Goal: Task Accomplishment & Management: Use online tool/utility

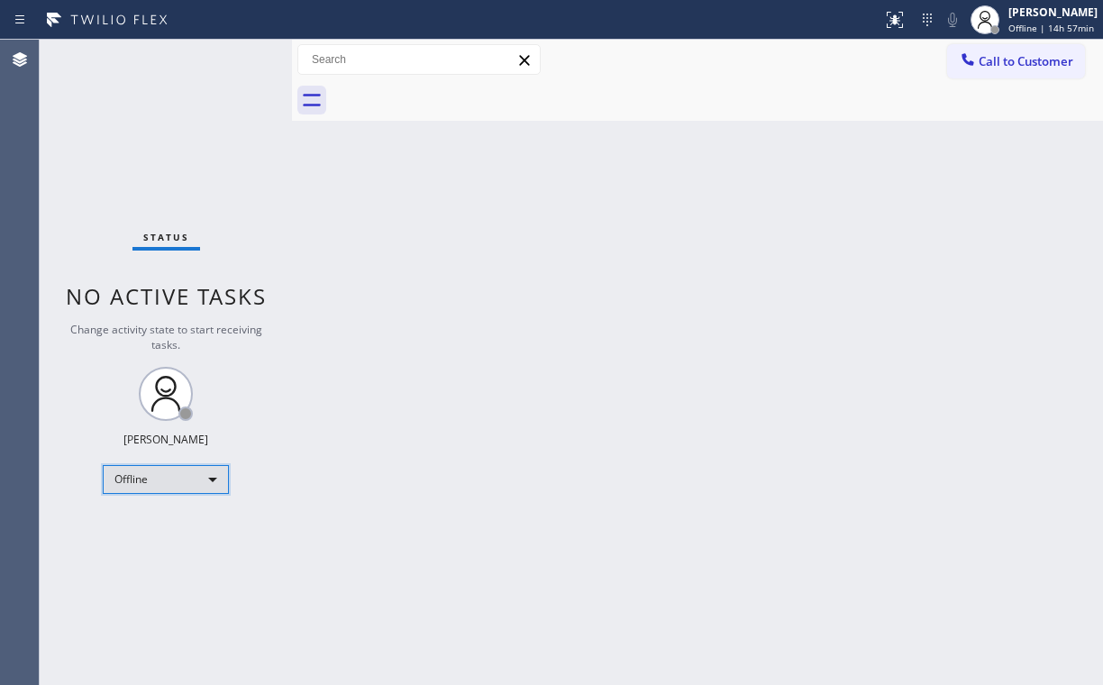
click at [197, 471] on div "Offline" at bounding box center [166, 479] width 126 height 29
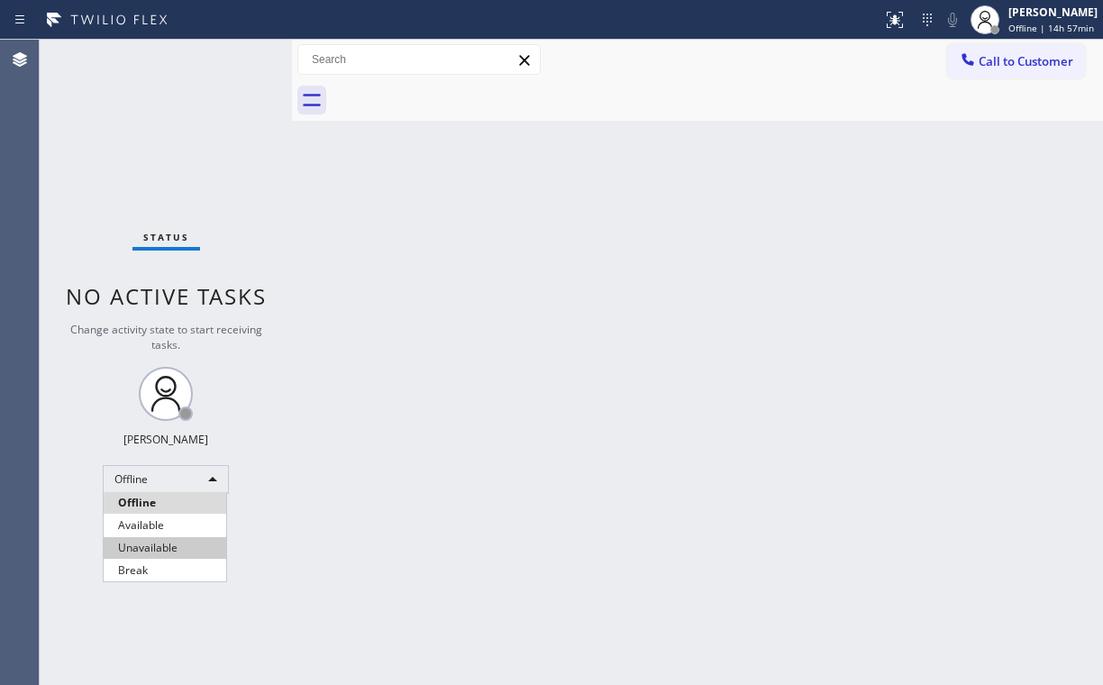
click at [188, 552] on li "Unavailable" at bounding box center [165, 548] width 123 height 22
click at [575, 487] on div "Back to Dashboard Change Sender ID Customers Technicians Select a contact Outbo…" at bounding box center [697, 362] width 811 height 645
drag, startPoint x: 796, startPoint y: 530, endPoint x: 806, endPoint y: 534, distance: 10.6
click at [796, 530] on div "Back to Dashboard Change Sender ID Customers Technicians Select a contact Outbo…" at bounding box center [697, 362] width 811 height 645
drag, startPoint x: 416, startPoint y: 313, endPoint x: 636, endPoint y: 121, distance: 291.3
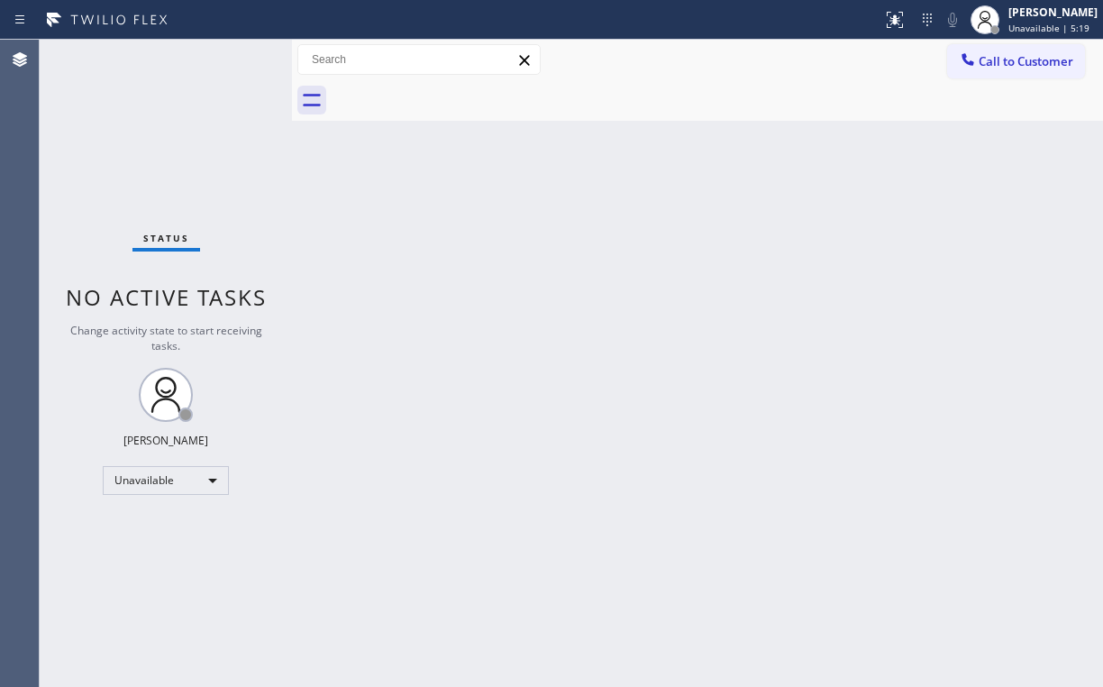
click at [418, 312] on div "Back to Dashboard Change Sender ID Customers Technicians Select a contact Outbo…" at bounding box center [697, 363] width 811 height 647
drag, startPoint x: 1014, startPoint y: 54, endPoint x: 579, endPoint y: 267, distance: 484.6
click at [1014, 54] on span "Call to Customer" at bounding box center [1026, 61] width 95 height 16
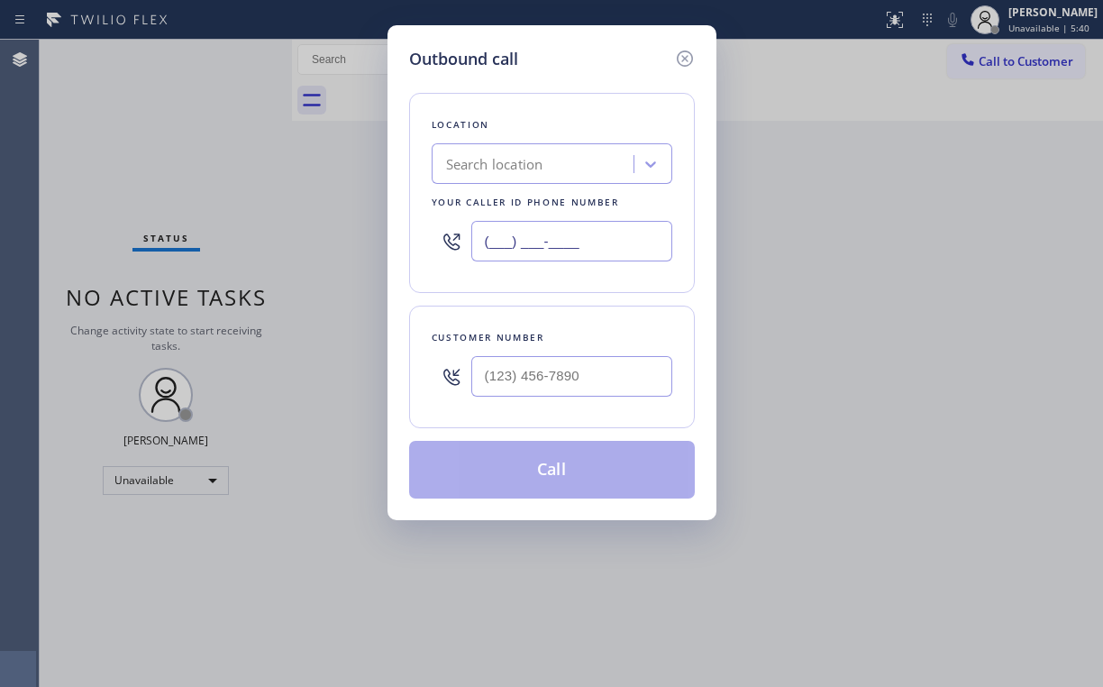
drag, startPoint x: 620, startPoint y: 235, endPoint x: 265, endPoint y: 251, distance: 355.5
click at [388, 235] on div "Outbound call Location Search location Your caller id phone number (___) ___-__…" at bounding box center [552, 272] width 329 height 495
paste input "877) 516-1750"
type input "[PHONE_NUMBER]"
click at [534, 367] on input "(___) ___-____" at bounding box center [571, 376] width 201 height 41
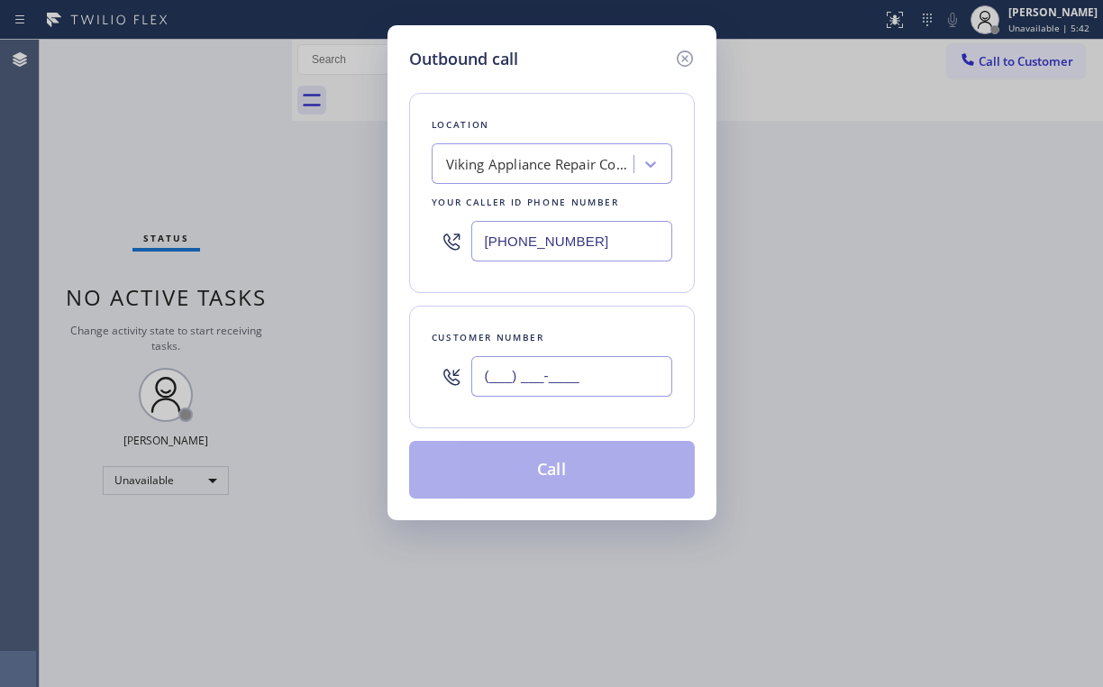
paste input "855) 663-9023"
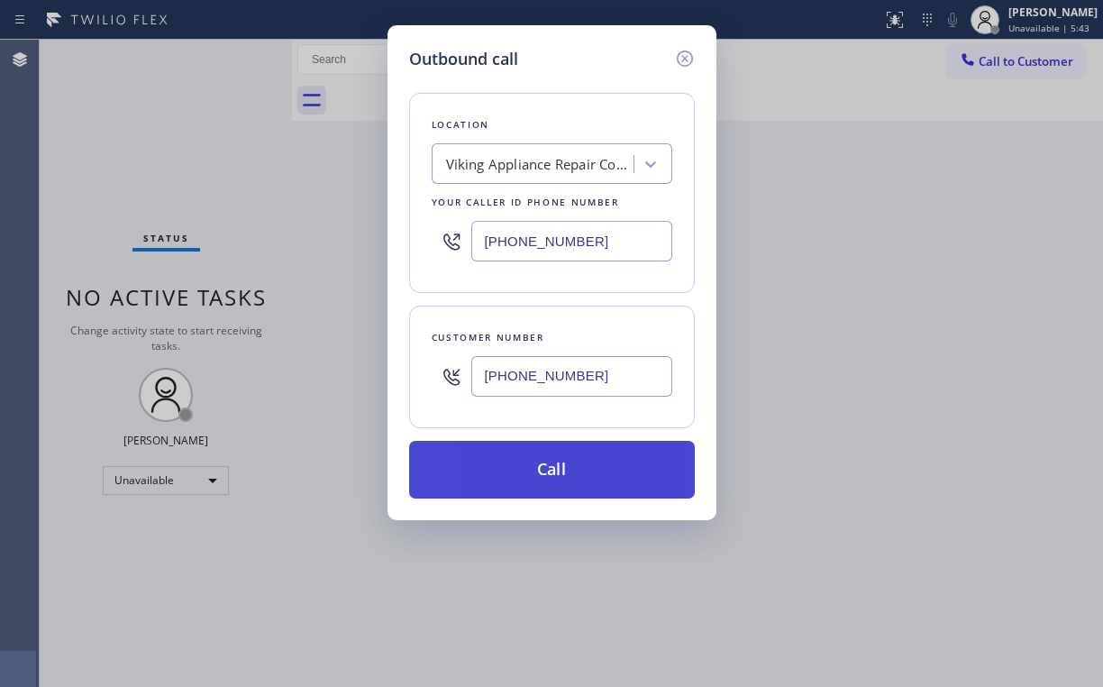
type input "[PHONE_NUMBER]"
click at [540, 445] on button "Call" at bounding box center [552, 470] width 286 height 58
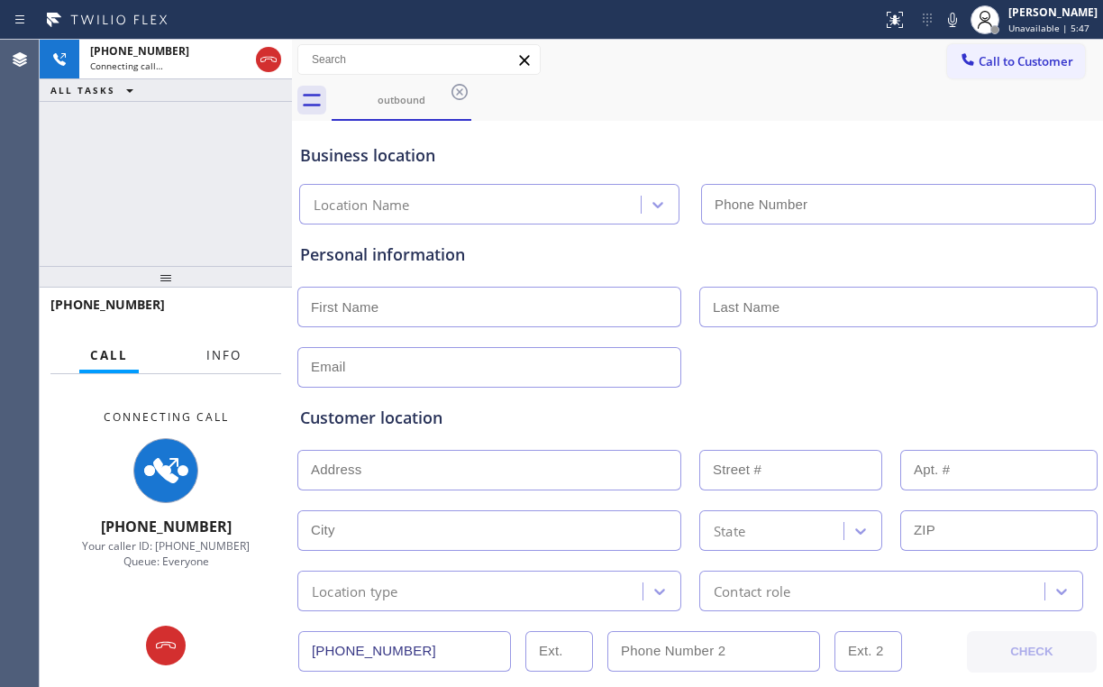
click at [229, 353] on span "Info" at bounding box center [223, 355] width 35 height 16
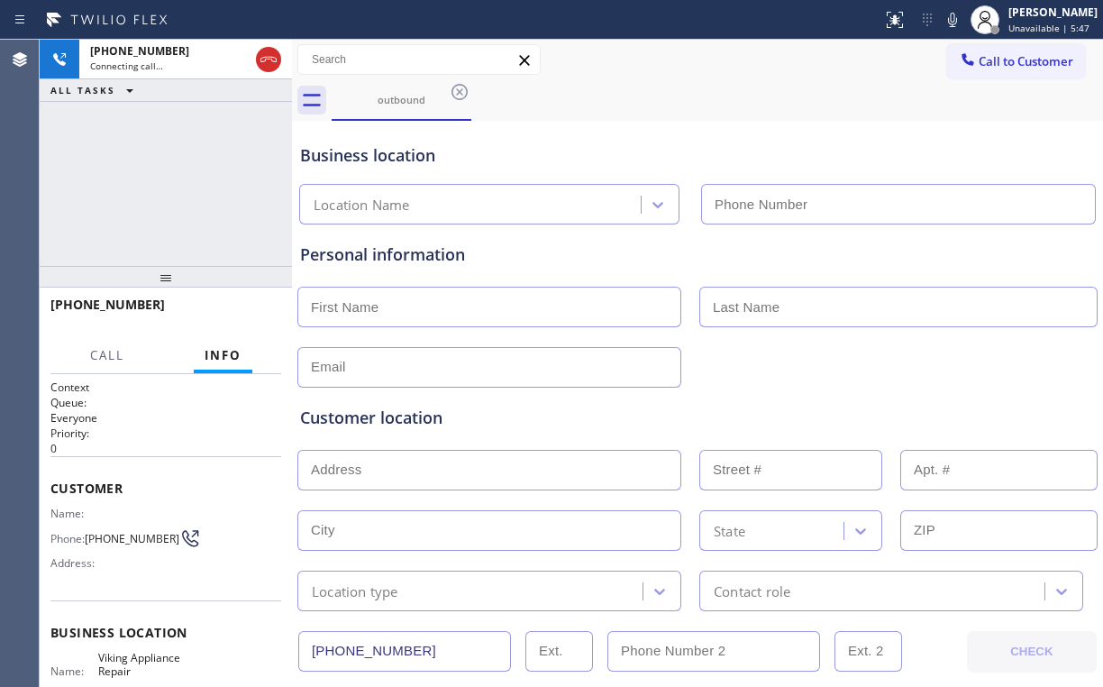
type input "[PHONE_NUMBER]"
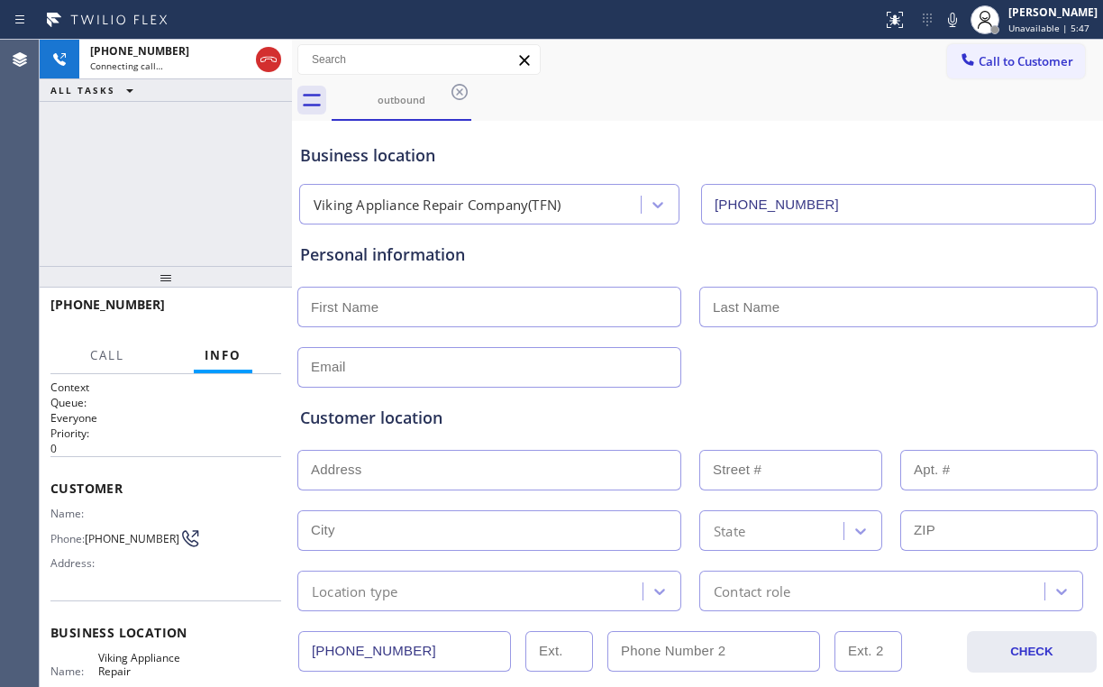
click at [169, 188] on div "[PHONE_NUMBER] Connecting call… ALL TASKS ALL TASKS ACTIVE TASKS TASKS IN WRAP …" at bounding box center [166, 153] width 252 height 226
click at [255, 312] on span "HANG UP" at bounding box center [239, 312] width 55 height 13
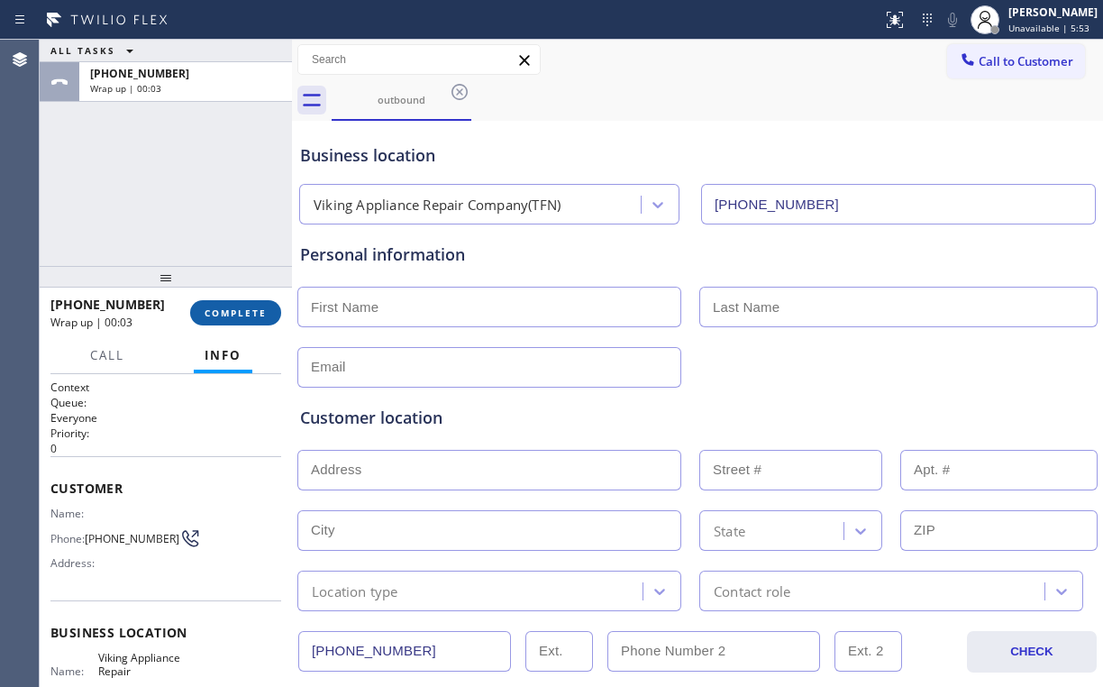
click at [253, 313] on span "COMPLETE" at bounding box center [236, 312] width 62 height 13
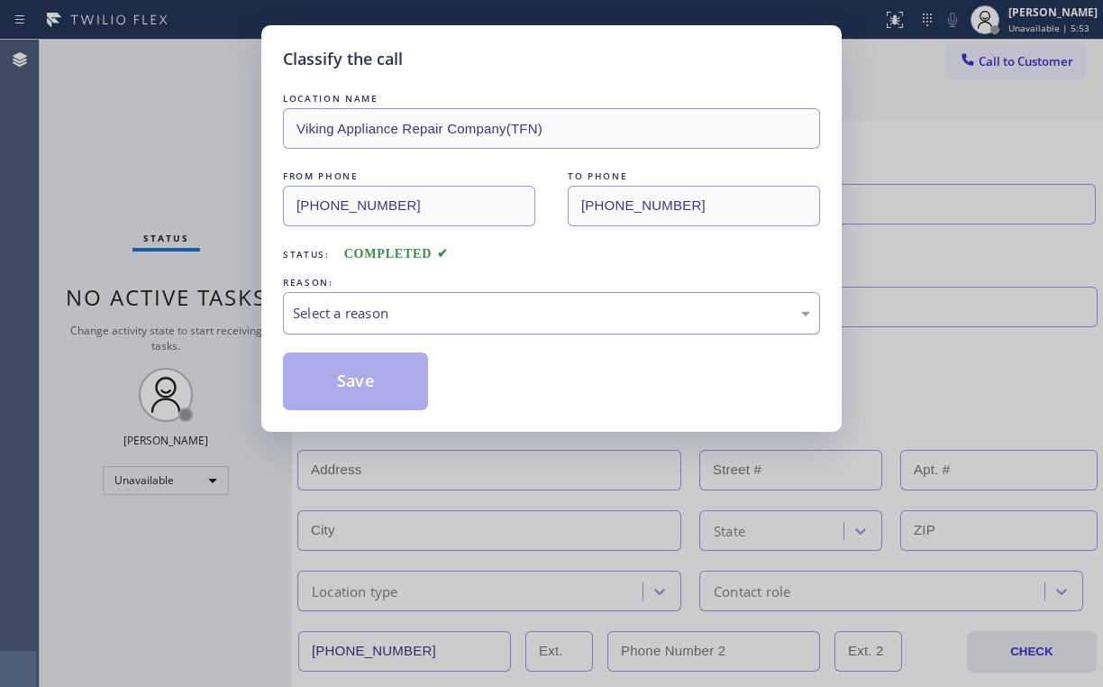
drag, startPoint x: 348, startPoint y: 311, endPoint x: 352, endPoint y: 332, distance: 21.2
click at [349, 314] on div "Select a reason" at bounding box center [551, 313] width 517 height 21
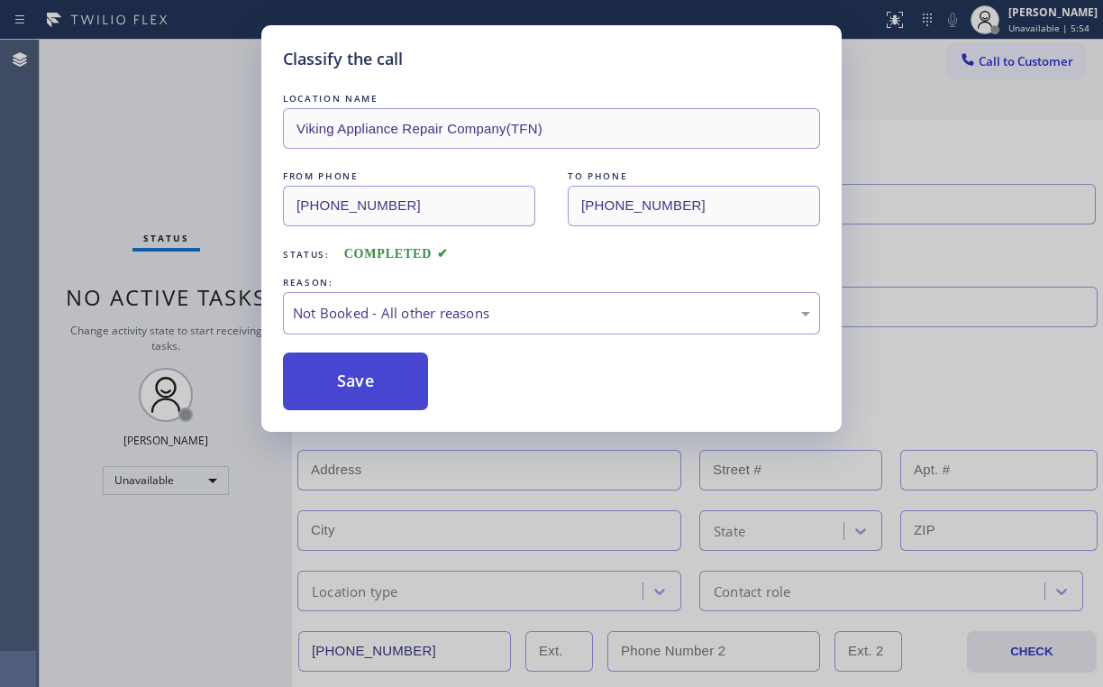
drag, startPoint x: 351, startPoint y: 380, endPoint x: 224, endPoint y: 177, distance: 239.4
click at [351, 379] on button "Save" at bounding box center [355, 381] width 145 height 58
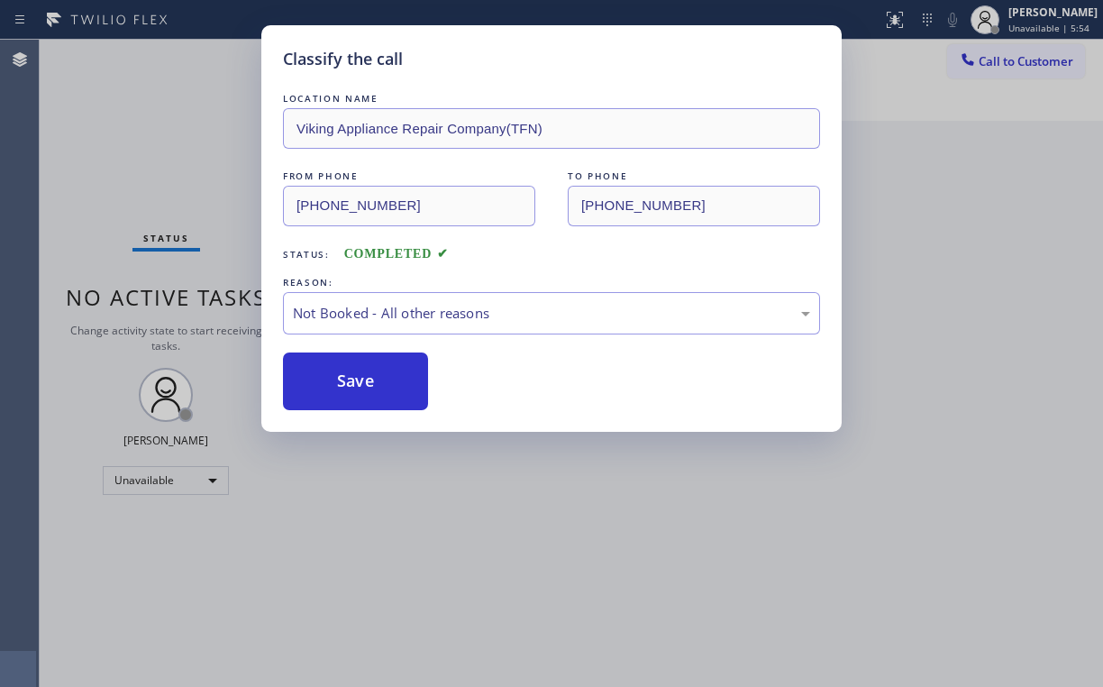
drag, startPoint x: 224, startPoint y: 177, endPoint x: 934, endPoint y: 129, distance: 712.0
click at [224, 177] on div "Classify the call LOCATION NAME Viking Appliance Repair Company(TFN) FROM PHONE…" at bounding box center [551, 343] width 1103 height 687
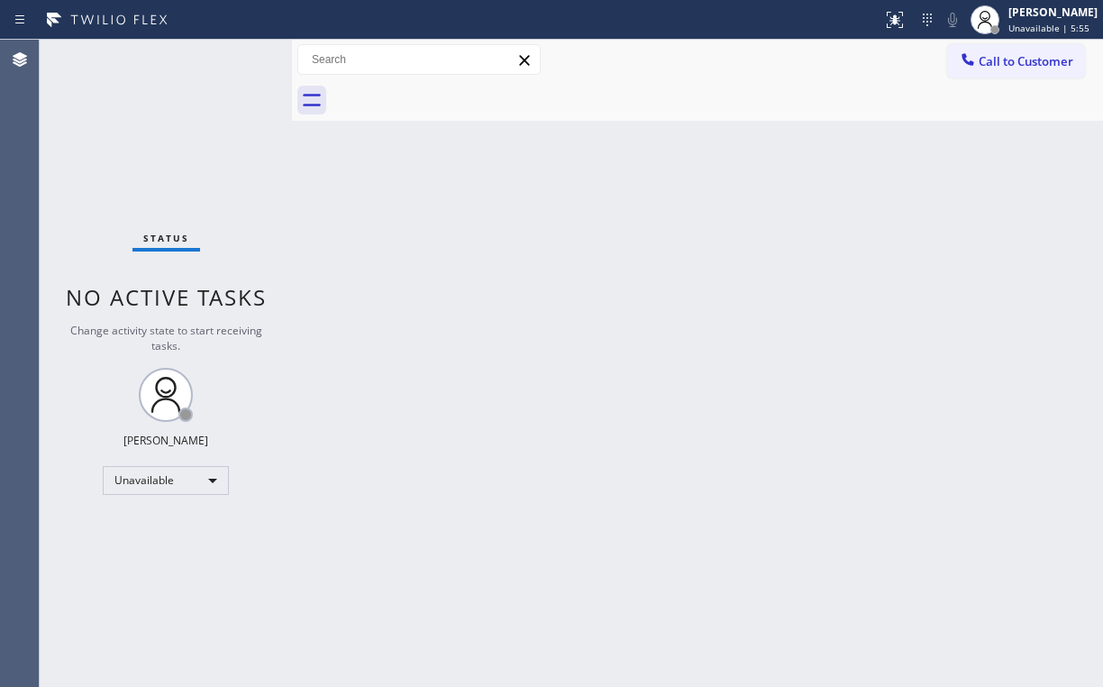
click at [999, 69] on span "Call to Customer" at bounding box center [1026, 61] width 95 height 16
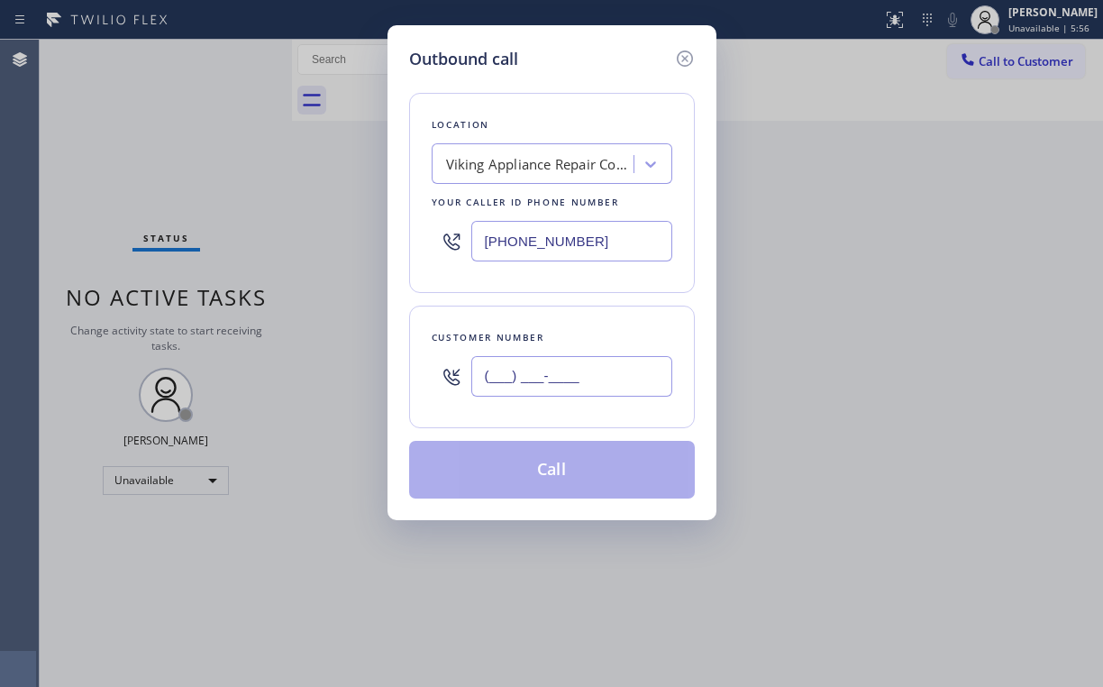
click at [614, 363] on input "(___) ___-____" at bounding box center [571, 376] width 201 height 41
paste input "855) 663-9023"
type input "[PHONE_NUMBER]"
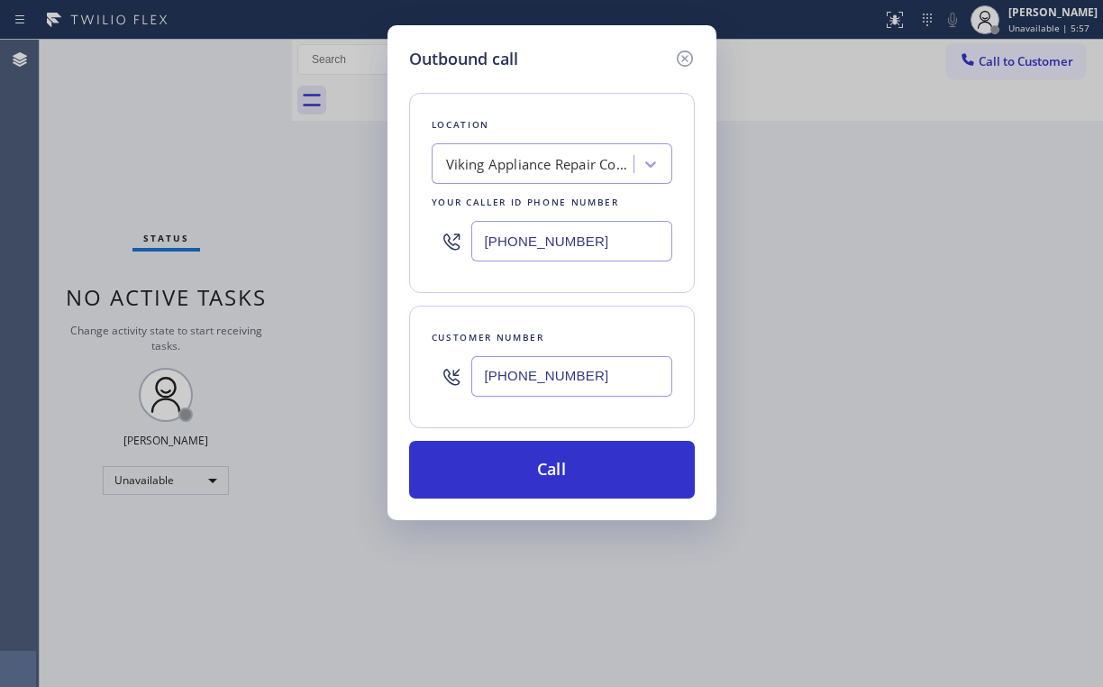
drag, startPoint x: 517, startPoint y: 462, endPoint x: 439, endPoint y: 628, distance: 183.9
click at [516, 462] on button "Call" at bounding box center [552, 470] width 286 height 58
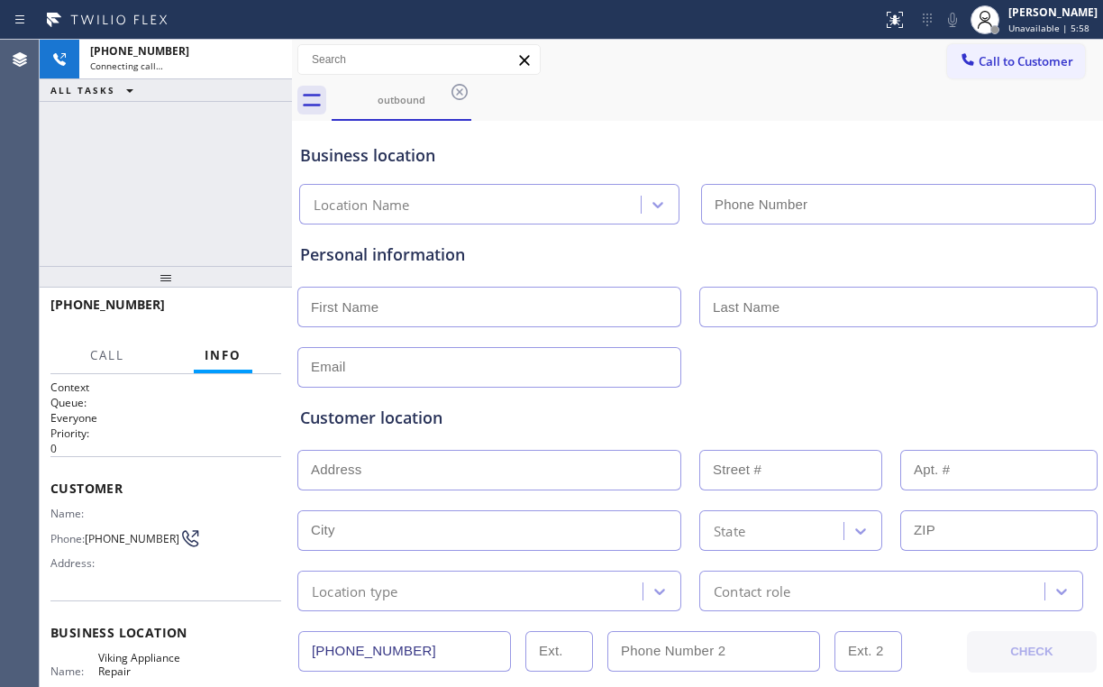
click at [192, 214] on div "[PHONE_NUMBER] Connecting call… ALL TASKS ALL TASKS ACTIVE TASKS TASKS IN WRAP …" at bounding box center [166, 153] width 252 height 226
type input "[PHONE_NUMBER]"
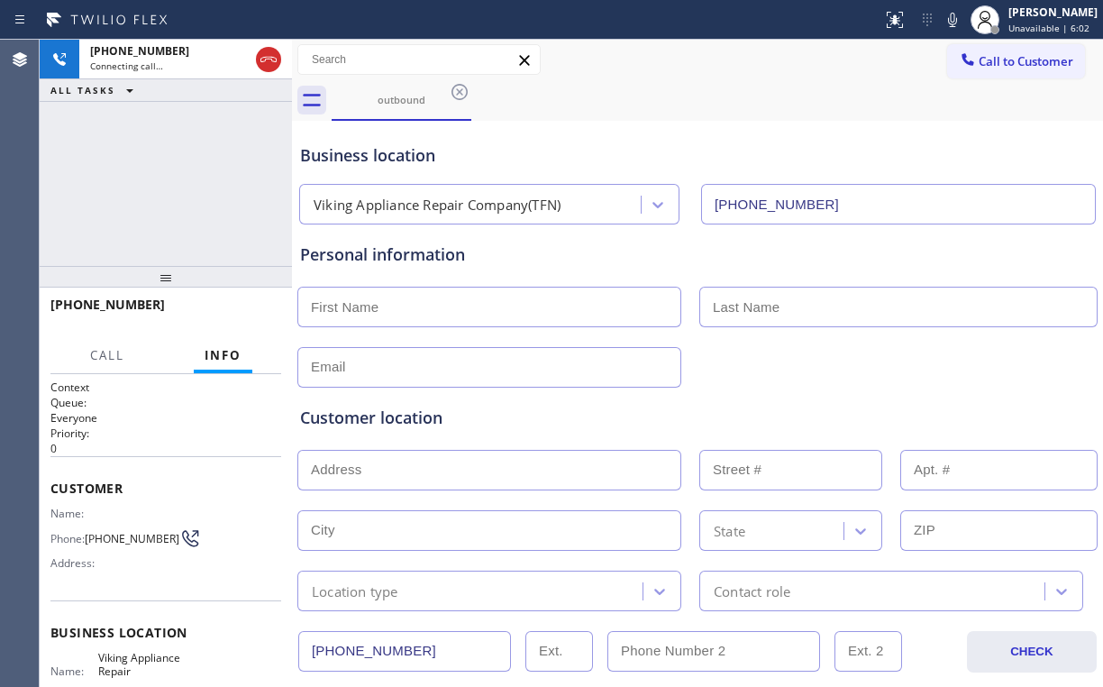
click at [216, 173] on div "[PHONE_NUMBER] Connecting call… ALL TASKS ALL TASKS ACTIVE TASKS TASKS IN WRAP …" at bounding box center [166, 153] width 252 height 226
click at [252, 306] on span "HANG UP" at bounding box center [239, 312] width 55 height 13
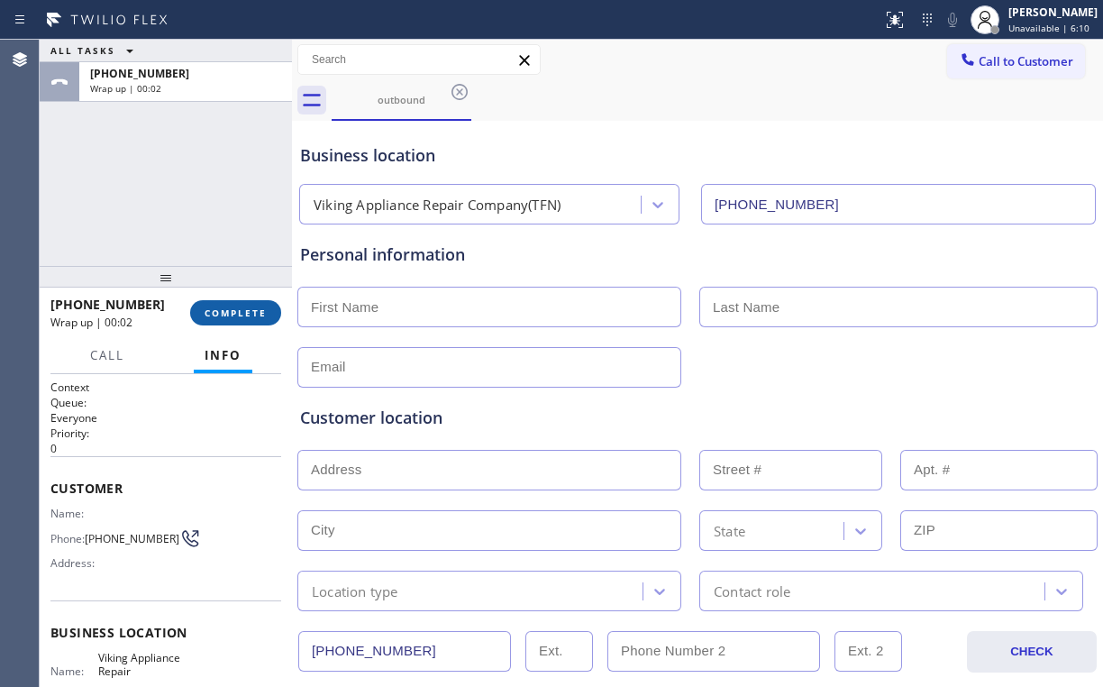
click at [252, 306] on span "COMPLETE" at bounding box center [236, 312] width 62 height 13
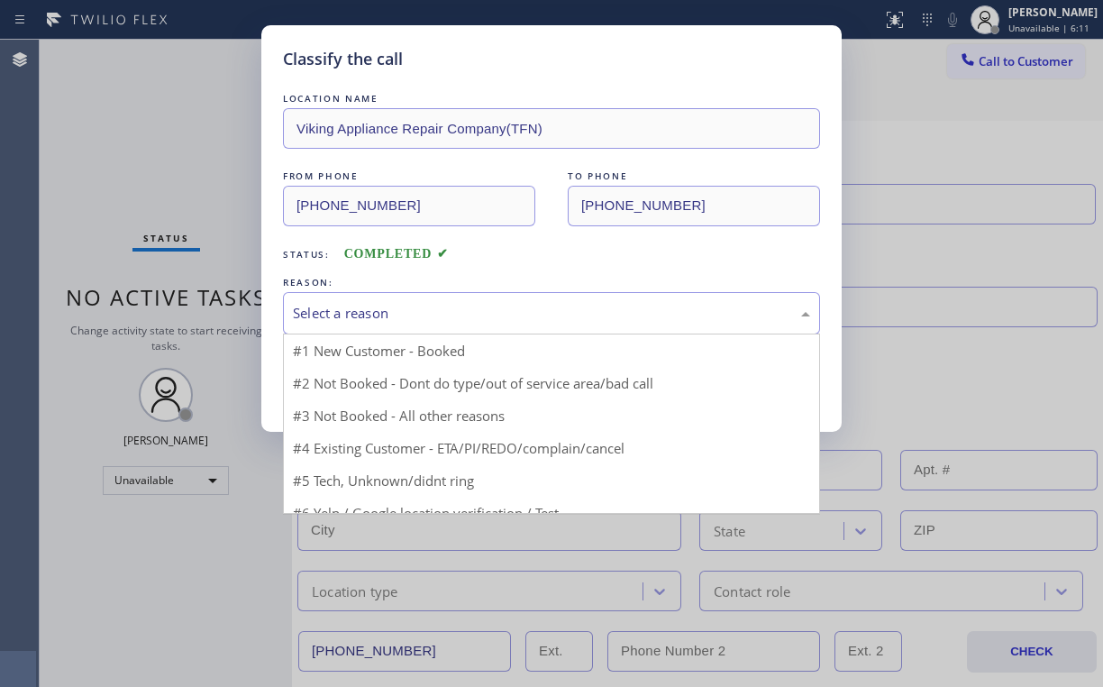
click at [315, 316] on div "Select a reason" at bounding box center [551, 313] width 517 height 21
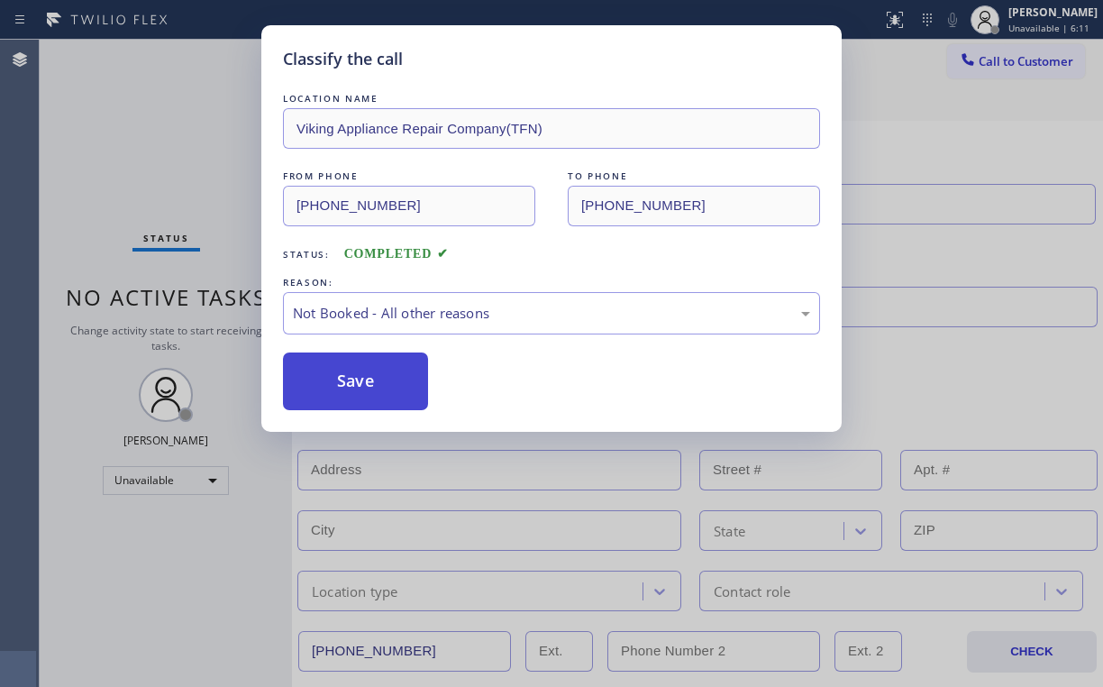
click at [333, 389] on button "Save" at bounding box center [355, 381] width 145 height 58
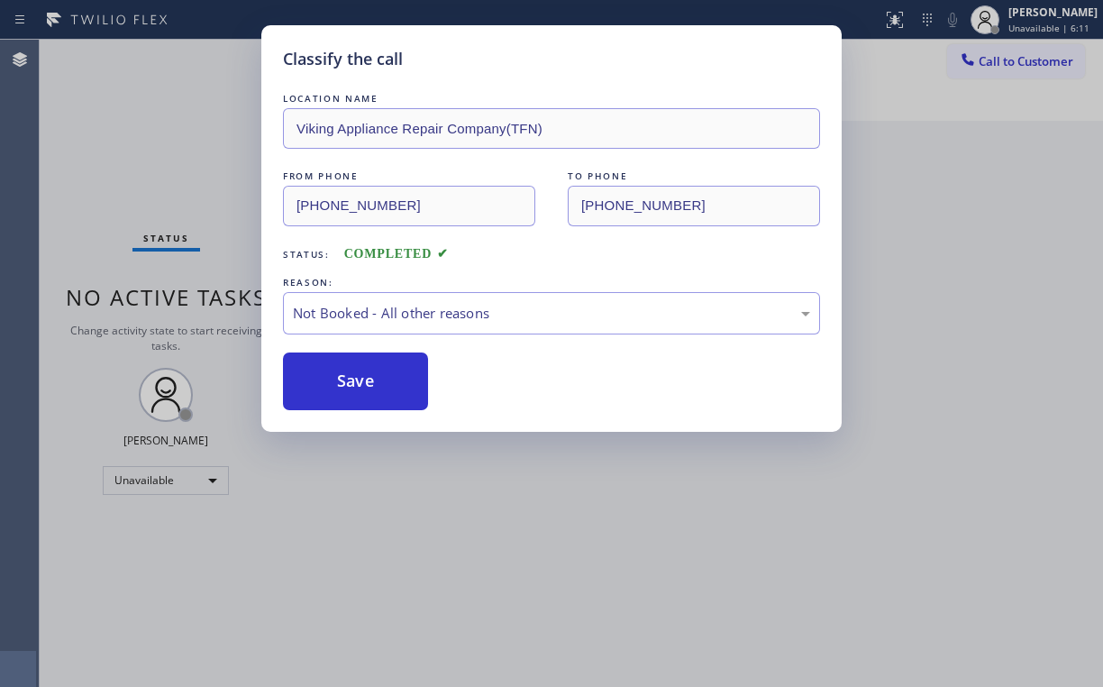
drag, startPoint x: 188, startPoint y: 144, endPoint x: 337, endPoint y: 534, distance: 416.9
click at [194, 154] on div "Classify the call LOCATION NAME Viking Appliance Repair Company(TFN) FROM PHONE…" at bounding box center [551, 343] width 1103 height 687
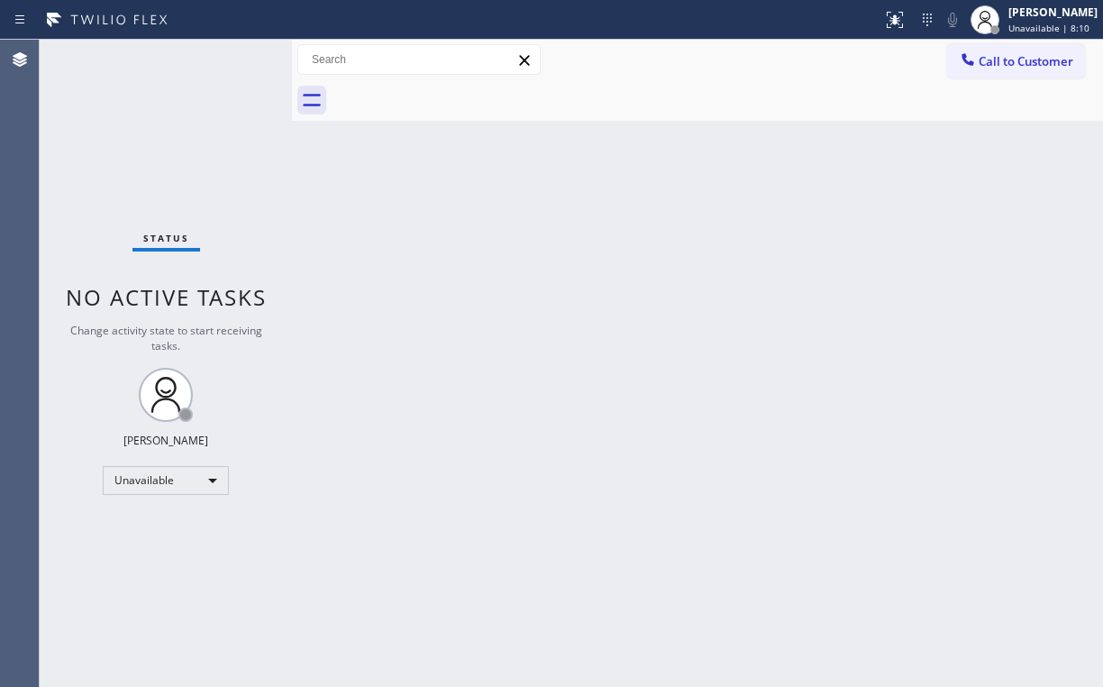
drag, startPoint x: 672, startPoint y: 61, endPoint x: 627, endPoint y: 110, distance: 66.3
click at [672, 61] on div "Call to Customer Outbound call Location Viking Appliance Repair Company(TFN) Yo…" at bounding box center [697, 60] width 811 height 32
click at [997, 59] on span "Call to Customer" at bounding box center [1026, 61] width 95 height 16
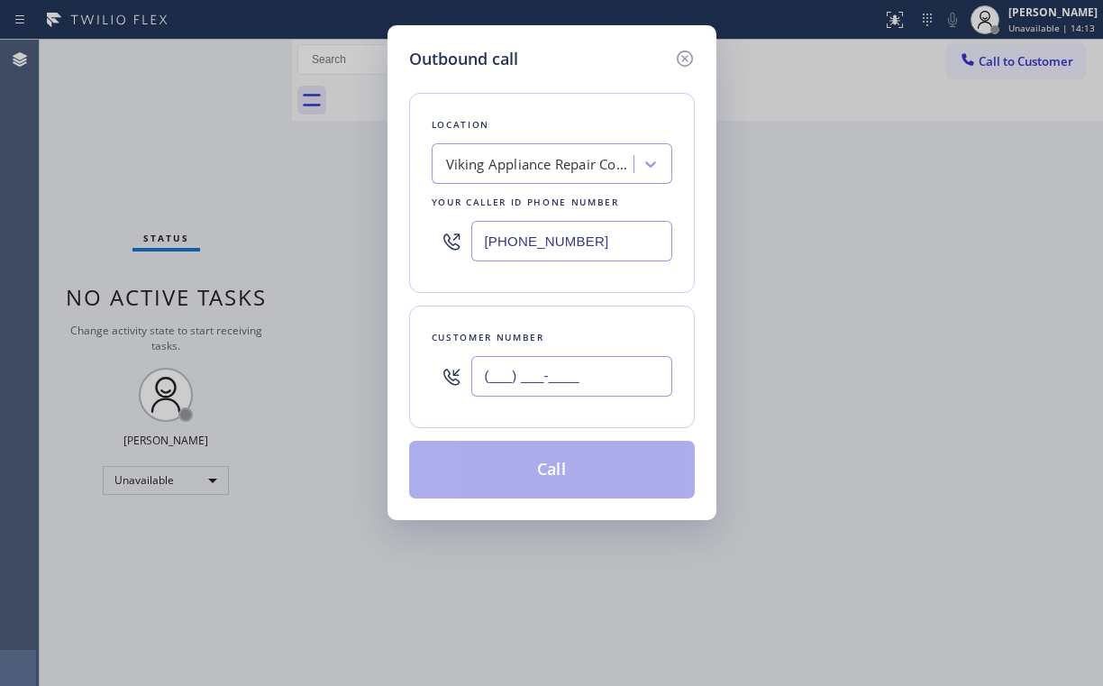
click at [568, 390] on input "(___) ___-____" at bounding box center [571, 376] width 201 height 41
paste input "480) 220-4701"
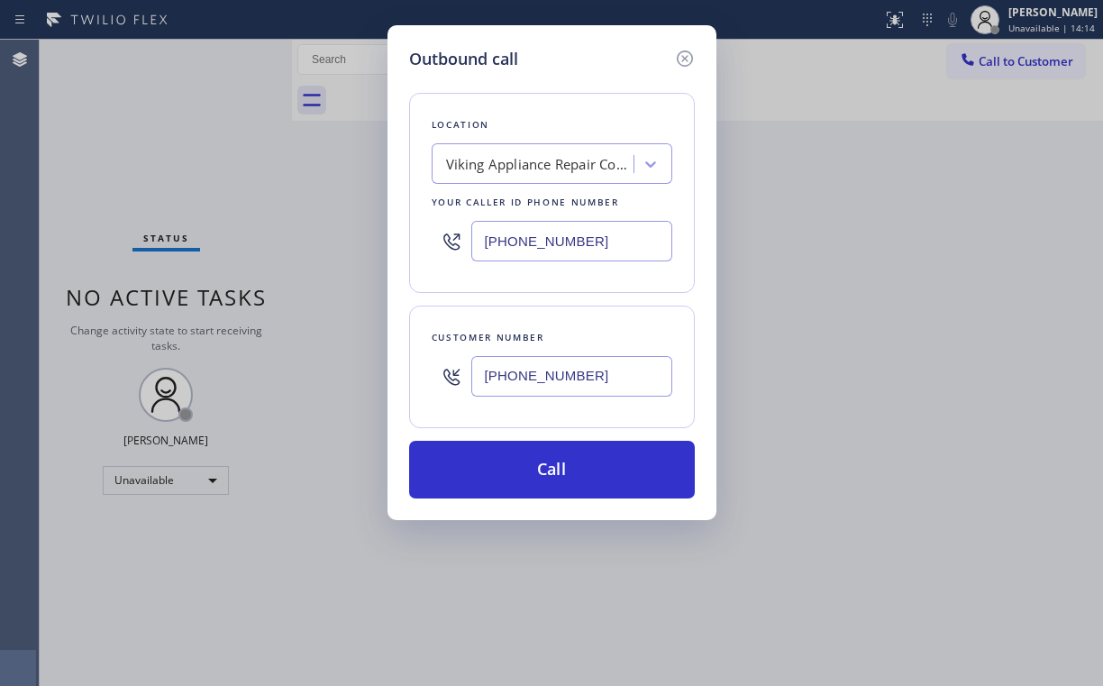
type input "[PHONE_NUMBER]"
drag, startPoint x: 576, startPoint y: 44, endPoint x: 586, endPoint y: 126, distance: 82.6
click at [577, 52] on div "Outbound call Location Viking Appliance Repair Company(TFN) Your caller id phon…" at bounding box center [552, 272] width 329 height 495
drag, startPoint x: 595, startPoint y: 246, endPoint x: 234, endPoint y: 263, distance: 361.0
click at [286, 252] on div "Outbound call Location Viking Appliance Repair Company(TFN) Your caller id phon…" at bounding box center [551, 343] width 1103 height 686
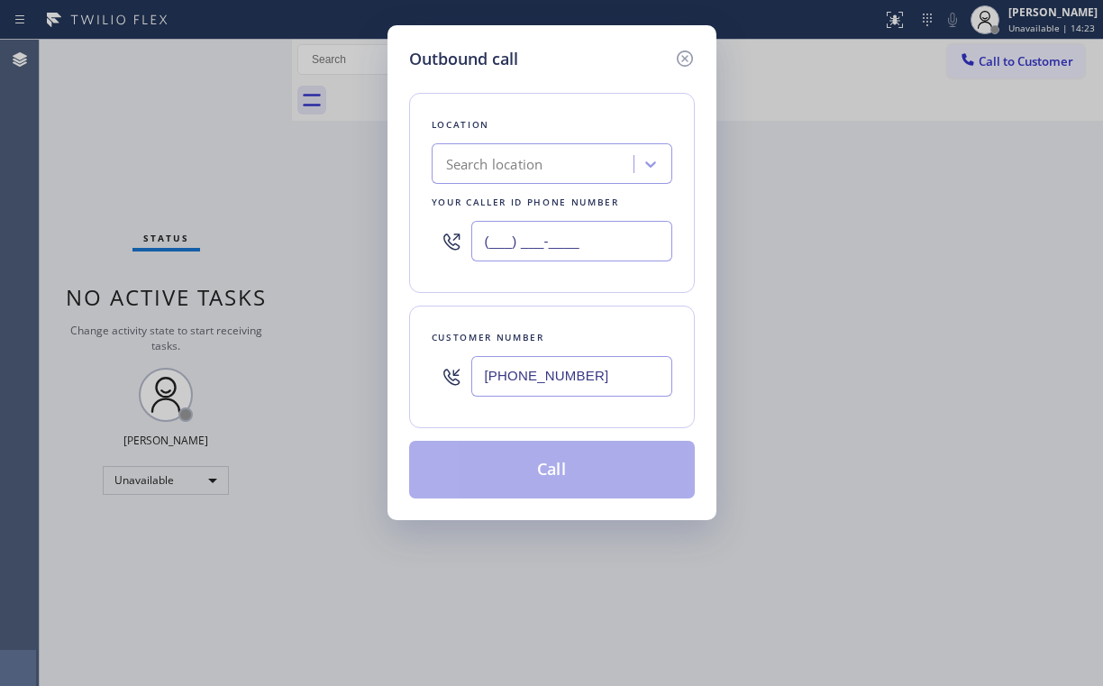
type input "(___) ___-____"
click at [505, 149] on div "Search location" at bounding box center [535, 165] width 197 height 32
paste input "GE Monogram Inc Repair Phoenix"
type input "GE Monogram Inc Repair Phoenix"
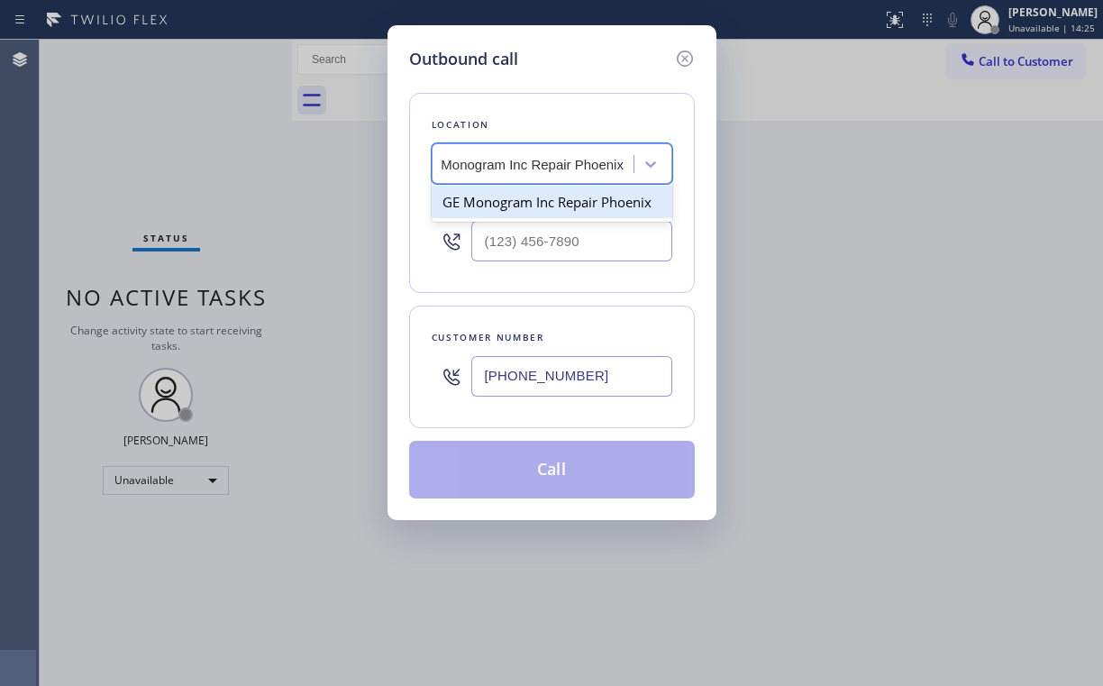
click at [537, 203] on div "GE Monogram Inc Repair Phoenix" at bounding box center [552, 202] width 241 height 32
type input "[PHONE_NUMBER]"
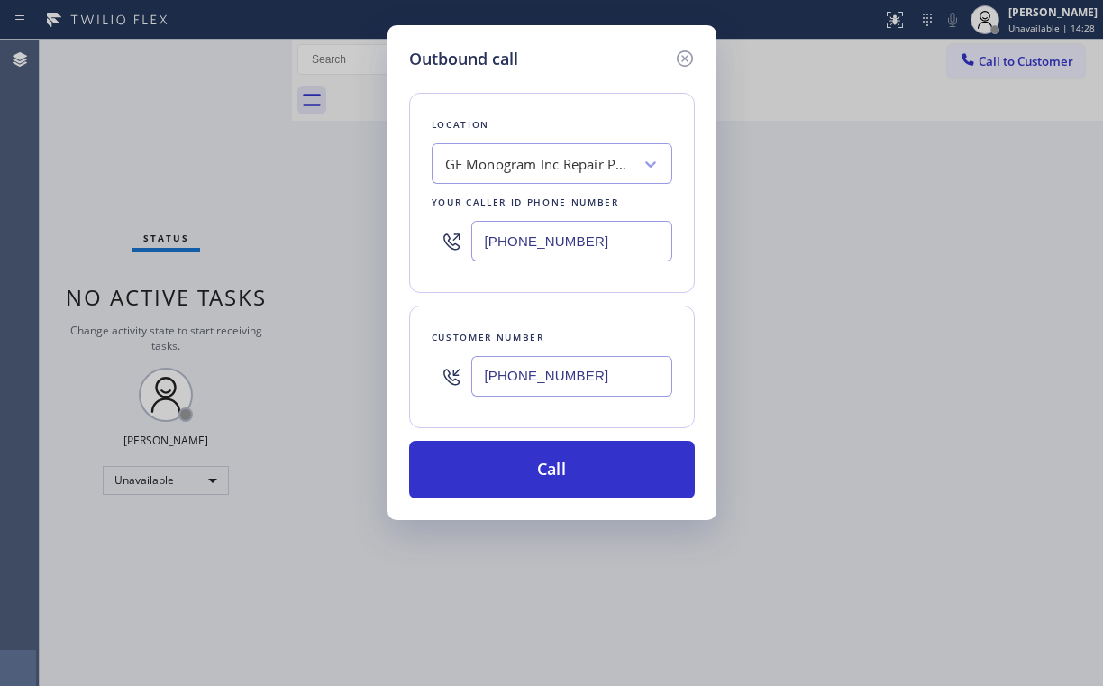
click at [545, 51] on div "Outbound call" at bounding box center [552, 59] width 286 height 24
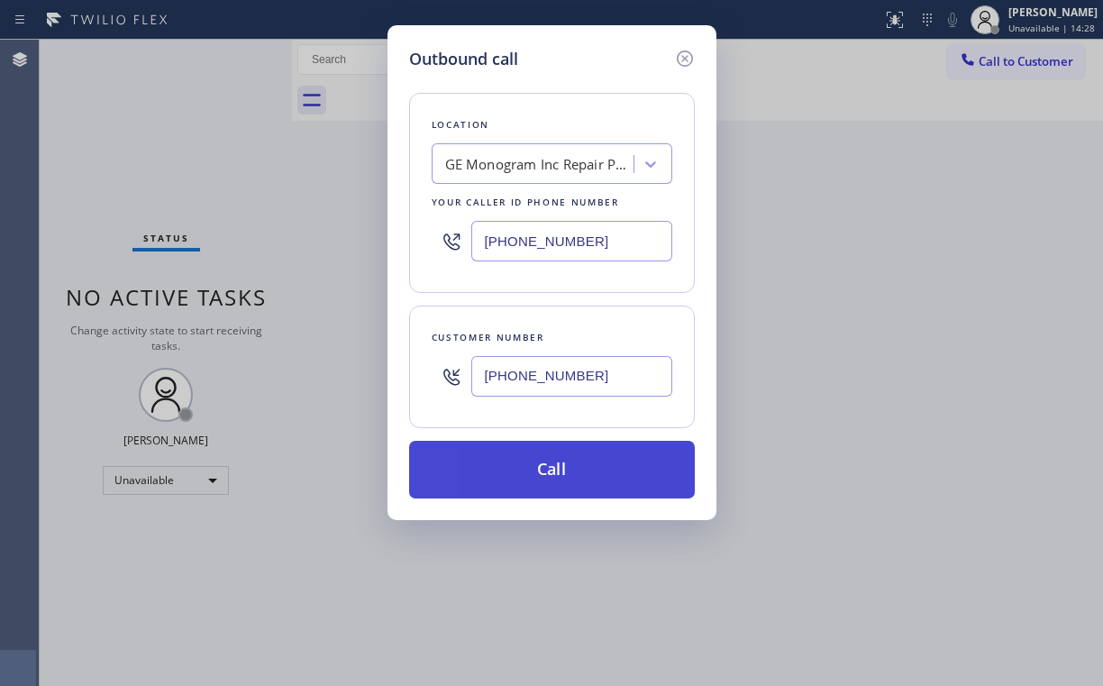
click at [563, 453] on button "Call" at bounding box center [552, 470] width 286 height 58
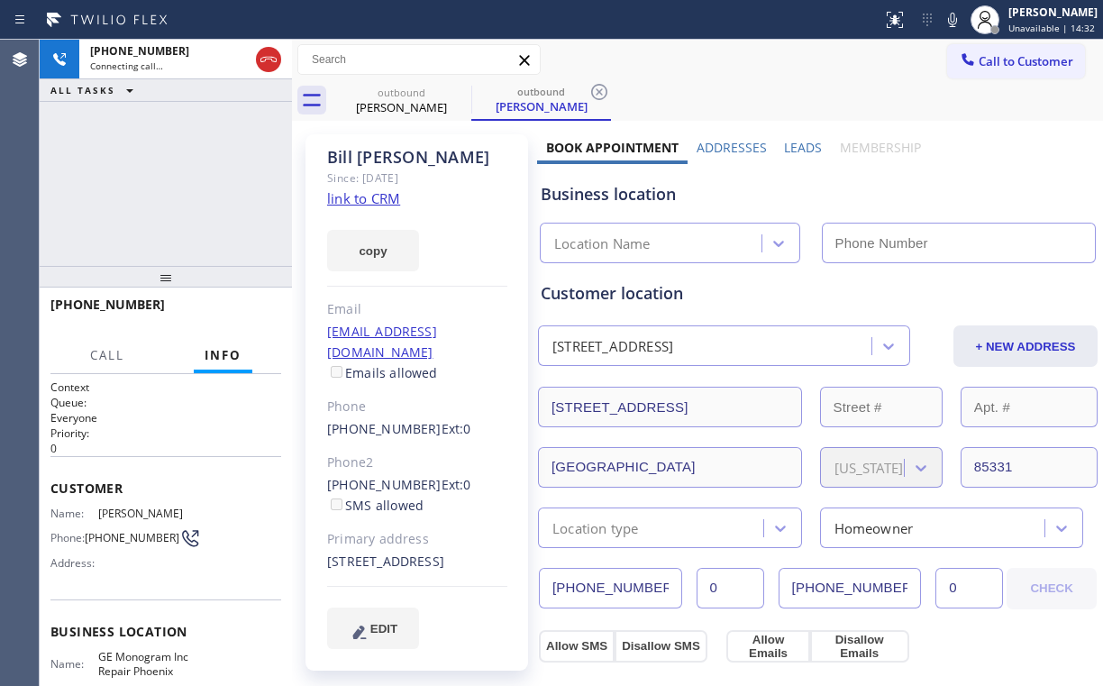
click at [360, 198] on link "link to CRM" at bounding box center [363, 198] width 73 height 18
type input "[PHONE_NUMBER]"
click at [162, 197] on div "[PHONE_NUMBER] Connecting call… ALL TASKS ALL TASKS ACTIVE TASKS TASKS IN WRAP …" at bounding box center [166, 153] width 252 height 226
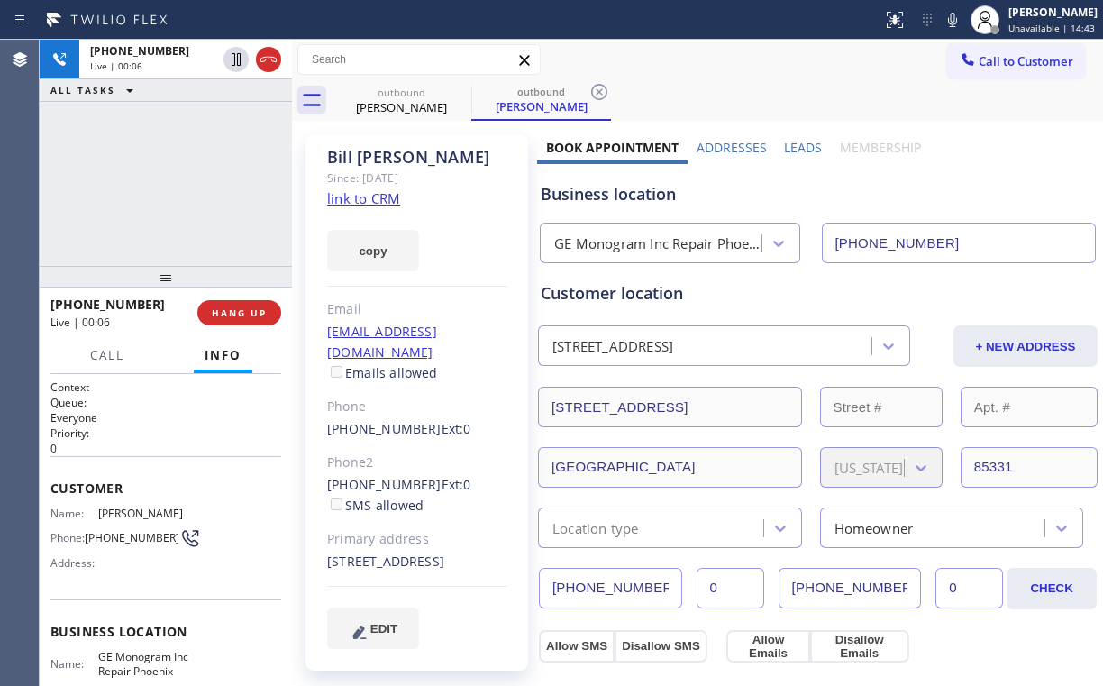
click at [177, 183] on div "[PHONE_NUMBER] Live | 00:06 ALL TASKS ALL TASKS ACTIVE TASKS TASKS IN WRAP UP" at bounding box center [166, 153] width 252 height 226
click at [177, 183] on div "[PHONE_NUMBER] Live | 00:07 ALL TASKS ALL TASKS ACTIVE TASKS TASKS IN WRAP UP" at bounding box center [166, 153] width 252 height 226
click at [178, 181] on div "[PHONE_NUMBER] Live | 00:08 ALL TASKS ALL TASKS ACTIVE TASKS TASKS IN WRAP UP" at bounding box center [166, 153] width 252 height 226
click at [178, 181] on div "[PHONE_NUMBER] Live | 00:09 ALL TASKS ALL TASKS ACTIVE TASKS TASKS IN WRAP UP" at bounding box center [166, 153] width 252 height 226
click at [178, 181] on div "[PHONE_NUMBER] Live | 00:12 ALL TASKS ALL TASKS ACTIVE TASKS TASKS IN WRAP UP" at bounding box center [166, 153] width 252 height 226
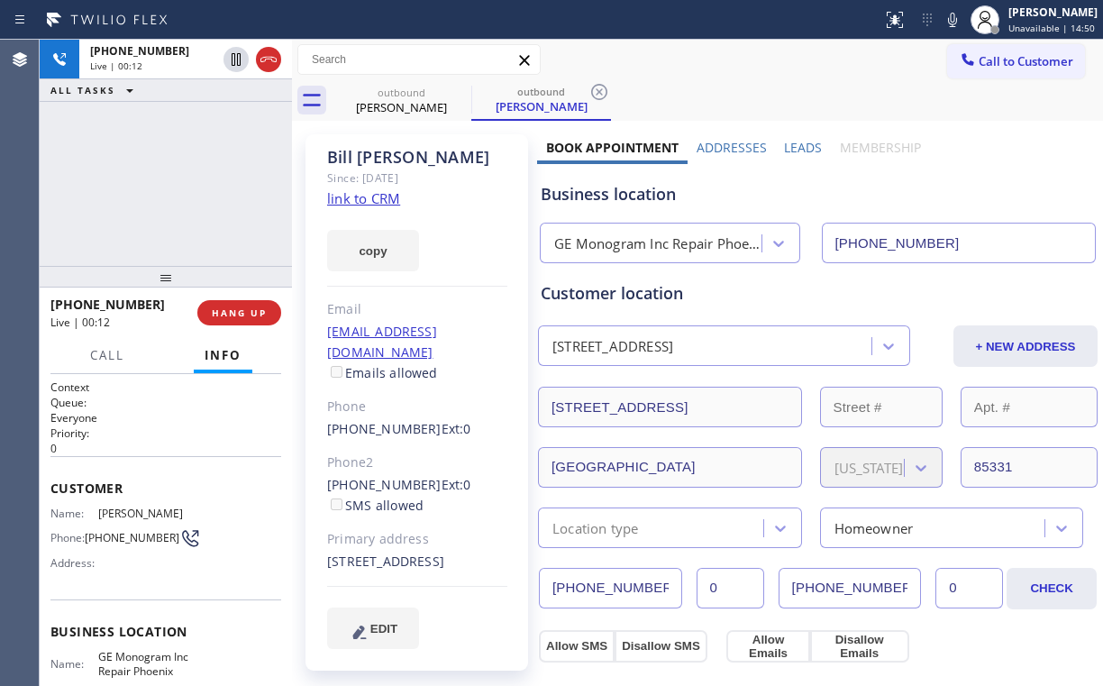
click at [178, 181] on div "[PHONE_NUMBER] Live | 00:12 ALL TASKS ALL TASKS ACTIVE TASKS TASKS IN WRAP UP" at bounding box center [166, 153] width 252 height 226
click at [193, 150] on div "[PHONE_NUMBER] Live | 00:31 ALL TASKS ALL TASKS ACTIVE TASKS TASKS IN WRAP UP" at bounding box center [166, 153] width 252 height 226
click at [654, 249] on div "GE Monogram Inc Repair Phoenix" at bounding box center [658, 243] width 209 height 21
click at [601, 196] on div "Business location" at bounding box center [818, 194] width 554 height 24
drag, startPoint x: 202, startPoint y: 172, endPoint x: 184, endPoint y: 180, distance: 19.8
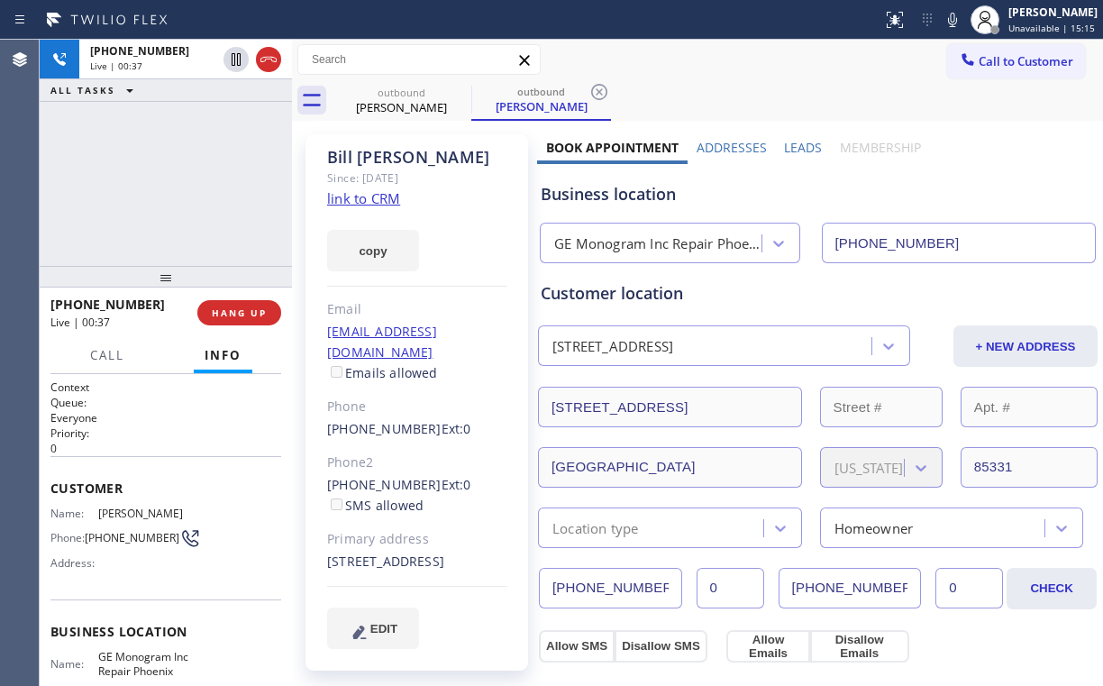
click at [184, 180] on div "[PHONE_NUMBER] Live | 00:37 ALL TASKS ALL TASKS ACTIVE TASKS TASKS IN WRAP UP" at bounding box center [166, 153] width 252 height 226
click at [179, 181] on div "[PHONE_NUMBER] Live | 00:39 ALL TASKS ALL TASKS ACTIVE TASKS TASKS IN WRAP UP" at bounding box center [166, 153] width 252 height 226
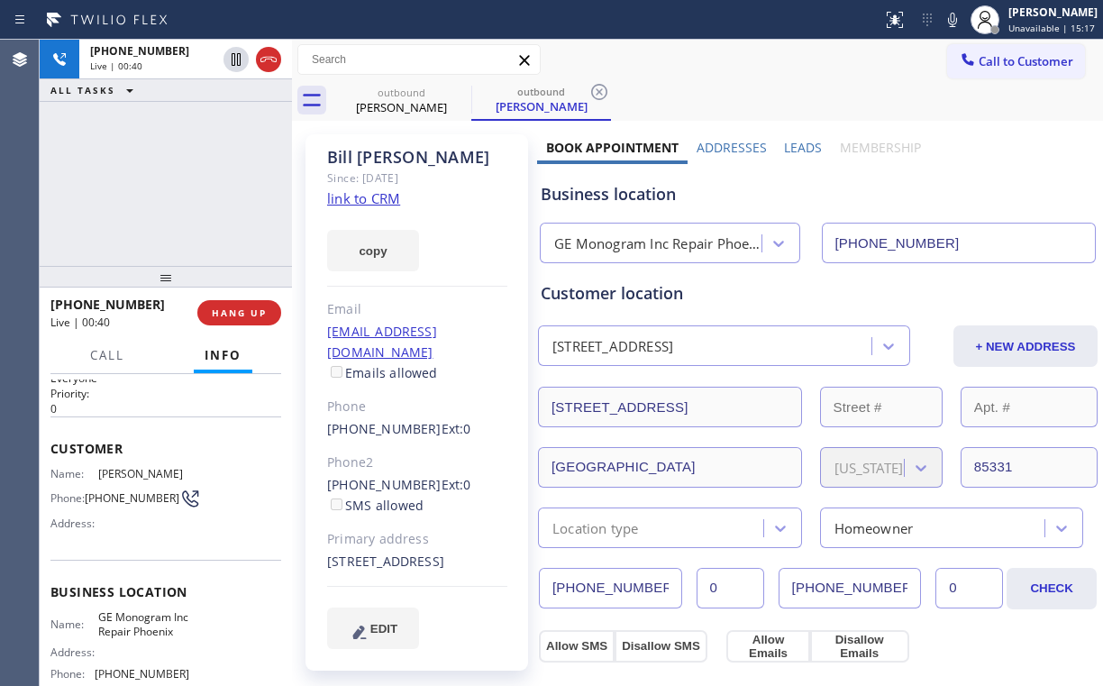
scroll to position [144, 0]
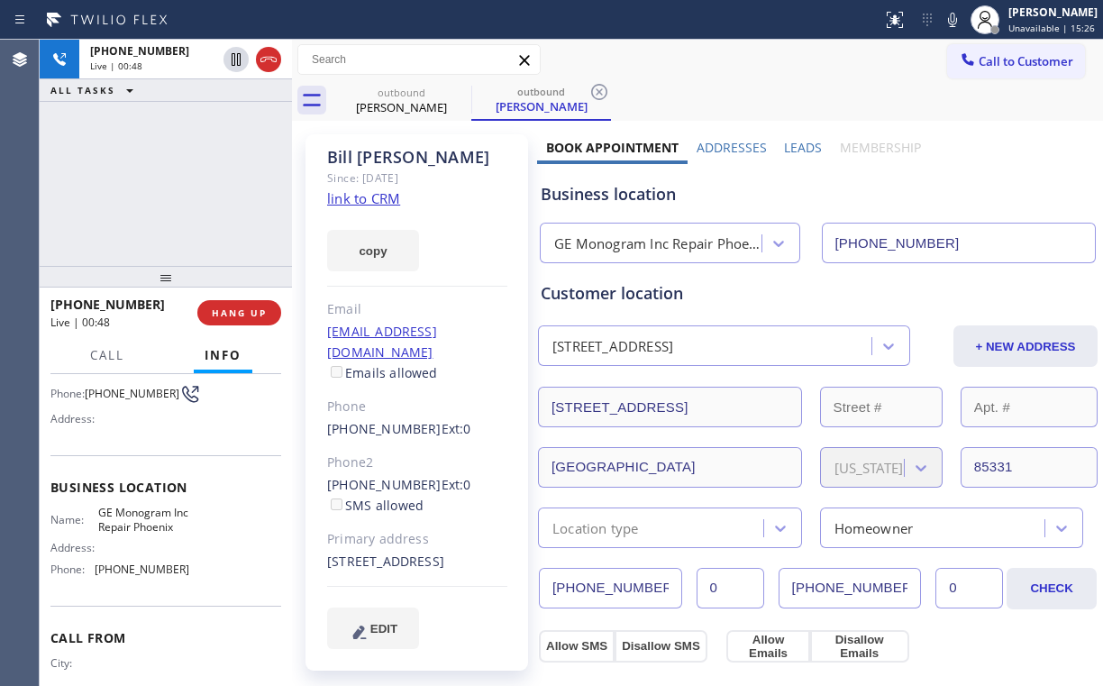
click at [181, 187] on div "[PHONE_NUMBER] Live | 00:48 ALL TASKS ALL TASKS ACTIVE TASKS TASKS IN WRAP UP" at bounding box center [166, 153] width 252 height 226
click at [180, 186] on div "[PHONE_NUMBER] Live | 00:49 ALL TASKS ALL TASKS ACTIVE TASKS TASKS IN WRAP UP" at bounding box center [166, 153] width 252 height 226
click at [180, 186] on div "[PHONE_NUMBER] Live | 00:50 ALL TASKS ALL TASKS ACTIVE TASKS TASKS IN WRAP UP" at bounding box center [166, 153] width 252 height 226
click at [234, 317] on span "HANG UP" at bounding box center [239, 312] width 55 height 13
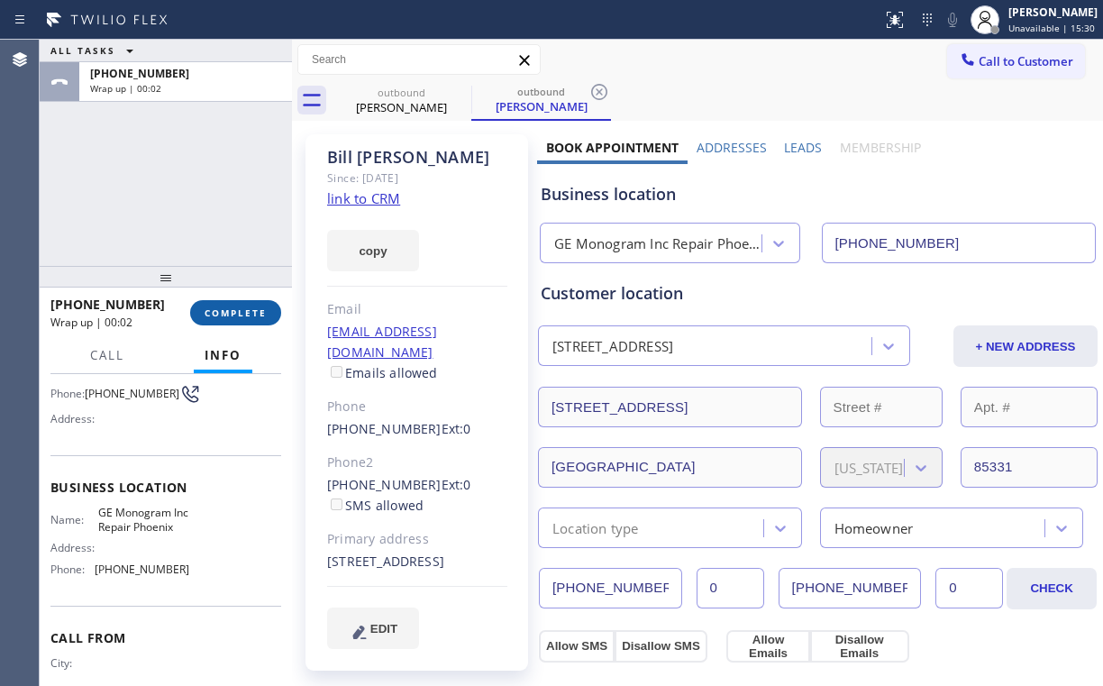
click at [233, 315] on span "COMPLETE" at bounding box center [236, 312] width 62 height 13
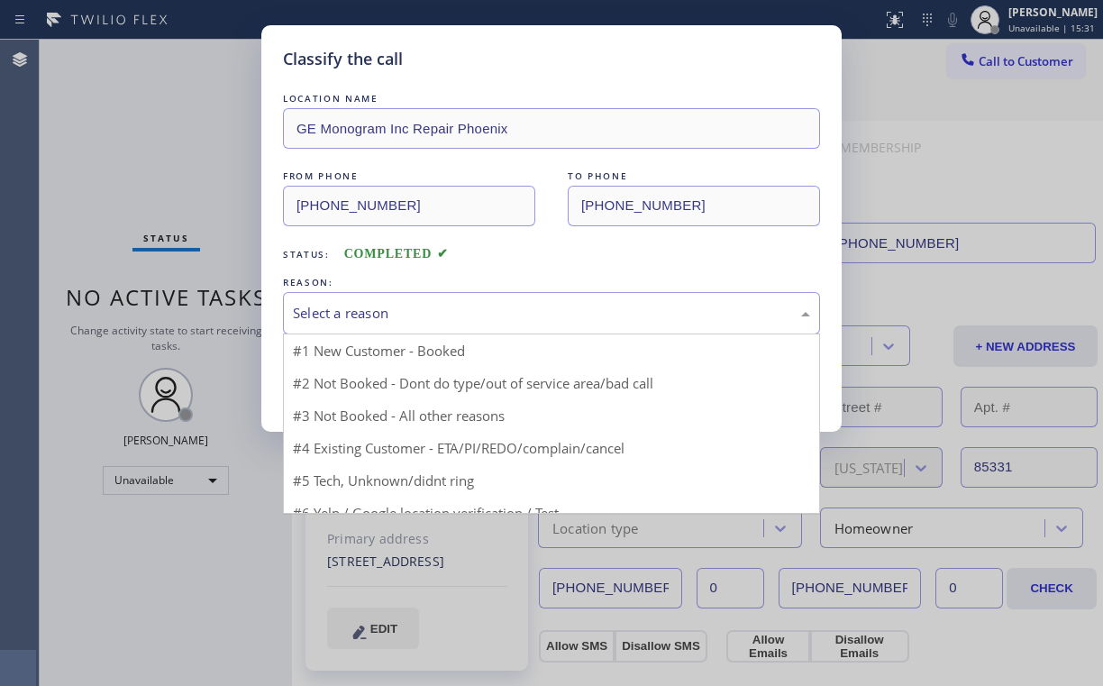
click at [343, 311] on div "Select a reason" at bounding box center [551, 313] width 517 height 21
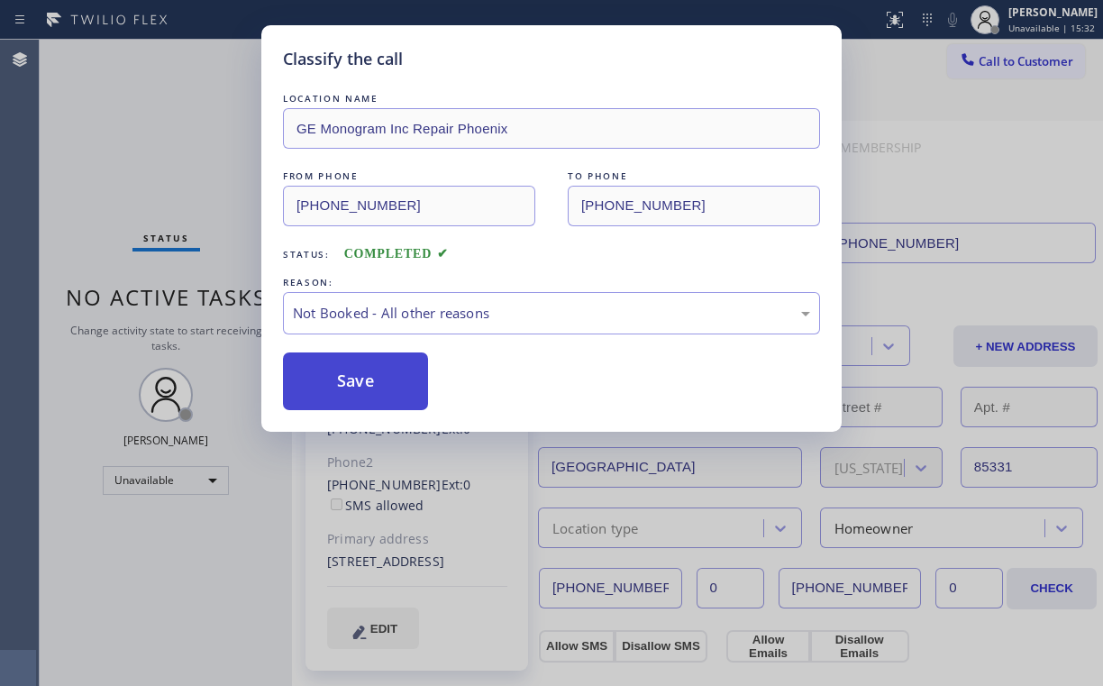
click at [380, 378] on button "Save" at bounding box center [355, 381] width 145 height 58
click at [191, 151] on div "Classify the call LOCATION NAME GE Monogram Inc Repair Phoenix FROM PHONE [PHON…" at bounding box center [551, 343] width 1103 height 686
click at [184, 158] on div "Status No active tasks Change activity state to start receiving tasks. [PERSON_…" at bounding box center [166, 363] width 252 height 646
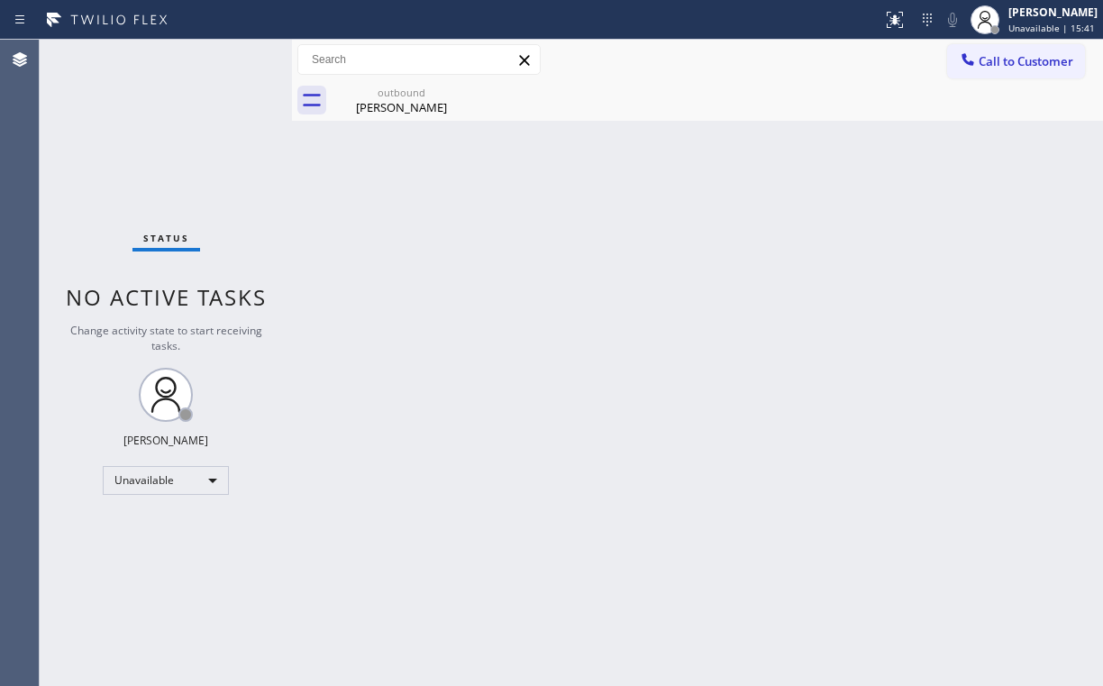
click at [176, 185] on div "Status No active tasks Change activity state to start receiving tasks. [PERSON_…" at bounding box center [166, 363] width 252 height 646
drag, startPoint x: 817, startPoint y: 346, endPoint x: 810, endPoint y: 326, distance: 21.1
click at [817, 343] on div "Back to Dashboard Change Sender ID Customers Technicians Select a contact Outbo…" at bounding box center [697, 363] width 811 height 646
click at [419, 110] on div "[PERSON_NAME]" at bounding box center [402, 107] width 136 height 16
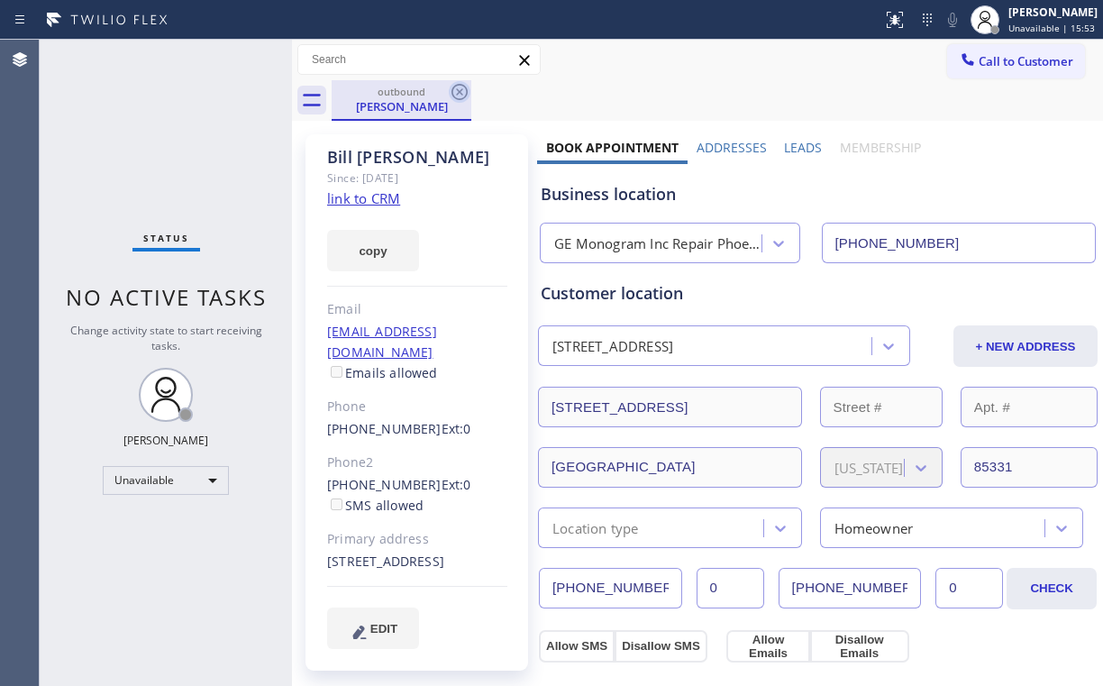
click at [454, 94] on icon at bounding box center [460, 92] width 22 height 22
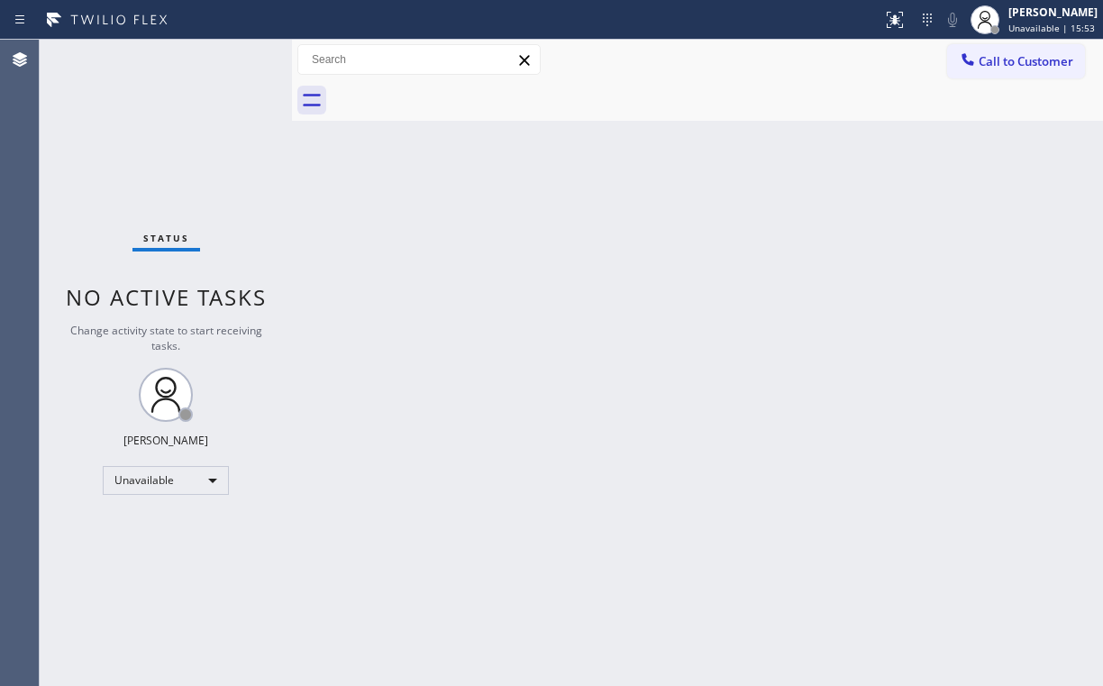
click at [180, 76] on div "Status No active tasks Change activity state to start receiving tasks. [PERSON_…" at bounding box center [166, 363] width 252 height 646
drag, startPoint x: 222, startPoint y: 159, endPoint x: 195, endPoint y: 34, distance: 127.3
click at [223, 155] on div "Status No active tasks Change activity state to start receiving tasks. [PERSON_…" at bounding box center [166, 363] width 252 height 646
click at [116, 136] on div "Status No active tasks Change activity state to start receiving tasks. [PERSON_…" at bounding box center [166, 363] width 252 height 646
click at [1014, 65] on span "Call to Customer" at bounding box center [1026, 61] width 95 height 16
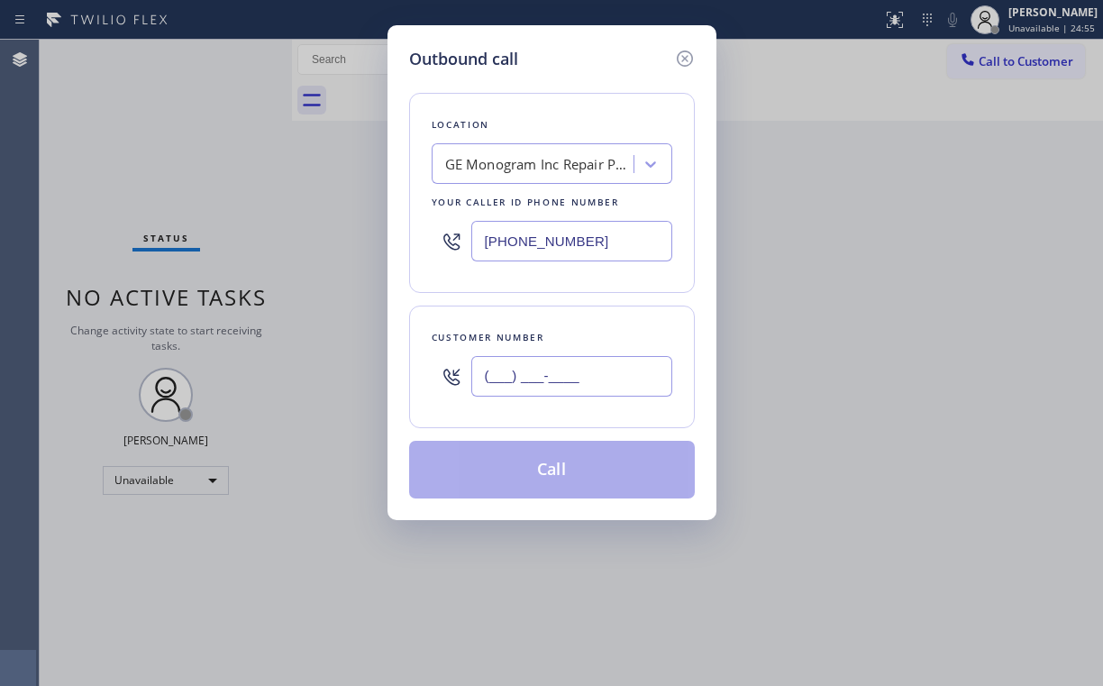
click at [581, 382] on input "(___) ___-____" at bounding box center [571, 376] width 201 height 41
paste input "818) 261-5617"
type input "[PHONE_NUMBER]"
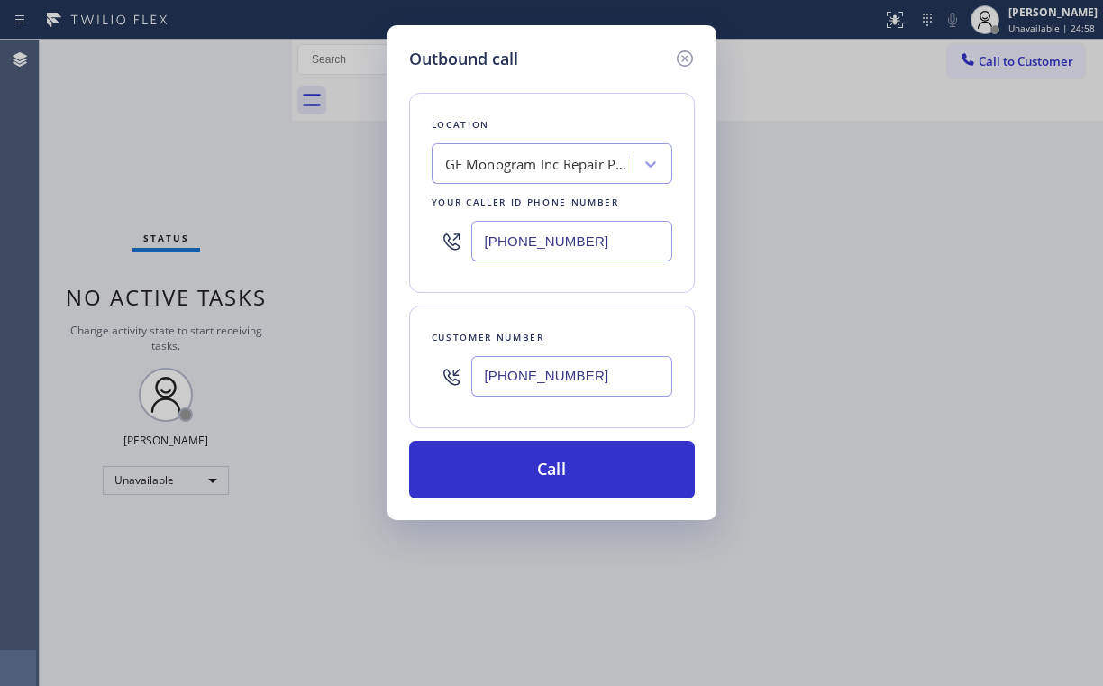
drag, startPoint x: 570, startPoint y: 95, endPoint x: 608, endPoint y: 225, distance: 136.3
click at [571, 97] on div "Location GE Monogram Inc Repair [GEOGRAPHIC_DATA] Your caller id phone number […" at bounding box center [552, 193] width 286 height 200
drag, startPoint x: 599, startPoint y: 241, endPoint x: 264, endPoint y: 278, distance: 336.5
click at [409, 255] on div "Location GE Monogram Inc Repair [GEOGRAPHIC_DATA] Your caller id phone number […" at bounding box center [552, 193] width 286 height 200
paste input "855) 731-4952"
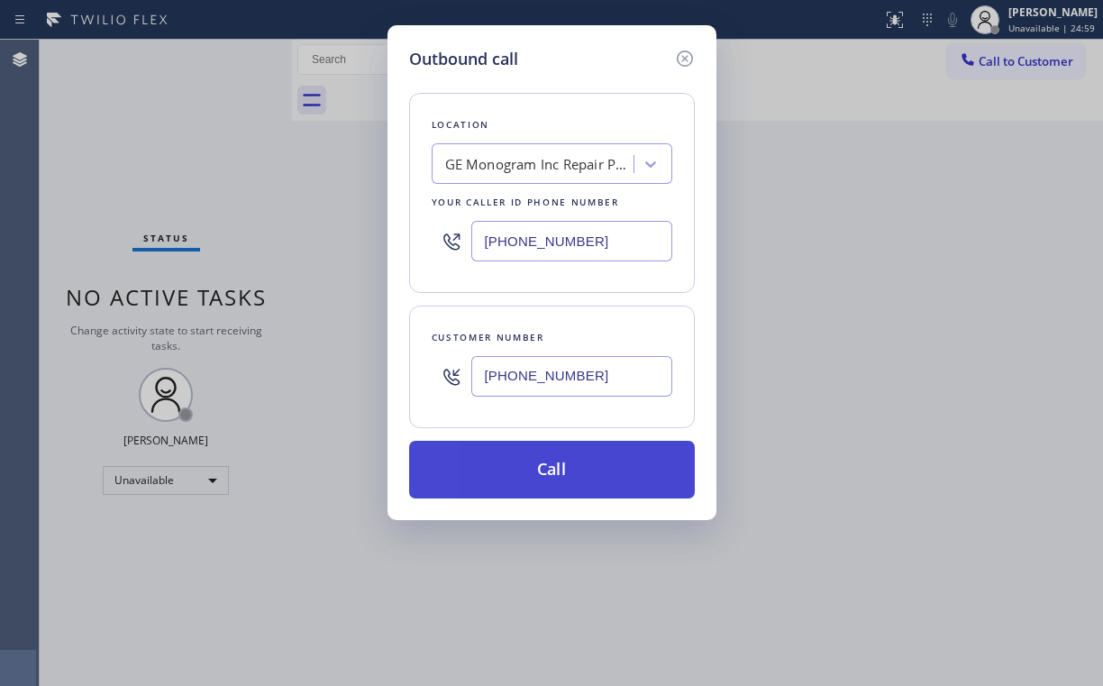
type input "[PHONE_NUMBER]"
click at [536, 488] on button "Call" at bounding box center [552, 470] width 286 height 58
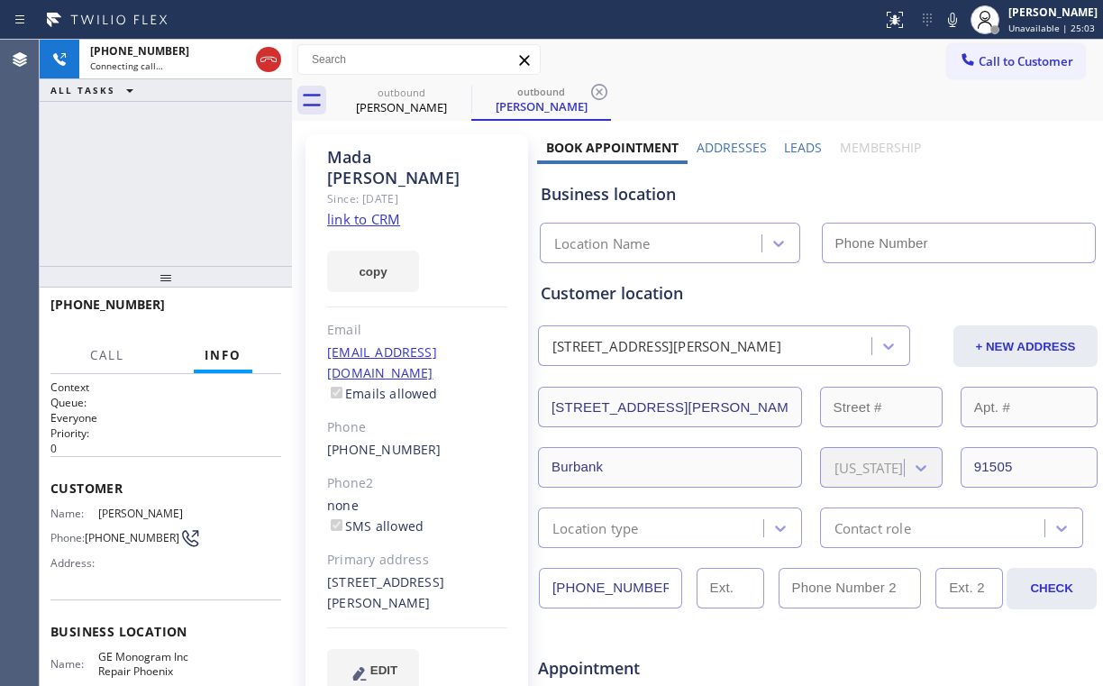
type input "[PHONE_NUMBER]"
click at [133, 169] on div "[PHONE_NUMBER] Connecting call… ALL TASKS ALL TASKS ACTIVE TASKS TASKS IN WRAP …" at bounding box center [166, 153] width 252 height 226
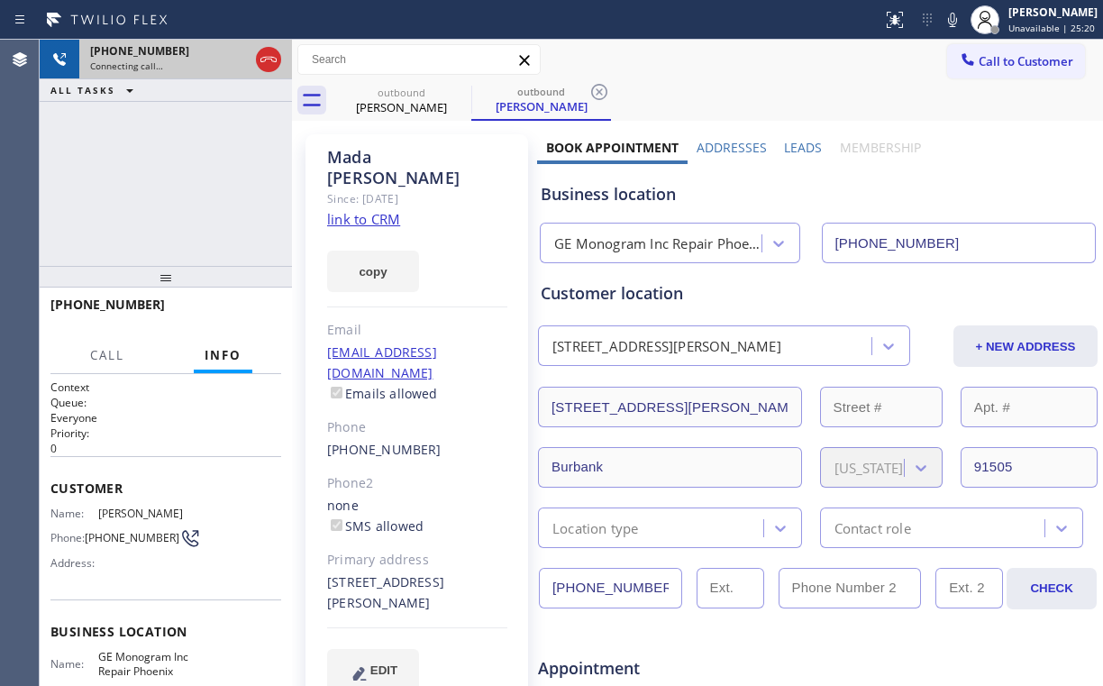
drag, startPoint x: 152, startPoint y: 171, endPoint x: 182, endPoint y: 50, distance: 125.3
click at [152, 171] on div "[PHONE_NUMBER] Connecting call… ALL TASKS ALL TASKS ACTIVE TASKS TASKS IN WRAP …" at bounding box center [166, 153] width 252 height 226
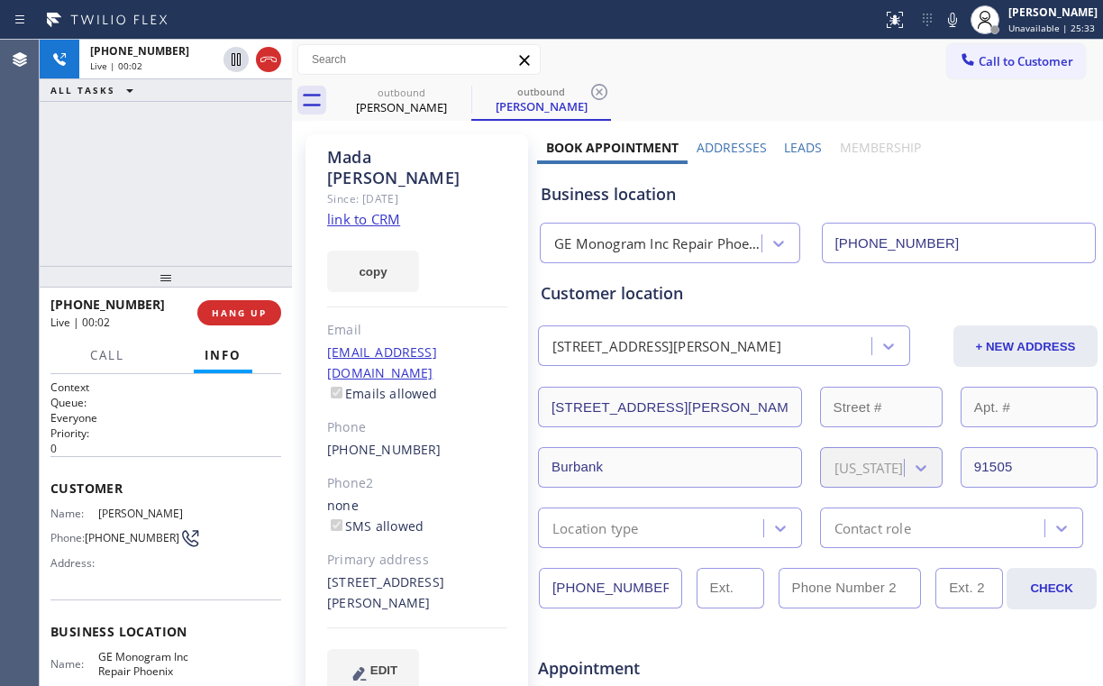
click at [173, 167] on div "[PHONE_NUMBER] Live | 00:02 ALL TASKS ALL TASKS ACTIVE TASKS TASKS IN WRAP UP" at bounding box center [166, 153] width 252 height 226
click at [250, 313] on span "HANG UP" at bounding box center [239, 312] width 55 height 13
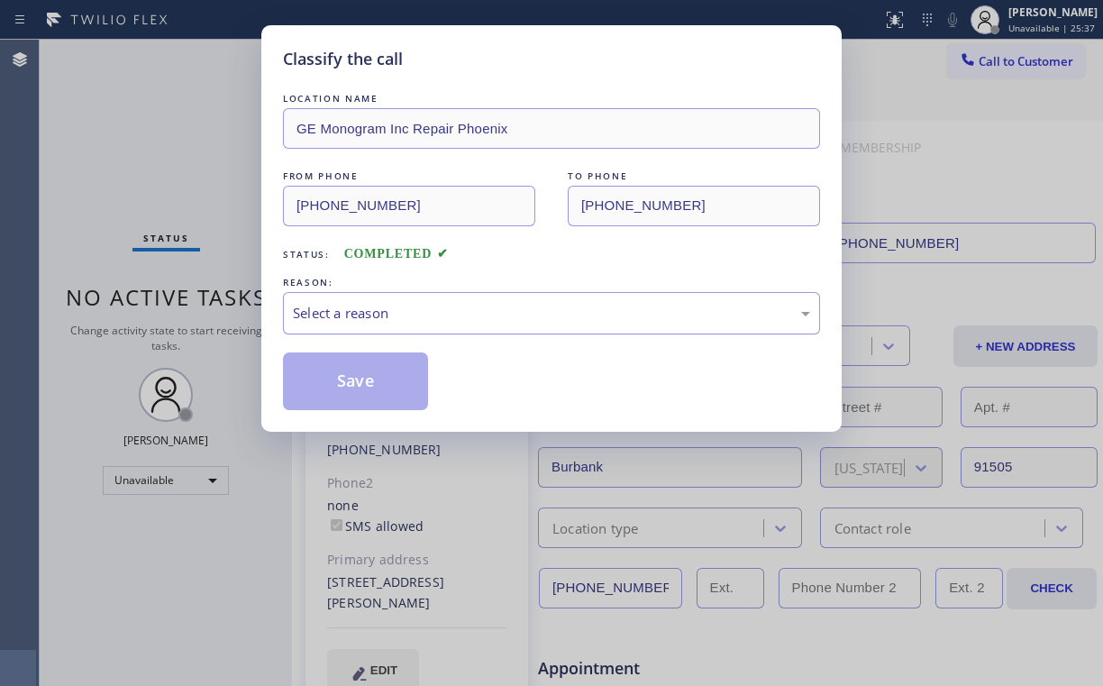
click at [350, 317] on div "Select a reason" at bounding box center [551, 313] width 517 height 21
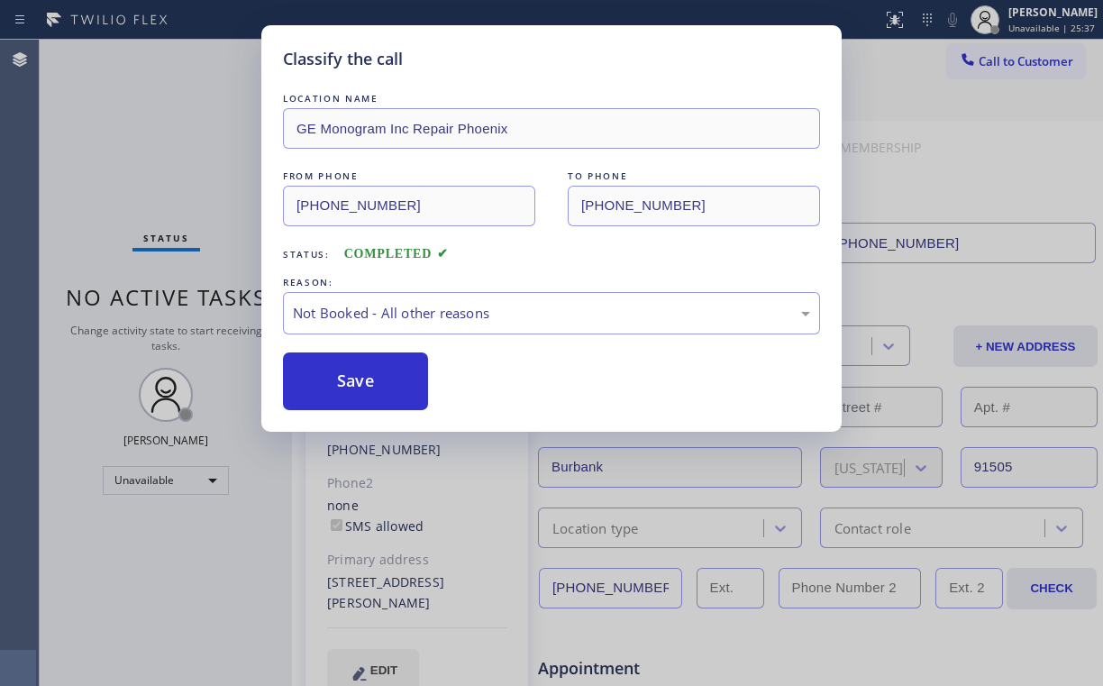
drag, startPoint x: 350, startPoint y: 325, endPoint x: 182, endPoint y: 110, distance: 272.3
click at [353, 378] on button "Save" at bounding box center [355, 381] width 145 height 58
click at [171, 96] on div "Classify the call LOCATION NAME GE Monogram Inc Repair Phoenix FROM PHONE [PHON…" at bounding box center [551, 343] width 1103 height 686
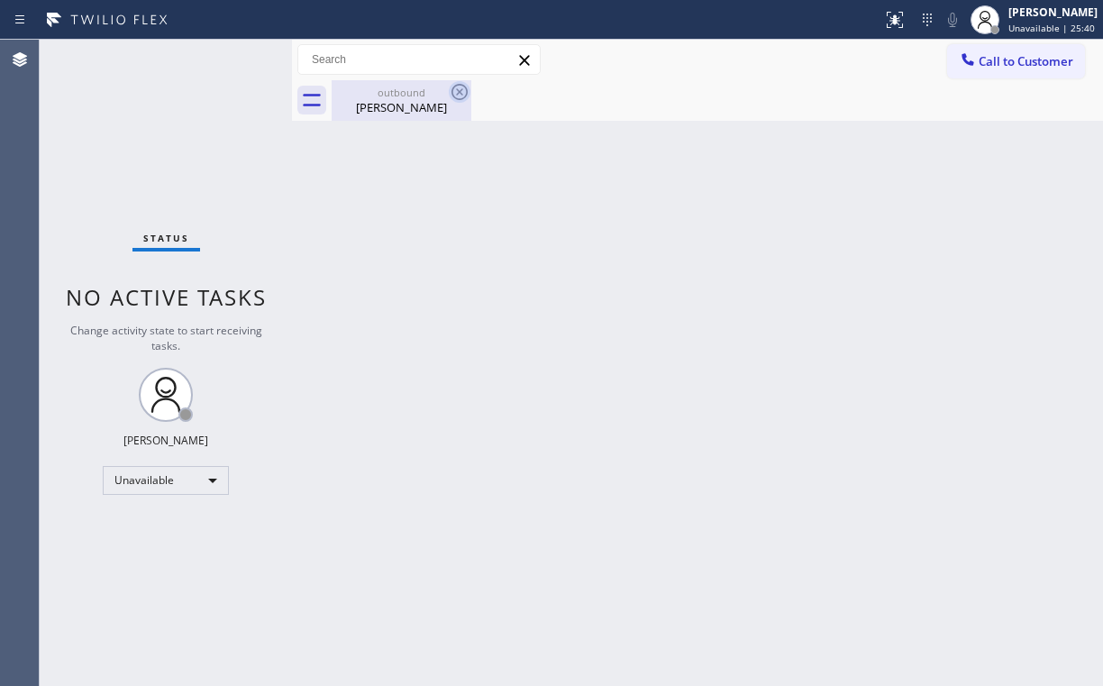
drag, startPoint x: 397, startPoint y: 112, endPoint x: 452, endPoint y: 90, distance: 59.1
click at [400, 112] on div "[PERSON_NAME]" at bounding box center [402, 107] width 136 height 16
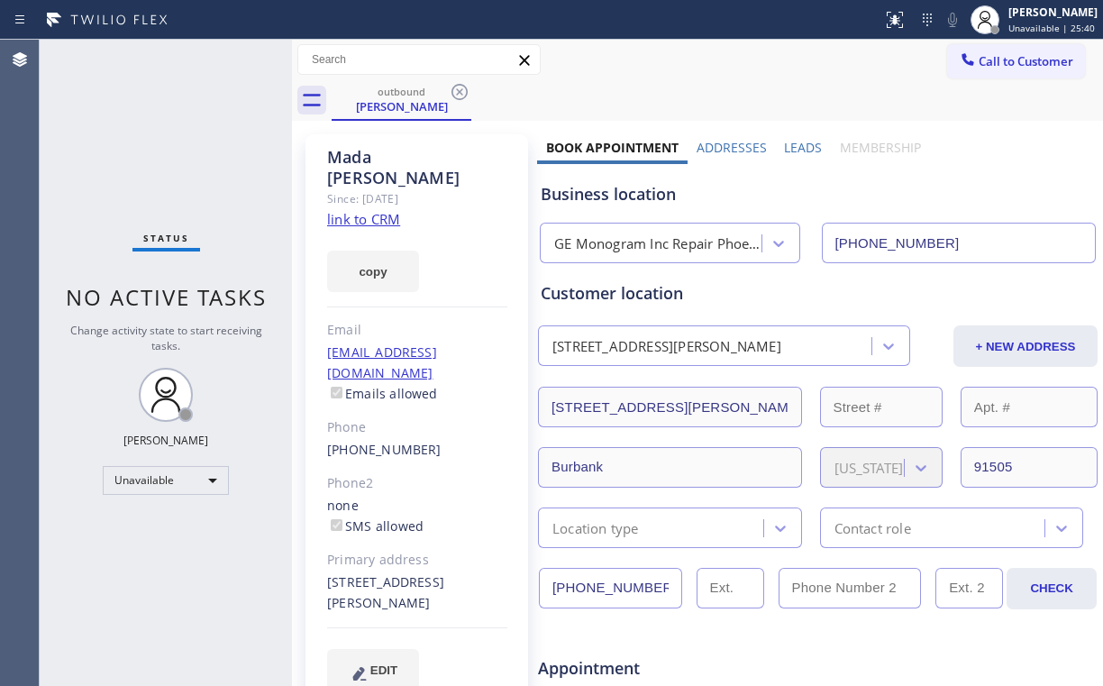
click at [462, 86] on icon at bounding box center [460, 92] width 22 height 22
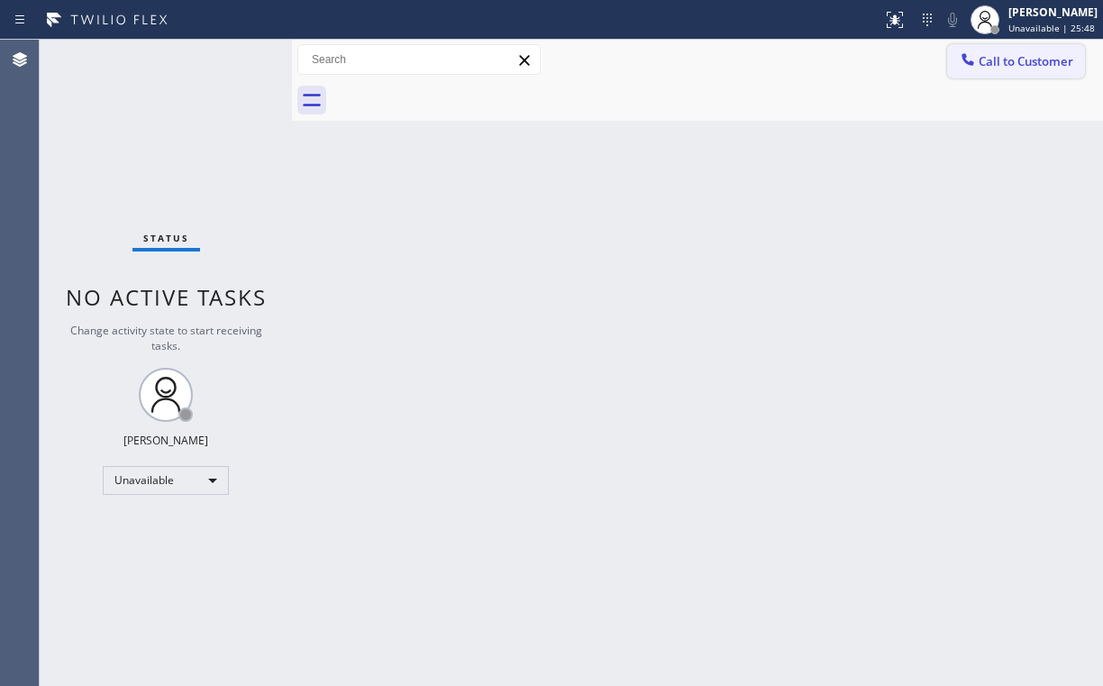
click at [989, 62] on span "Call to Customer" at bounding box center [1026, 61] width 95 height 16
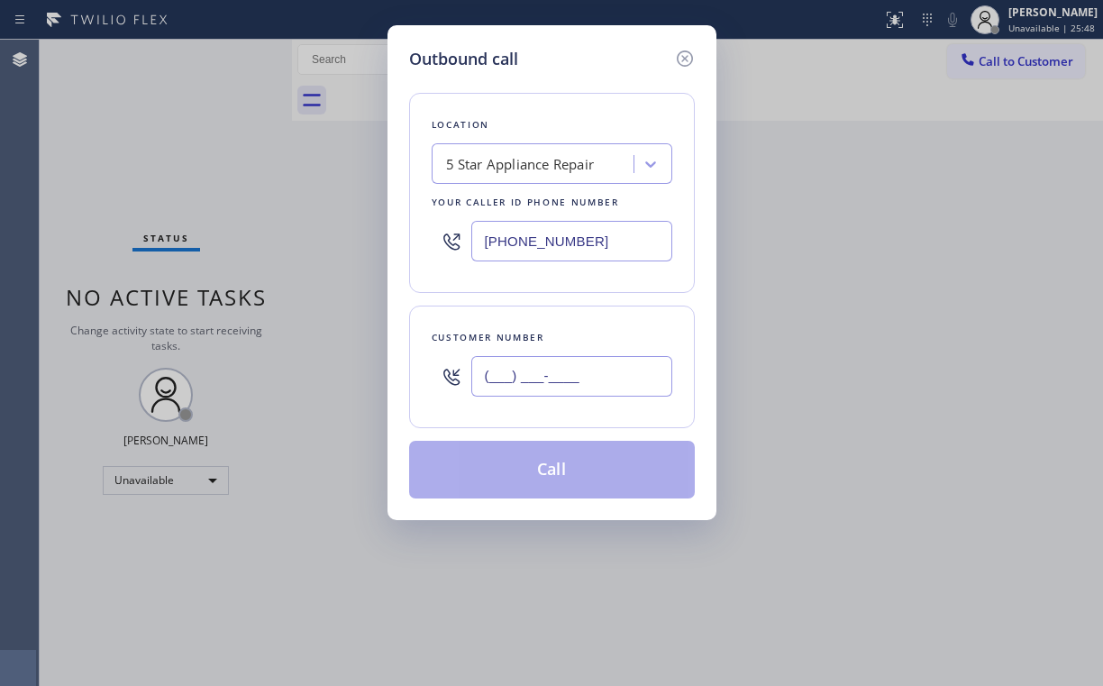
drag, startPoint x: 576, startPoint y: 368, endPoint x: 597, endPoint y: 353, distance: 25.3
click at [577, 368] on input "(___) ___-____" at bounding box center [571, 376] width 201 height 41
paste input "206) 817-2380"
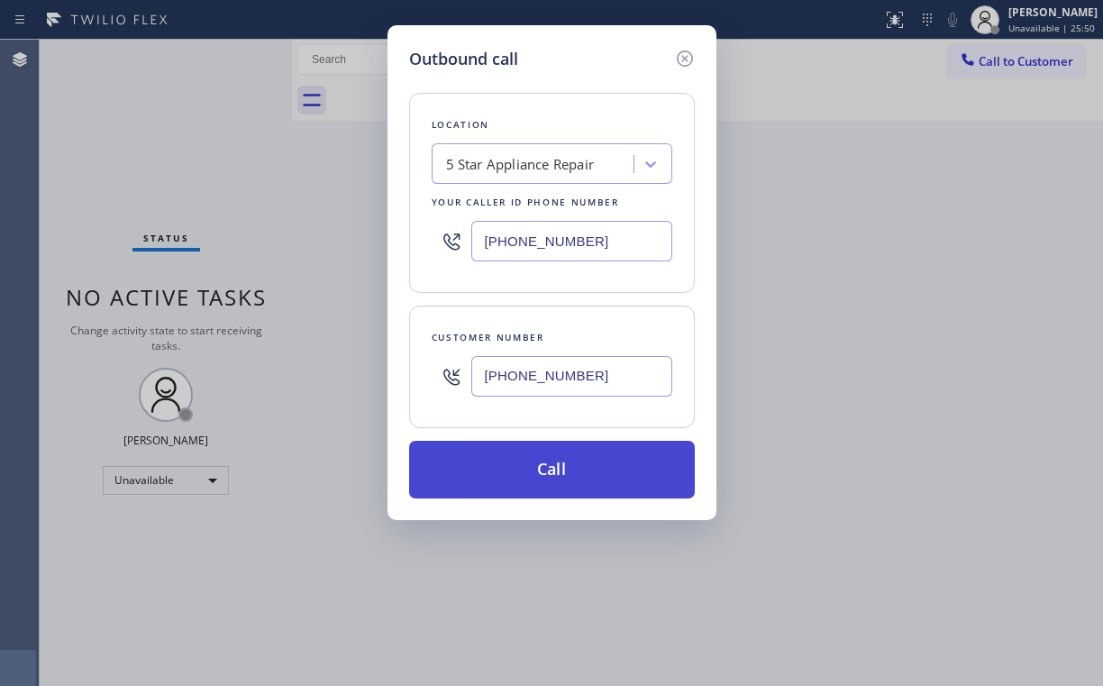
type input "[PHONE_NUMBER]"
drag, startPoint x: 506, startPoint y: 449, endPoint x: 501, endPoint y: 492, distance: 43.5
click at [506, 451] on button "Call" at bounding box center [552, 470] width 286 height 58
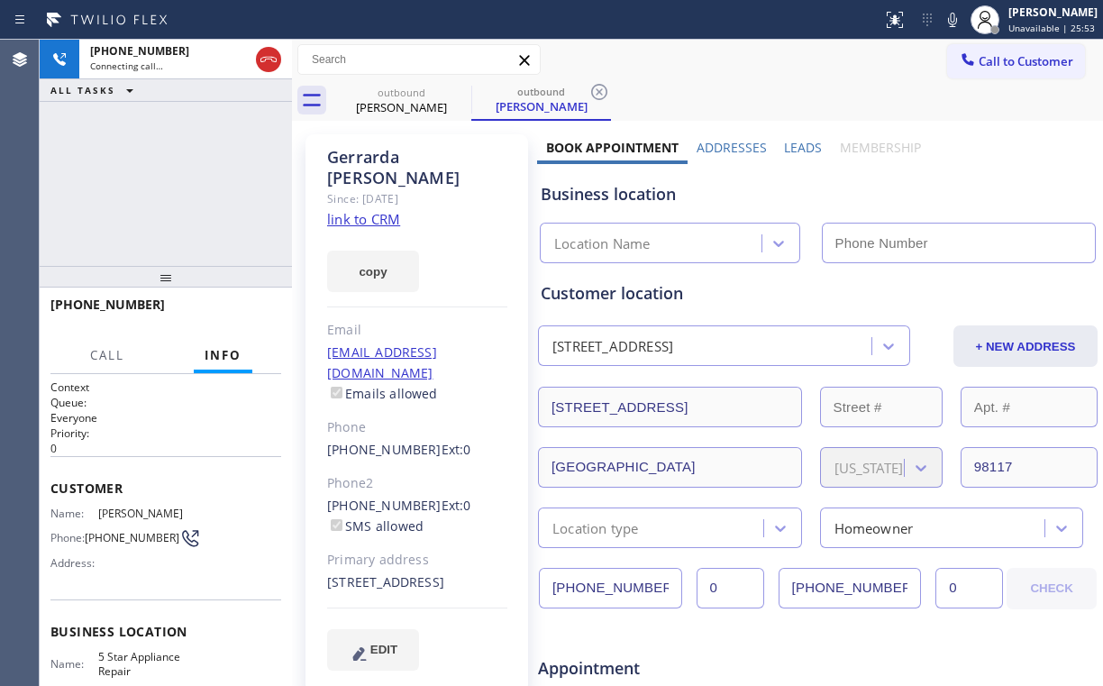
click at [227, 177] on div "[PHONE_NUMBER] Connecting call… ALL TASKS ALL TASKS ACTIVE TASKS TASKS IN WRAP …" at bounding box center [166, 153] width 252 height 226
type input "[PHONE_NUMBER]"
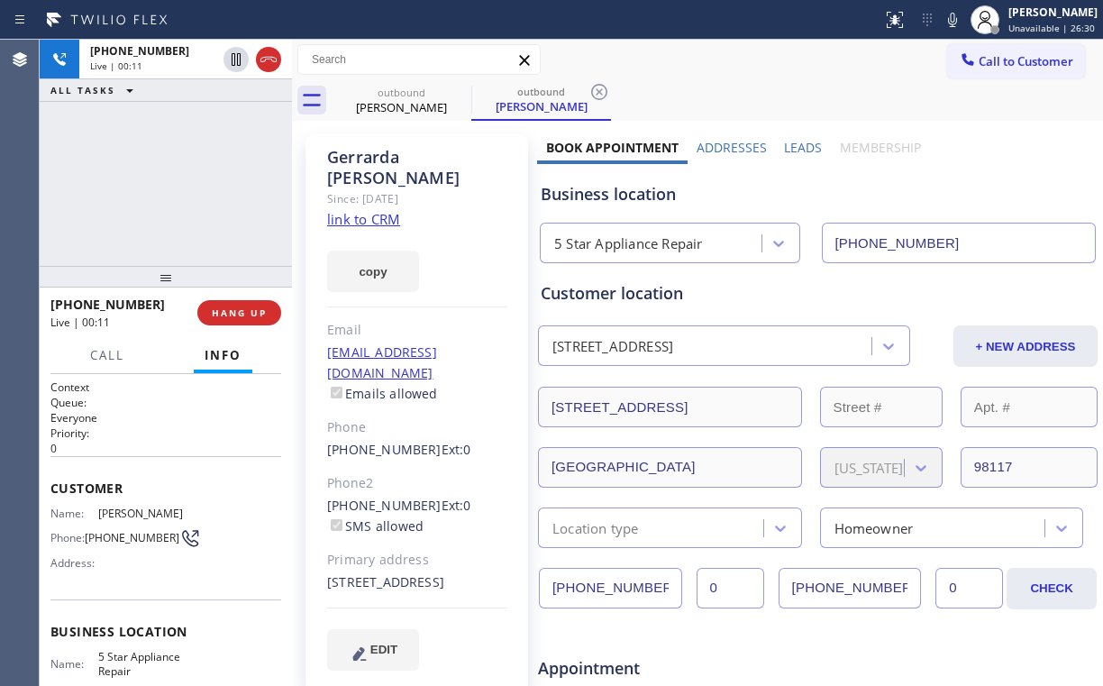
drag, startPoint x: 198, startPoint y: 195, endPoint x: 247, endPoint y: 331, distance: 144.6
click at [198, 197] on div "[PHONE_NUMBER] Live | 00:11 ALL TASKS ALL TASKS ACTIVE TASKS TASKS IN WRAP UP" at bounding box center [166, 153] width 252 height 226
click at [232, 315] on span "HANG UP" at bounding box center [239, 312] width 55 height 13
click at [230, 316] on span "HANG UP" at bounding box center [239, 312] width 55 height 13
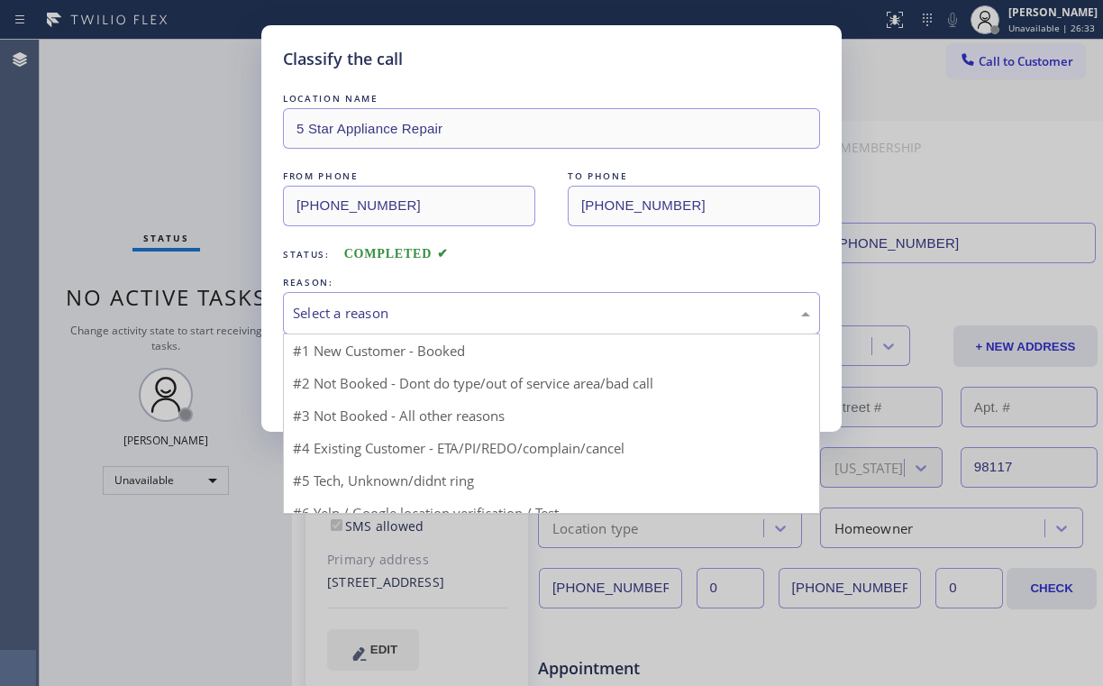
click at [366, 314] on div "Select a reason" at bounding box center [551, 313] width 517 height 21
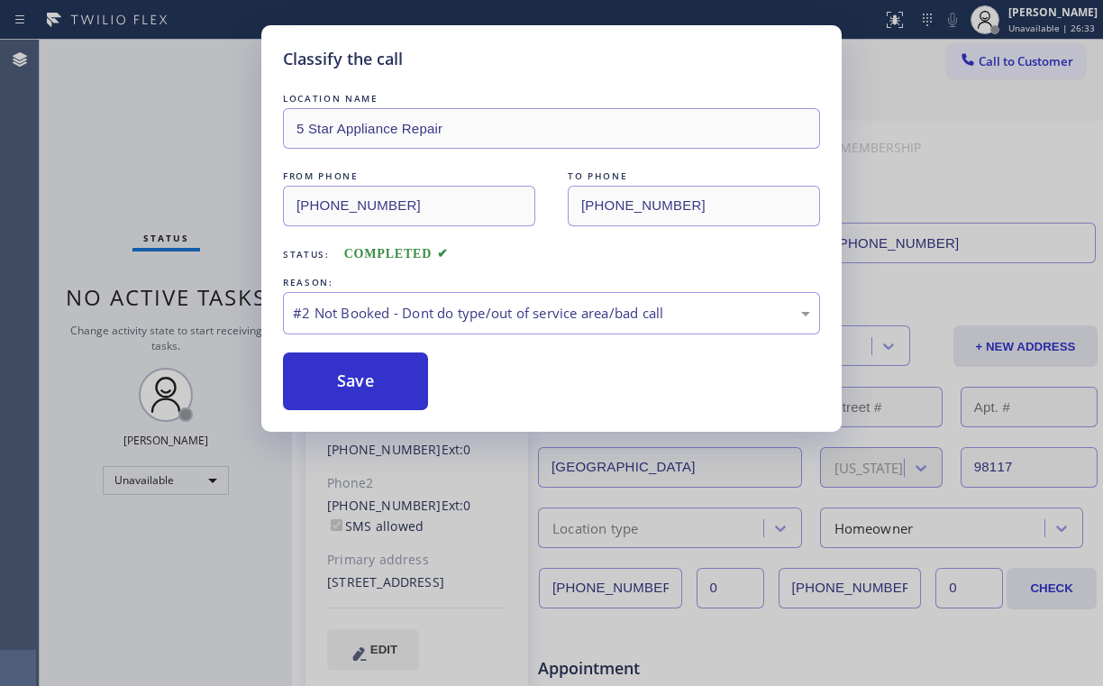
click at [360, 385] on button "Save" at bounding box center [355, 381] width 145 height 58
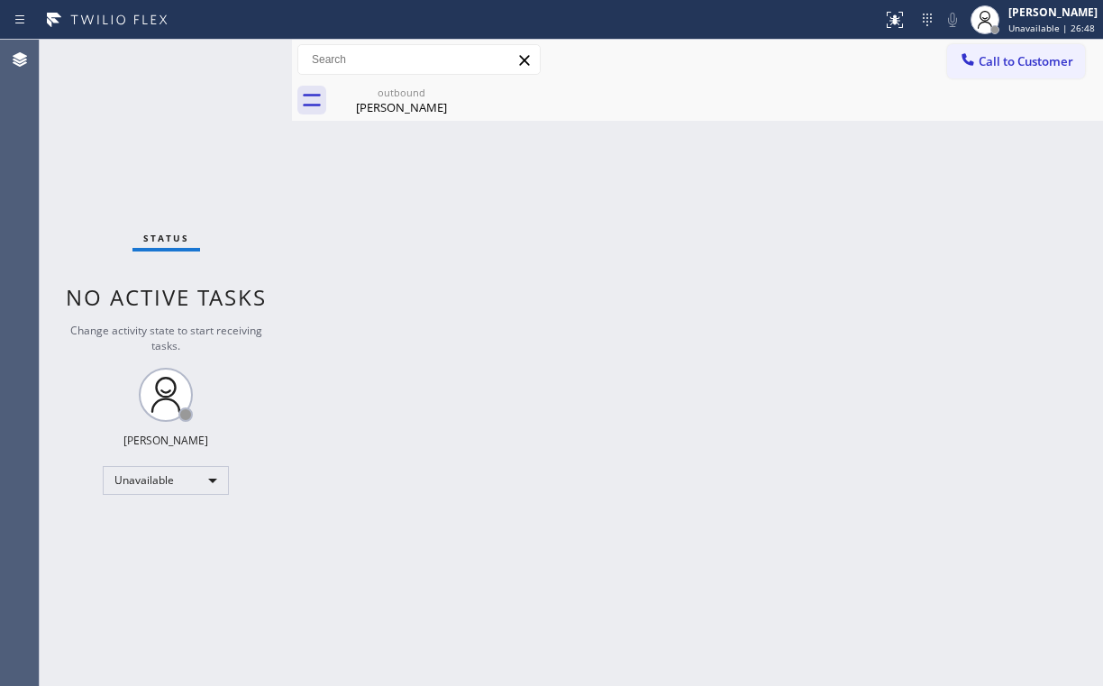
click at [123, 133] on div "Status No active tasks Change activity state to start receiving tasks. [PERSON_…" at bounding box center [166, 363] width 252 height 646
drag, startPoint x: 402, startPoint y: 94, endPoint x: 415, endPoint y: 95, distance: 12.7
click at [403, 94] on div "outbound" at bounding box center [402, 93] width 136 height 14
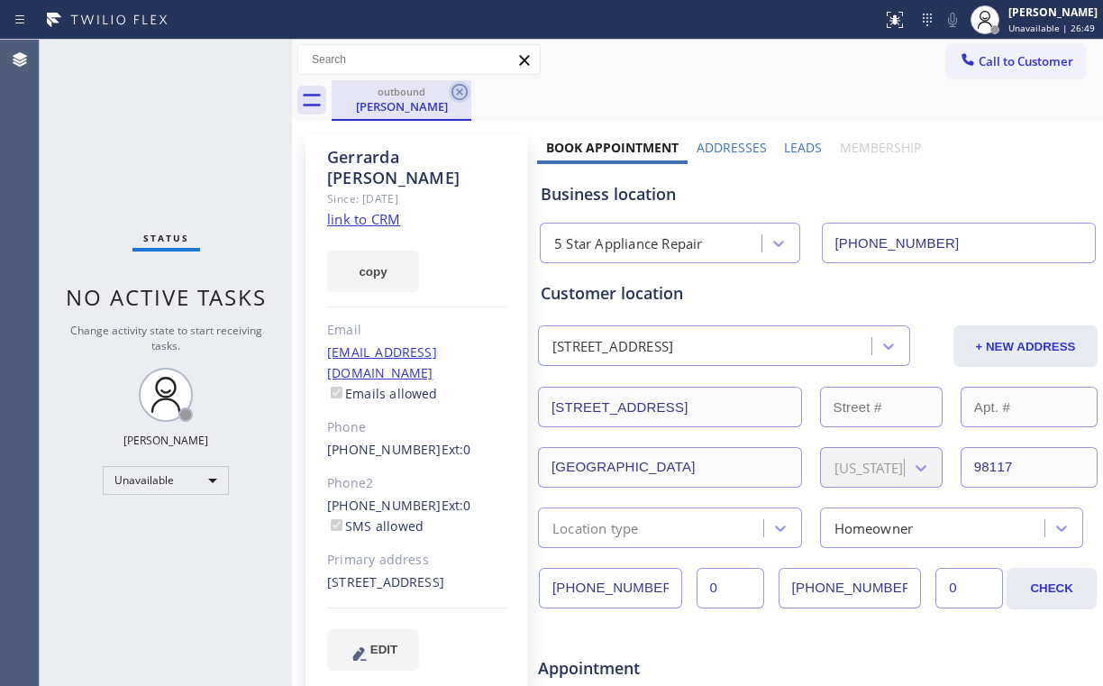
click at [462, 89] on icon at bounding box center [460, 92] width 16 height 16
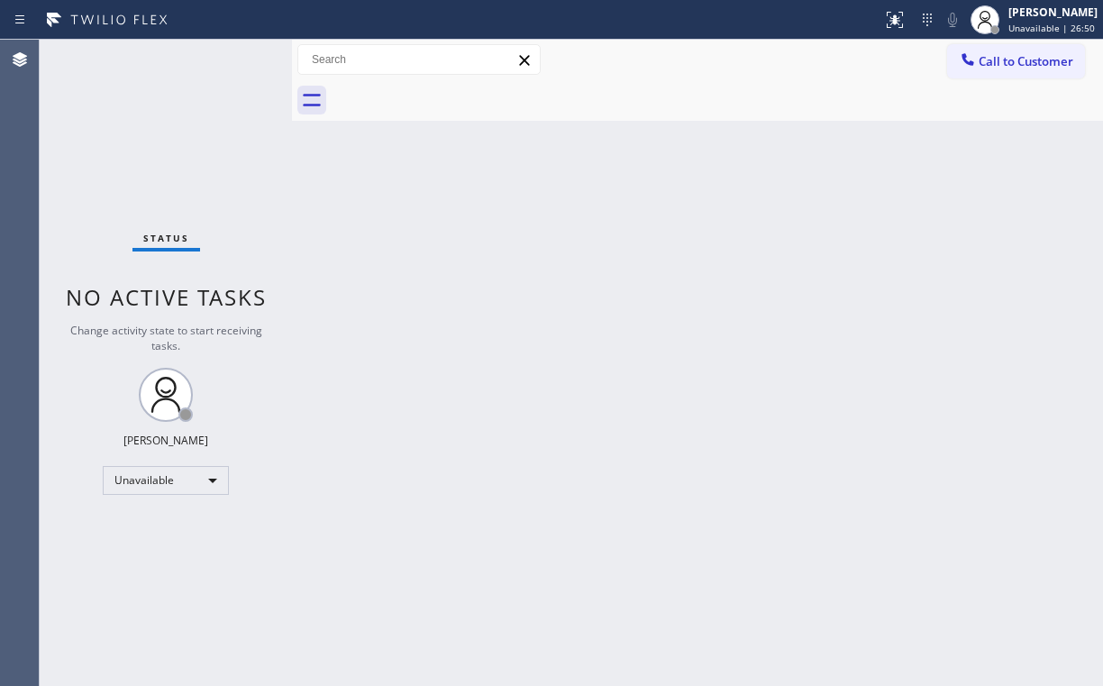
click at [511, 353] on div "Back to Dashboard Change Sender ID Customers Technicians Select a contact Outbo…" at bounding box center [697, 363] width 811 height 646
click at [206, 170] on div "Status No active tasks Change activity state to start receiving tasks. [PERSON_…" at bounding box center [166, 363] width 252 height 646
click at [112, 151] on div "Status No active tasks Change activity state to start receiving tasks. [PERSON_…" at bounding box center [166, 363] width 252 height 646
click at [1005, 52] on button "Call to Customer" at bounding box center [1016, 61] width 138 height 34
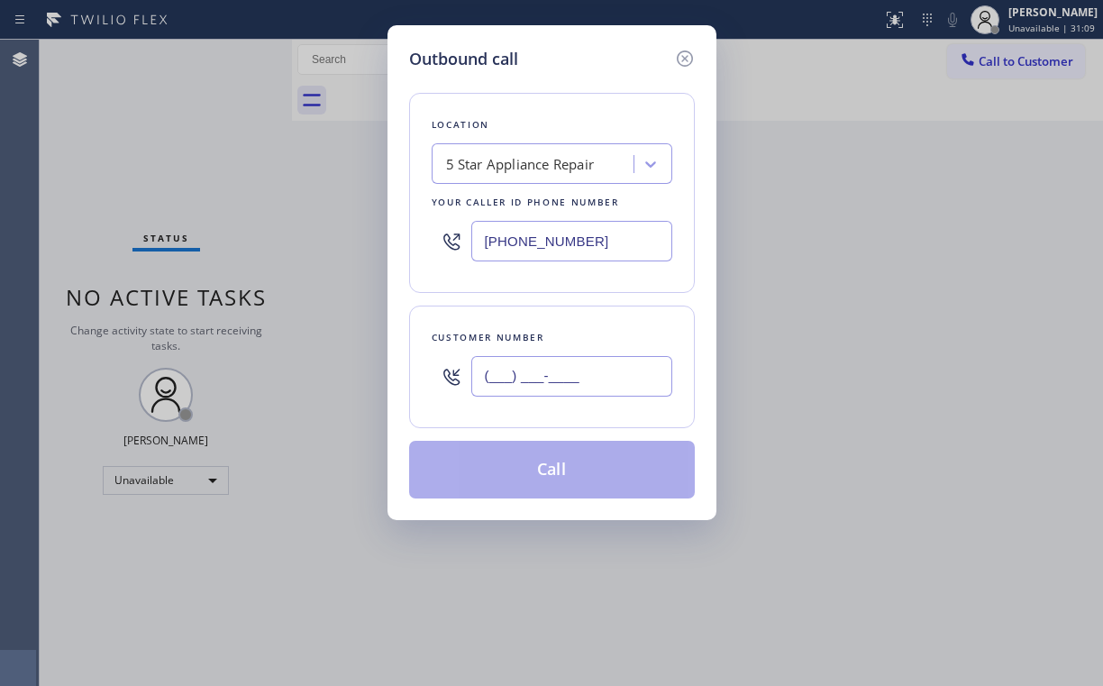
click at [597, 357] on input "(___) ___-____" at bounding box center [571, 376] width 201 height 41
paste input "805) 890-8947"
type input "[PHONE_NUMBER]"
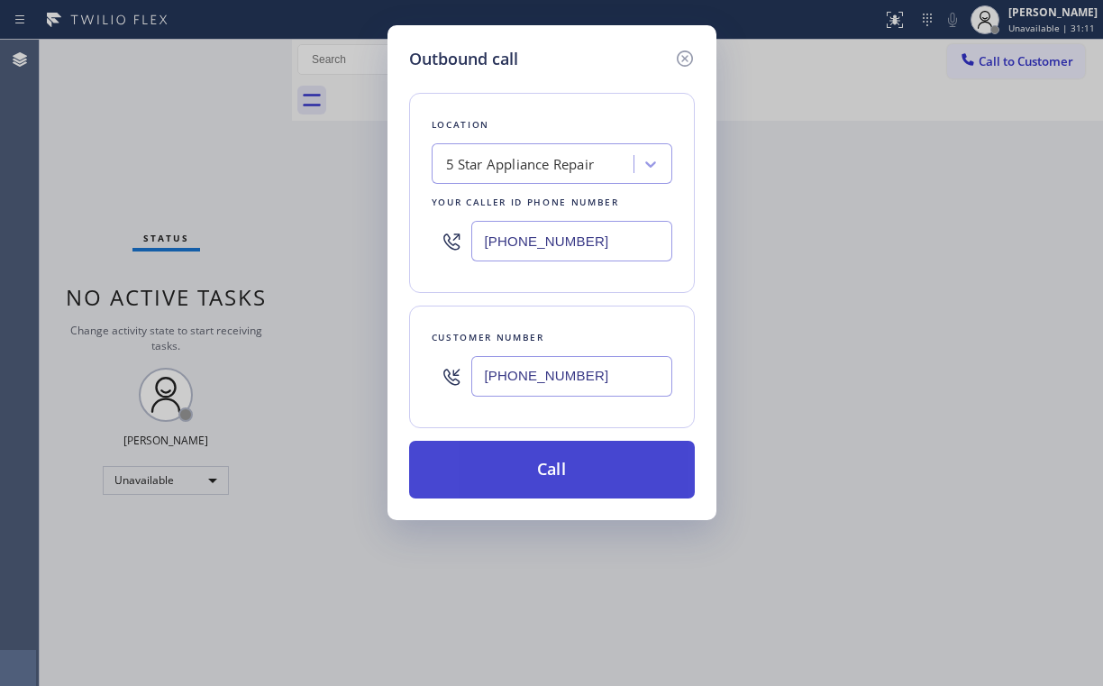
click at [527, 473] on button "Call" at bounding box center [552, 470] width 286 height 58
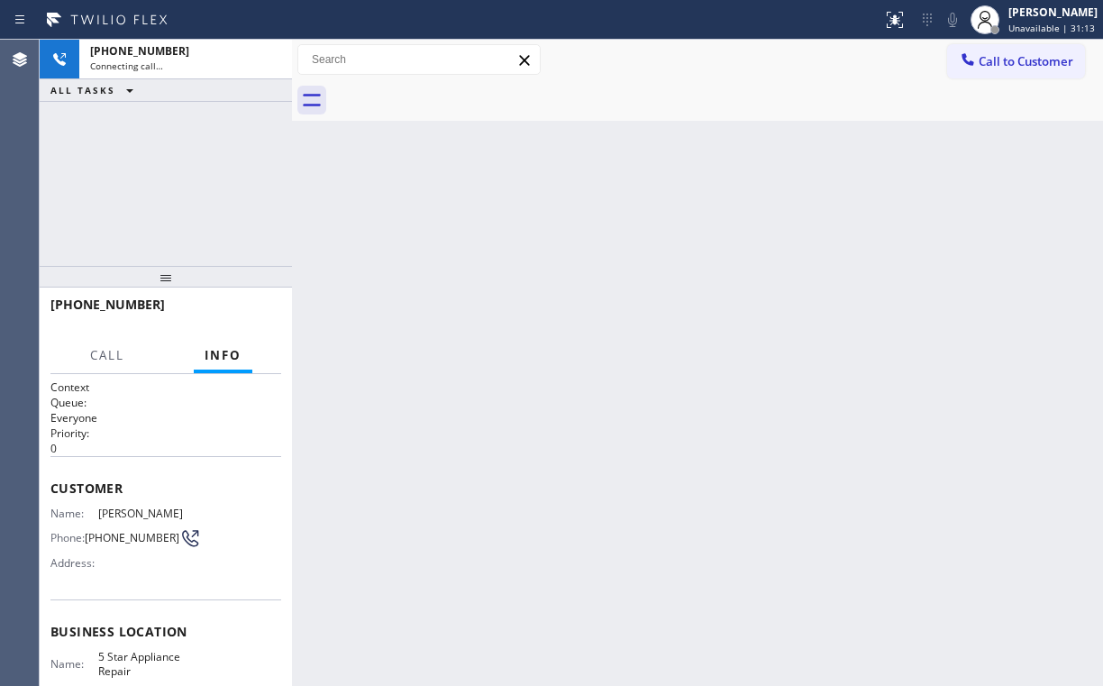
click at [206, 179] on div "[PHONE_NUMBER] Connecting call… ALL TASKS ALL TASKS ACTIVE TASKS TASKS IN WRAP …" at bounding box center [166, 153] width 252 height 226
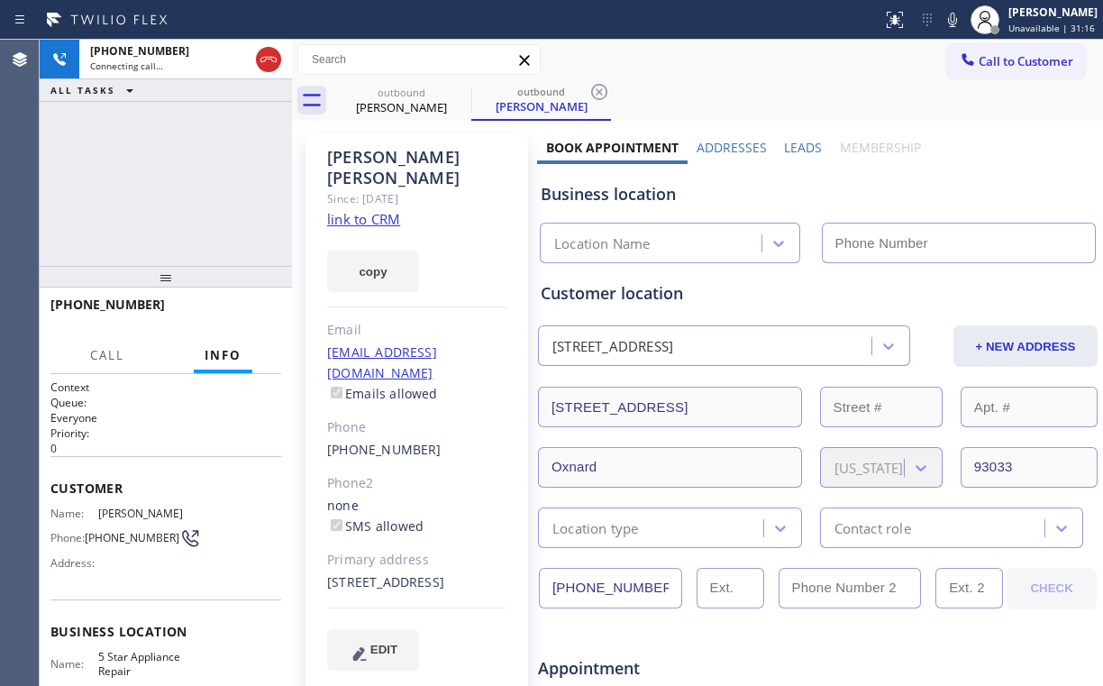
type input "[PHONE_NUMBER]"
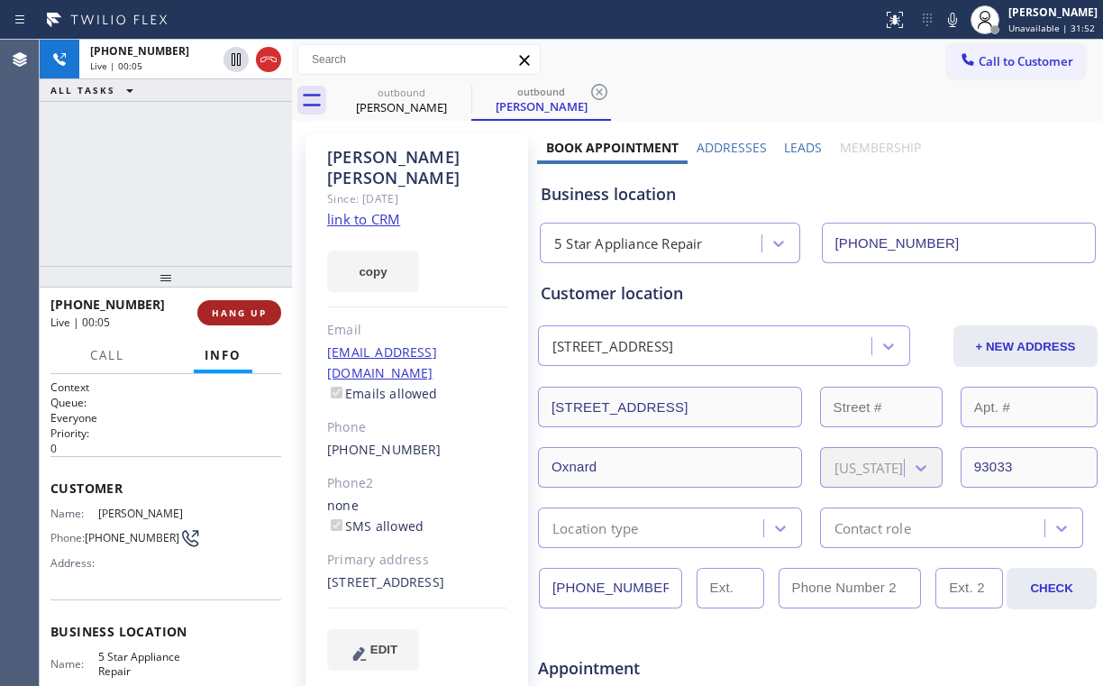
click at [242, 303] on button "HANG UP" at bounding box center [239, 312] width 84 height 25
click at [245, 317] on span "HANG UP" at bounding box center [239, 312] width 55 height 13
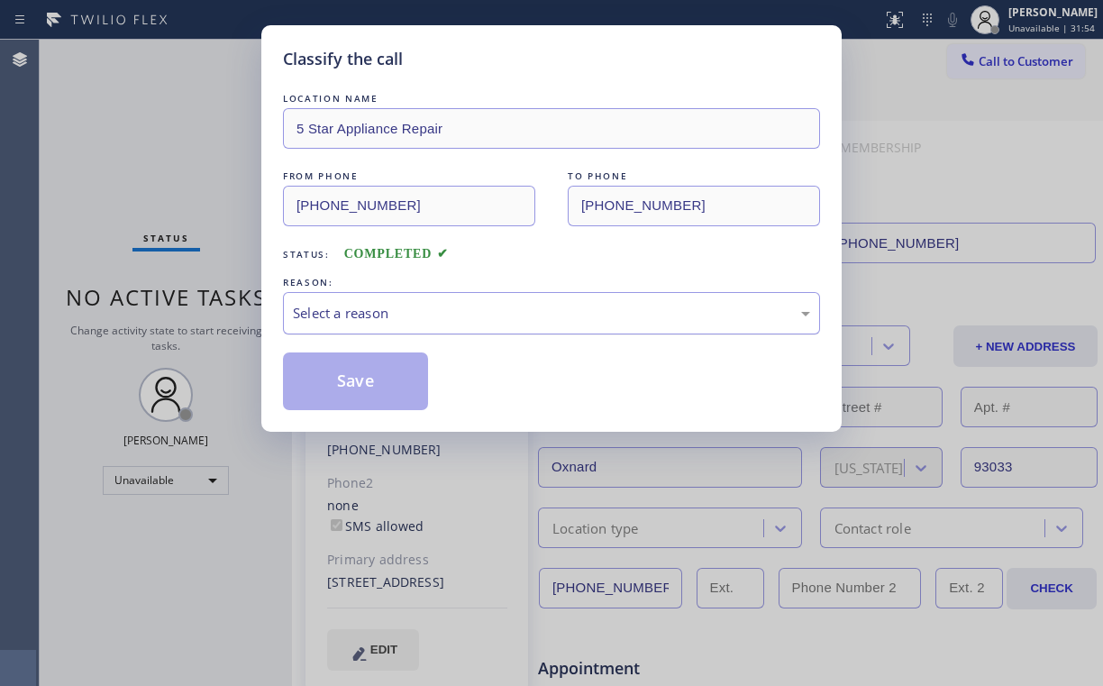
click at [361, 314] on div "Select a reason" at bounding box center [551, 313] width 517 height 21
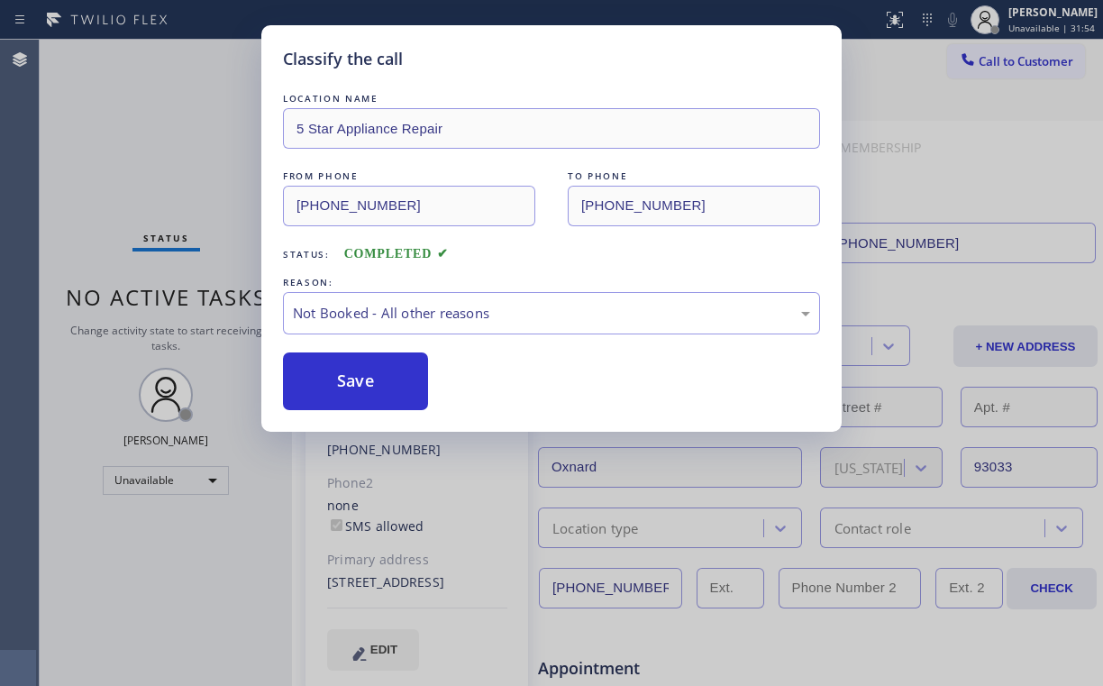
drag, startPoint x: 365, startPoint y: 387, endPoint x: 259, endPoint y: 257, distance: 167.8
click at [366, 388] on button "Save" at bounding box center [355, 381] width 145 height 58
click at [151, 143] on div "Classify the call LOCATION NAME 5 Star Appliance Repair FROM PHONE [PHONE_NUMBE…" at bounding box center [551, 343] width 1103 height 686
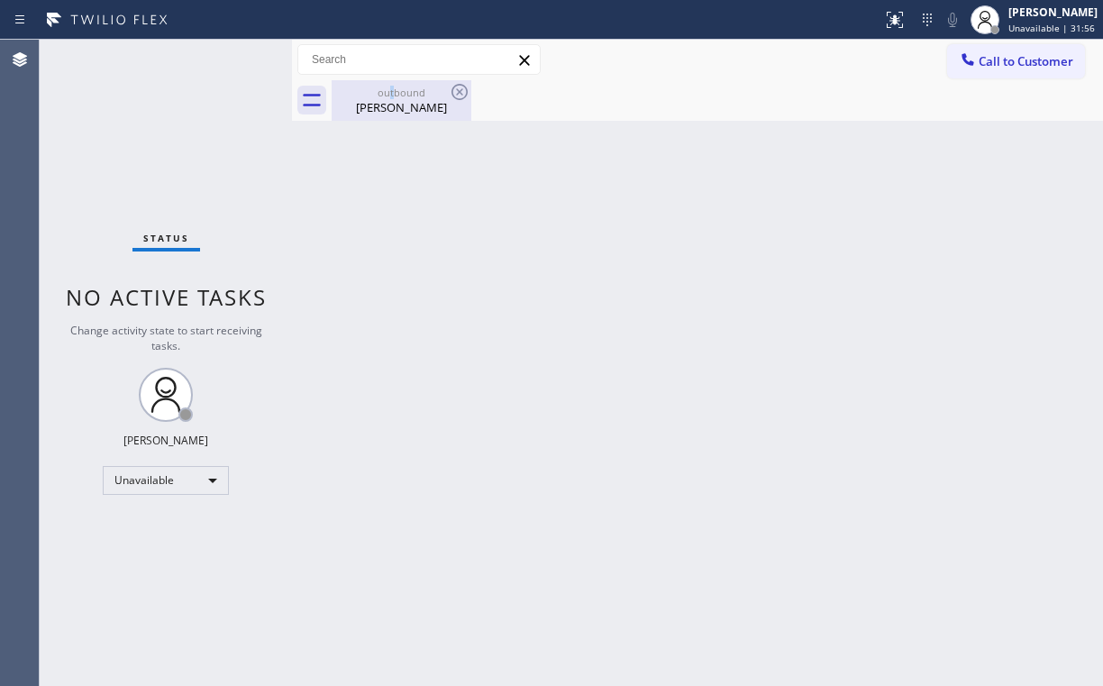
drag, startPoint x: 391, startPoint y: 89, endPoint x: 447, endPoint y: 93, distance: 56.0
click at [399, 91] on div "outbound" at bounding box center [402, 93] width 136 height 14
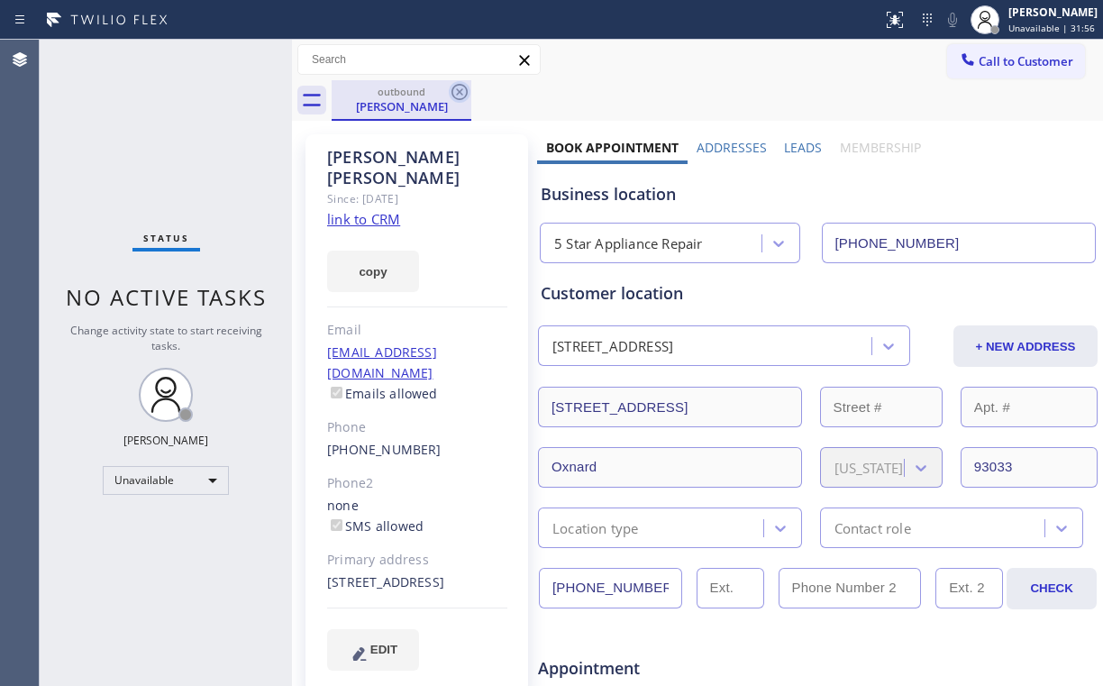
click at [458, 91] on icon at bounding box center [460, 92] width 22 height 22
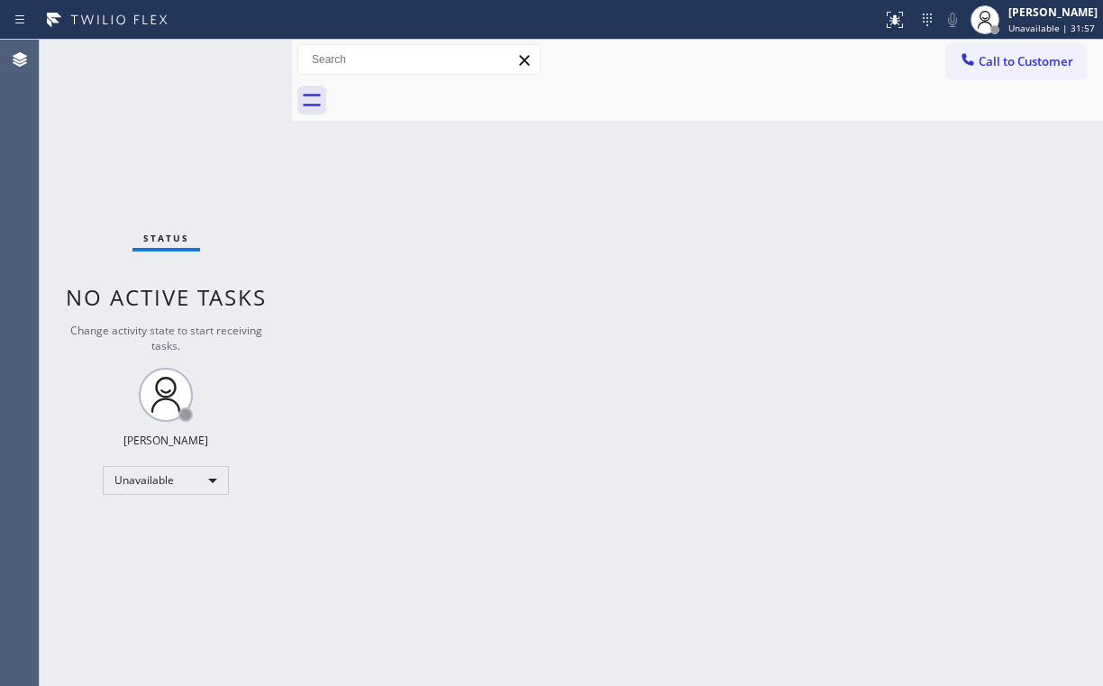
drag, startPoint x: 161, startPoint y: 135, endPoint x: 163, endPoint y: 107, distance: 28.0
click at [162, 129] on div "Status No active tasks Change activity state to start receiving tasks. [PERSON_…" at bounding box center [166, 363] width 252 height 646
click at [984, 65] on span "Call to Customer" at bounding box center [1026, 61] width 95 height 16
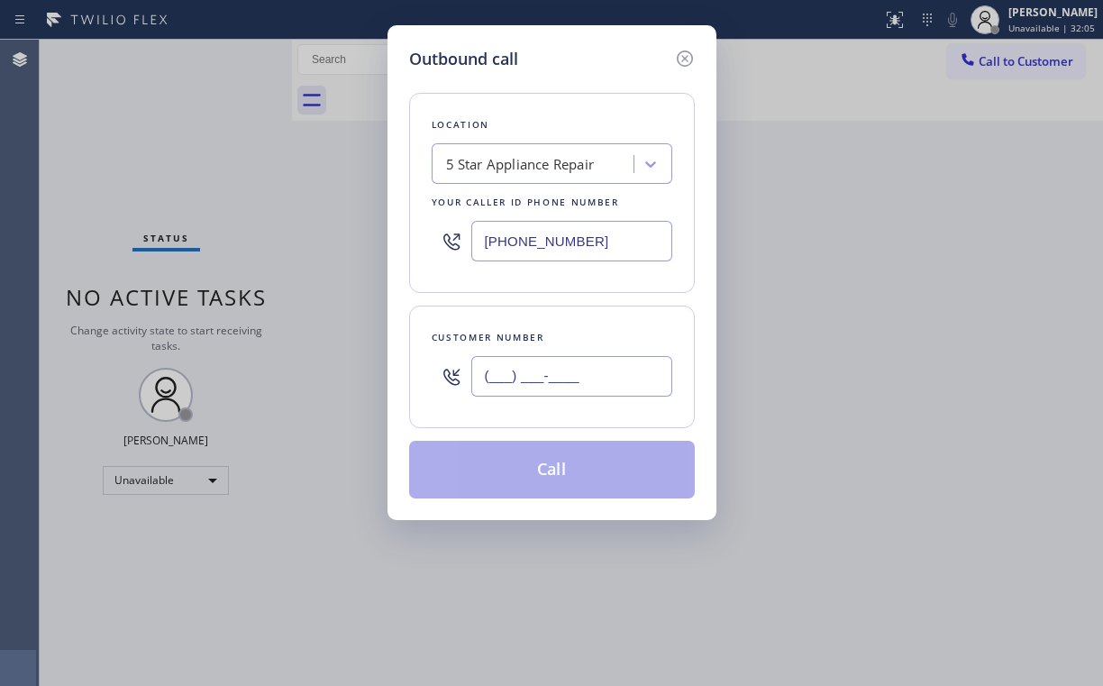
click at [589, 367] on input "(___) ___-____" at bounding box center [571, 376] width 201 height 41
paste input "805) 452-2277"
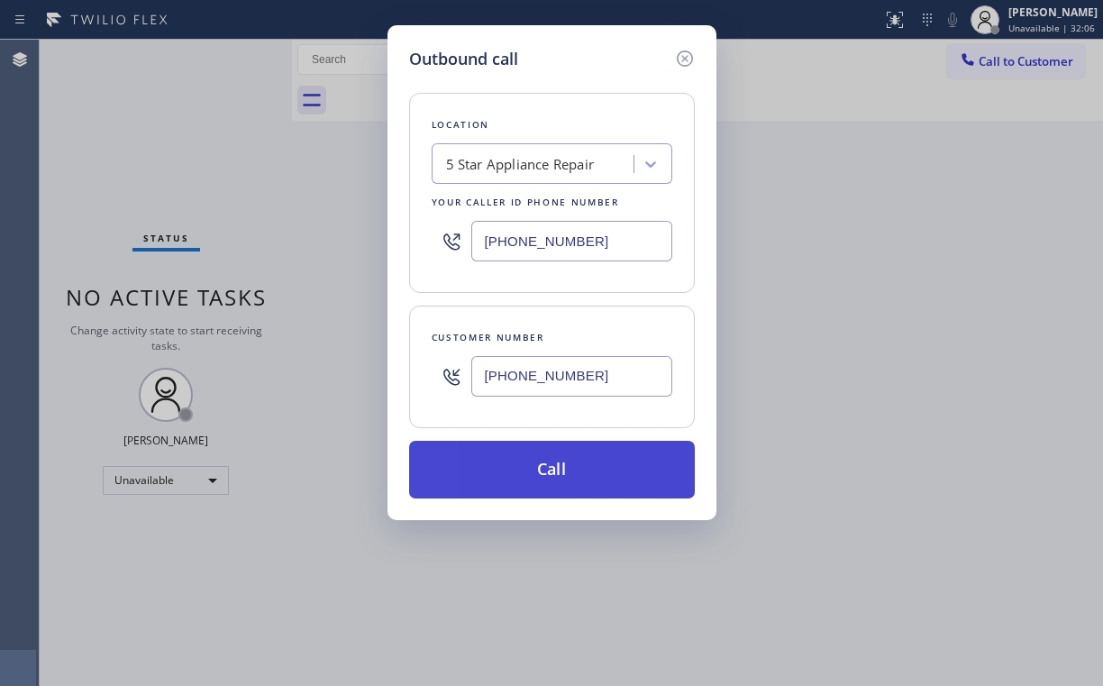
type input "[PHONE_NUMBER]"
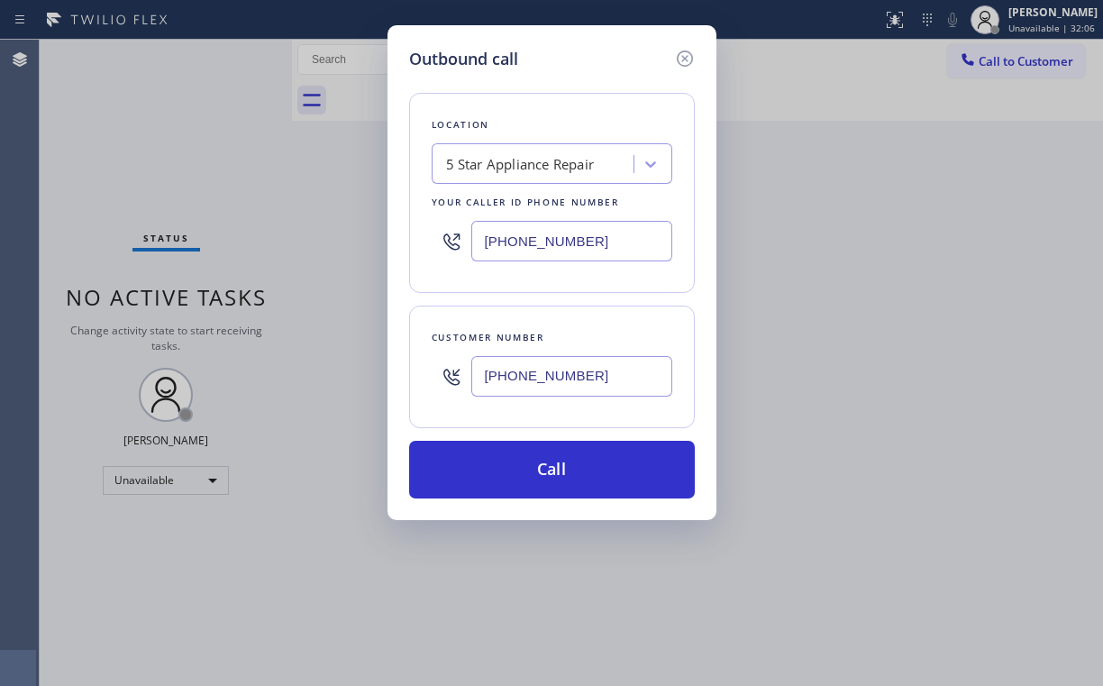
drag, startPoint x: 523, startPoint y: 469, endPoint x: 444, endPoint y: 648, distance: 195.8
click at [522, 470] on button "Call" at bounding box center [552, 470] width 286 height 58
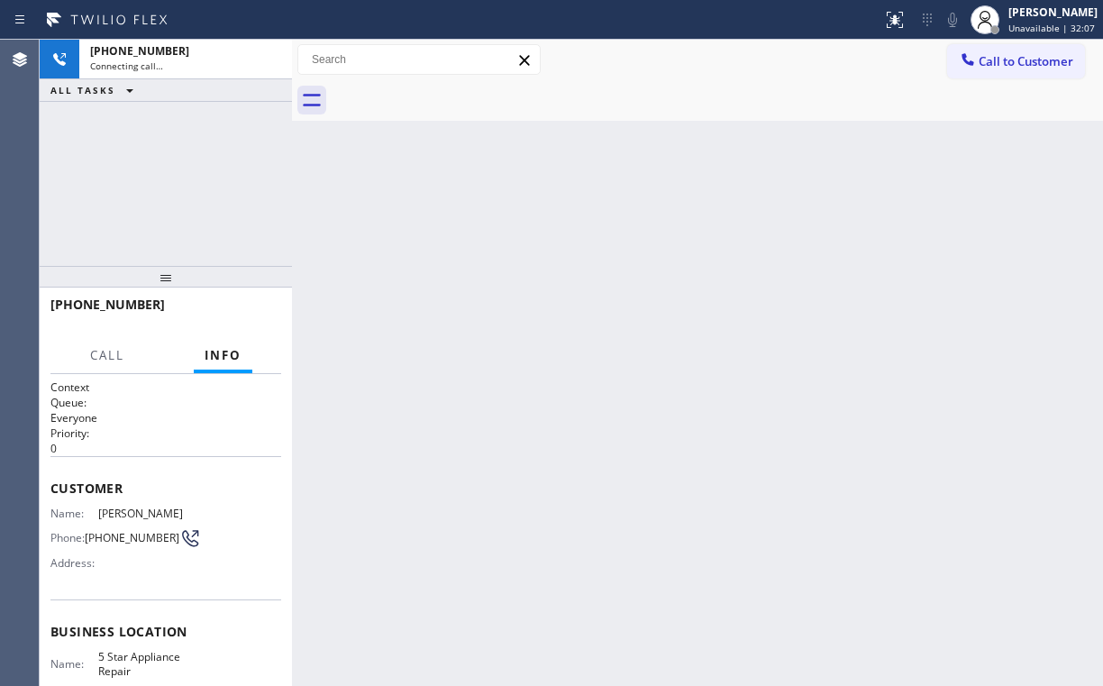
drag, startPoint x: 217, startPoint y: 101, endPoint x: 215, endPoint y: 114, distance: 13.8
click at [215, 102] on div "[PHONE_NUMBER] Connecting call… ALL TASKS ALL TASKS ACTIVE TASKS TASKS IN WRAP …" at bounding box center [166, 153] width 252 height 226
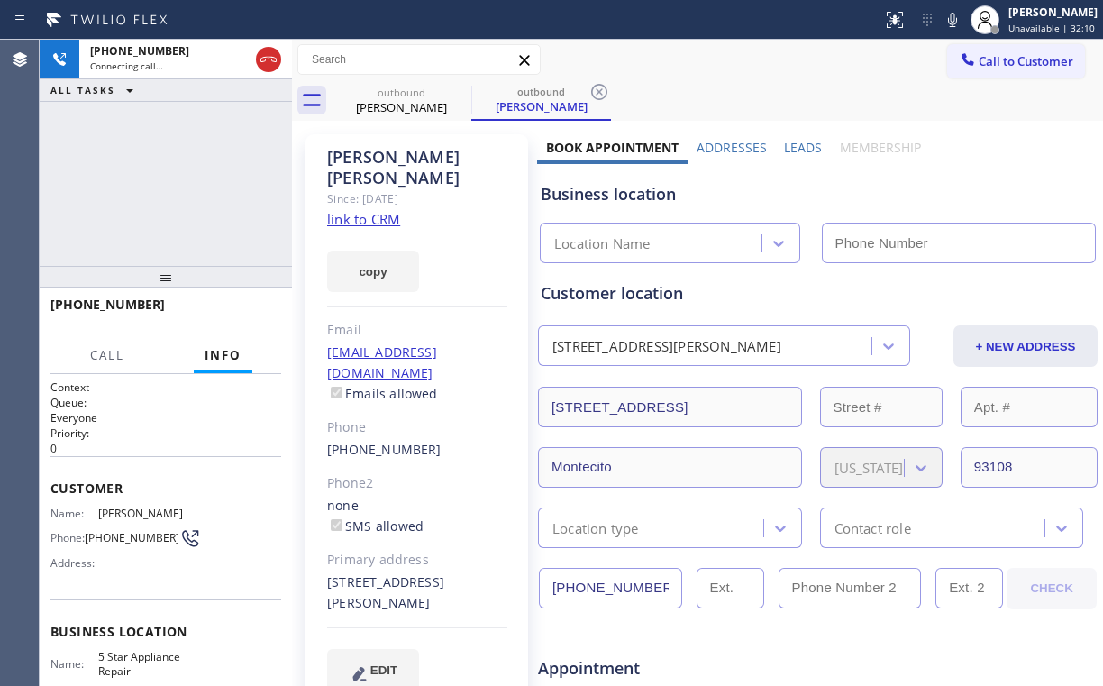
type input "[PHONE_NUMBER]"
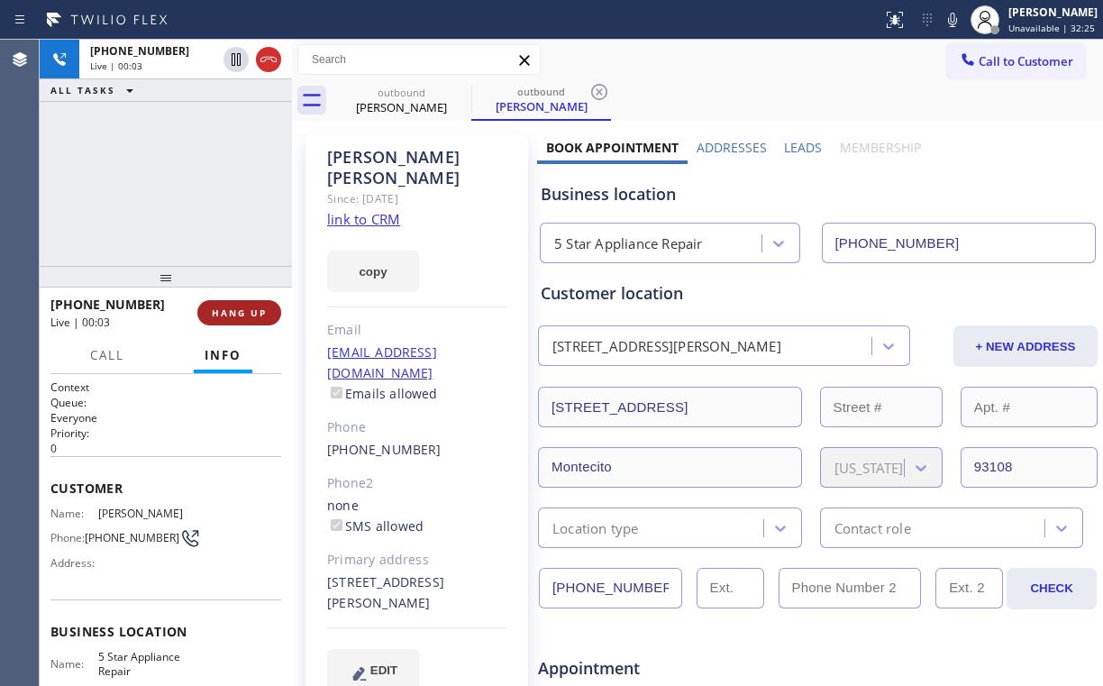
click at [241, 311] on span "HANG UP" at bounding box center [239, 312] width 55 height 13
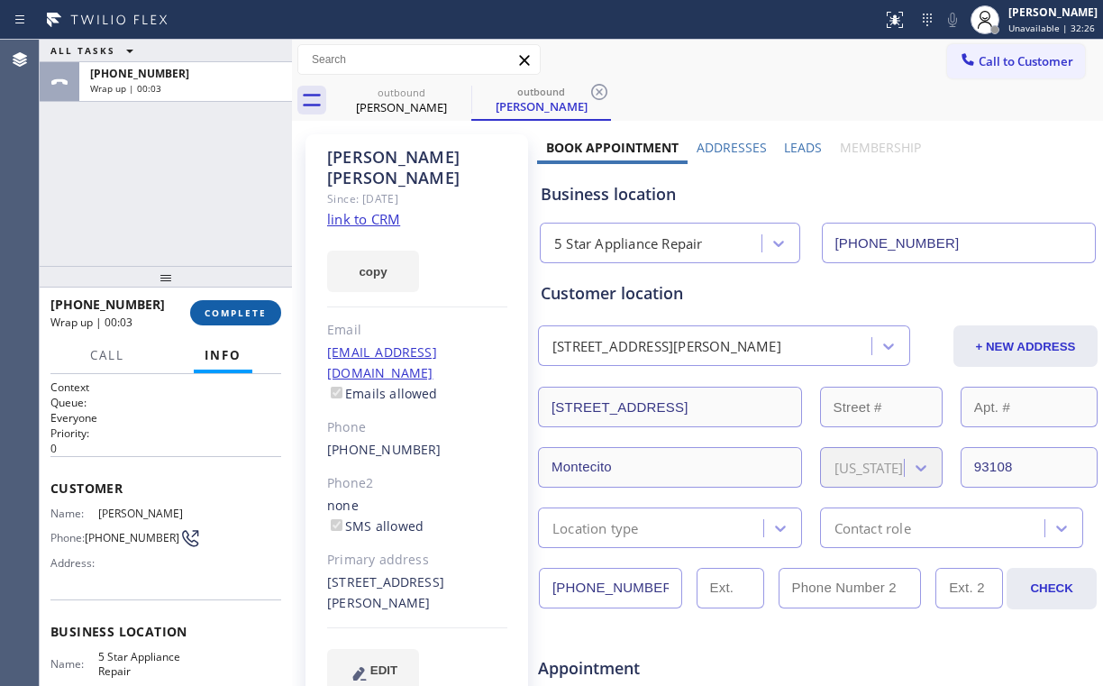
click at [240, 316] on span "COMPLETE" at bounding box center [236, 312] width 62 height 13
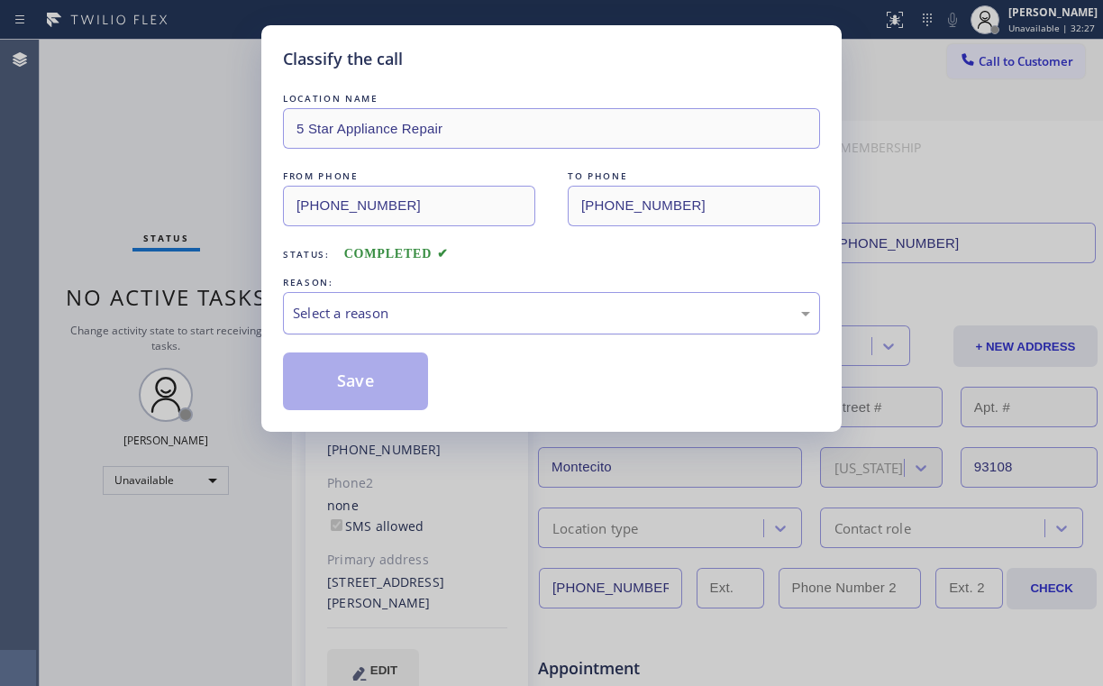
drag, startPoint x: 368, startPoint y: 310, endPoint x: 368, endPoint y: 325, distance: 14.4
click at [368, 310] on div "Select a reason" at bounding box center [551, 313] width 517 height 21
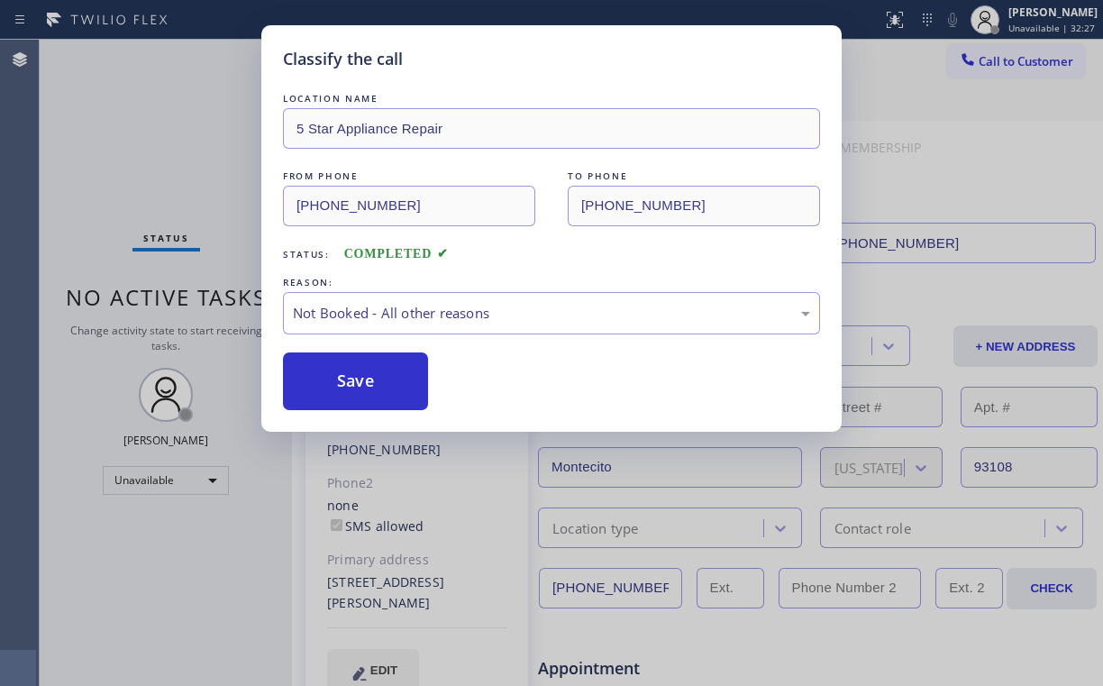
click at [358, 381] on button "Save" at bounding box center [355, 381] width 145 height 58
click at [149, 108] on div "Classify the call LOCATION NAME 5 Star Appliance Repair FROM PHONE [PHONE_NUMBE…" at bounding box center [551, 343] width 1103 height 686
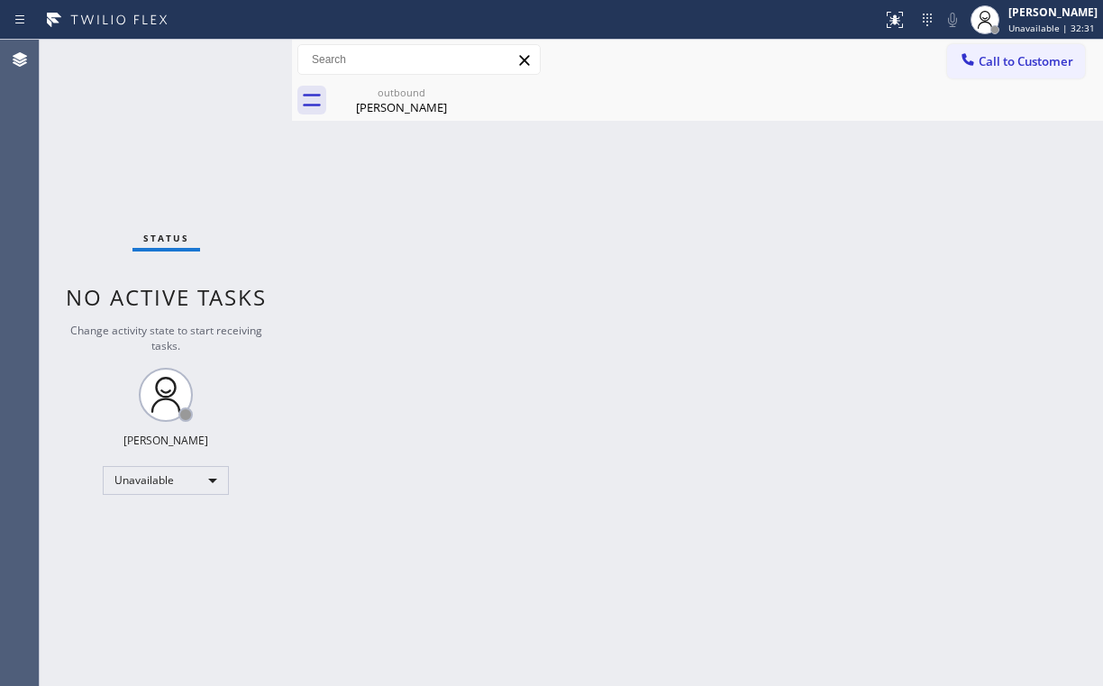
drag, startPoint x: 1002, startPoint y: 67, endPoint x: 654, endPoint y: 270, distance: 402.4
click at [999, 70] on button "Call to Customer" at bounding box center [1016, 61] width 138 height 34
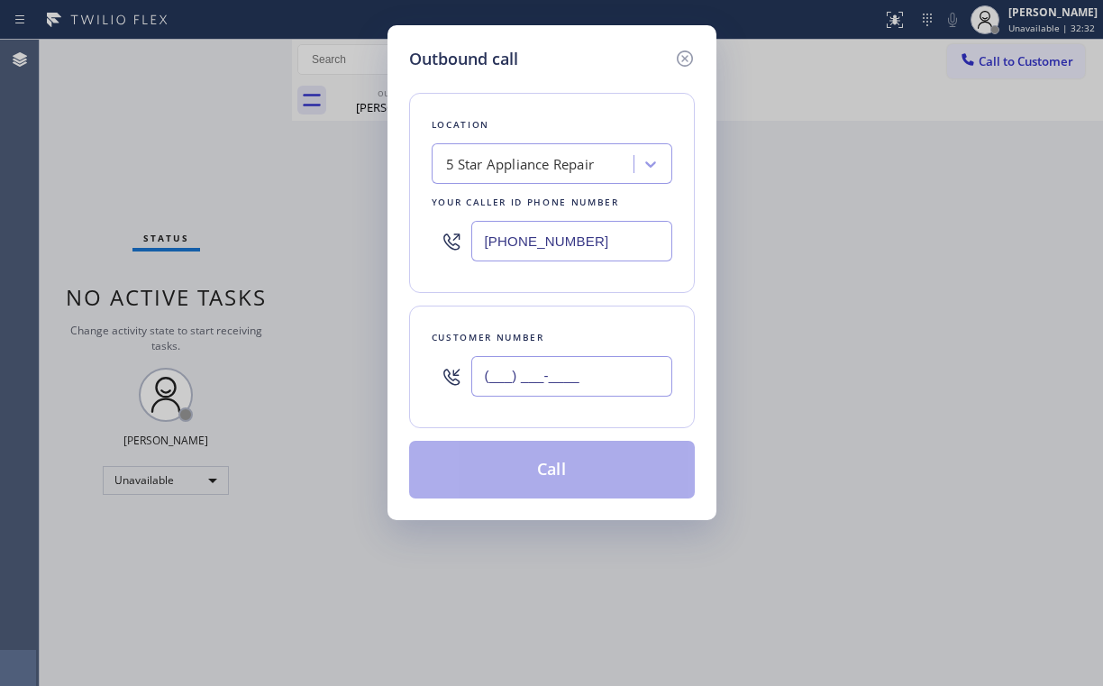
click at [588, 376] on input "(___) ___-____" at bounding box center [571, 376] width 201 height 41
paste input "805) 448-9106"
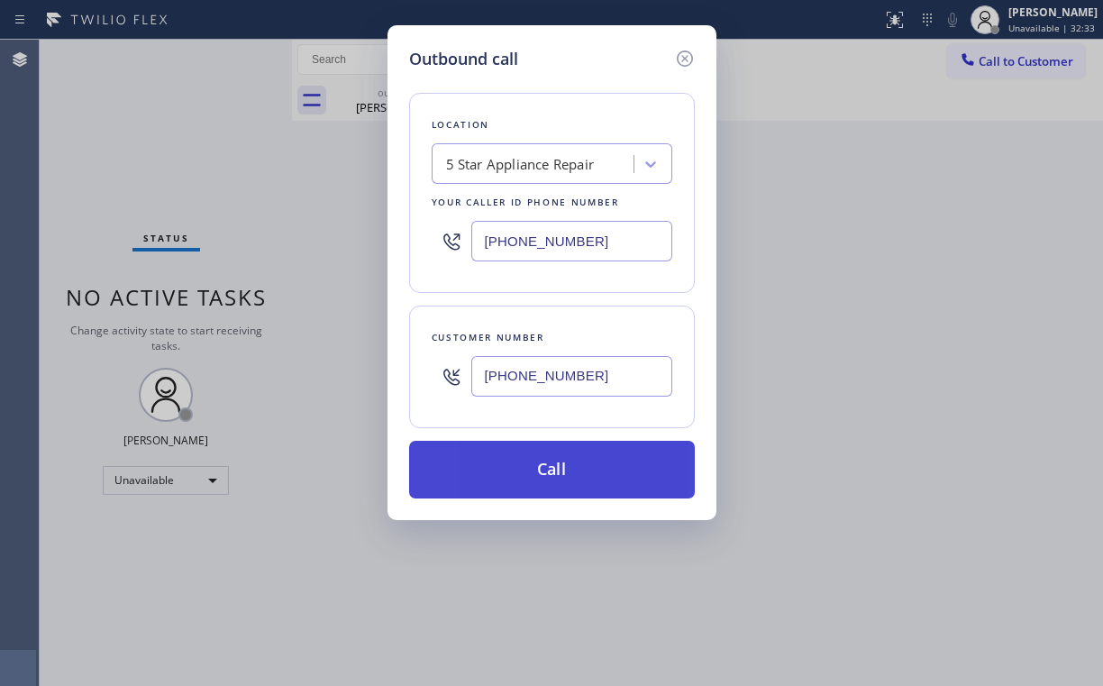
type input "[PHONE_NUMBER]"
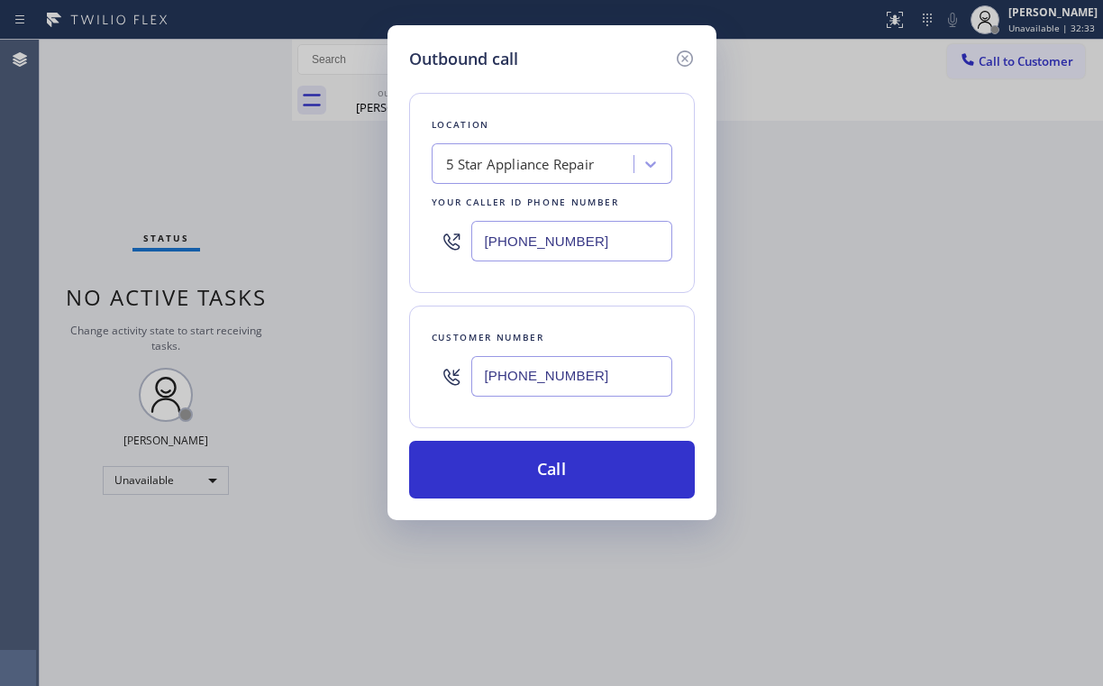
drag, startPoint x: 515, startPoint y: 464, endPoint x: 483, endPoint y: 544, distance: 86.2
click at [515, 466] on button "Call" at bounding box center [552, 470] width 286 height 58
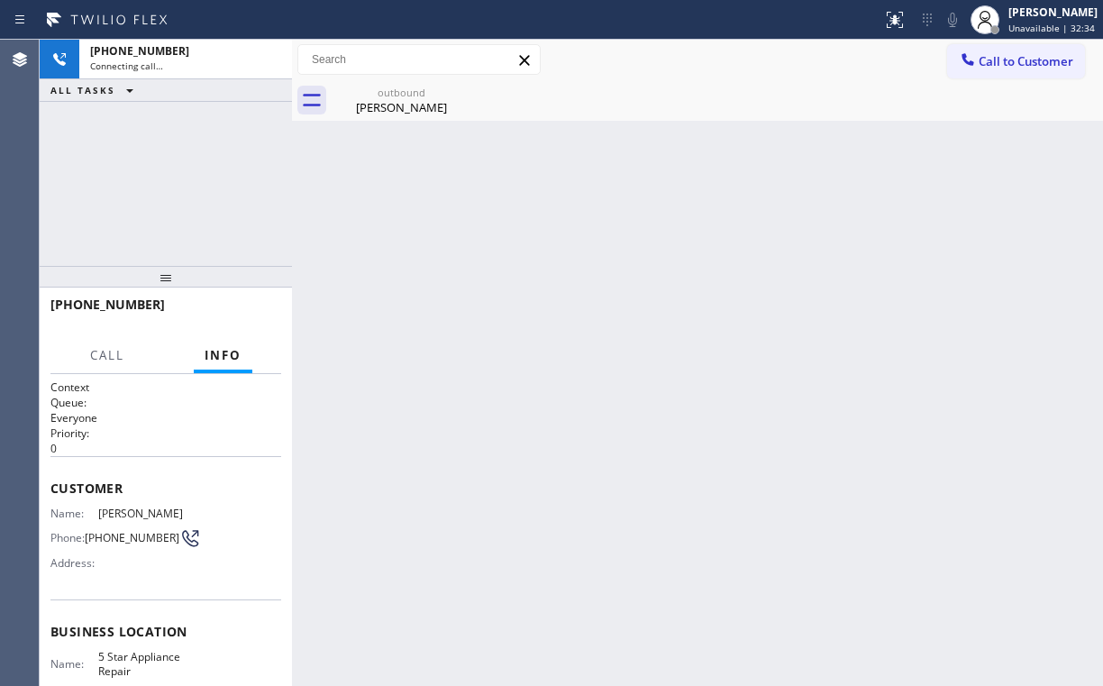
click at [198, 200] on div "[PHONE_NUMBER] Connecting call… ALL TASKS ALL TASKS ACTIVE TASKS TASKS IN WRAP …" at bounding box center [166, 153] width 252 height 226
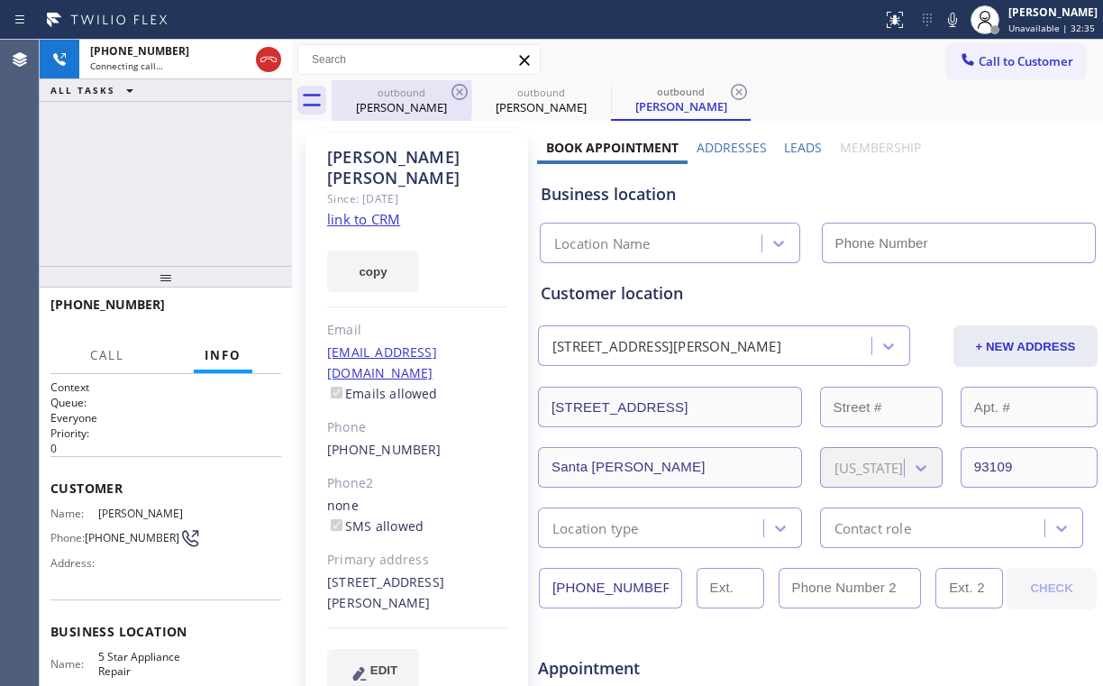
click at [388, 102] on div "[PERSON_NAME]" at bounding box center [402, 107] width 136 height 16
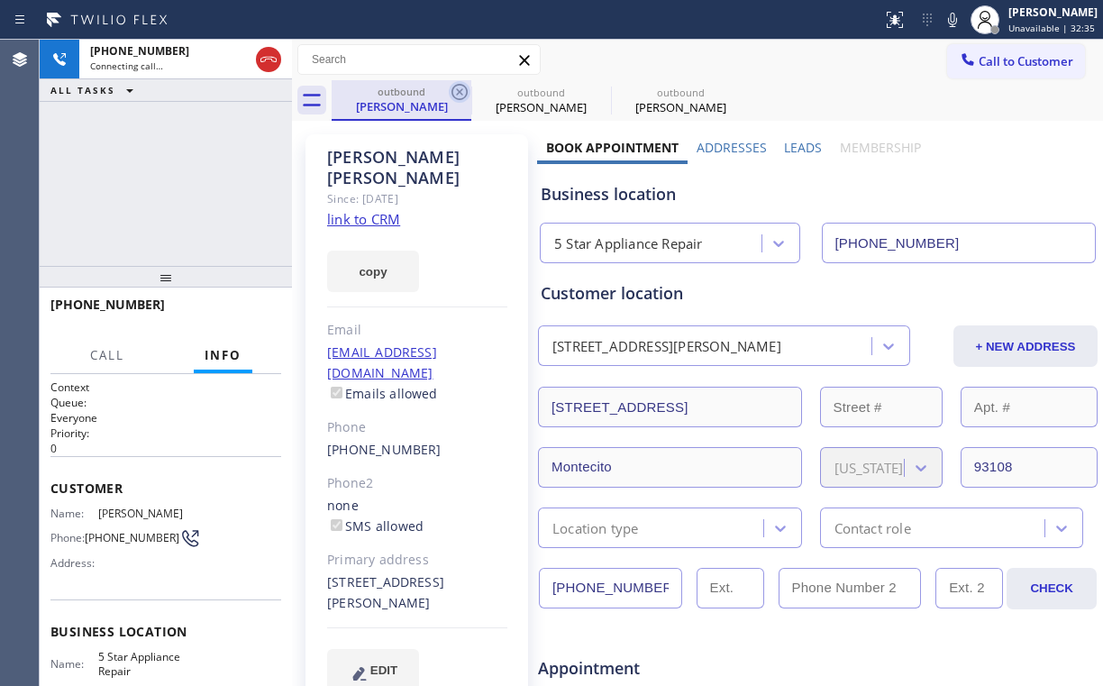
click at [453, 91] on icon at bounding box center [460, 92] width 16 height 16
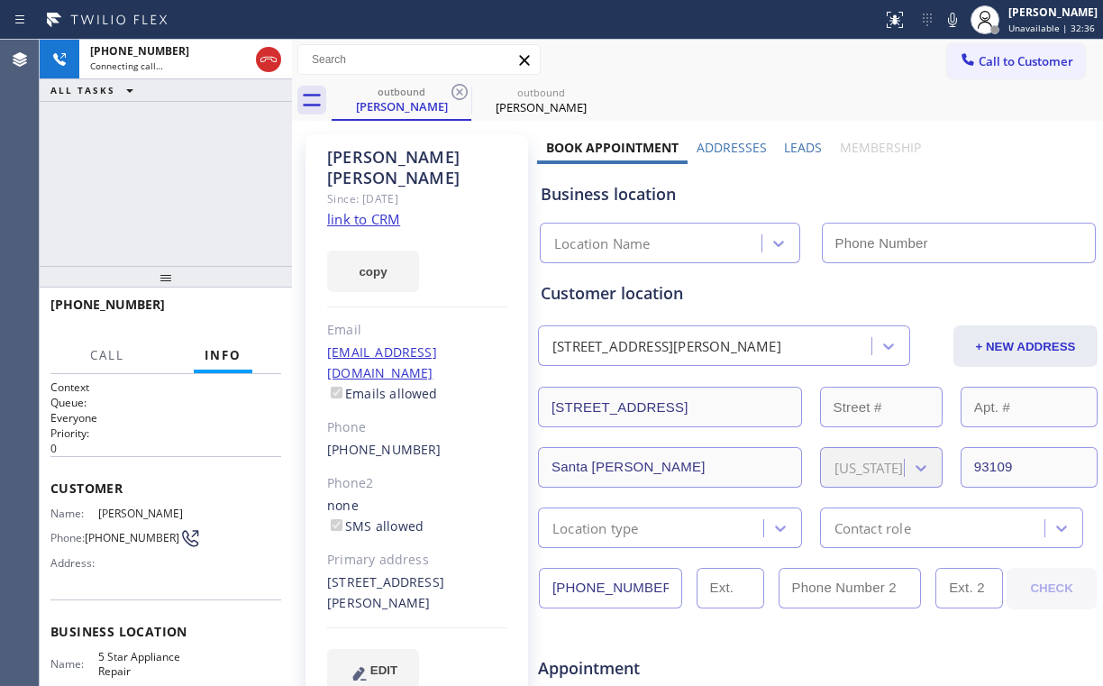
click at [97, 173] on div "[PHONE_NUMBER] Connecting call… ALL TASKS ALL TASKS ACTIVE TASKS TASKS IN WRAP …" at bounding box center [166, 153] width 252 height 226
type input "[PHONE_NUMBER]"
click at [132, 168] on div "[PHONE_NUMBER] Connecting call… ALL TASKS ALL TASKS ACTIVE TASKS TASKS IN WRAP …" at bounding box center [166, 153] width 252 height 226
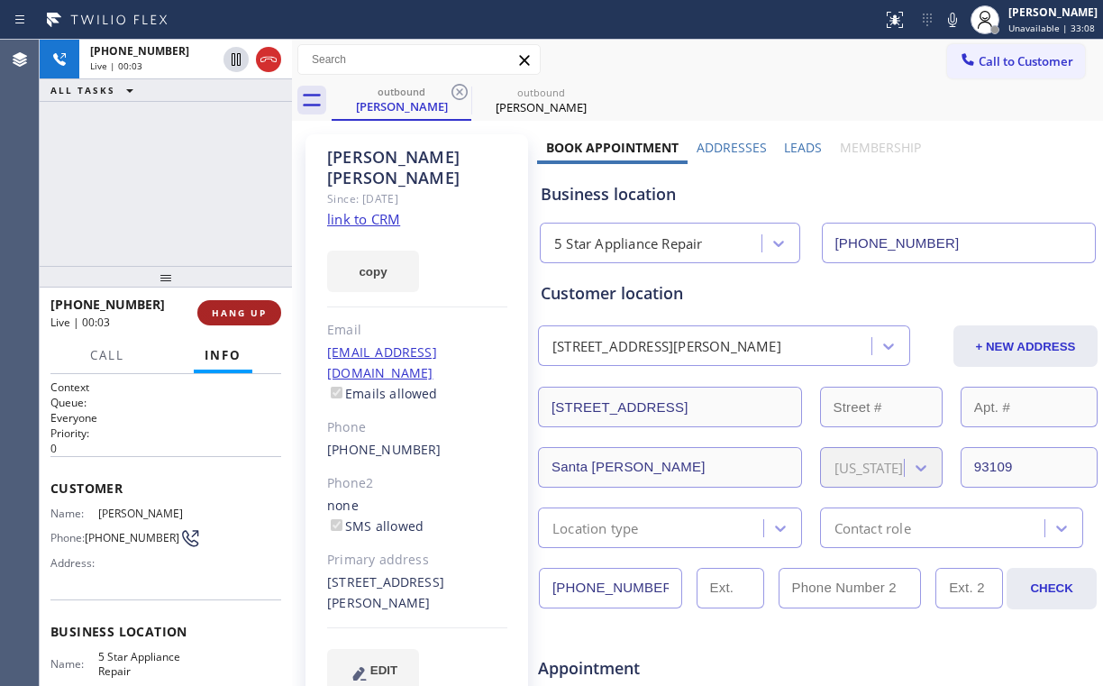
click at [241, 315] on span "HANG UP" at bounding box center [239, 312] width 55 height 13
click at [249, 319] on button "HANG UP" at bounding box center [239, 312] width 84 height 25
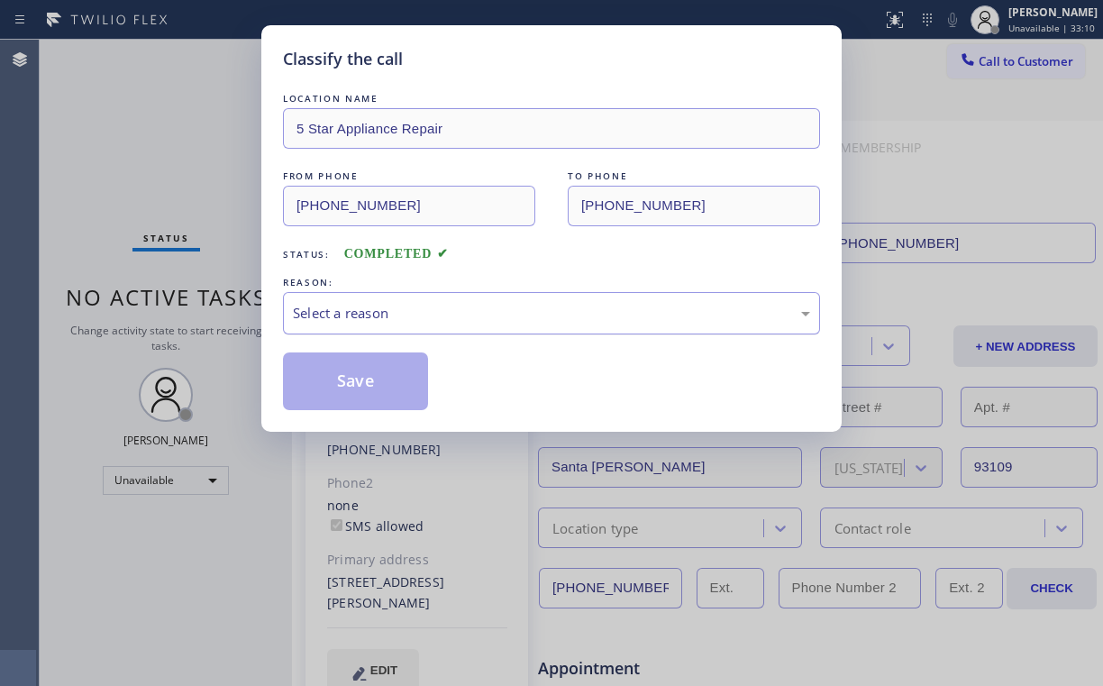
drag, startPoint x: 328, startPoint y: 314, endPoint x: 343, endPoint y: 332, distance: 23.7
click at [328, 316] on div "Select a reason" at bounding box center [551, 313] width 517 height 21
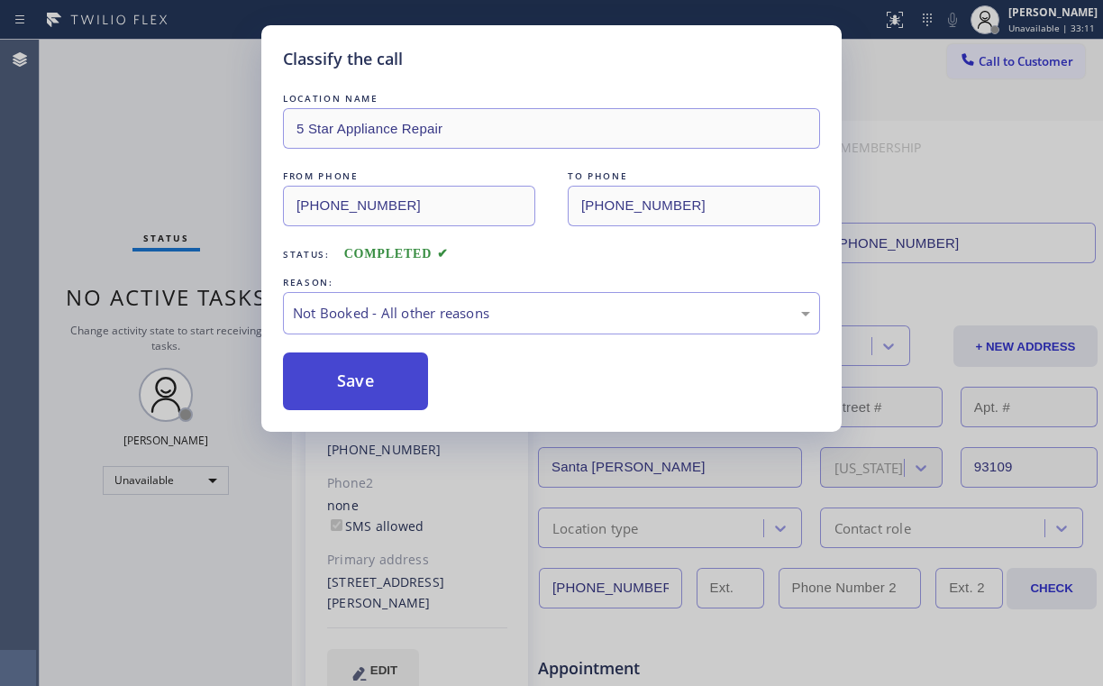
click at [354, 379] on button "Save" at bounding box center [355, 381] width 145 height 58
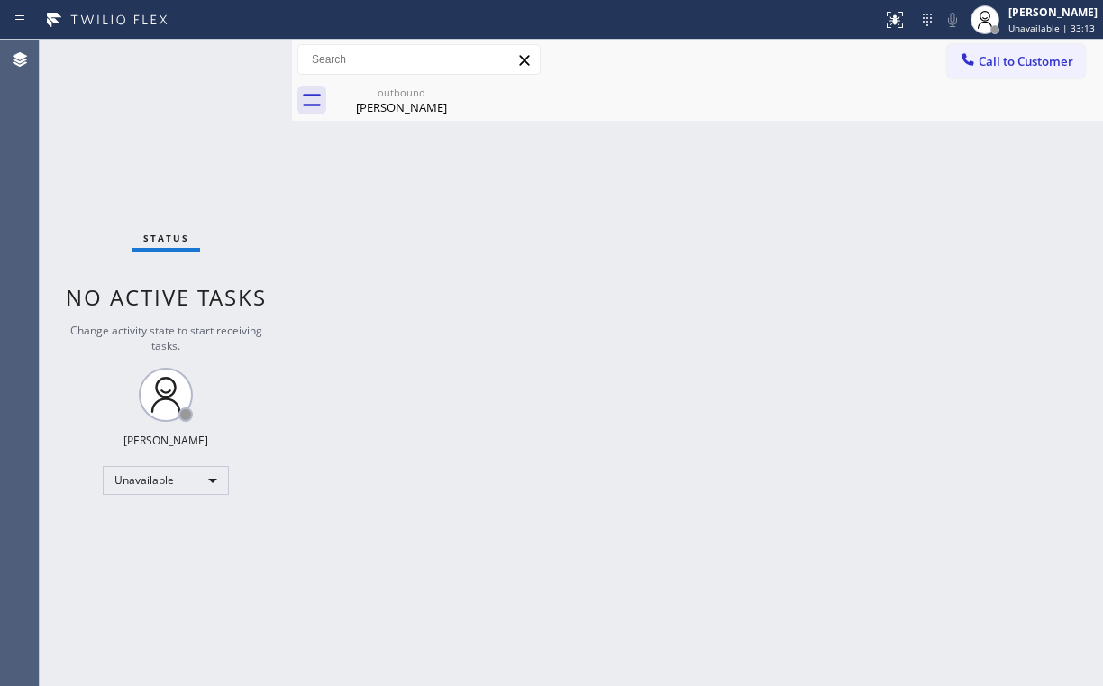
click at [329, 120] on div "outbound [PERSON_NAME]" at bounding box center [697, 100] width 811 height 41
click at [416, 114] on div "[PERSON_NAME]" at bounding box center [402, 107] width 136 height 16
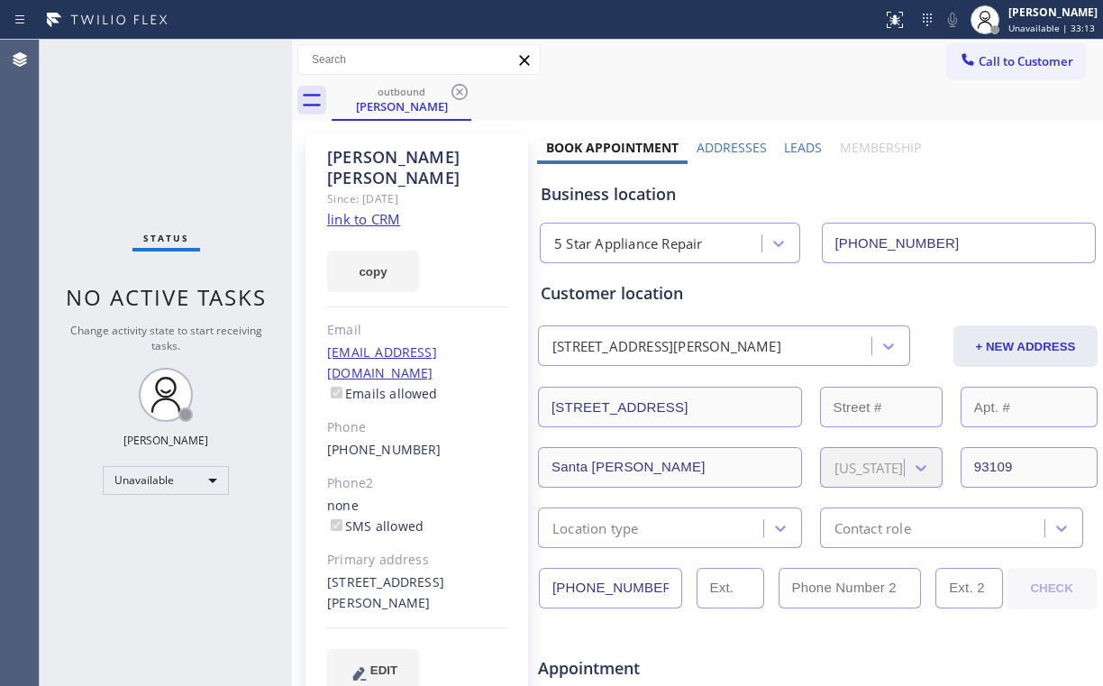
drag, startPoint x: 457, startPoint y: 92, endPoint x: 505, endPoint y: 92, distance: 47.8
click at [458, 92] on icon at bounding box center [460, 92] width 22 height 22
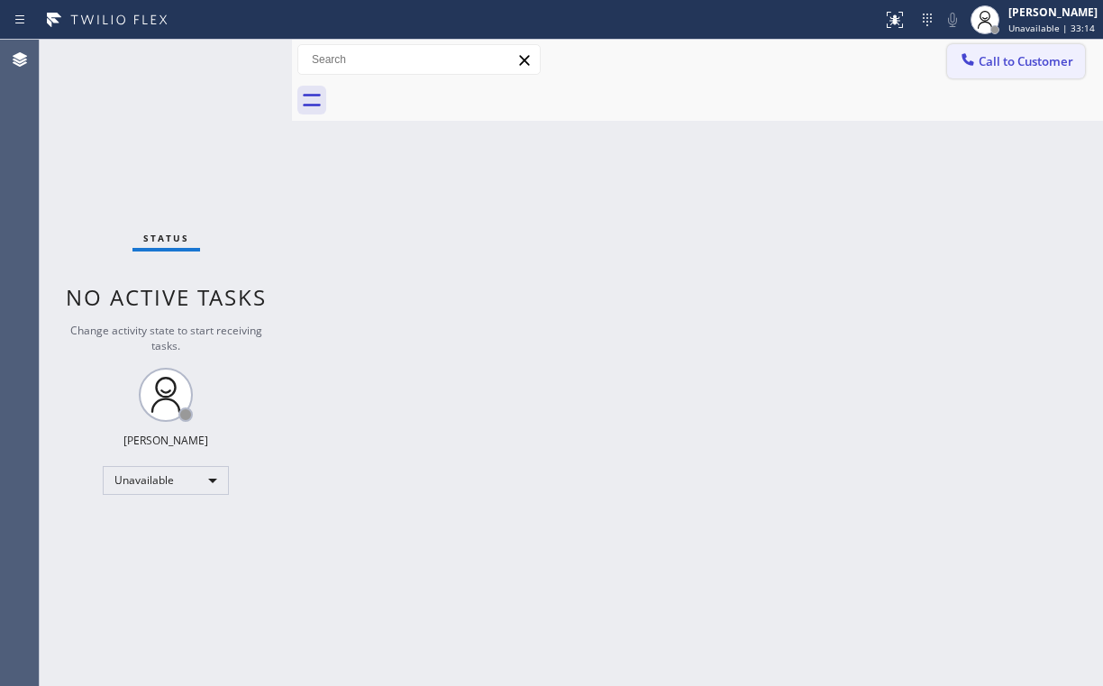
drag, startPoint x: 1032, startPoint y: 67, endPoint x: 965, endPoint y: 105, distance: 76.7
click at [1031, 68] on span "Call to Customer" at bounding box center [1026, 61] width 95 height 16
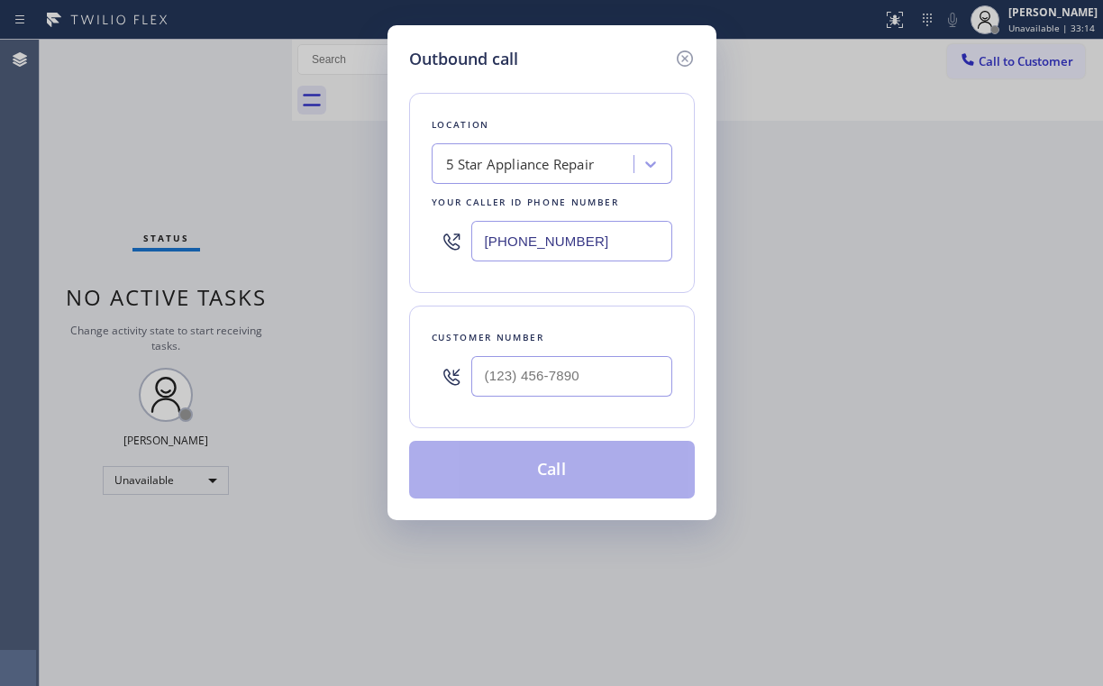
drag, startPoint x: 600, startPoint y: 242, endPoint x: 263, endPoint y: 250, distance: 337.2
click at [447, 242] on div "[PHONE_NUMBER]" at bounding box center [552, 241] width 241 height 59
paste input "714) 364-854"
type input "[PHONE_NUMBER]"
click at [541, 363] on input "(___) ___-____" at bounding box center [571, 376] width 201 height 41
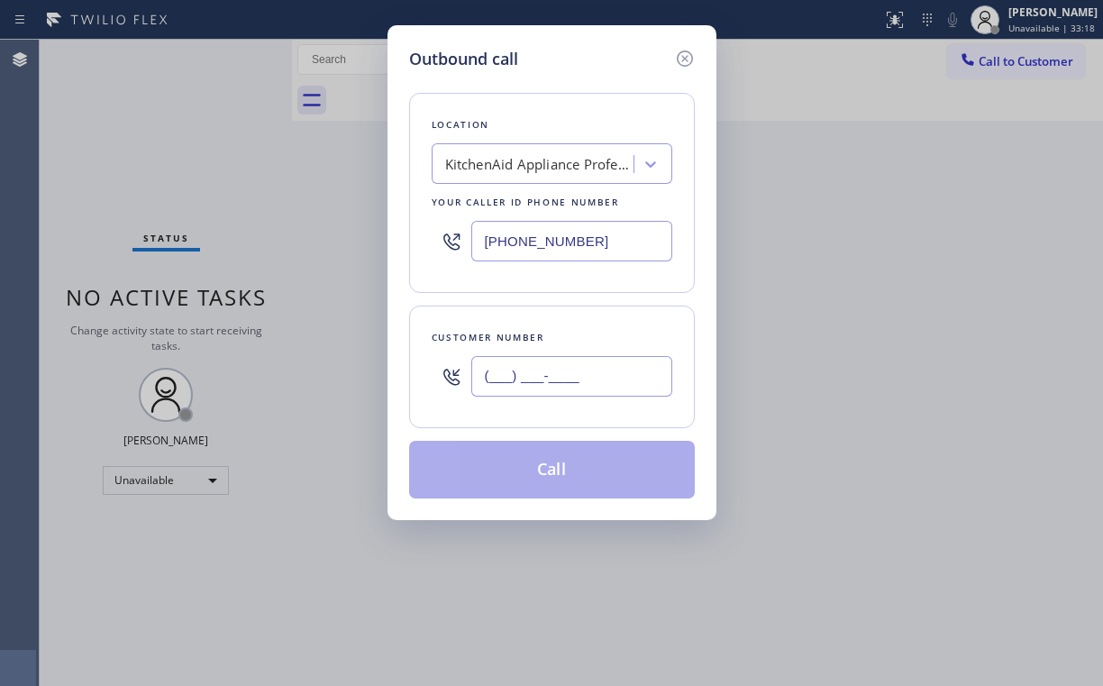
paste input "714) 376-8759"
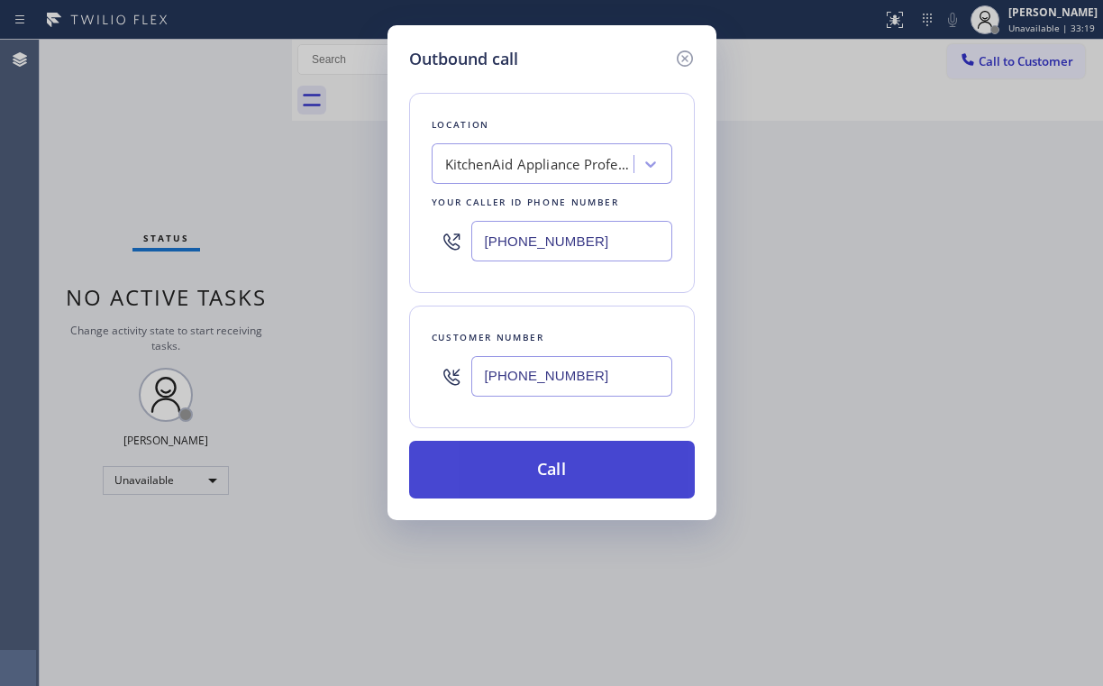
type input "[PHONE_NUMBER]"
click at [500, 473] on button "Call" at bounding box center [552, 470] width 286 height 58
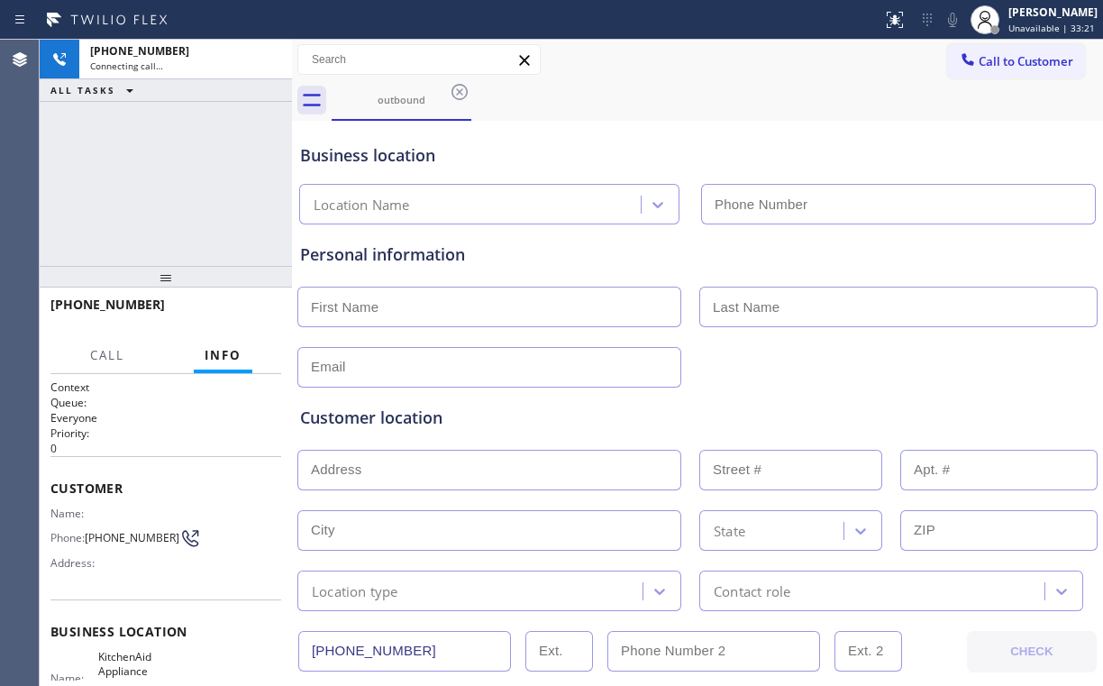
type input "[PHONE_NUMBER]"
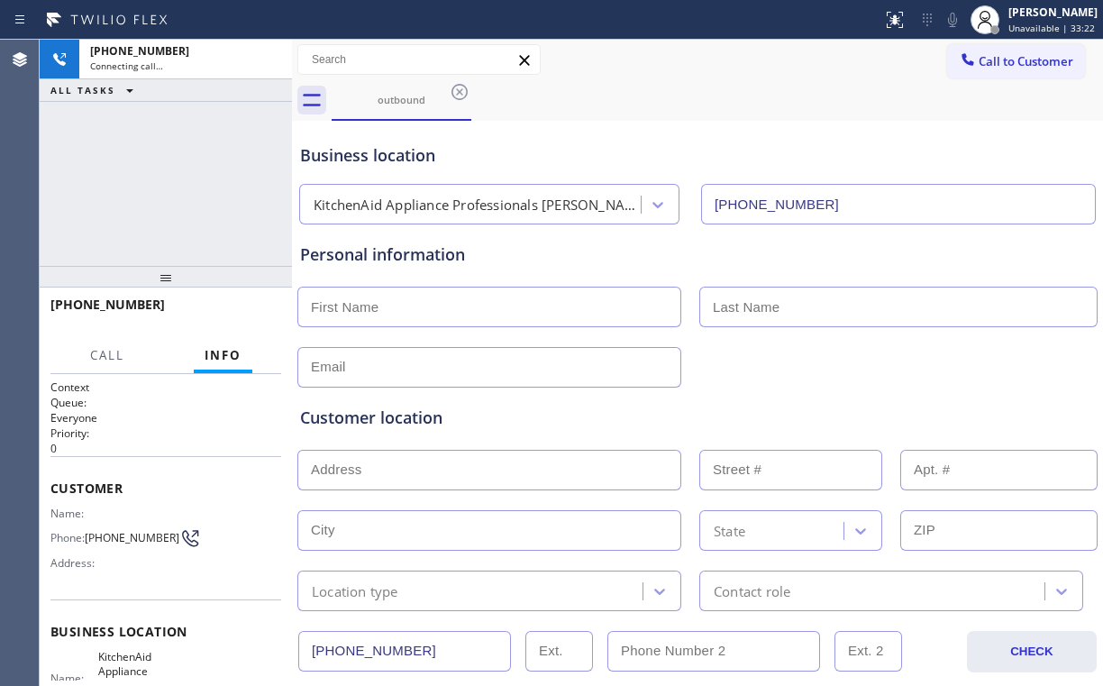
click at [199, 173] on div "[PHONE_NUMBER] Connecting call… ALL TASKS ALL TASKS ACTIVE TASKS TASKS IN WRAP …" at bounding box center [166, 153] width 252 height 226
click at [610, 132] on div "Business location KitchenAid Appliance Professionals [PERSON_NAME] [PHONE_NUMBE…" at bounding box center [698, 174] width 802 height 99
click at [180, 179] on div "[PHONE_NUMBER] Connecting call… ALL TASKS ALL TASKS ACTIVE TASKS TASKS IN WRAP …" at bounding box center [166, 153] width 252 height 226
click at [163, 162] on div "[PHONE_NUMBER] Live | 00:12 ALL TASKS ALL TASKS ACTIVE TASKS TASKS IN WRAP UP" at bounding box center [166, 153] width 252 height 226
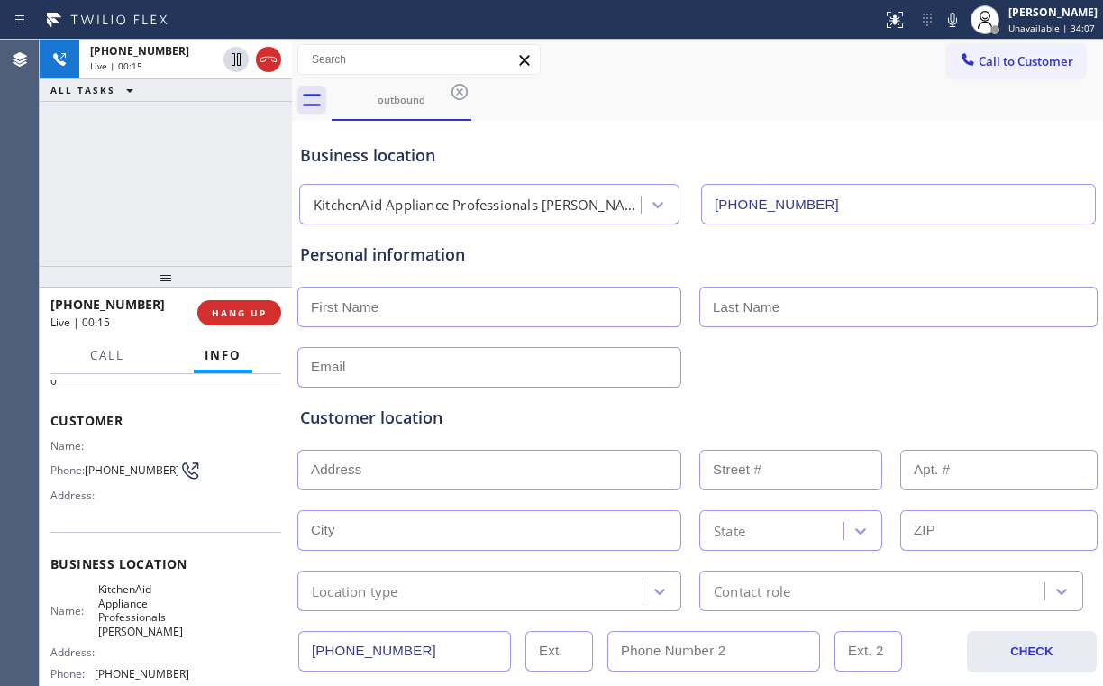
scroll to position [144, 0]
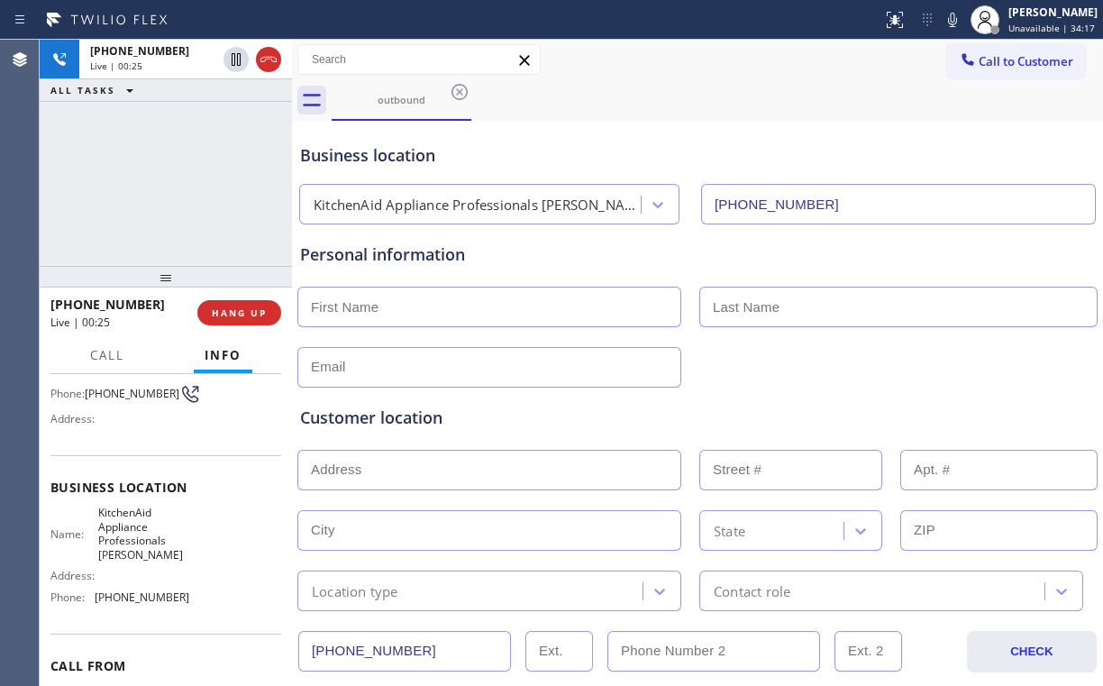
click at [616, 145] on div "Business location" at bounding box center [697, 155] width 795 height 24
click at [242, 306] on span "HANG UP" at bounding box center [239, 312] width 55 height 13
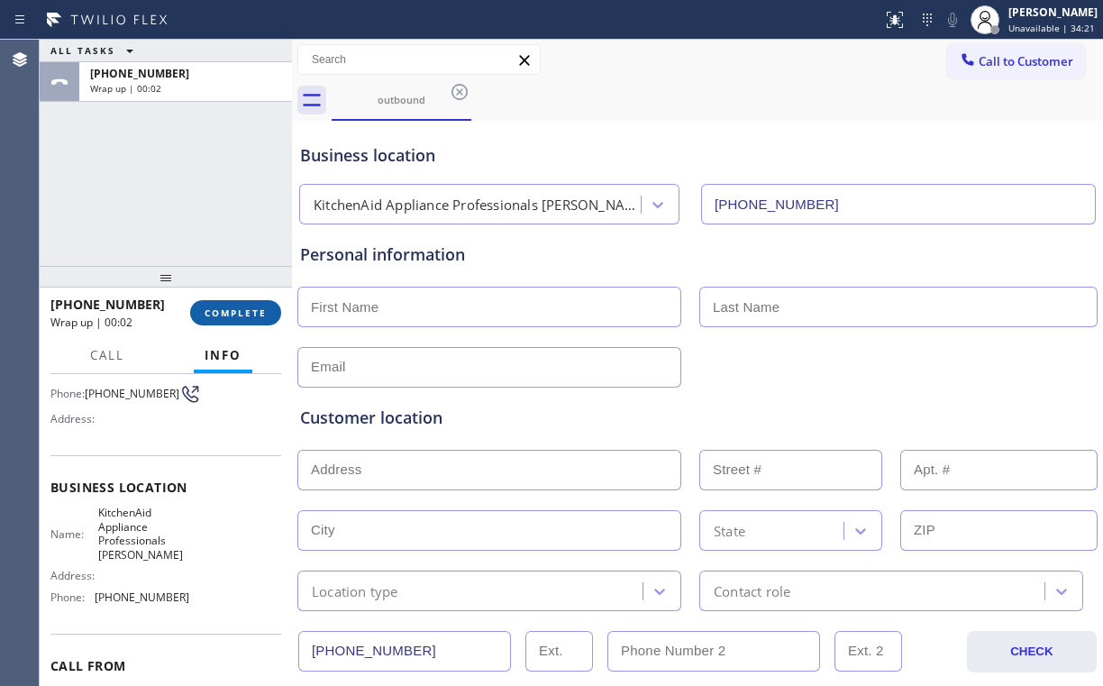
click at [221, 309] on span "COMPLETE" at bounding box center [236, 312] width 62 height 13
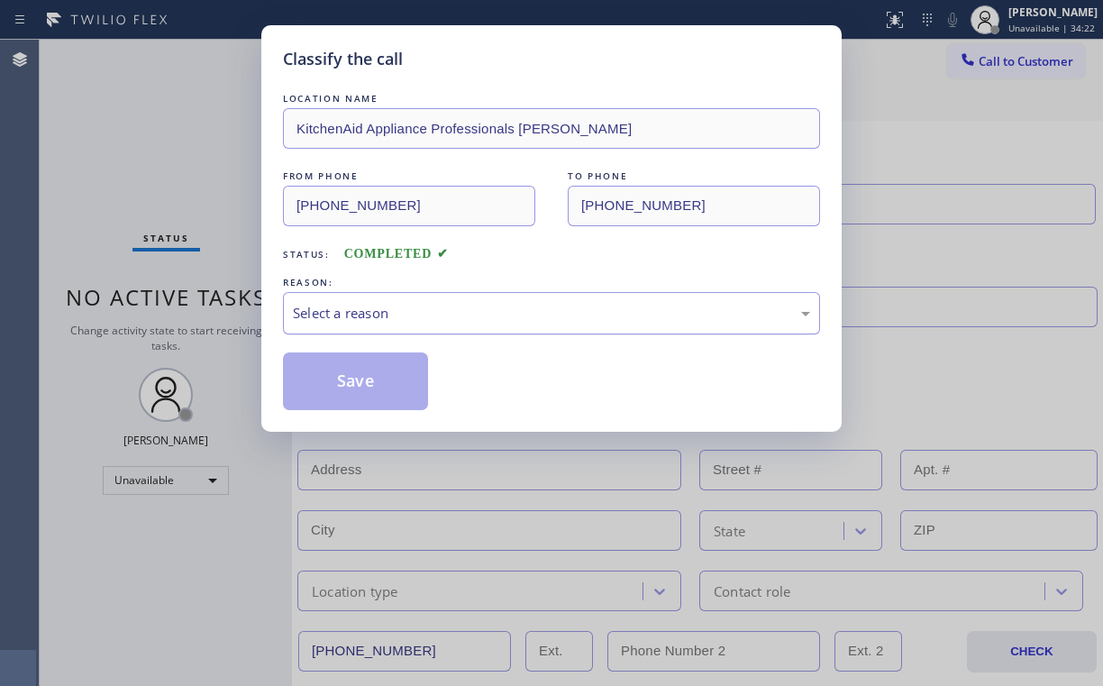
click at [352, 310] on div "Select a reason" at bounding box center [551, 313] width 517 height 21
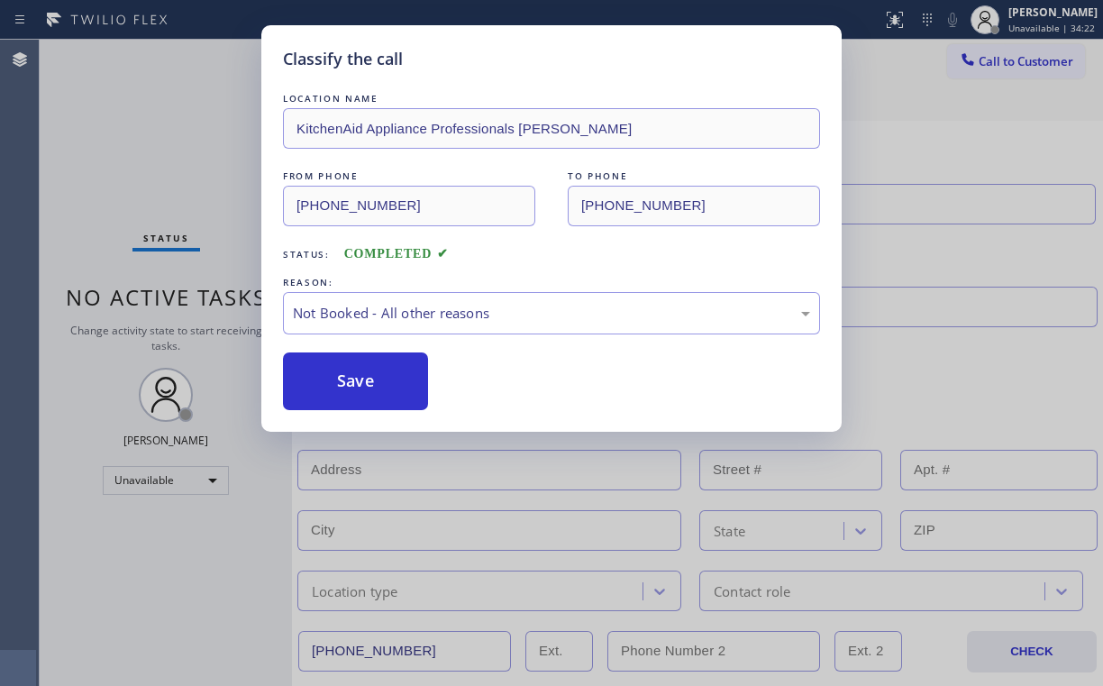
drag, startPoint x: 348, startPoint y: 377, endPoint x: 240, endPoint y: 200, distance: 207.2
click at [349, 371] on button "Save" at bounding box center [355, 381] width 145 height 58
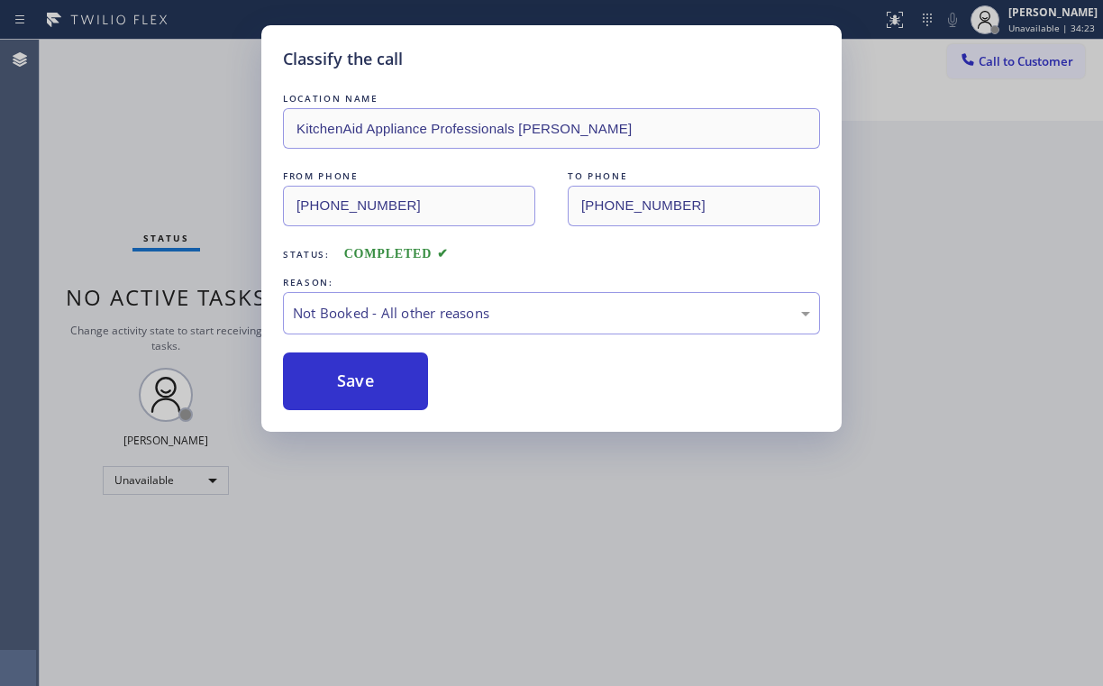
click at [173, 136] on div "Classify the call LOCATION NAME KitchenAid Appliance Professionals [PERSON_NAME…" at bounding box center [551, 343] width 1103 height 686
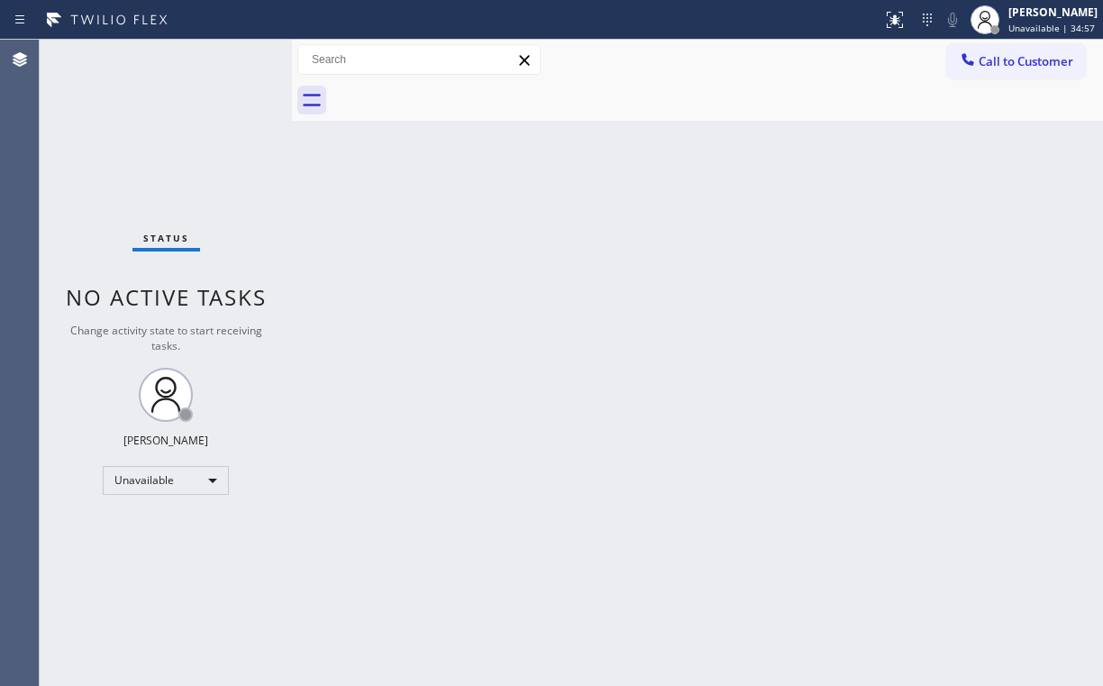
click at [992, 65] on span "Call to Customer" at bounding box center [1026, 61] width 95 height 16
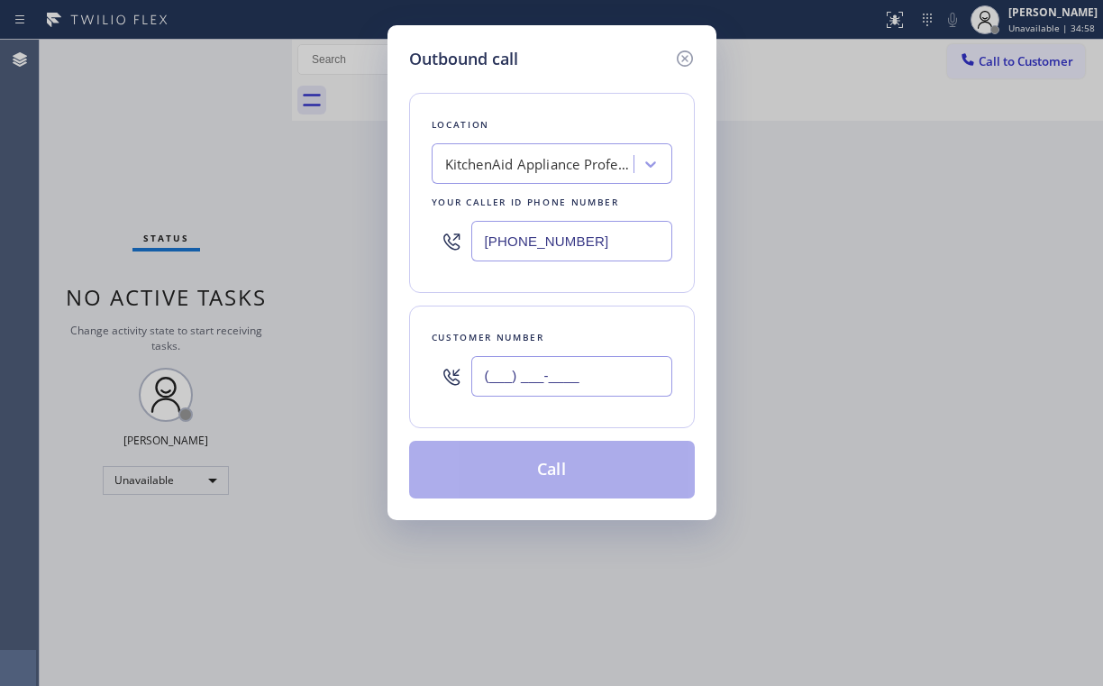
click at [567, 373] on input "(___) ___-____" at bounding box center [571, 376] width 201 height 41
paste input "714) 376-8759"
type input "[PHONE_NUMBER]"
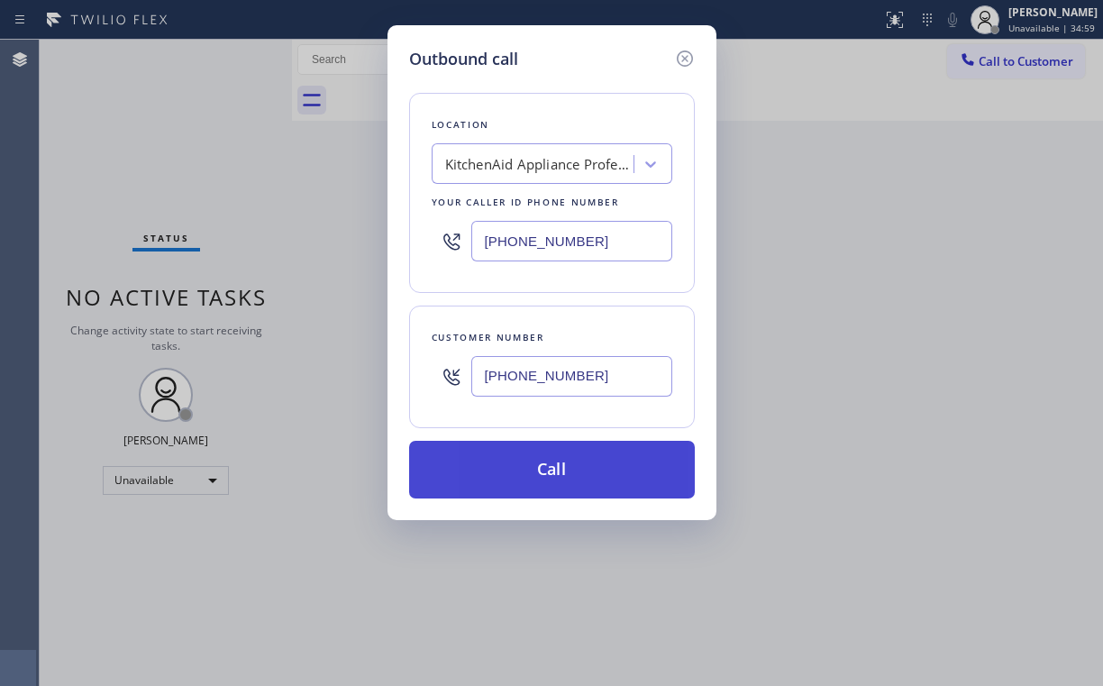
click at [578, 465] on button "Call" at bounding box center [552, 470] width 286 height 58
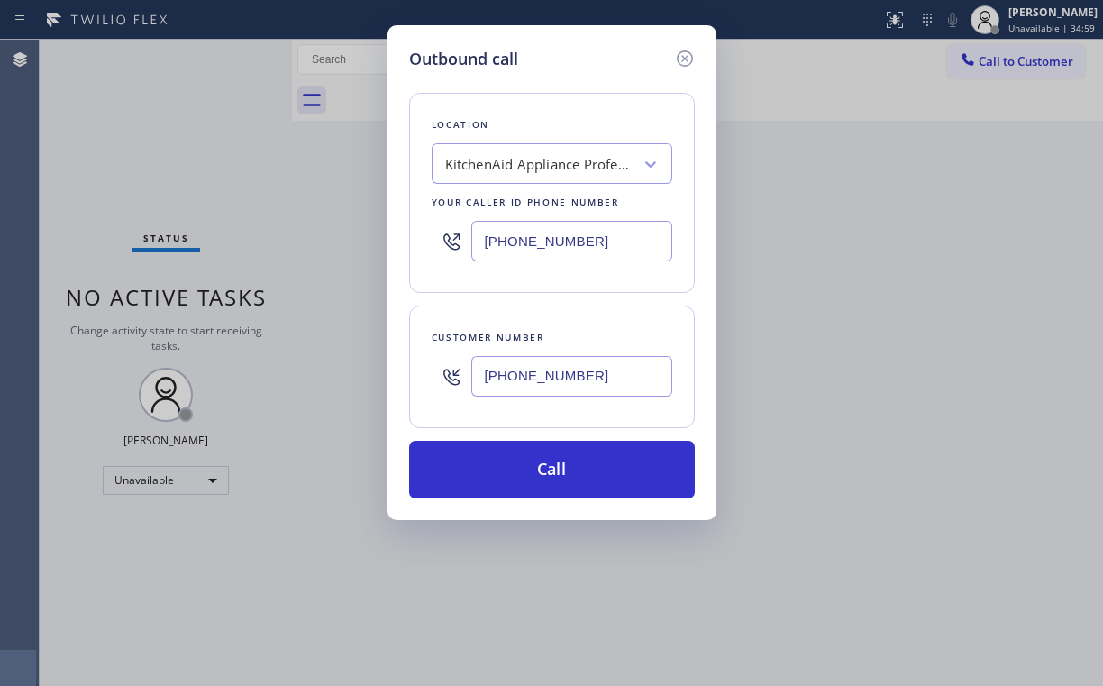
click at [489, 639] on div "Outbound call Location KitchenAid Appliance Professionals [PERSON_NAME] Your ca…" at bounding box center [551, 343] width 1103 height 686
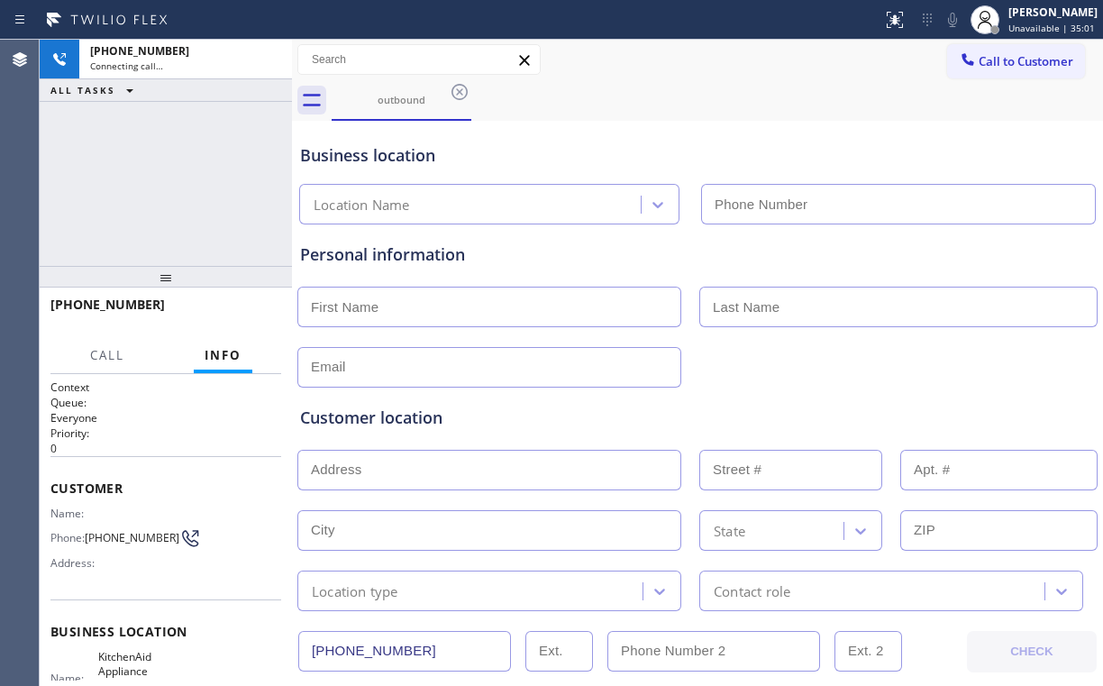
type input "[PHONE_NUMBER]"
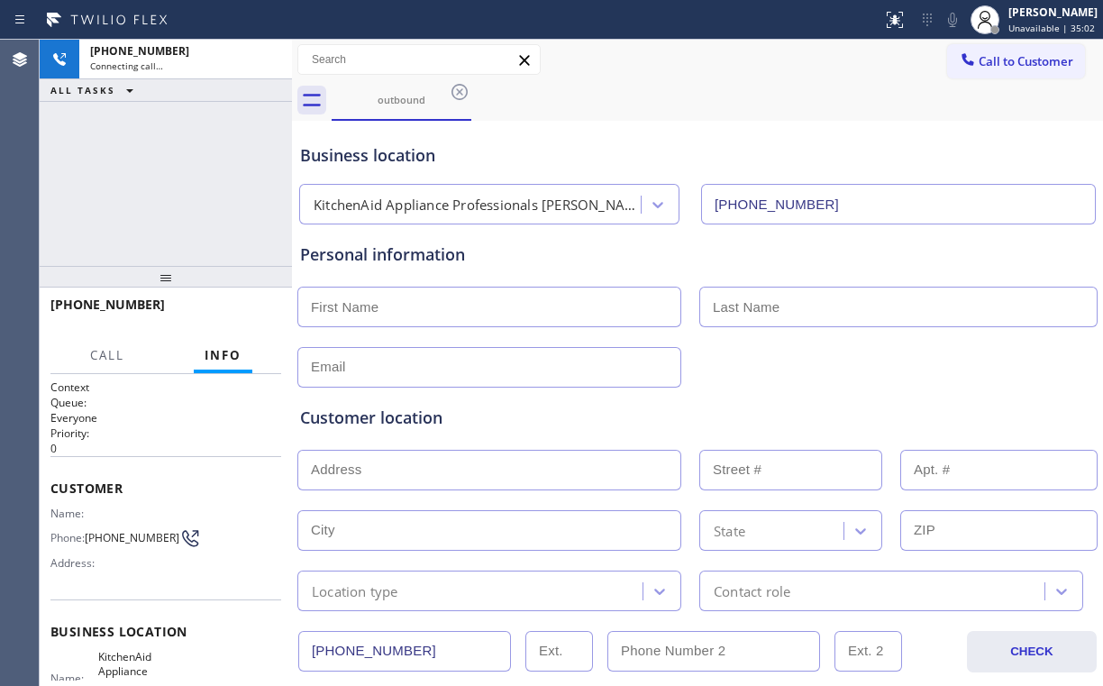
drag, startPoint x: 638, startPoint y: 149, endPoint x: 715, endPoint y: 157, distance: 77.1
click at [638, 148] on div "Business location" at bounding box center [697, 155] width 795 height 24
click at [242, 312] on span "HANG UP" at bounding box center [239, 312] width 55 height 13
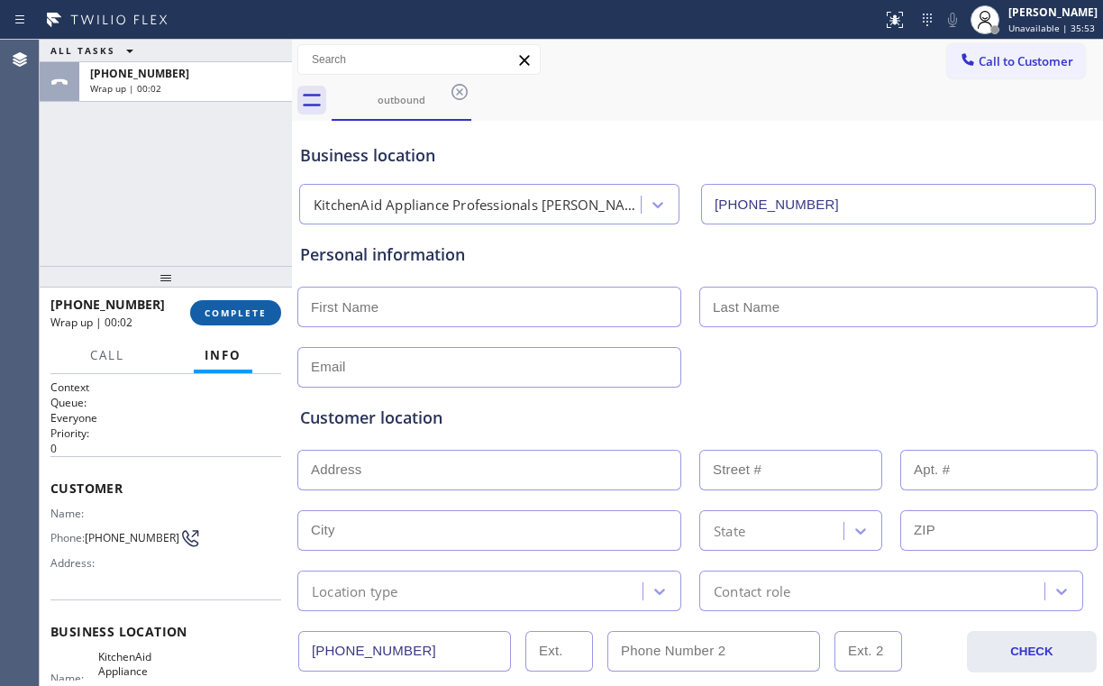
click at [241, 312] on span "COMPLETE" at bounding box center [236, 312] width 62 height 13
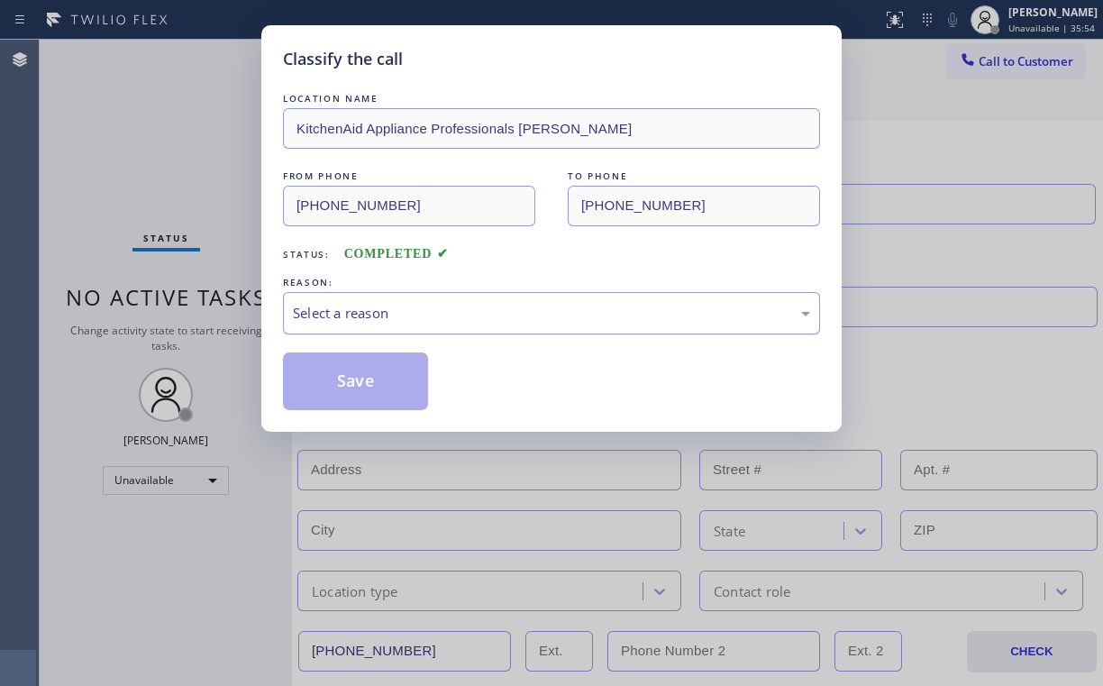
drag, startPoint x: 331, startPoint y: 308, endPoint x: 331, endPoint y: 321, distance: 12.6
click at [331, 309] on div "Select a reason" at bounding box center [551, 313] width 517 height 21
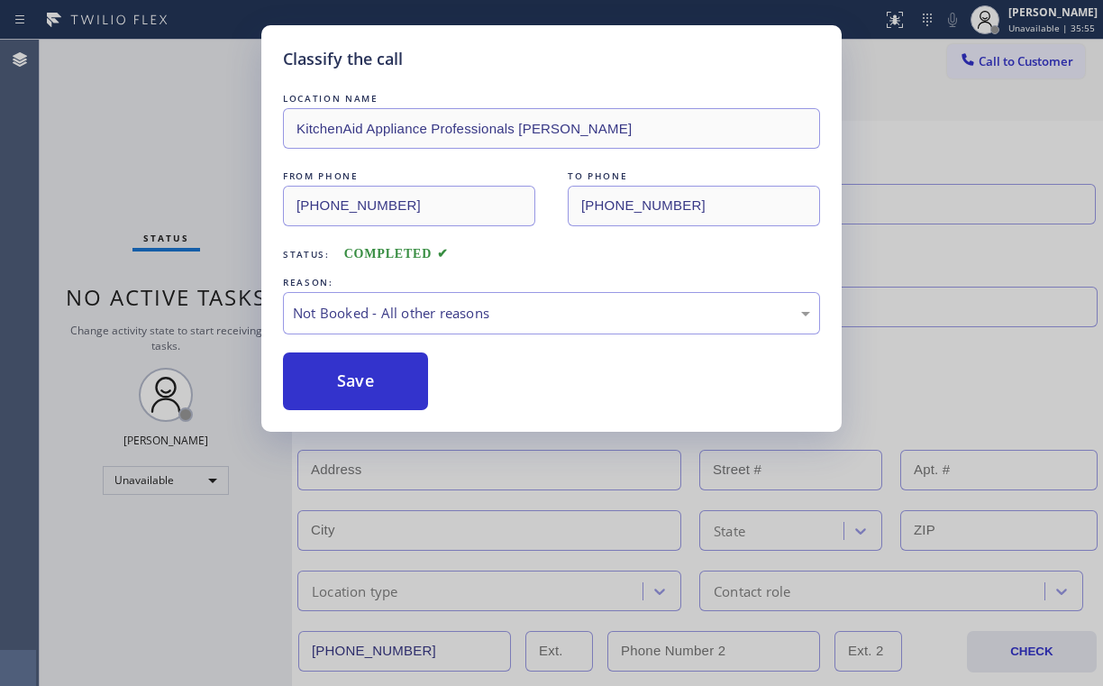
drag, startPoint x: 361, startPoint y: 383, endPoint x: 232, endPoint y: 241, distance: 192.7
click at [364, 380] on button "Save" at bounding box center [355, 381] width 145 height 58
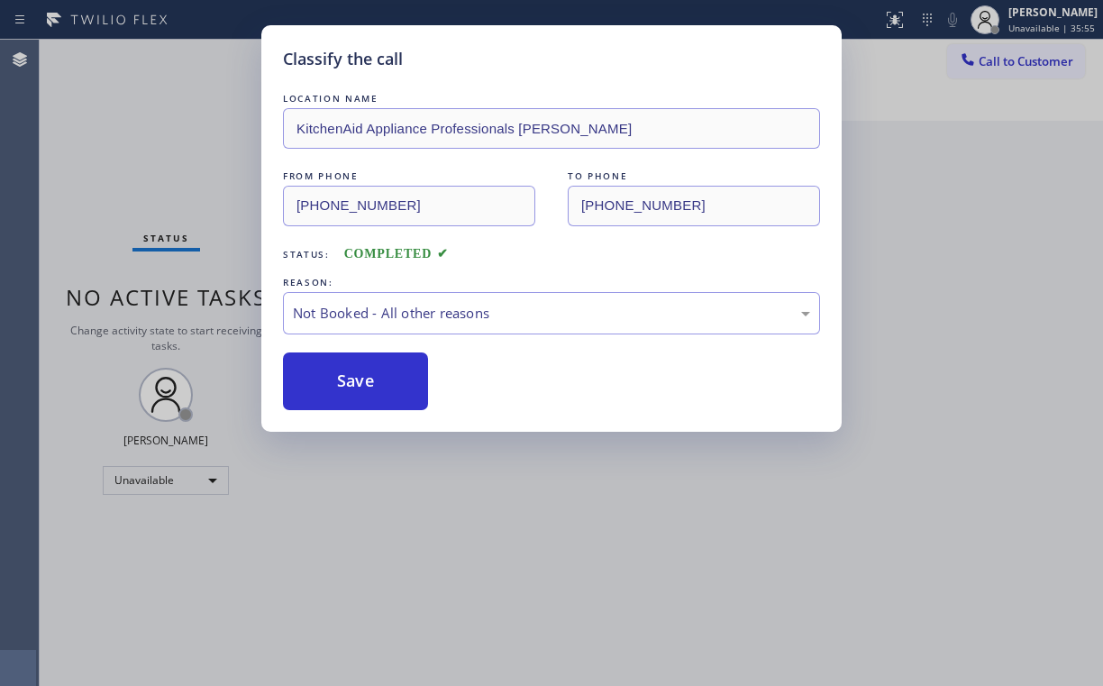
drag, startPoint x: 143, startPoint y: 162, endPoint x: 200, endPoint y: 191, distance: 63.7
click at [145, 162] on div "Classify the call LOCATION NAME KitchenAid Appliance Professionals [PERSON_NAME…" at bounding box center [551, 343] width 1103 height 686
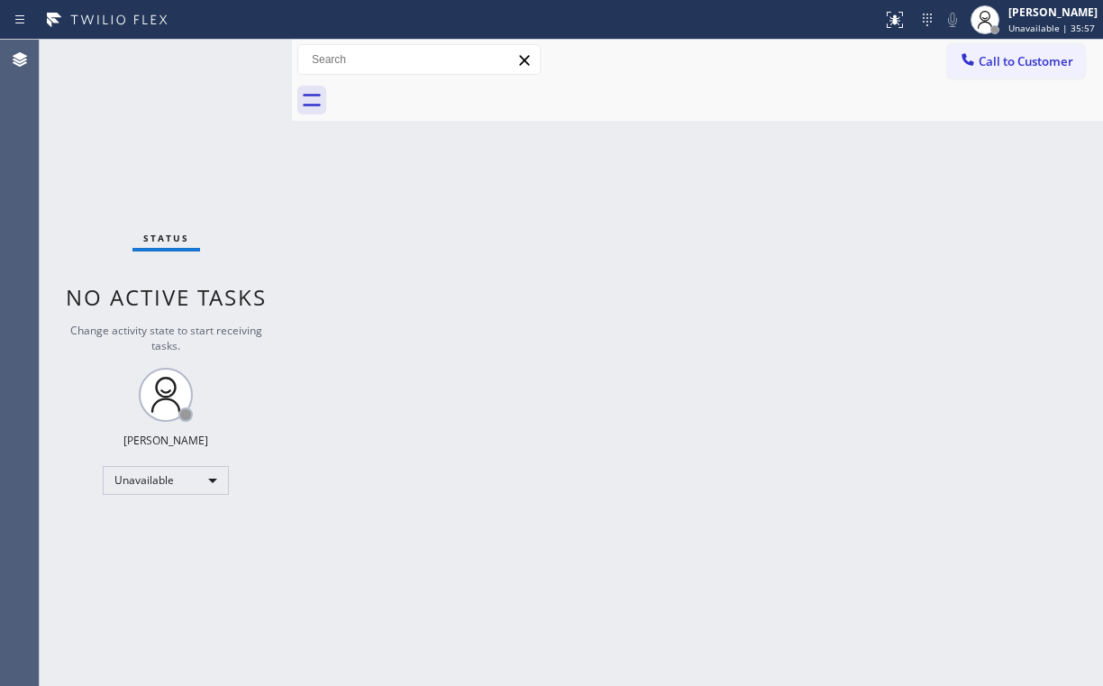
drag, startPoint x: 757, startPoint y: 209, endPoint x: 736, endPoint y: 197, distance: 24.3
click at [753, 206] on div "Back to Dashboard Change Sender ID Customers Technicians Select a contact Outbo…" at bounding box center [697, 363] width 811 height 646
click at [1016, 70] on button "Call to Customer" at bounding box center [1016, 61] width 138 height 34
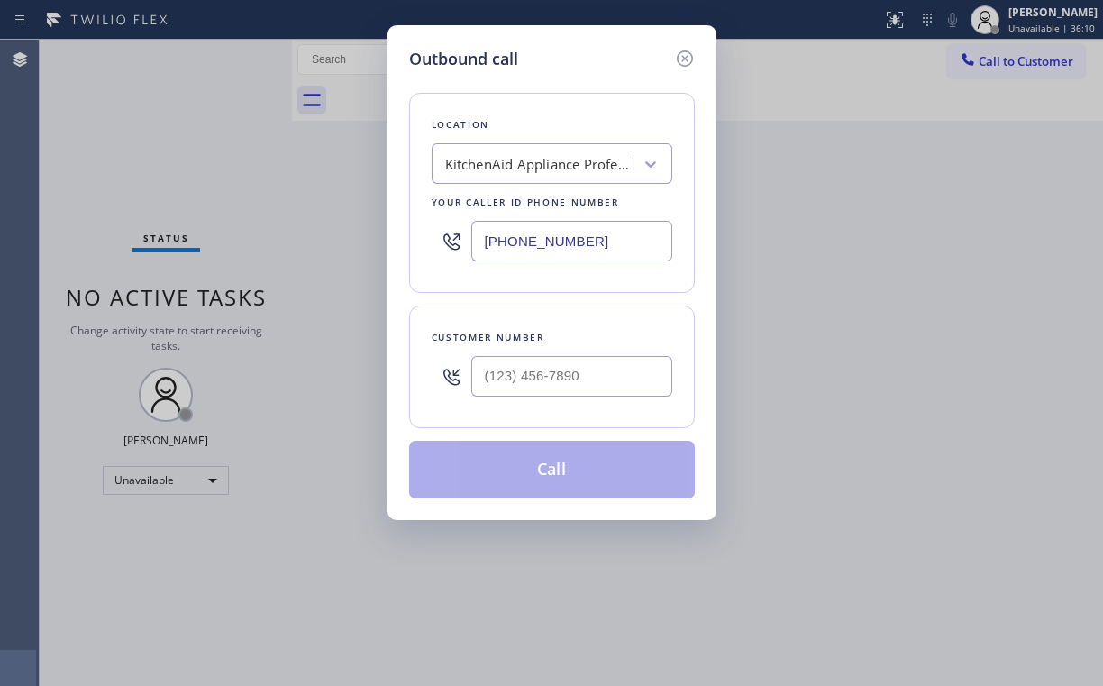
drag, startPoint x: 581, startPoint y: 245, endPoint x: 245, endPoint y: 234, distance: 336.4
click at [335, 244] on div "Outbound call Location KitchenAid Appliance Professionals [PERSON_NAME] Your ca…" at bounding box center [551, 343] width 1103 height 686
paste input "424) 238-3776"
type input "[PHONE_NUMBER]"
click at [563, 377] on input "(___) ___-____" at bounding box center [571, 376] width 201 height 41
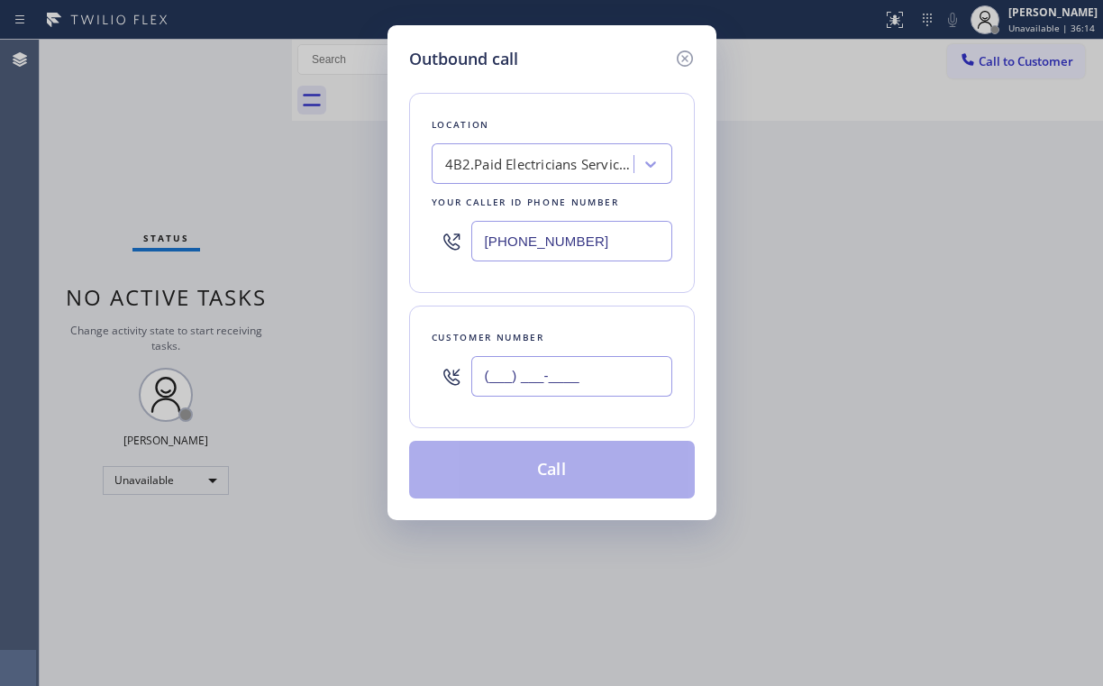
paste input "949) 656-6877"
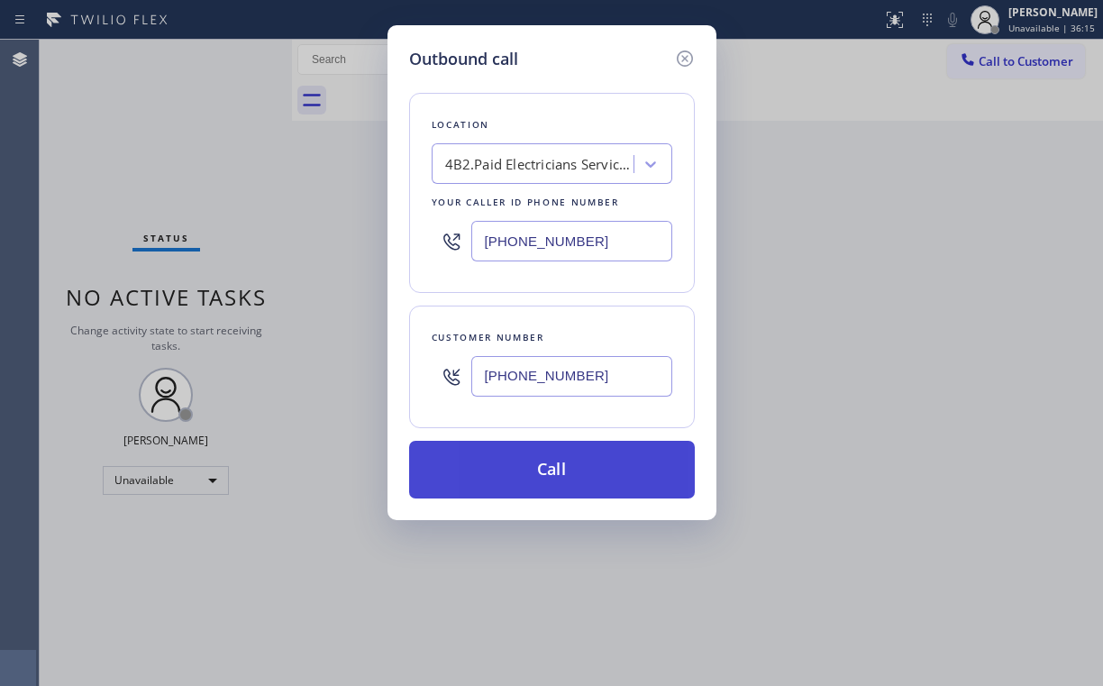
type input "[PHONE_NUMBER]"
click at [508, 463] on button "Call" at bounding box center [552, 470] width 286 height 58
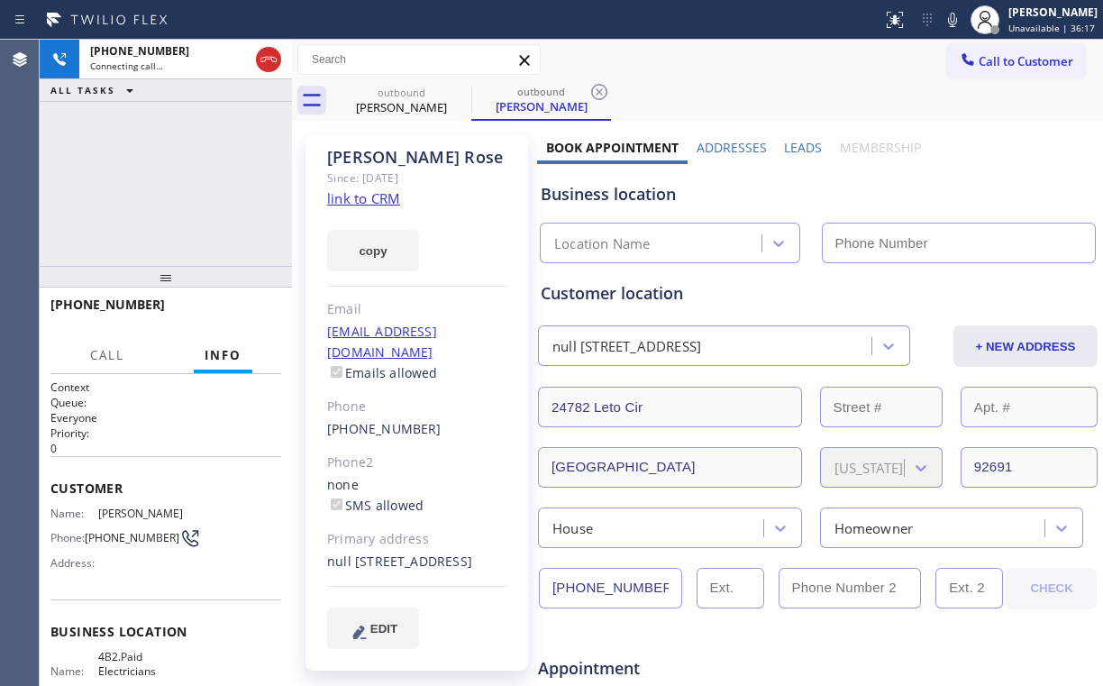
click at [190, 180] on div "[PHONE_NUMBER] Connecting call… ALL TASKS ALL TASKS ACTIVE TASKS TASKS IN WRAP …" at bounding box center [166, 153] width 252 height 226
type input "[PHONE_NUMBER]"
drag, startPoint x: 177, startPoint y: 180, endPoint x: 197, endPoint y: 179, distance: 19.9
click at [178, 181] on div "[PHONE_NUMBER] Connecting call… ALL TASKS ALL TASKS ACTIVE TASKS TASKS IN WRAP …" at bounding box center [166, 153] width 252 height 226
click at [181, 180] on div "[PHONE_NUMBER] Connecting call… ALL TASKS ALL TASKS ACTIVE TASKS TASKS IN WRAP …" at bounding box center [166, 153] width 252 height 226
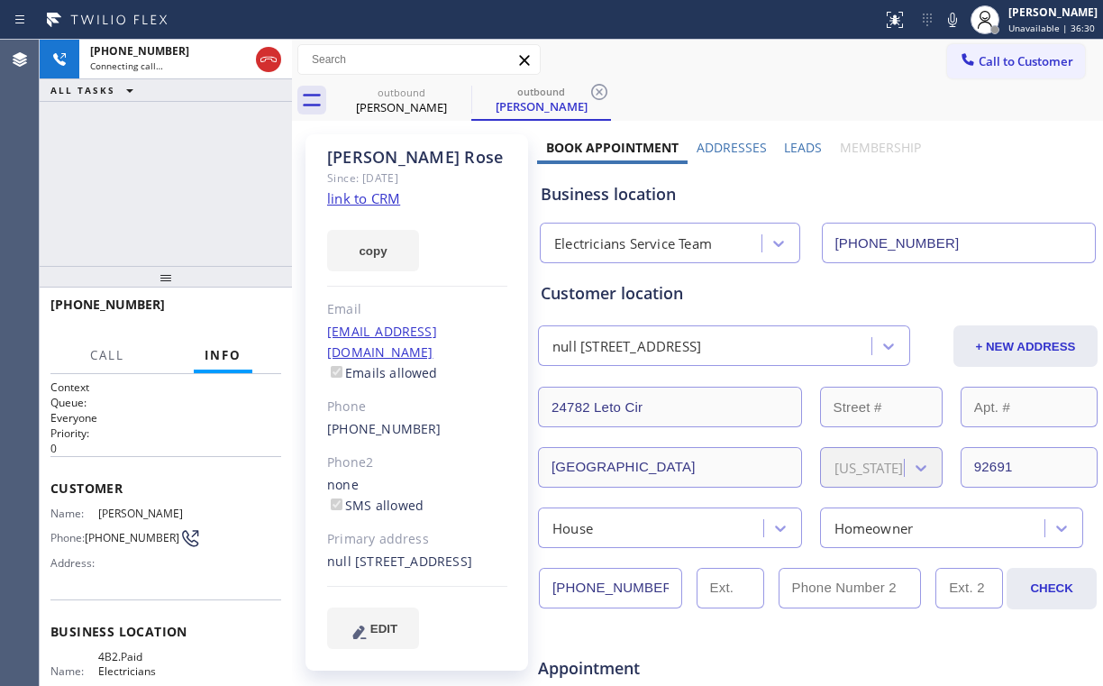
click at [181, 180] on div "[PHONE_NUMBER] Connecting call… ALL TASKS ALL TASKS ACTIVE TASKS TASKS IN WRAP …" at bounding box center [166, 153] width 252 height 226
click at [184, 187] on div "[PHONE_NUMBER] Connecting call… ALL TASKS ALL TASKS ACTIVE TASKS TASKS IN WRAP …" at bounding box center [166, 153] width 252 height 226
click at [835, 295] on div "Customer location" at bounding box center [818, 293] width 554 height 24
click at [167, 177] on div "[PHONE_NUMBER] Connecting call… ALL TASKS ALL TASKS ACTIVE TASKS TASKS IN WRAP …" at bounding box center [166, 153] width 252 height 226
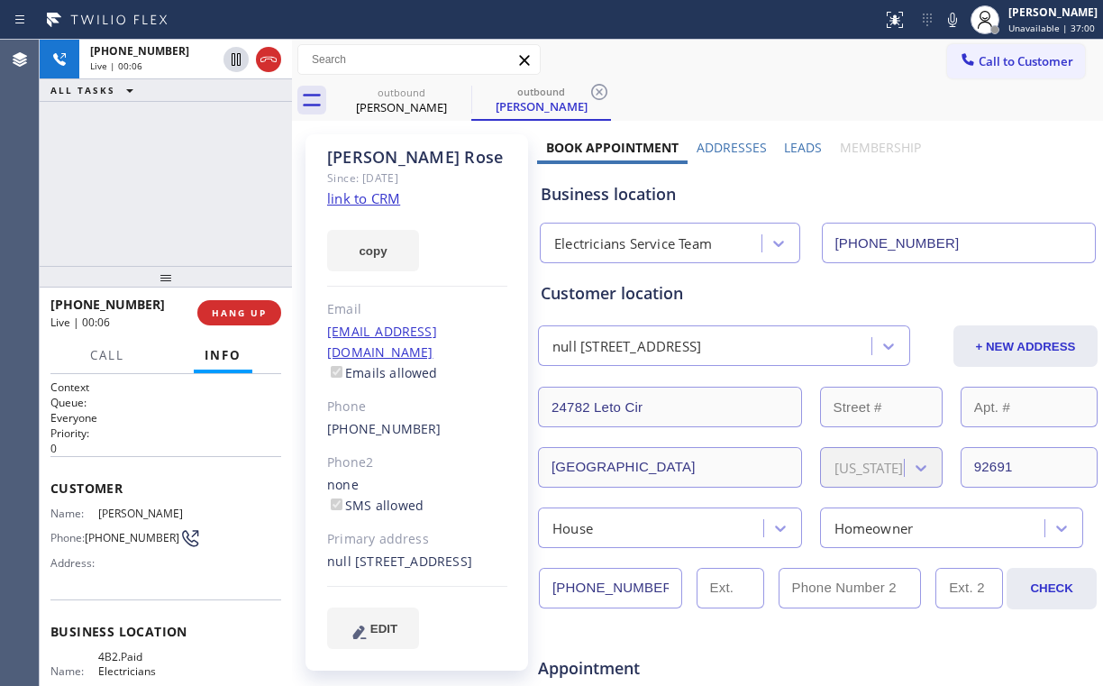
click at [197, 180] on div "[PHONE_NUMBER] Live | 00:06 ALL TASKS ALL TASKS ACTIVE TASKS TASKS IN WRAP UP" at bounding box center [166, 153] width 252 height 226
click at [241, 316] on span "HANG UP" at bounding box center [239, 312] width 55 height 13
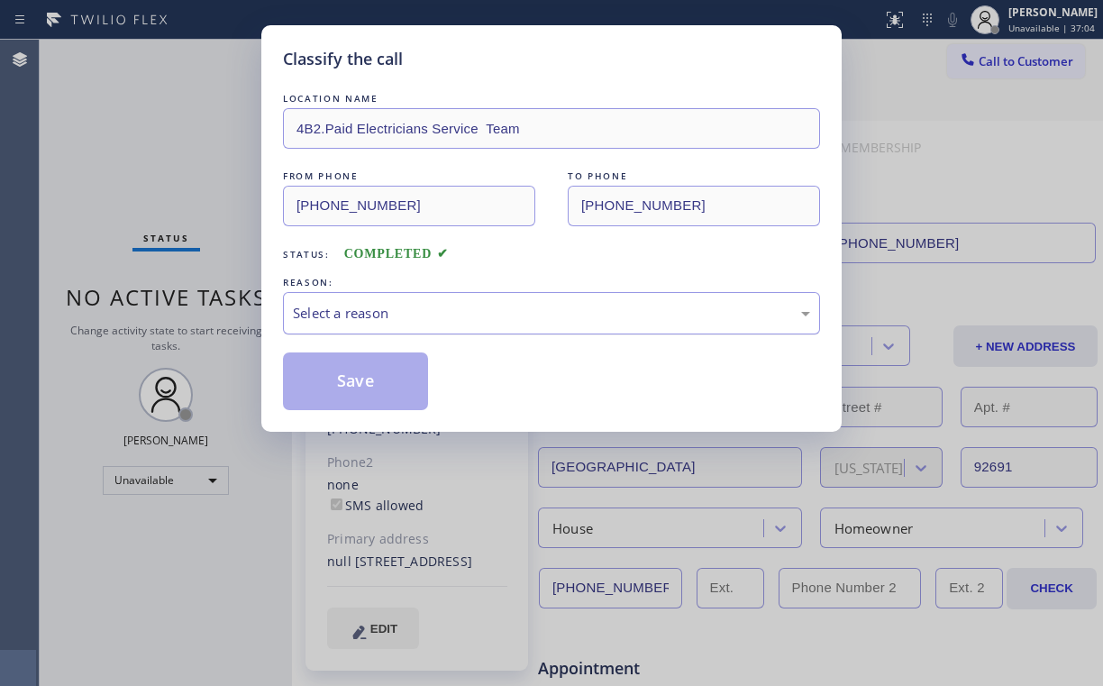
click at [433, 310] on div "Select a reason" at bounding box center [551, 313] width 517 height 21
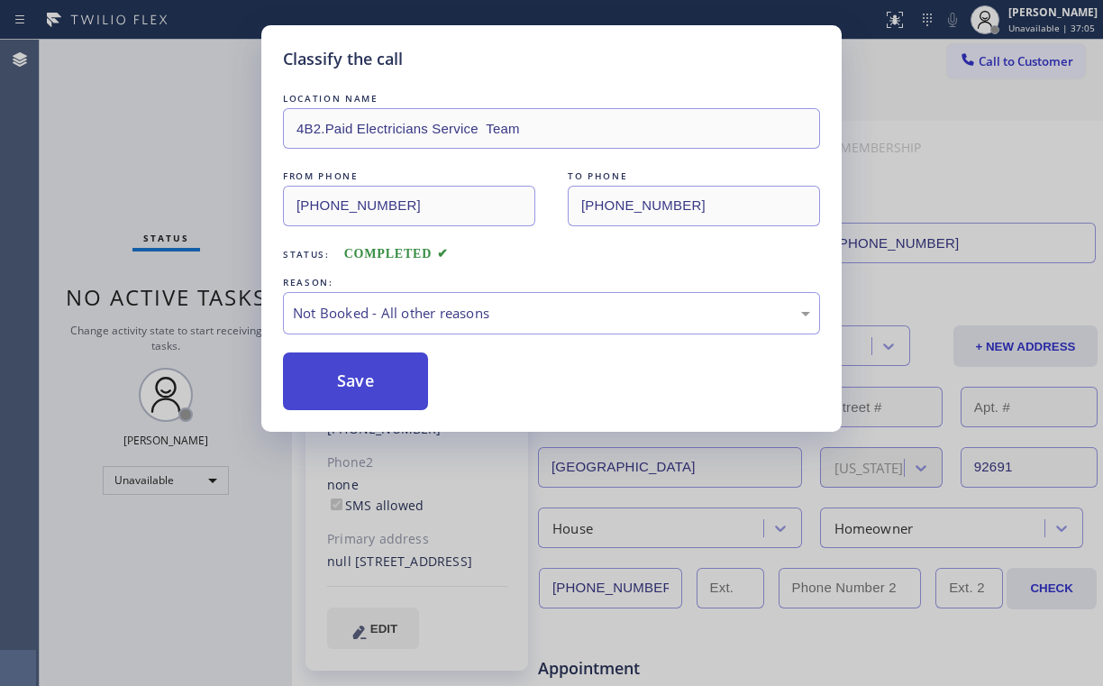
drag, startPoint x: 364, startPoint y: 380, endPoint x: 373, endPoint y: 354, distance: 27.7
click at [366, 379] on button "Save" at bounding box center [355, 381] width 145 height 58
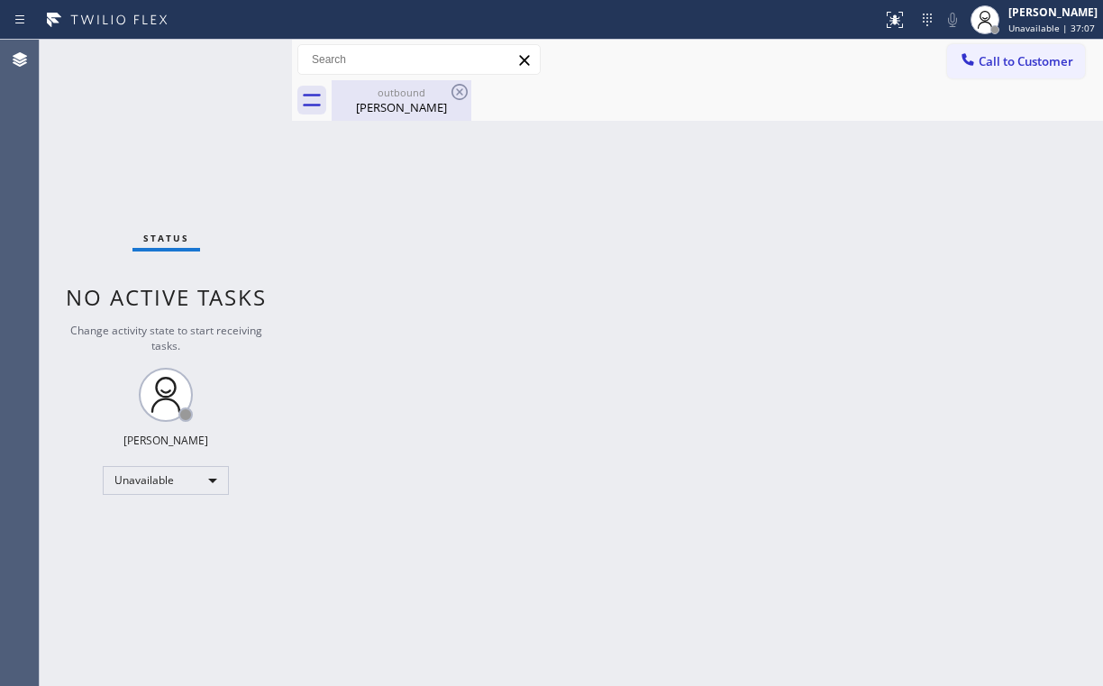
drag, startPoint x: 386, startPoint y: 96, endPoint x: 449, endPoint y: 96, distance: 63.1
click at [387, 96] on div "outbound" at bounding box center [402, 93] width 136 height 14
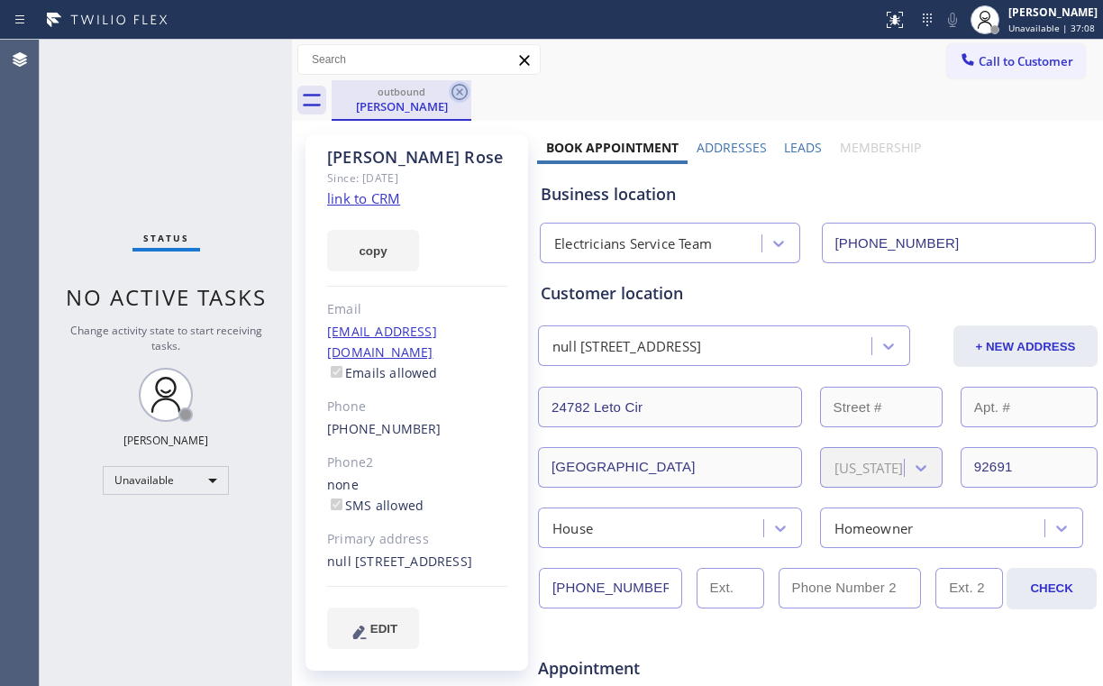
click at [462, 93] on icon at bounding box center [460, 92] width 16 height 16
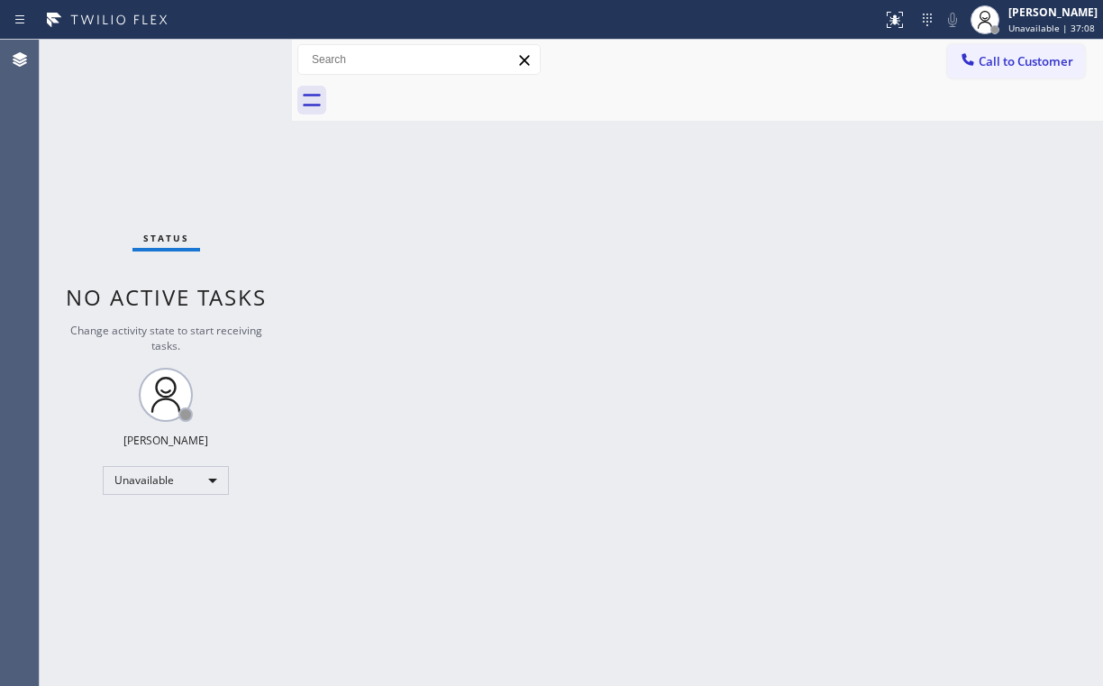
click at [735, 302] on div "Back to Dashboard Change Sender ID Customers Technicians Select a contact Outbo…" at bounding box center [697, 363] width 811 height 646
drag, startPoint x: 116, startPoint y: 145, endPoint x: 121, endPoint y: 11, distance: 134.4
click at [116, 144] on div "Status No active tasks Change activity state to start receiving tasks. [PERSON_…" at bounding box center [166, 363] width 252 height 646
drag, startPoint x: 1028, startPoint y: 48, endPoint x: 755, endPoint y: 272, distance: 352.8
click at [1025, 50] on button "Call to Customer" at bounding box center [1018, 61] width 138 height 34
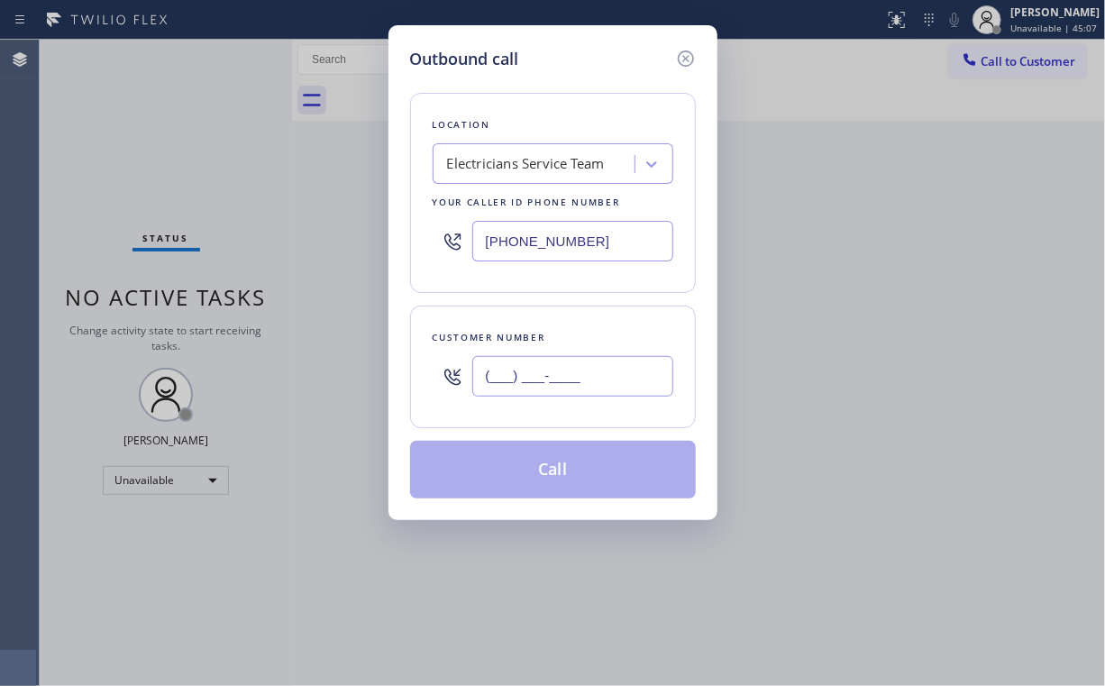
click at [580, 361] on input "(___) ___-____" at bounding box center [572, 376] width 201 height 41
paste input "425) 232-6013"
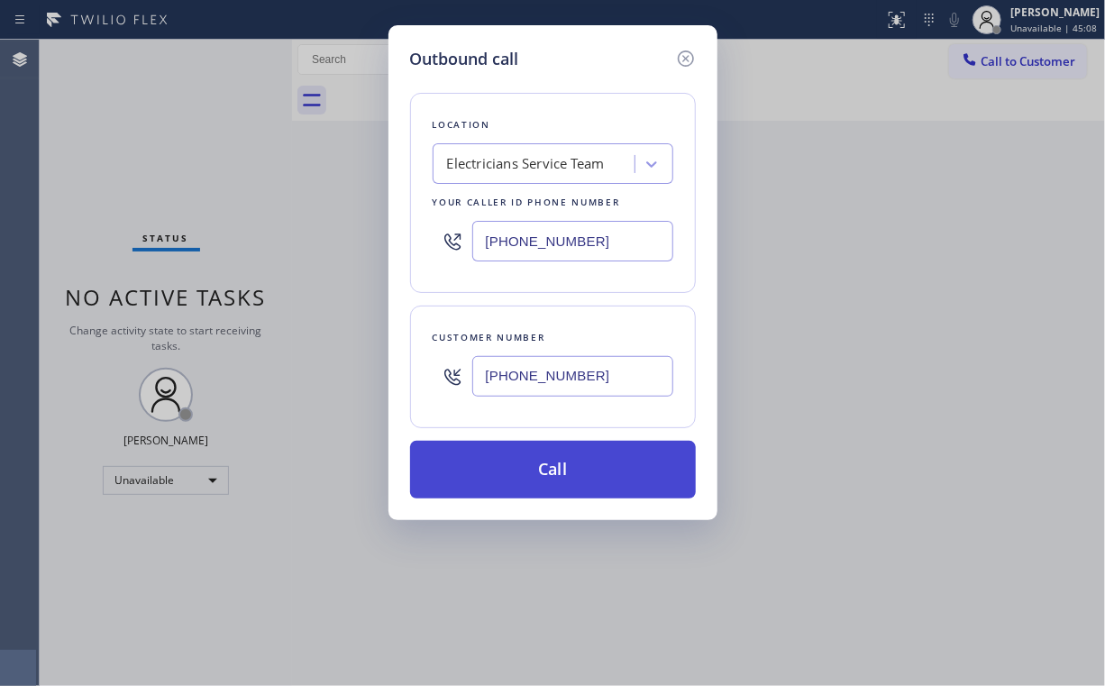
type input "[PHONE_NUMBER]"
drag, startPoint x: 507, startPoint y: 465, endPoint x: 444, endPoint y: 649, distance: 194.1
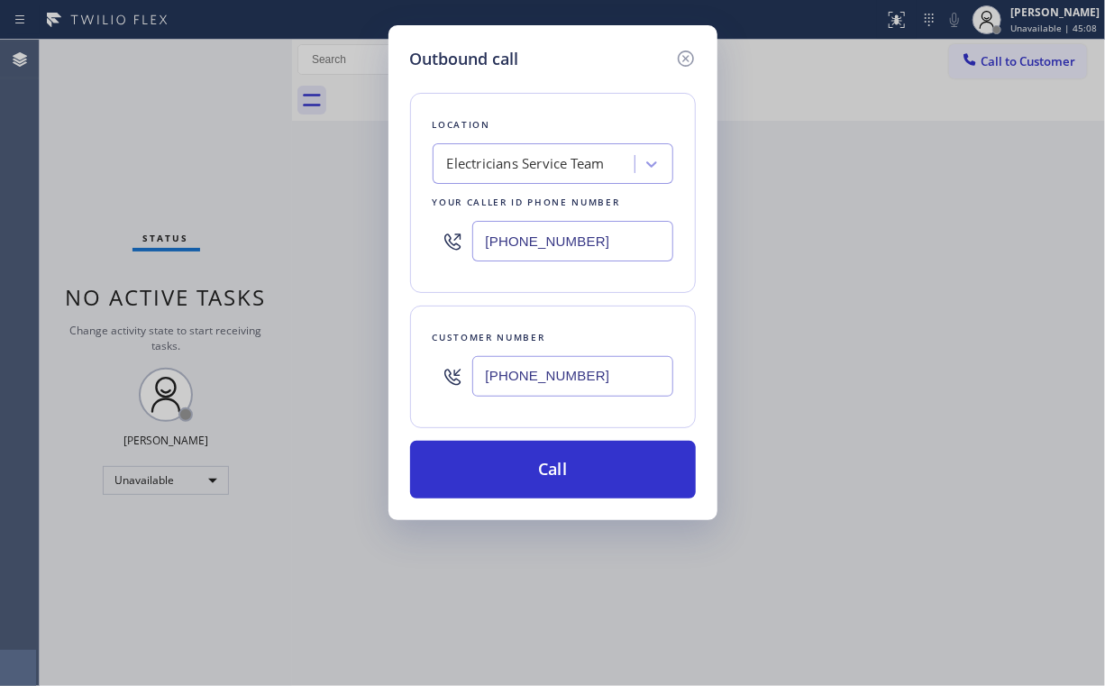
click at [506, 465] on button "Call" at bounding box center [553, 470] width 286 height 58
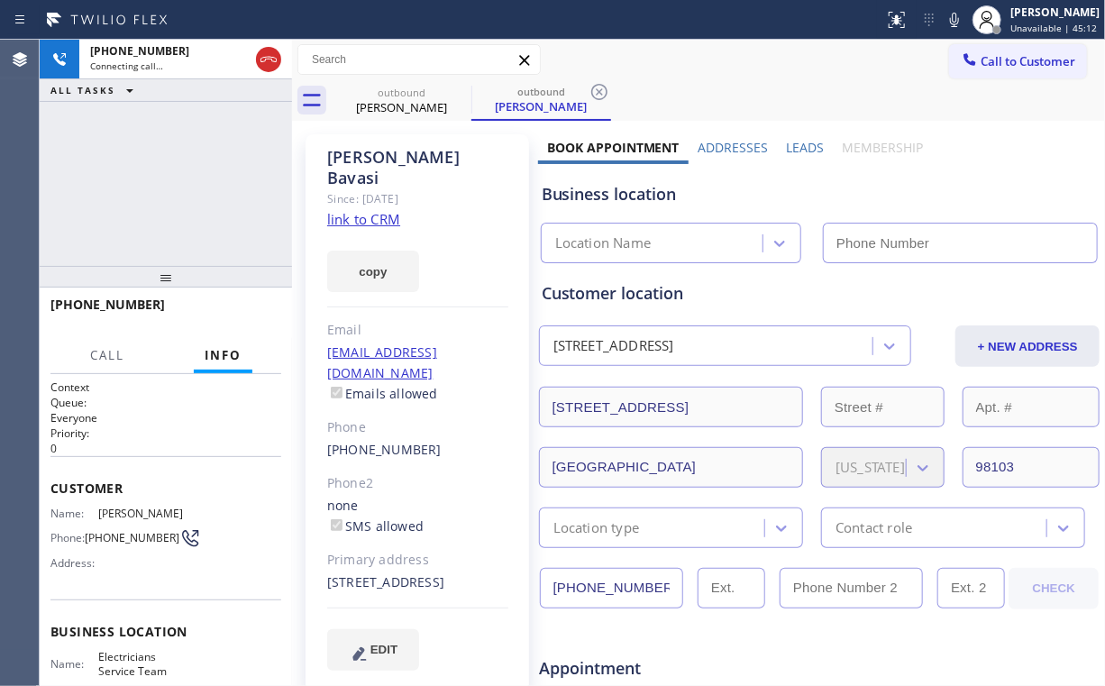
type input "[PHONE_NUMBER]"
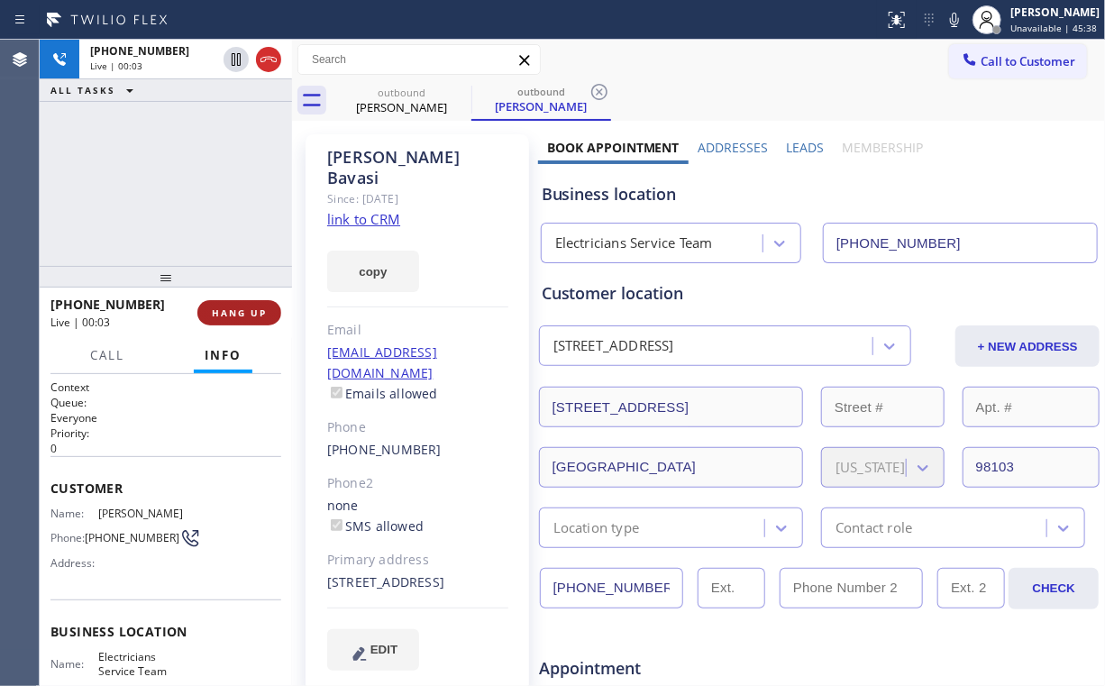
click at [243, 312] on span "HANG UP" at bounding box center [239, 312] width 55 height 13
click at [243, 311] on span "COMPLETE" at bounding box center [236, 312] width 62 height 13
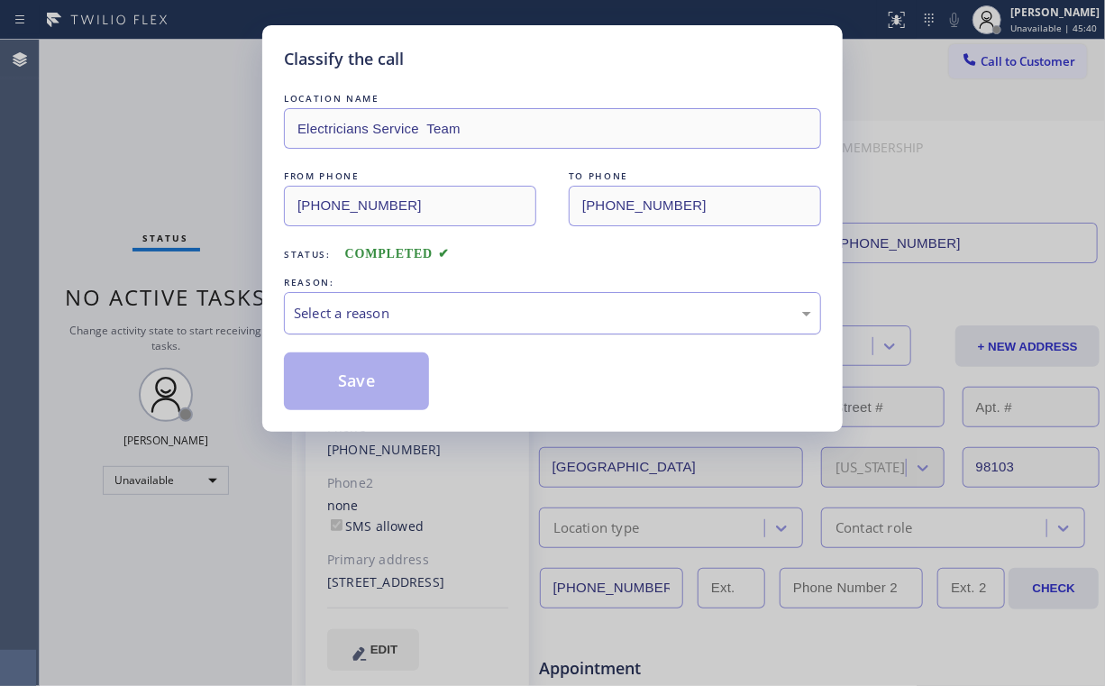
click at [415, 319] on div "Select a reason" at bounding box center [552, 313] width 517 height 21
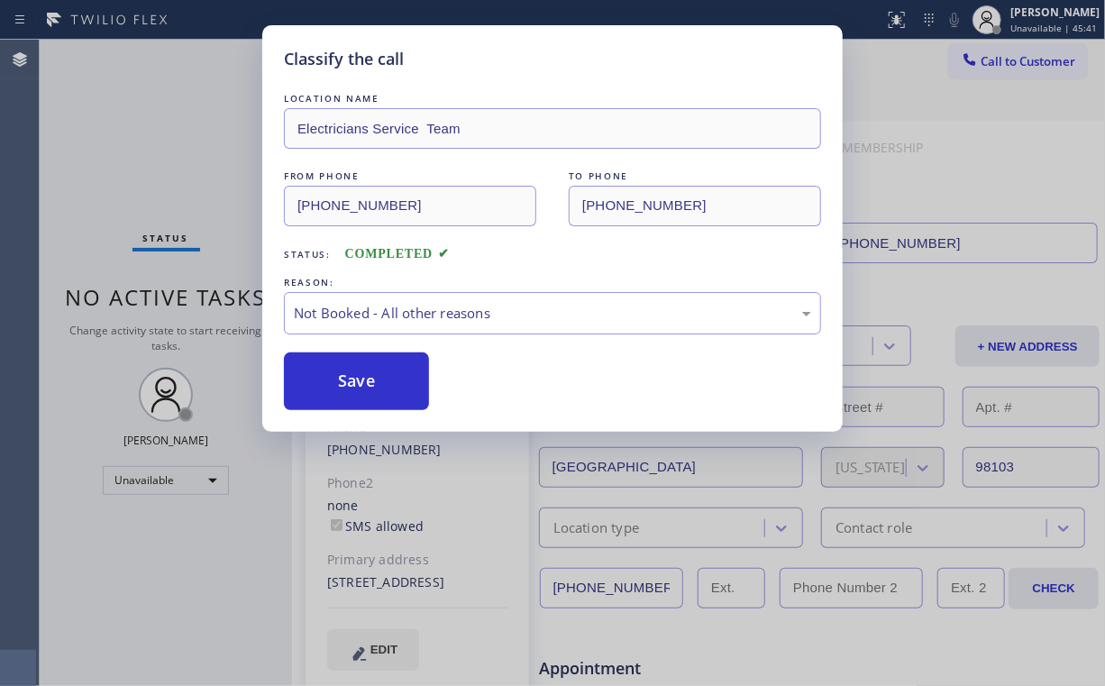
drag, startPoint x: 392, startPoint y: 380, endPoint x: 364, endPoint y: 342, distance: 47.8
click at [392, 380] on button "Save" at bounding box center [356, 381] width 145 height 58
click at [180, 177] on div "Classify the call LOCATION NAME Electricians Service Team FROM PHONE [PHONE_NUM…" at bounding box center [552, 343] width 1105 height 686
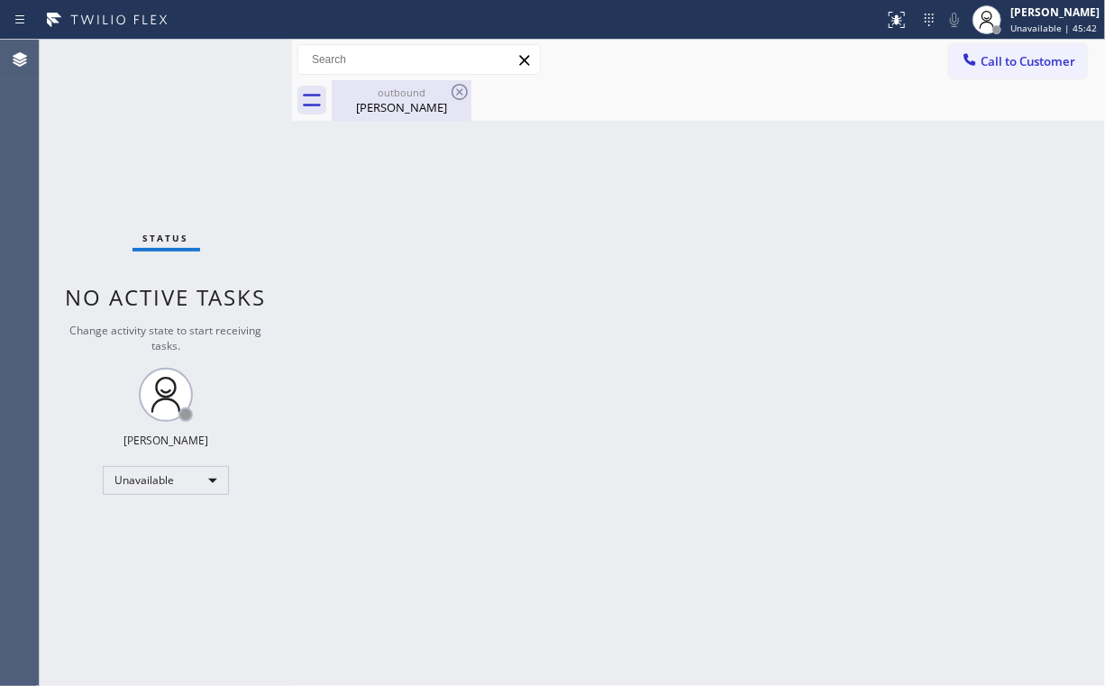
drag, startPoint x: 376, startPoint y: 107, endPoint x: 425, endPoint y: 100, distance: 50.1
click at [378, 107] on div "[PERSON_NAME]" at bounding box center [402, 107] width 136 height 16
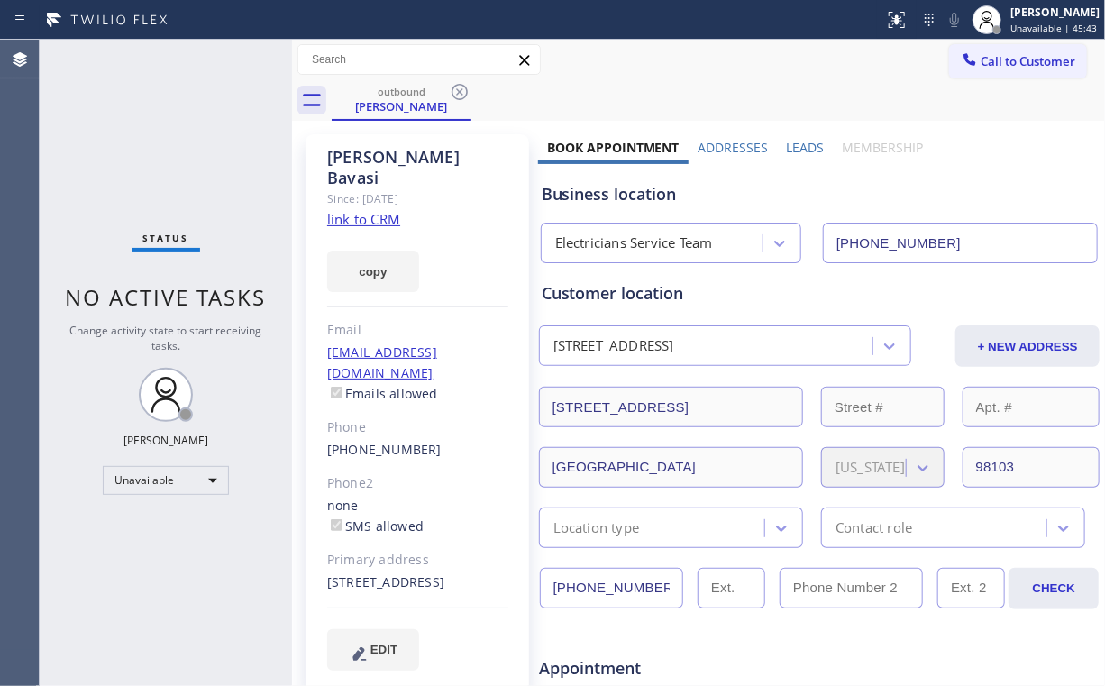
click at [458, 88] on icon at bounding box center [460, 92] width 22 height 22
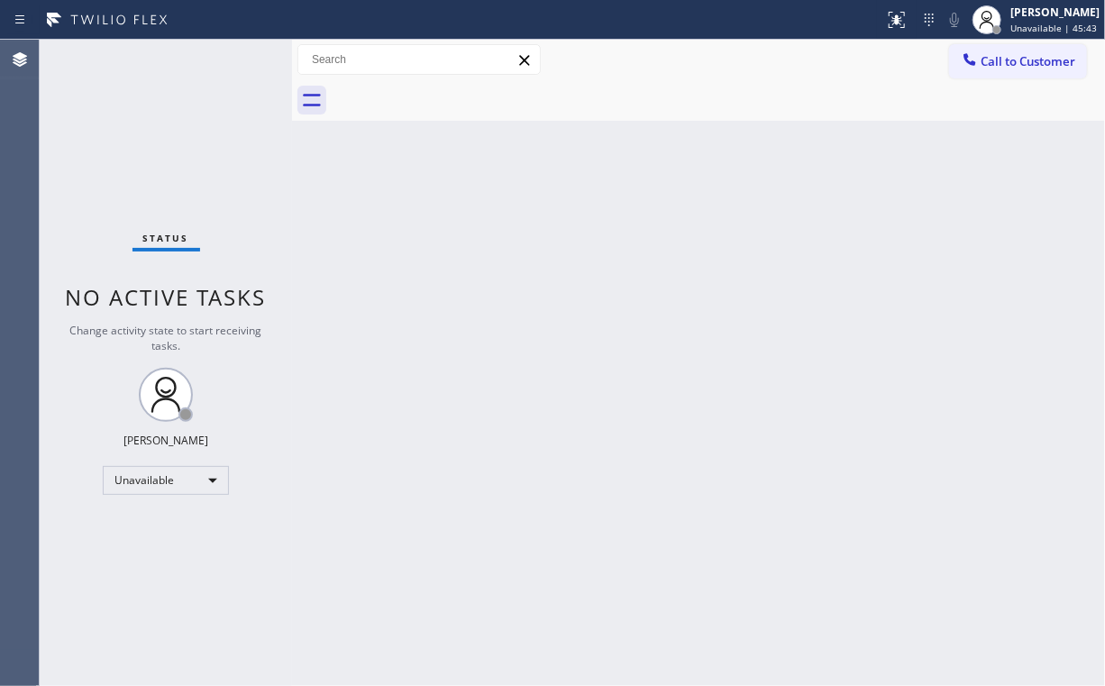
drag, startPoint x: 138, startPoint y: 122, endPoint x: 147, endPoint y: 7, distance: 114.8
click at [137, 115] on div "Status No active tasks Change activity state to start receiving tasks. [PERSON_…" at bounding box center [166, 363] width 252 height 646
drag, startPoint x: 978, startPoint y: 68, endPoint x: 821, endPoint y: 190, distance: 199.1
click at [978, 69] on div at bounding box center [970, 61] width 22 height 22
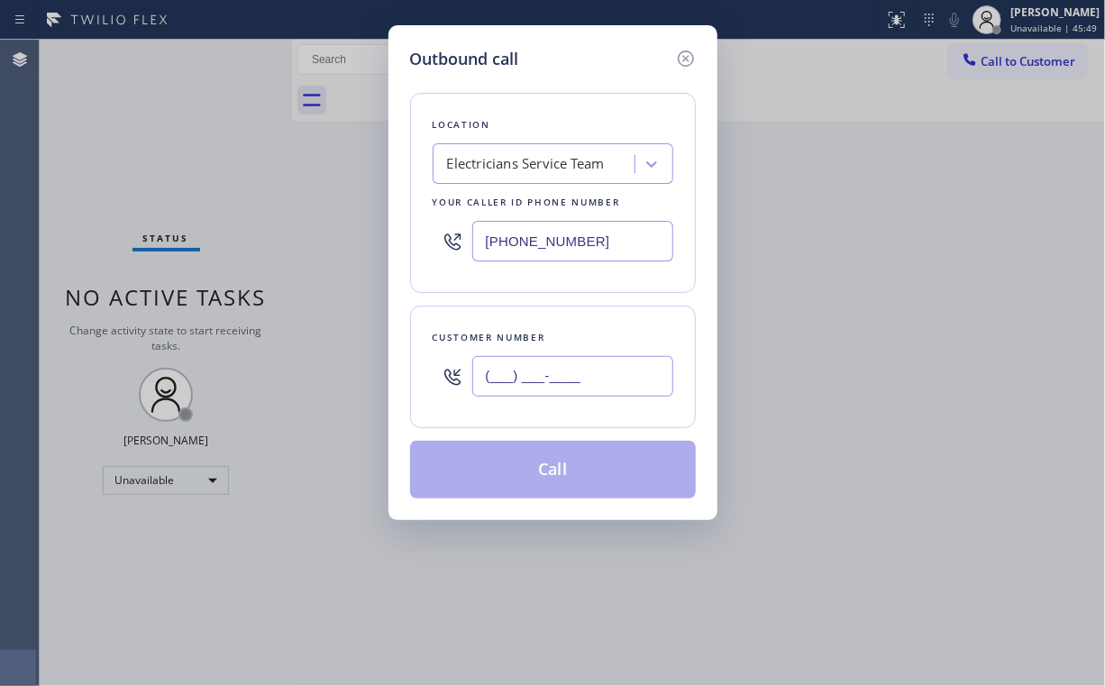
click at [570, 384] on input "(___) ___-____" at bounding box center [572, 376] width 201 height 41
paste input "973) 715-9064"
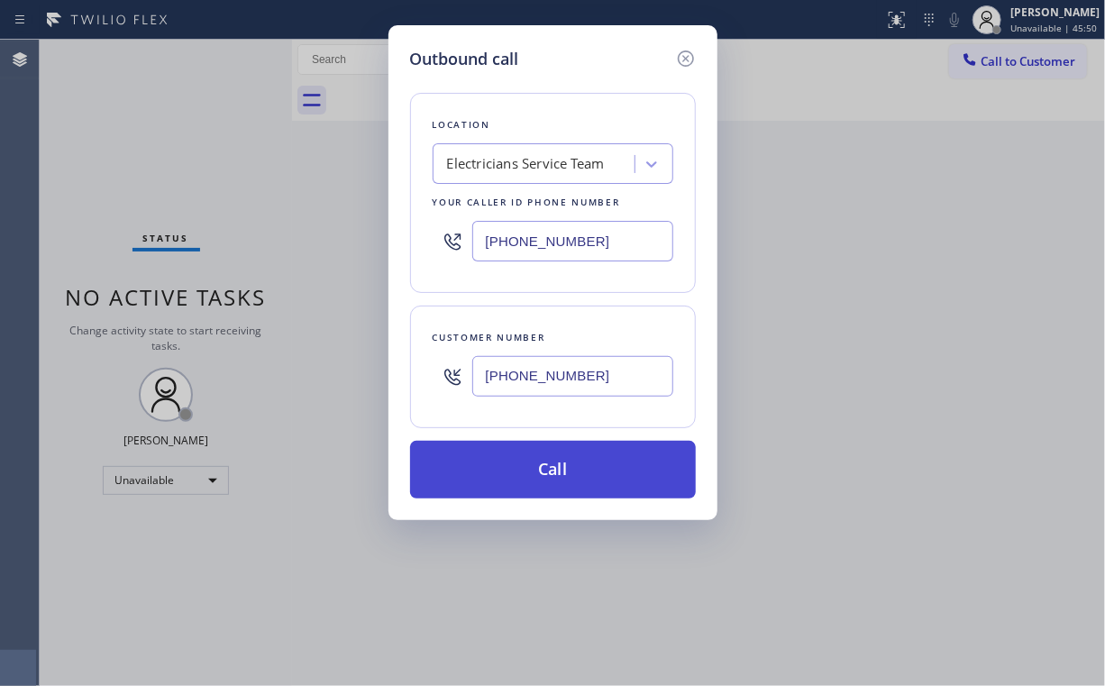
type input "[PHONE_NUMBER]"
drag, startPoint x: 526, startPoint y: 471, endPoint x: 523, endPoint y: 490, distance: 19.3
click at [525, 479] on button "Call" at bounding box center [553, 470] width 286 height 58
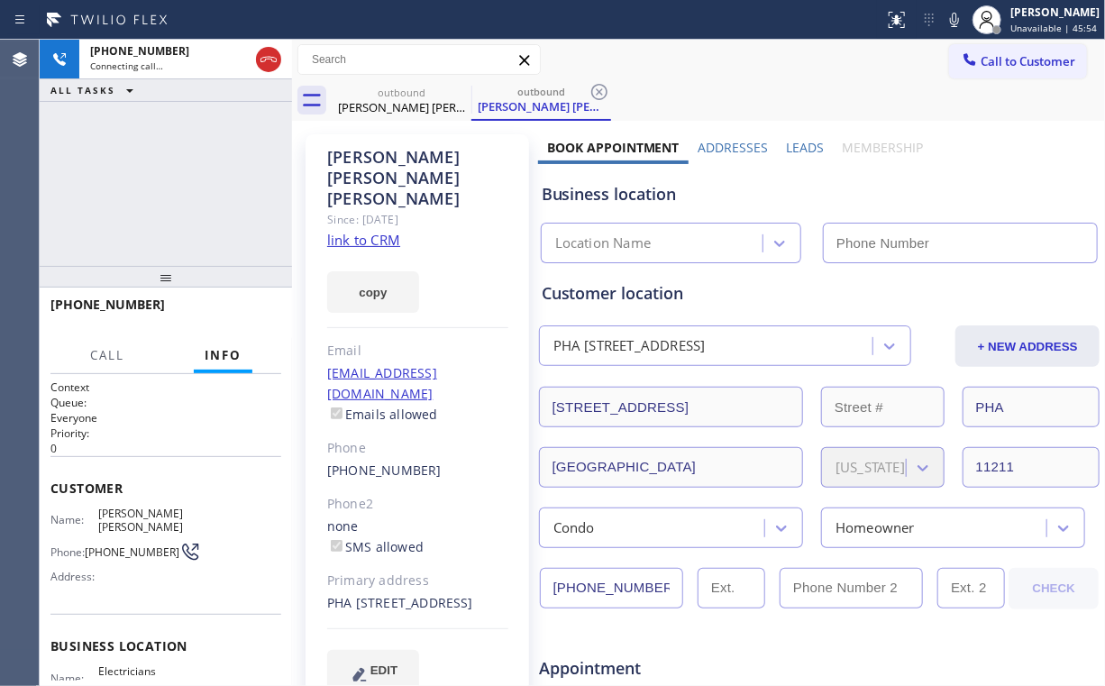
type input "[PHONE_NUMBER]"
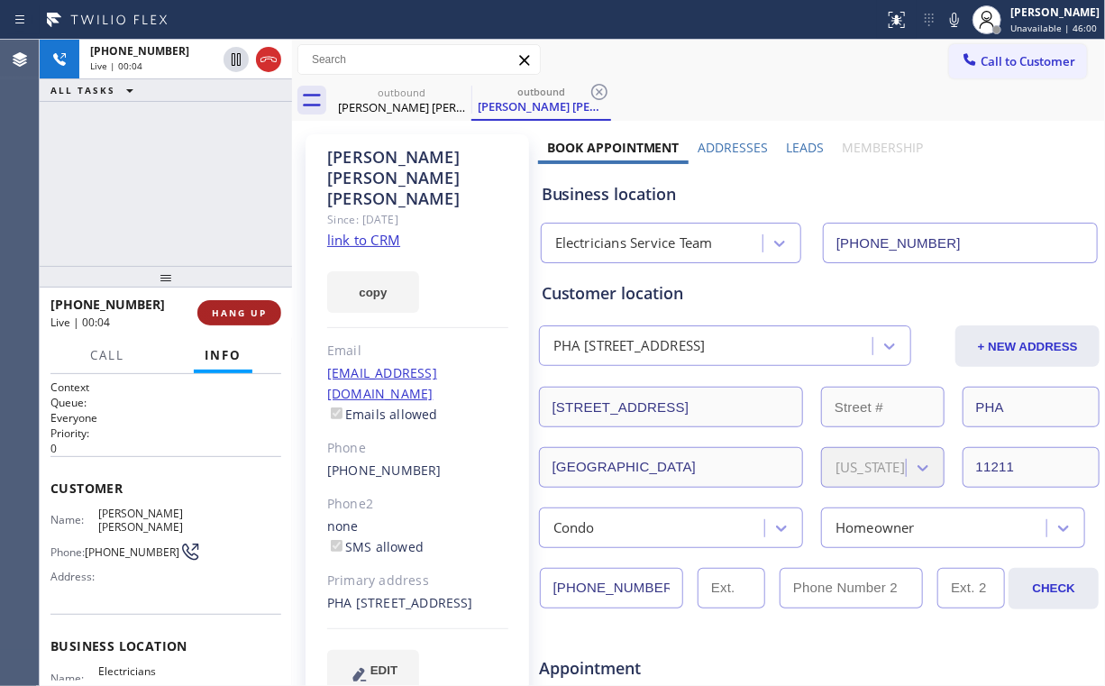
click at [256, 310] on span "HANG UP" at bounding box center [239, 312] width 55 height 13
click at [256, 311] on span "COMPLETE" at bounding box center [236, 312] width 62 height 13
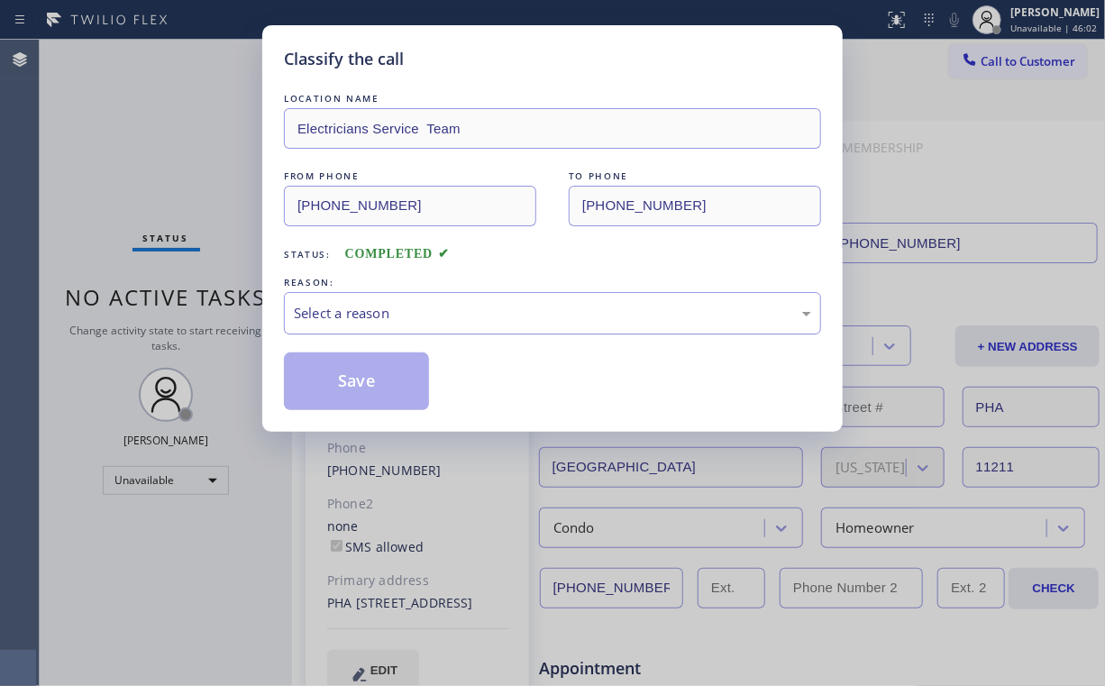
click at [364, 309] on div "Select a reason" at bounding box center [552, 313] width 517 height 21
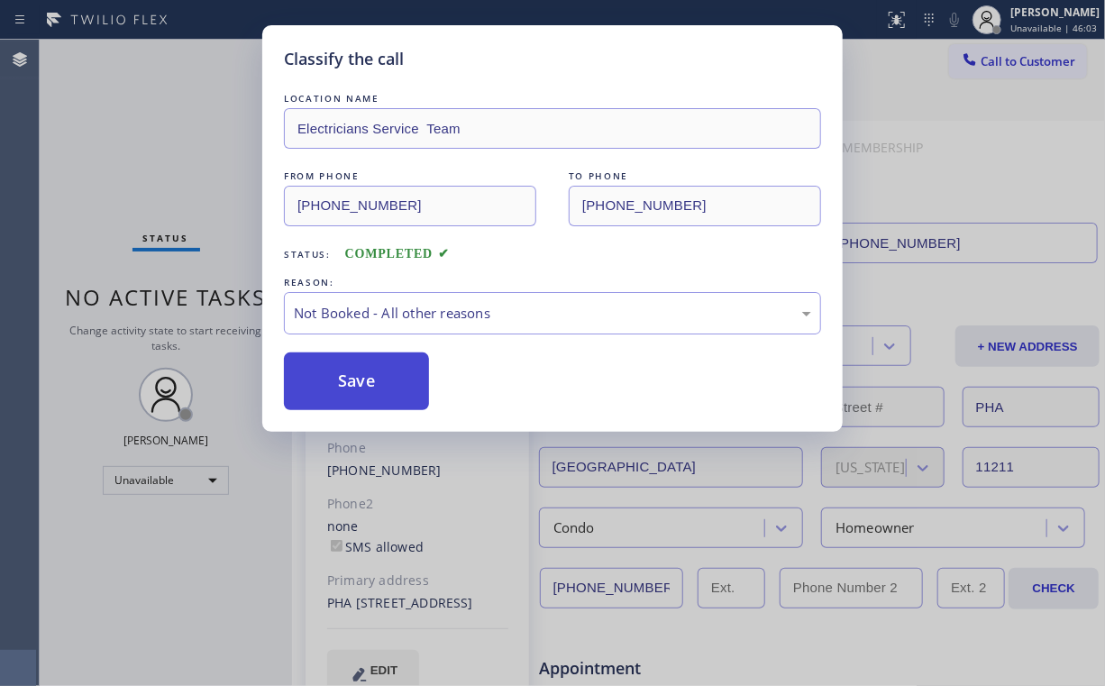
click at [356, 379] on button "Save" at bounding box center [356, 381] width 145 height 58
drag, startPoint x: 184, startPoint y: 110, endPoint x: 206, endPoint y: 105, distance: 22.1
click at [186, 109] on div "Classify the call LOCATION NAME Electricians Service Team FROM PHONE [PHONE_NUM…" at bounding box center [552, 343] width 1105 height 686
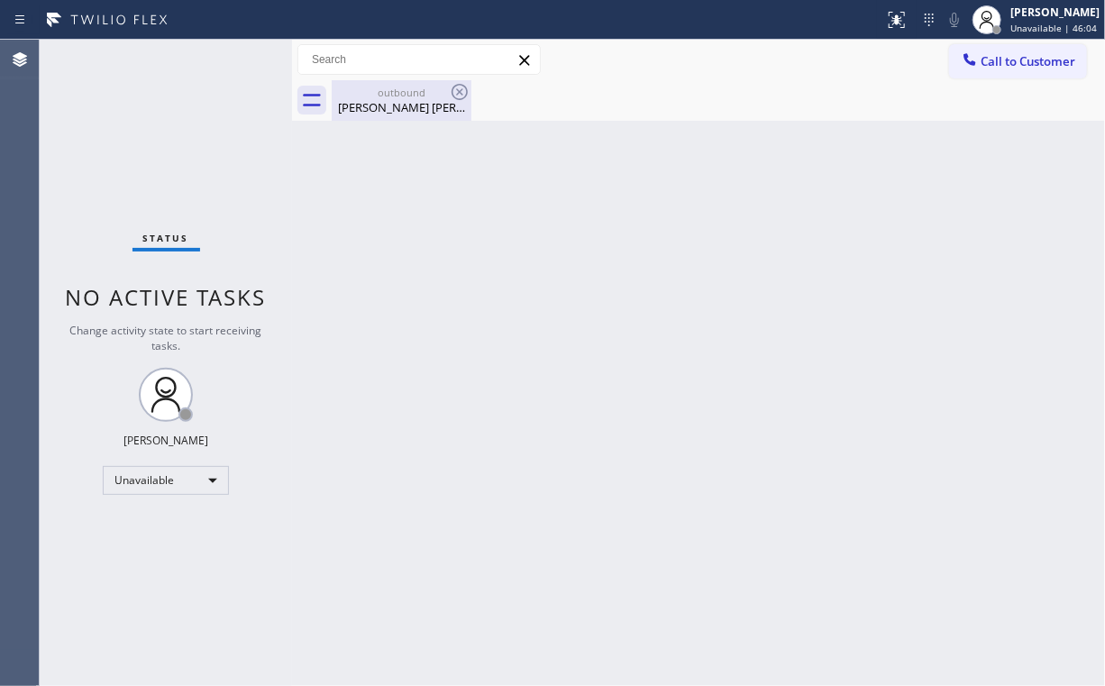
click at [390, 104] on div "[PERSON_NAME] [PERSON_NAME]" at bounding box center [402, 107] width 136 height 16
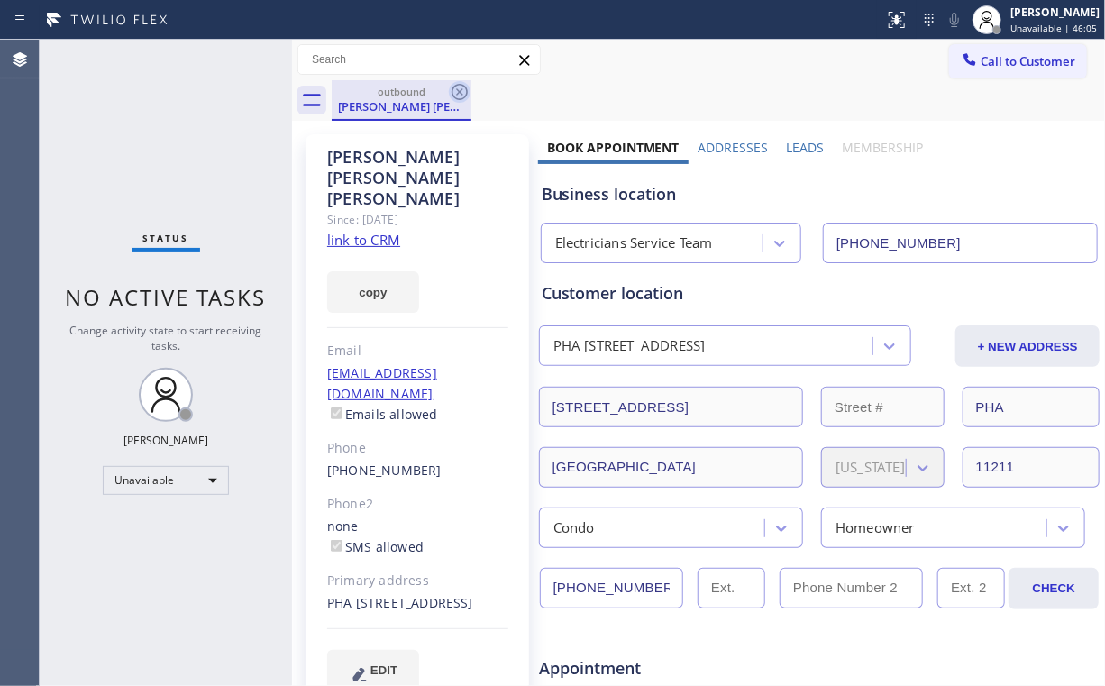
click at [462, 87] on icon at bounding box center [460, 92] width 22 height 22
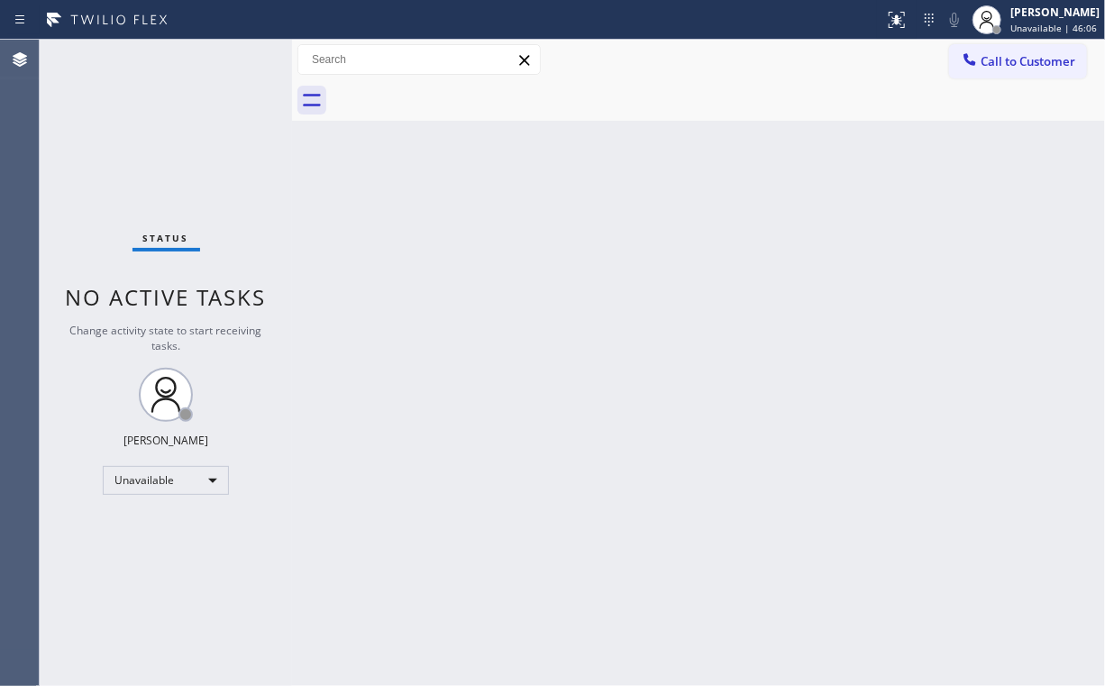
drag, startPoint x: 495, startPoint y: 209, endPoint x: 160, endPoint y: 4, distance: 393.3
click at [489, 206] on div "Back to Dashboard Change Sender ID Customers Technicians Select a contact Outbo…" at bounding box center [698, 363] width 813 height 646
click at [1005, 69] on span "Call to Customer" at bounding box center [1028, 61] width 95 height 16
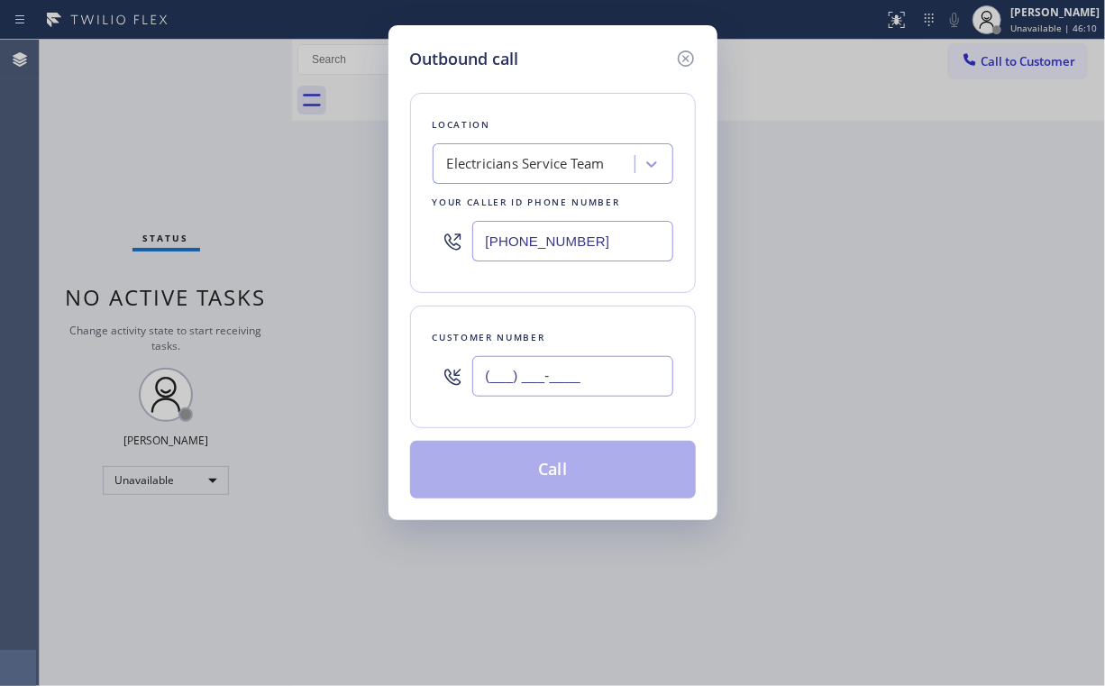
click at [584, 389] on input "(___) ___-____" at bounding box center [572, 376] width 201 height 41
paste input "973) 886-6485"
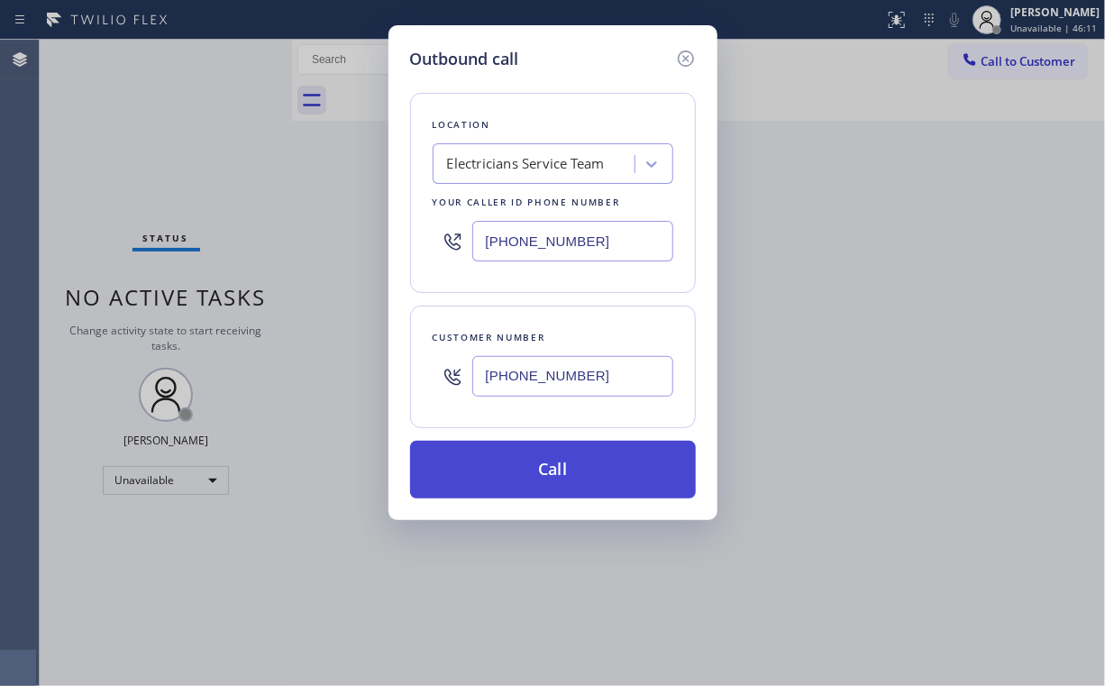
type input "[PHONE_NUMBER]"
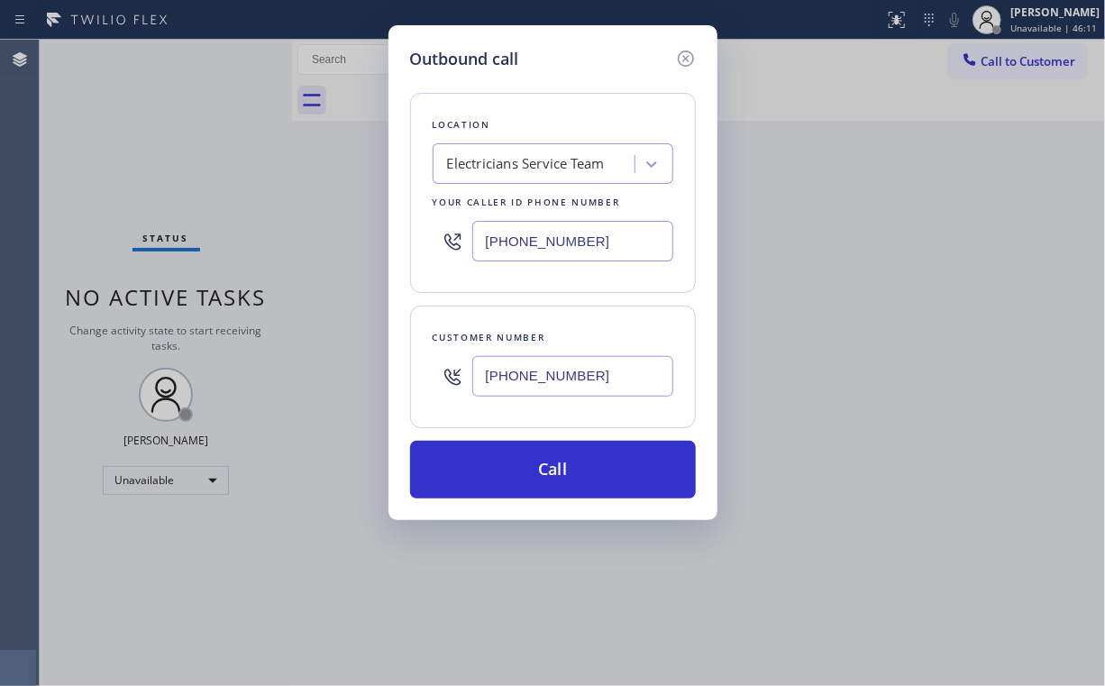
drag, startPoint x: 534, startPoint y: 467, endPoint x: 417, endPoint y: 668, distance: 232.2
click at [533, 469] on button "Call" at bounding box center [553, 470] width 286 height 58
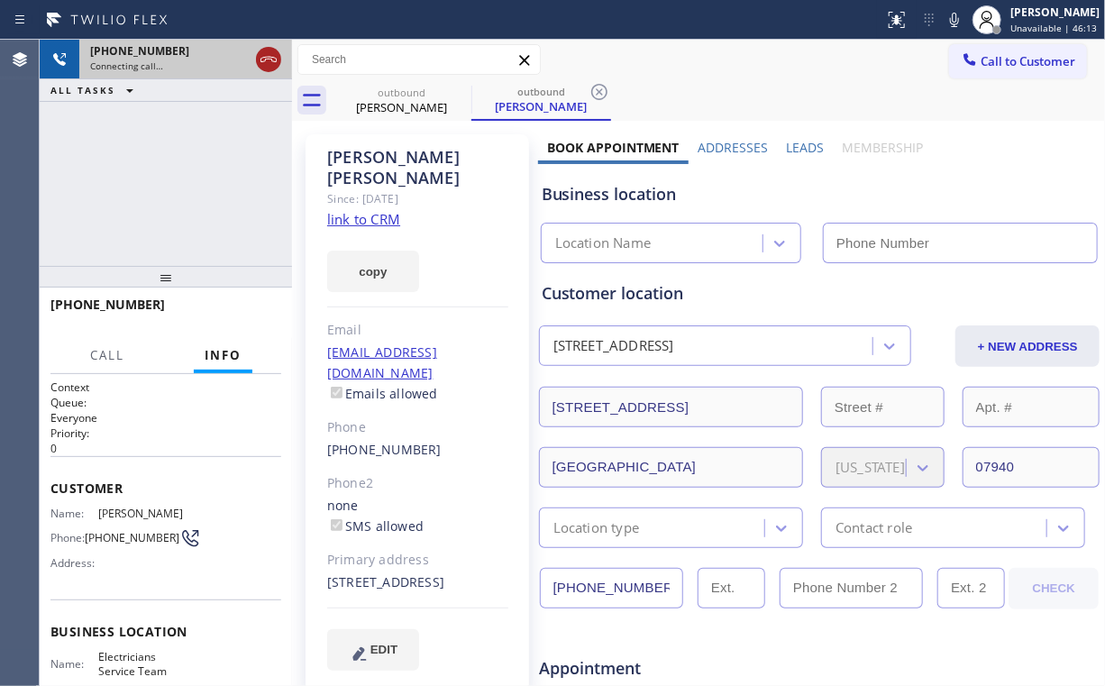
click at [272, 58] on icon at bounding box center [269, 60] width 22 height 22
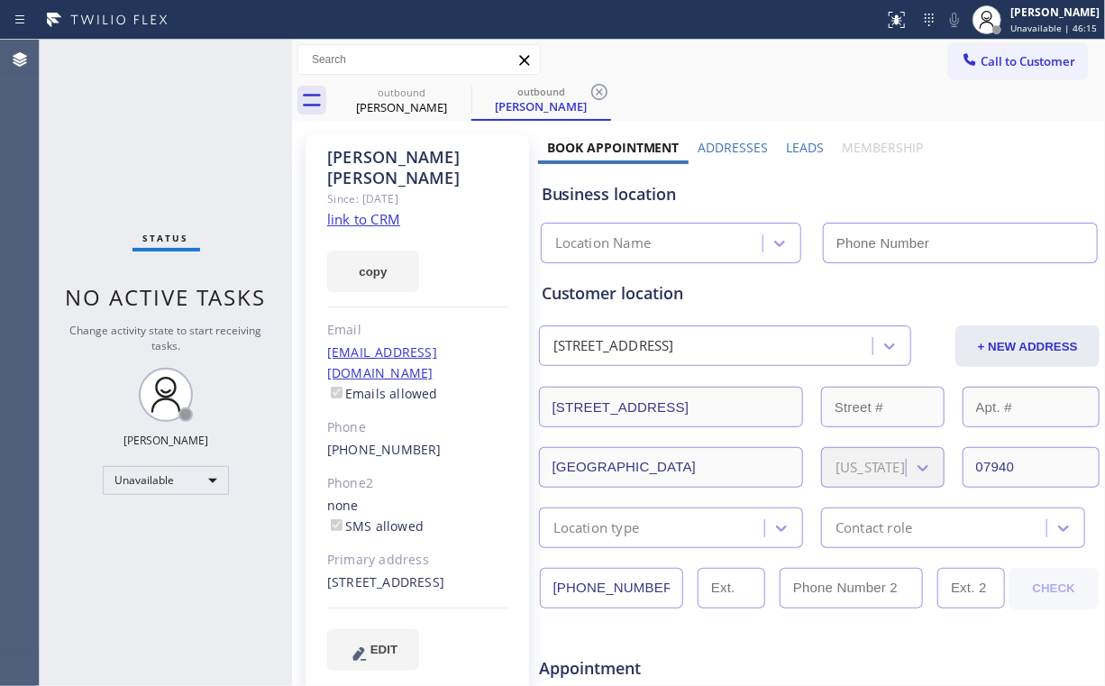
type input "[PHONE_NUMBER]"
click at [981, 61] on span "Call to Customer" at bounding box center [1028, 61] width 95 height 16
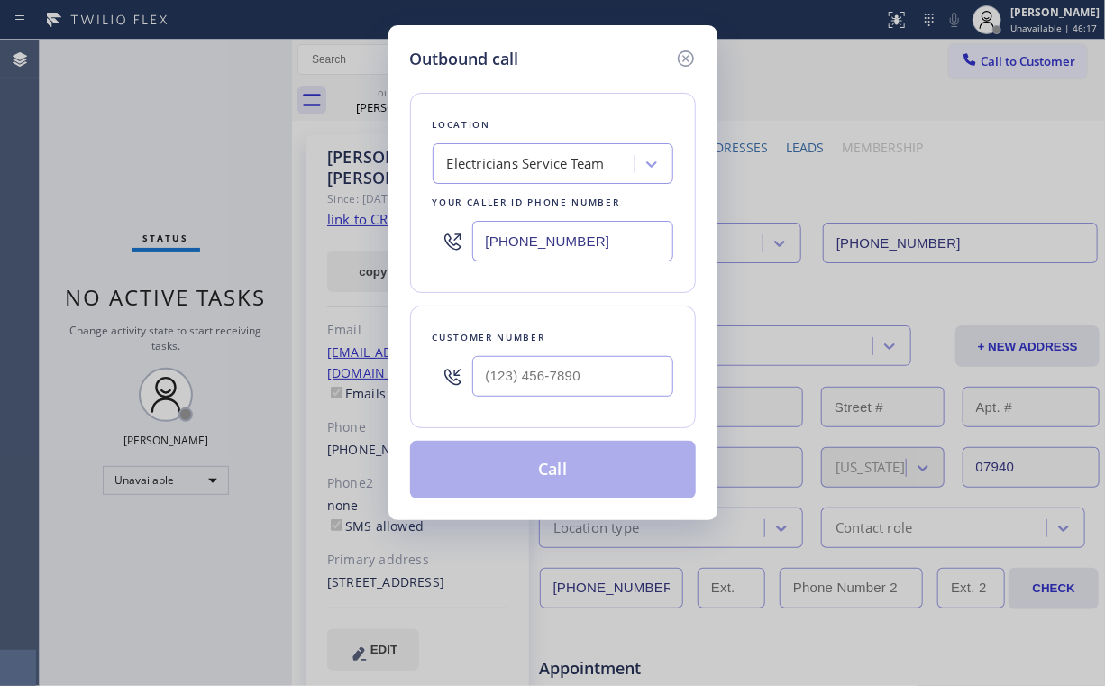
drag, startPoint x: 663, startPoint y: 237, endPoint x: 252, endPoint y: 262, distance: 411.8
click at [249, 258] on div "Outbound call Location Electricians Service Team Your caller id phone number [P…" at bounding box center [552, 343] width 1105 height 686
paste input "855) 731-4952"
type input "[PHONE_NUMBER]"
click at [586, 379] on input "(___) ___-____" at bounding box center [572, 376] width 201 height 41
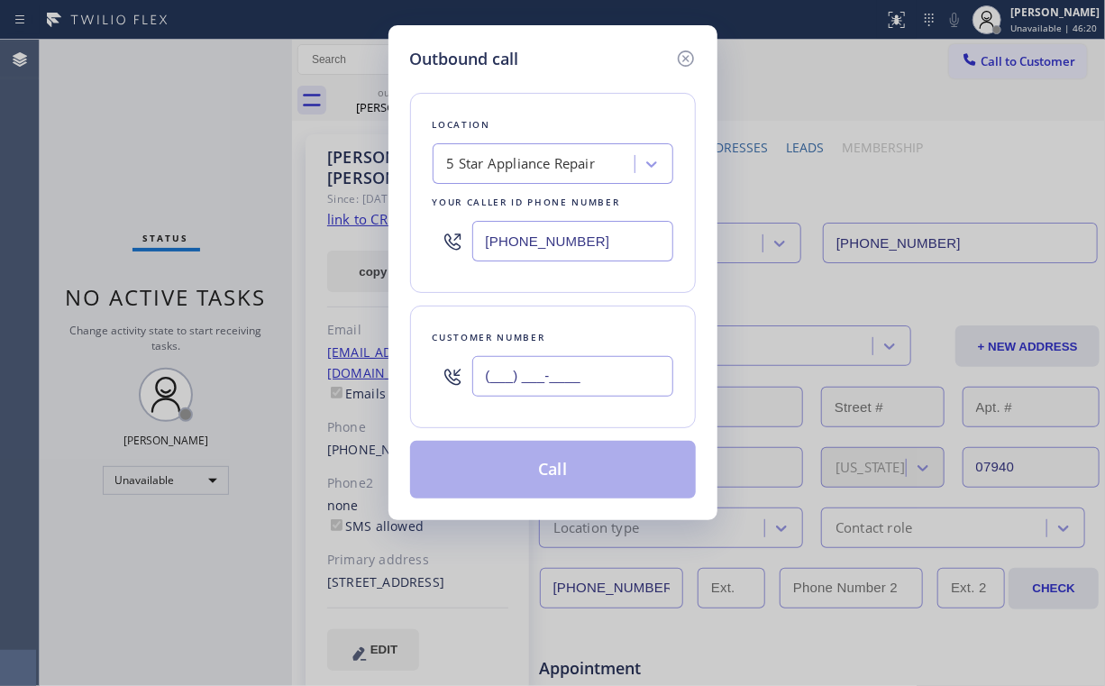
paste input "973) 886-6485"
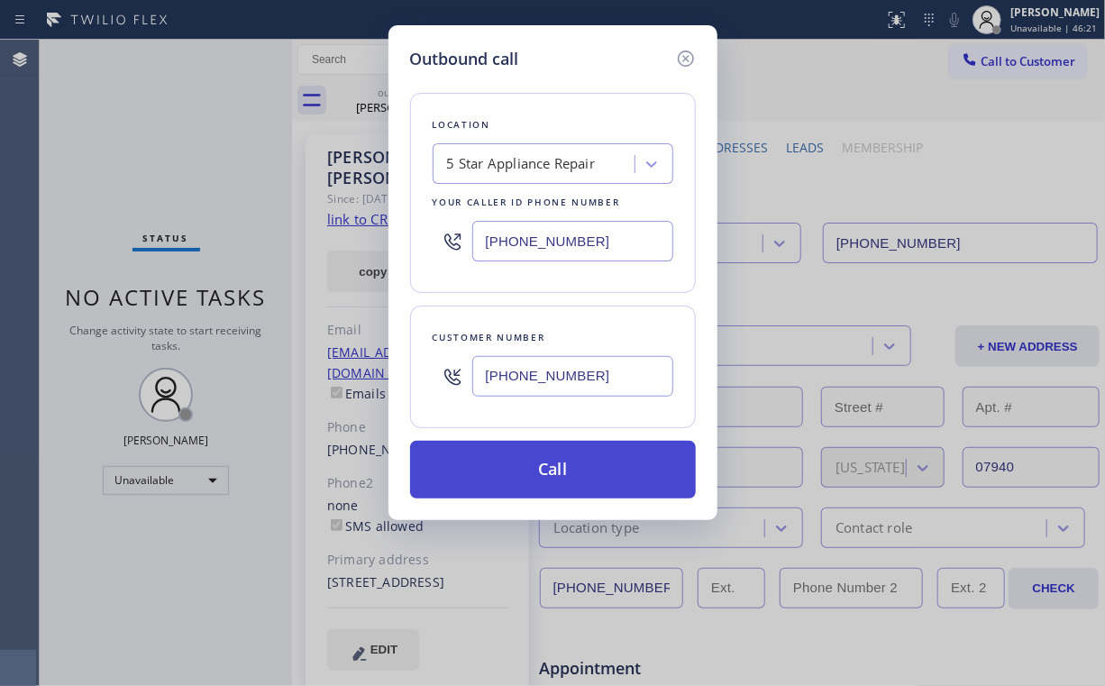
type input "[PHONE_NUMBER]"
click at [535, 474] on button "Call" at bounding box center [553, 470] width 286 height 58
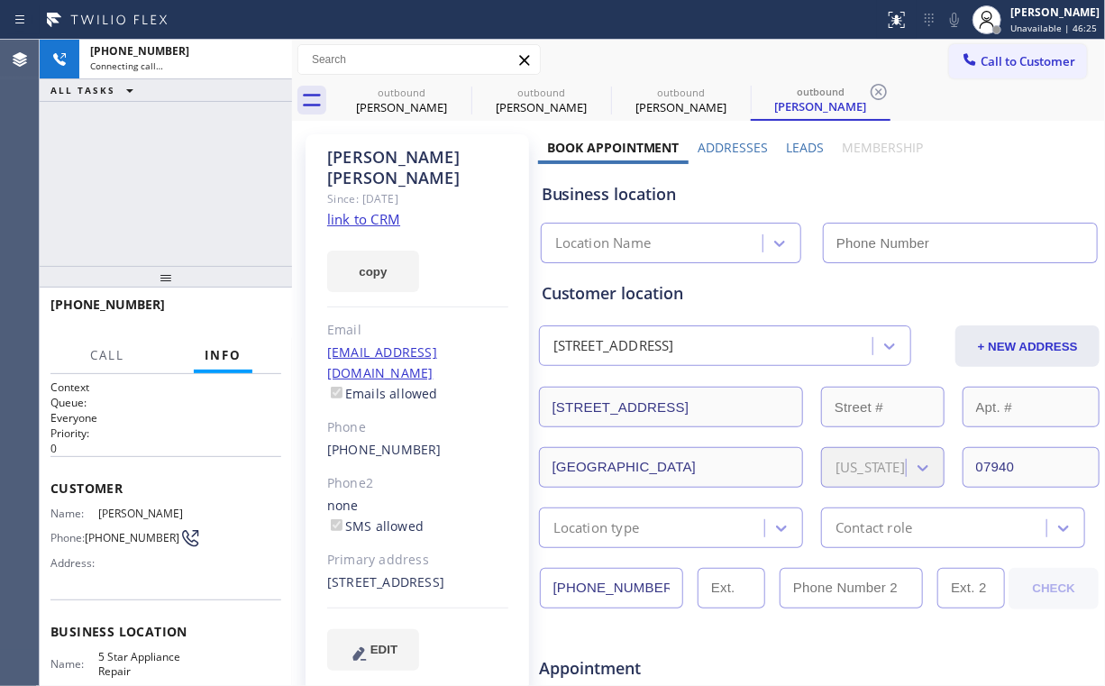
type input "[PHONE_NUMBER]"
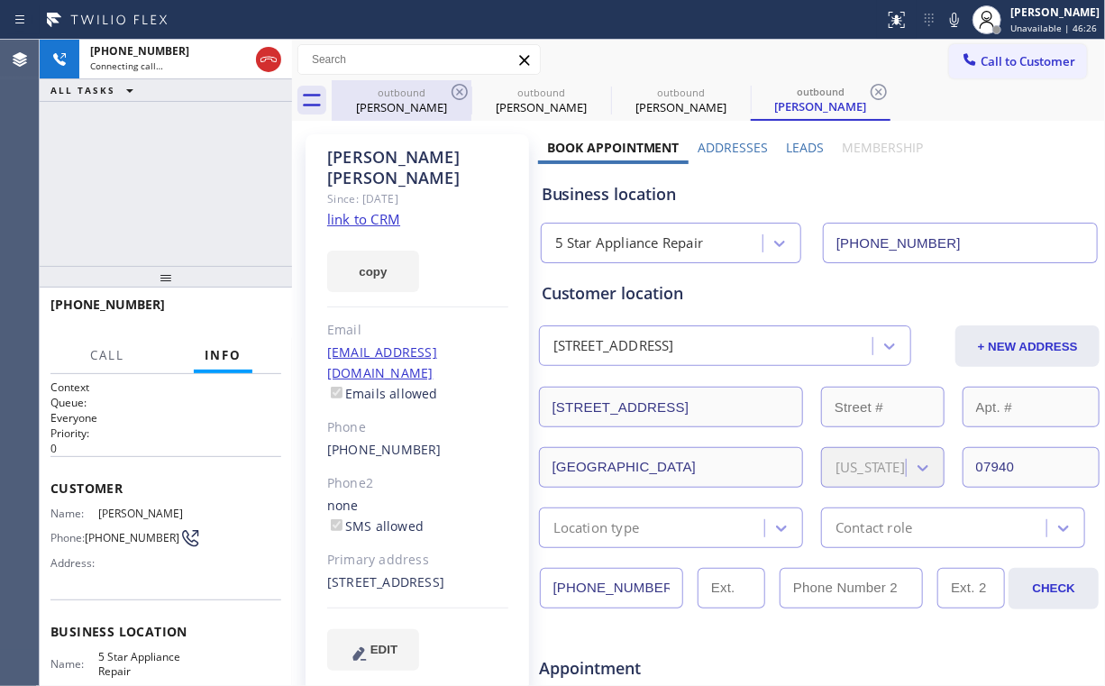
click at [423, 97] on div "outbound" at bounding box center [402, 93] width 136 height 14
click at [458, 93] on icon at bounding box center [460, 92] width 16 height 16
click at [458, 92] on icon at bounding box center [460, 92] width 16 height 16
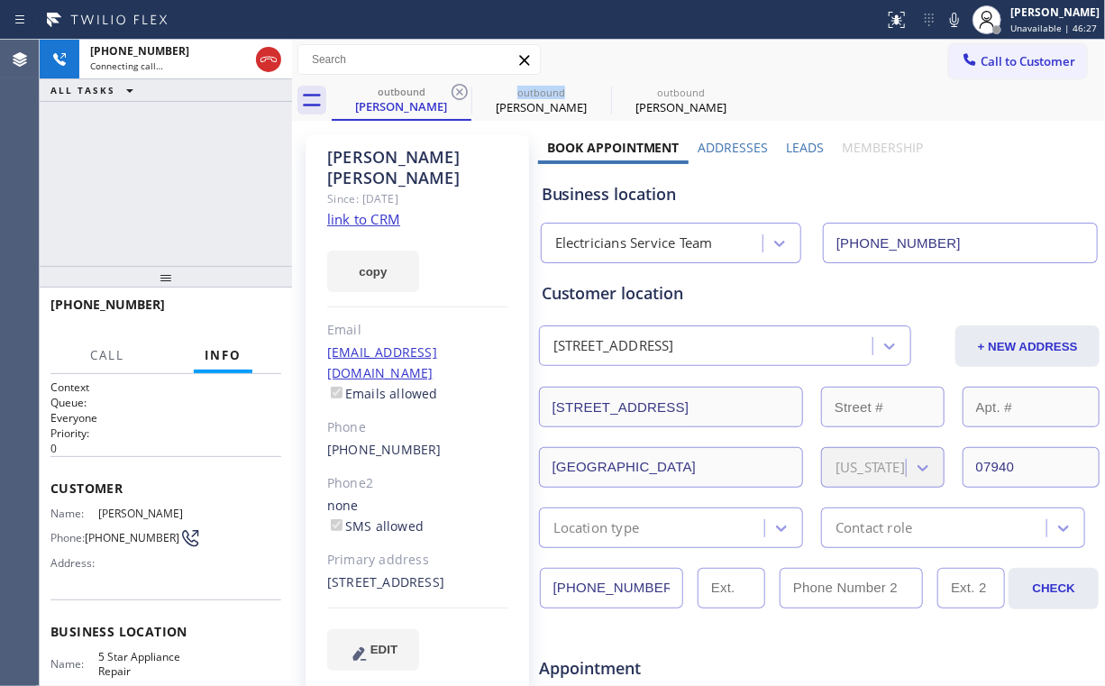
type input "[PHONE_NUMBER]"
click at [171, 174] on div "[PHONE_NUMBER] Connecting call… ALL TASKS ALL TASKS ACTIVE TASKS TASKS IN WRAP …" at bounding box center [166, 153] width 252 height 226
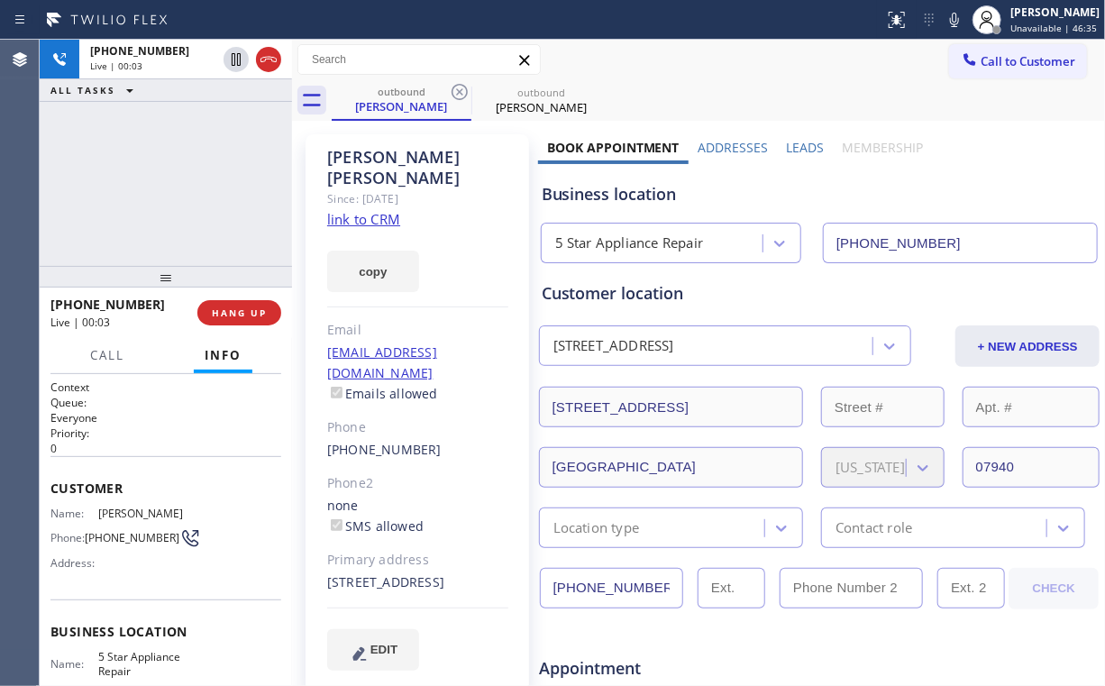
click at [213, 186] on div "[PHONE_NUMBER] Live | 00:03 ALL TASKS ALL TASKS ACTIVE TASKS TASKS IN WRAP UP" at bounding box center [166, 153] width 252 height 226
click at [248, 313] on span "HANG UP" at bounding box center [239, 312] width 55 height 13
click at [245, 311] on span "COMPLETE" at bounding box center [236, 312] width 62 height 13
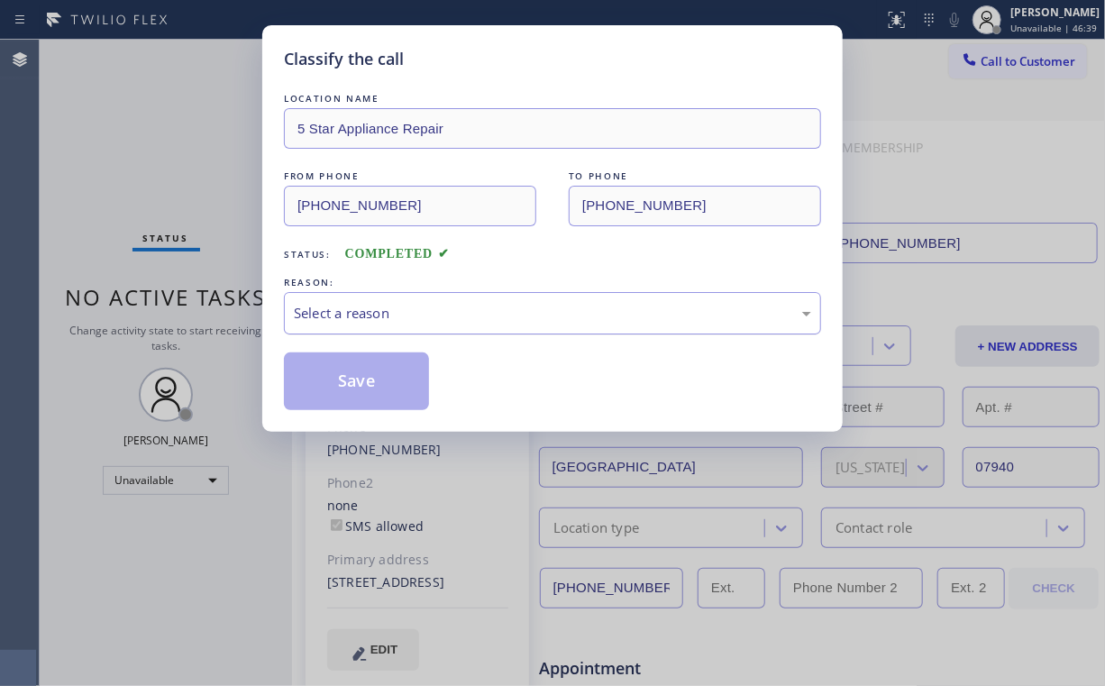
click at [379, 310] on div "Select a reason" at bounding box center [552, 313] width 517 height 21
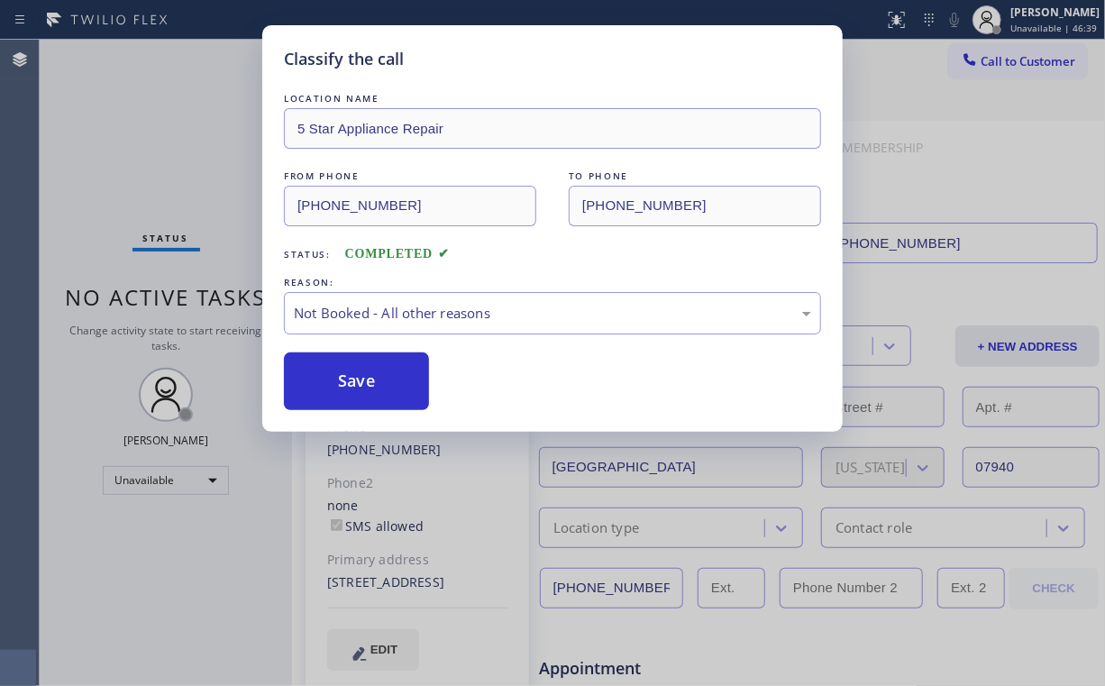
drag, startPoint x: 371, startPoint y: 385, endPoint x: 215, endPoint y: 185, distance: 253.7
click at [366, 369] on button "Save" at bounding box center [356, 381] width 145 height 58
click at [198, 163] on div "Classify the call LOCATION NAME 5 Star Appliance Repair FROM PHONE [PHONE_NUMBE…" at bounding box center [552, 343] width 1105 height 686
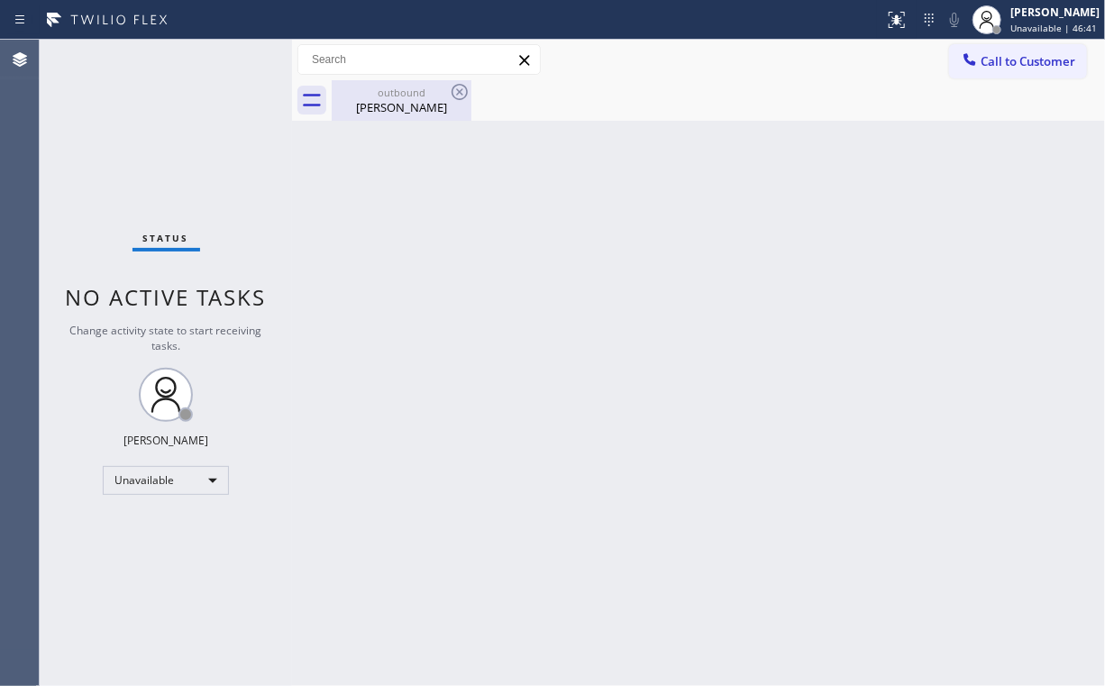
click at [399, 110] on div "[PERSON_NAME]" at bounding box center [402, 107] width 136 height 16
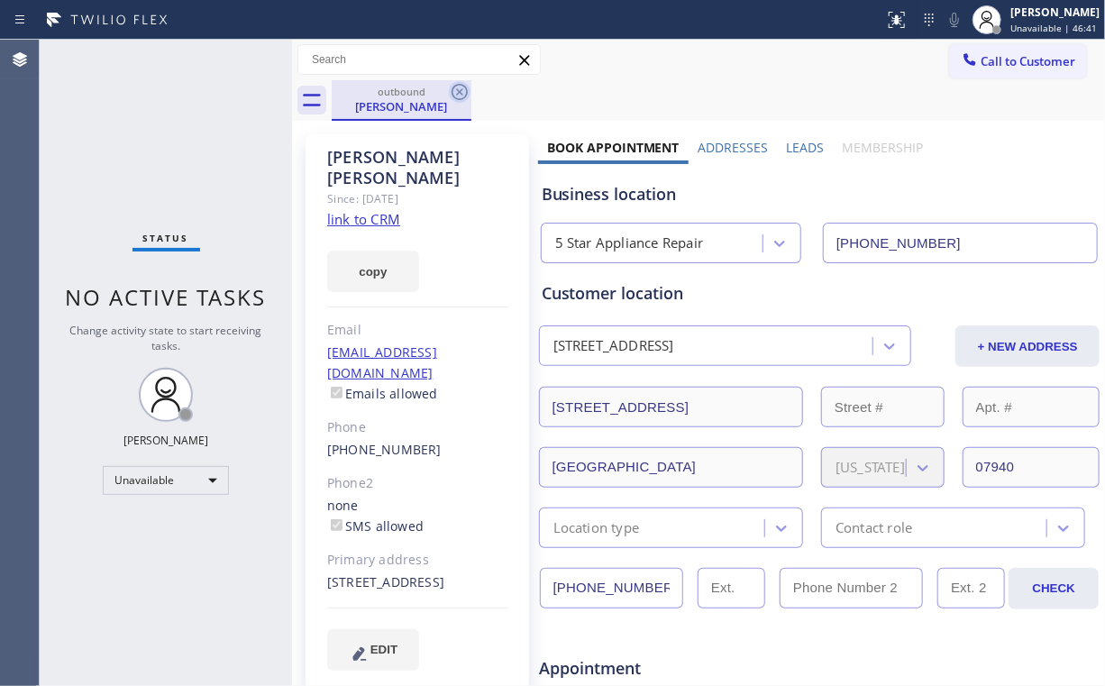
click at [465, 92] on icon at bounding box center [460, 92] width 22 height 22
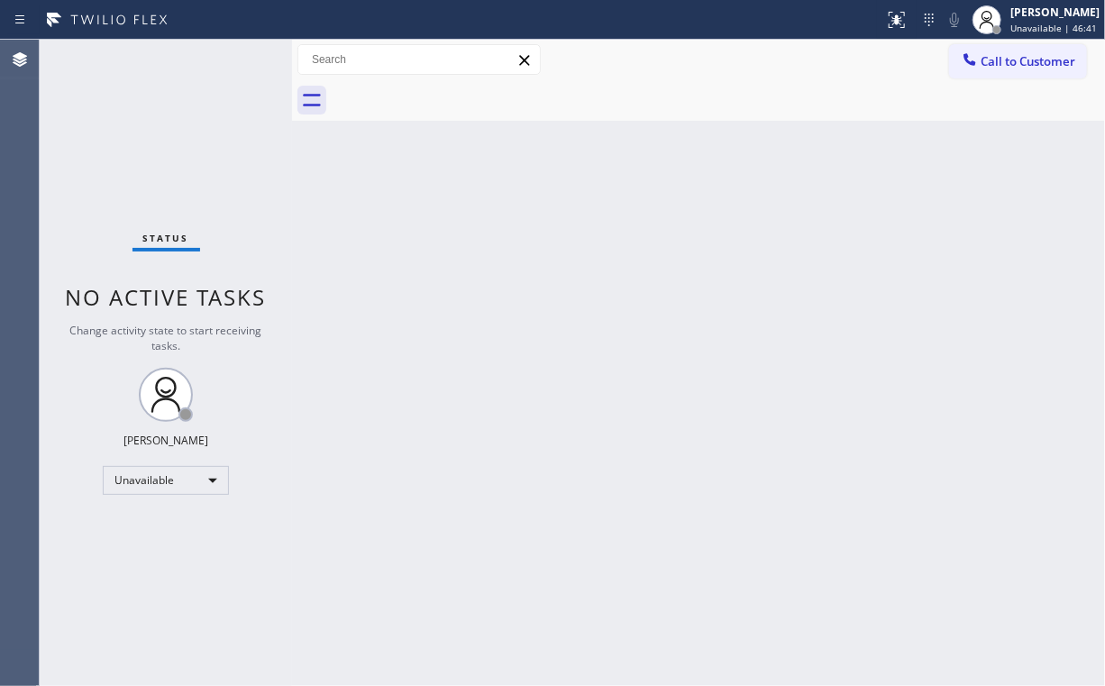
click at [85, 149] on div "Status No active tasks Change activity state to start receiving tasks. [PERSON_…" at bounding box center [166, 363] width 252 height 646
click at [1052, 61] on span "Call to Customer" at bounding box center [1028, 61] width 95 height 16
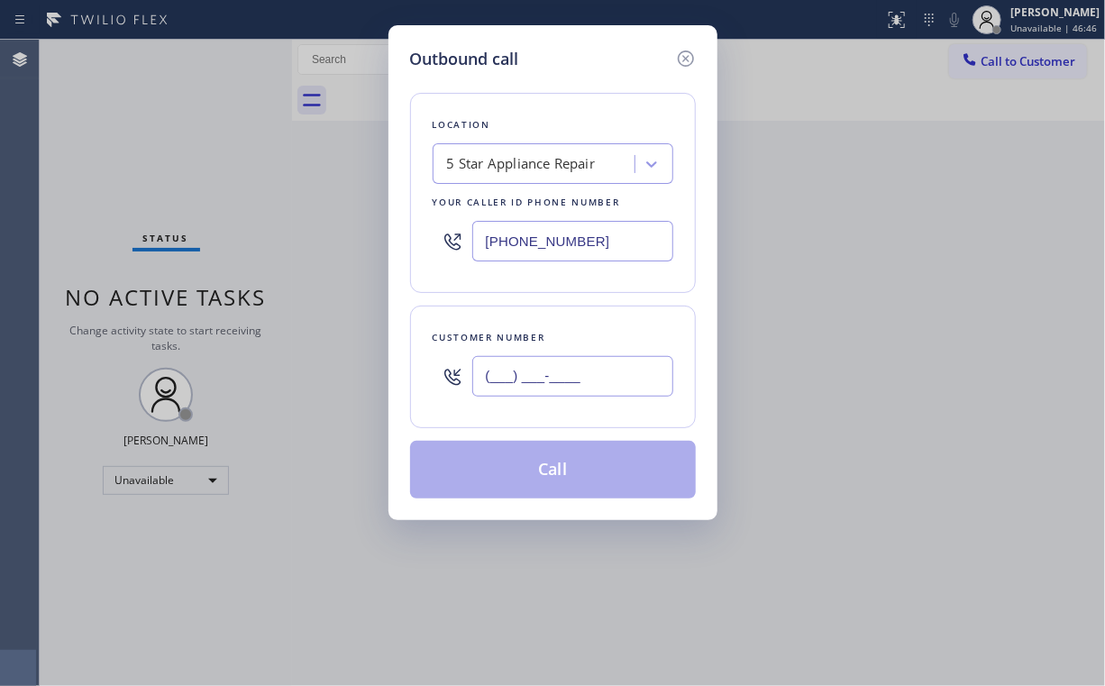
click at [534, 389] on input "(___) ___-____" at bounding box center [572, 376] width 201 height 41
paste input "909) 733-3307"
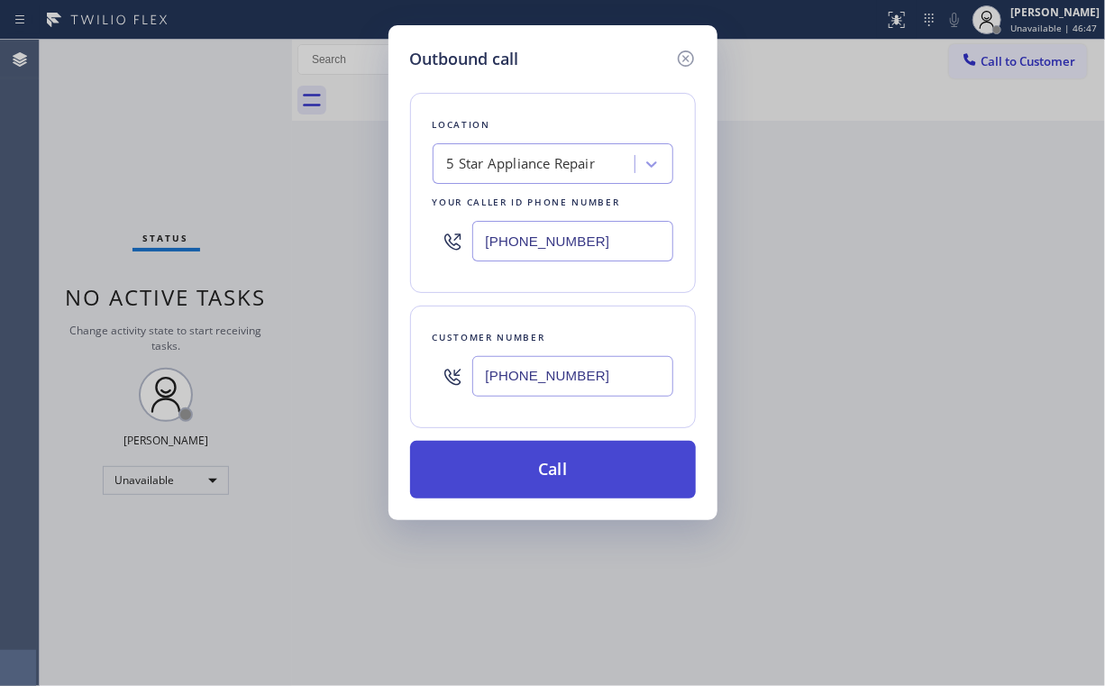
type input "[PHONE_NUMBER]"
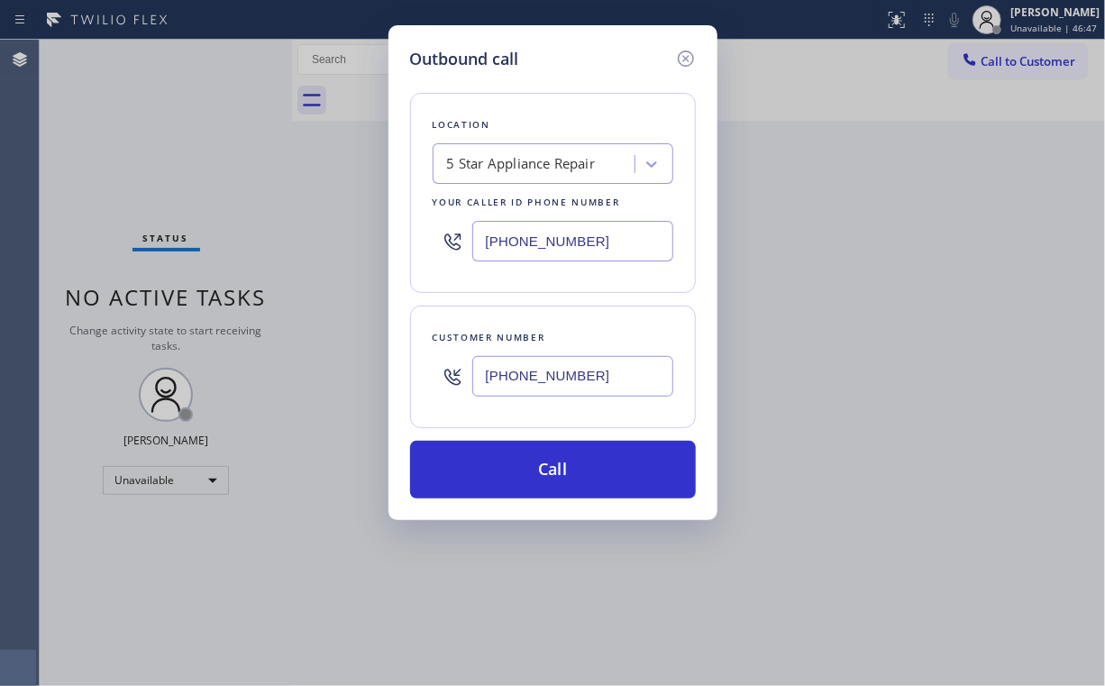
drag, startPoint x: 520, startPoint y: 459, endPoint x: 454, endPoint y: 634, distance: 186.9
click at [519, 464] on button "Call" at bounding box center [553, 470] width 286 height 58
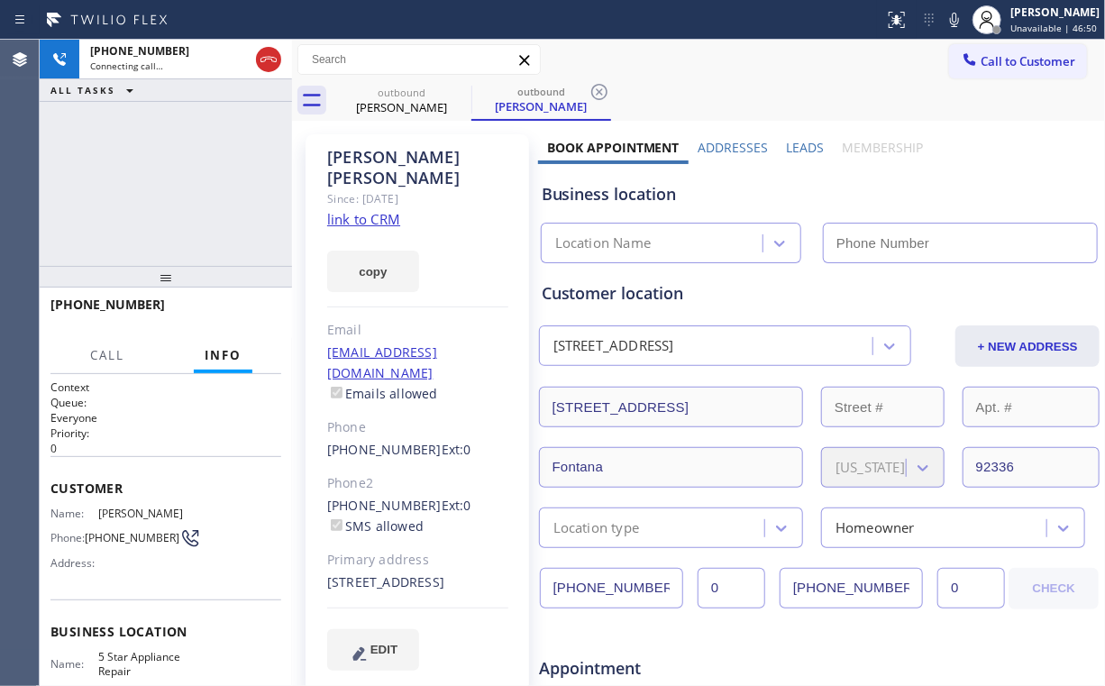
click at [159, 142] on div "[PHONE_NUMBER] Connecting call… ALL TASKS ALL TASKS ACTIVE TASKS TASKS IN WRAP …" at bounding box center [166, 153] width 252 height 226
type input "[PHONE_NUMBER]"
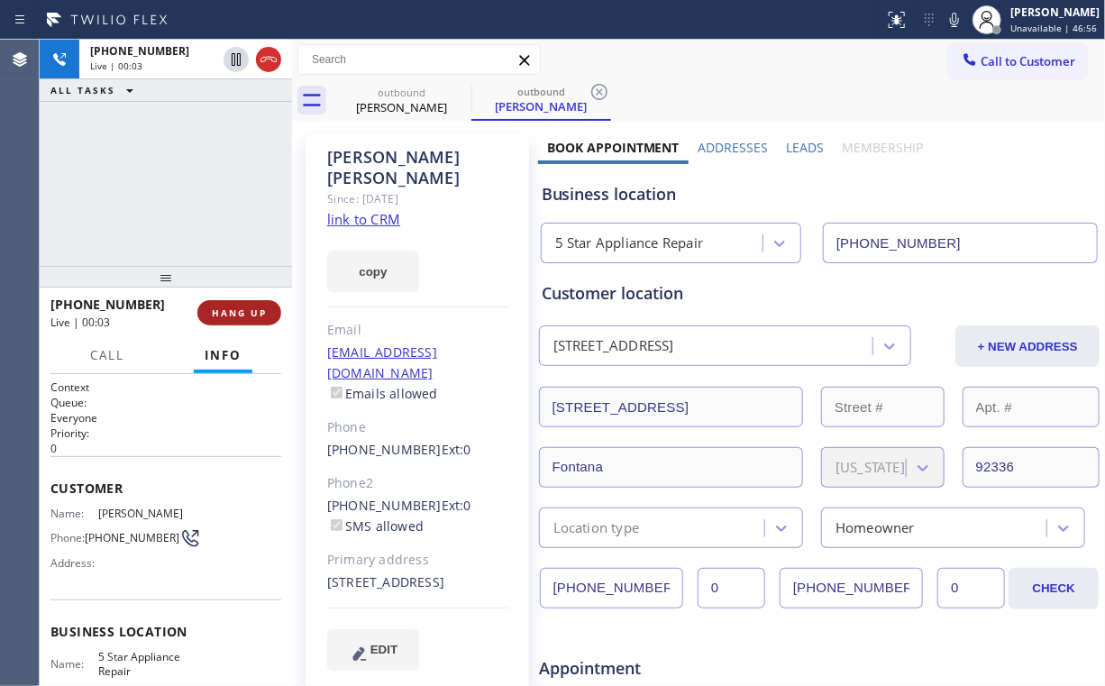
click at [263, 306] on span "HANG UP" at bounding box center [239, 312] width 55 height 13
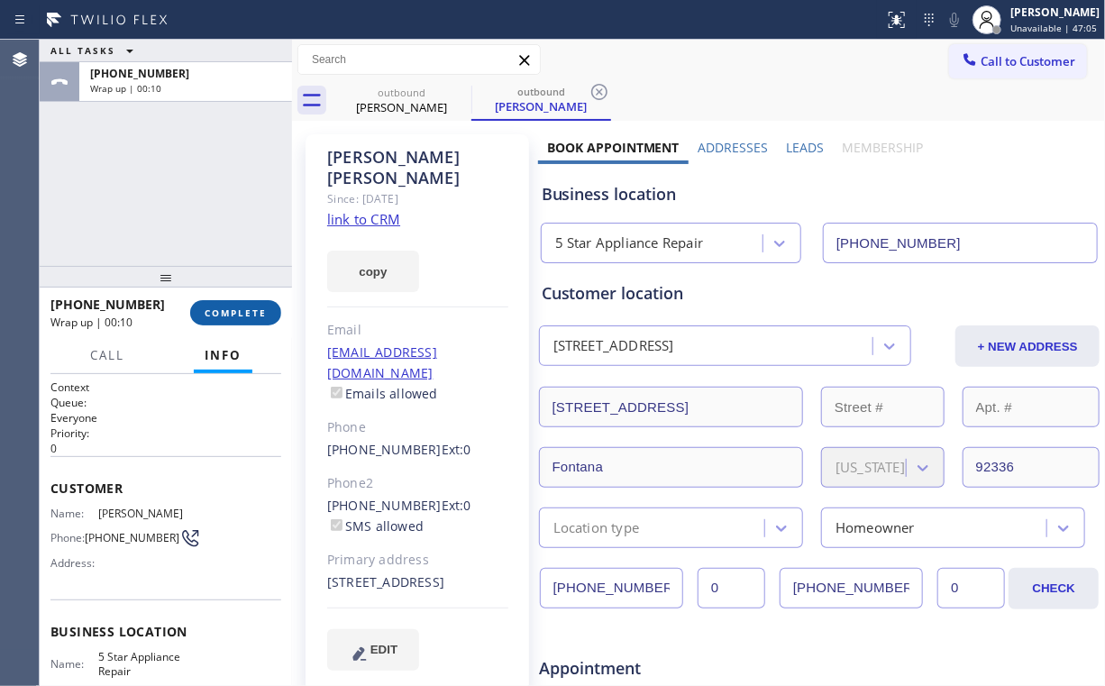
click at [236, 306] on span "COMPLETE" at bounding box center [236, 312] width 62 height 13
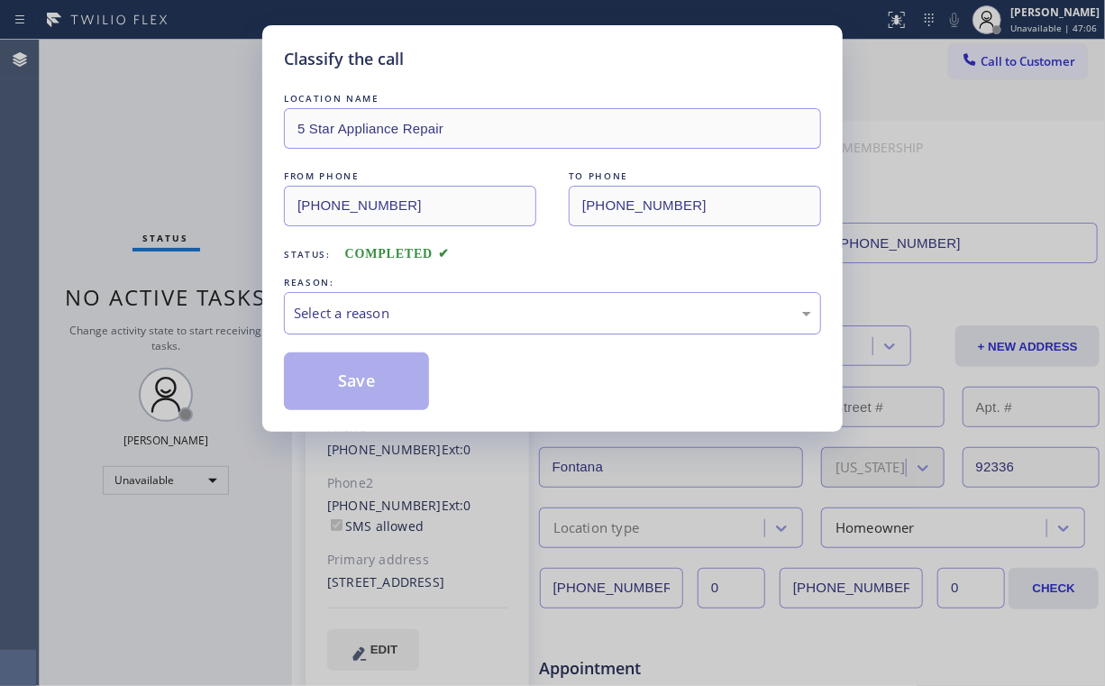
click at [359, 316] on div "Select a reason" at bounding box center [552, 313] width 517 height 21
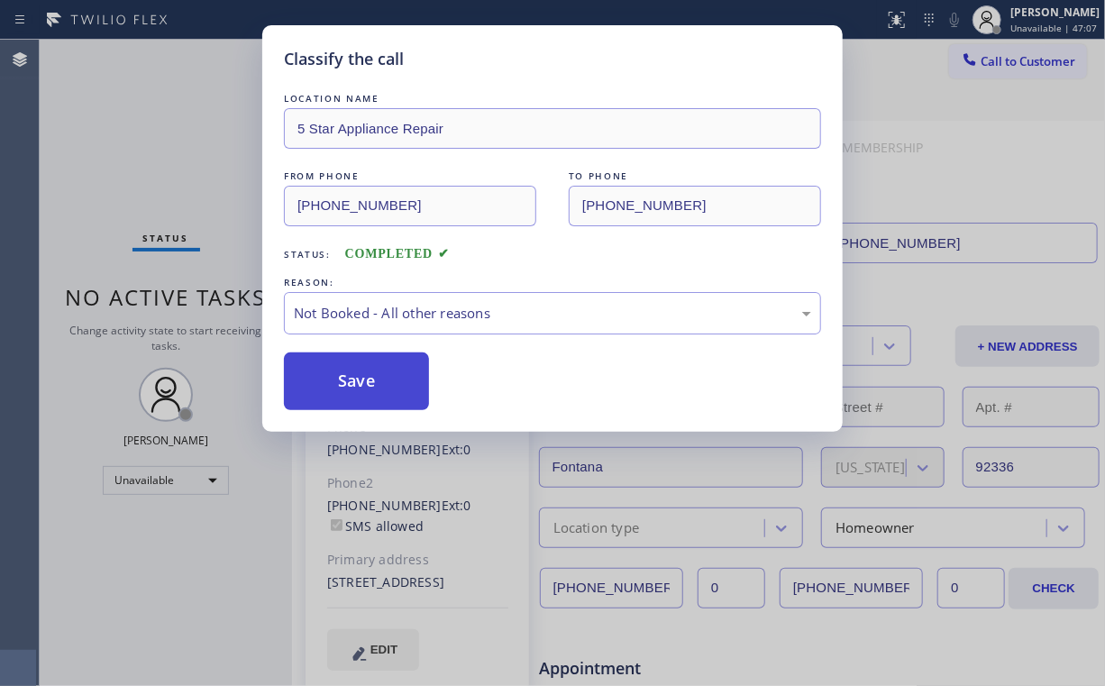
drag, startPoint x: 371, startPoint y: 388, endPoint x: 372, endPoint y: 379, distance: 9.1
click at [373, 386] on button "Save" at bounding box center [356, 381] width 145 height 58
drag, startPoint x: 116, startPoint y: 67, endPoint x: 130, endPoint y: 60, distance: 14.9
click at [117, 67] on div "Classify the call LOCATION NAME 5 Star Appliance Repair FROM PHONE [PHONE_NUMBE…" at bounding box center [552, 343] width 1105 height 686
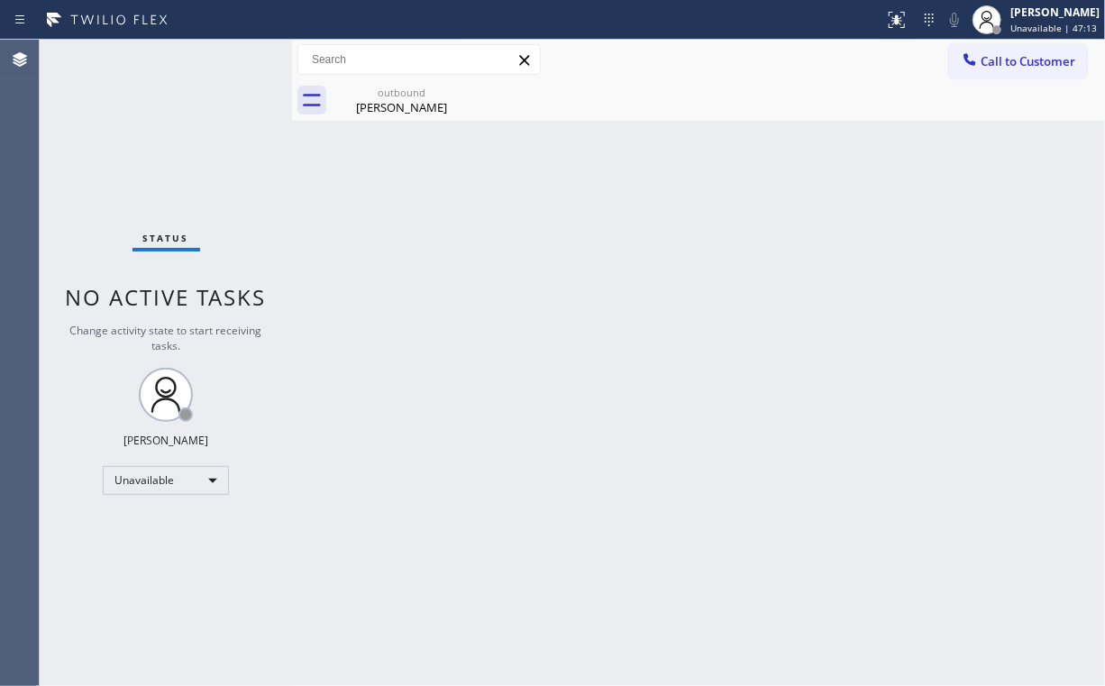
drag, startPoint x: 1030, startPoint y: 61, endPoint x: 800, endPoint y: 190, distance: 263.6
click at [1030, 60] on span "Call to Customer" at bounding box center [1028, 61] width 95 height 16
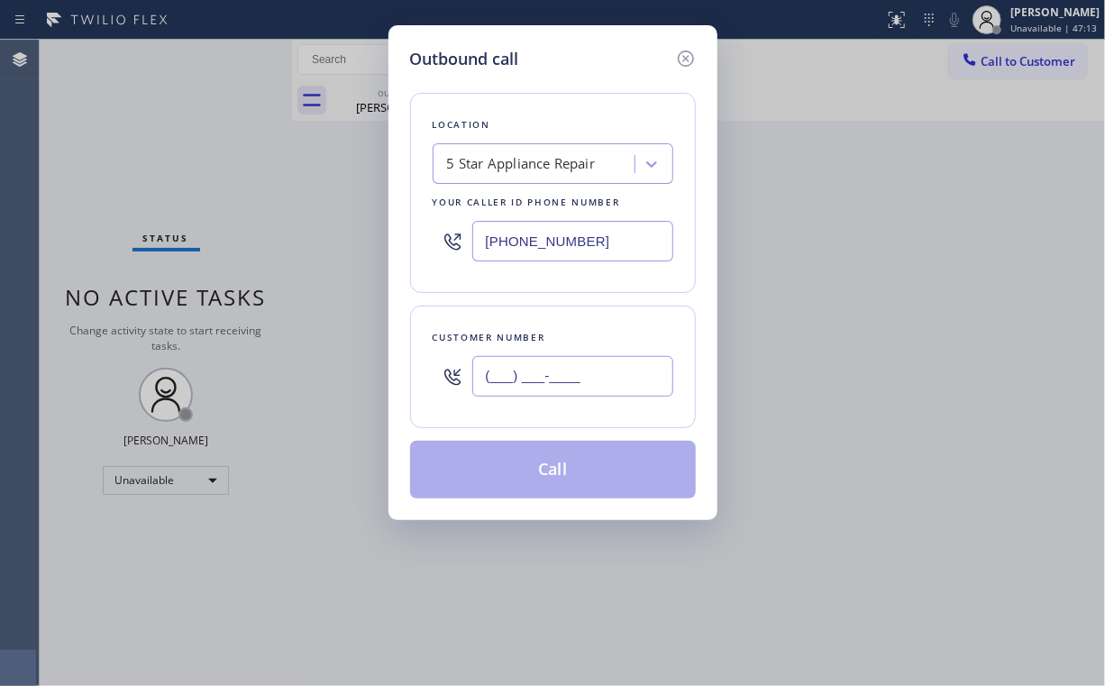
drag, startPoint x: 559, startPoint y: 391, endPoint x: 622, endPoint y: 343, distance: 79.7
click at [559, 390] on input "(___) ___-____" at bounding box center [572, 376] width 201 height 41
paste input "206) 335-2335"
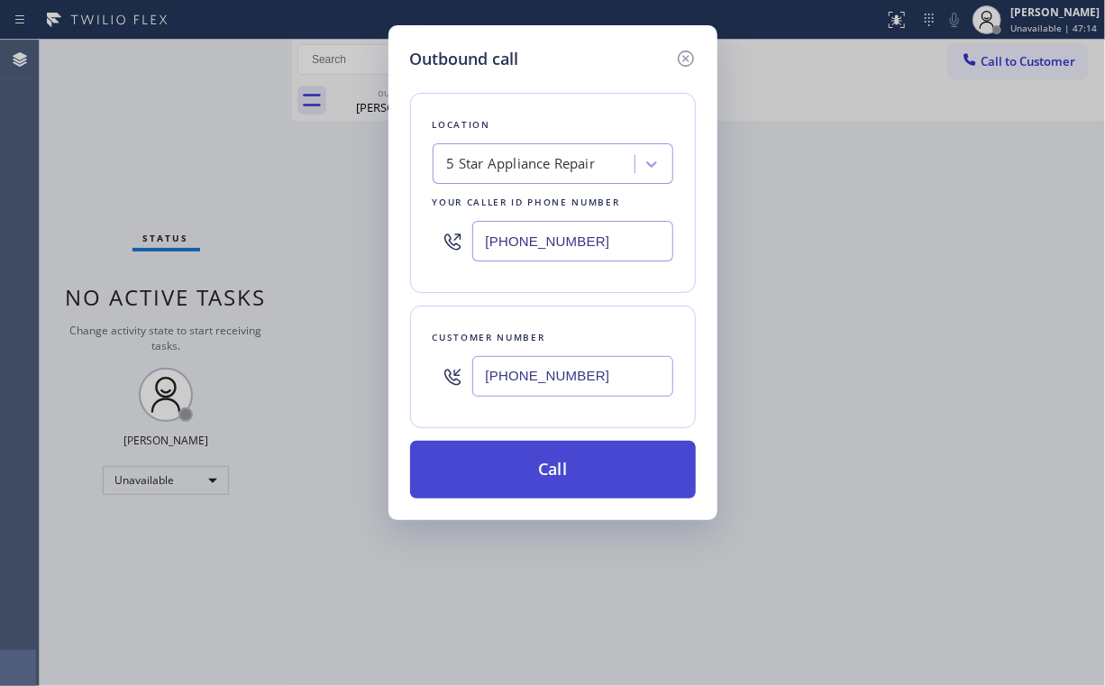
type input "[PHONE_NUMBER]"
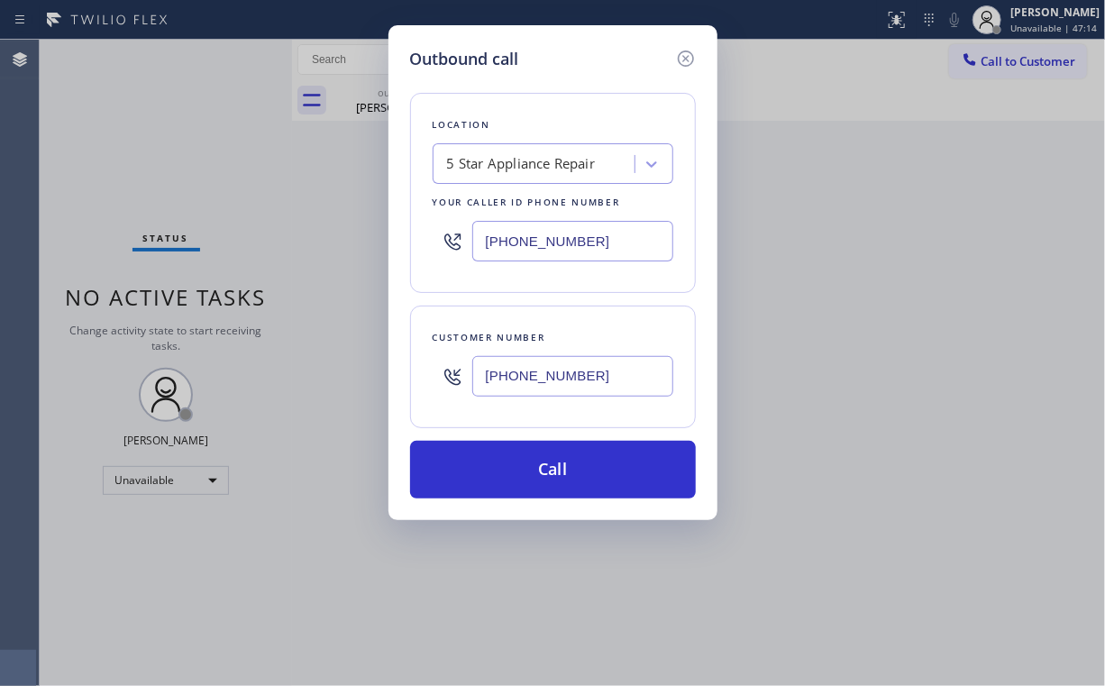
drag, startPoint x: 535, startPoint y: 465, endPoint x: 467, endPoint y: 570, distance: 125.0
click at [535, 467] on button "Call" at bounding box center [553, 470] width 286 height 58
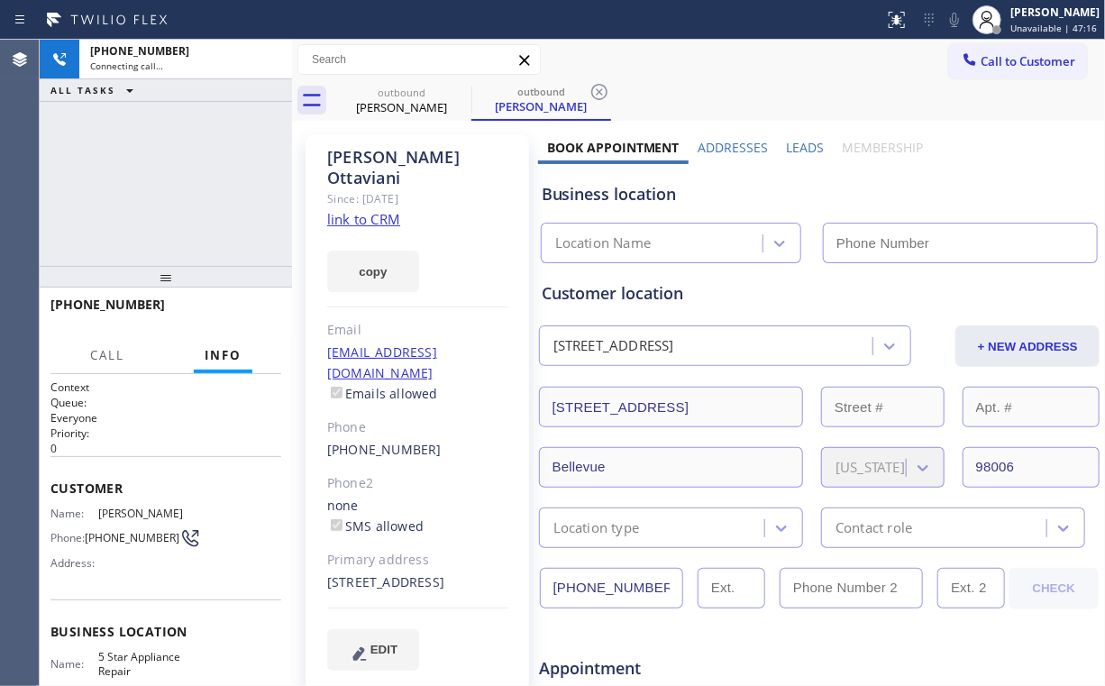
click at [205, 188] on div "[PHONE_NUMBER] Connecting call… ALL TASKS ALL TASKS ACTIVE TASKS TASKS IN WRAP …" at bounding box center [166, 153] width 252 height 226
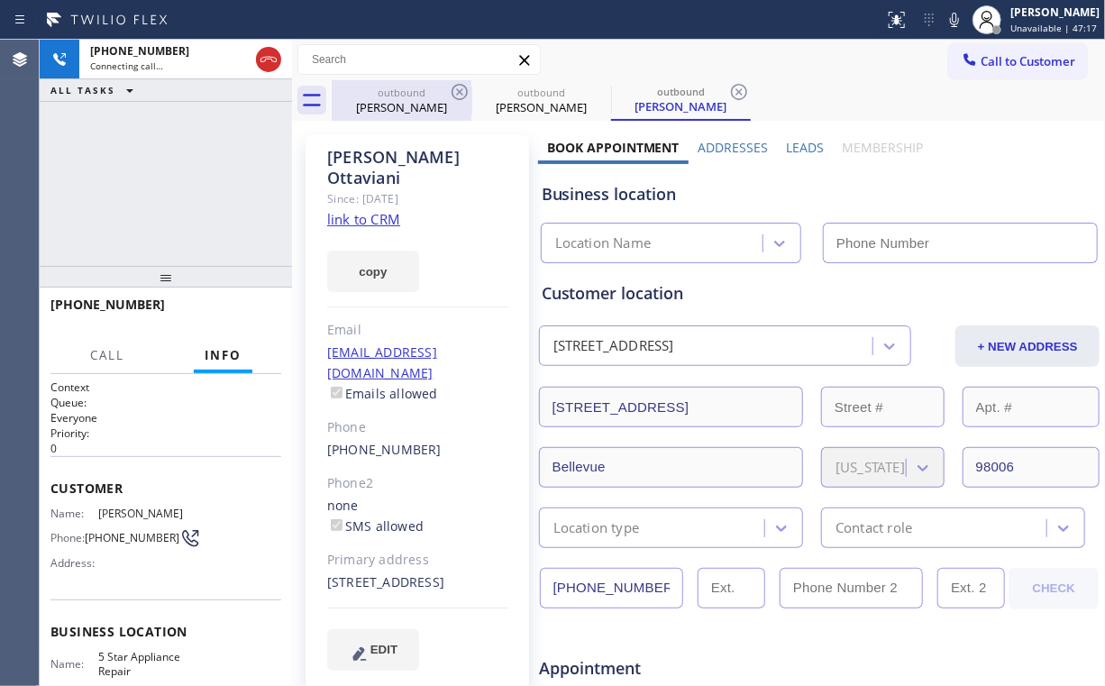
click at [398, 94] on div "outbound" at bounding box center [402, 93] width 136 height 14
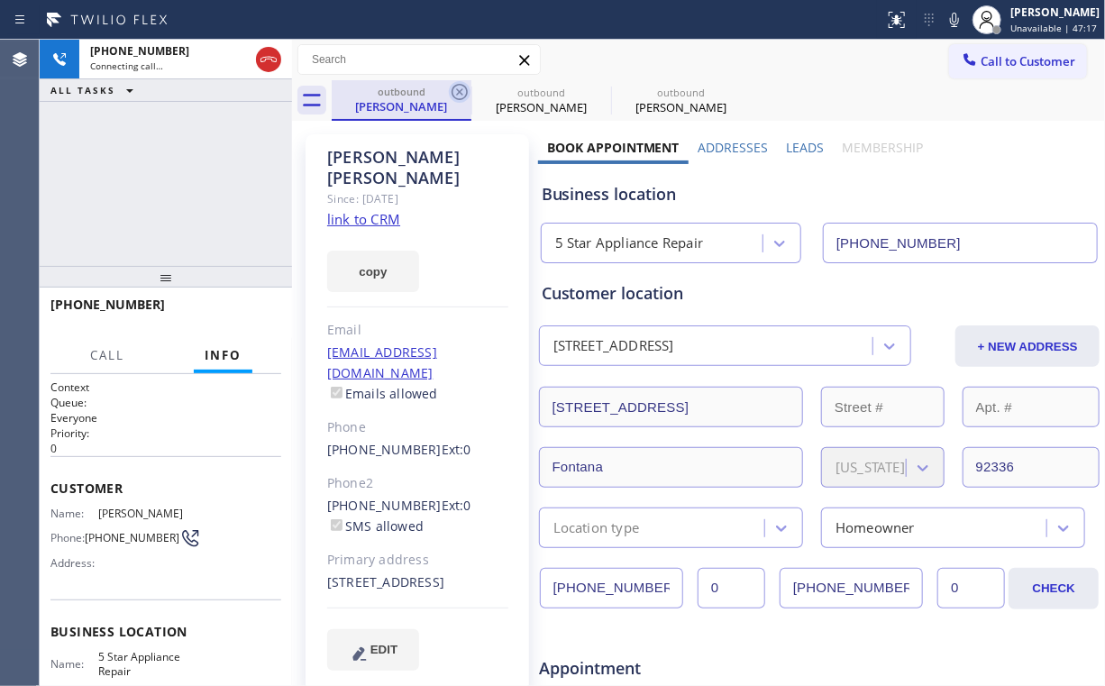
click at [465, 87] on icon at bounding box center [460, 92] width 22 height 22
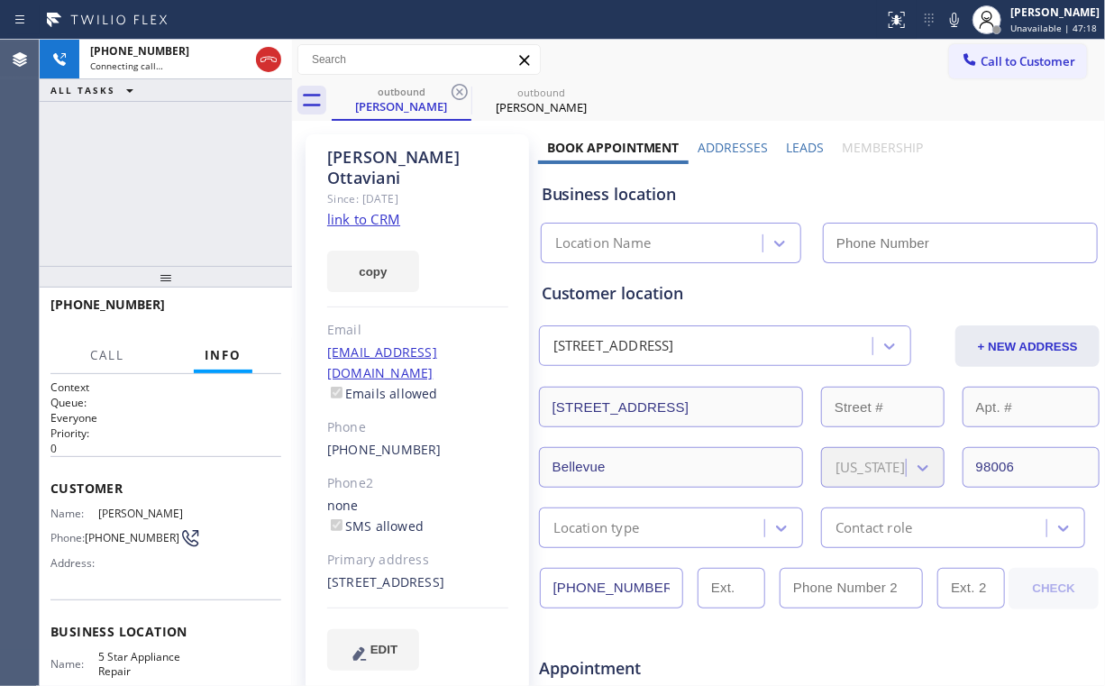
type input "[PHONE_NUMBER]"
click at [194, 197] on div "[PHONE_NUMBER] Connecting call… ALL TASKS ALL TASKS ACTIVE TASKS TASKS IN WRAP …" at bounding box center [166, 153] width 252 height 226
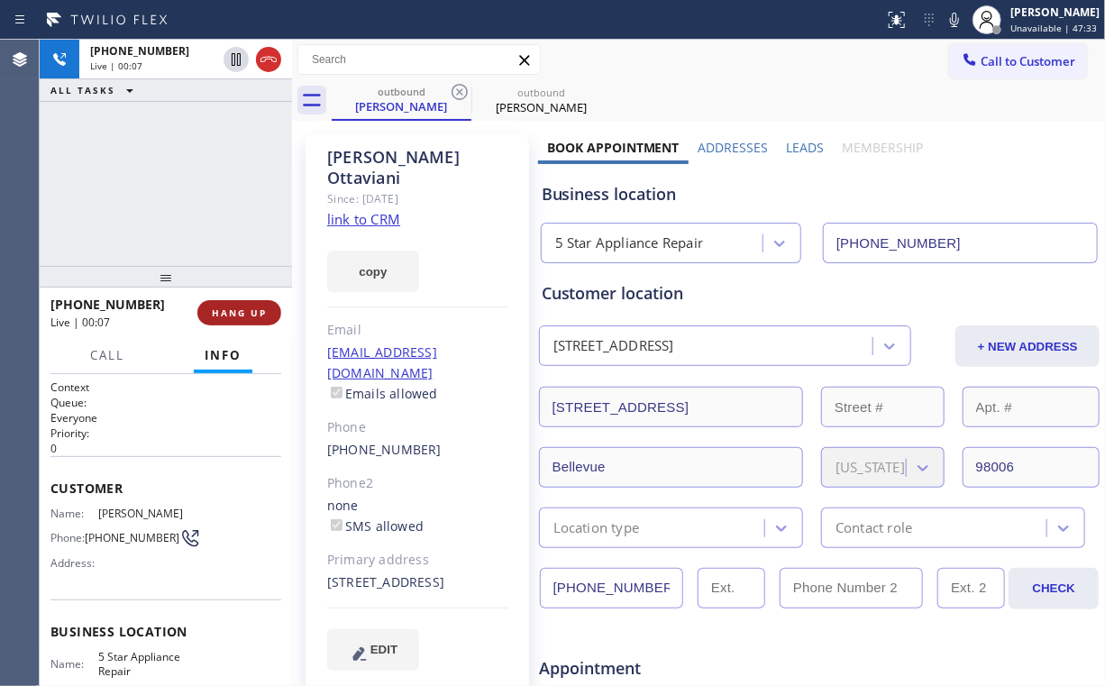
click at [249, 305] on button "HANG UP" at bounding box center [239, 312] width 84 height 25
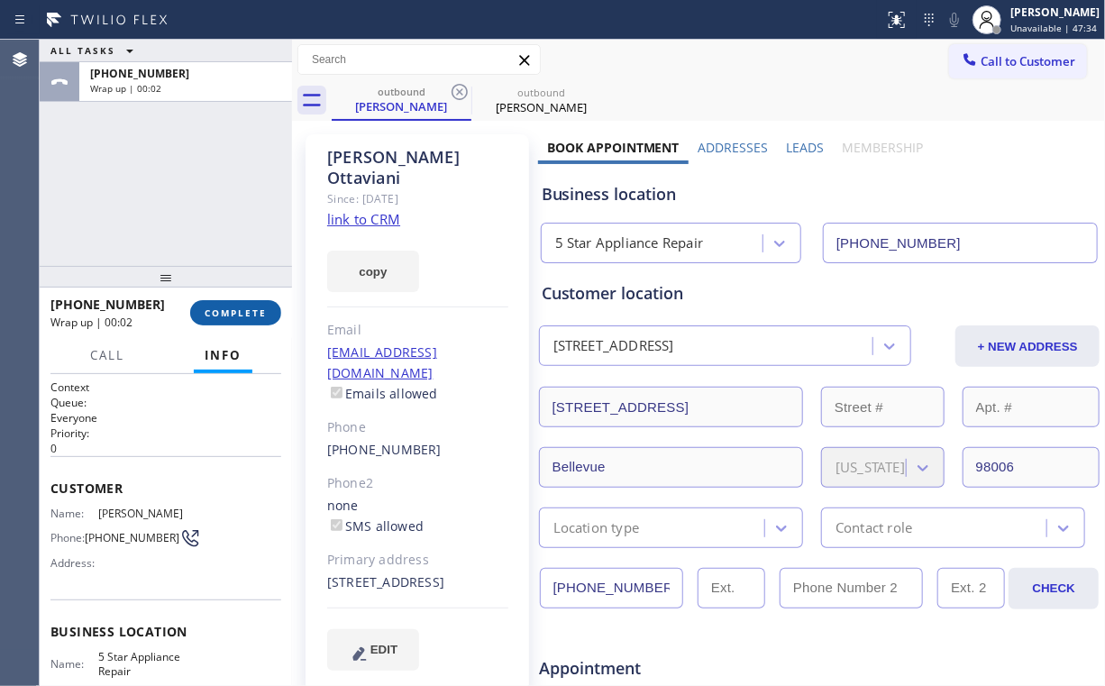
click at [249, 305] on button "COMPLETE" at bounding box center [235, 312] width 91 height 25
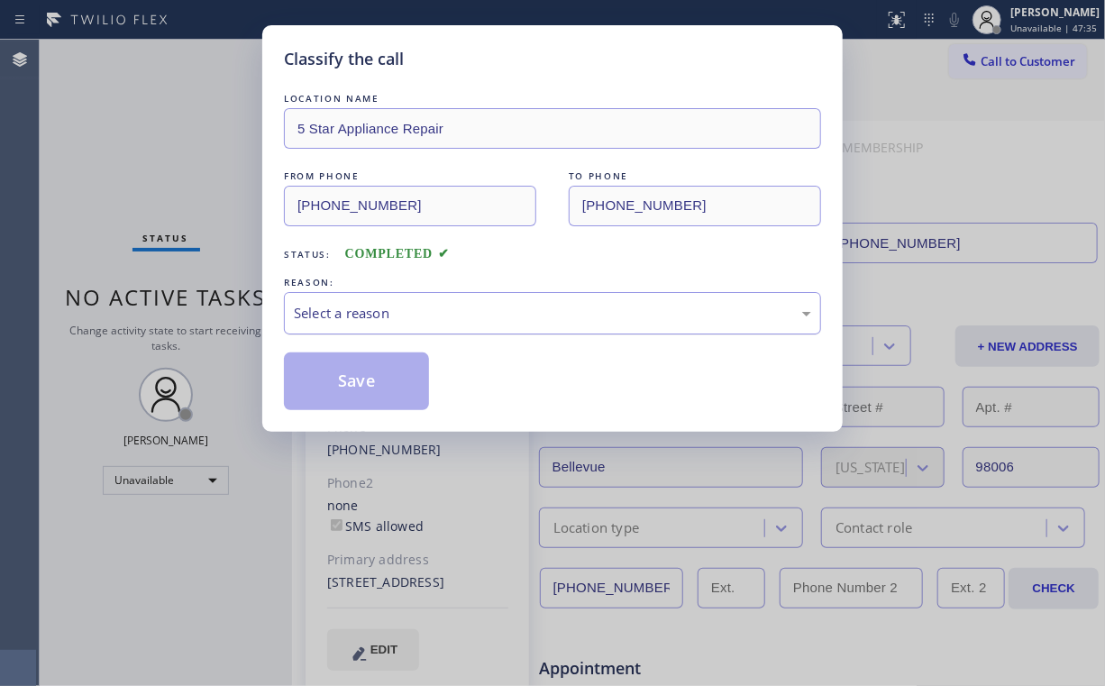
drag, startPoint x: 343, startPoint y: 314, endPoint x: 346, endPoint y: 328, distance: 14.7
click at [344, 315] on div "Select a reason" at bounding box center [552, 313] width 517 height 21
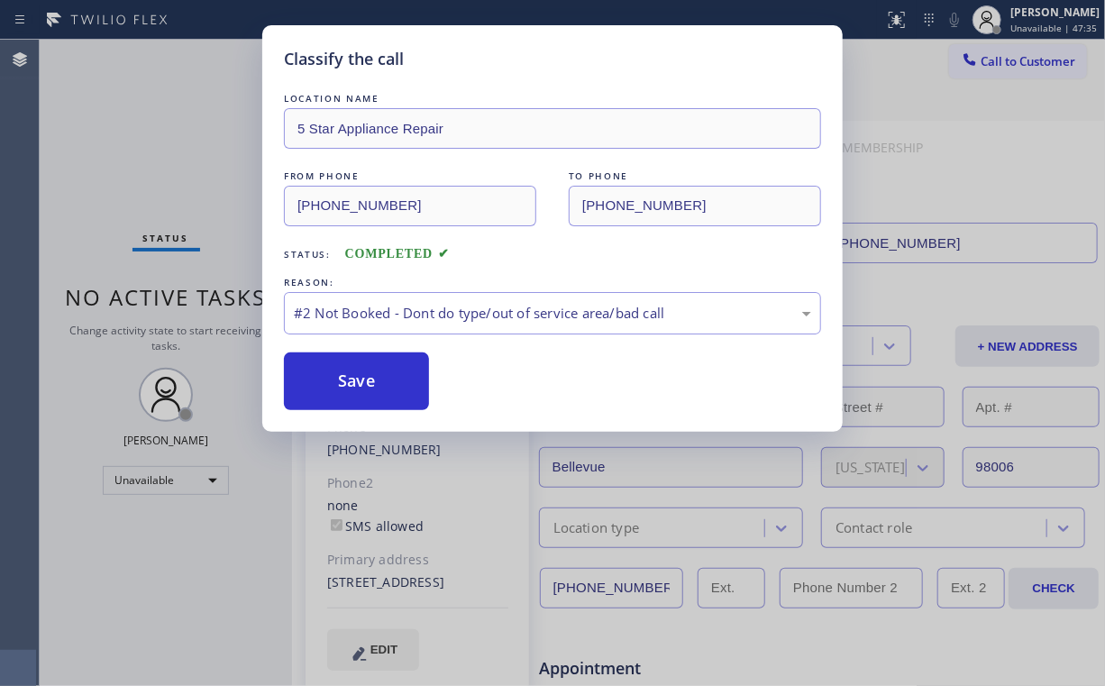
drag, startPoint x: 336, startPoint y: 381, endPoint x: 206, endPoint y: 138, distance: 276.3
click at [339, 379] on button "Save" at bounding box center [356, 381] width 145 height 58
click at [181, 101] on div "Classify the call LOCATION NAME 5 Star Appliance Repair FROM PHONE [PHONE_NUMBE…" at bounding box center [552, 343] width 1105 height 686
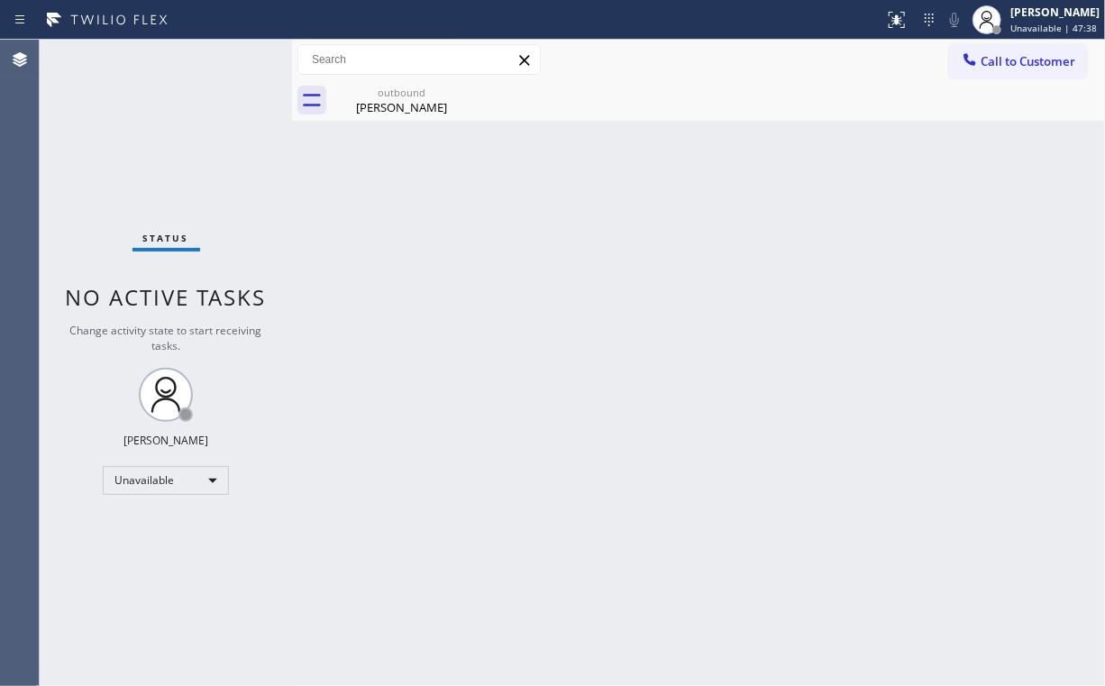
drag, startPoint x: 1045, startPoint y: 65, endPoint x: 656, endPoint y: 315, distance: 461.9
click at [1038, 72] on button "Call to Customer" at bounding box center [1018, 61] width 138 height 34
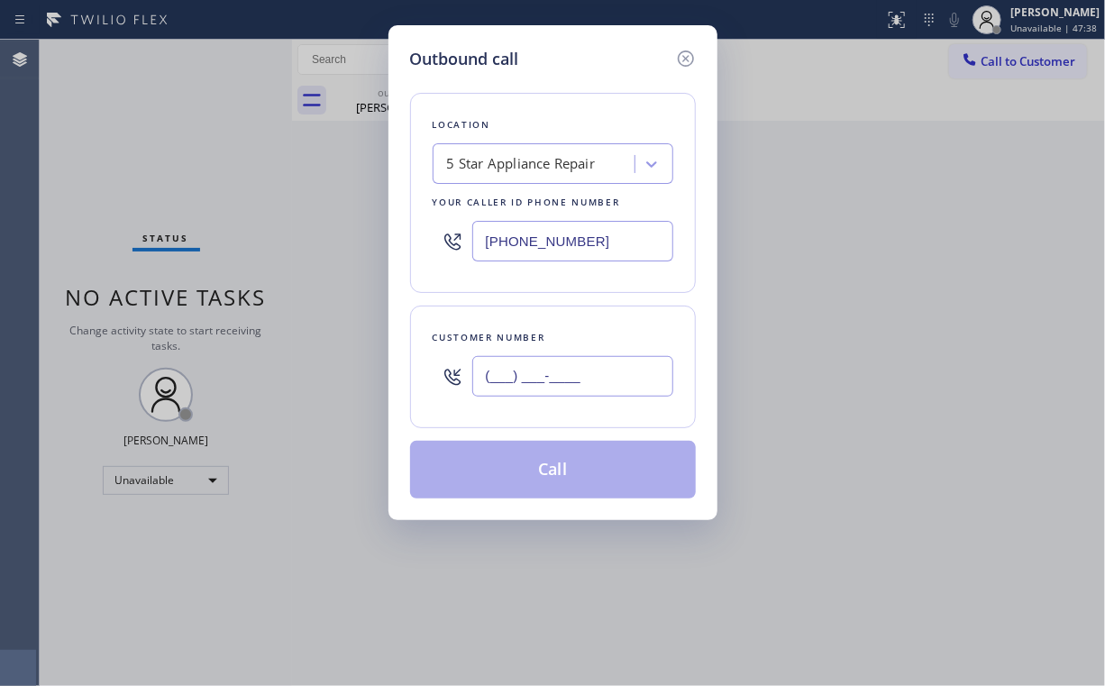
click at [623, 356] on input "(___) ___-____" at bounding box center [572, 376] width 201 height 41
paste input "720) 353-1401"
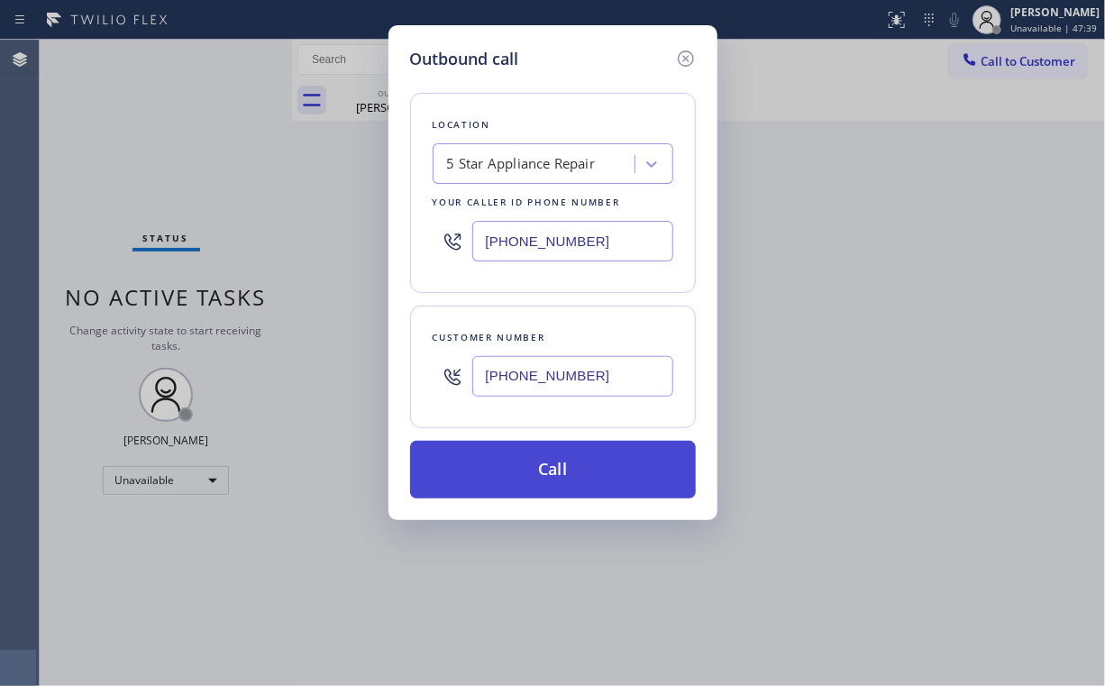
type input "[PHONE_NUMBER]"
drag, startPoint x: 554, startPoint y: 476, endPoint x: 547, endPoint y: 488, distance: 13.8
click at [552, 481] on button "Call" at bounding box center [553, 470] width 286 height 58
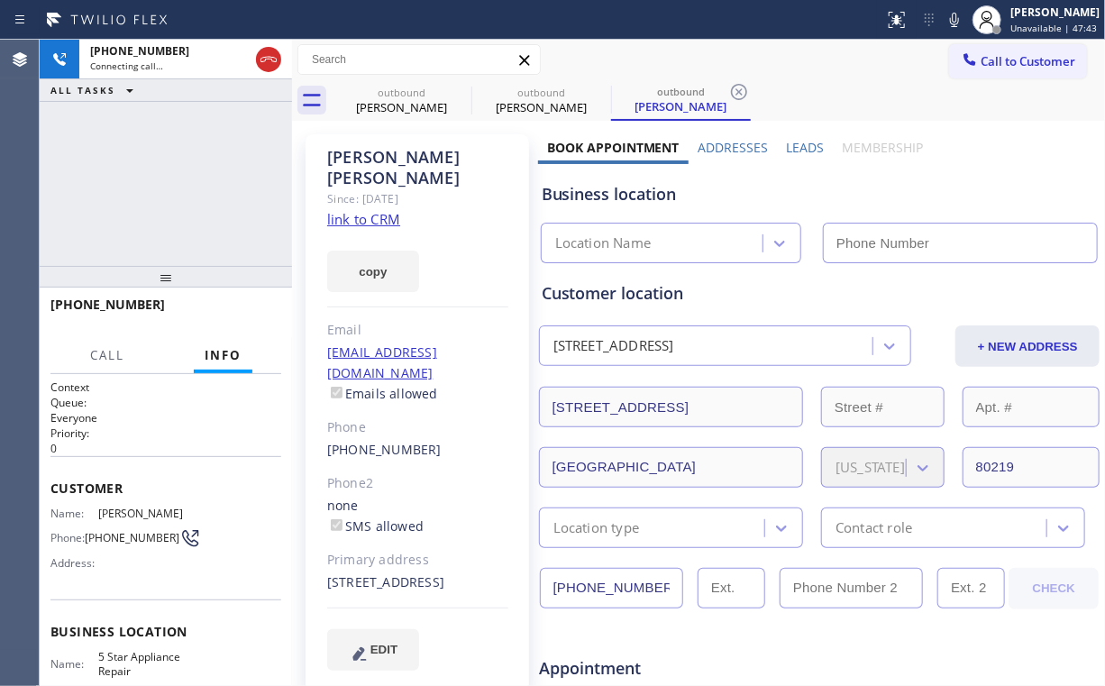
click at [151, 178] on div "[PHONE_NUMBER] Connecting call… ALL TASKS ALL TASKS ACTIVE TASKS TASKS IN WRAP …" at bounding box center [166, 153] width 252 height 226
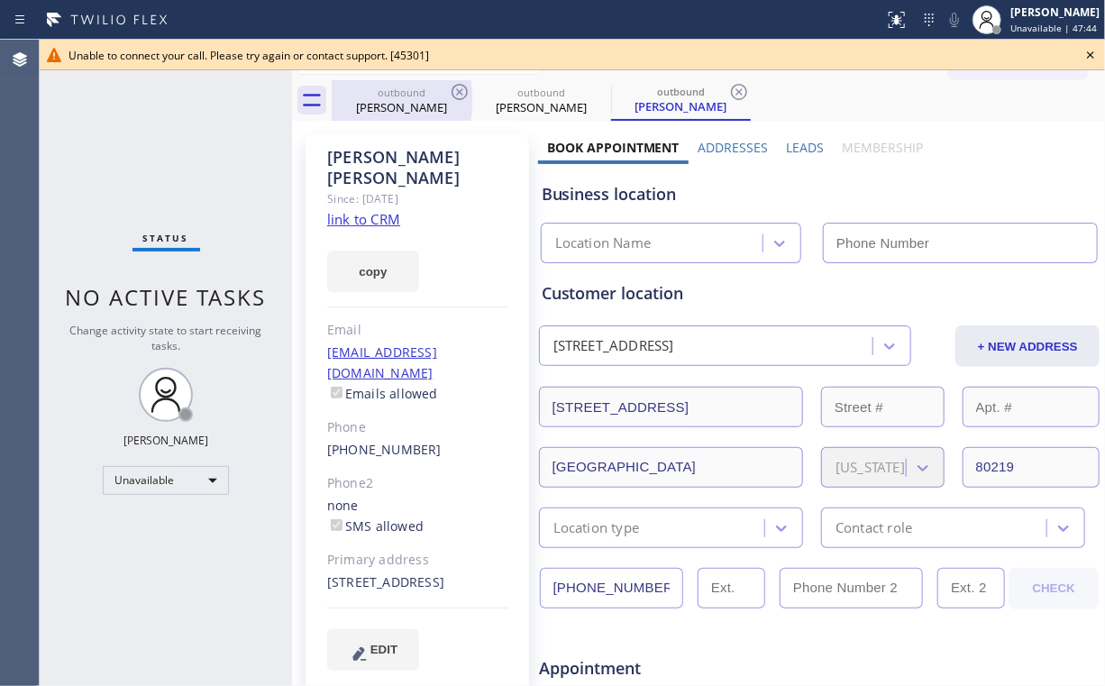
type input "[PHONE_NUMBER]"
click at [404, 101] on div "[PERSON_NAME]" at bounding box center [402, 107] width 136 height 16
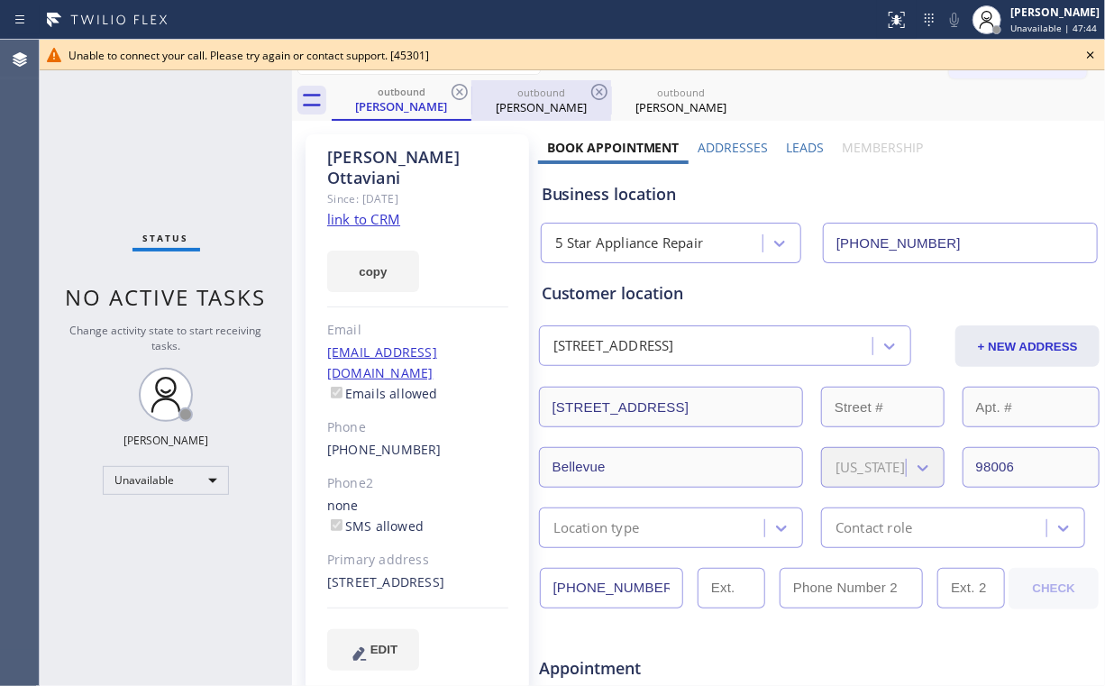
click at [471, 87] on div at bounding box center [471, 101] width 1 height 29
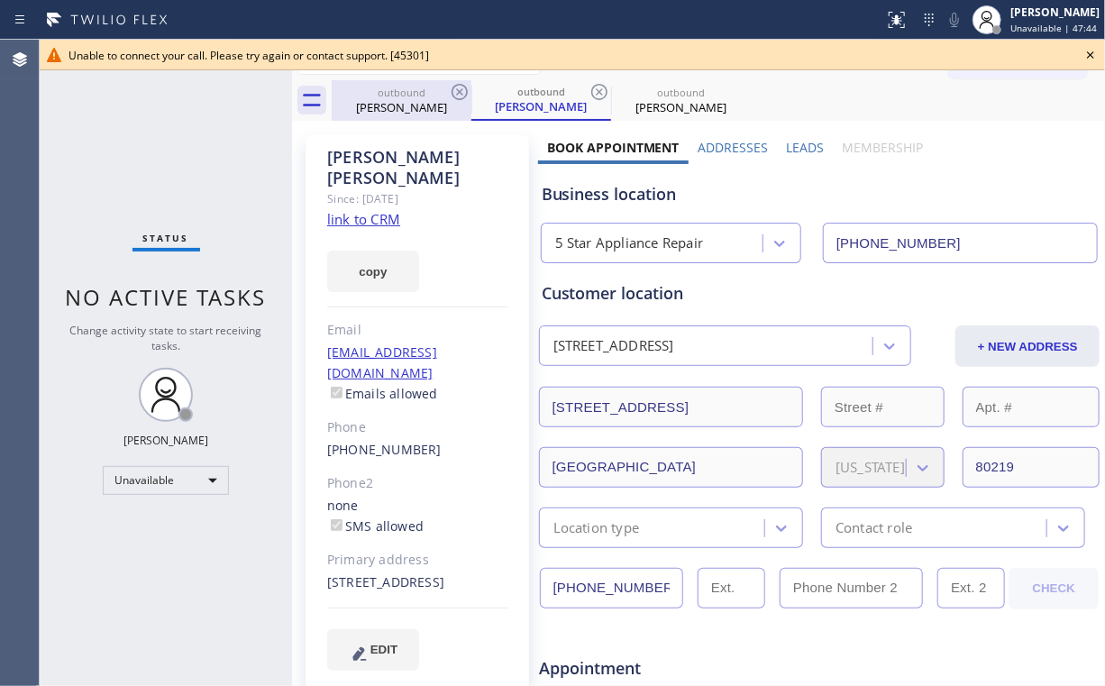
click at [458, 89] on icon at bounding box center [460, 92] width 22 height 22
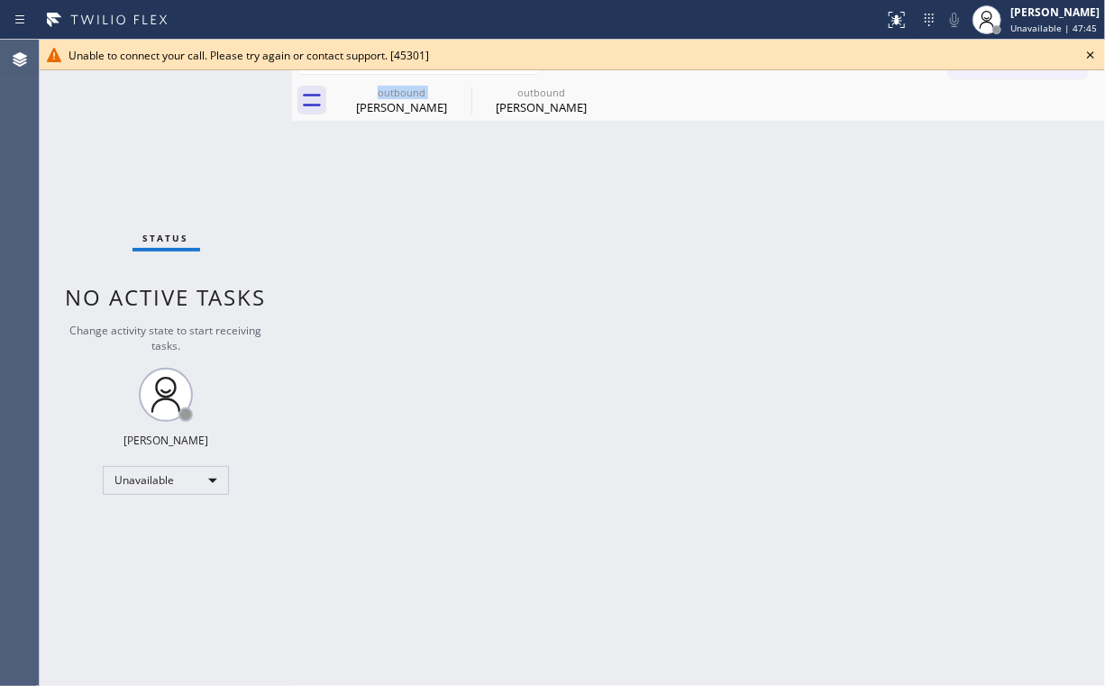
click at [458, 89] on div "outbound [PERSON_NAME]" at bounding box center [402, 100] width 140 height 41
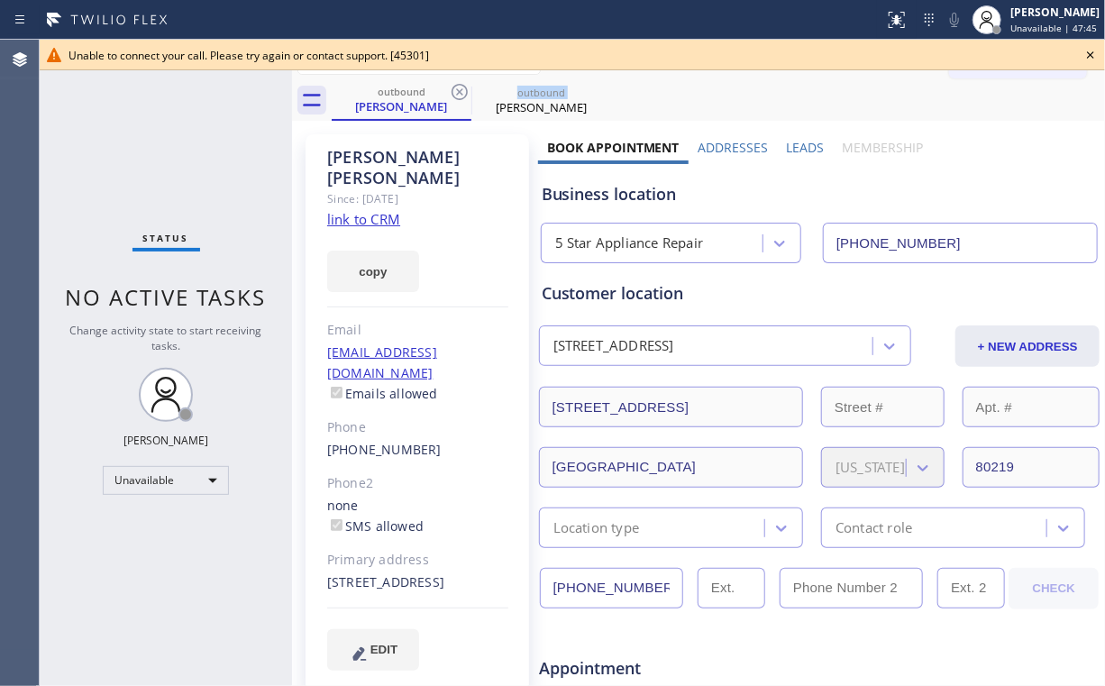
click at [458, 89] on icon at bounding box center [460, 92] width 22 height 22
click at [467, 87] on icon at bounding box center [460, 92] width 22 height 22
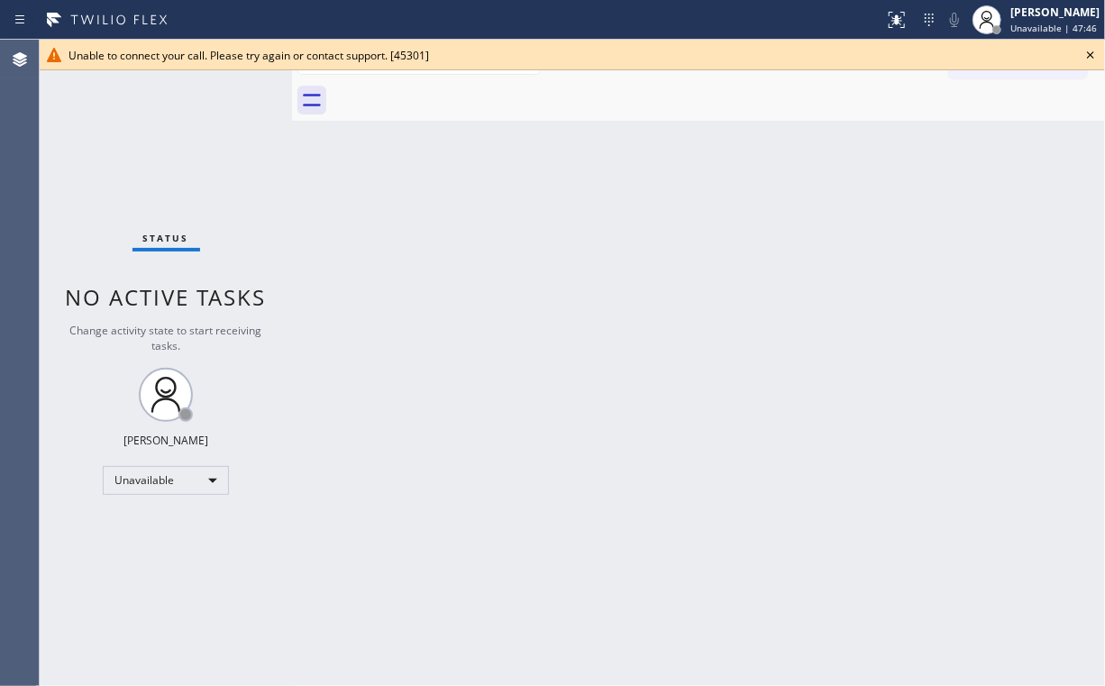
click at [656, 123] on div "Back to Dashboard Change Sender ID Customers Technicians Select a contact Outbo…" at bounding box center [698, 363] width 813 height 646
click at [1090, 58] on icon at bounding box center [1091, 55] width 22 height 22
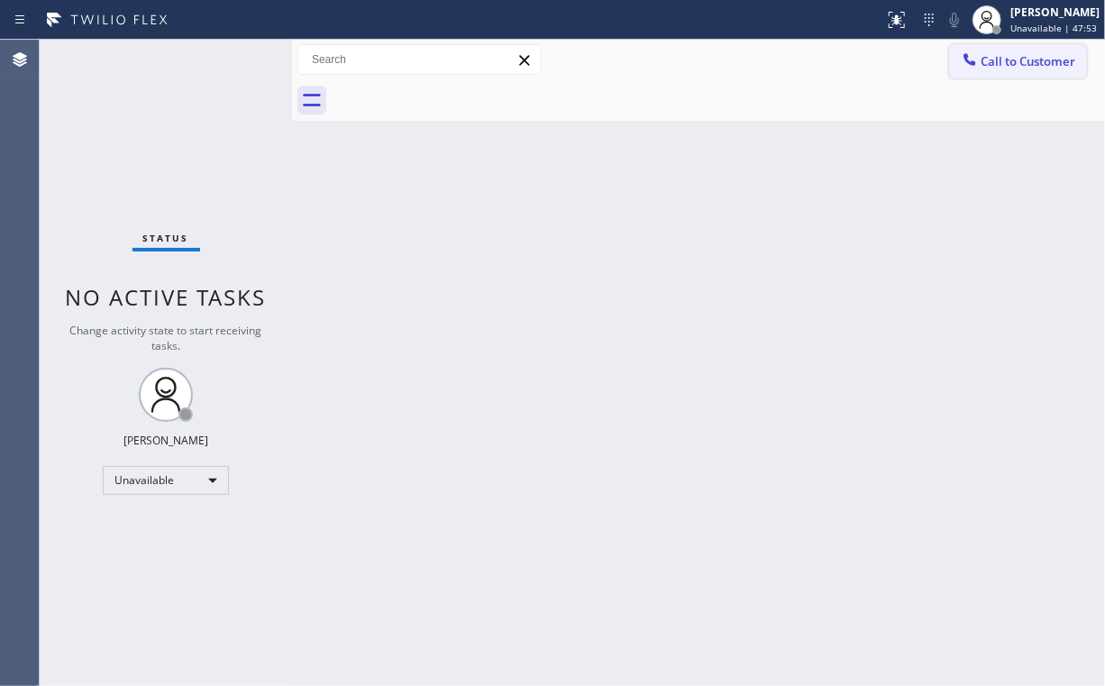
drag, startPoint x: 1055, startPoint y: 57, endPoint x: 1028, endPoint y: 77, distance: 33.5
click at [1054, 58] on span "Call to Customer" at bounding box center [1028, 61] width 95 height 16
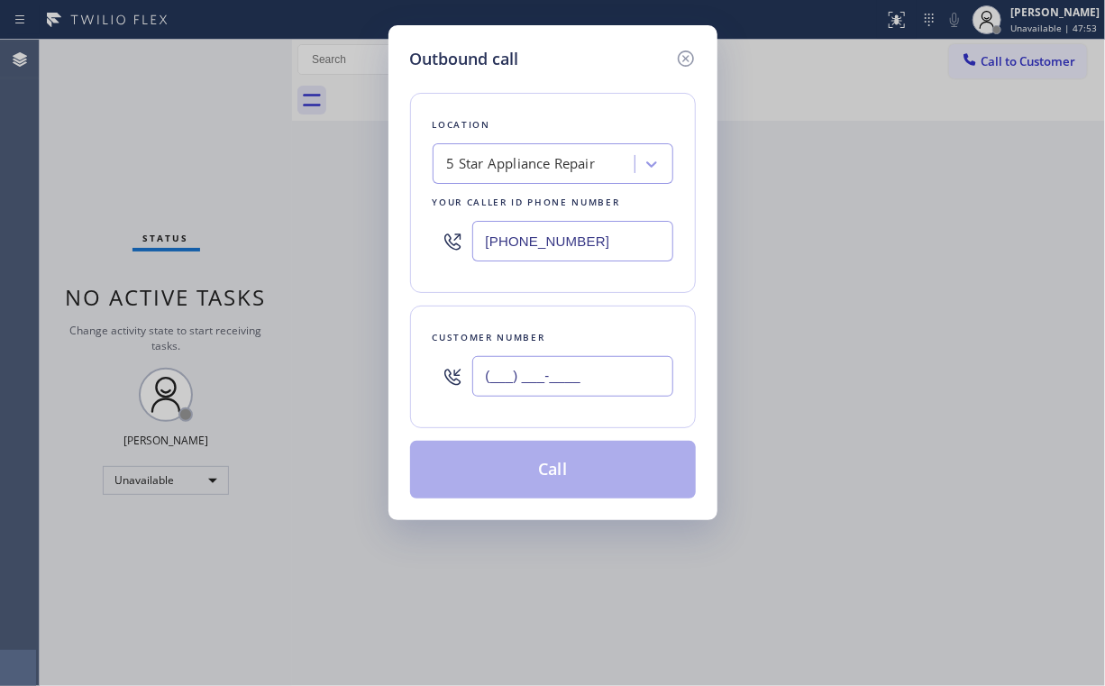
click at [589, 369] on input "(___) ___-____" at bounding box center [572, 376] width 201 height 41
paste input "347) 722-3916"
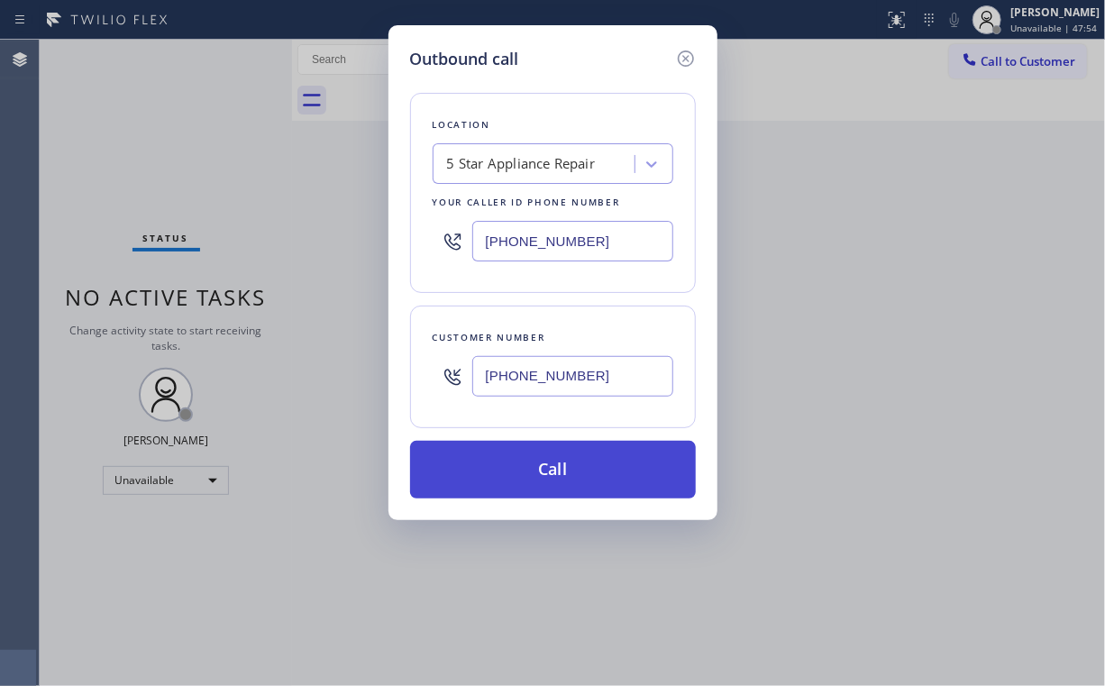
type input "[PHONE_NUMBER]"
click at [538, 480] on button "Call" at bounding box center [553, 470] width 286 height 58
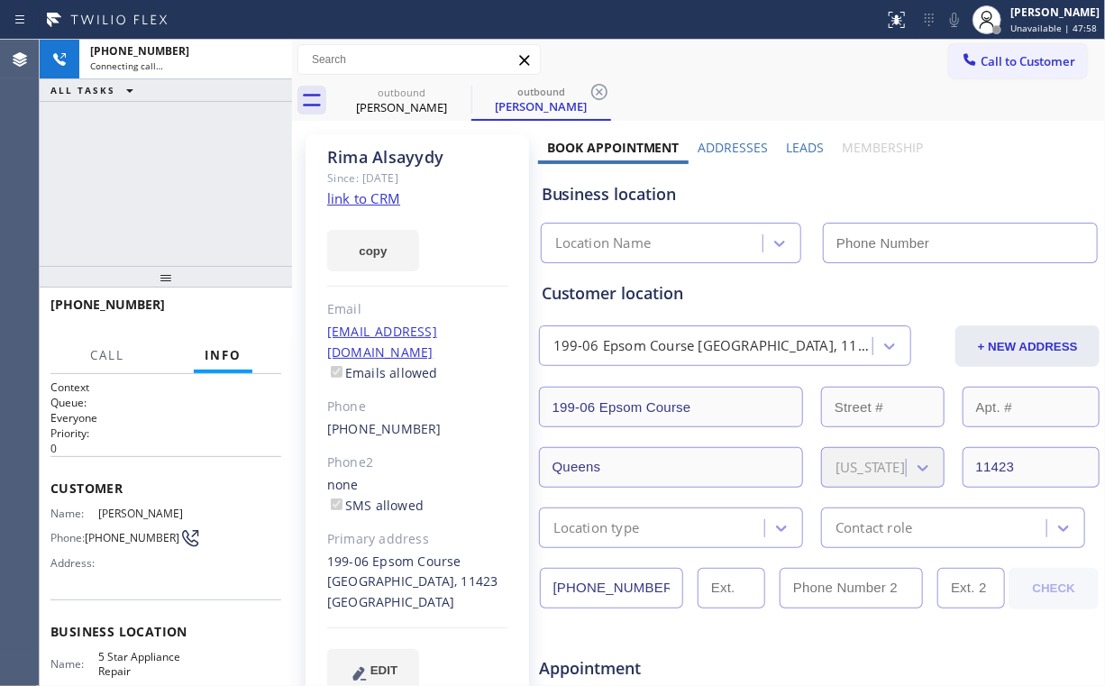
type input "[PHONE_NUMBER]"
click at [149, 168] on div "[PHONE_NUMBER] Connecting call… ALL TASKS ALL TASKS ACTIVE TASKS TASKS IN WRAP …" at bounding box center [166, 153] width 252 height 226
drag, startPoint x: 189, startPoint y: 173, endPoint x: 188, endPoint y: 184, distance: 11.0
click at [188, 174] on div "[PHONE_NUMBER] Connecting call… ALL TASKS ALL TASKS ACTIVE TASKS TASKS IN WRAP …" at bounding box center [166, 153] width 252 height 226
click at [177, 187] on div "[PHONE_NUMBER] Connecting call… ALL TASKS ALL TASKS ACTIVE TASKS TASKS IN WRAP …" at bounding box center [166, 153] width 252 height 226
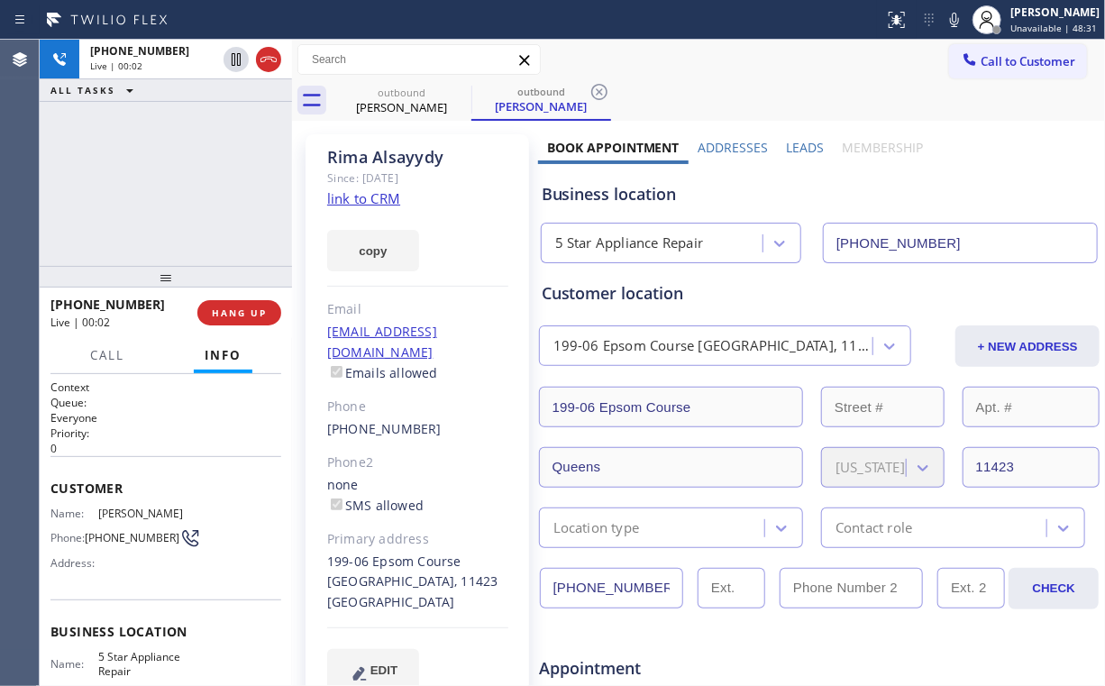
click at [115, 161] on div "[PHONE_NUMBER] Live | 00:02 ALL TASKS ALL TASKS ACTIVE TASKS TASKS IN WRAP UP" at bounding box center [166, 153] width 252 height 226
click at [250, 314] on span "HANG UP" at bounding box center [239, 312] width 55 height 13
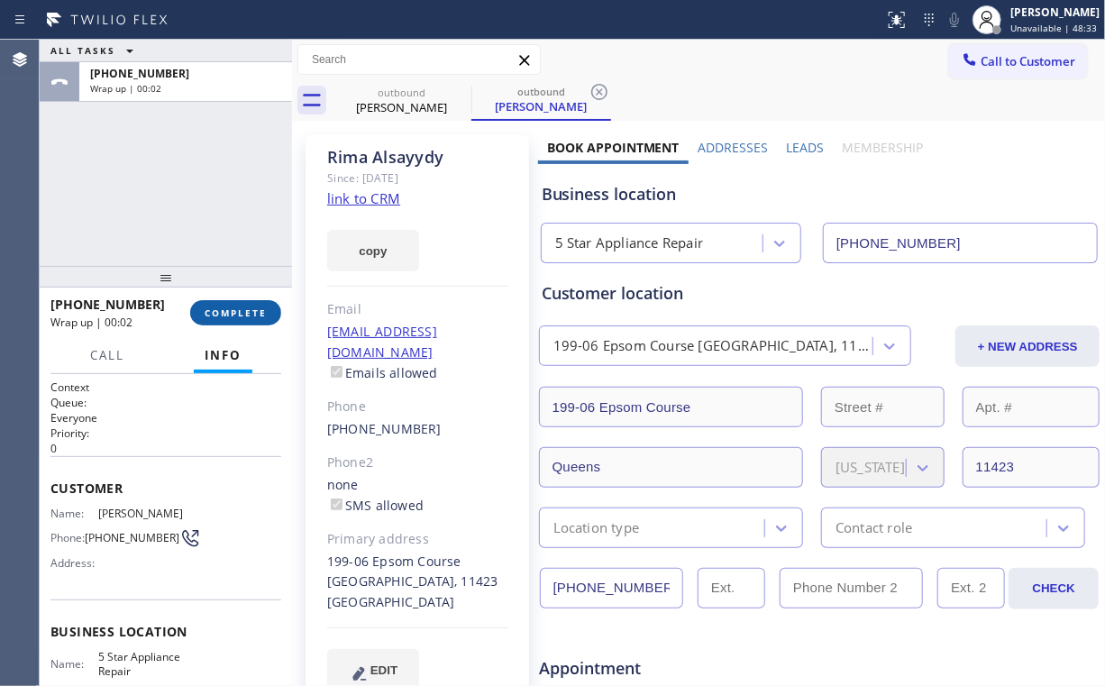
click at [250, 314] on span "COMPLETE" at bounding box center [236, 312] width 62 height 13
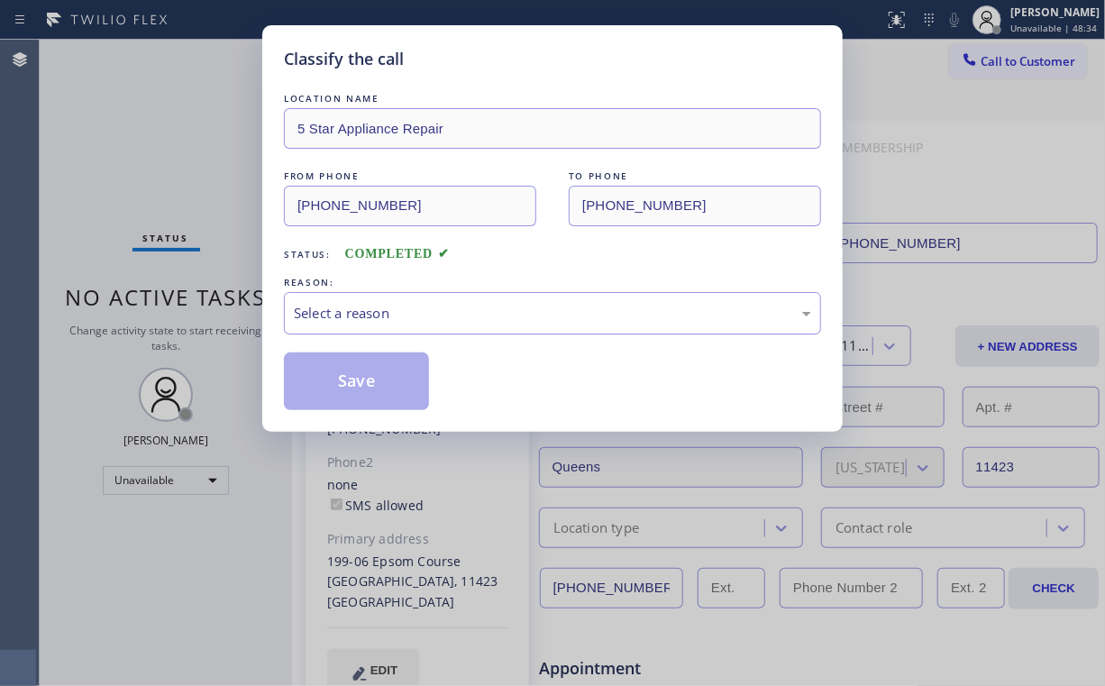
click at [359, 321] on div "Select a reason" at bounding box center [552, 313] width 517 height 21
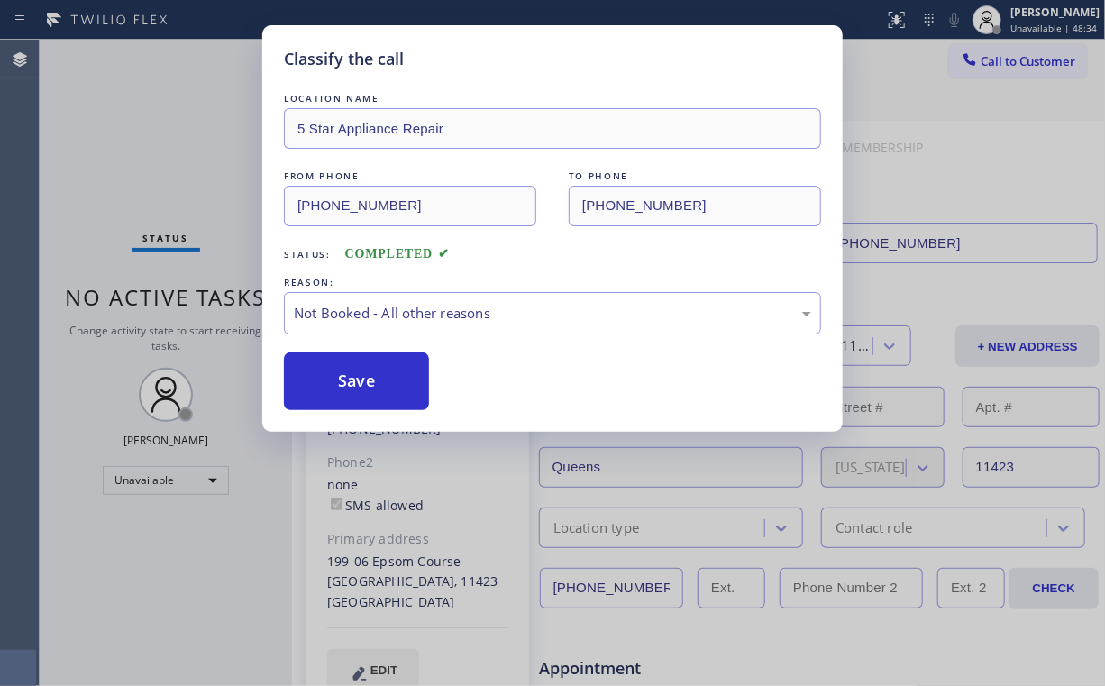
drag, startPoint x: 358, startPoint y: 379, endPoint x: 241, endPoint y: 225, distance: 192.9
click at [359, 379] on button "Save" at bounding box center [356, 381] width 145 height 58
drag, startPoint x: 233, startPoint y: 221, endPoint x: 177, endPoint y: 166, distance: 78.4
click at [231, 219] on div "Classify the call LOCATION NAME 5 Star Appliance Repair FROM PHONE [PHONE_NUMBE…" at bounding box center [552, 343] width 1105 height 686
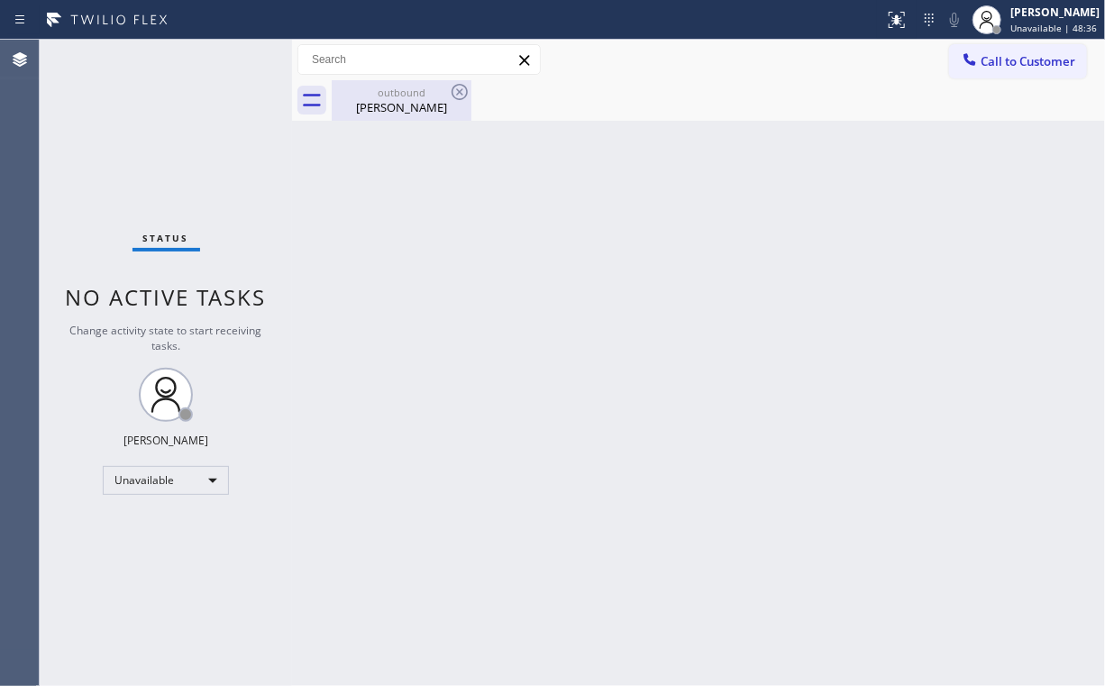
drag, startPoint x: 422, startPoint y: 109, endPoint x: 452, endPoint y: 92, distance: 34.3
click at [422, 110] on div "[PERSON_NAME]" at bounding box center [402, 107] width 136 height 16
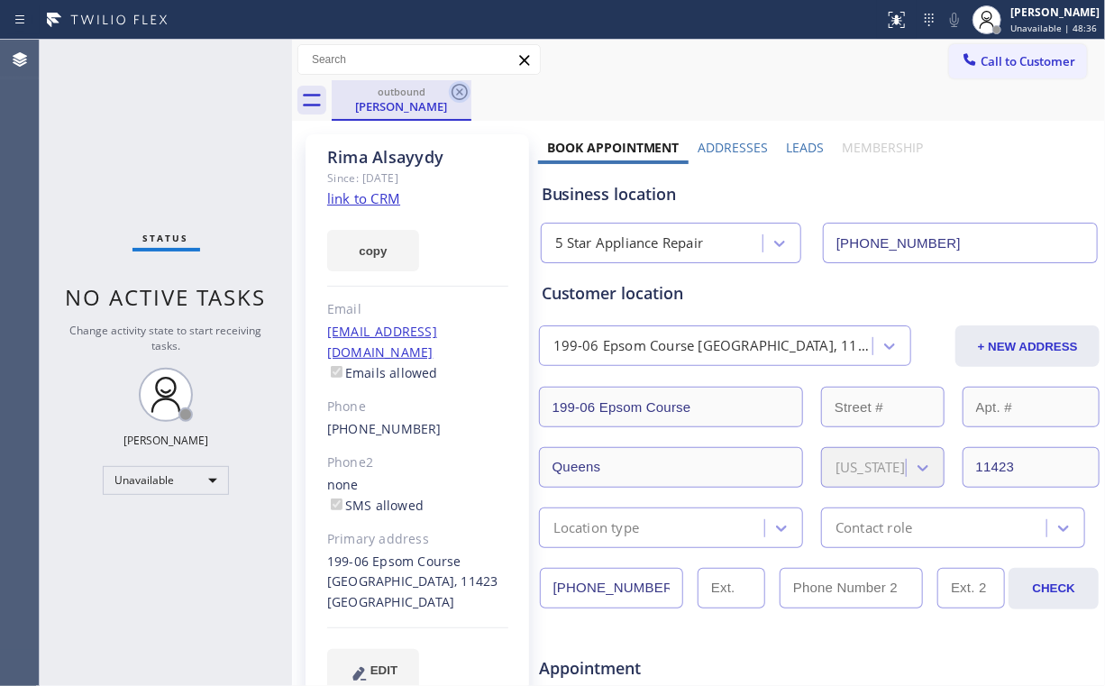
click at [462, 89] on icon at bounding box center [460, 92] width 16 height 16
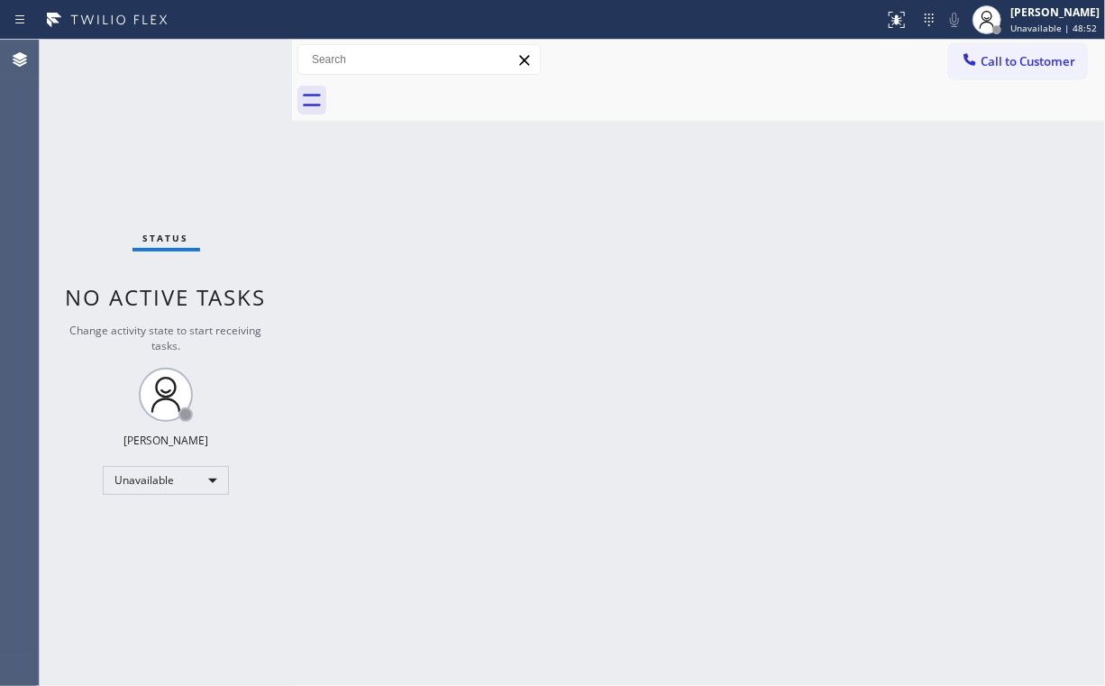
drag, startPoint x: 145, startPoint y: 126, endPoint x: 146, endPoint y: 0, distance: 126.2
click at [146, 125] on div "Status No active tasks Change activity state to start receiving tasks. [PERSON_…" at bounding box center [166, 363] width 252 height 646
click at [1032, 60] on span "Call to Customer" at bounding box center [1028, 61] width 95 height 16
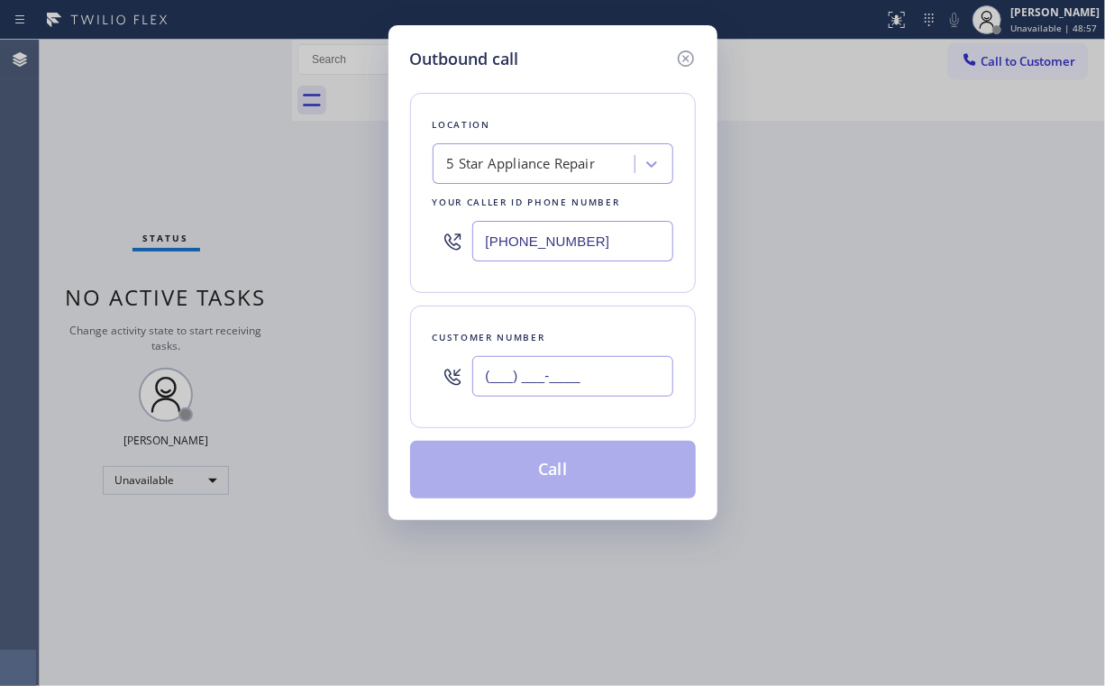
click at [564, 379] on input "(___) ___-____" at bounding box center [572, 376] width 201 height 41
paste input "917) 554-4977"
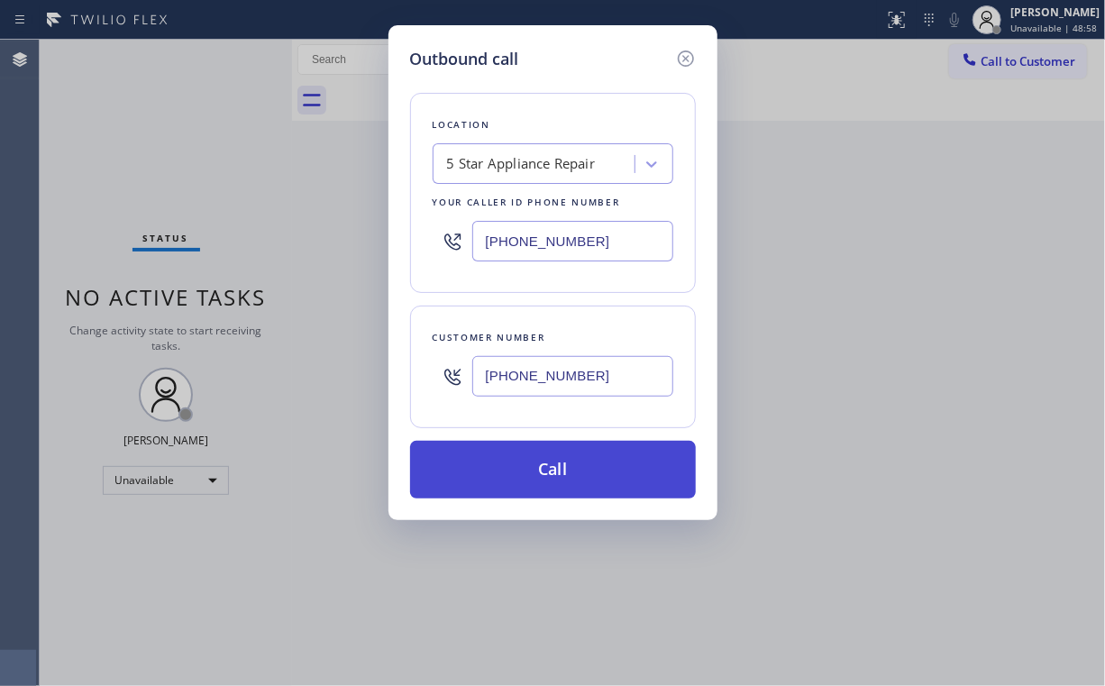
type input "[PHONE_NUMBER]"
click at [523, 471] on button "Call" at bounding box center [553, 470] width 286 height 58
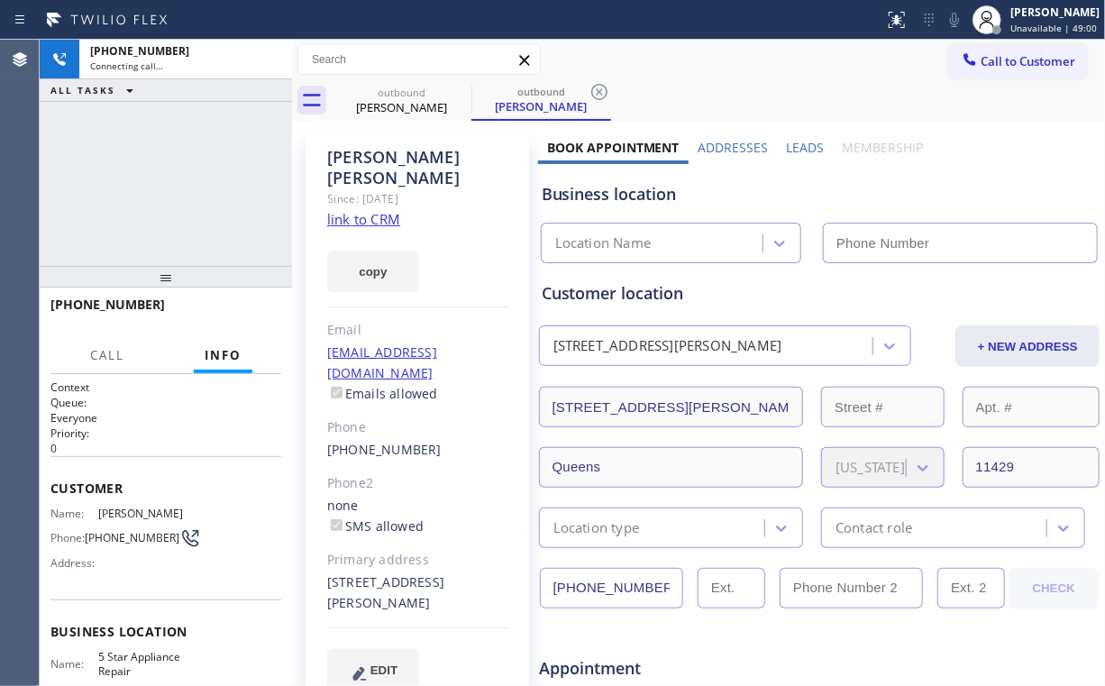
click at [203, 219] on div "[PHONE_NUMBER] Connecting call… ALL TASKS ALL TASKS ACTIVE TASKS TASKS IN WRAP …" at bounding box center [166, 153] width 252 height 226
type input "[PHONE_NUMBER]"
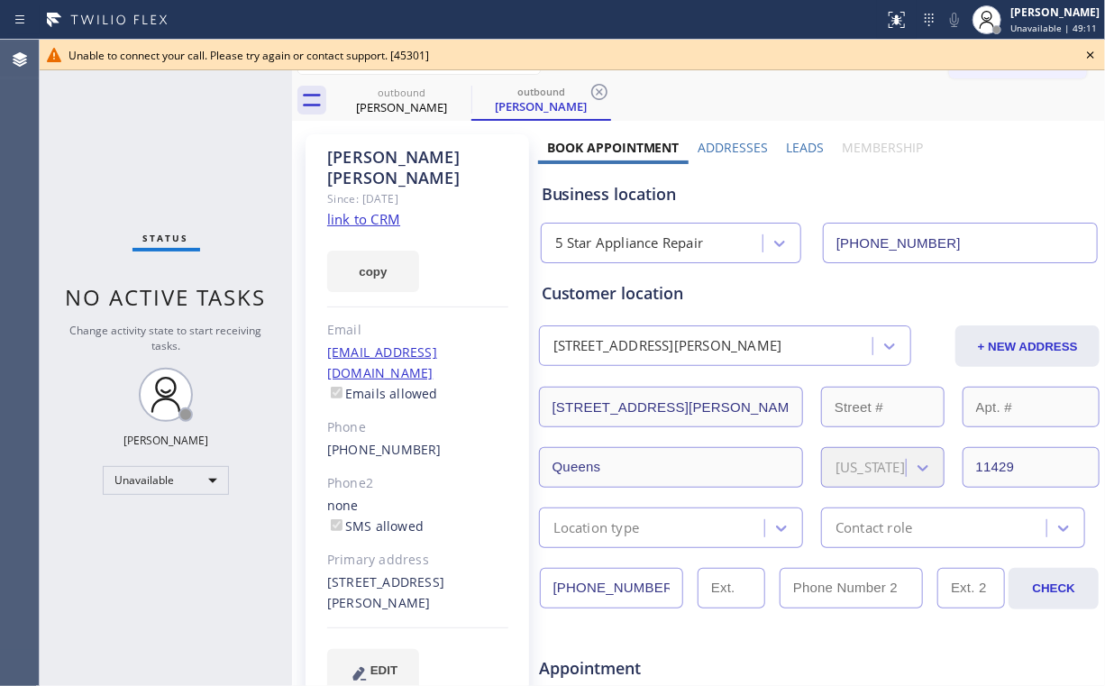
click at [159, 114] on div "Status No active tasks Change activity state to start receiving tasks. [PERSON_…" at bounding box center [166, 363] width 252 height 646
click at [1086, 54] on icon at bounding box center [1091, 55] width 22 height 22
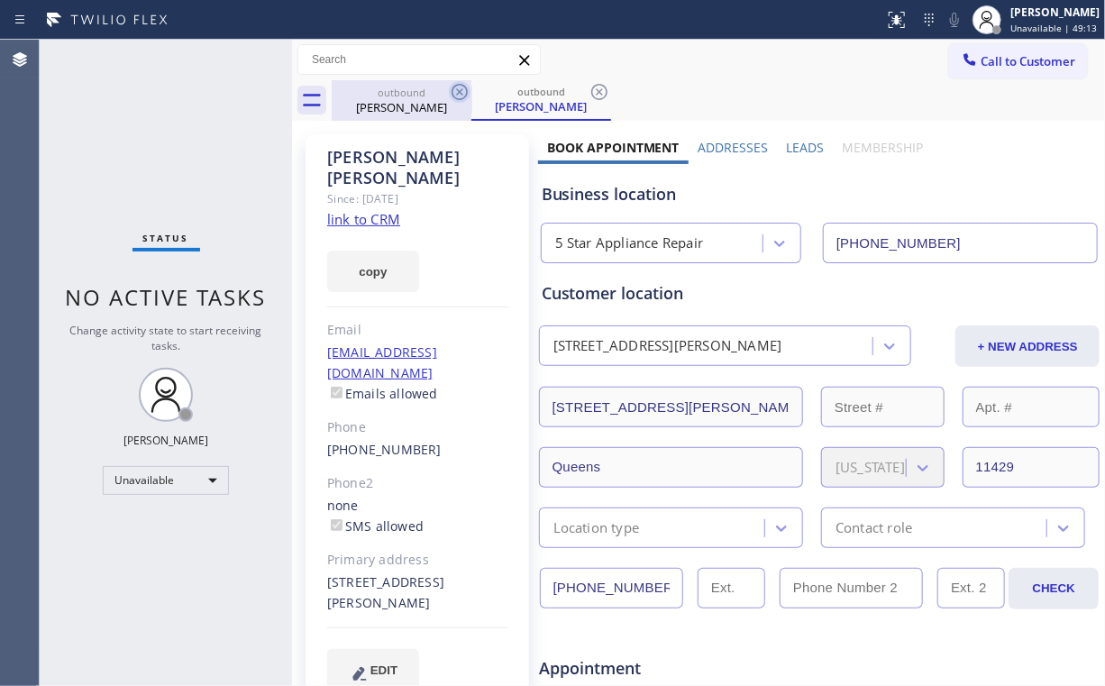
drag, startPoint x: 390, startPoint y: 105, endPoint x: 458, endPoint y: 100, distance: 67.8
click at [393, 105] on div "[PERSON_NAME]" at bounding box center [402, 107] width 136 height 16
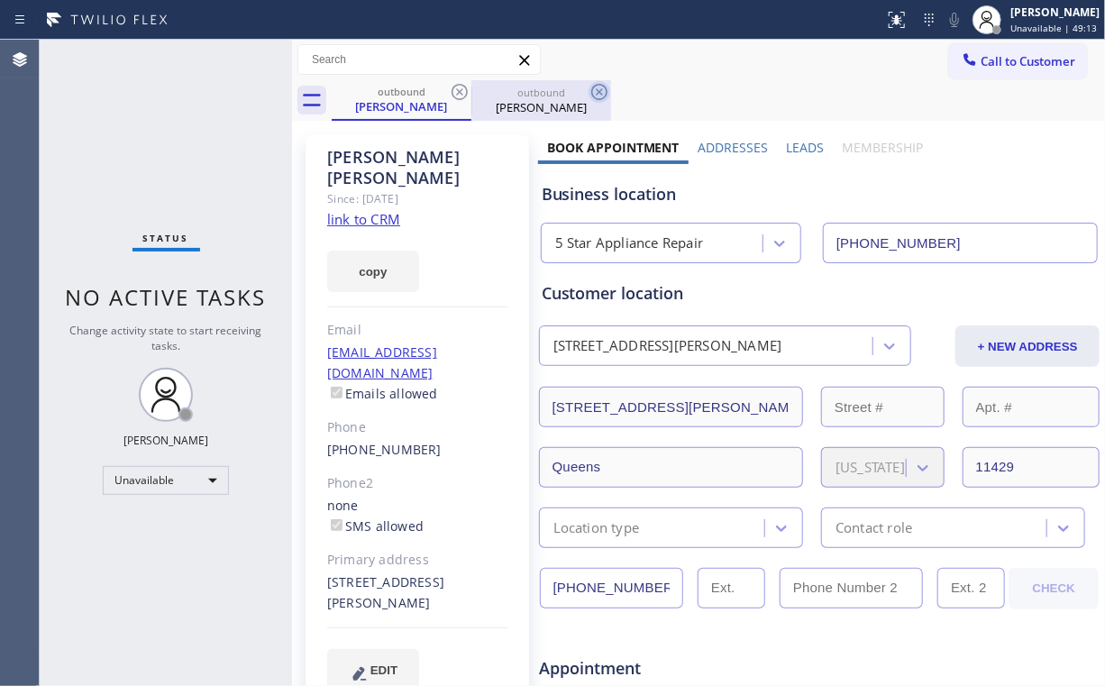
click at [454, 90] on icon at bounding box center [460, 92] width 22 height 22
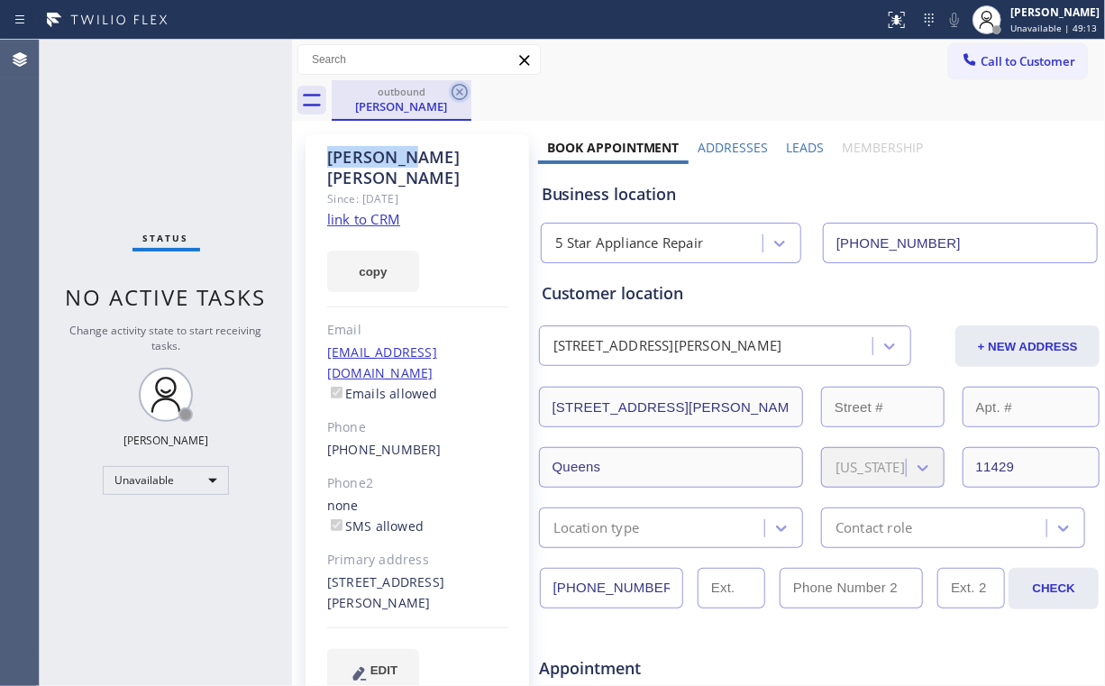
click at [454, 90] on icon at bounding box center [460, 92] width 22 height 22
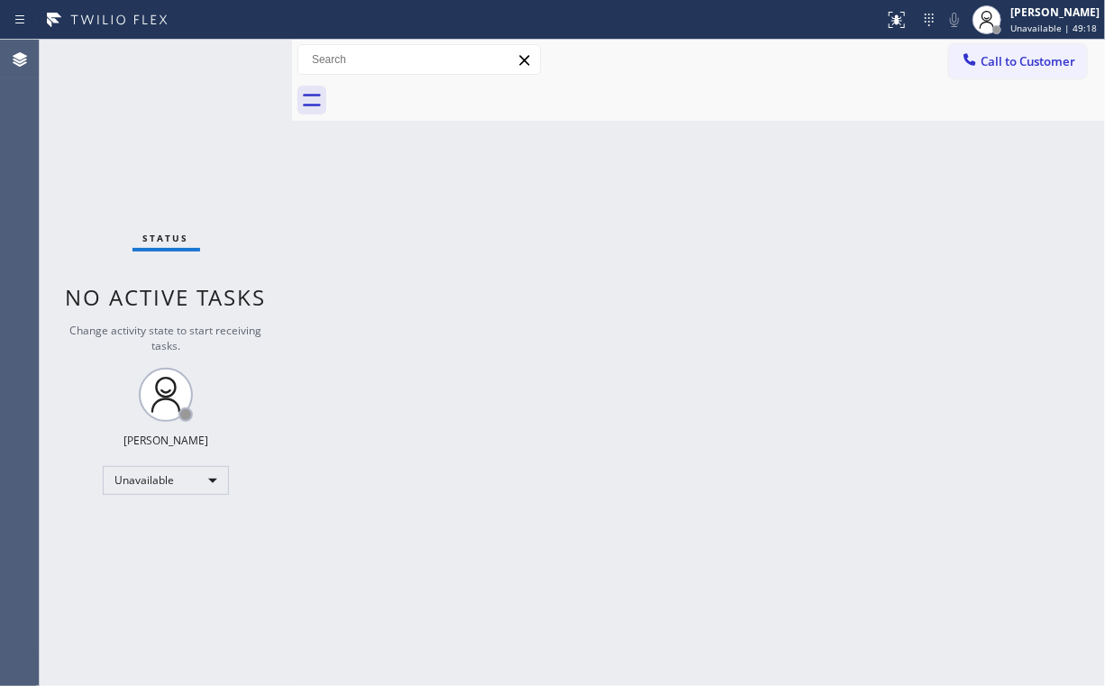
click at [995, 62] on span "Call to Customer" at bounding box center [1028, 61] width 95 height 16
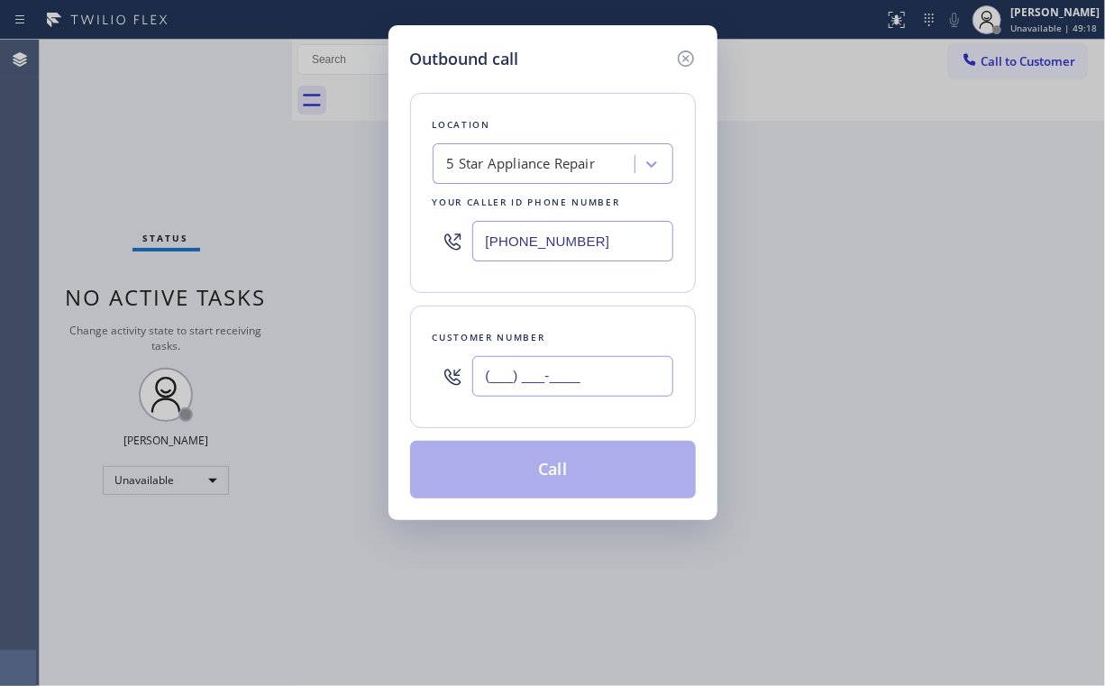
click at [598, 378] on input "(___) ___-____" at bounding box center [572, 376] width 201 height 41
paste input "727) 460-9535"
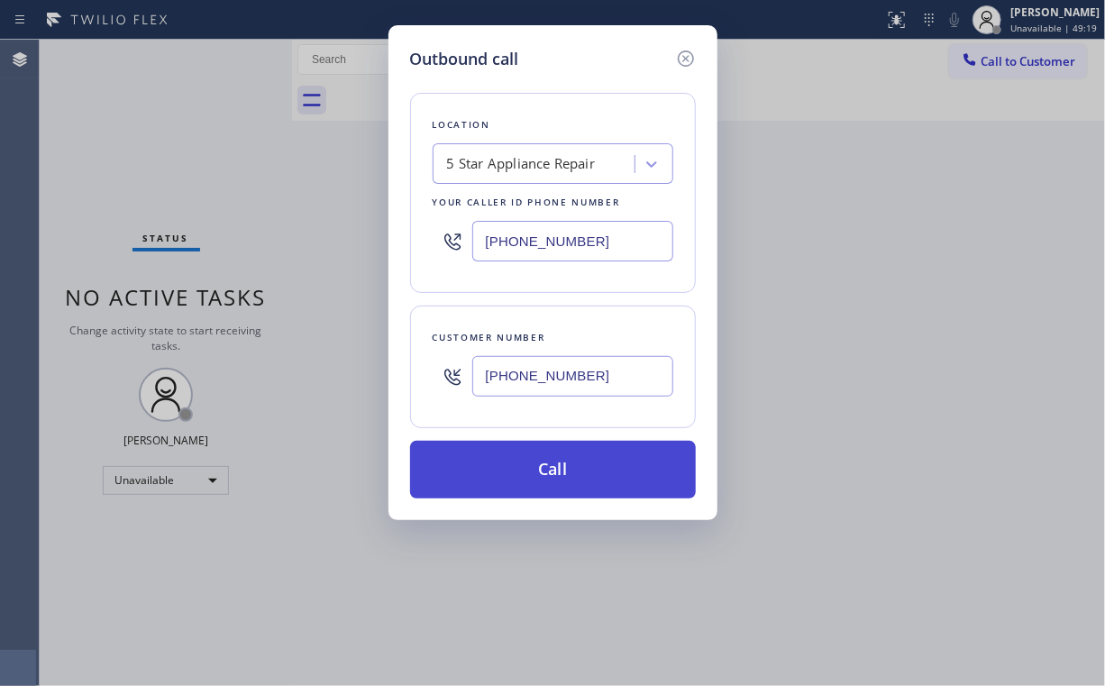
type input "[PHONE_NUMBER]"
drag, startPoint x: 526, startPoint y: 480, endPoint x: 480, endPoint y: 544, distance: 79.5
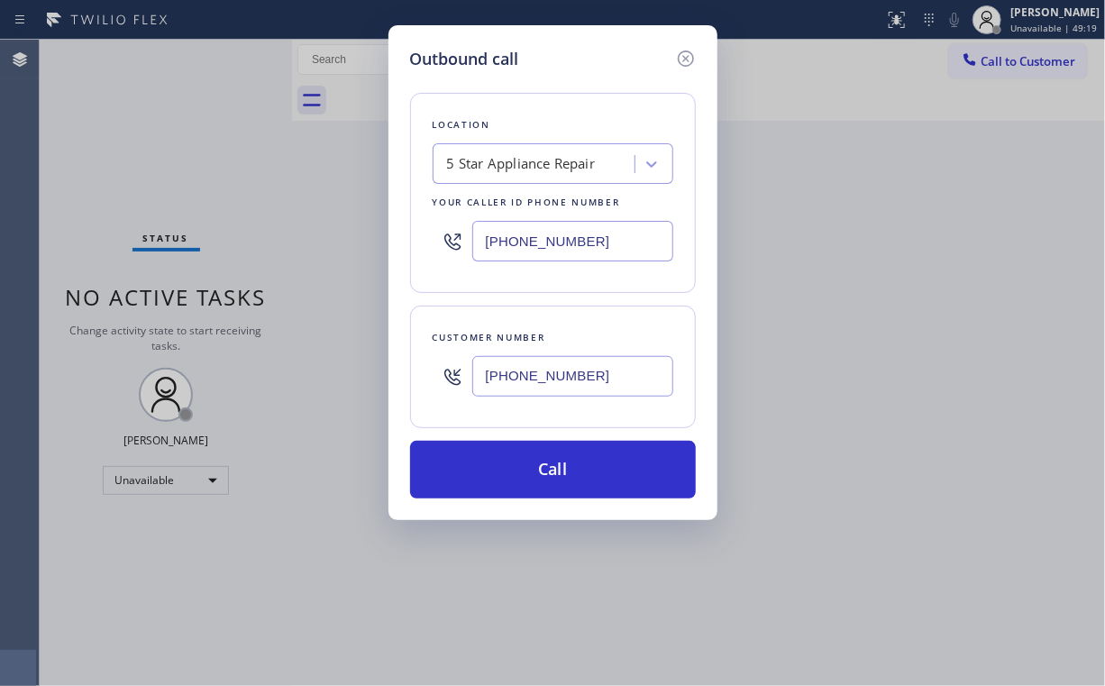
click at [525, 480] on button "Call" at bounding box center [553, 470] width 286 height 58
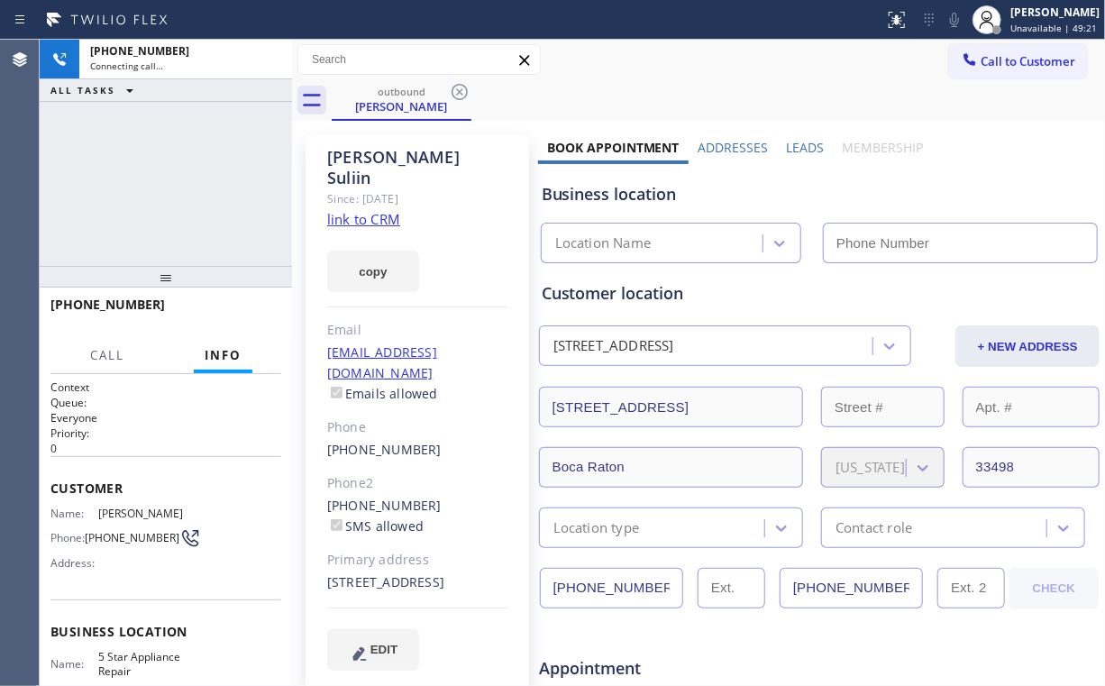
click at [162, 171] on div "[PHONE_NUMBER] Connecting call… ALL TASKS ALL TASKS ACTIVE TASKS TASKS IN WRAP …" at bounding box center [166, 153] width 252 height 226
type input "[PHONE_NUMBER]"
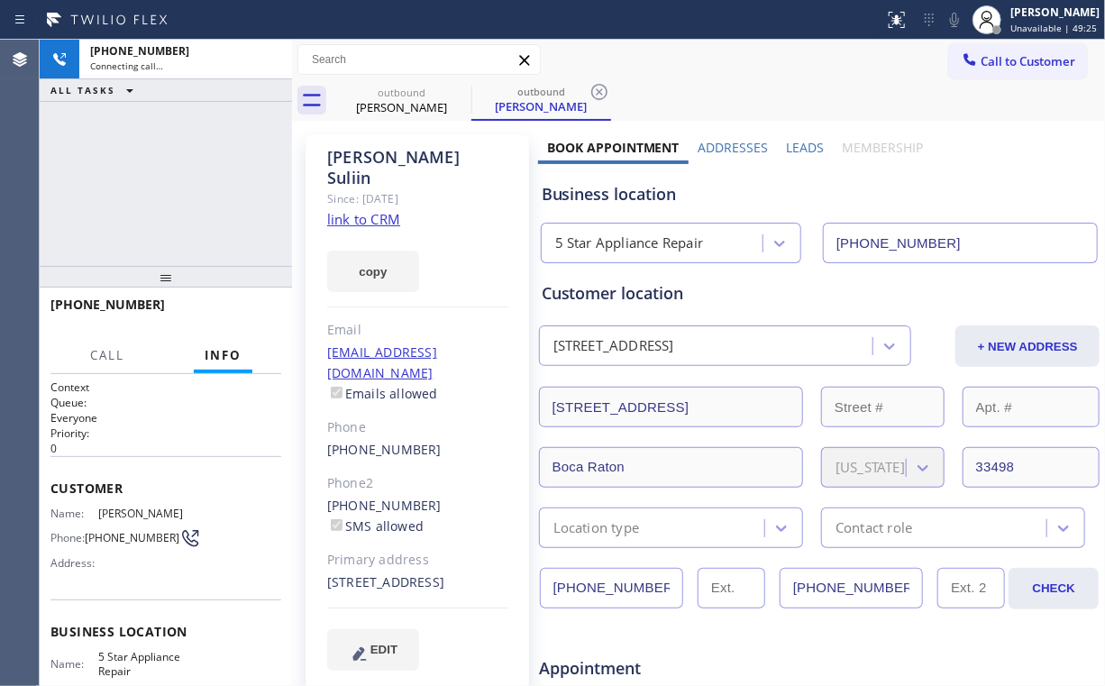
click at [850, 176] on div "Business location 5 Star Appliance Repair [PHONE_NUMBER]" at bounding box center [819, 213] width 563 height 99
drag, startPoint x: 155, startPoint y: 160, endPoint x: 131, endPoint y: 5, distance: 156.1
click at [154, 155] on div "[PHONE_NUMBER] Connecting call… ALL TASKS ALL TASKS ACTIVE TASKS TASKS IN WRAP …" at bounding box center [166, 153] width 252 height 226
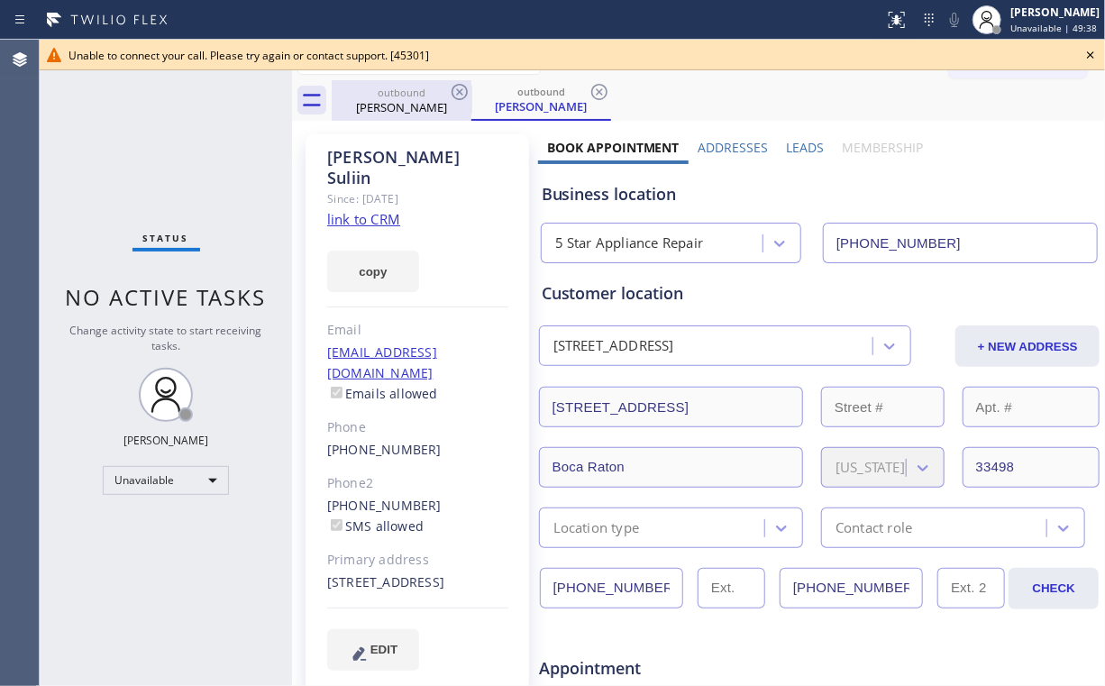
click at [398, 101] on div "[PERSON_NAME]" at bounding box center [402, 107] width 136 height 16
click at [457, 87] on icon at bounding box center [460, 92] width 22 height 22
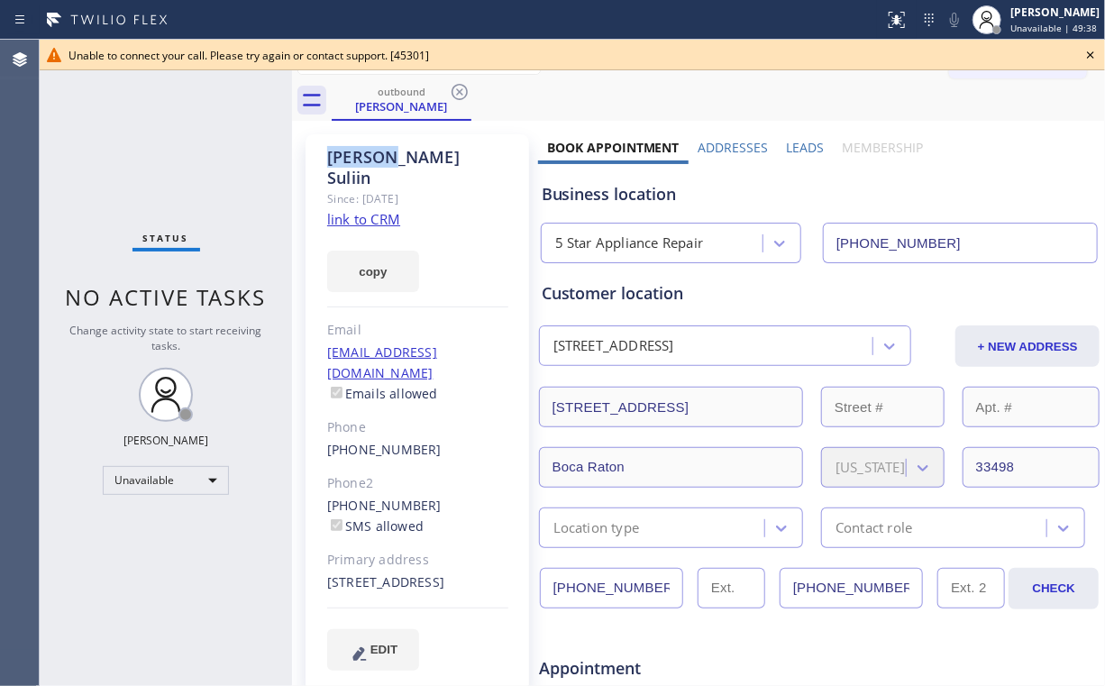
click at [457, 87] on icon at bounding box center [460, 92] width 22 height 22
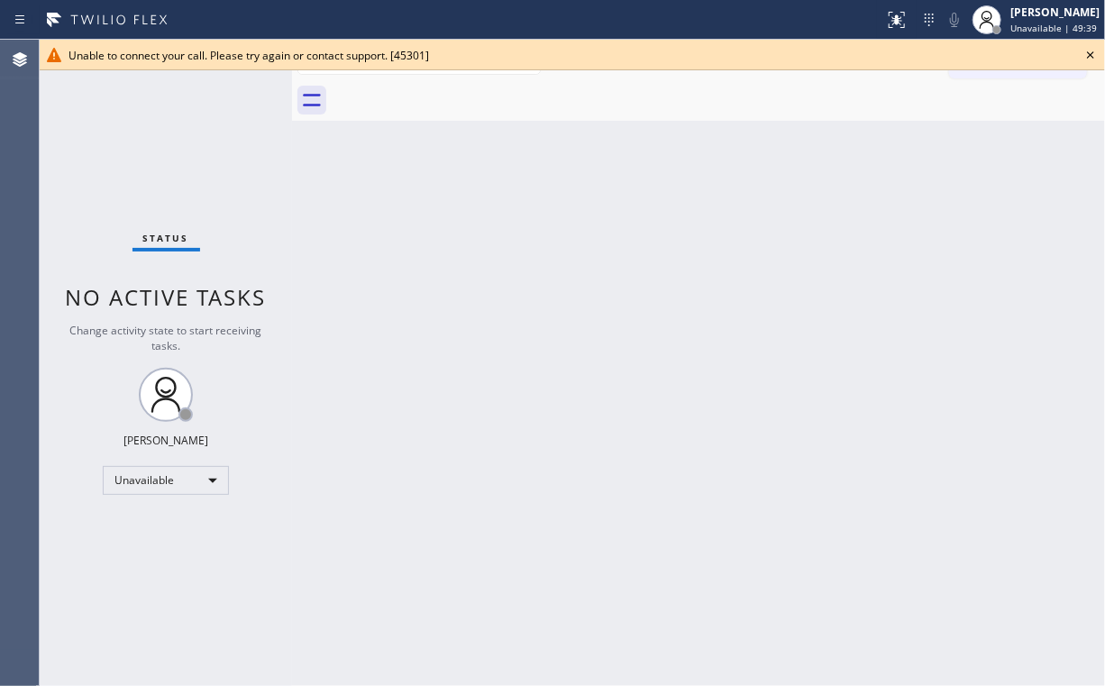
drag, startPoint x: 143, startPoint y: 130, endPoint x: 233, endPoint y: 15, distance: 145.7
click at [144, 127] on div "Status No active tasks Change activity state to start receiving tasks. [PERSON_…" at bounding box center [166, 363] width 252 height 646
click at [1099, 50] on icon at bounding box center [1091, 55] width 22 height 22
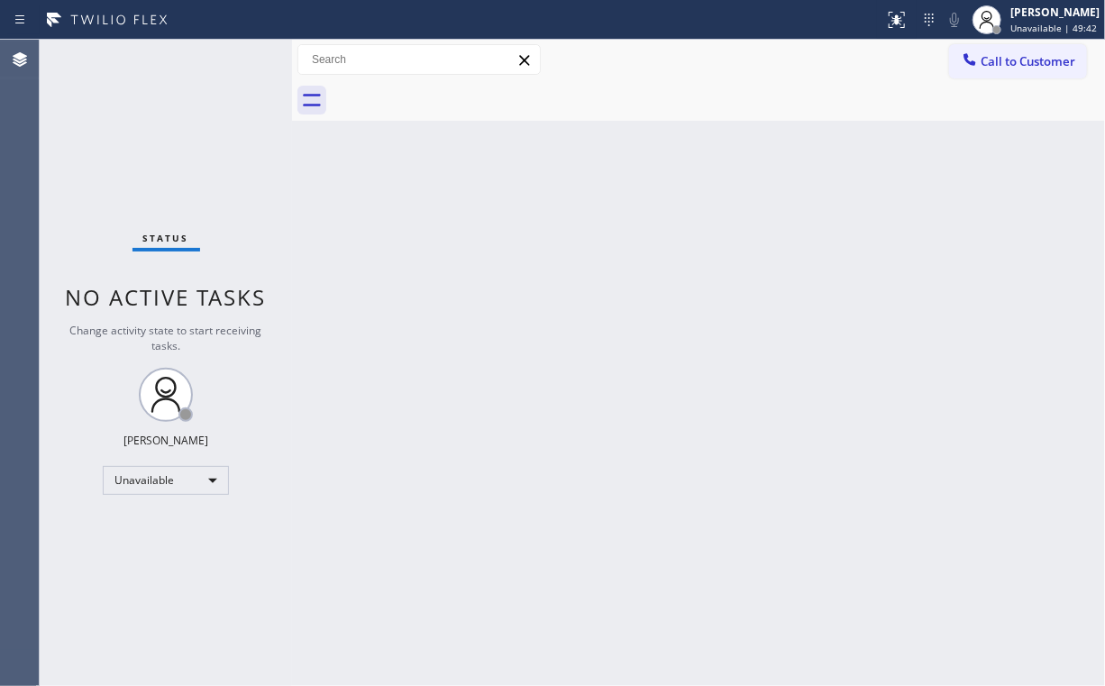
drag, startPoint x: 1032, startPoint y: 50, endPoint x: 987, endPoint y: 101, distance: 67.7
click at [1030, 57] on button "Call to Customer" at bounding box center [1018, 61] width 138 height 34
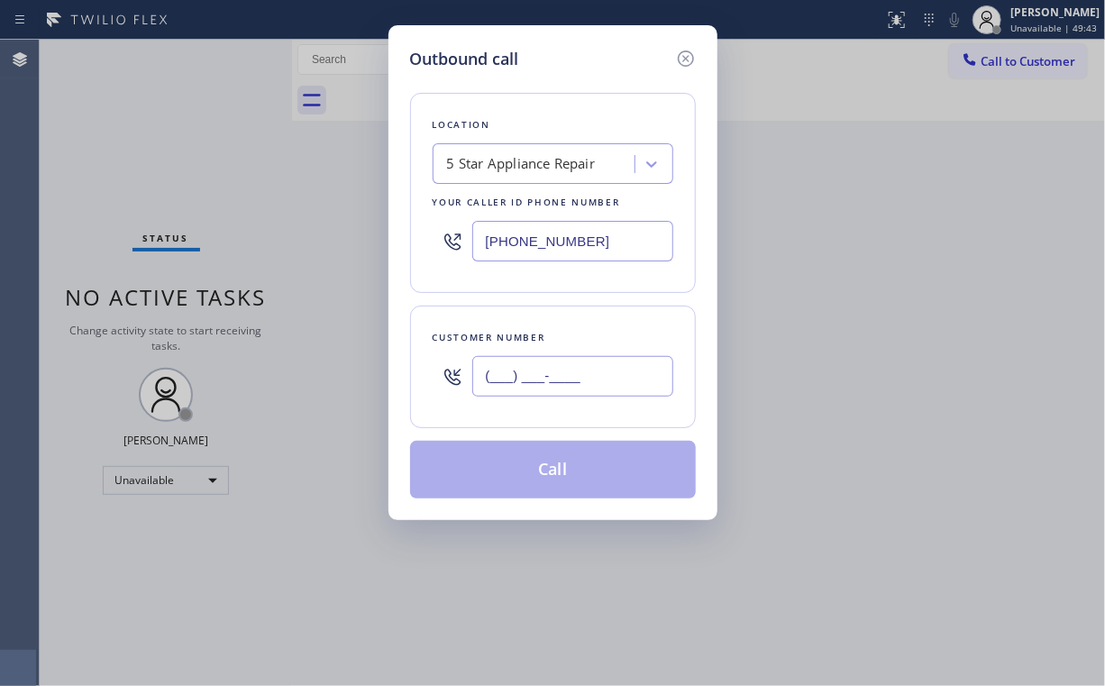
click at [613, 368] on input "(___) ___-____" at bounding box center [572, 376] width 201 height 41
paste input "469) 338-7849"
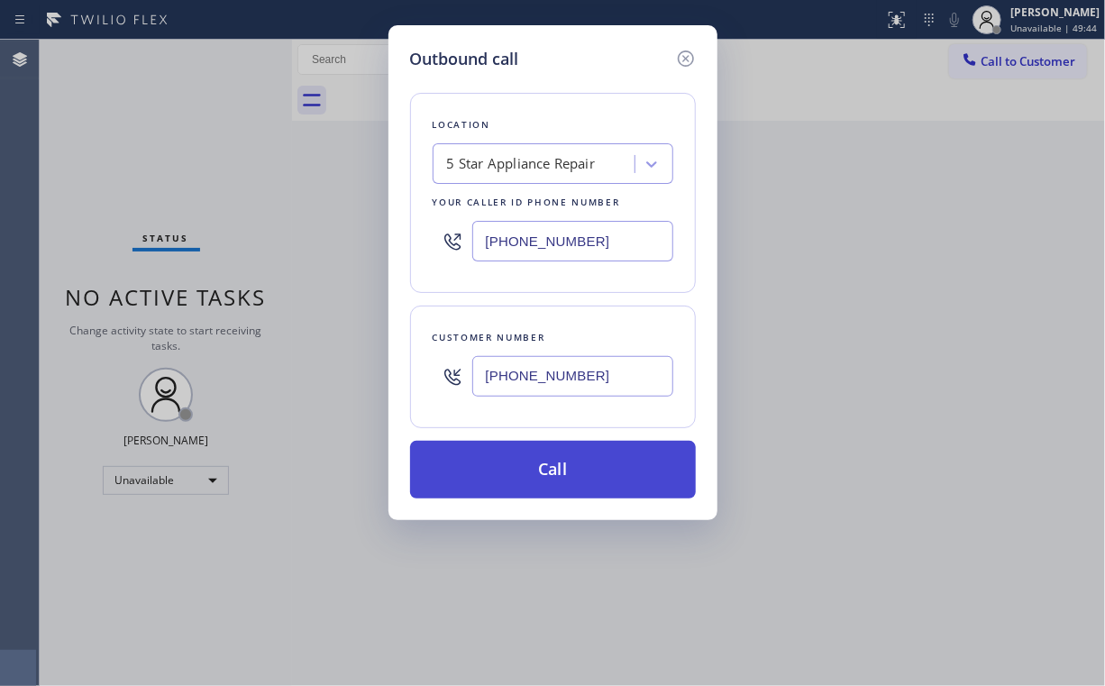
type input "[PHONE_NUMBER]"
drag, startPoint x: 526, startPoint y: 472, endPoint x: 524, endPoint y: 483, distance: 11.2
click at [525, 480] on button "Call" at bounding box center [553, 470] width 286 height 58
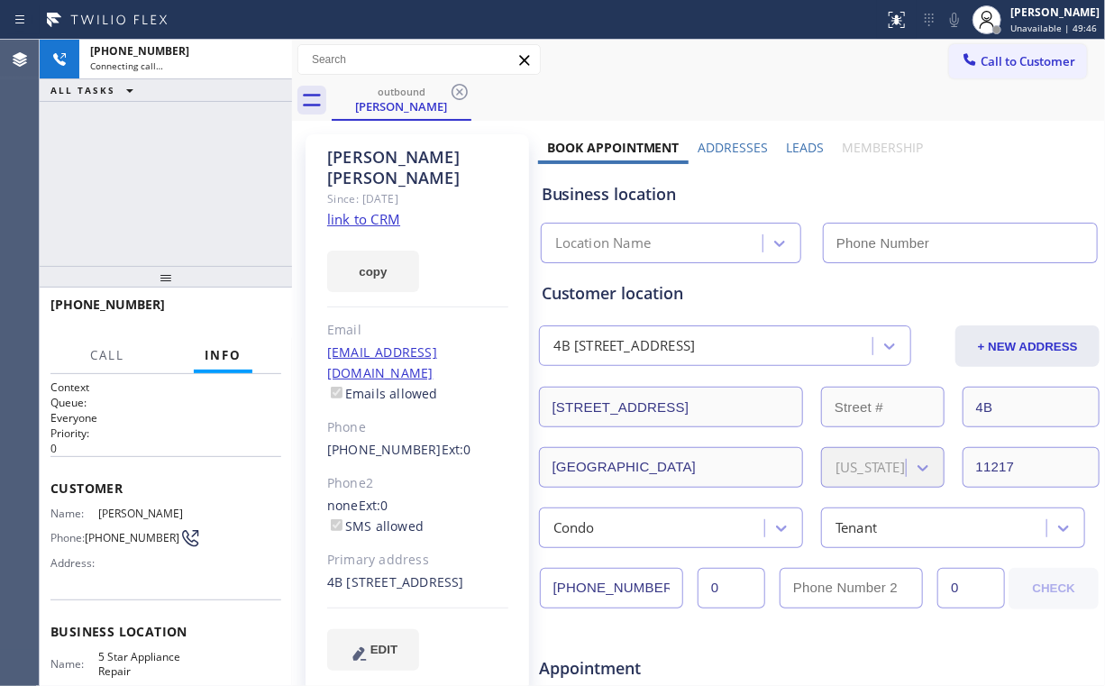
click at [158, 217] on div "[PHONE_NUMBER] Connecting call… ALL TASKS ALL TASKS ACTIVE TASKS TASKS IN WRAP …" at bounding box center [166, 153] width 252 height 226
type input "[PHONE_NUMBER]"
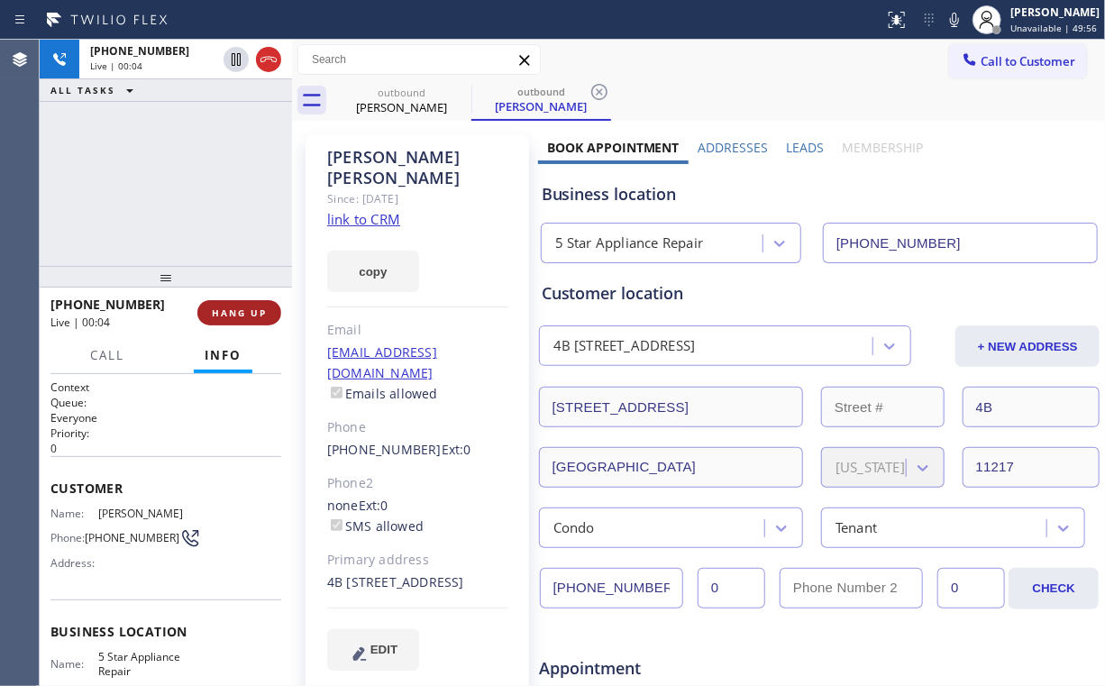
click at [236, 312] on span "HANG UP" at bounding box center [239, 312] width 55 height 13
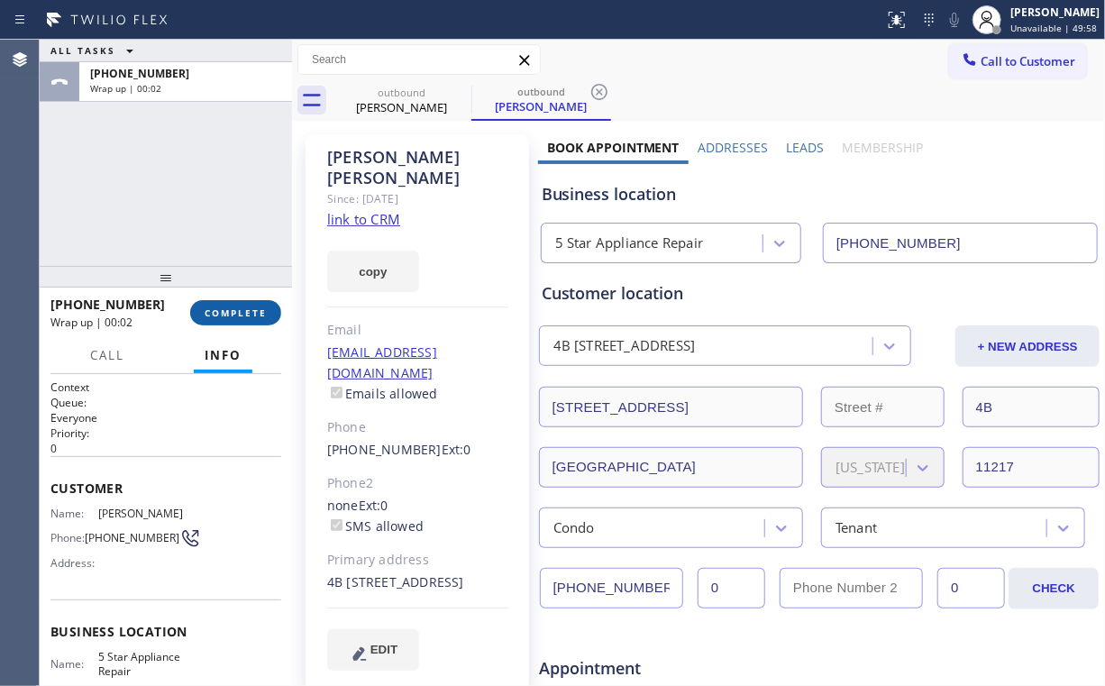
click at [234, 313] on span "COMPLETE" at bounding box center [236, 312] width 62 height 13
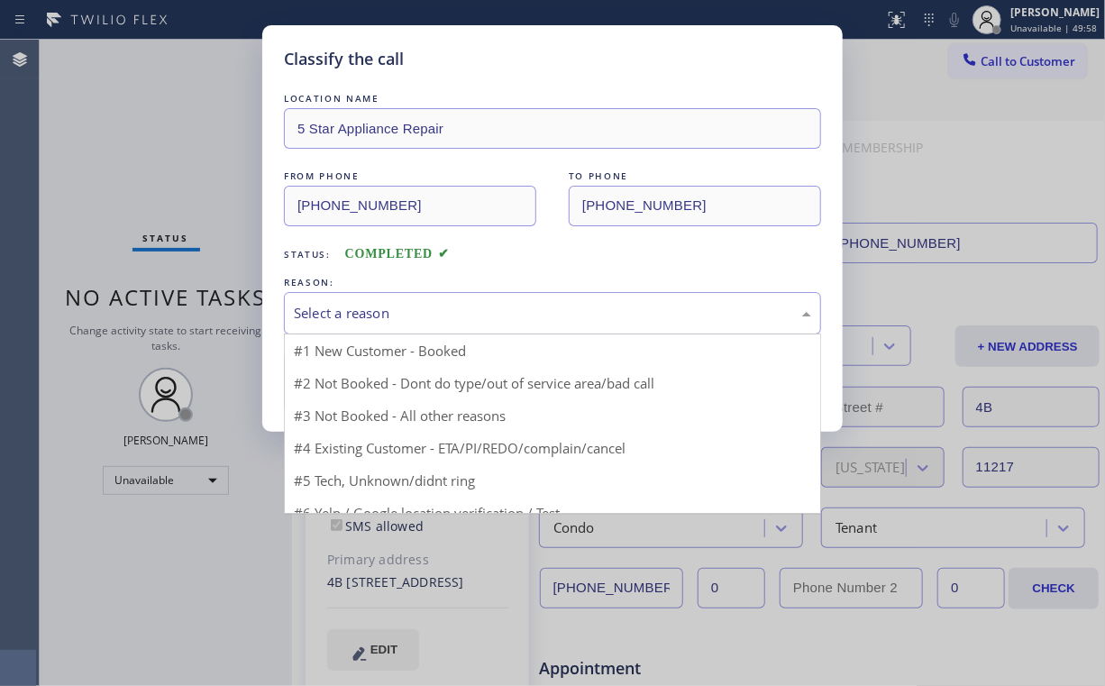
click at [325, 313] on div "Select a reason" at bounding box center [552, 313] width 517 height 21
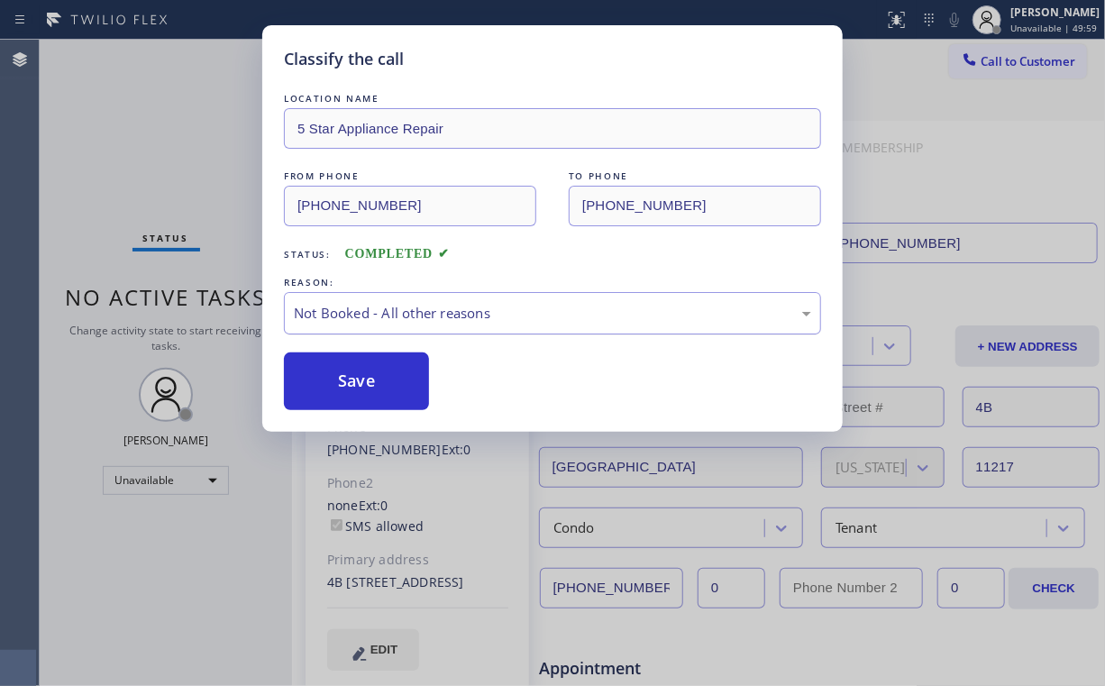
click at [333, 377] on button "Save" at bounding box center [356, 381] width 145 height 58
click at [165, 105] on div "Classify the call LOCATION NAME 5 Star Appliance Repair FROM PHONE [PHONE_NUMBE…" at bounding box center [552, 343] width 1105 height 686
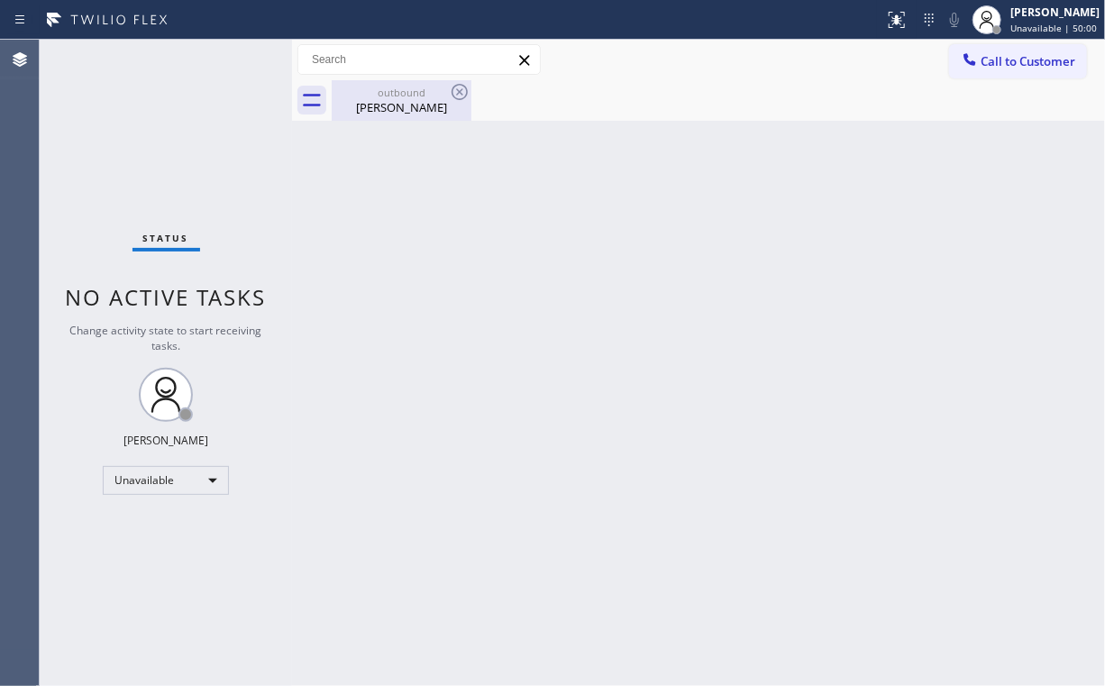
drag, startPoint x: 369, startPoint y: 84, endPoint x: 436, endPoint y: 94, distance: 68.3
click at [373, 89] on div "outbound [PERSON_NAME]" at bounding box center [402, 100] width 136 height 41
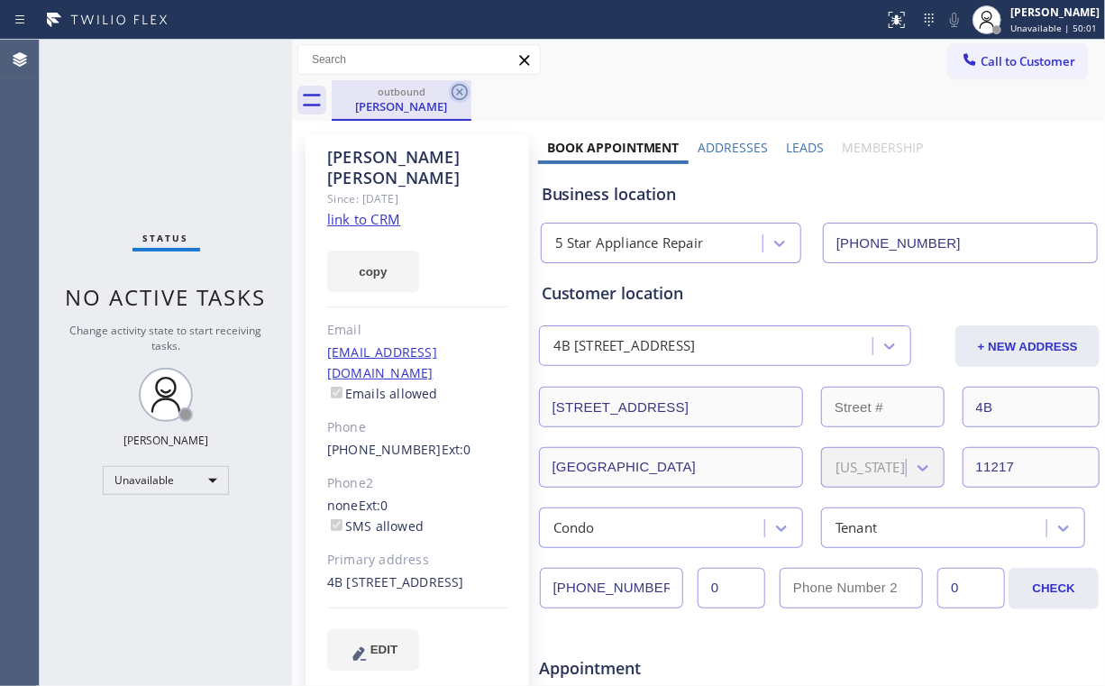
click at [461, 92] on icon at bounding box center [460, 92] width 16 height 16
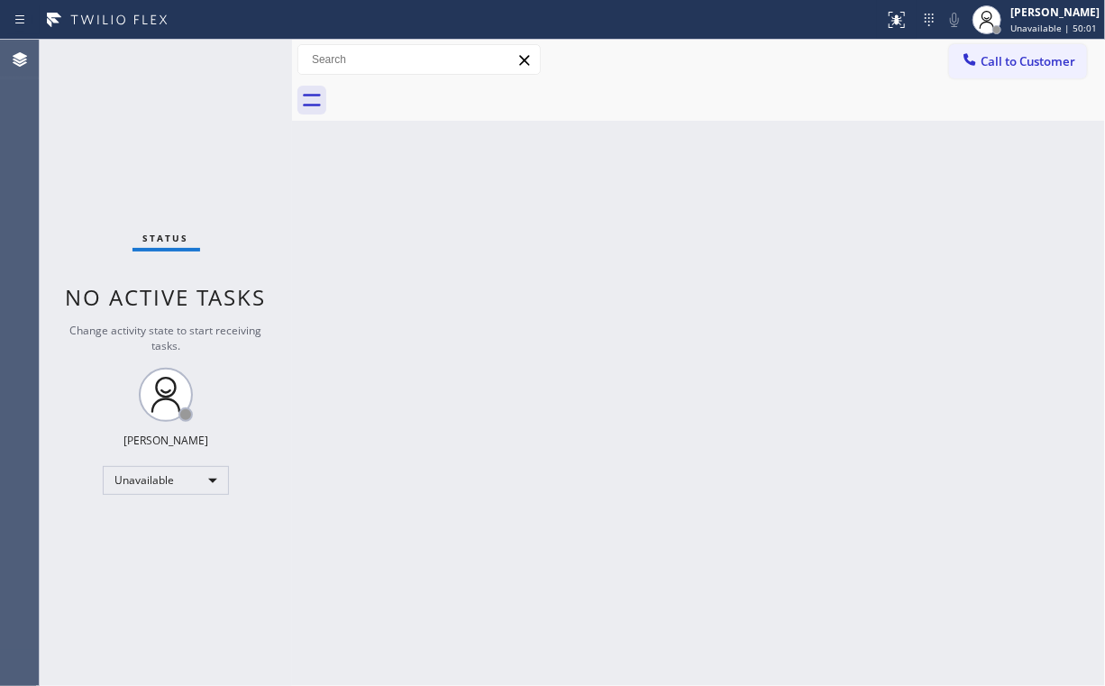
drag, startPoint x: 197, startPoint y: 112, endPoint x: 219, endPoint y: 3, distance: 111.4
click at [197, 91] on div "Status No active tasks Change activity state to start receiving tasks. [PERSON_…" at bounding box center [166, 363] width 252 height 646
click at [1001, 72] on button "Call to Customer" at bounding box center [1018, 61] width 138 height 34
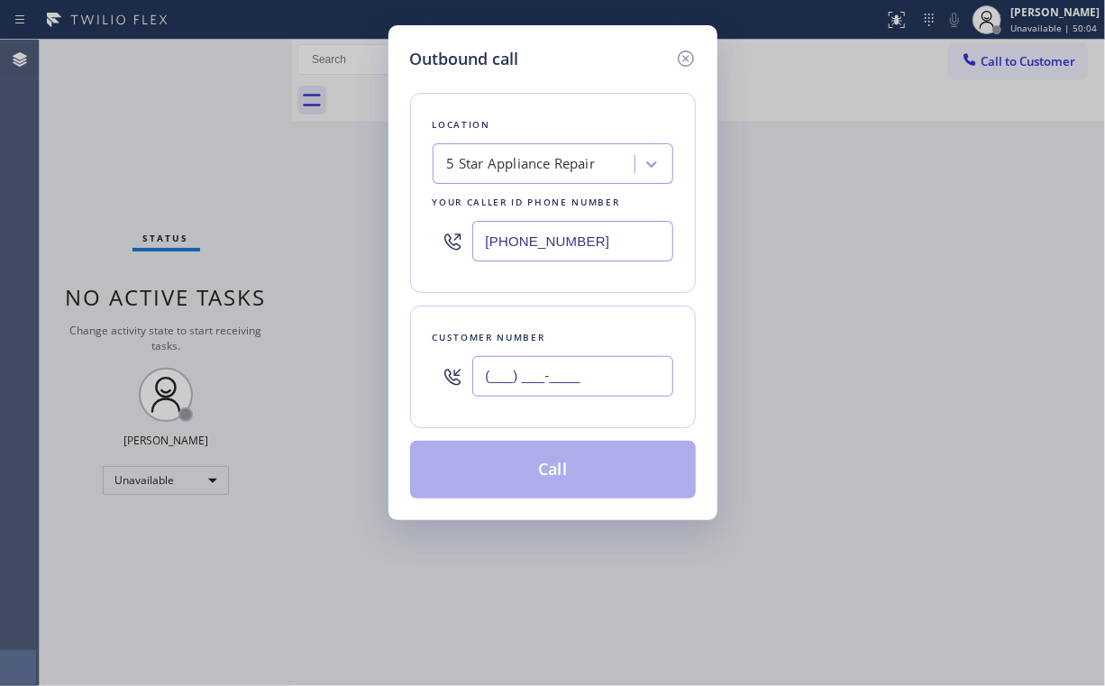
drag, startPoint x: 561, startPoint y: 389, endPoint x: 570, endPoint y: 375, distance: 17.0
click at [563, 389] on input "(___) ___-____" at bounding box center [572, 376] width 201 height 41
paste input "602) 820-2294"
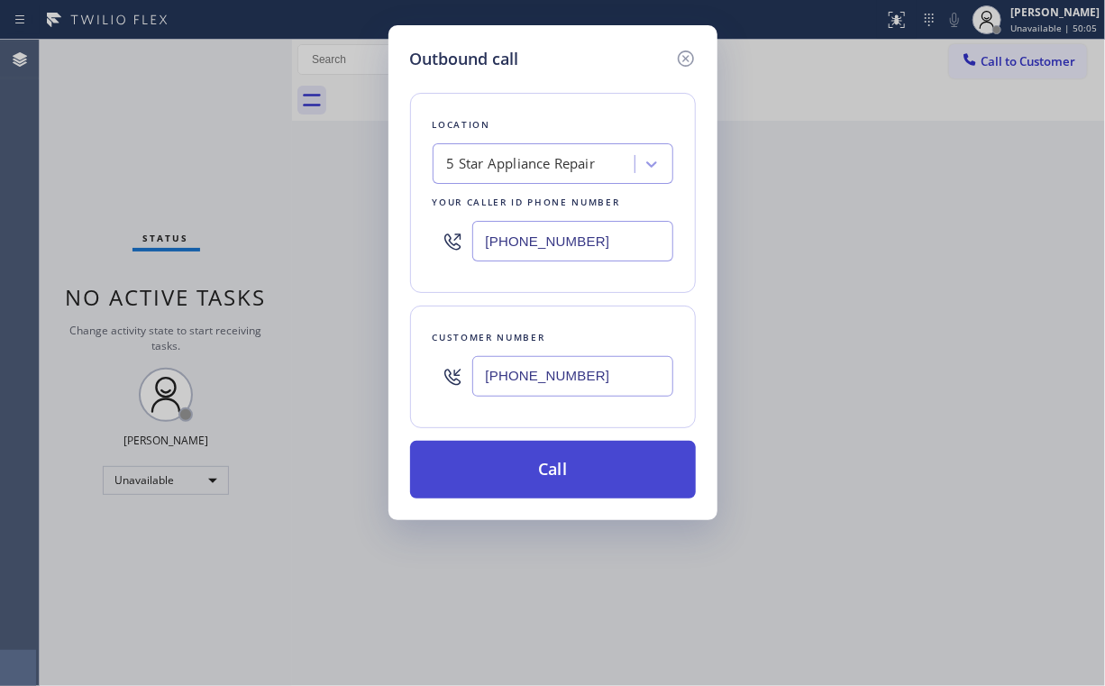
type input "[PHONE_NUMBER]"
click at [548, 465] on button "Call" at bounding box center [553, 470] width 286 height 58
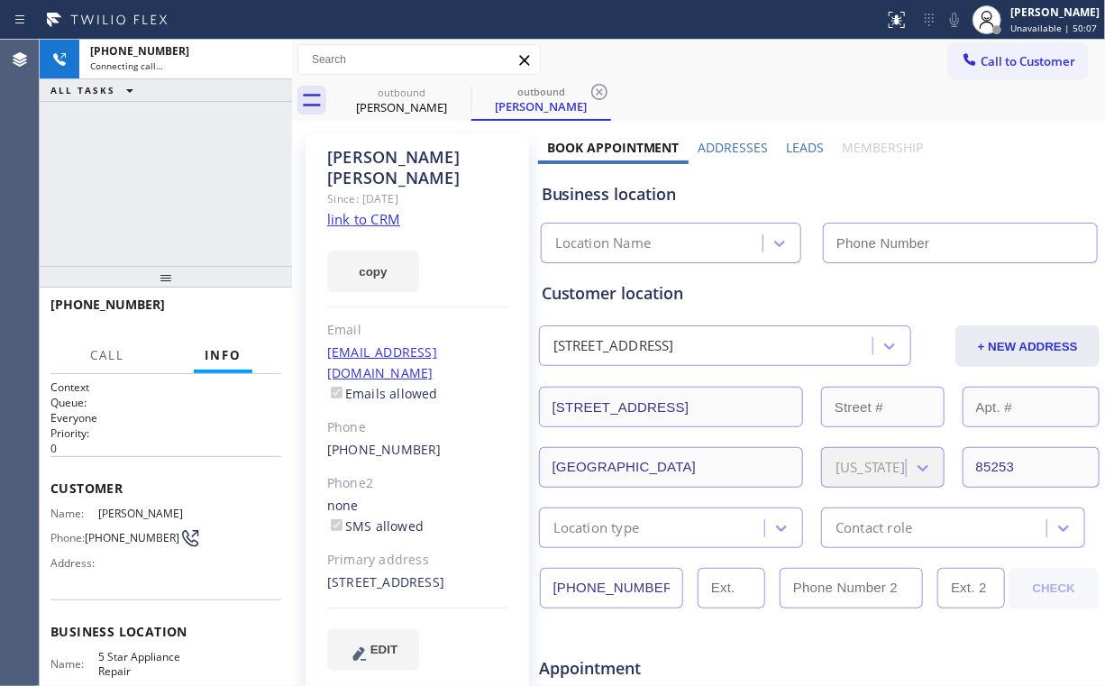
click at [222, 177] on div "[PHONE_NUMBER] Connecting call… ALL TASKS ALL TASKS ACTIVE TASKS TASKS IN WRAP …" at bounding box center [166, 153] width 252 height 226
type input "[PHONE_NUMBER]"
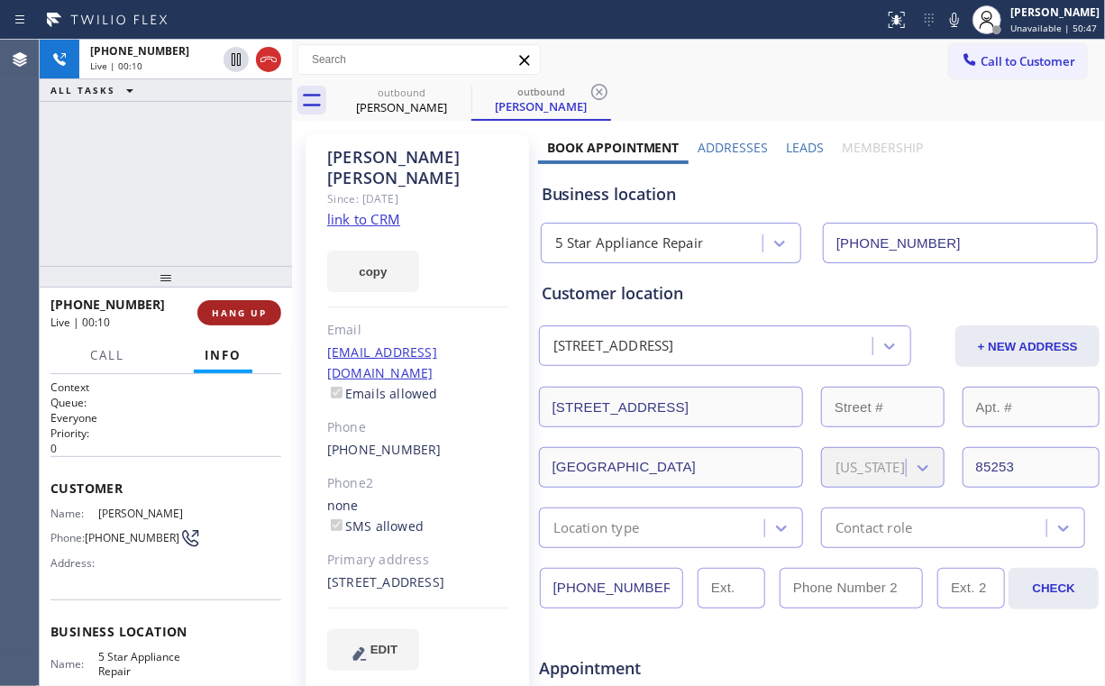
click at [243, 310] on span "HANG UP" at bounding box center [239, 312] width 55 height 13
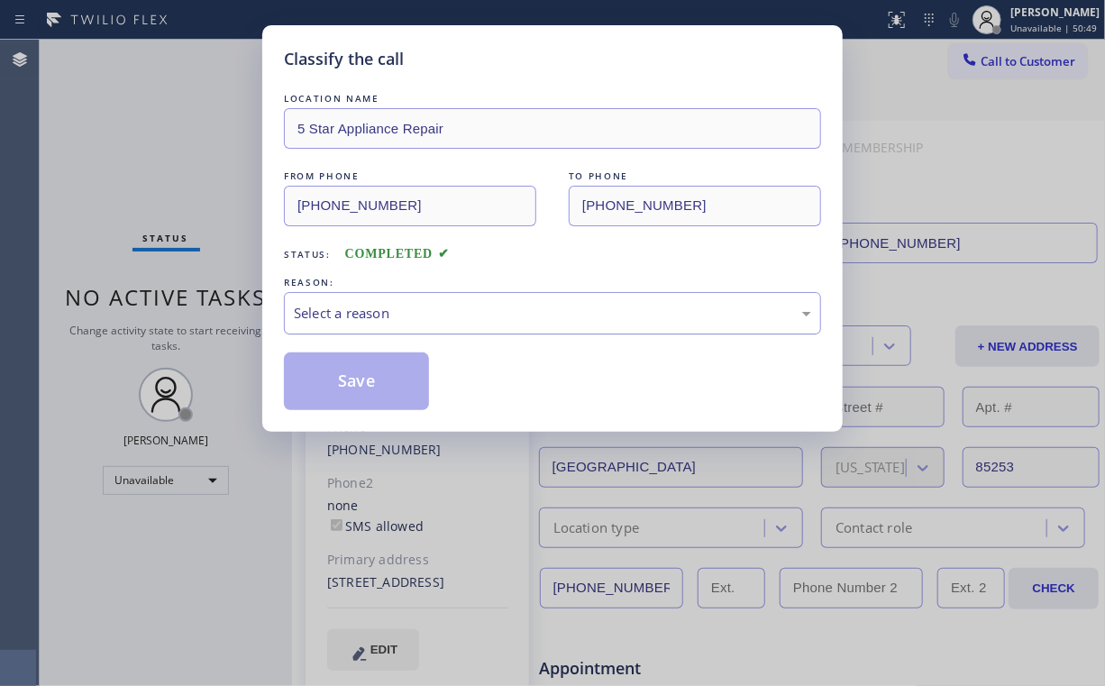
drag, startPoint x: 353, startPoint y: 314, endPoint x: 346, endPoint y: 328, distance: 16.1
click at [353, 313] on div "Select a reason" at bounding box center [552, 313] width 517 height 21
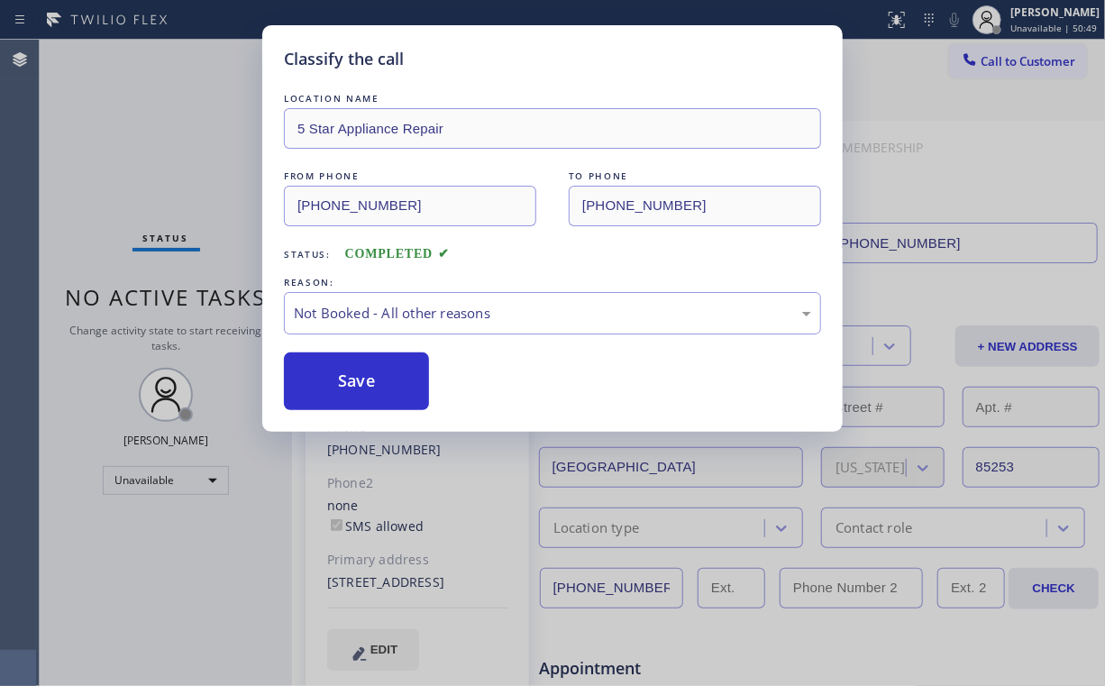
drag, startPoint x: 352, startPoint y: 375, endPoint x: 267, endPoint y: 260, distance: 143.2
click at [353, 371] on button "Save" at bounding box center [356, 381] width 145 height 58
click at [132, 120] on div "Classify the call LOCATION NAME 5 Star Appliance Repair FROM PHONE [PHONE_NUMBE…" at bounding box center [552, 343] width 1105 height 686
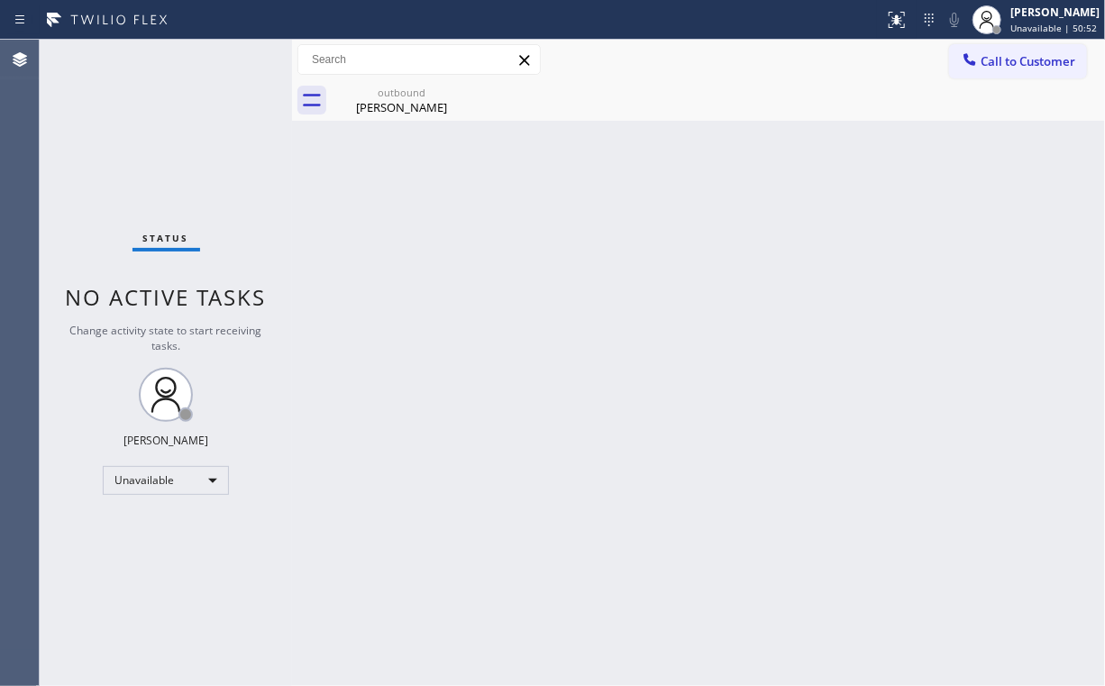
drag, startPoint x: 1002, startPoint y: 69, endPoint x: 814, endPoint y: 177, distance: 217.3
click at [1001, 67] on span "Call to Customer" at bounding box center [1028, 61] width 95 height 16
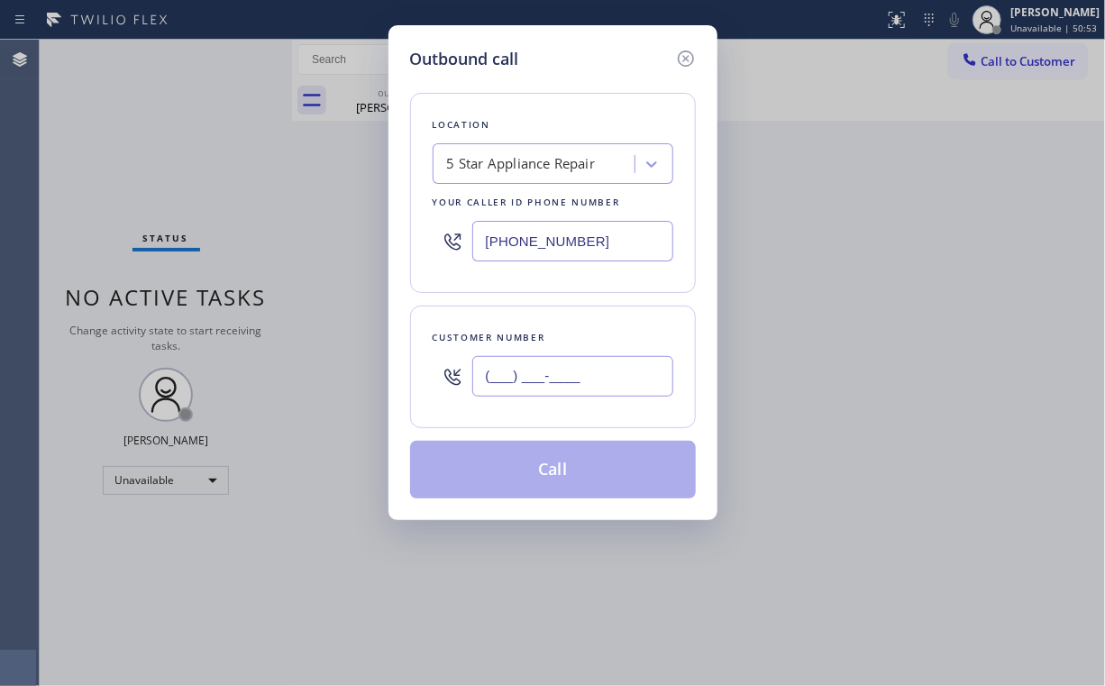
click at [594, 376] on input "(___) ___-____" at bounding box center [572, 376] width 201 height 41
paste input "971) 762-9388"
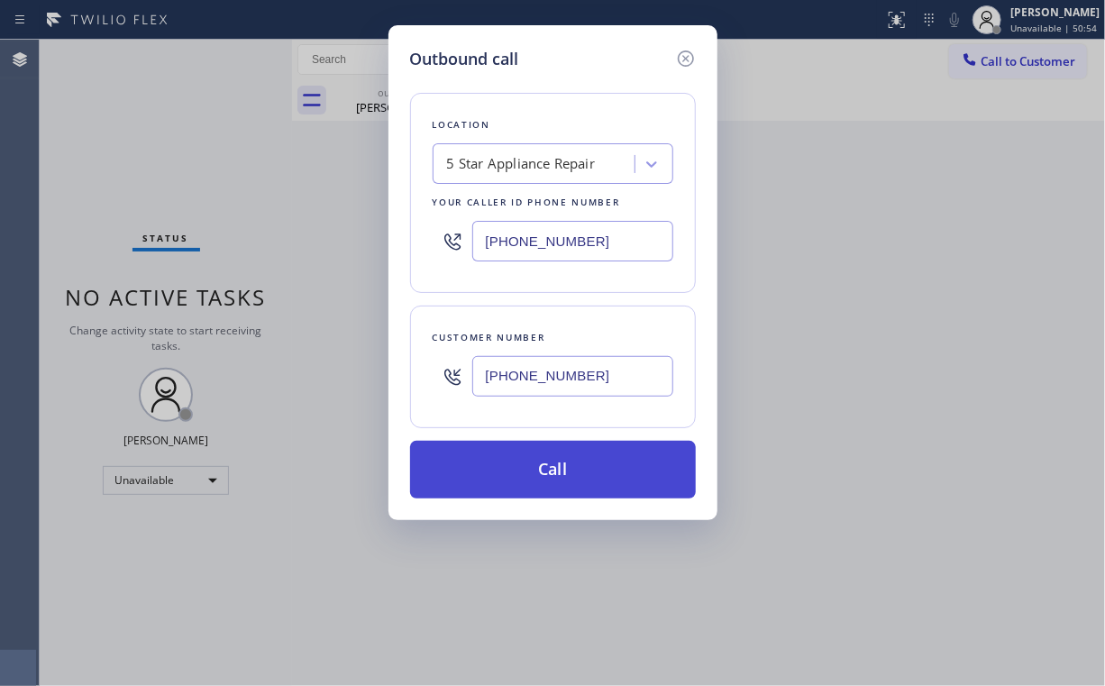
type input "[PHONE_NUMBER]"
click at [523, 476] on button "Call" at bounding box center [553, 470] width 286 height 58
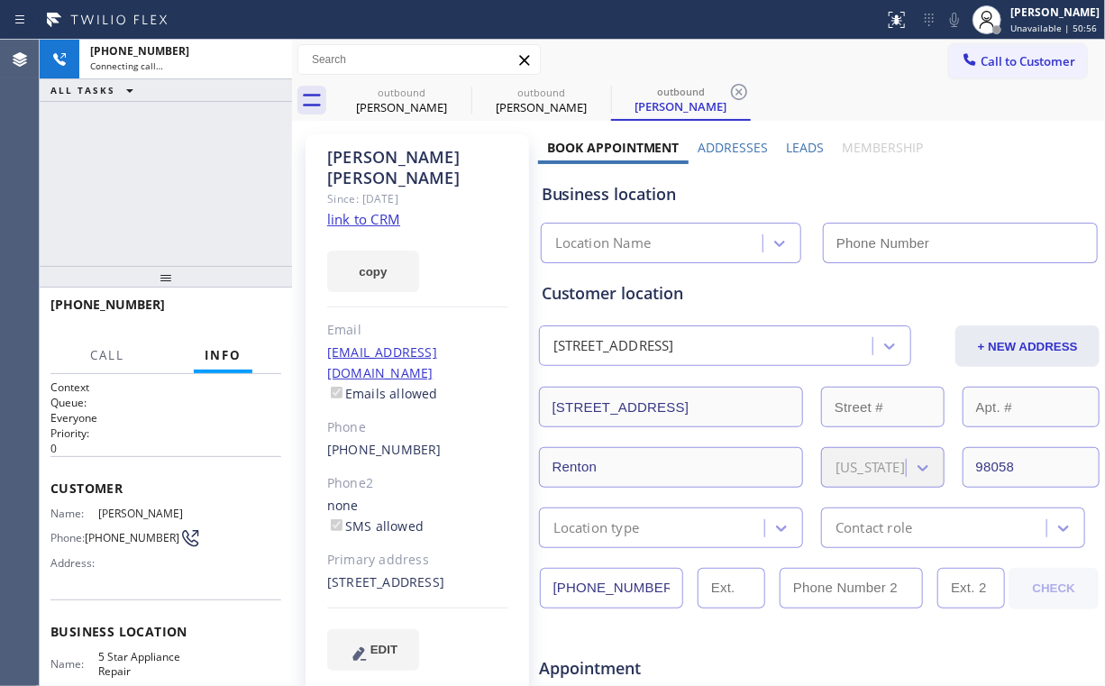
click at [148, 167] on div "[PHONE_NUMBER] Connecting call… ALL TASKS ALL TASKS ACTIVE TASKS TASKS IN WRAP …" at bounding box center [166, 153] width 252 height 226
type input "[PHONE_NUMBER]"
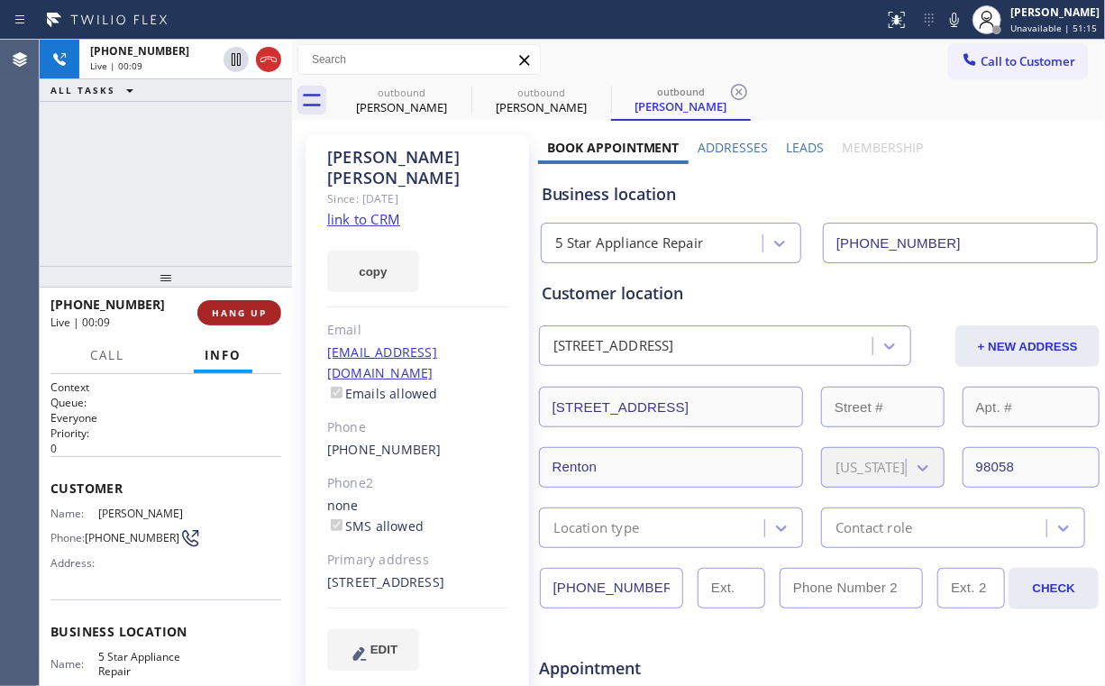
click at [252, 307] on span "HANG UP" at bounding box center [239, 312] width 55 height 13
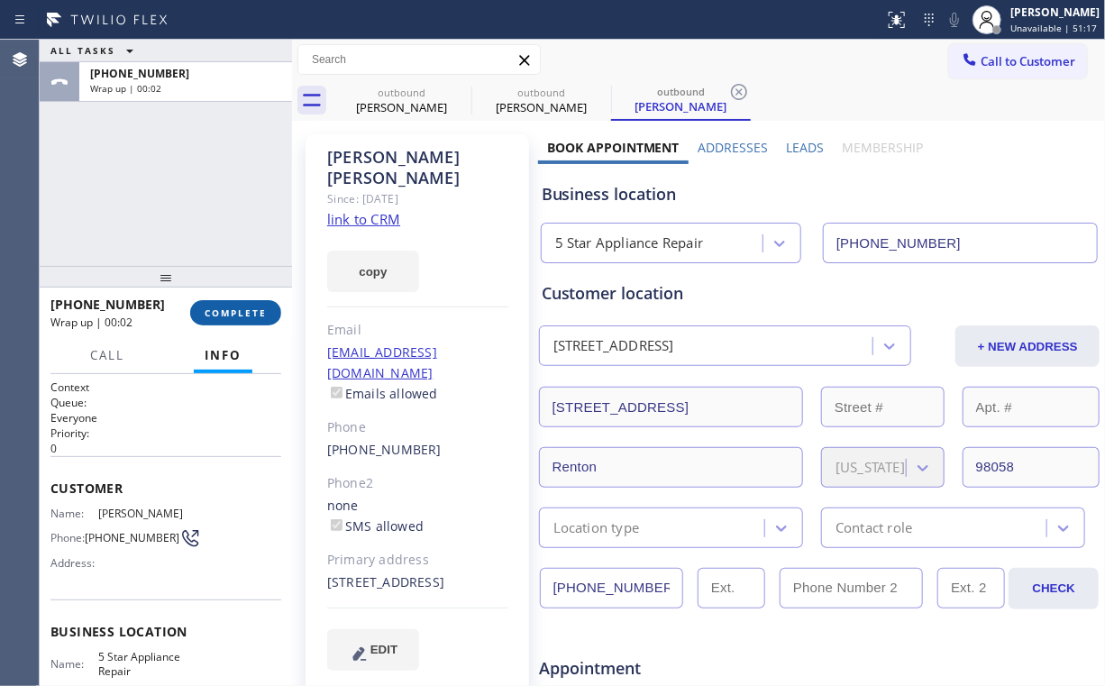
click at [252, 307] on span "COMPLETE" at bounding box center [236, 312] width 62 height 13
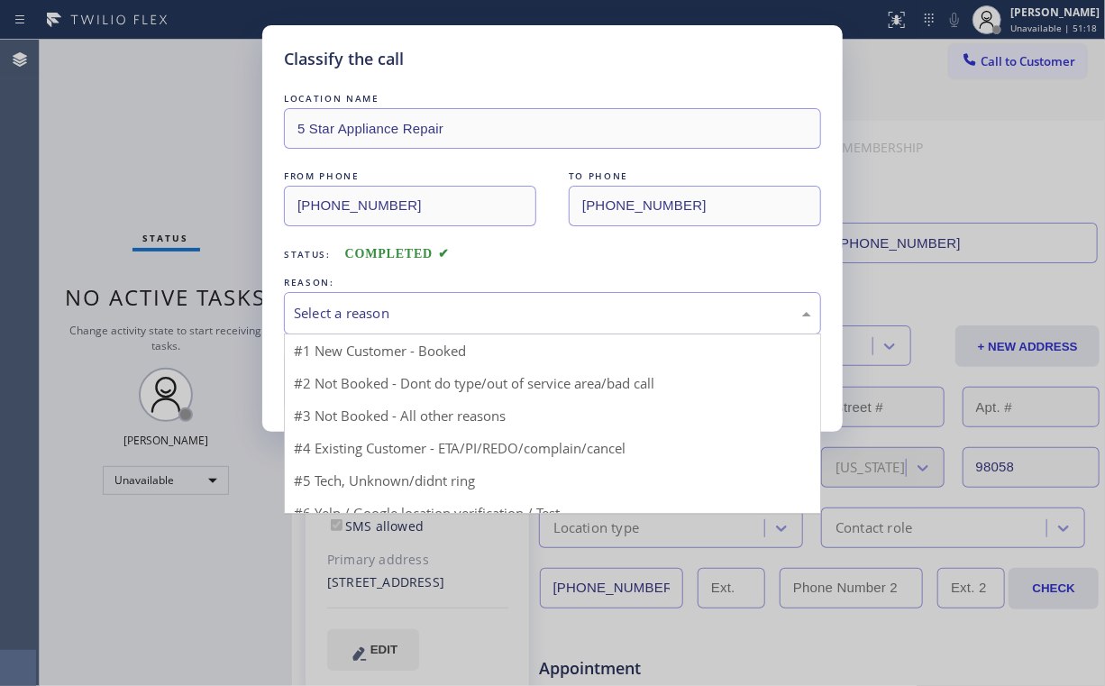
click at [332, 300] on div "Select a reason" at bounding box center [552, 313] width 537 height 42
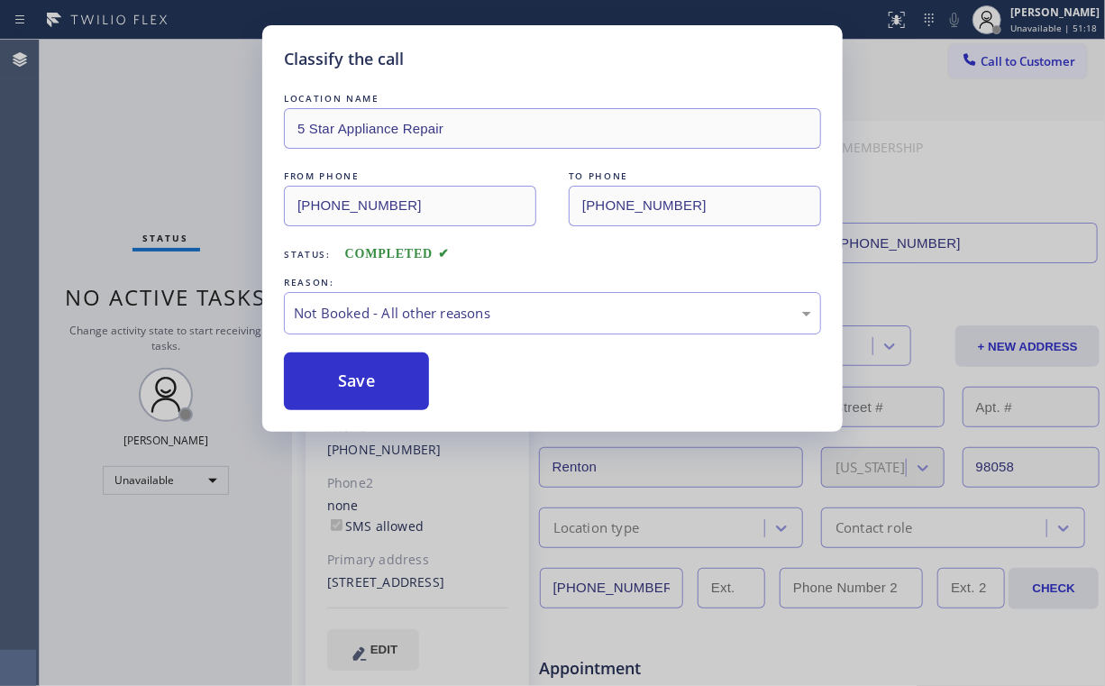
drag, startPoint x: 353, startPoint y: 384, endPoint x: 202, endPoint y: 145, distance: 282.8
click at [354, 382] on button "Save" at bounding box center [356, 381] width 145 height 58
drag, startPoint x: 202, startPoint y: 144, endPoint x: 183, endPoint y: 107, distance: 41.5
click at [199, 141] on div "Classify the call LOCATION NAME 5 Star Appliance Repair FROM PHONE [PHONE_NUMBE…" at bounding box center [552, 343] width 1105 height 686
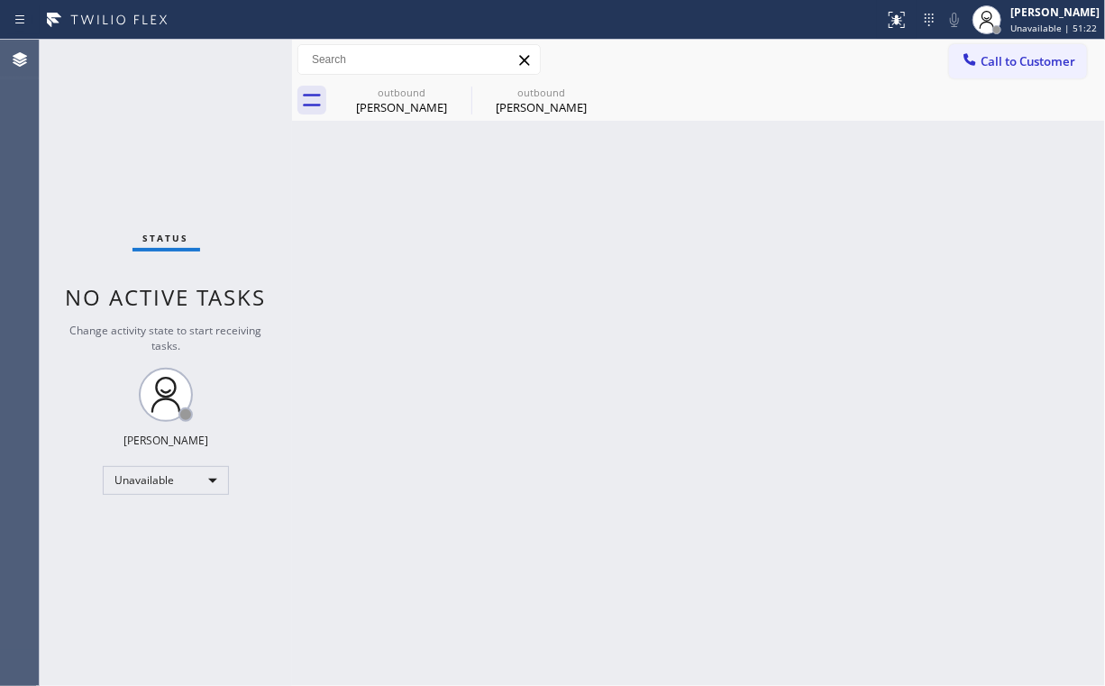
drag, startPoint x: 994, startPoint y: 59, endPoint x: 819, endPoint y: 174, distance: 210.3
click at [994, 65] on span "Call to Customer" at bounding box center [1028, 61] width 95 height 16
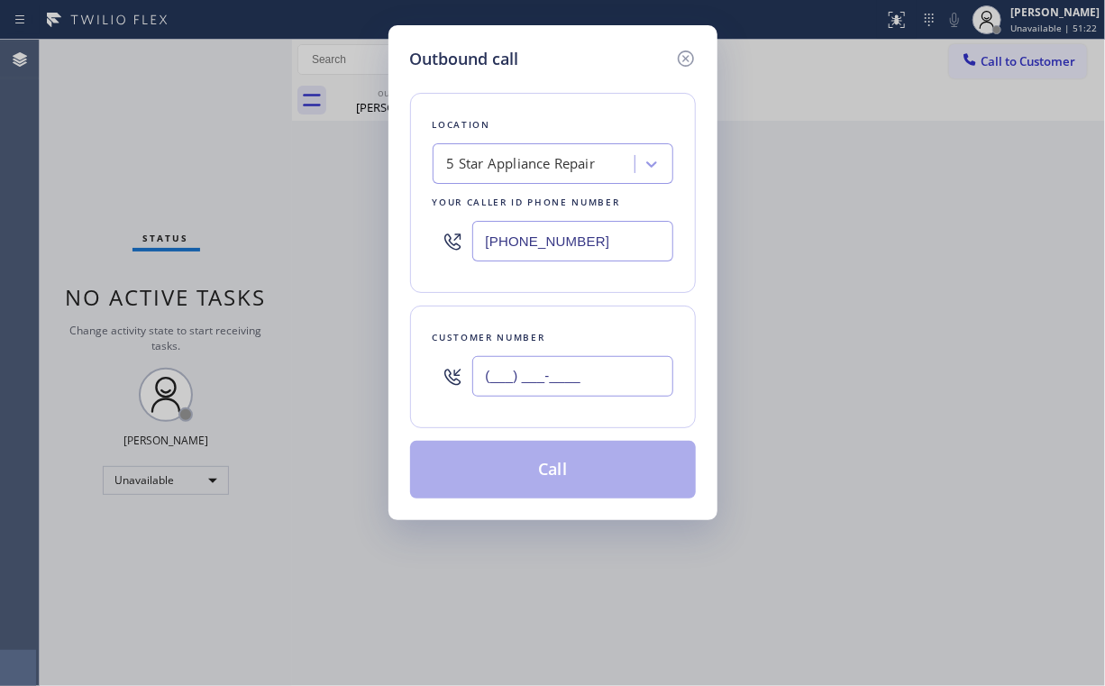
click at [575, 380] on input "(___) ___-____" at bounding box center [572, 376] width 201 height 41
paste input "305) 588-1601"
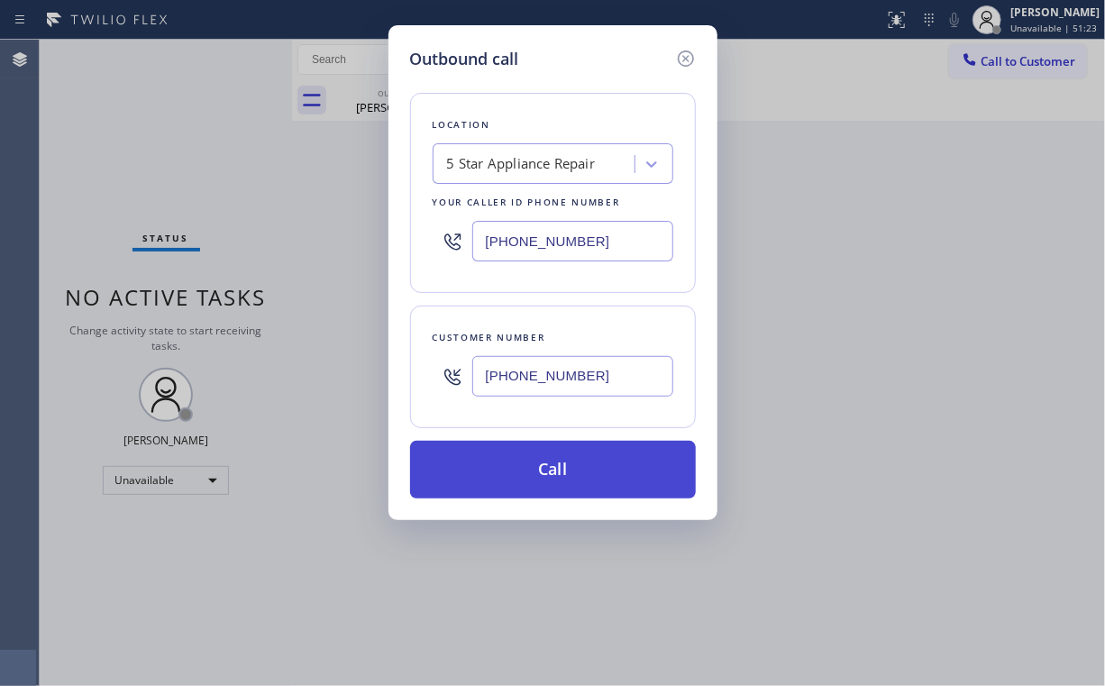
type input "[PHONE_NUMBER]"
drag, startPoint x: 513, startPoint y: 458, endPoint x: 506, endPoint y: 491, distance: 34.1
click at [512, 463] on button "Call" at bounding box center [553, 470] width 286 height 58
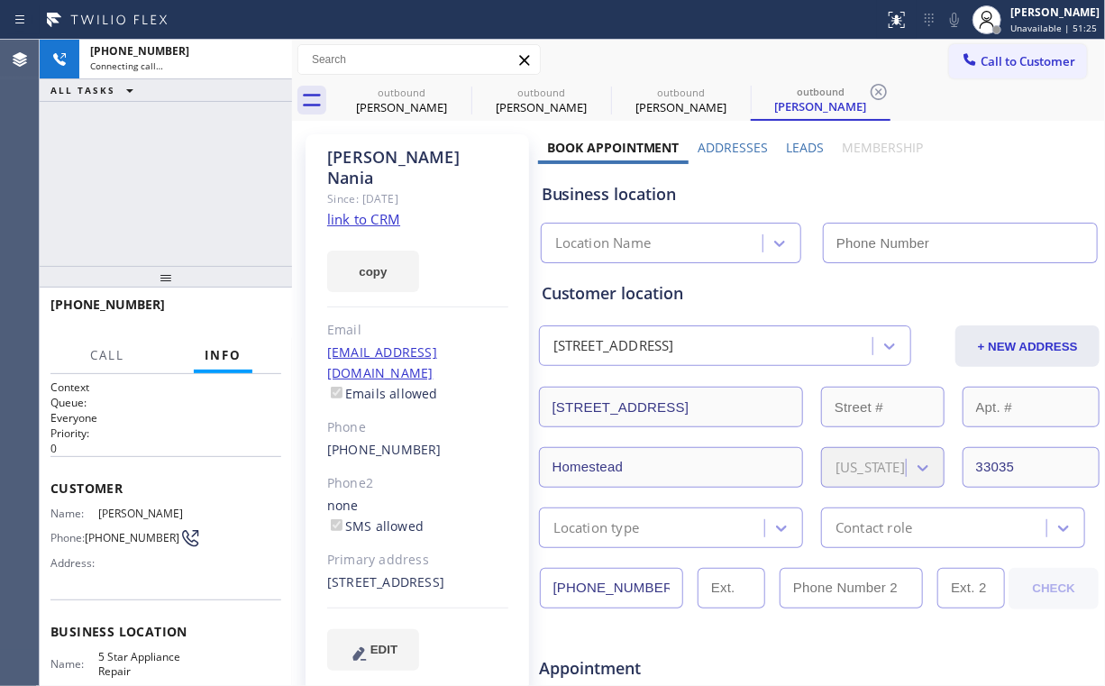
click at [198, 197] on div "[PHONE_NUMBER] Connecting call… ALL TASKS ALL TASKS ACTIVE TASKS TASKS IN WRAP …" at bounding box center [166, 153] width 252 height 226
drag, startPoint x: 395, startPoint y: 90, endPoint x: 469, endPoint y: 96, distance: 74.2
click at [396, 92] on div "outbound" at bounding box center [402, 93] width 136 height 14
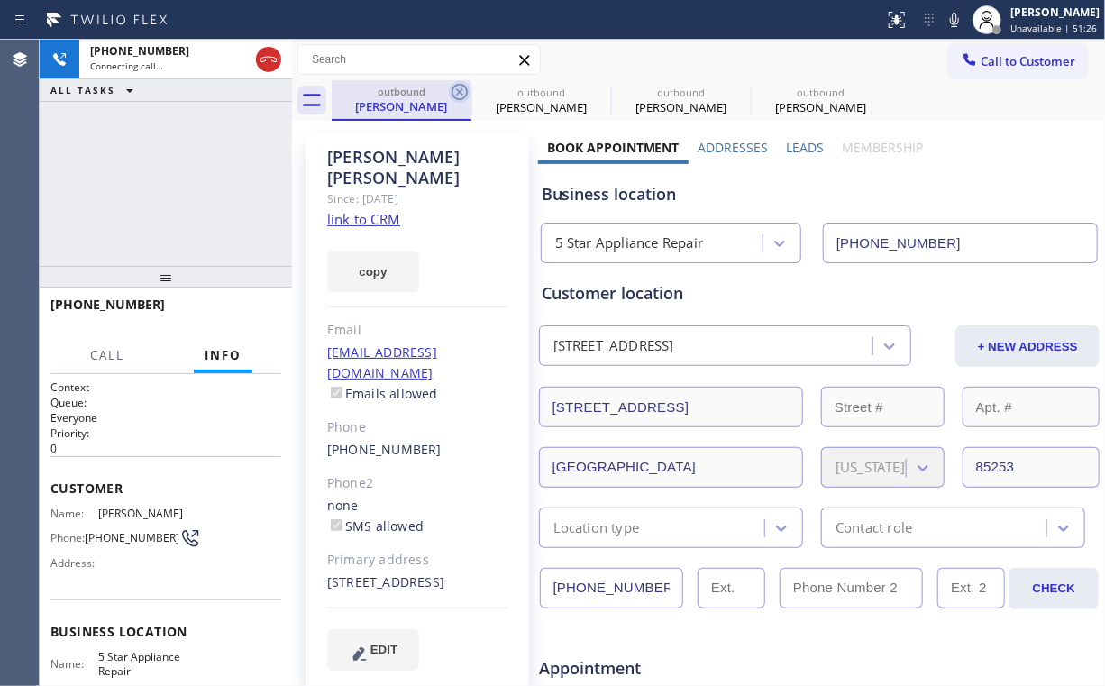
click at [459, 88] on icon at bounding box center [460, 92] width 22 height 22
click at [0, 0] on icon at bounding box center [0, 0] width 0 height 0
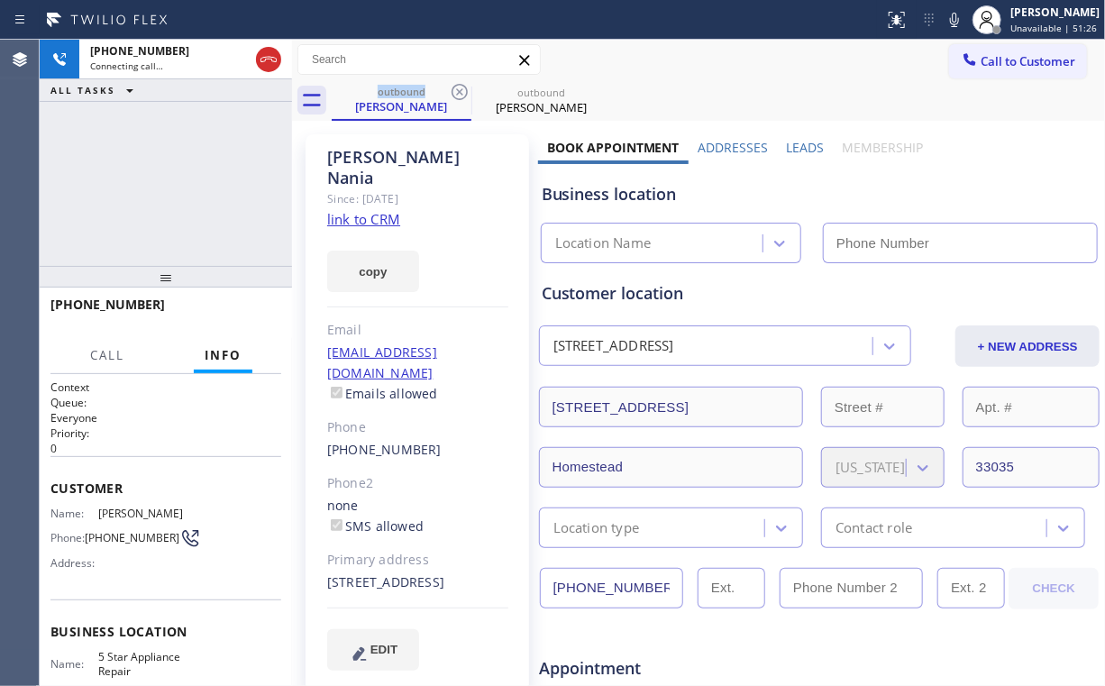
type input "[PHONE_NUMBER]"
drag, startPoint x: 174, startPoint y: 141, endPoint x: 180, endPoint y: 148, distance: 9.6
click at [174, 141] on div "[PHONE_NUMBER] Connecting call… ALL TASKS ALL TASKS ACTIVE TASKS TASKS IN WRAP …" at bounding box center [166, 153] width 252 height 226
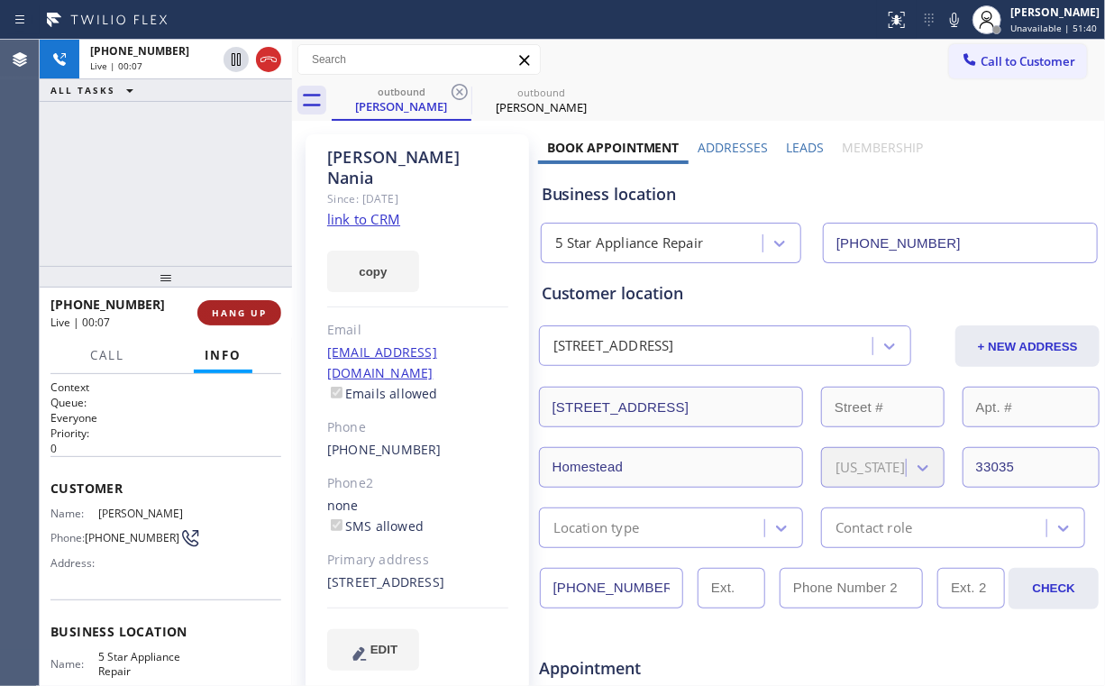
click at [256, 306] on span "HANG UP" at bounding box center [239, 312] width 55 height 13
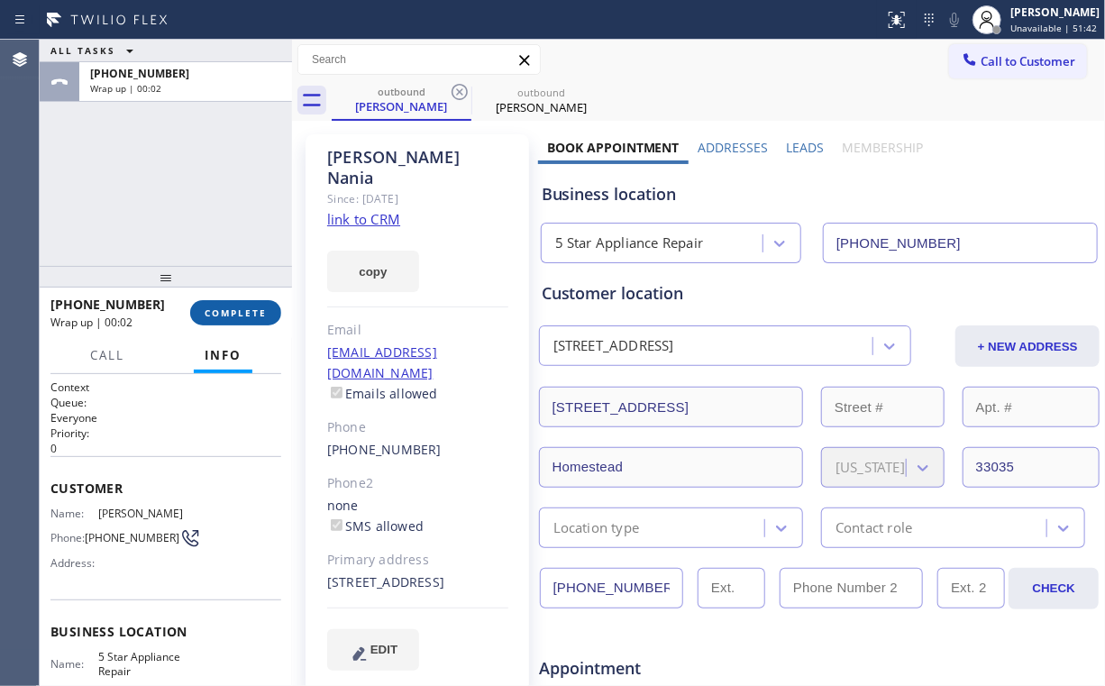
click at [255, 319] on button "COMPLETE" at bounding box center [235, 312] width 91 height 25
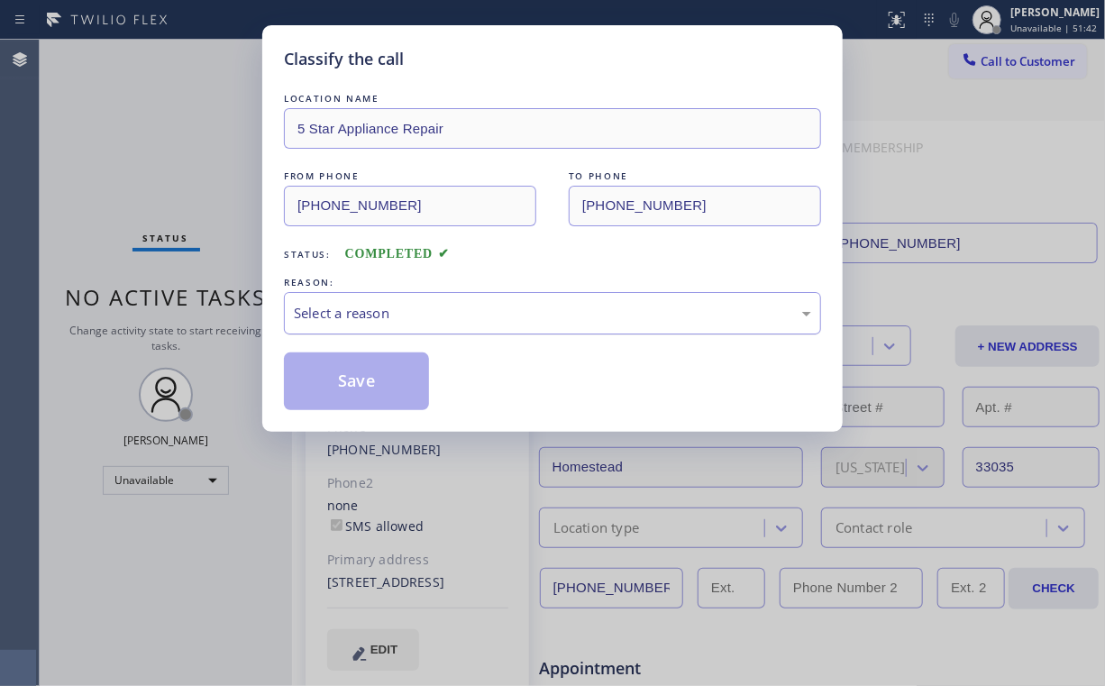
drag, startPoint x: 353, startPoint y: 313, endPoint x: 352, endPoint y: 328, distance: 15.4
click at [352, 316] on div "Select a reason" at bounding box center [552, 313] width 517 height 21
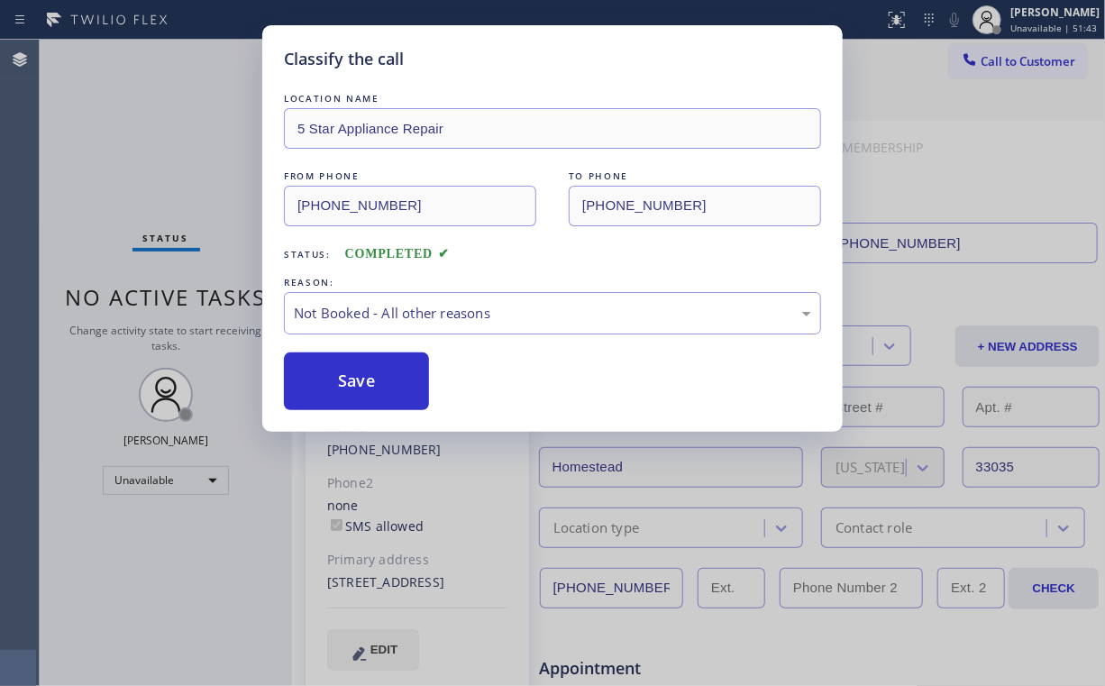
drag, startPoint x: 350, startPoint y: 382, endPoint x: 195, endPoint y: 241, distance: 209.9
click at [351, 382] on button "Save" at bounding box center [356, 381] width 145 height 58
click at [117, 169] on div "Classify the call LOCATION NAME 5 Star Appliance Repair FROM PHONE [PHONE_NUMBE…" at bounding box center [552, 343] width 1105 height 686
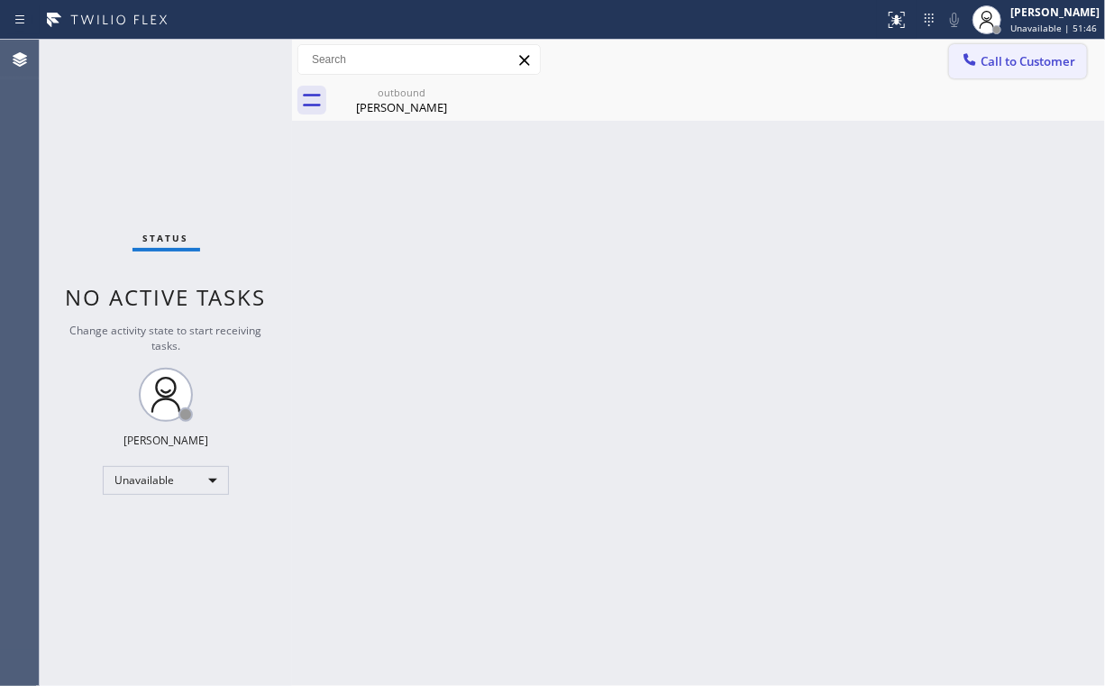
drag, startPoint x: 992, startPoint y: 66, endPoint x: 604, endPoint y: 321, distance: 464.0
click at [990, 67] on span "Call to Customer" at bounding box center [1028, 61] width 95 height 16
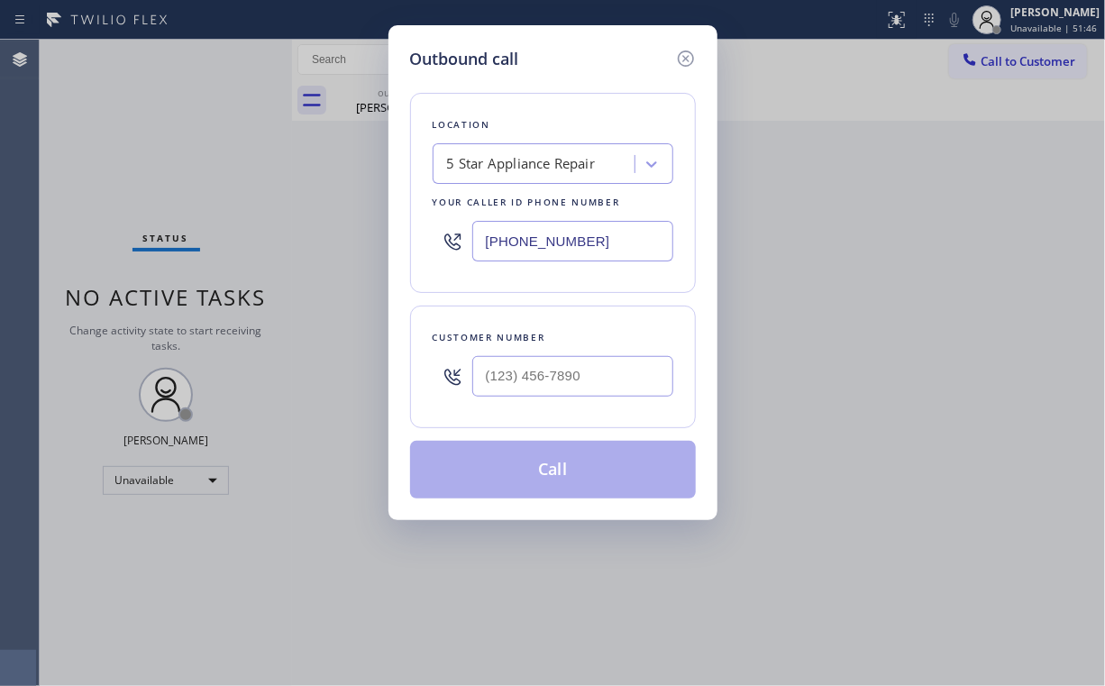
drag, startPoint x: 594, startPoint y: 338, endPoint x: 590, endPoint y: 354, distance: 16.8
click at [594, 339] on div "Customer number" at bounding box center [553, 337] width 241 height 19
click at [584, 364] on input "(___) ___-____" at bounding box center [572, 376] width 201 height 41
paste input "847) 721-4377"
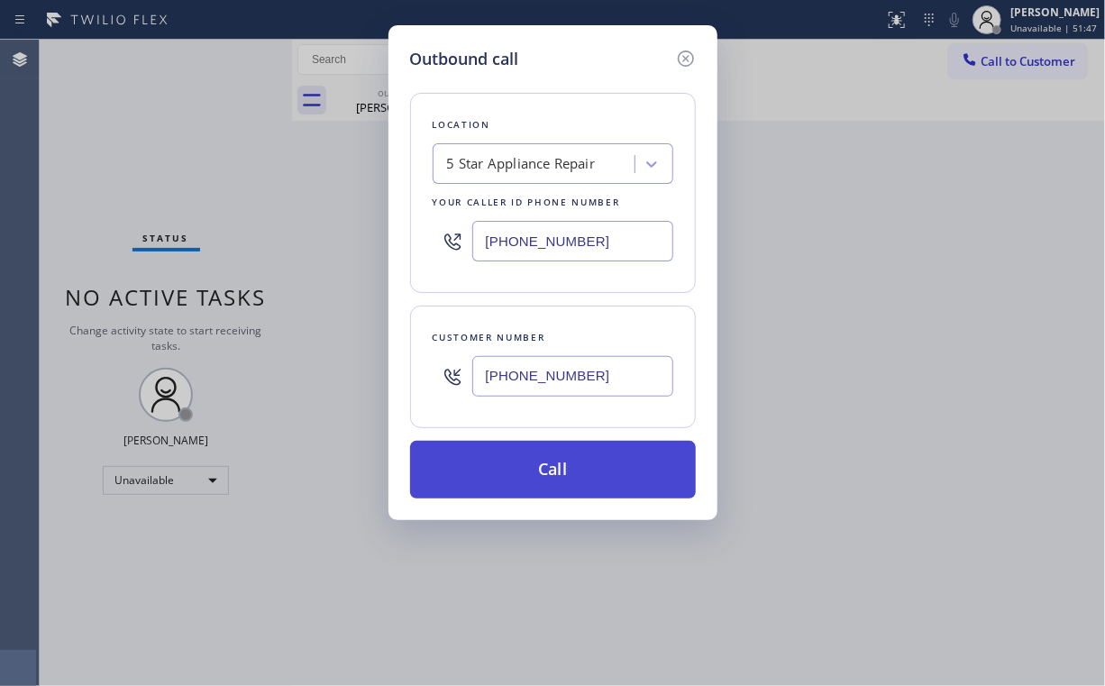
type input "[PHONE_NUMBER]"
drag, startPoint x: 541, startPoint y: 462, endPoint x: 541, endPoint y: 472, distance: 10.8
click at [541, 472] on button "Call" at bounding box center [553, 470] width 286 height 58
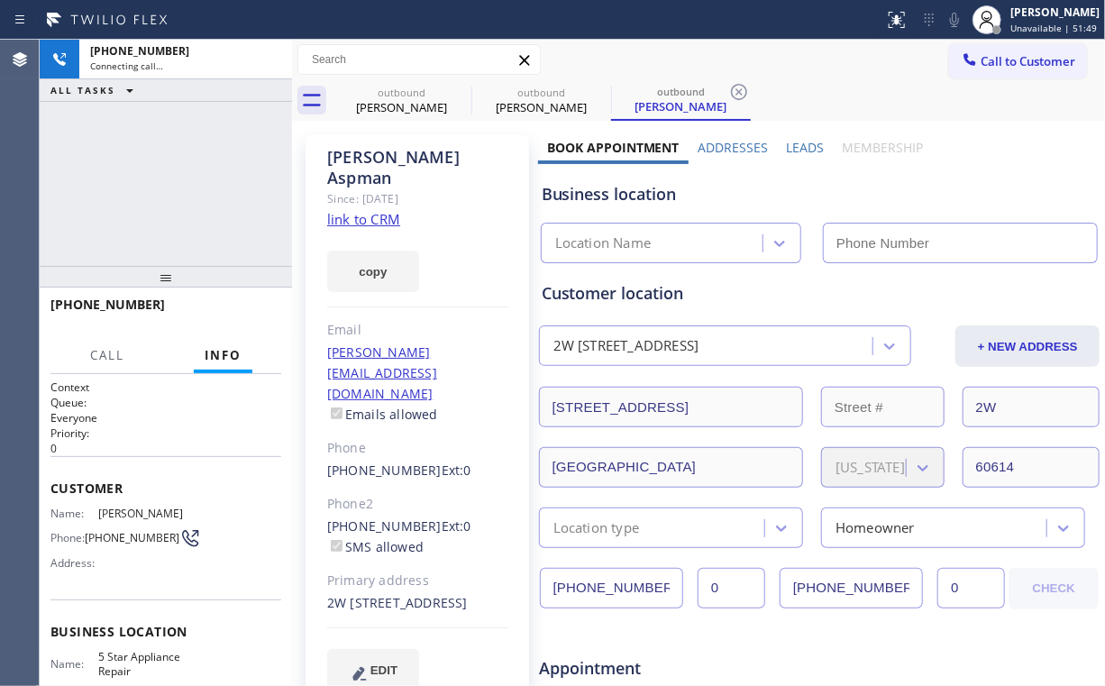
click at [184, 162] on div "[PHONE_NUMBER] Connecting call… ALL TASKS ALL TASKS ACTIVE TASKS TASKS IN WRAP …" at bounding box center [166, 153] width 252 height 226
type input "[PHONE_NUMBER]"
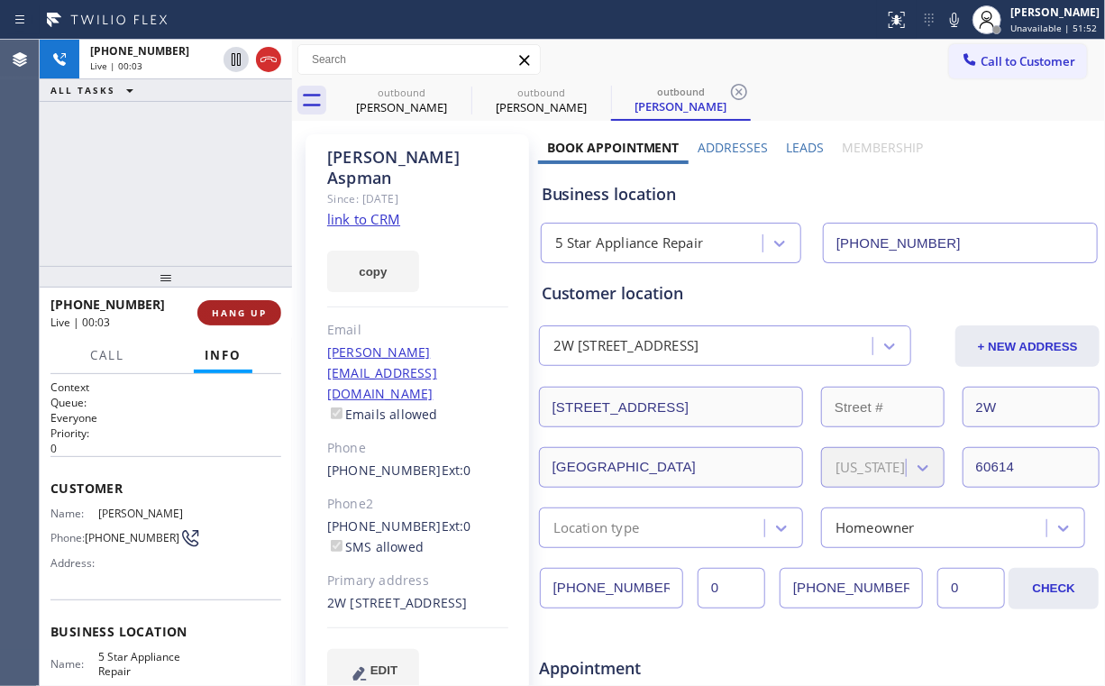
click at [238, 299] on div "[PHONE_NUMBER] Live | 00:03 HANG UP" at bounding box center [165, 312] width 231 height 47
click at [238, 317] on span "HANG UP" at bounding box center [239, 312] width 55 height 13
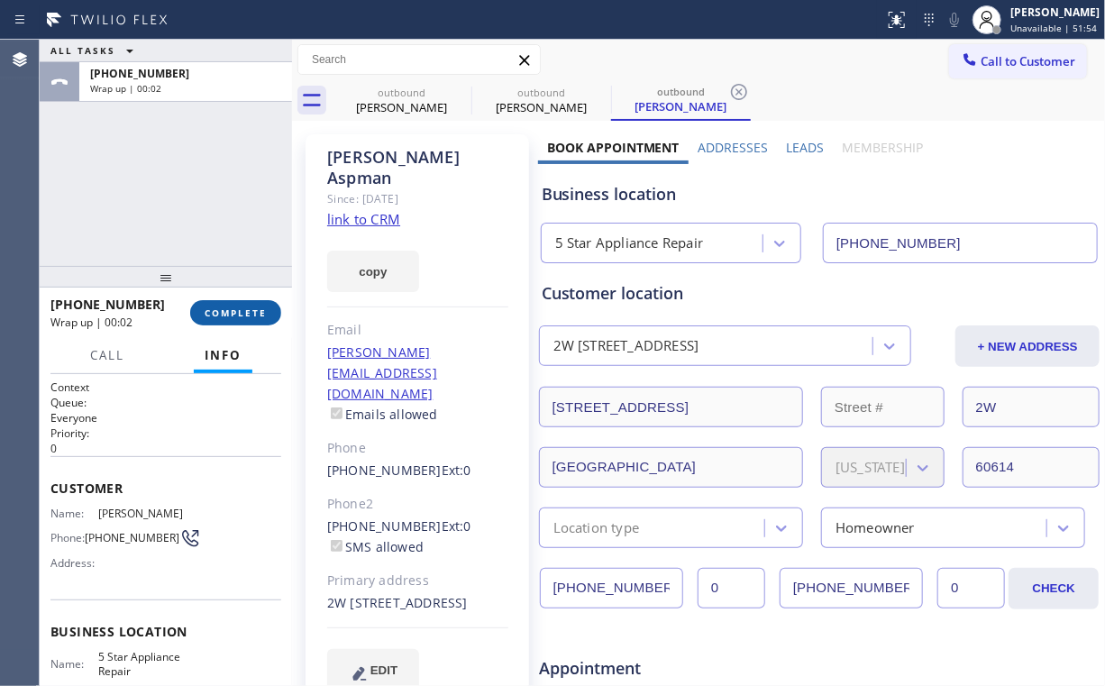
click at [238, 317] on span "COMPLETE" at bounding box center [236, 312] width 62 height 13
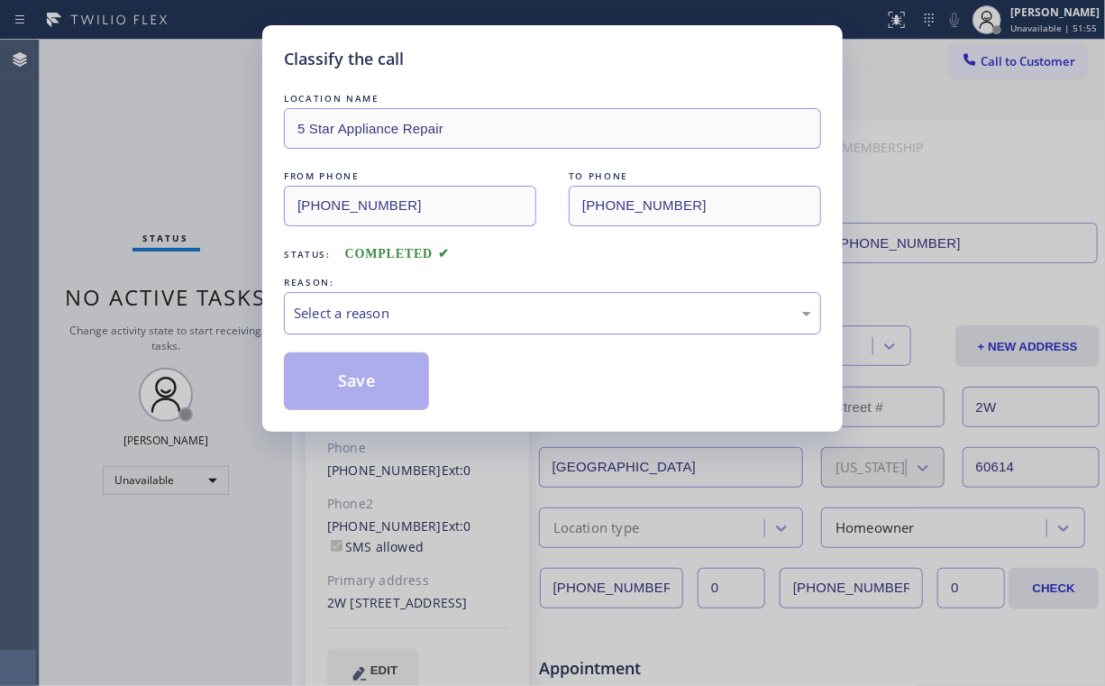
drag, startPoint x: 326, startPoint y: 298, endPoint x: 334, endPoint y: 329, distance: 31.5
click at [330, 314] on div "Select a reason" at bounding box center [552, 313] width 537 height 42
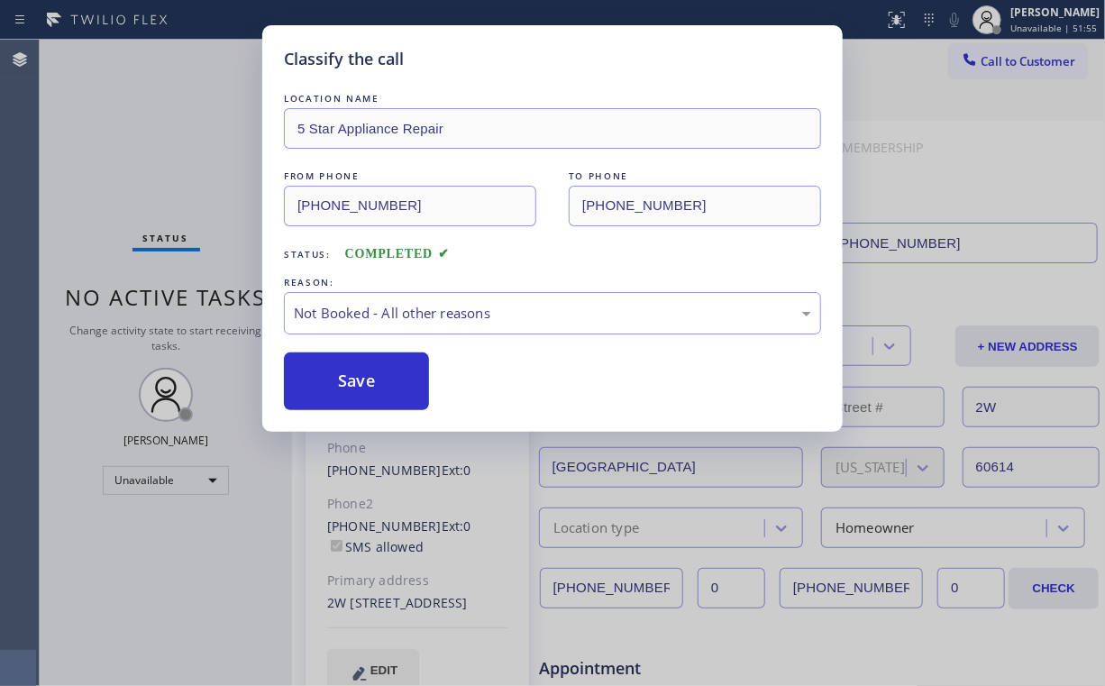
drag, startPoint x: 342, startPoint y: 389, endPoint x: 177, endPoint y: 188, distance: 260.7
click at [343, 389] on button "Save" at bounding box center [356, 381] width 145 height 58
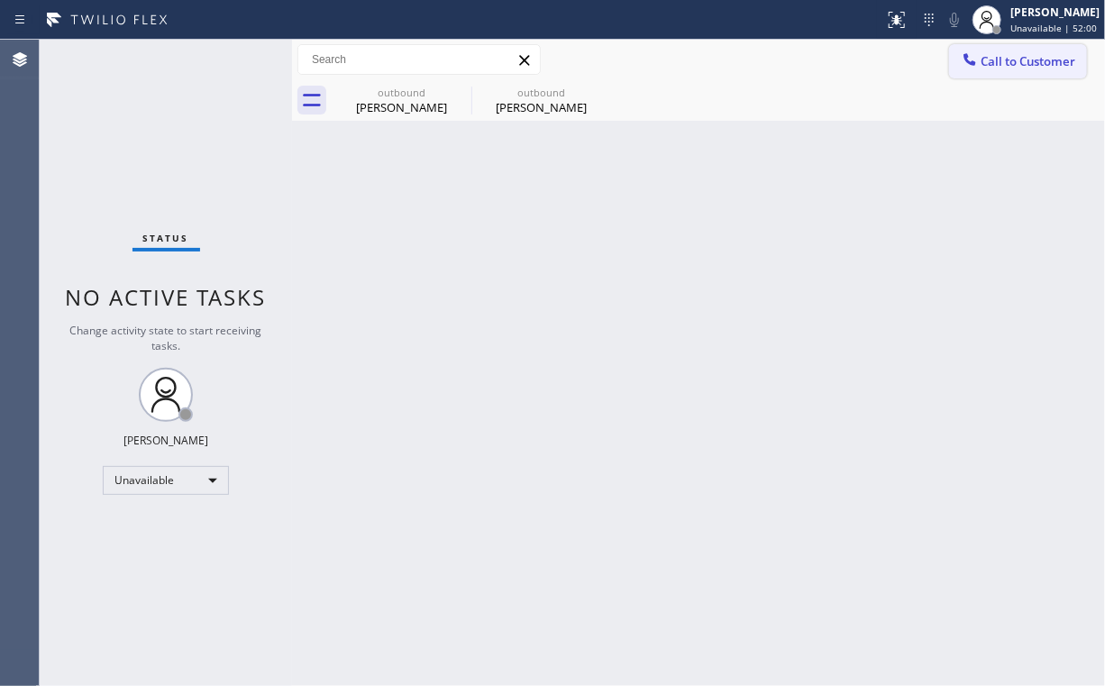
click at [975, 70] on div at bounding box center [970, 61] width 22 height 22
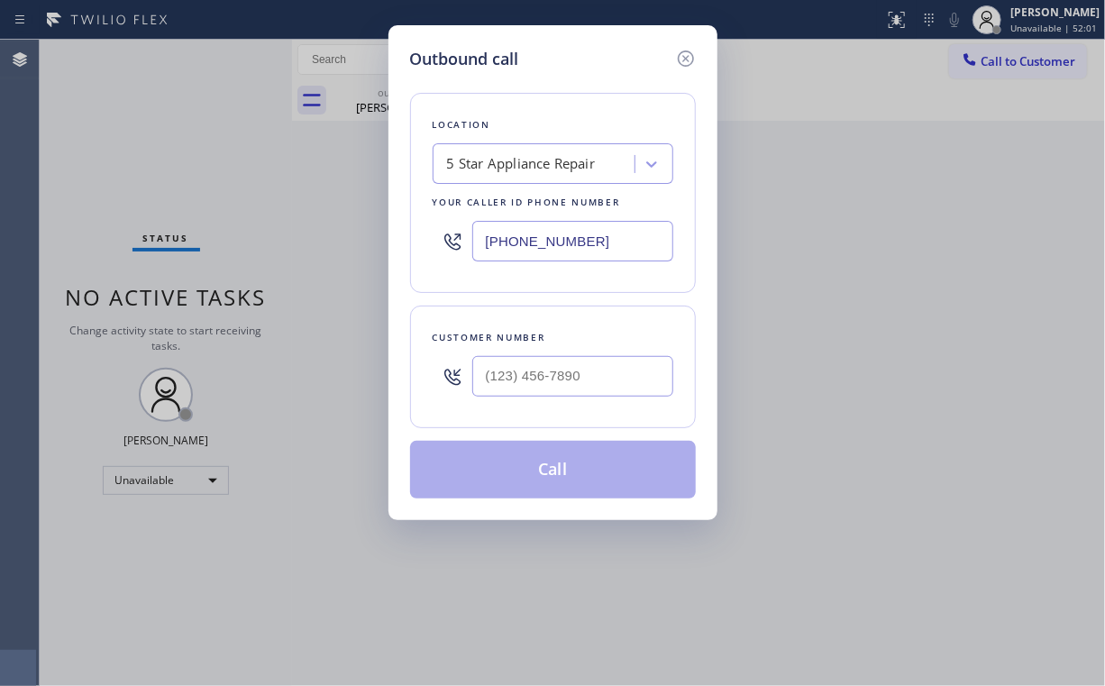
click at [609, 399] on div at bounding box center [572, 376] width 201 height 59
click at [608, 380] on input "(___) ___-____" at bounding box center [572, 376] width 201 height 41
paste input "408) 937-1370"
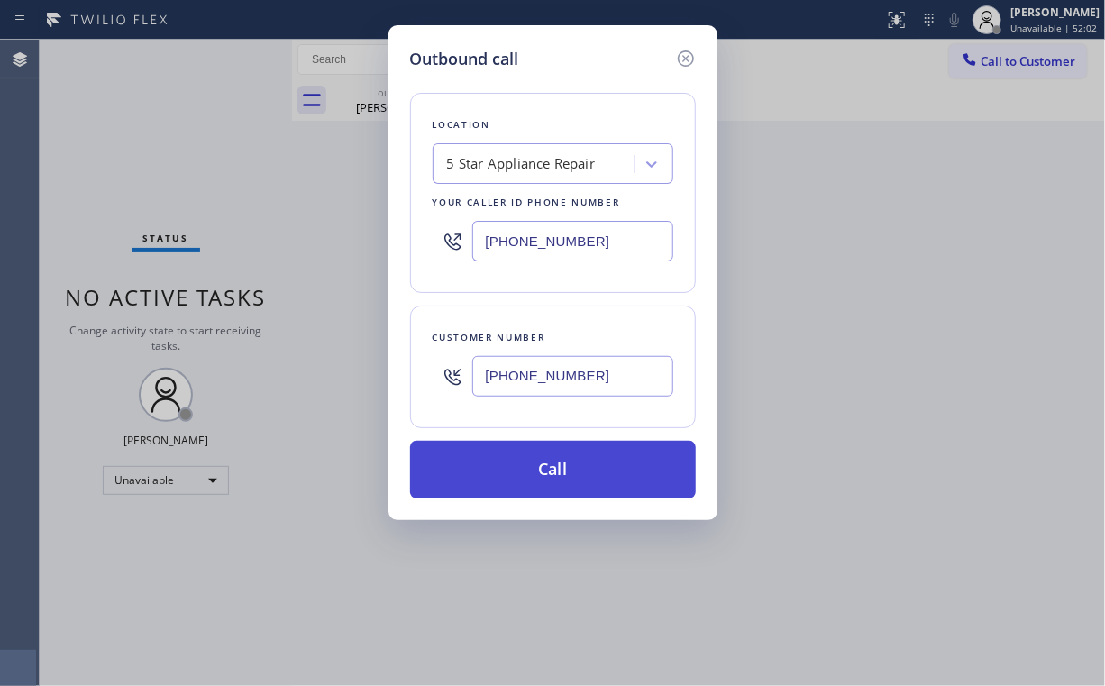
click at [531, 469] on button "Call" at bounding box center [553, 470] width 286 height 58
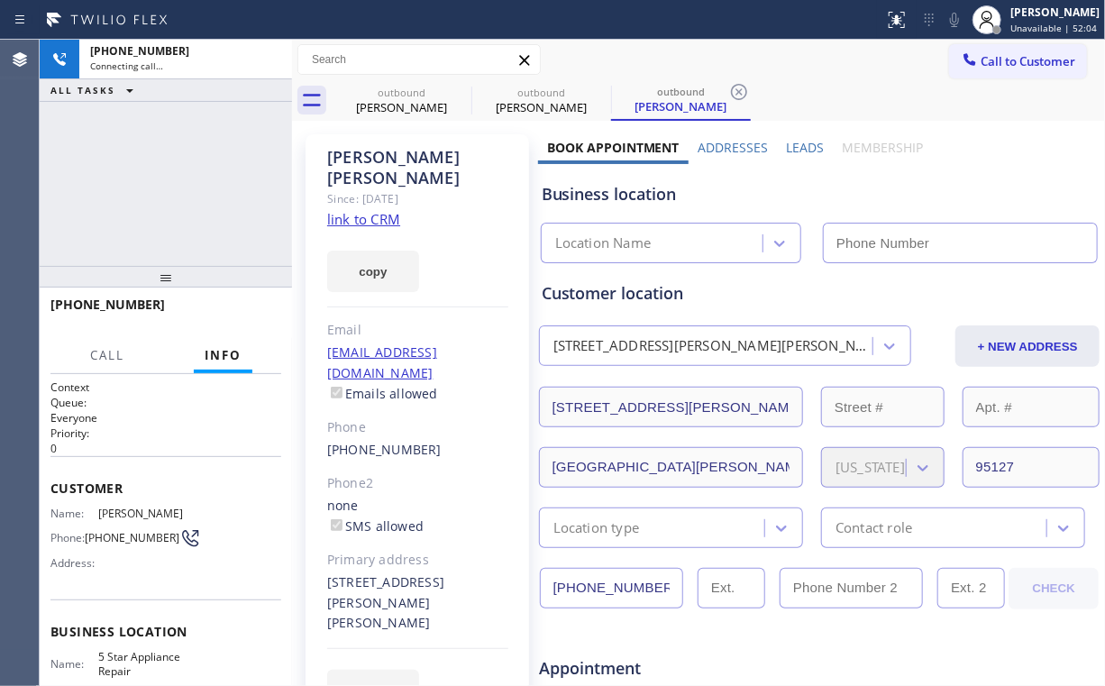
click at [222, 184] on div "[PHONE_NUMBER] Connecting call… ALL TASKS ALL TASKS ACTIVE TASKS TASKS IN WRAP …" at bounding box center [166, 153] width 252 height 226
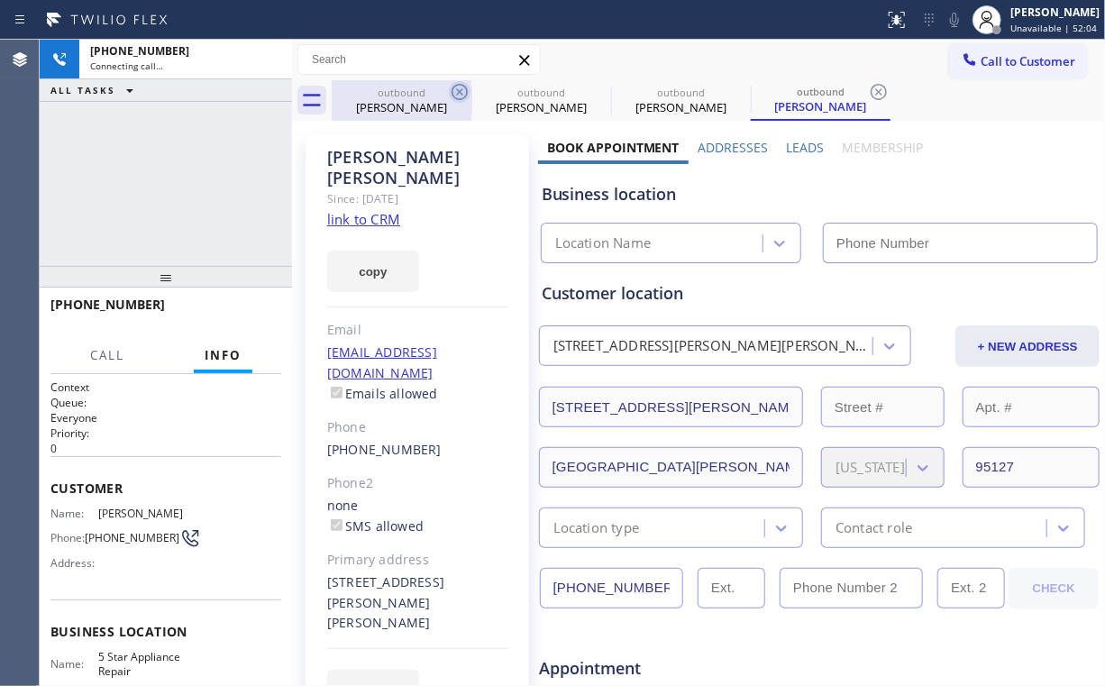
click at [403, 103] on div "[PERSON_NAME]" at bounding box center [402, 107] width 136 height 16
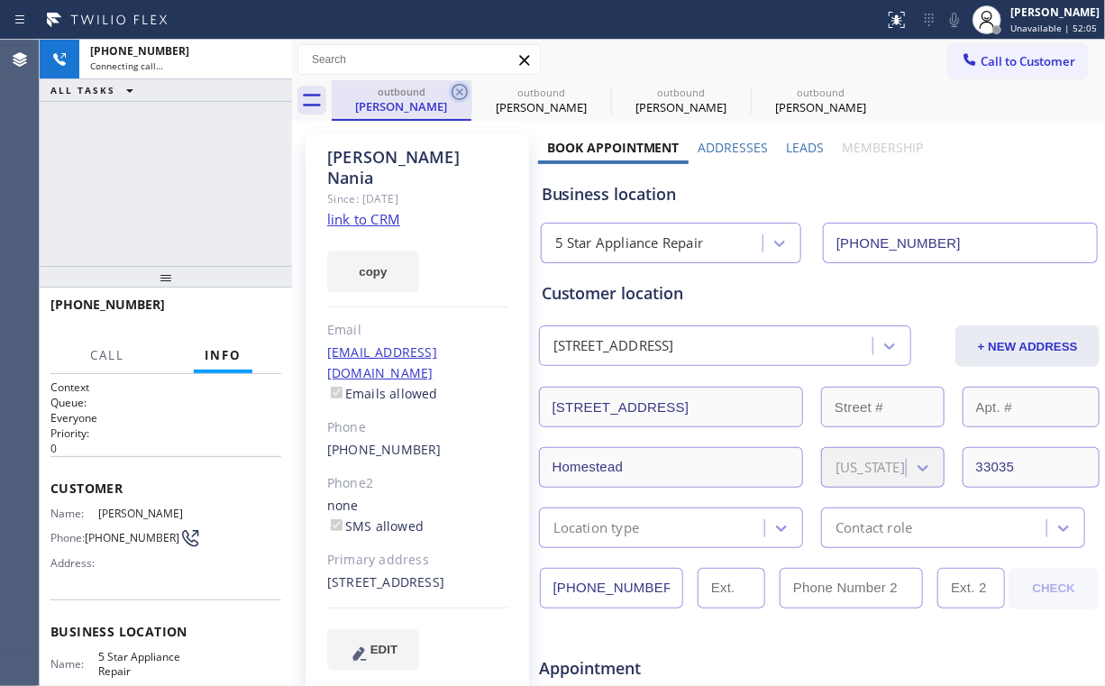
click at [458, 92] on icon at bounding box center [460, 92] width 22 height 22
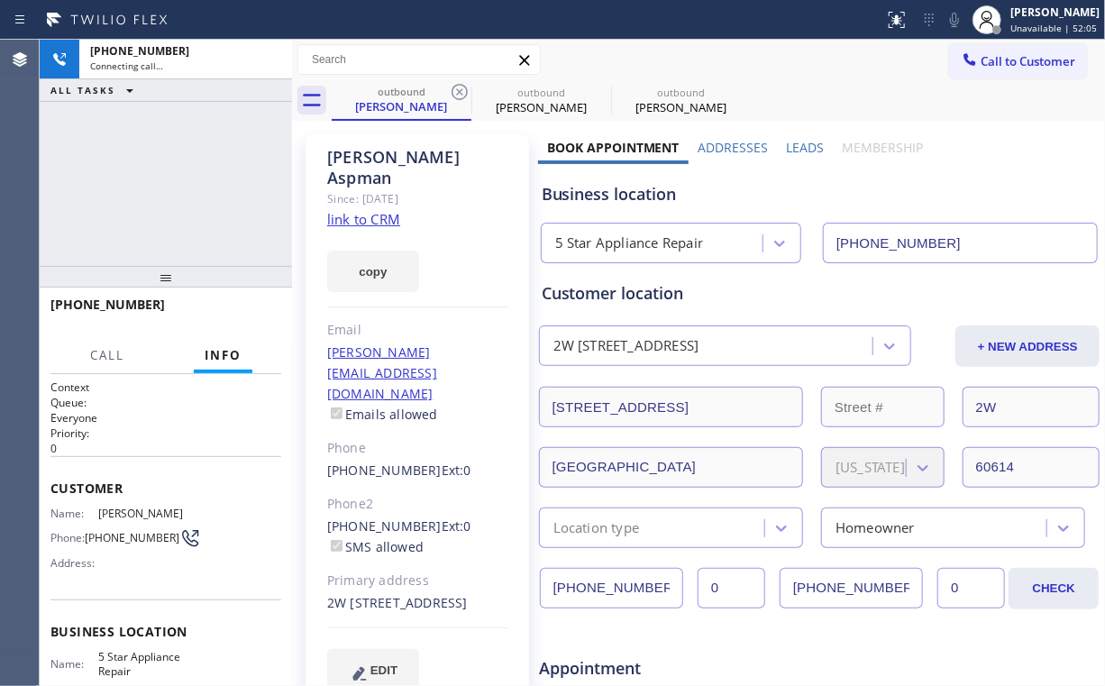
click at [209, 156] on div "[PHONE_NUMBER] Connecting call… ALL TASKS ALL TASKS ACTIVE TASKS TASKS IN WRAP …" at bounding box center [166, 153] width 252 height 226
drag, startPoint x: 577, startPoint y: 296, endPoint x: 546, endPoint y: 296, distance: 30.6
click at [546, 296] on div "Customer location" at bounding box center [820, 293] width 556 height 24
click at [538, 294] on div "Customer location 2W [STREET_ADDRESS] + NEW ADDRESS [STREET_ADDRESS][US_STATE] …" at bounding box center [819, 405] width 563 height 285
click at [180, 206] on div "[PHONE_NUMBER] Live | 00:04 ALL TASKS ALL TASKS ACTIVE TASKS TASKS IN WRAP UP" at bounding box center [166, 153] width 252 height 226
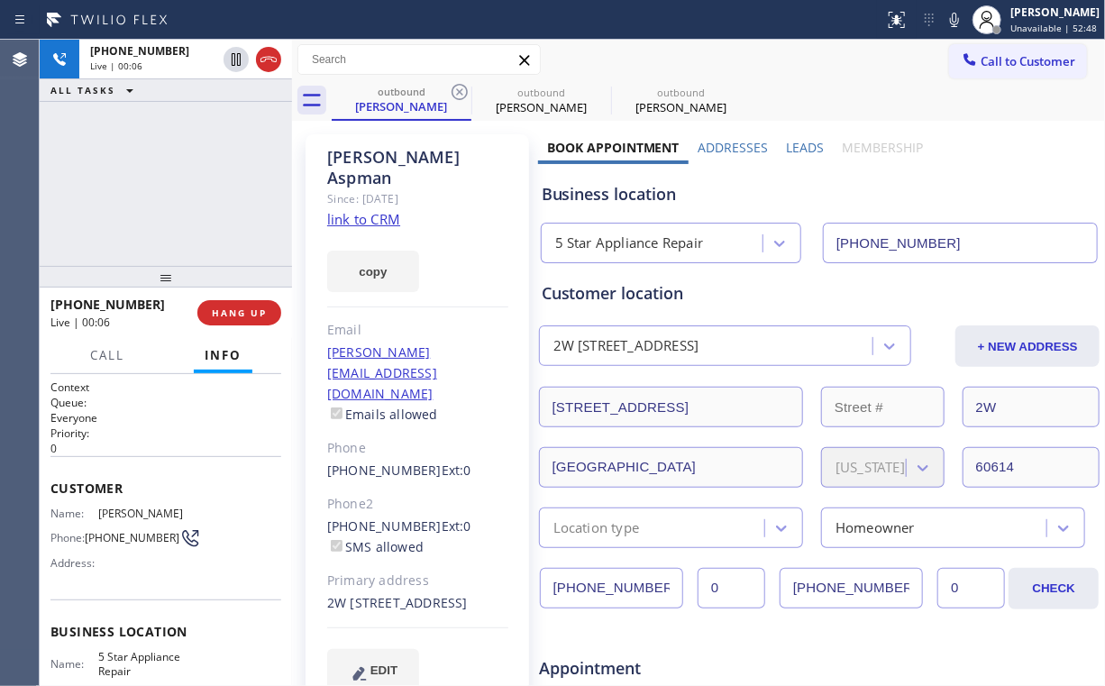
click at [180, 183] on div "[PHONE_NUMBER] Live | 00:06 ALL TASKS ALL TASKS ACTIVE TASKS TASKS IN WRAP UP" at bounding box center [166, 153] width 252 height 226
click at [242, 315] on span "HANG UP" at bounding box center [239, 312] width 55 height 13
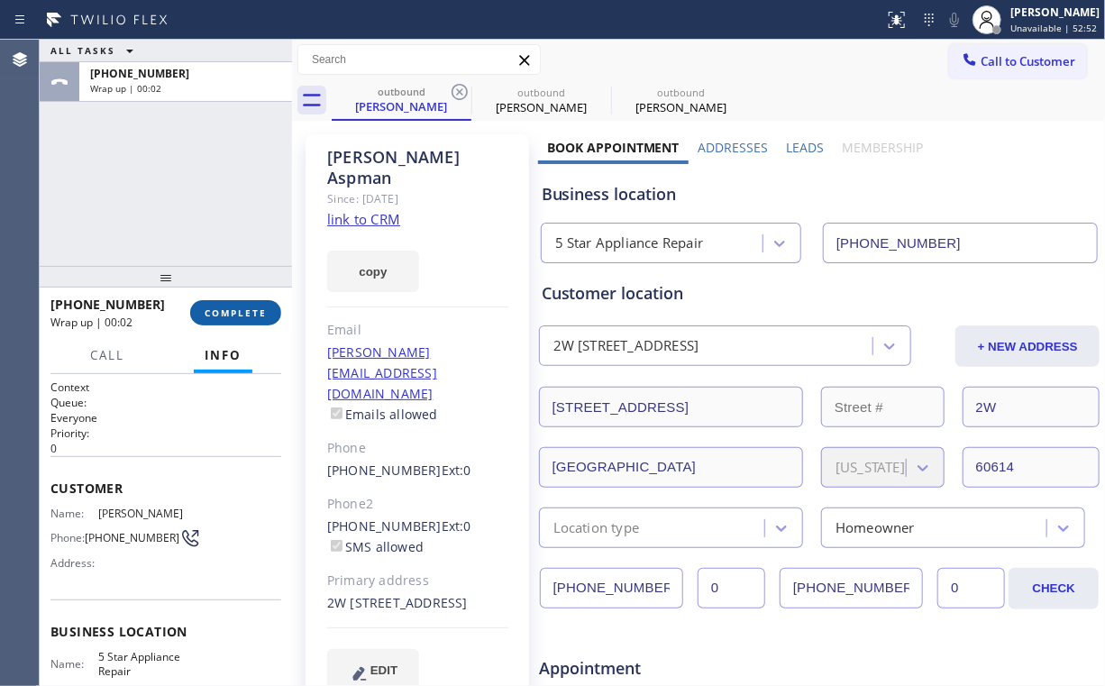
click at [242, 315] on span "COMPLETE" at bounding box center [236, 312] width 62 height 13
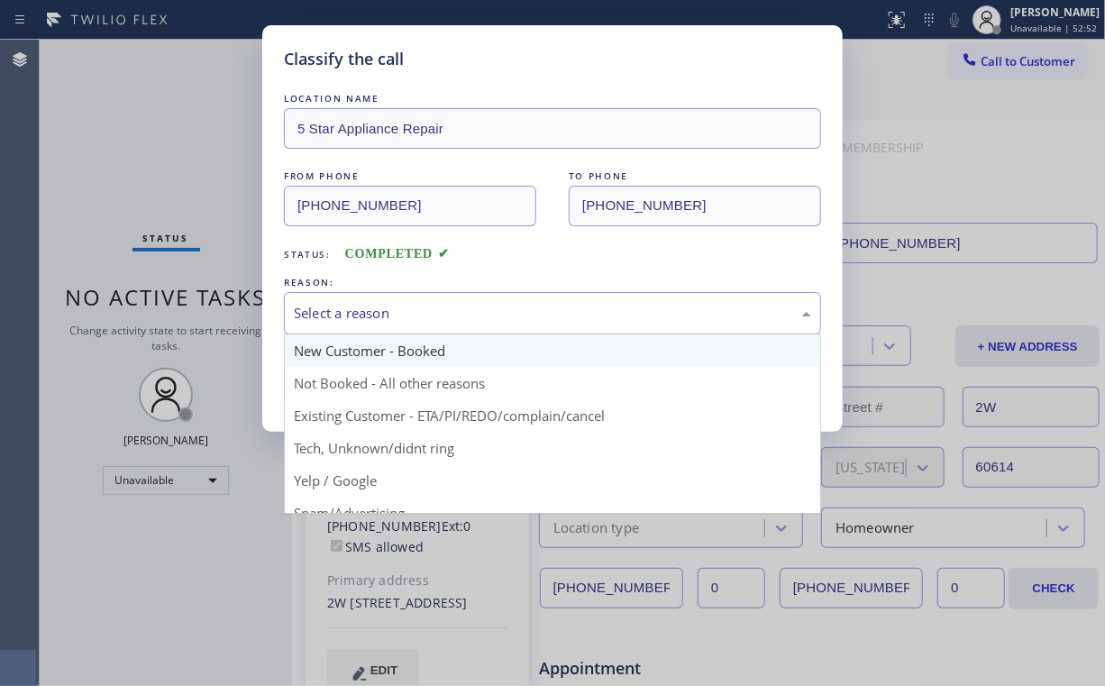
drag, startPoint x: 352, startPoint y: 320, endPoint x: 364, endPoint y: 364, distance: 45.7
click at [352, 323] on div "Select a reason" at bounding box center [552, 313] width 537 height 42
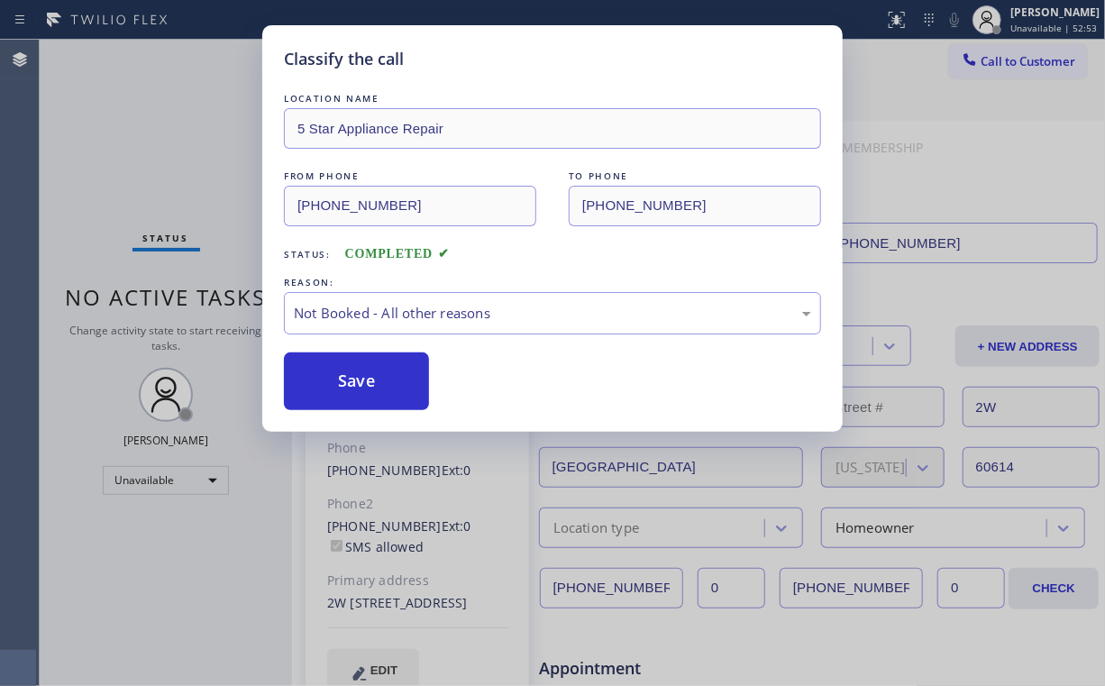
drag, startPoint x: 361, startPoint y: 372, endPoint x: 155, endPoint y: 151, distance: 301.7
click at [353, 365] on button "Save" at bounding box center [356, 381] width 145 height 58
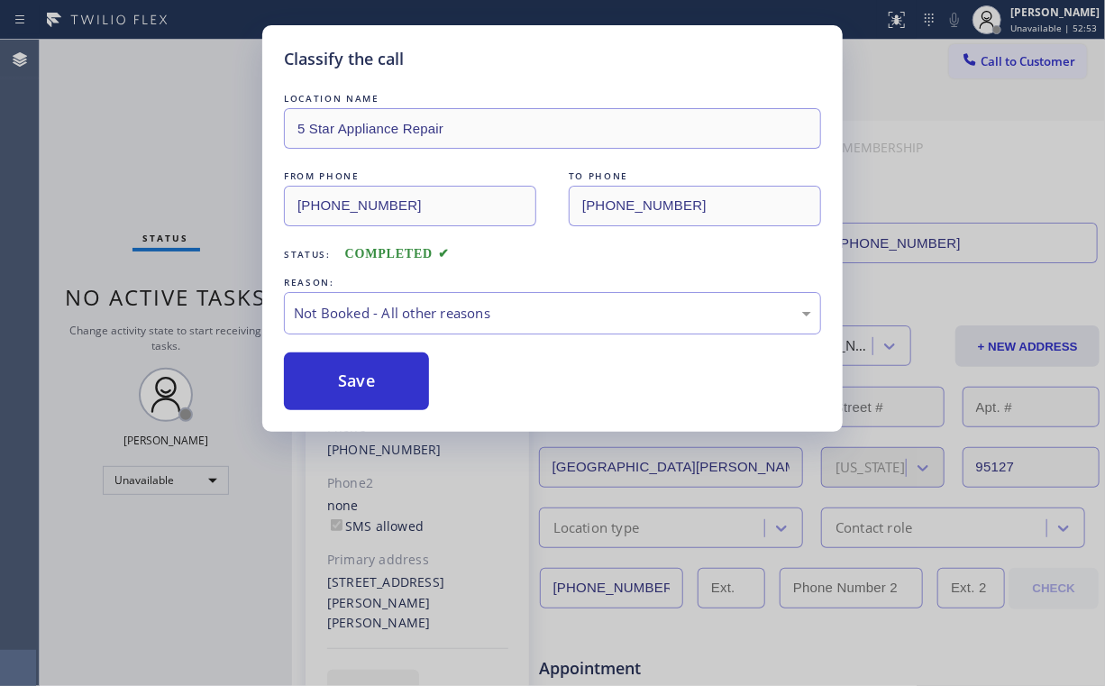
click at [155, 149] on div "Classify the call LOCATION NAME 5 Star Appliance Repair FROM PHONE [PHONE_NUMBE…" at bounding box center [552, 343] width 1105 height 686
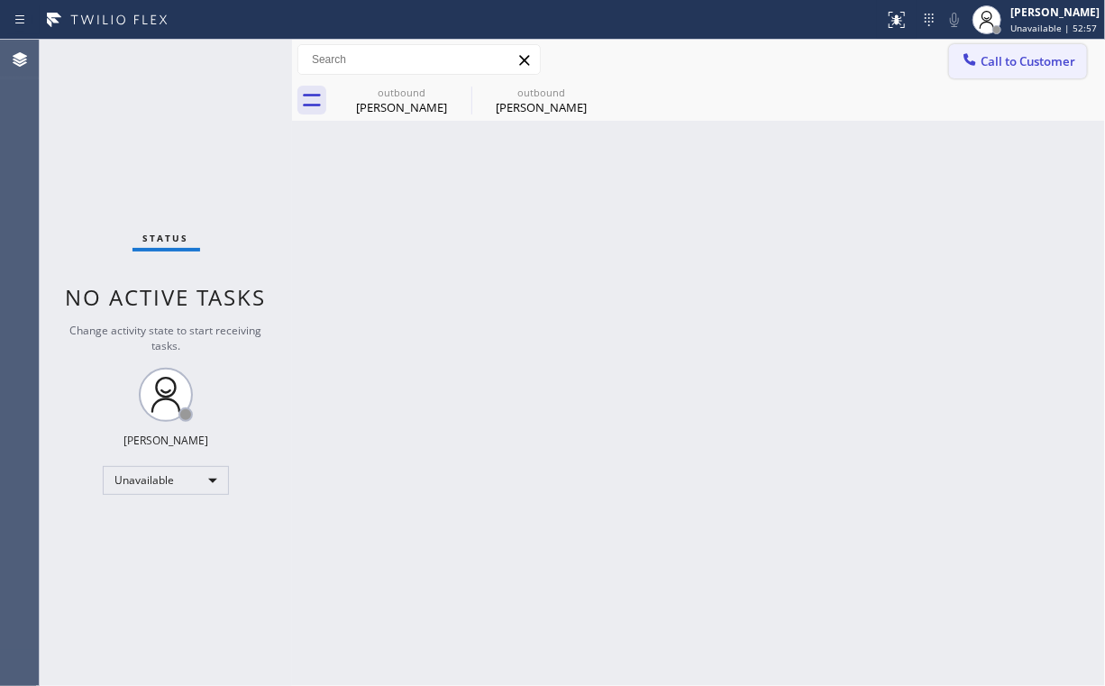
click at [1022, 58] on span "Call to Customer" at bounding box center [1028, 61] width 95 height 16
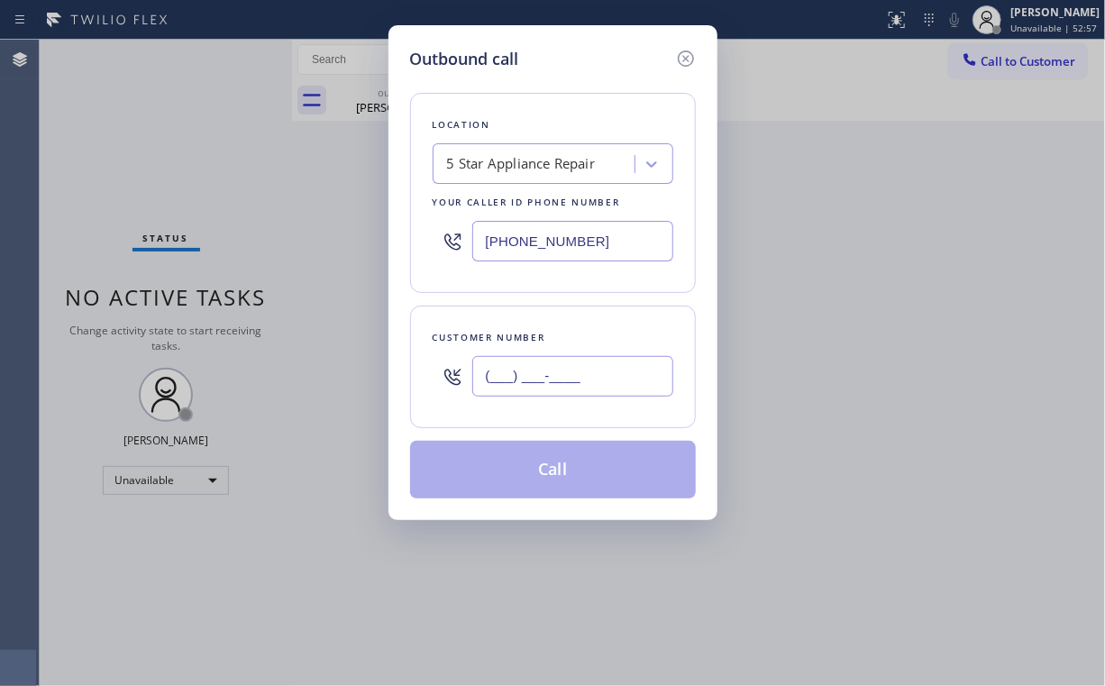
drag, startPoint x: 574, startPoint y: 368, endPoint x: 590, endPoint y: 359, distance: 17.8
click at [577, 368] on input "(___) ___-____" at bounding box center [572, 376] width 201 height 41
paste input "646) 541-8961"
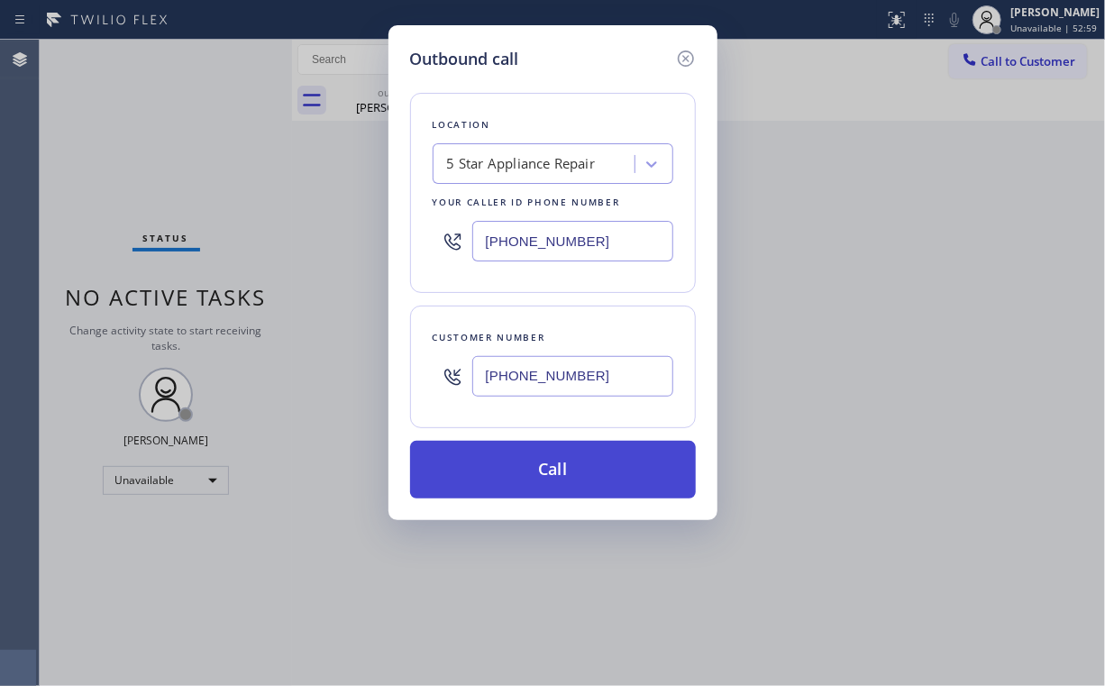
type input "[PHONE_NUMBER]"
drag, startPoint x: 516, startPoint y: 462, endPoint x: 431, endPoint y: 644, distance: 200.8
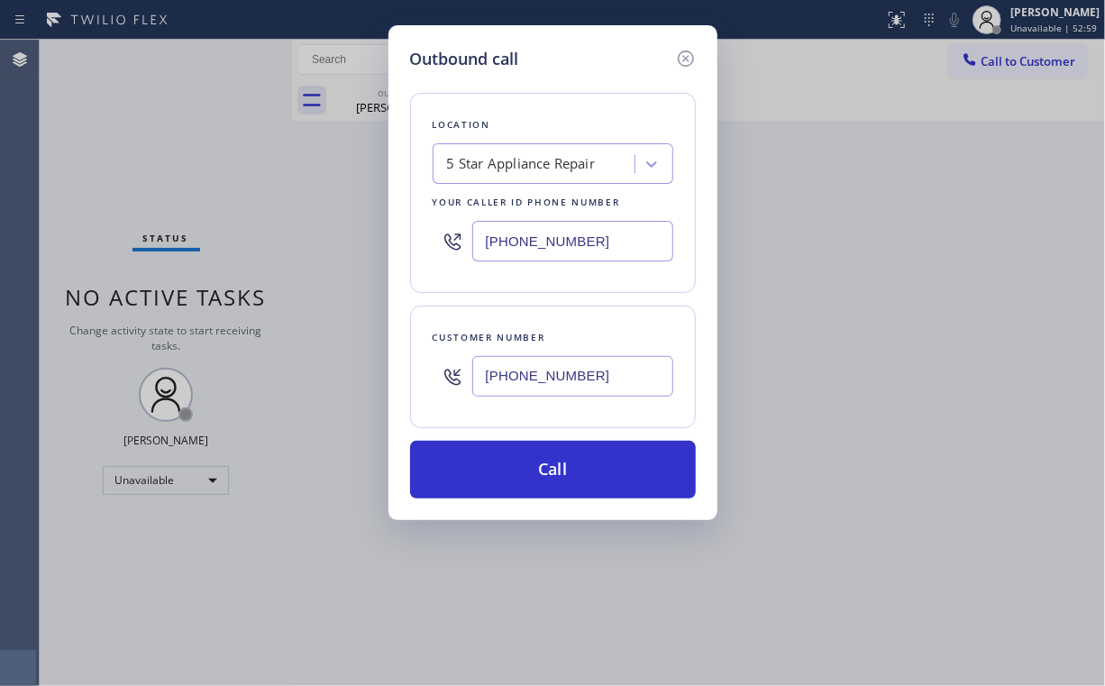
click at [516, 462] on button "Call" at bounding box center [553, 470] width 286 height 58
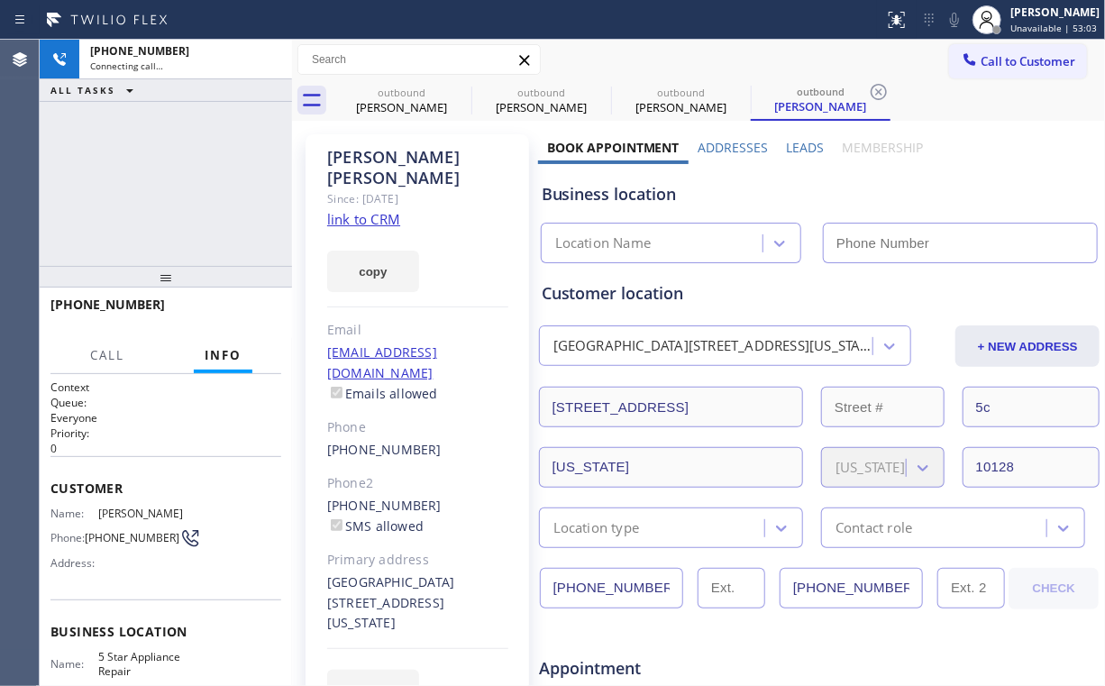
type input "[PHONE_NUMBER]"
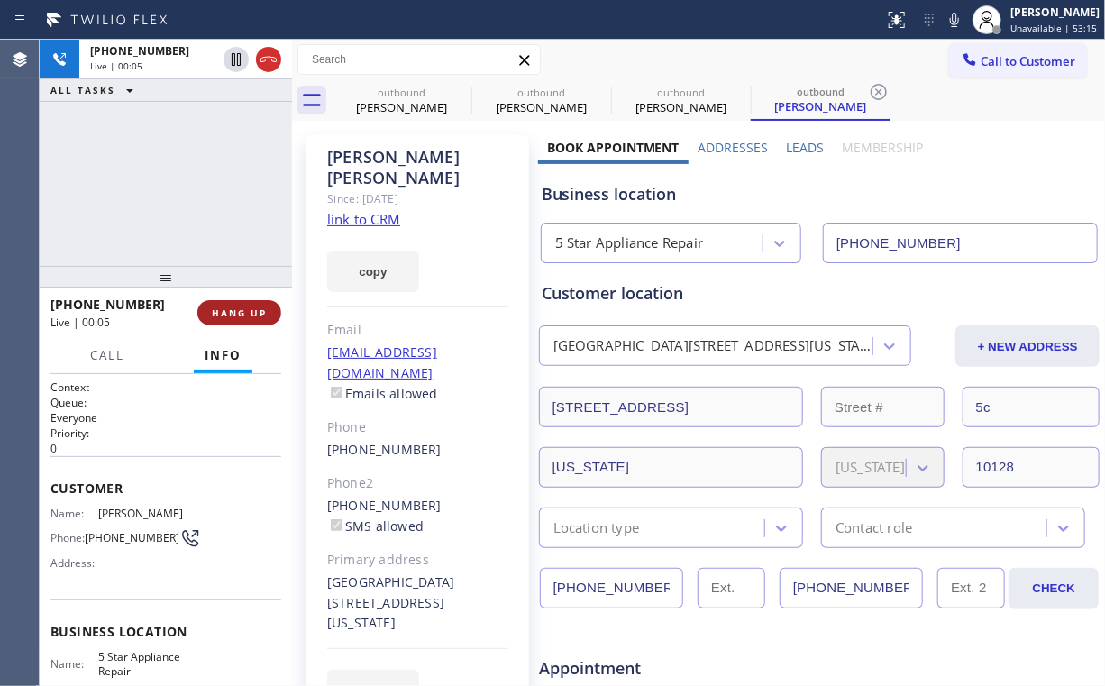
click at [245, 312] on span "HANG UP" at bounding box center [239, 312] width 55 height 13
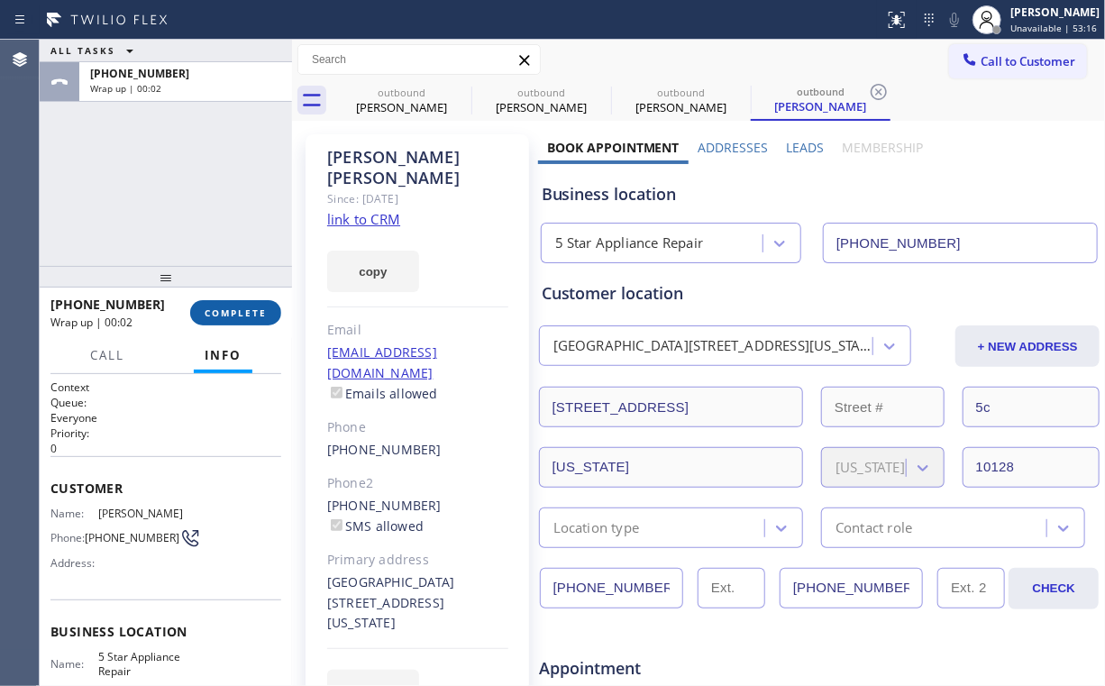
click at [245, 312] on span "COMPLETE" at bounding box center [236, 312] width 62 height 13
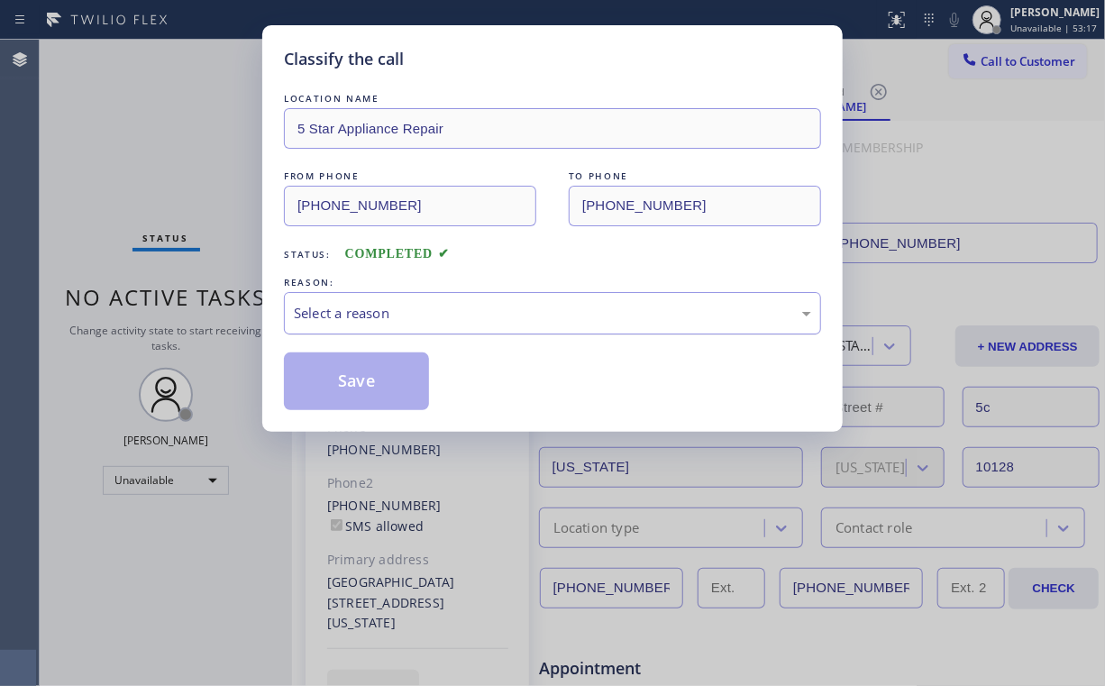
click at [371, 310] on div "Select a reason" at bounding box center [552, 313] width 517 height 21
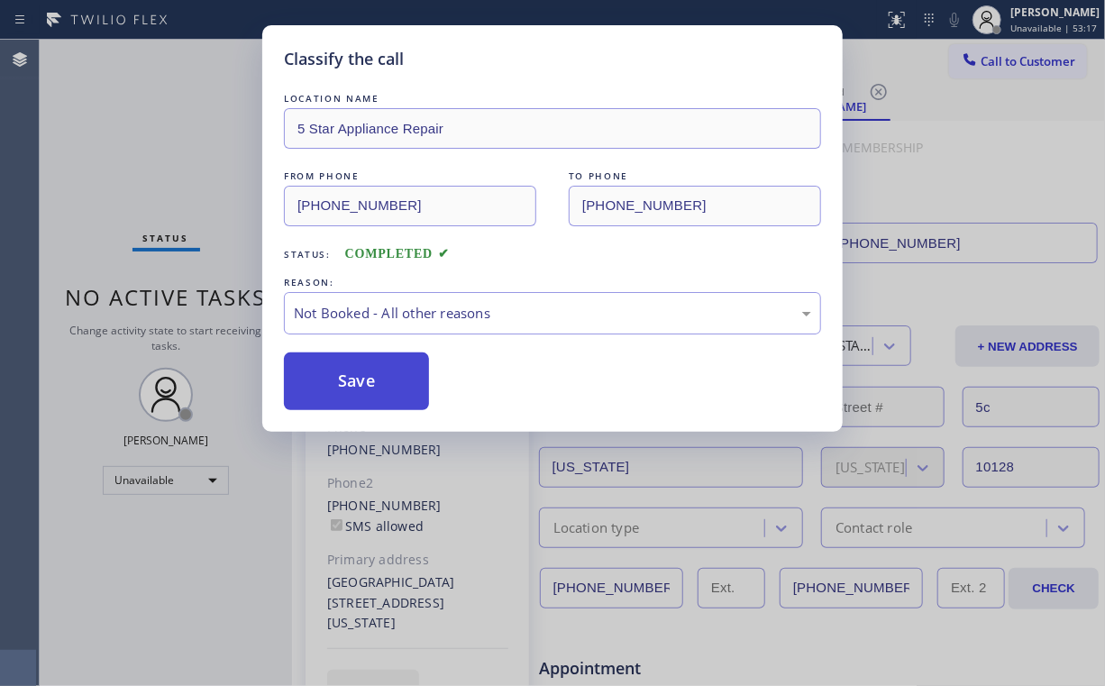
click at [364, 378] on button "Save" at bounding box center [356, 381] width 145 height 58
drag, startPoint x: 162, startPoint y: 134, endPoint x: 165, endPoint y: 148, distance: 13.8
click at [163, 141] on div "Classify the call LOCATION NAME 5 Star Appliance Repair FROM PHONE [PHONE_NUMBE…" at bounding box center [552, 343] width 1105 height 686
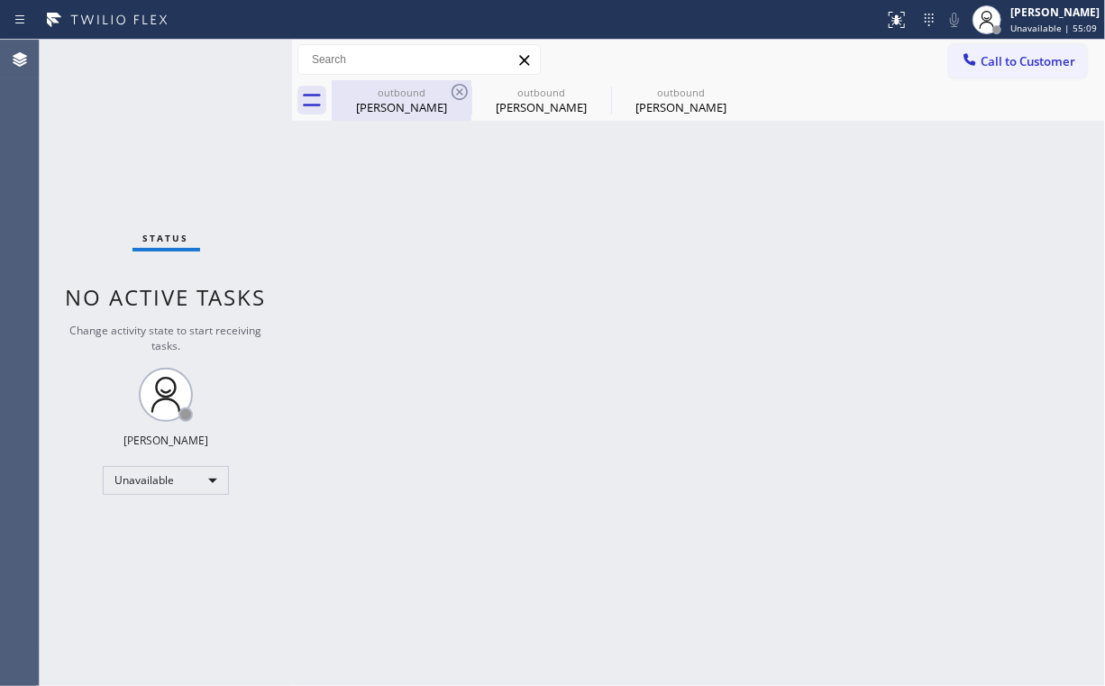
click at [404, 97] on div "outbound" at bounding box center [402, 93] width 136 height 14
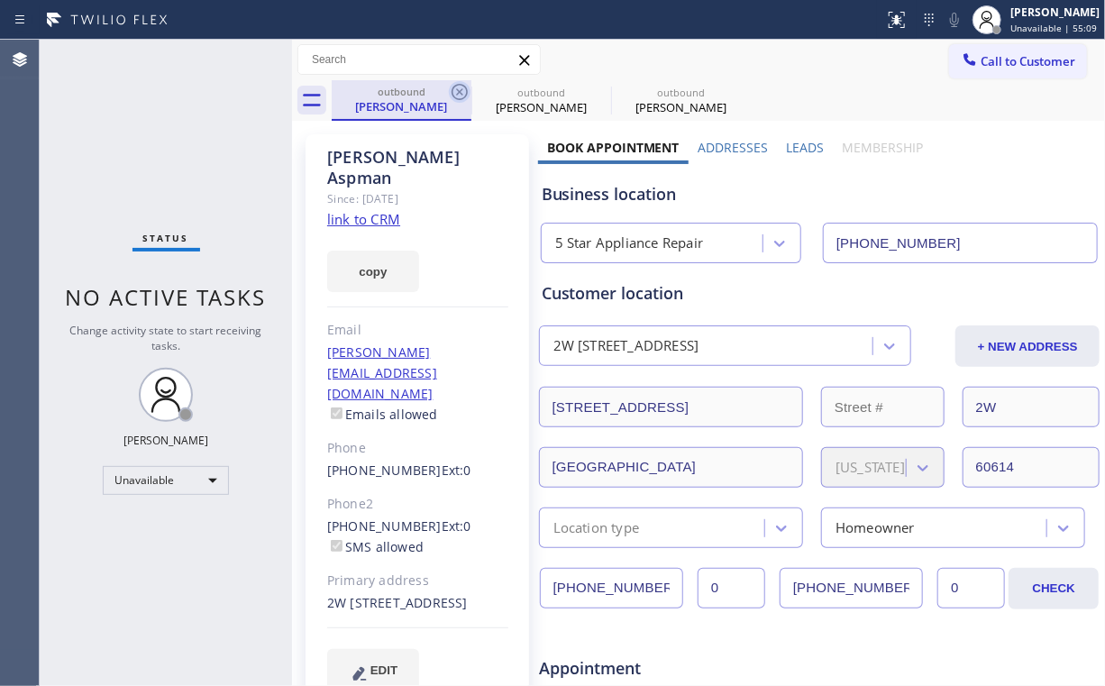
click at [466, 89] on icon at bounding box center [460, 92] width 16 height 16
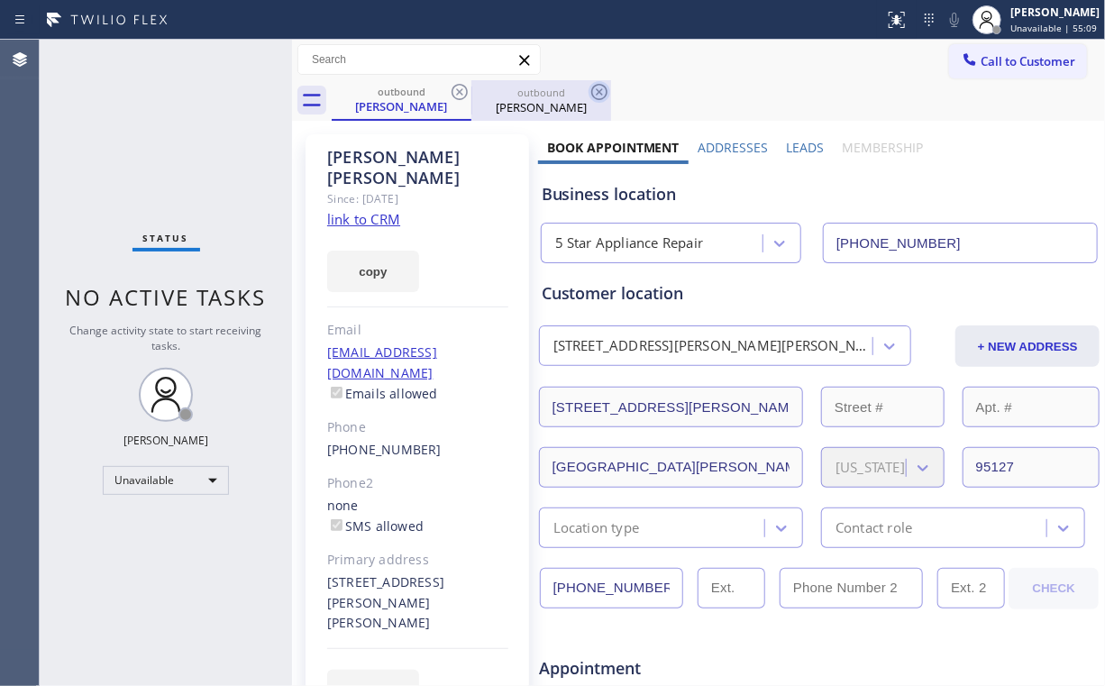
click at [462, 90] on icon at bounding box center [460, 92] width 22 height 22
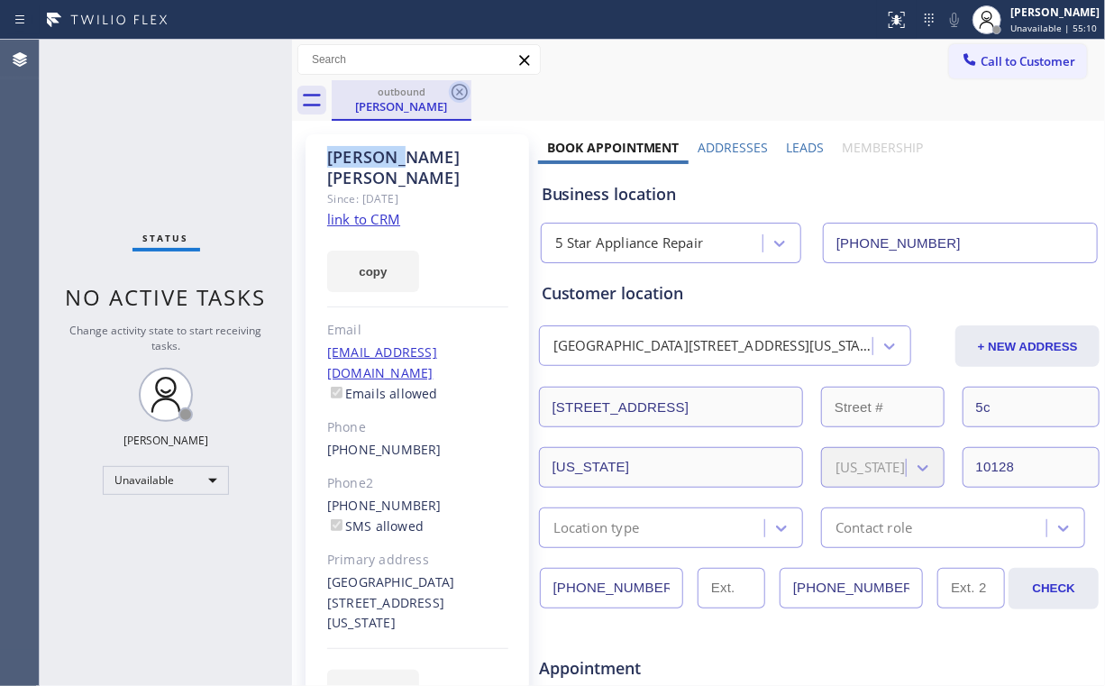
click at [462, 90] on icon at bounding box center [460, 92] width 22 height 22
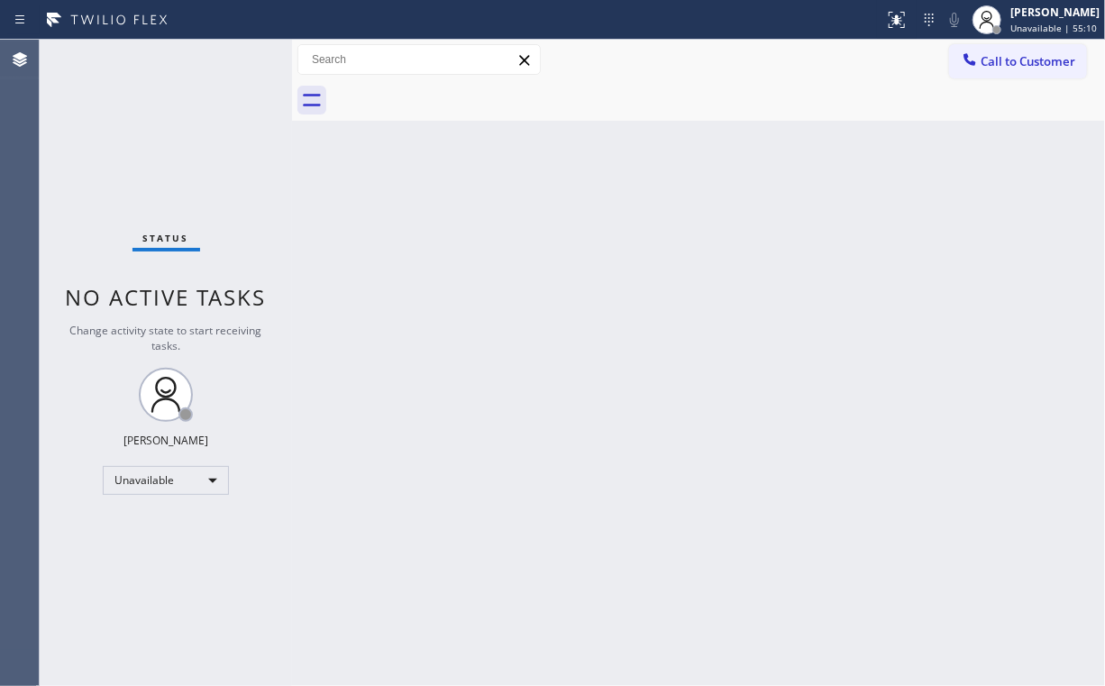
drag, startPoint x: 807, startPoint y: 246, endPoint x: 526, endPoint y: 85, distance: 323.5
click at [793, 233] on div "Back to Dashboard Change Sender ID Customers Technicians Select a contact Outbo…" at bounding box center [698, 363] width 813 height 646
drag, startPoint x: 1023, startPoint y: 59, endPoint x: 872, endPoint y: 174, distance: 190.4
click at [1020, 61] on span "Call to Customer" at bounding box center [1028, 61] width 95 height 16
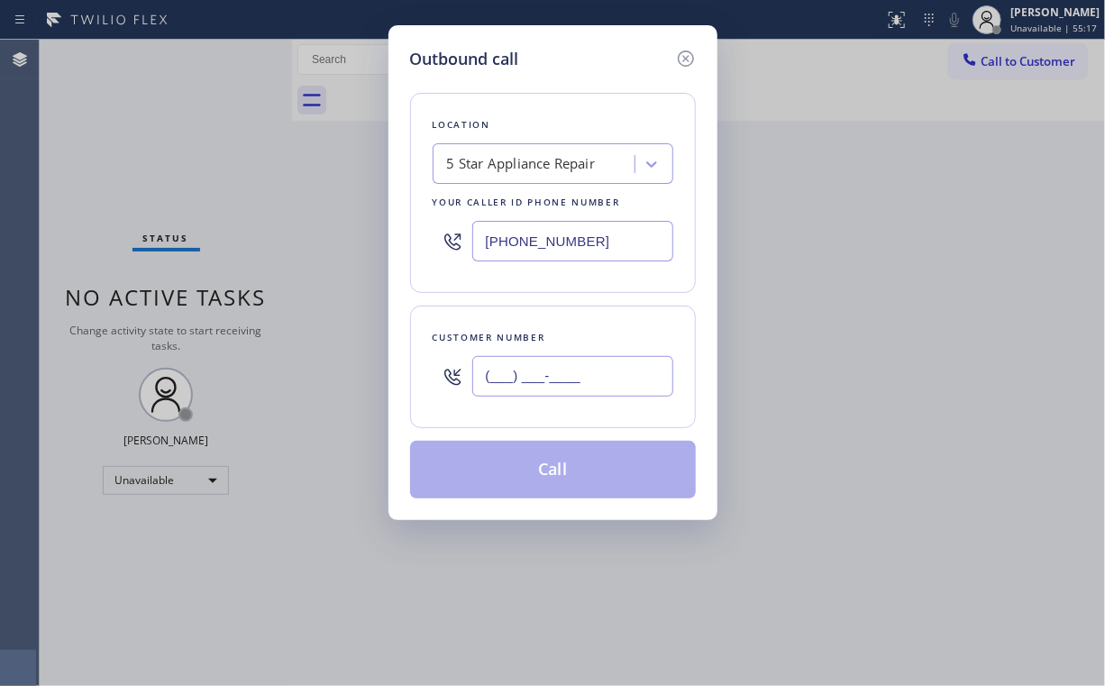
click at [617, 380] on input "(___) ___-____" at bounding box center [572, 376] width 201 height 41
paste input "608) 852-9160"
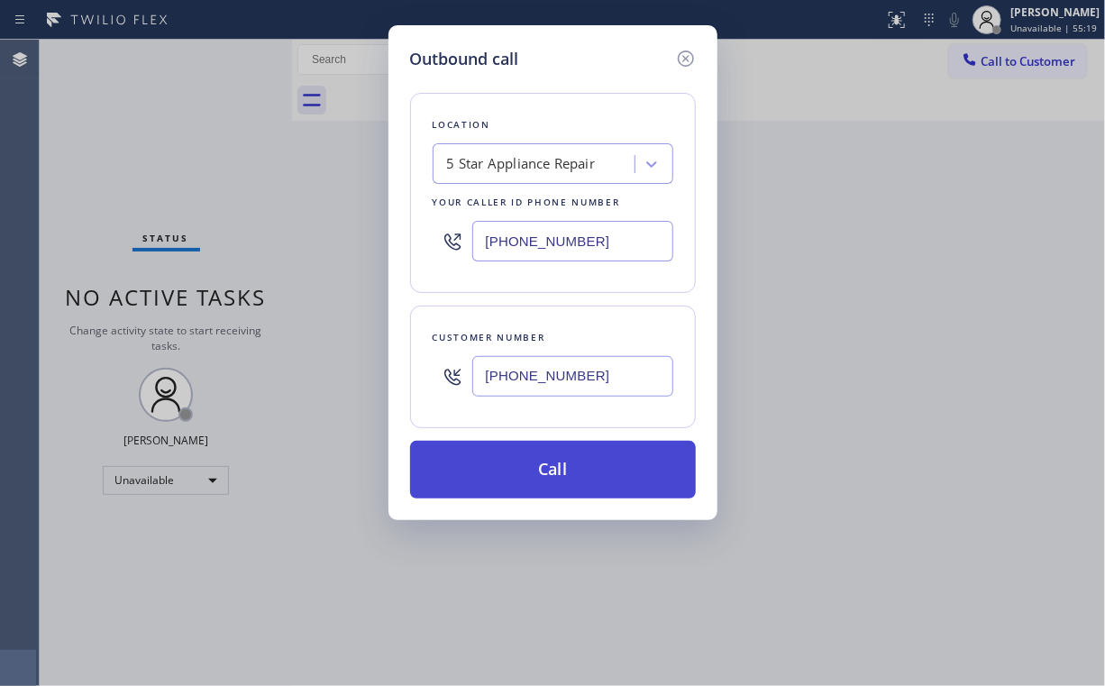
type input "[PHONE_NUMBER]"
click at [527, 471] on button "Call" at bounding box center [553, 470] width 286 height 58
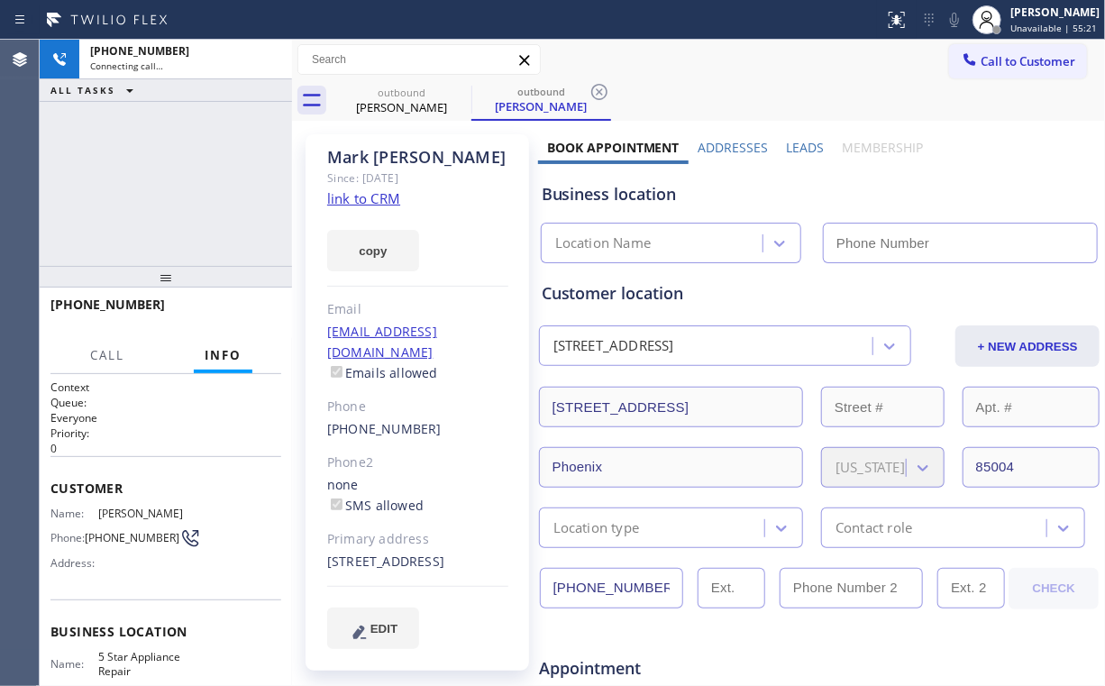
click at [183, 175] on div "[PHONE_NUMBER] Connecting call… ALL TASKS ALL TASKS ACTIVE TASKS TASKS IN WRAP …" at bounding box center [166, 153] width 252 height 226
type input "[PHONE_NUMBER]"
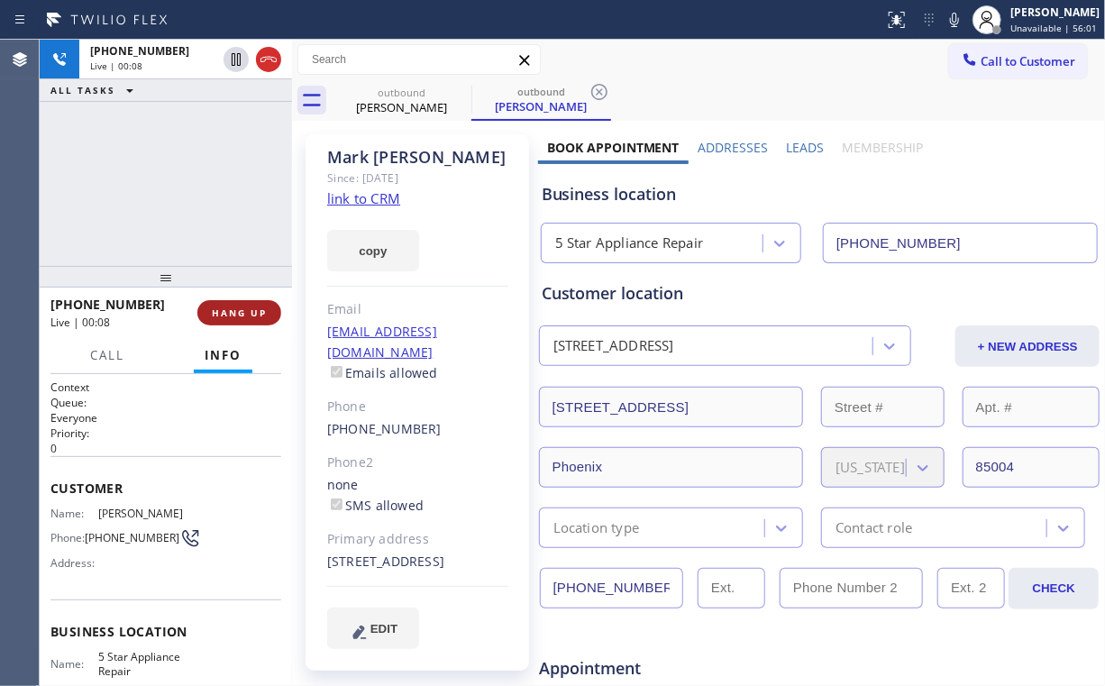
click at [253, 310] on span "HANG UP" at bounding box center [239, 312] width 55 height 13
click at [252, 310] on span "HANG UP" at bounding box center [239, 312] width 55 height 13
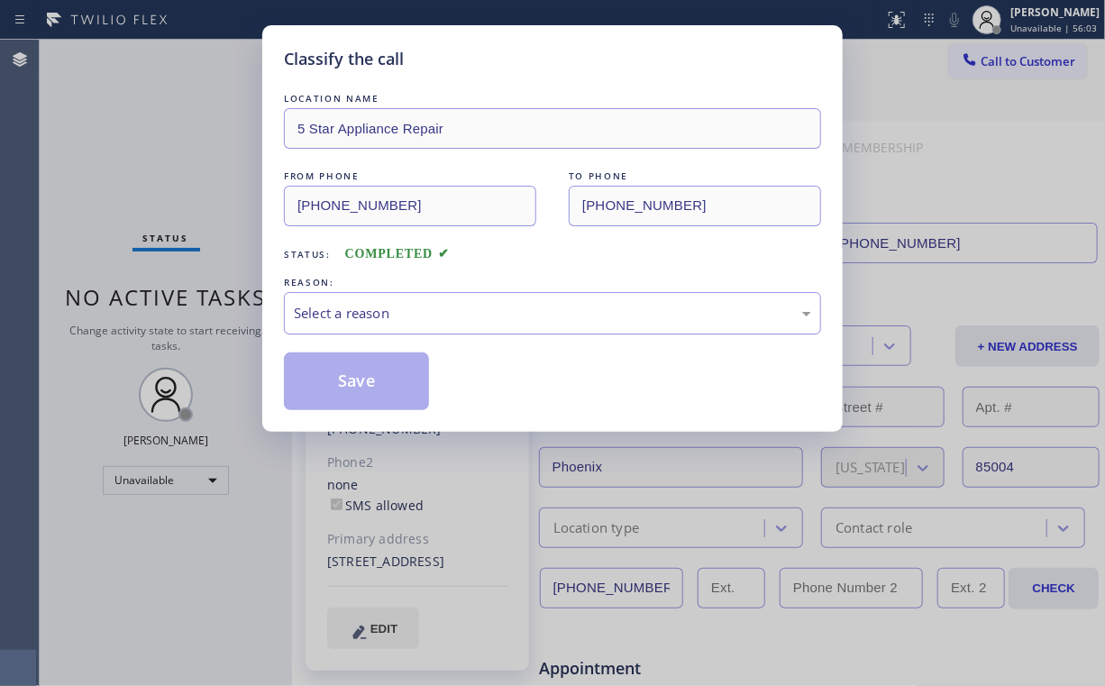
click at [307, 313] on div "Select a reason" at bounding box center [552, 313] width 517 height 21
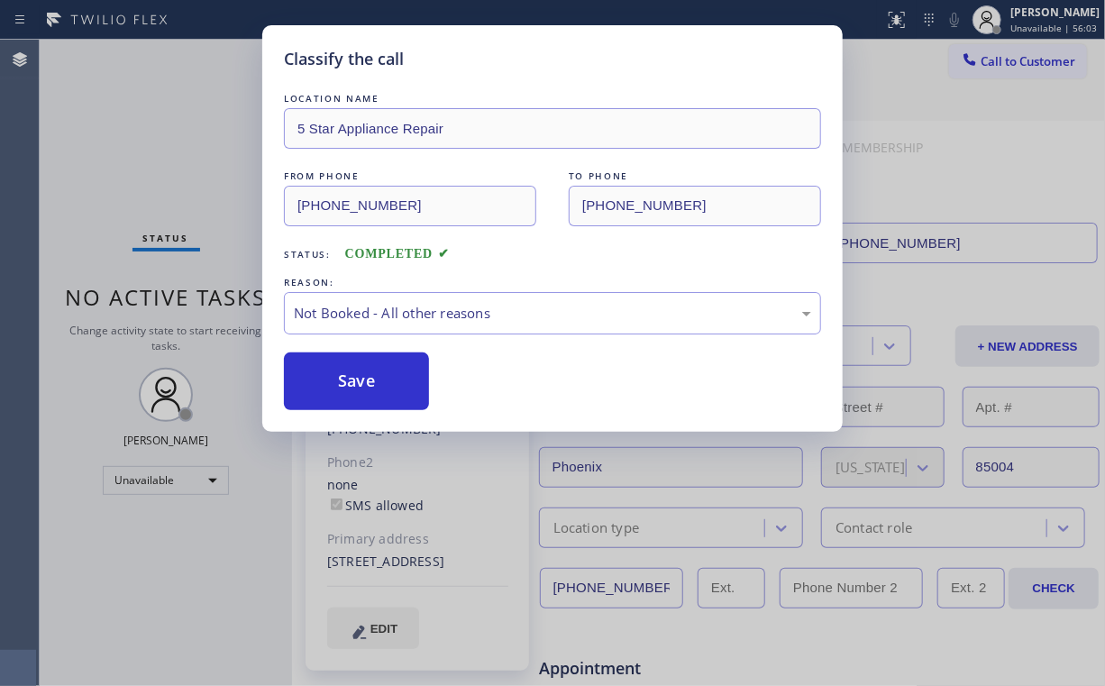
drag, startPoint x: 331, startPoint y: 372, endPoint x: 148, endPoint y: 143, distance: 293.1
click at [331, 370] on button "Save" at bounding box center [356, 381] width 145 height 58
click at [147, 140] on div "Classify the call LOCATION NAME 5 Star Appliance Repair FROM PHONE [PHONE_NUMBE…" at bounding box center [552, 343] width 1105 height 686
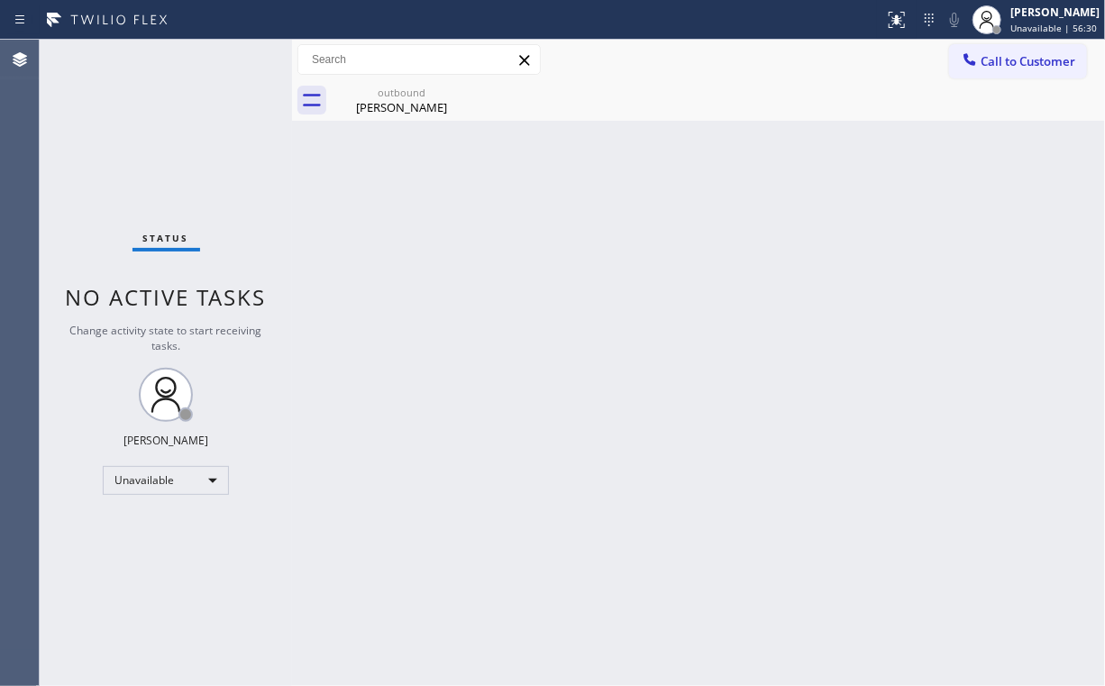
drag, startPoint x: 993, startPoint y: 65, endPoint x: 650, endPoint y: 242, distance: 386.2
click at [993, 65] on span "Call to Customer" at bounding box center [1028, 61] width 95 height 16
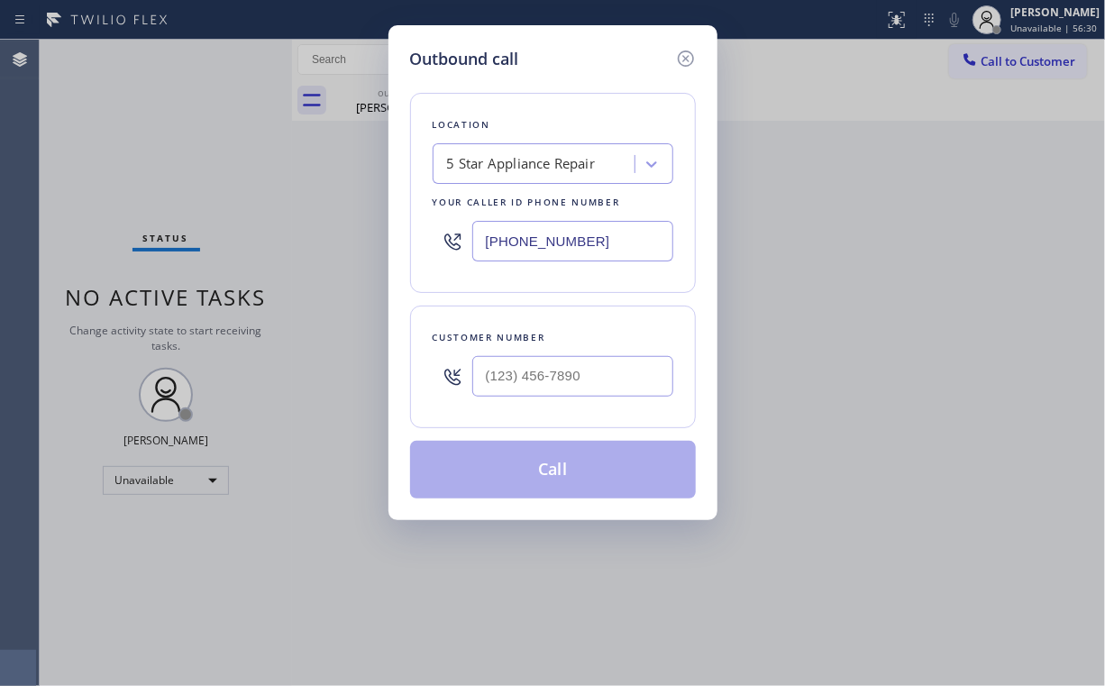
drag, startPoint x: 524, startPoint y: 244, endPoint x: 406, endPoint y: 252, distance: 118.4
click at [328, 244] on div "Outbound call Location 5 Star Appliance Repair Your caller id phone number [PHO…" at bounding box center [552, 343] width 1105 height 686
paste input "18) 208-5710"
type input "[PHONE_NUMBER]"
click at [557, 377] on input "(___) ___-____" at bounding box center [572, 376] width 201 height 41
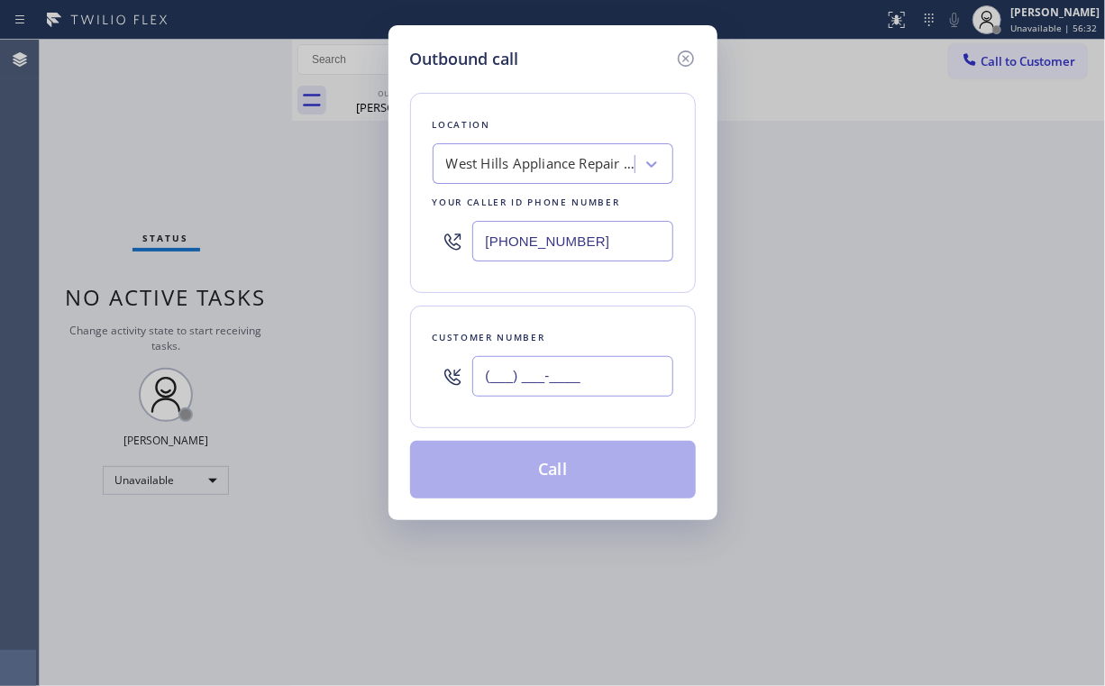
paste input "818) 312-9216"
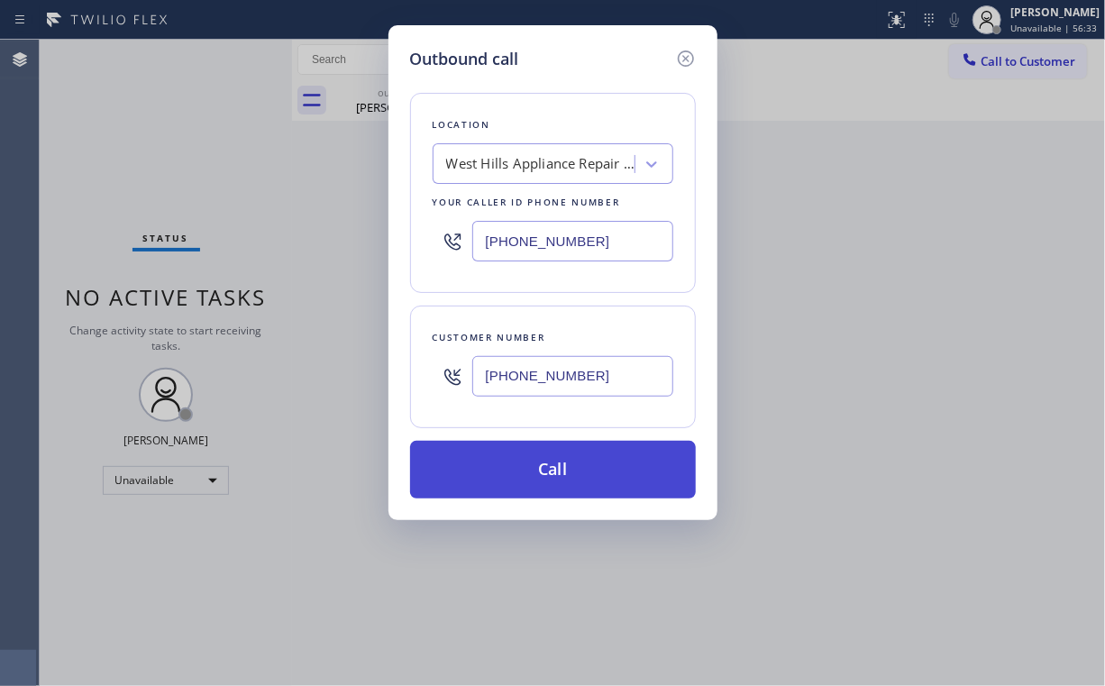
type input "[PHONE_NUMBER]"
click at [549, 452] on button "Call" at bounding box center [553, 470] width 286 height 58
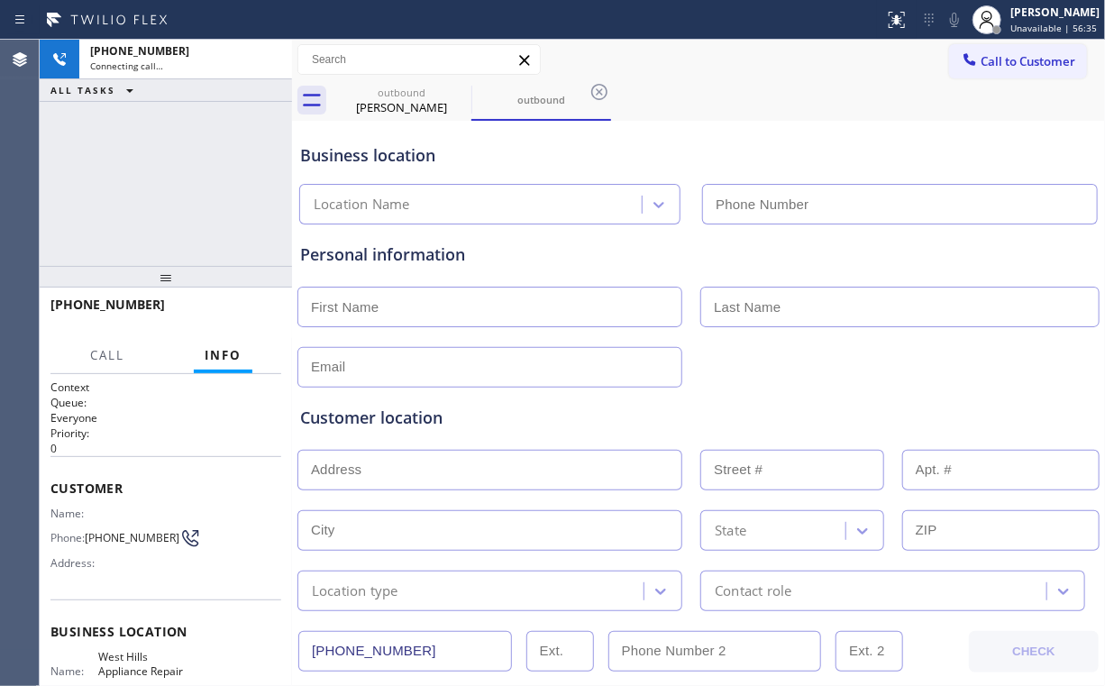
type input "[PHONE_NUMBER]"
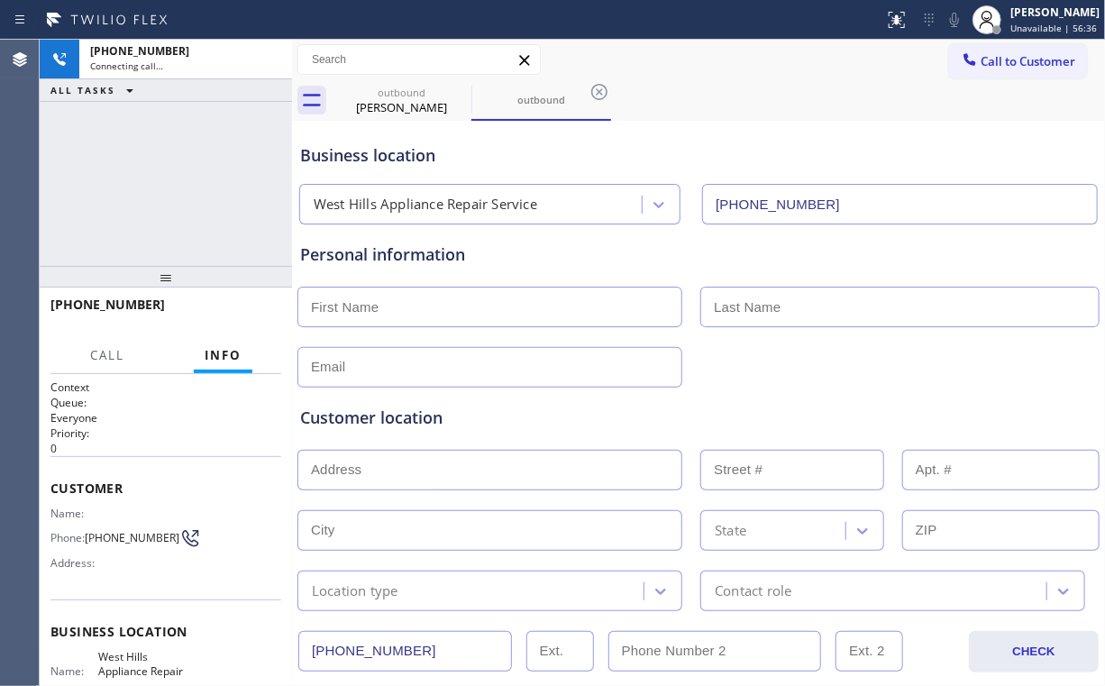
click at [182, 189] on div "[PHONE_NUMBER] Connecting call… ALL TASKS ALL TASKS ACTIVE TASKS TASKS IN WRAP …" at bounding box center [166, 153] width 252 height 226
click at [388, 97] on div "outbound" at bounding box center [402, 93] width 136 height 14
type input "[PHONE_NUMBER]"
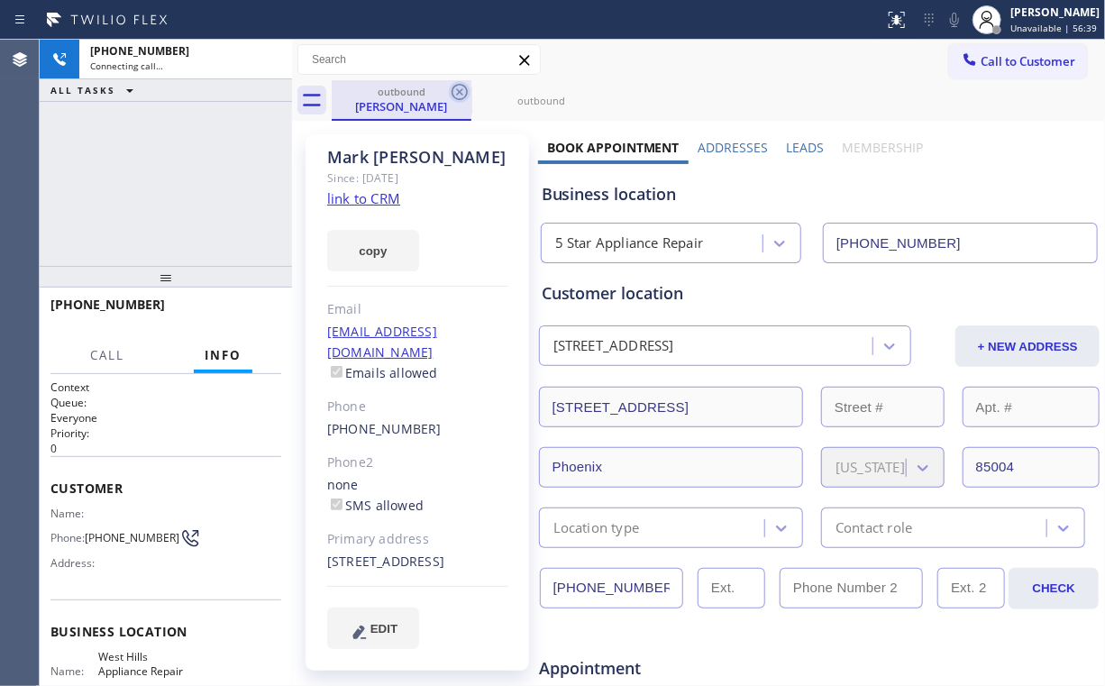
click at [457, 91] on icon at bounding box center [460, 92] width 22 height 22
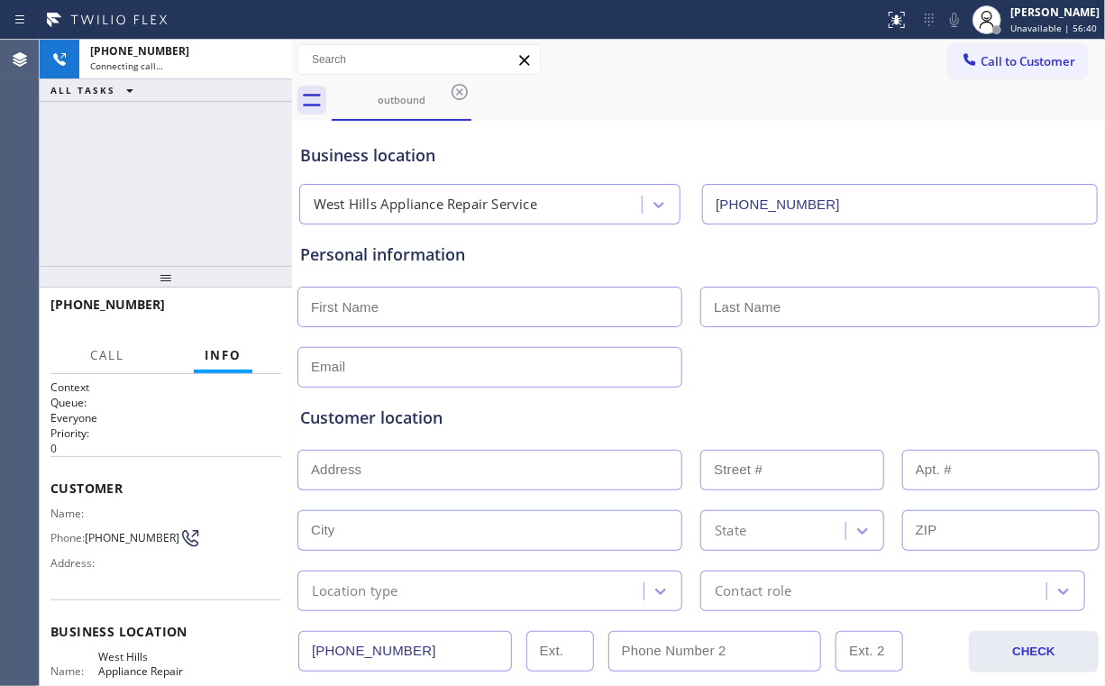
click at [148, 181] on div "[PHONE_NUMBER] Connecting call… ALL TASKS ALL TASKS ACTIVE TASKS TASKS IN WRAP …" at bounding box center [166, 153] width 252 height 226
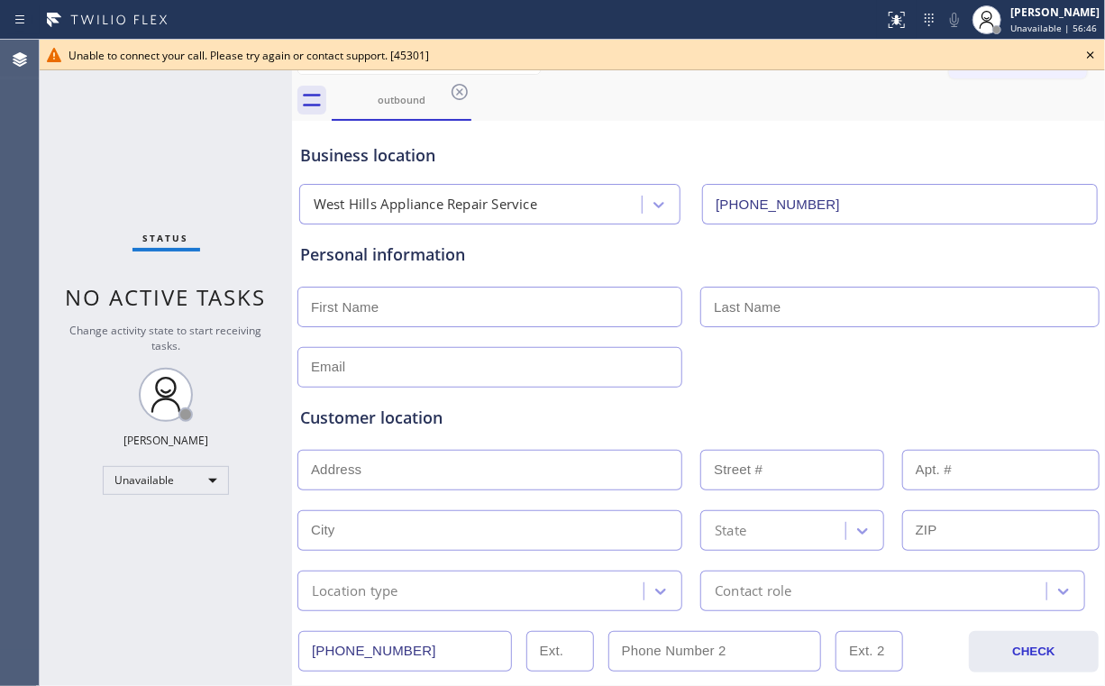
click at [463, 90] on icon at bounding box center [460, 92] width 22 height 22
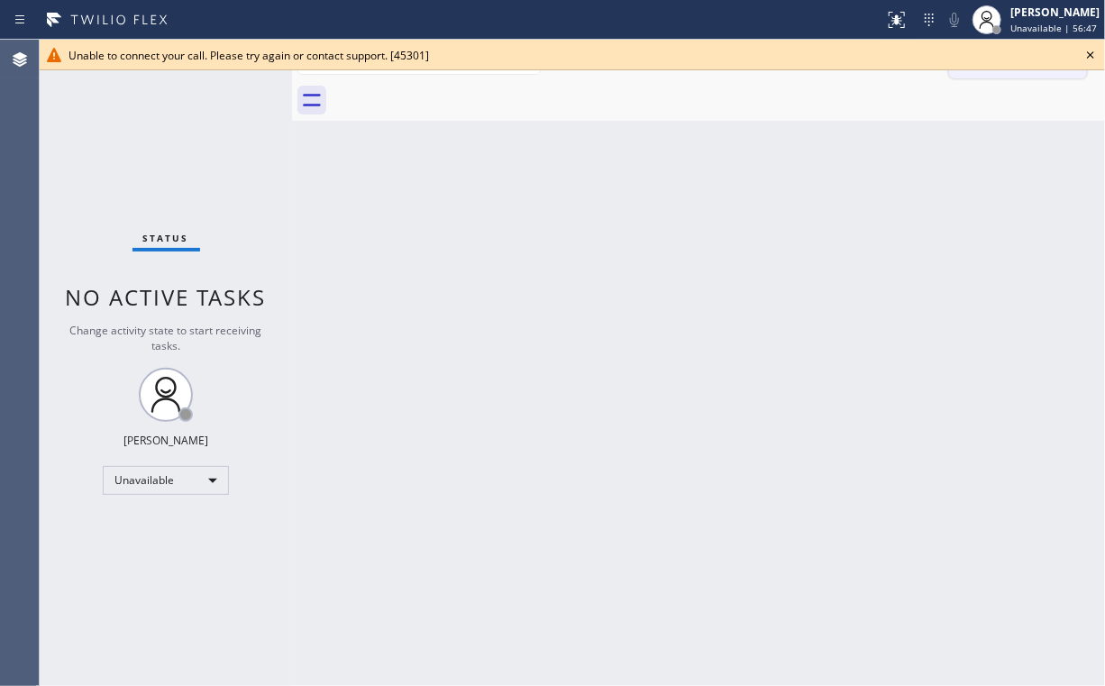
drag, startPoint x: 1093, startPoint y: 52, endPoint x: 1080, endPoint y: 58, distance: 13.7
click at [1093, 53] on icon at bounding box center [1091, 55] width 22 height 22
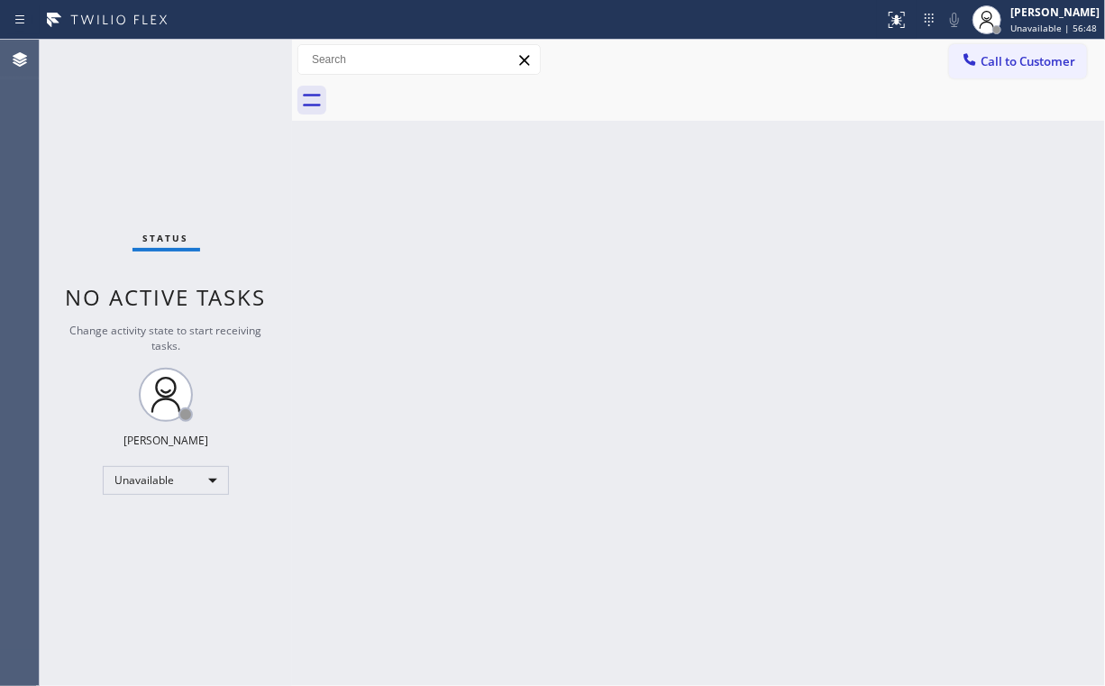
click at [992, 63] on span "Call to Customer" at bounding box center [1028, 61] width 95 height 16
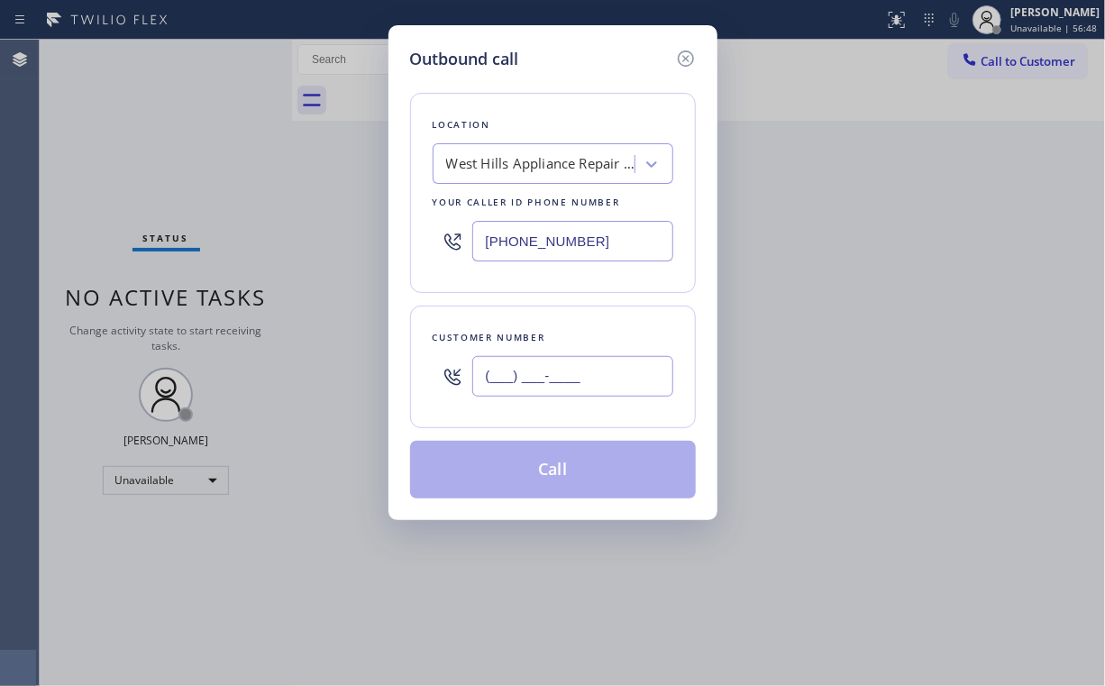
click at [571, 374] on input "(___) ___-____" at bounding box center [572, 376] width 201 height 41
paste input "818) 312-9216"
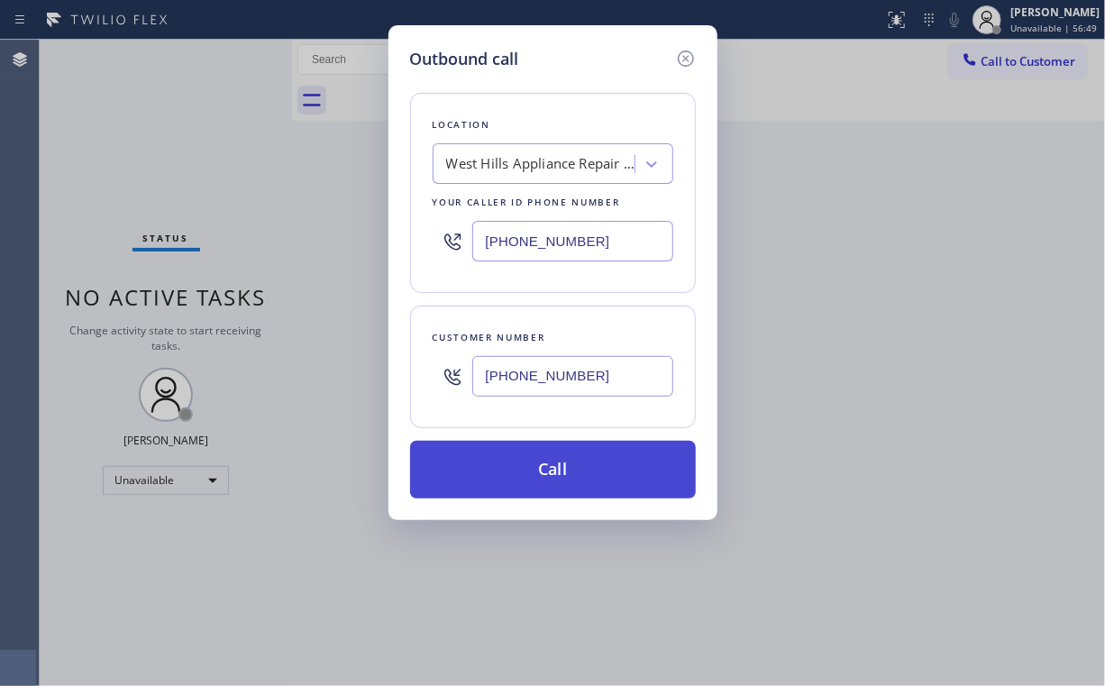
type input "[PHONE_NUMBER]"
click at [544, 469] on button "Call" at bounding box center [553, 470] width 286 height 58
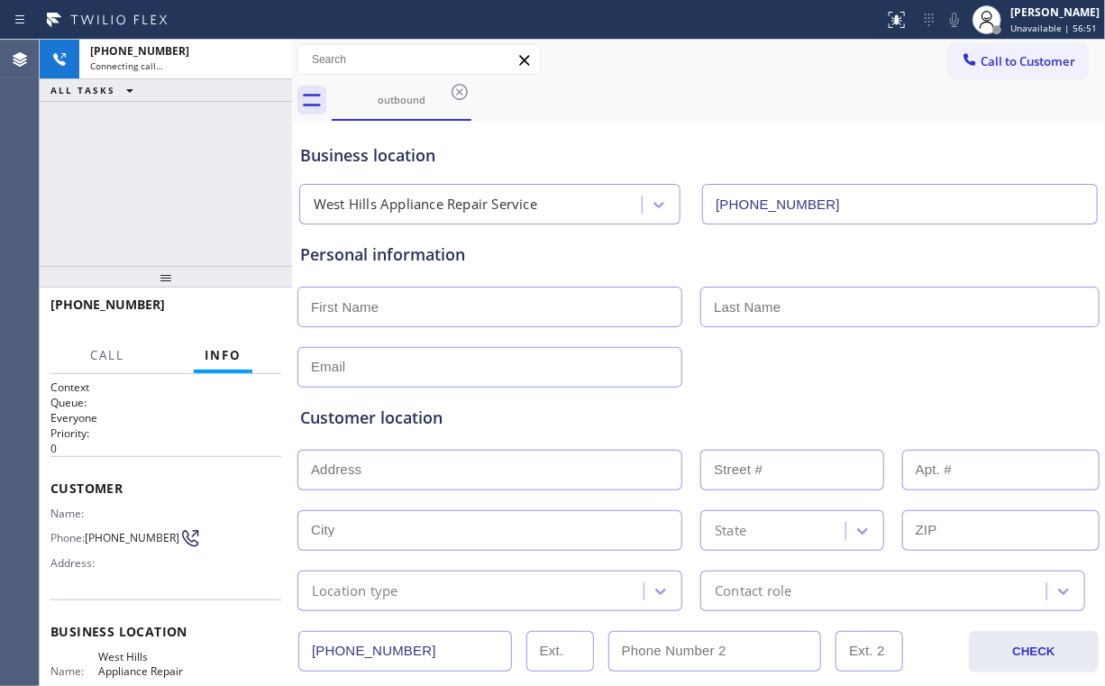
type input "[PHONE_NUMBER]"
click at [135, 196] on div "[PHONE_NUMBER] Connecting call… ALL TASKS ALL TASKS ACTIVE TASKS TASKS IN WRAP …" at bounding box center [166, 153] width 252 height 226
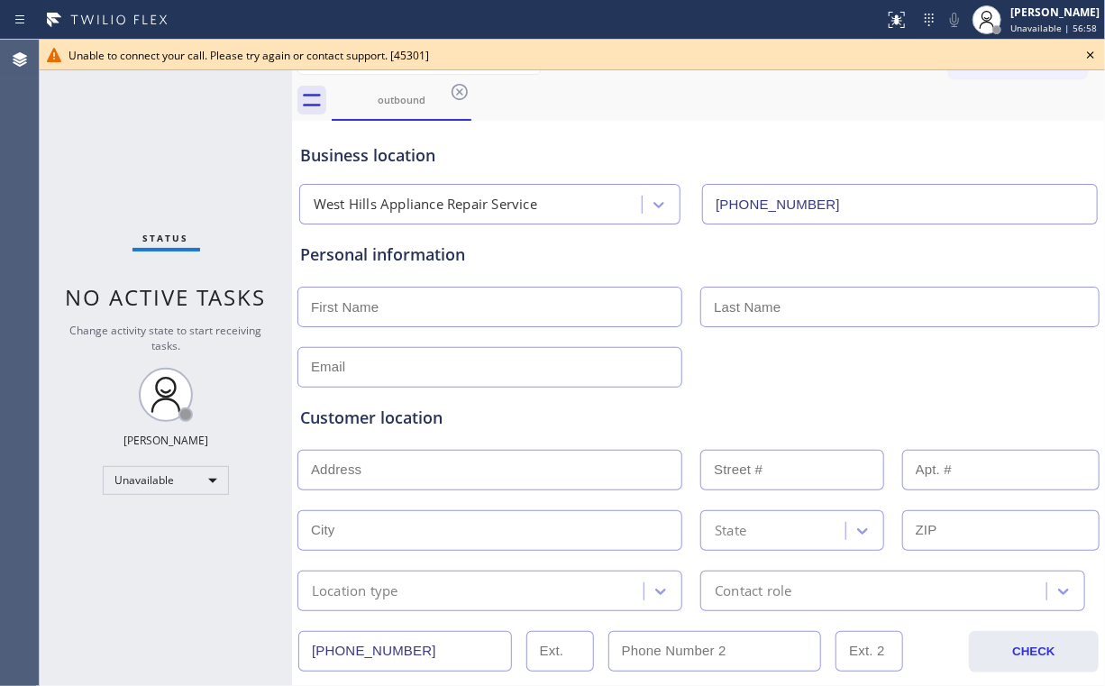
click at [1087, 56] on icon at bounding box center [1091, 55] width 22 height 22
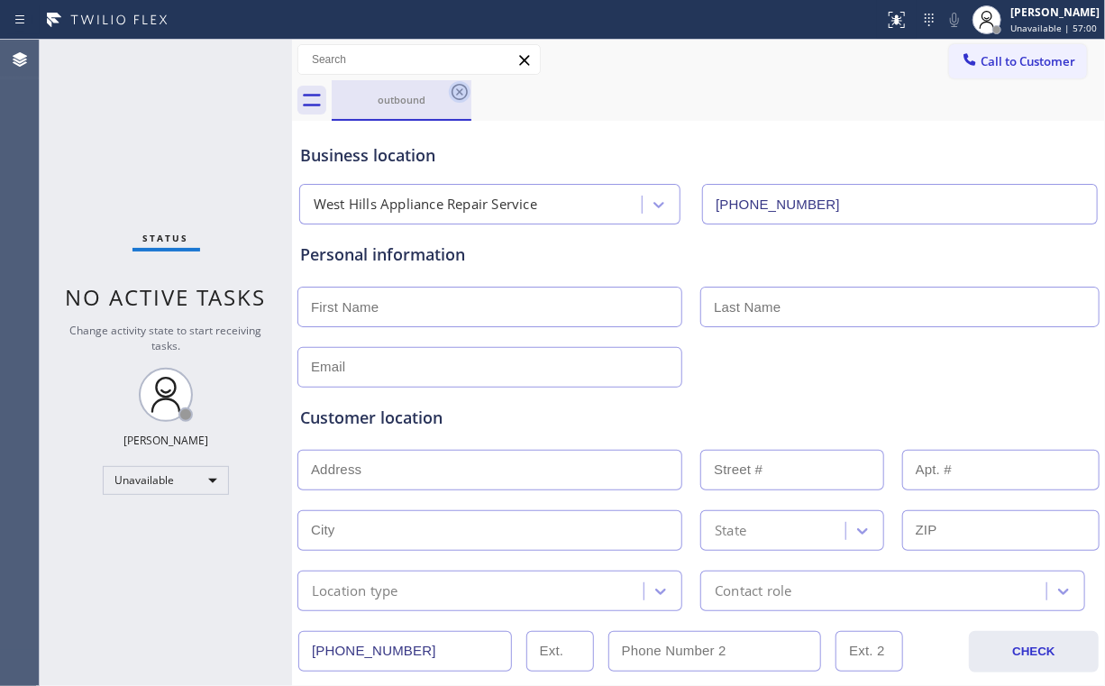
drag, startPoint x: 404, startPoint y: 100, endPoint x: 462, endPoint y: 93, distance: 58.1
click at [406, 101] on div "outbound" at bounding box center [402, 100] width 136 height 14
click at [461, 90] on icon at bounding box center [460, 92] width 16 height 16
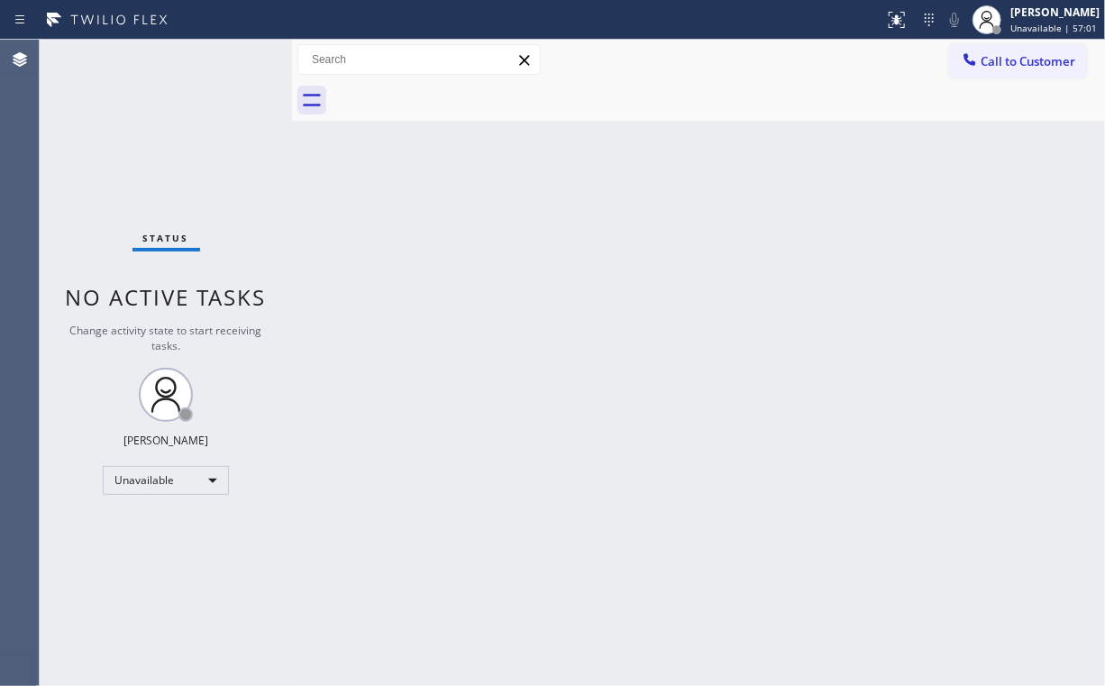
click at [704, 196] on div "Back to Dashboard Change Sender ID Customers Technicians Select a contact Outbo…" at bounding box center [698, 363] width 813 height 646
click at [726, 359] on div "Back to Dashboard Change Sender ID Customers Technicians Select a contact Outbo…" at bounding box center [698, 363] width 813 height 646
drag, startPoint x: 97, startPoint y: 108, endPoint x: 123, endPoint y: 18, distance: 93.6
click at [101, 108] on div "Status No active tasks Change activity state to start receiving tasks. [PERSON_…" at bounding box center [166, 363] width 252 height 646
drag, startPoint x: 973, startPoint y: 60, endPoint x: 727, endPoint y: 169, distance: 268.0
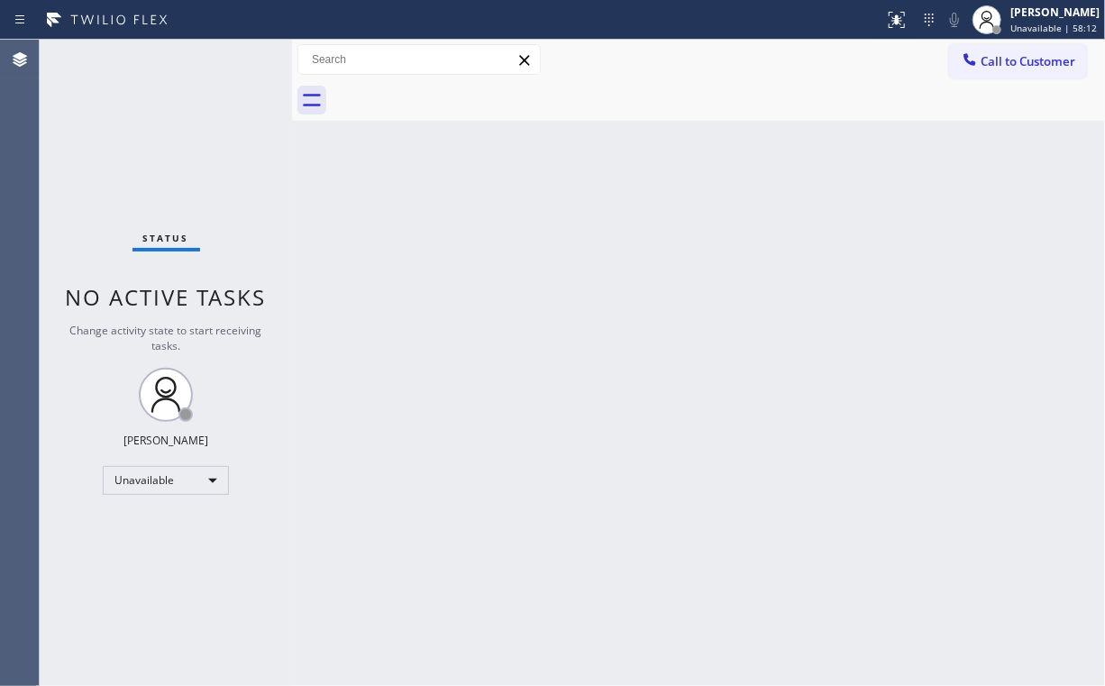
click at [971, 61] on icon at bounding box center [970, 59] width 18 height 18
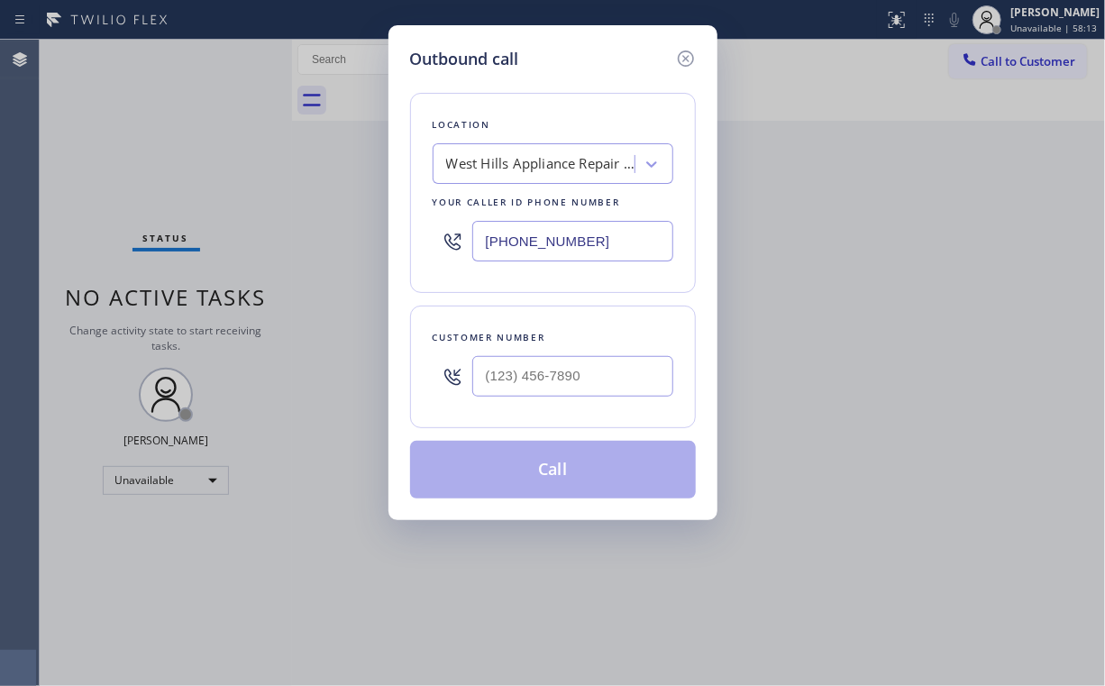
drag, startPoint x: 601, startPoint y: 245, endPoint x: 260, endPoint y: 232, distance: 341.9
click at [444, 237] on div "[PHONE_NUMBER]" at bounding box center [553, 241] width 241 height 59
paste input "05) 600-5518"
type input "[PHONE_NUMBER]"
click at [554, 377] on input "(___) ___-____" at bounding box center [572, 376] width 201 height 41
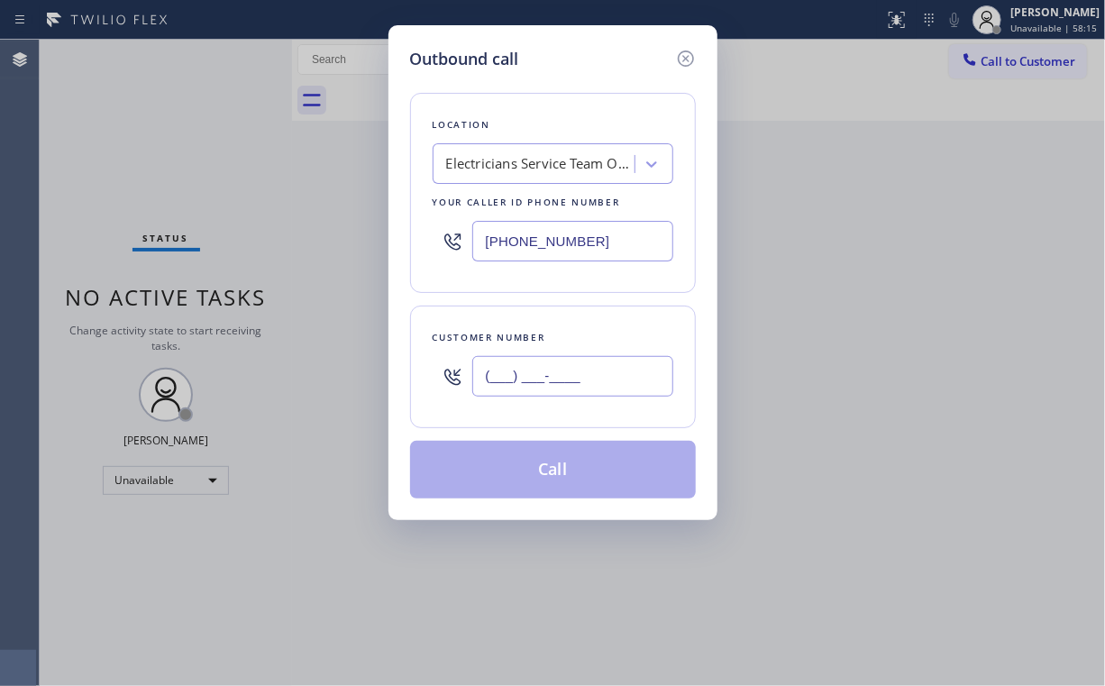
paste input "548) 870-5944"
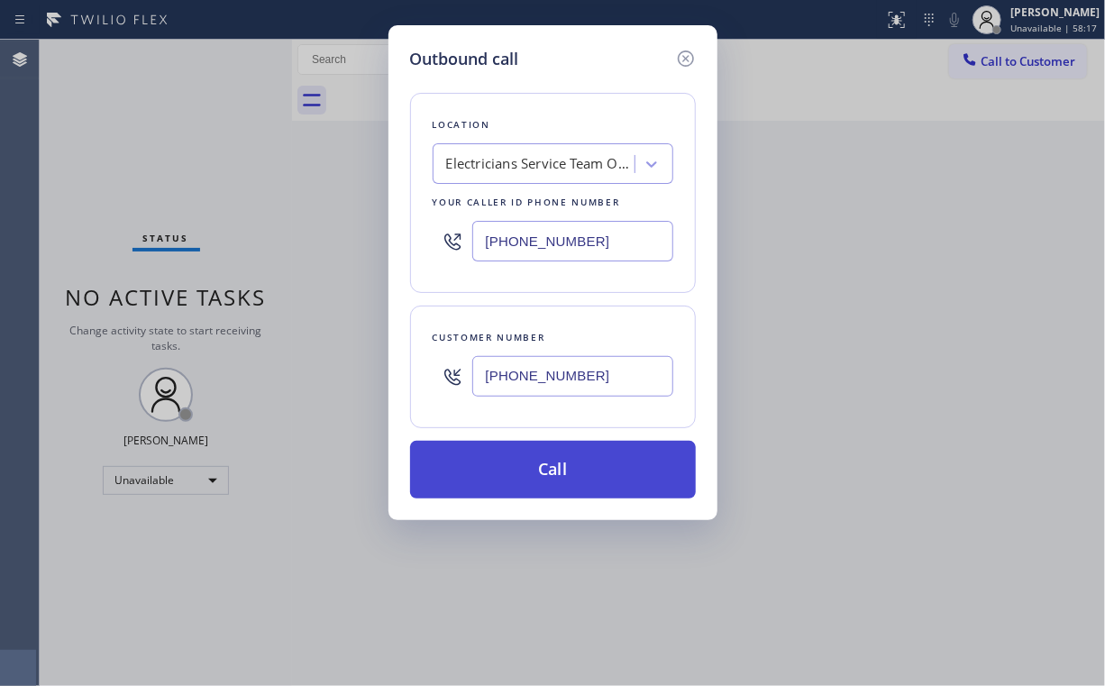
type input "[PHONE_NUMBER]"
click at [549, 464] on button "Call" at bounding box center [553, 470] width 286 height 58
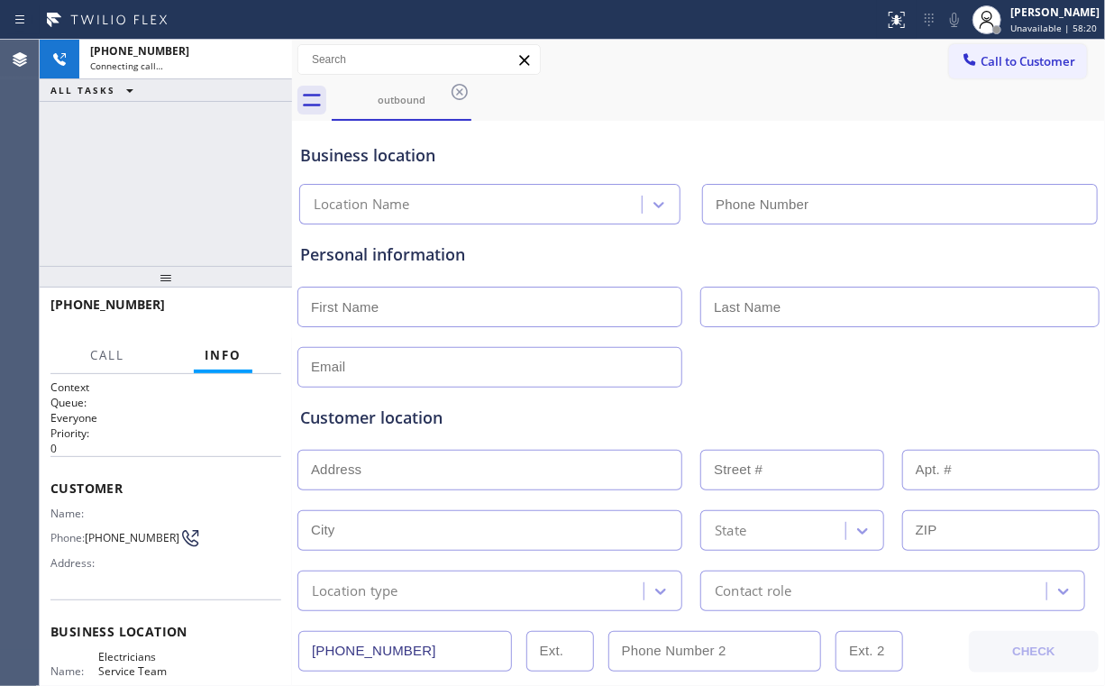
type input "[PHONE_NUMBER]"
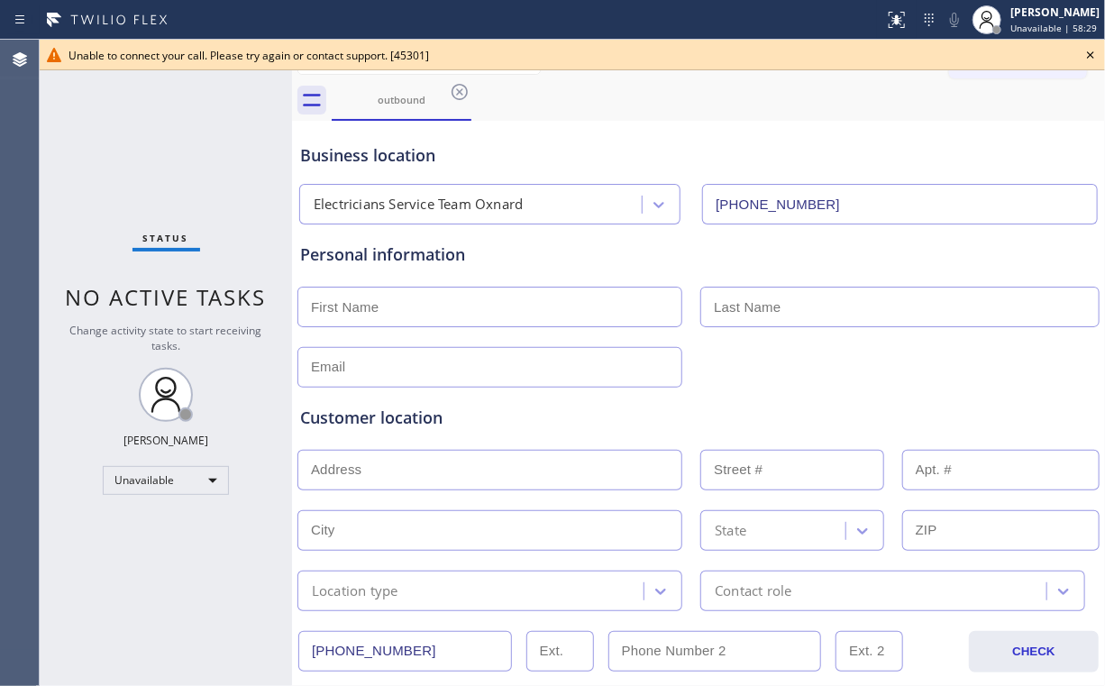
click at [1089, 53] on icon at bounding box center [1090, 54] width 7 height 7
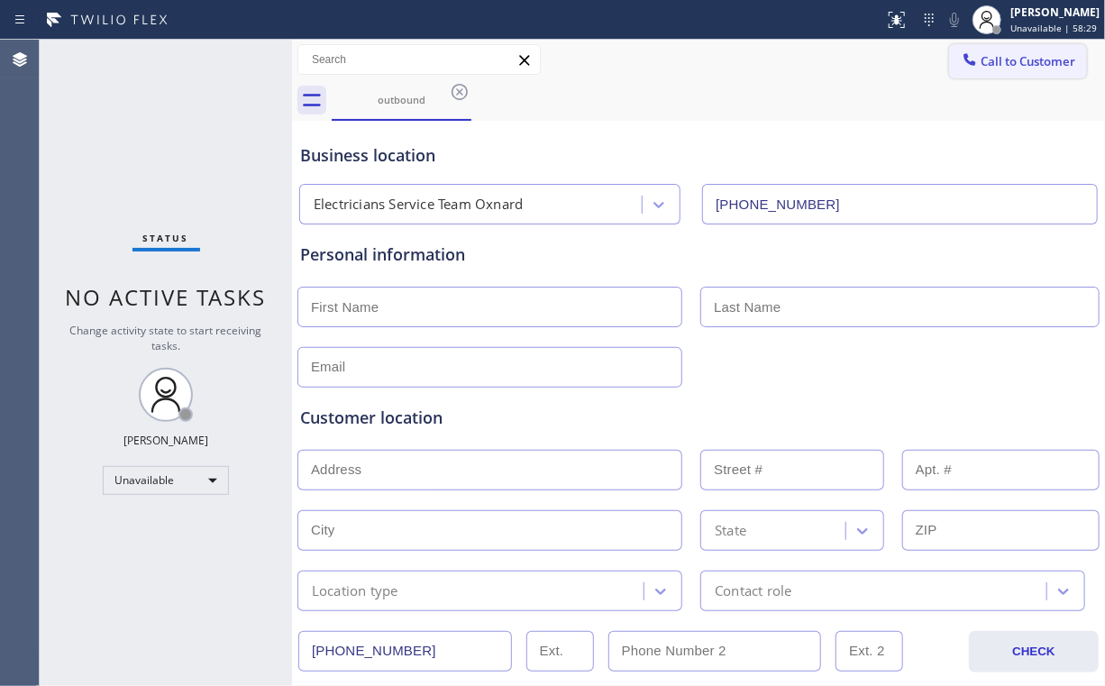
click at [1012, 69] on span "Call to Customer" at bounding box center [1028, 61] width 95 height 16
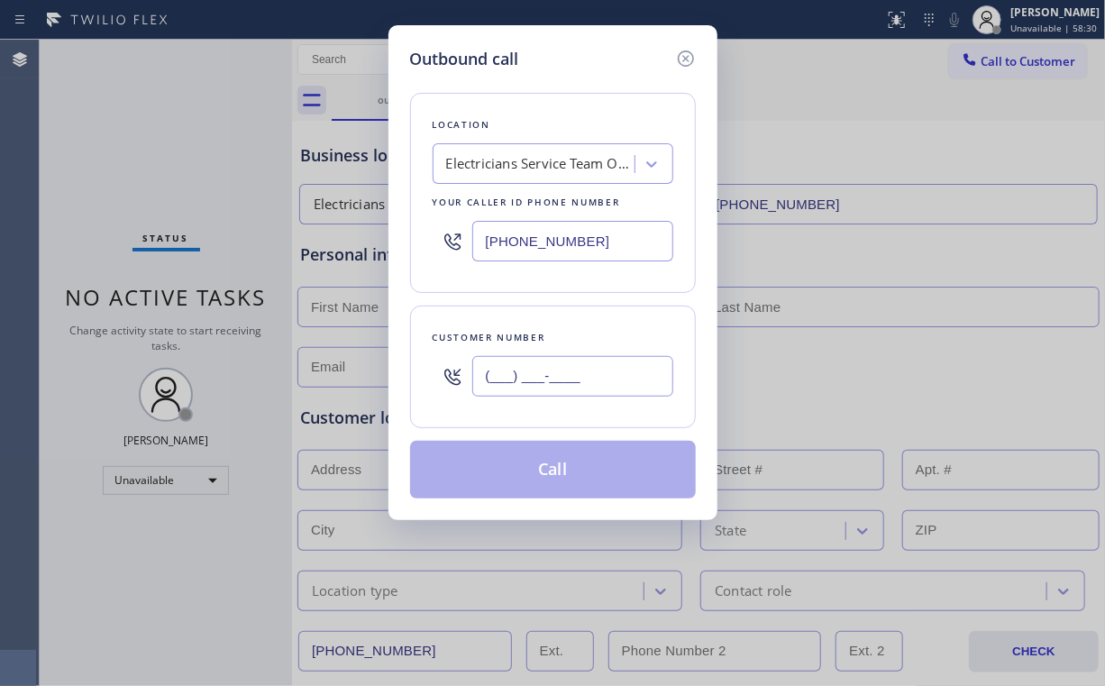
click at [571, 378] on input "(___) ___-____" at bounding box center [572, 376] width 201 height 41
paste input "548) 870-5944"
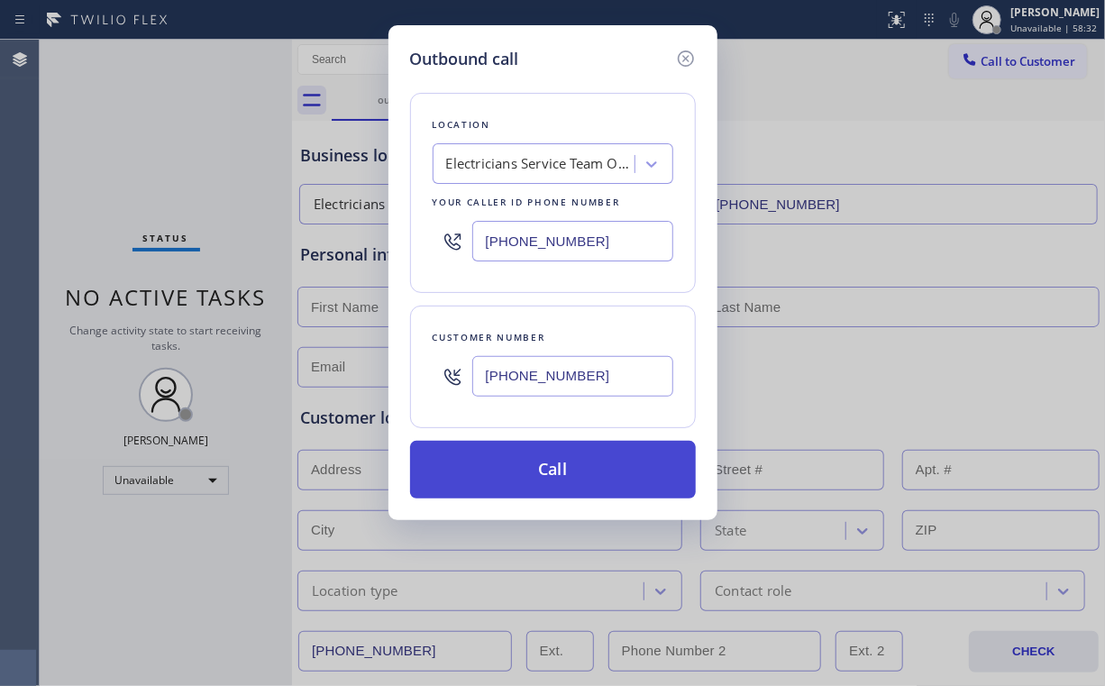
type input "[PHONE_NUMBER]"
drag, startPoint x: 553, startPoint y: 475, endPoint x: 553, endPoint y: 488, distance: 12.6
click at [553, 476] on button "Call" at bounding box center [553, 470] width 286 height 58
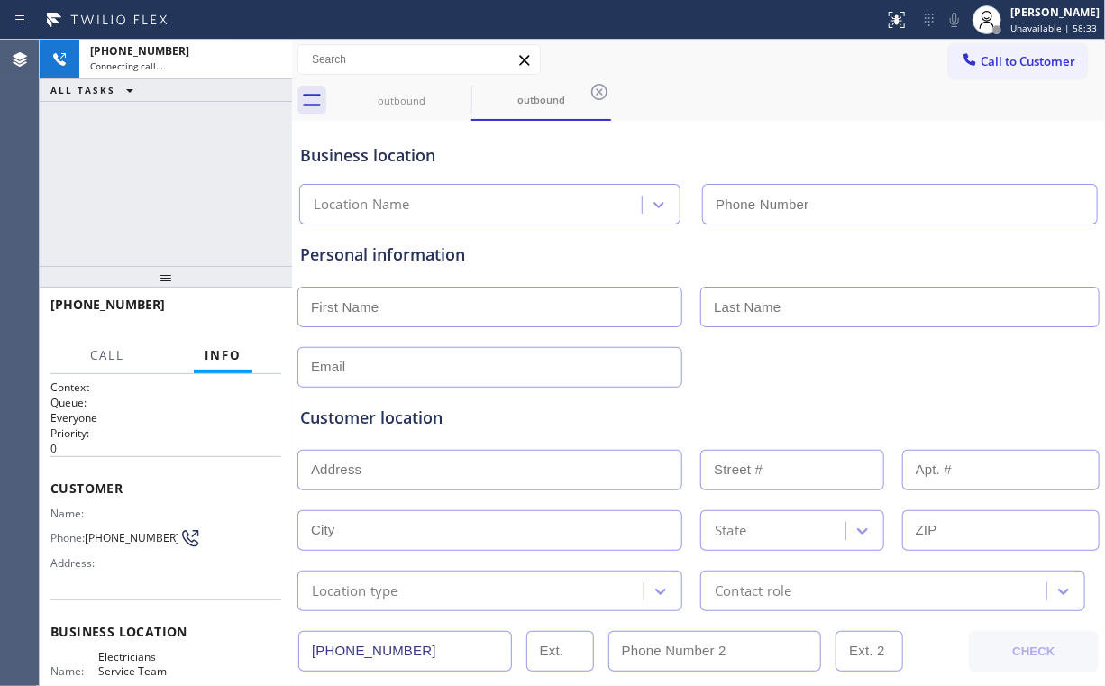
type input "[PHONE_NUMBER]"
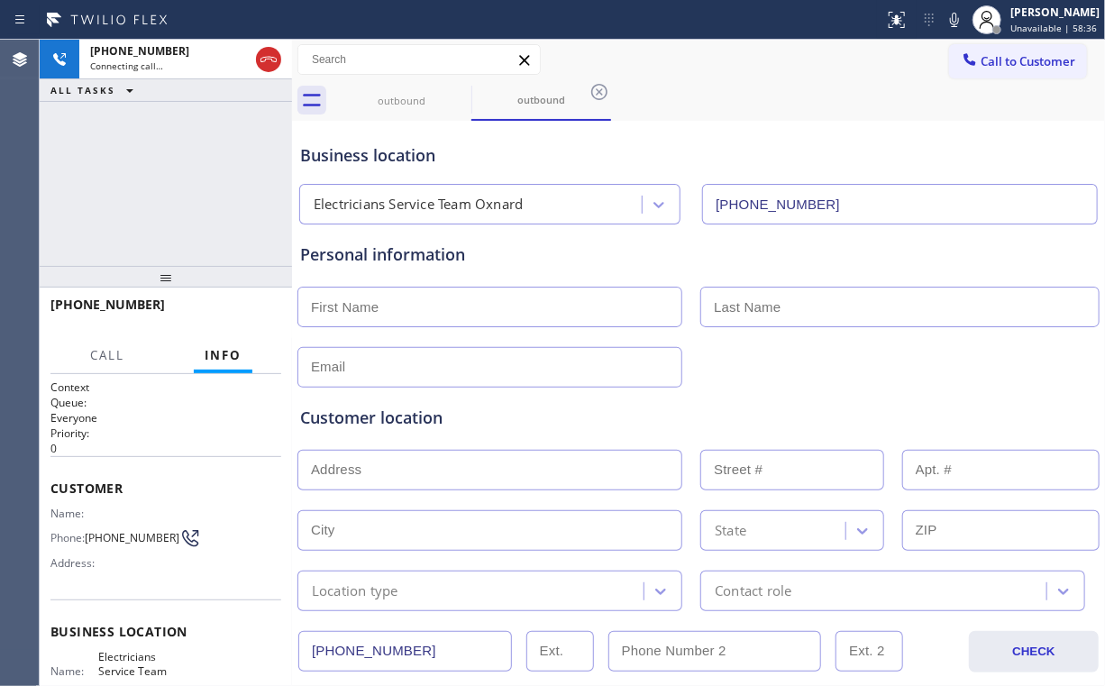
click at [512, 148] on div "Business location" at bounding box center [698, 155] width 797 height 24
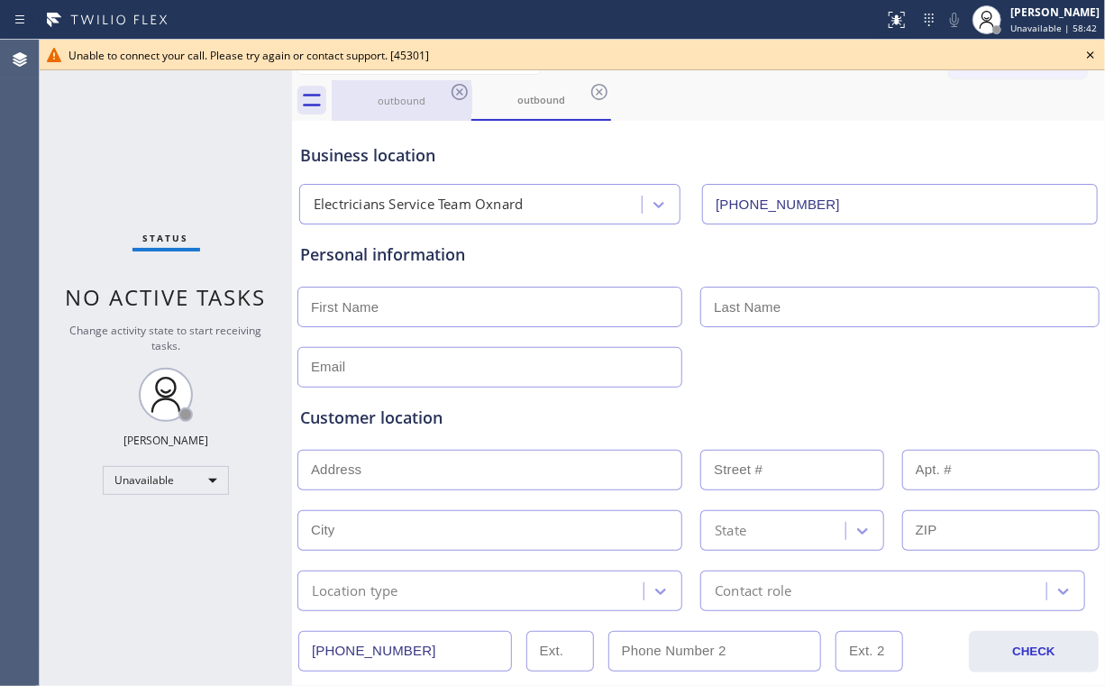
click at [375, 108] on div "outbound" at bounding box center [402, 100] width 136 height 41
click at [458, 92] on icon at bounding box center [460, 92] width 16 height 16
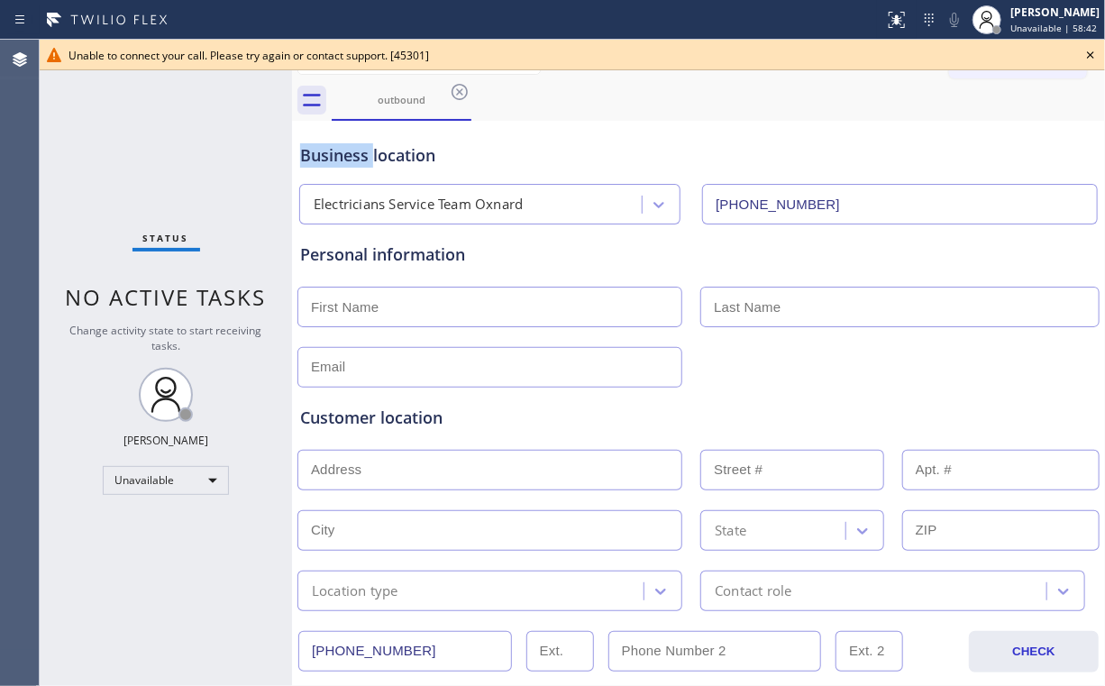
click at [458, 92] on icon at bounding box center [460, 92] width 16 height 16
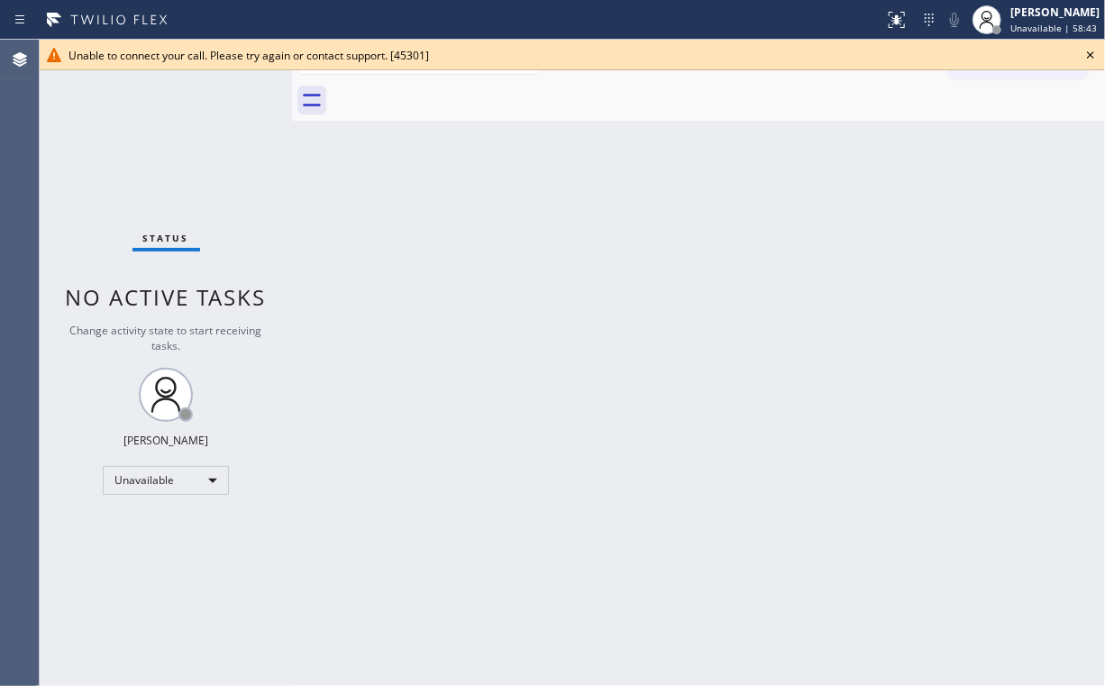
click at [672, 297] on div "Back to Dashboard Change Sender ID Customers Technicians Select a contact Outbo…" at bounding box center [698, 363] width 813 height 646
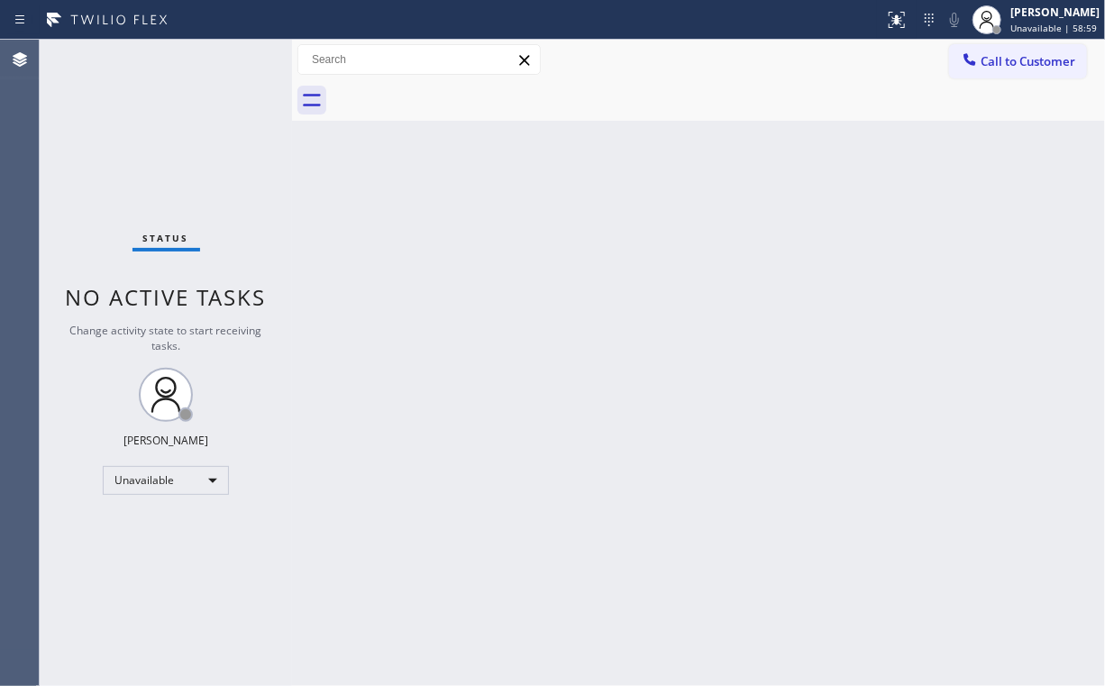
click at [495, 394] on div "Back to Dashboard Change Sender ID Customers Technicians Select a contact Outbo…" at bounding box center [698, 363] width 813 height 646
drag, startPoint x: 1006, startPoint y: 56, endPoint x: 914, endPoint y: 91, distance: 98.4
click at [1004, 58] on span "Call to Customer" at bounding box center [1028, 61] width 95 height 16
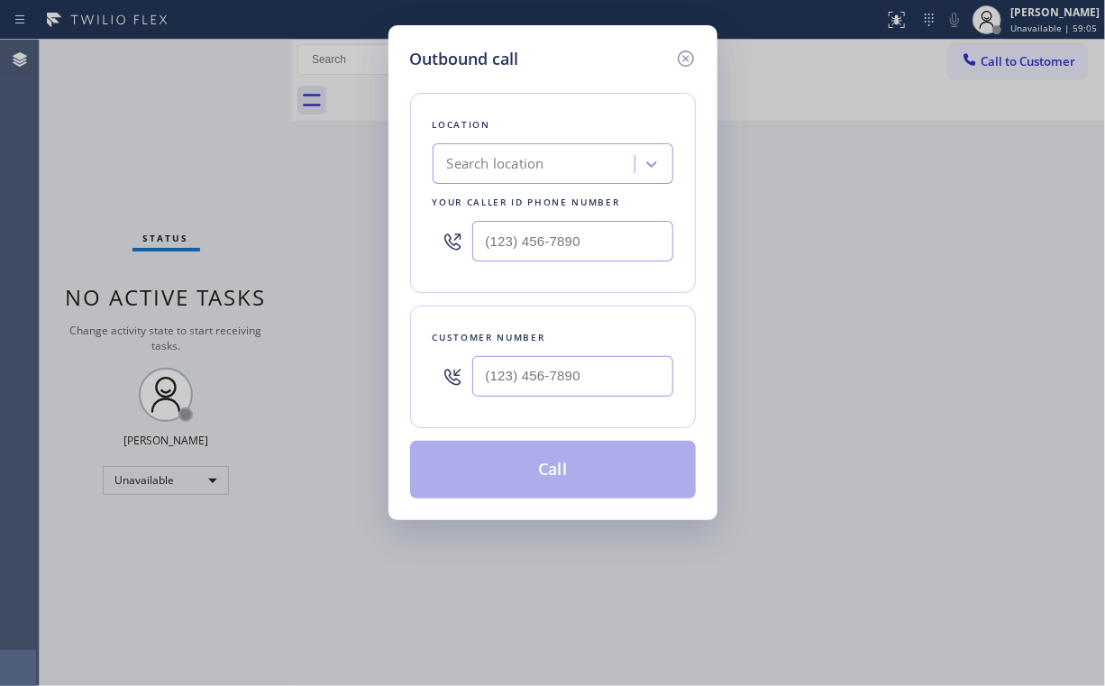
click at [591, 94] on div "Location Search location Your caller id phone number Customer number Call" at bounding box center [553, 284] width 286 height 427
drag, startPoint x: 609, startPoint y: 237, endPoint x: 253, endPoint y: 235, distance: 356.1
click at [295, 237] on div "Outbound call Location Search location Your caller id phone number (___) ___-__…" at bounding box center [552, 343] width 1105 height 686
paste input "877) 777-0796"
type input "(877) 777-0796"
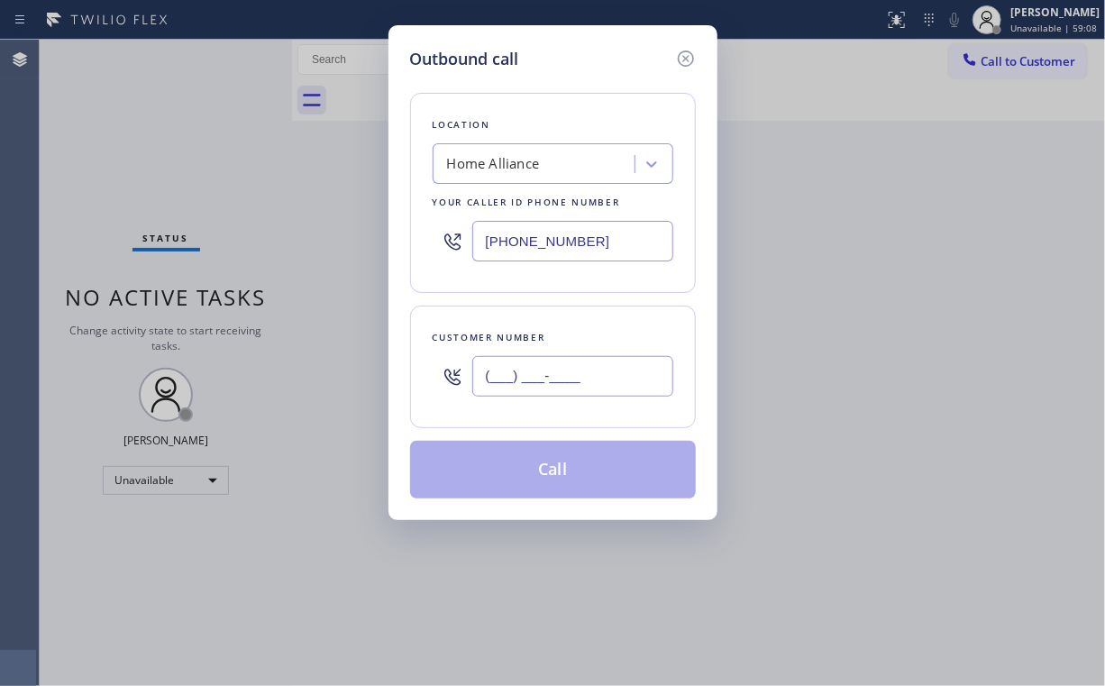
click at [593, 367] on input "(___) ___-____" at bounding box center [572, 376] width 201 height 41
paste input "548) 870-5944"
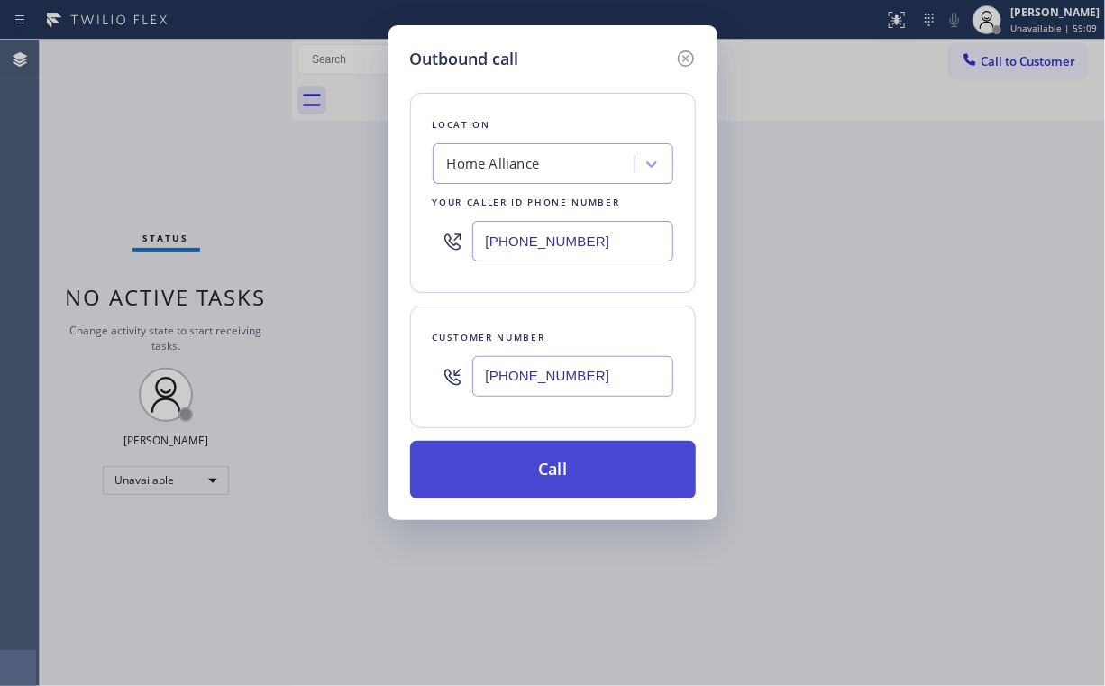
type input "[PHONE_NUMBER]"
click at [544, 469] on button "Call" at bounding box center [553, 470] width 286 height 58
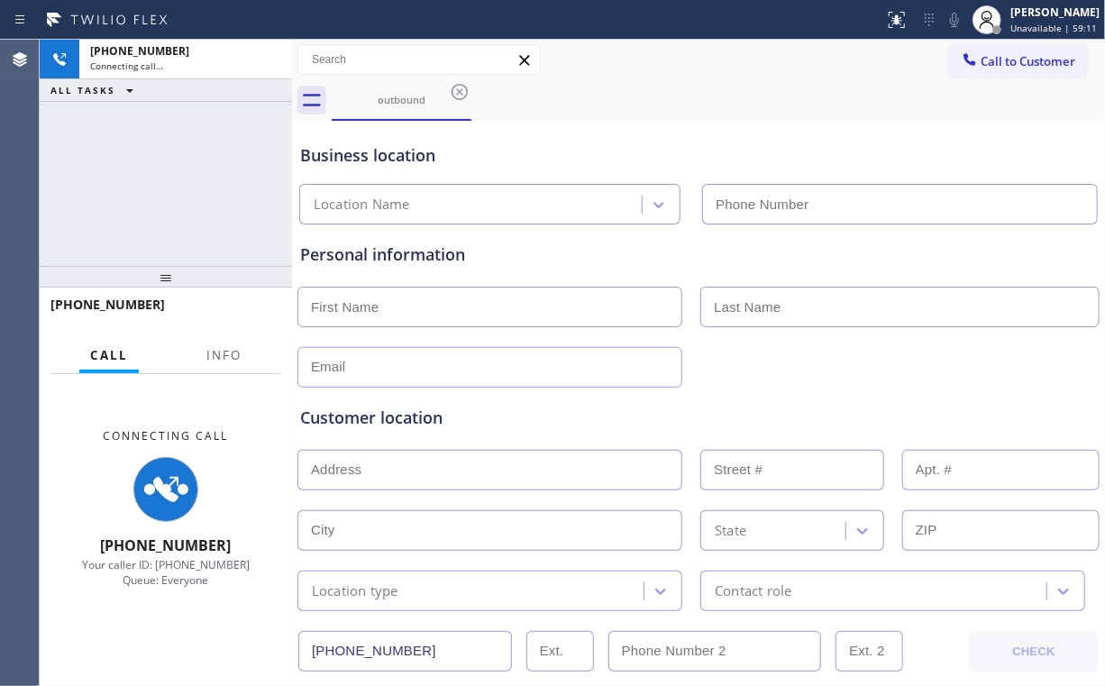
type input "(877) 777-0796"
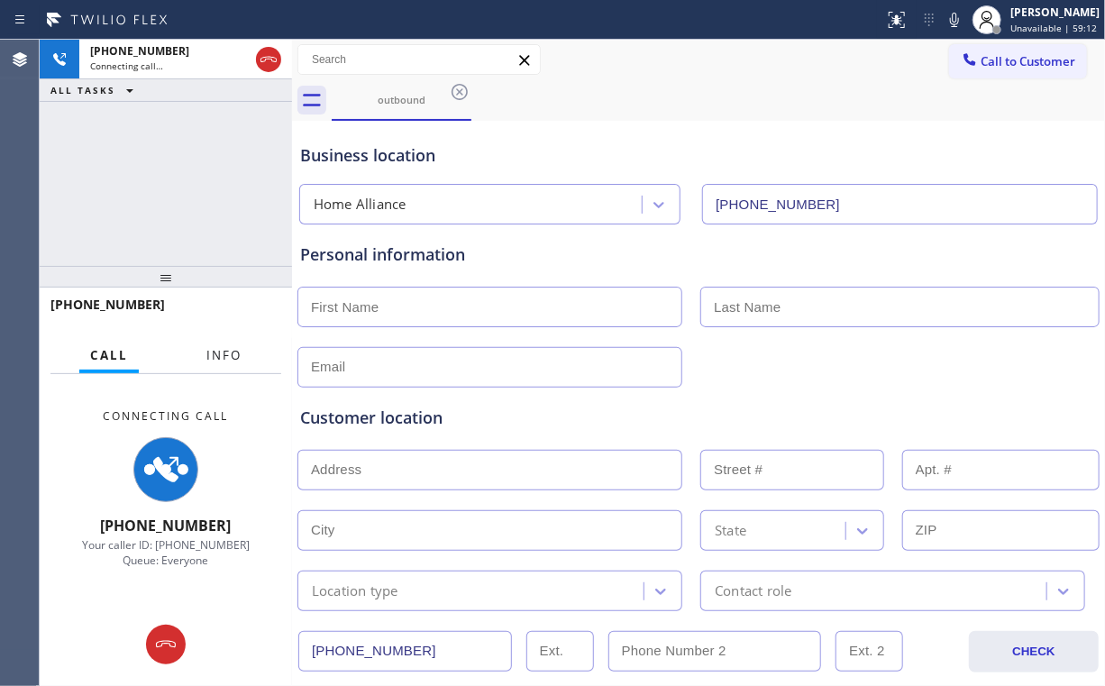
drag, startPoint x: 226, startPoint y: 337, endPoint x: 231, endPoint y: 354, distance: 17.7
click at [225, 338] on button "Info" at bounding box center [224, 355] width 57 height 35
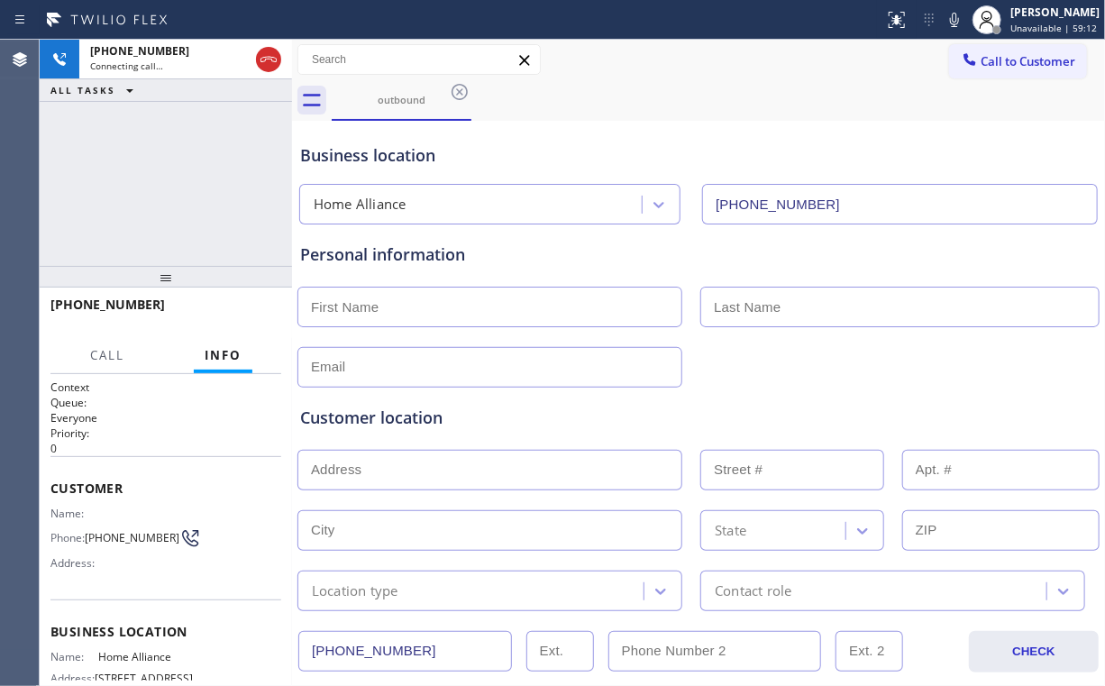
click at [230, 354] on span "Info" at bounding box center [223, 355] width 37 height 16
click at [188, 169] on div "+15488705944 Connecting call… ALL TASKS ALL TASKS ACTIVE TASKS TASKS IN WRAP UP" at bounding box center [166, 153] width 252 height 226
click at [180, 178] on div "+15488705944 Connecting call… ALL TASKS ALL TASKS ACTIVE TASKS TASKS IN WRAP UP" at bounding box center [166, 153] width 252 height 226
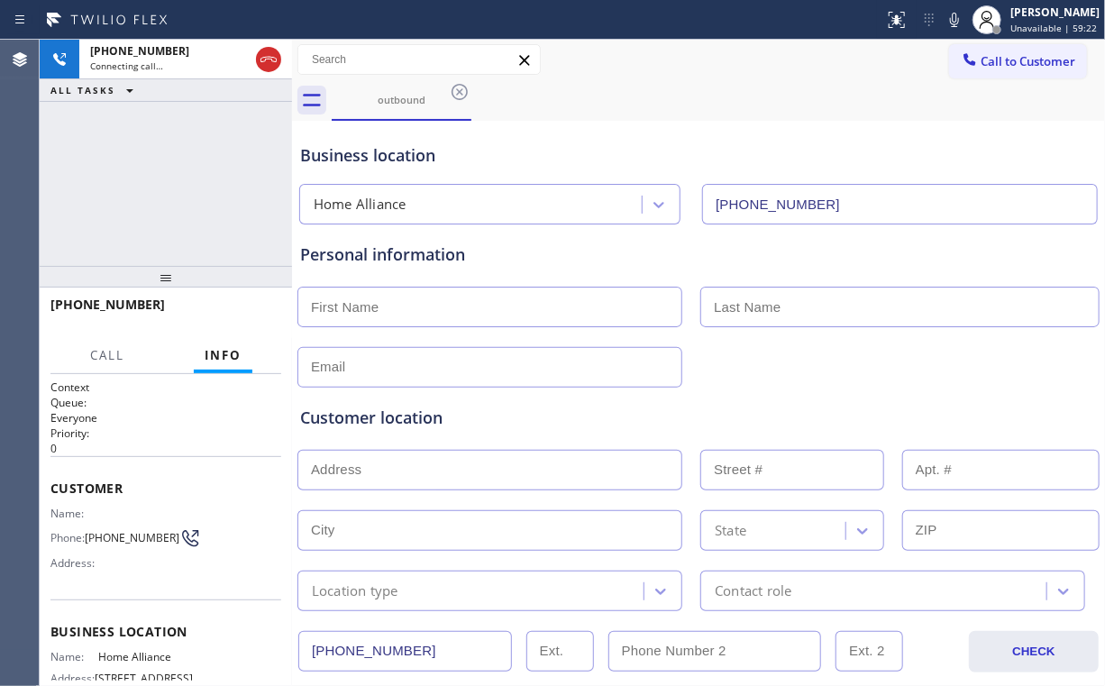
click at [180, 178] on div "+15488705944 Connecting call… ALL TASKS ALL TASKS ACTIVE TASKS TASKS IN WRAP UP" at bounding box center [166, 153] width 252 height 226
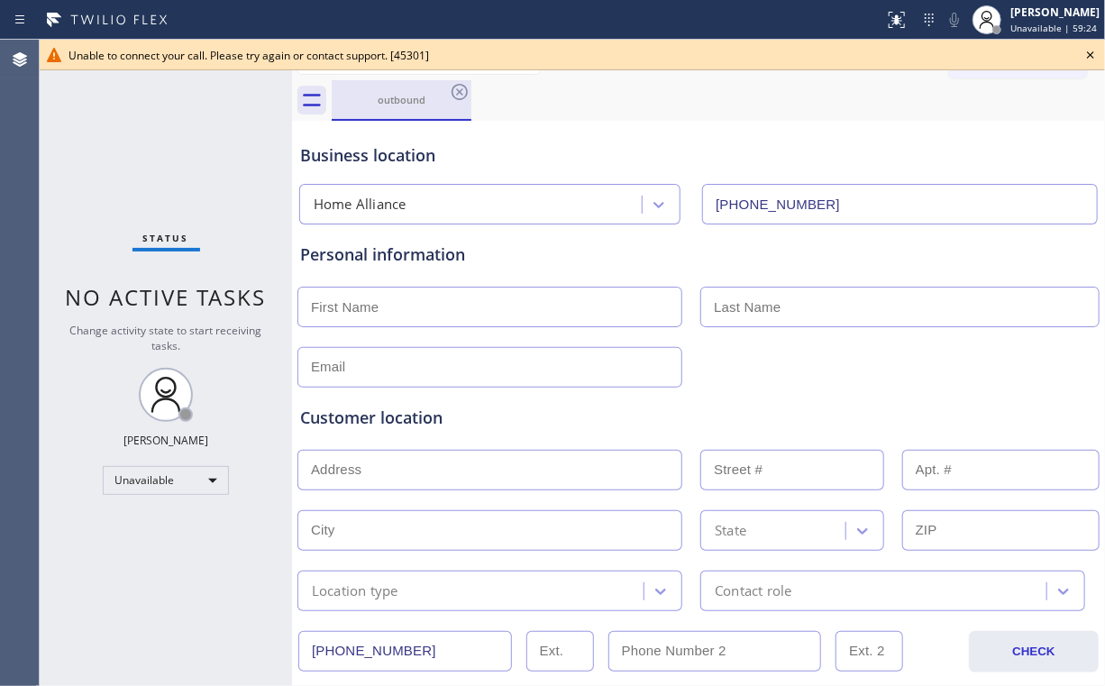
click at [421, 101] on div "outbound" at bounding box center [402, 100] width 136 height 14
click at [453, 89] on icon at bounding box center [460, 92] width 22 height 22
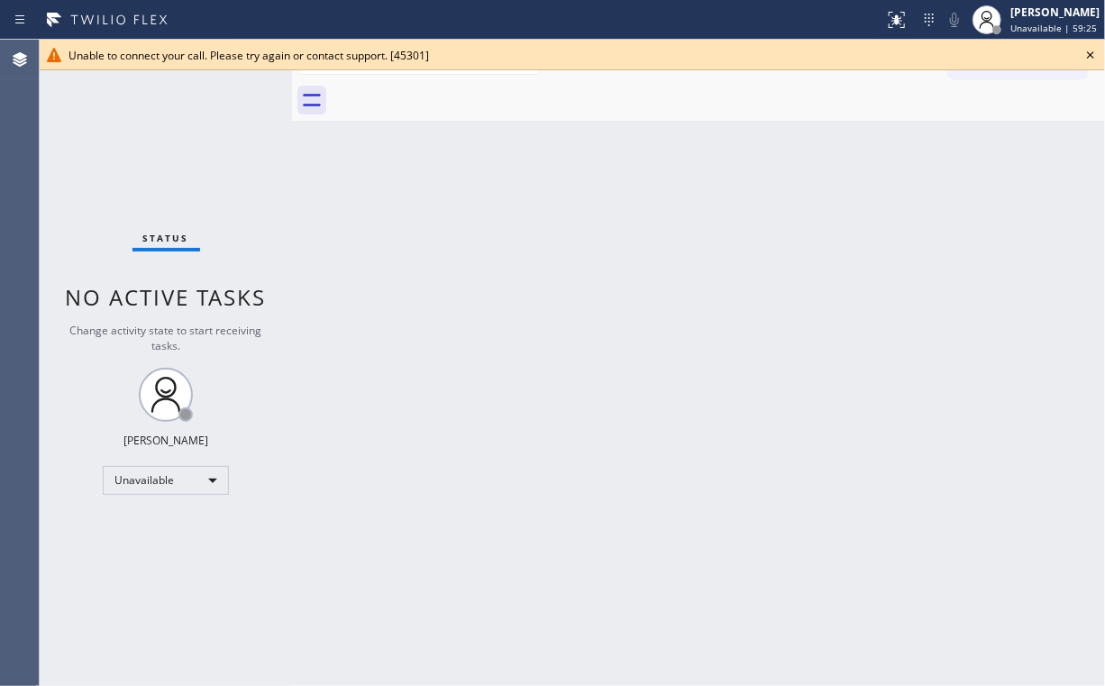
click at [1085, 55] on icon at bounding box center [1091, 55] width 22 height 22
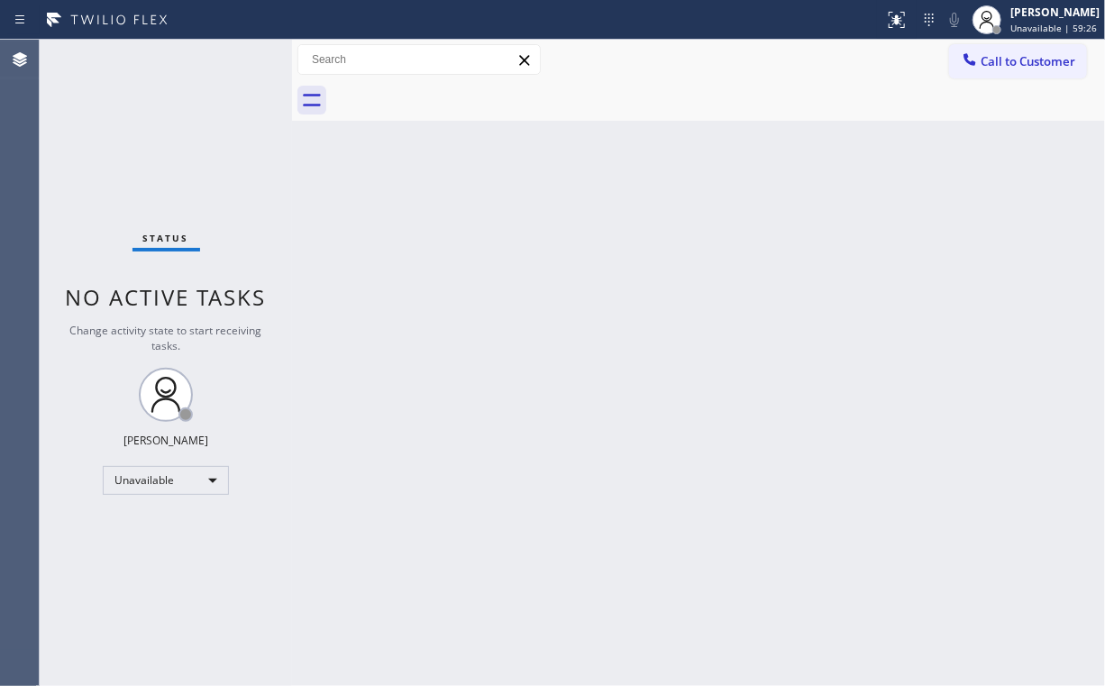
click at [725, 277] on div "Back to Dashboard Change Sender ID Customers Technicians Select a contact Outbo…" at bounding box center [698, 363] width 813 height 646
drag, startPoint x: 590, startPoint y: 288, endPoint x: 553, endPoint y: 267, distance: 43.6
click at [588, 288] on div "Back to Dashboard Change Sender ID Customers Technicians Select a contact Outbo…" at bounding box center [698, 363] width 813 height 646
click at [1002, 63] on span "Call to Customer" at bounding box center [1028, 61] width 95 height 16
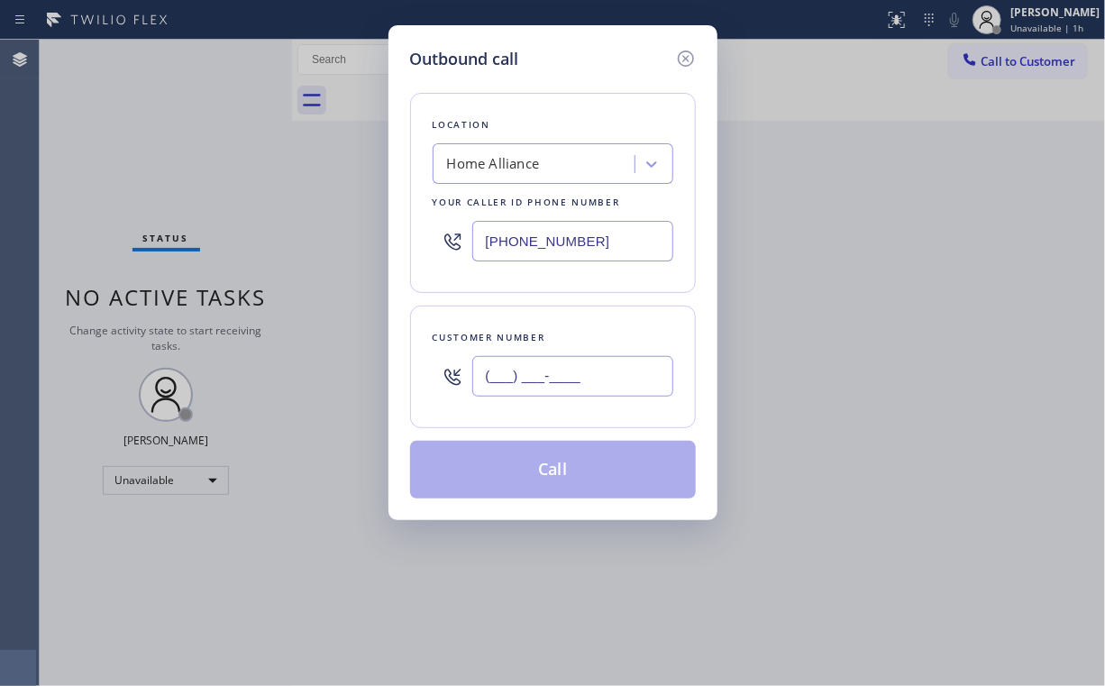
click at [591, 368] on input "(___) ___-____" at bounding box center [572, 376] width 201 height 41
paste input "480) 486-7442"
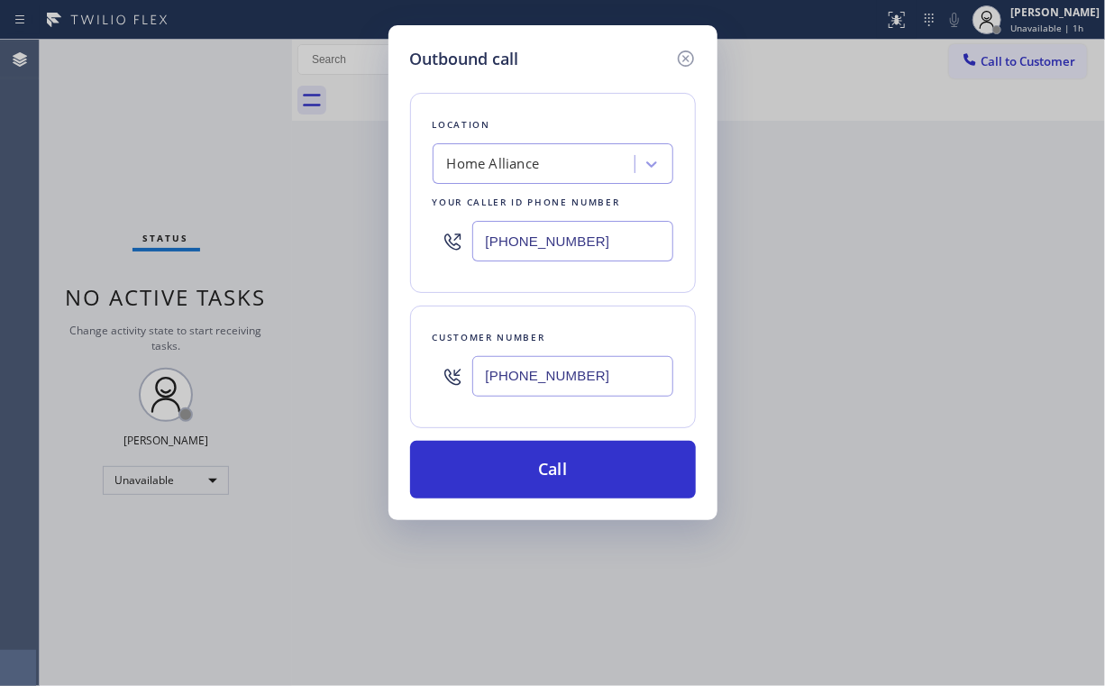
type input "(480) 486-7442"
click at [565, 85] on div "Location Home Alliance Your caller id phone number (877) 777-0796 Customer numb…" at bounding box center [553, 284] width 286 height 427
drag, startPoint x: 598, startPoint y: 217, endPoint x: 411, endPoint y: 248, distance: 189.1
click at [411, 248] on div "Location Home Alliance Your caller id phone number (877) 777-0796" at bounding box center [553, 193] width 286 height 200
drag, startPoint x: 599, startPoint y: 238, endPoint x: 303, endPoint y: 274, distance: 297.9
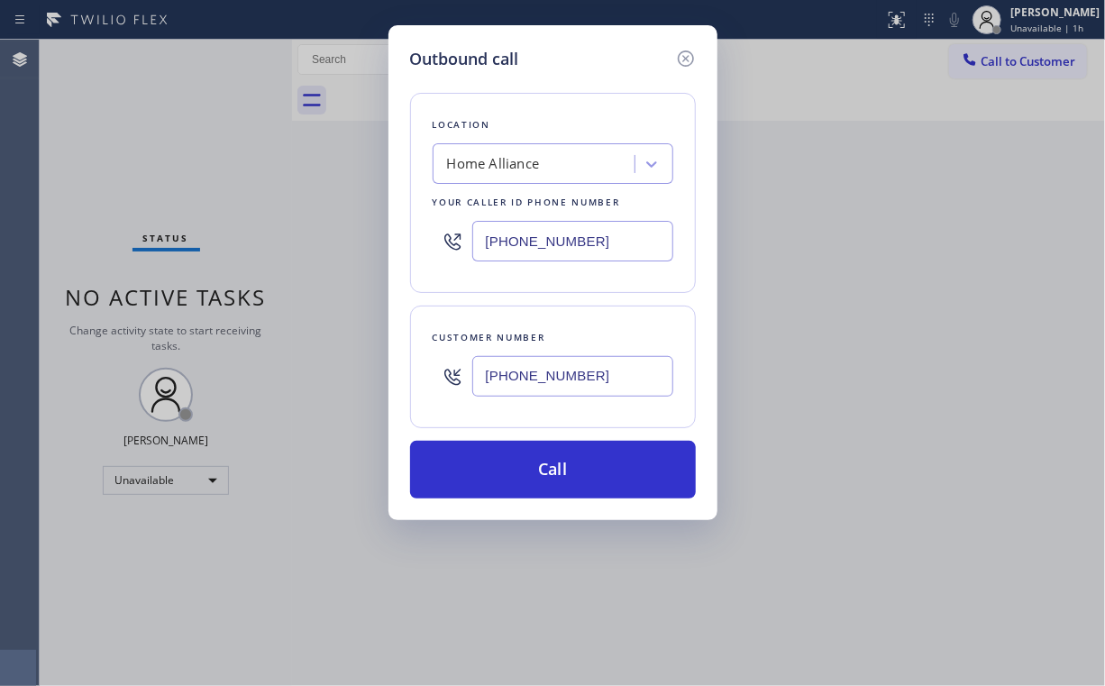
click at [317, 266] on div "Outbound call Location Home Alliance Your caller id phone number (877) 777-0796…" at bounding box center [552, 343] width 1105 height 686
paste input "55) 731-4952"
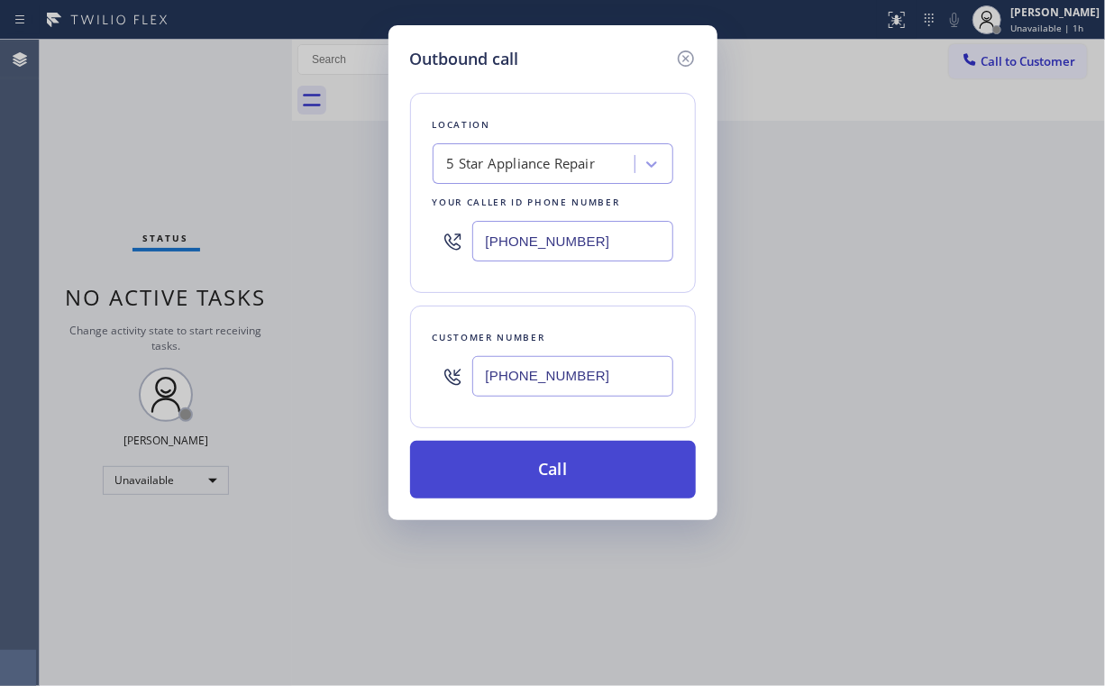
type input "[PHONE_NUMBER]"
click at [549, 479] on button "Call" at bounding box center [553, 470] width 286 height 58
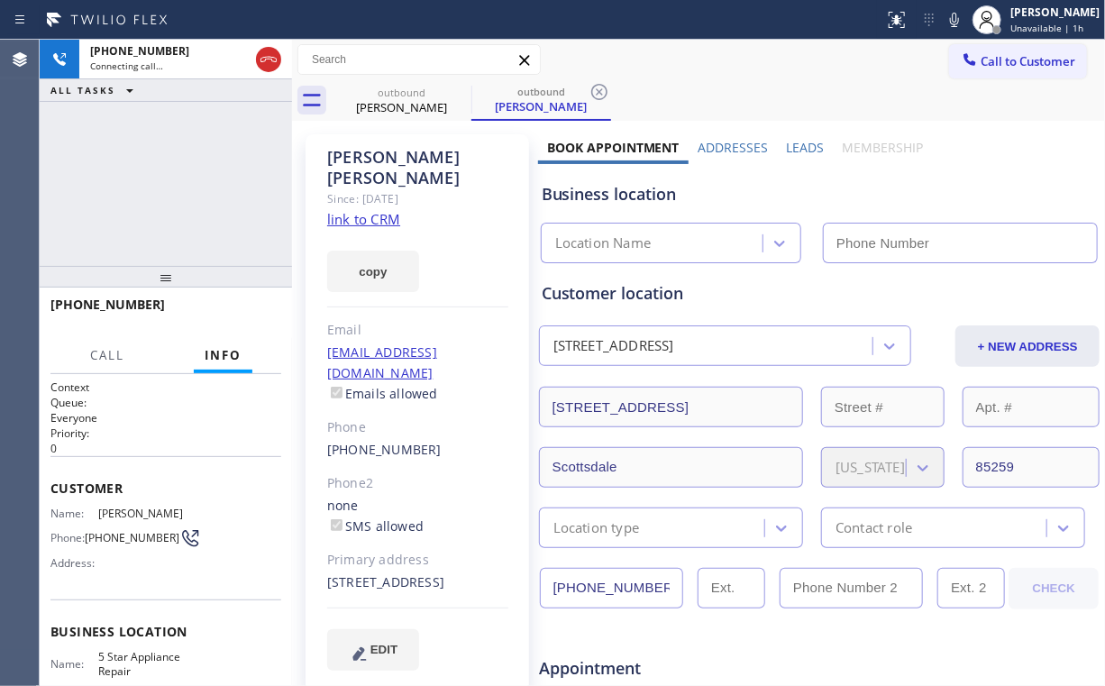
click at [166, 164] on div "+14804867442 Connecting call… ALL TASKS ALL TASKS ACTIVE TASKS TASKS IN WRAP UP" at bounding box center [166, 153] width 252 height 226
type input "[PHONE_NUMBER]"
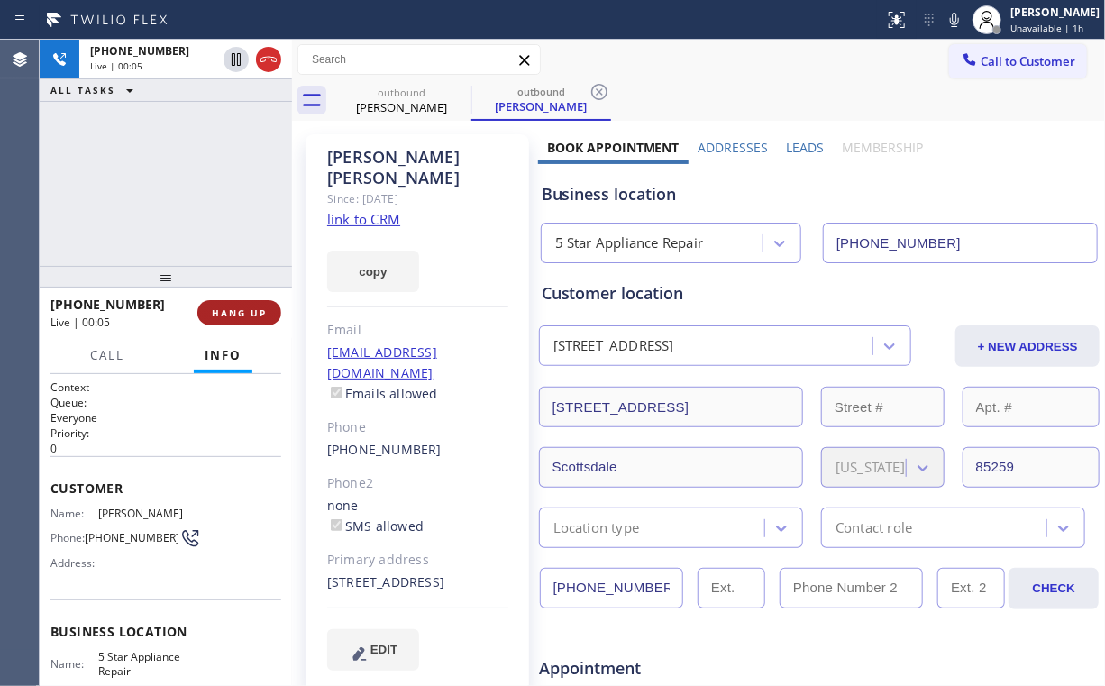
click at [236, 318] on span "HANG UP" at bounding box center [239, 312] width 55 height 13
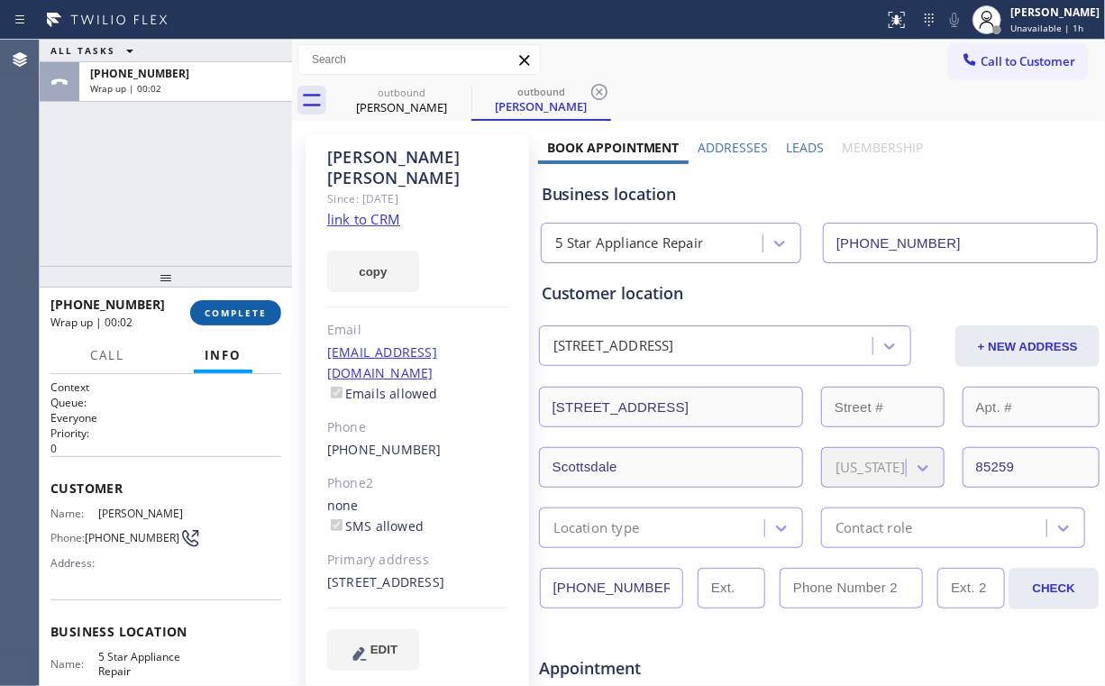
click at [236, 318] on span "COMPLETE" at bounding box center [236, 312] width 62 height 13
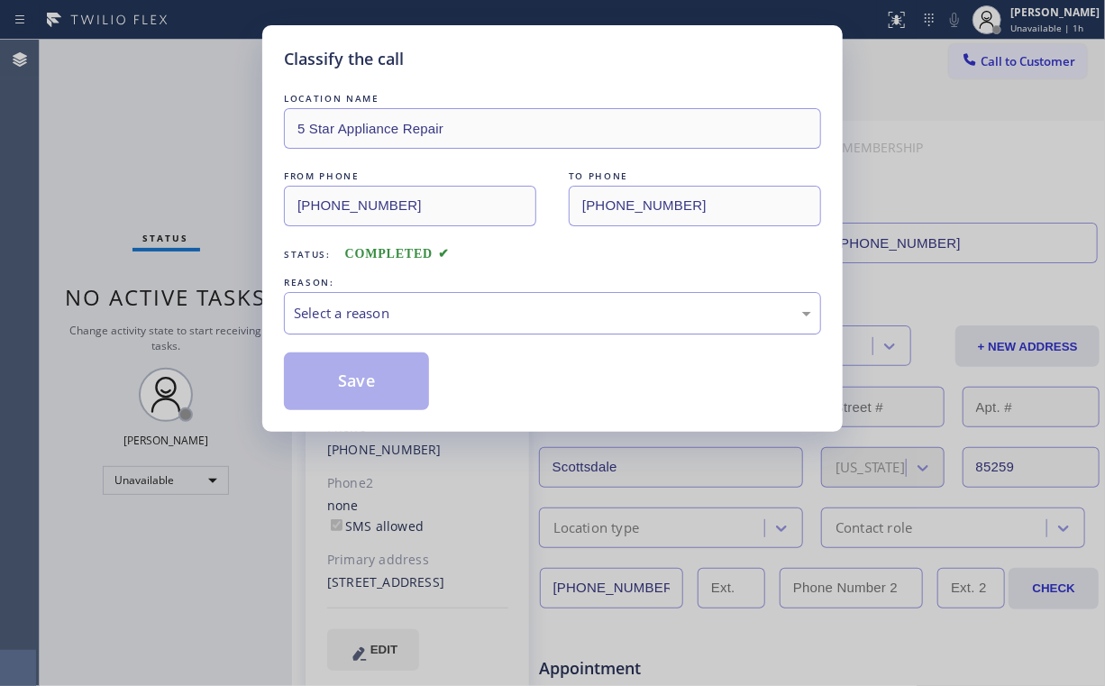
drag, startPoint x: 353, startPoint y: 308, endPoint x: 357, endPoint y: 328, distance: 20.2
click at [353, 309] on div "Select a reason" at bounding box center [552, 313] width 517 height 21
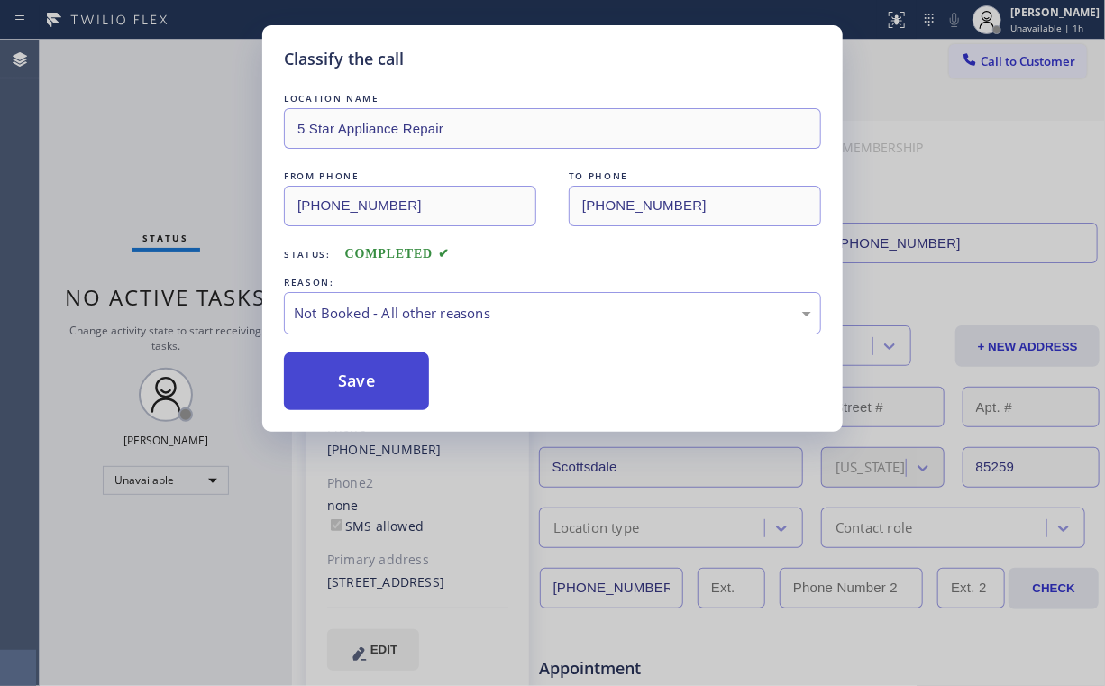
click at [357, 379] on button "Save" at bounding box center [356, 381] width 145 height 58
drag, startPoint x: 173, startPoint y: 123, endPoint x: 178, endPoint y: 86, distance: 37.4
click at [176, 119] on div "Classify the call LOCATION NAME 5 Star Appliance Repair FROM PHONE (855) 731-49…" at bounding box center [552, 343] width 1105 height 686
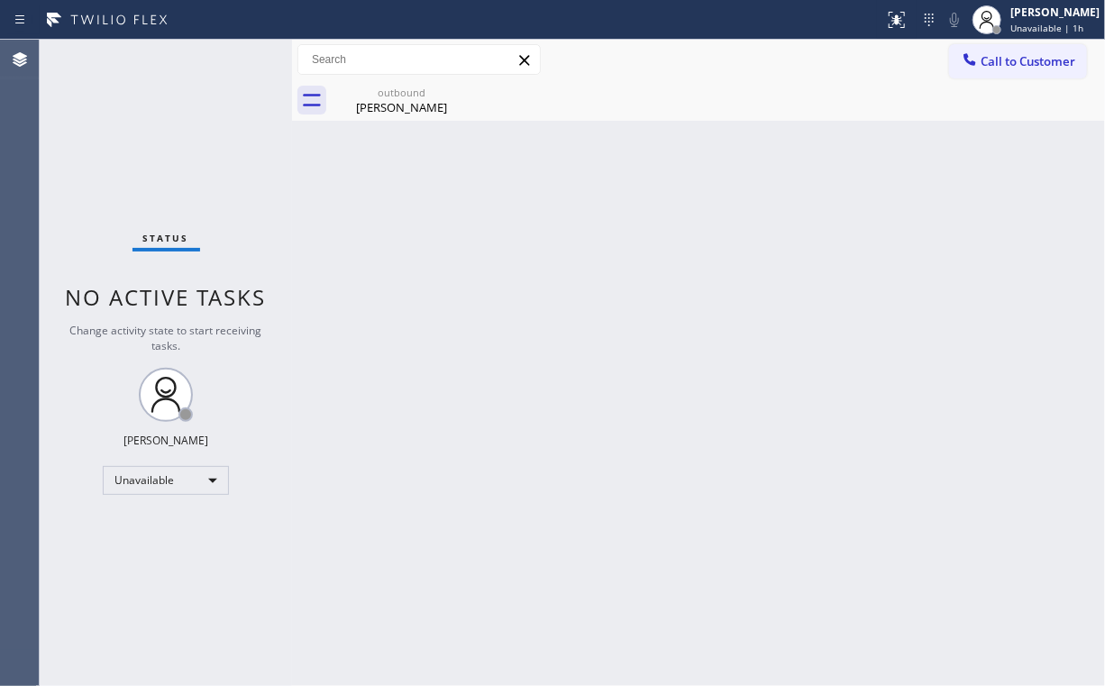
click at [996, 73] on button "Call to Customer" at bounding box center [1018, 61] width 138 height 34
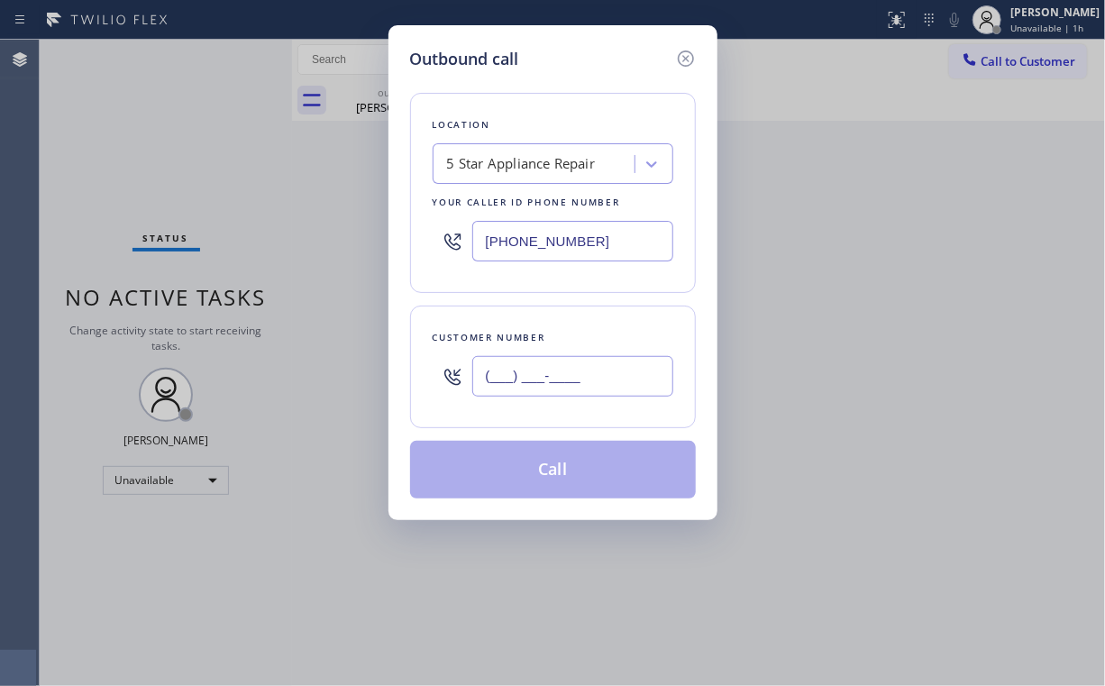
click at [563, 375] on input "(___) ___-____" at bounding box center [572, 376] width 201 height 41
paste input "310) 427-0461"
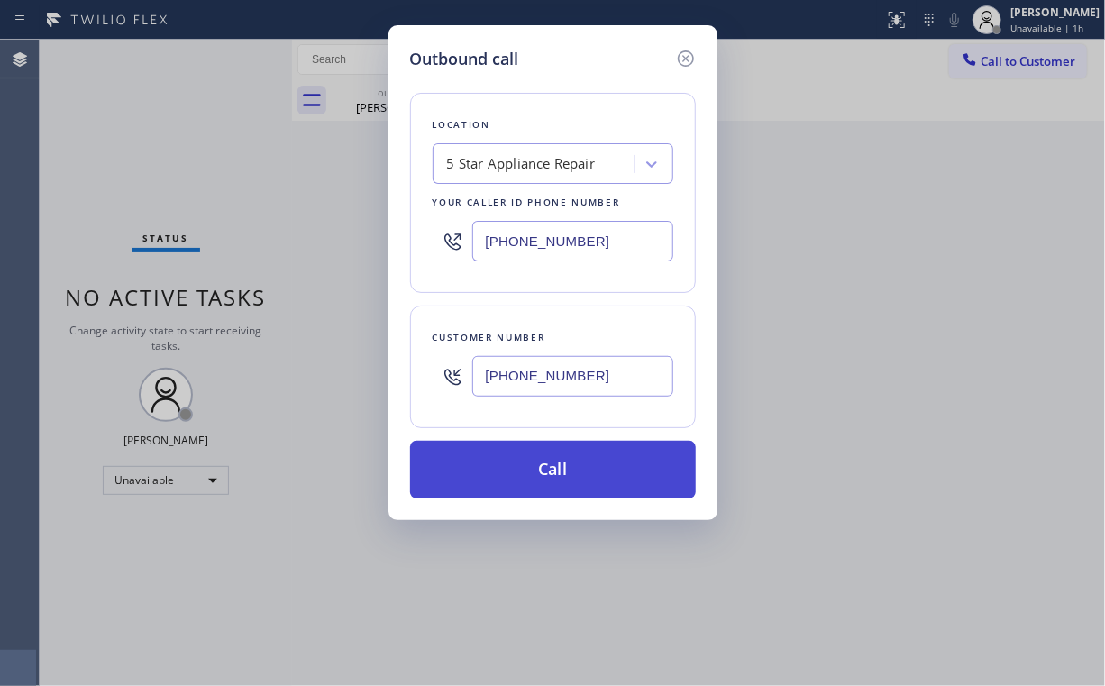
type input "(310) 427-0461"
drag, startPoint x: 555, startPoint y: 465, endPoint x: 503, endPoint y: 542, distance: 92.8
click at [555, 465] on button "Call" at bounding box center [553, 470] width 286 height 58
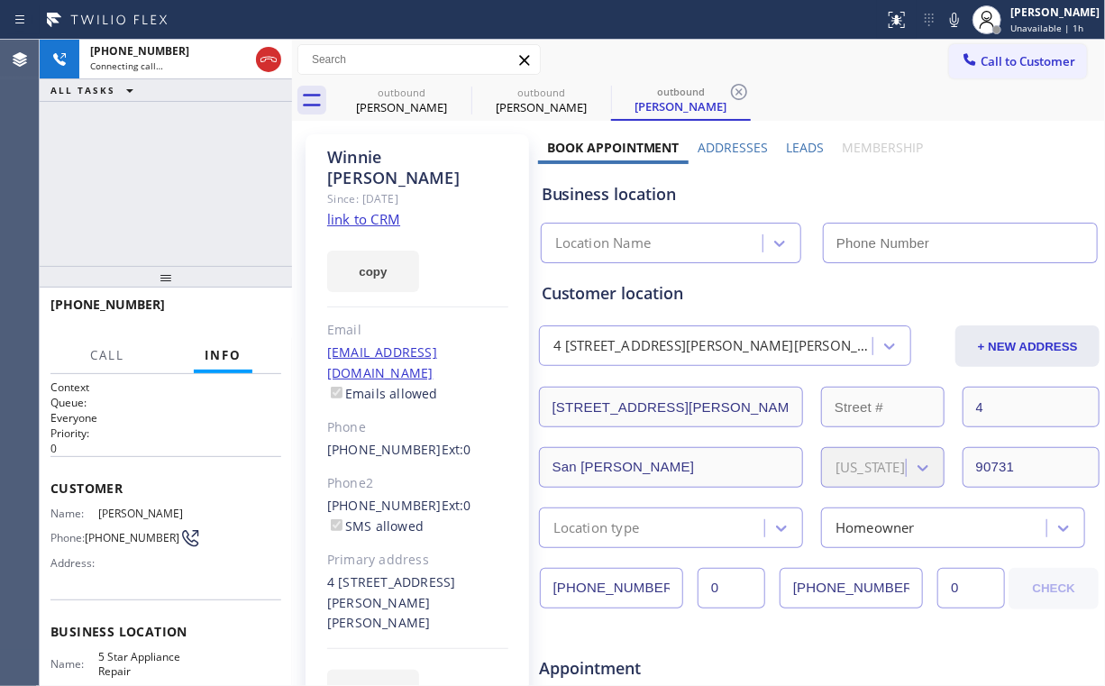
click at [196, 177] on div "+13104270461 Connecting call… ALL TASKS ALL TASKS ACTIVE TASKS TASKS IN WRAP UP" at bounding box center [166, 153] width 252 height 226
type input "[PHONE_NUMBER]"
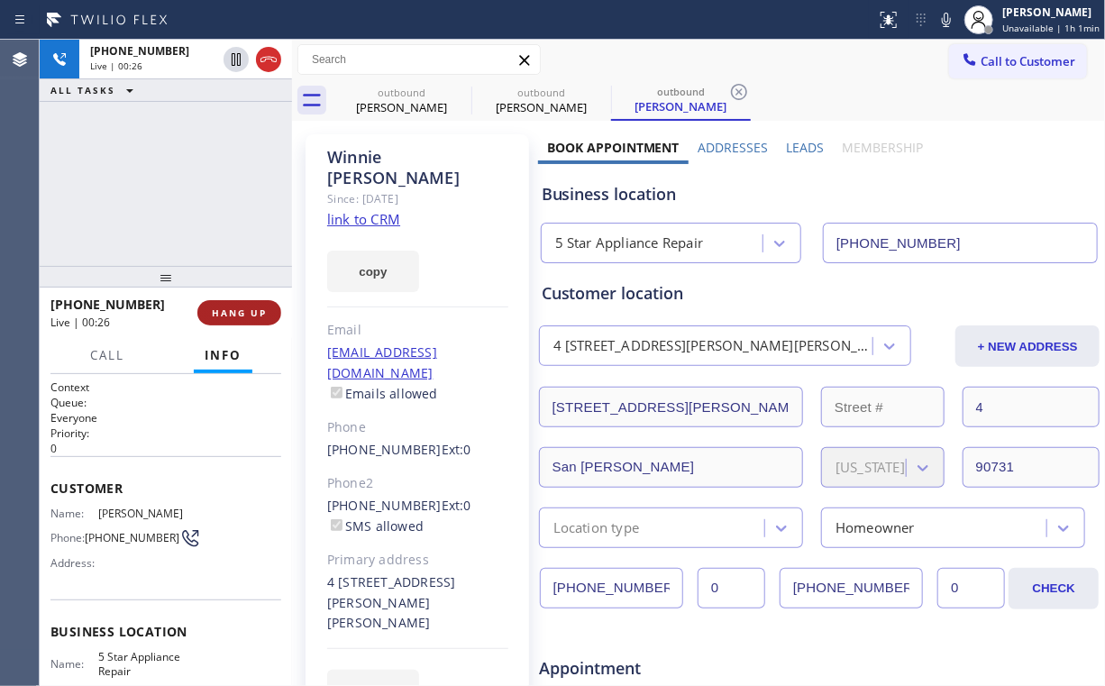
click at [261, 305] on button "HANG UP" at bounding box center [239, 312] width 84 height 25
click at [259, 303] on button "HANG UP" at bounding box center [239, 312] width 84 height 25
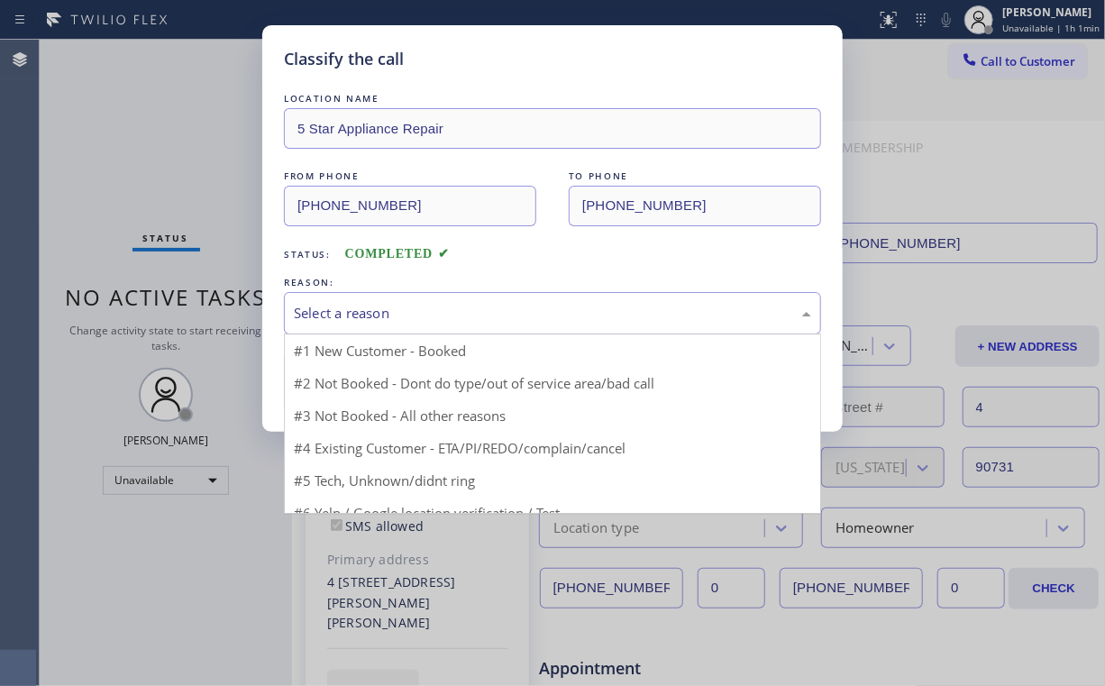
click at [321, 324] on div "Select a reason" at bounding box center [552, 313] width 537 height 42
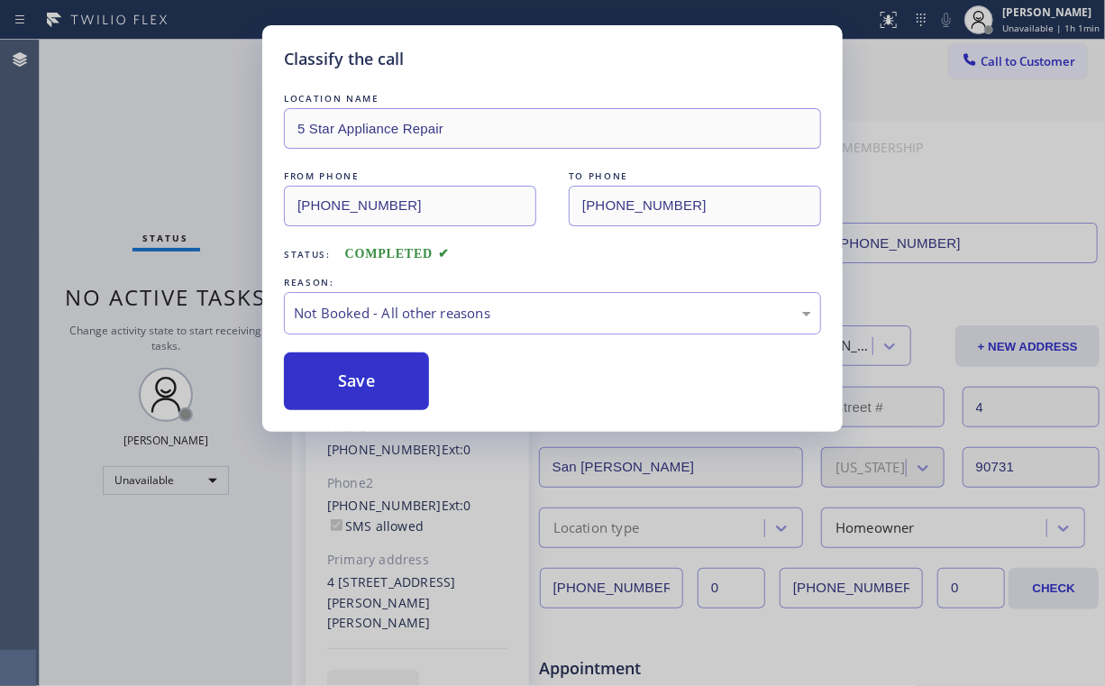
drag, startPoint x: 337, startPoint y: 386, endPoint x: 261, endPoint y: 277, distance: 132.8
click at [338, 386] on button "Save" at bounding box center [356, 381] width 145 height 58
click at [128, 109] on div "Classify the call LOCATION NAME 5 Star Appliance Repair FROM PHONE (855) 731-49…" at bounding box center [552, 343] width 1105 height 686
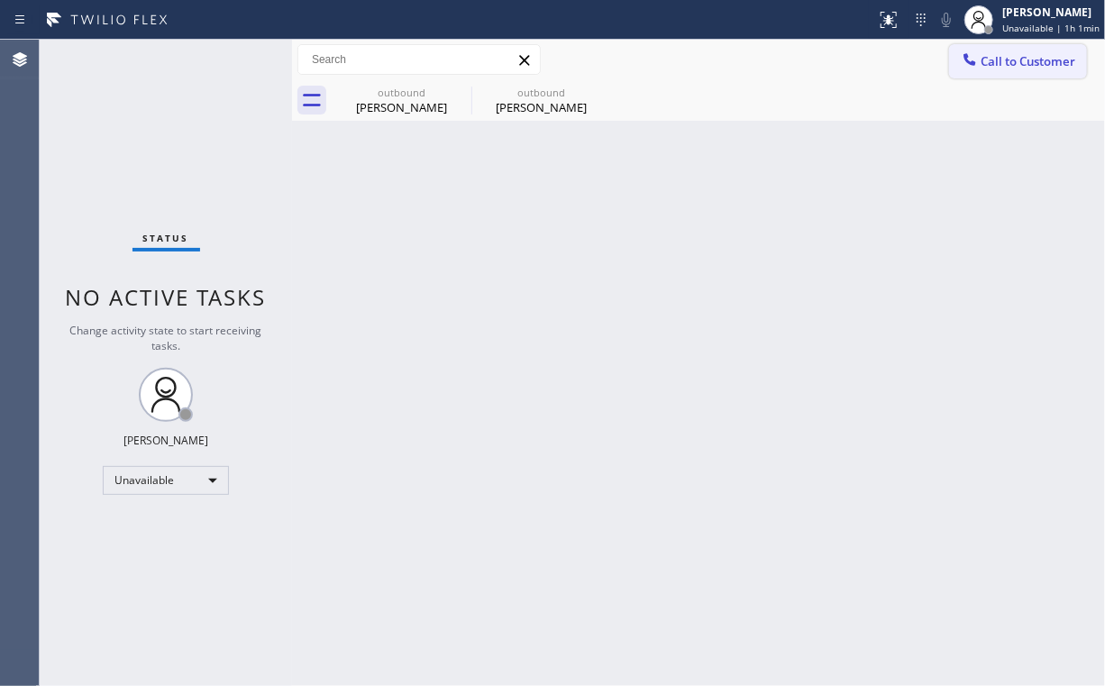
click at [992, 48] on button "Call to Customer" at bounding box center [1018, 61] width 138 height 34
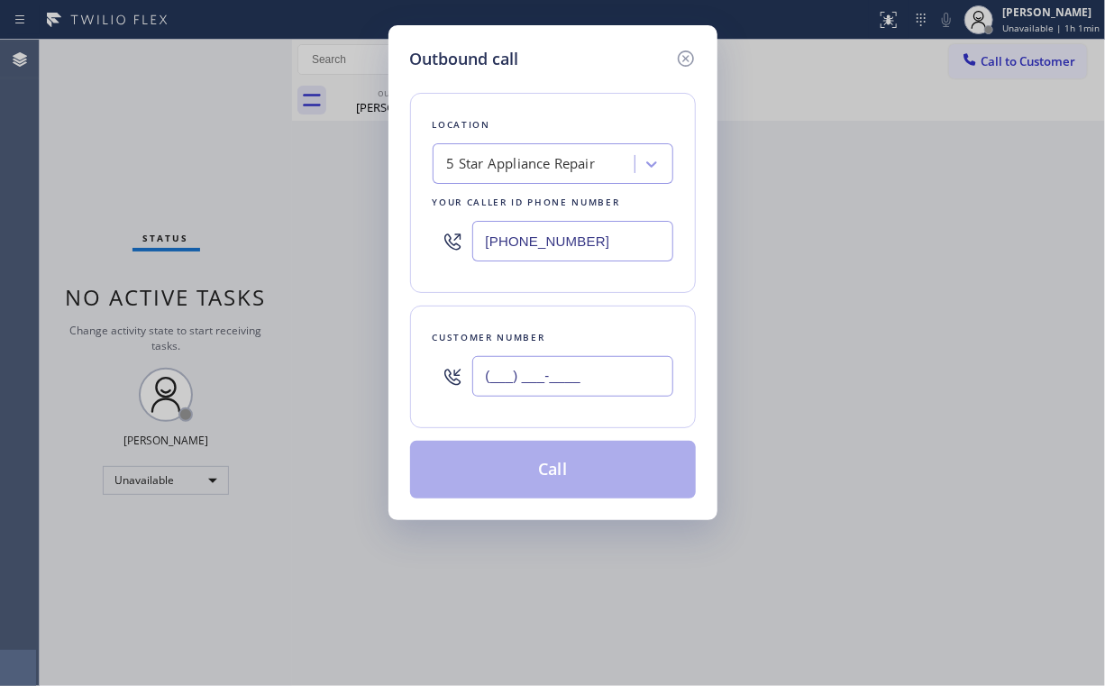
click at [540, 372] on input "(___) ___-____" at bounding box center [572, 376] width 201 height 41
paste input "516) 205-7396"
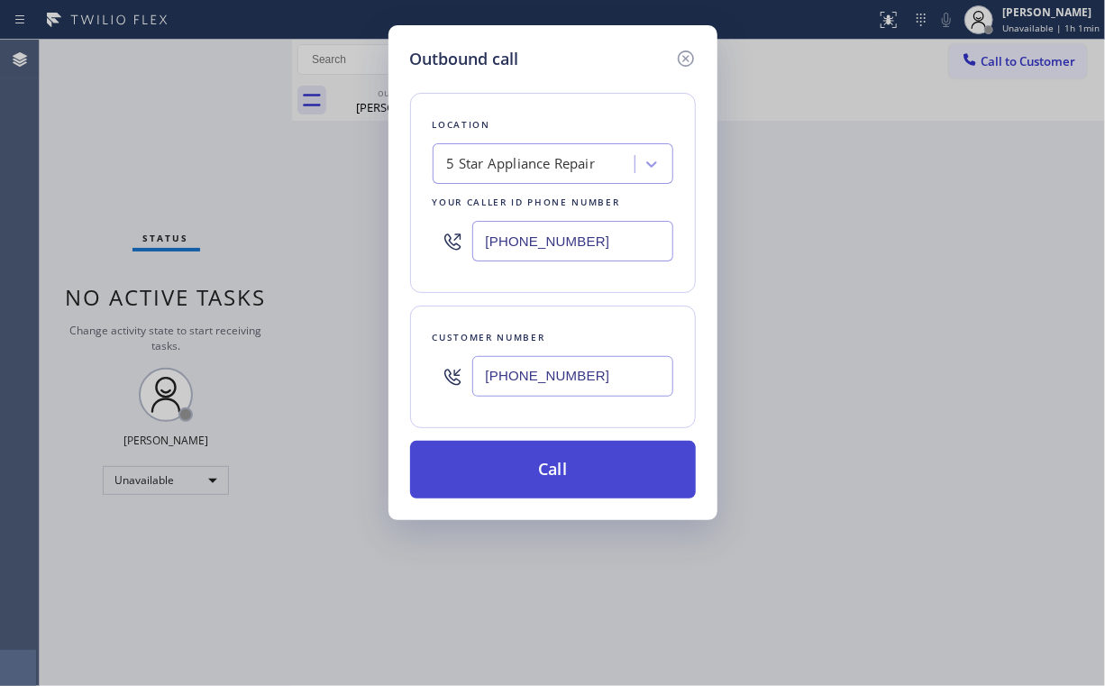
type input "(516) 205-7396"
click at [526, 474] on button "Call" at bounding box center [553, 470] width 286 height 58
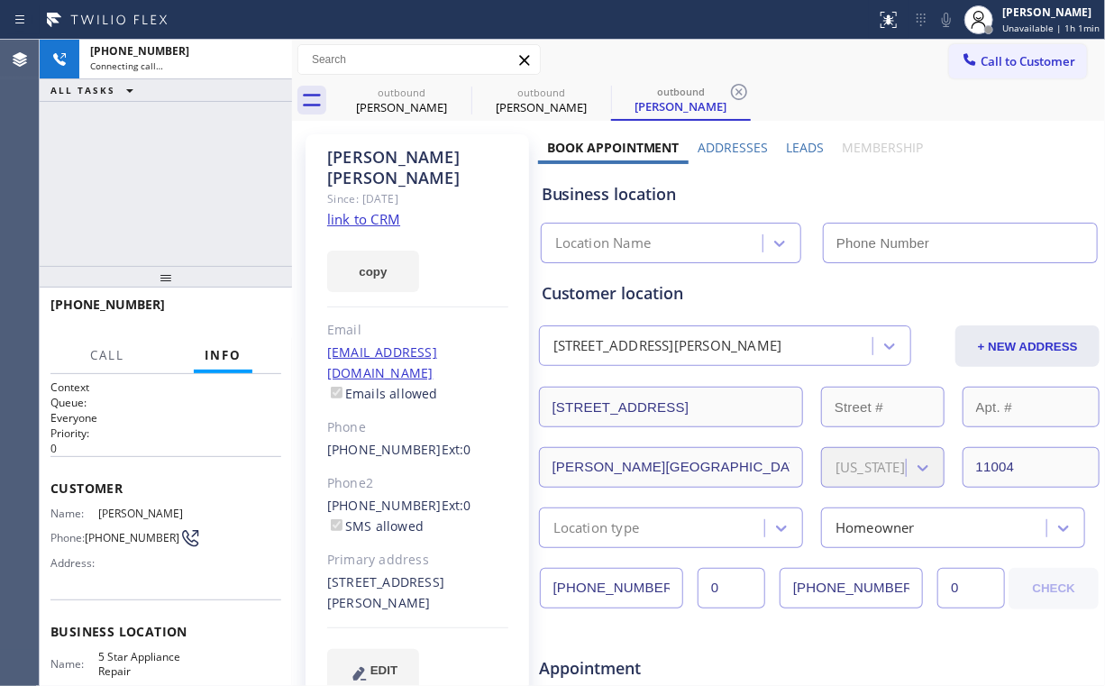
click at [174, 176] on div "+15162057396 Connecting call… ALL TASKS ALL TASKS ACTIVE TASKS TASKS IN WRAP UP" at bounding box center [166, 153] width 252 height 226
click at [385, 93] on div "outbound" at bounding box center [402, 93] width 136 height 14
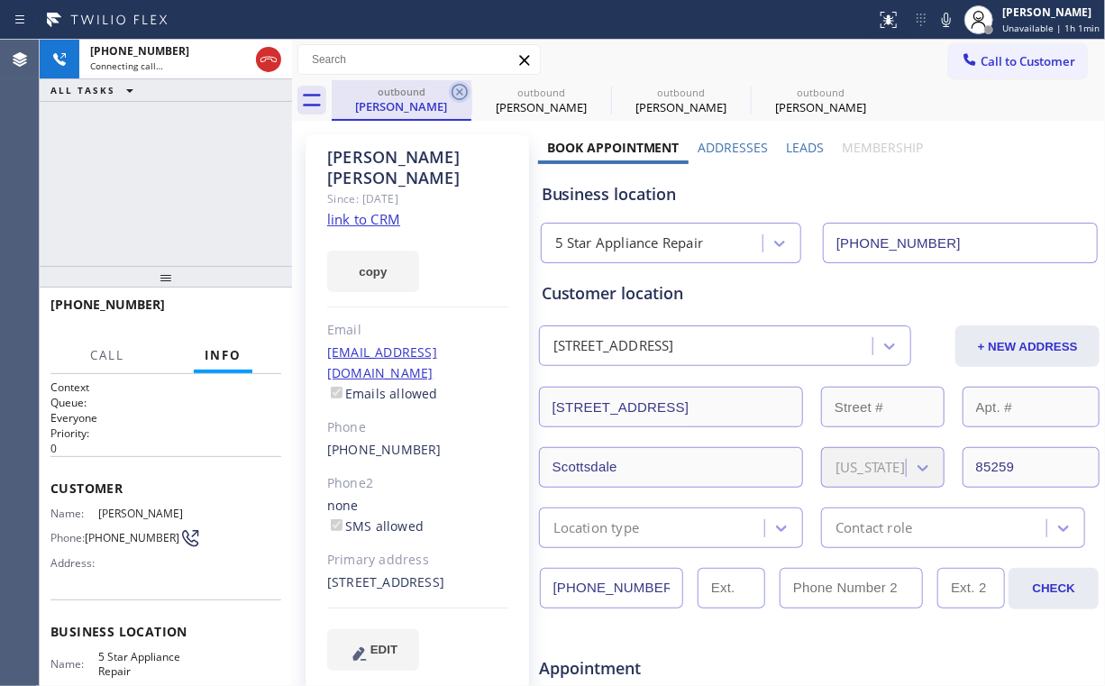
click at [462, 94] on icon at bounding box center [460, 92] width 16 height 16
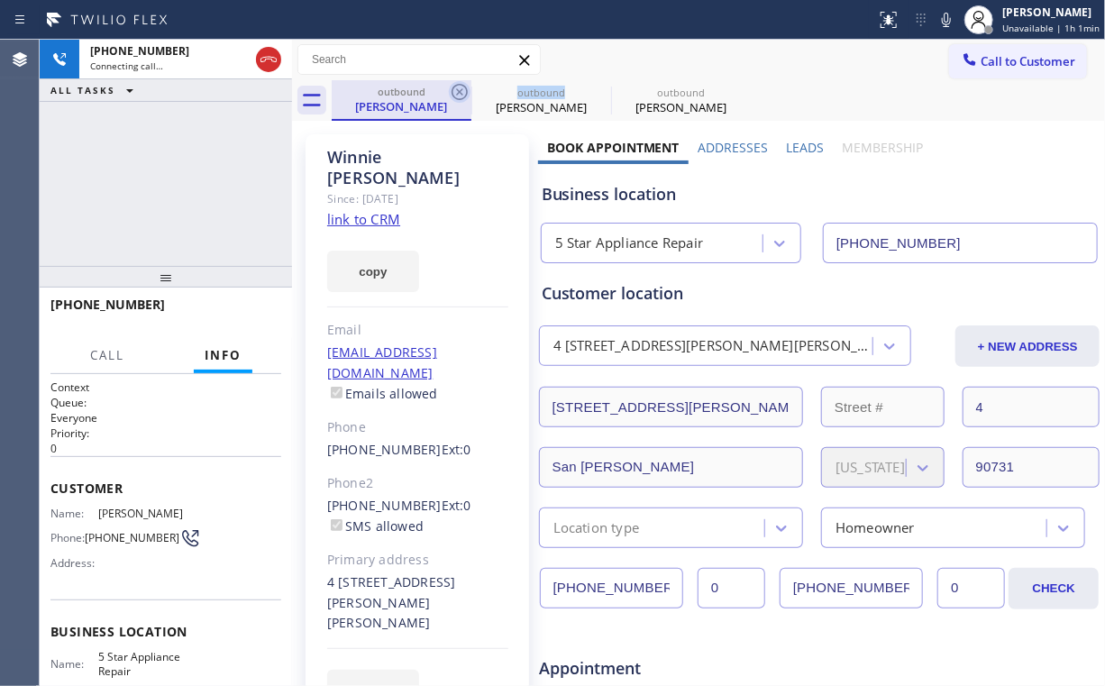
click at [461, 93] on icon at bounding box center [460, 92] width 16 height 16
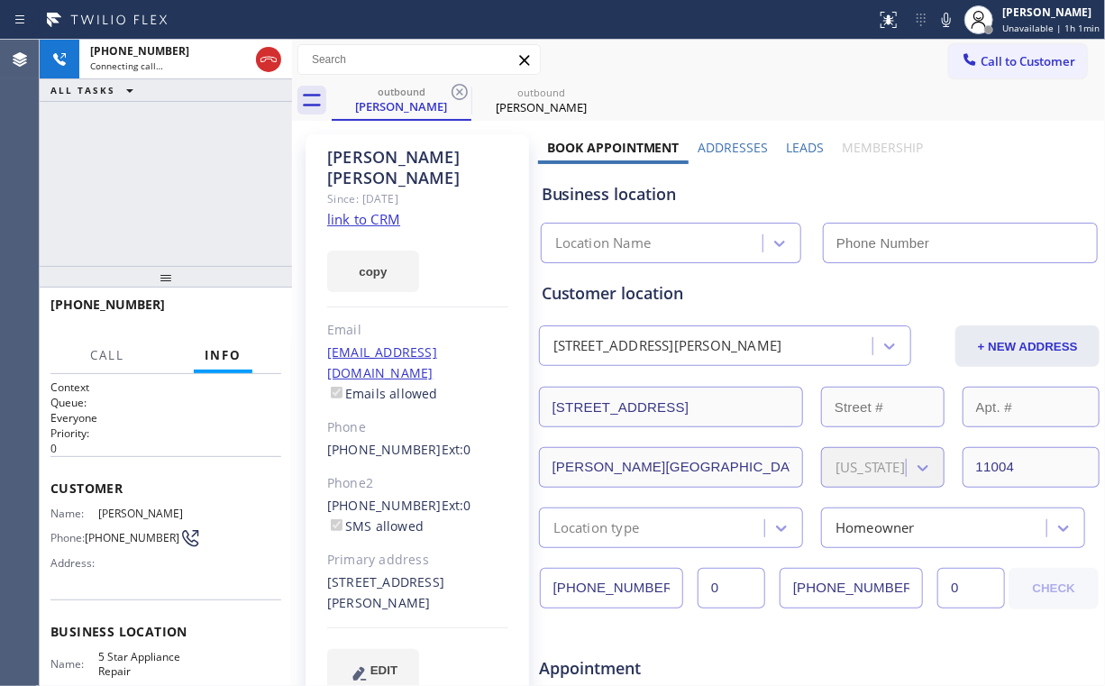
click at [180, 161] on div "+15162057396 Connecting call… ALL TASKS ALL TASKS ACTIVE TASKS TASKS IN WRAP UP" at bounding box center [166, 153] width 252 height 226
type input "[PHONE_NUMBER]"
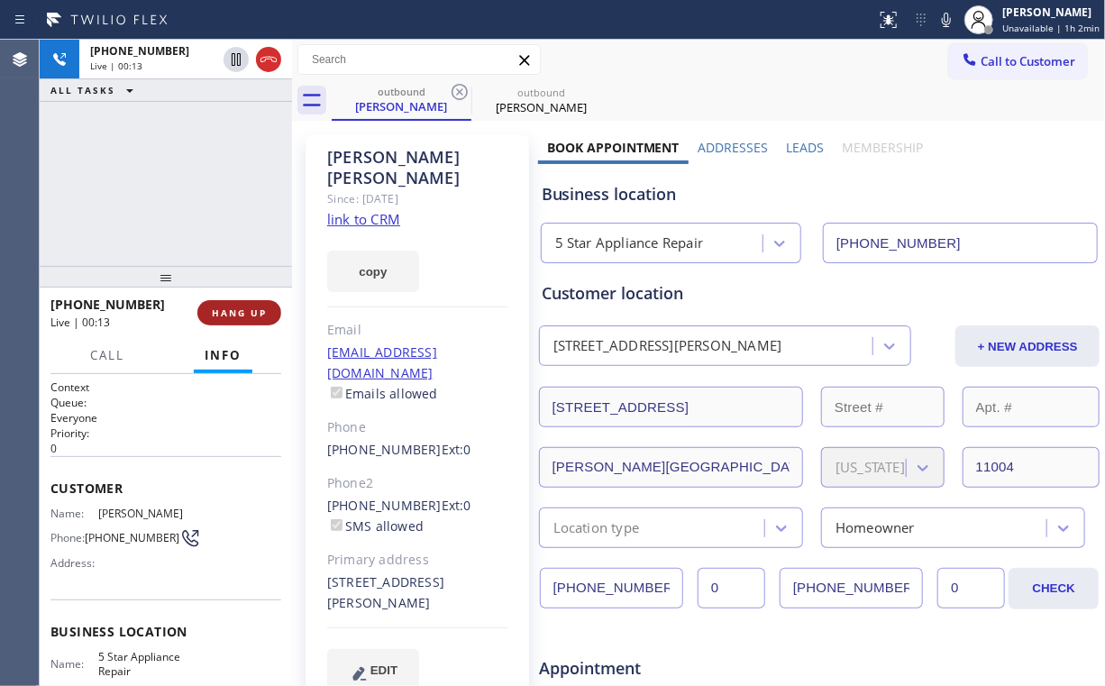
click at [256, 303] on button "HANG UP" at bounding box center [239, 312] width 84 height 25
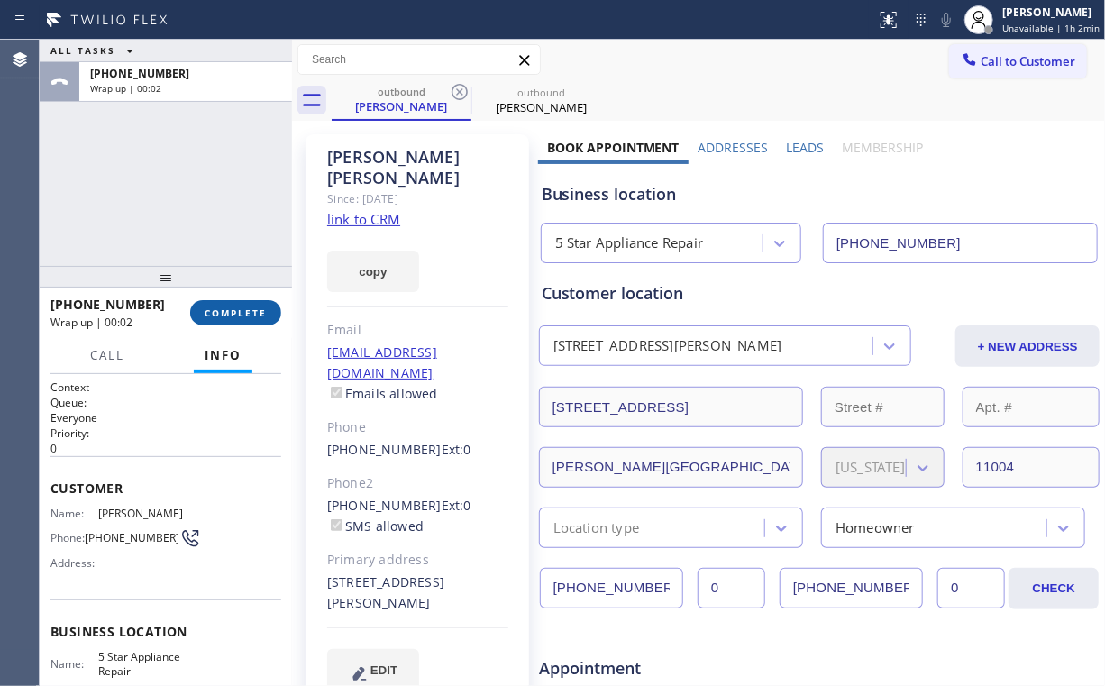
click at [255, 307] on span "COMPLETE" at bounding box center [236, 312] width 62 height 13
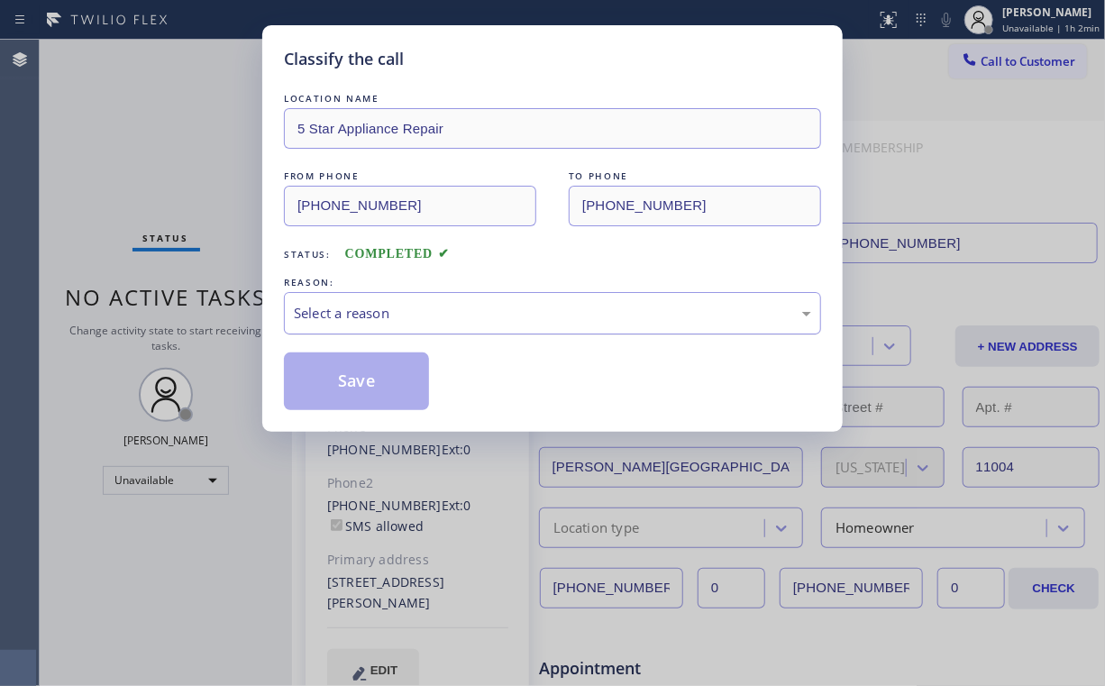
drag, startPoint x: 346, startPoint y: 300, endPoint x: 348, endPoint y: 313, distance: 12.7
click at [347, 304] on div "Select a reason" at bounding box center [552, 313] width 537 height 42
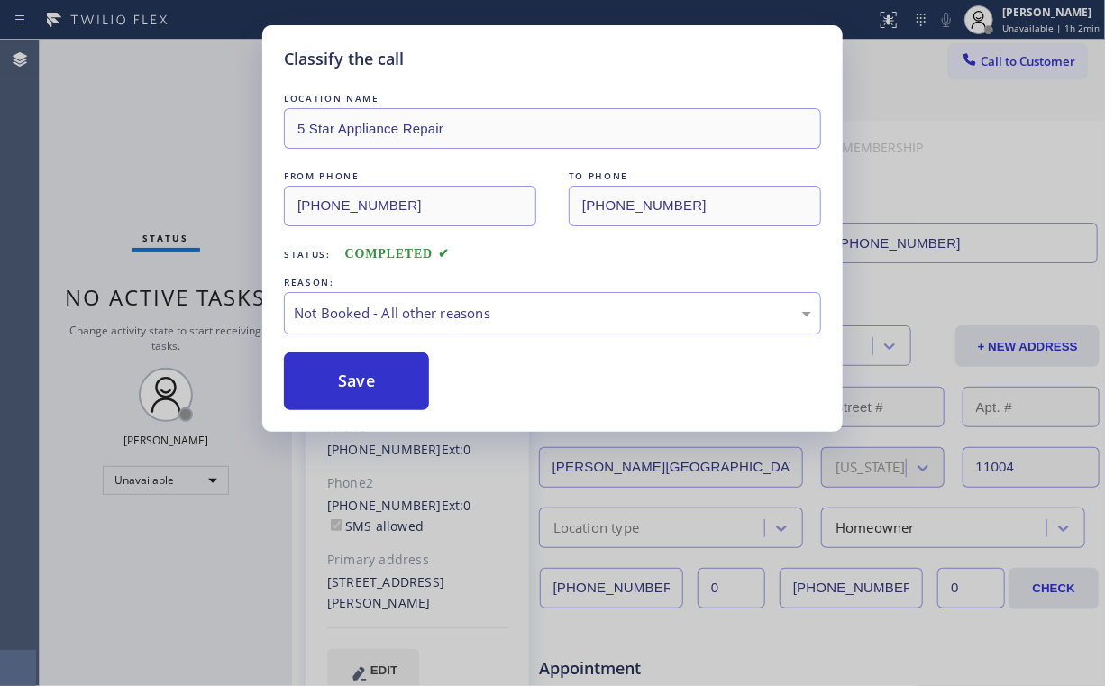
drag, startPoint x: 349, startPoint y: 379, endPoint x: 136, endPoint y: 136, distance: 322.6
click at [350, 377] on button "Save" at bounding box center [356, 381] width 145 height 58
drag, startPoint x: 136, startPoint y: 133, endPoint x: 175, endPoint y: 125, distance: 39.4
click at [137, 133] on div "Classify the call LOCATION NAME 5 Star Appliance Repair FROM PHONE (855) 731-49…" at bounding box center [552, 343] width 1105 height 686
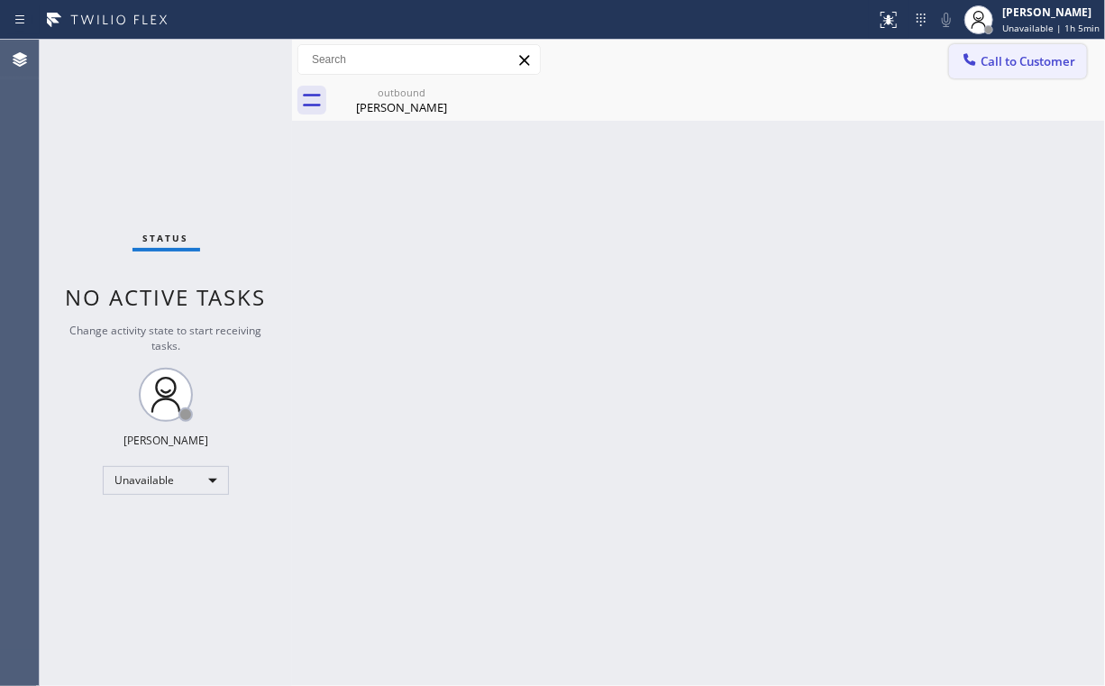
drag, startPoint x: 989, startPoint y: 58, endPoint x: 755, endPoint y: 182, distance: 264.6
click at [981, 62] on button "Call to Customer" at bounding box center [1018, 61] width 138 height 34
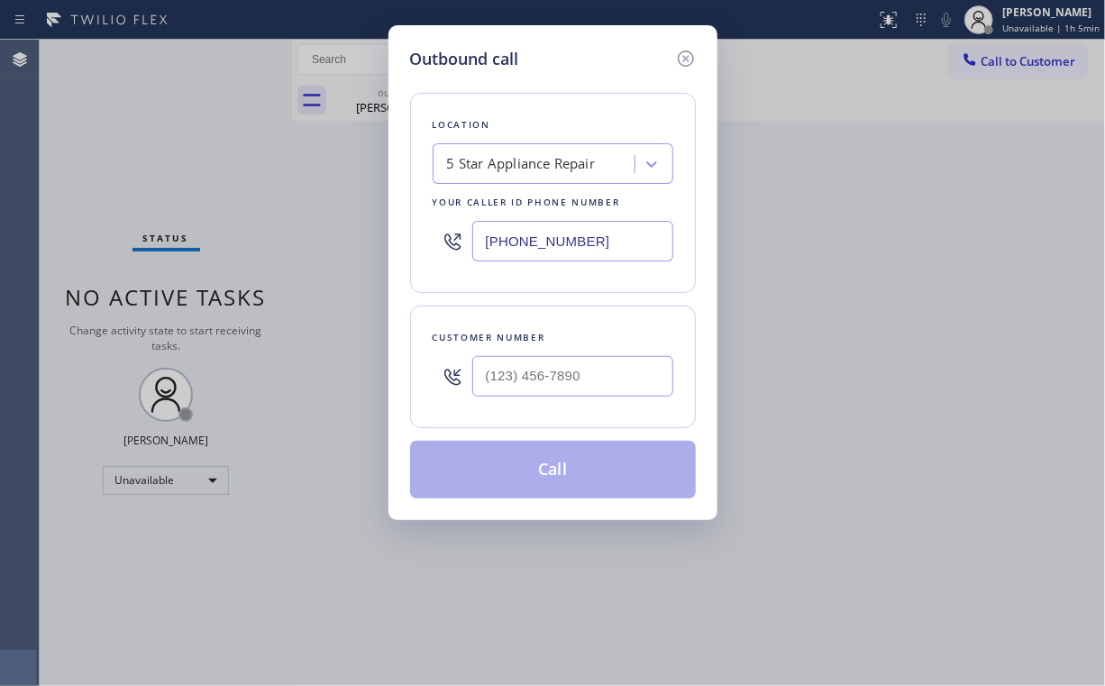
drag, startPoint x: 623, startPoint y: 235, endPoint x: 269, endPoint y: 258, distance: 355.0
click at [393, 247] on div "Outbound call Location 5 Star Appliance Repair Your caller id phone number [PHO…" at bounding box center [553, 272] width 329 height 495
paste input "05) 995-4906"
type input "(805) 995-4906"
click at [555, 372] on input "(___) ___-____" at bounding box center [572, 376] width 201 height 41
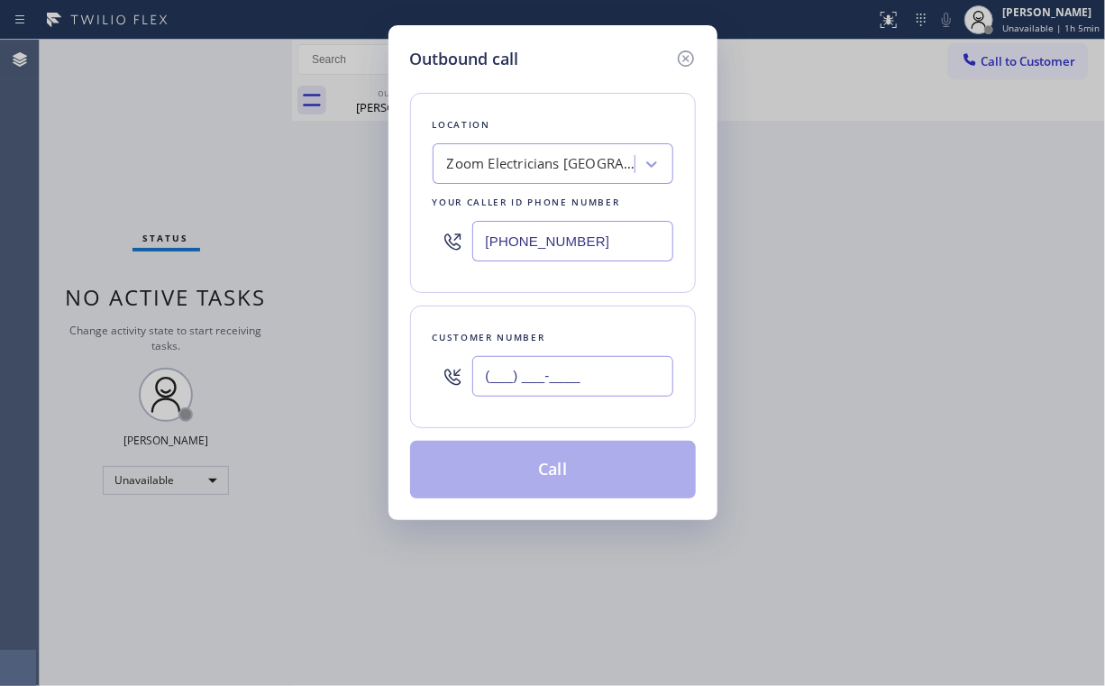
paste input "310) 924-9376"
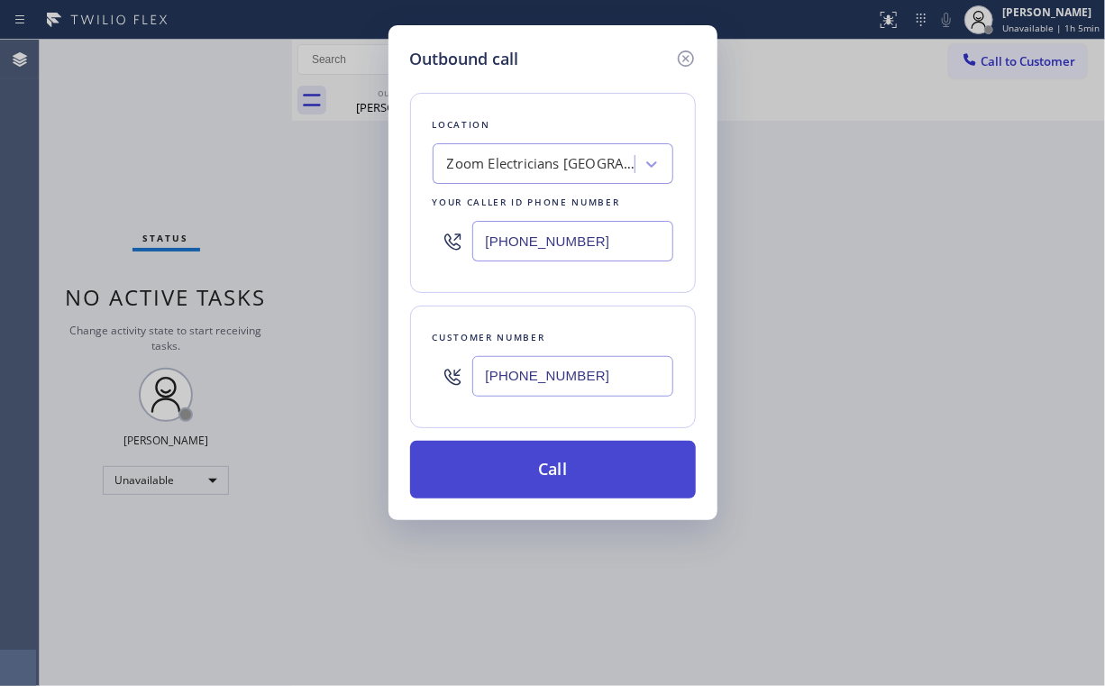
type input "(310) 924-9376"
click at [552, 460] on button "Call" at bounding box center [553, 470] width 286 height 58
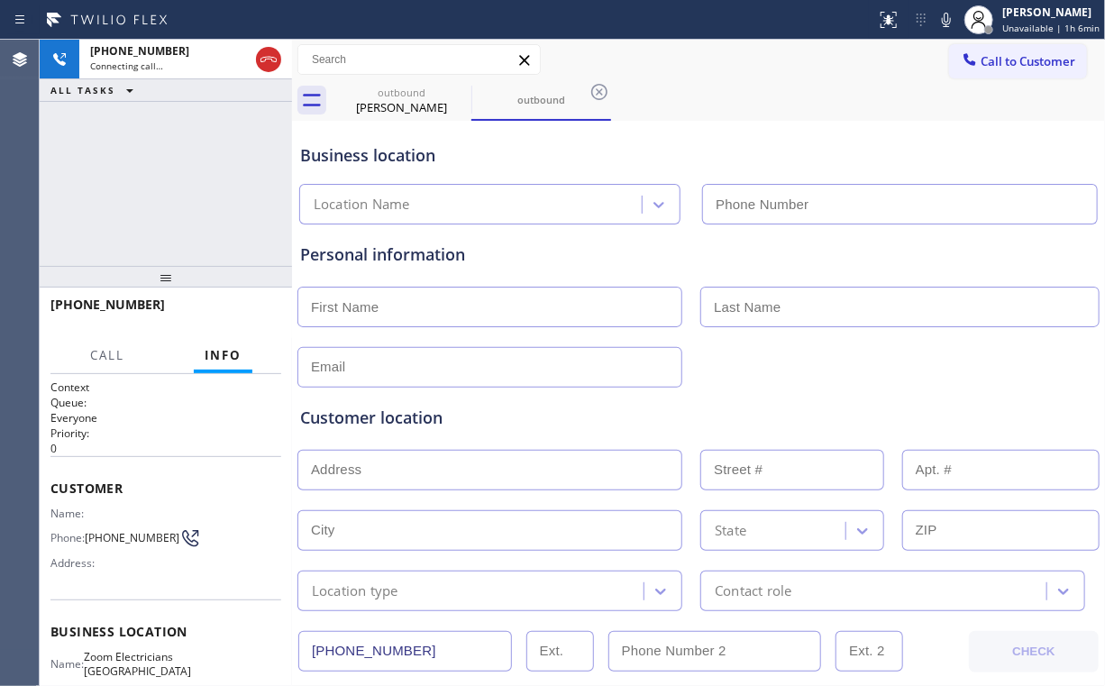
type input "(805) 995-4906"
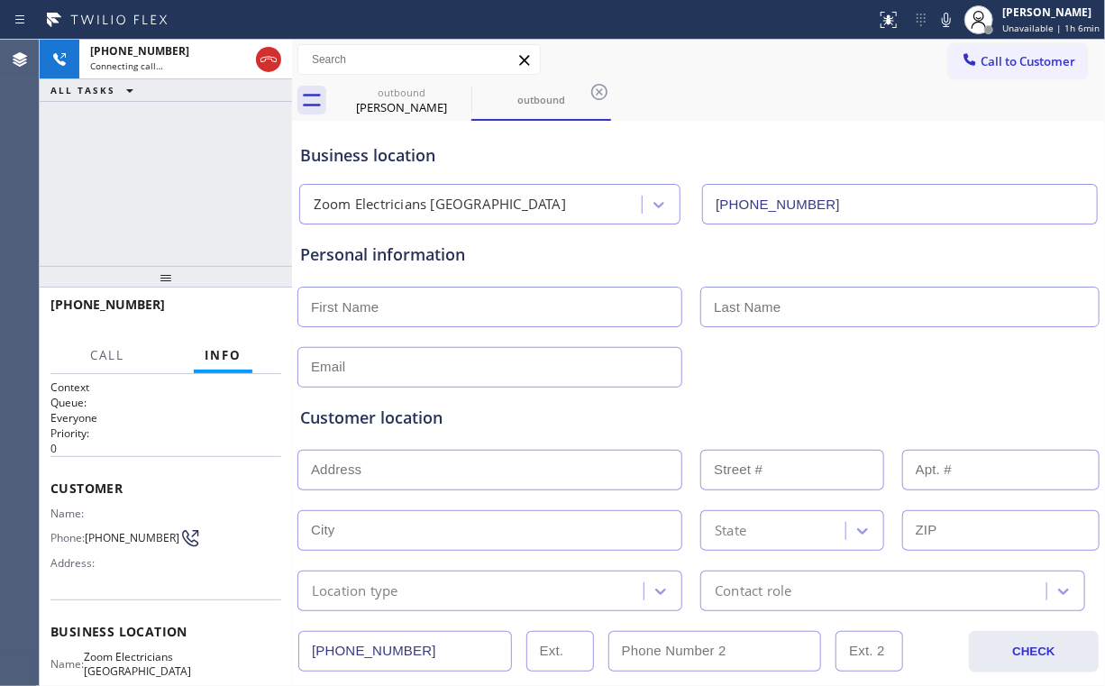
drag, startPoint x: 145, startPoint y: 161, endPoint x: 364, endPoint y: 120, distance: 222.9
click at [148, 160] on div "+13109249376 Connecting call… ALL TASKS ALL TASKS ACTIVE TASKS TASKS IN WRAP UP" at bounding box center [166, 153] width 252 height 226
click at [424, 92] on div "outbound" at bounding box center [402, 93] width 136 height 14
type input "[PHONE_NUMBER]"
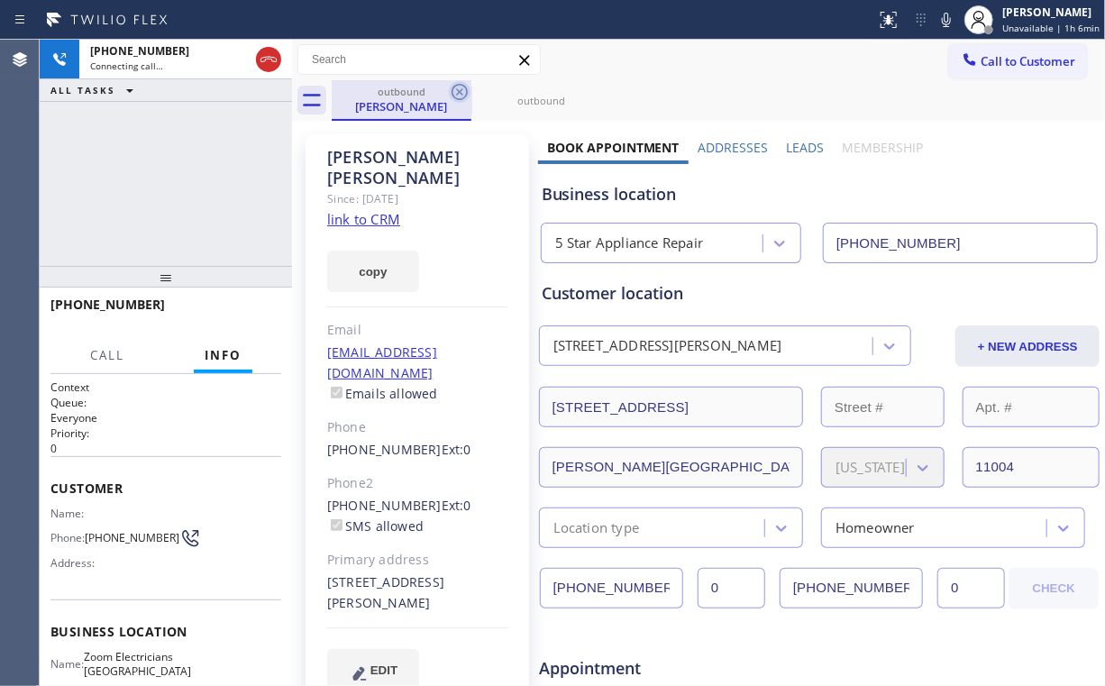
click at [457, 87] on icon at bounding box center [460, 92] width 22 height 22
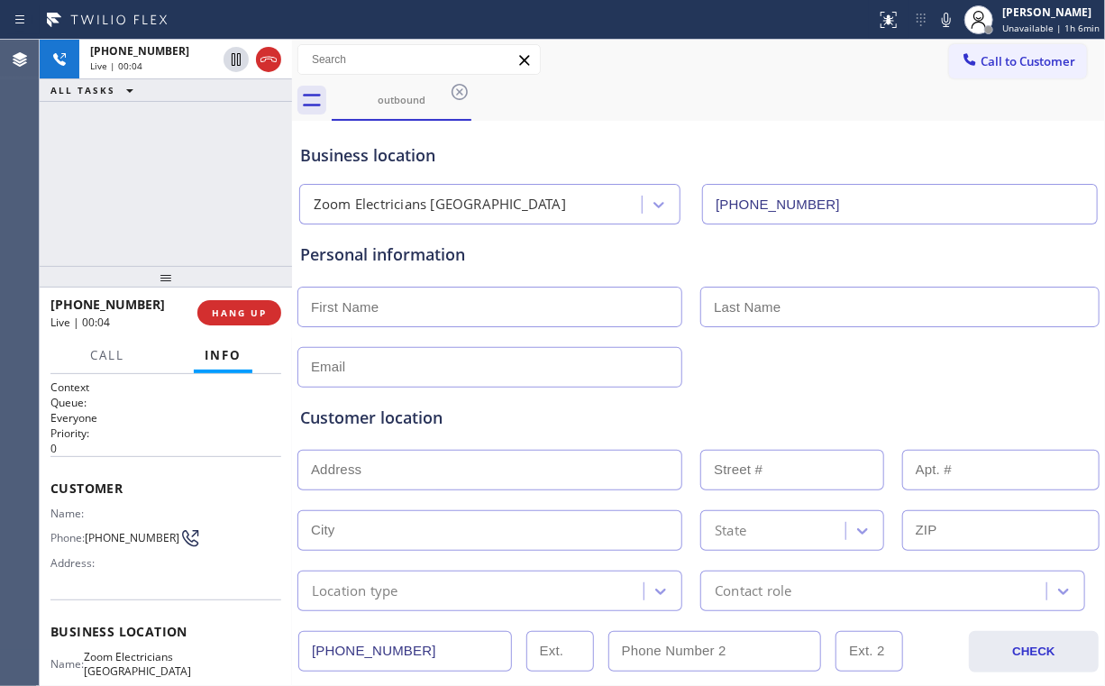
click at [185, 182] on div "+13109249376 Live | 00:04 ALL TASKS ALL TASKS ACTIVE TASKS TASKS IN WRAP UP" at bounding box center [166, 153] width 252 height 226
click at [185, 188] on div "+13109249376 Live | 00:23 ALL TASKS ALL TASKS ACTIVE TASKS TASKS IN WRAP UP" at bounding box center [166, 153] width 252 height 226
click at [239, 316] on span "HANG UP" at bounding box center [239, 312] width 55 height 13
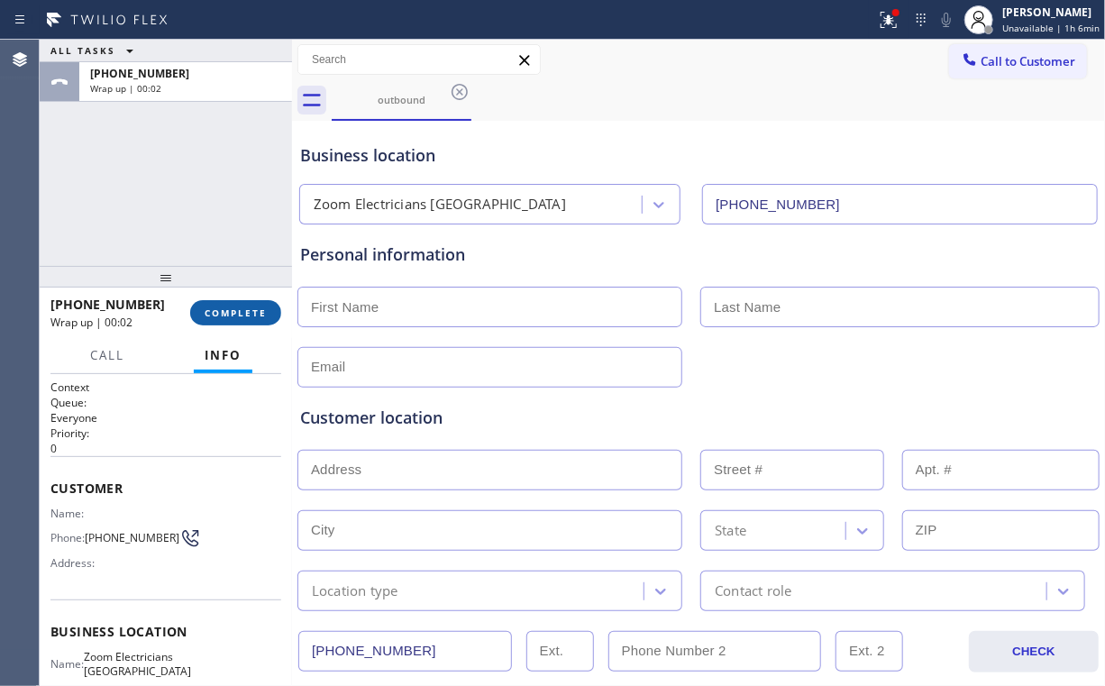
click at [231, 320] on button "COMPLETE" at bounding box center [235, 312] width 91 height 25
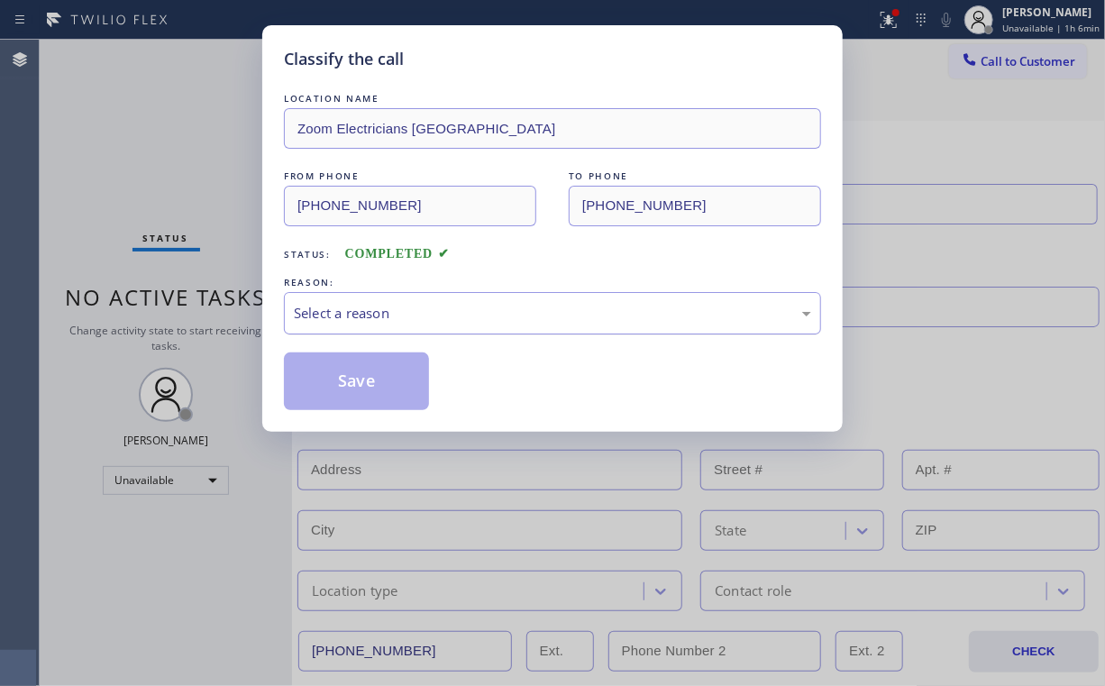
drag, startPoint x: 325, startPoint y: 313, endPoint x: 330, endPoint y: 332, distance: 19.5
click at [327, 316] on div "Select a reason" at bounding box center [552, 313] width 517 height 21
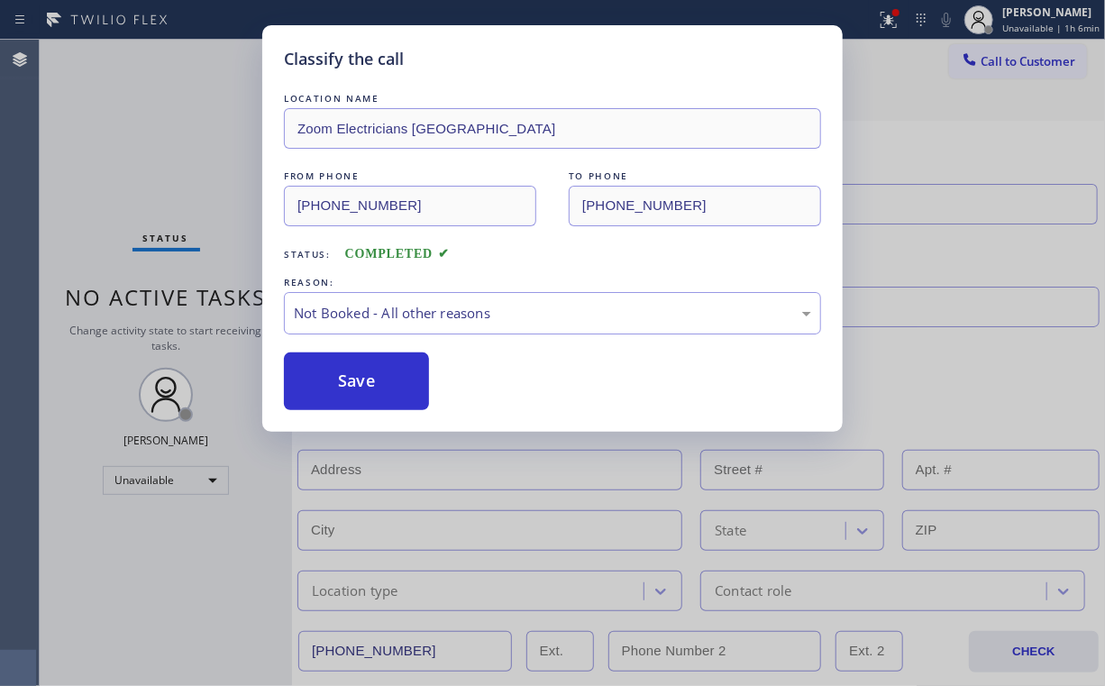
click at [361, 379] on button "Save" at bounding box center [356, 381] width 145 height 58
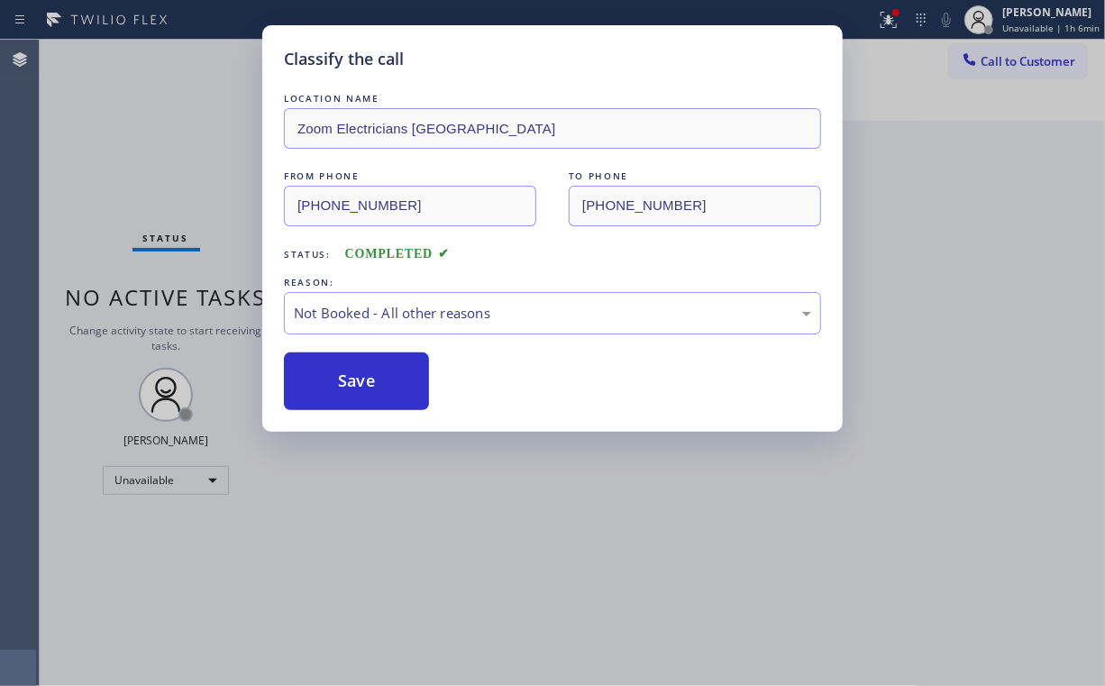
click at [188, 185] on div "Classify the call LOCATION NAME Zoom Electricians Thousand Oaks FROM PHONE (805…" at bounding box center [552, 343] width 1105 height 686
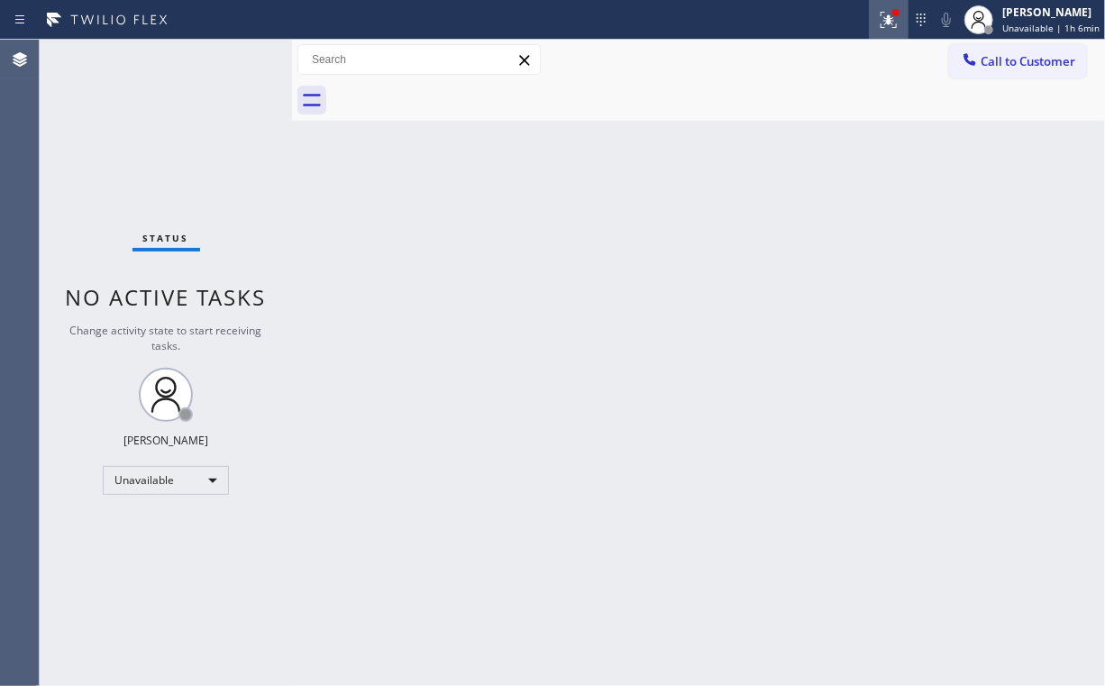
click at [896, 18] on icon at bounding box center [889, 20] width 22 height 22
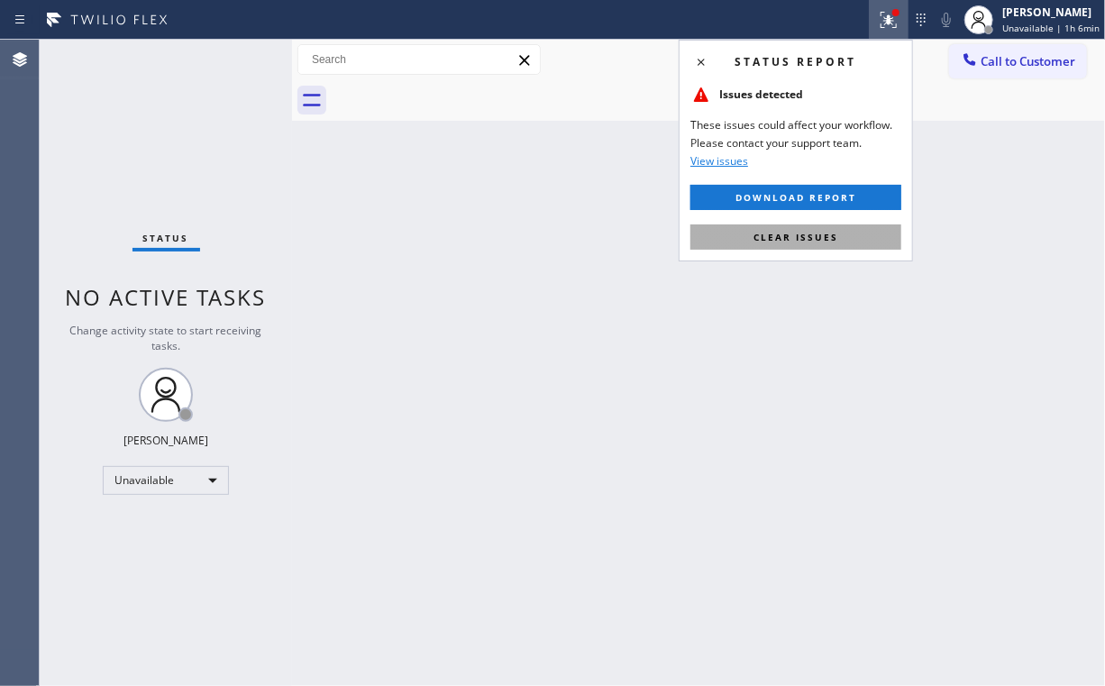
drag, startPoint x: 824, startPoint y: 232, endPoint x: 901, endPoint y: 247, distance: 79.0
click at [824, 233] on span "Clear issues" at bounding box center [796, 237] width 85 height 13
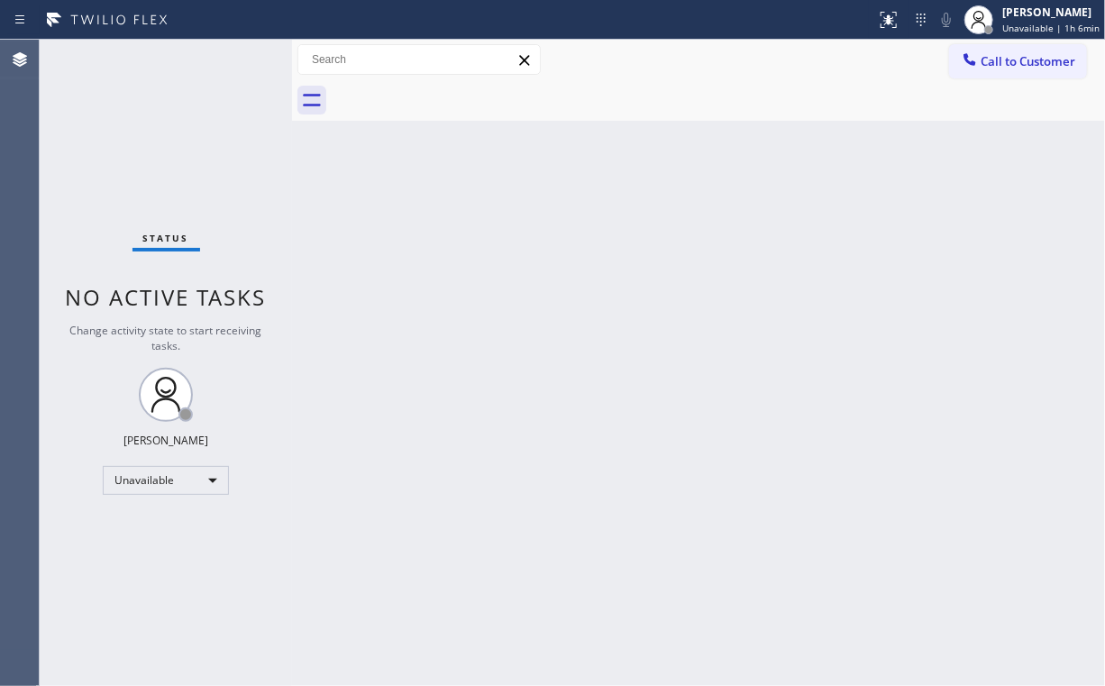
click at [904, 248] on div "Back to Dashboard Change Sender ID Customers Technicians Select a contact Outbo…" at bounding box center [698, 363] width 813 height 646
drag, startPoint x: 132, startPoint y: 193, endPoint x: 272, endPoint y: 426, distance: 272.6
click at [132, 194] on div "Status No active tasks Change activity state to start receiving tasks. [PERSON_…" at bounding box center [166, 363] width 252 height 646
click at [255, 172] on div "Status No active tasks Change activity state to start receiving tasks. [PERSON_…" at bounding box center [166, 363] width 252 height 646
click at [1033, 67] on span "Call to Customer" at bounding box center [1028, 61] width 95 height 16
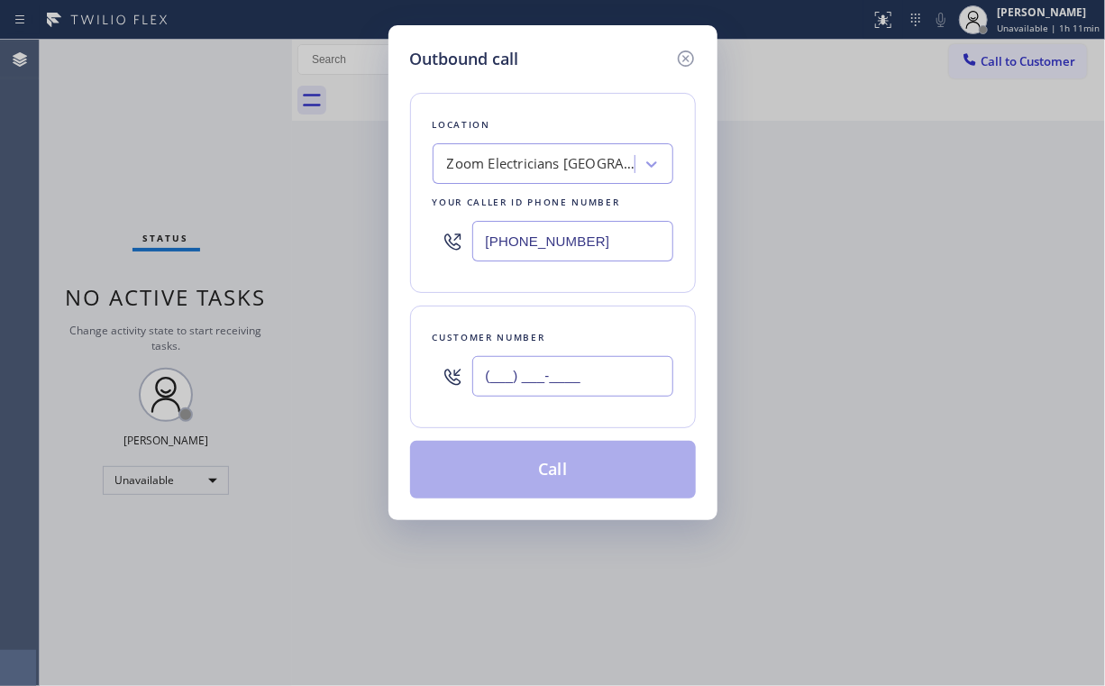
click at [588, 375] on input "(___) ___-____" at bounding box center [572, 376] width 201 height 41
paste input "818) 493-0005"
type input "(818) 493-0005"
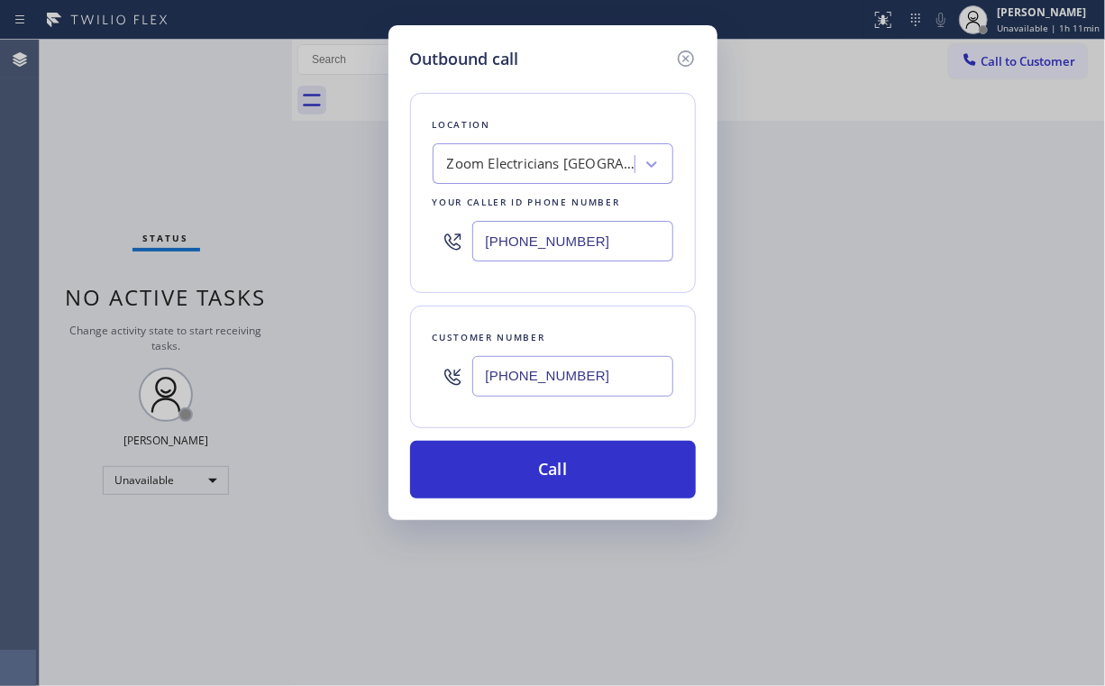
drag, startPoint x: 577, startPoint y: 114, endPoint x: 606, endPoint y: 277, distance: 164.8
click at [578, 115] on div "Location" at bounding box center [553, 124] width 241 height 19
drag, startPoint x: 595, startPoint y: 242, endPoint x: 381, endPoint y: 257, distance: 214.1
click at [411, 255] on div "Location Zoom Electricians Thousand Oaks Your caller id phone number (805) 995-…" at bounding box center [553, 193] width 286 height 200
paste input "55) 731-4952"
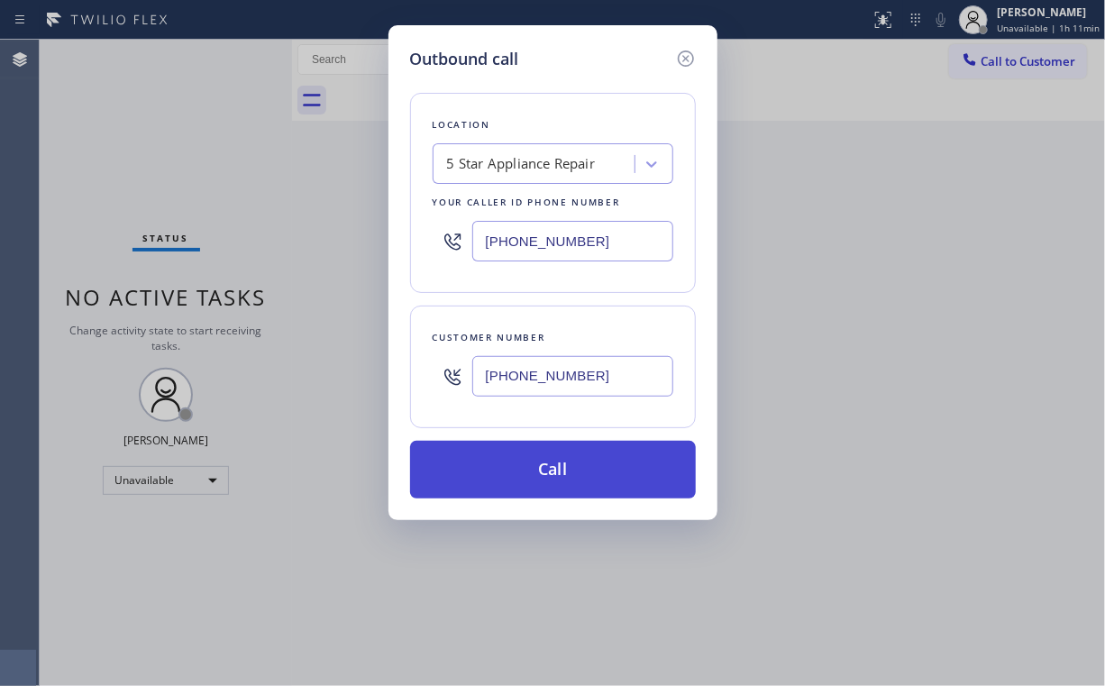
type input "[PHONE_NUMBER]"
drag, startPoint x: 534, startPoint y: 469, endPoint x: 487, endPoint y: 680, distance: 216.1
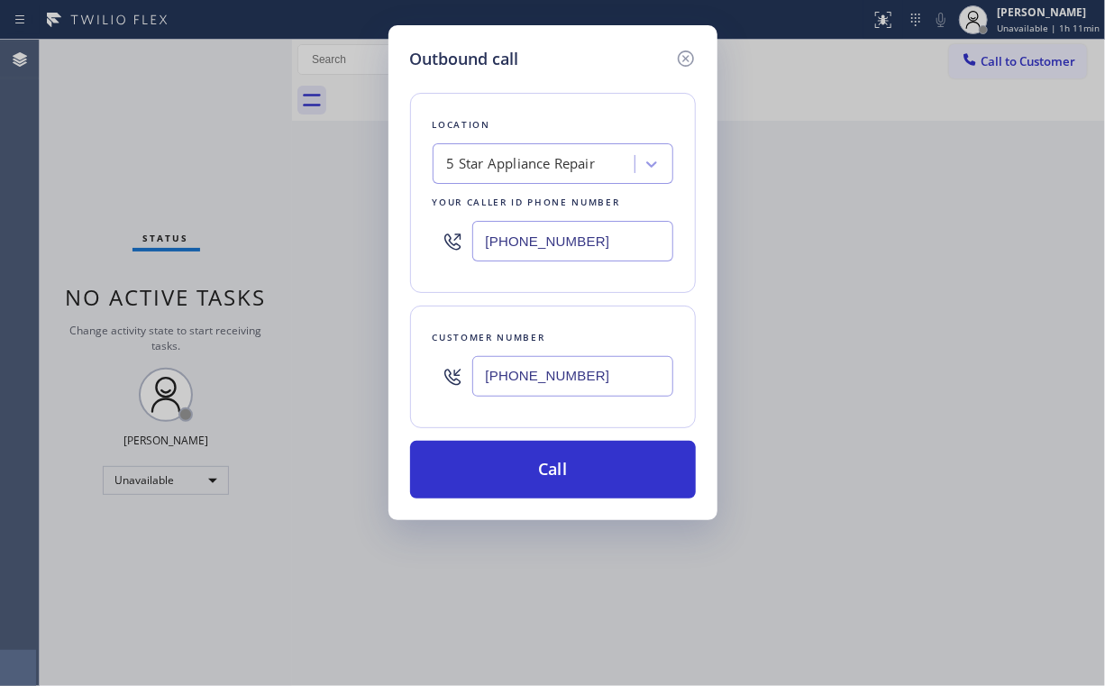
click at [534, 469] on button "Call" at bounding box center [553, 470] width 286 height 58
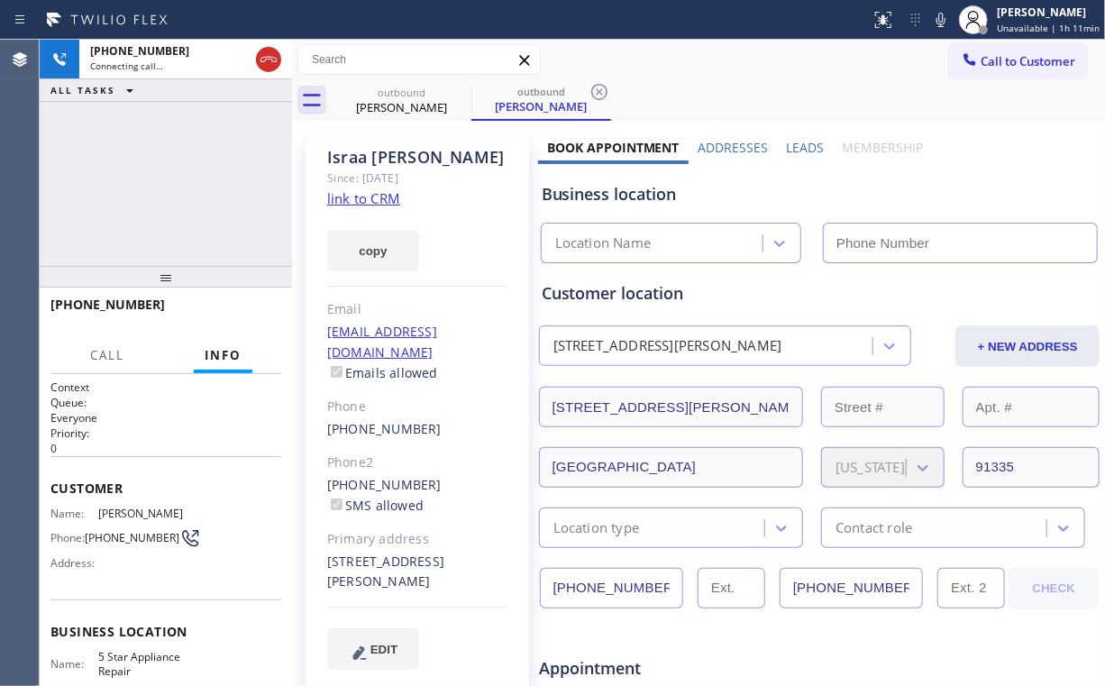
click at [197, 174] on div "+18184930005 Connecting call… ALL TASKS ALL TASKS ACTIVE TASKS TASKS IN WRAP UP" at bounding box center [166, 153] width 252 height 226
type input "[PHONE_NUMBER]"
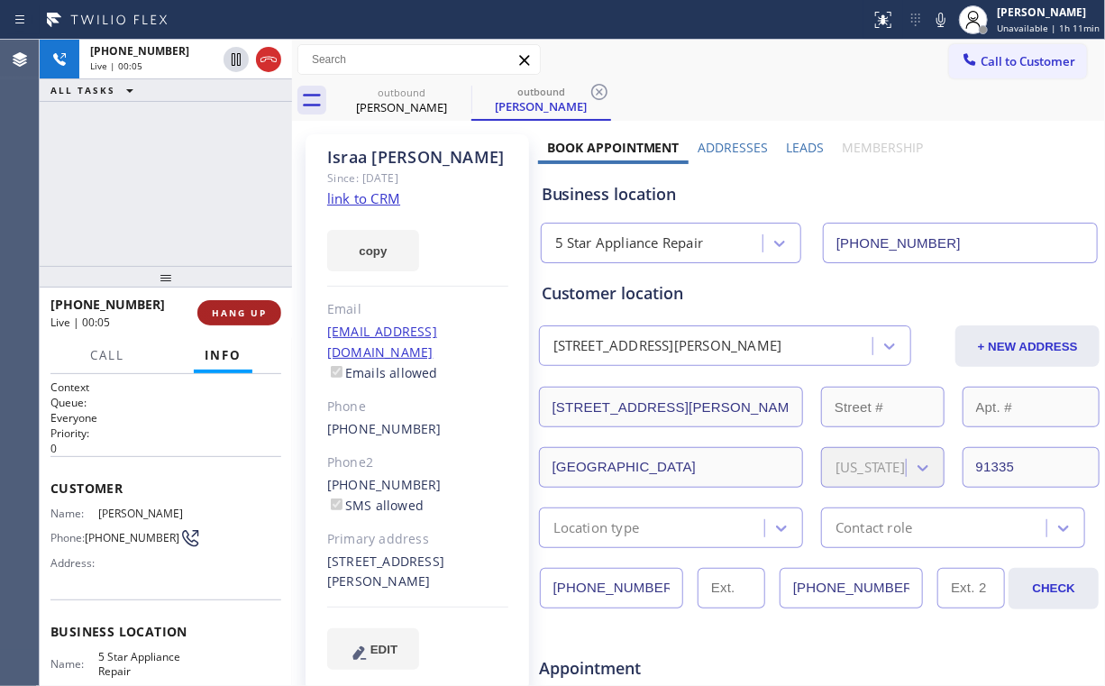
click at [242, 309] on span "HANG UP" at bounding box center [239, 312] width 55 height 13
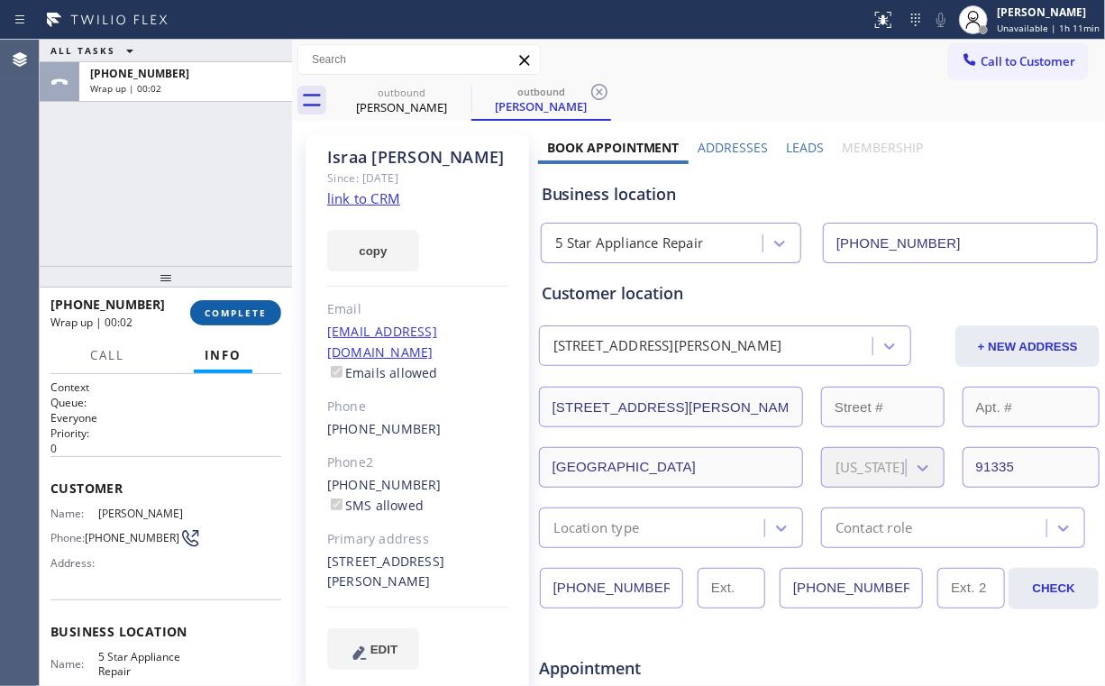
click at [242, 309] on span "COMPLETE" at bounding box center [236, 312] width 62 height 13
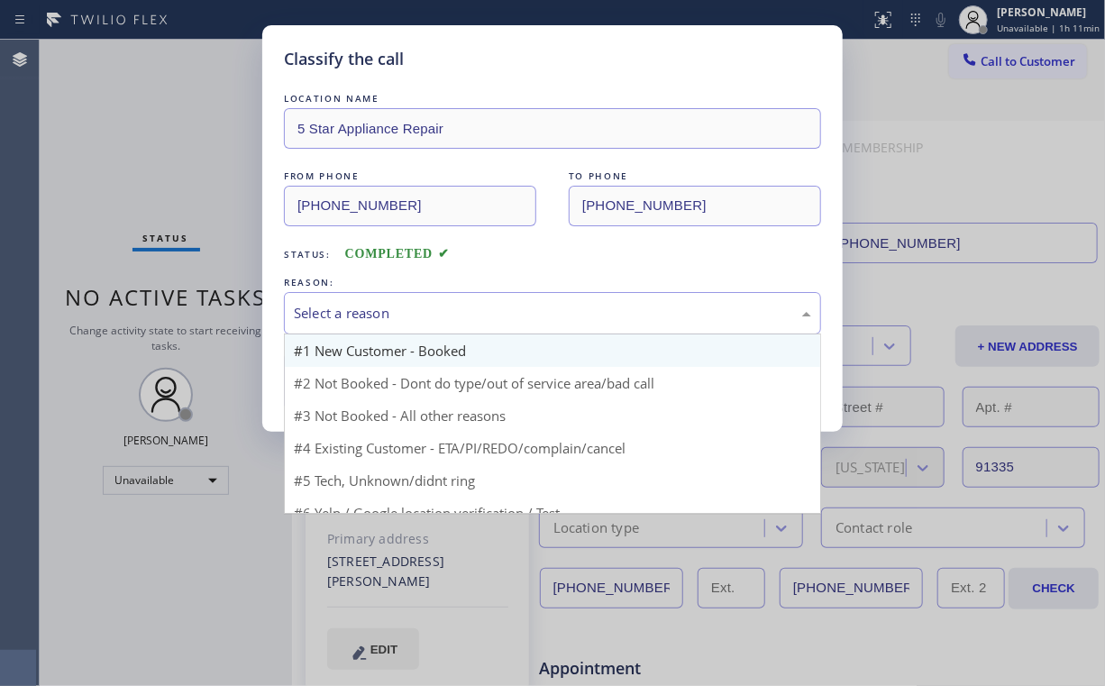
drag, startPoint x: 318, startPoint y: 321, endPoint x: 335, endPoint y: 352, distance: 35.9
click at [319, 321] on div "Select a reason" at bounding box center [552, 313] width 517 height 21
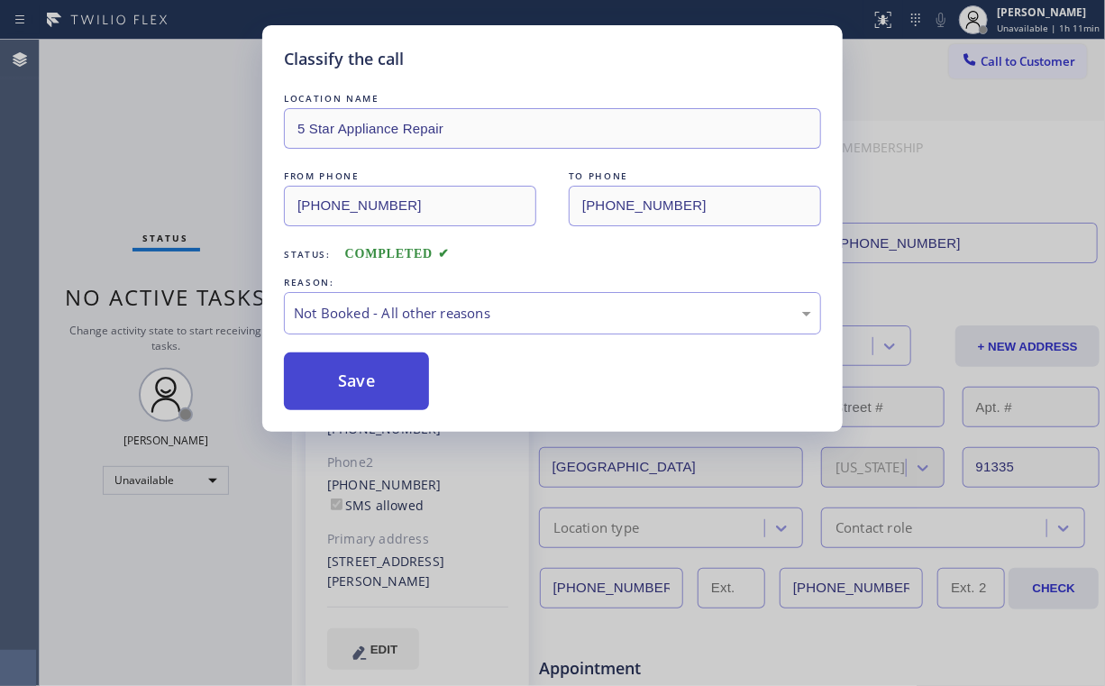
drag, startPoint x: 343, startPoint y: 381, endPoint x: 332, endPoint y: 362, distance: 21.8
click at [343, 380] on button "Save" at bounding box center [356, 381] width 145 height 58
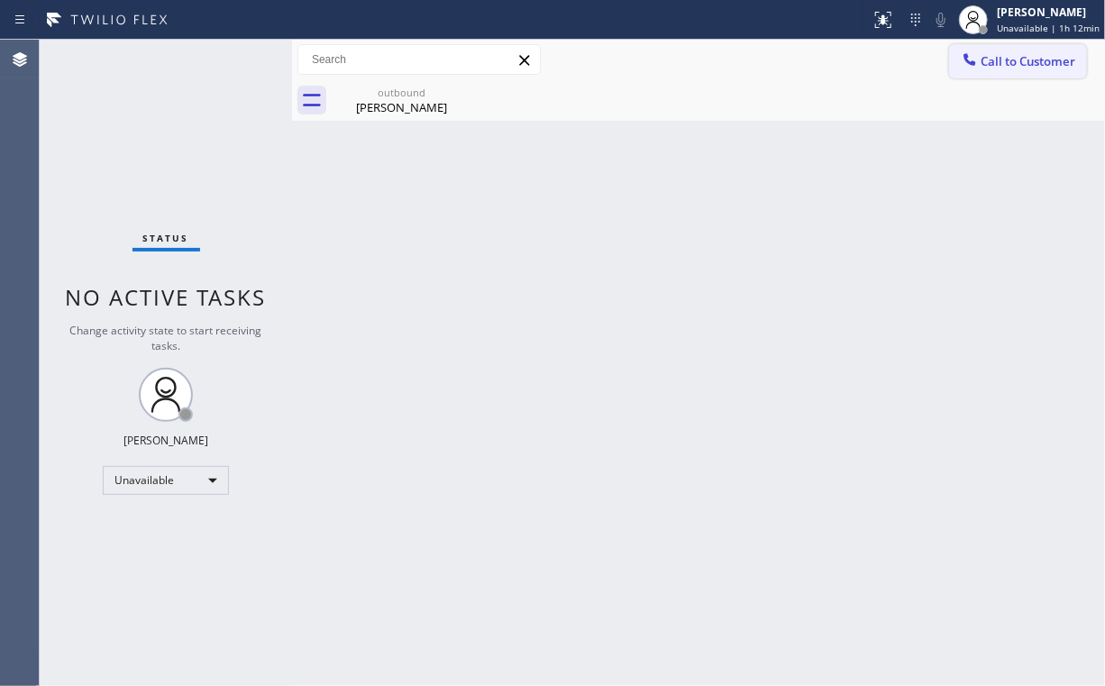
click at [987, 71] on button "Call to Customer" at bounding box center [1018, 61] width 138 height 34
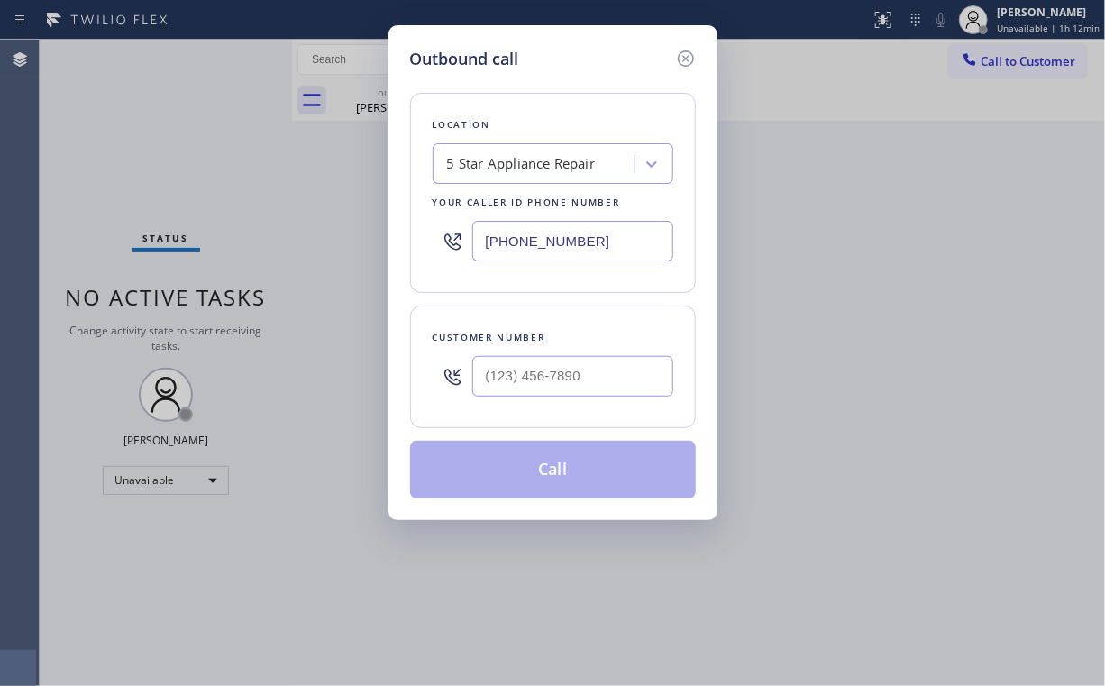
click at [614, 344] on div "Customer number" at bounding box center [553, 337] width 241 height 19
click at [577, 370] on input "(___) ___-____" at bounding box center [572, 376] width 201 height 41
paste input "626) 848-2591"
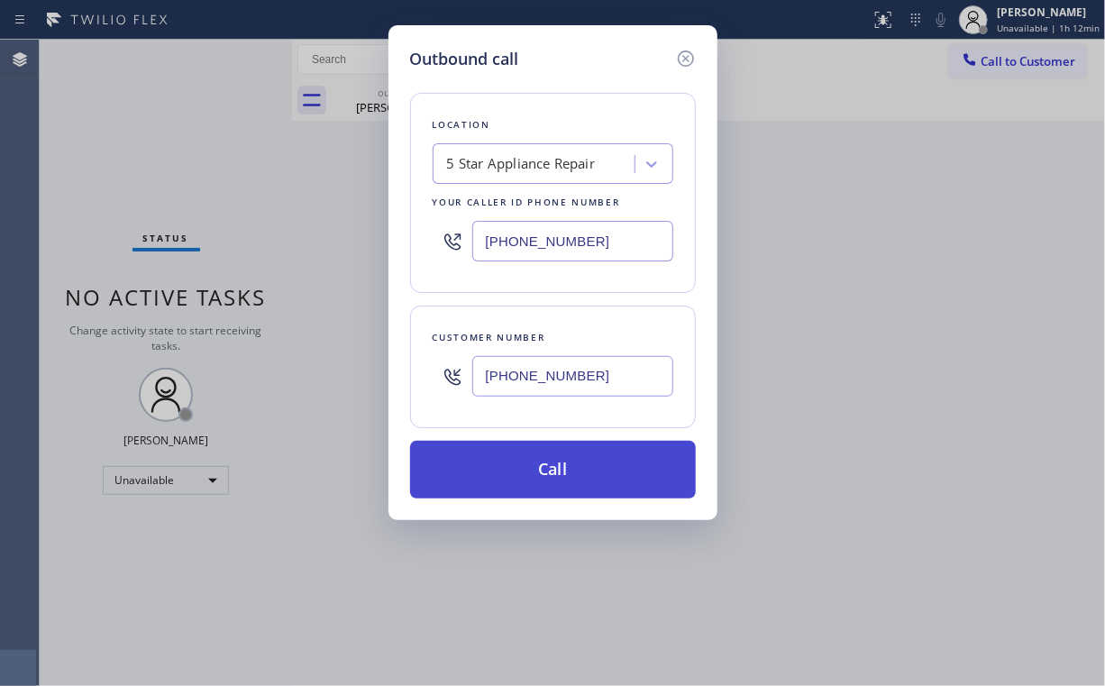
type input "(626) 848-2591"
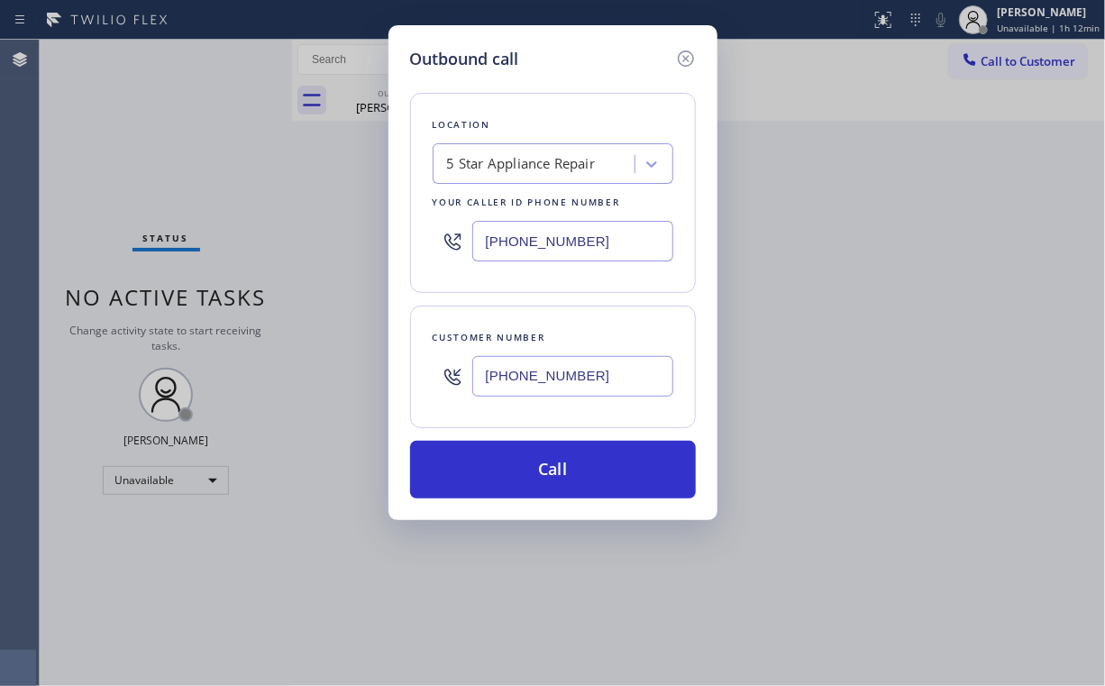
drag, startPoint x: 500, startPoint y: 472, endPoint x: 438, endPoint y: 656, distance: 194.1
click at [499, 474] on button "Call" at bounding box center [553, 470] width 286 height 58
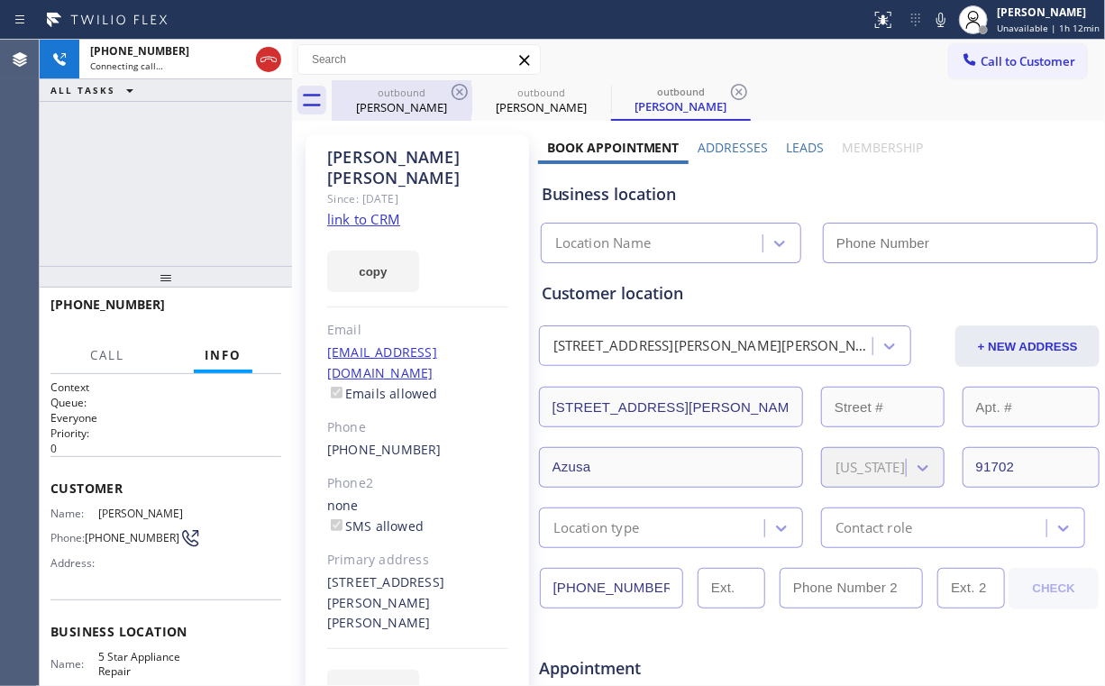
drag, startPoint x: 386, startPoint y: 91, endPoint x: 455, endPoint y: 107, distance: 71.3
click at [386, 91] on div "outbound" at bounding box center [402, 93] width 136 height 14
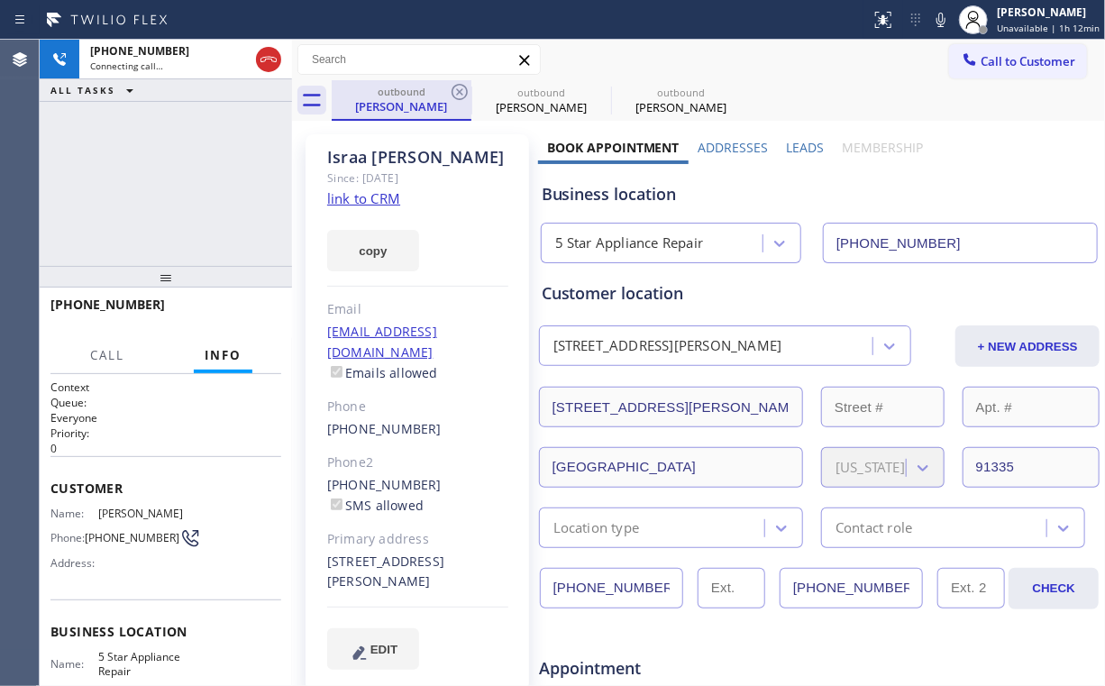
type input "[PHONE_NUMBER]"
click at [454, 93] on icon at bounding box center [460, 92] width 22 height 22
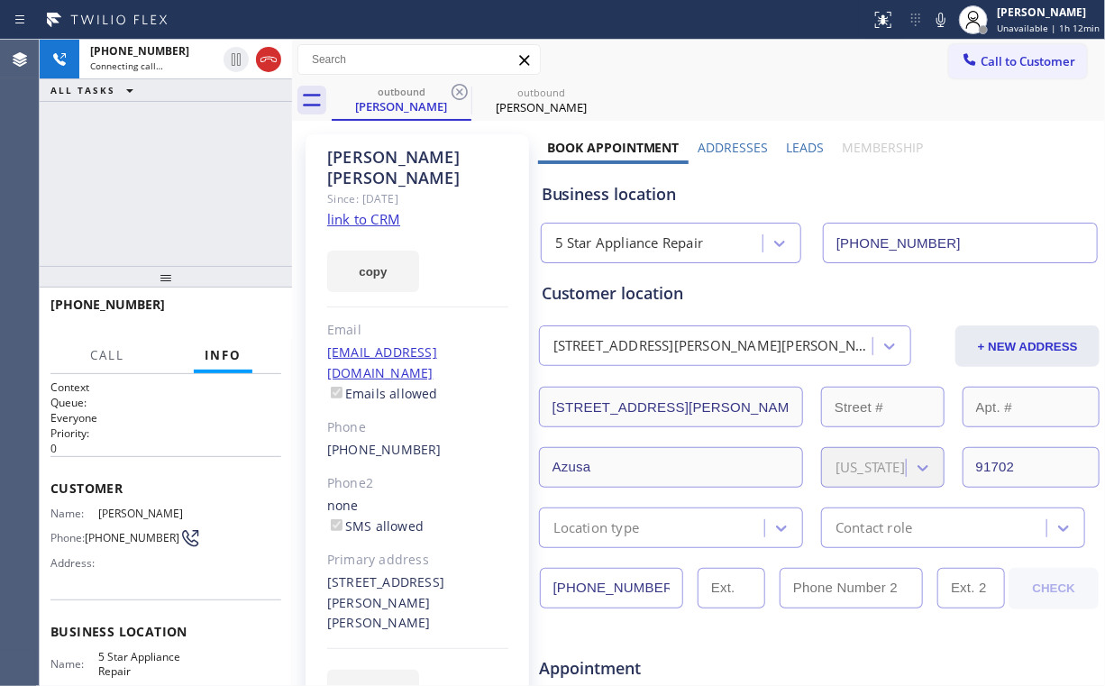
click at [182, 182] on div "+16268482591 Connecting call… ALL TASKS ALL TASKS ACTIVE TASKS TASKS IN WRAP UP" at bounding box center [166, 153] width 252 height 226
click at [249, 310] on span "HANG UP" at bounding box center [239, 312] width 55 height 13
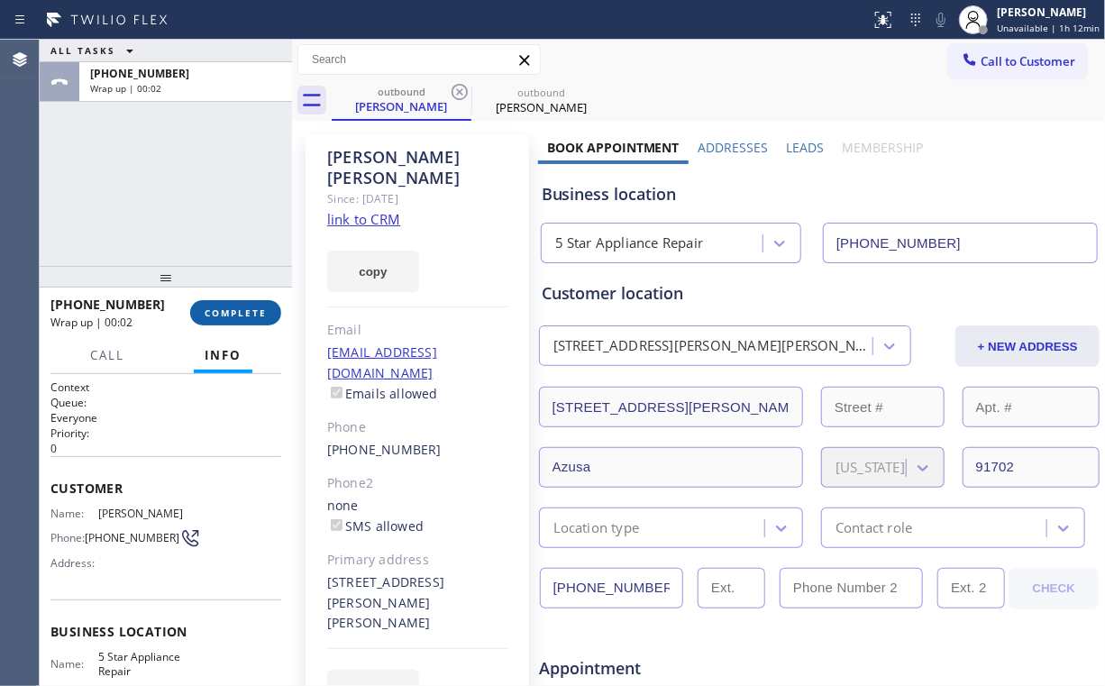
click at [249, 310] on span "COMPLETE" at bounding box center [236, 312] width 62 height 13
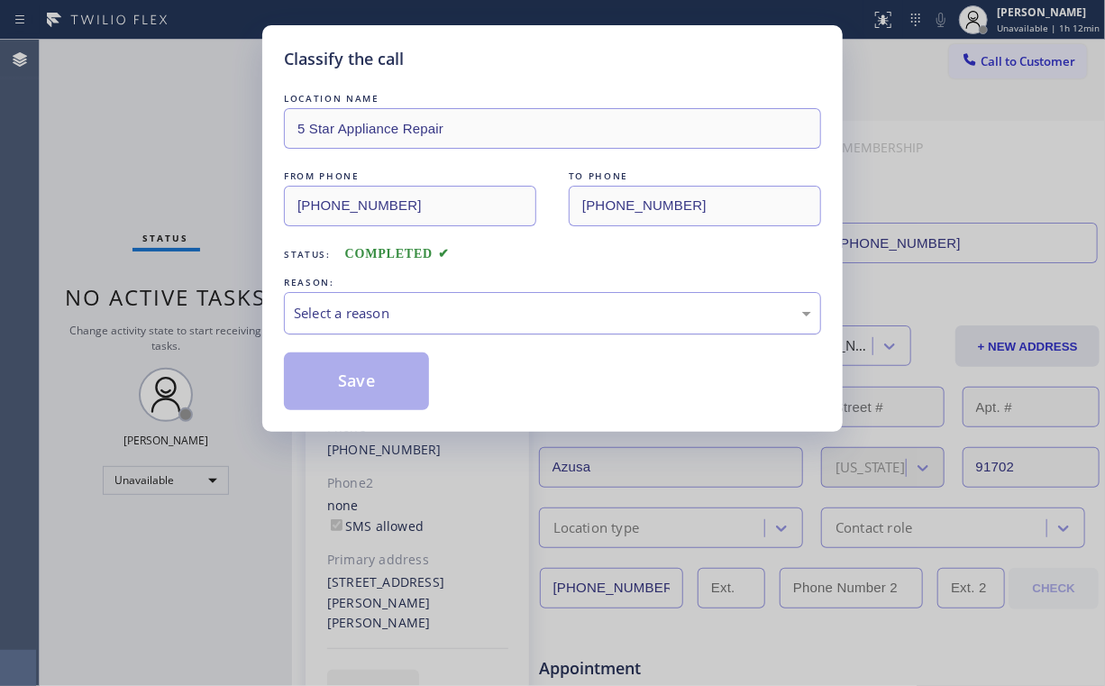
click at [326, 314] on div "Select a reason" at bounding box center [552, 313] width 517 height 21
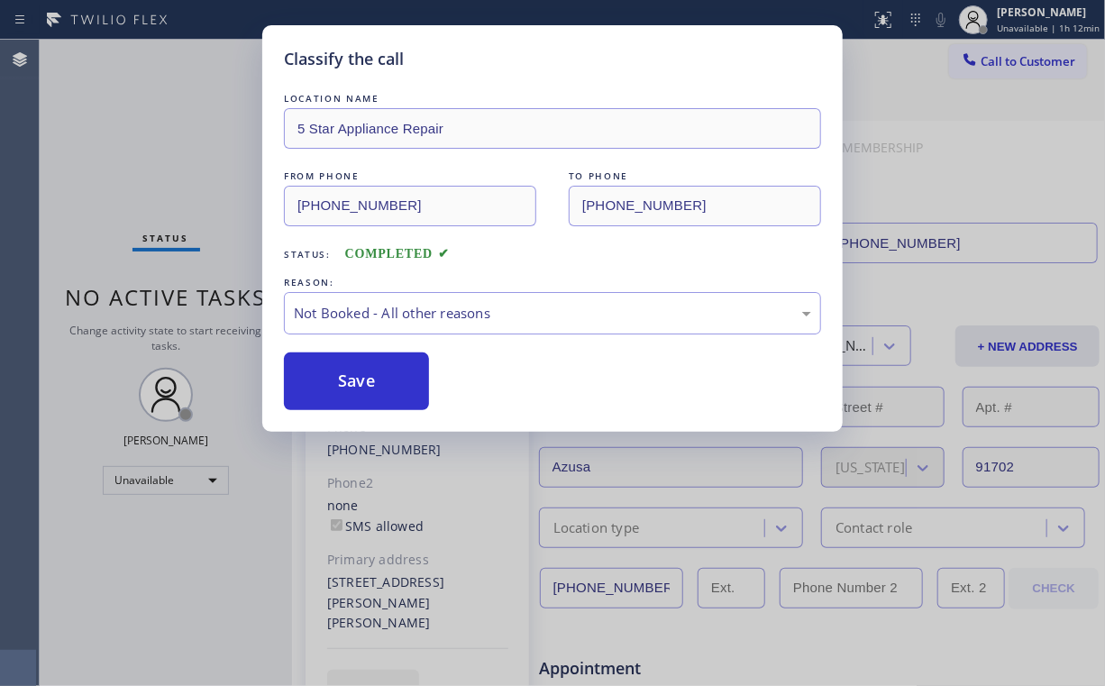
drag, startPoint x: 333, startPoint y: 371, endPoint x: 184, endPoint y: 142, distance: 273.0
click at [334, 371] on button "Save" at bounding box center [356, 381] width 145 height 58
click at [169, 122] on div "Classify the call LOCATION NAME 5 Star Appliance Repair FROM PHONE (855) 731-49…" at bounding box center [552, 343] width 1105 height 686
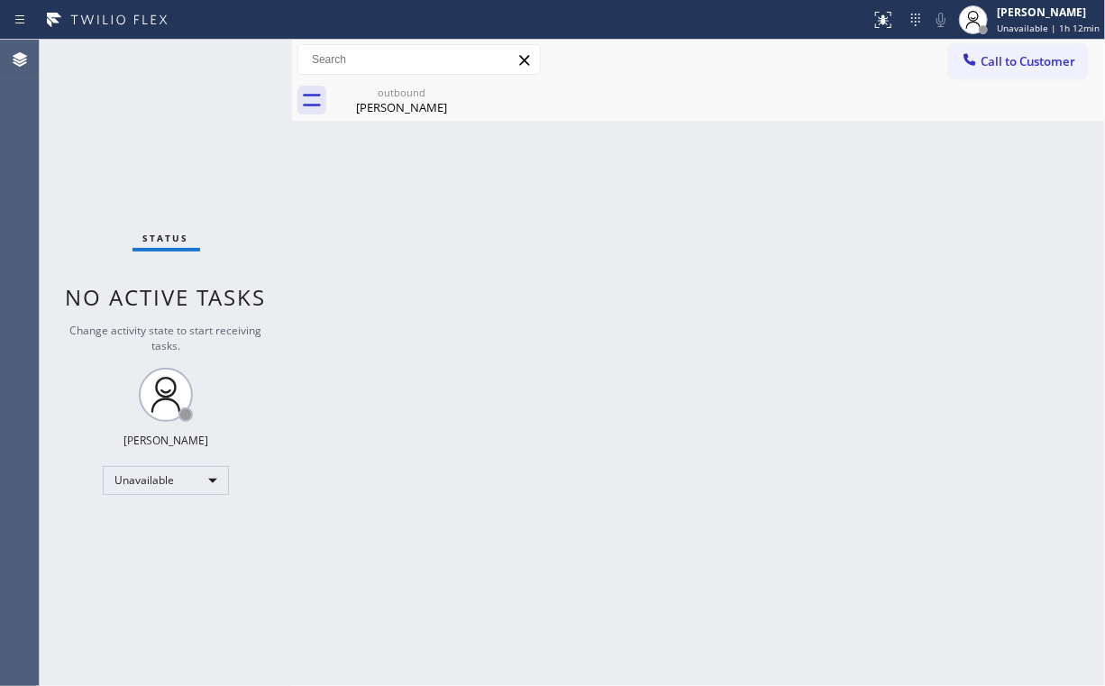
drag, startPoint x: 971, startPoint y: 62, endPoint x: 678, endPoint y: 301, distance: 378.0
click at [970, 65] on icon at bounding box center [970, 59] width 18 height 18
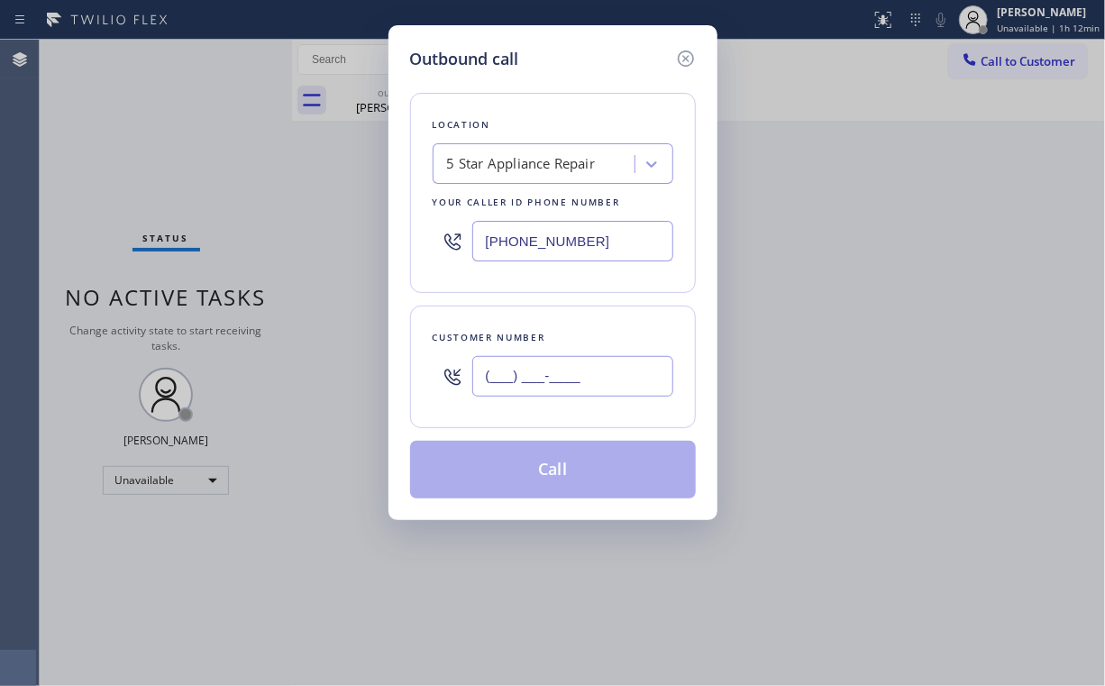
click at [606, 374] on input "(___) ___-____" at bounding box center [572, 376] width 201 height 41
paste input "626) 201-8888"
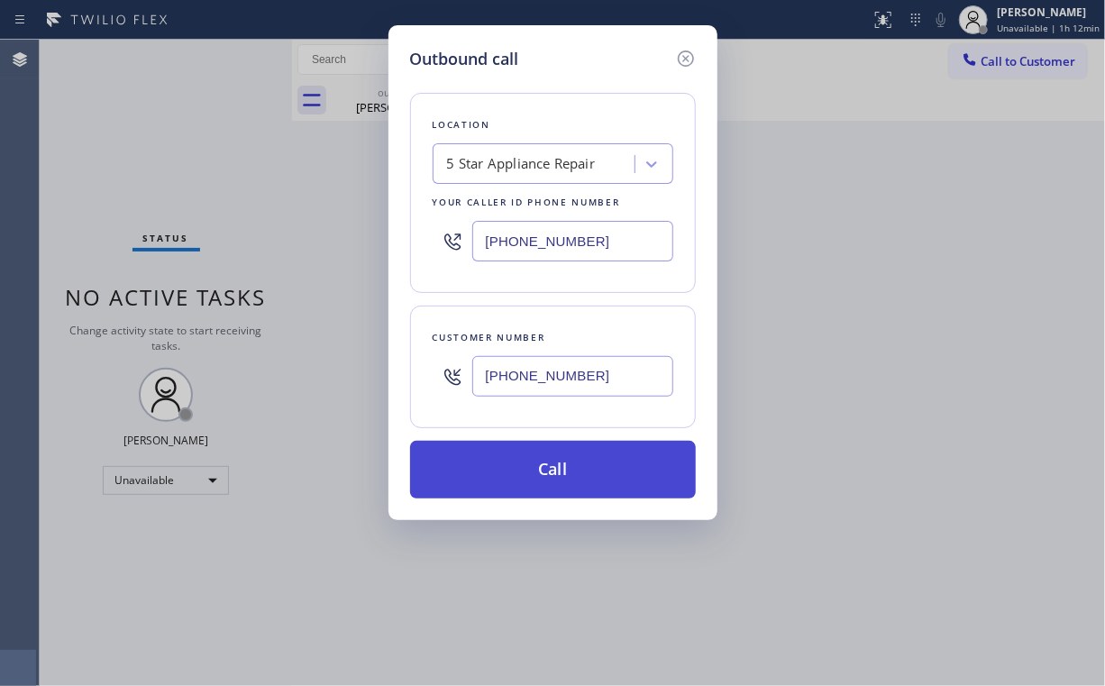
type input "(626) 201-8888"
drag, startPoint x: 570, startPoint y: 462, endPoint x: 469, endPoint y: 564, distance: 144.1
click at [570, 463] on button "Call" at bounding box center [553, 470] width 286 height 58
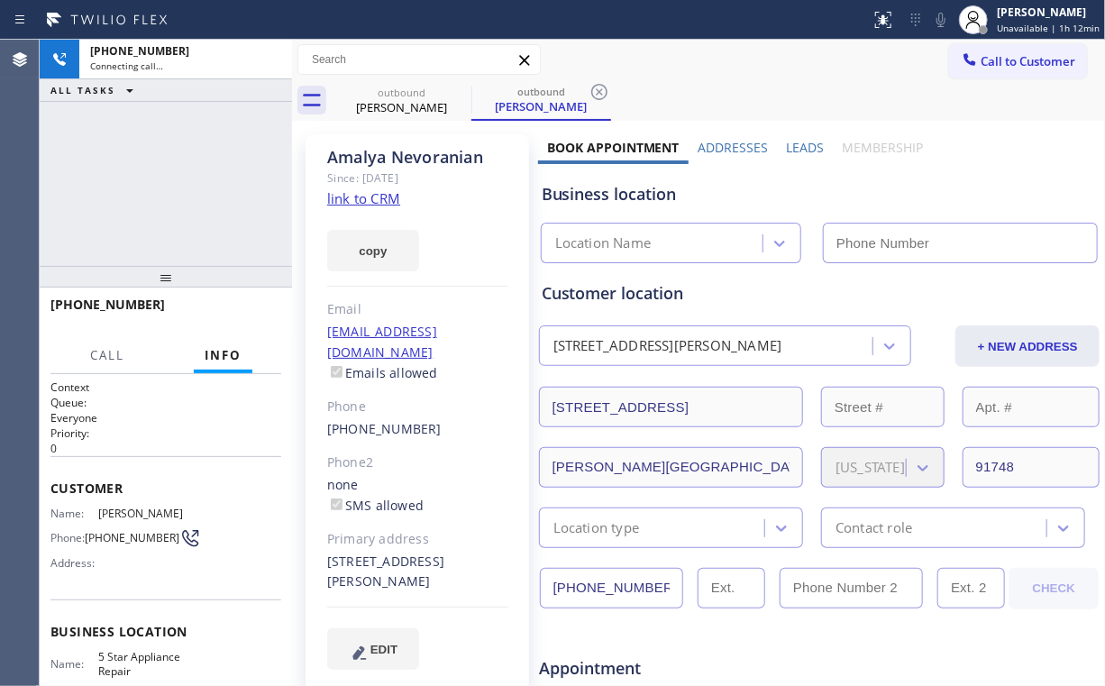
click at [112, 105] on div "+16262018888 Connecting call… ALL TASKS ALL TASKS ACTIVE TASKS TASKS IN WRAP UP" at bounding box center [166, 153] width 252 height 226
drag, startPoint x: 172, startPoint y: 173, endPoint x: 196, endPoint y: 160, distance: 26.6
click at [173, 171] on div "+16262018888 Connecting call… ALL TASKS ALL TASKS ACTIVE TASKS TASKS IN WRAP UP" at bounding box center [166, 153] width 252 height 226
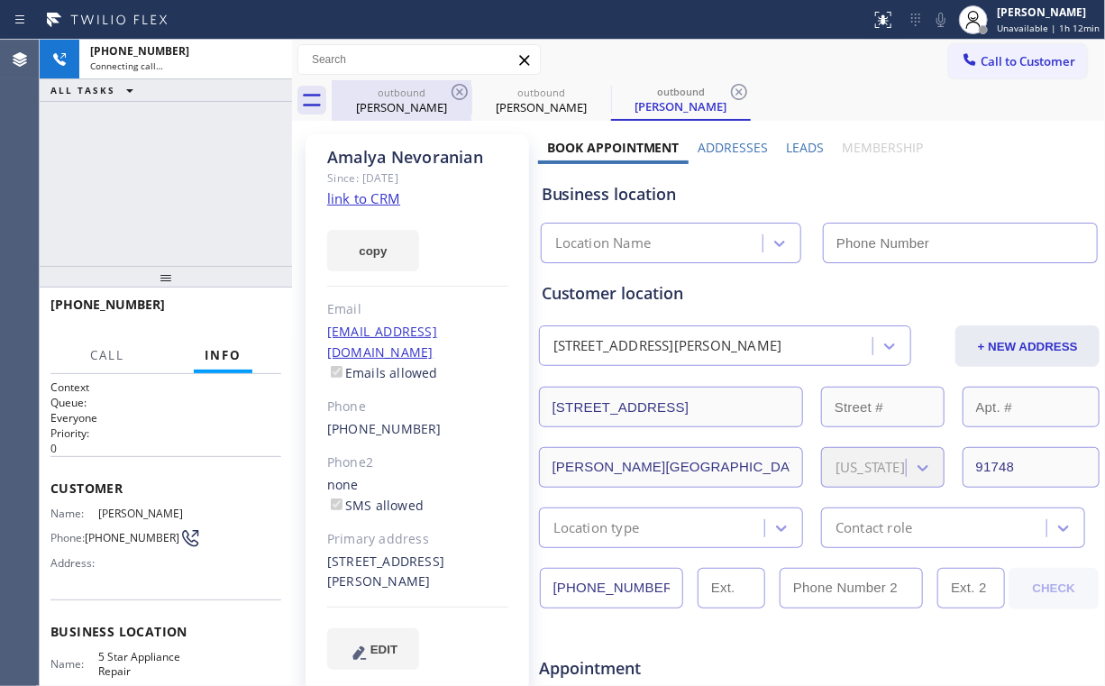
click at [447, 88] on div "outbound" at bounding box center [402, 93] width 136 height 14
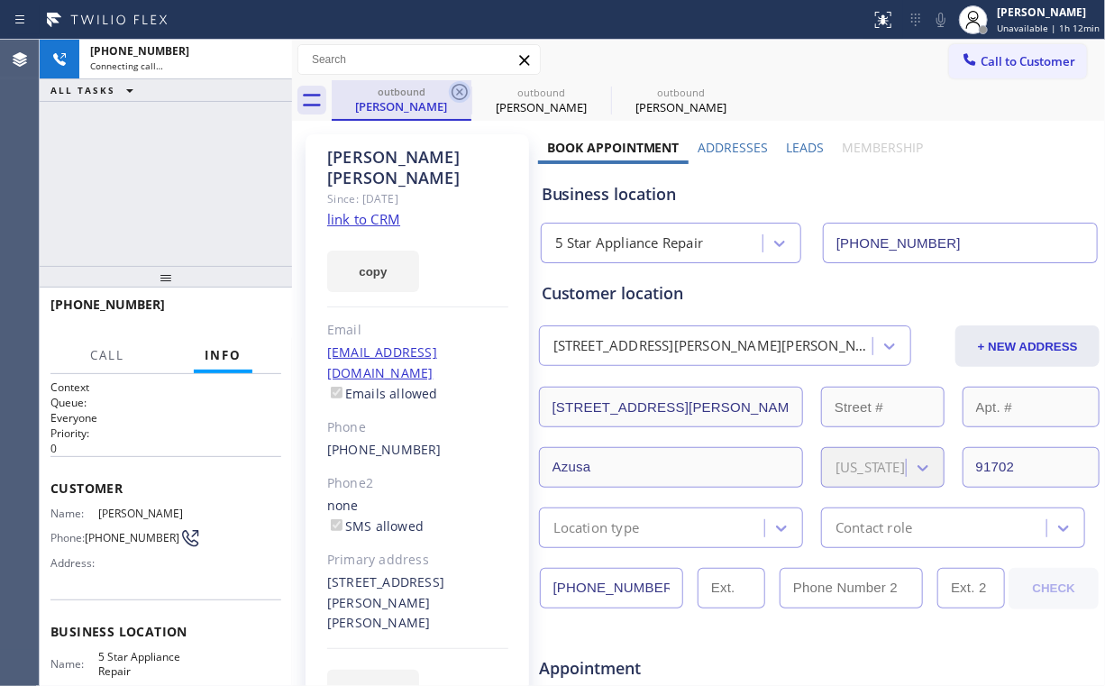
type input "[PHONE_NUMBER]"
click at [455, 94] on icon at bounding box center [460, 92] width 22 height 22
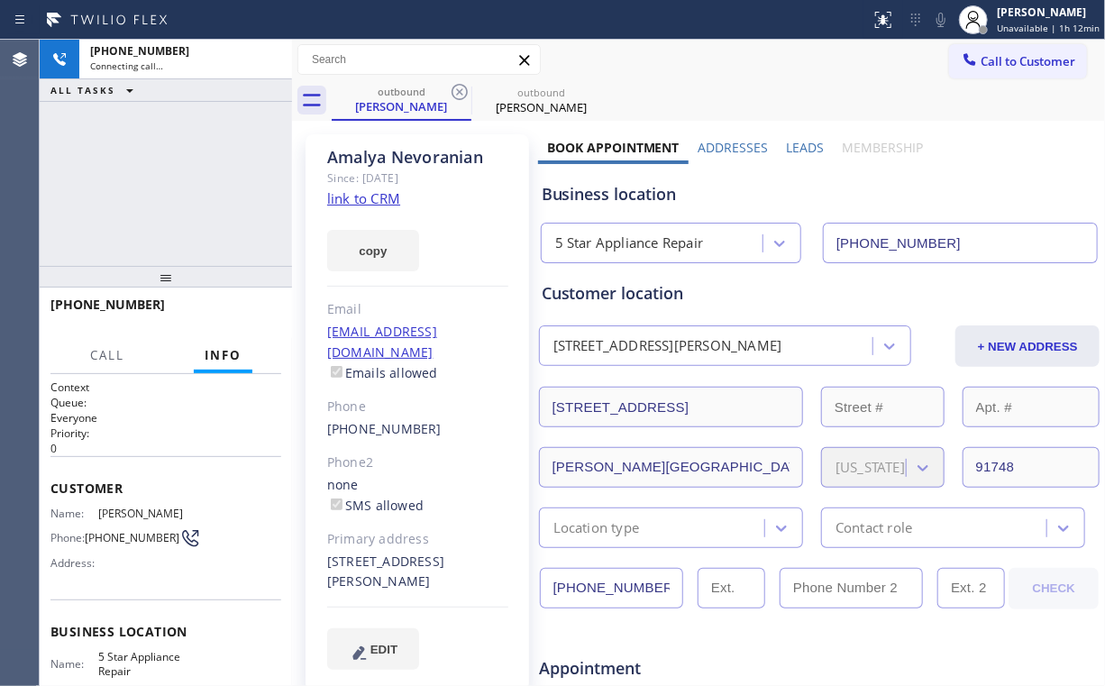
click at [201, 178] on div "+16262018888 Connecting call… ALL TASKS ALL TASKS ACTIVE TASKS TASKS IN WRAP UP" at bounding box center [166, 153] width 252 height 226
click at [173, 178] on div "+16262018888 Connecting call… ALL TASKS ALL TASKS ACTIVE TASKS TASKS IN WRAP UP" at bounding box center [166, 153] width 252 height 226
click at [176, 180] on div "+16262018888 Live | 00:02 ALL TASKS ALL TASKS ACTIVE TASKS TASKS IN WRAP UP" at bounding box center [166, 153] width 252 height 226
click at [243, 311] on span "HANG UP" at bounding box center [239, 312] width 55 height 13
click at [244, 310] on span "HANG UP" at bounding box center [239, 312] width 55 height 13
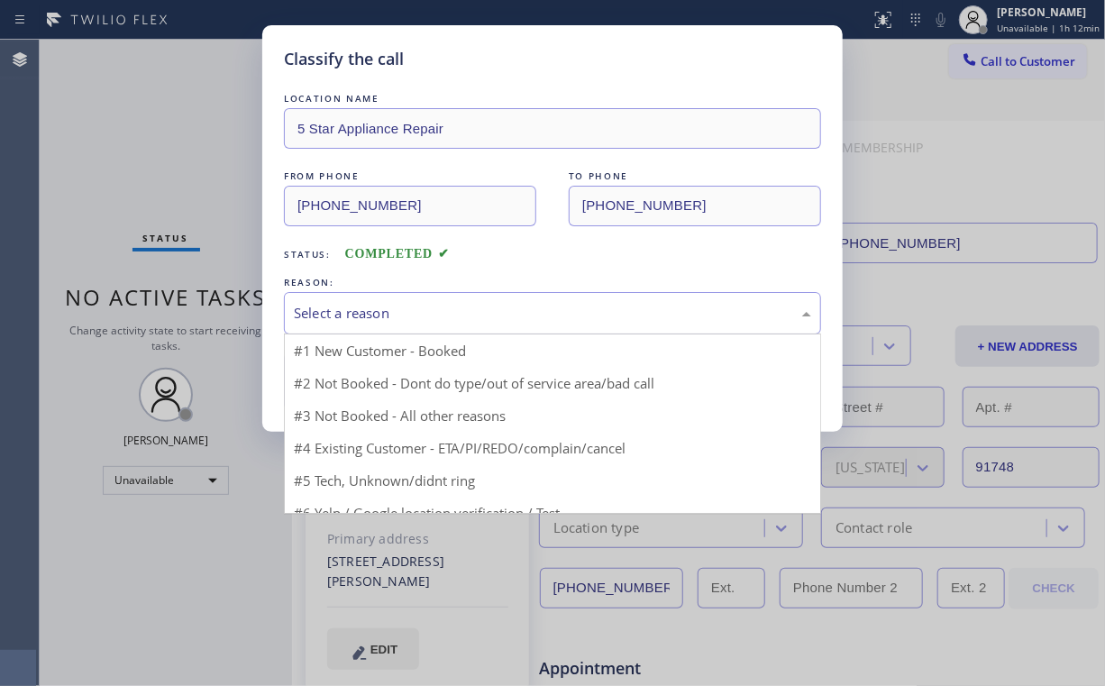
click at [335, 320] on div "Select a reason" at bounding box center [552, 313] width 517 height 21
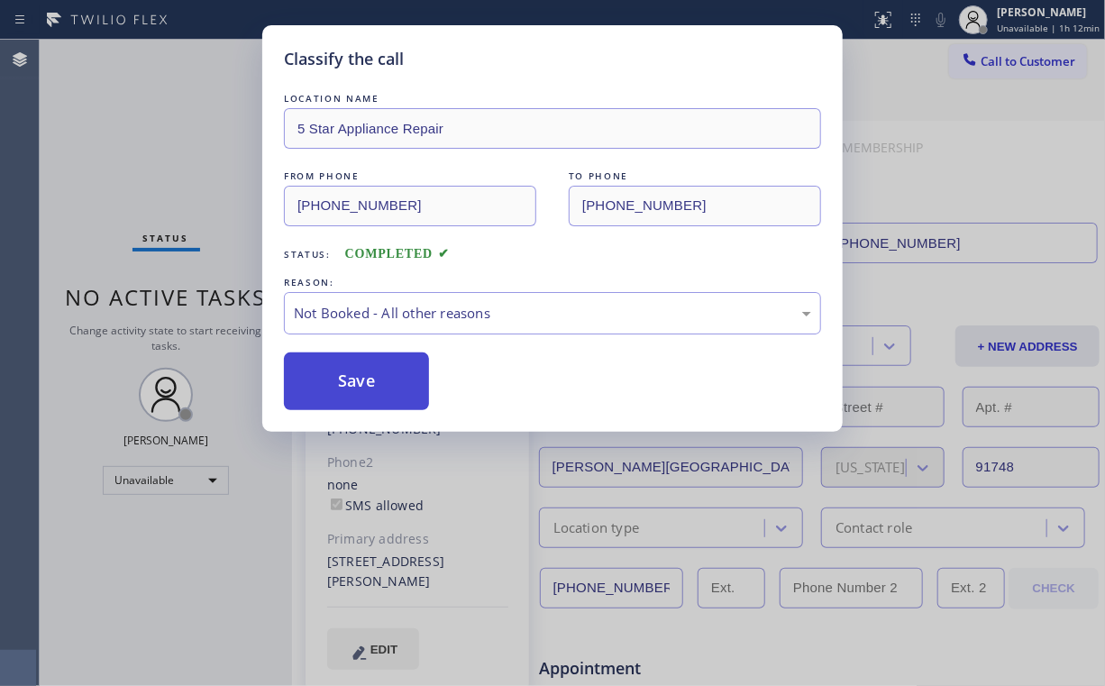
click at [343, 382] on button "Save" at bounding box center [356, 381] width 145 height 58
click at [169, 156] on div "Classify the call LOCATION NAME 5 Star Appliance Repair FROM PHONE (855) 731-49…" at bounding box center [552, 343] width 1105 height 686
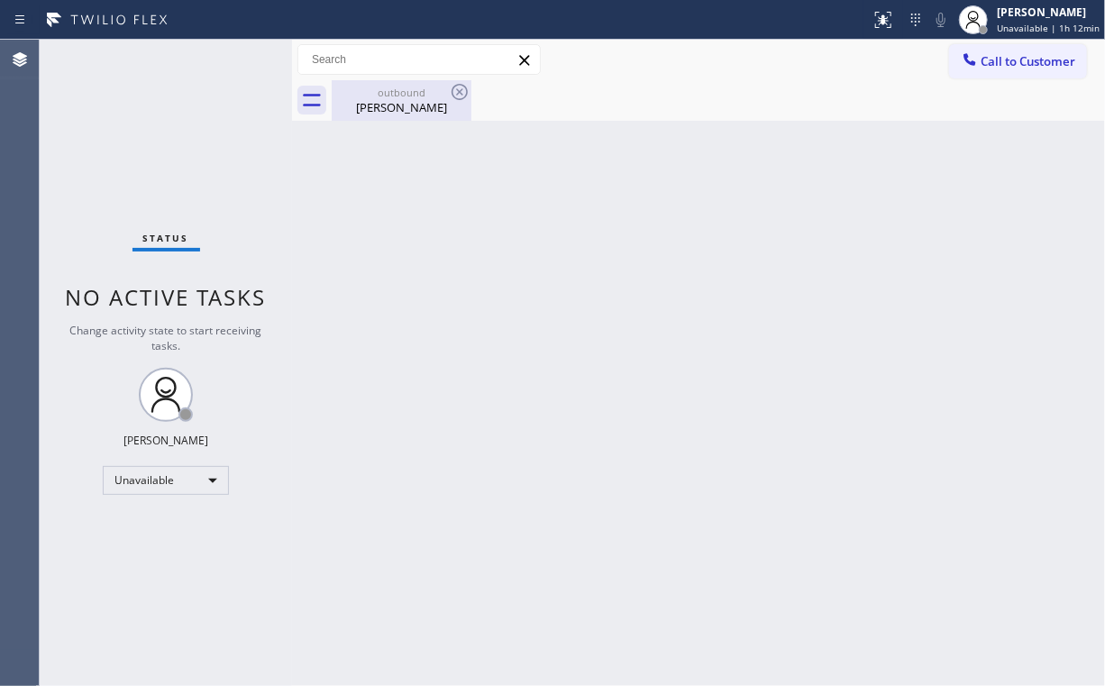
drag, startPoint x: 375, startPoint y: 97, endPoint x: 411, endPoint y: 97, distance: 36.1
click at [377, 97] on div "outbound" at bounding box center [402, 93] width 136 height 14
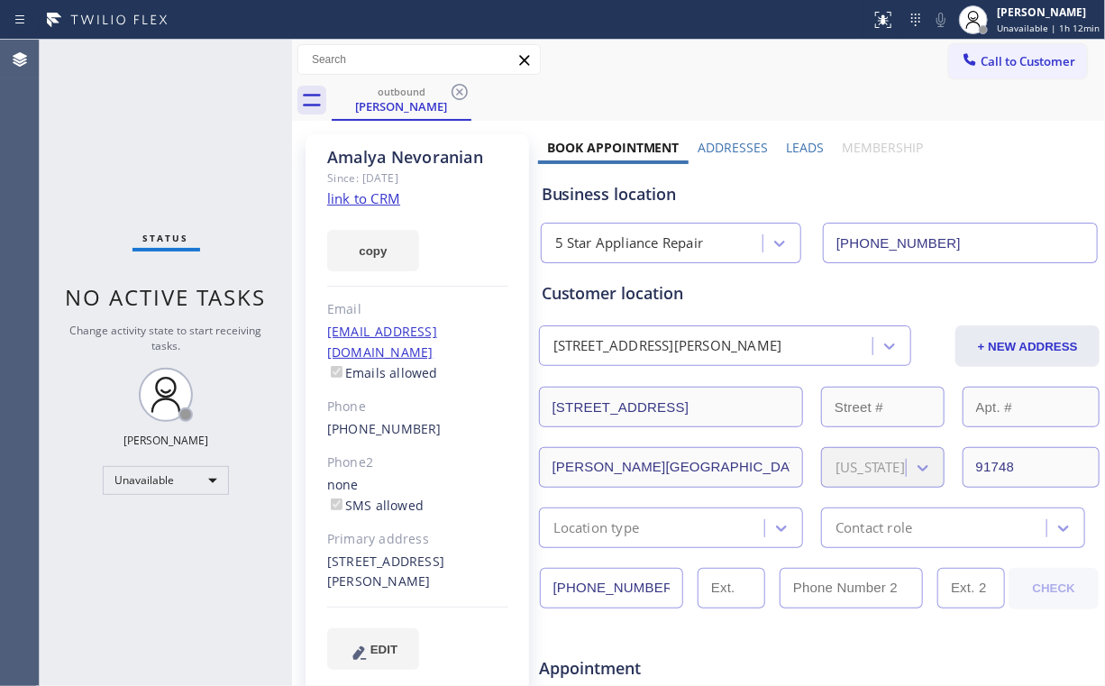
drag, startPoint x: 458, startPoint y: 85, endPoint x: 425, endPoint y: 94, distance: 33.7
click at [458, 87] on icon at bounding box center [460, 92] width 22 height 22
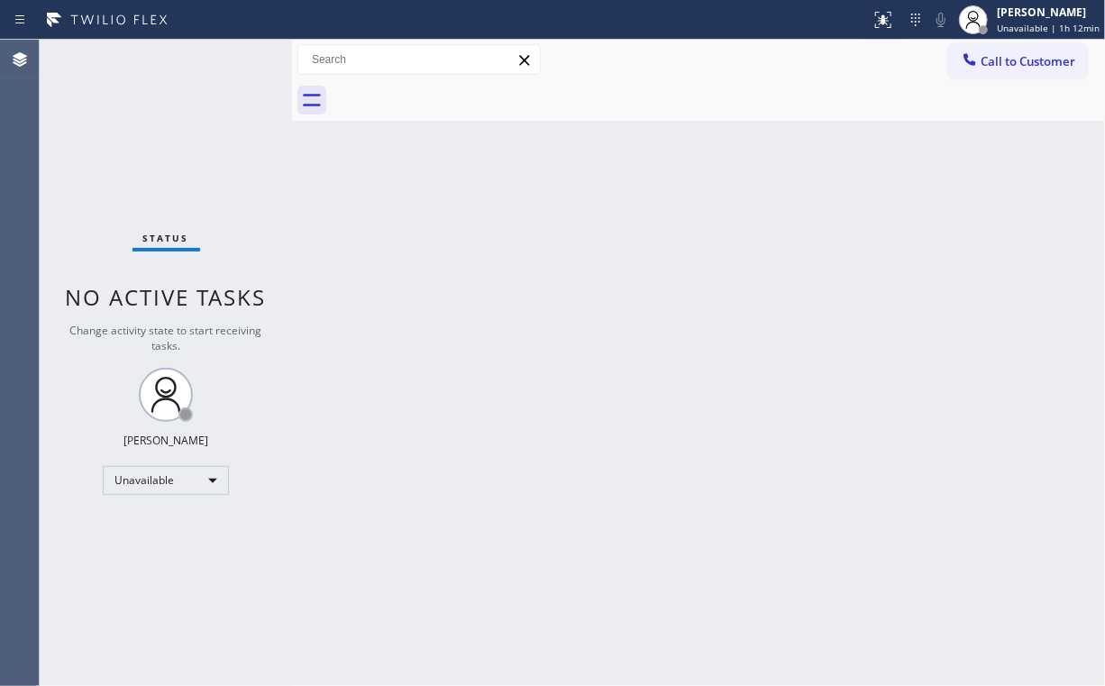
click at [166, 129] on div "Status No active tasks Change activity state to start receiving tasks. [PERSON_…" at bounding box center [166, 363] width 252 height 646
click at [997, 54] on span "Call to Customer" at bounding box center [1028, 61] width 95 height 16
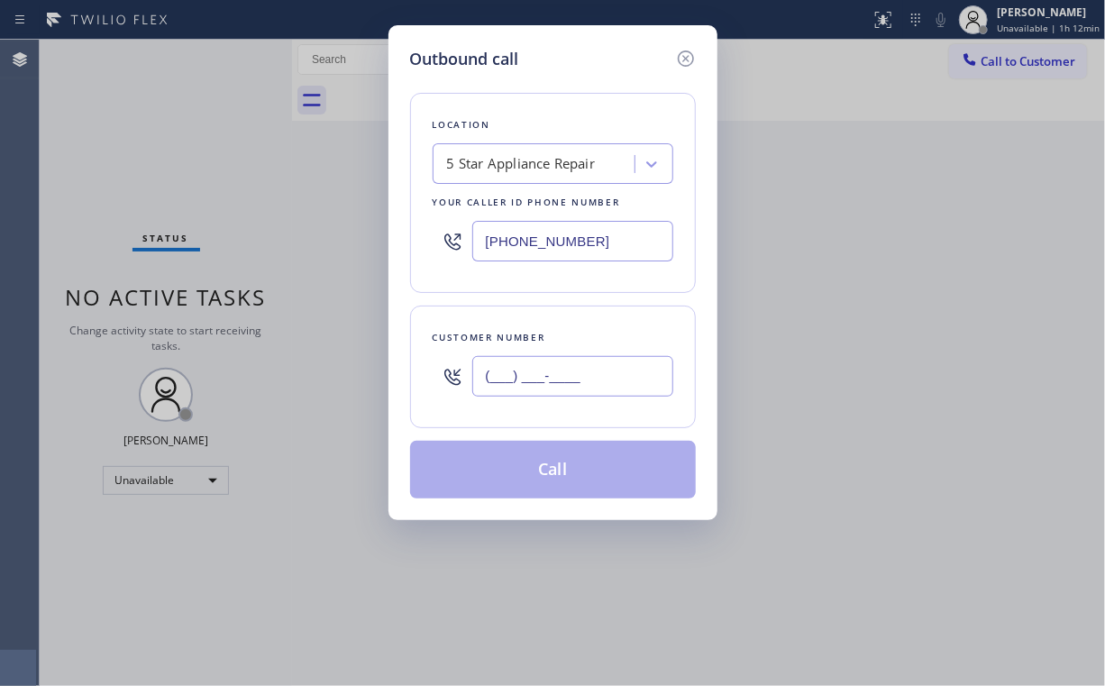
click at [591, 361] on input "(___) ___-____" at bounding box center [572, 376] width 201 height 41
paste input "323) 481-5712"
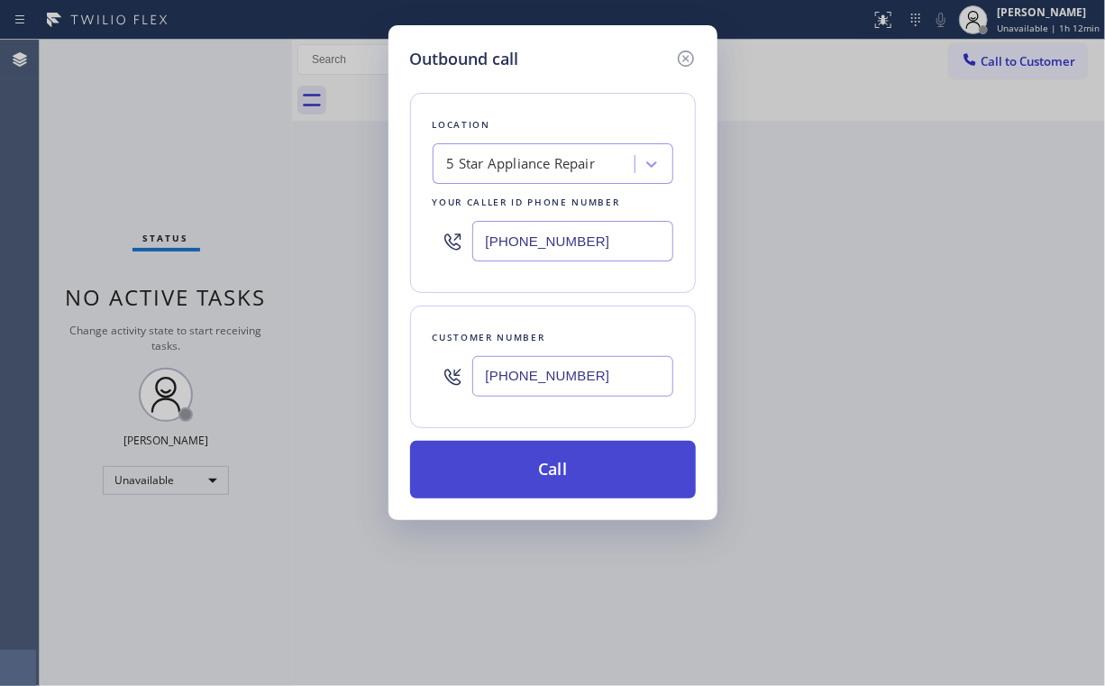
type input "(323) 481-5712"
click at [535, 477] on button "Call" at bounding box center [553, 470] width 286 height 58
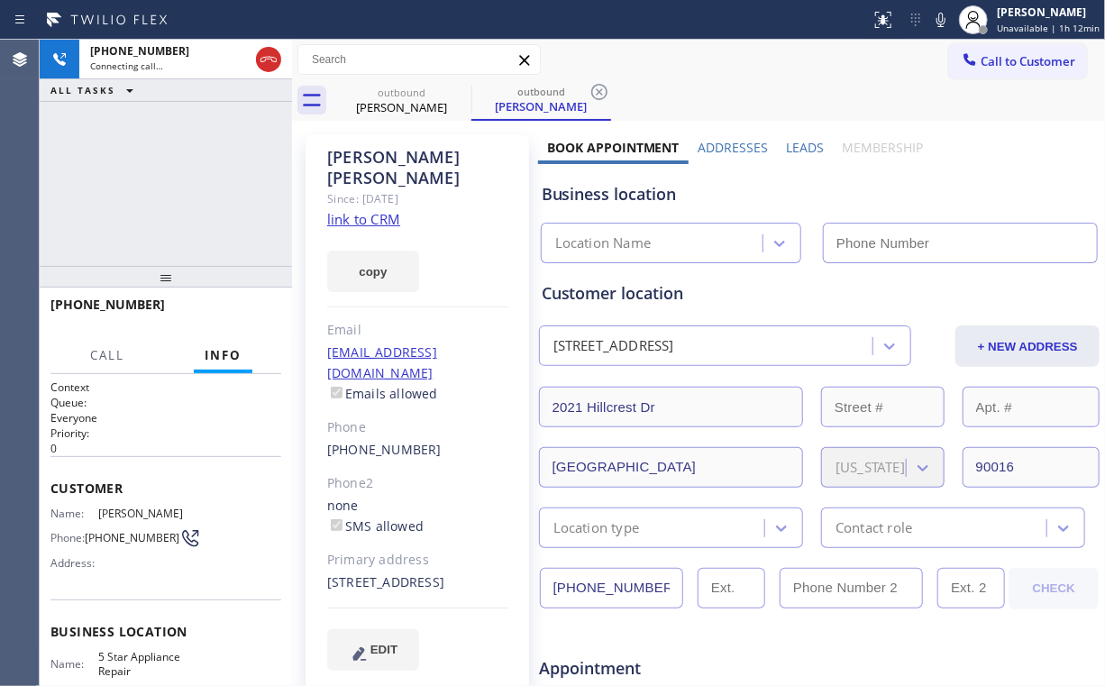
type input "[PHONE_NUMBER]"
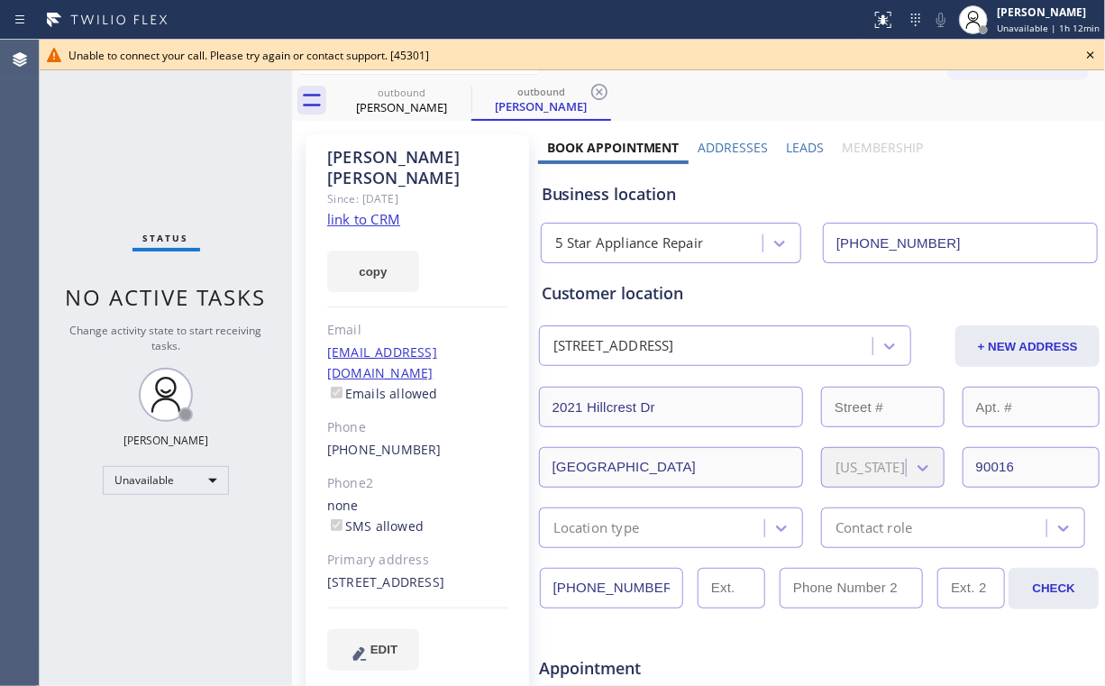
click at [1089, 56] on icon at bounding box center [1090, 54] width 7 height 7
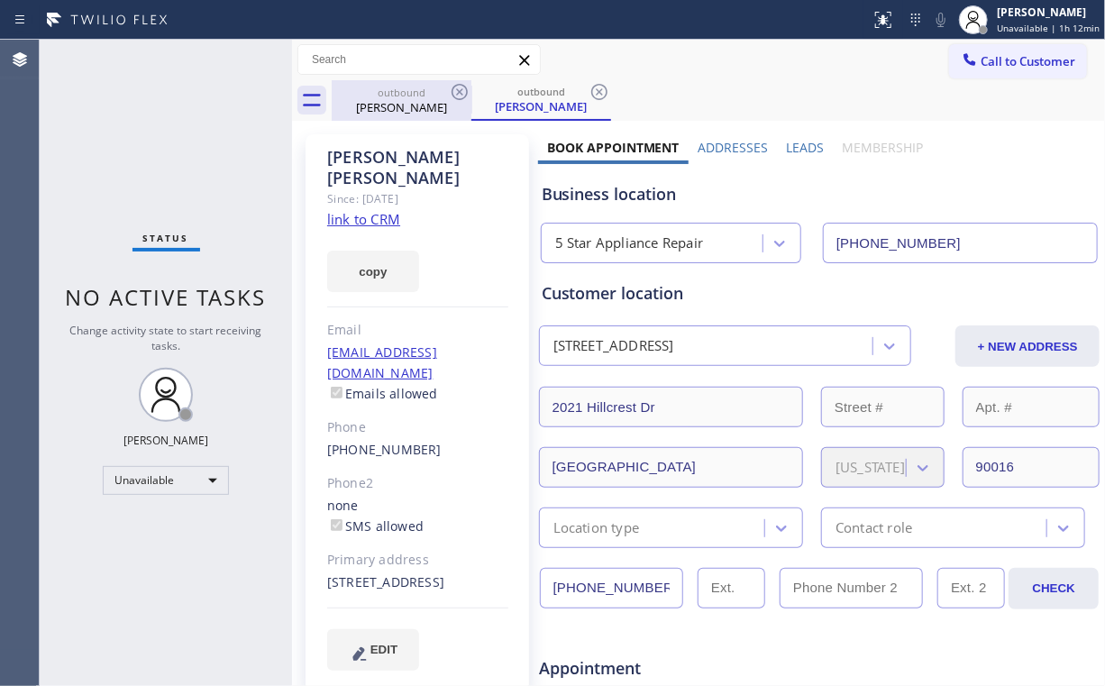
drag, startPoint x: 385, startPoint y: 101, endPoint x: 424, endPoint y: 94, distance: 39.4
click at [386, 101] on div "Luis Alvarez" at bounding box center [402, 107] width 136 height 16
click at [461, 87] on icon at bounding box center [460, 92] width 22 height 22
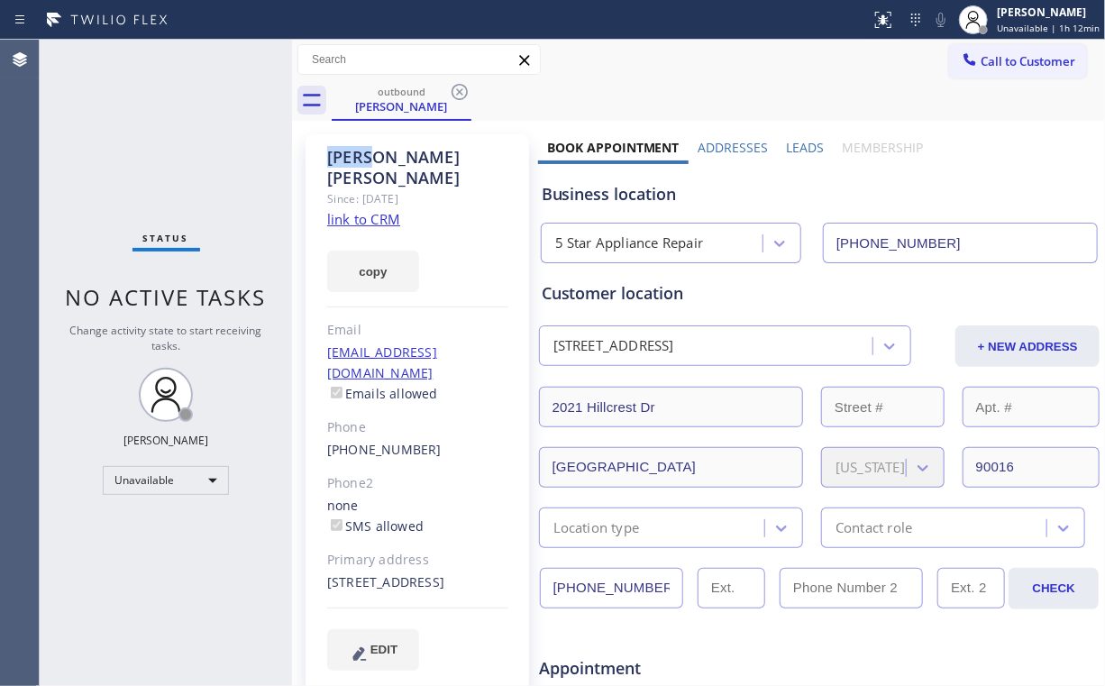
click at [461, 87] on icon at bounding box center [460, 92] width 22 height 22
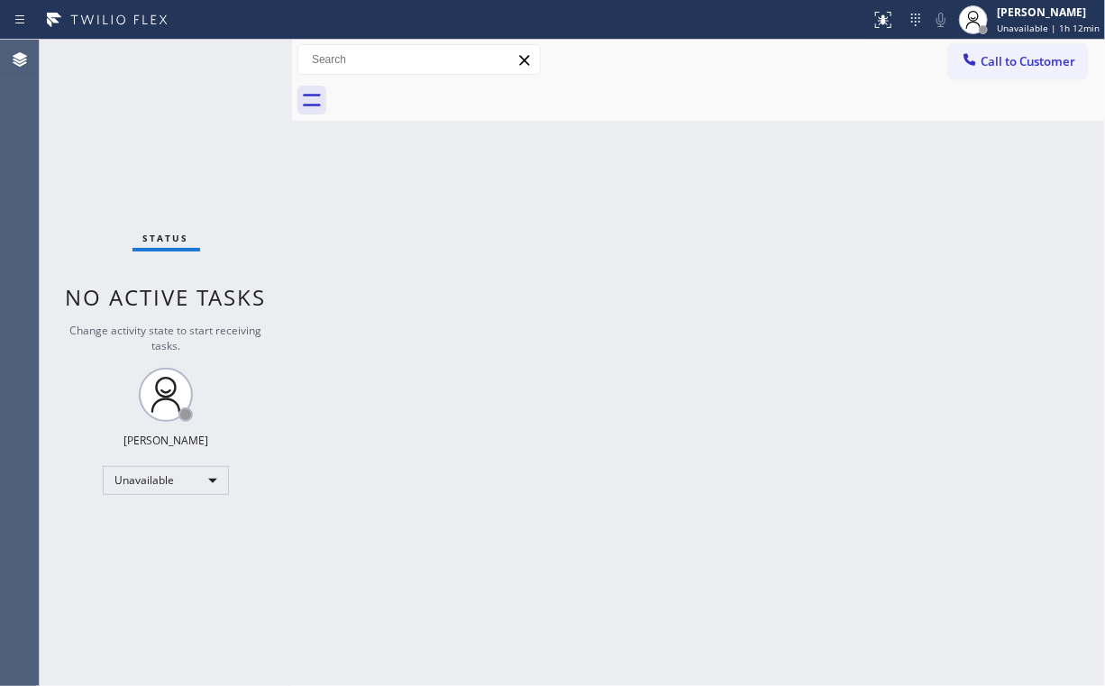
drag, startPoint x: 191, startPoint y: 129, endPoint x: 206, endPoint y: 79, distance: 51.6
click at [191, 124] on div "Status No active tasks Change activity state to start receiving tasks. [PERSON_…" at bounding box center [166, 363] width 252 height 646
drag, startPoint x: 993, startPoint y: 63, endPoint x: 570, endPoint y: 322, distance: 496.4
click at [992, 65] on span "Call to Customer" at bounding box center [1028, 61] width 95 height 16
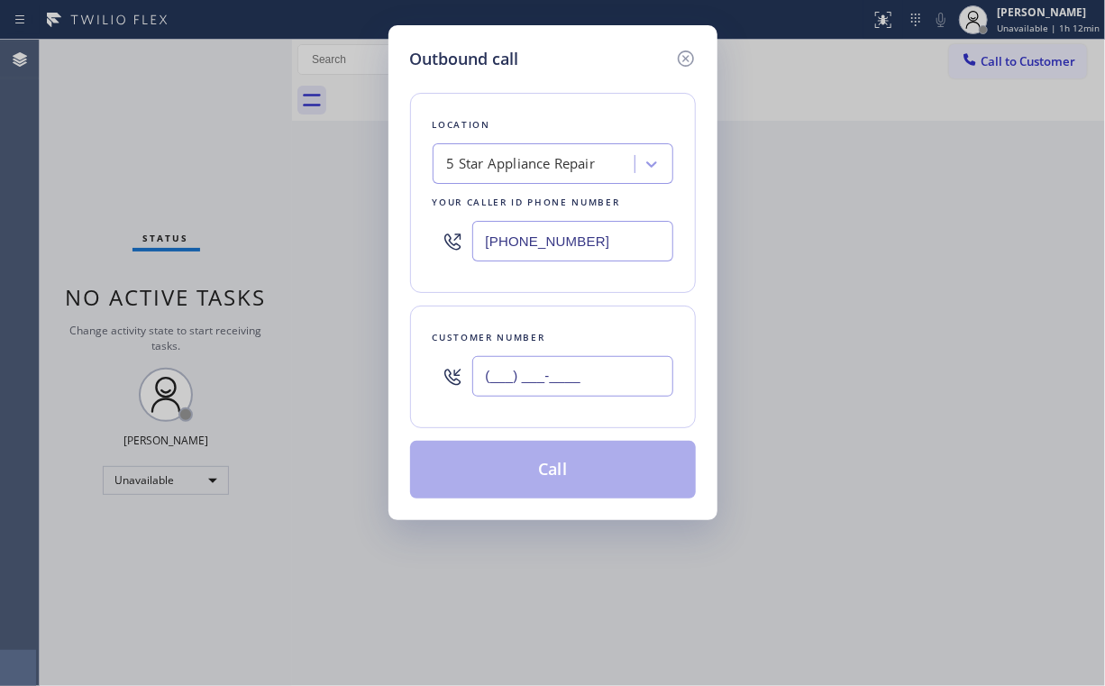
click at [563, 380] on input "(___) ___-____" at bounding box center [572, 376] width 201 height 41
paste input "516) 661-9153"
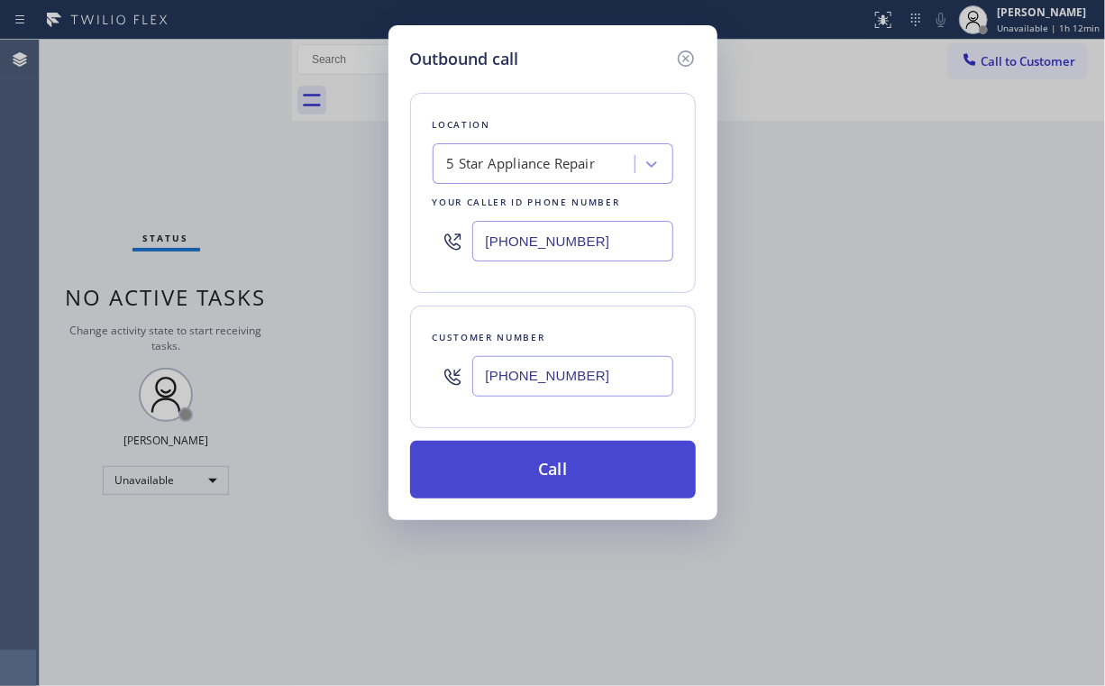
type input "(516) 661-9153"
click at [530, 460] on button "Call" at bounding box center [553, 470] width 286 height 58
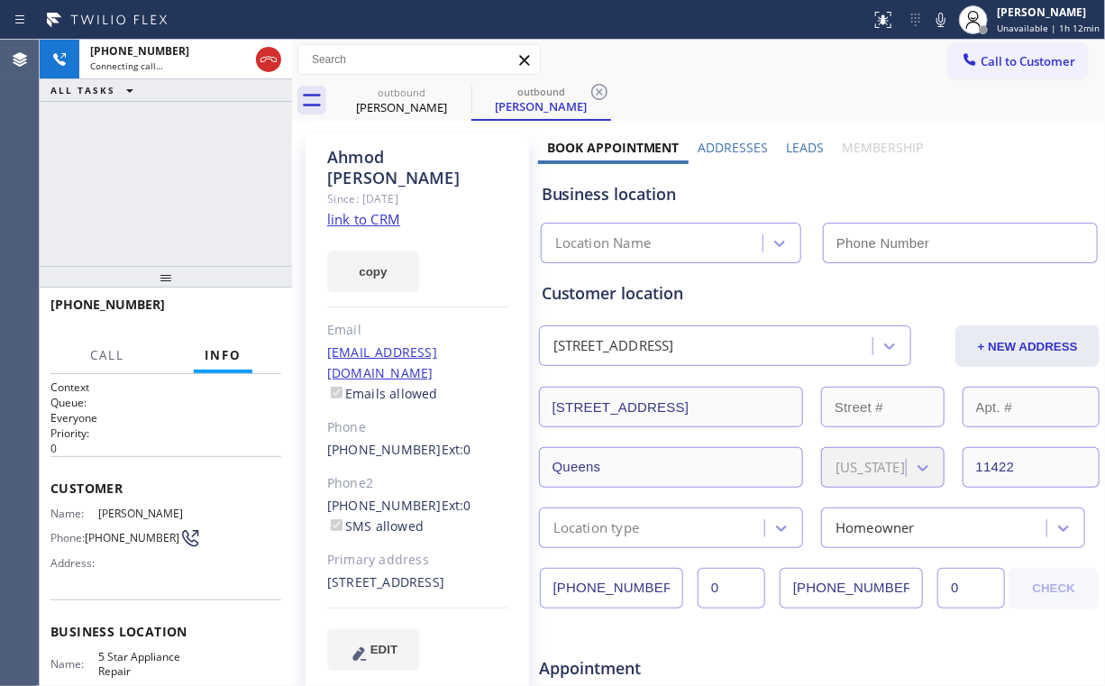
type input "[PHONE_NUMBER]"
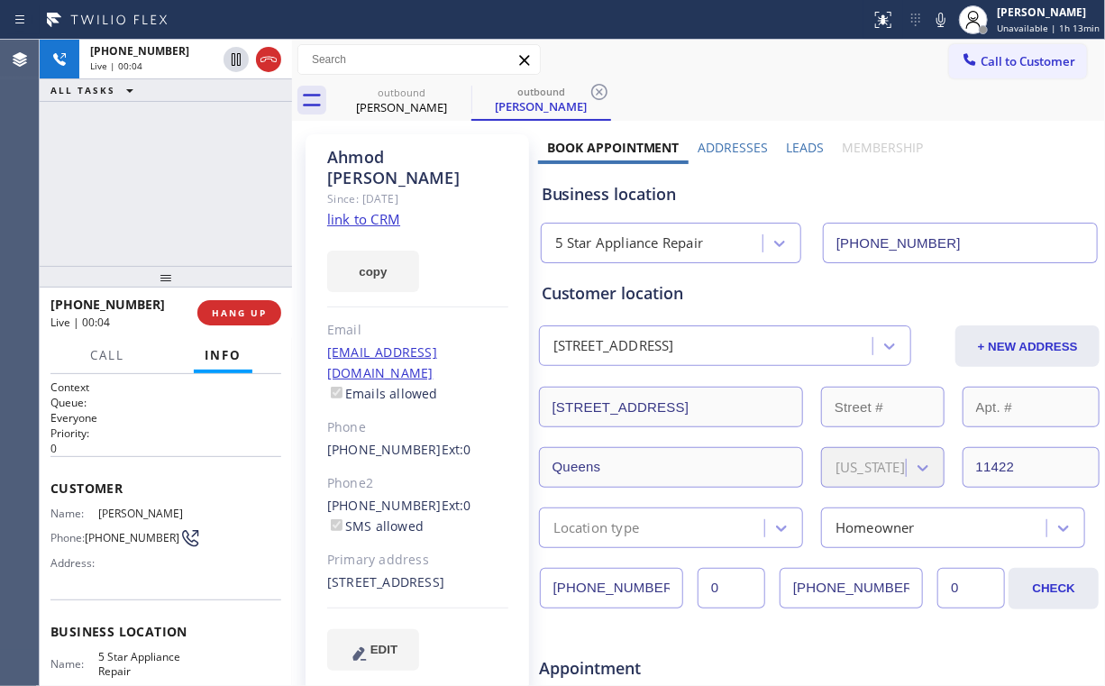
click at [178, 185] on div "+15166619153 Live | 00:04 ALL TASKS ALL TASKS ACTIVE TASKS TASKS IN WRAP UP" at bounding box center [166, 153] width 252 height 226
click at [263, 308] on span "HANG UP" at bounding box center [239, 312] width 55 height 13
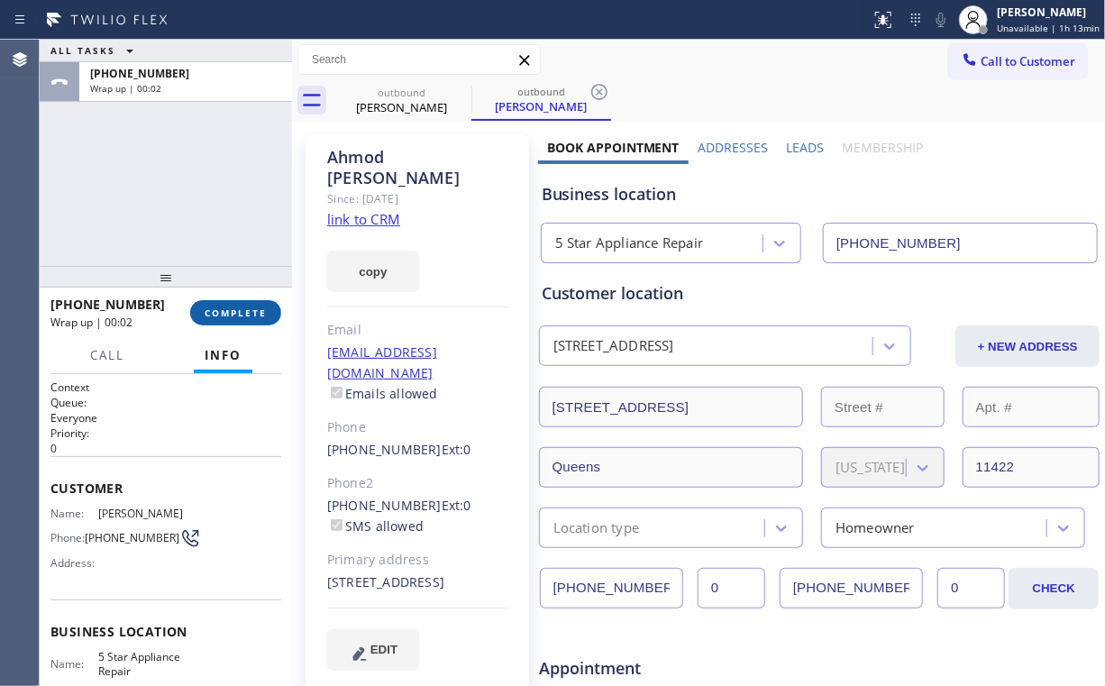
click at [261, 310] on span "COMPLETE" at bounding box center [236, 312] width 62 height 13
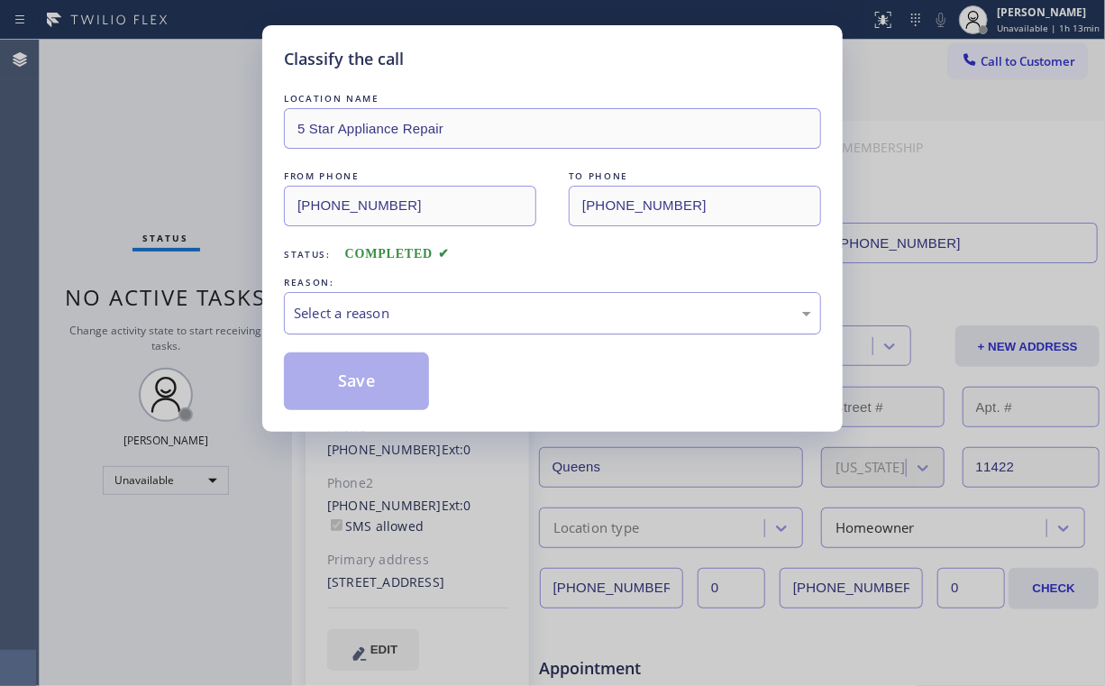
drag, startPoint x: 345, startPoint y: 303, endPoint x: 344, endPoint y: 325, distance: 21.7
click at [345, 304] on div "Select a reason" at bounding box center [552, 313] width 517 height 21
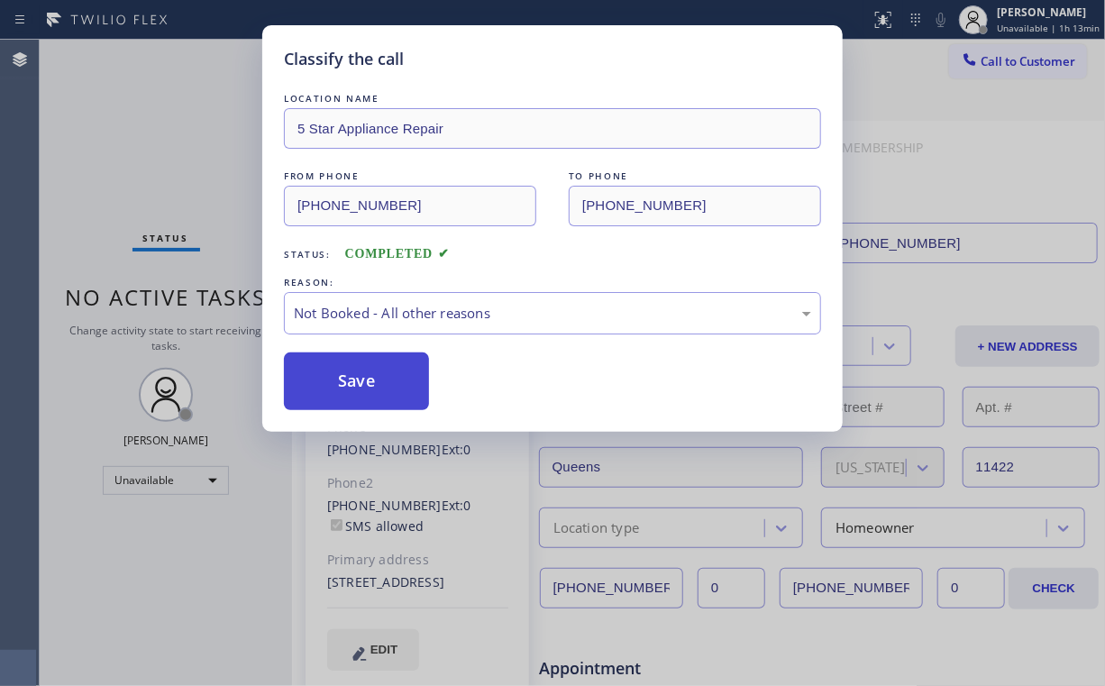
click at [345, 377] on button "Save" at bounding box center [356, 381] width 145 height 58
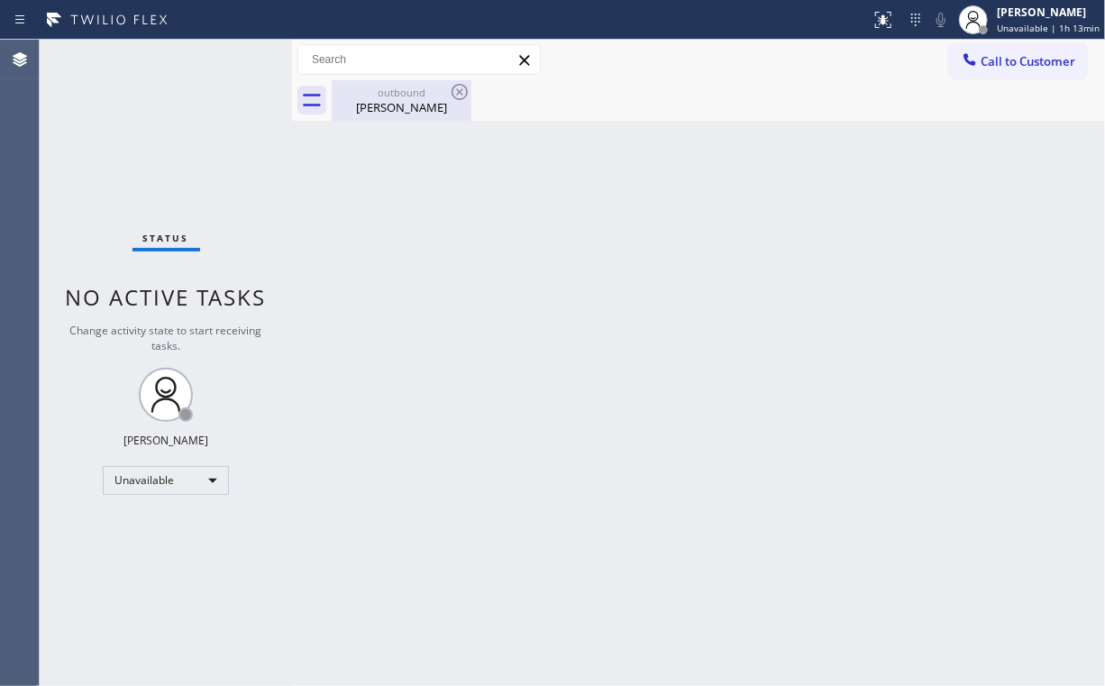
drag, startPoint x: 382, startPoint y: 96, endPoint x: 435, endPoint y: 98, distance: 53.3
click at [383, 97] on div "outbound" at bounding box center [402, 93] width 136 height 14
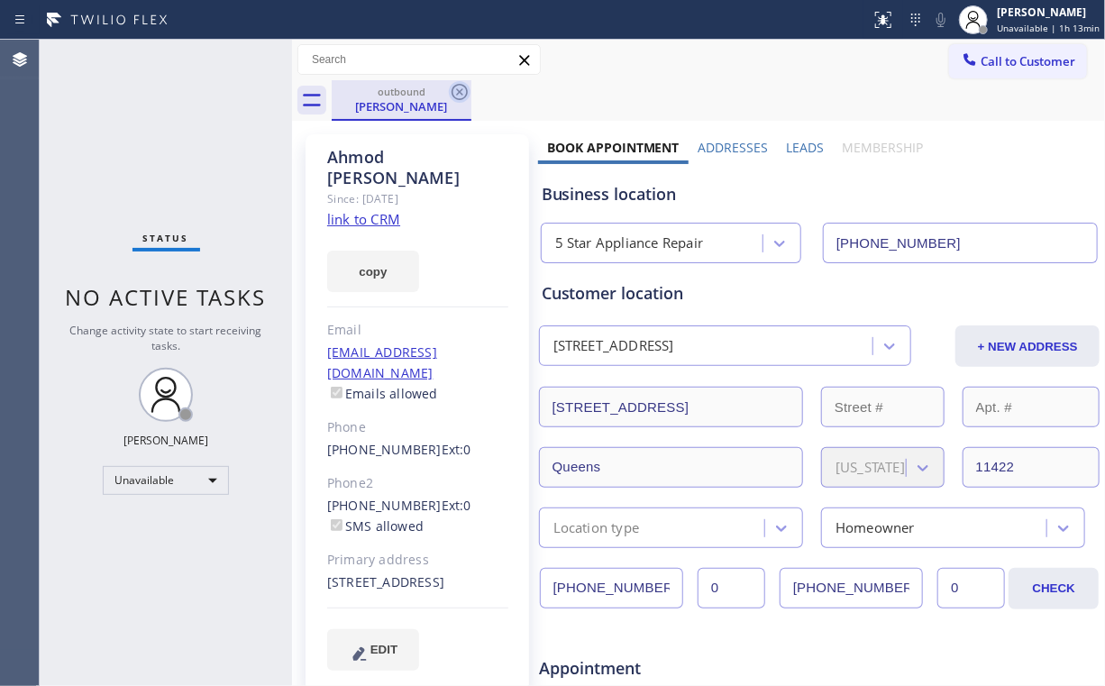
click at [454, 94] on icon at bounding box center [460, 92] width 22 height 22
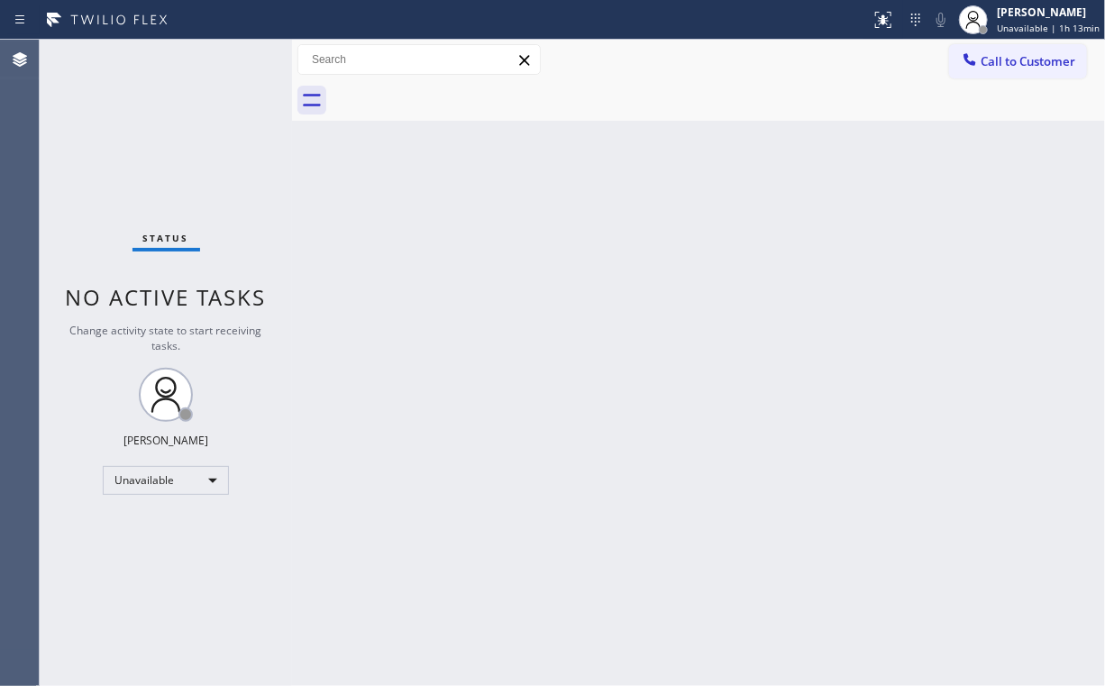
click at [847, 281] on div "Back to Dashboard Change Sender ID Customers Technicians Select a contact Outbo…" at bounding box center [698, 363] width 813 height 646
drag, startPoint x: 1026, startPoint y: 61, endPoint x: 689, endPoint y: 258, distance: 390.2
click at [1024, 64] on span "Call to Customer" at bounding box center [1028, 61] width 95 height 16
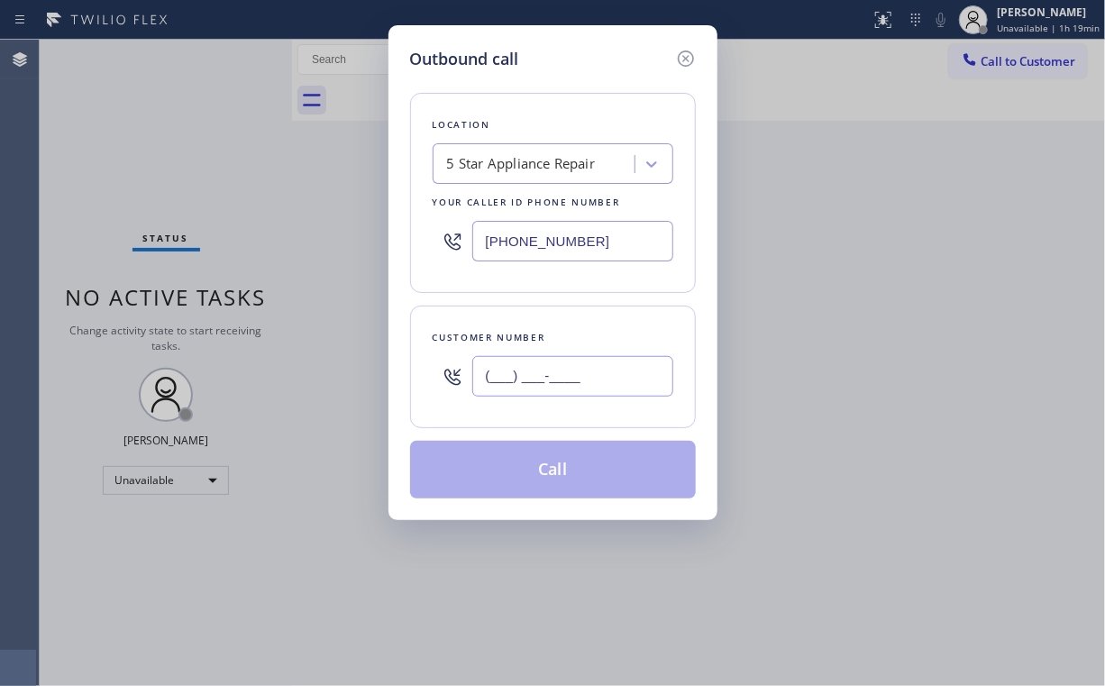
drag, startPoint x: 584, startPoint y: 370, endPoint x: 586, endPoint y: 361, distance: 9.2
click at [584, 371] on input "(___) ___-____" at bounding box center [572, 376] width 201 height 41
paste input "415) 368-3700"
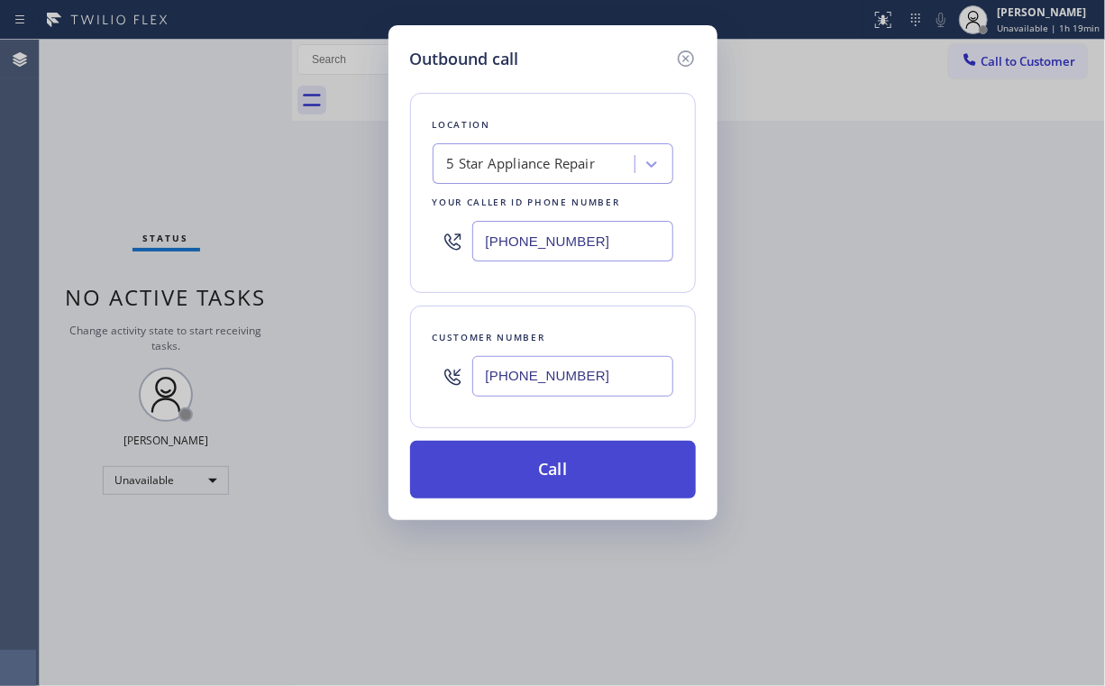
type input "(415) 368-3700"
click at [529, 480] on button "Call" at bounding box center [553, 470] width 286 height 58
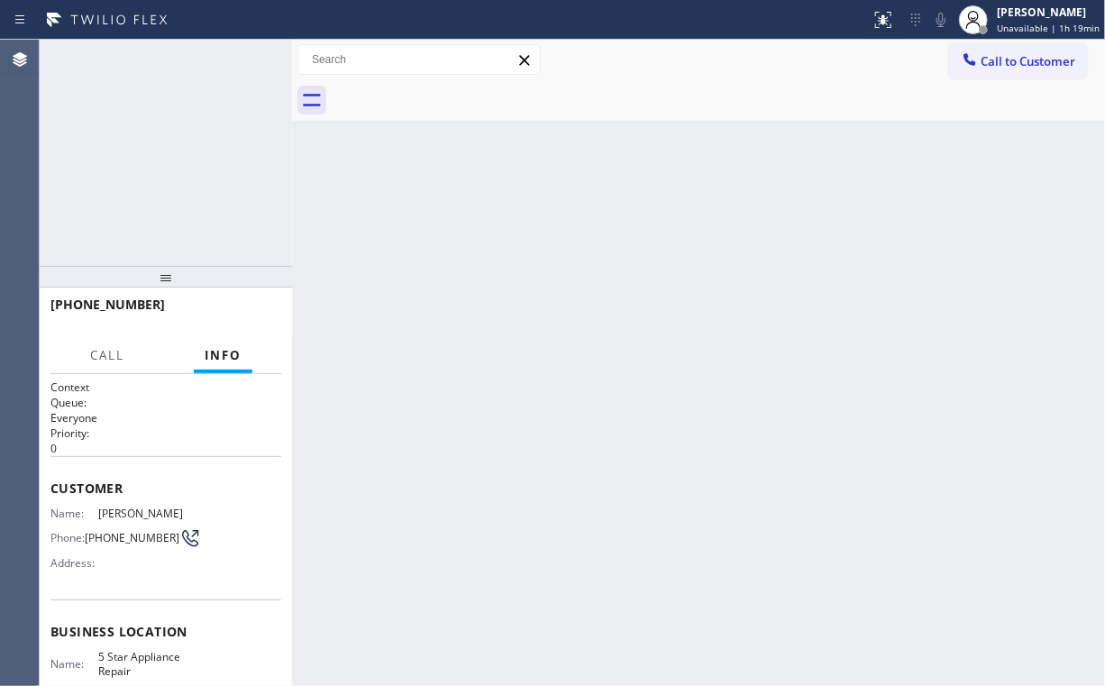
click at [172, 159] on div "+14153683700 Connecting call… ALL TASKS ALL TASKS ACTIVE TASKS TASKS IN WRAP UP" at bounding box center [166, 153] width 252 height 226
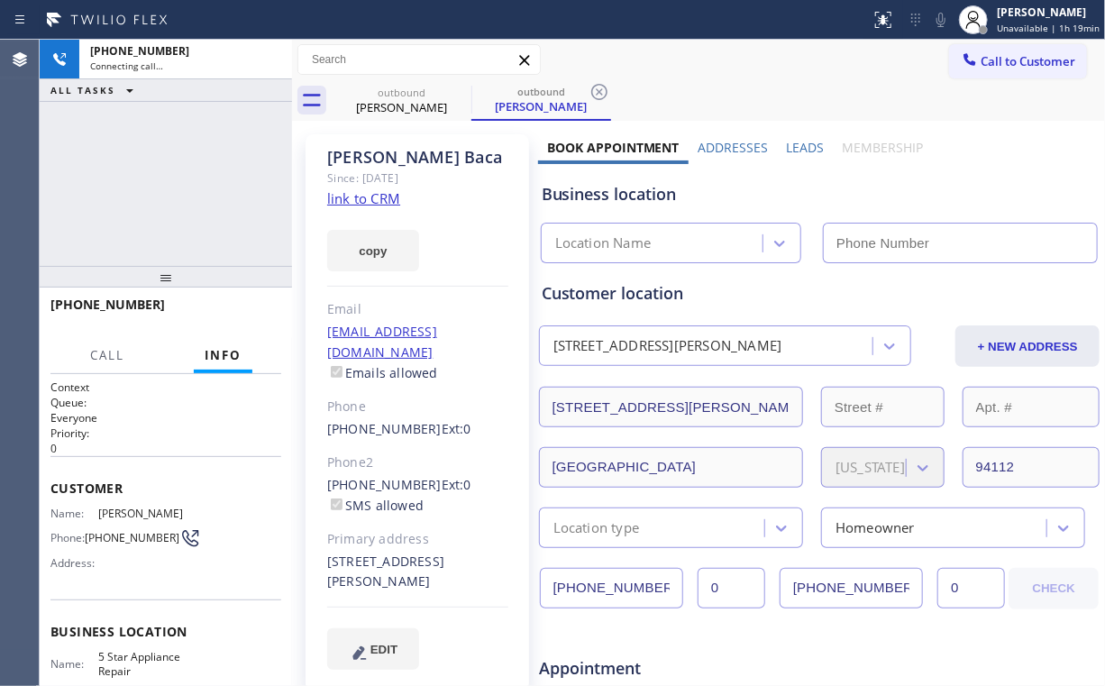
type input "[PHONE_NUMBER]"
drag, startPoint x: 126, startPoint y: 195, endPoint x: 169, endPoint y: 187, distance: 43.1
click at [126, 195] on div "+14153683700 Connecting call… ALL TASKS ALL TASKS ACTIVE TASKS TASKS IN WRAP UP" at bounding box center [166, 153] width 252 height 226
click at [203, 212] on div "+14153683700 Connecting call… ALL TASKS ALL TASKS ACTIVE TASKS TASKS IN WRAP UP" at bounding box center [166, 153] width 252 height 226
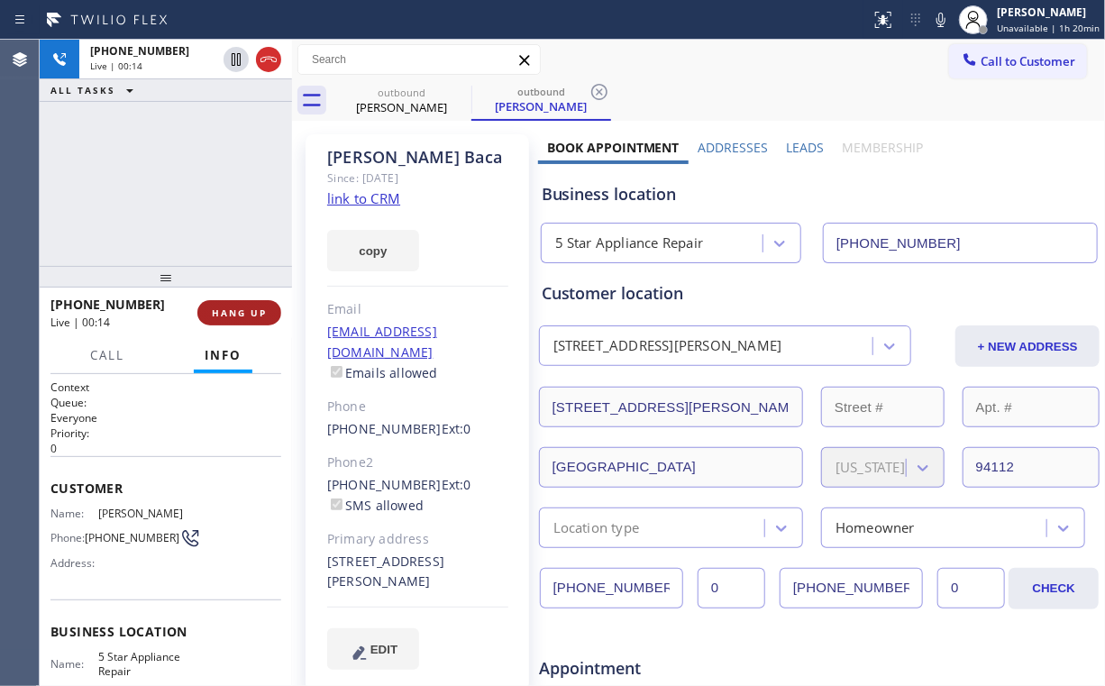
click at [233, 315] on span "HANG UP" at bounding box center [239, 312] width 55 height 13
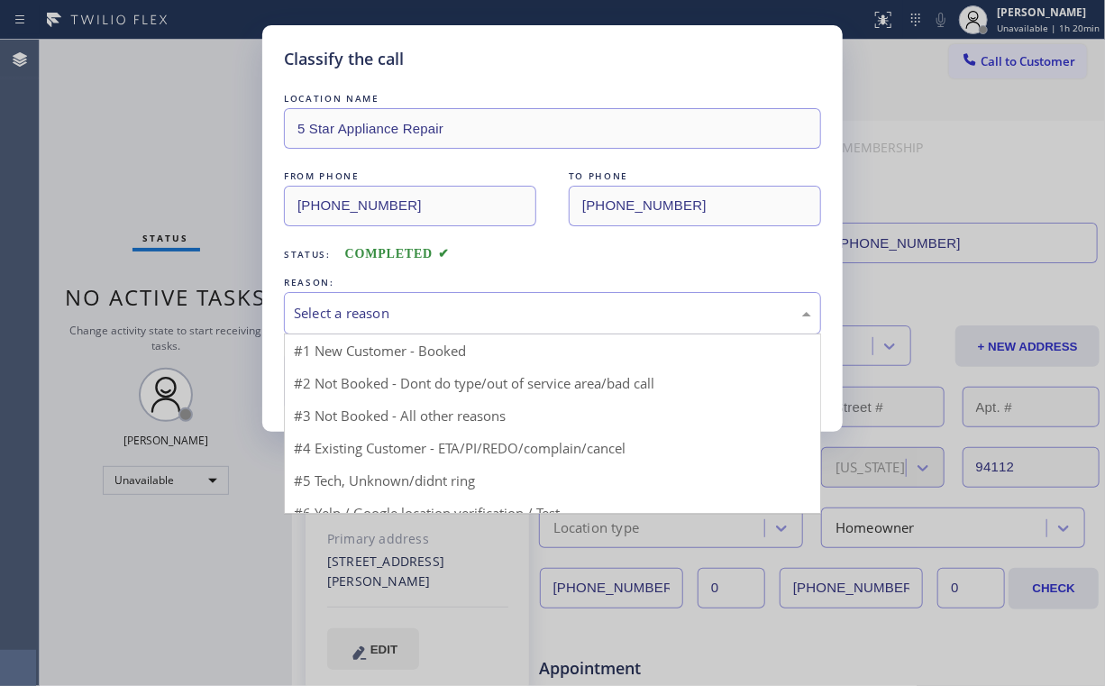
click at [328, 314] on div "Select a reason" at bounding box center [552, 313] width 517 height 21
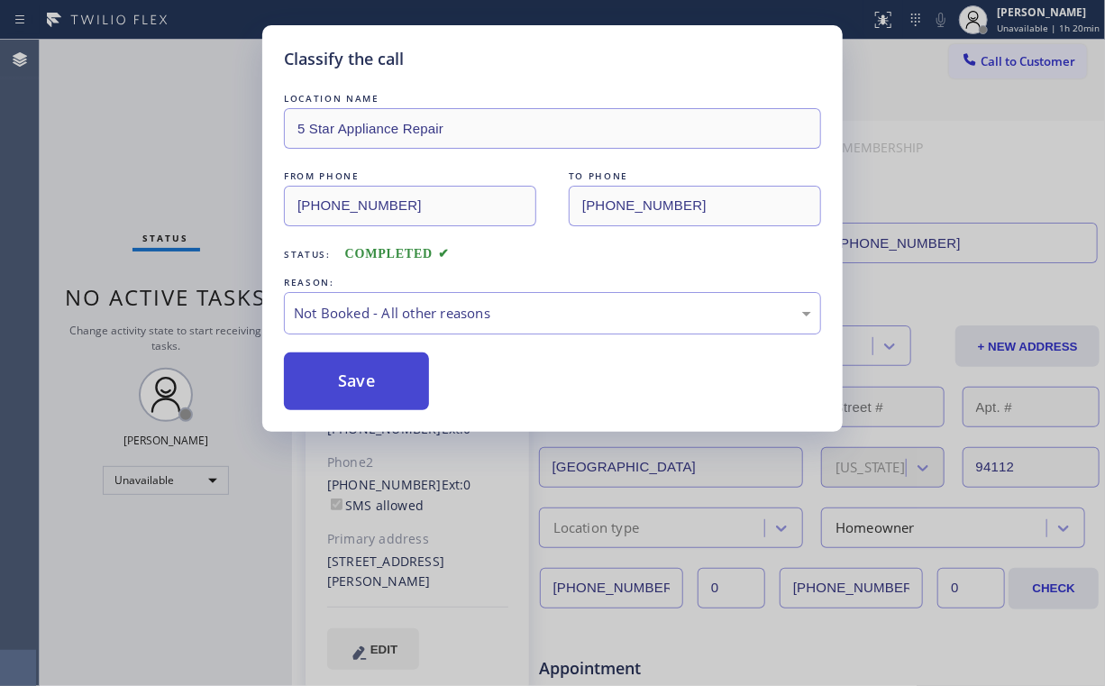
click at [339, 375] on button "Save" at bounding box center [356, 381] width 145 height 58
drag, startPoint x: 124, startPoint y: 161, endPoint x: 165, endPoint y: 4, distance: 162.9
click at [124, 159] on div "Classify the call LOCATION NAME 5 Star Appliance Repair FROM PHONE (855) 731-49…" at bounding box center [552, 343] width 1105 height 686
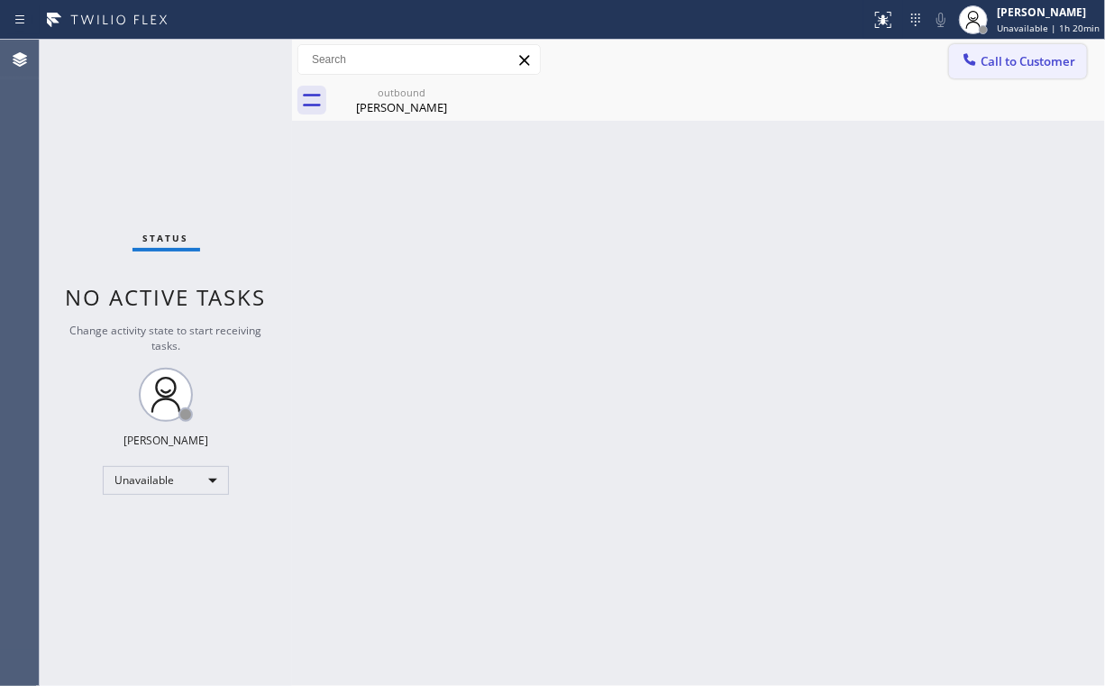
drag, startPoint x: 974, startPoint y: 69, endPoint x: 625, endPoint y: 309, distance: 423.8
click at [974, 69] on div at bounding box center [970, 61] width 22 height 22
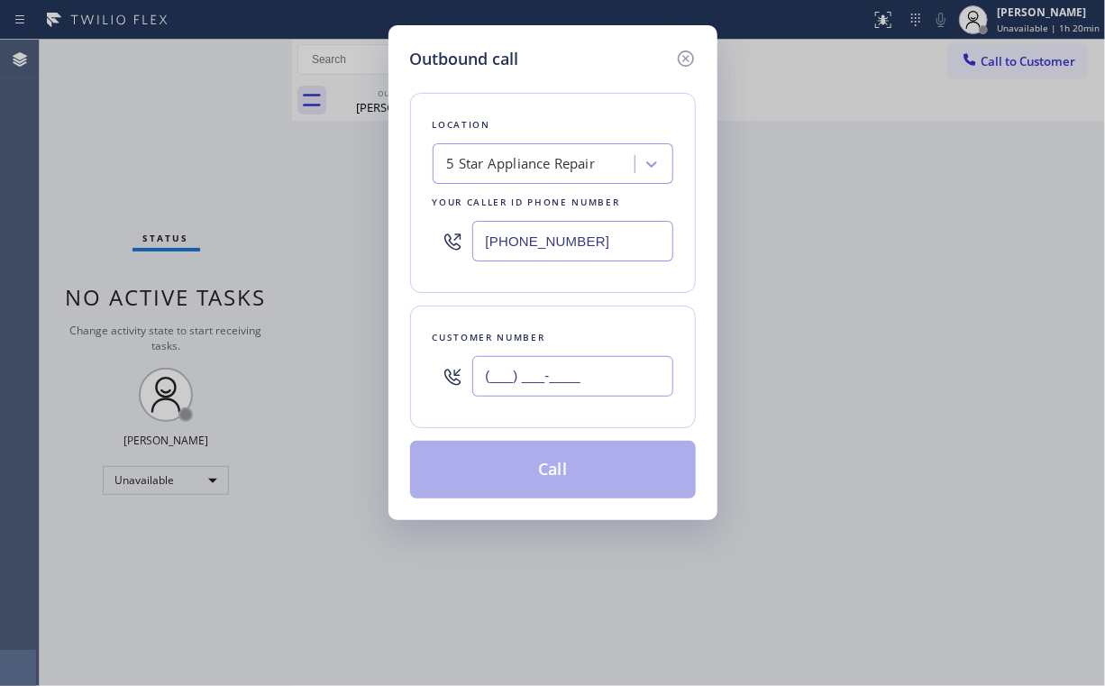
click at [595, 362] on input "(___) ___-____" at bounding box center [572, 376] width 201 height 41
paste input "562) 260-7768"
type input "(562) 260-7768"
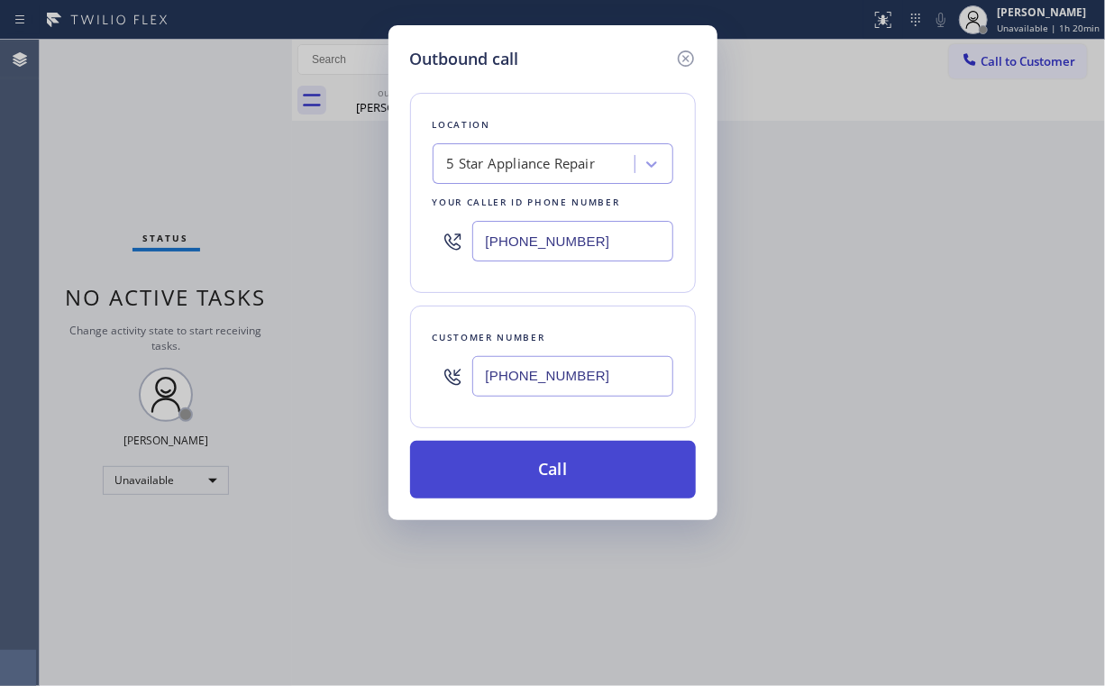
drag, startPoint x: 518, startPoint y: 468, endPoint x: 435, endPoint y: 658, distance: 207.5
click at [517, 468] on button "Call" at bounding box center [553, 470] width 286 height 58
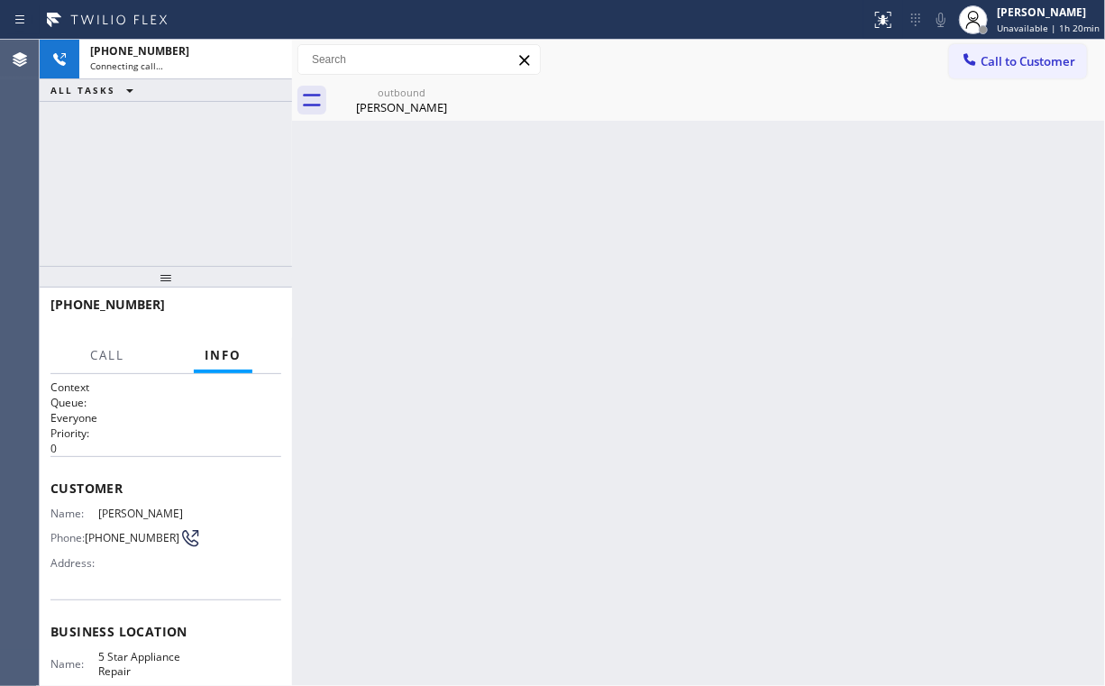
click at [167, 142] on div "+15622607768 Connecting call… ALL TASKS ALL TASKS ACTIVE TASKS TASKS IN WRAP UP" at bounding box center [166, 153] width 252 height 226
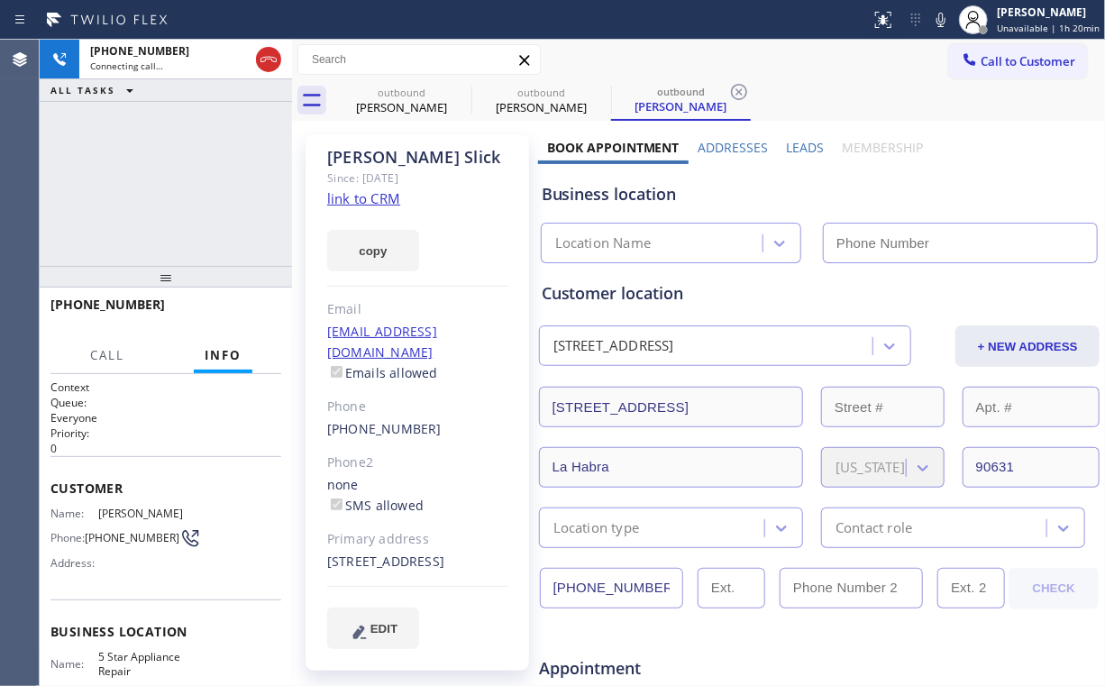
type input "[PHONE_NUMBER]"
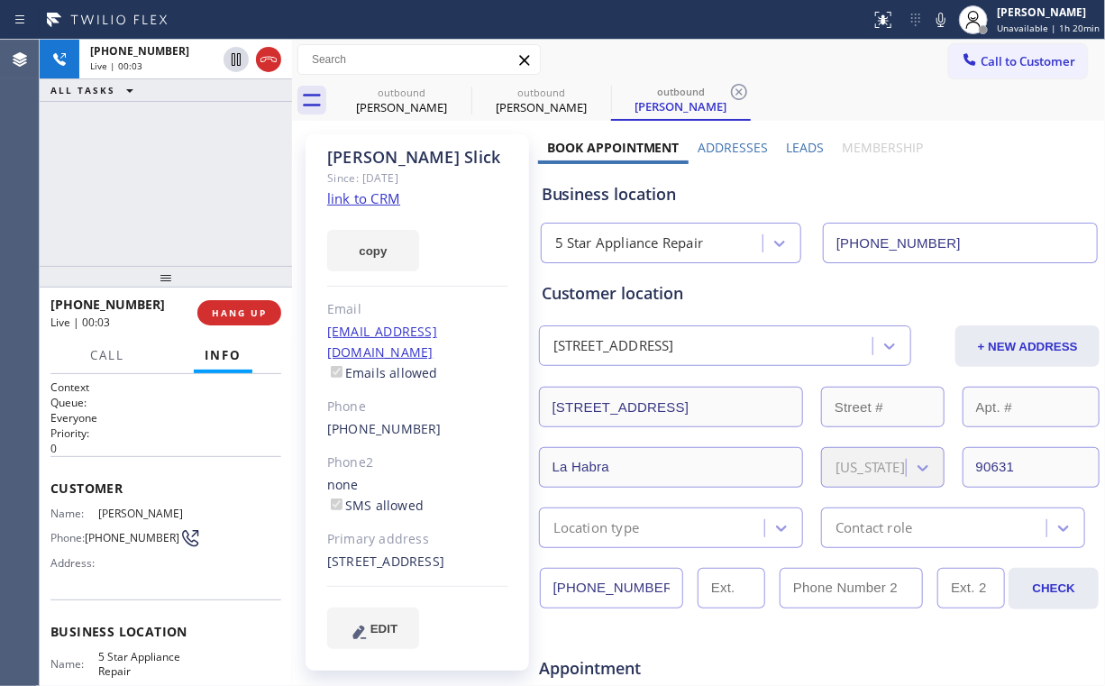
click at [188, 188] on div "+15622607768 Live | 00:03 ALL TASKS ALL TASKS ACTIVE TASKS TASKS IN WRAP UP" at bounding box center [166, 153] width 252 height 226
click at [249, 309] on span "HANG UP" at bounding box center [239, 312] width 55 height 13
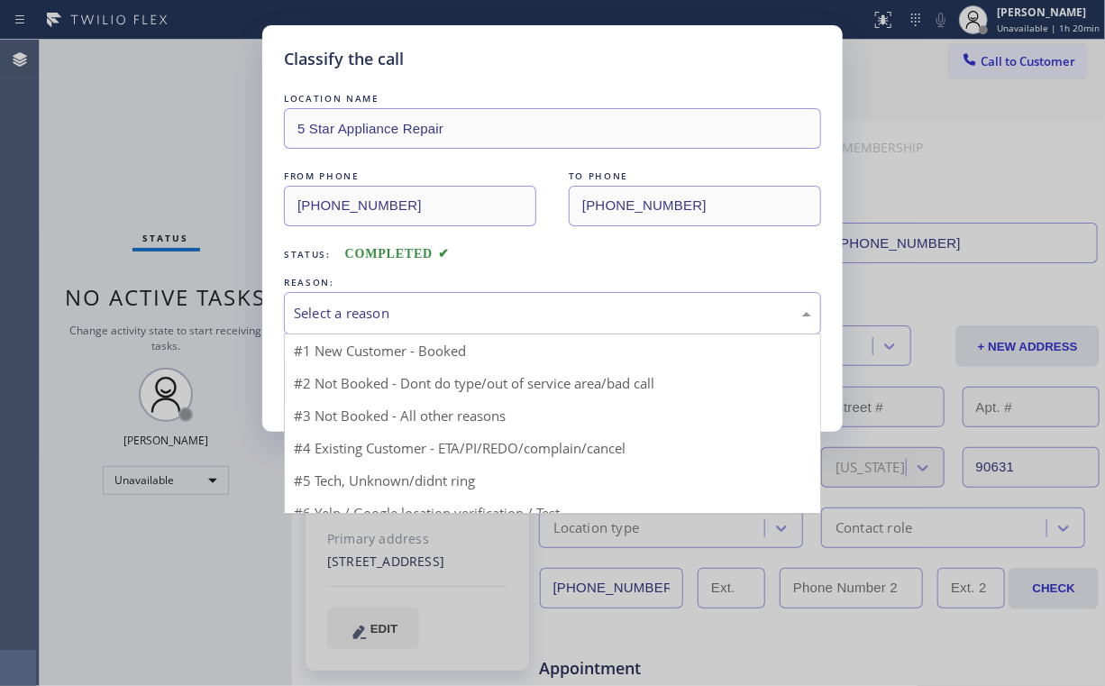
click at [360, 311] on div "Select a reason" at bounding box center [552, 313] width 517 height 21
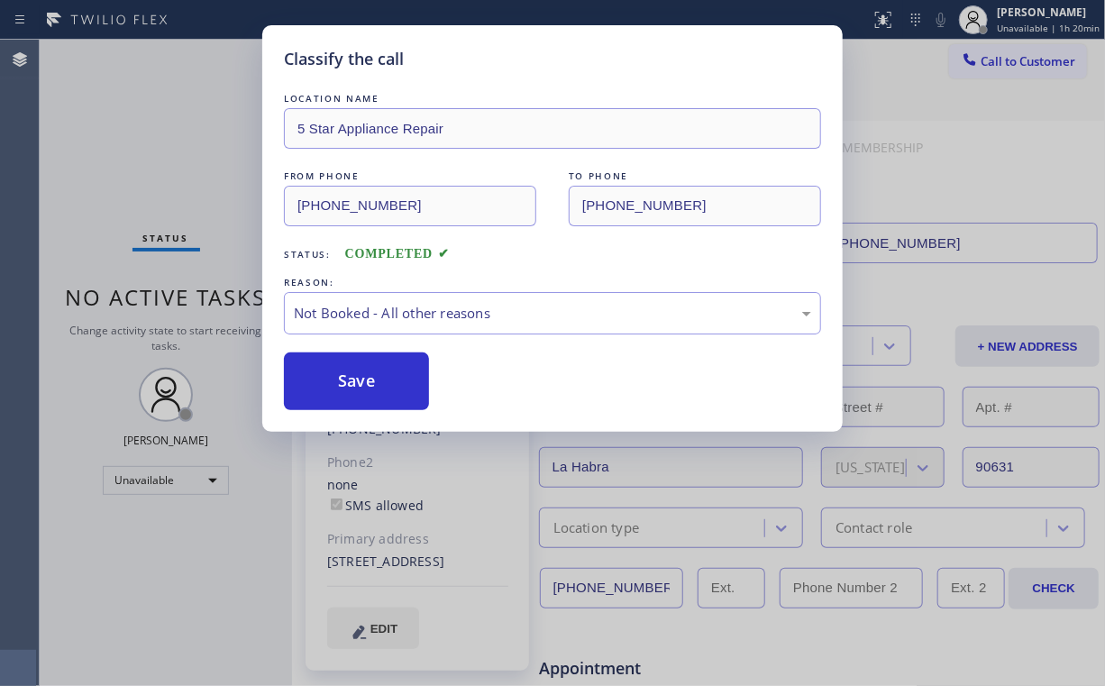
click at [343, 373] on button "Save" at bounding box center [356, 381] width 145 height 58
drag, startPoint x: 180, startPoint y: 148, endPoint x: 333, endPoint y: 508, distance: 391.4
click at [180, 151] on div "Classify the call LOCATION NAME 5 Star Appliance Repair FROM PHONE (855) 731-49…" at bounding box center [552, 343] width 1105 height 686
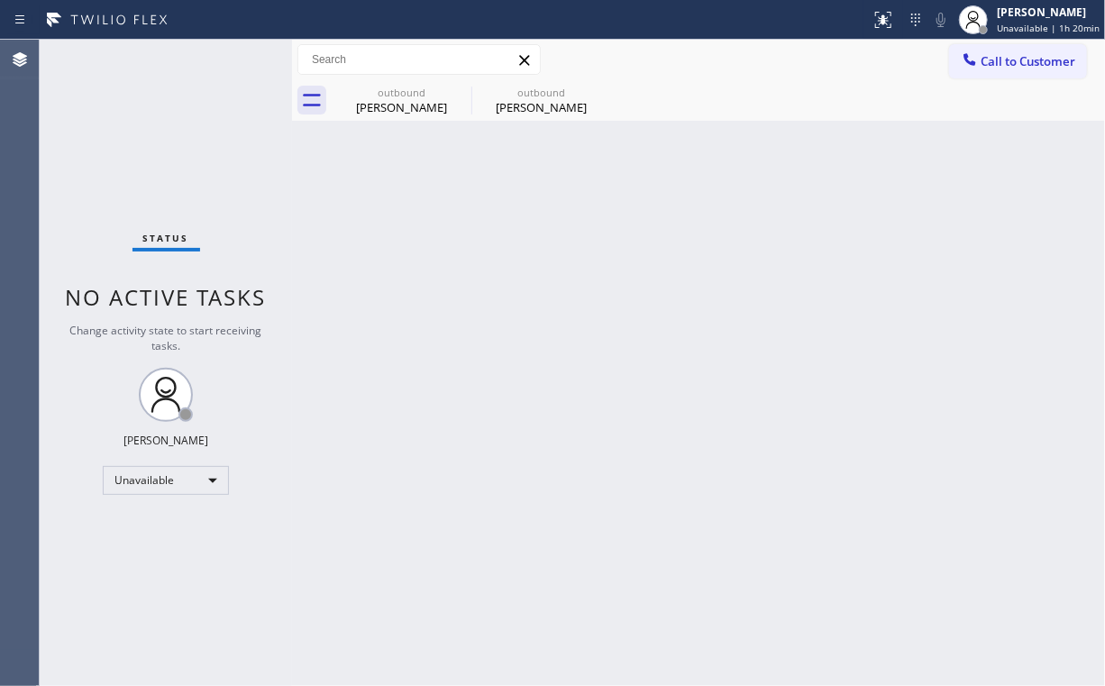
click at [188, 166] on div "Status No active tasks Change activity state to start receiving tasks. [PERSON_…" at bounding box center [166, 363] width 252 height 646
click at [418, 99] on div "Dennis Baca" at bounding box center [402, 107] width 136 height 16
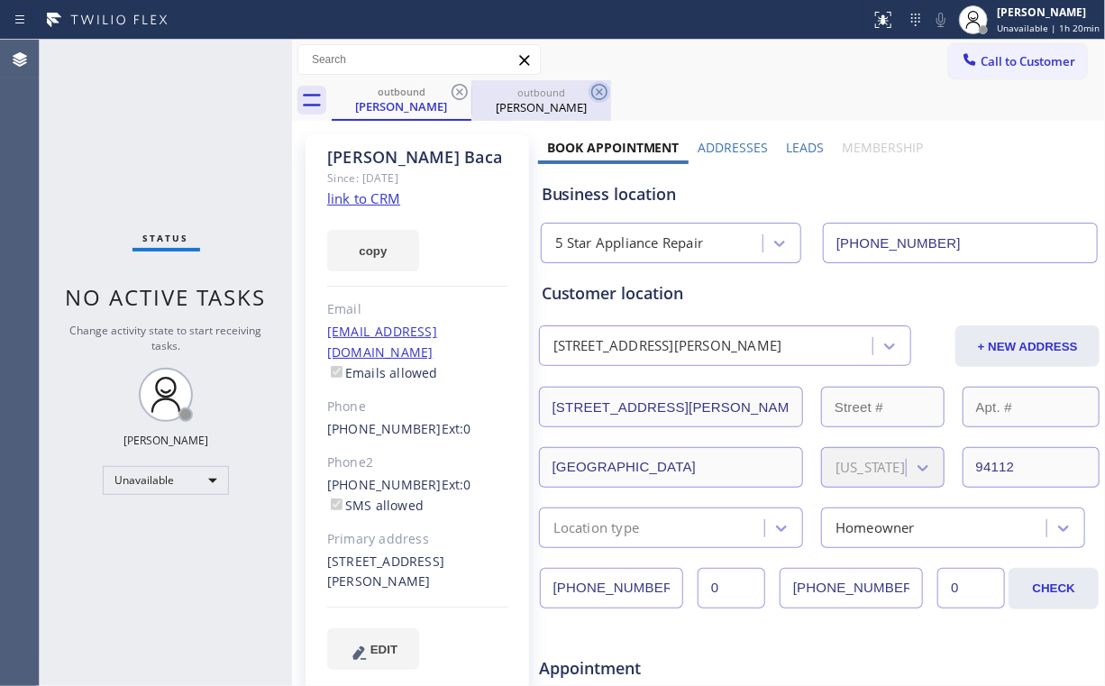
click at [455, 91] on icon at bounding box center [460, 92] width 22 height 22
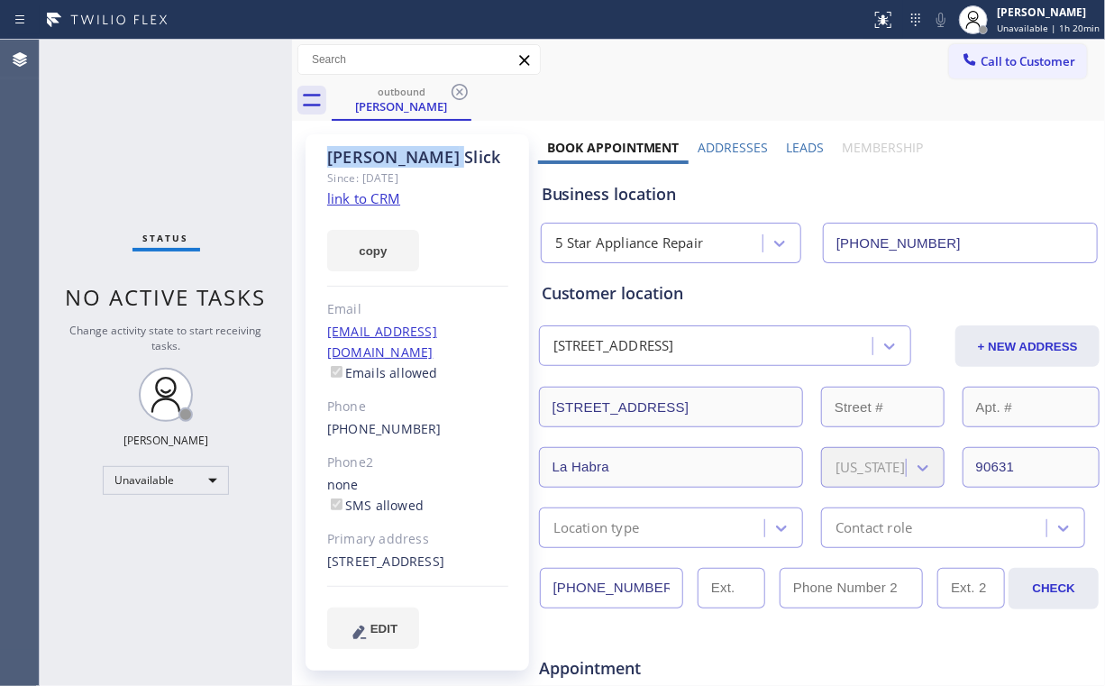
drag, startPoint x: 455, startPoint y: 91, endPoint x: 487, endPoint y: 160, distance: 76.2
click at [456, 91] on icon at bounding box center [460, 92] width 22 height 22
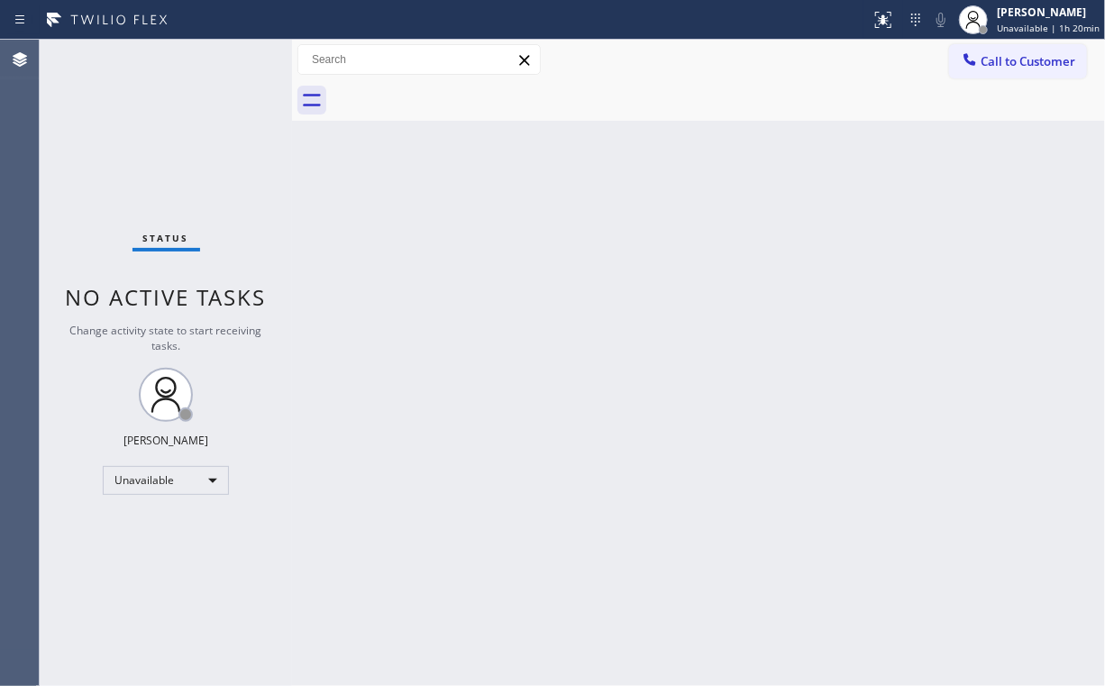
click at [553, 325] on div "Back to Dashboard Change Sender ID Customers Technicians Select a contact Outbo…" at bounding box center [698, 363] width 813 height 646
drag, startPoint x: 180, startPoint y: 161, endPoint x: 227, endPoint y: 33, distance: 136.3
click at [181, 154] on div "Status No active tasks Change activity state to start receiving tasks. [PERSON_…" at bounding box center [166, 363] width 252 height 646
click at [1038, 70] on button "Call to Customer" at bounding box center [1018, 61] width 138 height 34
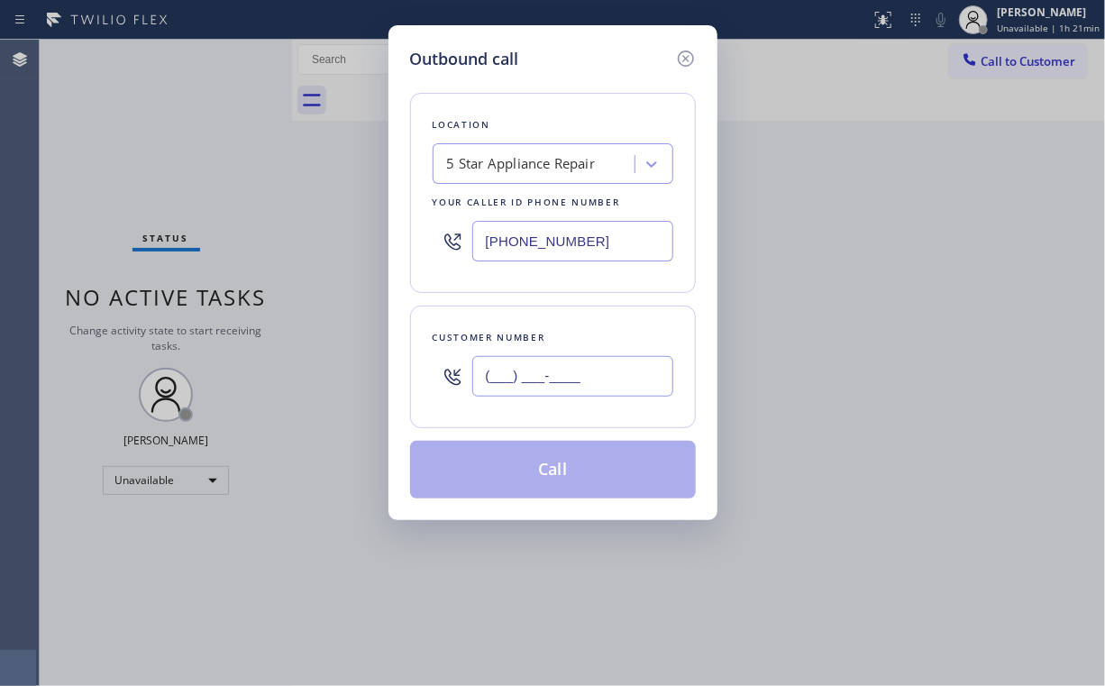
click at [581, 381] on input "(___) ___-____" at bounding box center [572, 376] width 201 height 41
paste input "516) 578-3899"
type input "(516) 578-3899"
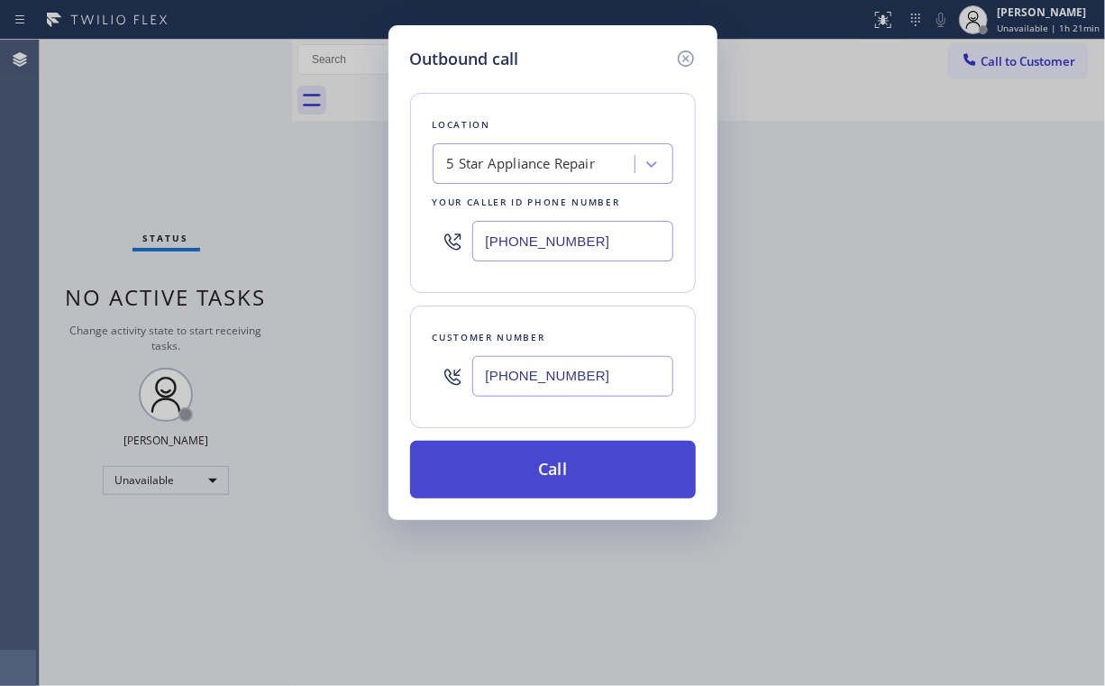
click at [487, 478] on button "Call" at bounding box center [553, 470] width 286 height 58
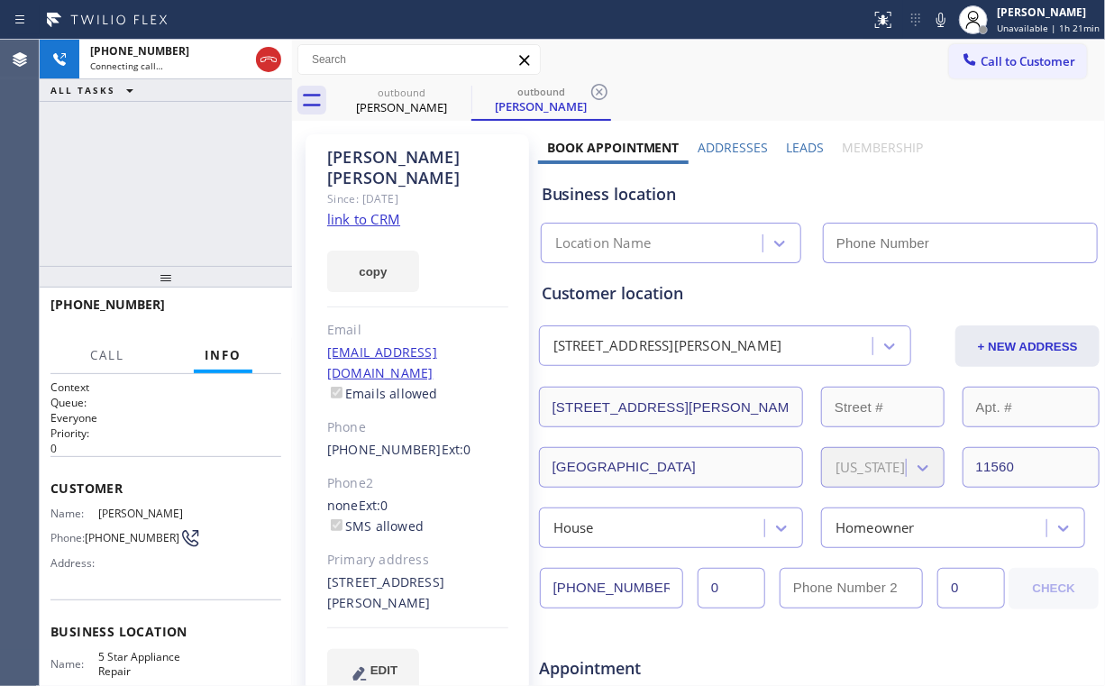
drag, startPoint x: 209, startPoint y: 174, endPoint x: 197, endPoint y: 175, distance: 12.7
click at [209, 175] on div "+15165783899 Connecting call… ALL TASKS ALL TASKS ACTIVE TASKS TASKS IN WRAP UP" at bounding box center [166, 153] width 252 height 226
click at [242, 320] on button "HANG UP" at bounding box center [239, 312] width 84 height 25
click at [244, 318] on span "HANG UP" at bounding box center [239, 312] width 55 height 13
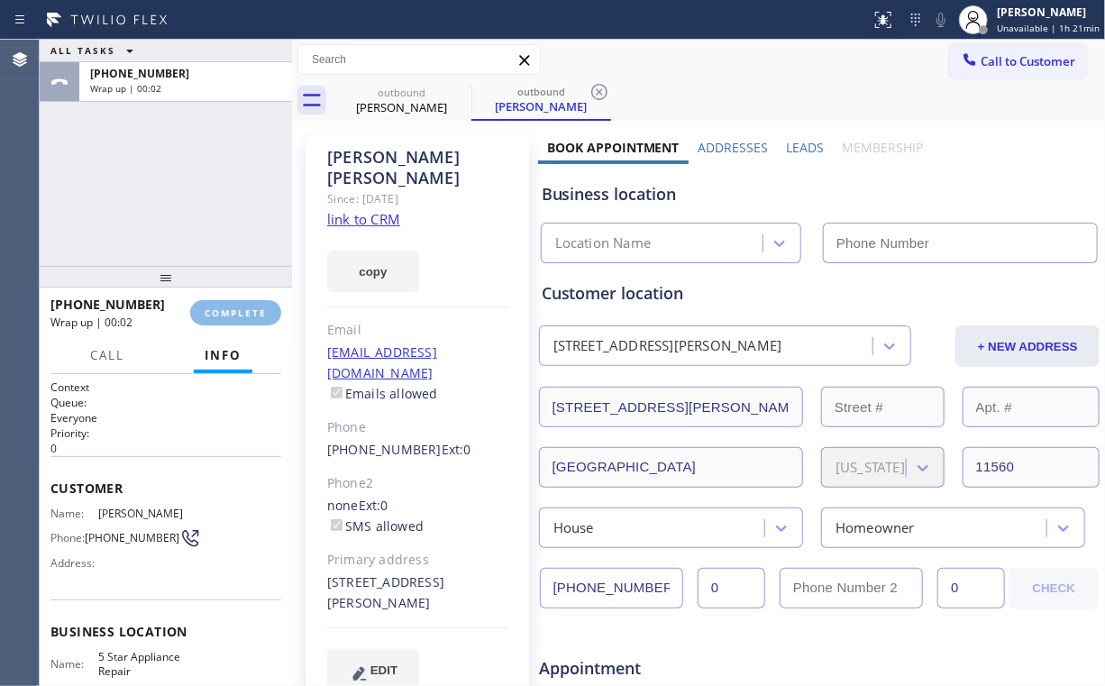
type input "[PHONE_NUMBER]"
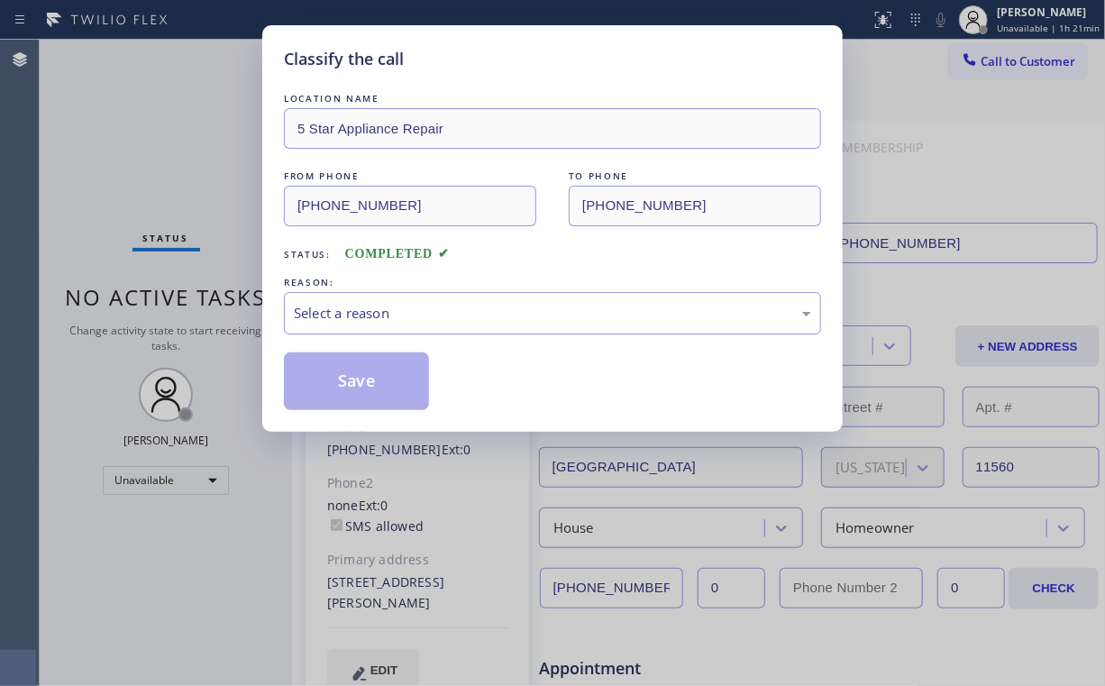
click at [332, 313] on div "Select a reason" at bounding box center [552, 313] width 517 height 21
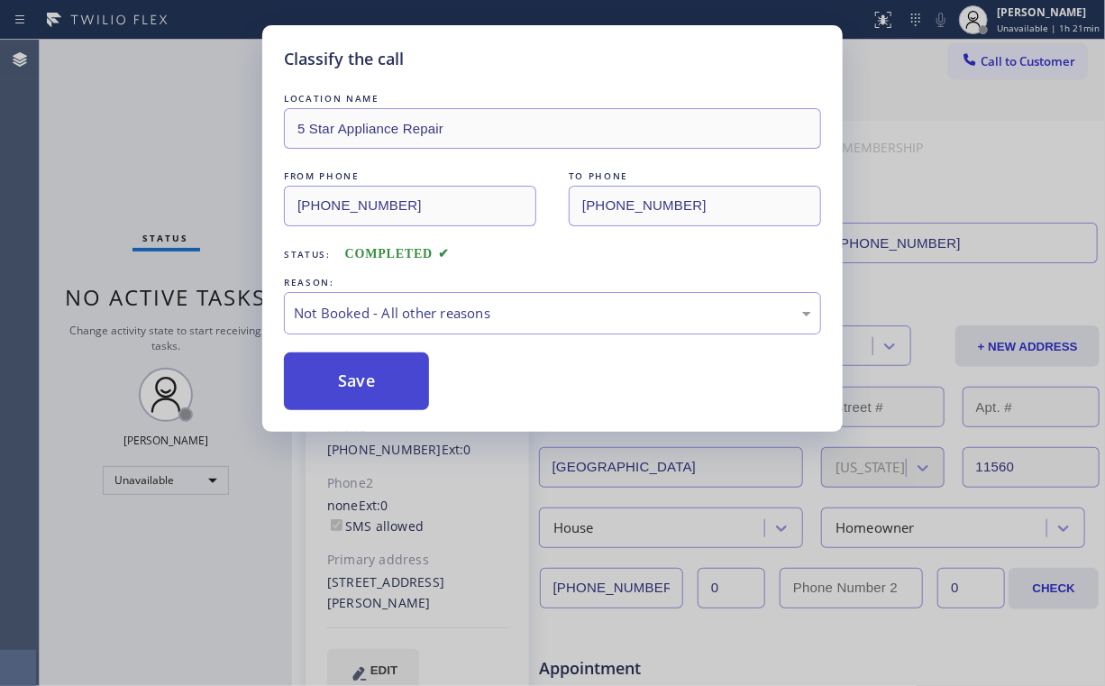
drag, startPoint x: 343, startPoint y: 382, endPoint x: 331, endPoint y: 359, distance: 26.6
click at [343, 382] on button "Save" at bounding box center [356, 381] width 145 height 58
click at [97, 110] on div "Classify the call LOCATION NAME 5 Star Appliance Repair FROM PHONE (855) 731-49…" at bounding box center [552, 343] width 1105 height 686
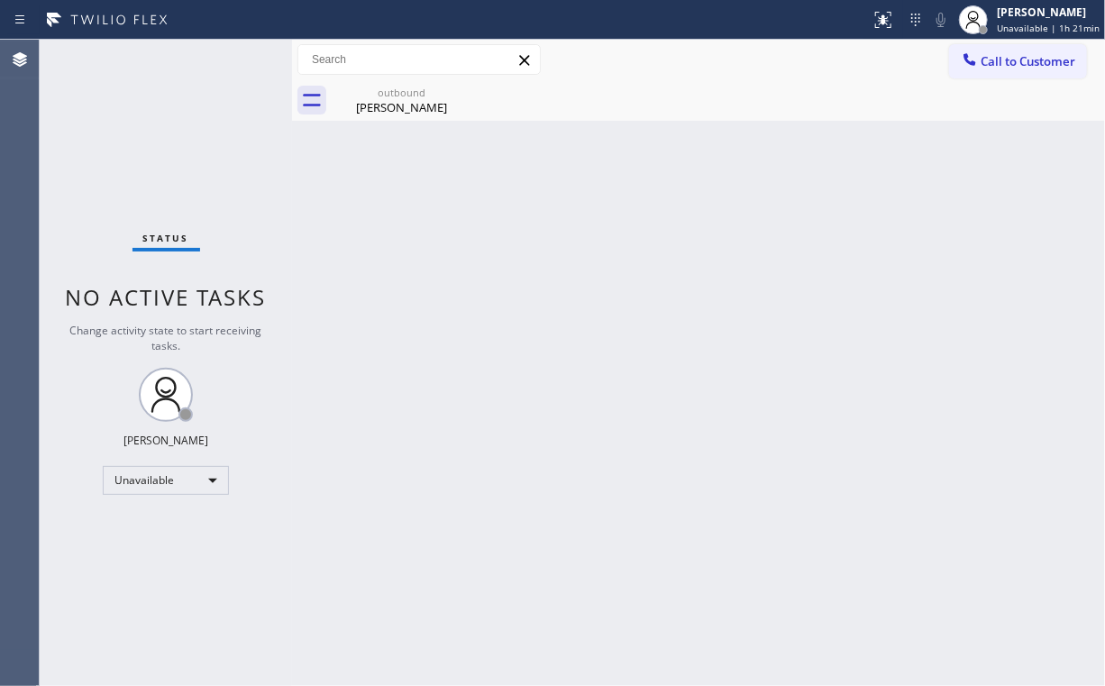
drag, startPoint x: 1017, startPoint y: 66, endPoint x: 1015, endPoint y: 78, distance: 11.9
click at [1017, 70] on button "Call to Customer" at bounding box center [1018, 61] width 138 height 34
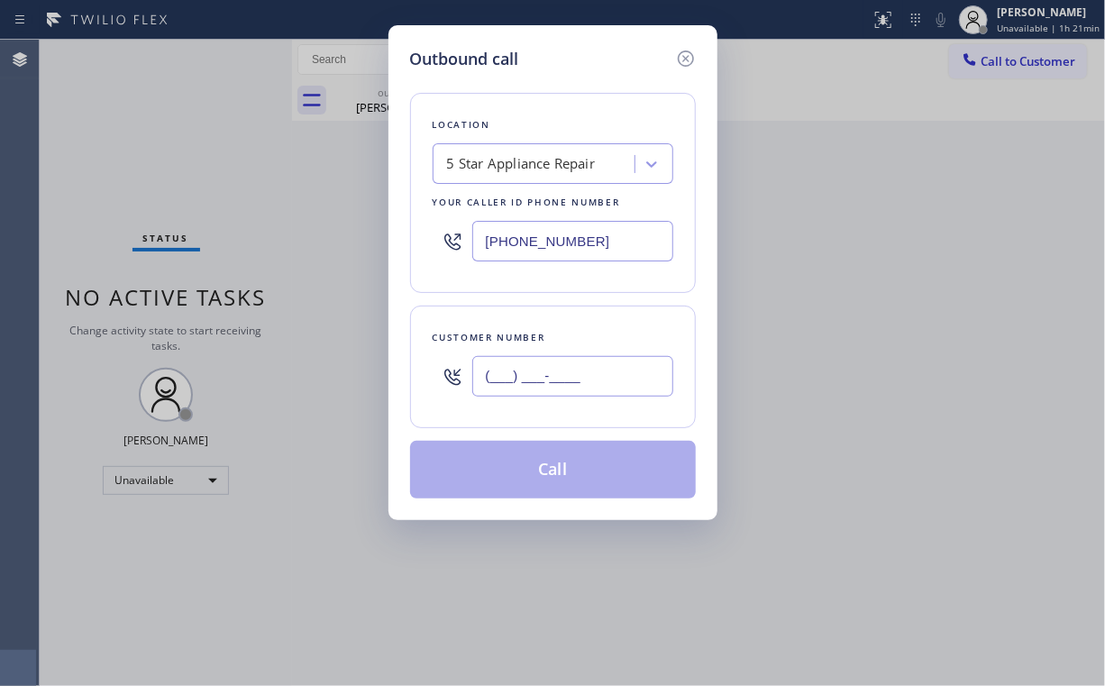
click at [614, 388] on input "(___) ___-____" at bounding box center [572, 376] width 201 height 41
paste input "310) 383-8623"
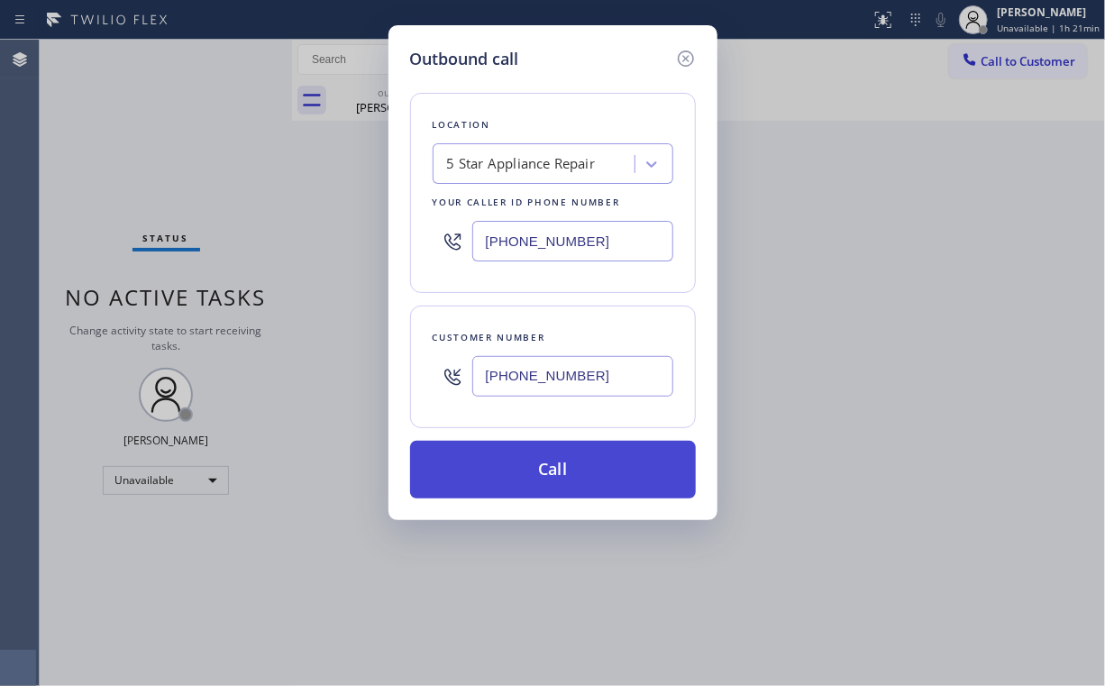
type input "(310) 383-8623"
click at [511, 472] on button "Call" at bounding box center [553, 470] width 286 height 58
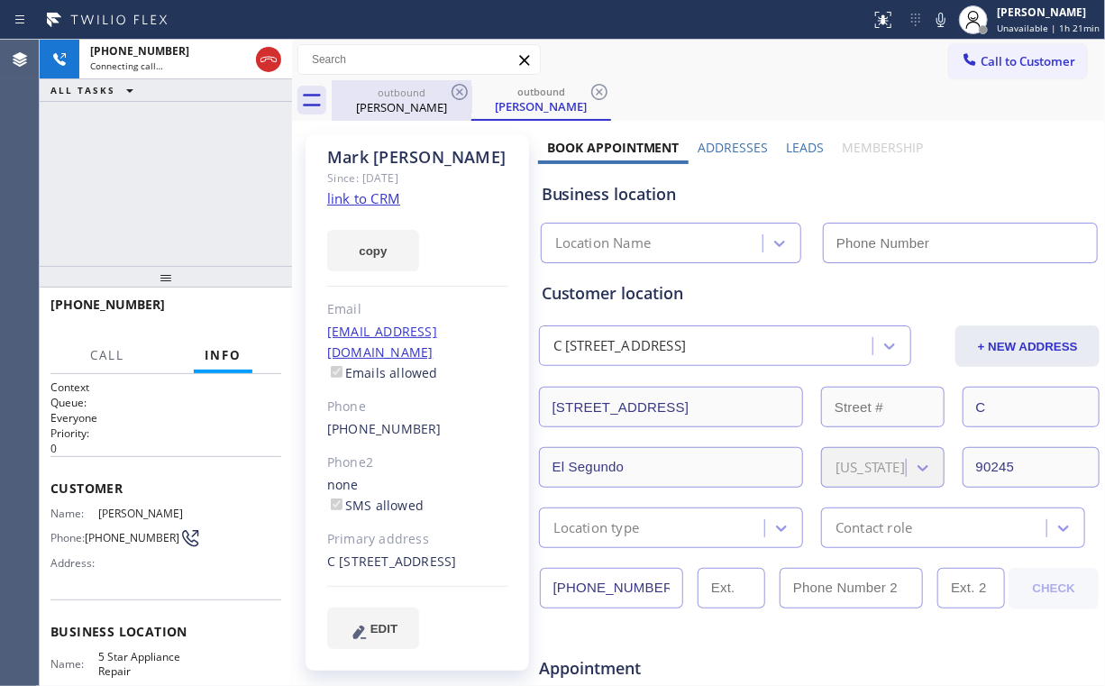
click at [208, 170] on div "+13103838623 Connecting call… ALL TASKS ALL TASKS ACTIVE TASKS TASKS IN WRAP UP" at bounding box center [166, 153] width 252 height 226
click at [395, 99] on div "Alexandra Wade" at bounding box center [402, 107] width 136 height 16
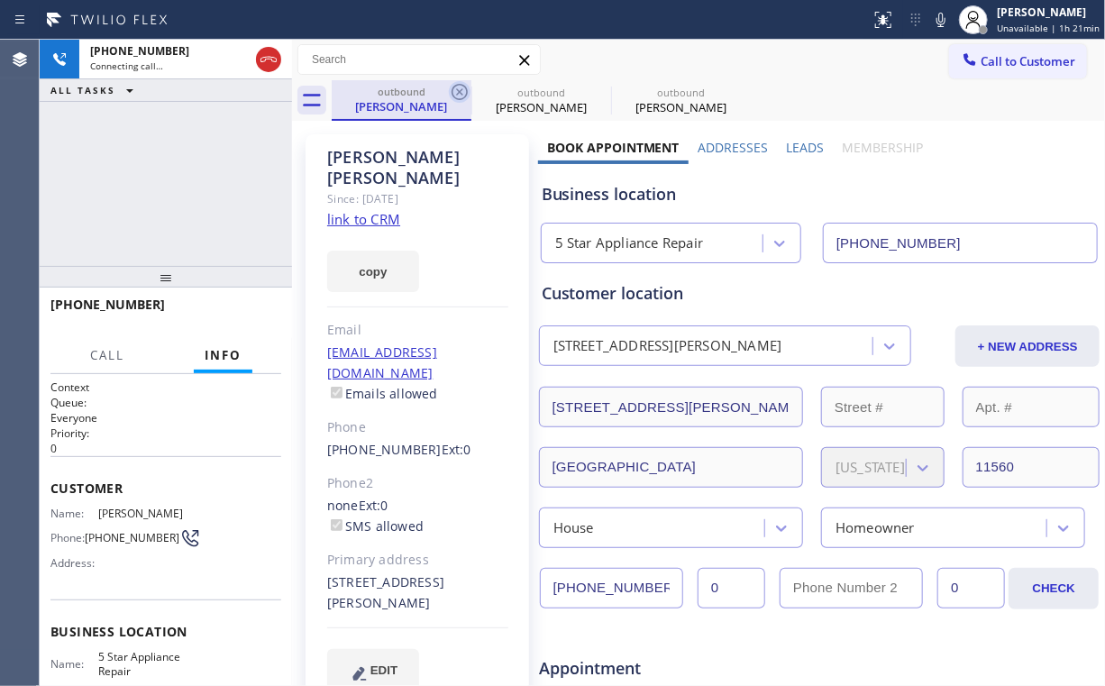
click at [455, 90] on icon at bounding box center [460, 92] width 22 height 22
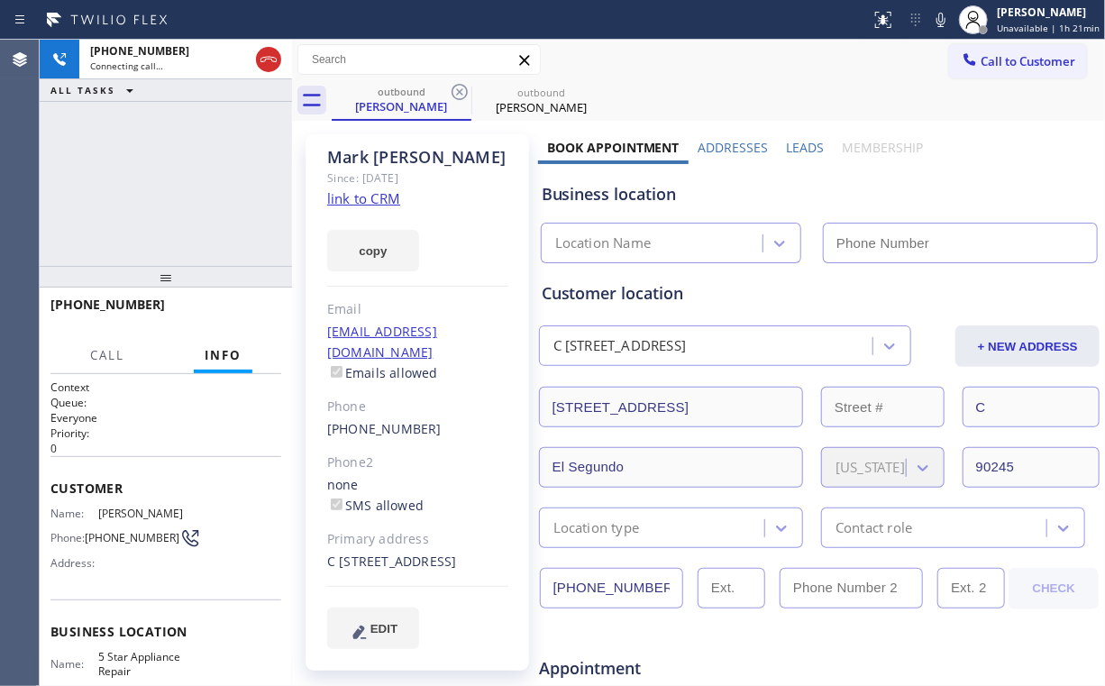
click at [192, 178] on div "+13103838623 Connecting call… ALL TASKS ALL TASKS ACTIVE TASKS TASKS IN WRAP UP" at bounding box center [166, 153] width 252 height 226
type input "[PHONE_NUMBER]"
drag, startPoint x: 169, startPoint y: 206, endPoint x: 137, endPoint y: 124, distance: 87.4
click at [166, 192] on div "+13103838623 Connecting call… ALL TASKS ALL TASKS ACTIVE TASKS TASKS IN WRAP UP" at bounding box center [166, 153] width 252 height 226
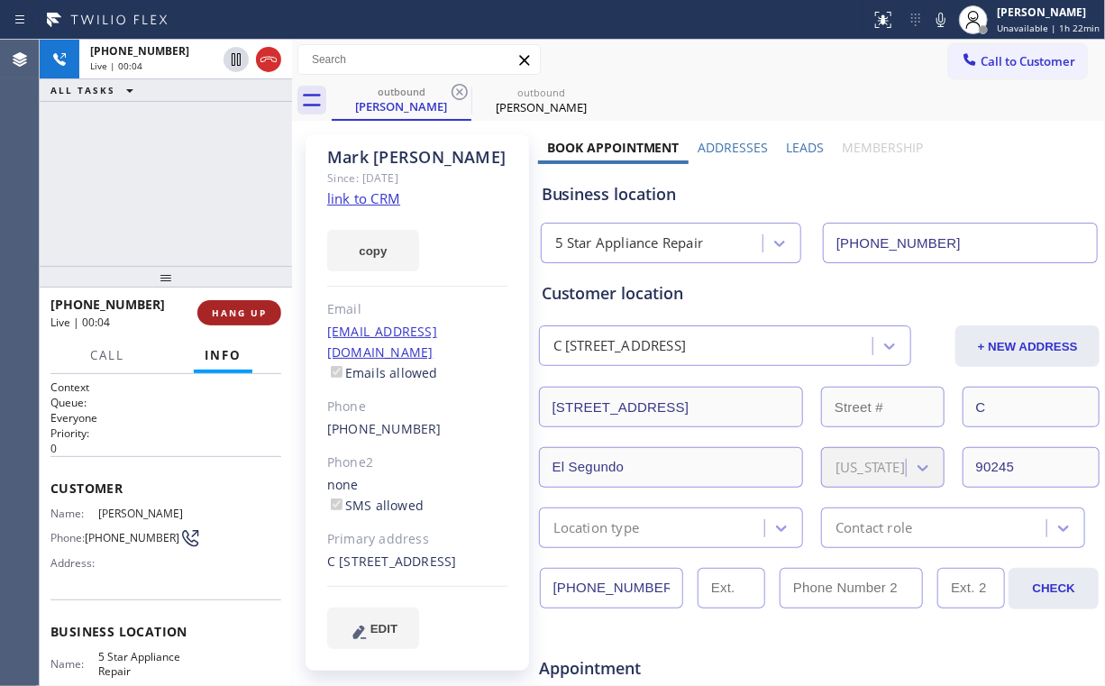
click at [242, 305] on button "HANG UP" at bounding box center [239, 312] width 84 height 25
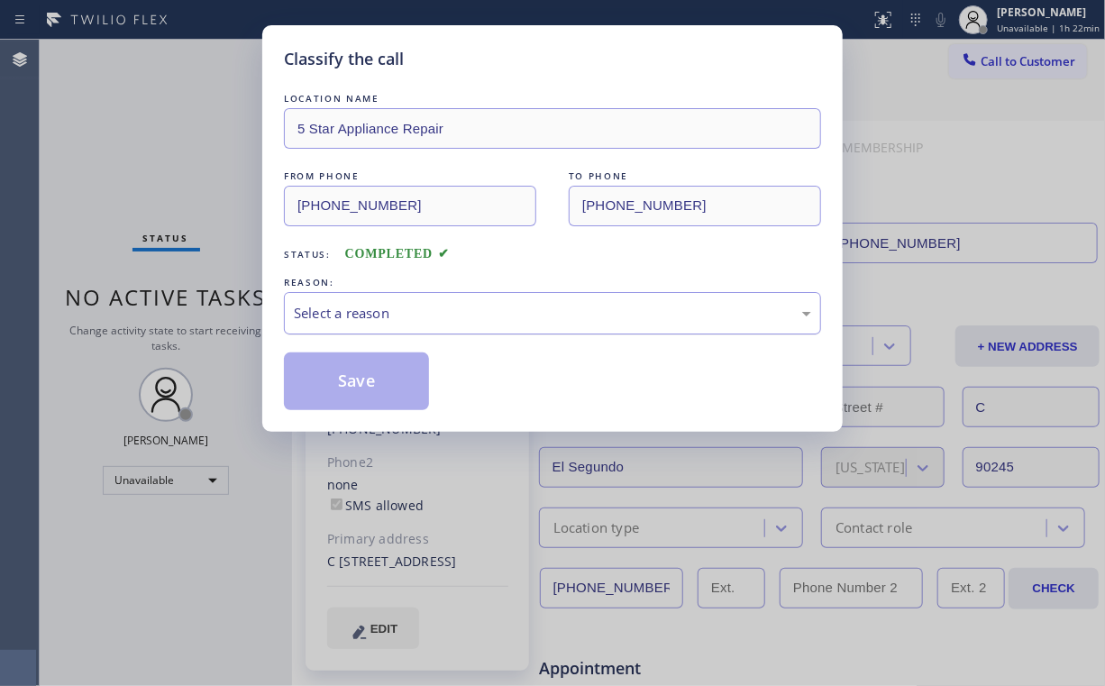
click at [353, 310] on div "Select a reason" at bounding box center [552, 313] width 517 height 21
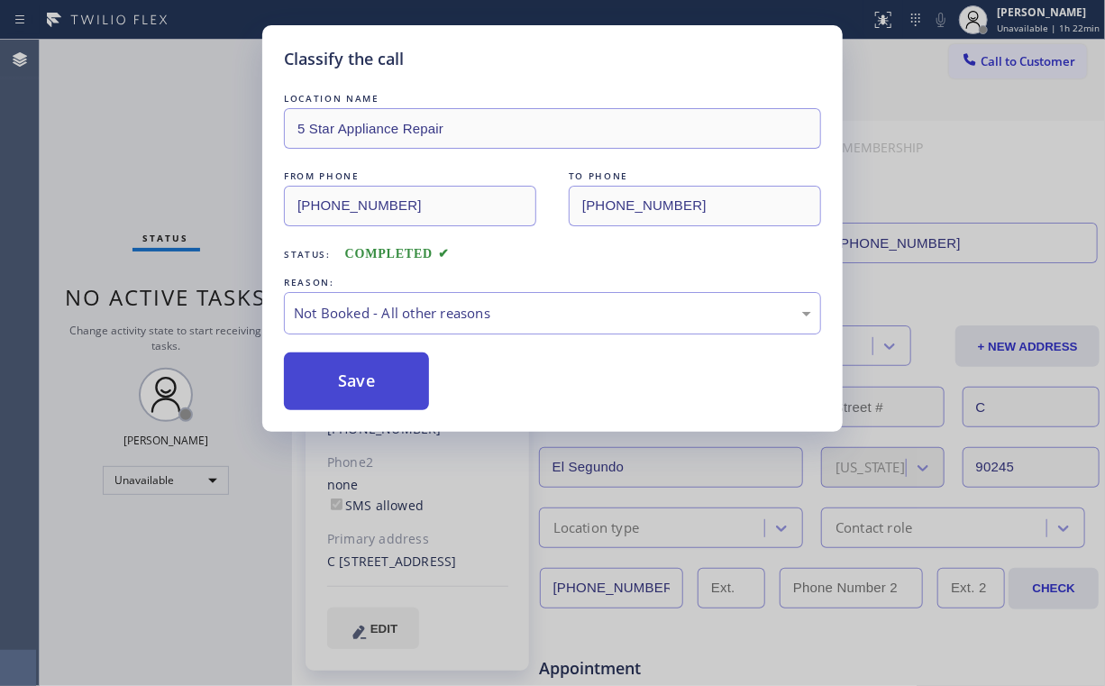
click at [355, 381] on button "Save" at bounding box center [356, 381] width 145 height 58
drag, startPoint x: 173, startPoint y: 148, endPoint x: 392, endPoint y: 559, distance: 465.8
click at [179, 157] on div "Classify the call LOCATION NAME 5 Star Appliance Repair FROM PHONE (855) 731-49…" at bounding box center [552, 343] width 1105 height 686
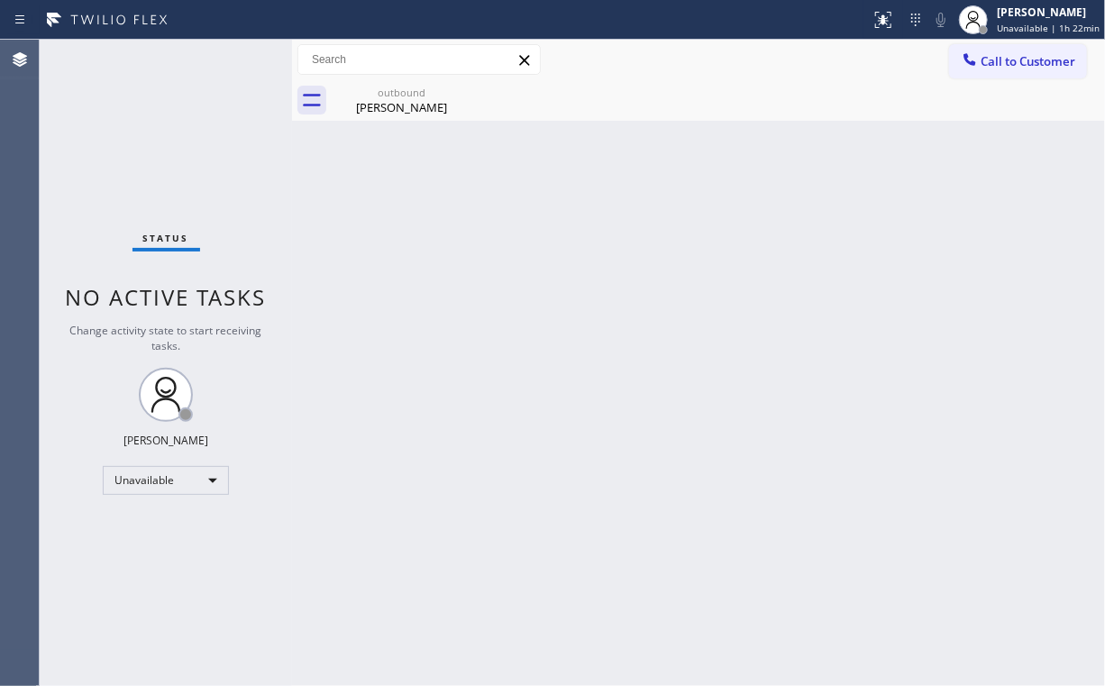
drag, startPoint x: 682, startPoint y: 43, endPoint x: 727, endPoint y: 66, distance: 50.4
click at [690, 50] on div "Call to Customer Outbound call Location 5 Star Appliance Repair Your caller id …" at bounding box center [698, 60] width 813 height 41
drag, startPoint x: 1042, startPoint y: 67, endPoint x: 739, endPoint y: 206, distance: 333.2
click at [1037, 69] on span "Call to Customer" at bounding box center [1028, 61] width 95 height 16
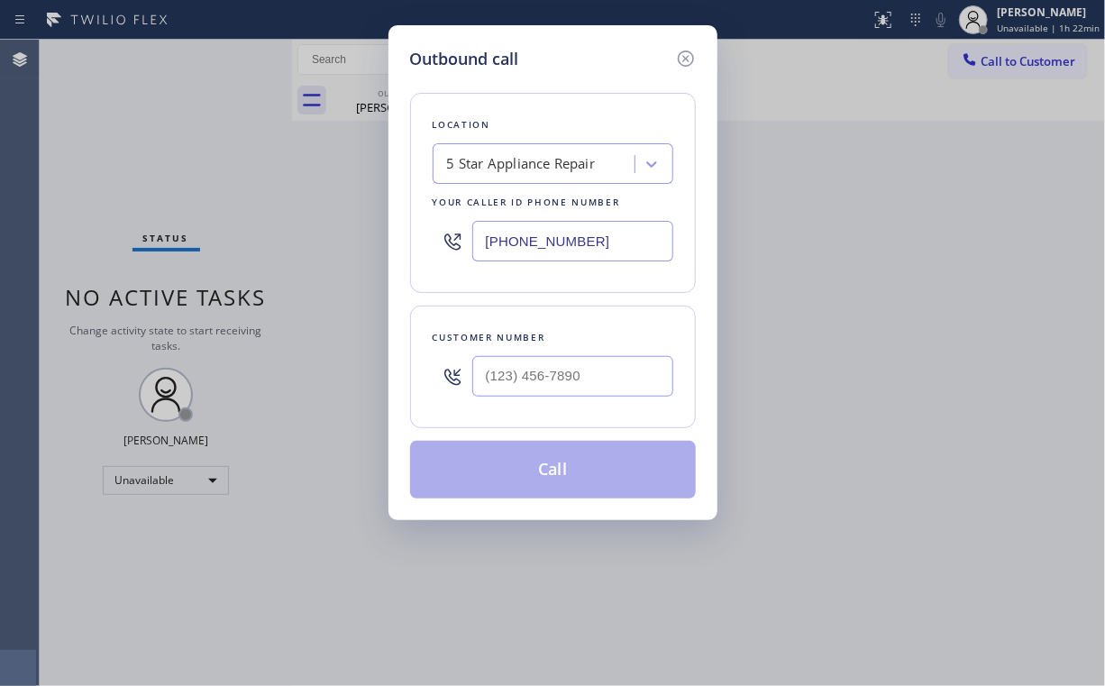
click at [343, 278] on div "Outbound call Location 5 Star Appliance Repair Your caller id phone number [PHO…" at bounding box center [552, 343] width 1105 height 686
paste input "424) 306-1757"
type input "(424) 306-1757"
click at [261, 148] on div "Outbound call Location HVAC Pros Torrance Your caller id phone number (424) 306…" at bounding box center [552, 343] width 1105 height 686
click at [563, 371] on input "(___) ___-____" at bounding box center [572, 376] width 201 height 41
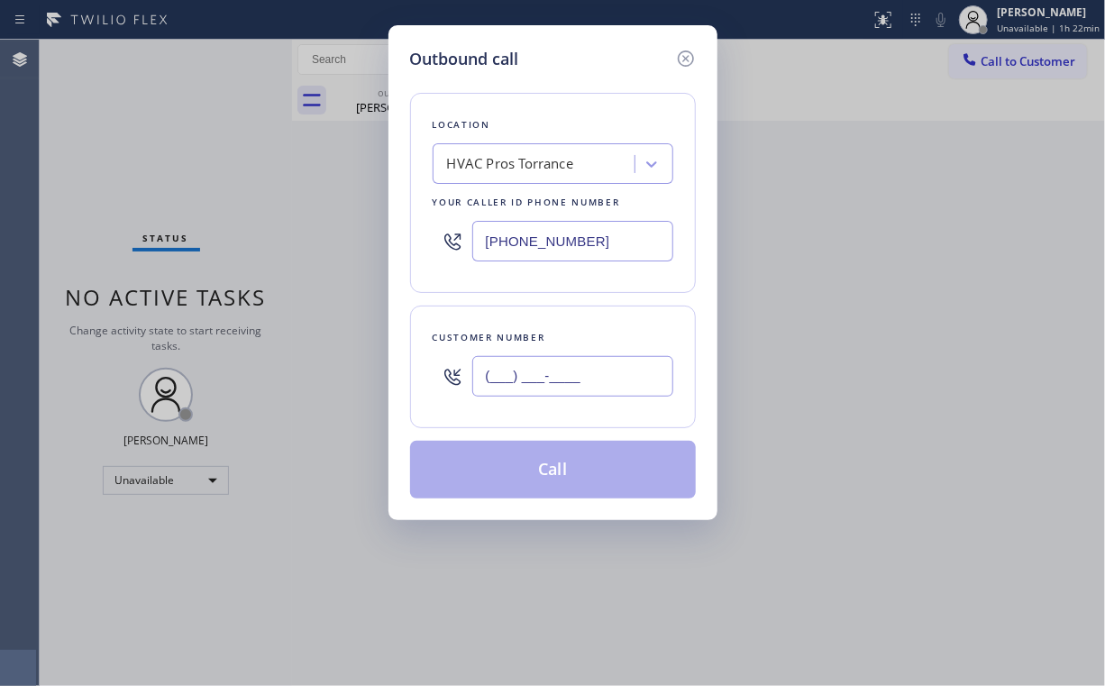
paste input "574) 306-8072"
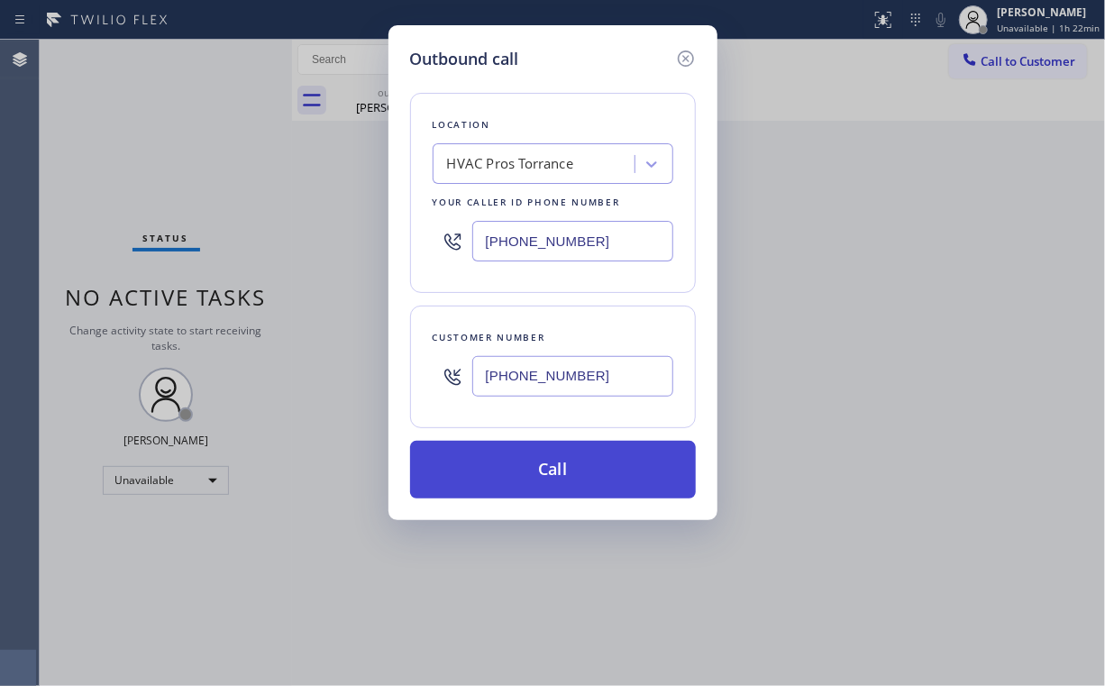
type input "(574) 306-8072"
click at [565, 481] on button "Call" at bounding box center [553, 470] width 286 height 58
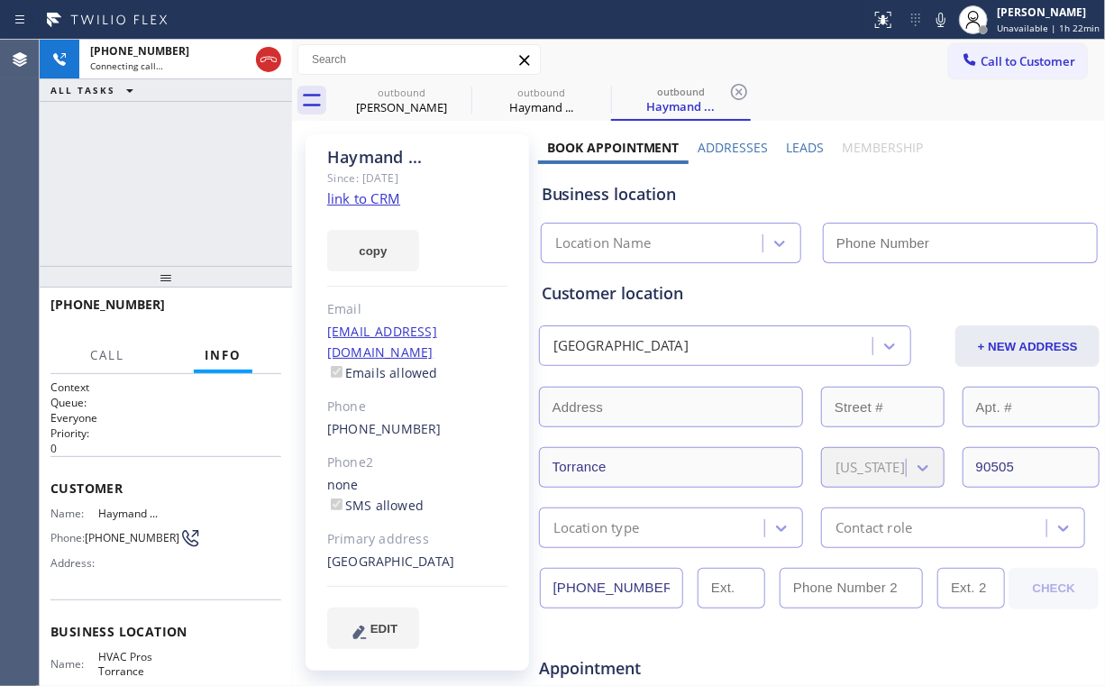
click at [162, 150] on div "+15743068072 Connecting call… ALL TASKS ALL TASKS ACTIVE TASKS TASKS IN WRAP UP" at bounding box center [166, 153] width 252 height 226
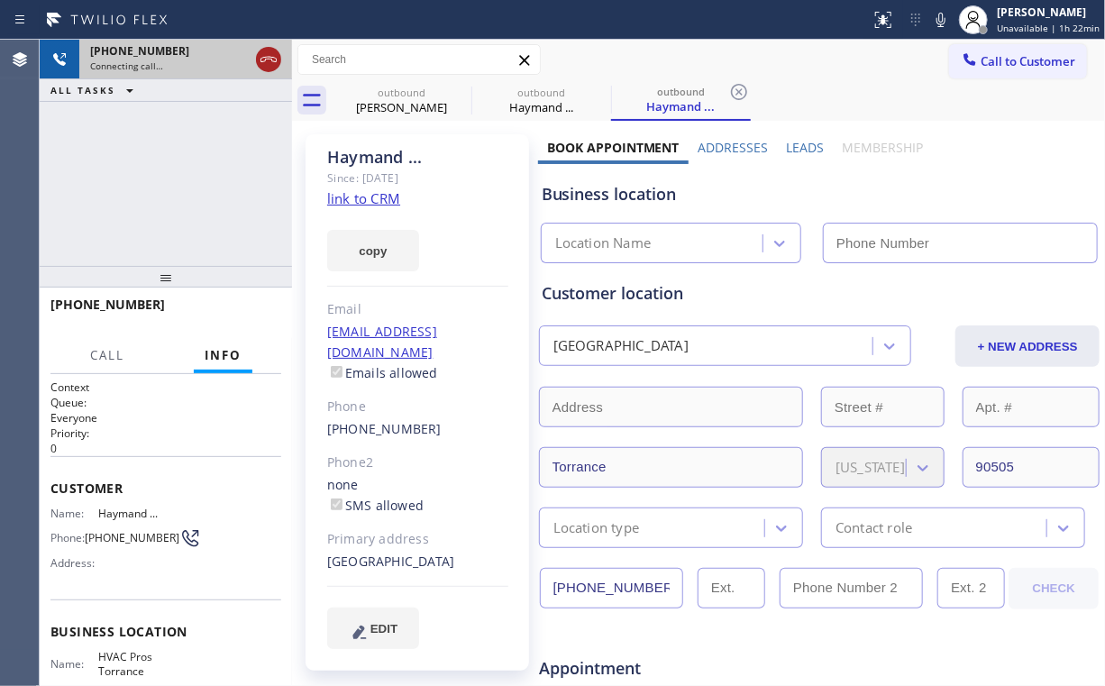
click at [267, 59] on icon at bounding box center [269, 60] width 22 height 22
click at [393, 101] on div "Mark Evans" at bounding box center [402, 107] width 136 height 16
type input "[PHONE_NUMBER]"
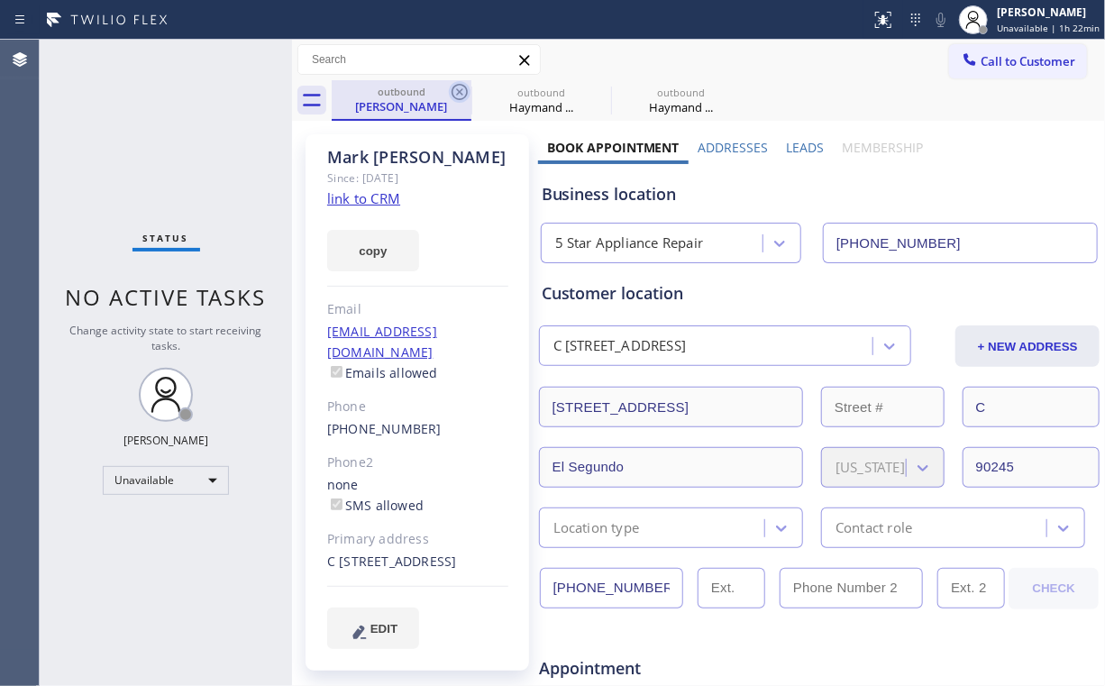
click at [462, 90] on icon at bounding box center [460, 92] width 16 height 16
click at [462, 89] on icon at bounding box center [460, 92] width 16 height 16
click at [0, 0] on icon at bounding box center [0, 0] width 0 height 0
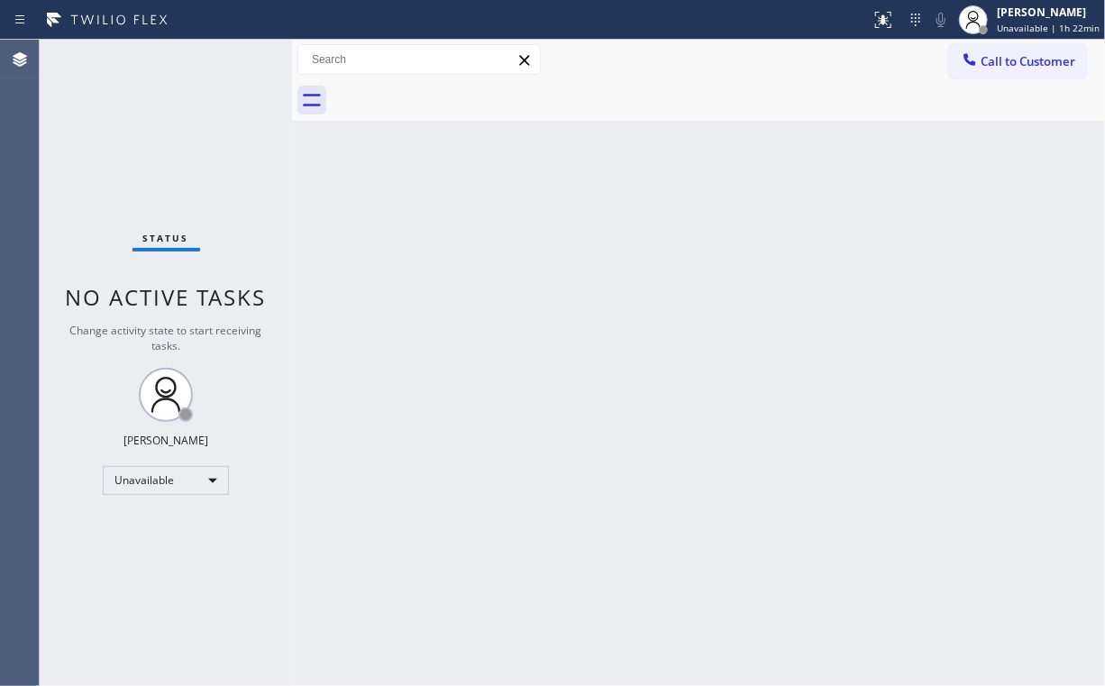
drag, startPoint x: 646, startPoint y: 122, endPoint x: 806, endPoint y: 126, distance: 159.6
click at [653, 123] on div "Back to Dashboard Change Sender ID Customers Technicians Select a contact Outbo…" at bounding box center [698, 363] width 813 height 646
drag, startPoint x: 1009, startPoint y: 60, endPoint x: 684, endPoint y: 253, distance: 377.5
click at [1008, 60] on span "Call to Customer" at bounding box center [1028, 61] width 95 height 16
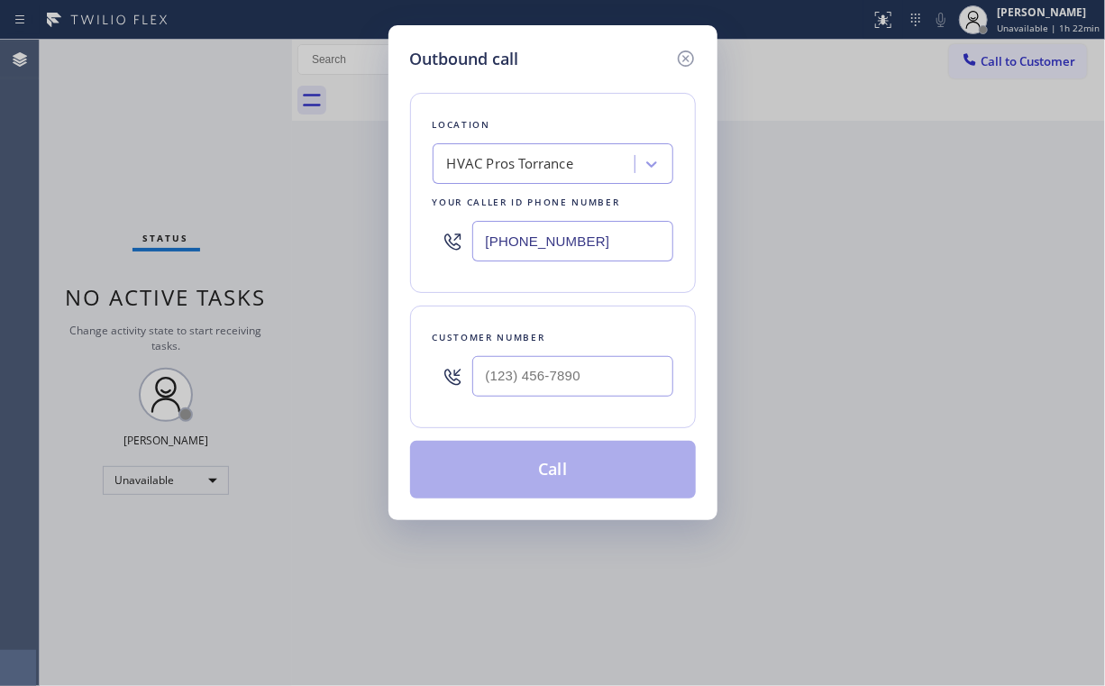
drag, startPoint x: 614, startPoint y: 228, endPoint x: 267, endPoint y: 288, distance: 352.1
click at [313, 283] on div "Outbound call Location HVAC Pros Torrance Your caller id phone number (424) 306…" at bounding box center [552, 343] width 1105 height 686
paste input "805) 876-9180"
type input "(805) 876-9180"
click at [553, 101] on div "Location High Q Appliance Repair Thousand Oaks Your caller id phone number (805…" at bounding box center [553, 193] width 286 height 200
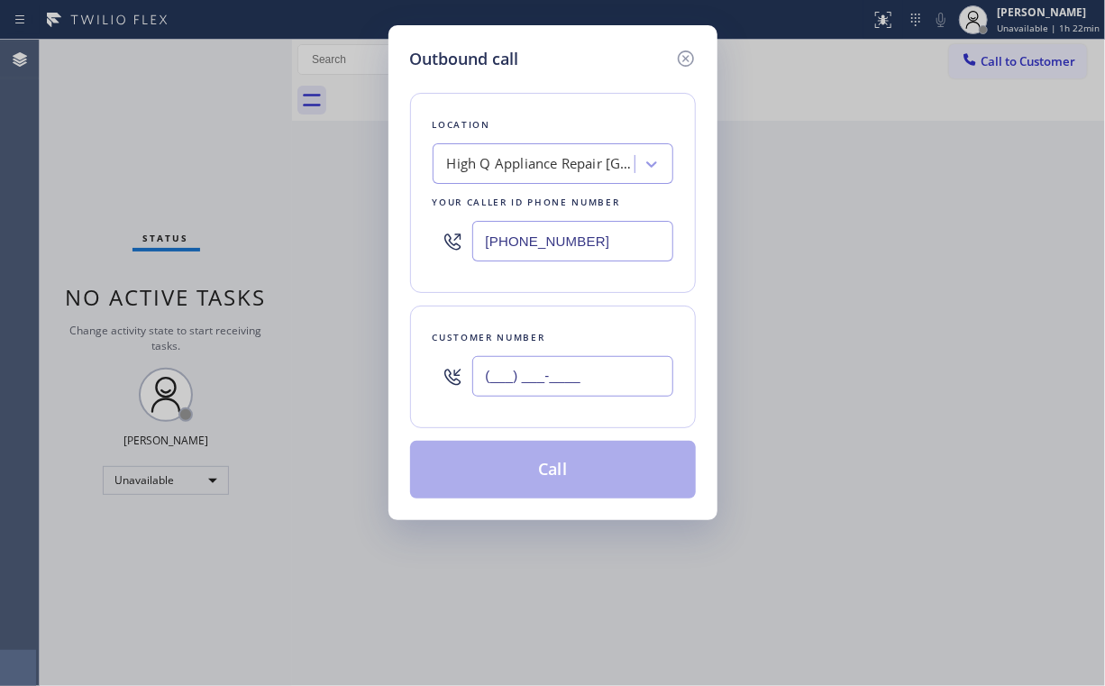
click at [543, 375] on input "(___) ___-____" at bounding box center [572, 376] width 201 height 41
paste input "805) 795-0891"
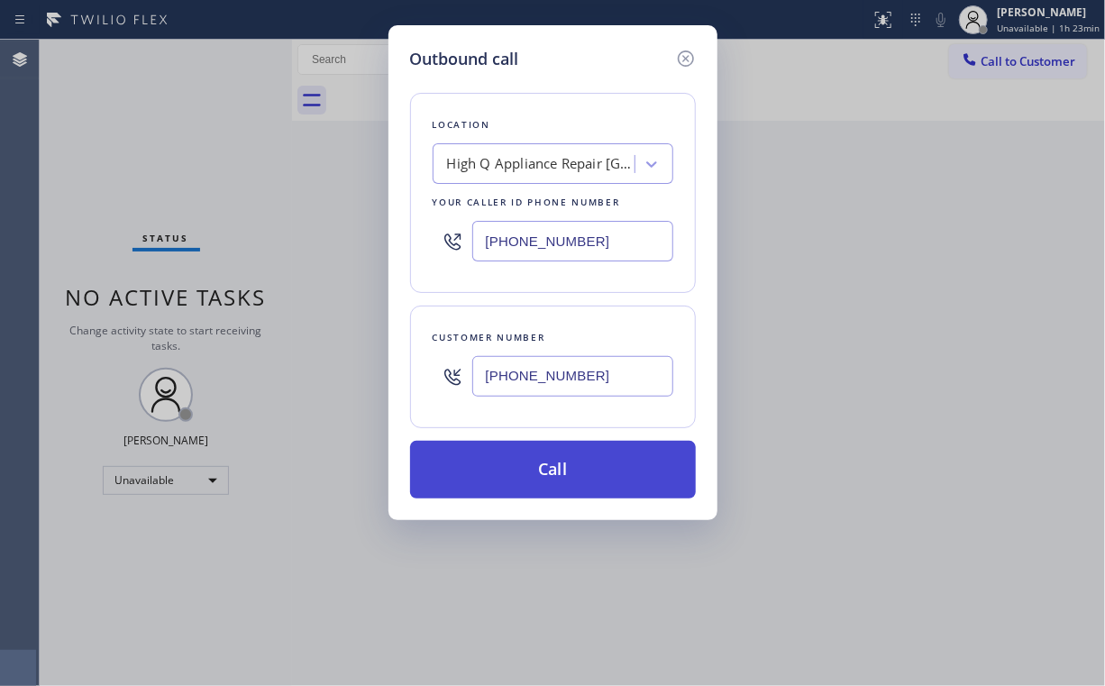
type input "(805) 795-0891"
click at [523, 459] on button "Call" at bounding box center [553, 470] width 286 height 58
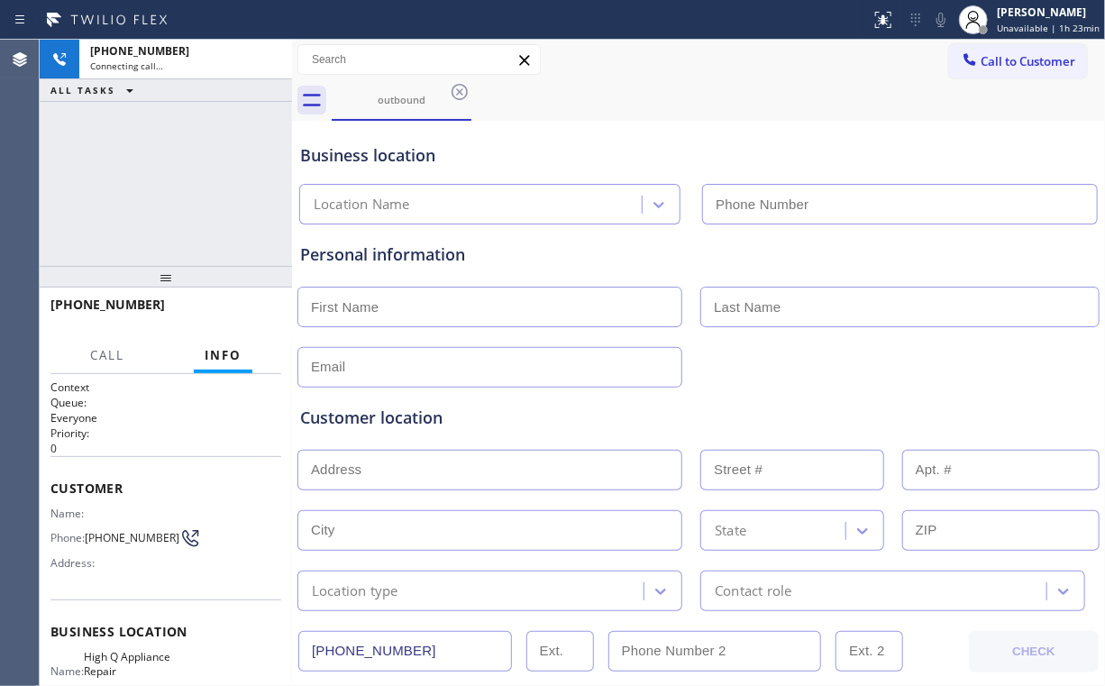
type input "(805) 876-9180"
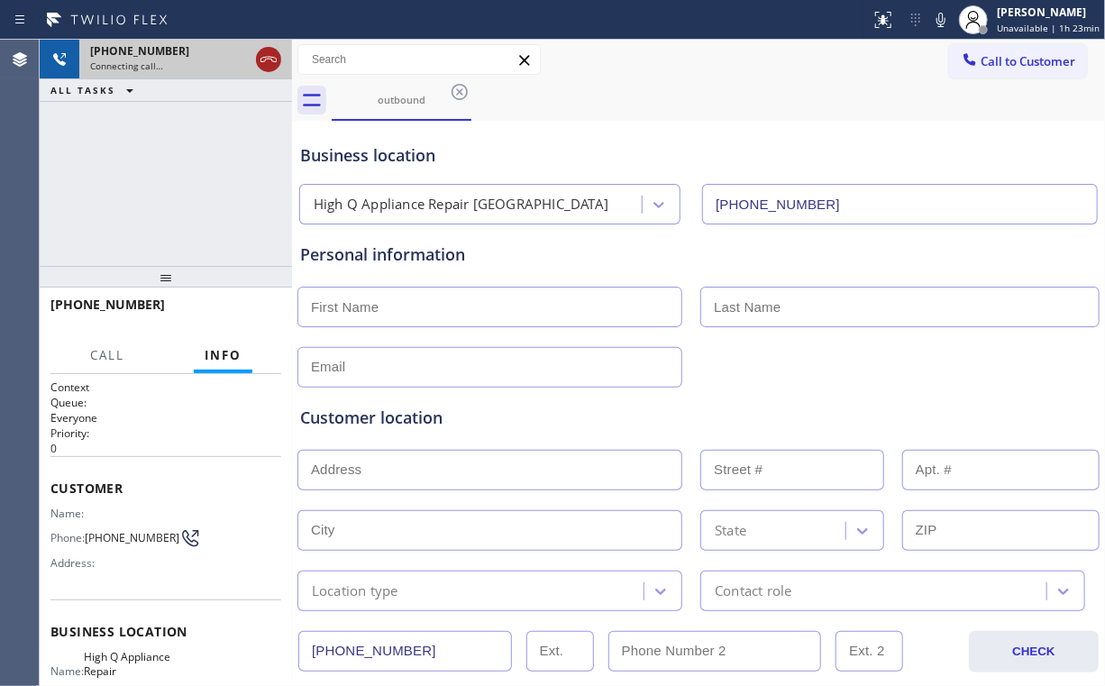
click at [274, 47] on button at bounding box center [268, 59] width 25 height 25
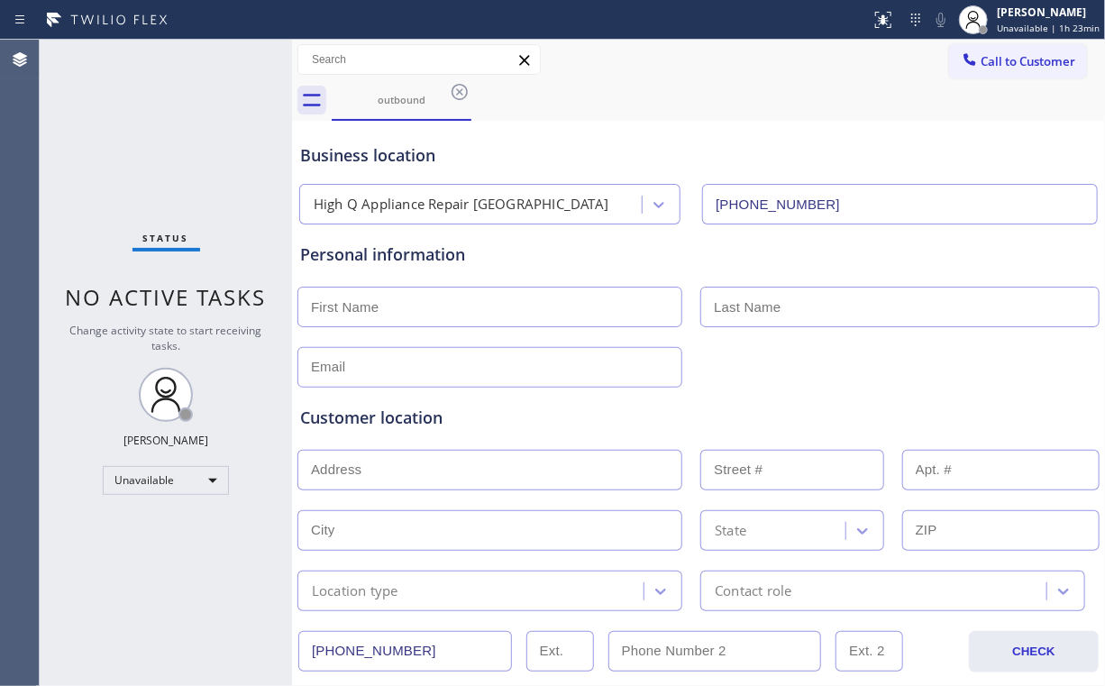
click at [202, 191] on div "Status No active tasks Change activity state to start receiving tasks. [PERSON_…" at bounding box center [166, 363] width 252 height 646
drag, startPoint x: 385, startPoint y: 98, endPoint x: 451, endPoint y: 90, distance: 66.3
click at [386, 98] on div "outbound" at bounding box center [402, 100] width 136 height 14
click at [465, 94] on icon at bounding box center [460, 92] width 22 height 22
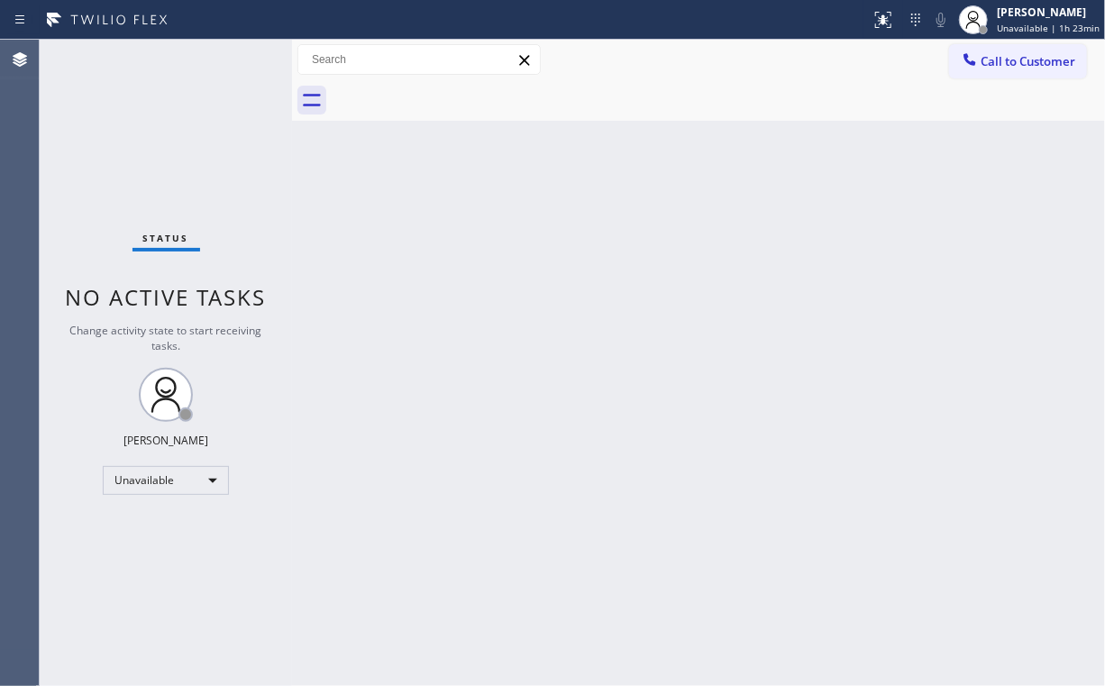
drag, startPoint x: 140, startPoint y: 122, endPoint x: 133, endPoint y: 9, distance: 112.9
click at [137, 97] on div "Status No active tasks Change activity state to start receiving tasks. [PERSON_…" at bounding box center [166, 363] width 252 height 646
drag, startPoint x: 1011, startPoint y: 65, endPoint x: 613, endPoint y: 288, distance: 455.7
click at [1008, 69] on span "Call to Customer" at bounding box center [1028, 61] width 95 height 16
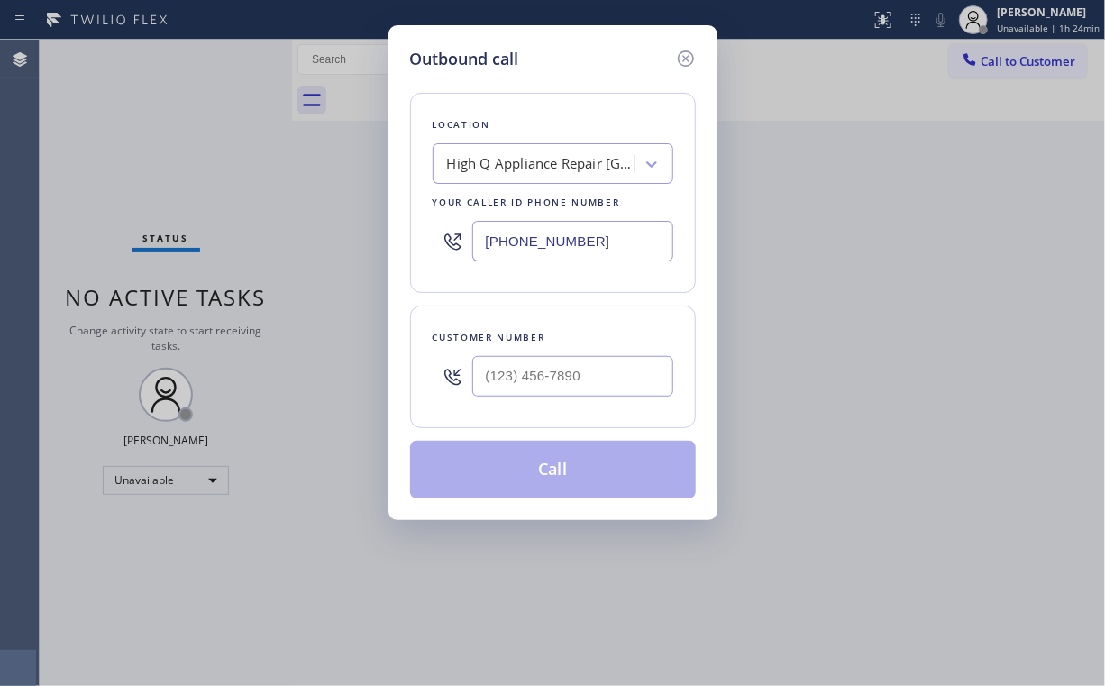
drag, startPoint x: 588, startPoint y: 230, endPoint x: 334, endPoint y: 268, distance: 256.1
click at [356, 265] on div "Outbound call Location High Q Appliance Repair Thousand Oaks Your caller id pho…" at bounding box center [552, 343] width 1105 height 686
paste input "55) 999-4417"
type input "(855) 999-4417"
drag, startPoint x: 552, startPoint y: 104, endPoint x: 562, endPoint y: 151, distance: 48.8
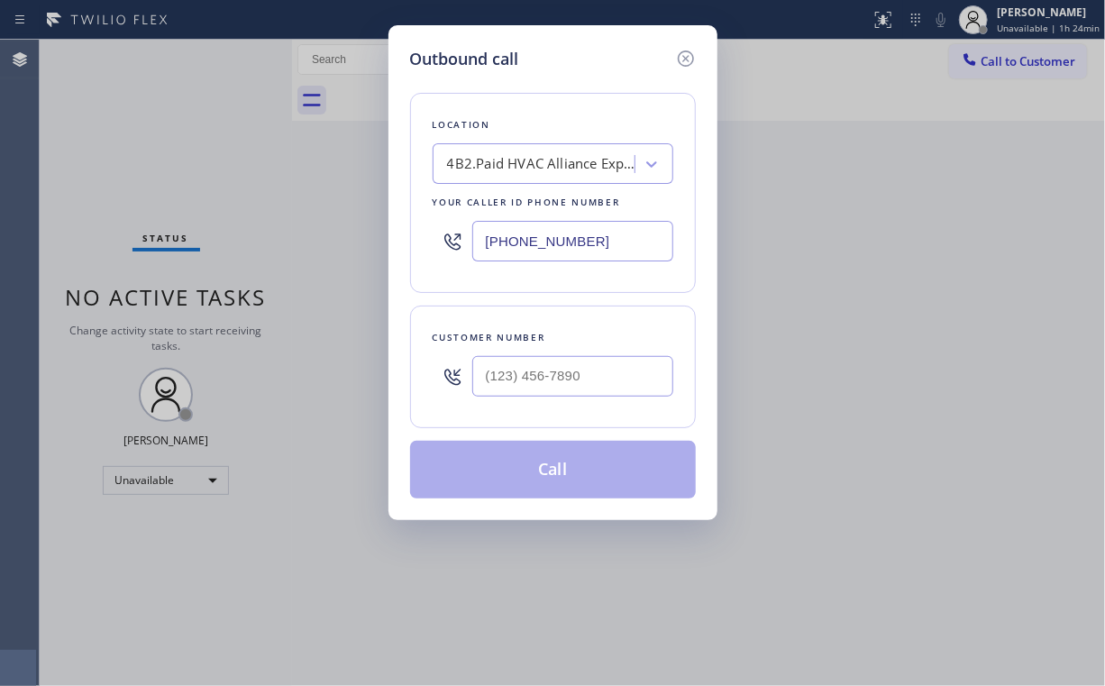
click at [552, 103] on div "Location 4B2.Paid HVAC Alliance Expert Your caller id phone number (855) 999-44…" at bounding box center [553, 193] width 286 height 200
drag, startPoint x: 588, startPoint y: 363, endPoint x: 599, endPoint y: 361, distance: 11.2
click at [589, 363] on input "(___) ___-____" at bounding box center [572, 376] width 201 height 41
paste input "714) 318-6079"
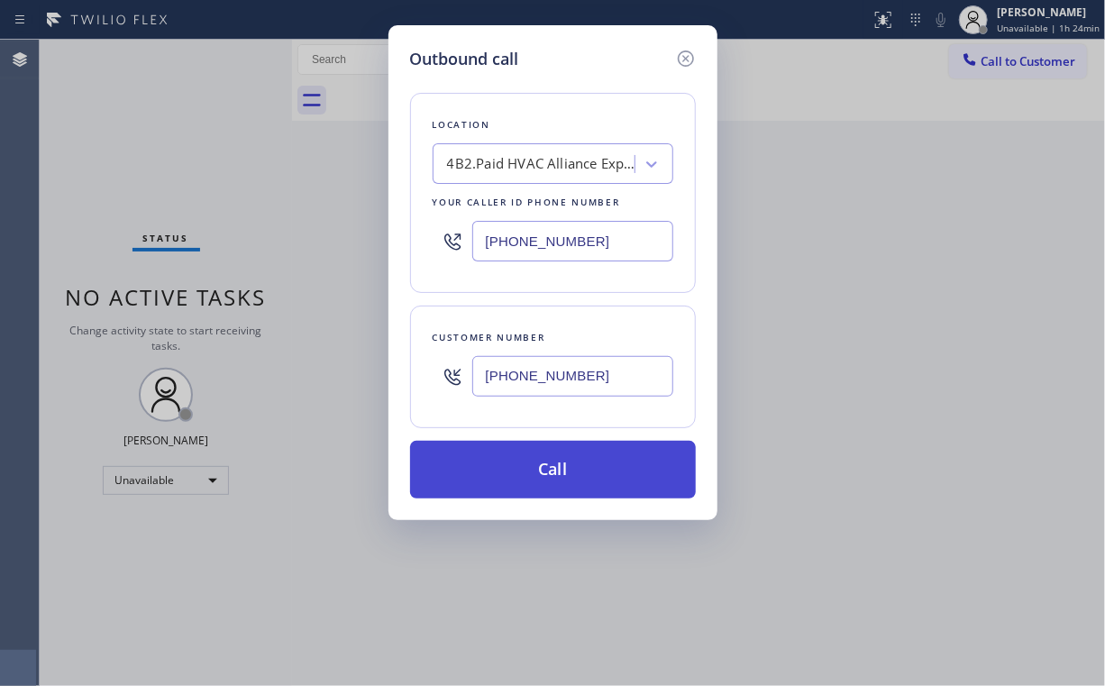
type input "(714) 318-6079"
click at [562, 464] on button "Call" at bounding box center [553, 470] width 286 height 58
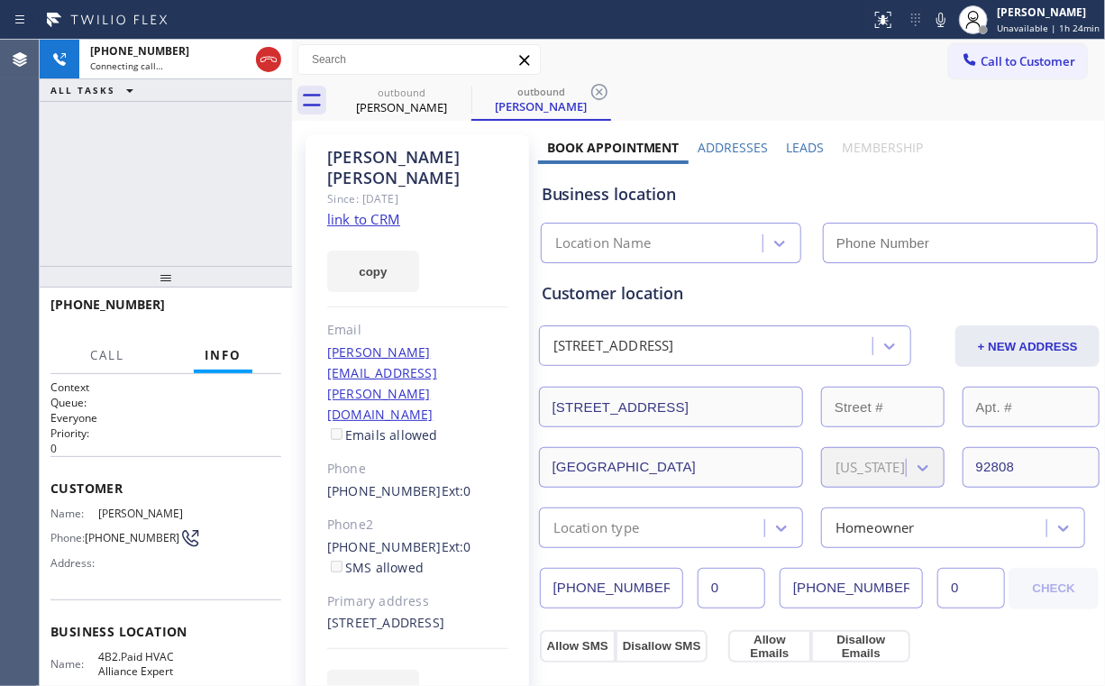
click at [380, 210] on link "link to CRM" at bounding box center [363, 219] width 73 height 18
type input "(855) 999-4417"
drag, startPoint x: 108, startPoint y: 224, endPoint x: 142, endPoint y: 168, distance: 65.9
click at [117, 220] on div "+17143186079 Connecting call… ALL TASKS ALL TASKS ACTIVE TASKS TASKS IN WRAP UP" at bounding box center [166, 153] width 252 height 226
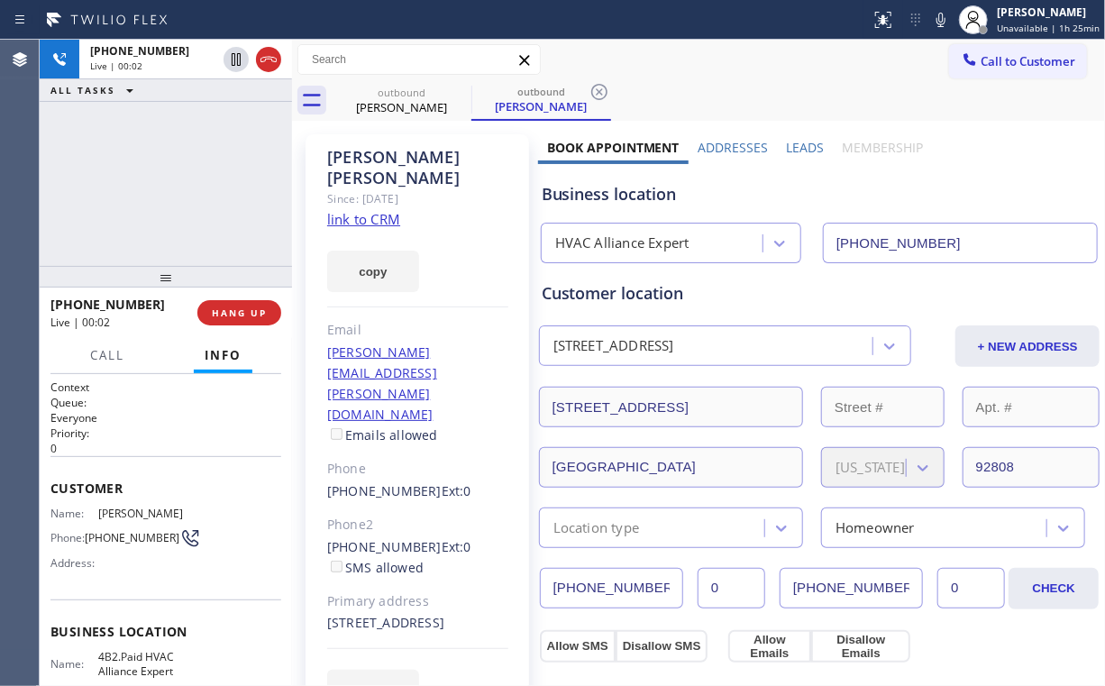
click at [143, 138] on div "+17143186079 Live | 00:02 ALL TASKS ALL TASKS ACTIVE TASKS TASKS IN WRAP UP" at bounding box center [166, 153] width 252 height 226
click at [230, 318] on span "HANG UP" at bounding box center [239, 312] width 55 height 13
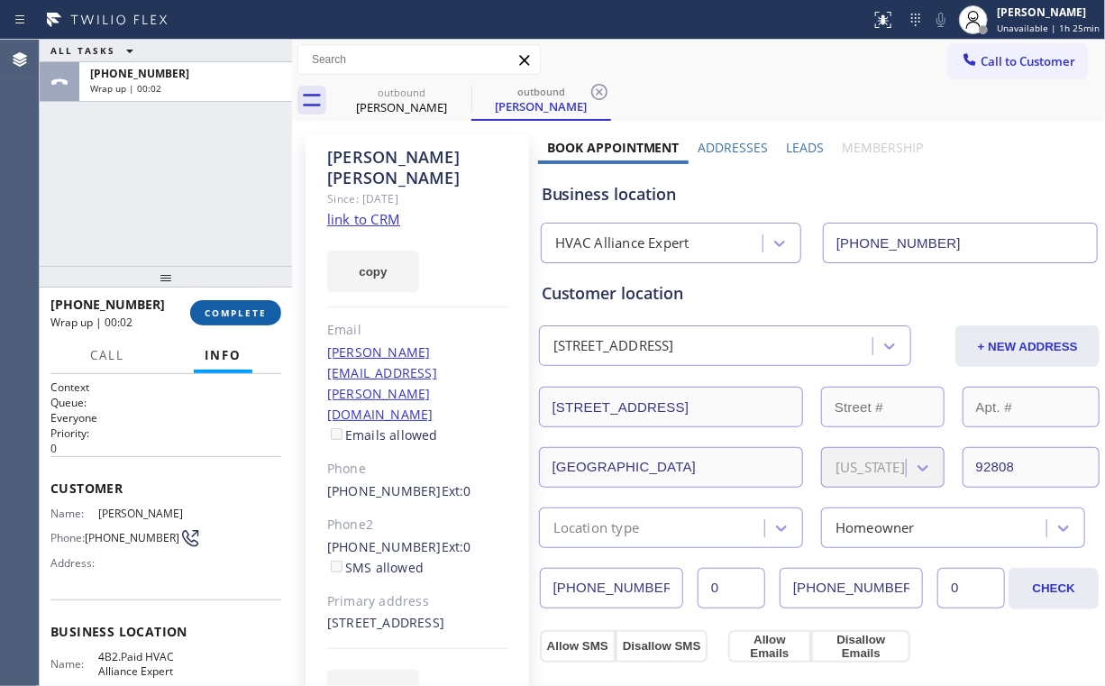
click at [230, 317] on span "COMPLETE" at bounding box center [236, 312] width 62 height 13
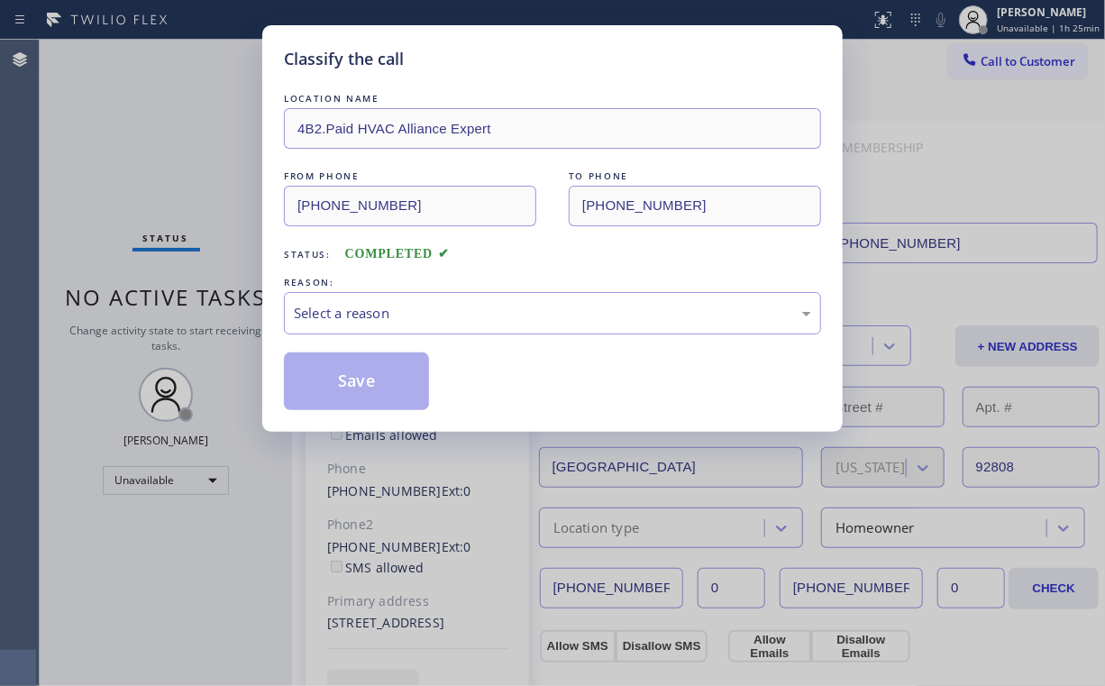
click at [252, 313] on div "Classify the call LOCATION NAME 4B2.Paid HVAC Alliance Expert FROM PHONE (855) …" at bounding box center [552, 343] width 1105 height 686
click at [302, 306] on div "Select a reason" at bounding box center [552, 313] width 517 height 21
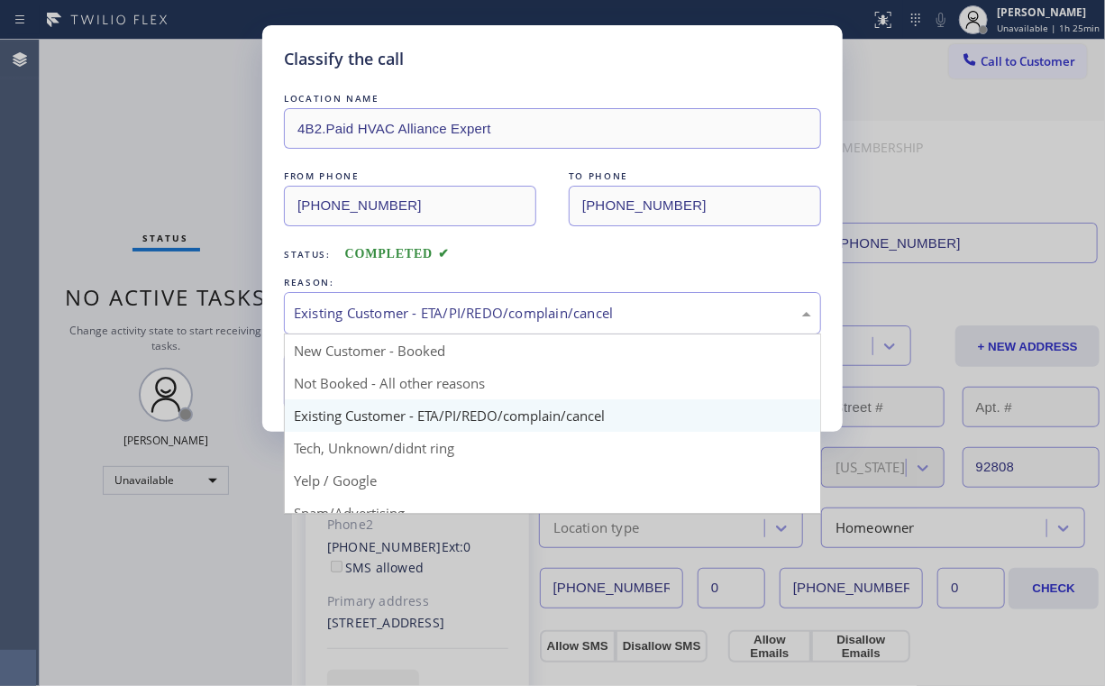
drag, startPoint x: 330, startPoint y: 317, endPoint x: 345, endPoint y: 334, distance: 22.3
click at [331, 317] on div "Existing Customer - ETA/PI/REDO/complain/cancel" at bounding box center [552, 313] width 517 height 21
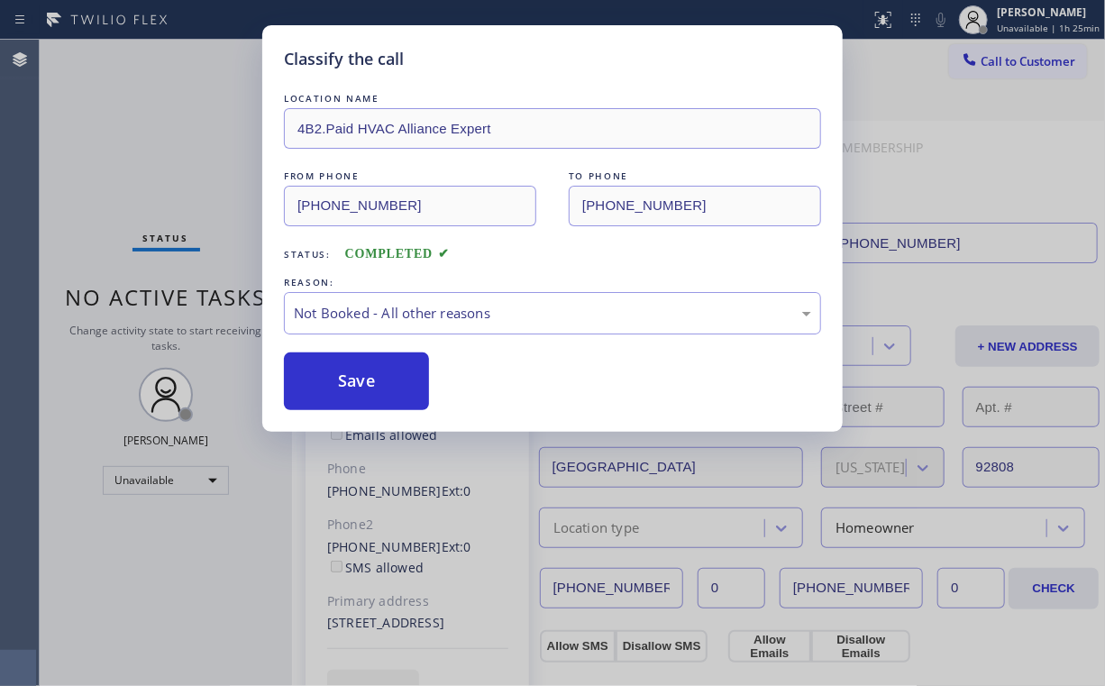
drag, startPoint x: 350, startPoint y: 379, endPoint x: 150, endPoint y: 139, distance: 312.3
click at [350, 379] on button "Save" at bounding box center [356, 381] width 145 height 58
drag, startPoint x: 150, startPoint y: 132, endPoint x: 169, endPoint y: 123, distance: 21.0
click at [151, 132] on div "Classify the call LOCATION NAME 4B2.Paid HVAC Alliance Expert FROM PHONE (855) …" at bounding box center [552, 343] width 1105 height 686
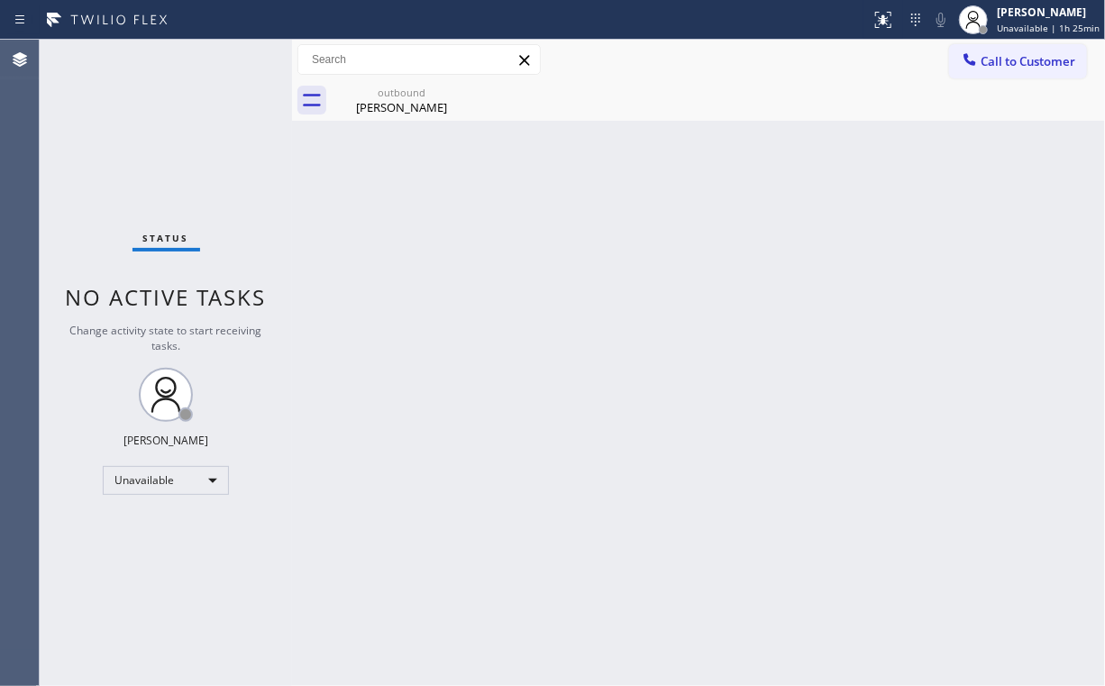
click at [1020, 68] on span "Call to Customer" at bounding box center [1028, 61] width 95 height 16
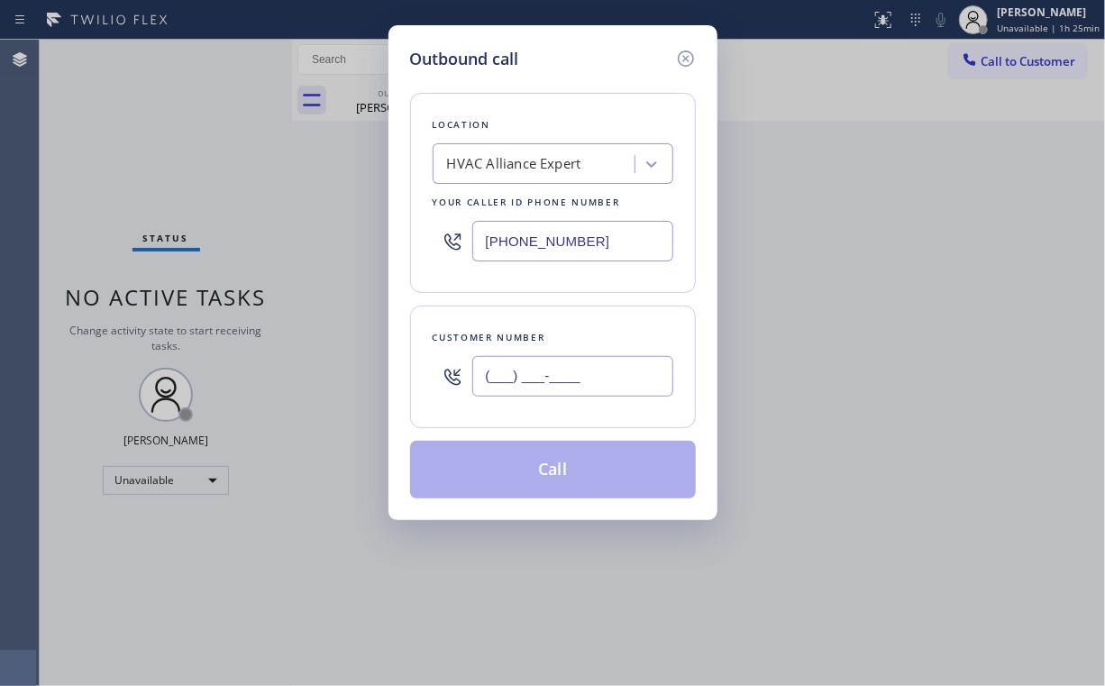
click at [580, 377] on input "(___) ___-____" at bounding box center [572, 376] width 201 height 41
paste input "954) 495-5939"
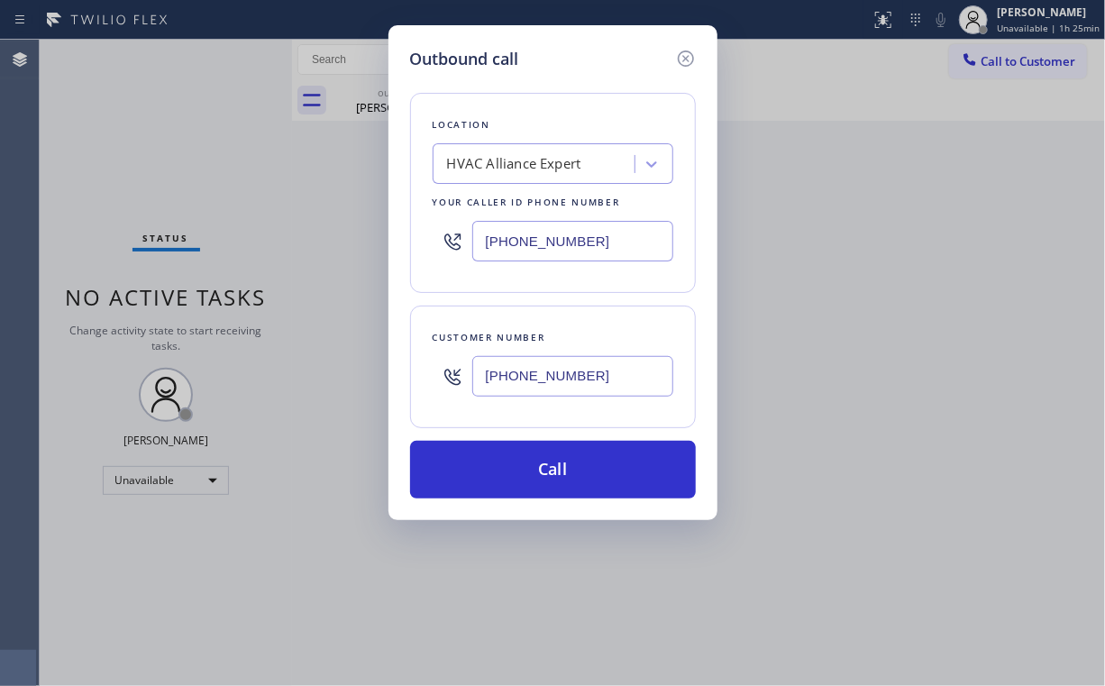
type input "(954) 495-5939"
drag, startPoint x: 605, startPoint y: 98, endPoint x: 609, endPoint y: 117, distance: 19.5
click at [605, 97] on div "Location HVAC Alliance Expert Your caller id phone number (855) 999-4417" at bounding box center [553, 193] width 286 height 200
drag, startPoint x: 603, startPoint y: 238, endPoint x: 312, endPoint y: 264, distance: 292.3
click at [358, 260] on div "Outbound call Location HVAC Alliance Expert Your caller id phone number (855) 9…" at bounding box center [552, 343] width 1105 height 686
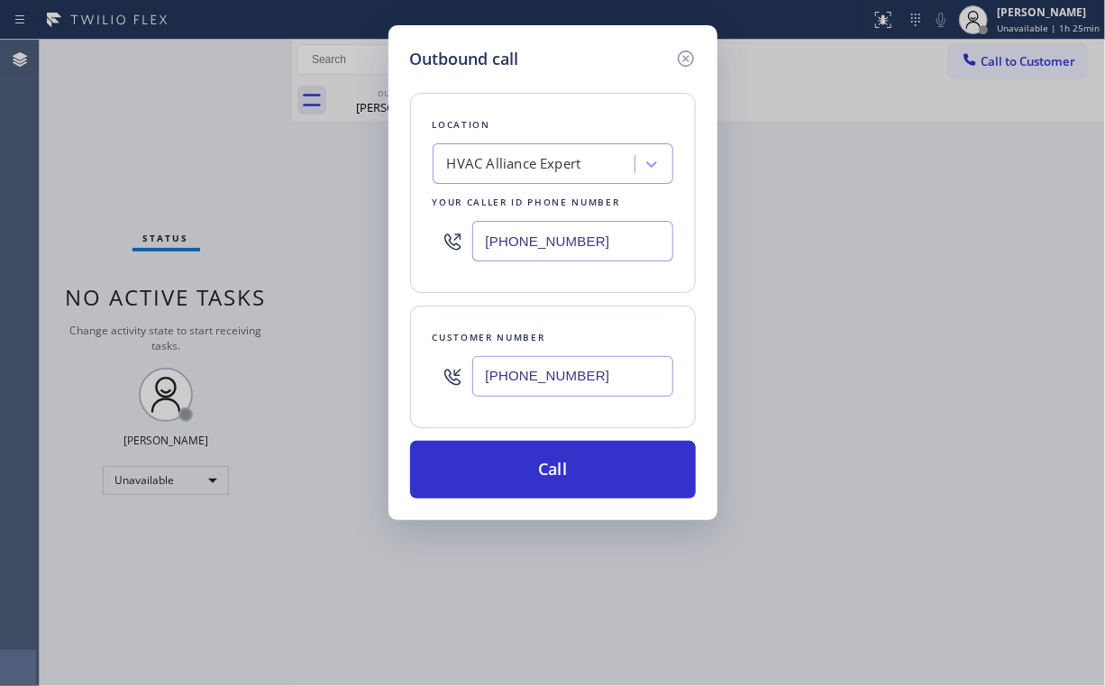
paste input "731-4952"
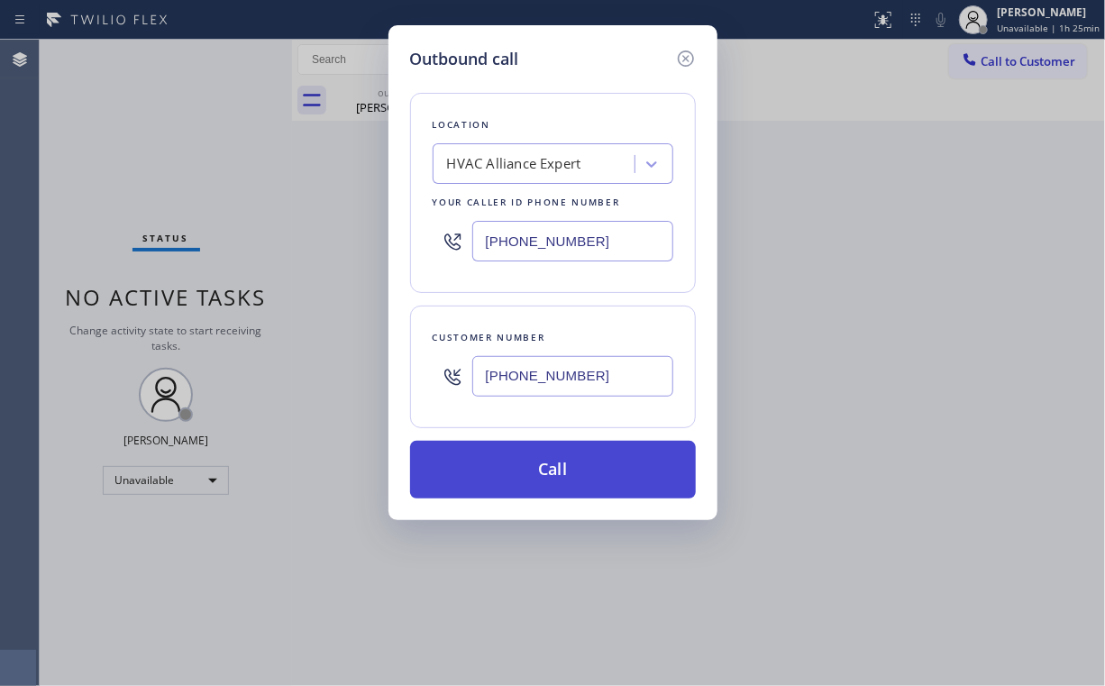
type input "[PHONE_NUMBER]"
click at [544, 473] on button "Call" at bounding box center [553, 470] width 286 height 58
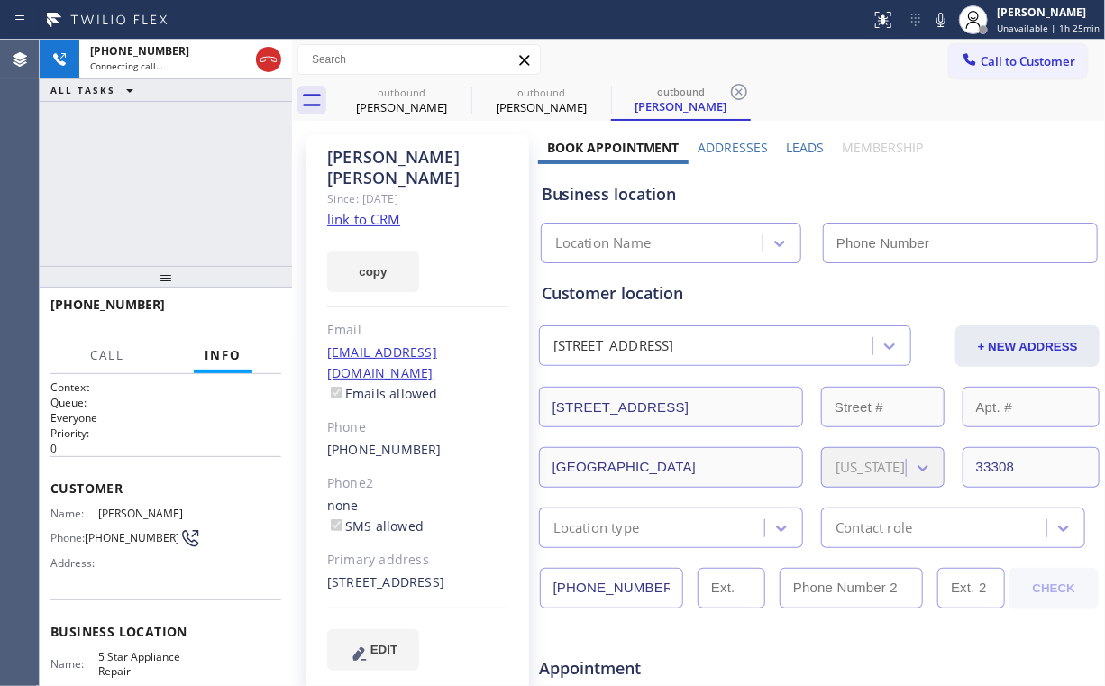
click at [199, 175] on div "+19544955939 Connecting call… ALL TASKS ALL TASKS ACTIVE TASKS TASKS IN WRAP UP" at bounding box center [166, 153] width 252 height 226
type input "[PHONE_NUMBER]"
click at [388, 106] on div "Lloyd Smith" at bounding box center [402, 107] width 136 height 16
type input "(855) 999-4417"
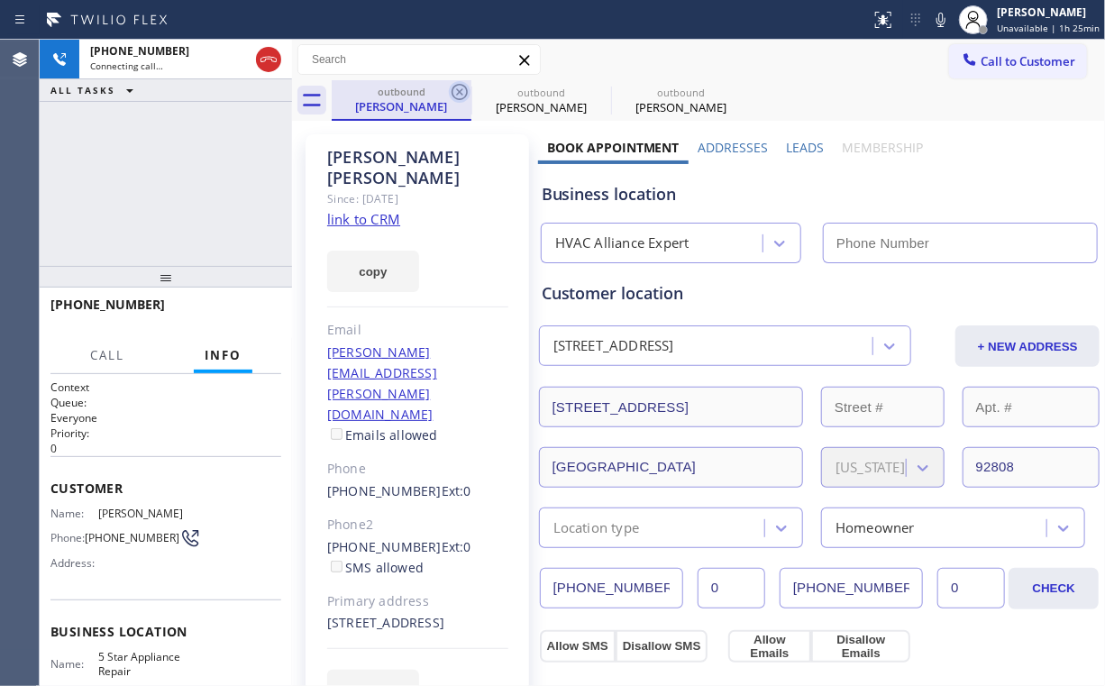
click at [454, 93] on icon at bounding box center [460, 92] width 22 height 22
type input "[PHONE_NUMBER]"
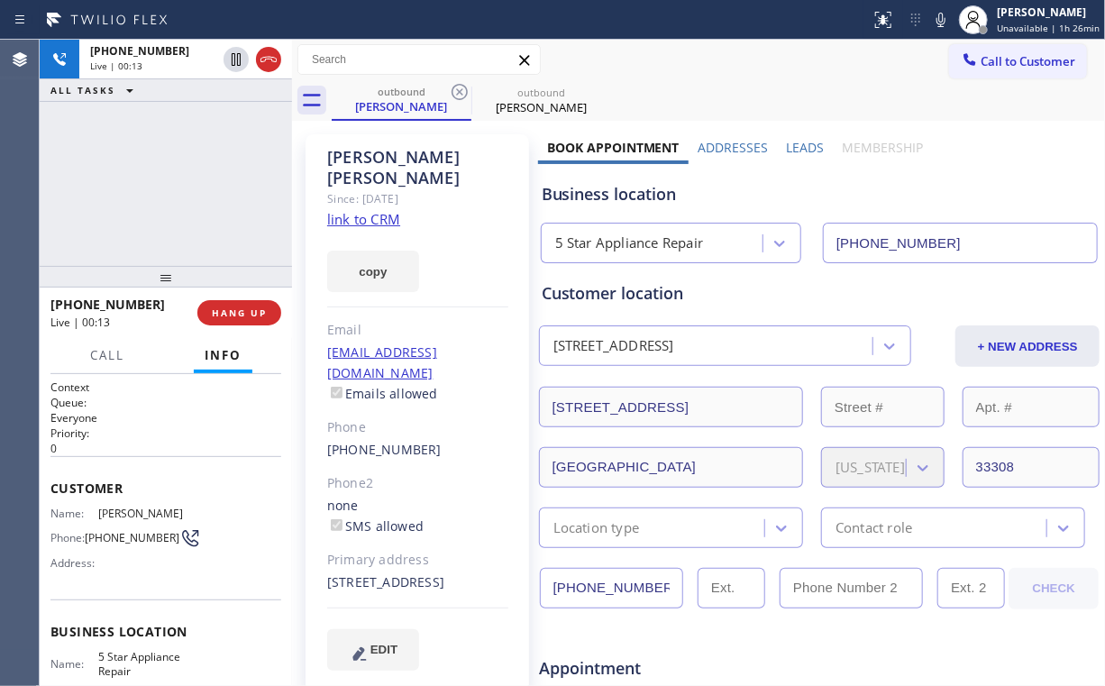
click at [195, 173] on div "+19544955939 Live | 00:13 ALL TASKS ALL TASKS ACTIVE TASKS TASKS IN WRAP UP" at bounding box center [166, 153] width 252 height 226
click at [243, 310] on span "HANG UP" at bounding box center [239, 312] width 55 height 13
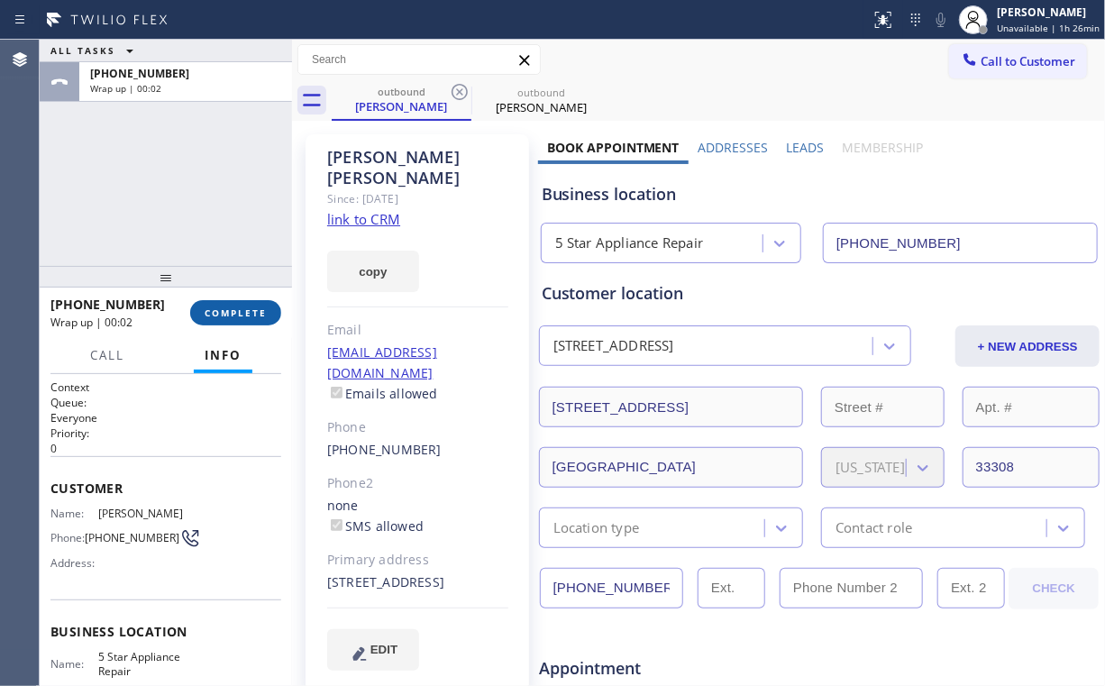
click at [243, 310] on span "COMPLETE" at bounding box center [236, 312] width 62 height 13
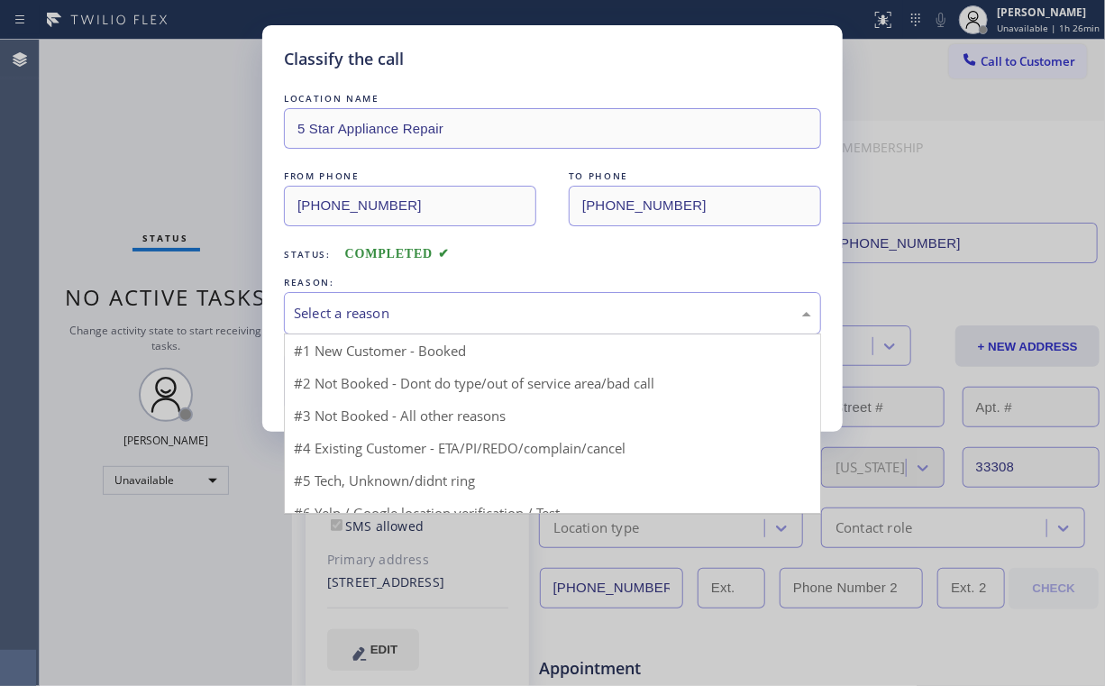
drag, startPoint x: 351, startPoint y: 295, endPoint x: 354, endPoint y: 355, distance: 60.5
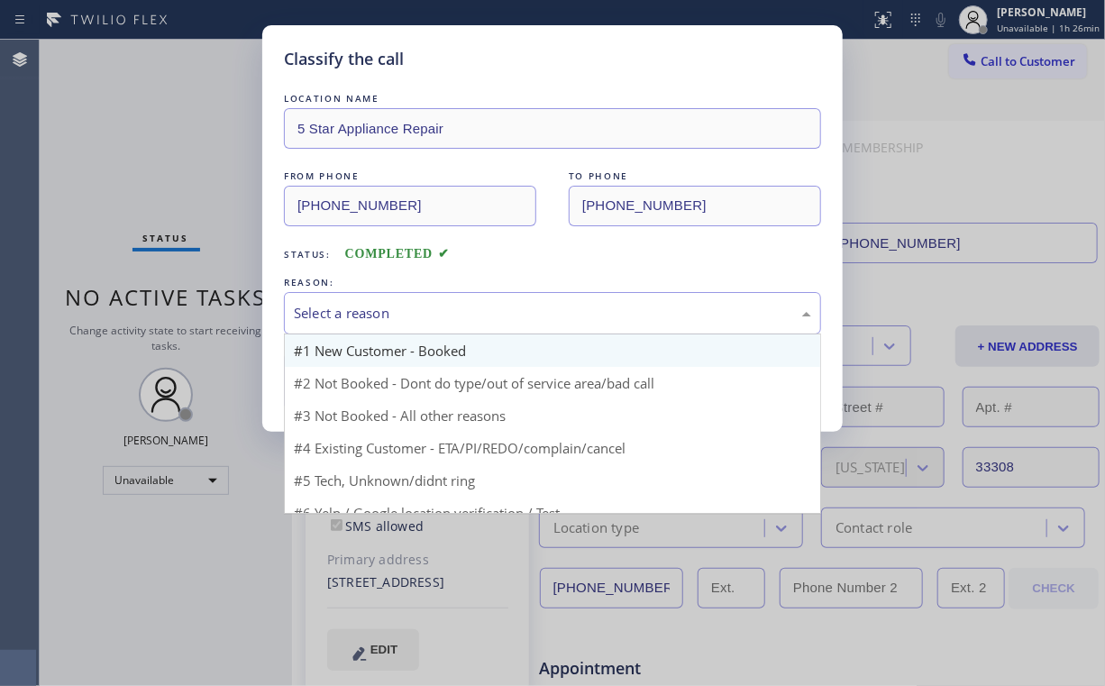
click at [351, 296] on div "Select a reason" at bounding box center [552, 313] width 537 height 42
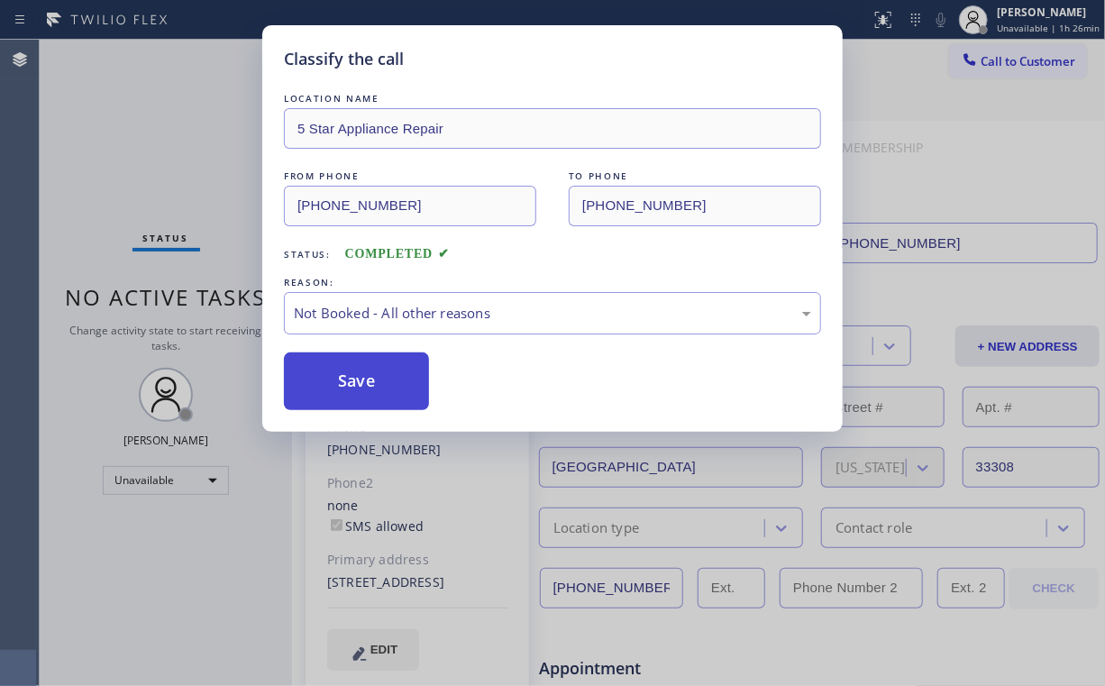
click at [356, 375] on button "Save" at bounding box center [356, 381] width 145 height 58
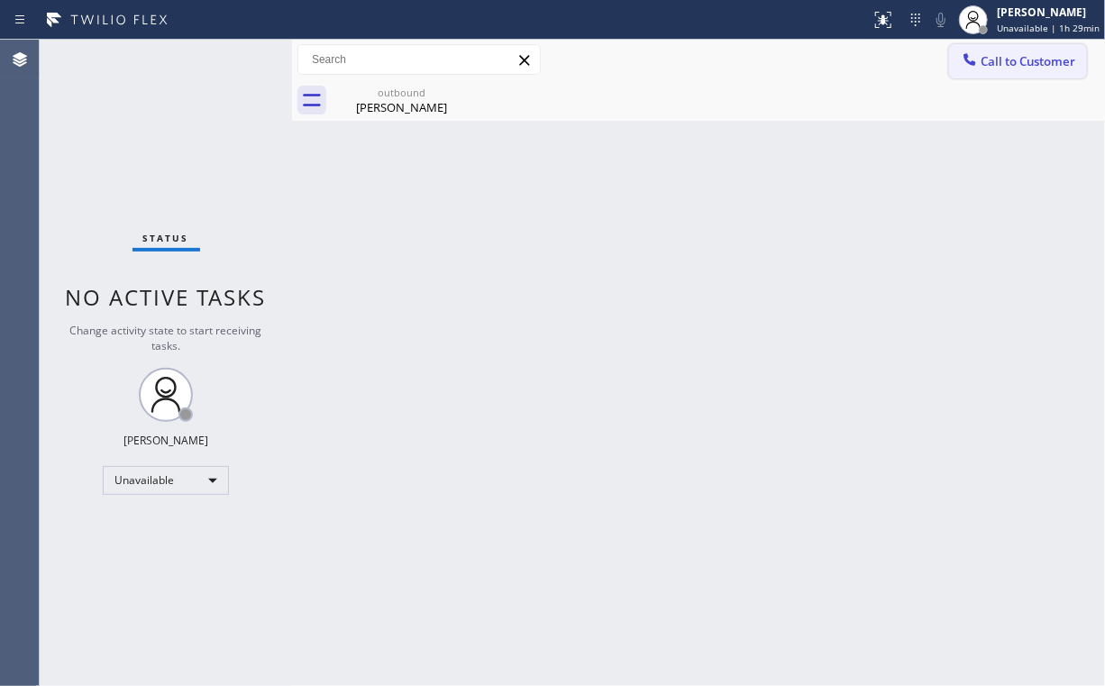
drag, startPoint x: 1002, startPoint y: 66, endPoint x: 919, endPoint y: 119, distance: 98.5
click at [1001, 67] on span "Call to Customer" at bounding box center [1028, 61] width 95 height 16
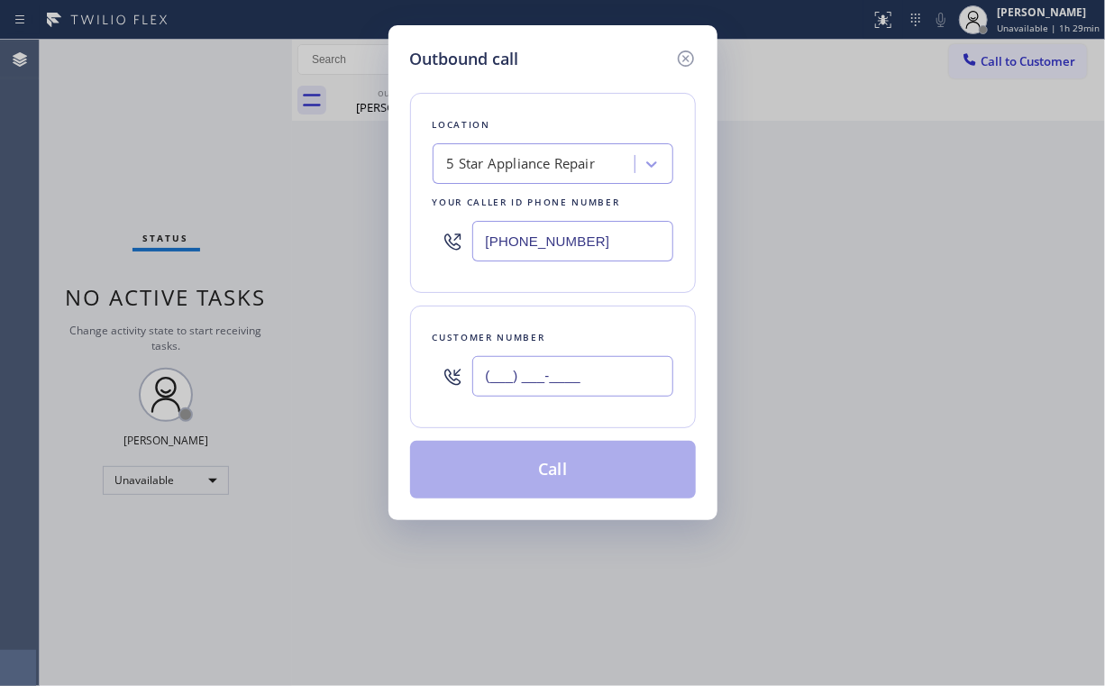
click at [634, 376] on input "(___) ___-____" at bounding box center [572, 376] width 201 height 41
paste input "714) 697-1616"
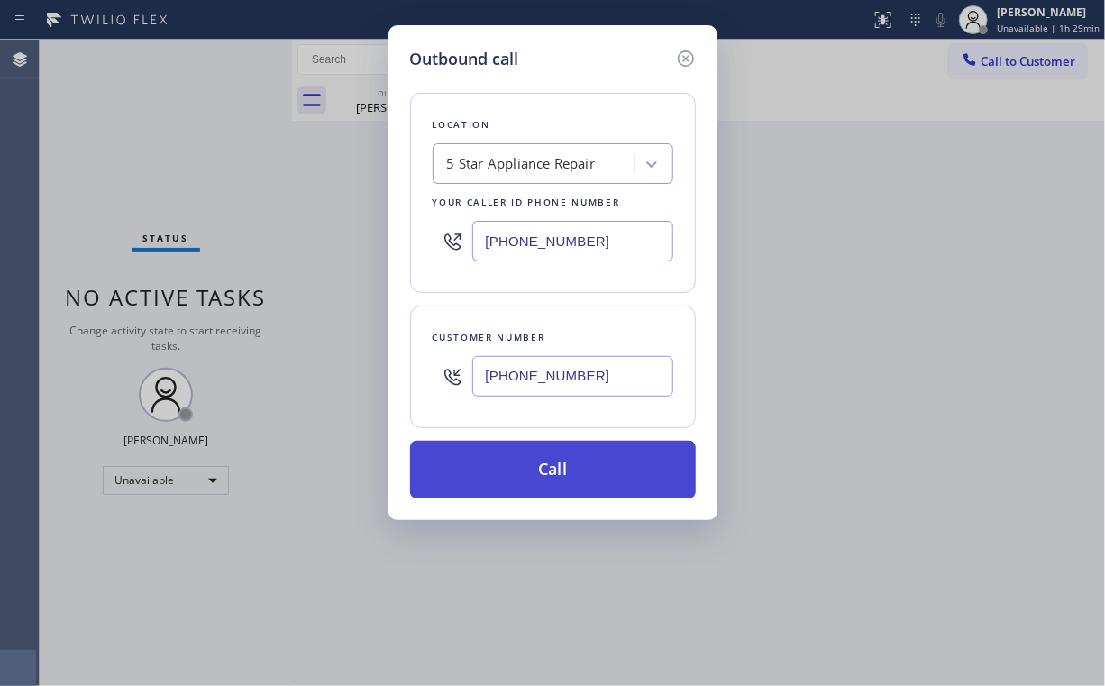
type input "(714) 697-1616"
click at [471, 479] on button "Call" at bounding box center [553, 470] width 286 height 58
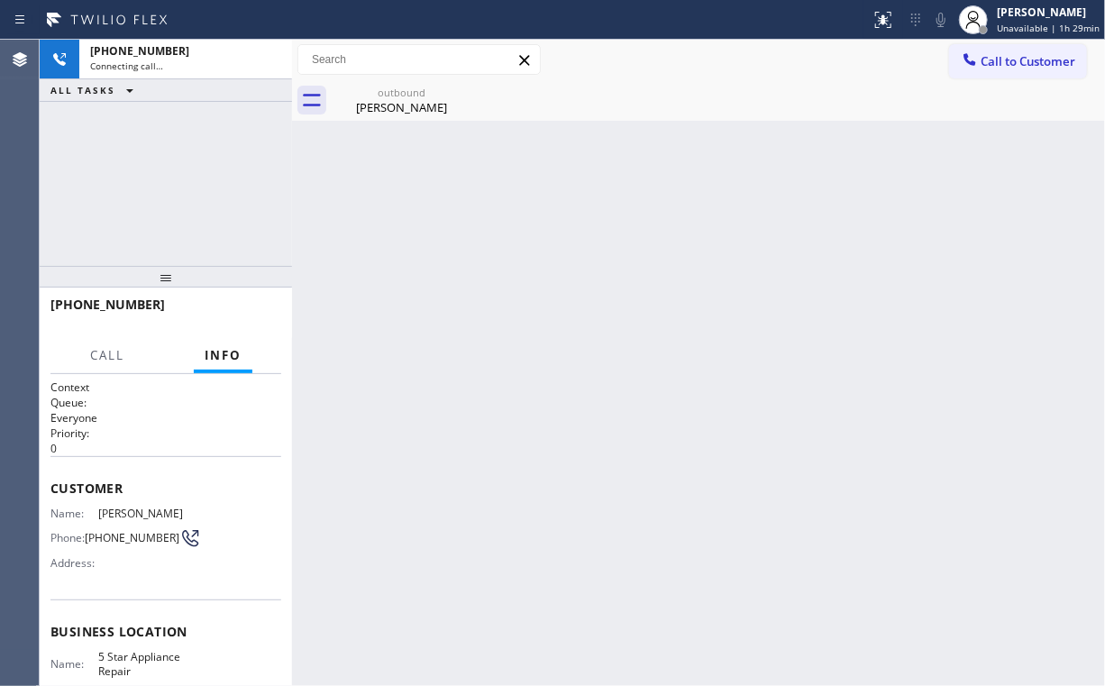
click at [176, 127] on div "+17146971616 Connecting call… ALL TASKS ALL TASKS ACTIVE TASKS TASKS IN WRAP UP" at bounding box center [166, 153] width 252 height 226
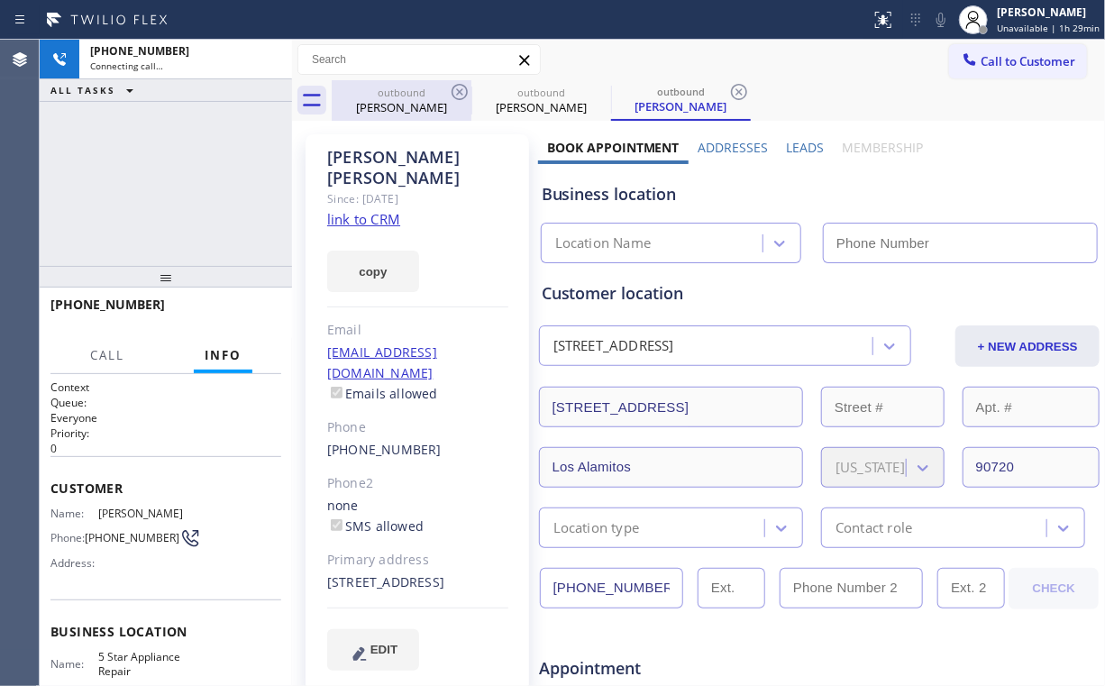
click at [379, 80] on div "outbound Fredy Montoya" at bounding box center [402, 100] width 136 height 41
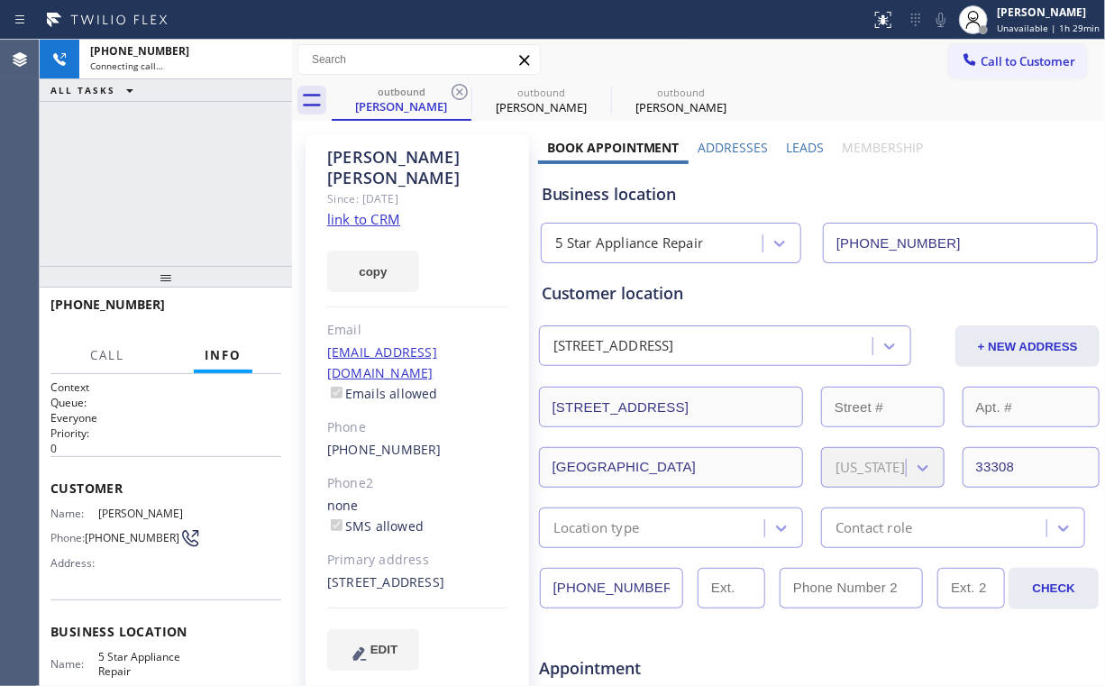
drag, startPoint x: 462, startPoint y: 88, endPoint x: 323, endPoint y: 166, distance: 159.0
click at [462, 87] on icon at bounding box center [460, 92] width 22 height 22
click at [206, 177] on div "+17146971616 Connecting call… ALL TASKS ALL TASKS ACTIVE TASKS TASKS IN WRAP UP" at bounding box center [166, 153] width 252 height 226
type input "[PHONE_NUMBER]"
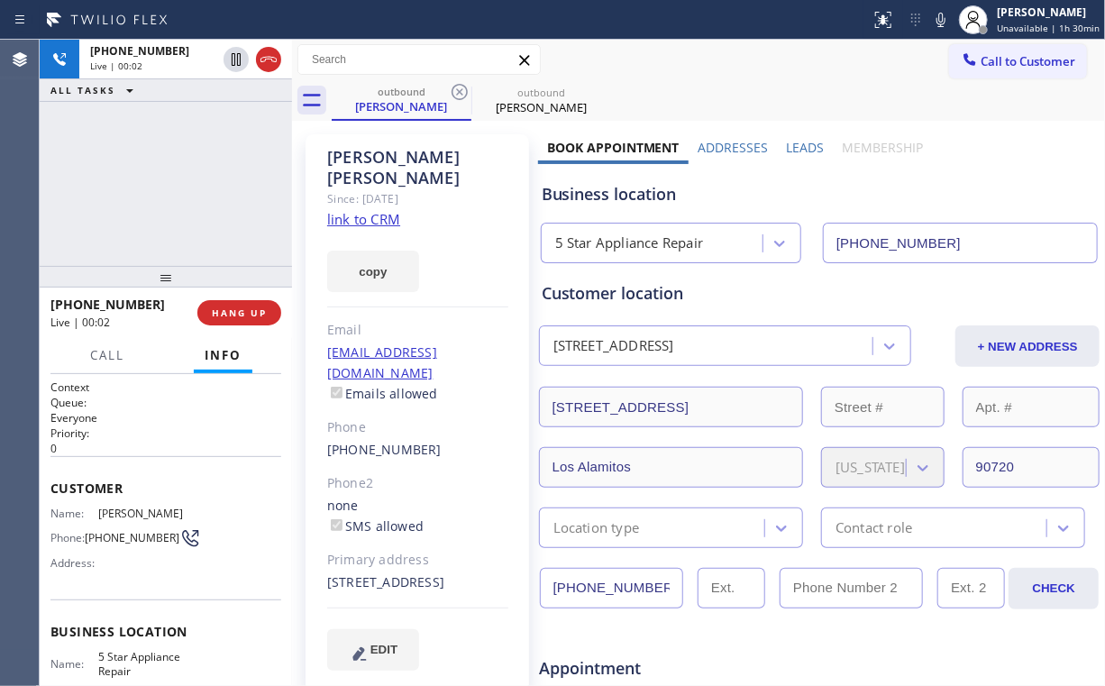
click at [198, 199] on div "+17146971616 Live | 00:02 ALL TASKS ALL TASKS ACTIVE TASKS TASKS IN WRAP UP" at bounding box center [166, 153] width 252 height 226
click at [252, 310] on span "HANG UP" at bounding box center [239, 312] width 55 height 13
click at [243, 314] on span "COMPLETE" at bounding box center [236, 312] width 62 height 13
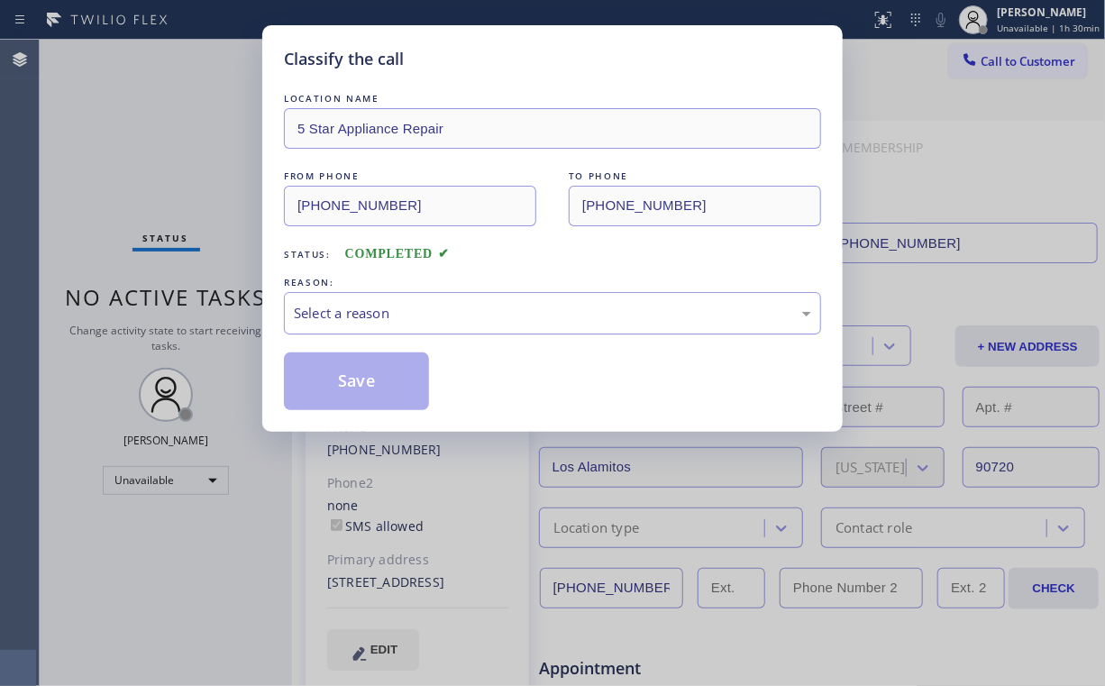
click at [346, 325] on div "Select a reason" at bounding box center [552, 313] width 537 height 42
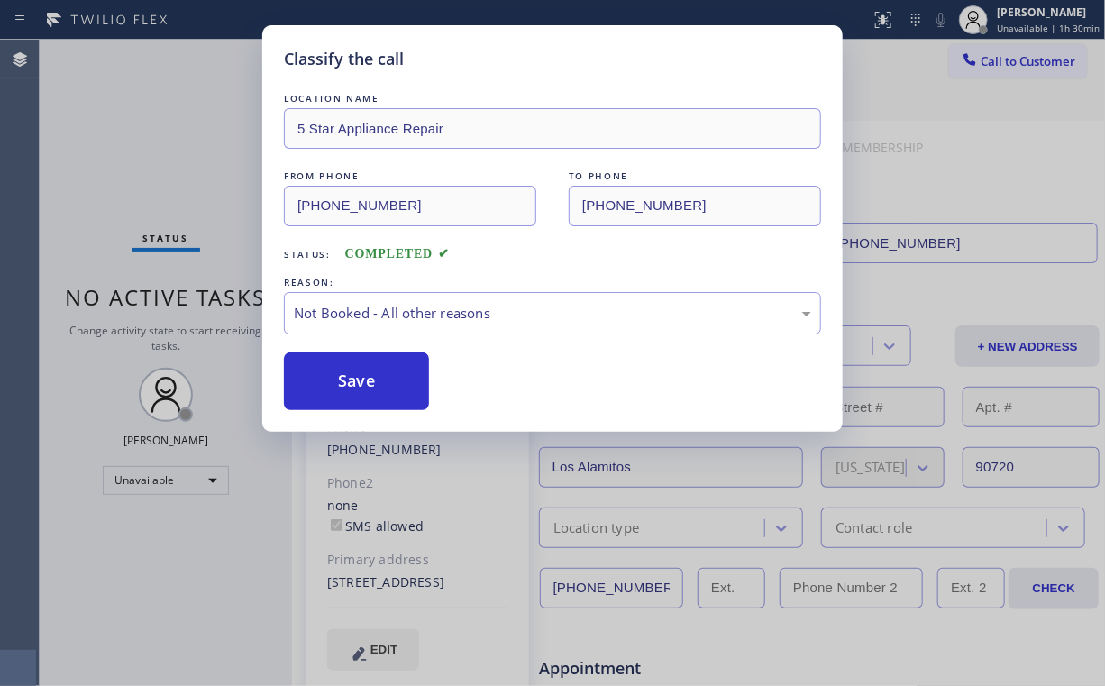
drag, startPoint x: 368, startPoint y: 387, endPoint x: 148, endPoint y: 184, distance: 299.2
click at [371, 386] on button "Save" at bounding box center [356, 381] width 145 height 58
click at [100, 107] on div "Classify the call LOCATION NAME 5 Star Appliance Repair FROM PHONE (855) 731-49…" at bounding box center [552, 343] width 1105 height 686
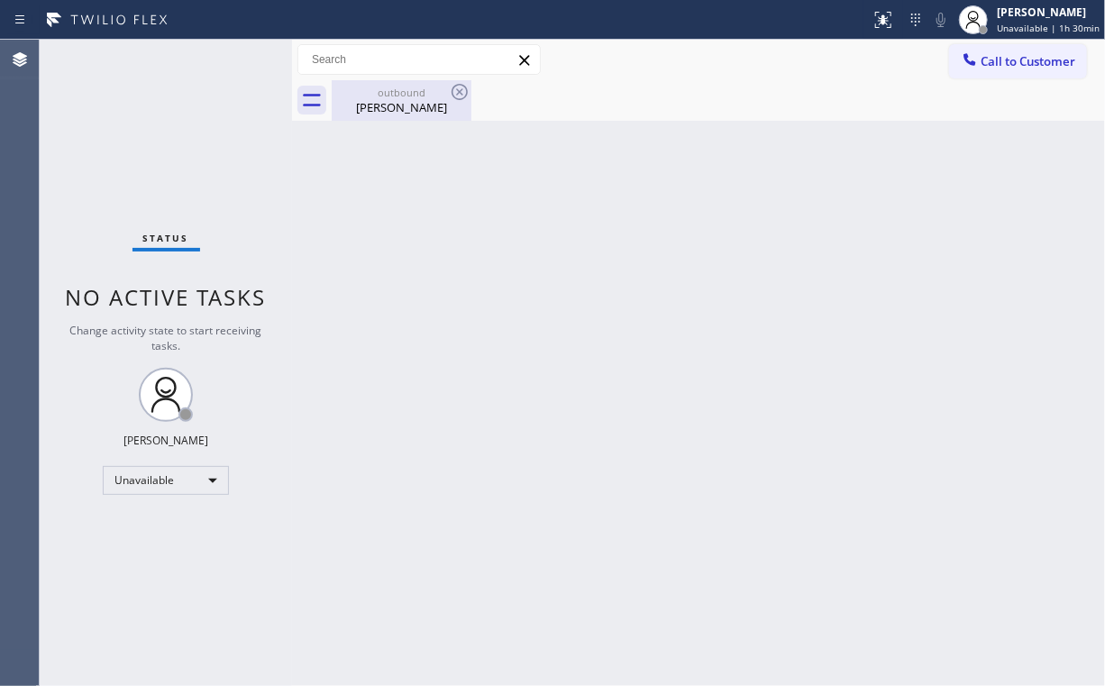
drag, startPoint x: 389, startPoint y: 105, endPoint x: 465, endPoint y: 91, distance: 76.9
click at [390, 105] on div "Alicia Legas" at bounding box center [402, 107] width 136 height 16
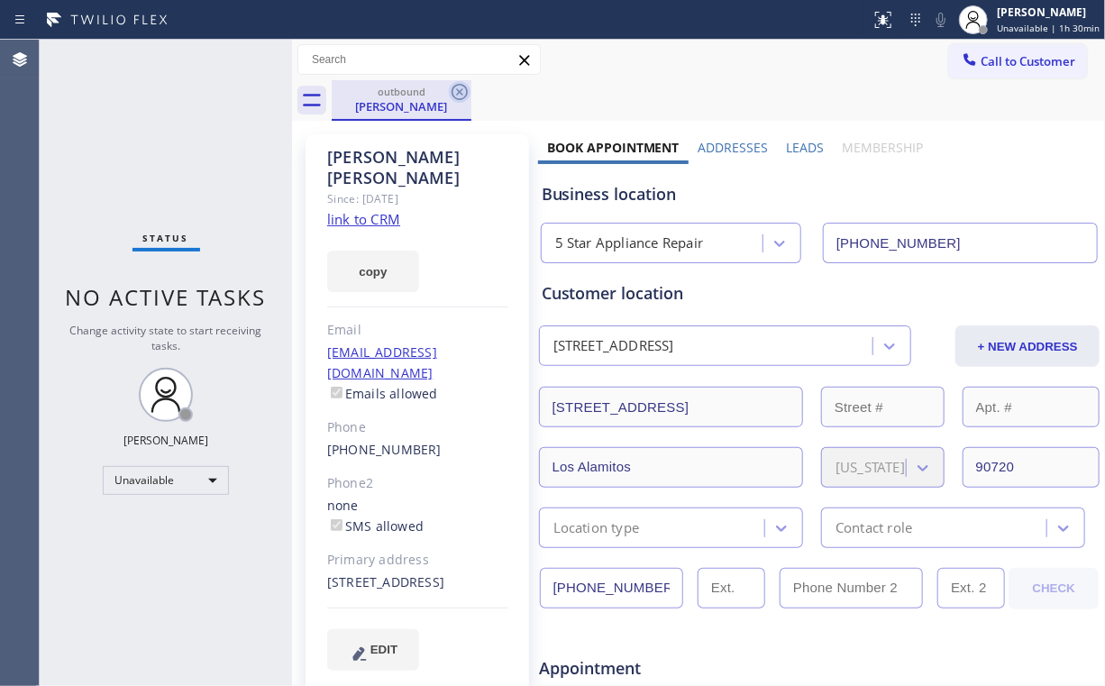
click at [470, 90] on icon at bounding box center [460, 92] width 22 height 22
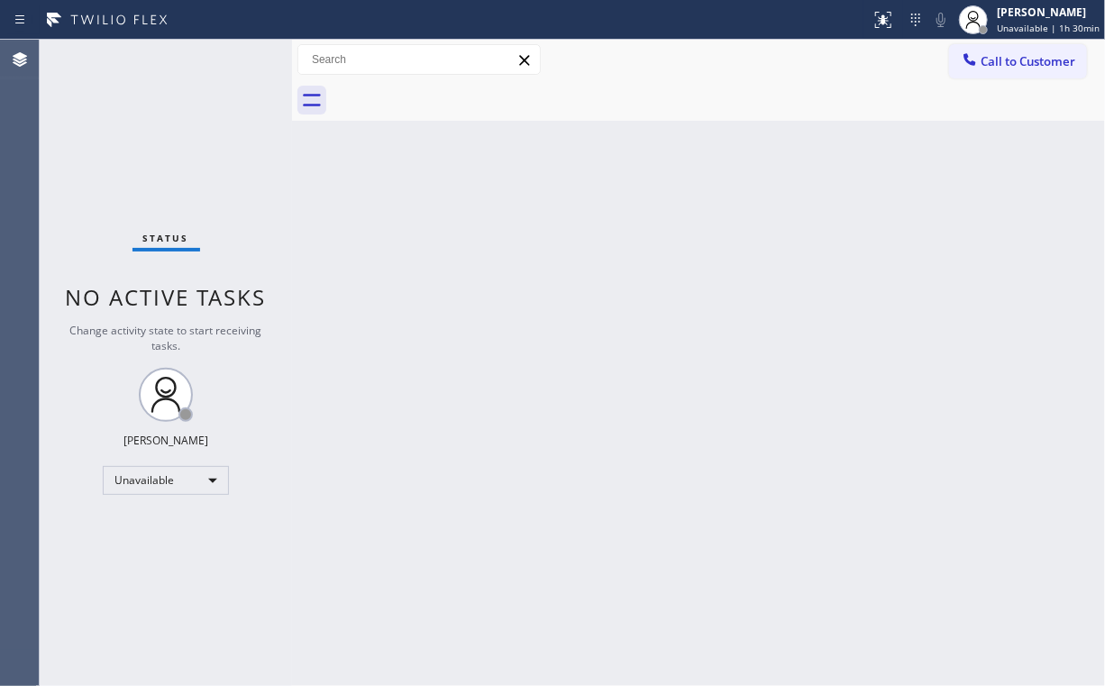
click at [205, 105] on div "Status No active tasks Change activity state to start receiving tasks. [PERSON_…" at bounding box center [166, 363] width 252 height 646
drag, startPoint x: 986, startPoint y: 70, endPoint x: 891, endPoint y: 94, distance: 98.4
click at [985, 70] on button "Call to Customer" at bounding box center [1018, 61] width 138 height 34
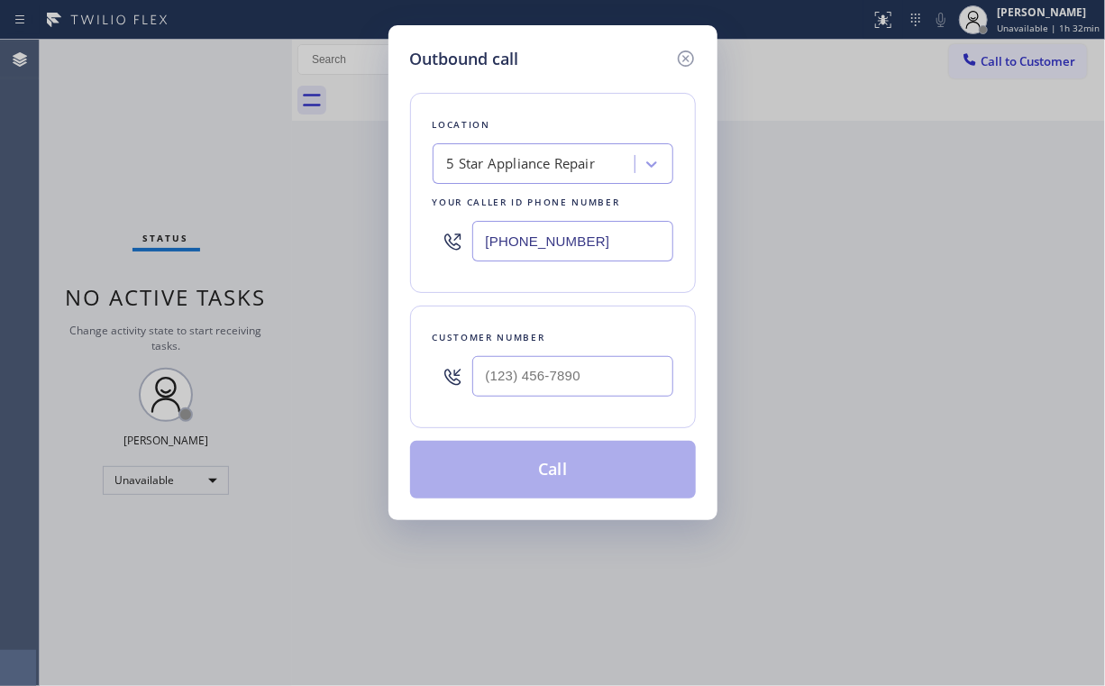
drag, startPoint x: 602, startPoint y: 238, endPoint x: 294, endPoint y: 233, distance: 308.3
click at [371, 241] on div "Outbound call Location 5 Star Appliance Repair Your caller id phone number [PHO…" at bounding box center [552, 343] width 1105 height 686
paste input "206) 202-1006"
type input "(206) 202-1006"
click at [541, 382] on input "(___) ___-____" at bounding box center [572, 376] width 201 height 41
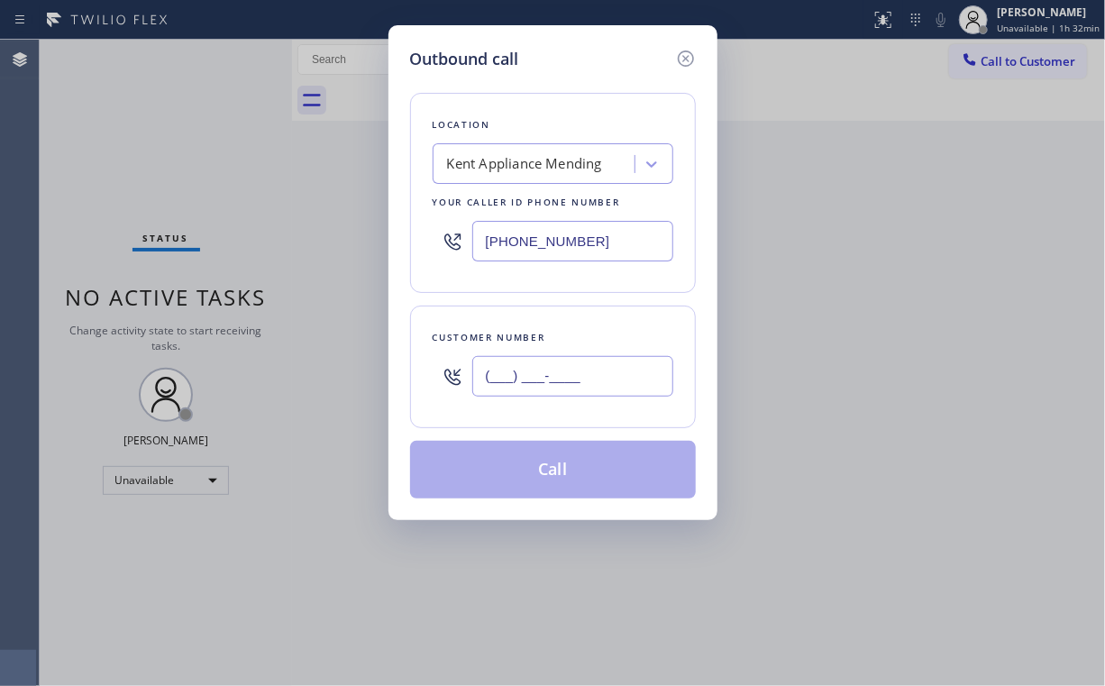
paste input "619) 665-9775"
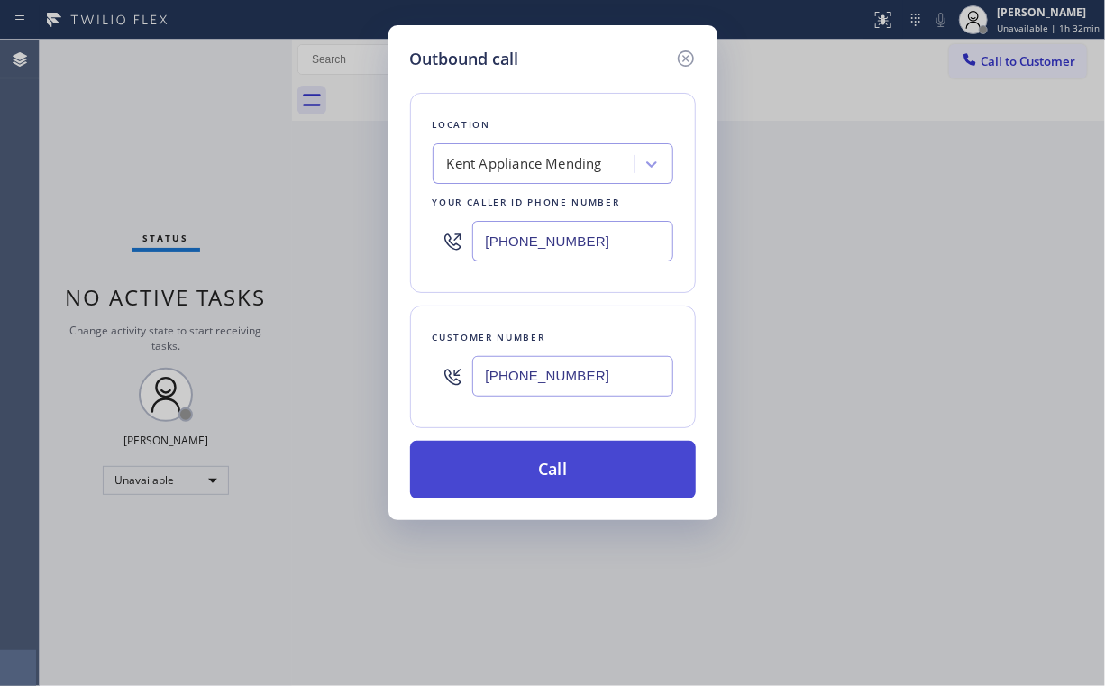
type input "(619) 665-9775"
click at [528, 495] on button "Call" at bounding box center [553, 470] width 286 height 58
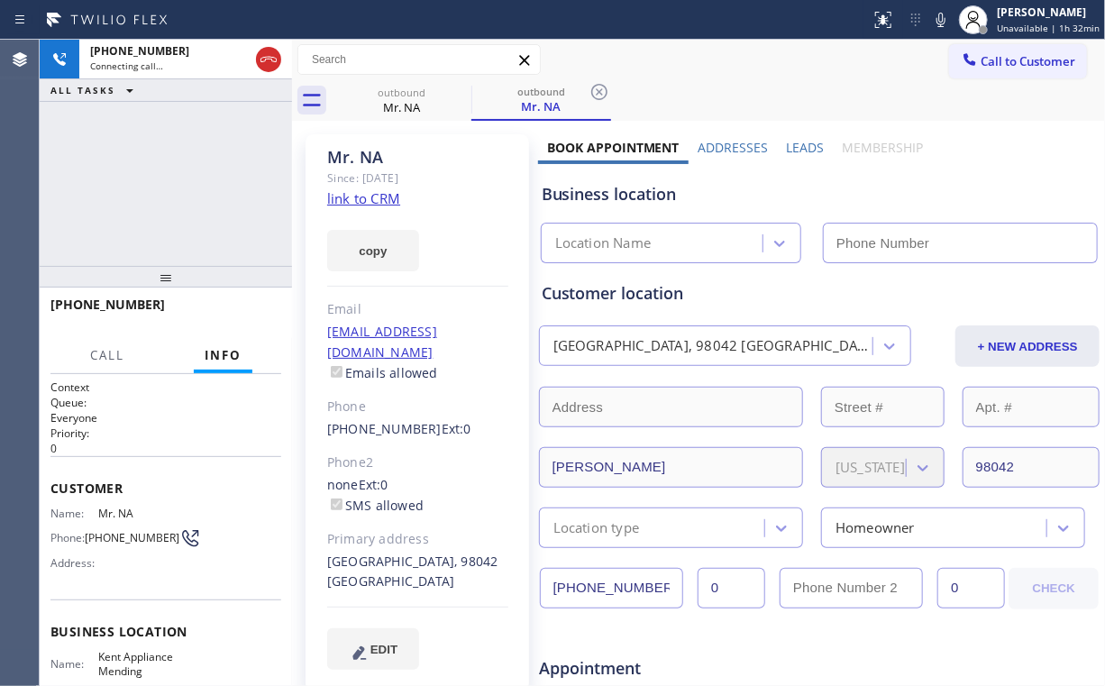
type input "(206) 202-1006"
click at [197, 171] on div "+16196659775 Connecting call… ALL TASKS ALL TASKS ACTIVE TASKS TASKS IN WRAP UP" at bounding box center [166, 153] width 252 height 226
click at [176, 178] on div "+16196659775 Connecting call… ALL TASKS ALL TASKS ACTIVE TASKS TASKS IN WRAP UP" at bounding box center [166, 153] width 252 height 226
click at [180, 177] on div "+16196659775 Connecting call… ALL TASKS ALL TASKS ACTIVE TASKS TASKS IN WRAP UP" at bounding box center [166, 153] width 252 height 226
click at [171, 185] on div "+16196659775 Connecting call… ALL TASKS ALL TASKS ACTIVE TASKS TASKS IN WRAP UP" at bounding box center [166, 153] width 252 height 226
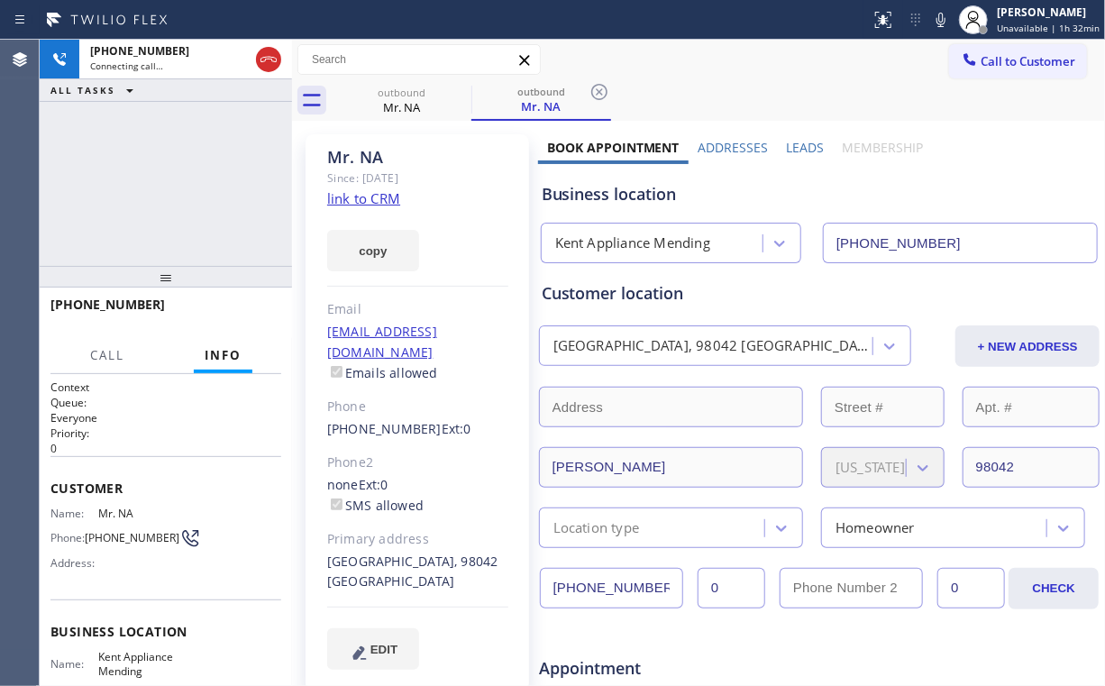
click at [178, 182] on div "+16196659775 Connecting call… ALL TASKS ALL TASKS ACTIVE TASKS TASKS IN WRAP UP" at bounding box center [166, 153] width 252 height 226
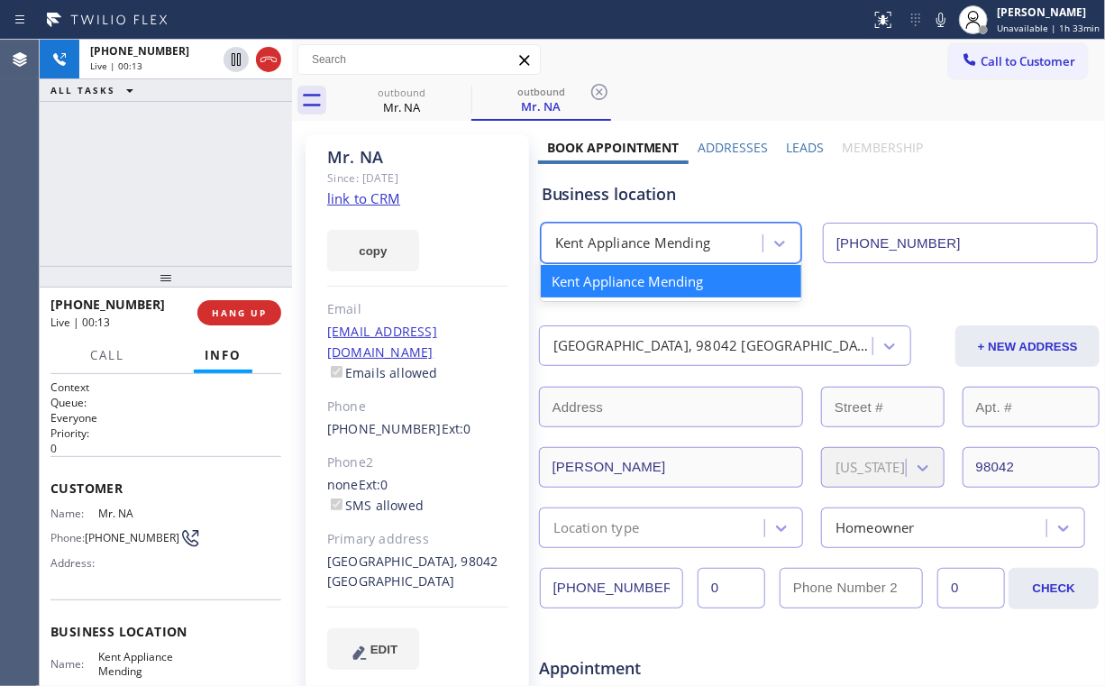
click at [636, 250] on div "Kent Appliance Mending" at bounding box center [632, 243] width 155 height 21
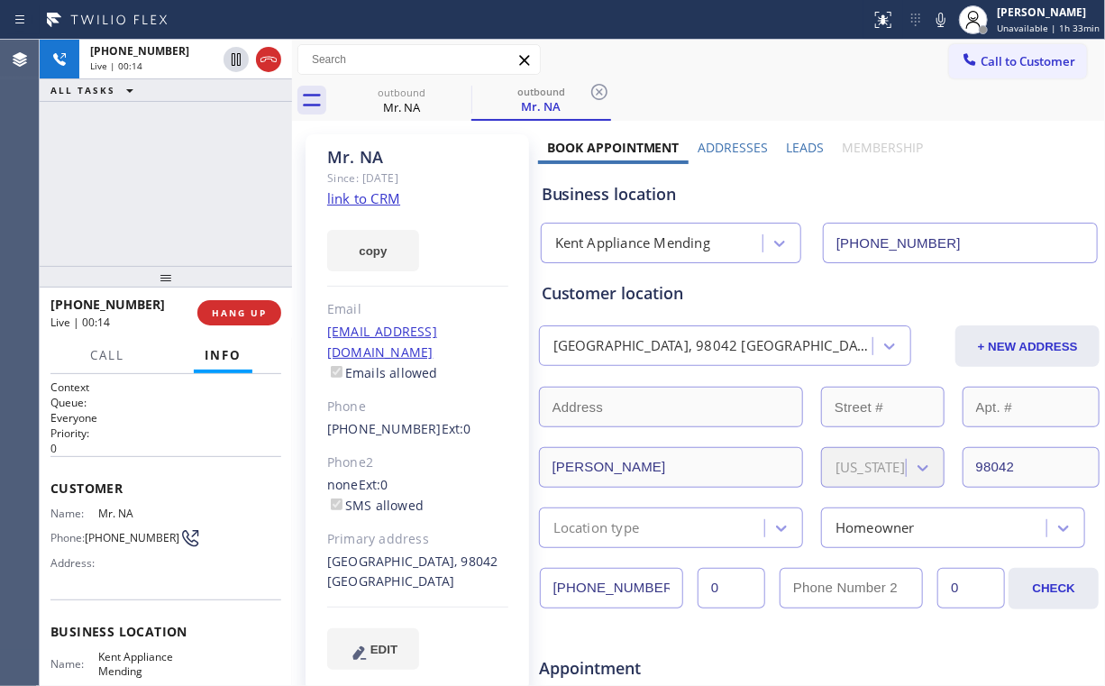
click at [206, 202] on div "+16196659775 Live | 00:14 ALL TASKS ALL TASKS ACTIVE TASKS TASKS IN WRAP UP" at bounding box center [166, 153] width 252 height 226
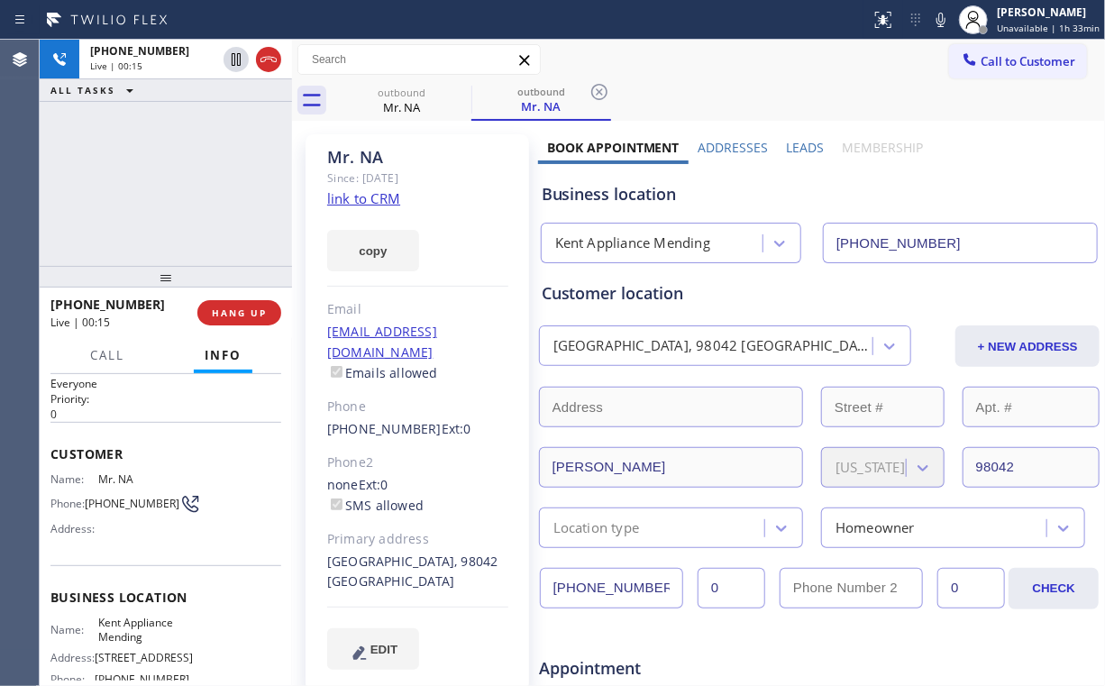
scroll to position [72, 0]
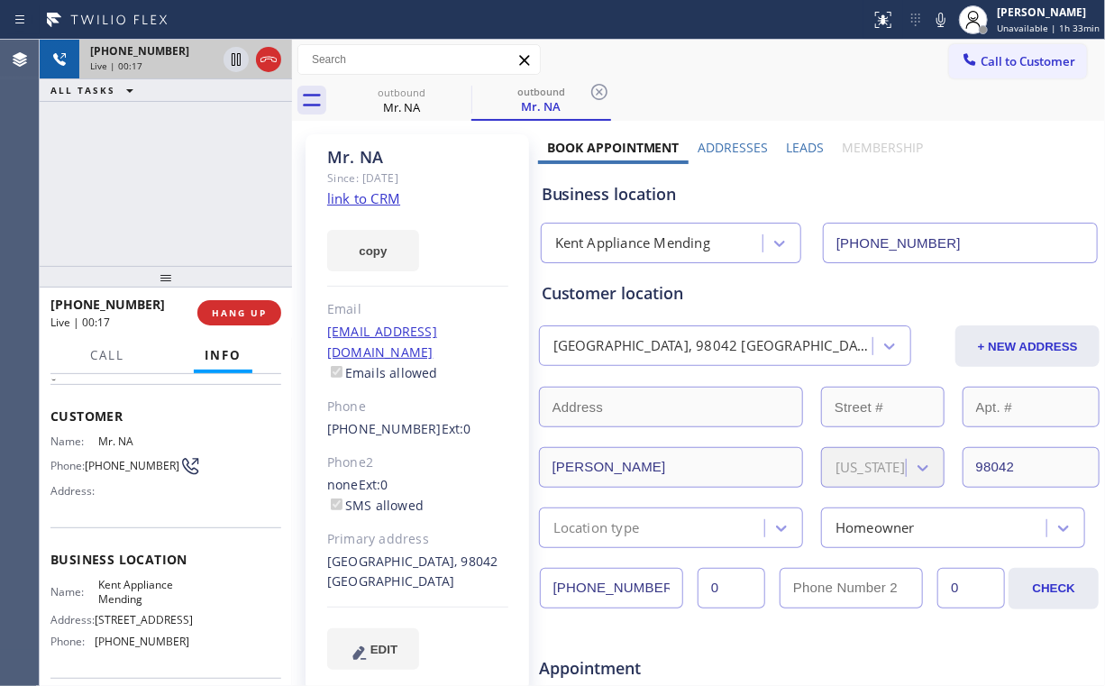
drag, startPoint x: 180, startPoint y: 183, endPoint x: 199, endPoint y: 46, distance: 138.3
click at [180, 182] on div "+16196659775 Live | 00:17 ALL TASKS ALL TASKS ACTIVE TASKS TASKS IN WRAP UP" at bounding box center [166, 153] width 252 height 226
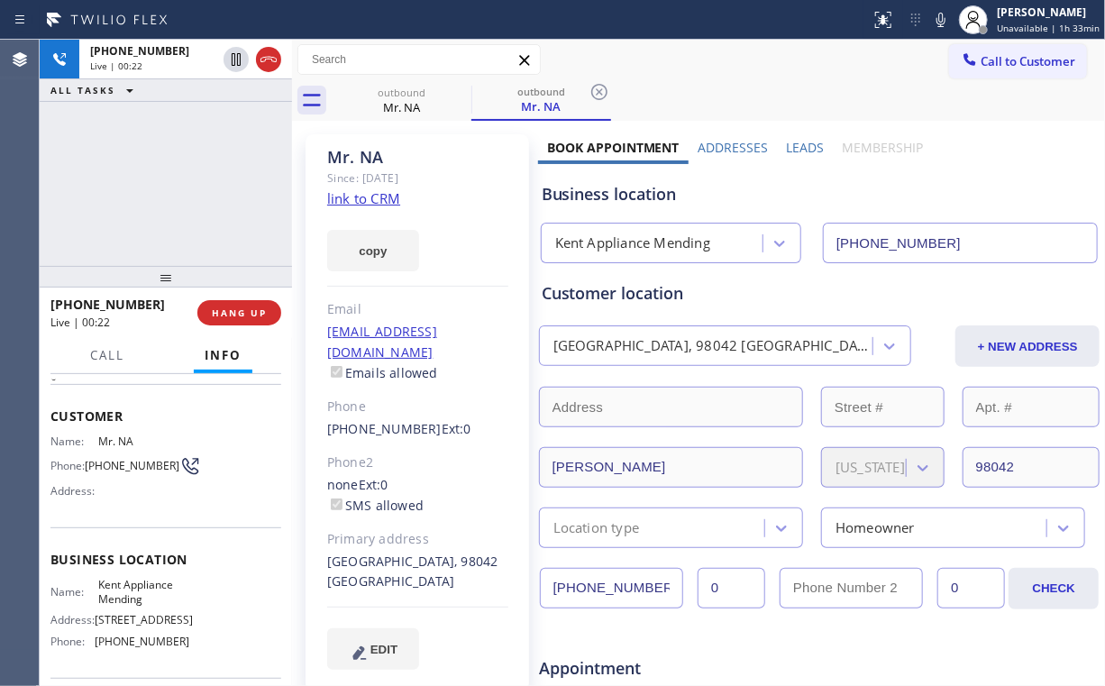
click at [173, 180] on div "+16196659775 Live | 00:22 ALL TASKS ALL TASKS ACTIVE TASKS TASKS IN WRAP UP" at bounding box center [166, 153] width 252 height 226
click at [342, 195] on link "link to CRM" at bounding box center [363, 198] width 73 height 18
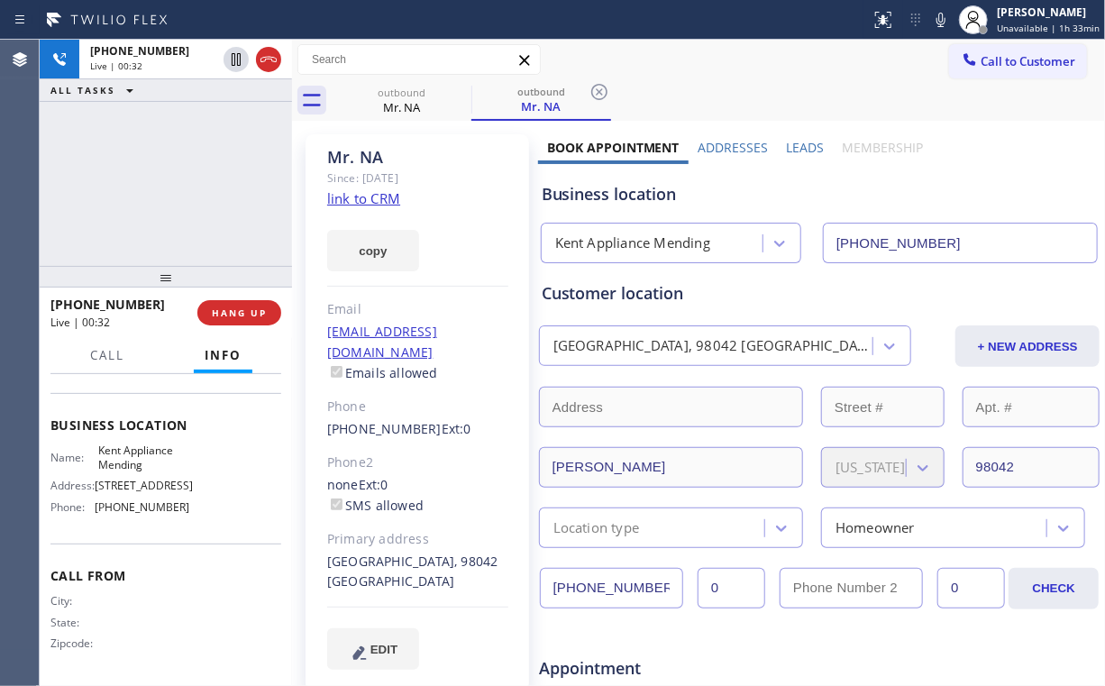
scroll to position [216, 0]
drag, startPoint x: 197, startPoint y: 195, endPoint x: 179, endPoint y: 189, distance: 18.0
click at [194, 191] on div "+16196659775 Live | 00:37 ALL TASKS ALL TASKS ACTIVE TASKS TASKS IN WRAP UP" at bounding box center [166, 153] width 252 height 226
click at [169, 188] on div "+16196659775 Live | 00:37 ALL TASKS ALL TASKS ACTIVE TASKS TASKS IN WRAP UP" at bounding box center [166, 153] width 252 height 226
click at [170, 186] on div "+16196659775 Live | 00:38 ALL TASKS ALL TASKS ACTIVE TASKS TASKS IN WRAP UP" at bounding box center [166, 153] width 252 height 226
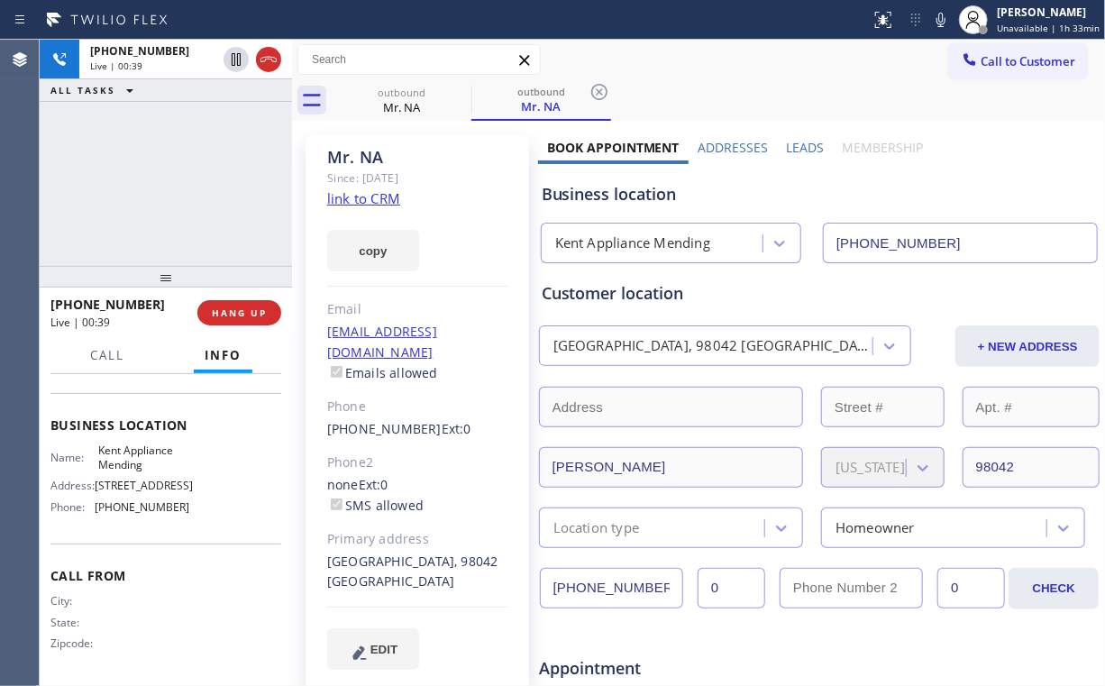
click at [170, 186] on div "+16196659775 Live | 00:39 ALL TASKS ALL TASKS ACTIVE TASKS TASKS IN WRAP UP" at bounding box center [166, 153] width 252 height 226
click at [252, 324] on button "HANG UP" at bounding box center [239, 312] width 84 height 25
click at [242, 318] on span "HANG UP" at bounding box center [239, 312] width 55 height 13
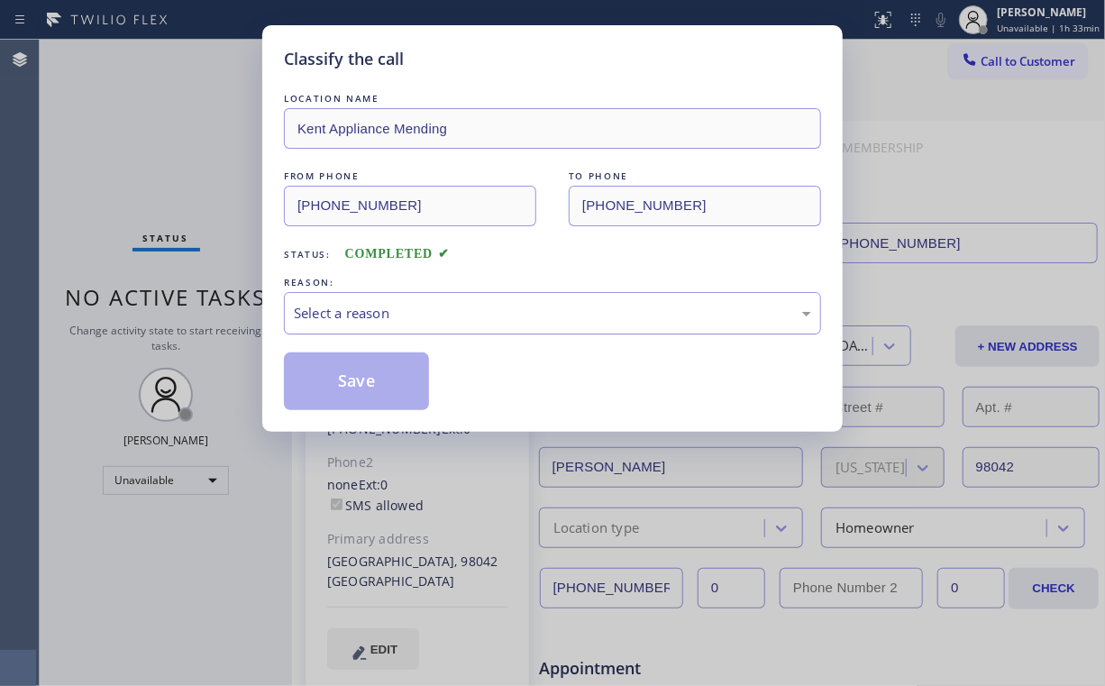
click at [328, 319] on div "Select a reason" at bounding box center [552, 313] width 517 height 21
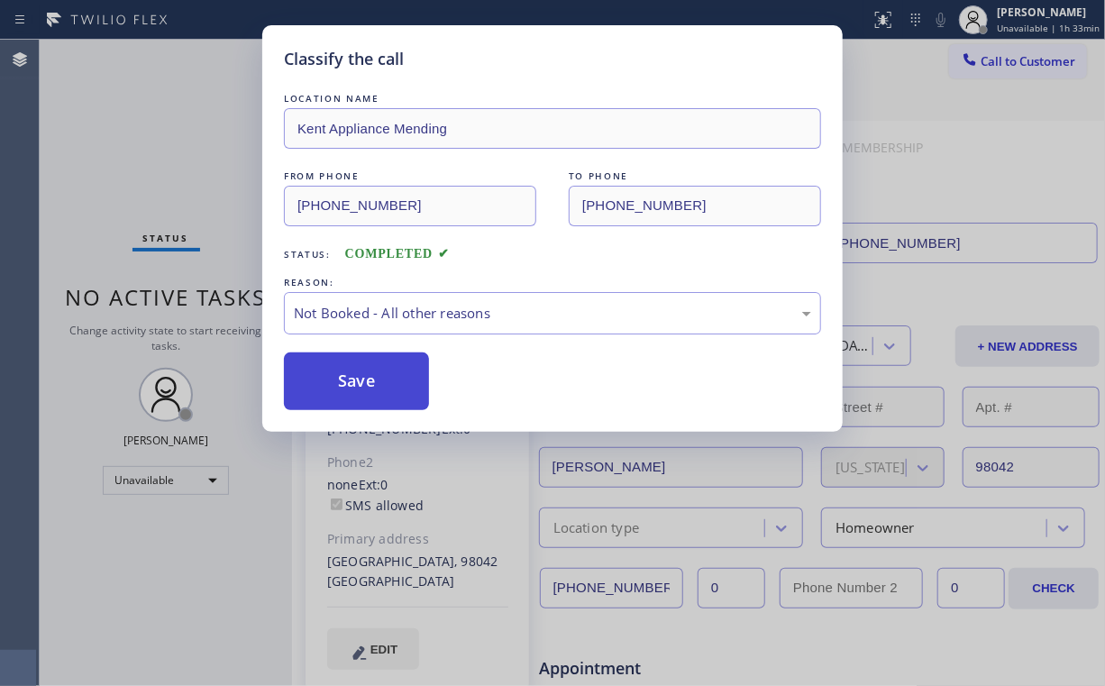
click at [331, 378] on button "Save" at bounding box center [356, 381] width 145 height 58
drag, startPoint x: 137, startPoint y: 133, endPoint x: 956, endPoint y: 382, distance: 856.4
click at [154, 148] on div "Classify the call LOCATION NAME Kent Appliance Mending FROM PHONE (206) 202-100…" at bounding box center [552, 343] width 1105 height 686
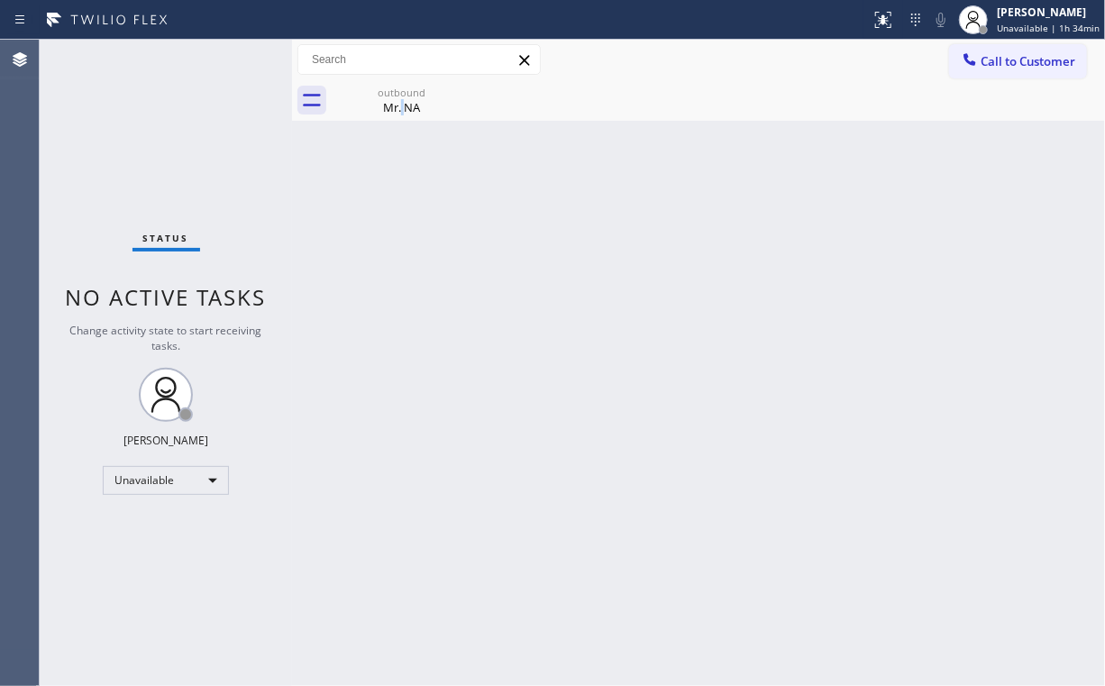
drag, startPoint x: 403, startPoint y: 201, endPoint x: 394, endPoint y: 146, distance: 55.7
click at [400, 193] on div "Back to Dashboard Change Sender ID Customers Technicians Select a contact Outbo…" at bounding box center [698, 363] width 813 height 646
click at [397, 113] on div "Mr. NA" at bounding box center [402, 107] width 136 height 16
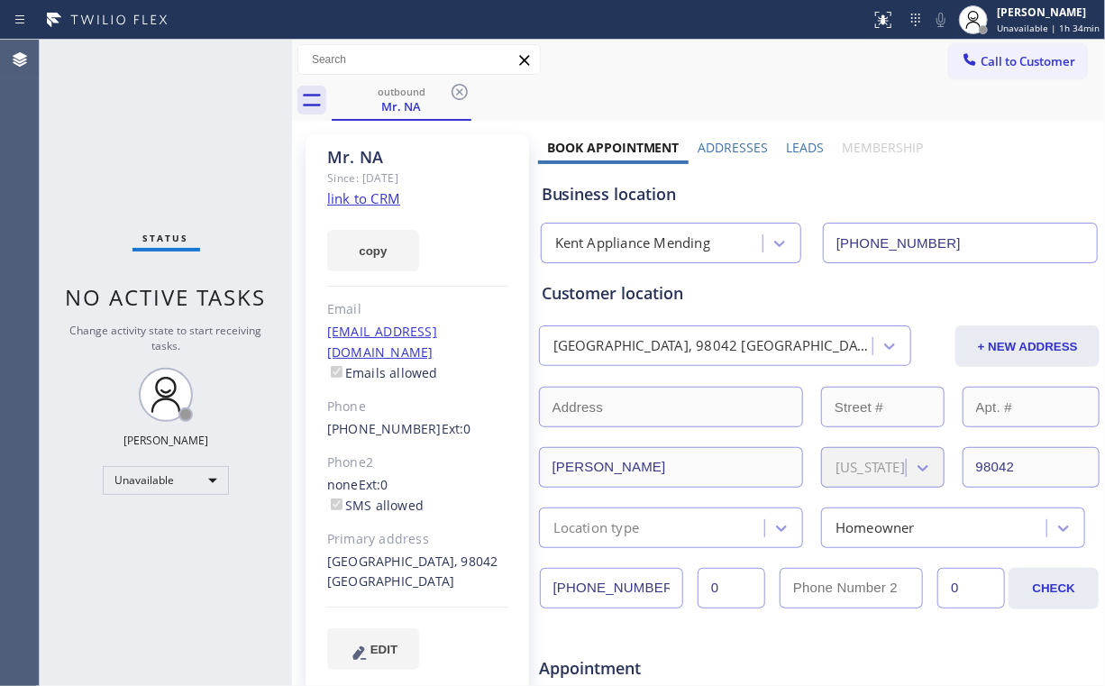
drag, startPoint x: 462, startPoint y: 92, endPoint x: 462, endPoint y: 127, distance: 35.2
click at [462, 91] on icon at bounding box center [460, 92] width 22 height 22
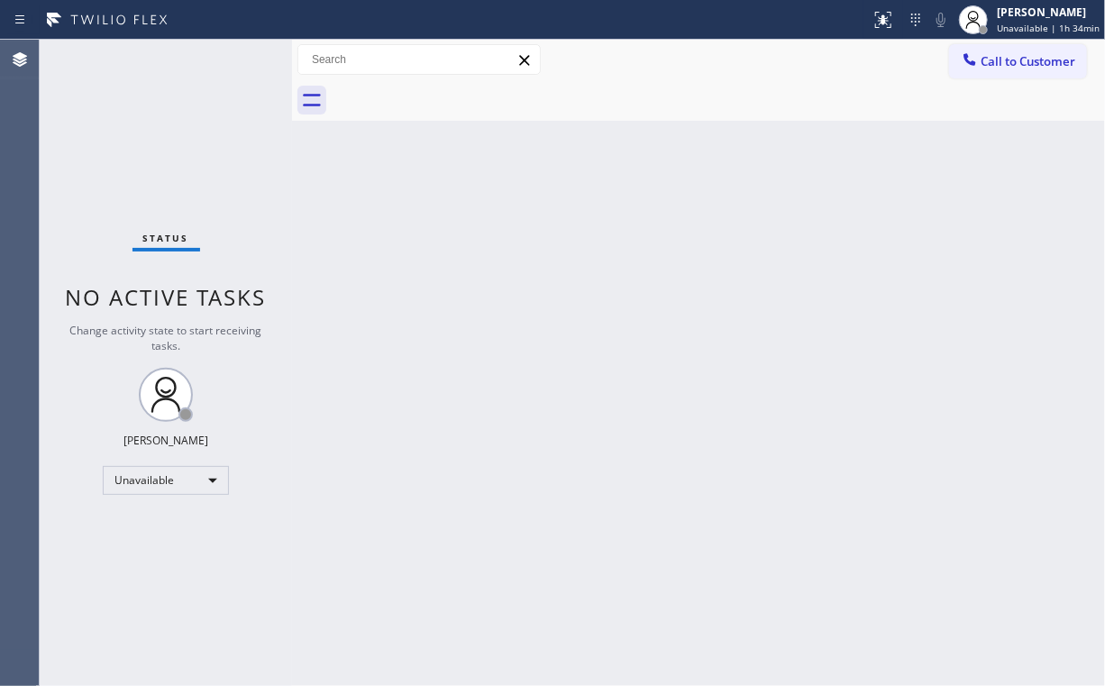
click at [247, 187] on div "Status No active tasks Change activity state to start receiving tasks. [PERSON_…" at bounding box center [166, 363] width 252 height 646
drag, startPoint x: 185, startPoint y: 142, endPoint x: 199, endPoint y: 169, distance: 30.6
click at [185, 142] on div "Status No active tasks Change activity state to start receiving tasks. [PERSON_…" at bounding box center [166, 363] width 252 height 646
drag, startPoint x: 154, startPoint y: 142, endPoint x: 177, endPoint y: 148, distance: 23.4
click at [154, 142] on div "Status No active tasks Change activity state to start receiving tasks. [PERSON_…" at bounding box center [166, 363] width 252 height 646
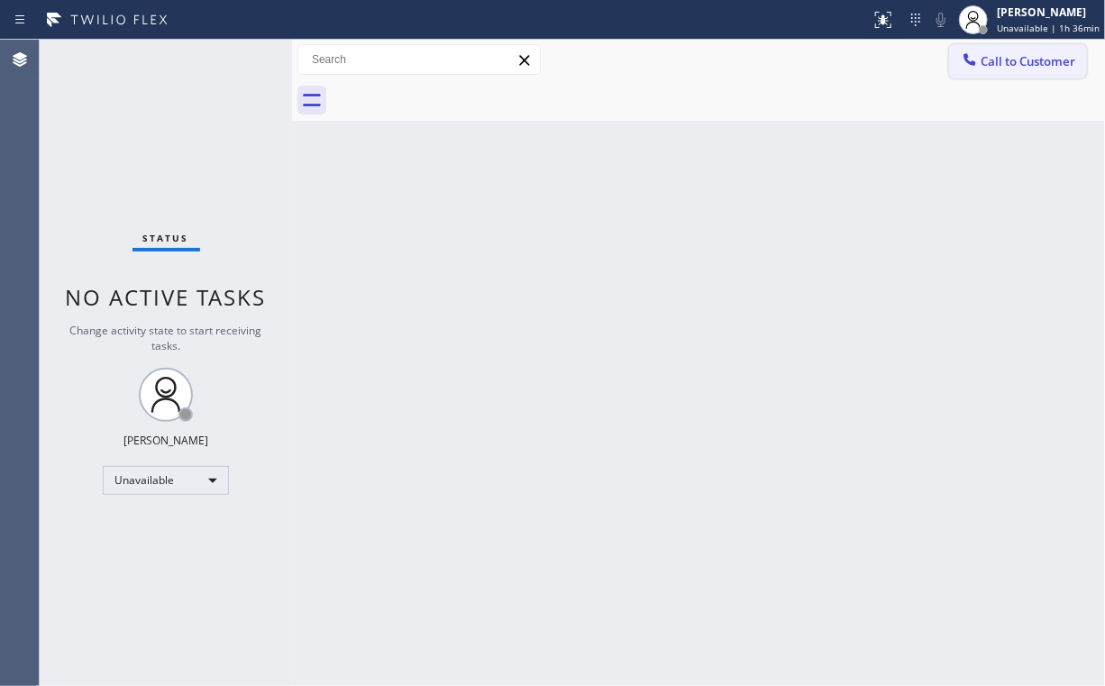
click at [1010, 58] on span "Call to Customer" at bounding box center [1028, 61] width 95 height 16
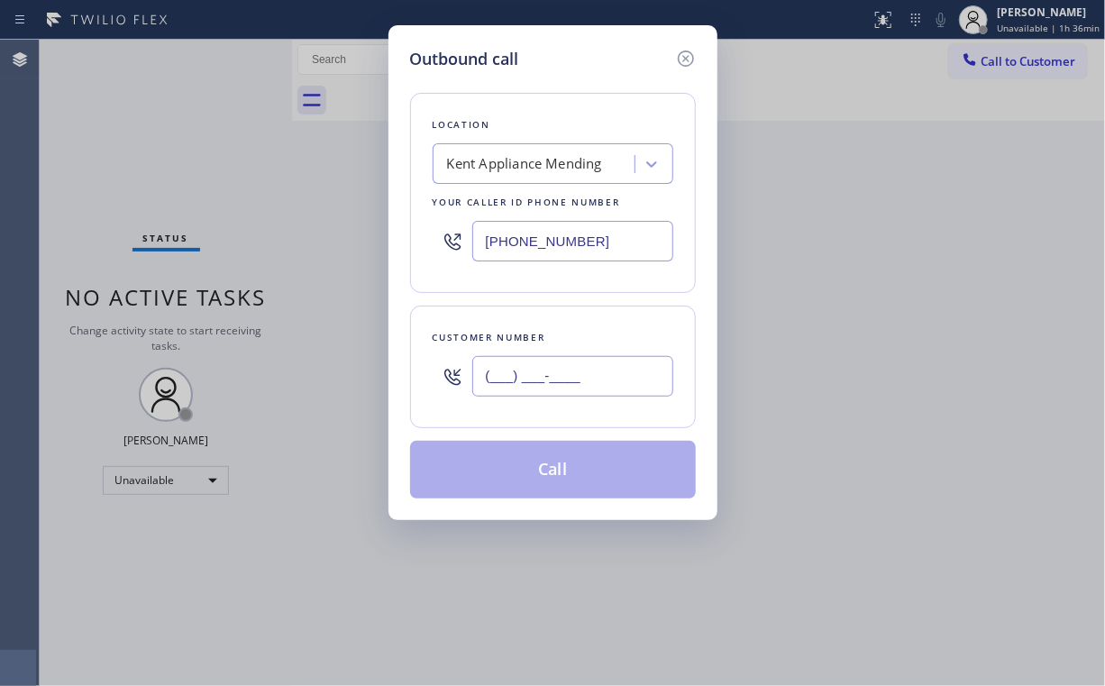
click at [583, 379] on input "(___) ___-____" at bounding box center [572, 376] width 201 height 41
paste input "619) 665-9775"
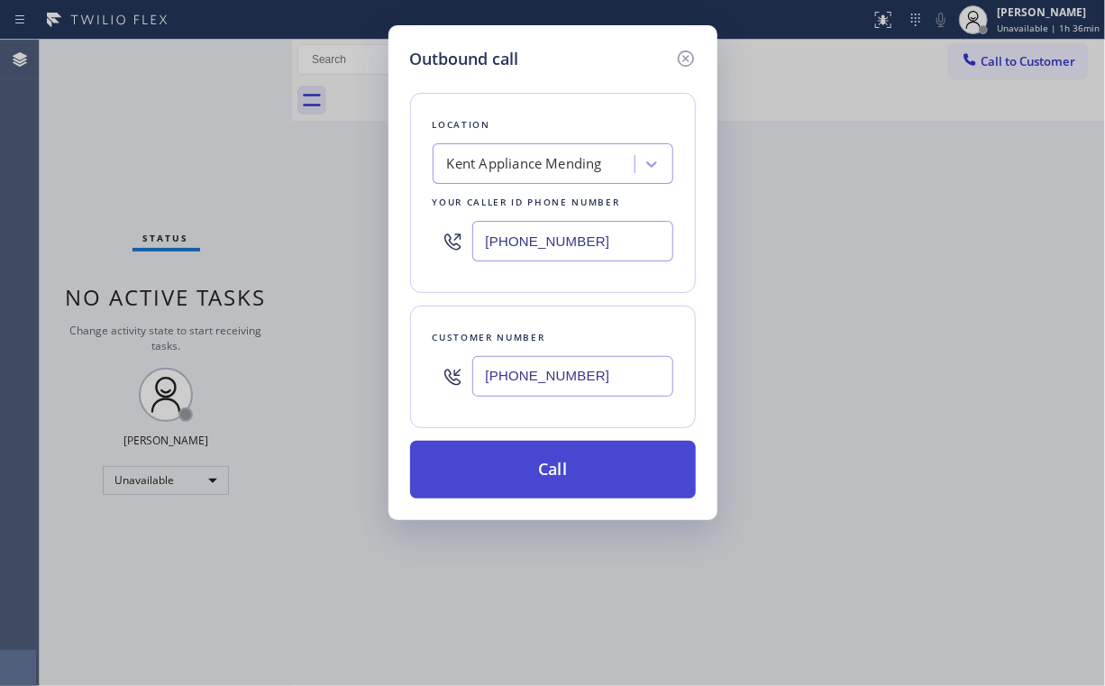
type input "(619) 665-9775"
click at [576, 472] on button "Call" at bounding box center [553, 470] width 286 height 58
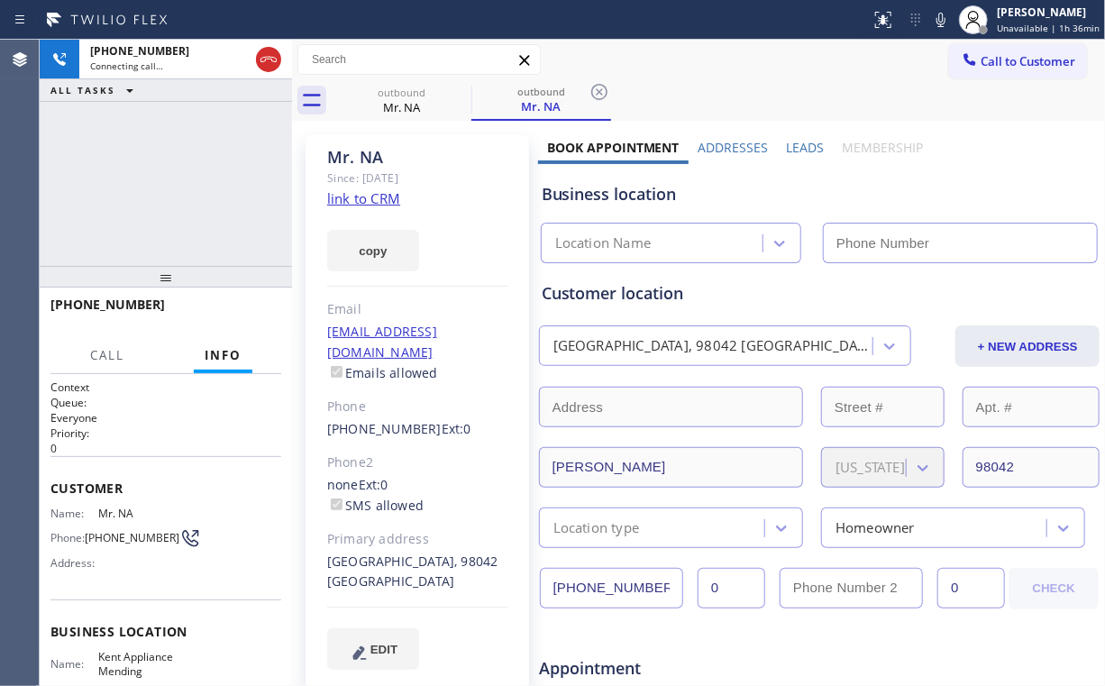
type input "(206) 202-1006"
click at [175, 191] on div "+16196659775 Connecting call… ALL TASKS ALL TASKS ACTIVE TASKS TASKS IN WRAP UP" at bounding box center [166, 153] width 252 height 226
click at [177, 178] on div "+16196659775 Connecting call… ALL TASKS ALL TASKS ACTIVE TASKS TASKS IN WRAP UP" at bounding box center [166, 153] width 252 height 226
click at [188, 182] on div "+16196659775 Connecting call… ALL TASKS ALL TASKS ACTIVE TASKS TASKS IN WRAP UP" at bounding box center [166, 153] width 252 height 226
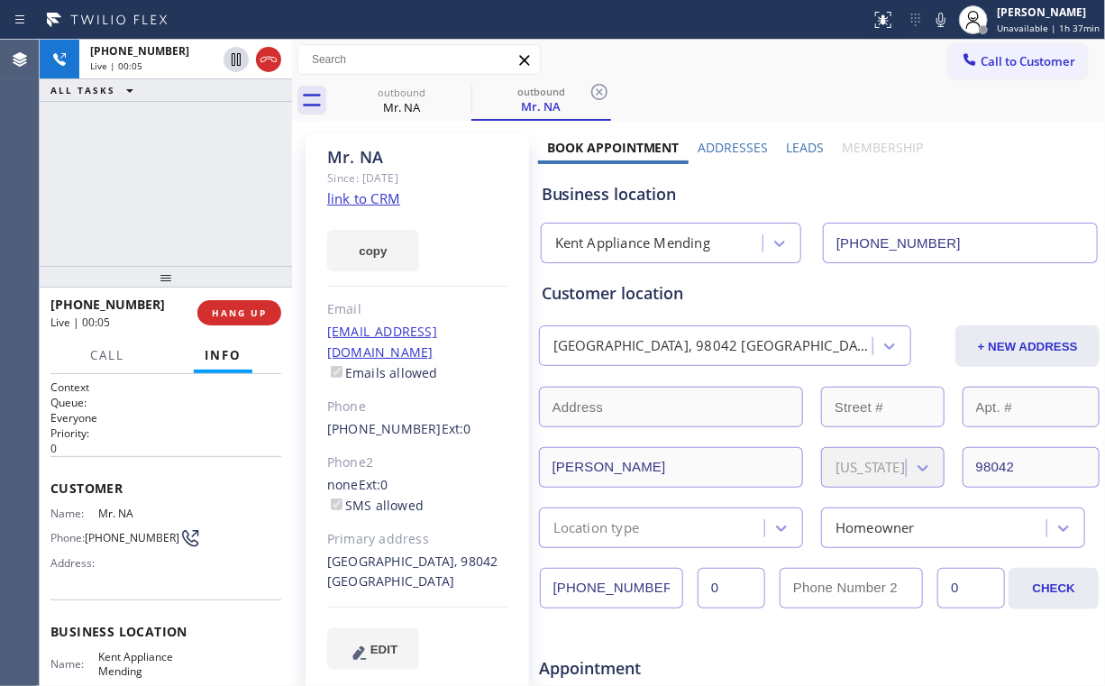
click at [169, 180] on div "+16196659775 Live | 00:05 ALL TASKS ALL TASKS ACTIVE TASKS TASKS IN WRAP UP" at bounding box center [166, 153] width 252 height 226
click at [173, 180] on div "+16196659775 Live | 00:06 ALL TASKS ALL TASKS ACTIVE TASKS TASKS IN WRAP UP" at bounding box center [166, 153] width 252 height 226
click at [245, 314] on span "HANG UP" at bounding box center [239, 312] width 55 height 13
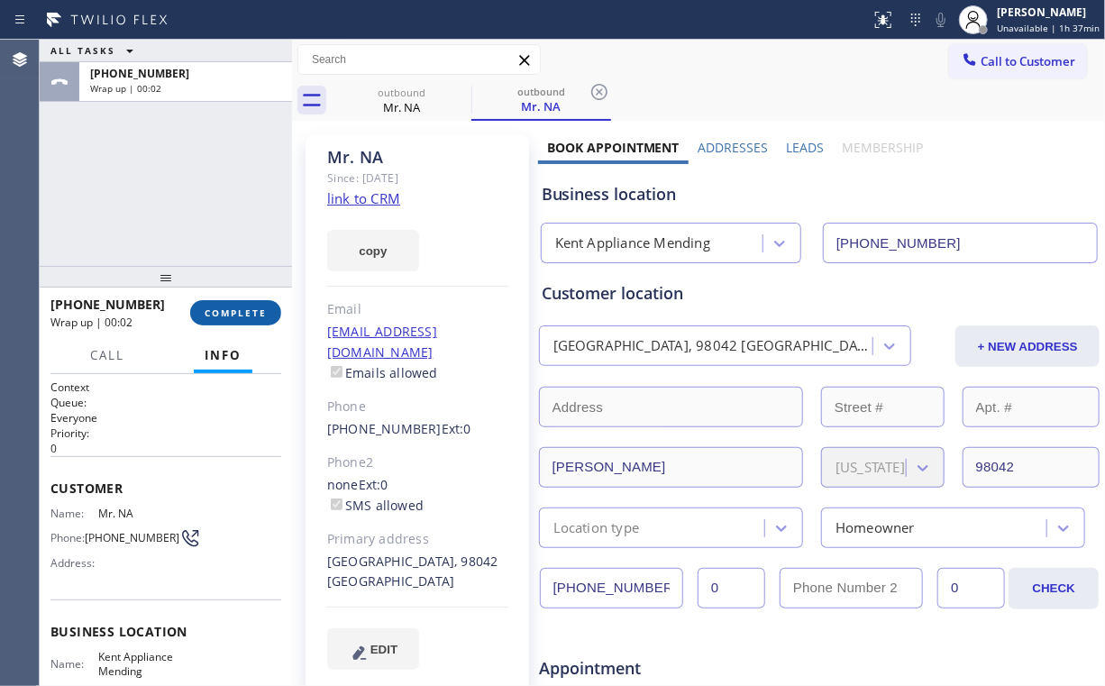
click at [245, 314] on span "COMPLETE" at bounding box center [236, 312] width 62 height 13
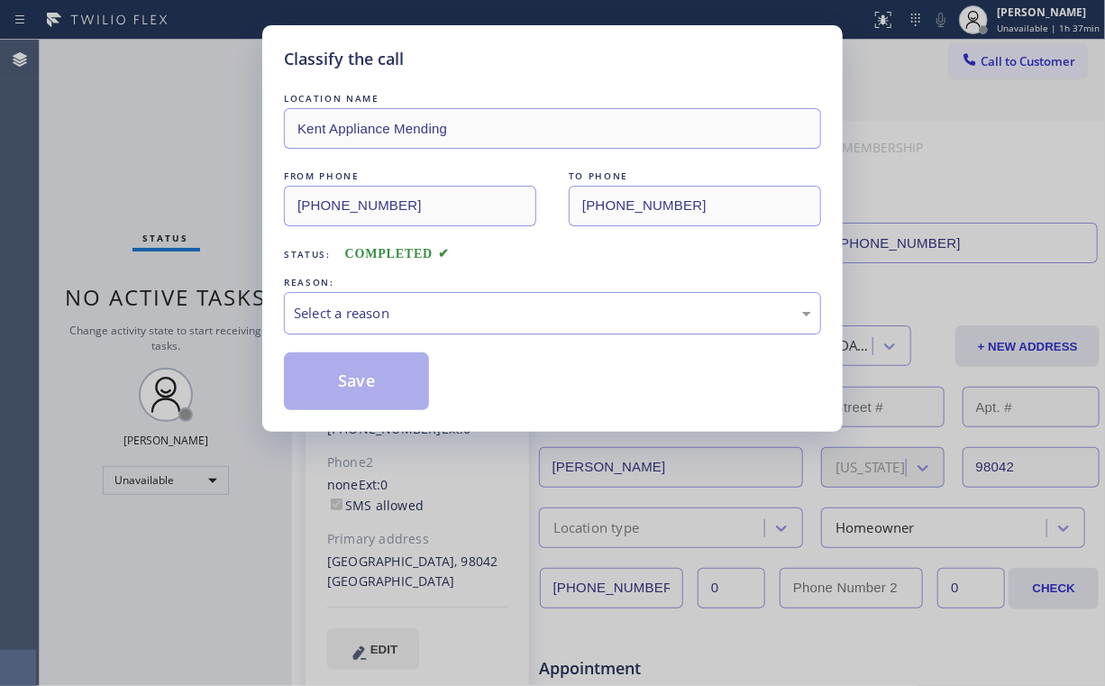
drag, startPoint x: 393, startPoint y: 311, endPoint x: 394, endPoint y: 327, distance: 16.3
click at [393, 314] on div "Select a reason" at bounding box center [552, 313] width 517 height 21
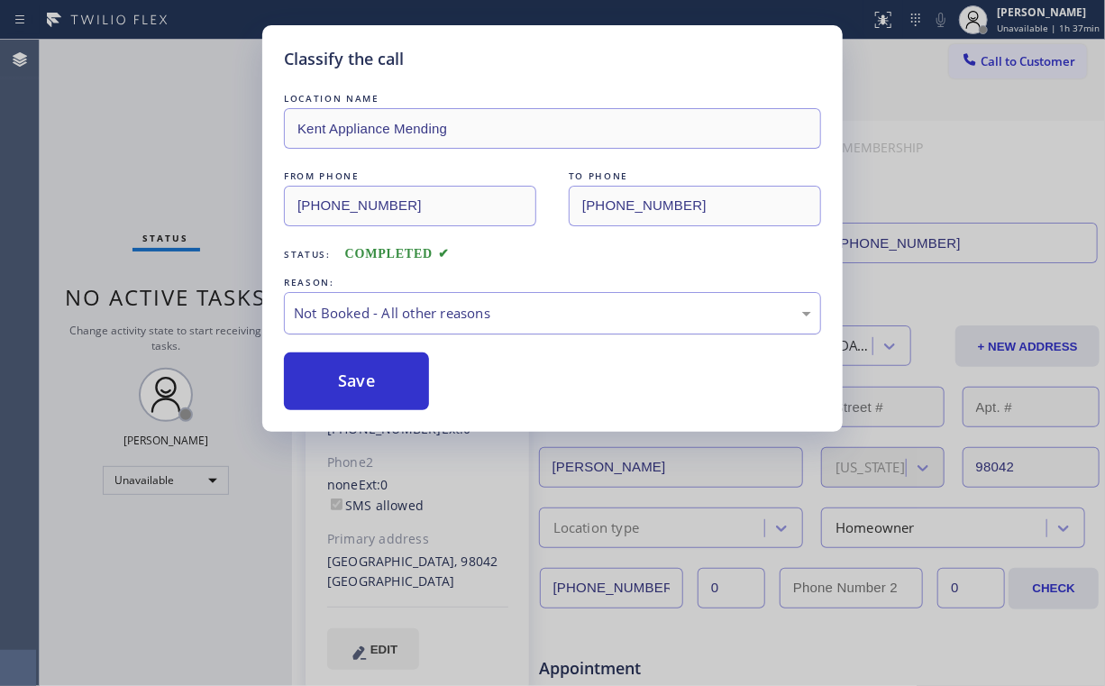
drag, startPoint x: 380, startPoint y: 380, endPoint x: 330, endPoint y: 327, distance: 72.1
click at [377, 376] on button "Save" at bounding box center [356, 381] width 145 height 58
click at [97, 124] on div "Classify the call LOCATION NAME Kent Appliance Mending FROM PHONE (206) 202-100…" at bounding box center [552, 343] width 1105 height 686
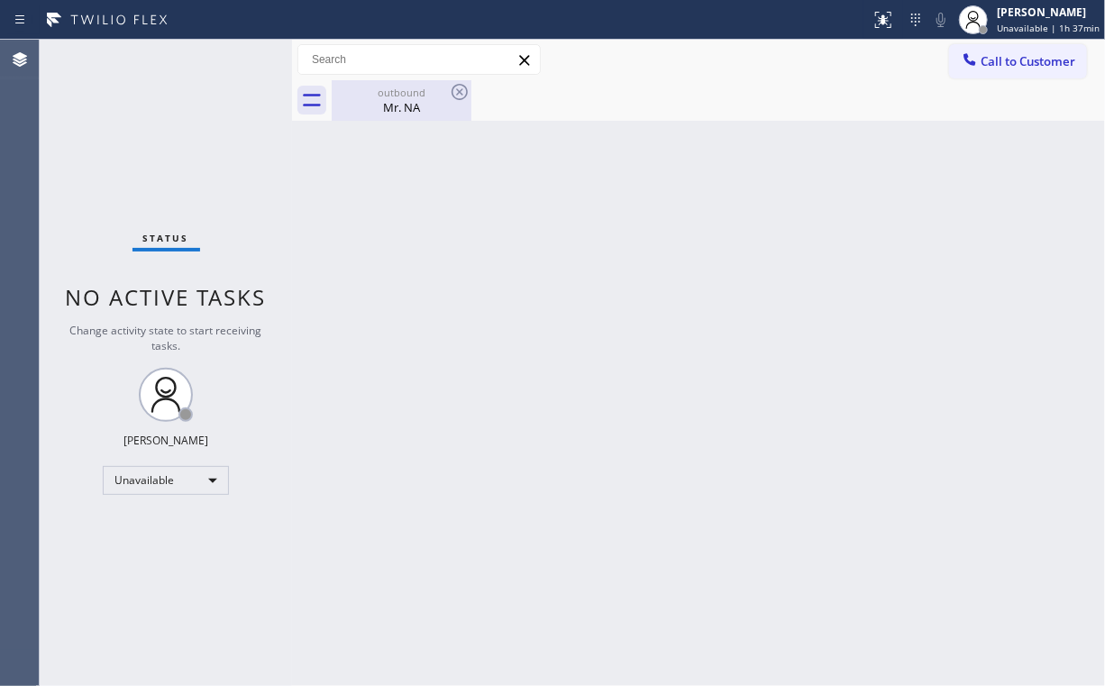
drag, startPoint x: 393, startPoint y: 105, endPoint x: 441, endPoint y: 101, distance: 48.0
click at [396, 105] on div "Mr. NA" at bounding box center [402, 107] width 136 height 16
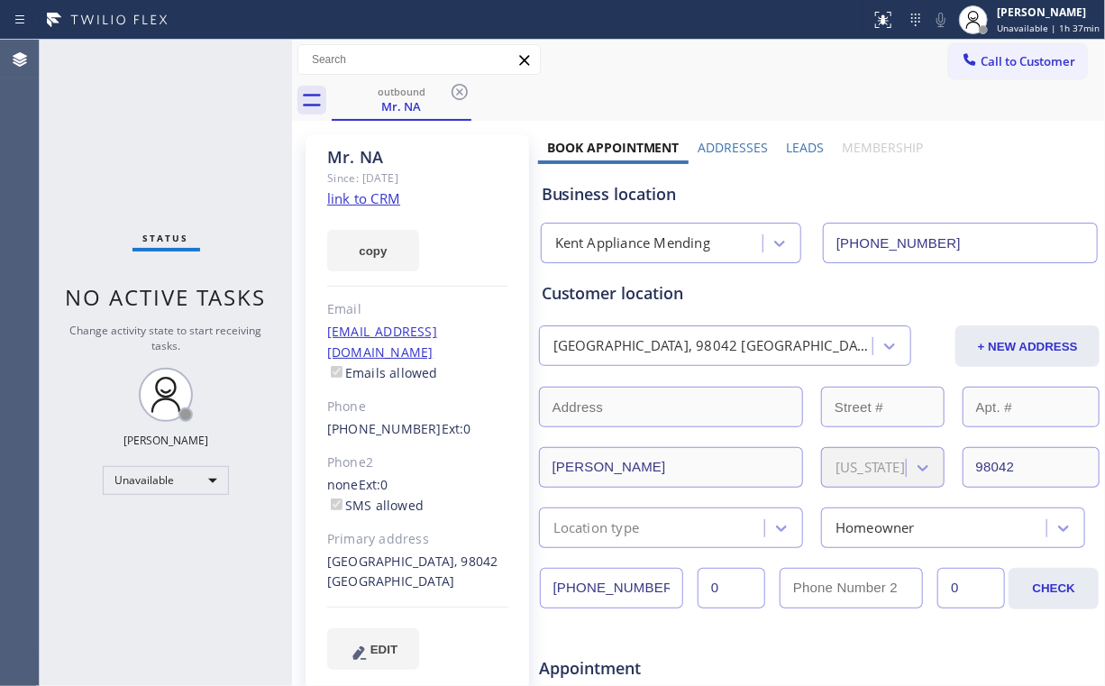
click at [460, 91] on icon at bounding box center [460, 92] width 16 height 16
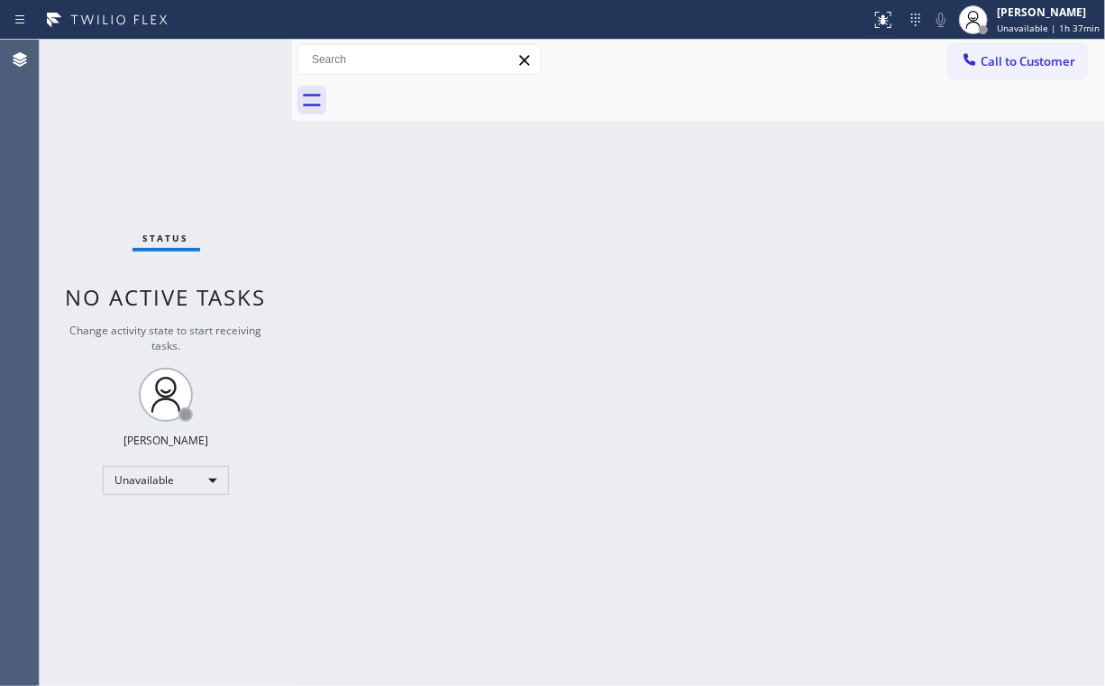
click at [505, 303] on div "Back to Dashboard Change Sender ID Customers Technicians Select a contact Outbo…" at bounding box center [698, 363] width 813 height 646
drag, startPoint x: 123, startPoint y: 131, endPoint x: 118, endPoint y: 53, distance: 77.7
click at [123, 130] on div "Status No active tasks Change activity state to start receiving tasks. [PERSON_…" at bounding box center [166, 363] width 252 height 646
drag, startPoint x: 999, startPoint y: 60, endPoint x: 953, endPoint y: 98, distance: 59.6
click at [998, 61] on span "Call to Customer" at bounding box center [1028, 61] width 95 height 16
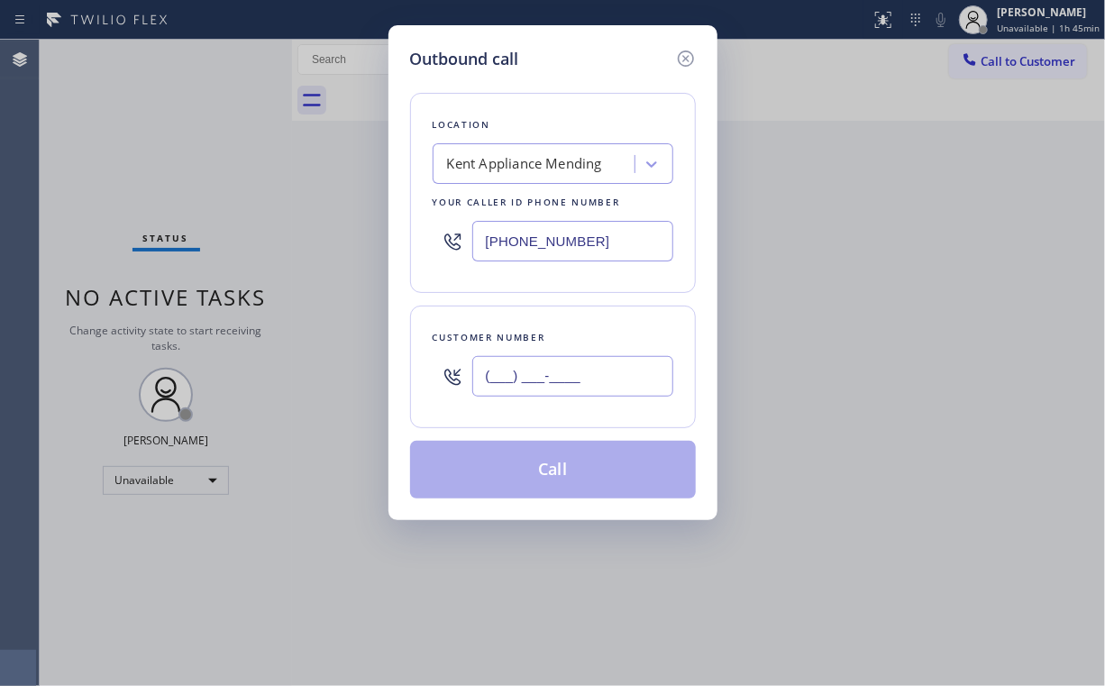
click at [576, 371] on input "(___) ___-____" at bounding box center [572, 376] width 201 height 41
paste input "909) 908-0044"
type input "(909) 908-0044"
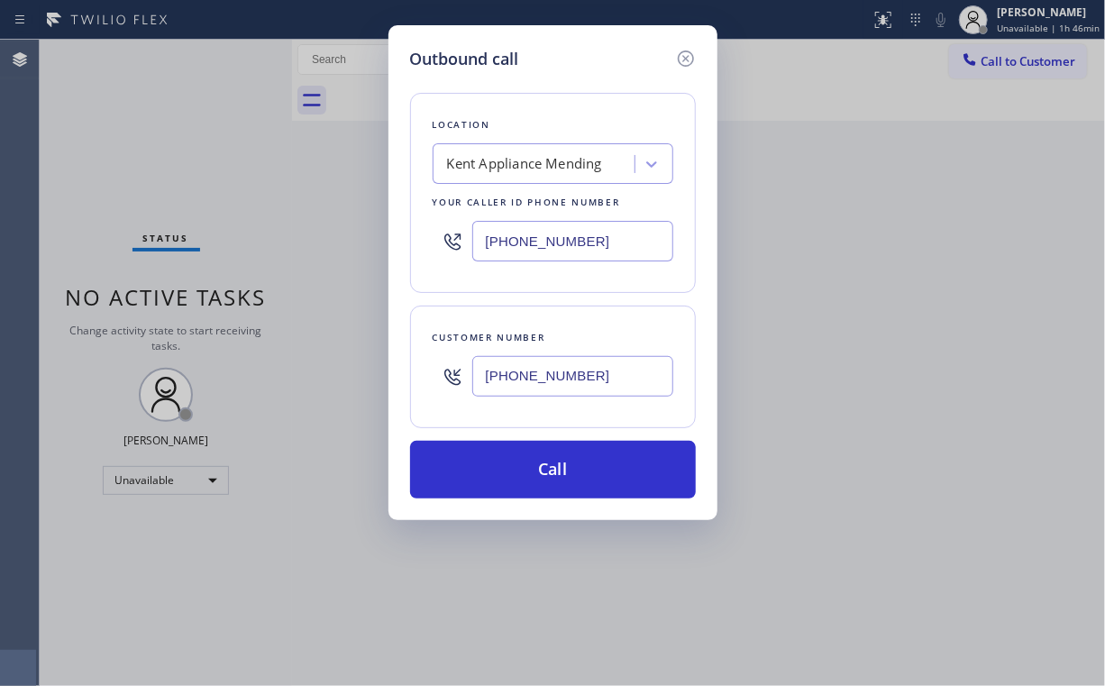
click at [585, 90] on div "Location Kent Appliance Mending Your caller id phone number (206) 202-1006 Cust…" at bounding box center [553, 284] width 286 height 427
drag, startPoint x: 461, startPoint y: 239, endPoint x: 405, endPoint y: 243, distance: 56.1
click at [440, 242] on div "(206) 202-1006" at bounding box center [553, 241] width 241 height 59
paste input "855) 731-4952"
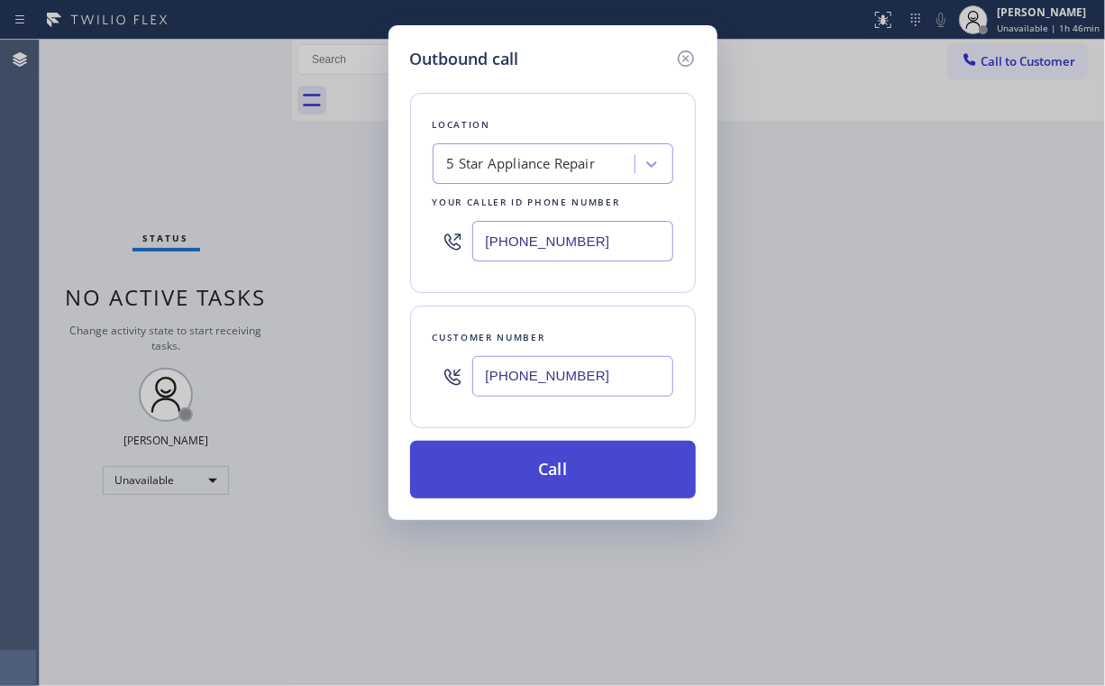
type input "[PHONE_NUMBER]"
click at [520, 463] on button "Call" at bounding box center [553, 470] width 286 height 58
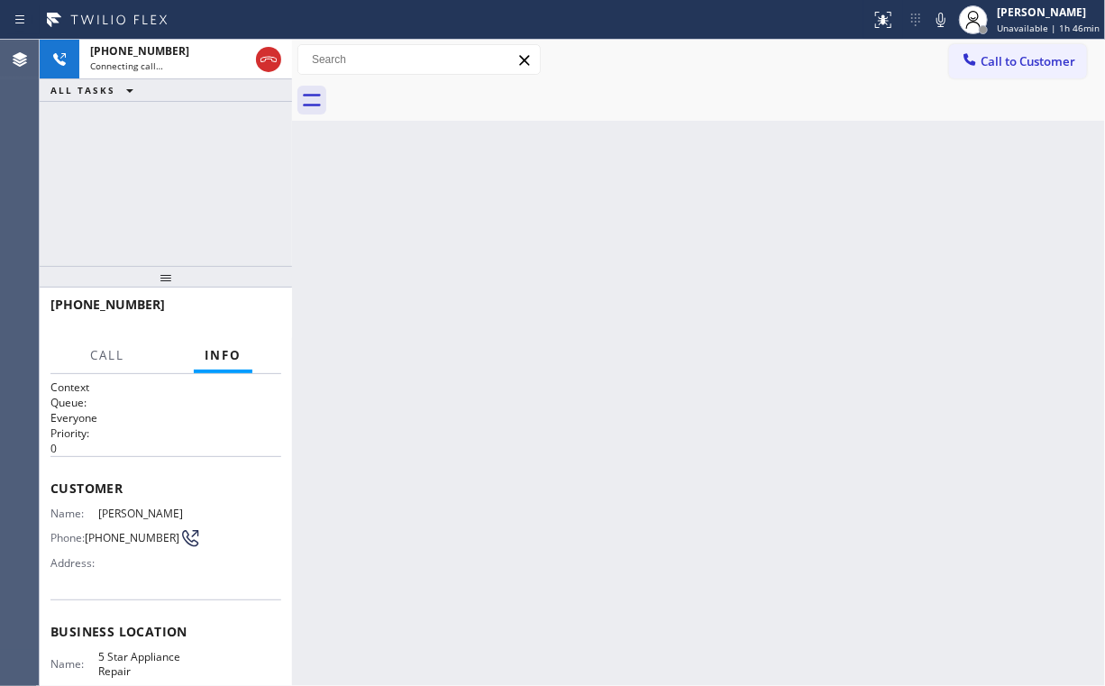
click at [231, 162] on div "+19099080044 Connecting call… ALL TASKS ALL TASKS ACTIVE TASKS TASKS IN WRAP UP" at bounding box center [166, 153] width 252 height 226
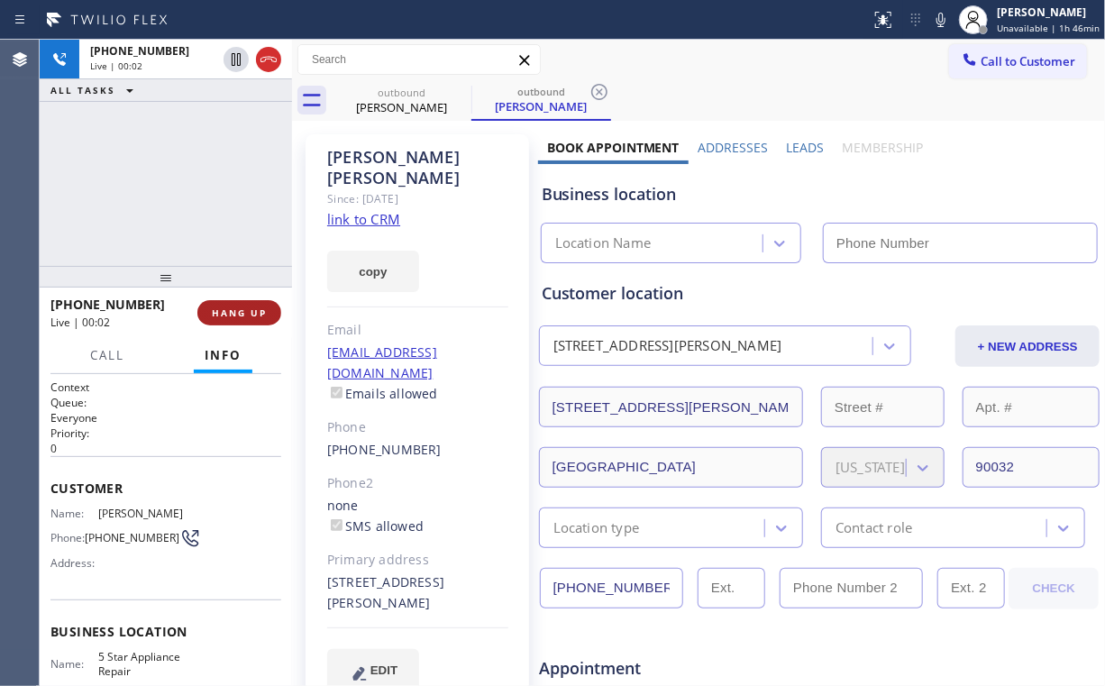
click at [241, 304] on button "HANG UP" at bounding box center [239, 312] width 84 height 25
type input "[PHONE_NUMBER]"
click at [240, 303] on button "HANG UP" at bounding box center [239, 312] width 84 height 25
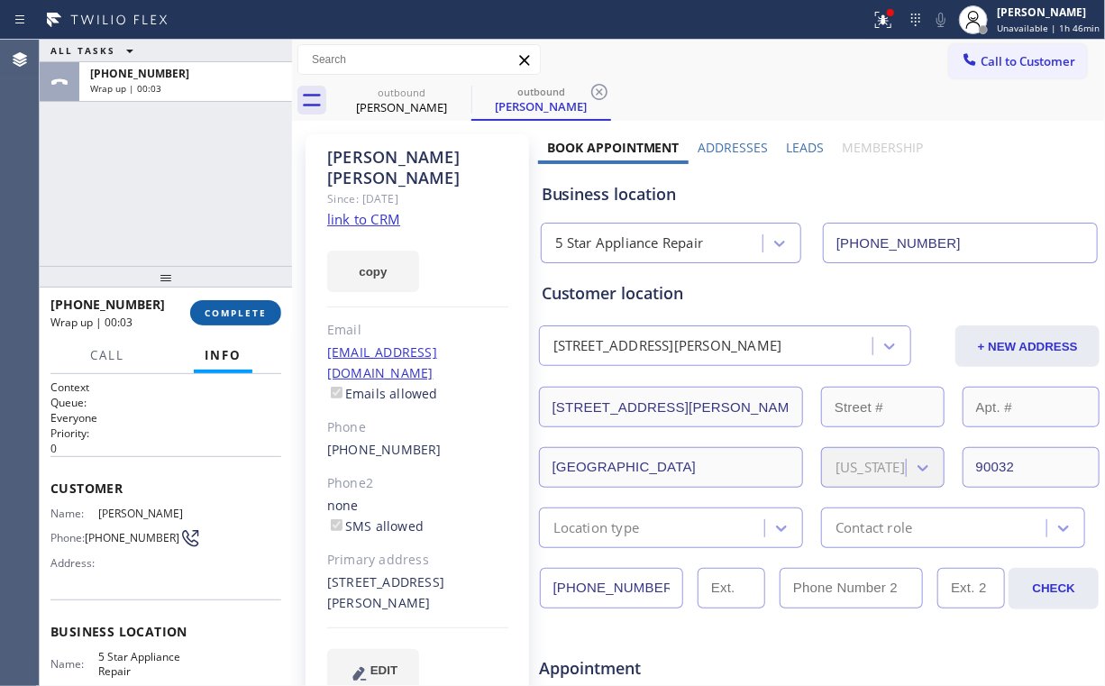
click at [251, 306] on span "COMPLETE" at bounding box center [236, 312] width 62 height 13
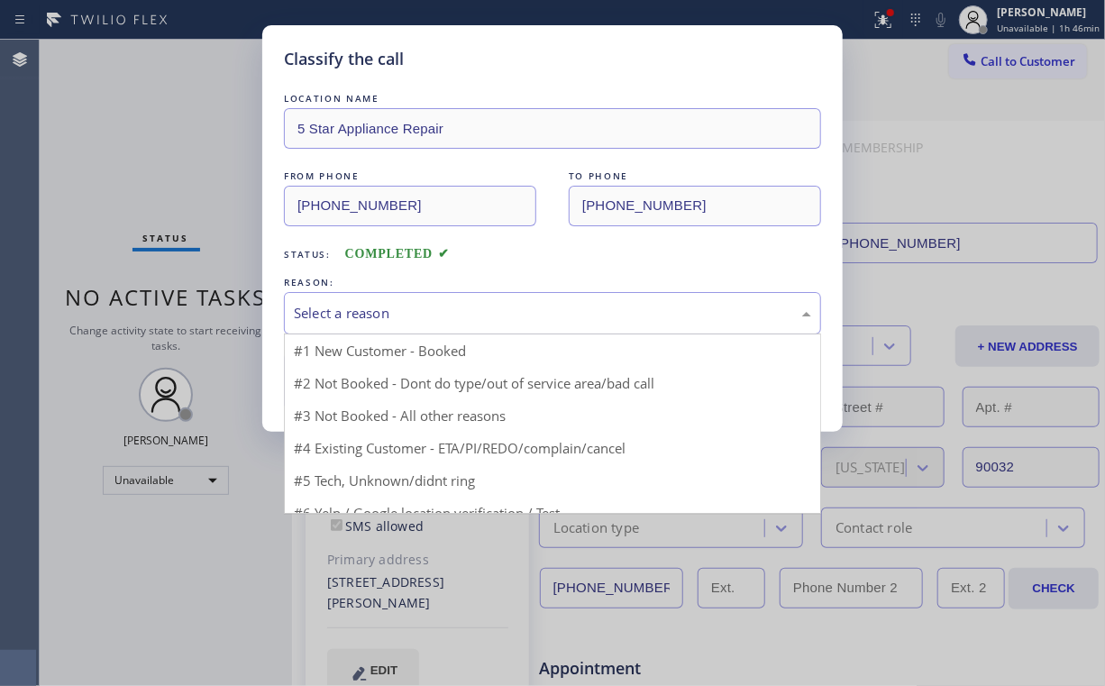
click at [350, 313] on div "Select a reason" at bounding box center [552, 313] width 517 height 21
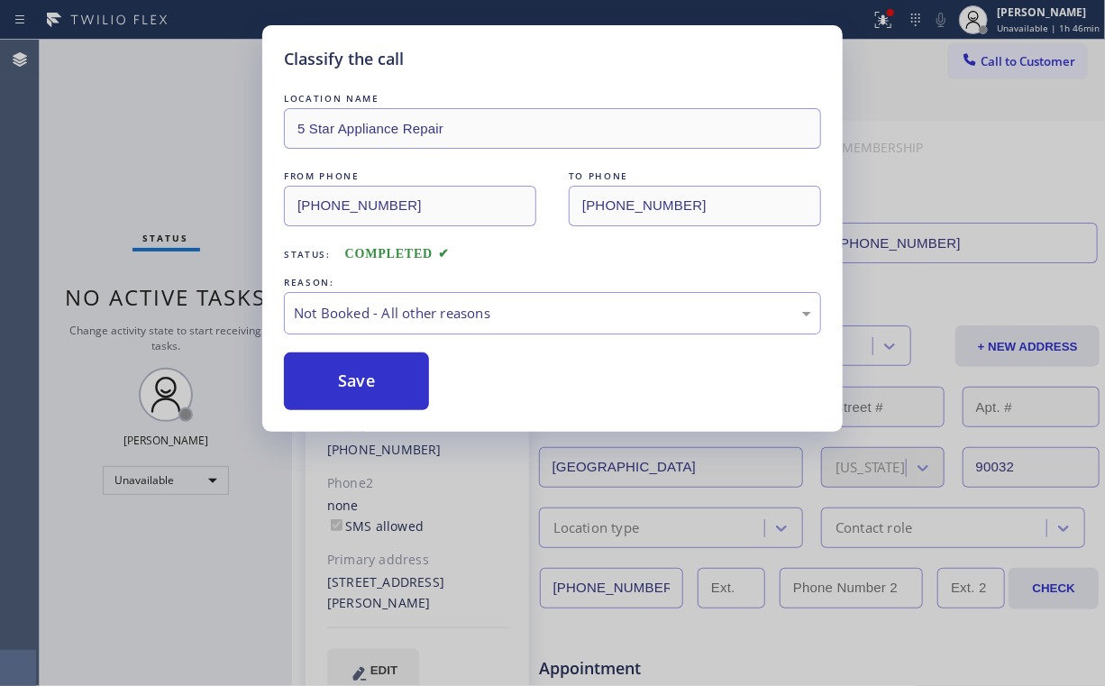
drag, startPoint x: 350, startPoint y: 375, endPoint x: 320, endPoint y: 334, distance: 50.3
click at [350, 373] on button "Save" at bounding box center [356, 381] width 145 height 58
click at [198, 157] on div "Classify the call LOCATION NAME 5 Star Appliance Repair FROM PHONE (855) 731-49…" at bounding box center [552, 343] width 1105 height 686
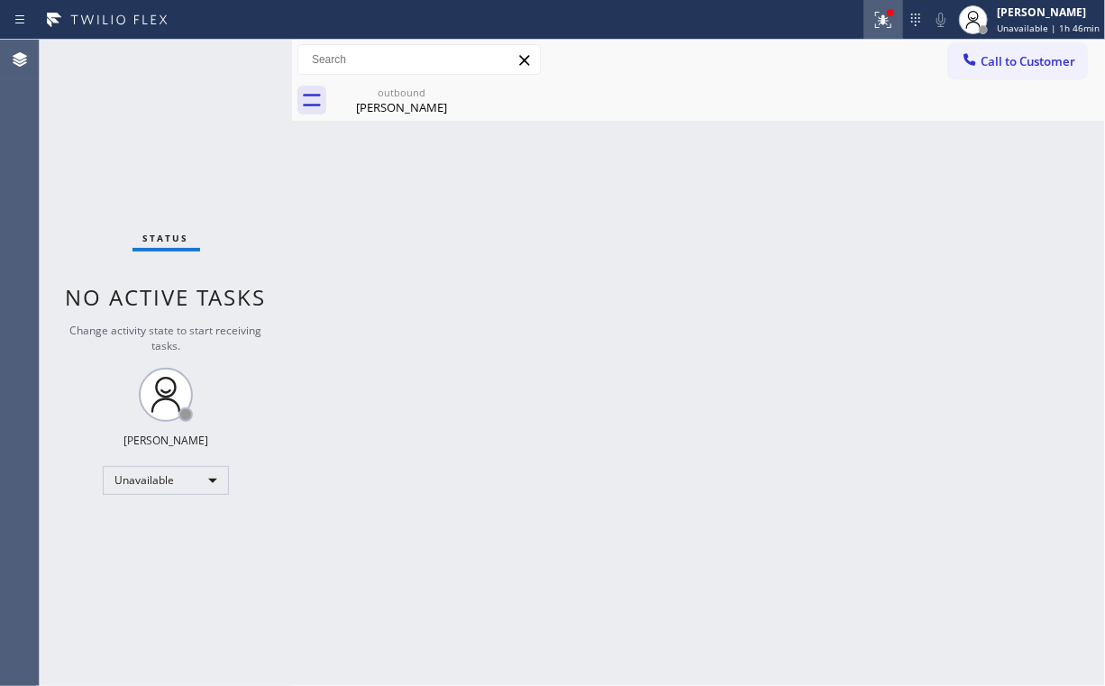
click at [891, 21] on icon at bounding box center [884, 20] width 22 height 22
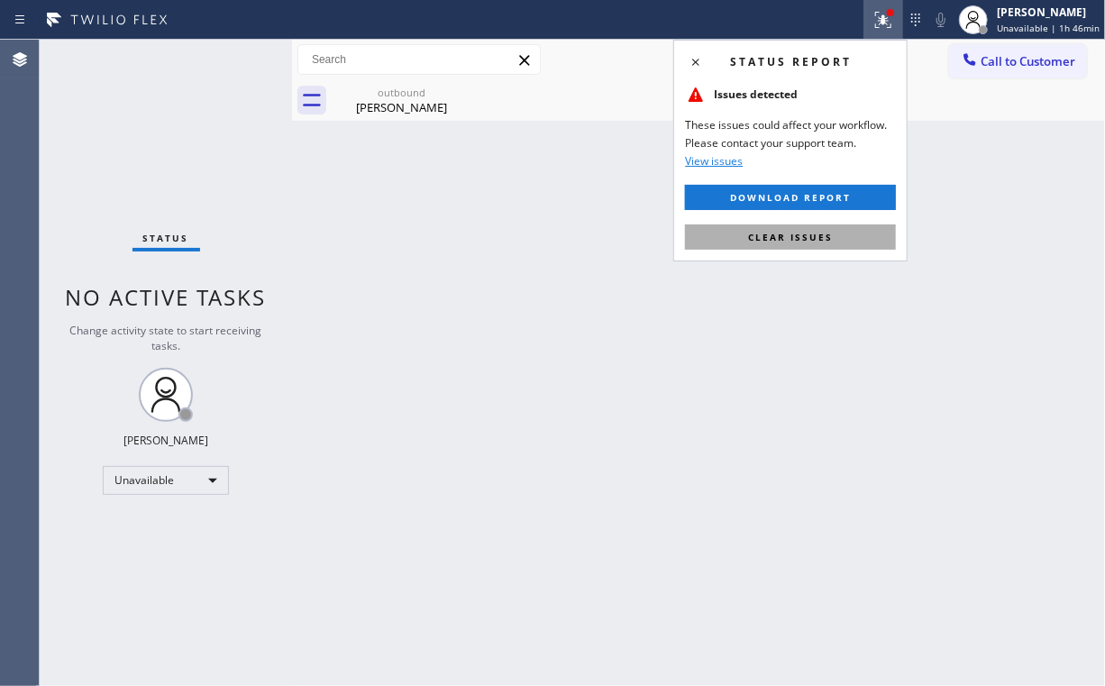
click at [714, 242] on button "Clear issues" at bounding box center [790, 236] width 211 height 25
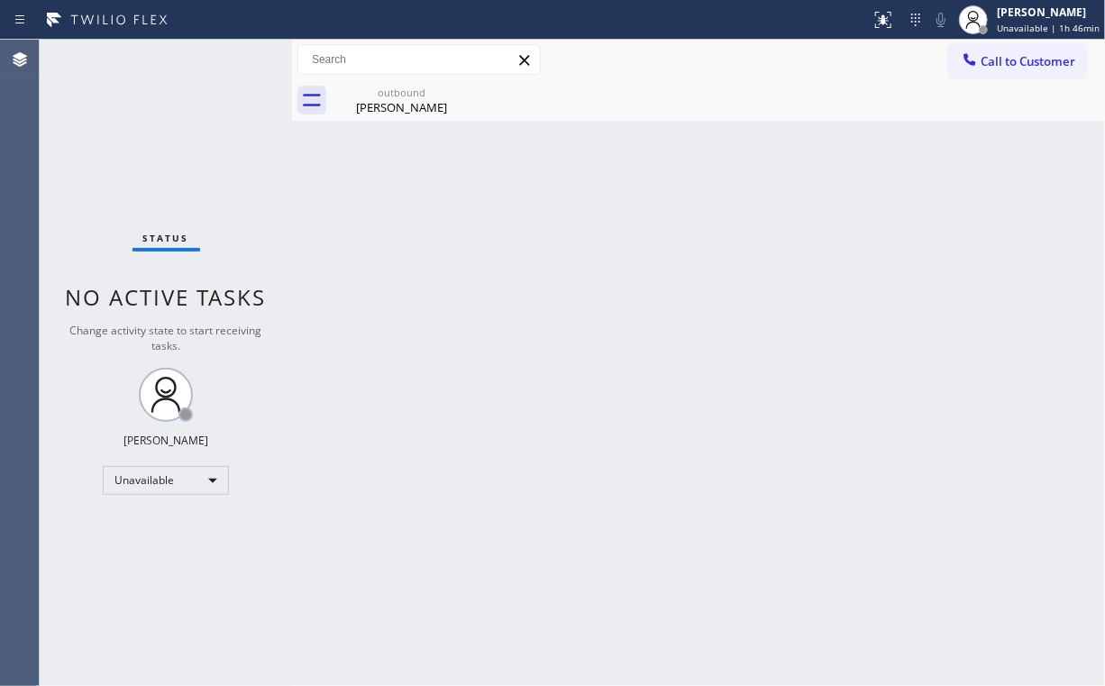
click at [494, 266] on div "Back to Dashboard Change Sender ID Customers Technicians Select a contact Outbo…" at bounding box center [698, 363] width 813 height 646
click at [397, 94] on div "outbound" at bounding box center [402, 93] width 136 height 14
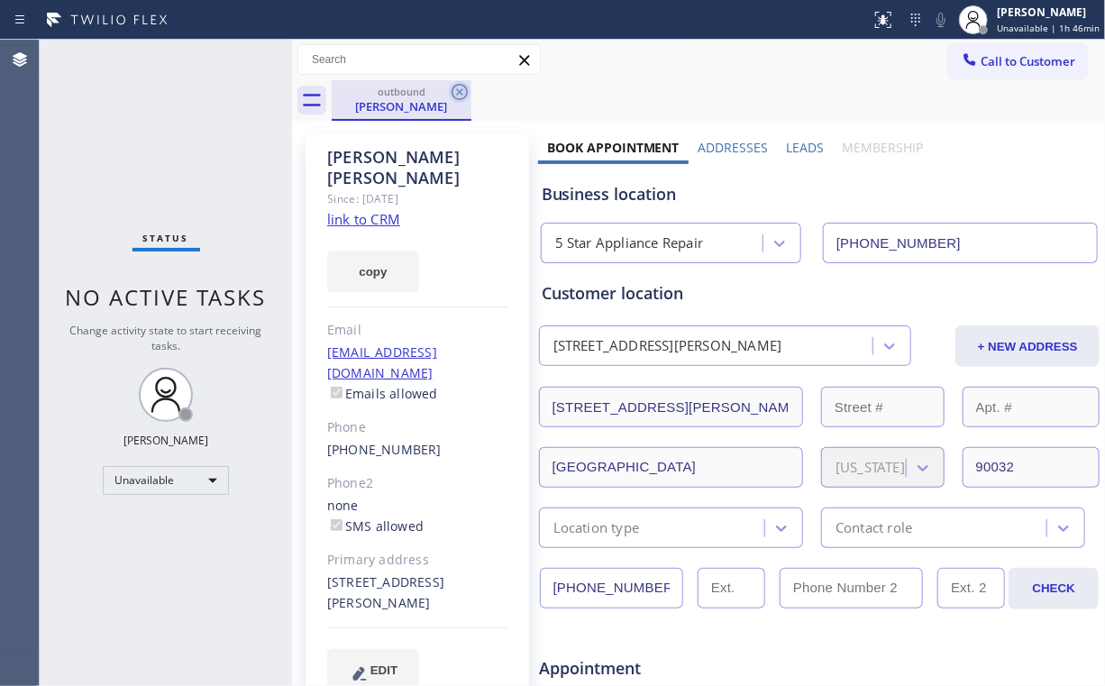
click at [468, 88] on icon at bounding box center [460, 92] width 22 height 22
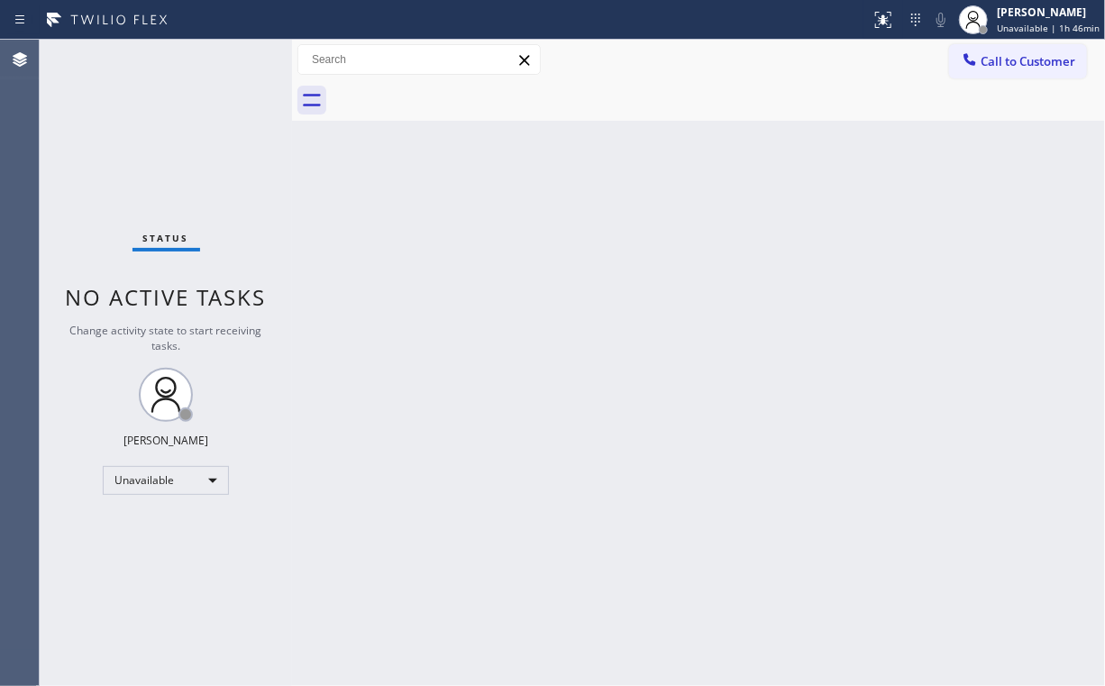
click at [325, 195] on div "Back to Dashboard Change Sender ID Customers Technicians Select a contact Outbo…" at bounding box center [698, 363] width 813 height 646
drag, startPoint x: 199, startPoint y: 139, endPoint x: 185, endPoint y: 133, distance: 15.4
drag, startPoint x: 184, startPoint y: 133, endPoint x: 186, endPoint y: 112, distance: 21.7
click at [184, 133] on div "Status No active tasks Change activity state to start receiving tasks. [PERSON_…" at bounding box center [166, 363] width 252 height 646
click at [1013, 64] on span "Call to Customer" at bounding box center [1028, 61] width 95 height 16
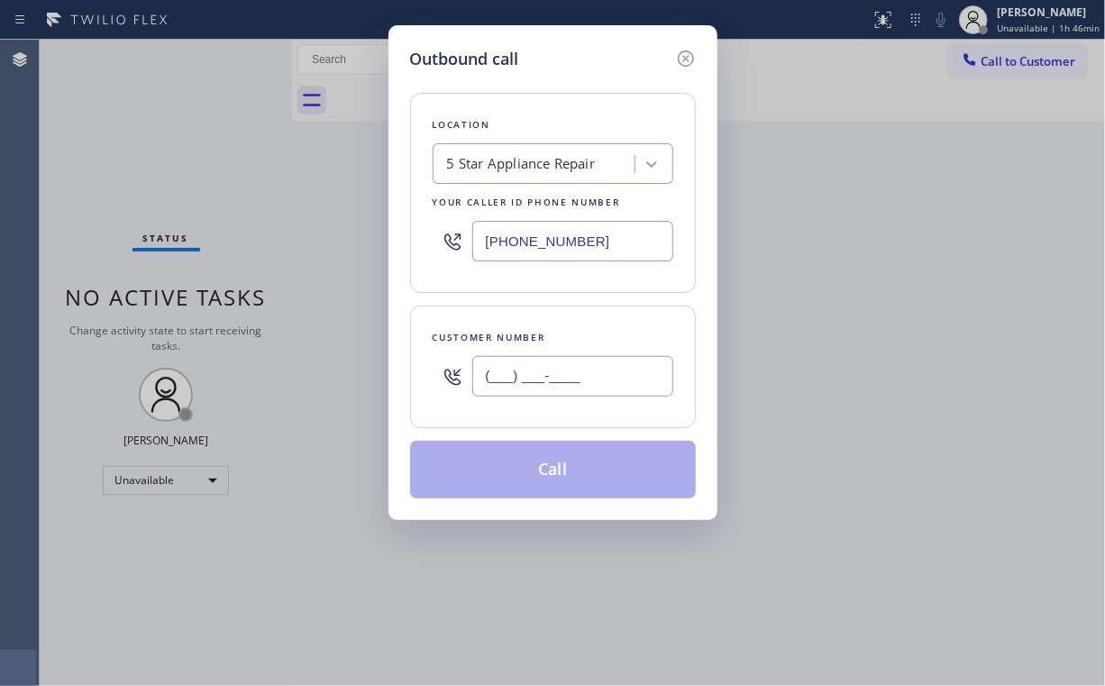
click at [611, 368] on input "(___) ___-____" at bounding box center [572, 376] width 201 height 41
paste input "347) 476-8642"
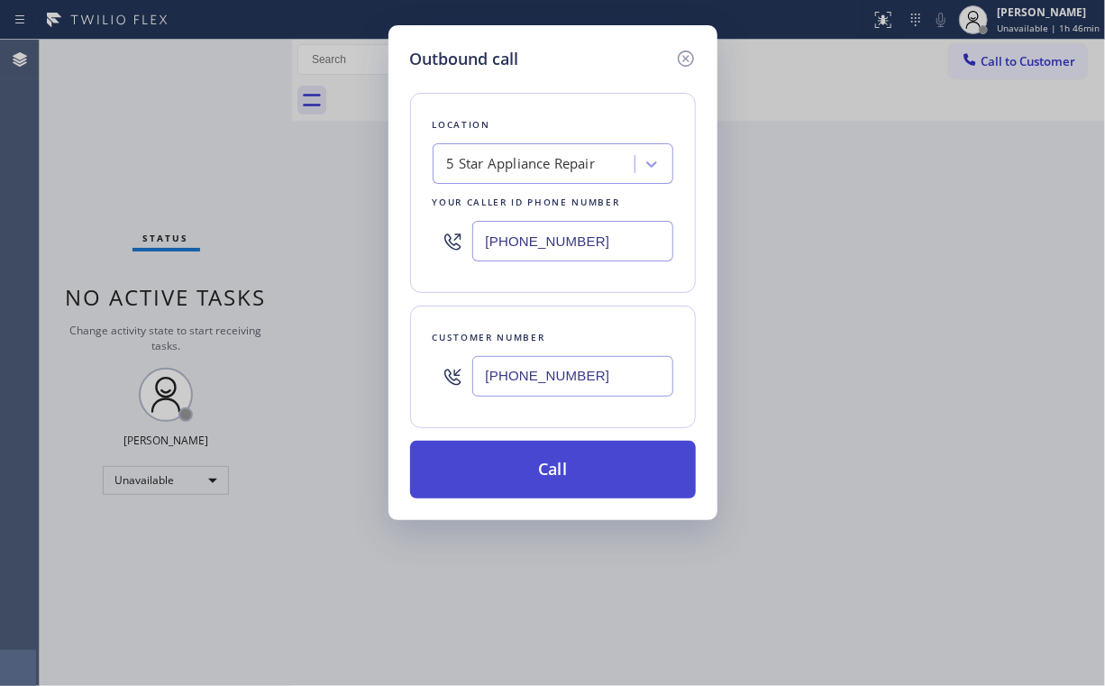
type input "(347) 476-8642"
click at [534, 480] on button "Call" at bounding box center [553, 470] width 286 height 58
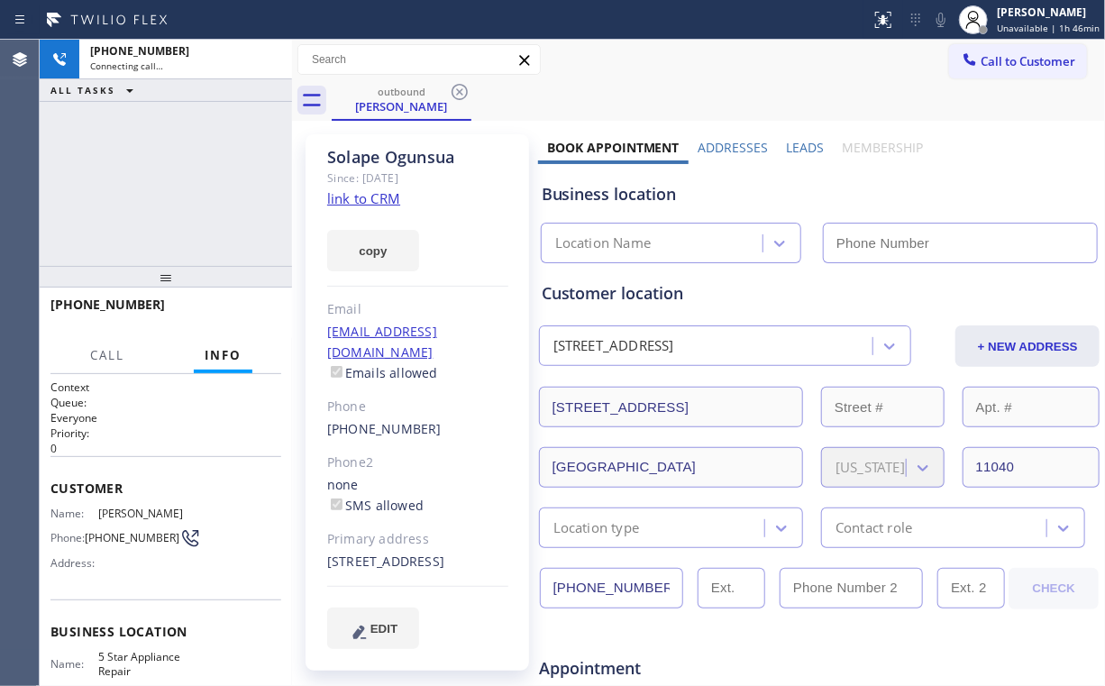
click at [191, 186] on div "+13474768642 Connecting call… ALL TASKS ALL TASKS ACTIVE TASKS TASKS IN WRAP UP" at bounding box center [166, 153] width 252 height 226
type input "[PHONE_NUMBER]"
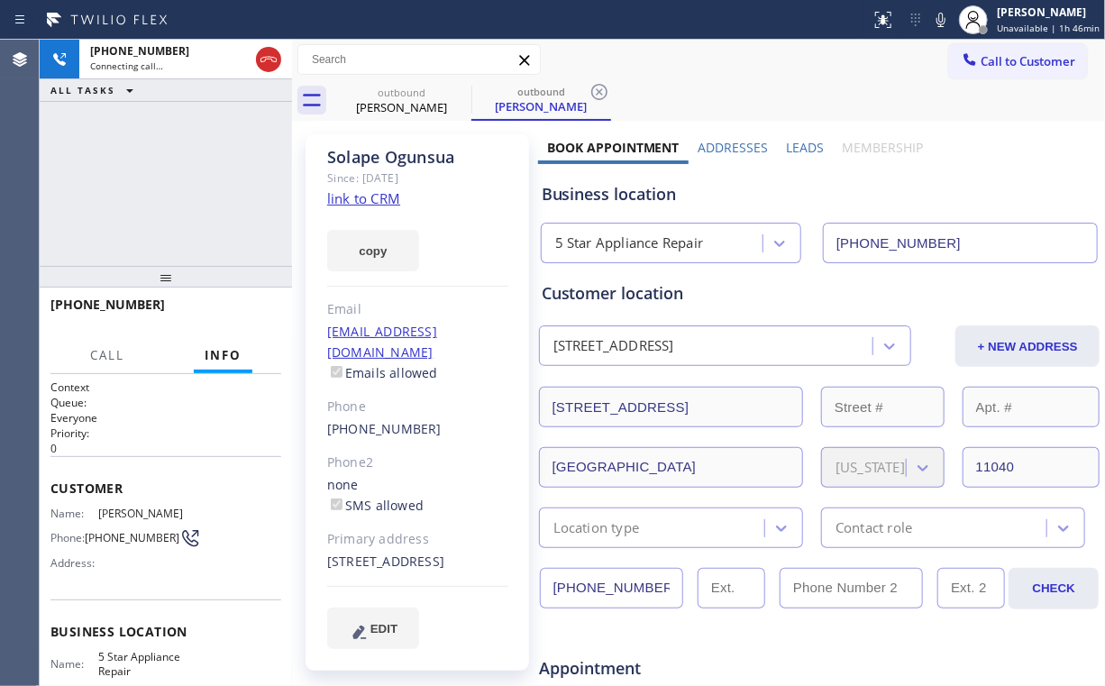
click at [178, 135] on div "+13474768642 Connecting call… ALL TASKS ALL TASKS ACTIVE TASKS TASKS IN WRAP UP" at bounding box center [166, 153] width 252 height 226
click at [171, 187] on div "+13474768642 Live | 00:10 ALL TASKS ALL TASKS ACTIVE TASKS TASKS IN WRAP UP" at bounding box center [166, 153] width 252 height 226
click at [243, 303] on button "HANG UP" at bounding box center [239, 312] width 84 height 25
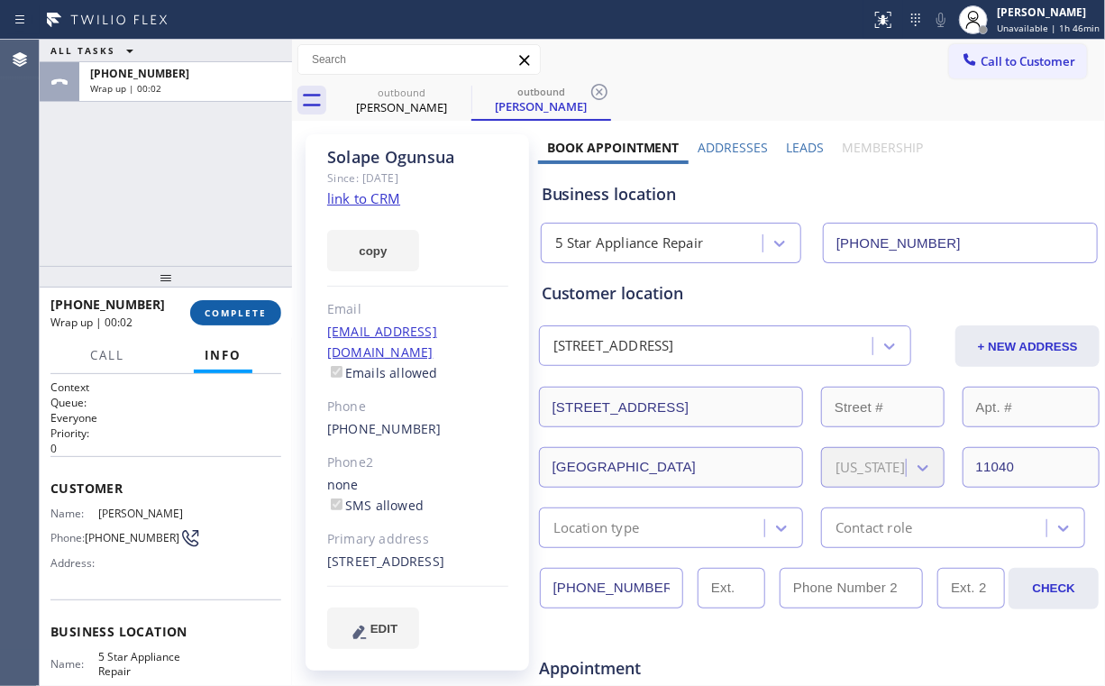
click at [253, 324] on button "COMPLETE" at bounding box center [235, 312] width 91 height 25
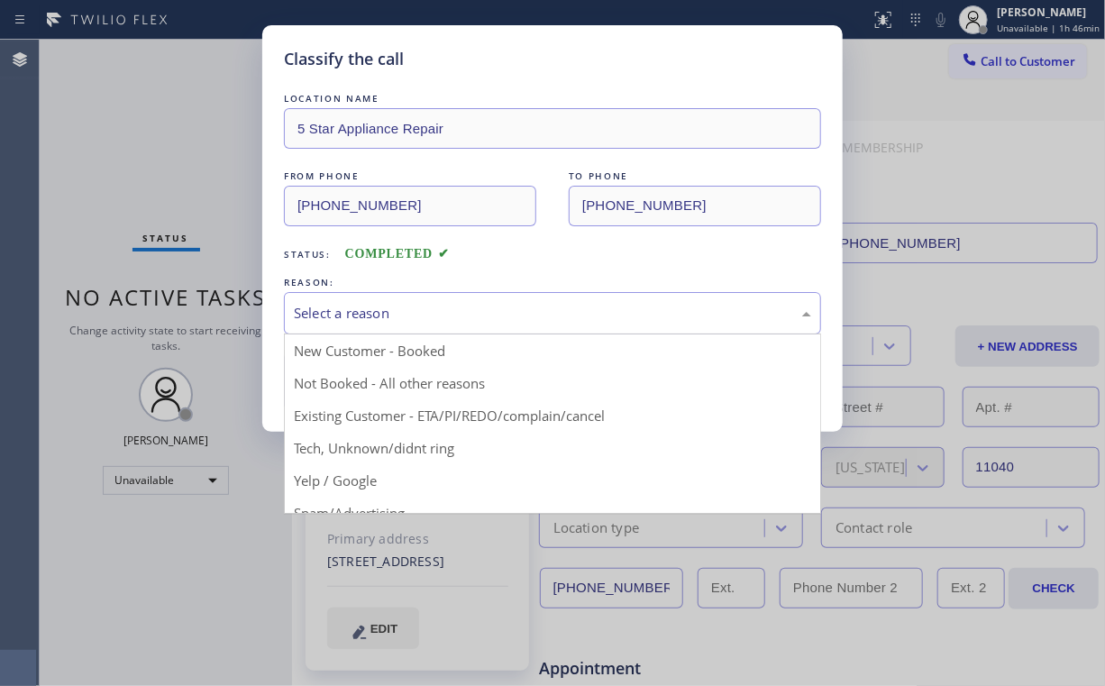
drag, startPoint x: 334, startPoint y: 318, endPoint x: 339, endPoint y: 355, distance: 37.4
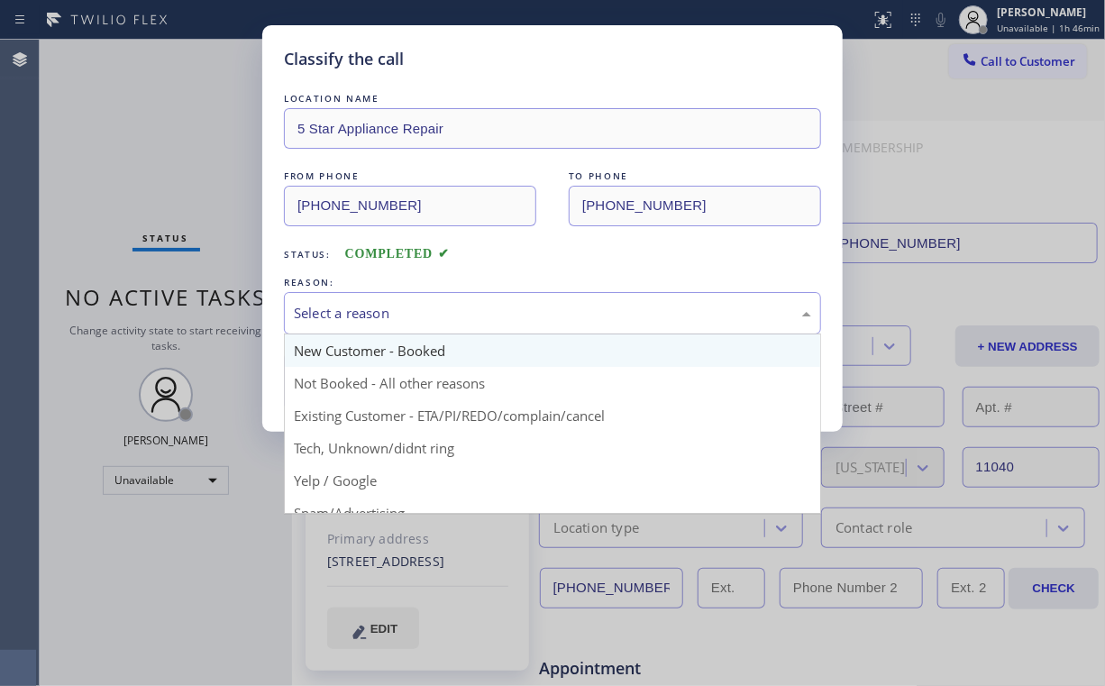
click at [334, 321] on div "Select a reason" at bounding box center [552, 313] width 517 height 21
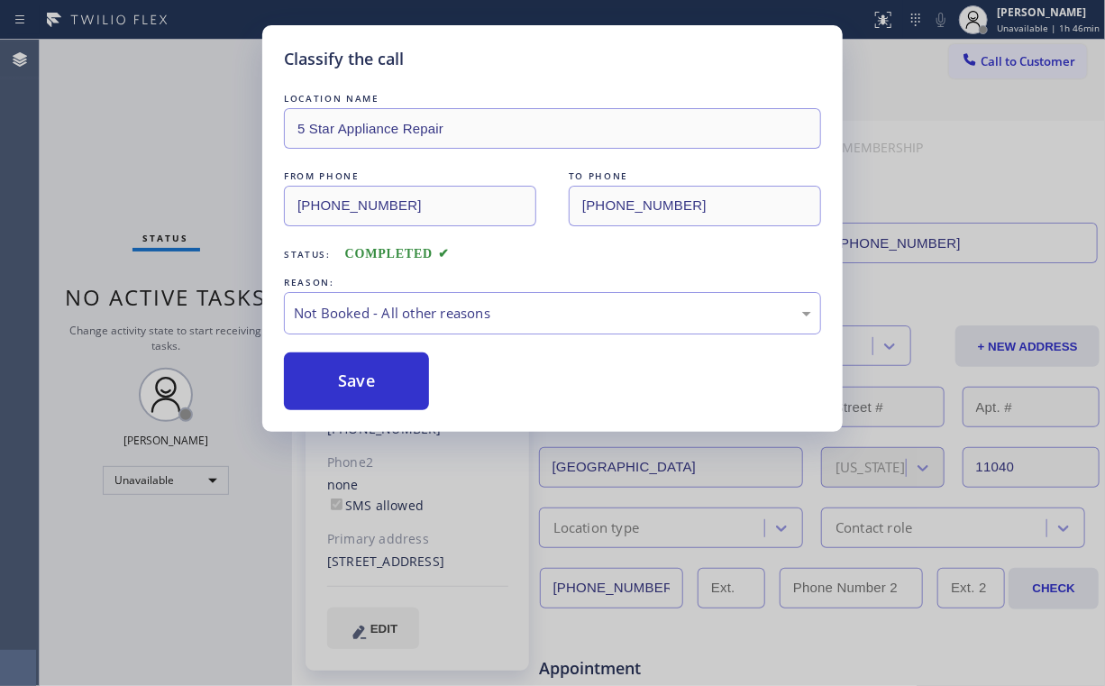
drag, startPoint x: 340, startPoint y: 377, endPoint x: 205, endPoint y: 166, distance: 250.6
click at [341, 375] on button "Save" at bounding box center [356, 381] width 145 height 58
click at [195, 159] on div "Classify the call LOCATION NAME 5 Star Appliance Repair FROM PHONE (855) 731-49…" at bounding box center [552, 343] width 1105 height 686
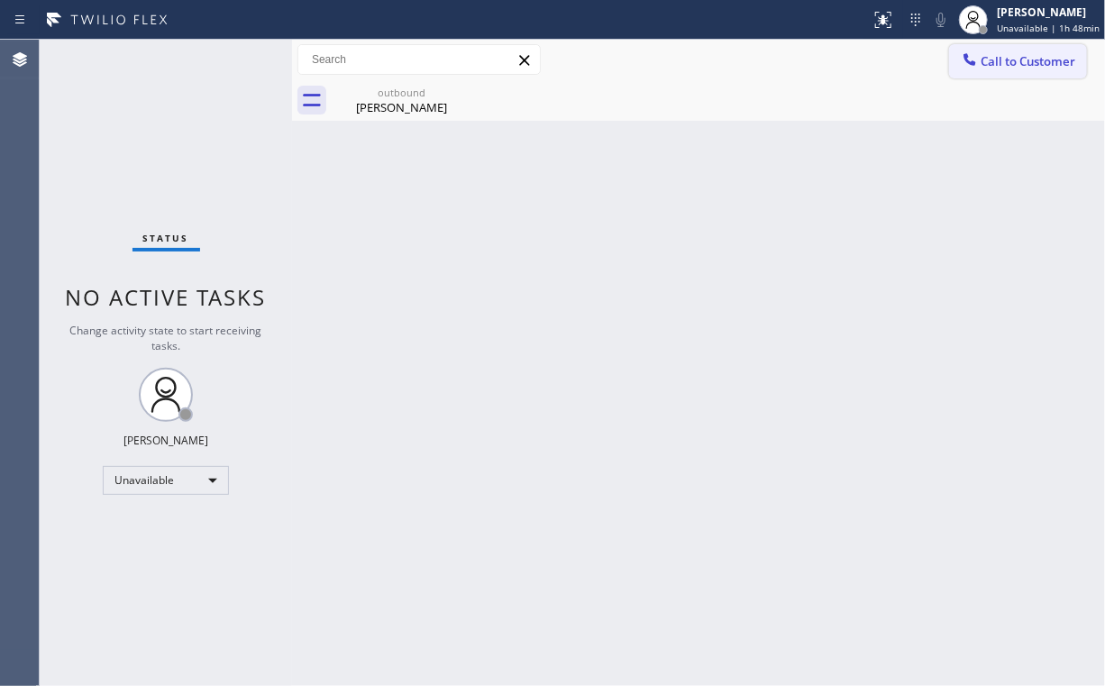
click at [1007, 70] on button "Call to Customer" at bounding box center [1018, 61] width 138 height 34
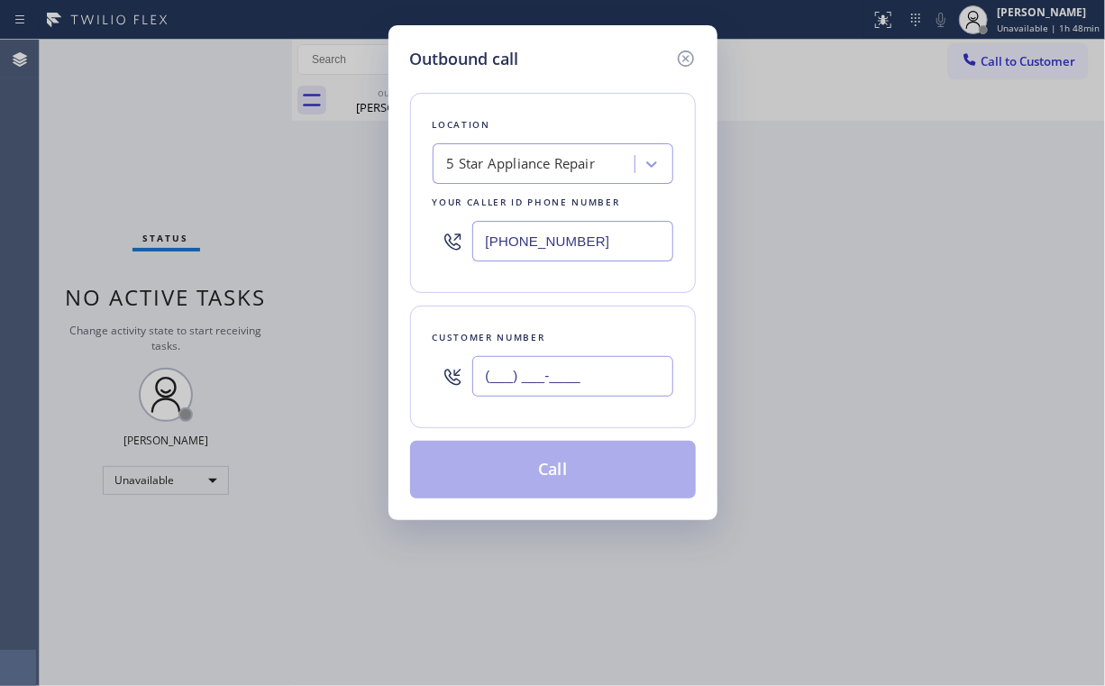
click at [621, 370] on input "(___) ___-____" at bounding box center [572, 376] width 201 height 41
paste input "909) 282-0303"
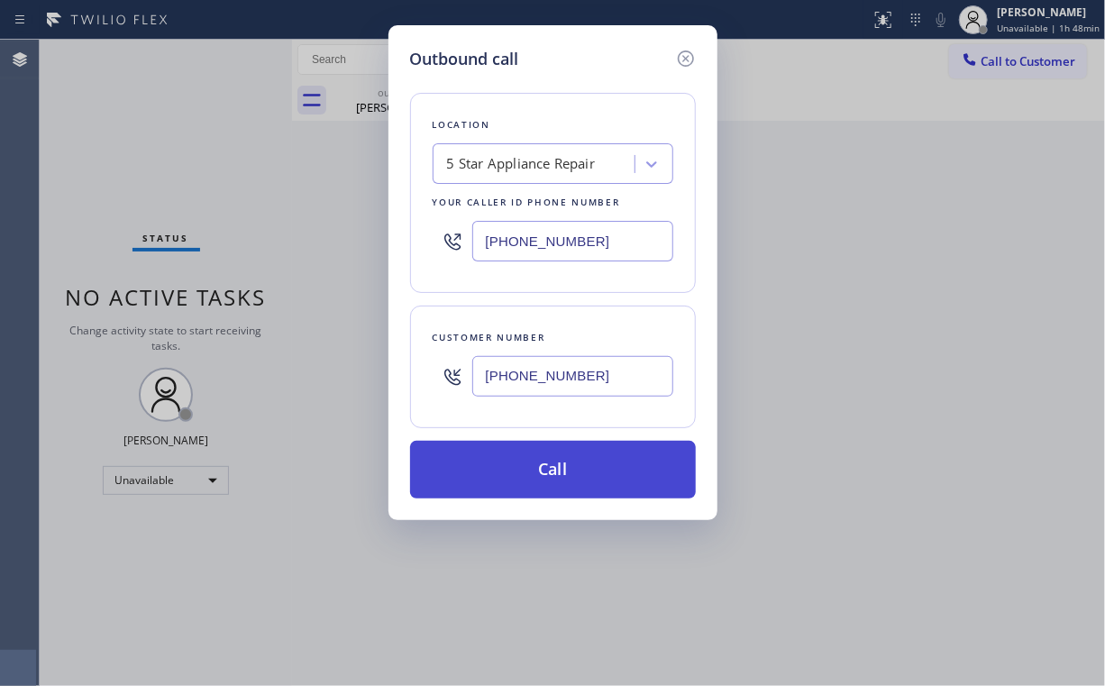
type input "(909) 282-0303"
click at [539, 476] on button "Call" at bounding box center [553, 470] width 286 height 58
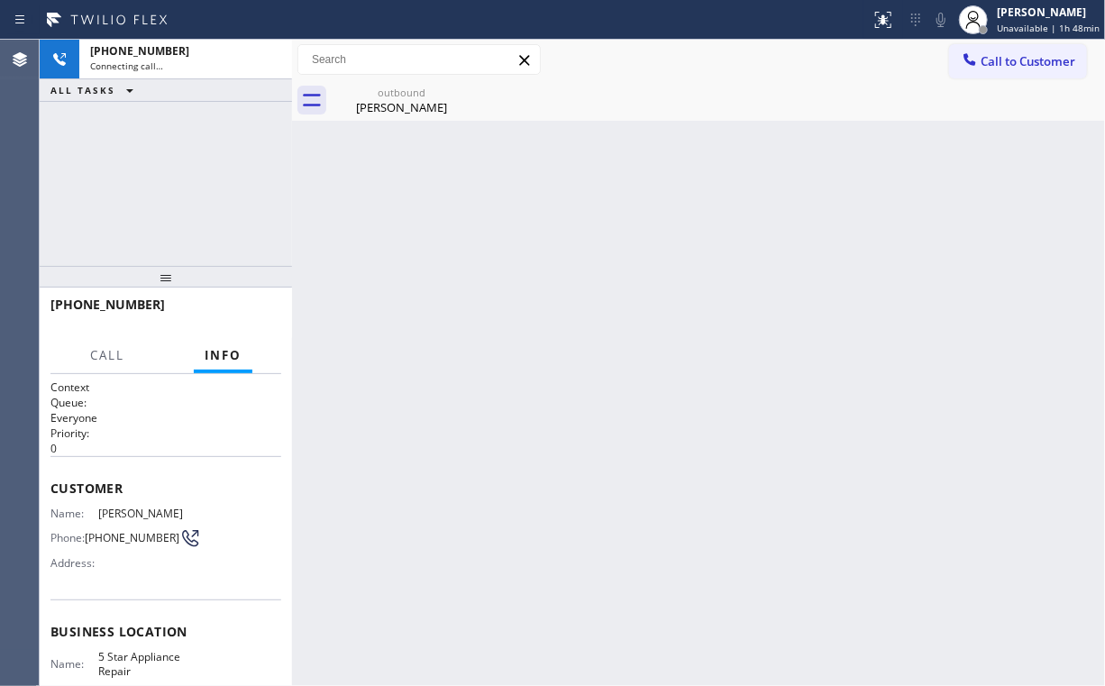
click at [151, 183] on div "+19092820303 Connecting call… ALL TASKS ALL TASKS ACTIVE TASKS TASKS IN WRAP UP" at bounding box center [166, 153] width 252 height 226
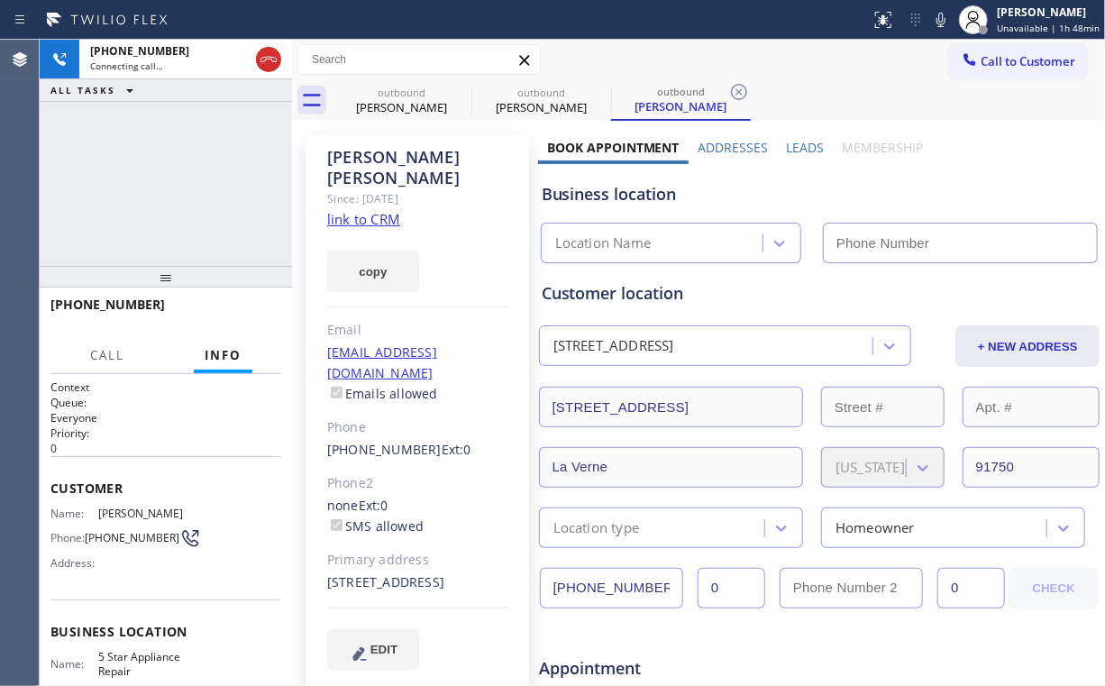
type input "[PHONE_NUMBER]"
click at [389, 111] on div "Solape Ogunsua" at bounding box center [402, 107] width 136 height 16
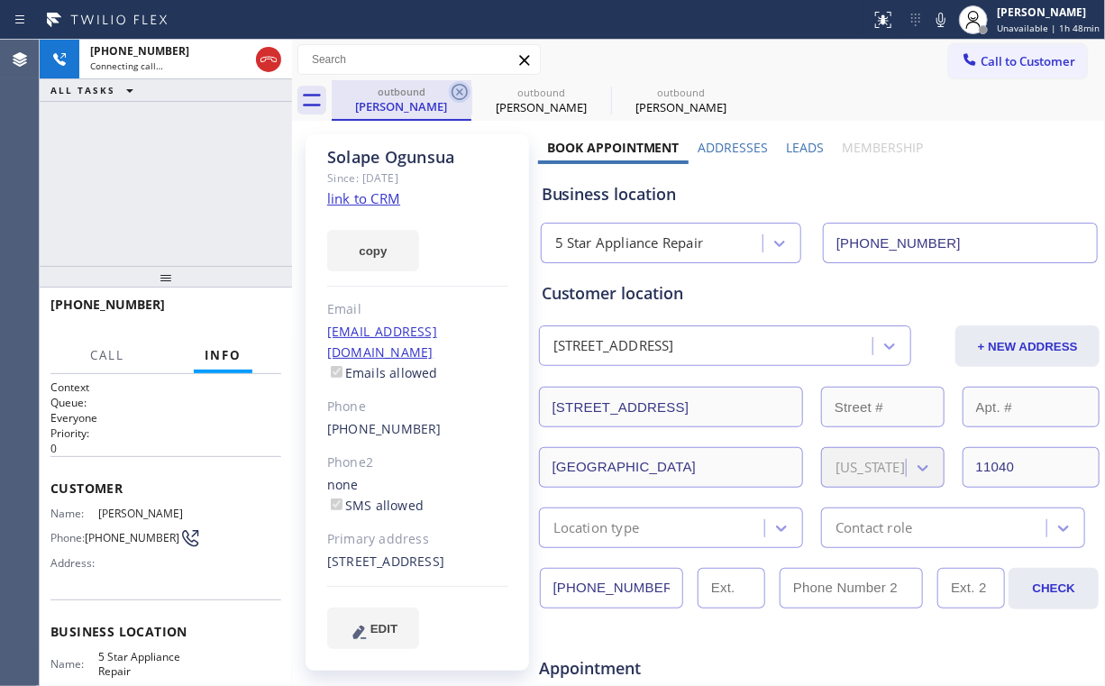
click at [459, 87] on icon at bounding box center [460, 92] width 22 height 22
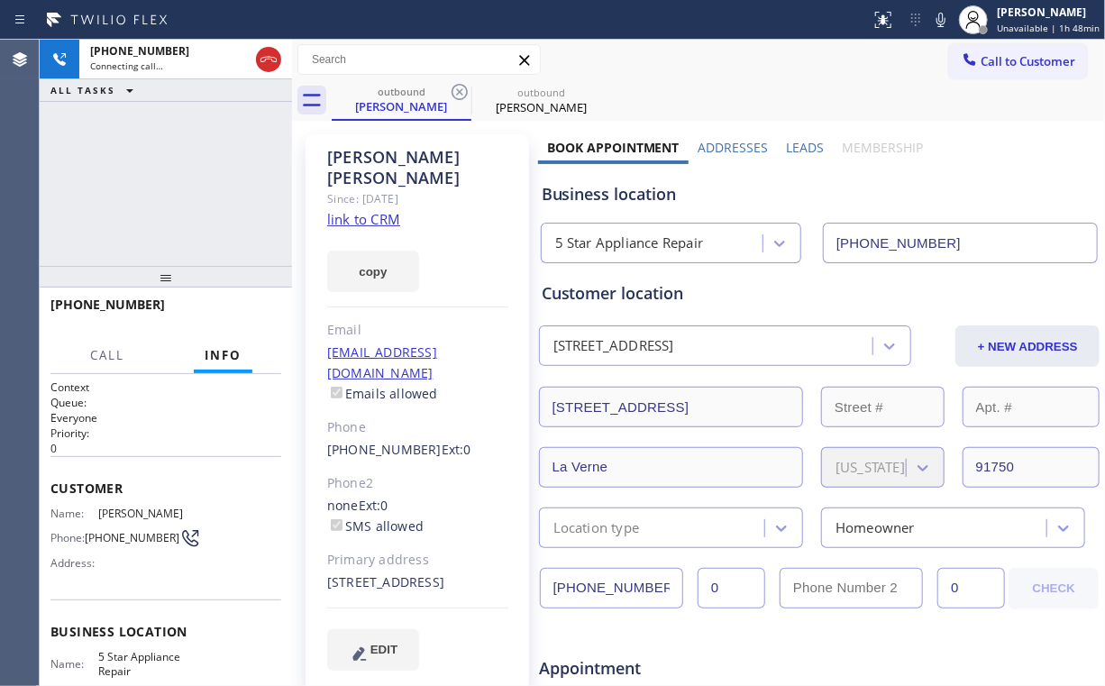
click at [189, 154] on div "+19092820303 Connecting call… ALL TASKS ALL TASKS ACTIVE TASKS TASKS IN WRAP UP" at bounding box center [166, 153] width 252 height 226
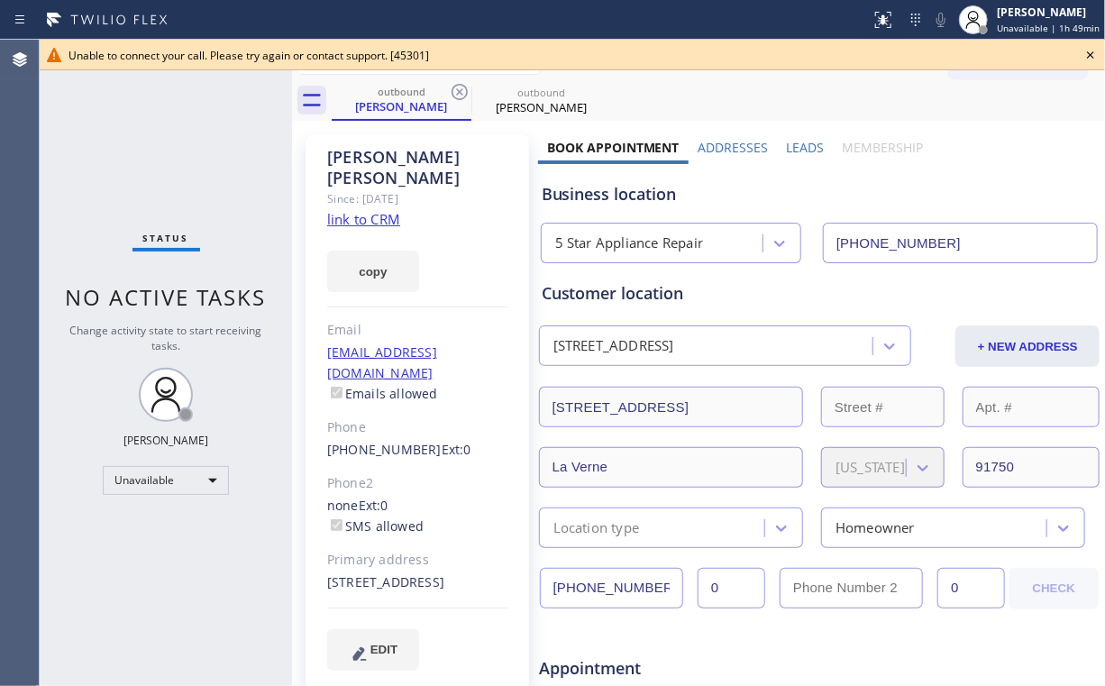
click at [1089, 52] on icon at bounding box center [1091, 55] width 22 height 22
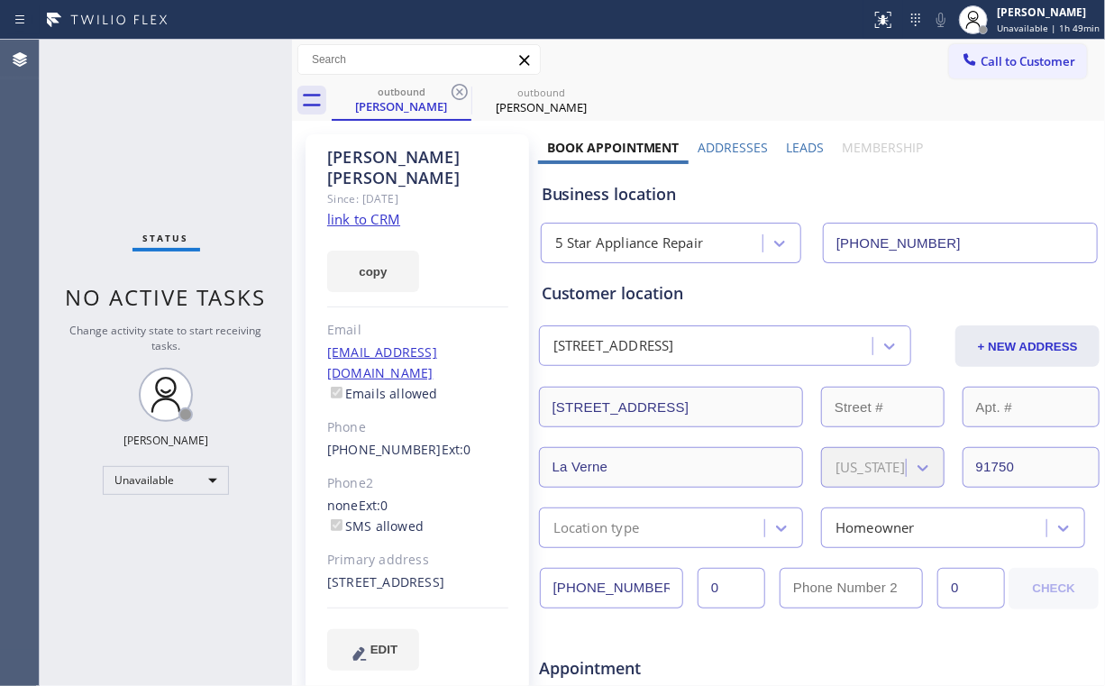
click at [1011, 65] on span "Call to Customer" at bounding box center [1028, 61] width 95 height 16
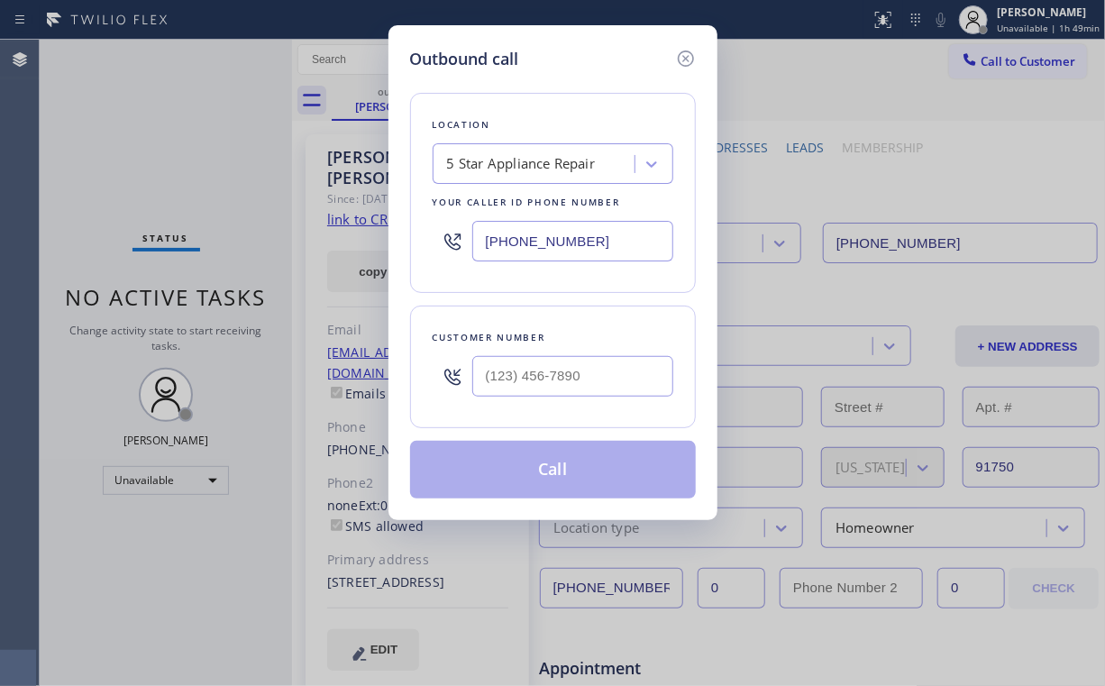
drag, startPoint x: 607, startPoint y: 231, endPoint x: 325, endPoint y: 242, distance: 282.4
click at [425, 238] on div "Location 5 Star Appliance Repair Your caller id phone number (855) 731-4952" at bounding box center [553, 193] width 286 height 200
paste input "551) 308-0889"
type input "(551) 308-0889"
click at [573, 361] on input "(___) ___-____" at bounding box center [572, 376] width 201 height 41
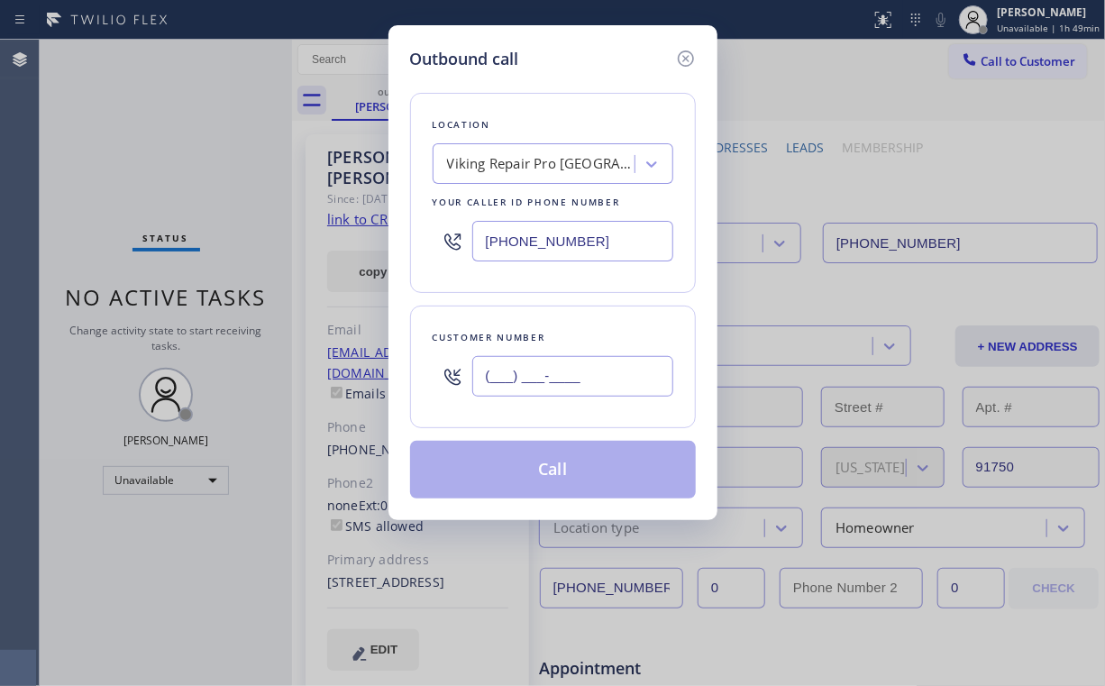
paste input "551) 317-2329"
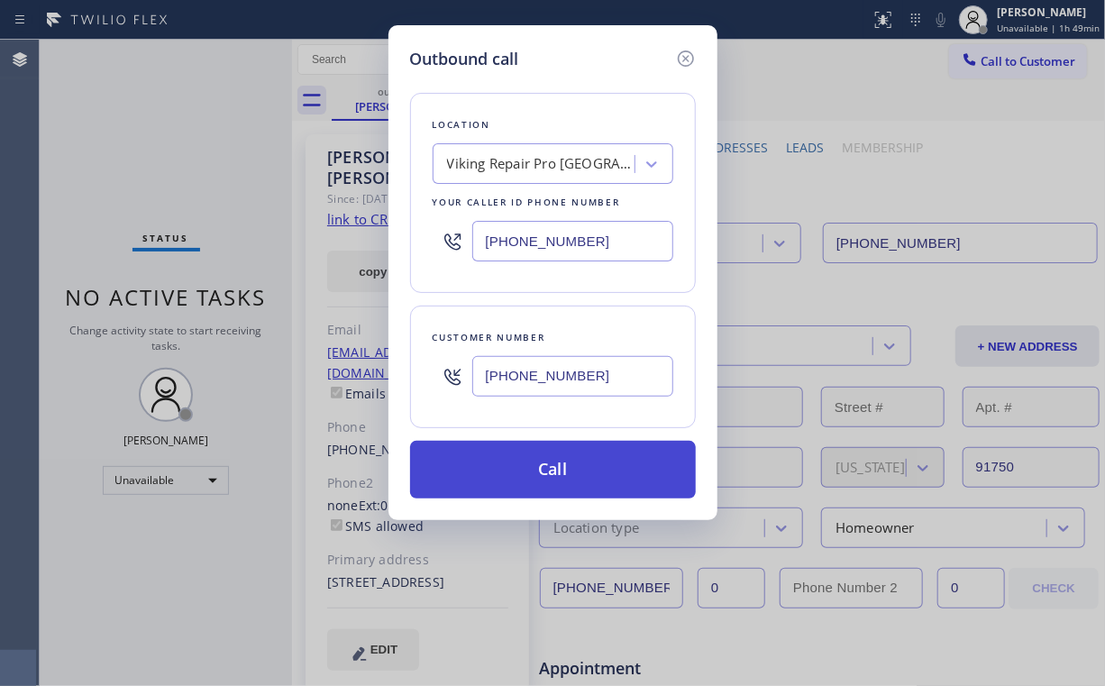
type input "(551) 317-2329"
click at [552, 461] on button "Call" at bounding box center [553, 470] width 286 height 58
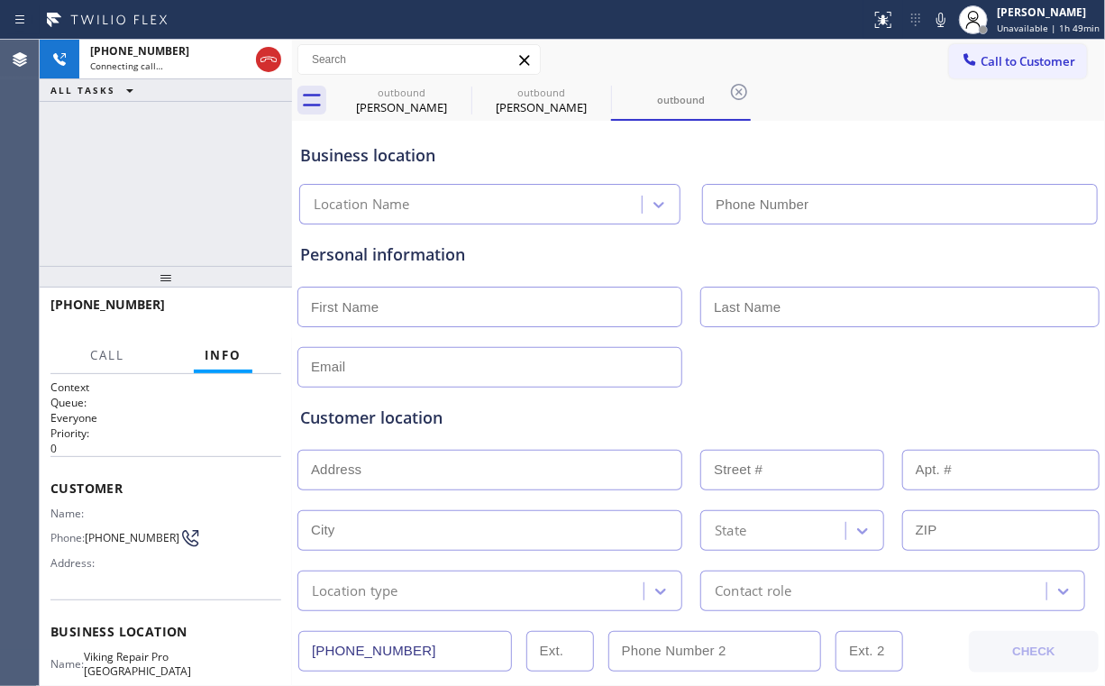
click at [210, 155] on div "+15513172329 Connecting call… ALL TASKS ALL TASKS ACTIVE TASKS TASKS IN WRAP UP" at bounding box center [166, 153] width 252 height 226
type input "(551) 308-0889"
drag, startPoint x: 394, startPoint y: 92, endPoint x: 449, endPoint y: 98, distance: 55.4
click at [395, 93] on div "outbound" at bounding box center [402, 93] width 136 height 14
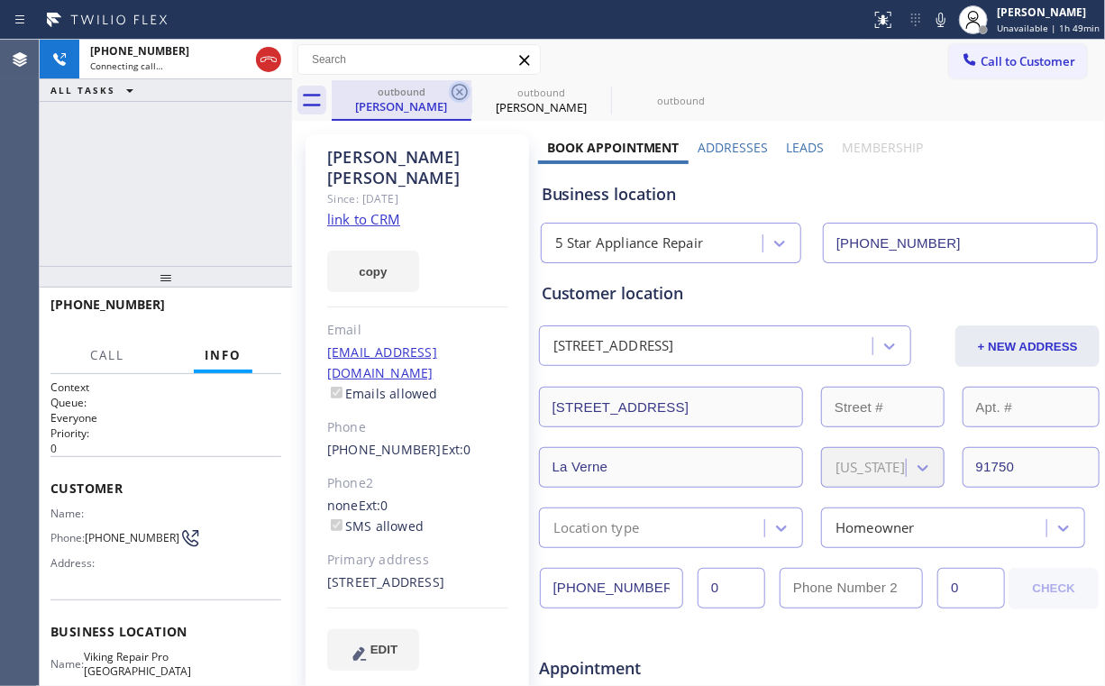
click at [454, 91] on icon at bounding box center [460, 92] width 22 height 22
click at [0, 0] on icon at bounding box center [0, 0] width 0 height 0
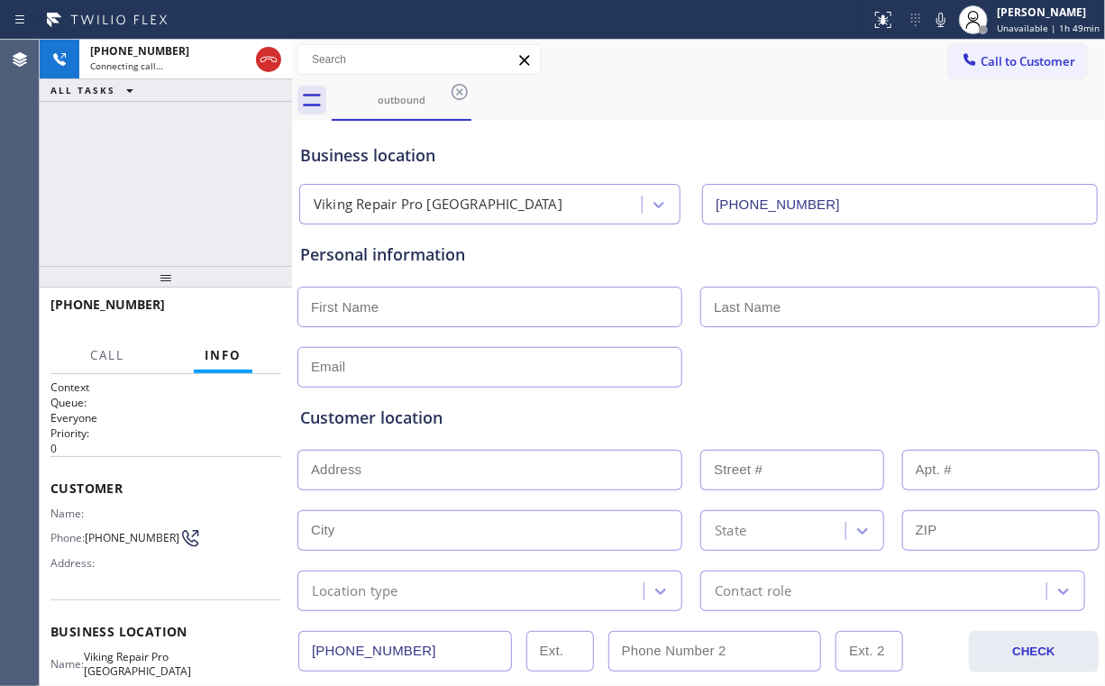
click at [148, 178] on div "+15513172329 Connecting call… ALL TASKS ALL TASKS ACTIVE TASKS TASKS IN WRAP UP" at bounding box center [166, 153] width 252 height 226
click at [219, 186] on div "+15513172329 Connecting call… ALL TASKS ALL TASKS ACTIVE TASKS TASKS IN WRAP UP" at bounding box center [166, 153] width 252 height 226
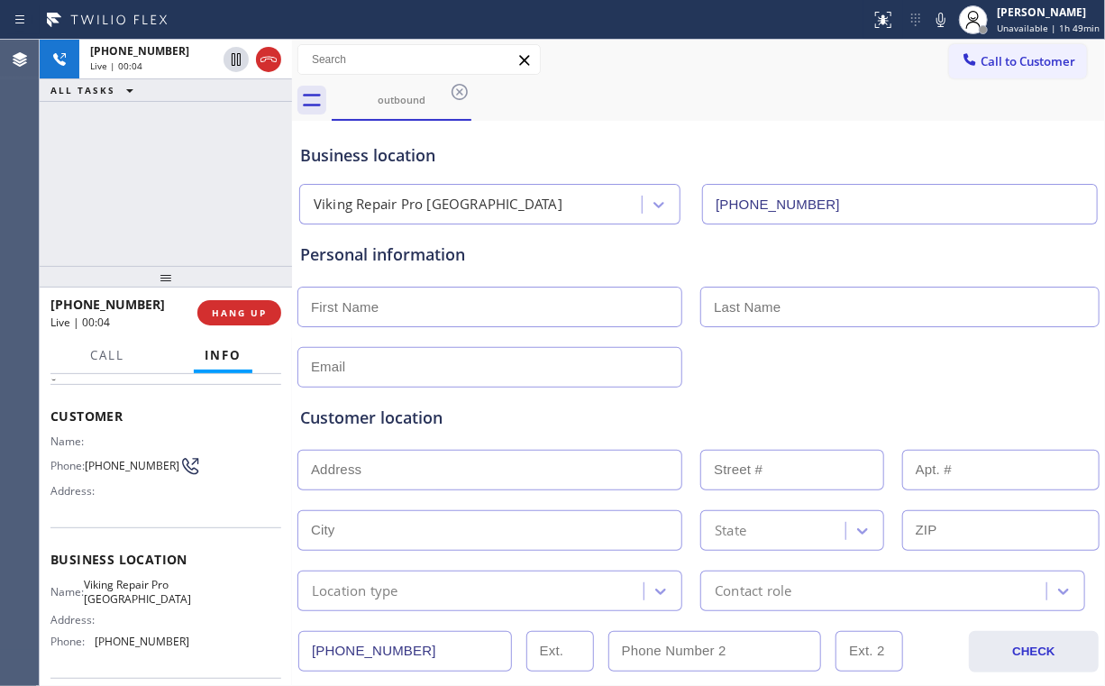
drag, startPoint x: 184, startPoint y: 181, endPoint x: 214, endPoint y: 252, distance: 77.2
click at [184, 181] on div "+15513172329 Live | 00:04 ALL TASKS ALL TASKS ACTIVE TASKS TASKS IN WRAP UP" at bounding box center [166, 153] width 252 height 226
click at [256, 306] on span "HANG UP" at bounding box center [239, 312] width 55 height 13
click at [252, 307] on span "HANG UP" at bounding box center [239, 312] width 55 height 13
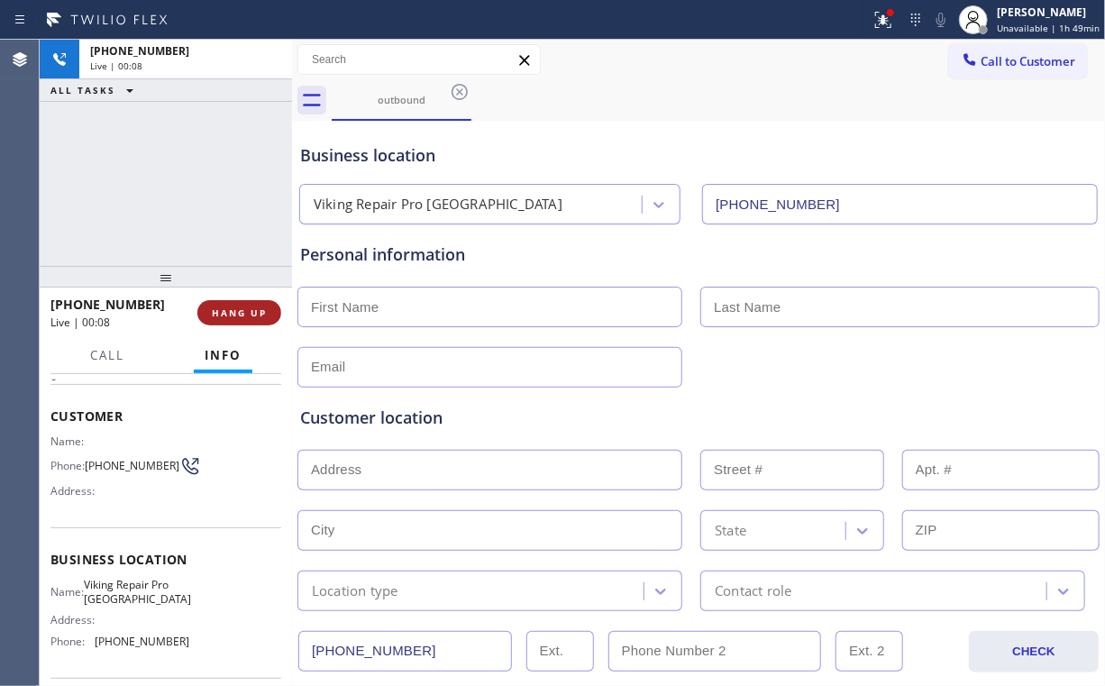
click at [279, 314] on button "HANG UP" at bounding box center [239, 312] width 84 height 25
click at [255, 311] on span "HANG UP" at bounding box center [239, 312] width 55 height 13
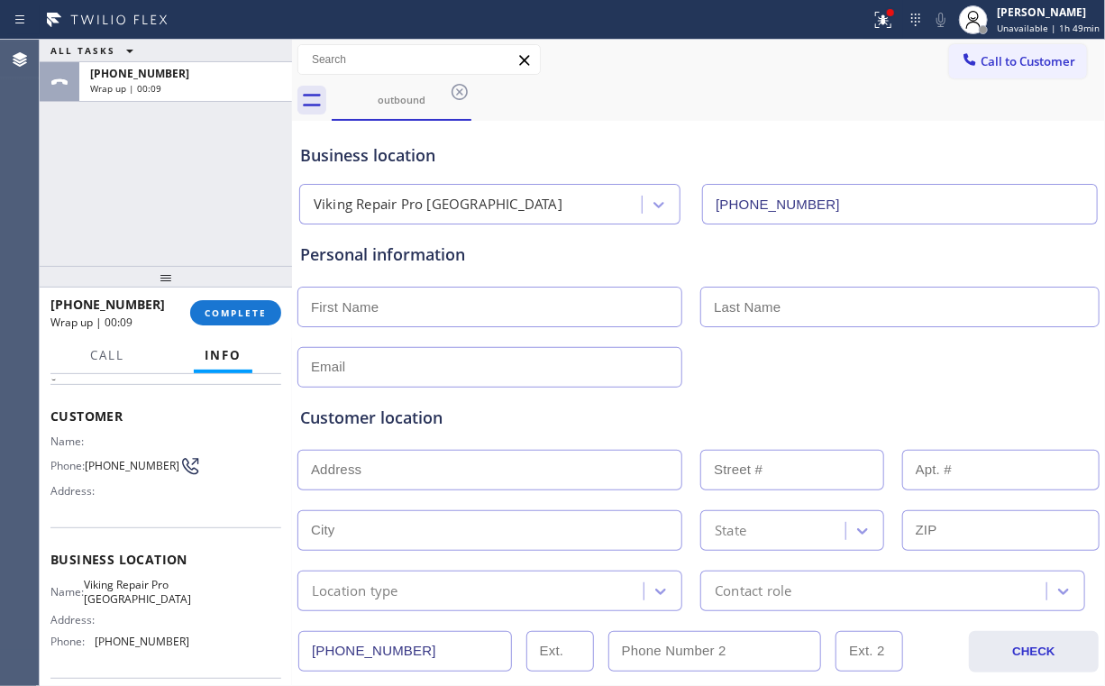
click at [197, 205] on div "ALL TASKS ALL TASKS ACTIVE TASKS TASKS IN WRAP UP +15513172329 Wrap up | 00:09" at bounding box center [166, 153] width 252 height 226
click at [249, 303] on button "COMPLETE" at bounding box center [235, 312] width 91 height 25
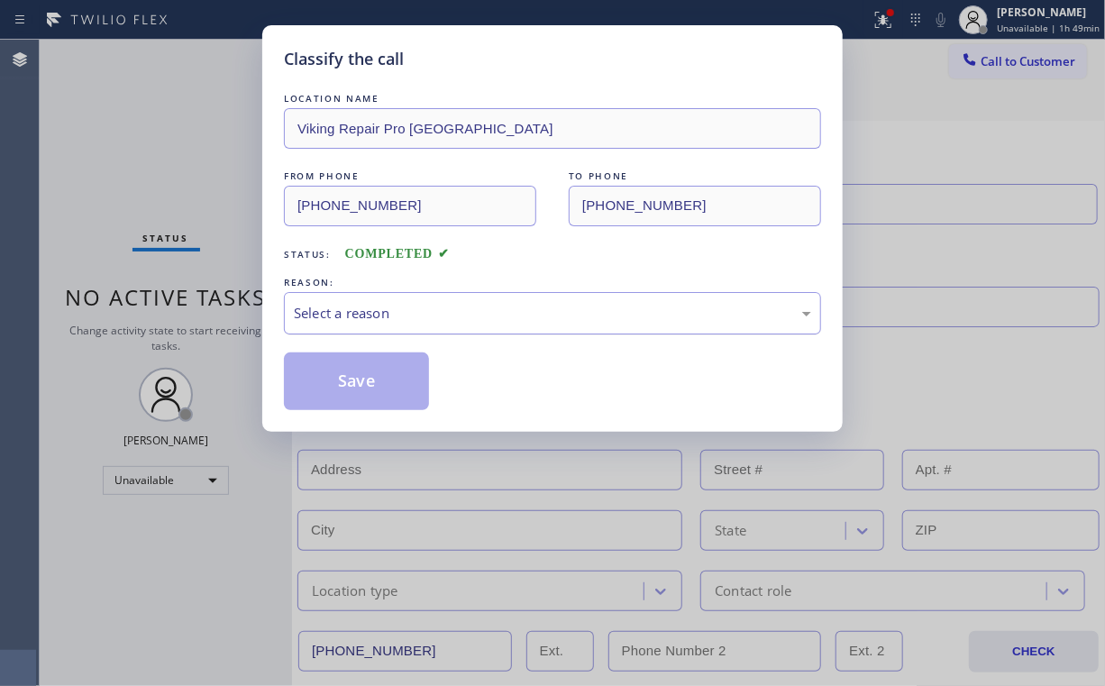
click at [364, 317] on div "Select a reason" at bounding box center [552, 313] width 517 height 21
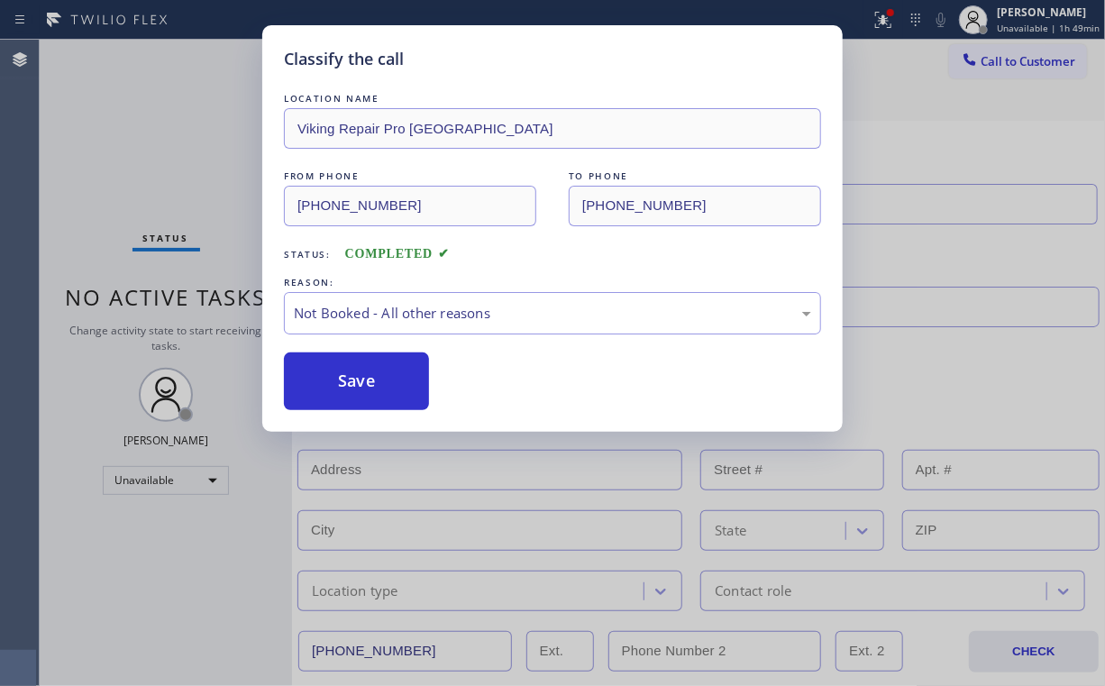
drag, startPoint x: 356, startPoint y: 373, endPoint x: 190, endPoint y: 200, distance: 239.7
click at [355, 372] on button "Save" at bounding box center [356, 381] width 145 height 58
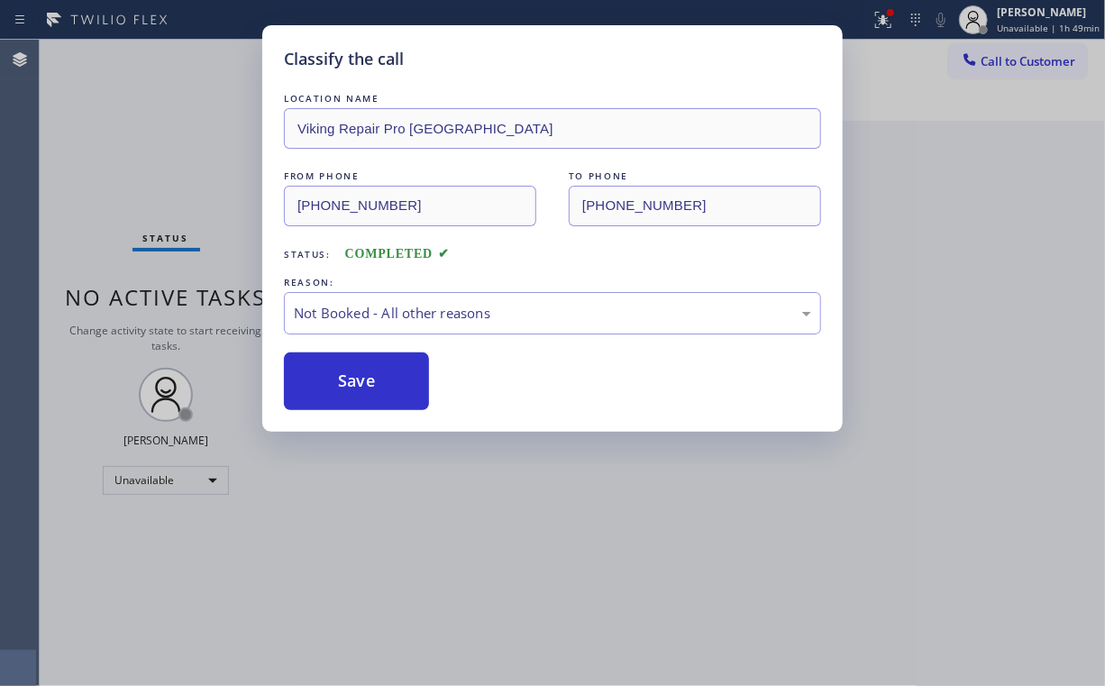
click at [106, 97] on div "Classify the call LOCATION NAME Viking Repair Pro Union City FROM PHONE (551) 3…" at bounding box center [552, 343] width 1105 height 686
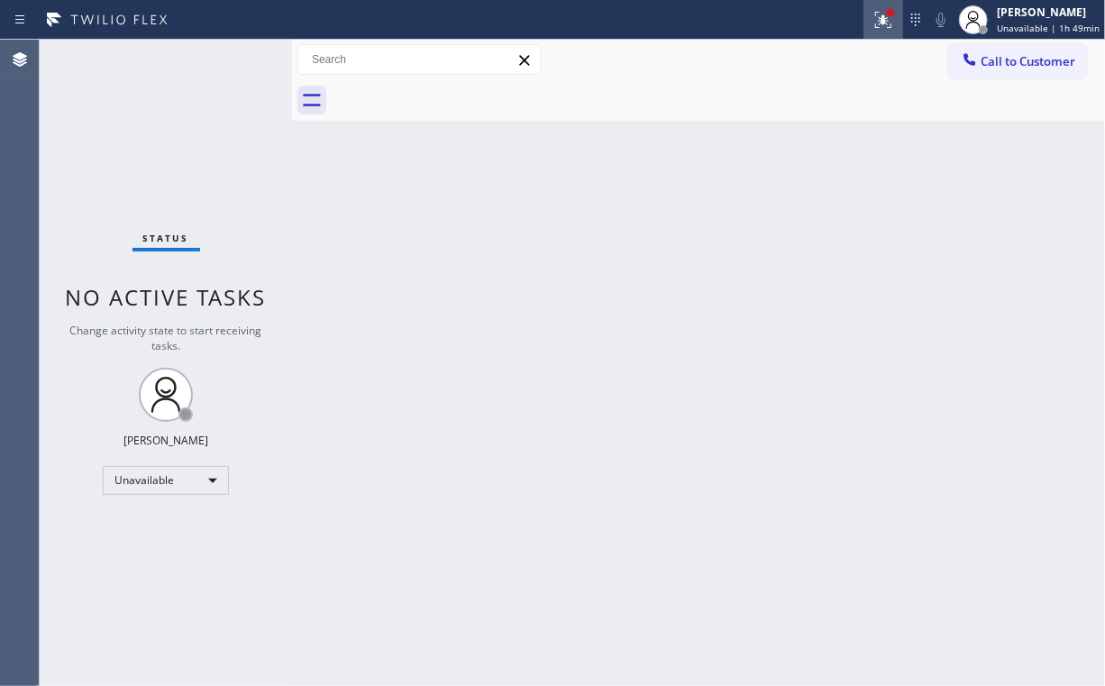
click at [886, 23] on icon at bounding box center [880, 18] width 11 height 13
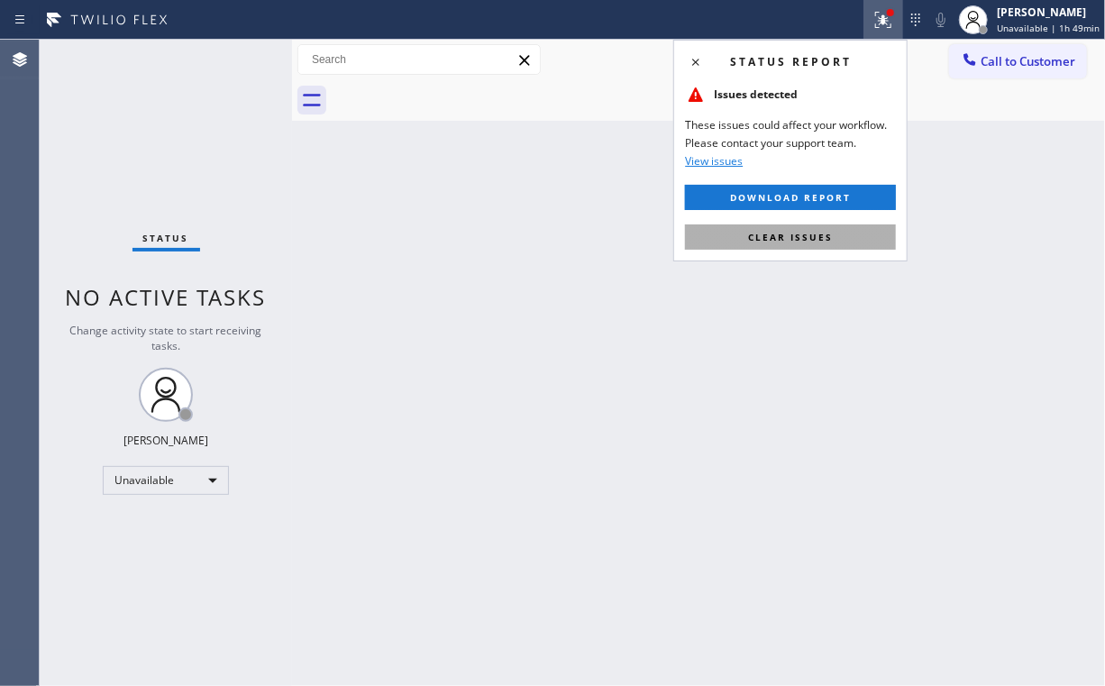
click at [771, 236] on span "Clear issues" at bounding box center [790, 237] width 85 height 13
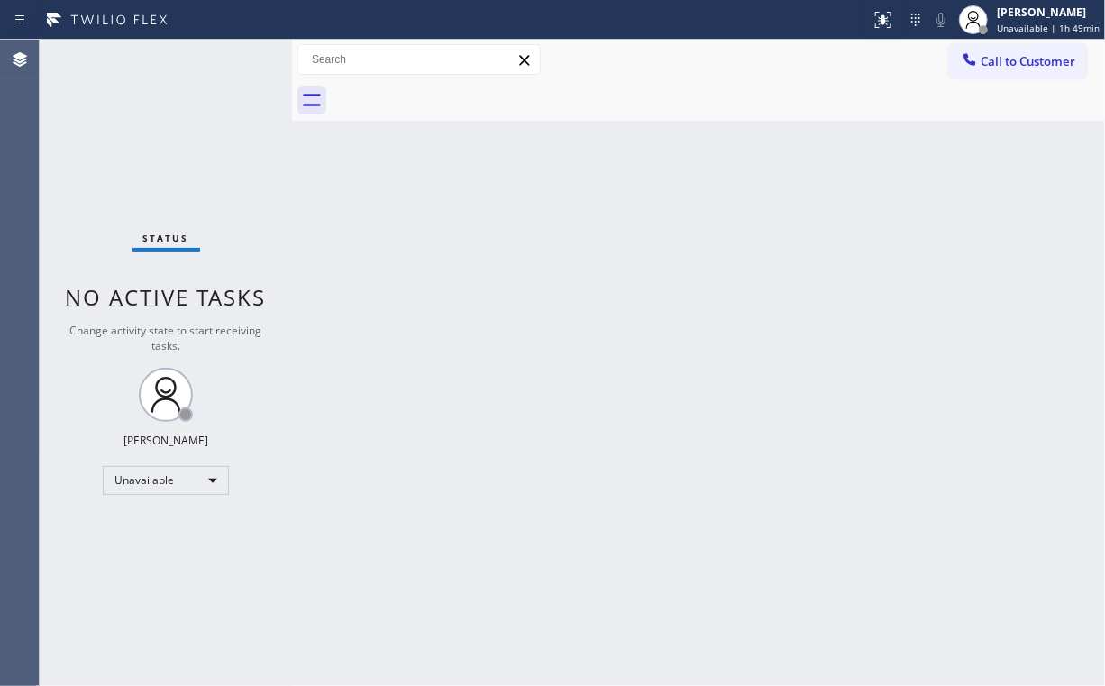
drag, startPoint x: 849, startPoint y: 245, endPoint x: 936, endPoint y: 278, distance: 92.4
click at [851, 245] on div "Back to Dashboard Change Sender ID Customers Technicians Select a contact Outbo…" at bounding box center [698, 363] width 813 height 646
drag, startPoint x: 729, startPoint y: 360, endPoint x: 706, endPoint y: 350, distance: 25.4
click at [706, 350] on div "Back to Dashboard Change Sender ID Customers Technicians Select a contact Outbo…" at bounding box center [698, 363] width 813 height 646
click at [972, 72] on button "Call to Customer" at bounding box center [1018, 61] width 138 height 34
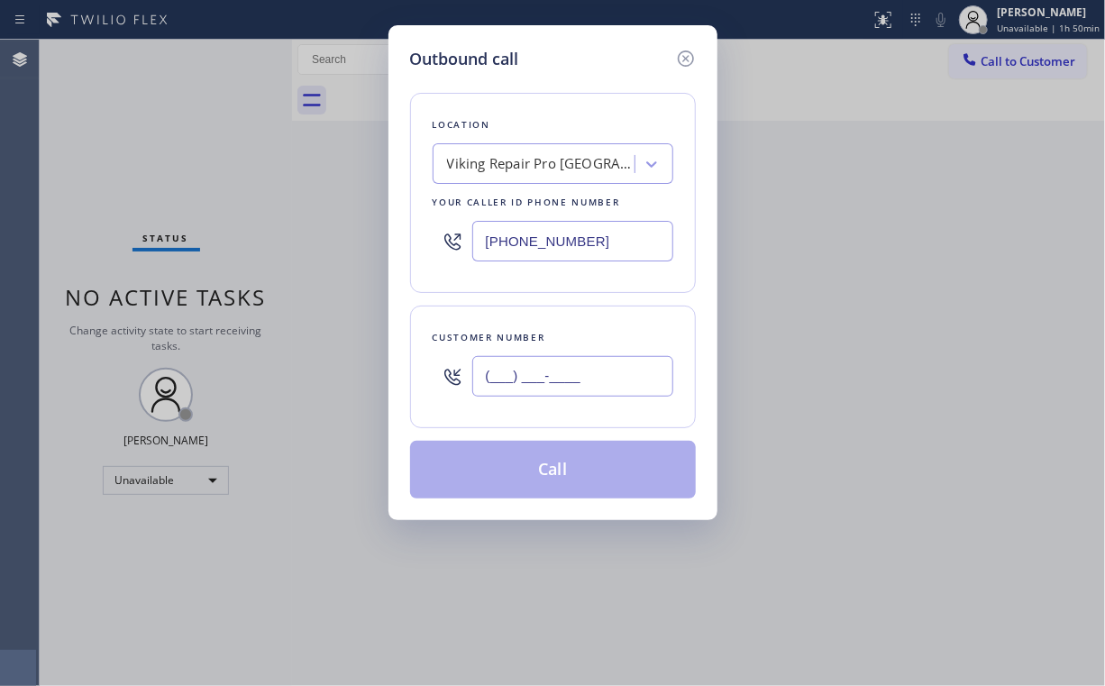
click at [593, 368] on input "(___) ___-____" at bounding box center [572, 376] width 201 height 41
paste input "323) 533-4445"
type input "(323) 533-4445"
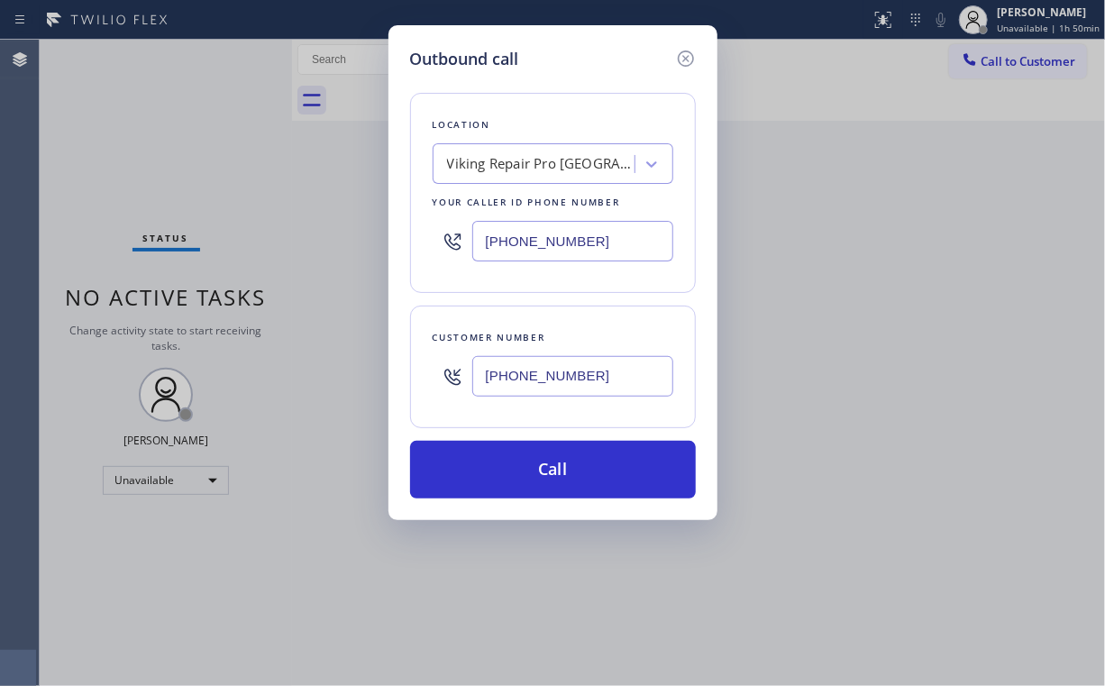
drag, startPoint x: 614, startPoint y: 67, endPoint x: 621, endPoint y: 173, distance: 106.6
click at [614, 68] on div "Outbound call" at bounding box center [553, 59] width 286 height 24
drag, startPoint x: 607, startPoint y: 233, endPoint x: 477, endPoint y: 215, distance: 131.1
click at [296, 247] on div "Outbound call Location Viking Repair Pro Union City Your caller id phone number…" at bounding box center [552, 343] width 1105 height 686
paste input "855) 731-4952"
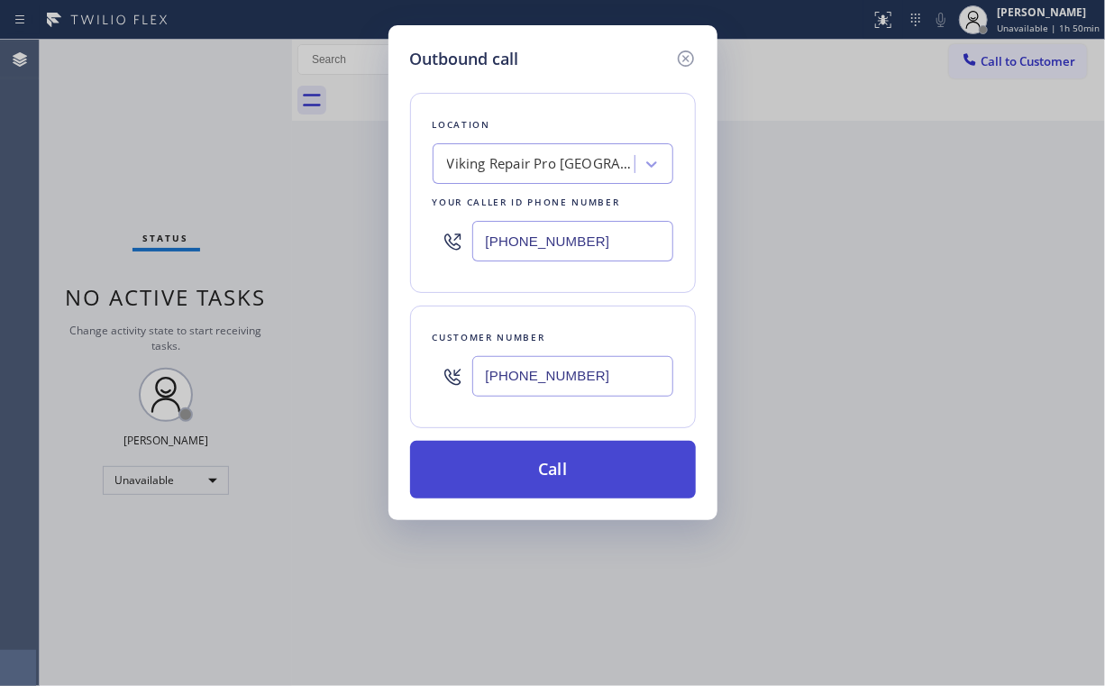
type input "[PHONE_NUMBER]"
click at [571, 479] on button "Call" at bounding box center [553, 470] width 286 height 58
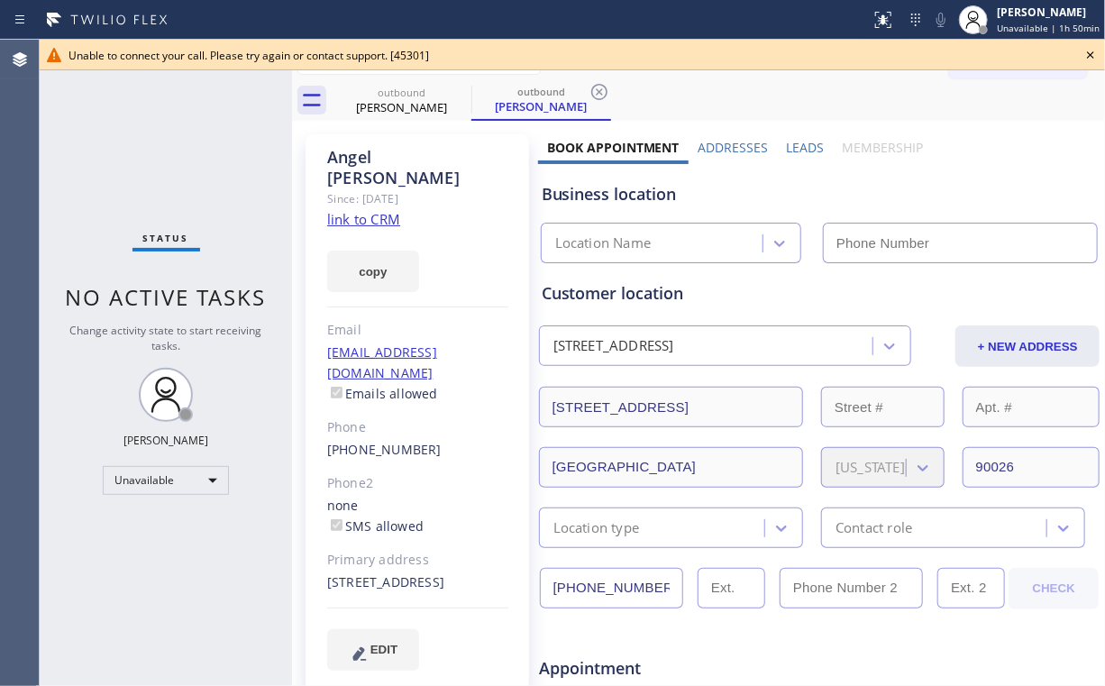
type input "[PHONE_NUMBER]"
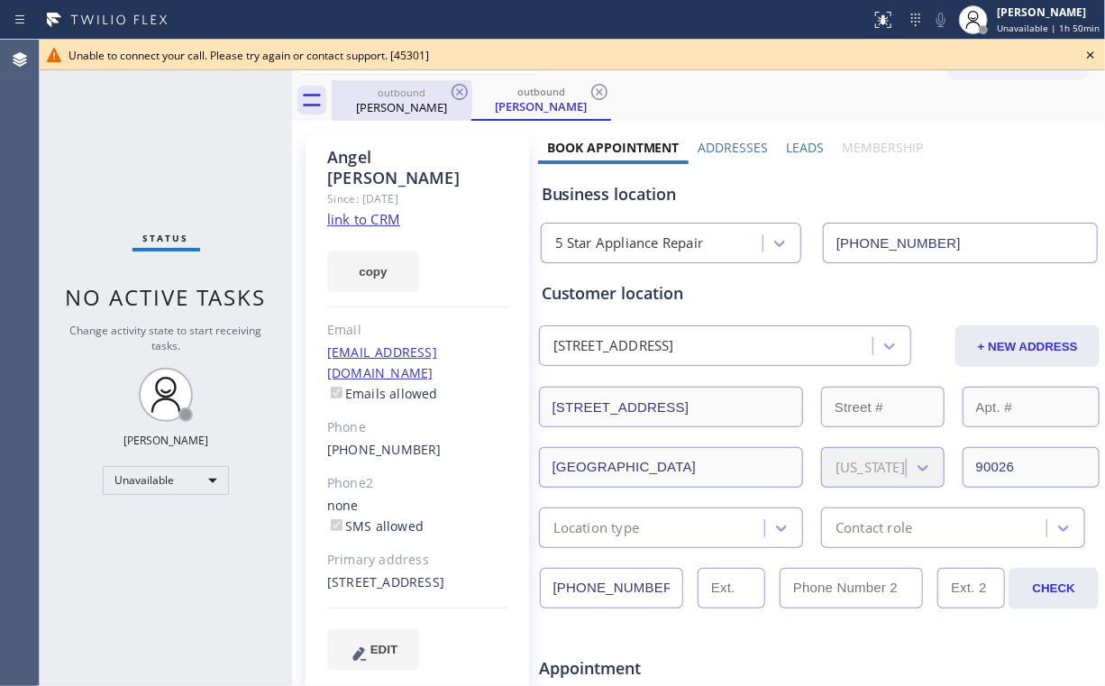
click at [403, 96] on div "outbound" at bounding box center [402, 93] width 136 height 14
click at [469, 87] on icon at bounding box center [460, 92] width 22 height 22
click at [465, 87] on icon at bounding box center [460, 92] width 16 height 16
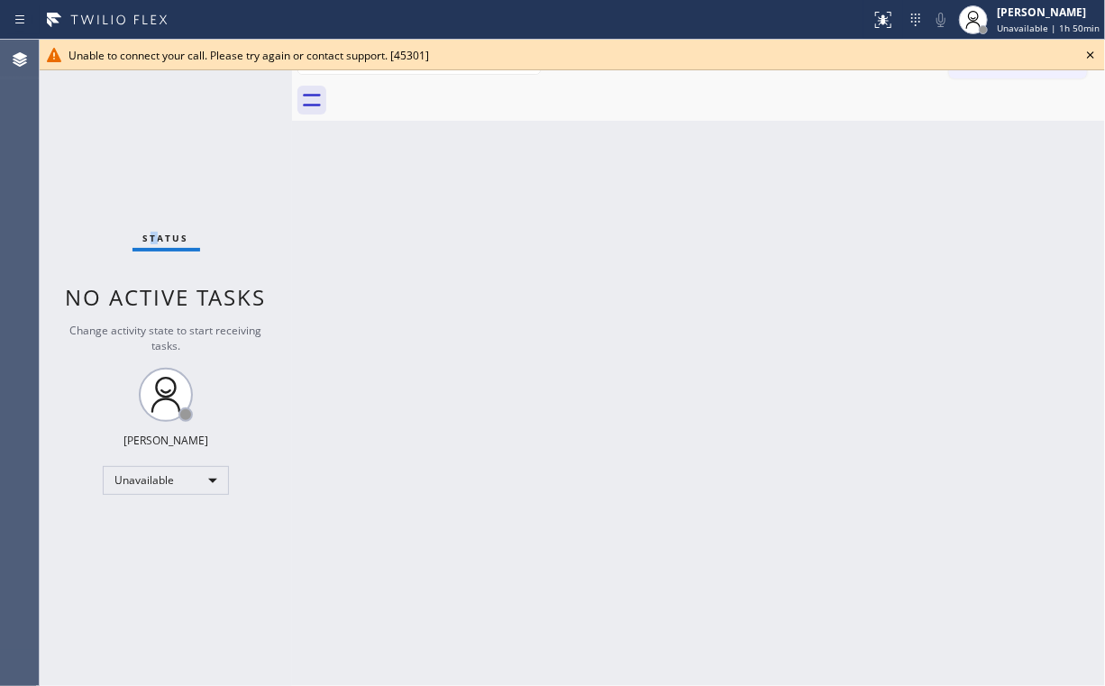
click at [153, 150] on div "Status No active tasks Change activity state to start receiving tasks. [PERSON_…" at bounding box center [166, 363] width 252 height 646
click at [1093, 50] on icon at bounding box center [1091, 55] width 22 height 22
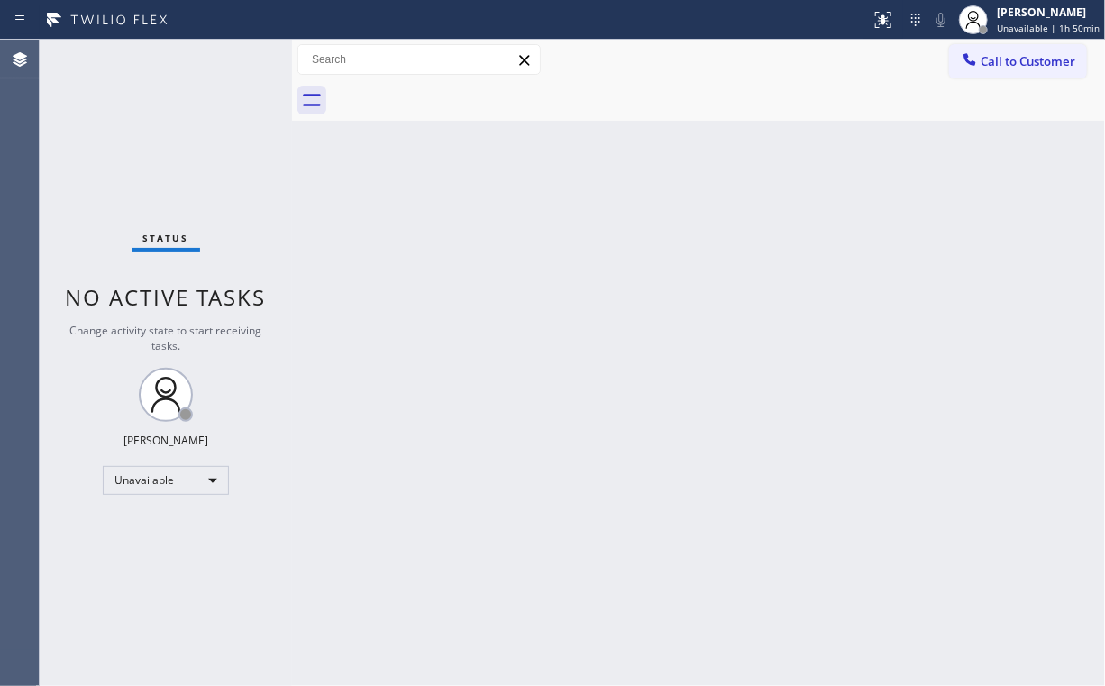
drag, startPoint x: 238, startPoint y: 166, endPoint x: 242, endPoint y: 153, distance: 13.1
click at [242, 163] on div "Status No active tasks Change activity state to start receiving tasks. [PERSON_…" at bounding box center [166, 363] width 252 height 646
click at [989, 69] on span "Call to Customer" at bounding box center [1028, 61] width 95 height 16
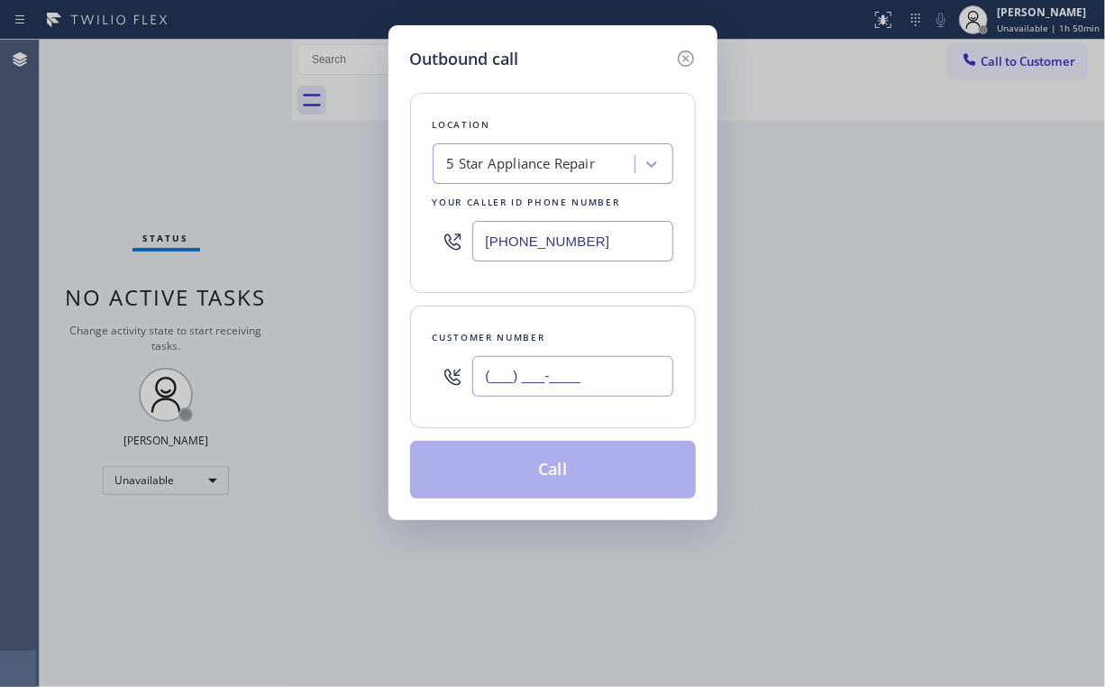
click at [575, 389] on input "(___) ___-____" at bounding box center [572, 376] width 201 height 41
paste input "310) 961-7302"
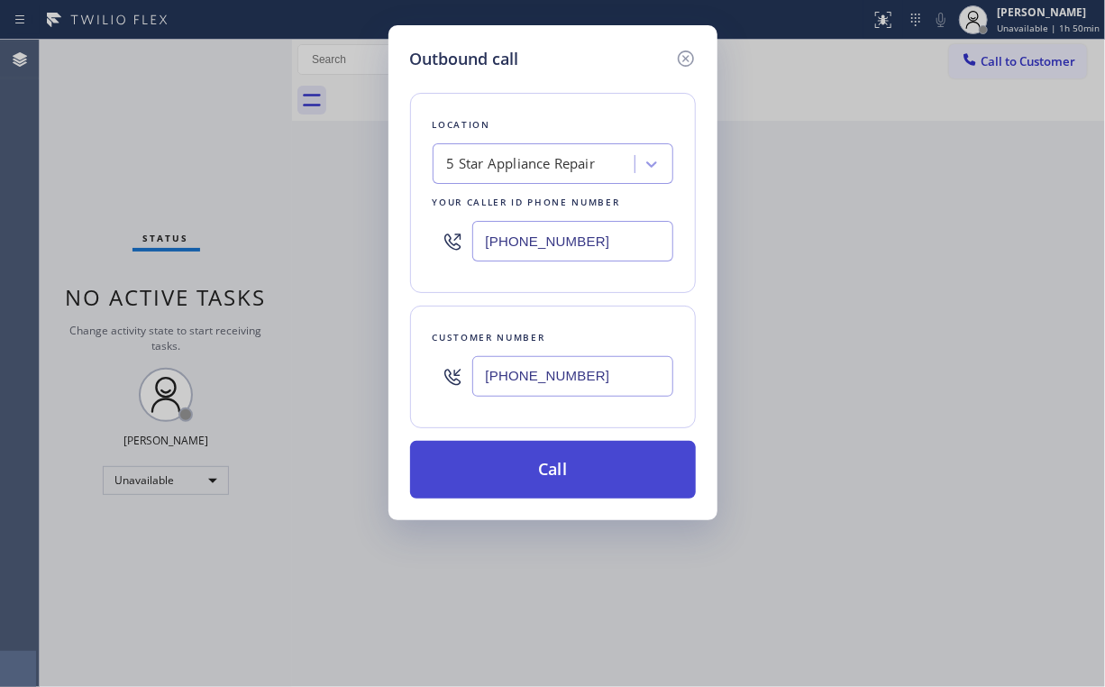
type input "(310) 961-7302"
click at [512, 477] on button "Call" at bounding box center [553, 470] width 286 height 58
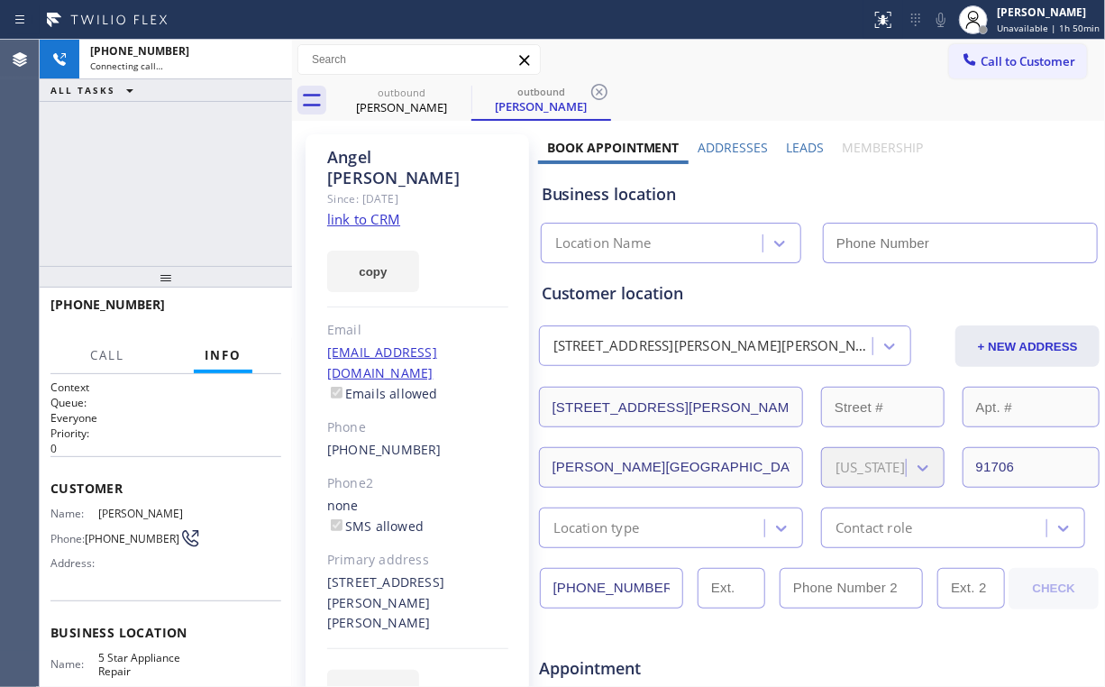
click at [155, 169] on div "+13109617302 Connecting call… ALL TASKS ALL TASKS ACTIVE TASKS TASKS IN WRAP UP" at bounding box center [166, 153] width 252 height 226
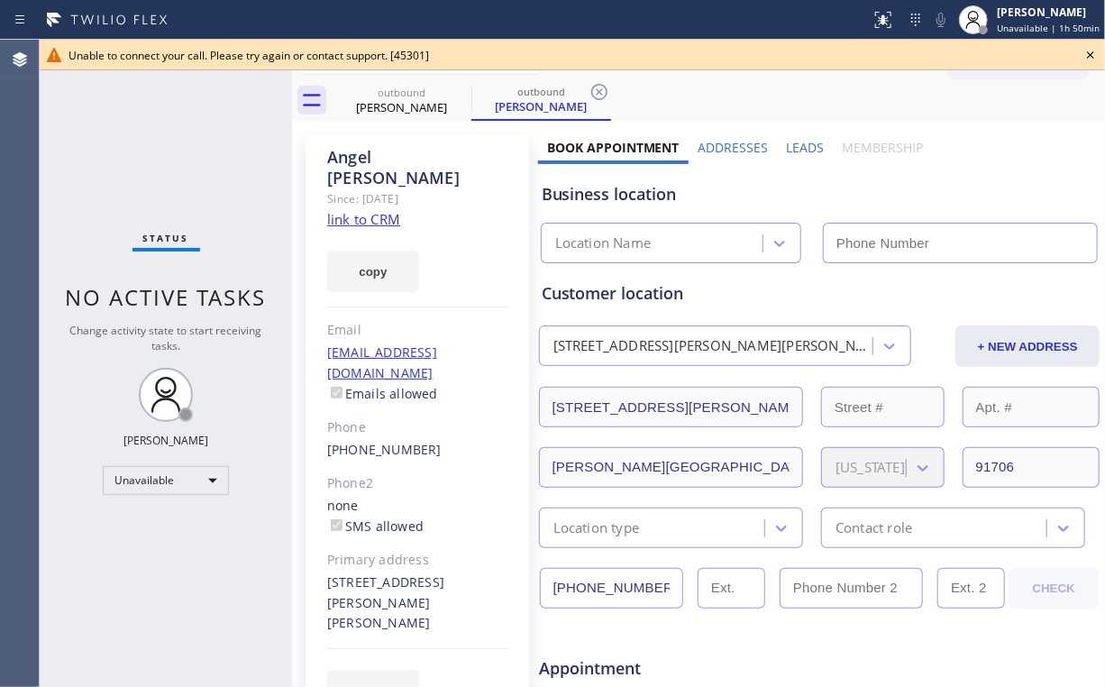
type input "[PHONE_NUMBER]"
click at [1089, 55] on icon at bounding box center [1091, 55] width 22 height 22
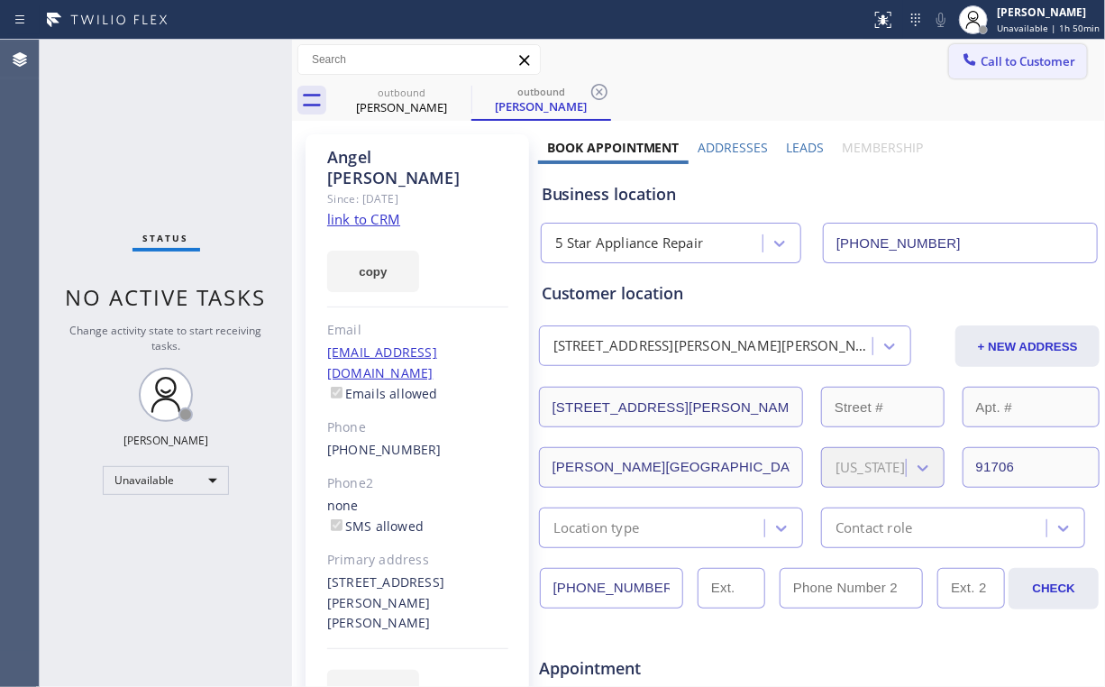
drag, startPoint x: 998, startPoint y: 72, endPoint x: 986, endPoint y: 72, distance: 11.7
click at [996, 72] on button "Call to Customer" at bounding box center [1018, 61] width 138 height 34
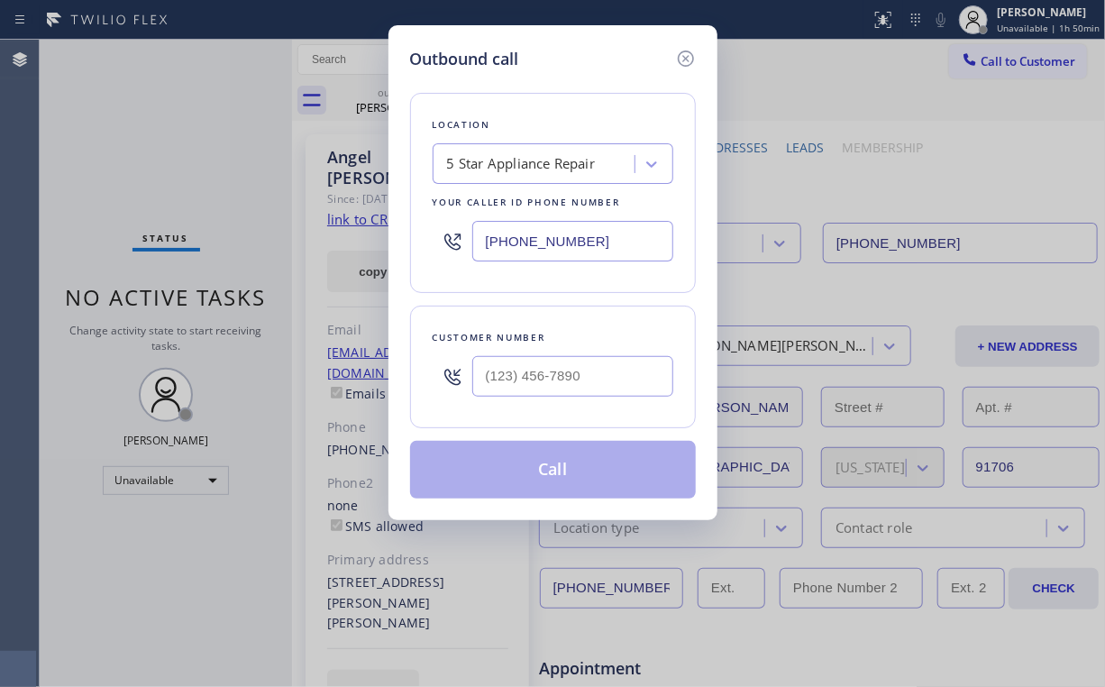
click at [624, 350] on div at bounding box center [572, 376] width 201 height 59
click at [573, 385] on input "(___) ___-____" at bounding box center [572, 376] width 201 height 41
paste input "626) 862-9101"
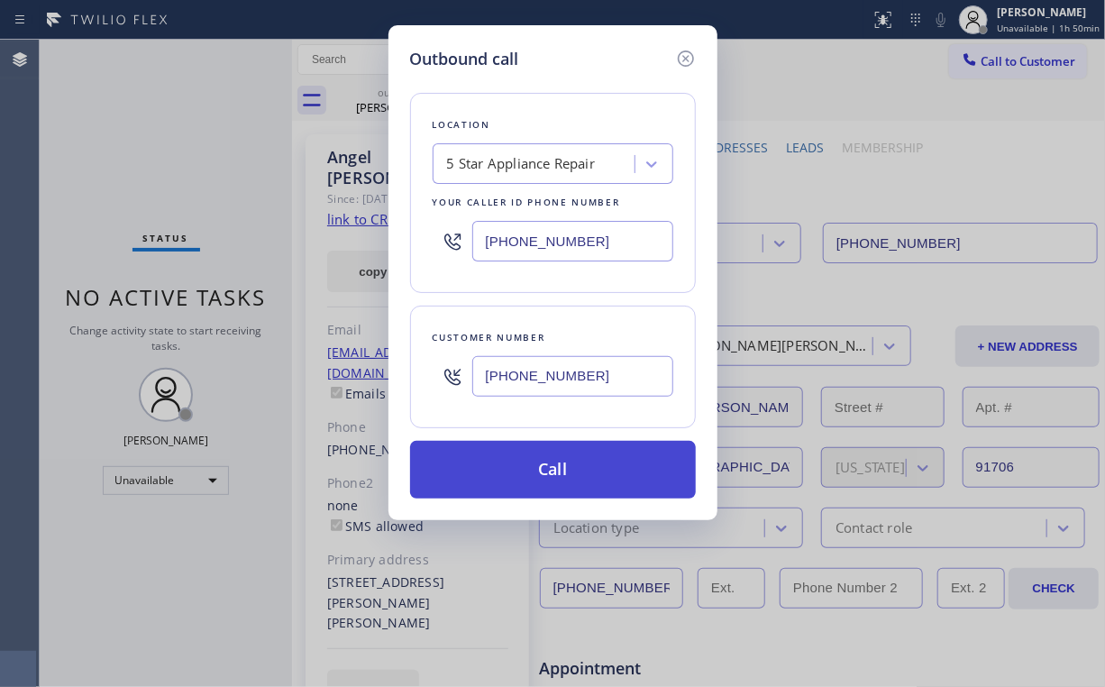
type input "(626) 862-9101"
click at [562, 465] on button "Call" at bounding box center [553, 470] width 286 height 58
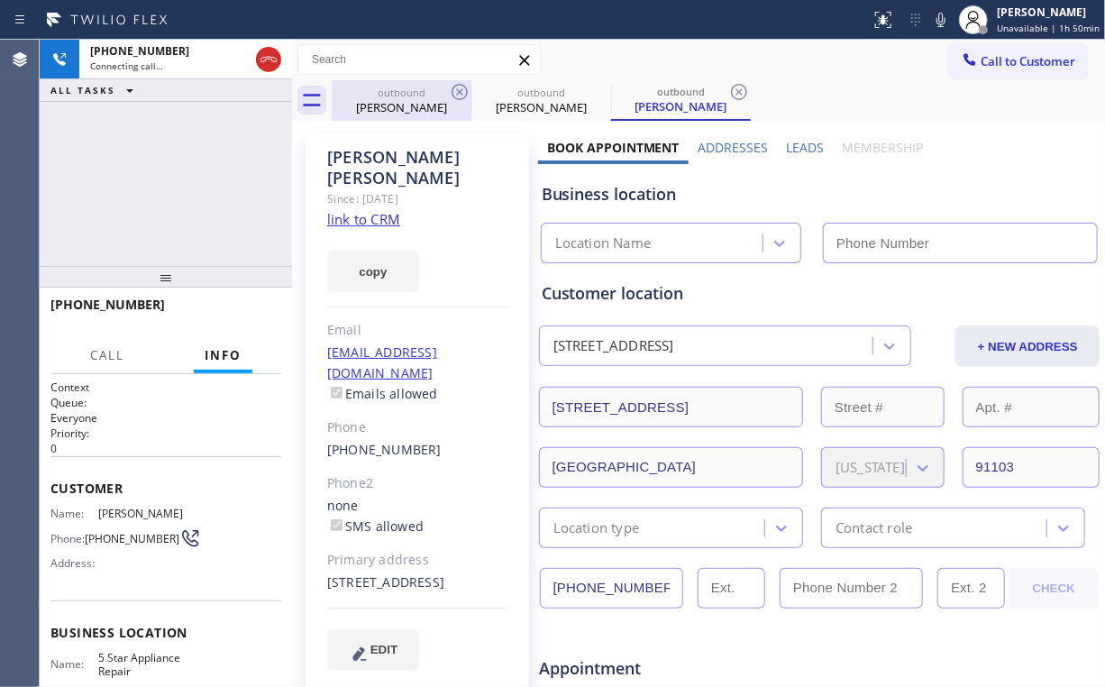
drag, startPoint x: 198, startPoint y: 186, endPoint x: 418, endPoint y: 104, distance: 234.8
click at [198, 186] on div "+16268629101 Connecting call… ALL TASKS ALL TASKS ACTIVE TASKS TASKS IN WRAP UP" at bounding box center [166, 153] width 252 height 226
click at [418, 104] on div "Angel Moreno" at bounding box center [402, 107] width 136 height 16
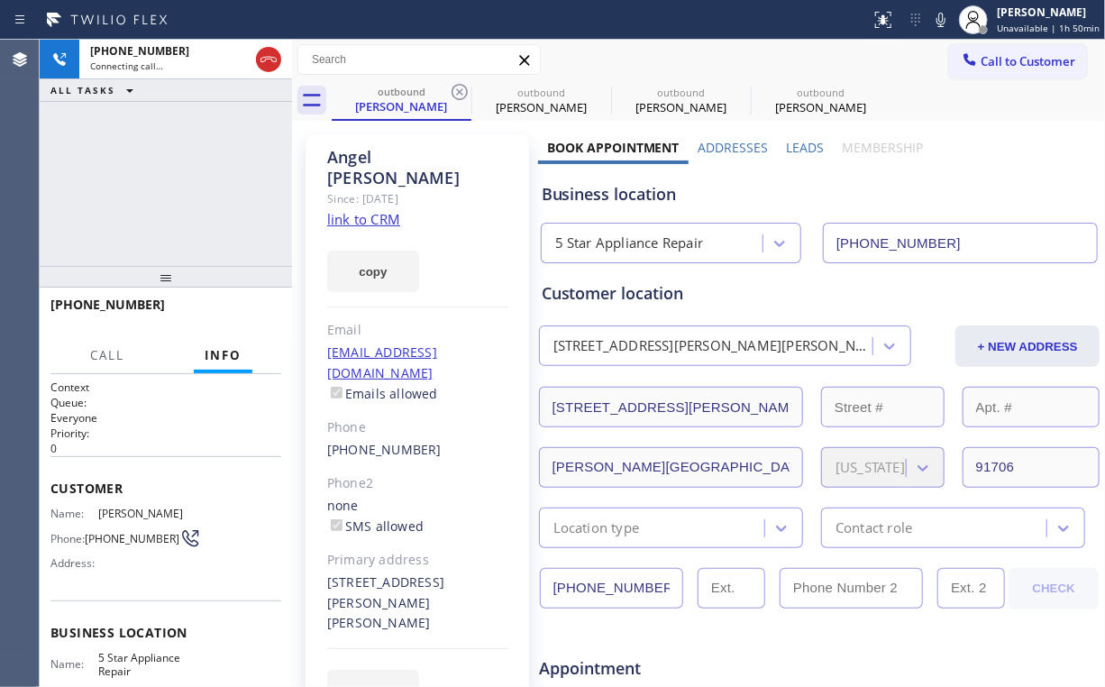
drag, startPoint x: 458, startPoint y: 90, endPoint x: 339, endPoint y: 157, distance: 136.4
click at [459, 90] on icon at bounding box center [460, 92] width 22 height 22
click at [198, 159] on div "+16268629101 Connecting call… ALL TASKS ALL TASKS ACTIVE TASKS TASKS IN WRAP UP" at bounding box center [166, 153] width 252 height 226
type input "[PHONE_NUMBER]"
click at [456, 94] on icon at bounding box center [460, 92] width 22 height 22
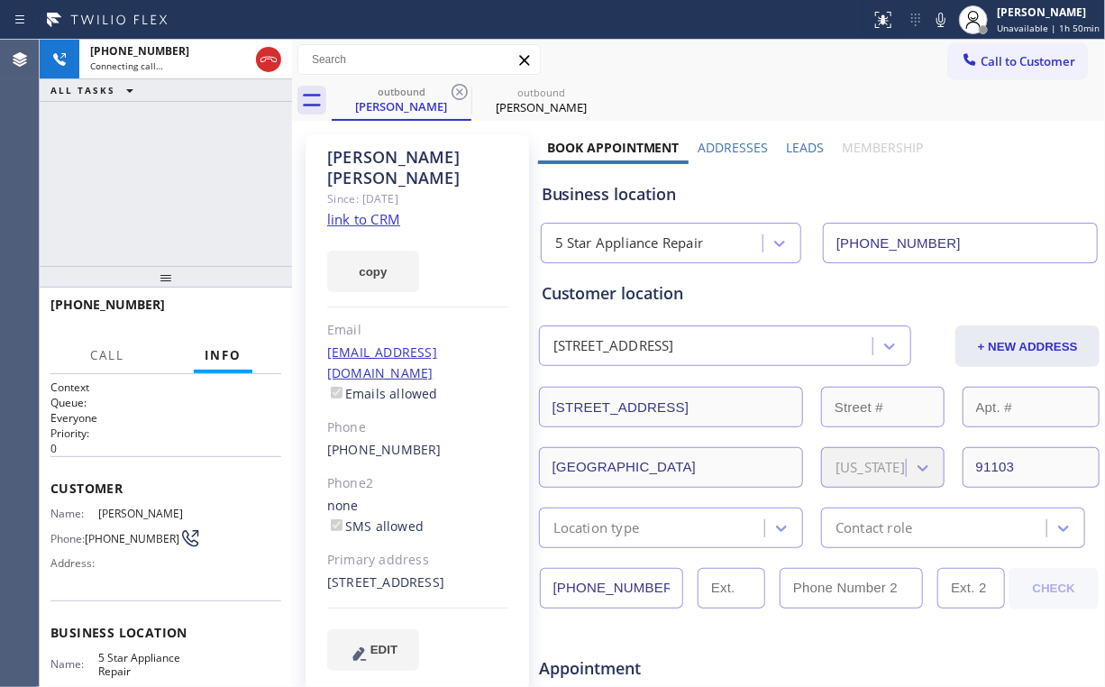
click at [188, 171] on div "+16268629101 Connecting call… ALL TASKS ALL TASKS ACTIVE TASKS TASKS IN WRAP UP" at bounding box center [166, 153] width 252 height 226
click at [217, 313] on span "HANG UP" at bounding box center [239, 312] width 55 height 13
click at [219, 313] on span "HANG UP" at bounding box center [239, 312] width 55 height 13
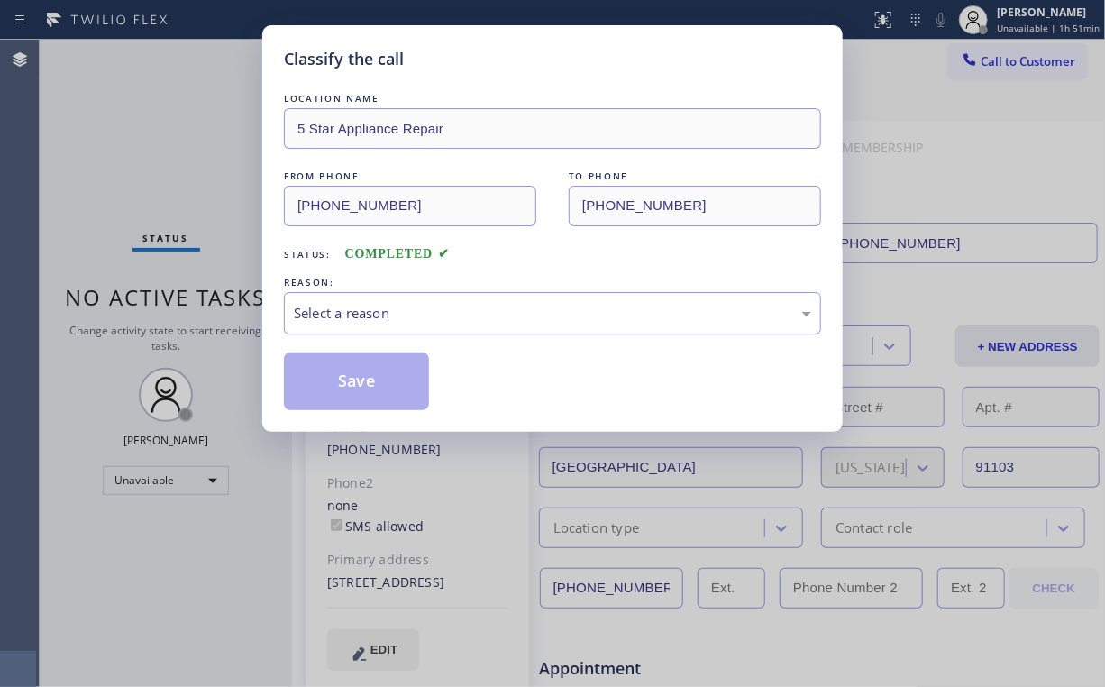
click at [315, 306] on div "Select a reason" at bounding box center [552, 313] width 517 height 21
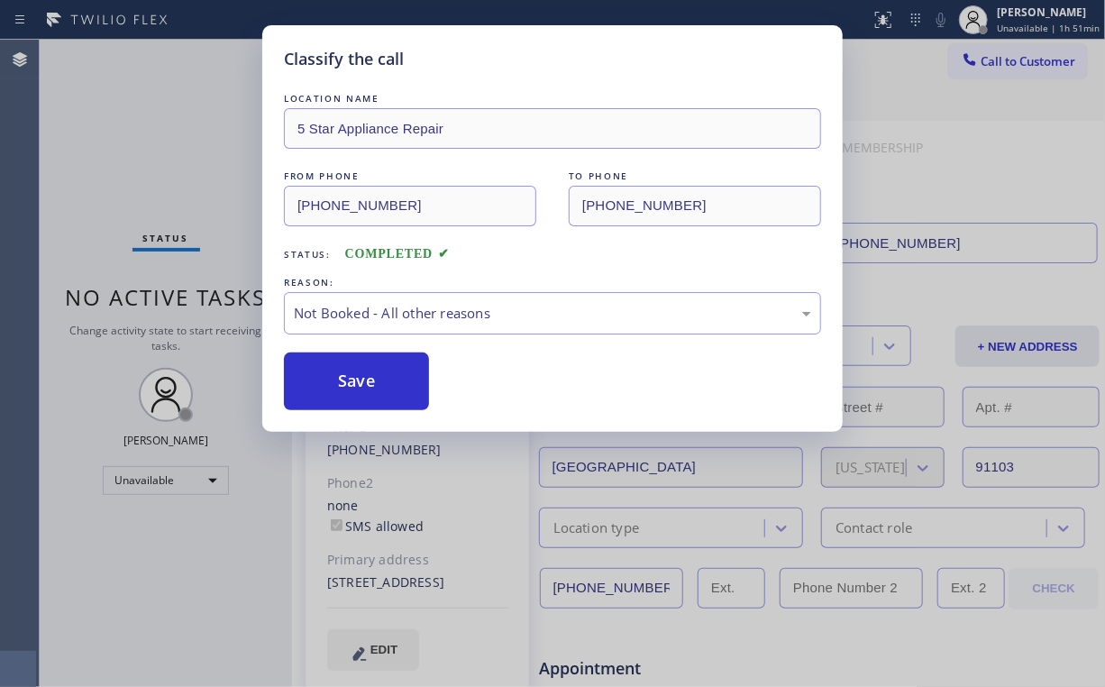
drag, startPoint x: 346, startPoint y: 380, endPoint x: 148, endPoint y: 123, distance: 324.6
click at [350, 377] on button "Save" at bounding box center [356, 381] width 145 height 58
click at [142, 114] on div "Classify the call LOCATION NAME 5 Star Appliance Repair FROM PHONE (855) 731-49…" at bounding box center [552, 343] width 1105 height 687
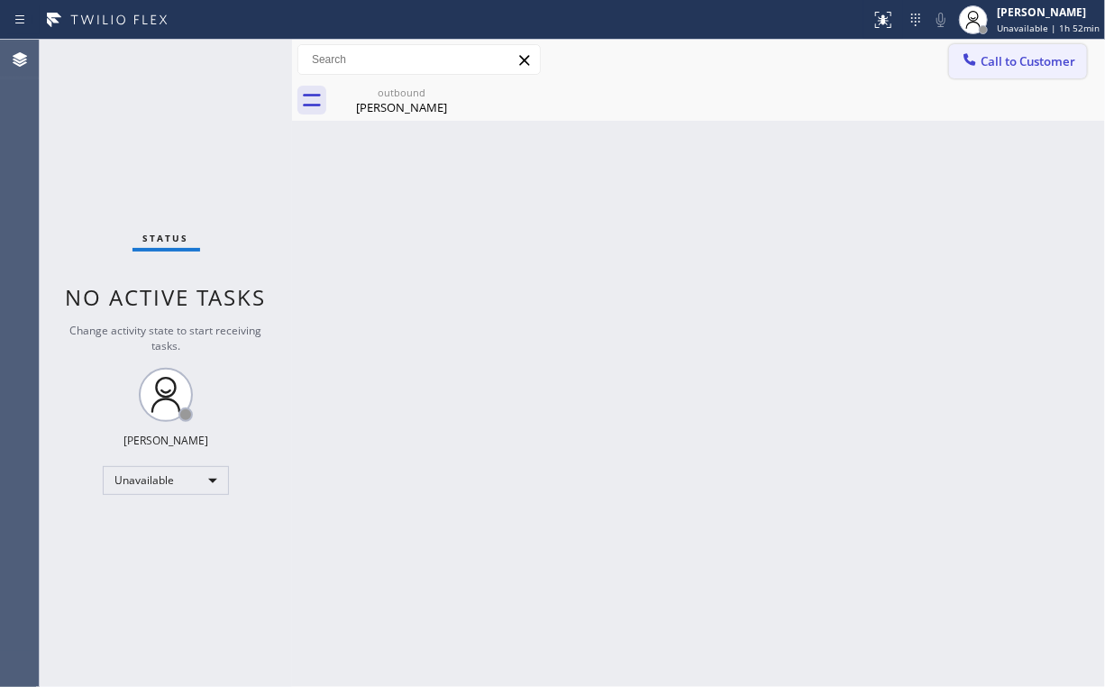
click at [1015, 77] on div "Call to Customer Outbound call Location 5 Star Appliance Repair Your caller id …" at bounding box center [698, 60] width 813 height 41
click at [1017, 64] on span "Call to Customer" at bounding box center [1028, 61] width 95 height 16
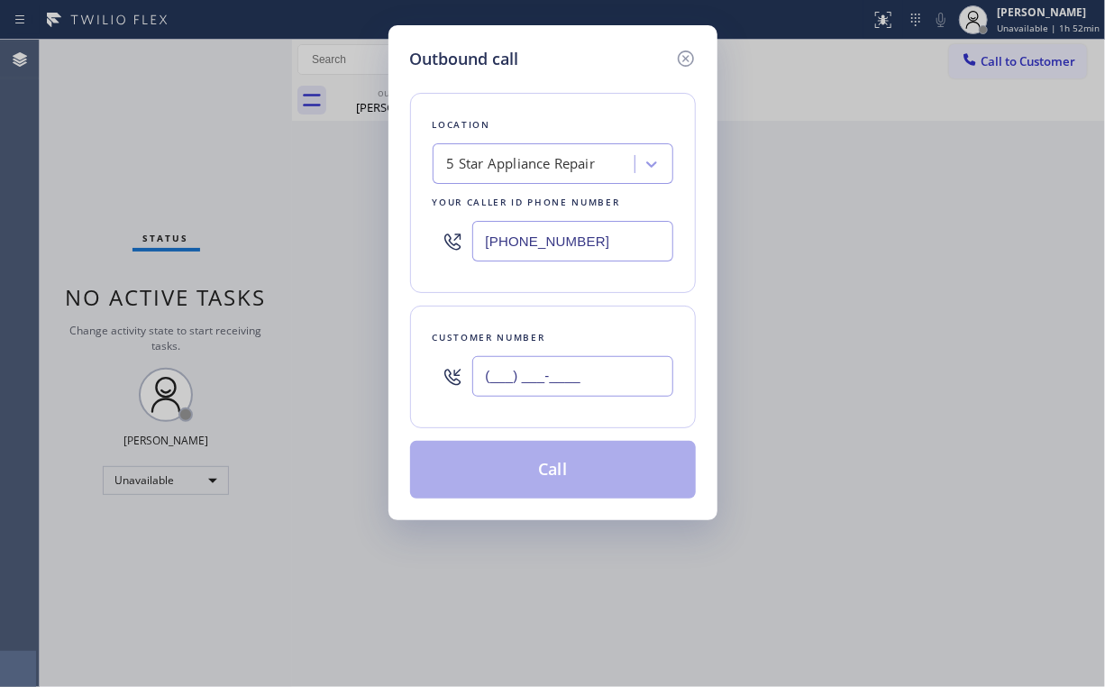
click at [605, 393] on input "(___) ___-____" at bounding box center [572, 376] width 201 height 41
paste input "518) 951-5452"
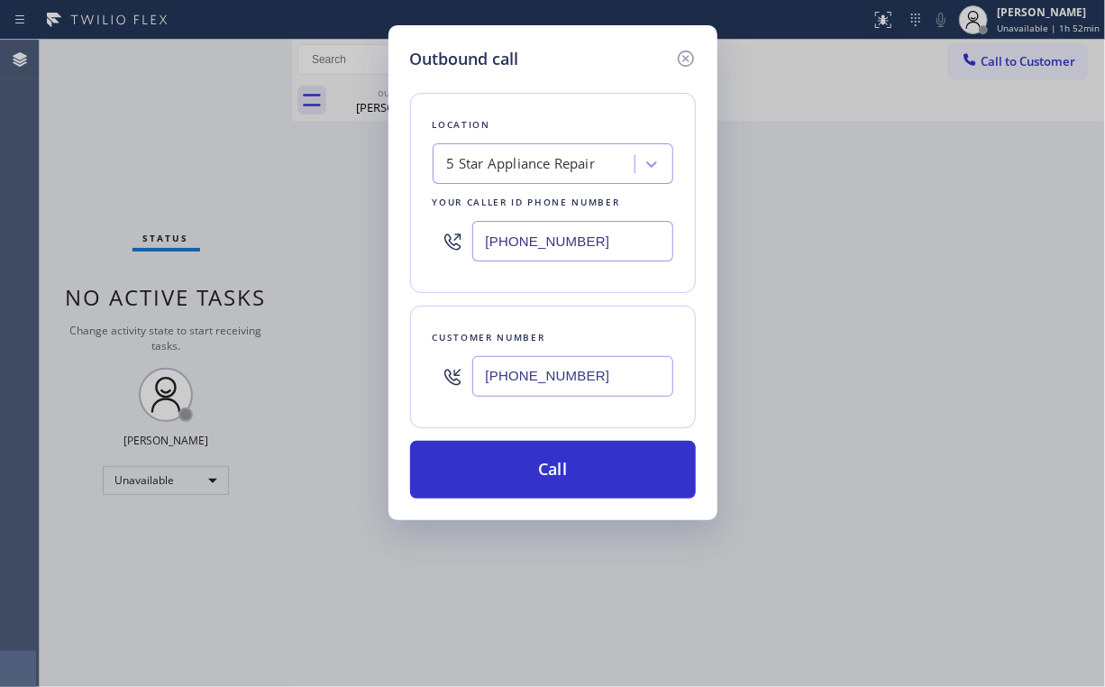
type input "(518) 951-5452"
drag, startPoint x: 601, startPoint y: 43, endPoint x: 609, endPoint y: 161, distance: 118.4
click at [601, 44] on div "Outbound call Location 5 Star Appliance Repair Your caller id phone number (855…" at bounding box center [553, 272] width 329 height 495
drag, startPoint x: 601, startPoint y: 252, endPoint x: 264, endPoint y: 249, distance: 337.2
click at [328, 250] on div "Outbound call Location 5 Star Appliance Repair Your caller id phone number (855…" at bounding box center [552, 343] width 1105 height 687
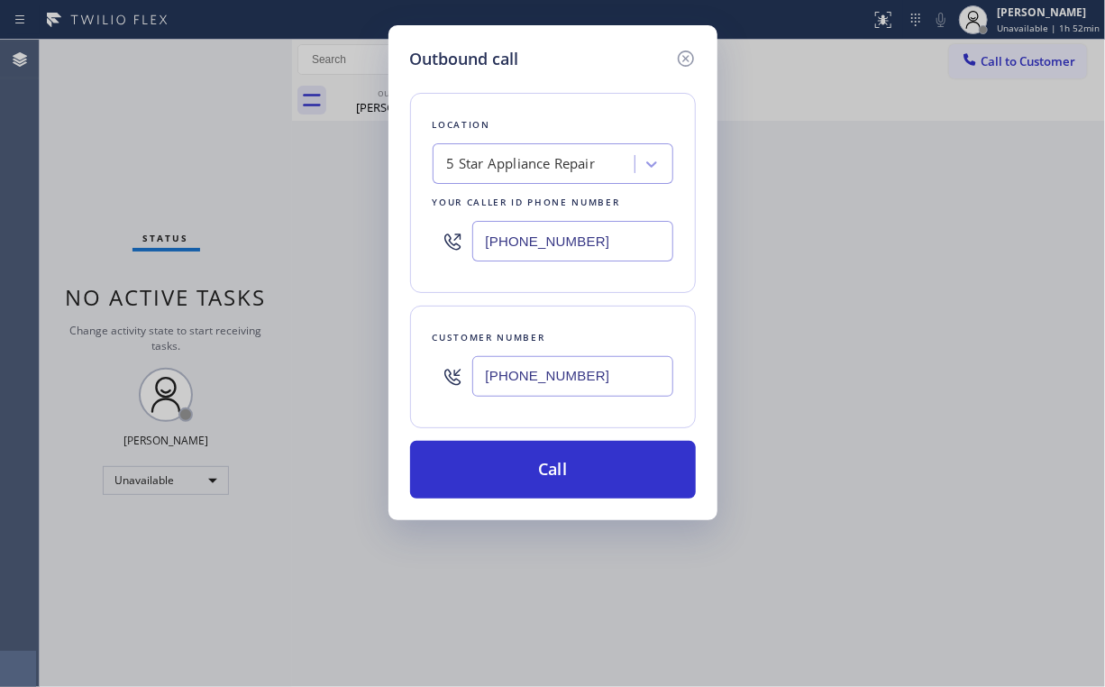
paste input "33) 692-2271"
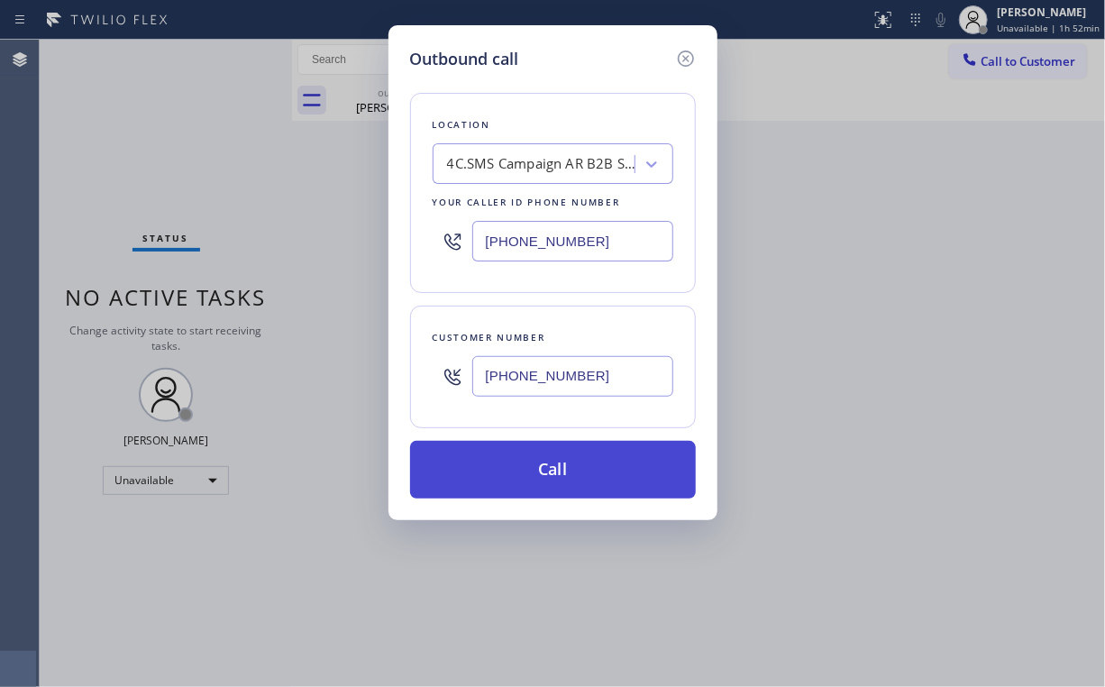
type input "(833) 692-2271"
click at [532, 479] on button "Call" at bounding box center [553, 470] width 286 height 58
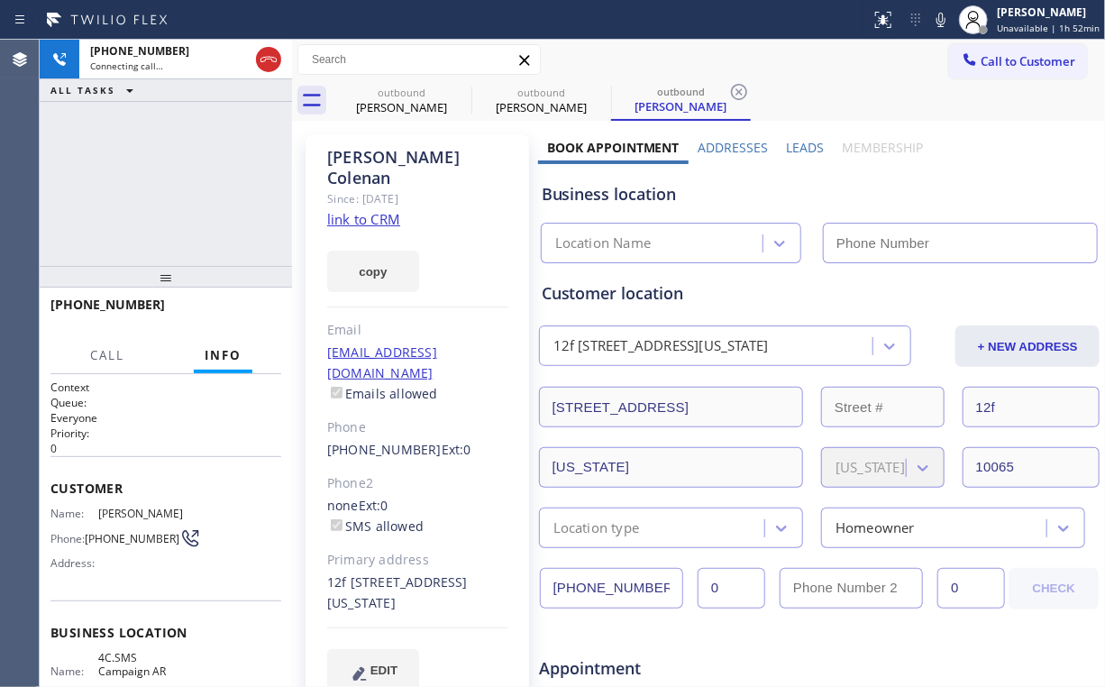
click at [188, 166] on div "+15189515452 Connecting call… ALL TASKS ALL TASKS ACTIVE TASKS TASKS IN WRAP UP" at bounding box center [166, 153] width 252 height 226
drag, startPoint x: 268, startPoint y: 58, endPoint x: 299, endPoint y: 72, distance: 34.7
click at [270, 58] on icon at bounding box center [269, 60] width 22 height 22
drag, startPoint x: 398, startPoint y: 105, endPoint x: 446, endPoint y: 99, distance: 49.0
click at [398, 105] on div "Suzanne Shaw" at bounding box center [402, 107] width 136 height 16
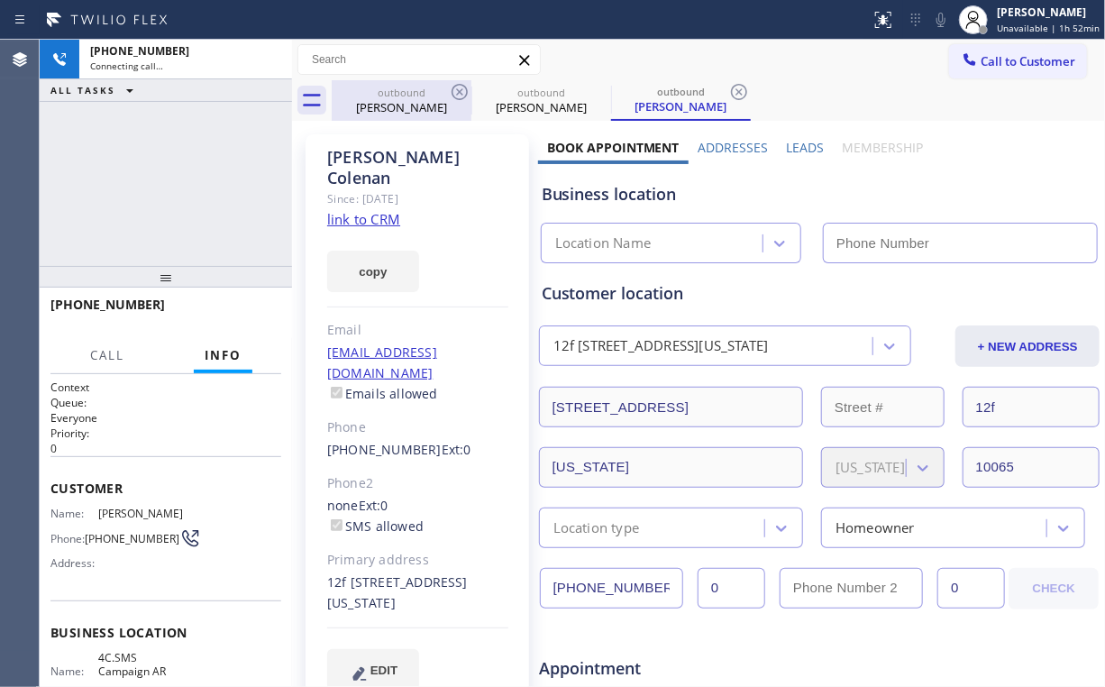
type input "[PHONE_NUMBER]"
type input "(833) 692-2271"
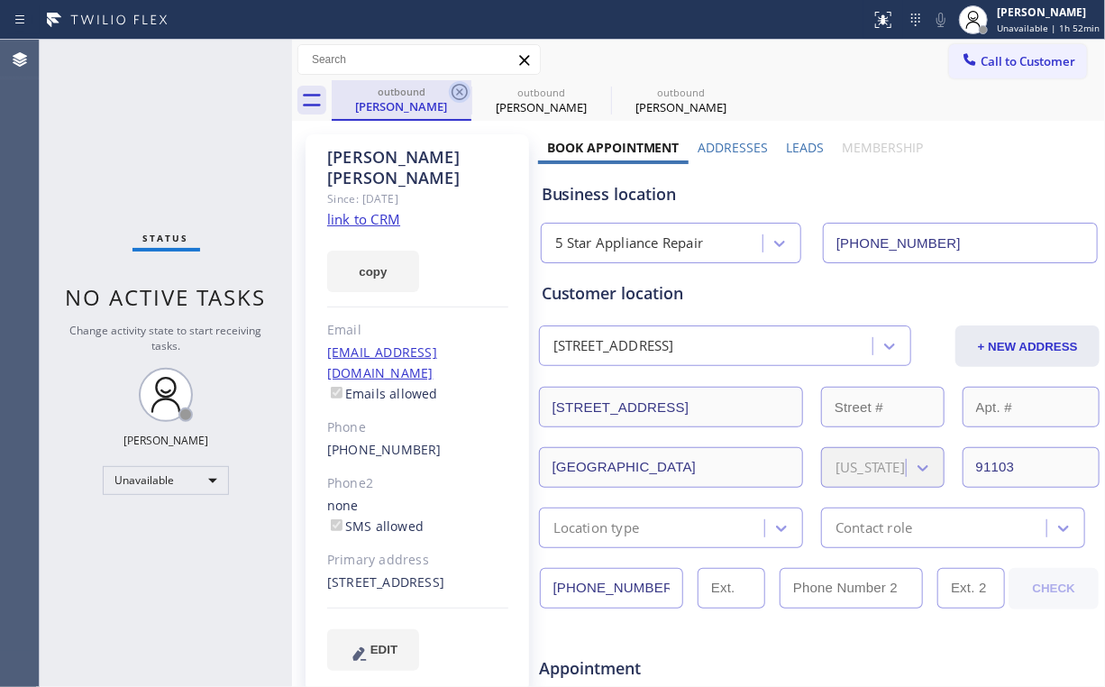
click at [462, 90] on icon at bounding box center [460, 92] width 22 height 22
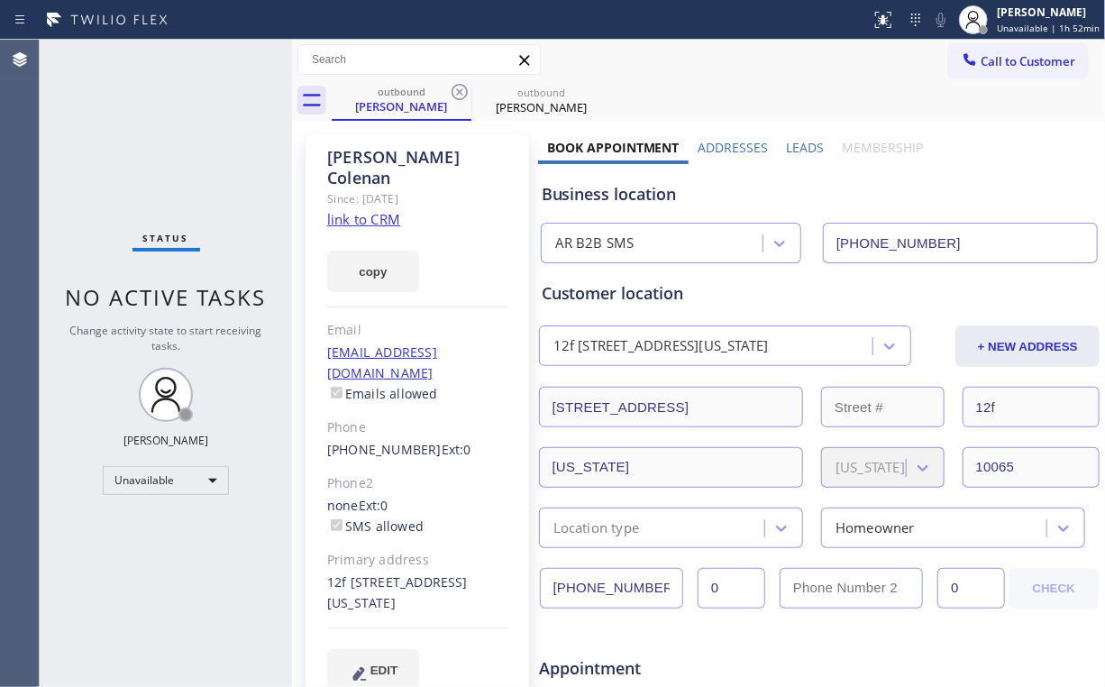
click at [368, 210] on link "link to CRM" at bounding box center [363, 219] width 73 height 18
click at [981, 64] on span "Call to Customer" at bounding box center [1028, 61] width 95 height 16
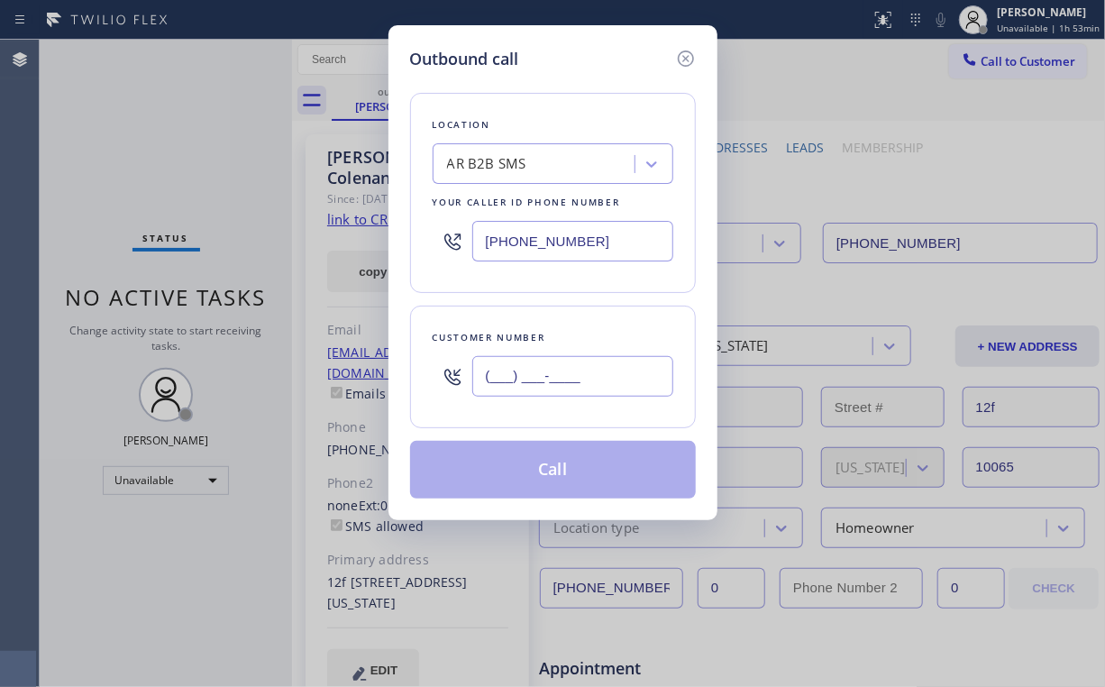
click at [606, 372] on input "(___) ___-____" at bounding box center [572, 376] width 201 height 41
paste input "518) 951-5452"
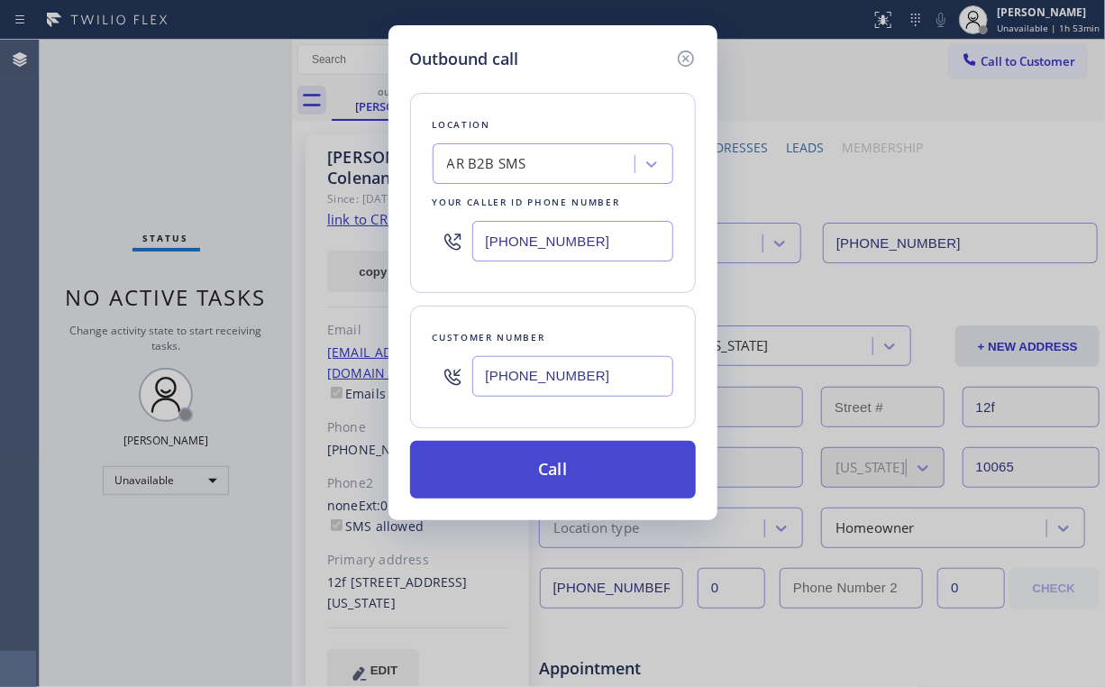
type input "(518) 951-5452"
click at [526, 469] on button "Call" at bounding box center [553, 470] width 286 height 58
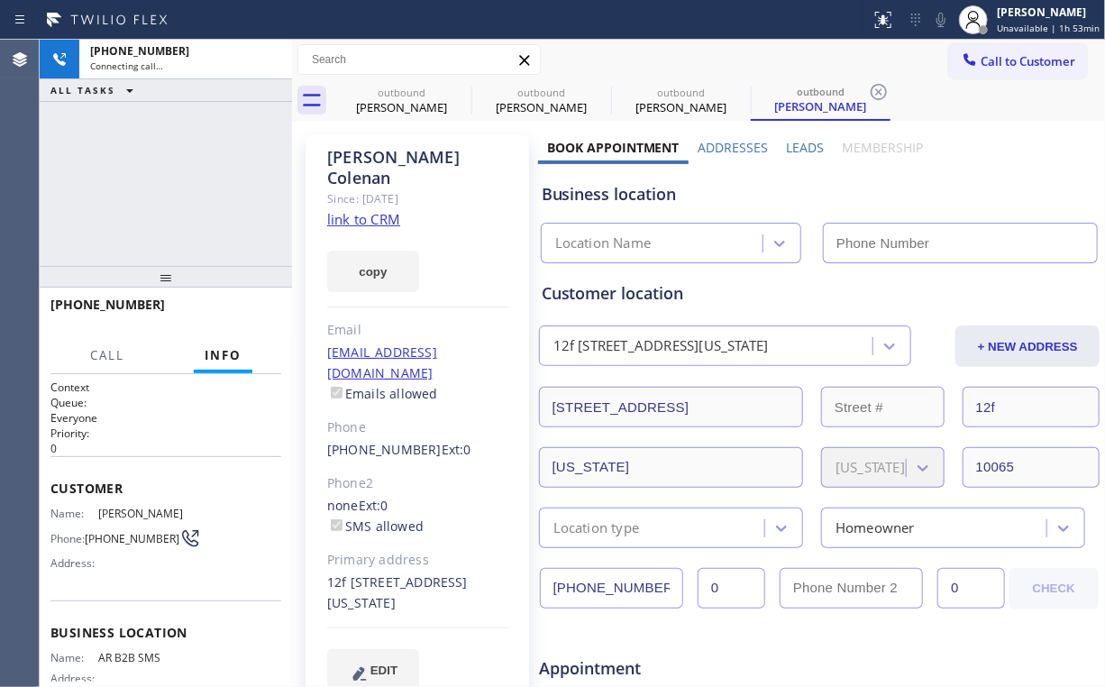
click at [139, 164] on div "+15189515452 Connecting call… ALL TASKS ALL TASKS ACTIVE TASKS TASKS IN WRAP UP" at bounding box center [166, 153] width 252 height 226
drag, startPoint x: 389, startPoint y: 103, endPoint x: 465, endPoint y: 101, distance: 76.6
click at [389, 103] on div "Donna Colenan" at bounding box center [402, 107] width 136 height 16
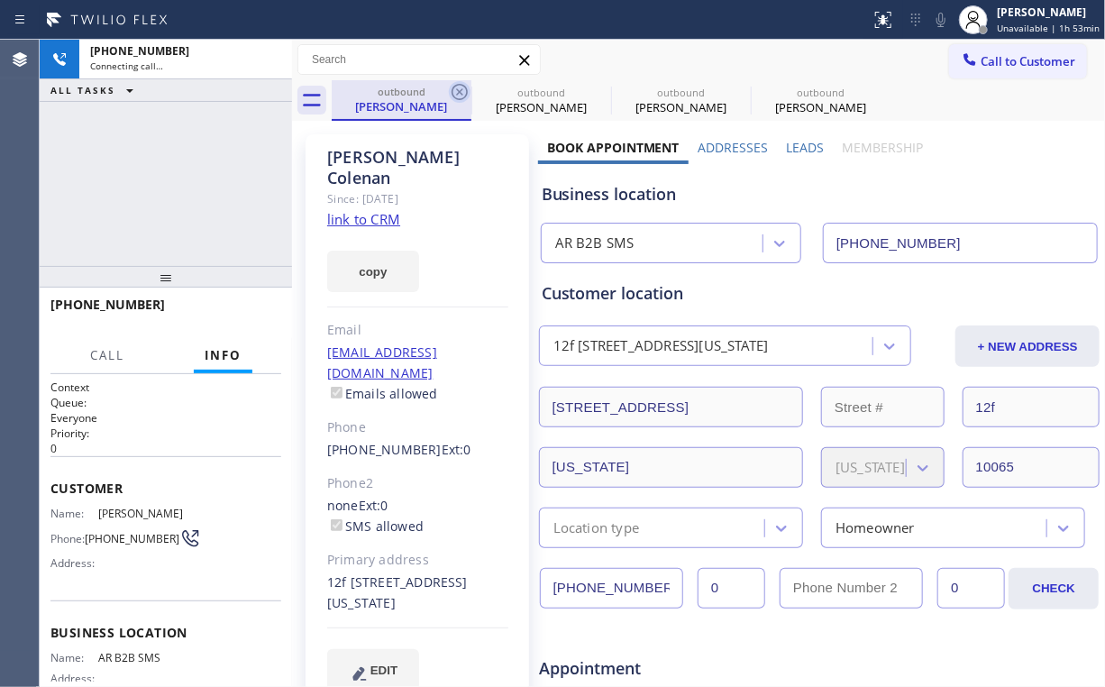
click at [462, 90] on icon at bounding box center [460, 92] width 22 height 22
click at [462, 89] on icon at bounding box center [460, 92] width 16 height 16
type input "(833) 692-2271"
click at [136, 147] on div "+15189515452 Connecting call… ALL TASKS ALL TASKS ACTIVE TASKS TASKS IN WRAP UP" at bounding box center [166, 153] width 252 height 226
click at [159, 173] on div "+15189515452 Connecting call… ALL TASKS ALL TASKS ACTIVE TASKS TASKS IN WRAP UP" at bounding box center [166, 153] width 252 height 226
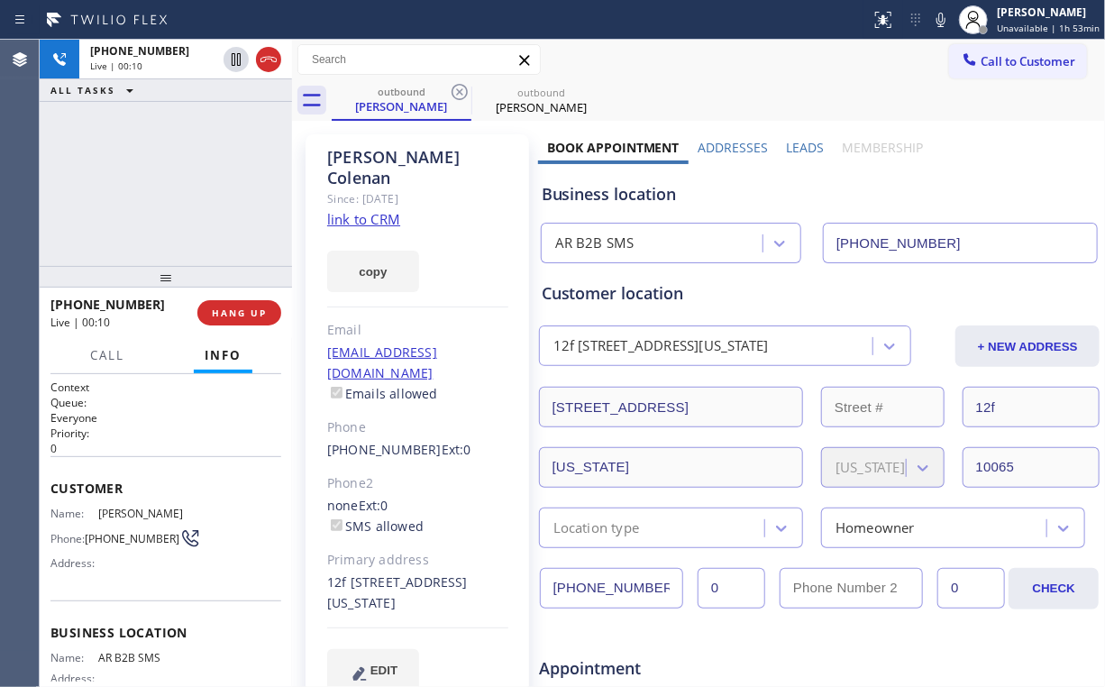
click at [148, 245] on div "+15189515452 Live | 00:10 ALL TASKS ALL TASKS ACTIVE TASKS TASKS IN WRAP UP" at bounding box center [166, 153] width 252 height 226
click at [239, 314] on span "HANG UP" at bounding box center [239, 312] width 55 height 13
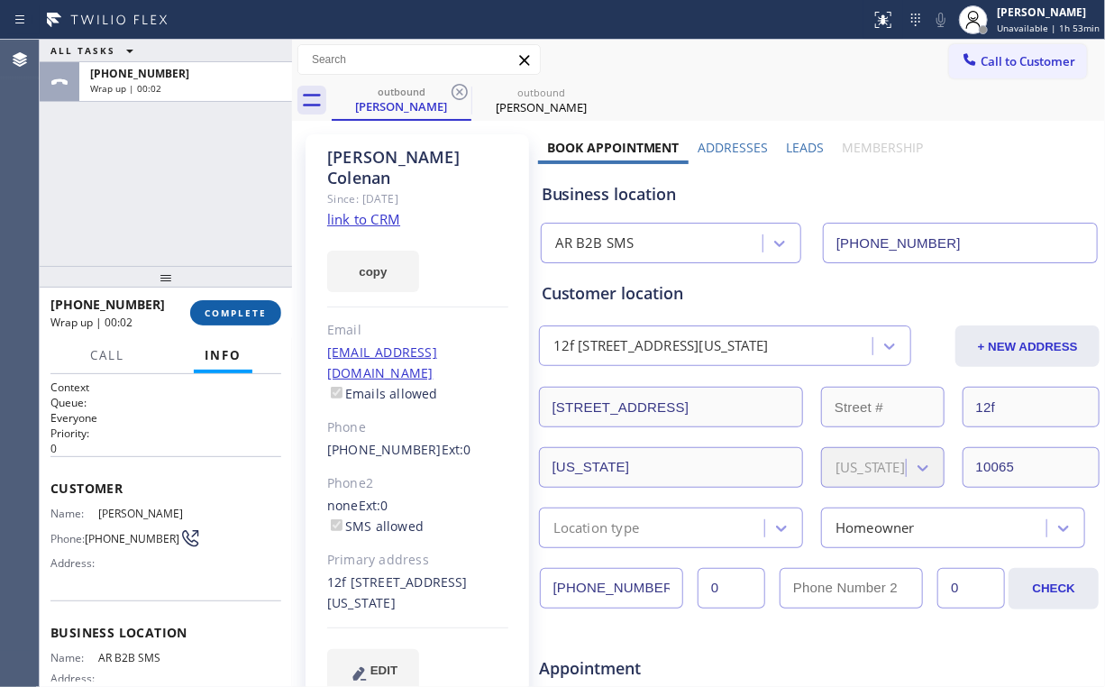
click at [239, 314] on span "COMPLETE" at bounding box center [236, 312] width 62 height 13
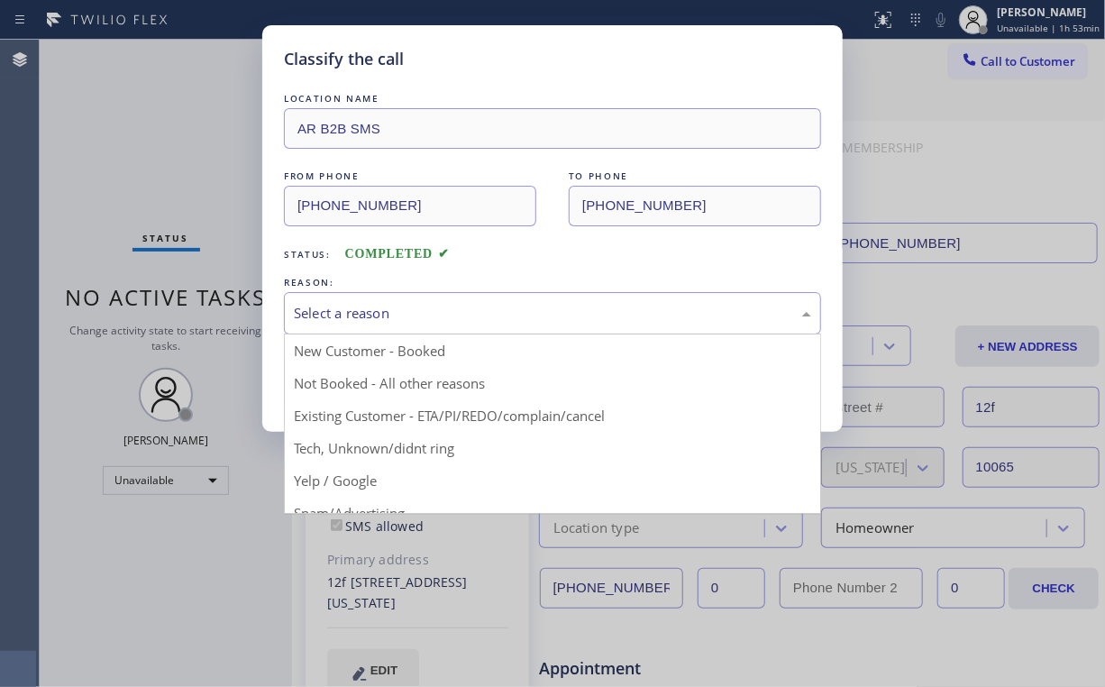
click at [352, 323] on div "Select a reason" at bounding box center [552, 313] width 537 height 42
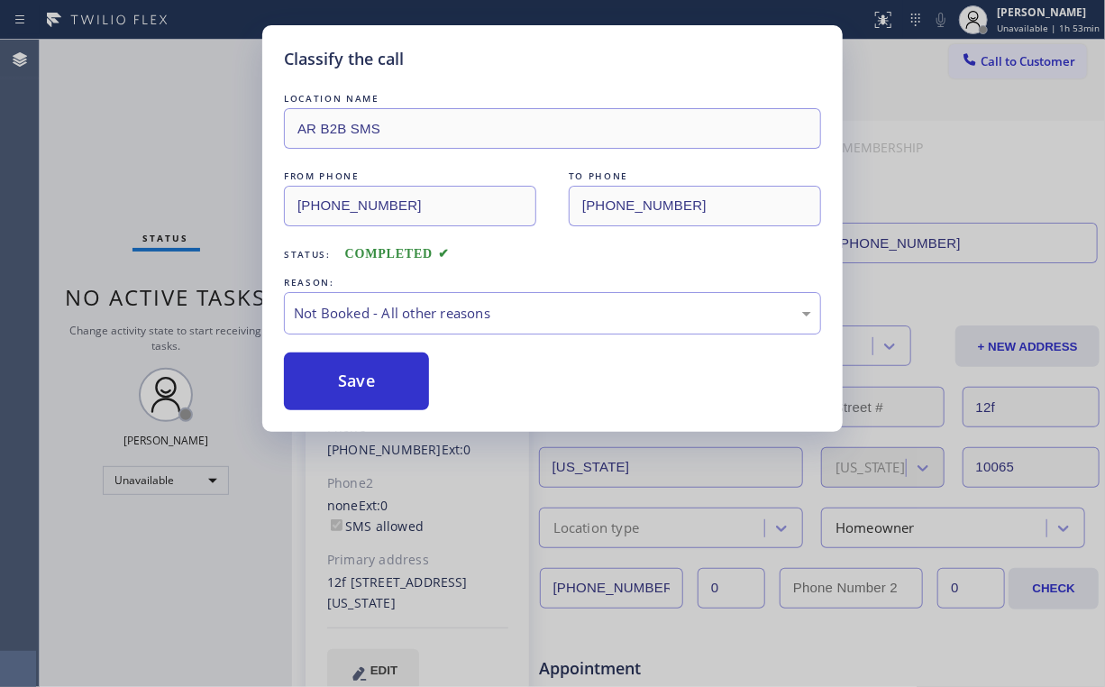
click at [352, 390] on button "Save" at bounding box center [356, 381] width 145 height 58
click at [159, 130] on div "Classify the call LOCATION NAME AR B2B SMS FROM PHONE (833) 692-2271 TO PHONE (…" at bounding box center [552, 343] width 1105 height 687
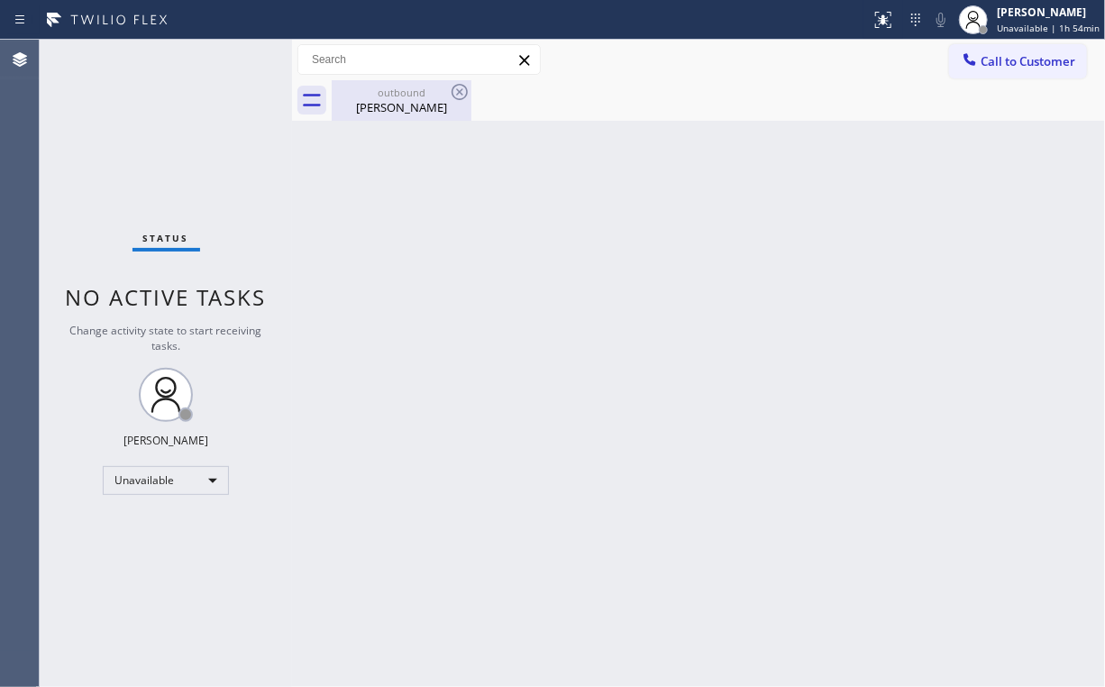
click at [401, 115] on div "outbound Donna Colenan" at bounding box center [402, 100] width 136 height 41
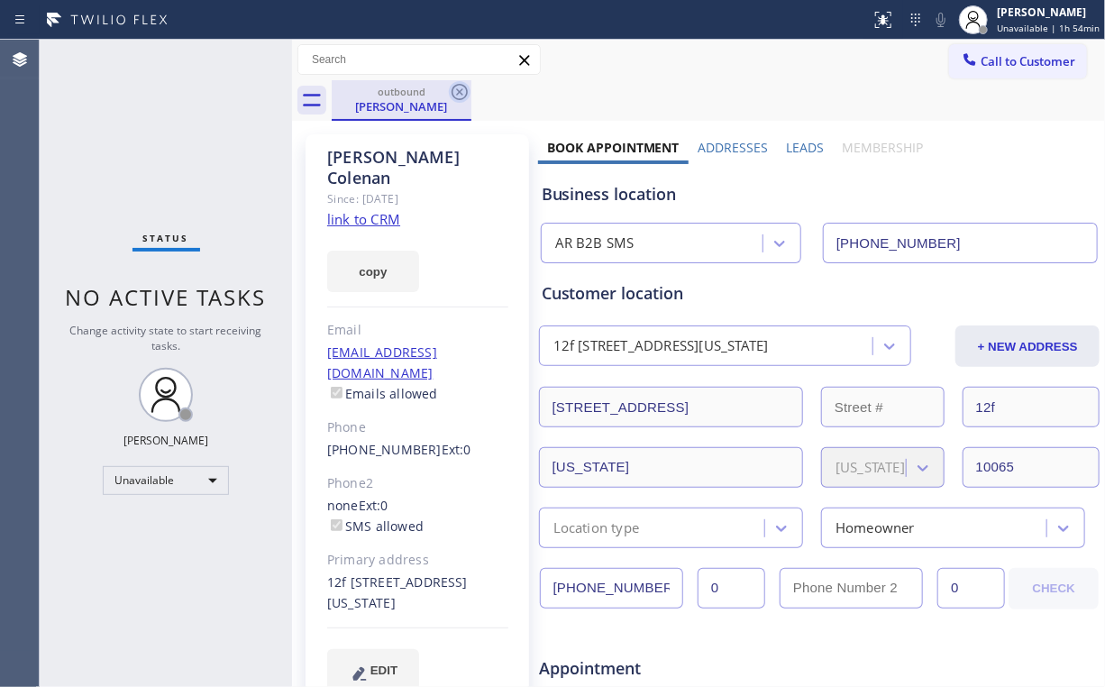
click at [462, 90] on icon at bounding box center [460, 92] width 16 height 16
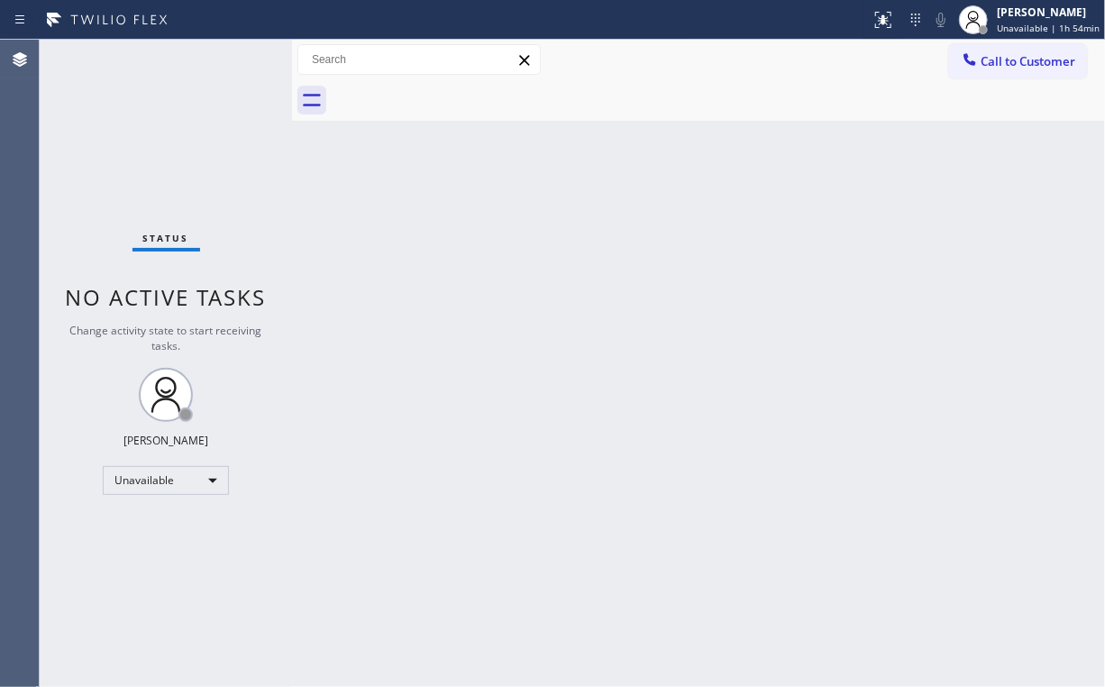
drag, startPoint x: 183, startPoint y: 147, endPoint x: 169, endPoint y: 12, distance: 136.0
click at [183, 142] on div "Status No active tasks Change activity state to start receiving tasks. [PERSON_…" at bounding box center [166, 363] width 252 height 647
click at [210, 489] on div "Unavailable" at bounding box center [166, 480] width 126 height 29
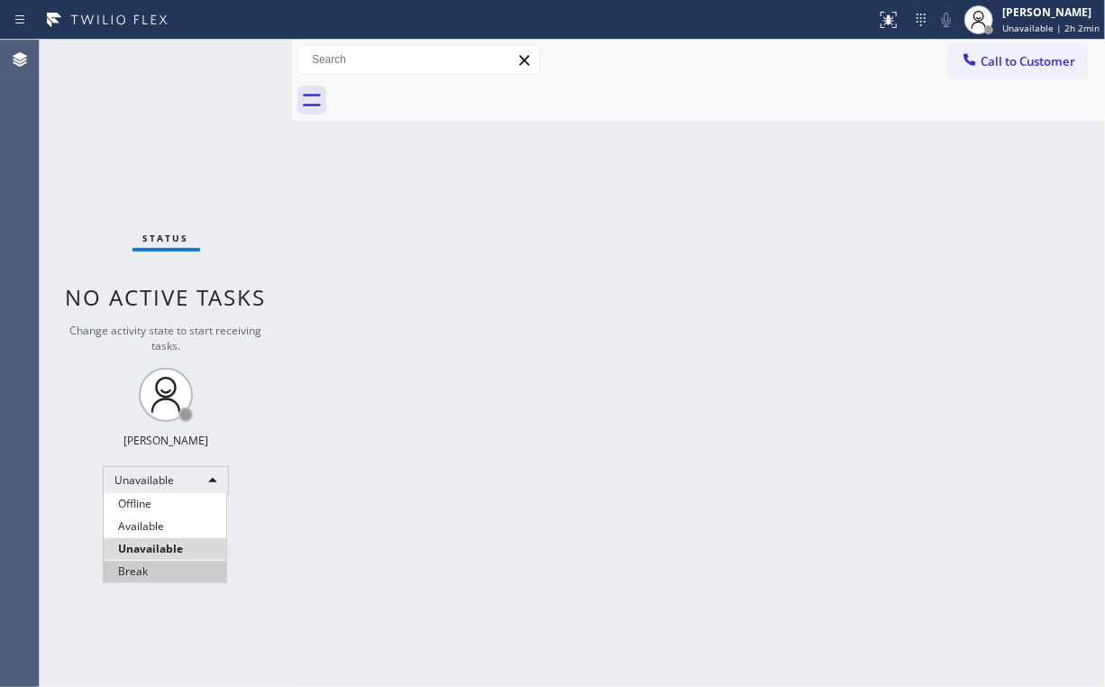
click at [155, 570] on li "Break" at bounding box center [165, 572] width 123 height 22
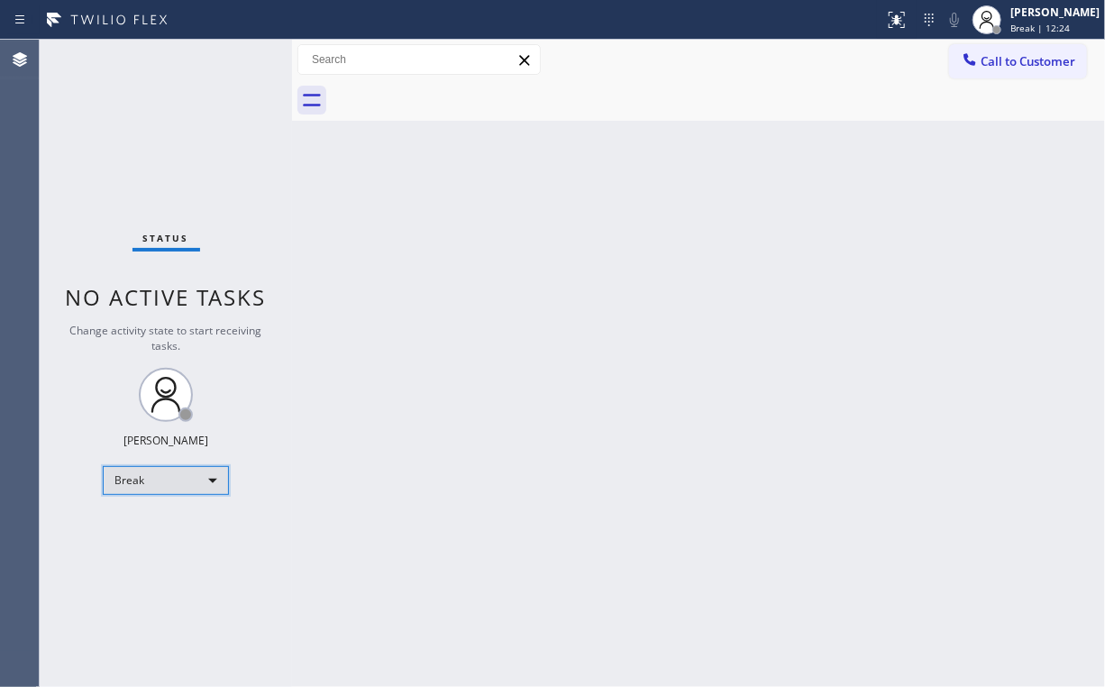
click at [126, 479] on div "Break" at bounding box center [166, 480] width 126 height 29
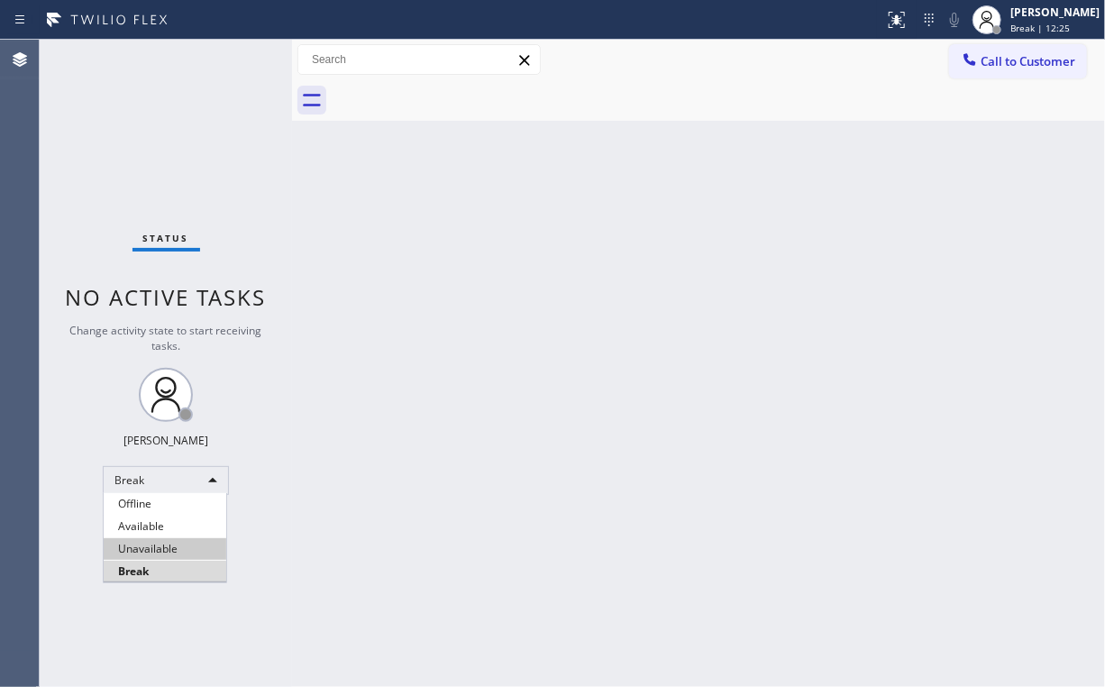
click at [141, 548] on li "Unavailable" at bounding box center [165, 549] width 123 height 22
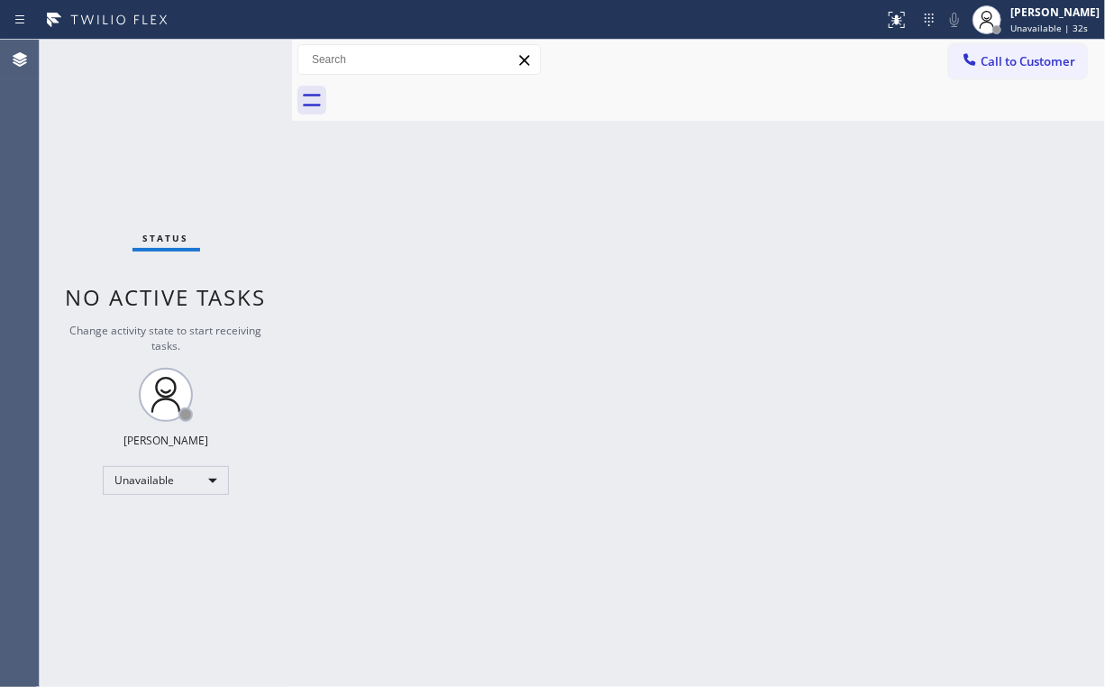
click at [137, 141] on div "Status No active tasks Change activity state to start receiving tasks. [PERSON_…" at bounding box center [166, 363] width 252 height 647
click at [195, 115] on div "Status No active tasks Change activity state to start receiving tasks. [PERSON_…" at bounding box center [166, 363] width 252 height 647
drag, startPoint x: 993, startPoint y: 65, endPoint x: 979, endPoint y: 81, distance: 21.1
click at [992, 69] on span "Call to Customer" at bounding box center [1028, 61] width 95 height 16
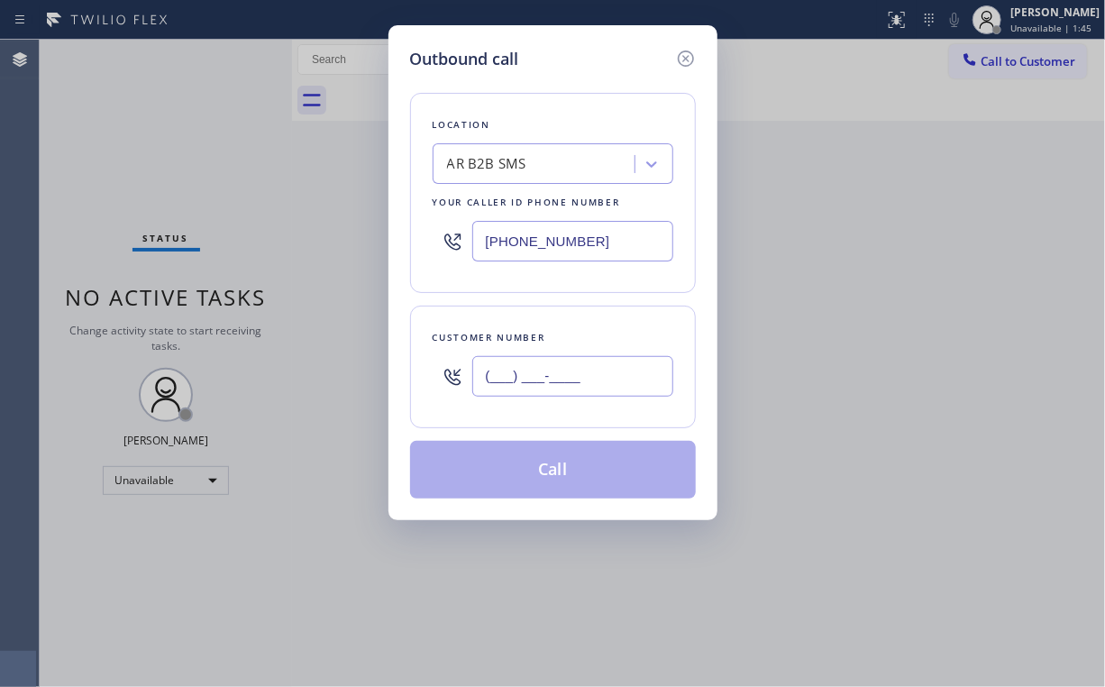
click at [594, 380] on input "(___) ___-____" at bounding box center [572, 376] width 201 height 41
paste input "626) 512-2118"
type input "(626) 512-2118"
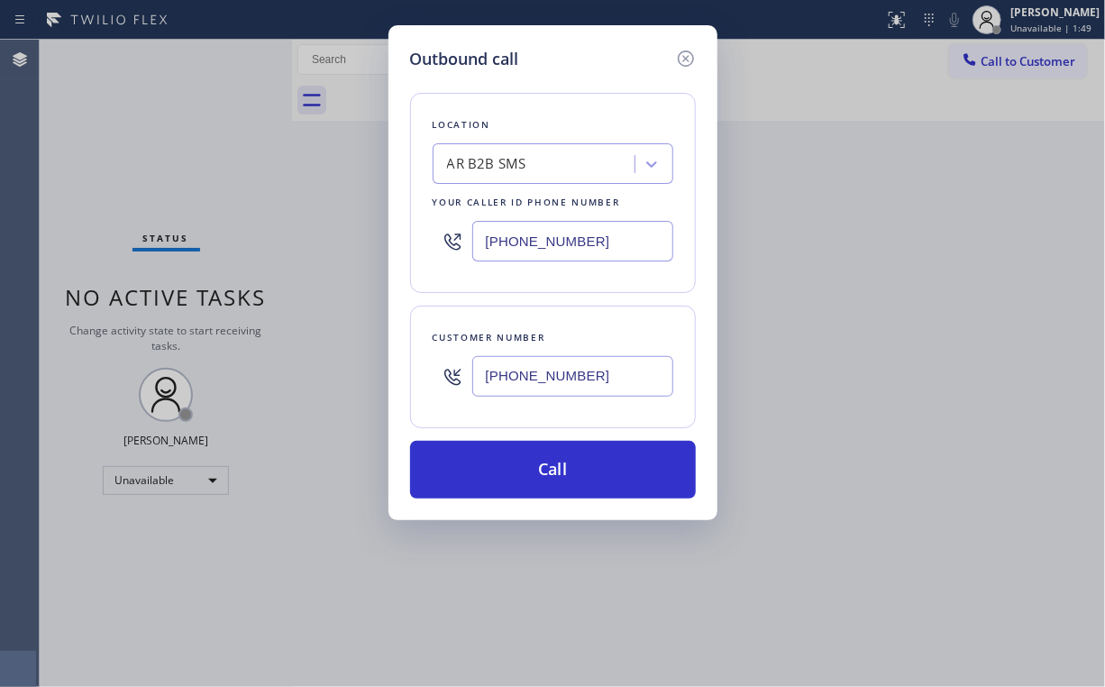
click at [581, 101] on div "Location AR B2B SMS Your caller id phone number (833) 692-2271" at bounding box center [553, 193] width 286 height 200
drag, startPoint x: 602, startPoint y: 233, endPoint x: 138, endPoint y: 245, distance: 464.4
click at [269, 242] on div "Outbound call Location AR B2B SMS Your caller id phone number (833) 692-2271 Cu…" at bounding box center [552, 343] width 1105 height 687
paste input "55) 731-4952"
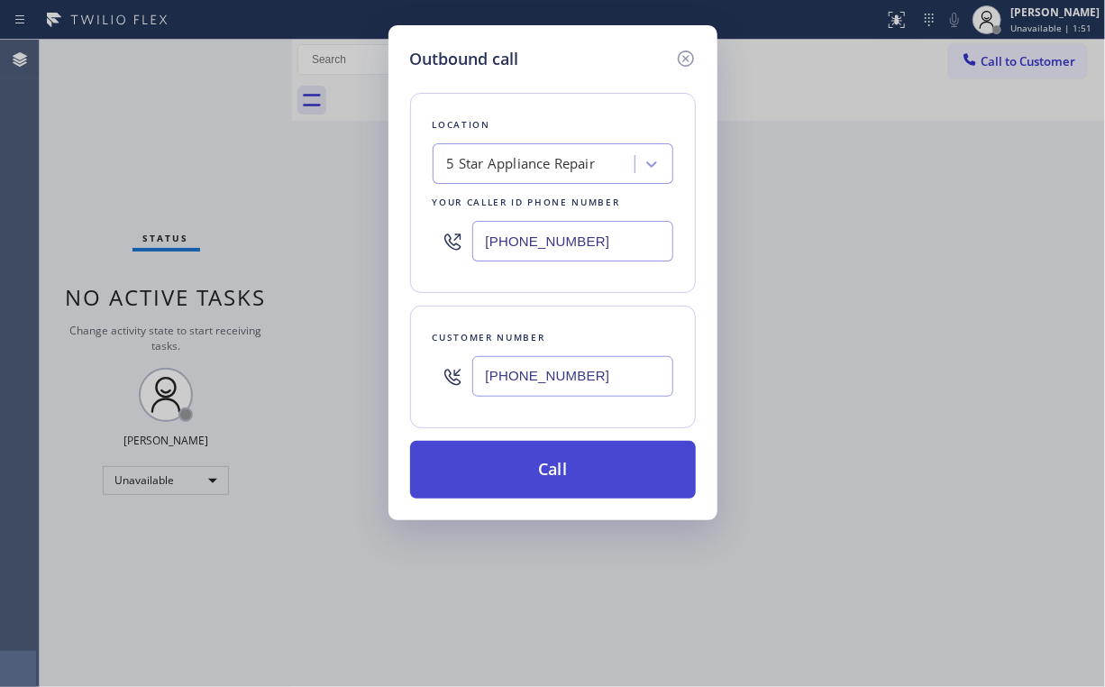
type input "[PHONE_NUMBER]"
click at [555, 471] on button "Call" at bounding box center [553, 470] width 286 height 58
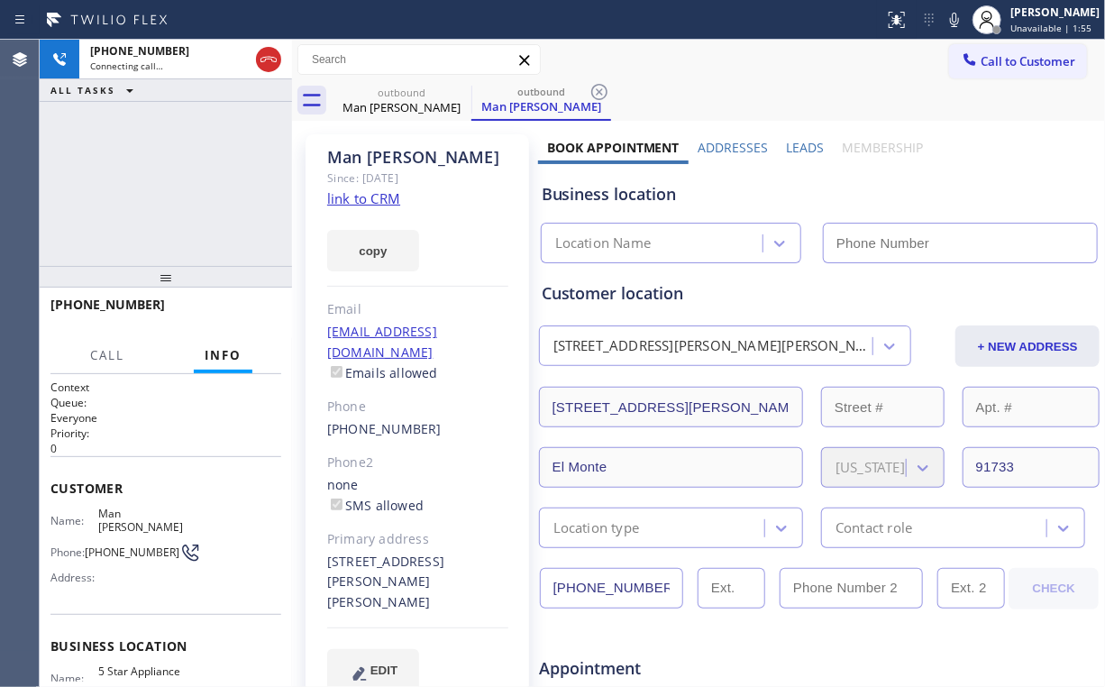
type input "[PHONE_NUMBER]"
click at [147, 163] on div "+16265122118 Connecting call… ALL TASKS ALL TASKS ACTIVE TASKS TASKS IN WRAP UP" at bounding box center [166, 153] width 252 height 226
click at [178, 177] on div "+16265122118 Connecting call… ALL TASKS ALL TASKS ACTIVE TASKS TASKS IN WRAP UP" at bounding box center [166, 153] width 252 height 226
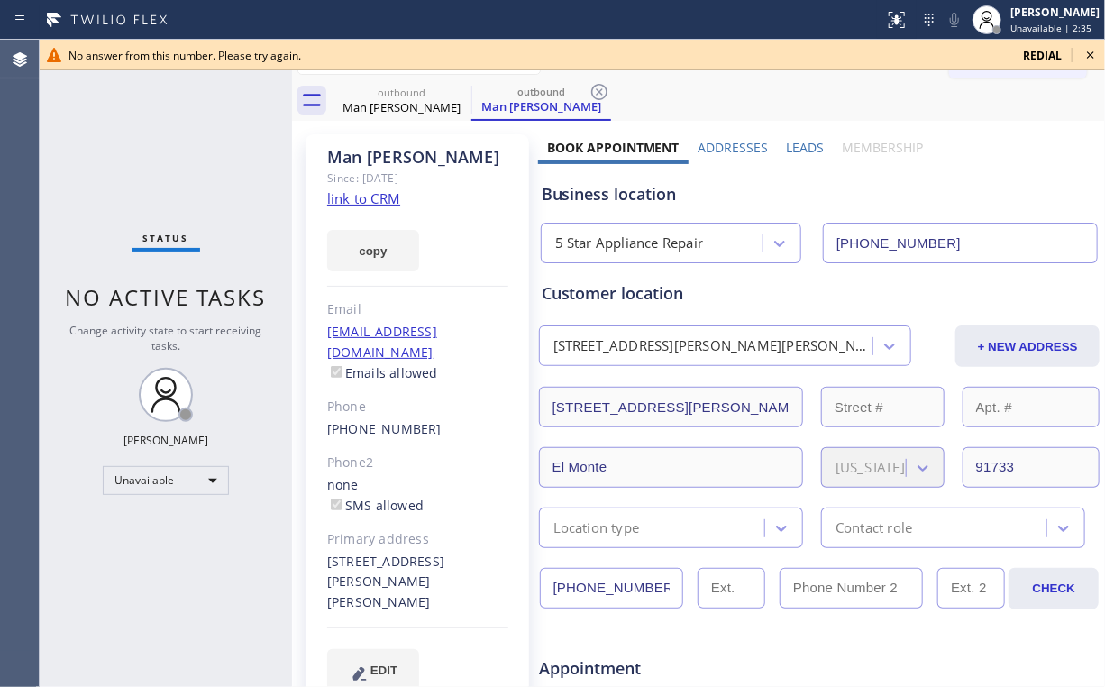
click at [204, 173] on div "Status No active tasks Change activity state to start receiving tasks. [PERSON_…" at bounding box center [166, 363] width 252 height 647
click at [1090, 55] on icon at bounding box center [1090, 54] width 7 height 7
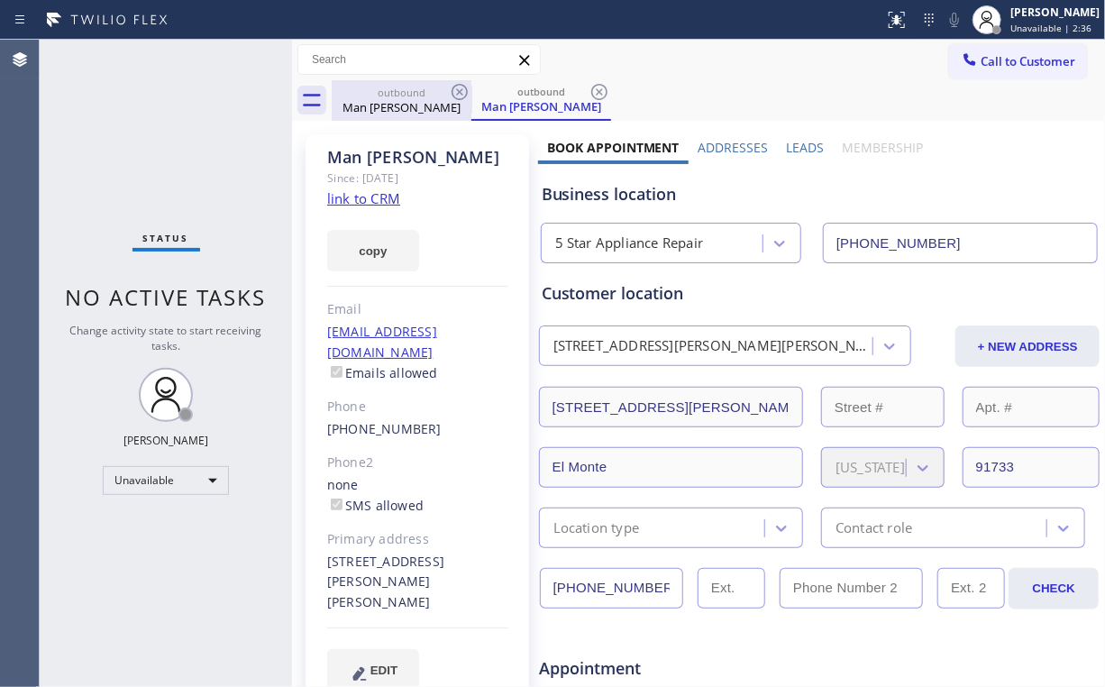
click at [440, 107] on div "Man Kim" at bounding box center [402, 107] width 136 height 16
click at [454, 90] on icon at bounding box center [460, 92] width 22 height 22
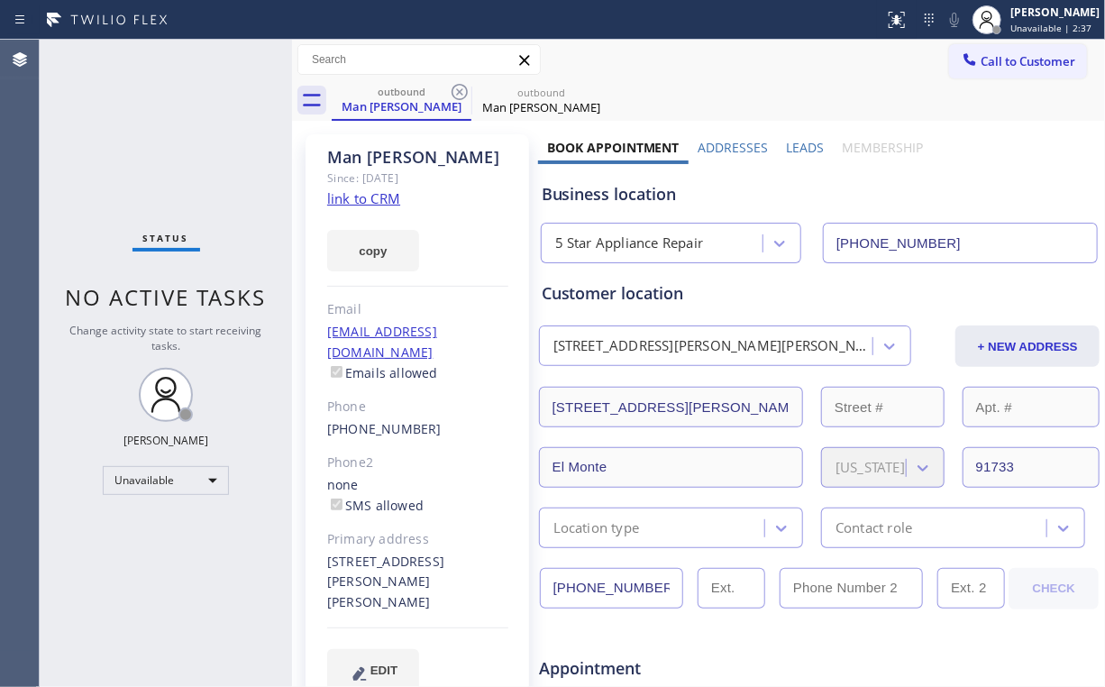
click at [0, 0] on icon at bounding box center [0, 0] width 0 height 0
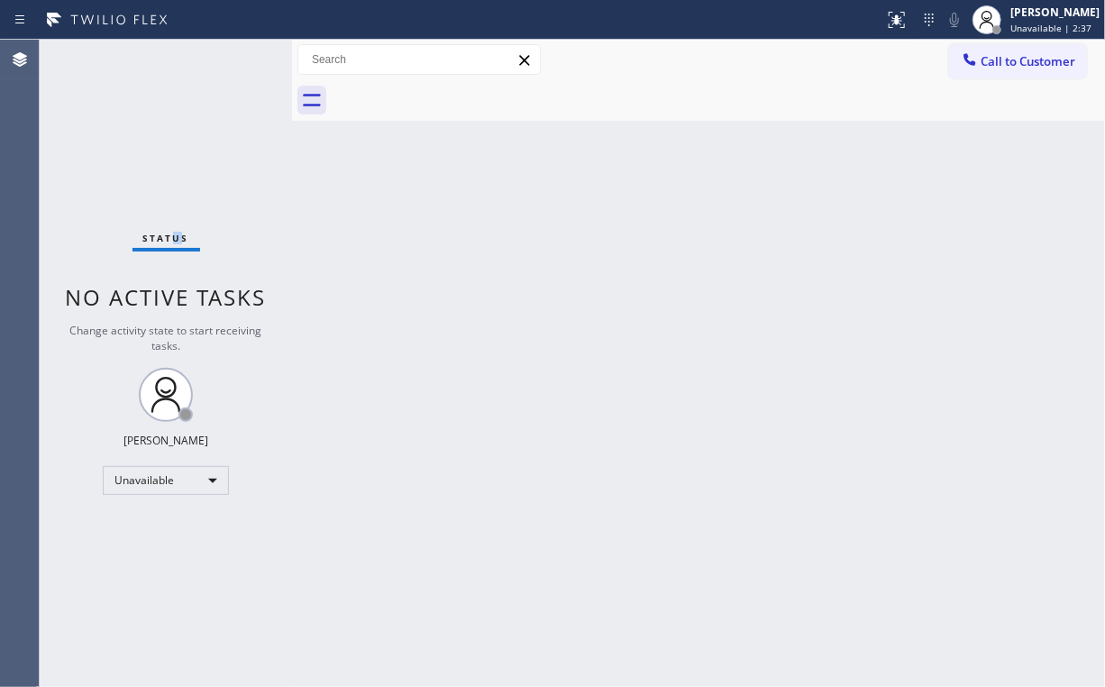
click at [178, 123] on div "Status No active tasks Change activity state to start receiving tasks. [PERSON_…" at bounding box center [166, 363] width 252 height 647
drag, startPoint x: 1046, startPoint y: 65, endPoint x: 1013, endPoint y: 83, distance: 37.1
click at [1045, 68] on span "Call to Customer" at bounding box center [1028, 61] width 95 height 16
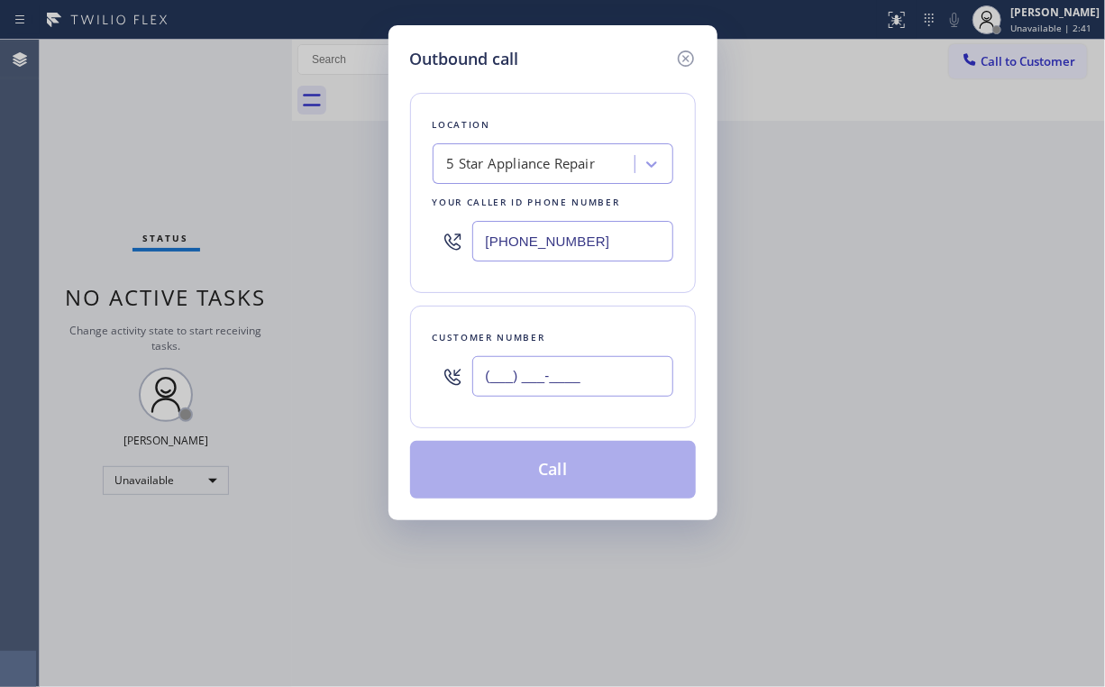
click at [593, 365] on input "(___) ___-____" at bounding box center [572, 376] width 201 height 41
paste input "805) 908-9353"
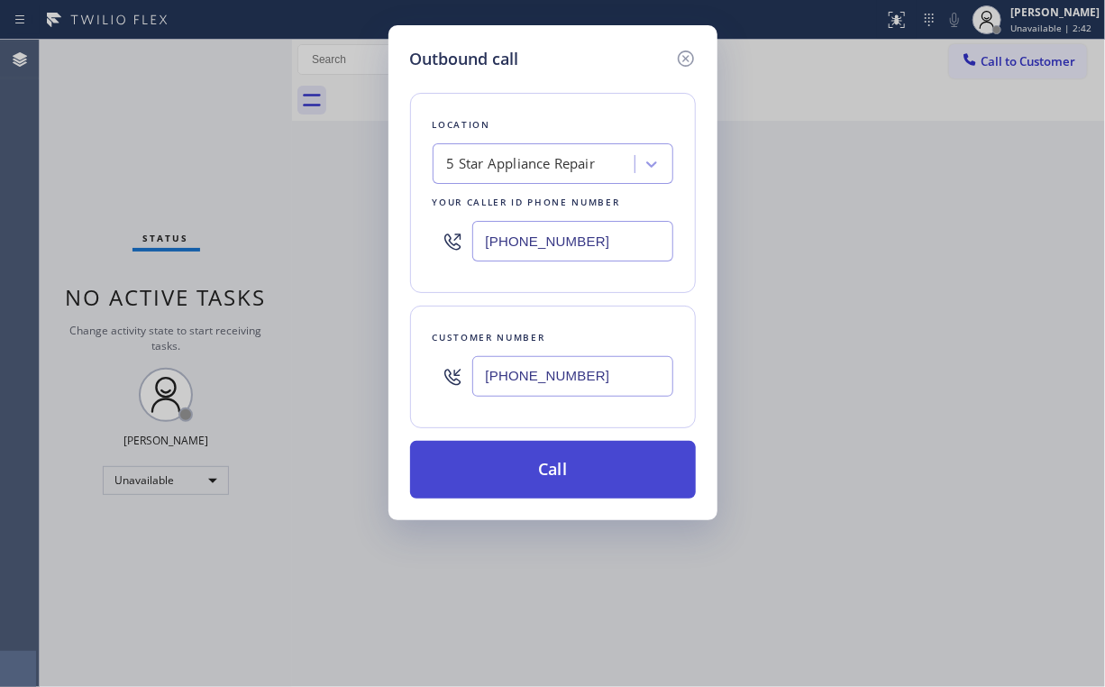
type input "(805) 908-9353"
click at [524, 470] on button "Call" at bounding box center [553, 470] width 286 height 58
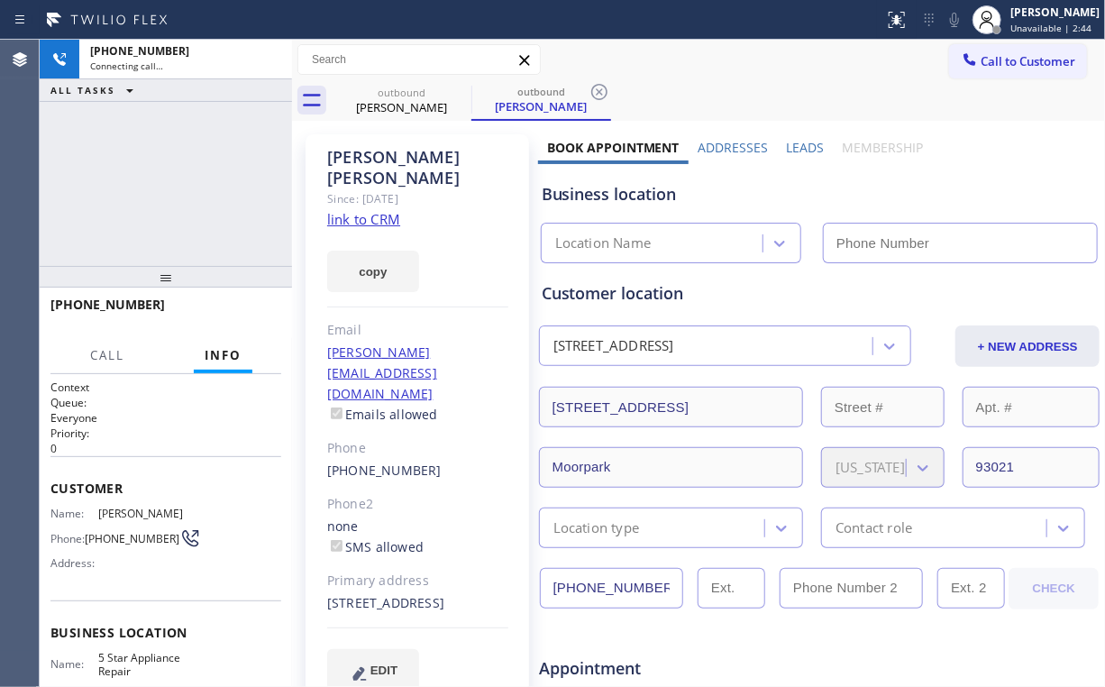
drag, startPoint x: 147, startPoint y: 160, endPoint x: 167, endPoint y: 174, distance: 24.0
click at [146, 160] on div "+18059089353 Connecting call… ALL TASKS ALL TASKS ACTIVE TASKS TASKS IN WRAP UP" at bounding box center [166, 153] width 252 height 226
type input "[PHONE_NUMBER]"
click at [214, 176] on div "+18059089353 Connecting call… ALL TASKS ALL TASKS ACTIVE TASKS TASKS IN WRAP UP" at bounding box center [166, 153] width 252 height 226
click at [802, 182] on div "Business location" at bounding box center [820, 194] width 556 height 24
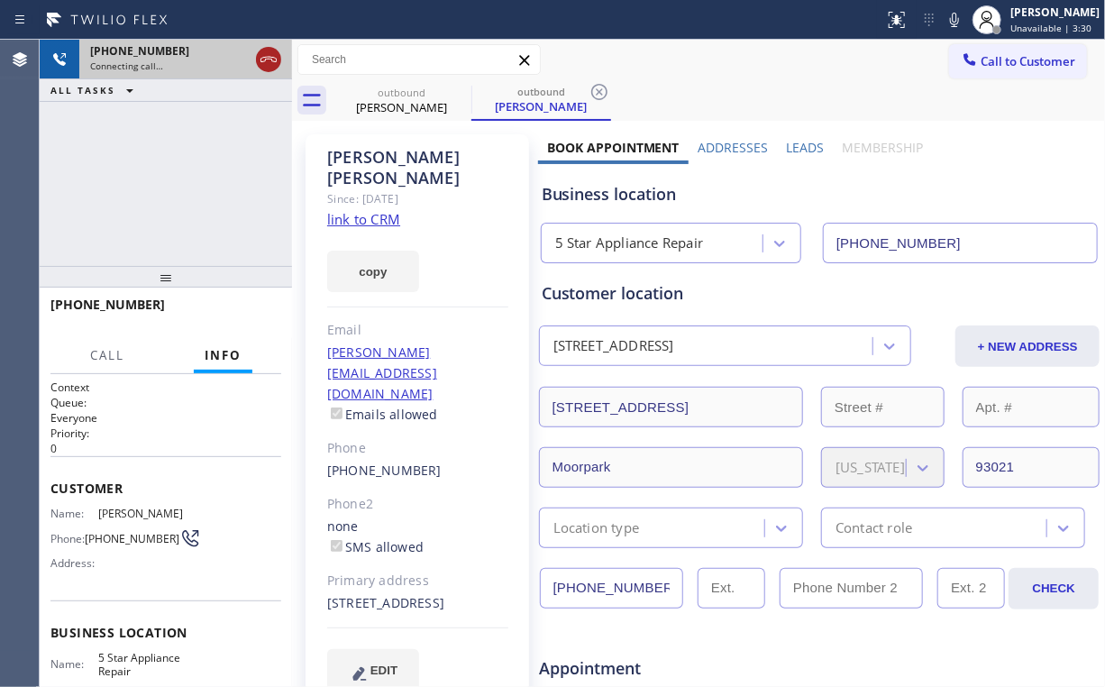
drag, startPoint x: 274, startPoint y: 53, endPoint x: 359, endPoint y: 110, distance: 102.0
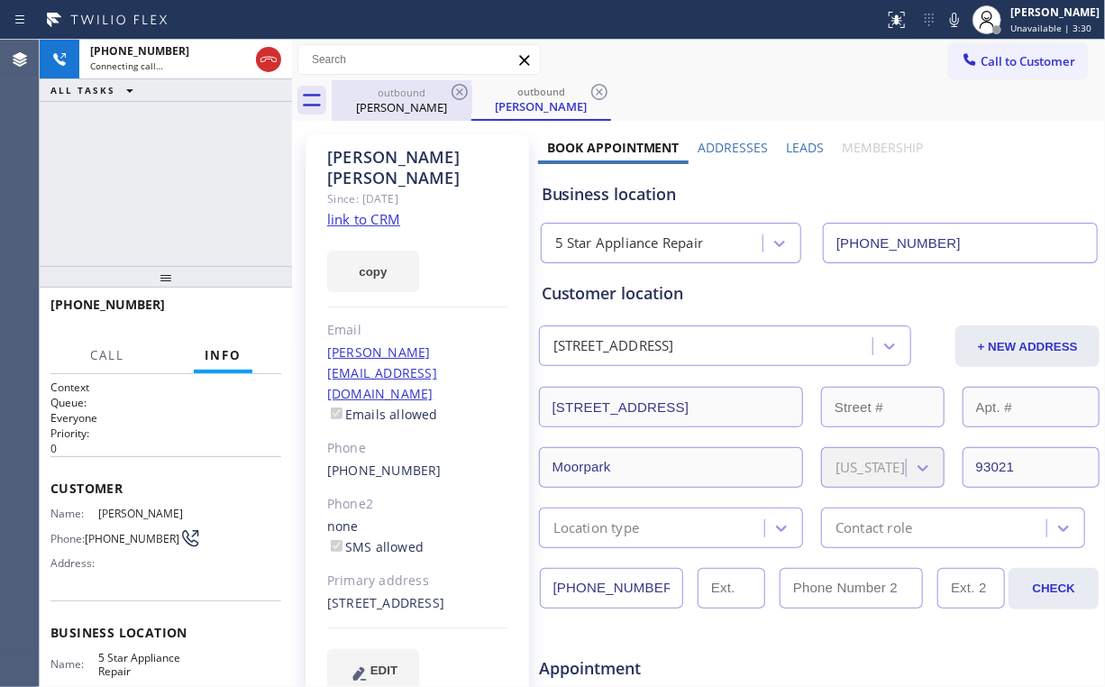
click at [274, 55] on icon at bounding box center [269, 60] width 22 height 22
drag, startPoint x: 361, startPoint y: 90, endPoint x: 470, endPoint y: 93, distance: 109.1
click at [361, 90] on div "outbound" at bounding box center [402, 93] width 136 height 14
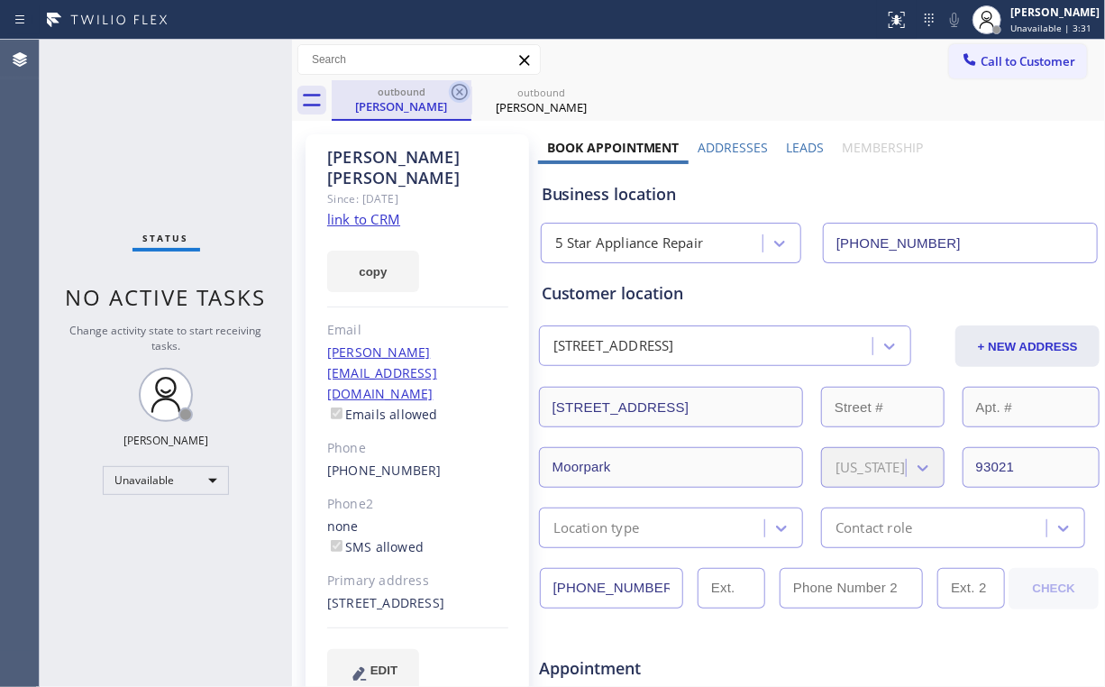
click at [461, 90] on icon at bounding box center [460, 92] width 16 height 16
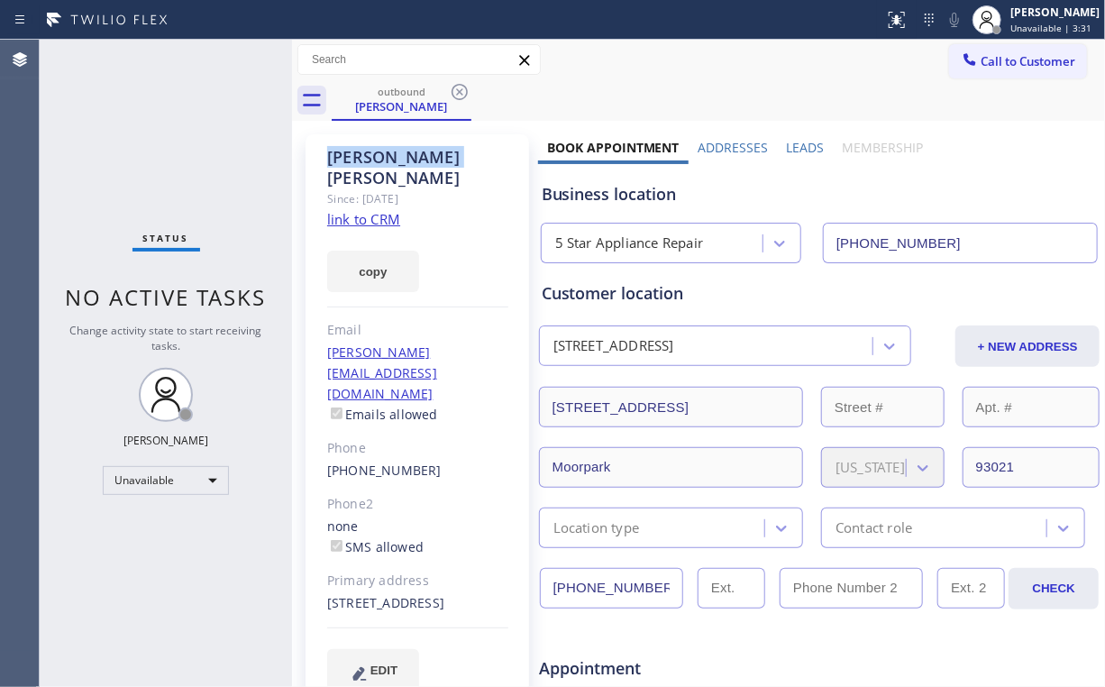
drag, startPoint x: 461, startPoint y: 90, endPoint x: 192, endPoint y: 166, distance: 279.1
click at [461, 90] on icon at bounding box center [460, 92] width 16 height 16
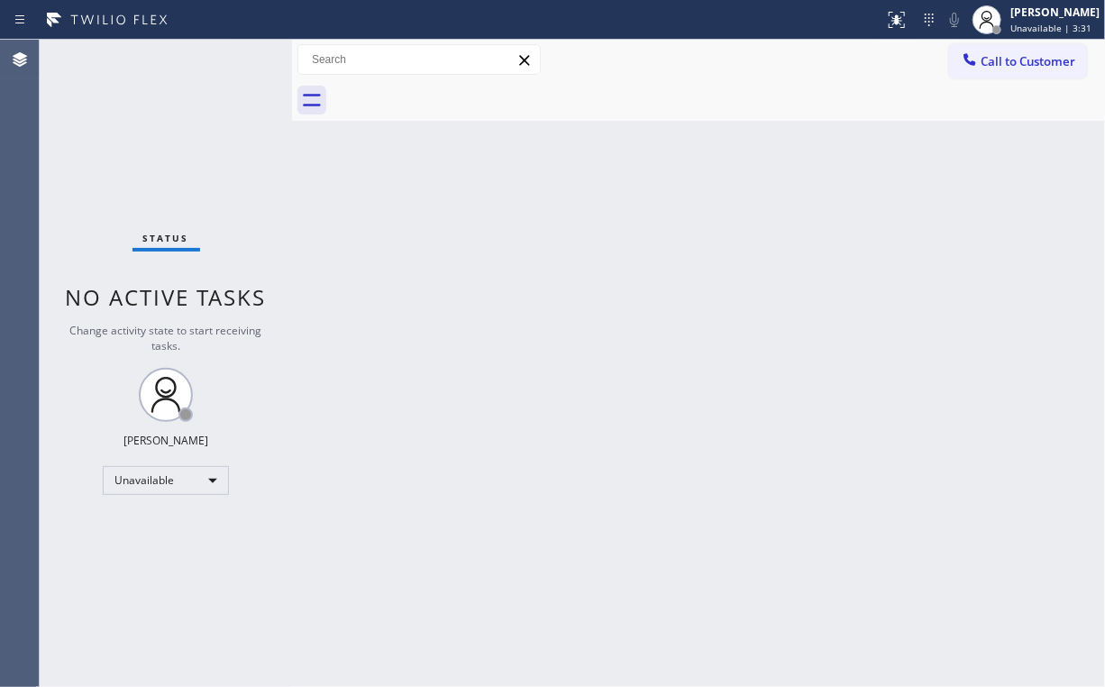
drag, startPoint x: 143, startPoint y: 169, endPoint x: 127, endPoint y: 48, distance: 121.9
click at [139, 162] on div "Status No active tasks Change activity state to start receiving tasks. [PERSON_…" at bounding box center [166, 363] width 252 height 647
click at [969, 64] on icon at bounding box center [970, 59] width 18 height 18
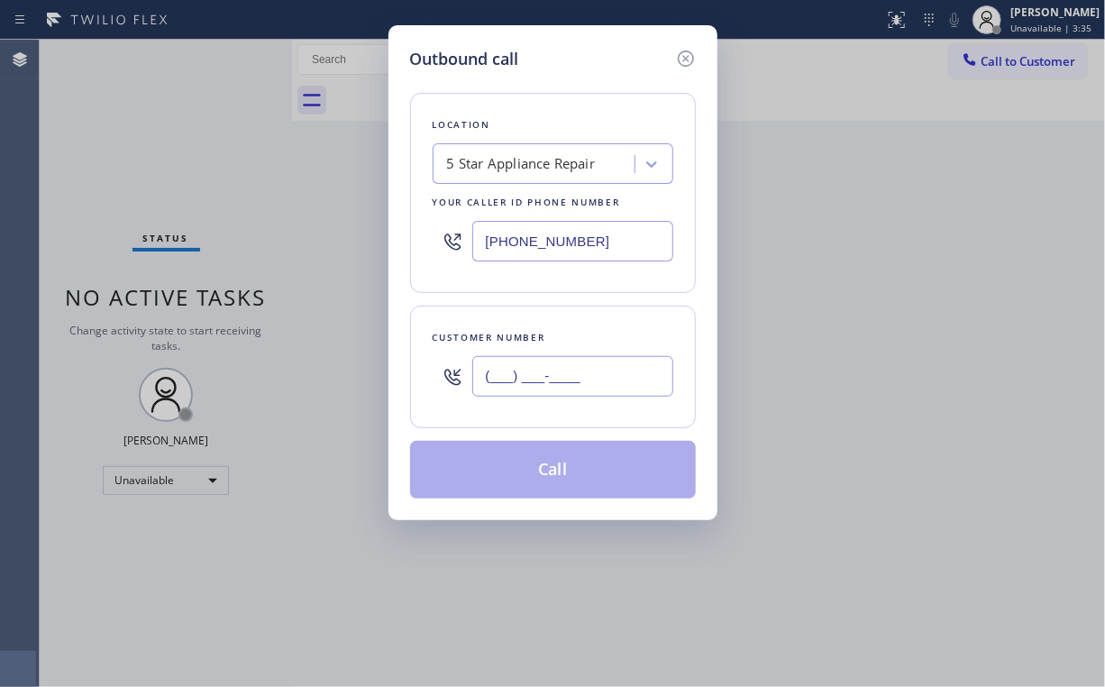
click at [599, 389] on input "(___) ___-____" at bounding box center [572, 376] width 201 height 41
paste input "303) 949-0911"
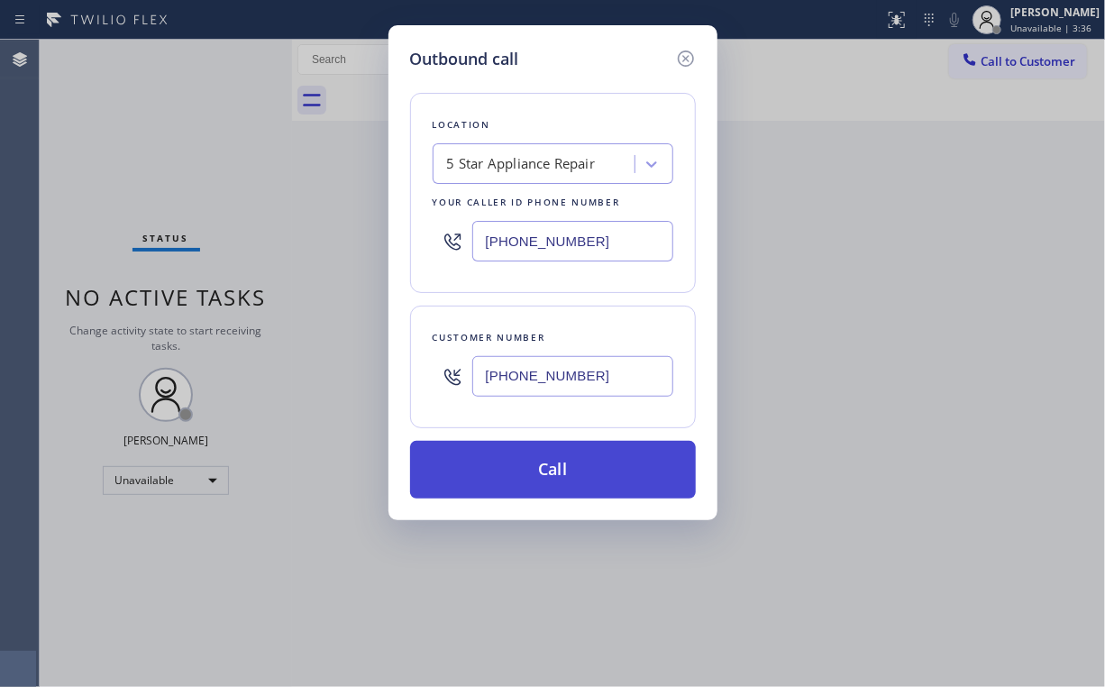
type input "(303) 949-0911"
click at [524, 471] on button "Call" at bounding box center [553, 470] width 286 height 58
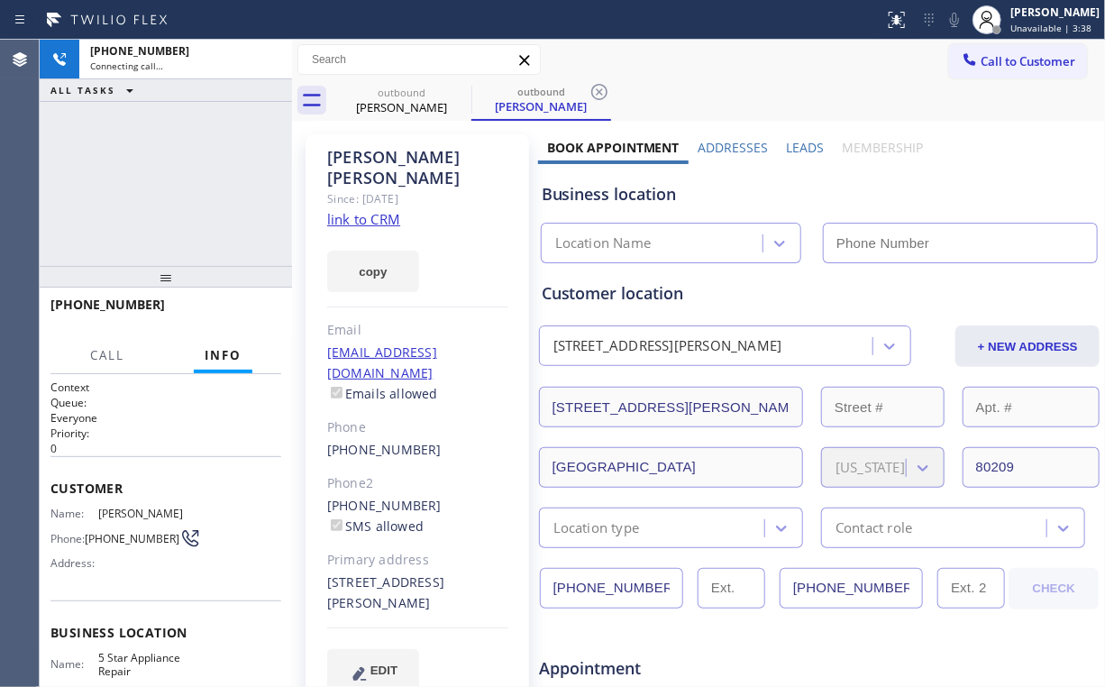
click at [149, 157] on div "+13039490911 Connecting call… ALL TASKS ALL TASKS ACTIVE TASKS TASKS IN WRAP UP" at bounding box center [166, 153] width 252 height 226
type input "[PHONE_NUMBER]"
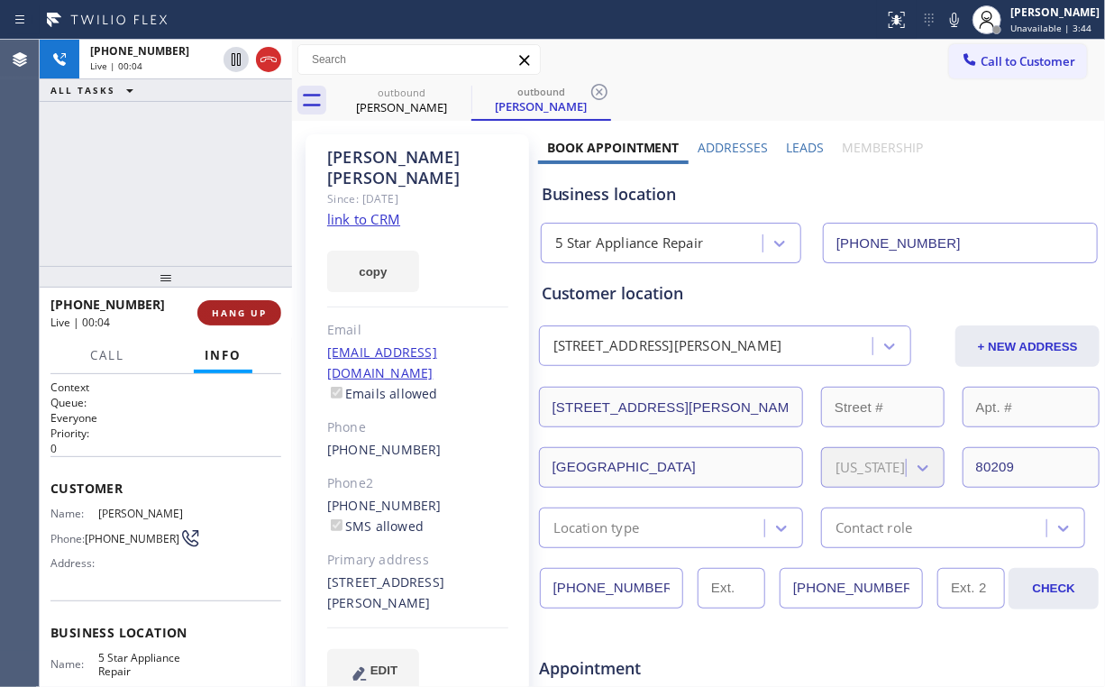
click at [238, 315] on span "HANG UP" at bounding box center [239, 312] width 55 height 13
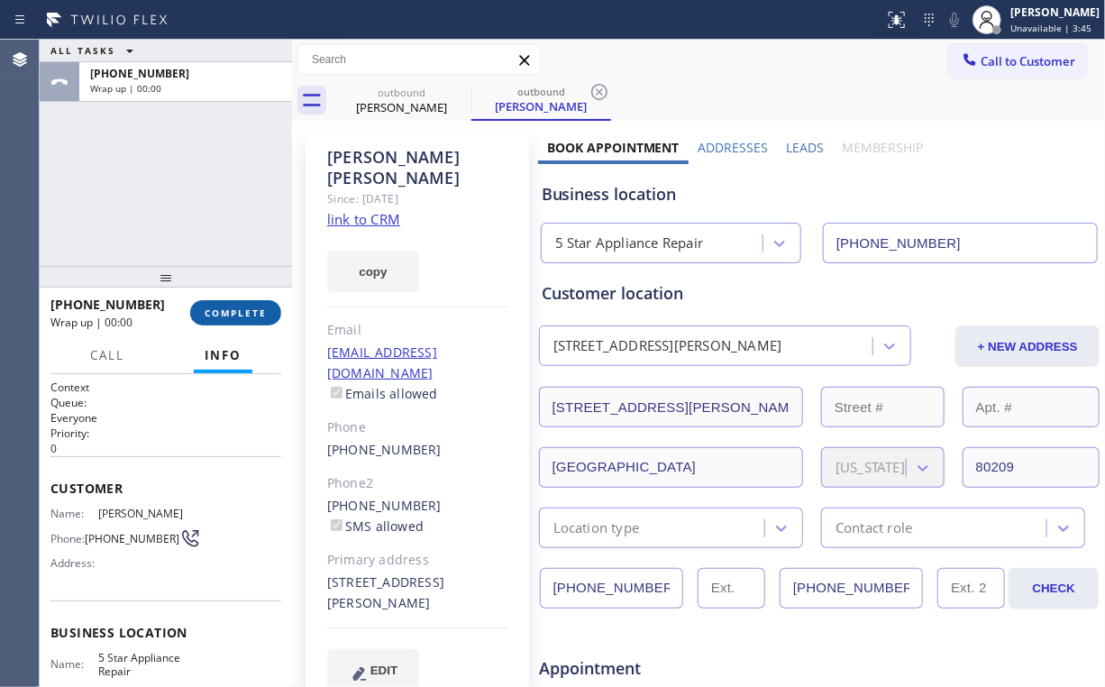
click at [245, 306] on span "COMPLETE" at bounding box center [236, 312] width 62 height 13
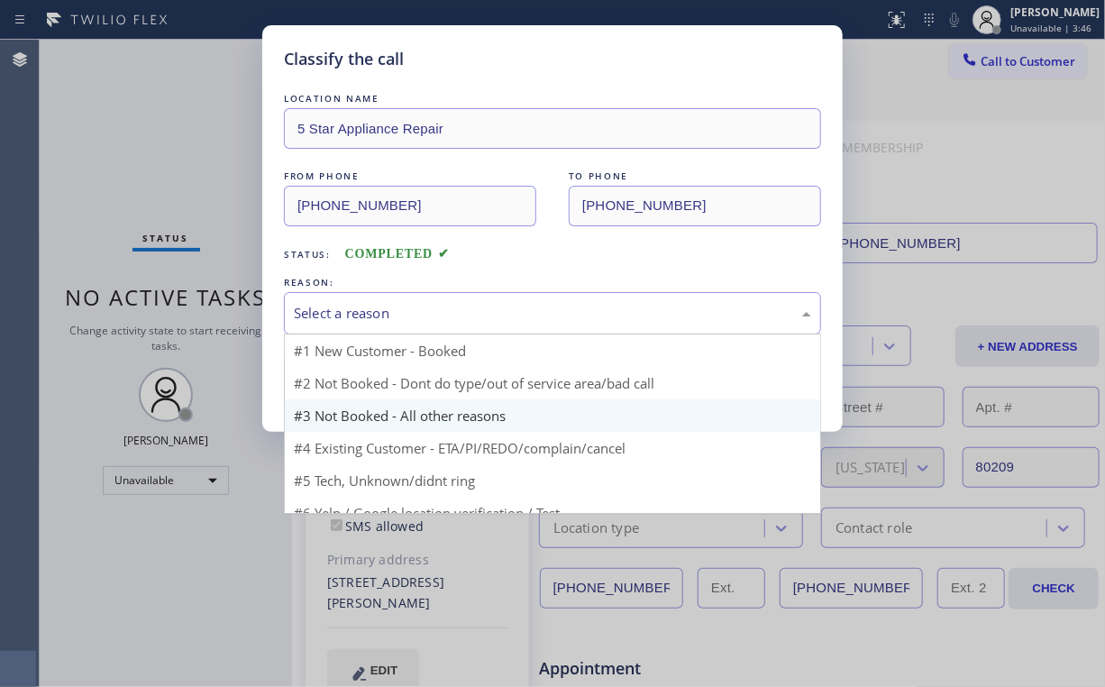
drag, startPoint x: 333, startPoint y: 308, endPoint x: 325, endPoint y: 380, distance: 71.6
click at [334, 307] on div "Select a reason" at bounding box center [552, 313] width 517 height 21
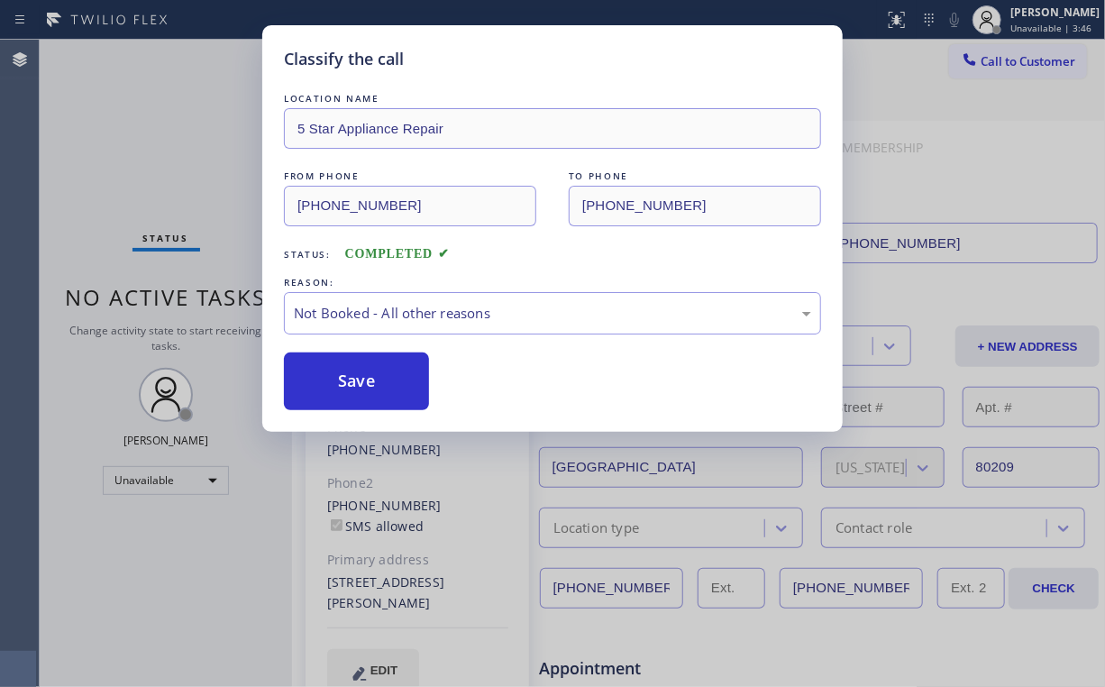
click at [325, 383] on button "Save" at bounding box center [356, 381] width 145 height 58
drag, startPoint x: 245, startPoint y: 103, endPoint x: 231, endPoint y: 41, distance: 63.9
click at [245, 101] on div "Classify the call LOCATION NAME 5 Star Appliance Repair FROM PHONE (855) 731-49…" at bounding box center [552, 343] width 1105 height 687
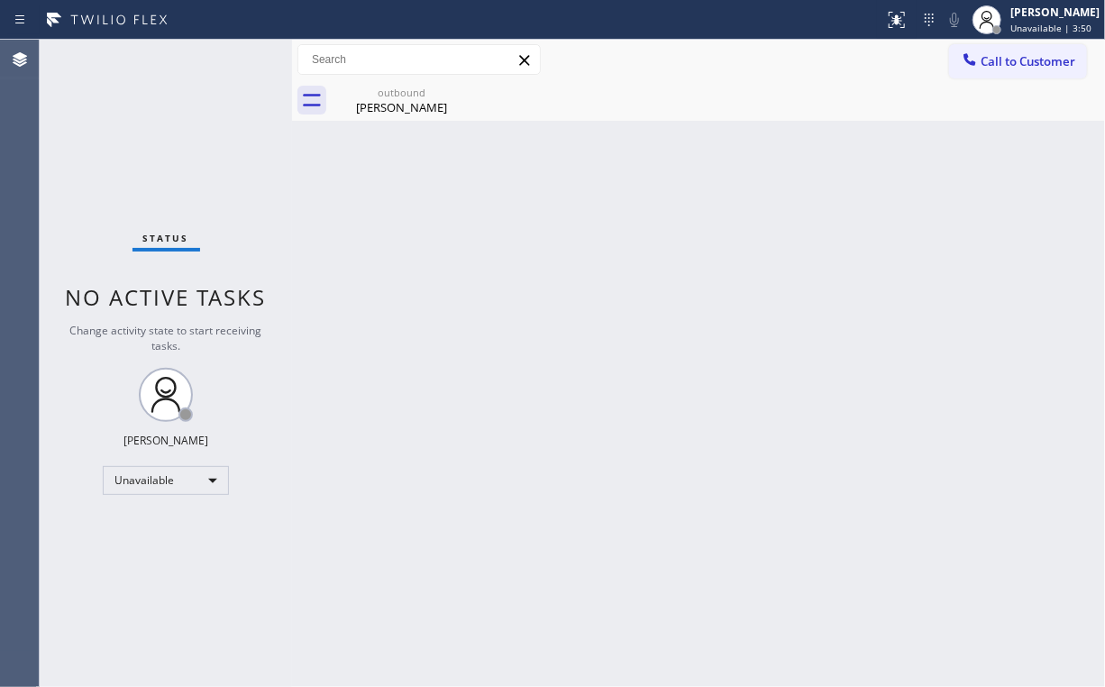
click at [945, 72] on div "Call to Customer Outbound call Location 5 Star Appliance Repair Your caller id …" at bounding box center [698, 60] width 813 height 32
drag, startPoint x: 992, startPoint y: 59, endPoint x: 819, endPoint y: 165, distance: 203.2
click at [992, 61] on span "Call to Customer" at bounding box center [1028, 61] width 95 height 16
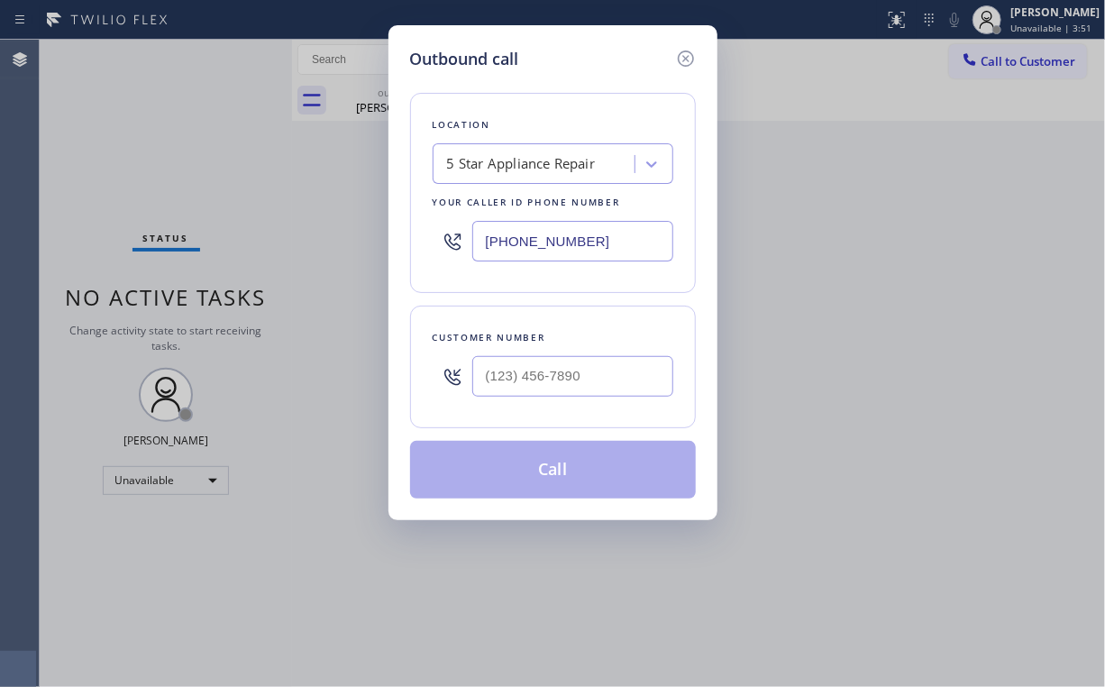
click at [572, 402] on div at bounding box center [572, 376] width 201 height 59
click at [588, 367] on input "(___) ___-____" at bounding box center [572, 376] width 201 height 41
paste input "714) 269-4982"
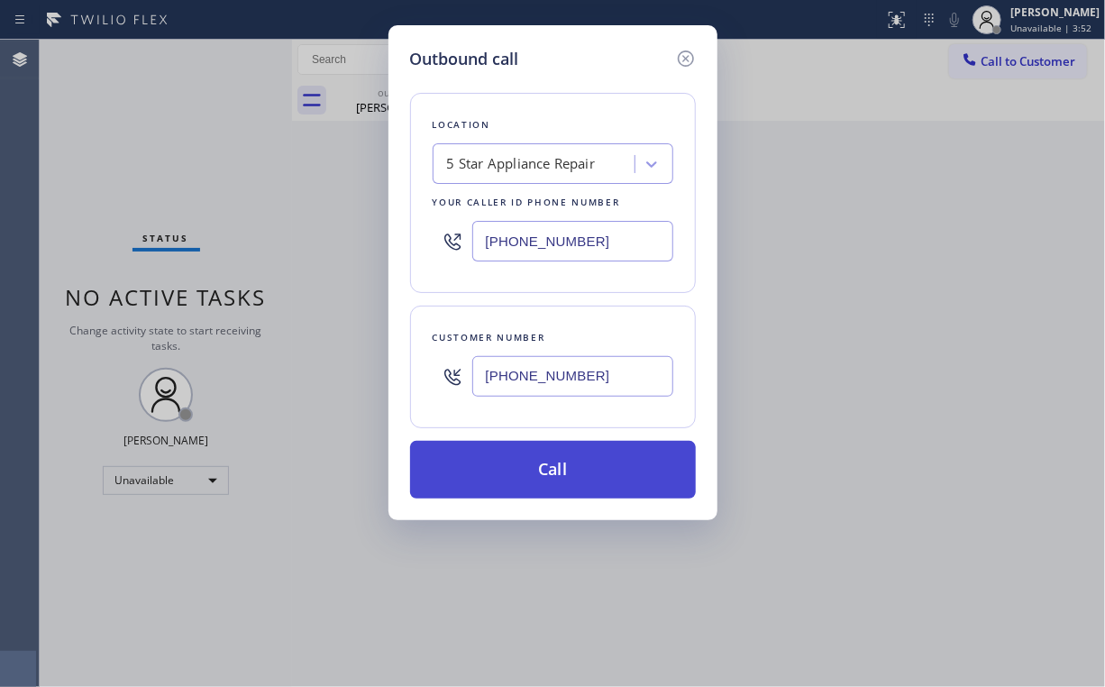
type input "(714) 269-4982"
click at [531, 469] on button "Call" at bounding box center [553, 470] width 286 height 58
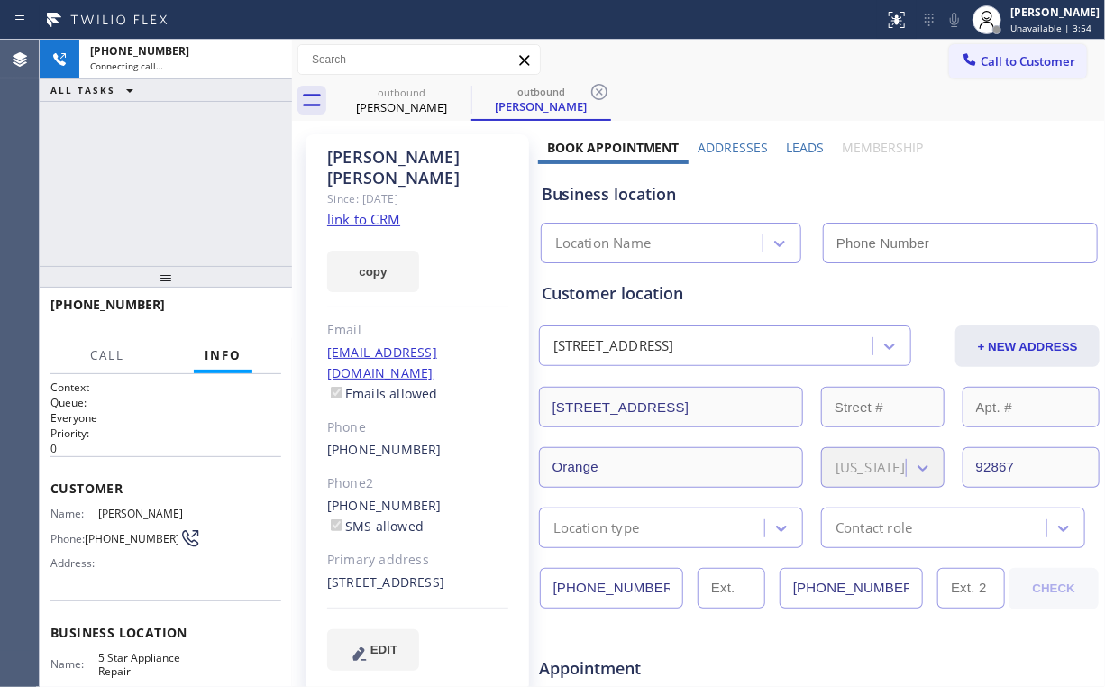
click at [224, 170] on div "+17142694982 Connecting call… ALL TASKS ALL TASKS ACTIVE TASKS TASKS IN WRAP UP" at bounding box center [166, 153] width 252 height 226
type input "[PHONE_NUMBER]"
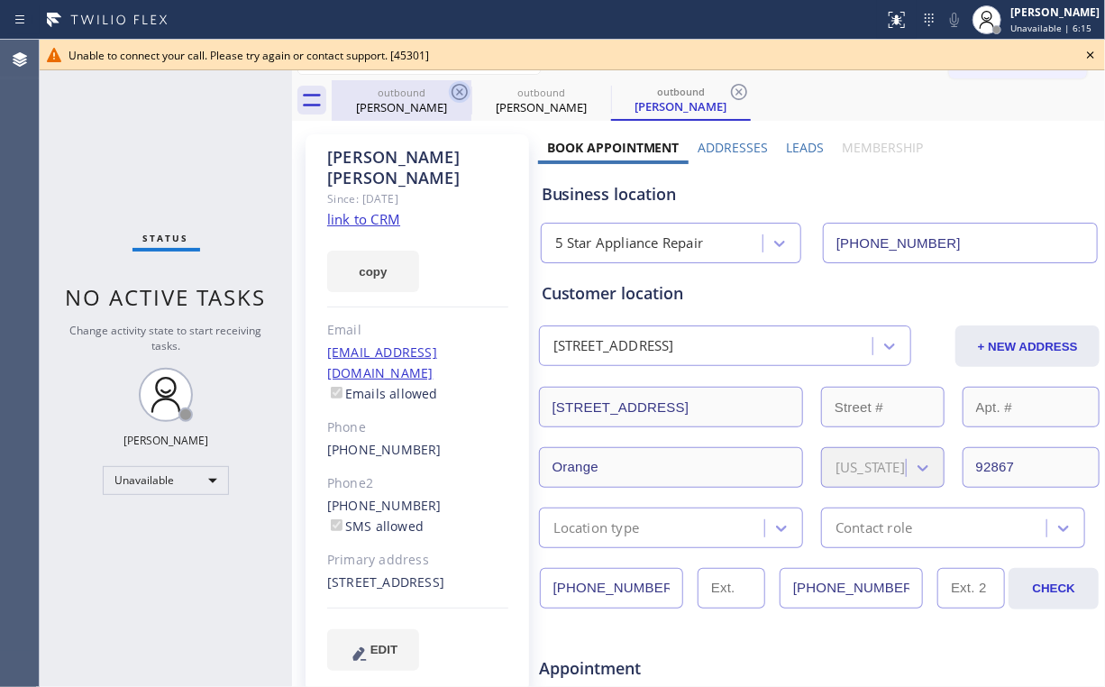
click at [415, 104] on div "Beverly Skinner" at bounding box center [402, 107] width 136 height 16
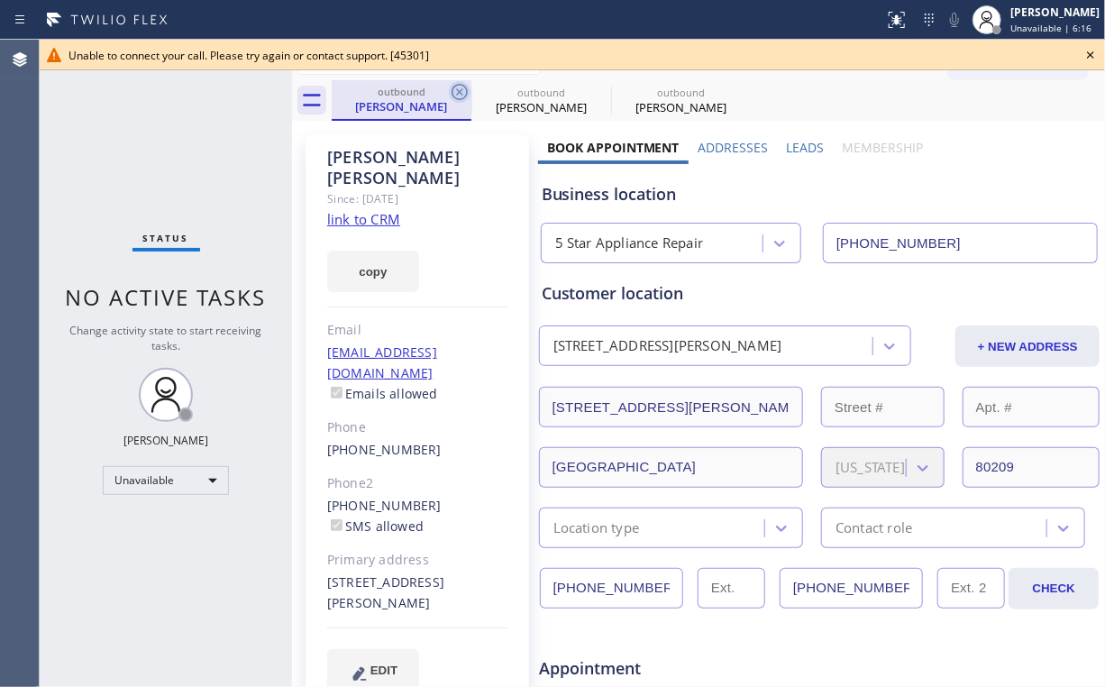
click at [457, 89] on icon at bounding box center [460, 92] width 16 height 16
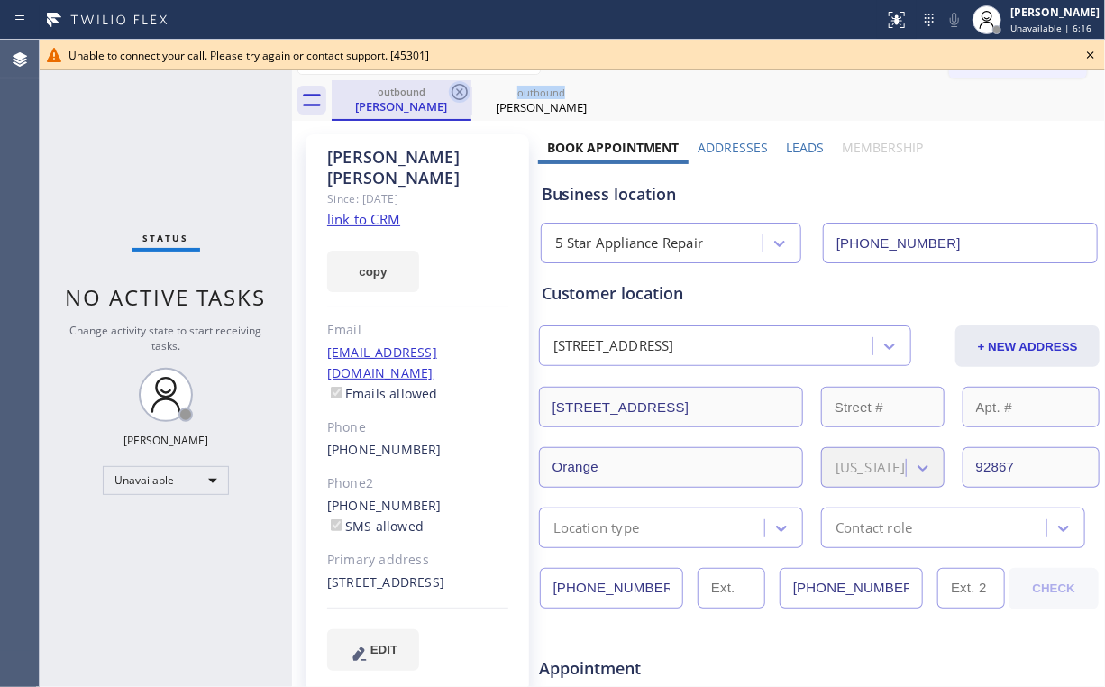
click at [458, 88] on icon at bounding box center [460, 92] width 22 height 22
click at [462, 88] on icon at bounding box center [460, 92] width 16 height 16
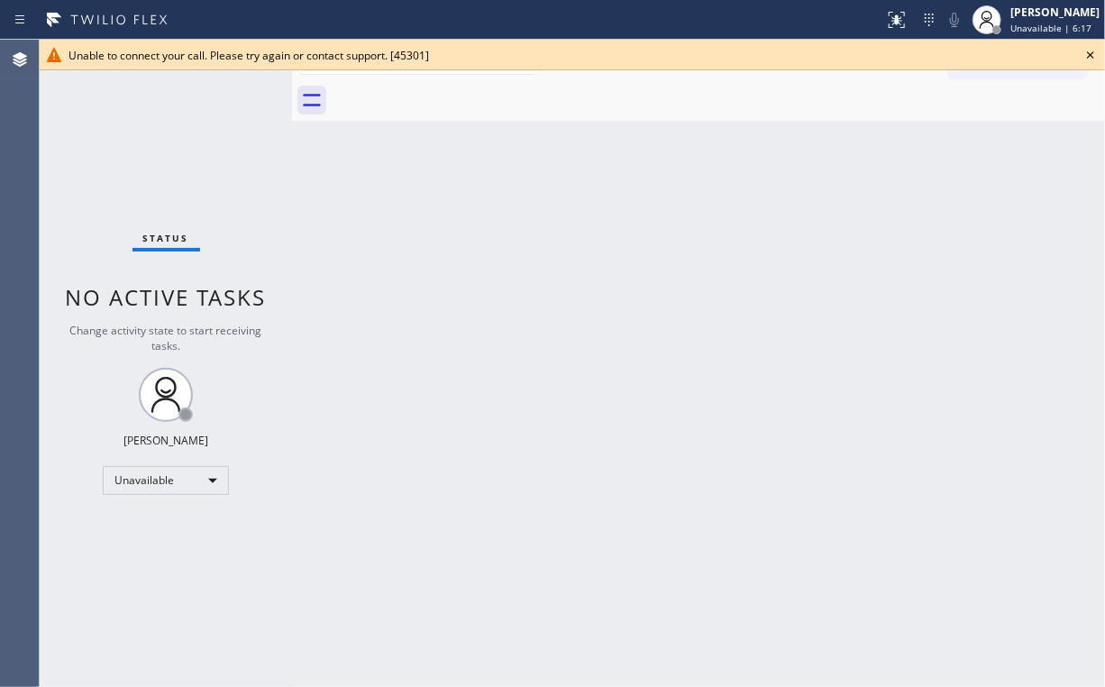
click at [184, 151] on div "Status No active tasks Change activity state to start receiving tasks. [PERSON_…" at bounding box center [166, 363] width 252 height 647
click at [1095, 53] on icon at bounding box center [1091, 55] width 22 height 22
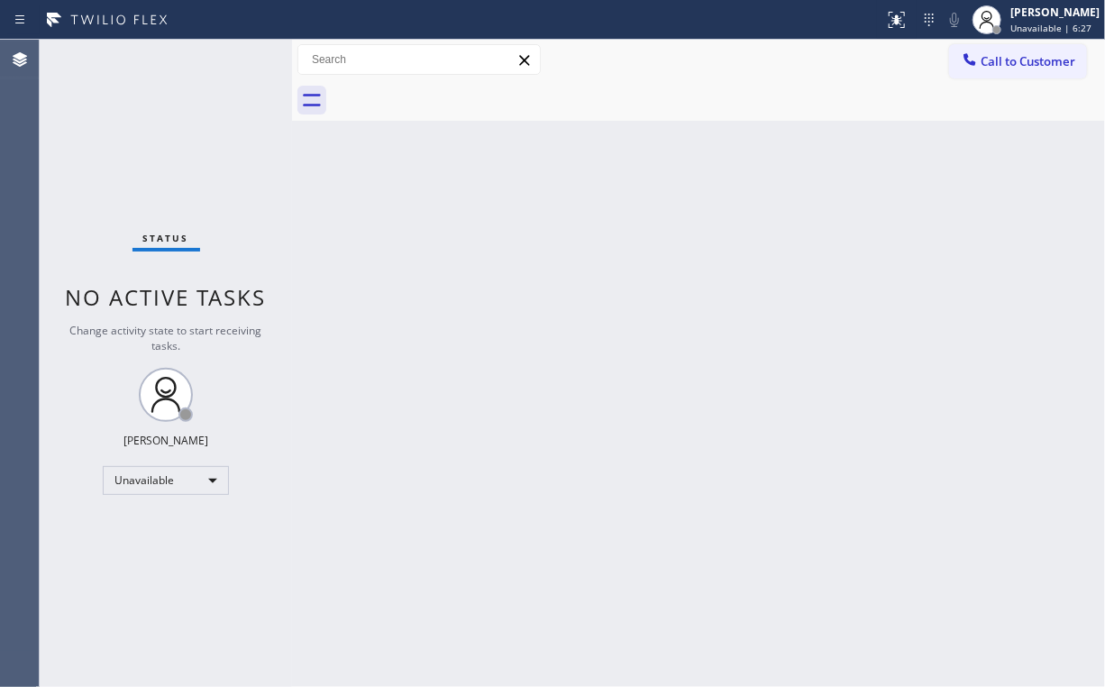
click at [1020, 58] on span "Call to Customer" at bounding box center [1028, 61] width 95 height 16
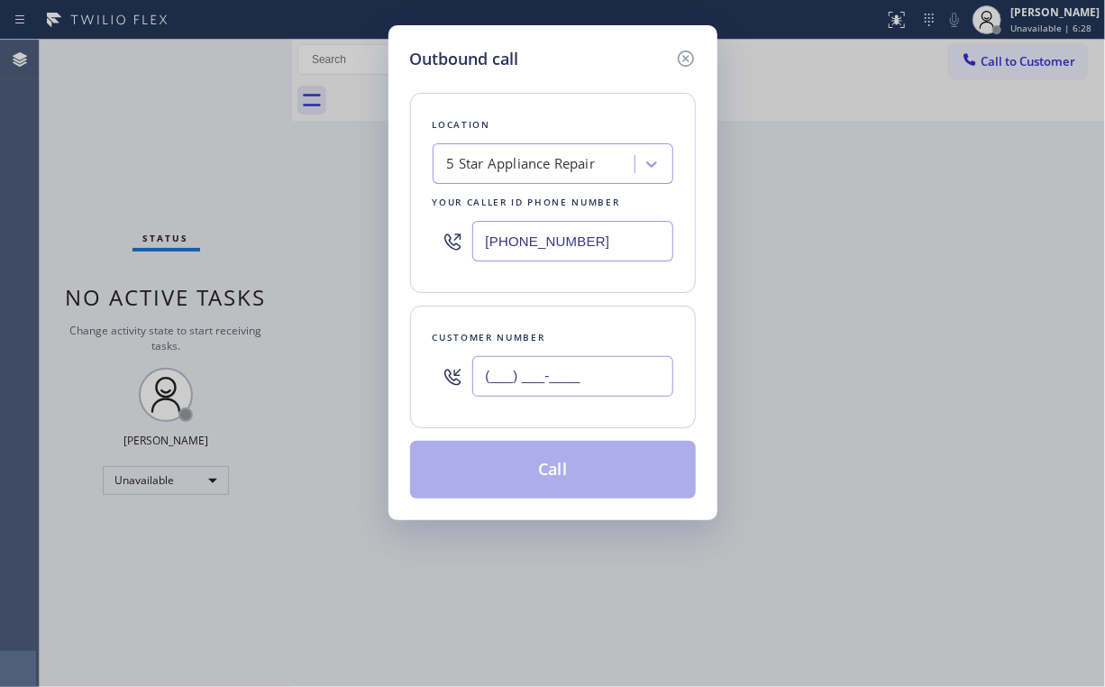
click at [553, 382] on input "(___) ___-____" at bounding box center [572, 376] width 201 height 41
paste input "585) 451-3404"
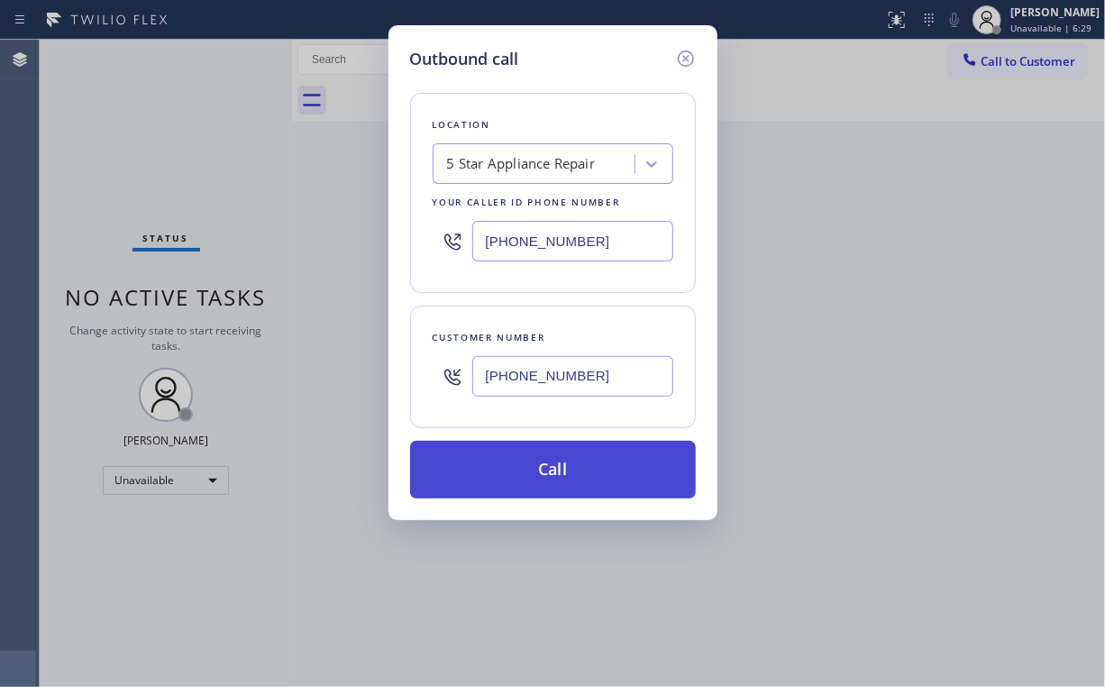
type input "(585) 451-3404"
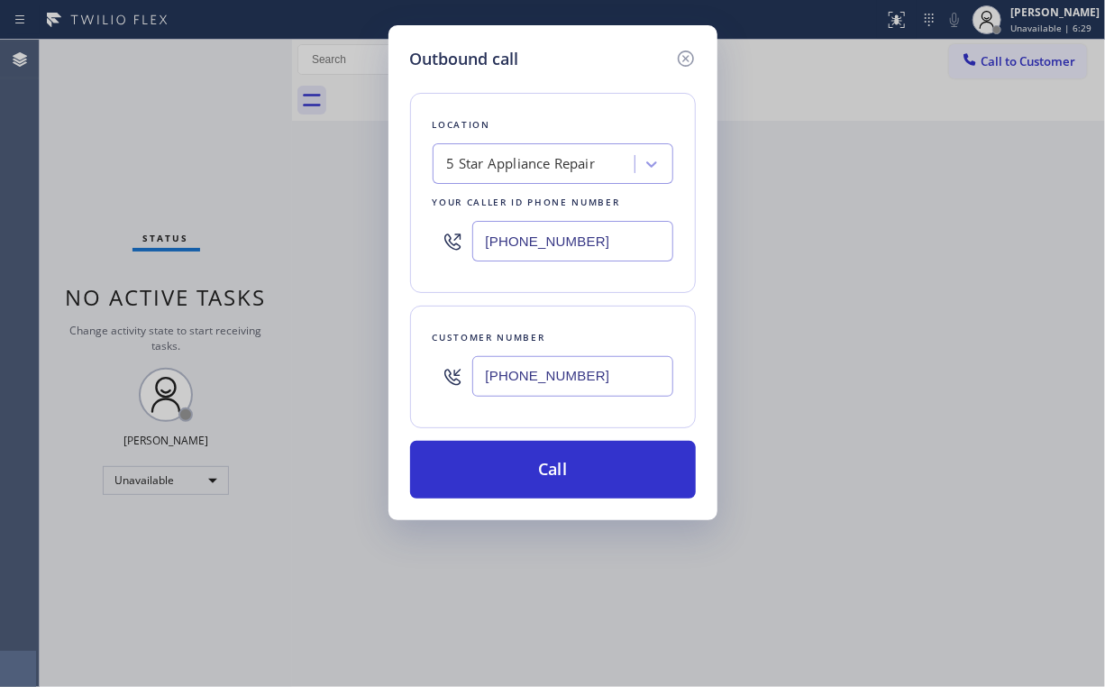
drag, startPoint x: 514, startPoint y: 471, endPoint x: 517, endPoint y: 517, distance: 46.1
click at [513, 471] on button "Call" at bounding box center [553, 470] width 286 height 58
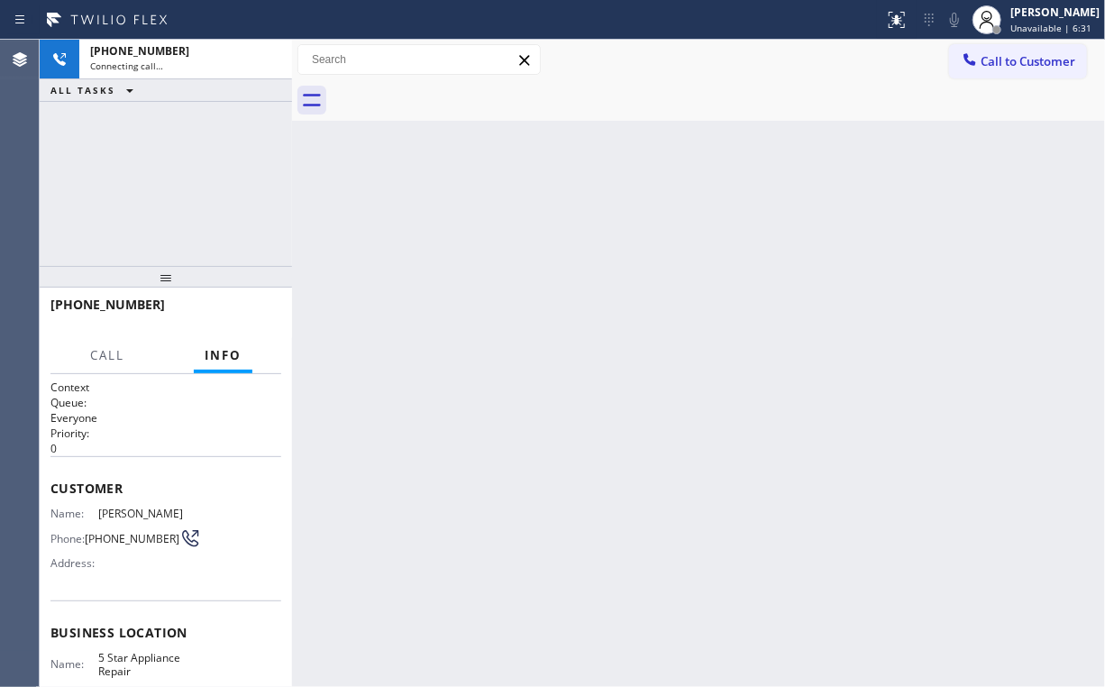
click at [224, 160] on div "+15854513404 Connecting call… ALL TASKS ALL TASKS ACTIVE TASKS TASKS IN WRAP UP" at bounding box center [166, 153] width 252 height 226
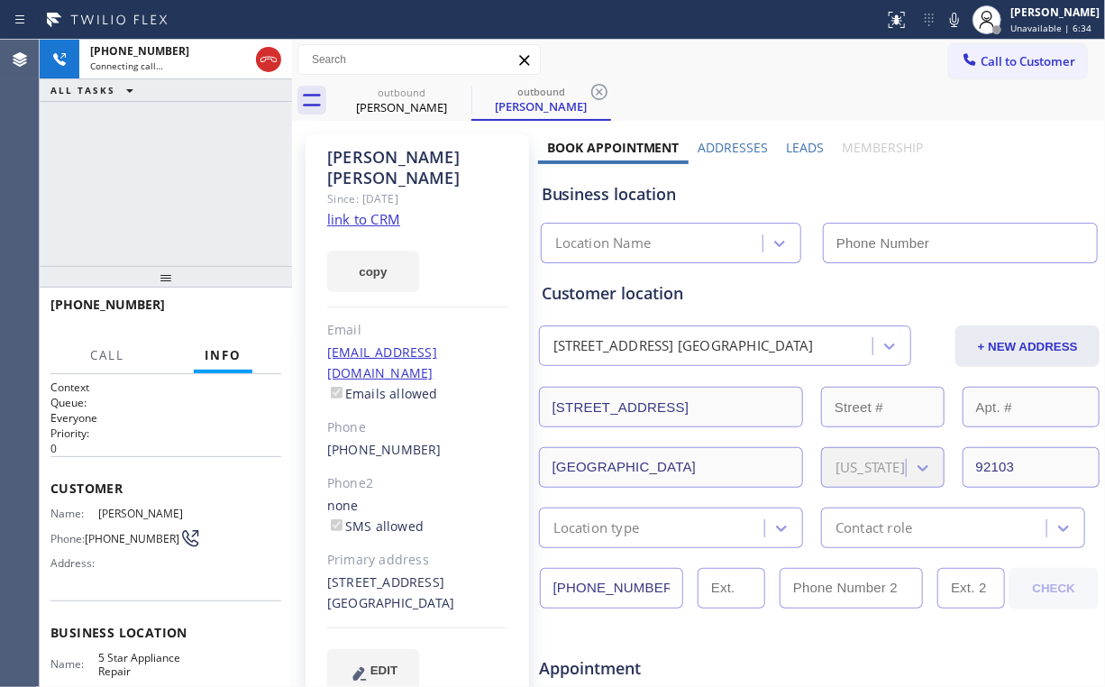
type input "[PHONE_NUMBER]"
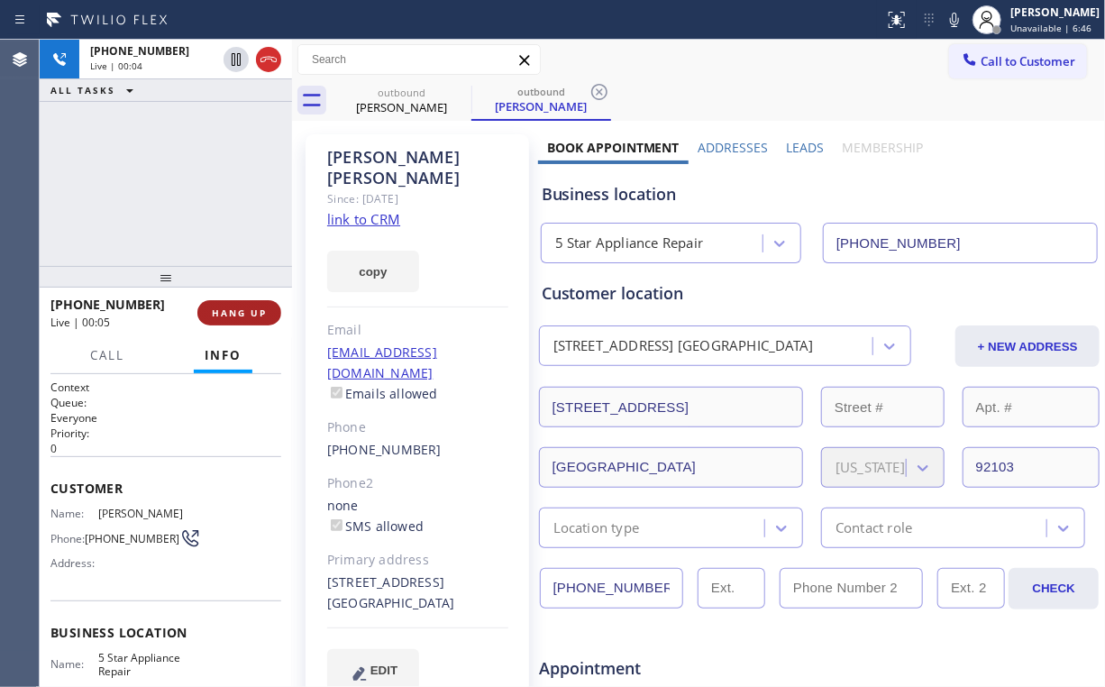
click at [263, 300] on button "HANG UP" at bounding box center [239, 312] width 84 height 25
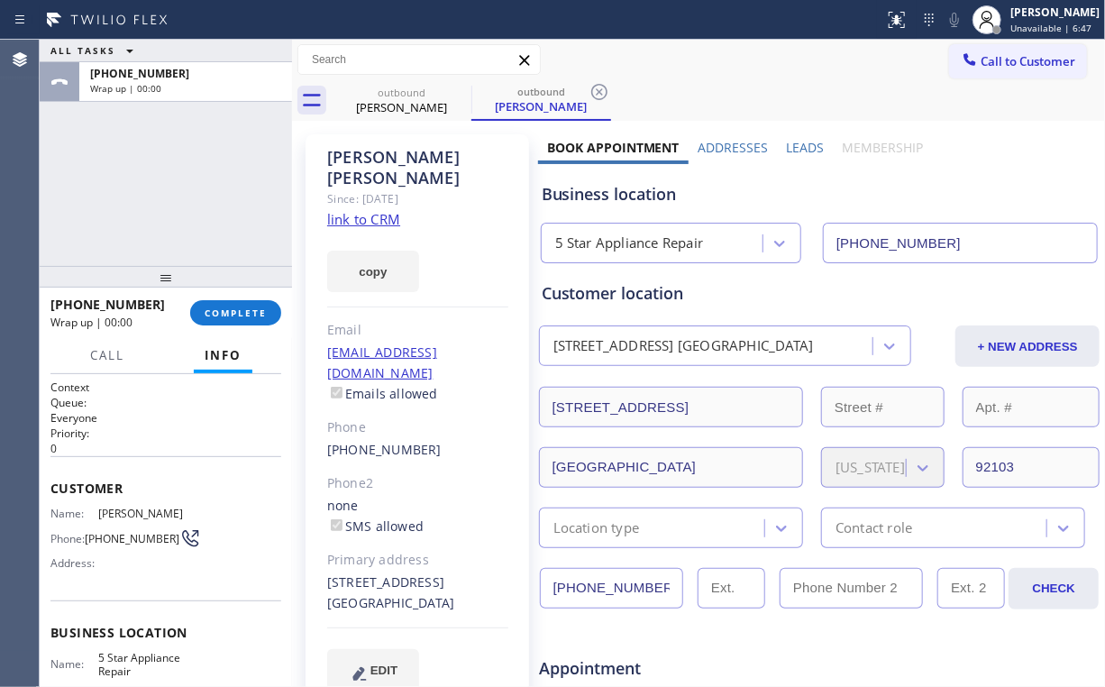
click at [292, 311] on div at bounding box center [292, 363] width 0 height 647
click at [261, 312] on span "COMPLETE" at bounding box center [236, 312] width 62 height 13
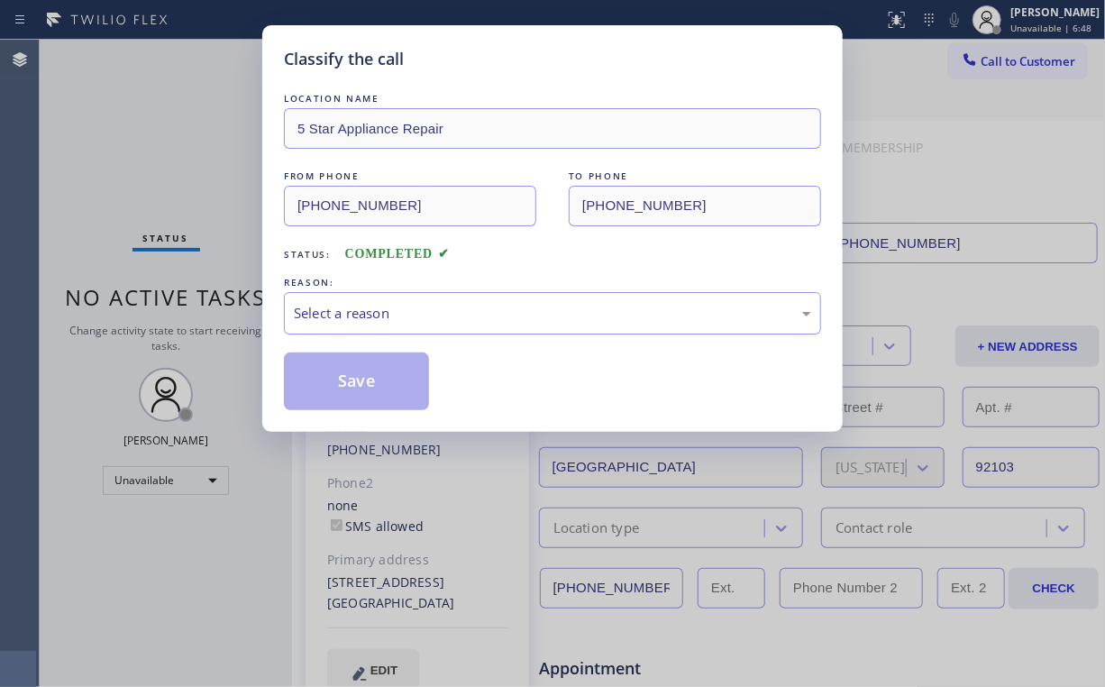
click at [338, 310] on div "Select a reason" at bounding box center [552, 313] width 517 height 21
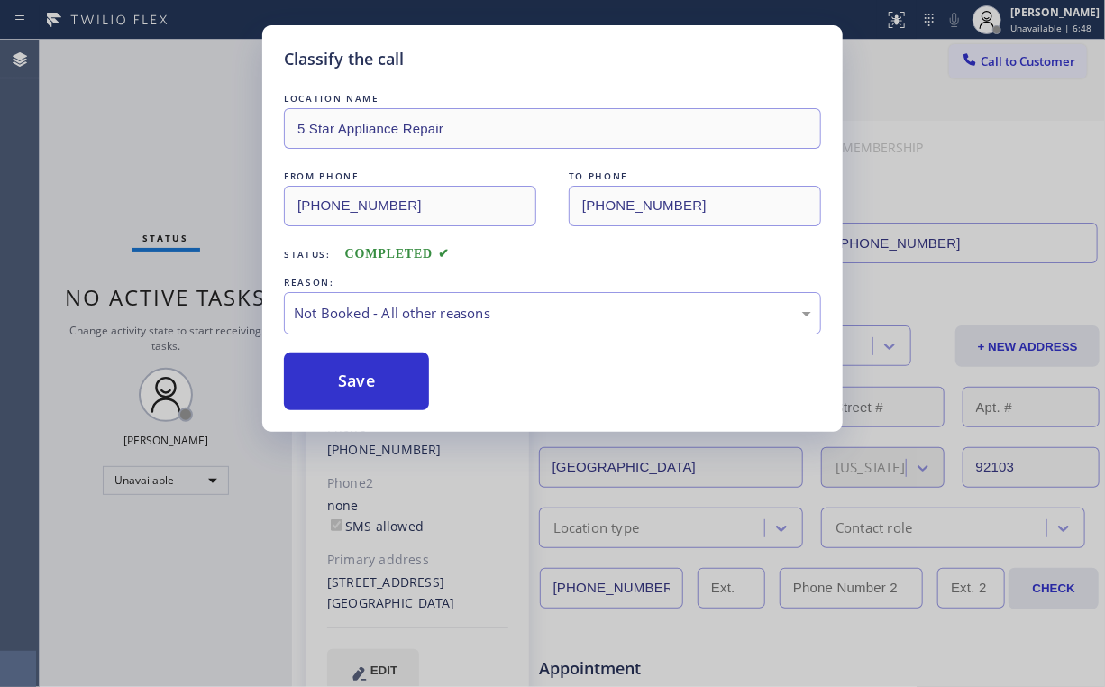
drag, startPoint x: 346, startPoint y: 383, endPoint x: 325, endPoint y: 341, distance: 47.2
click at [349, 382] on button "Save" at bounding box center [356, 381] width 145 height 58
click at [137, 81] on div "Classify the call LOCATION NAME 5 Star Appliance Repair FROM PHONE (855) 731-49…" at bounding box center [552, 343] width 1105 height 687
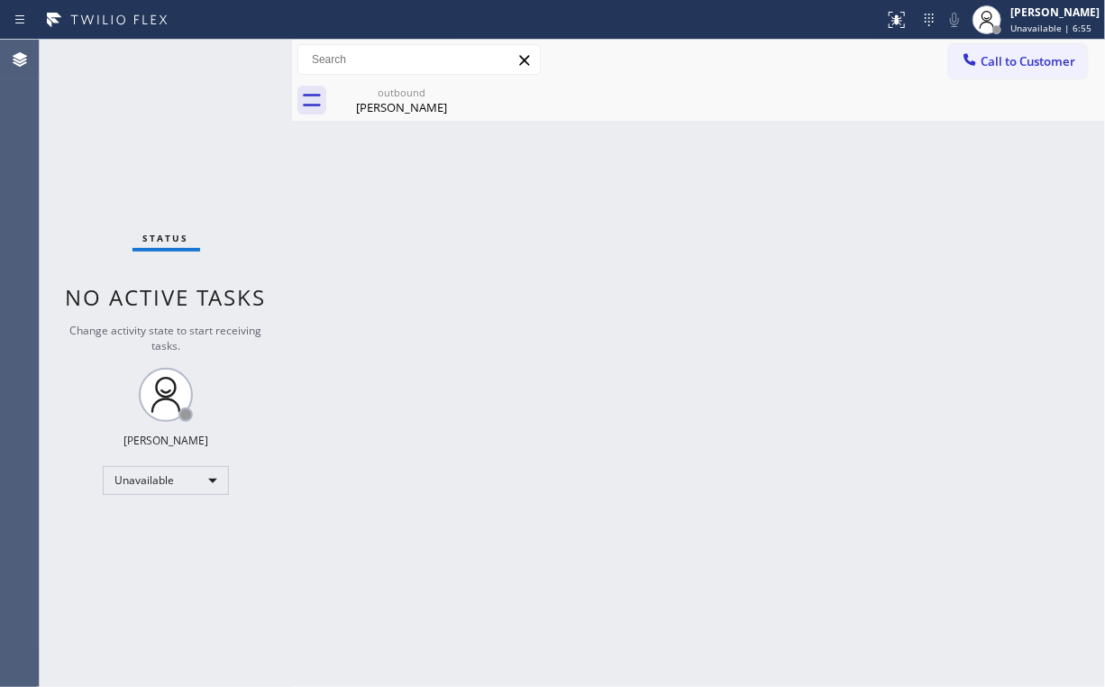
drag, startPoint x: 1025, startPoint y: 63, endPoint x: 963, endPoint y: 101, distance: 72.8
click at [1022, 65] on span "Call to Customer" at bounding box center [1028, 61] width 95 height 16
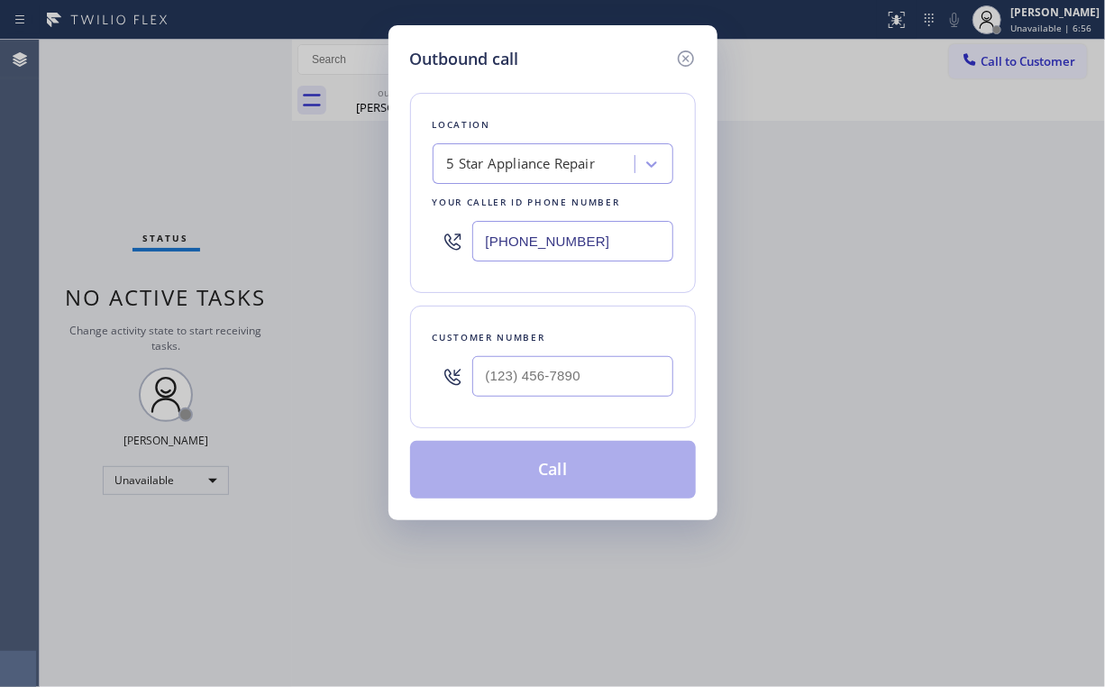
drag, startPoint x: 454, startPoint y: 244, endPoint x: 327, endPoint y: 249, distance: 127.2
click at [369, 249] on div "Outbound call Location 5 Star Appliance Repair Your caller id phone number [PHO…" at bounding box center [552, 343] width 1105 height 687
paste input "650) 620-7276"
type input "(650) 620-7276"
click at [544, 375] on input "(___) ___-____" at bounding box center [572, 376] width 201 height 41
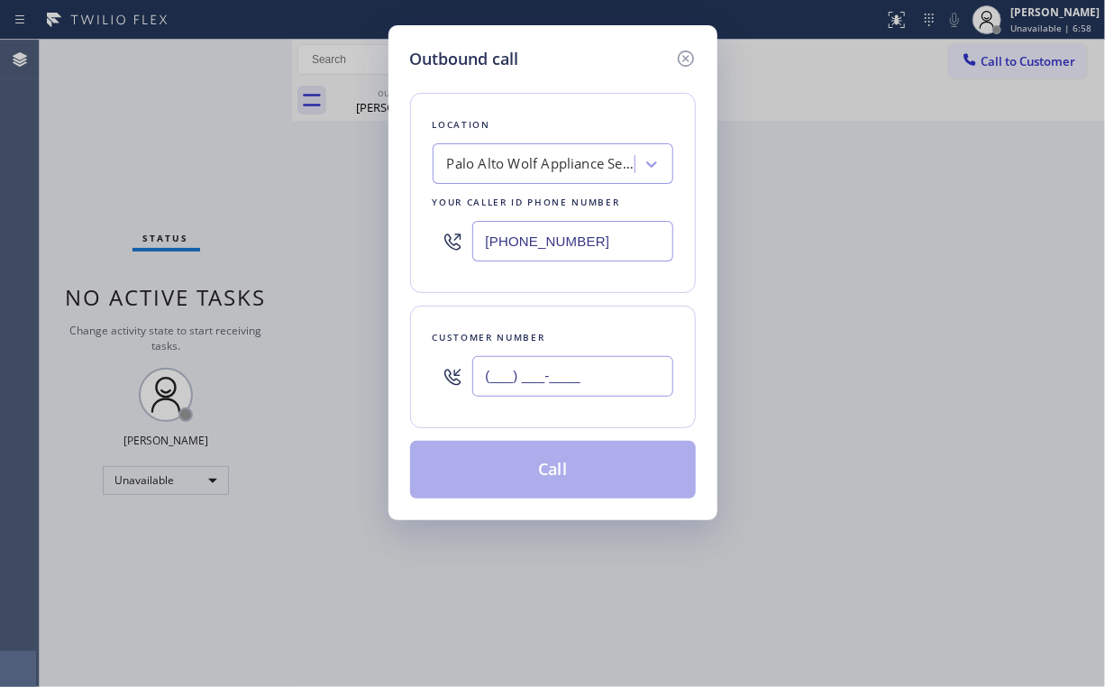
paste input "650) 464-6248"
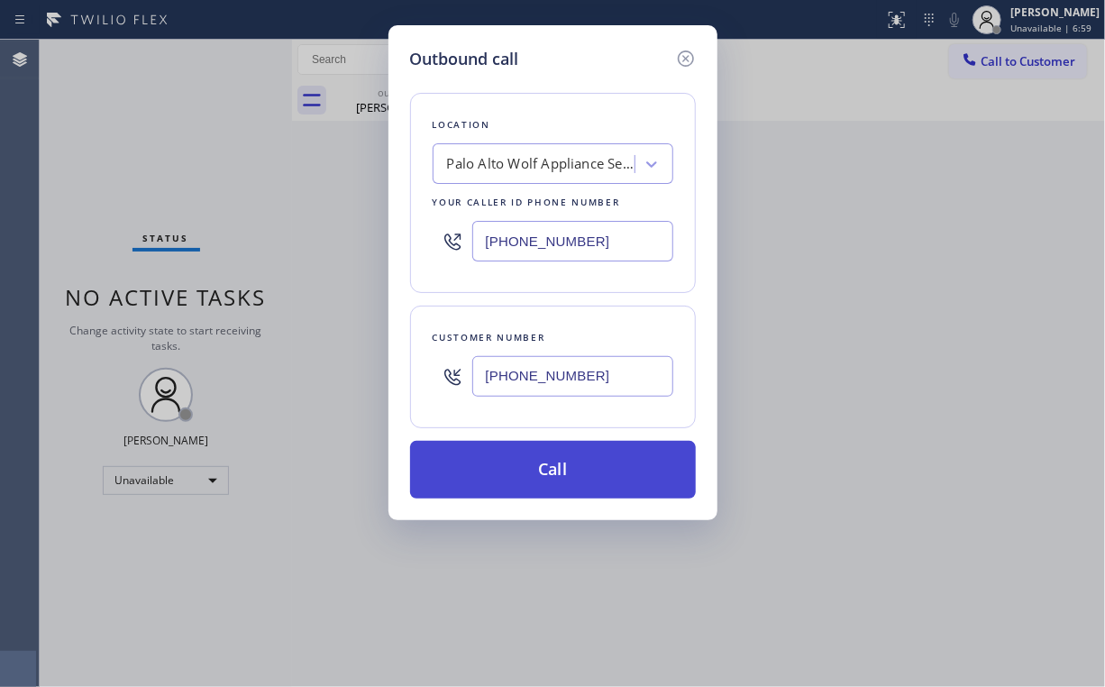
type input "(650) 464-6248"
click at [553, 472] on button "Call" at bounding box center [553, 470] width 286 height 58
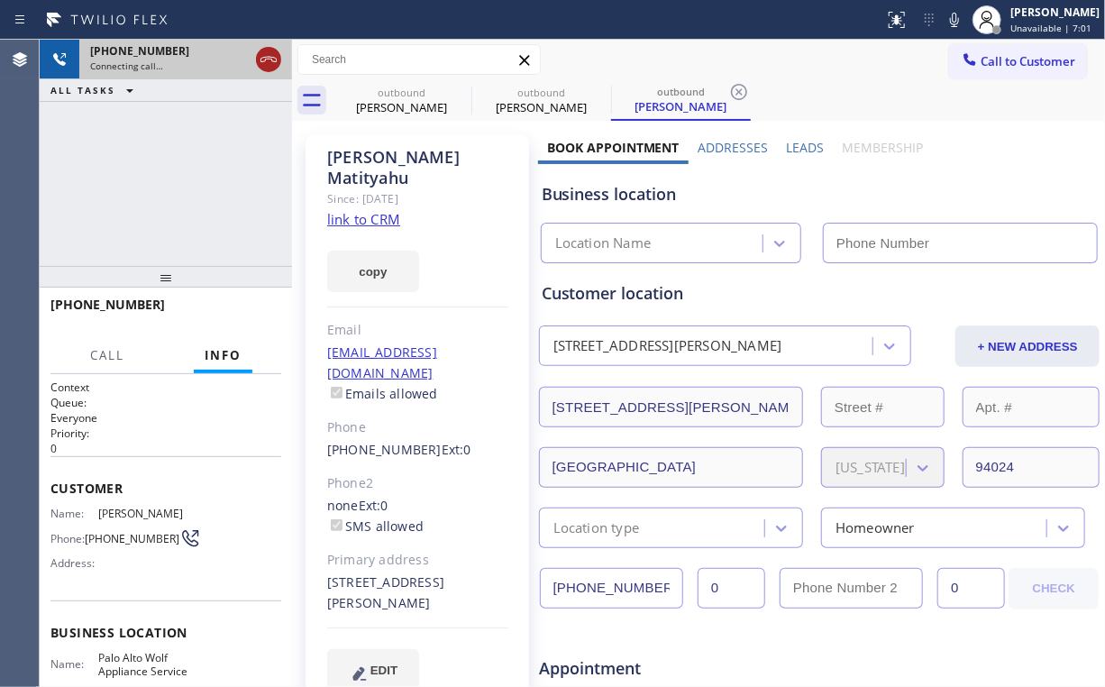
click at [169, 162] on div "+16504646248 Connecting call… ALL TASKS ALL TASKS ACTIVE TASKS TASKS IN WRAP UP" at bounding box center [166, 153] width 252 height 226
click at [264, 62] on icon at bounding box center [269, 60] width 22 height 22
click at [393, 104] on div "Eduardo Arreaza" at bounding box center [402, 107] width 136 height 16
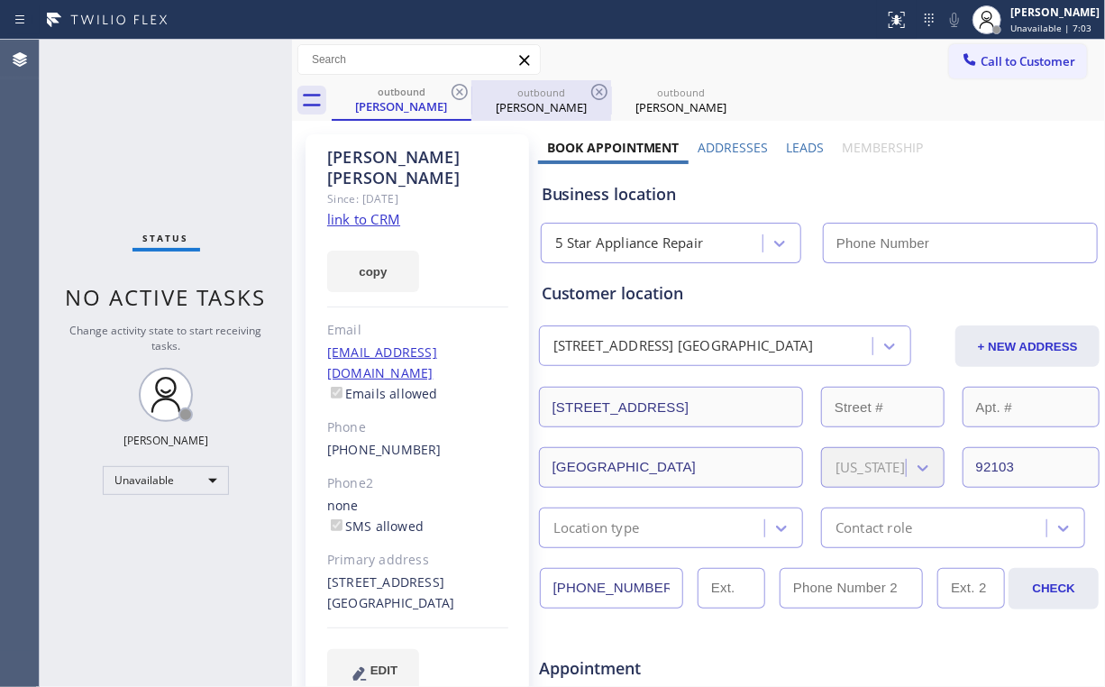
type input "[PHONE_NUMBER]"
type input "(650) 620-7276"
click at [450, 89] on icon at bounding box center [460, 92] width 22 height 22
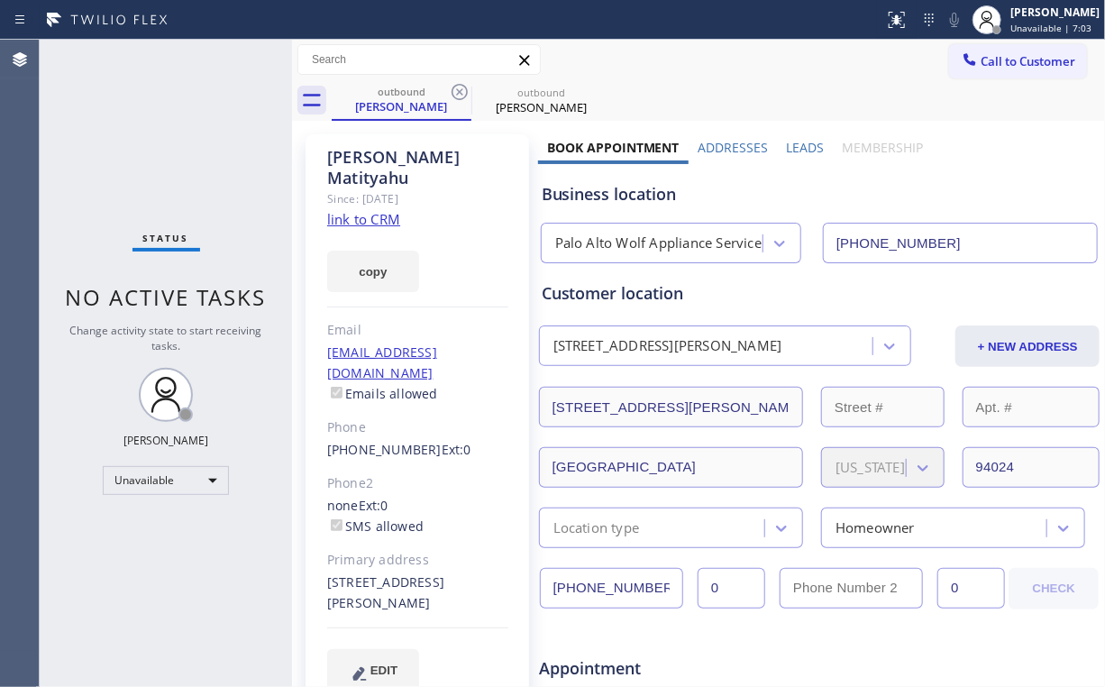
click at [378, 210] on link "link to CRM" at bounding box center [363, 219] width 73 height 18
click at [186, 156] on div "Status No active tasks Change activity state to start receiving tasks. [PERSON_…" at bounding box center [166, 363] width 252 height 647
click at [407, 105] on div "Nadine Matityahu" at bounding box center [402, 106] width 136 height 16
click at [459, 90] on icon at bounding box center [460, 92] width 22 height 22
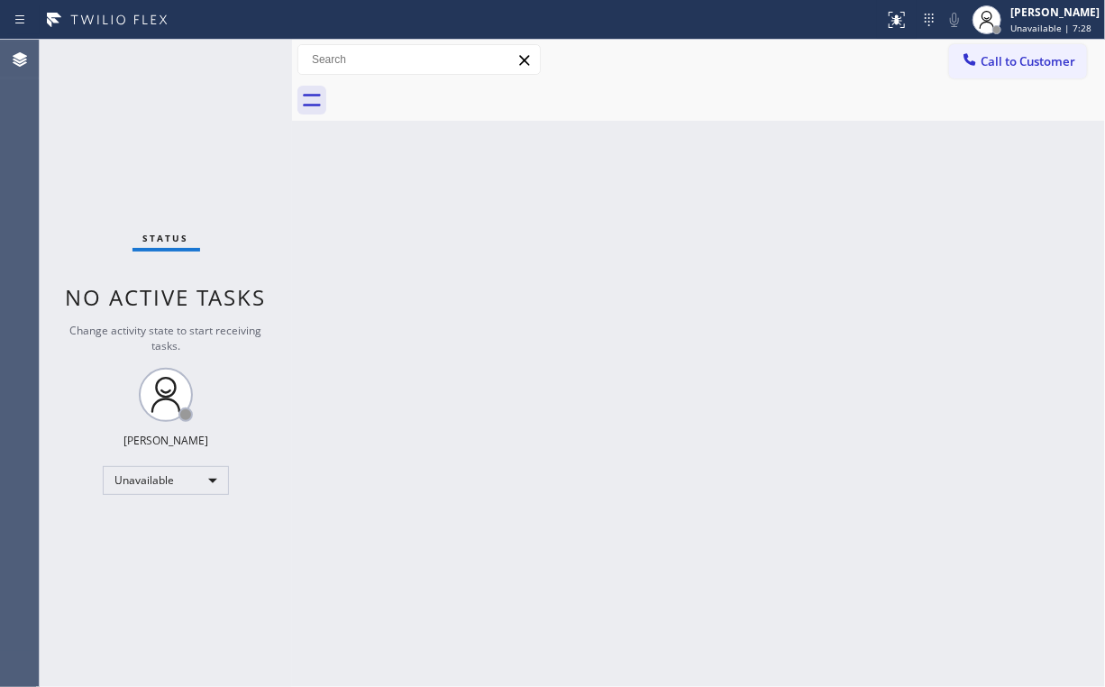
click at [206, 113] on div "Status No active tasks Change activity state to start receiving tasks. [PERSON_…" at bounding box center [166, 363] width 252 height 647
click at [1024, 60] on span "Call to Customer" at bounding box center [1028, 61] width 95 height 16
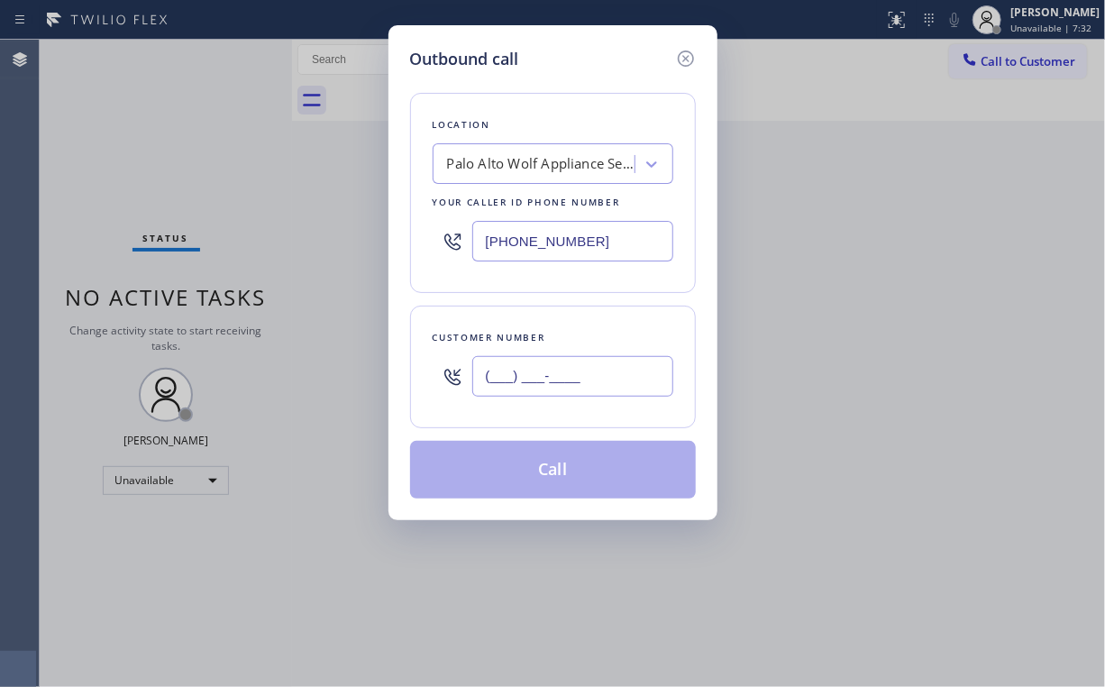
click at [598, 375] on input "(___) ___-____" at bounding box center [572, 376] width 201 height 41
paste input "347) 605-9537"
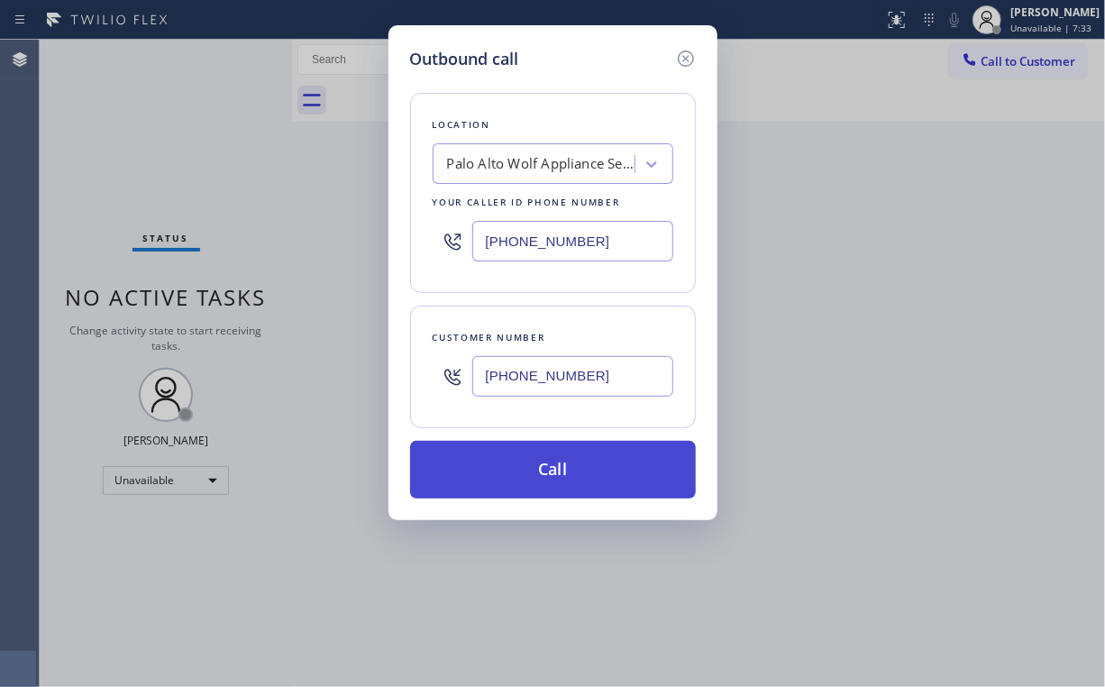
type input "(347) 605-9537"
click at [535, 466] on button "Call" at bounding box center [553, 470] width 286 height 58
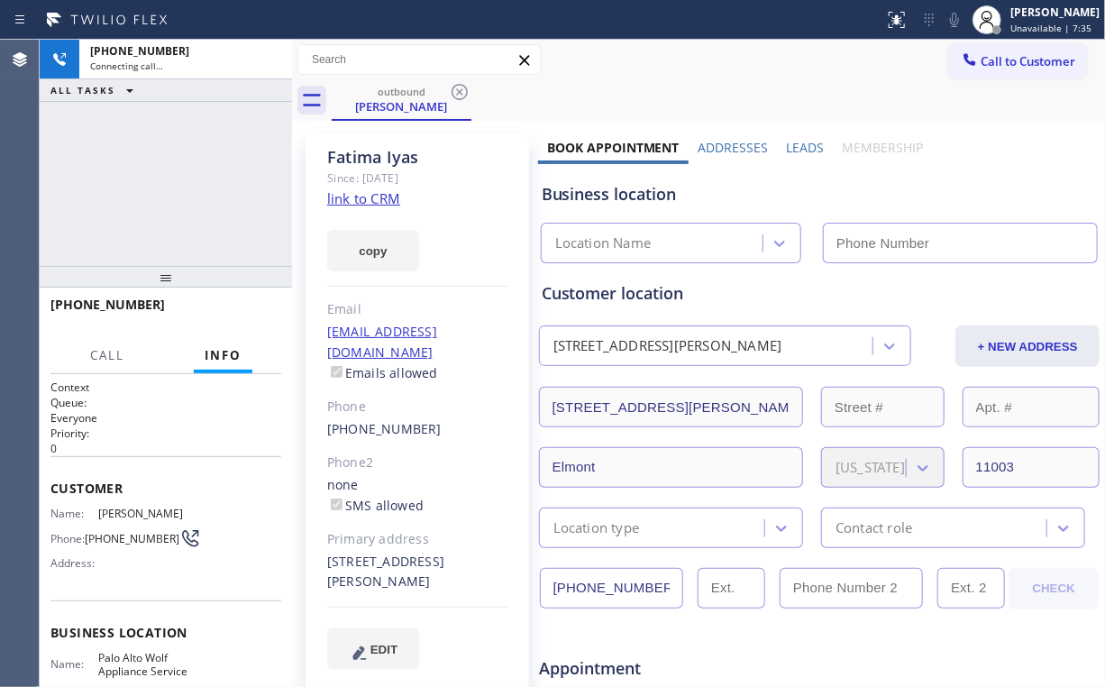
click at [205, 156] on div "+13476059537 Connecting call… ALL TASKS ALL TASKS ACTIVE TASKS TASKS IN WRAP UP" at bounding box center [166, 153] width 252 height 226
type input "(650) 620-7276"
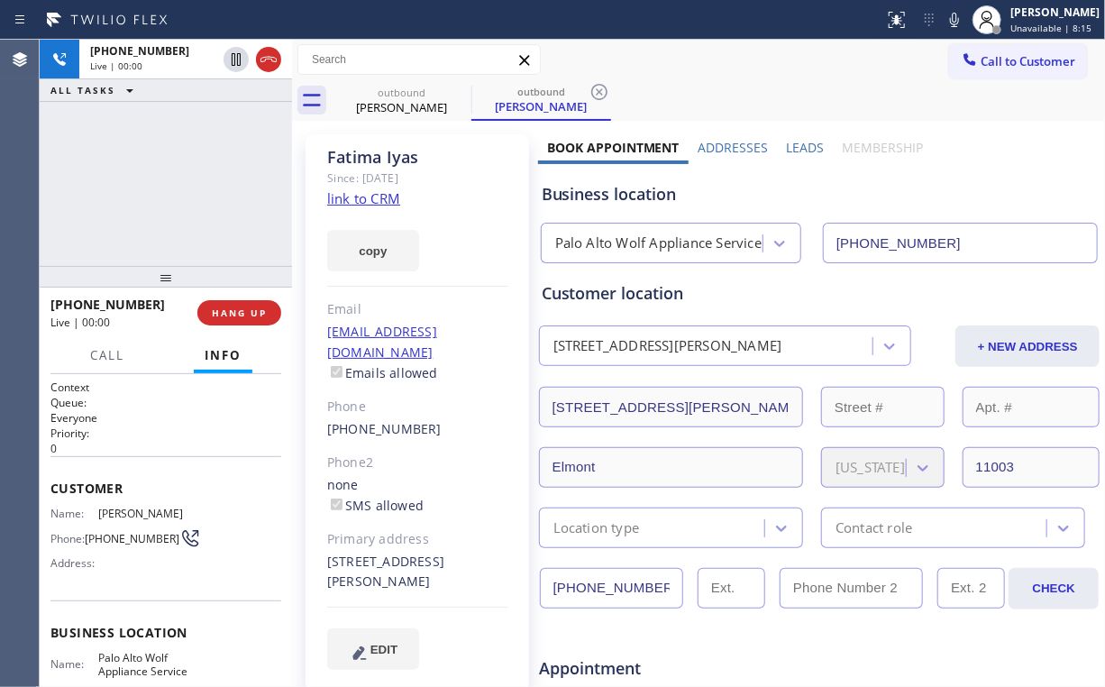
drag, startPoint x: 168, startPoint y: 206, endPoint x: 182, endPoint y: 220, distance: 20.4
click at [170, 210] on div "+13476059537 Live | 00:00 ALL TASKS ALL TASKS ACTIVE TASKS TASKS IN WRAP UP" at bounding box center [166, 153] width 252 height 226
click at [267, 310] on button "HANG UP" at bounding box center [239, 312] width 84 height 25
click at [255, 316] on span "HANG UP" at bounding box center [239, 312] width 55 height 13
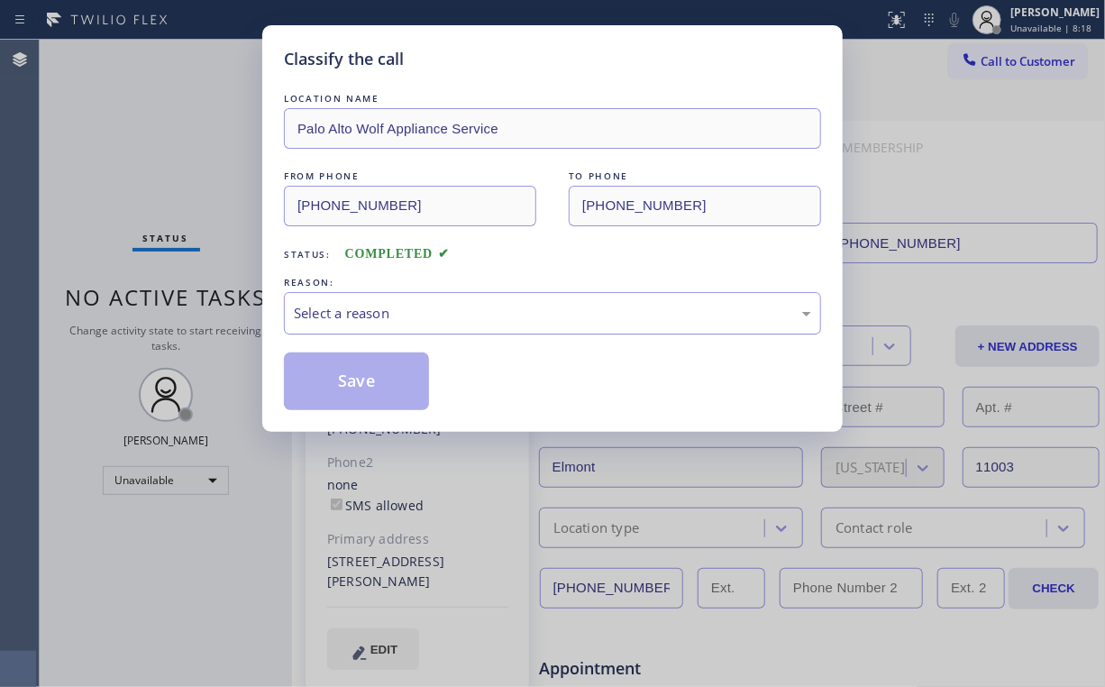
click at [369, 303] on div "Select a reason" at bounding box center [552, 313] width 517 height 21
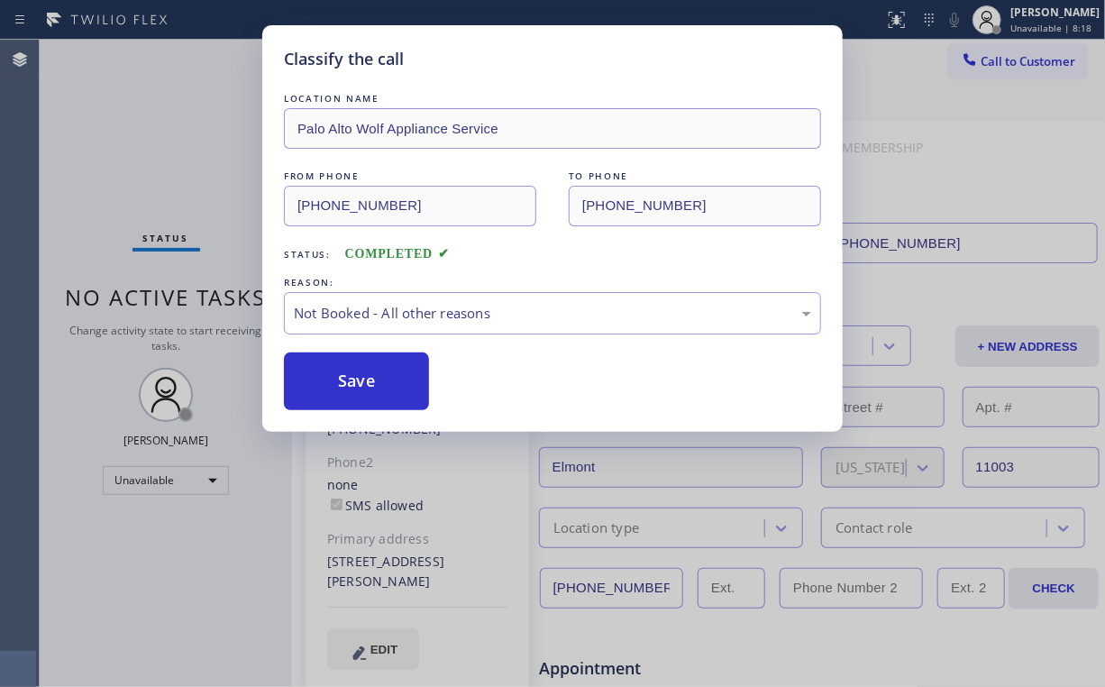
drag, startPoint x: 361, startPoint y: 387, endPoint x: 278, endPoint y: 274, distance: 139.9
click at [361, 380] on button "Save" at bounding box center [356, 381] width 145 height 58
click at [180, 165] on div "Classify the call LOCATION NAME Palo Alto Wolf Appliance Service FROM PHONE (65…" at bounding box center [552, 343] width 1105 height 687
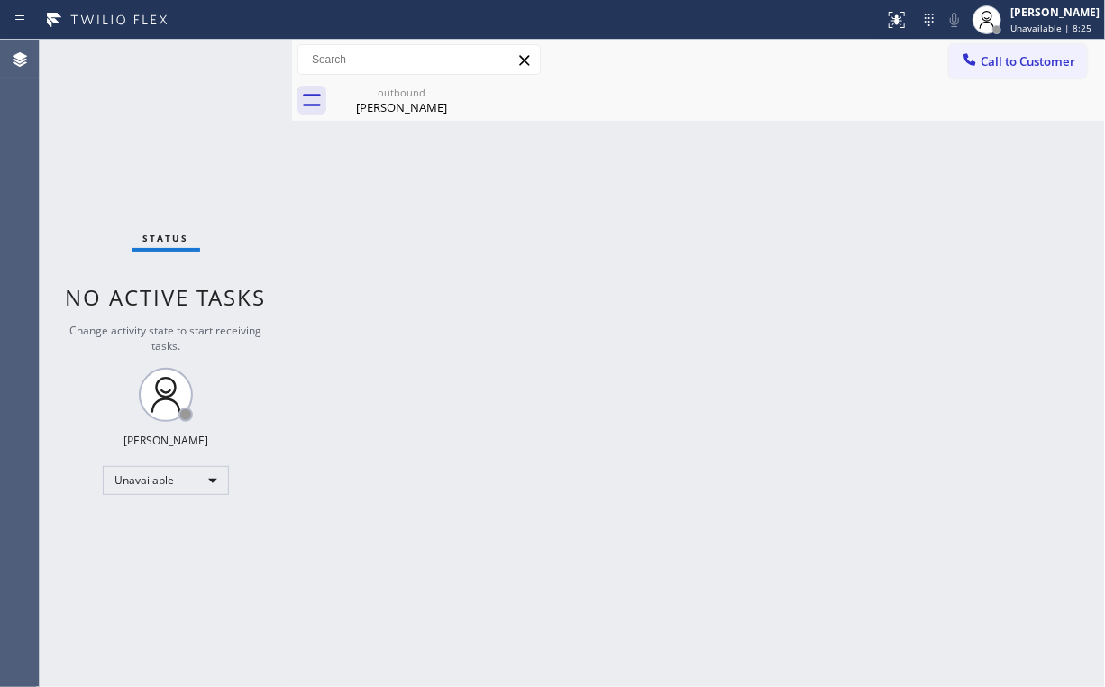
drag, startPoint x: 137, startPoint y: 124, endPoint x: 138, endPoint y: 49, distance: 75.7
click at [136, 123] on div "Status No active tasks Change activity state to start receiving tasks. [PERSON_…" at bounding box center [166, 363] width 252 height 647
drag, startPoint x: 408, startPoint y: 113, endPoint x: 470, endPoint y: 104, distance: 62.0
click at [410, 115] on div "outbound Fatima Iyas" at bounding box center [402, 100] width 136 height 41
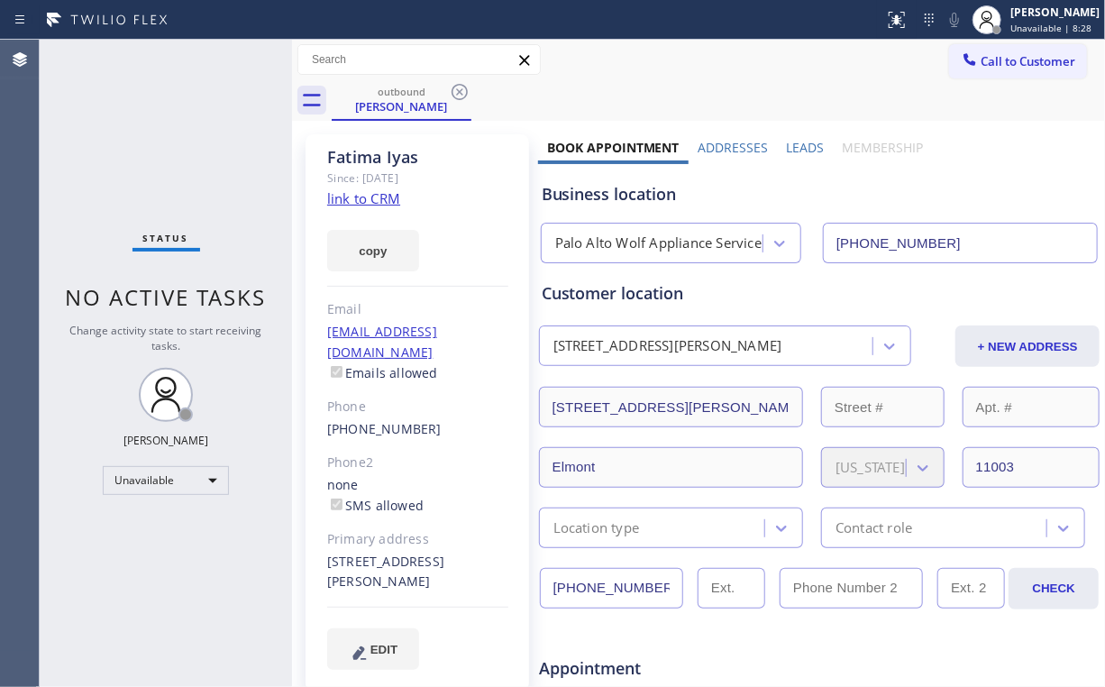
drag, startPoint x: 462, startPoint y: 86, endPoint x: 425, endPoint y: 92, distance: 36.6
click at [462, 87] on icon at bounding box center [460, 92] width 22 height 22
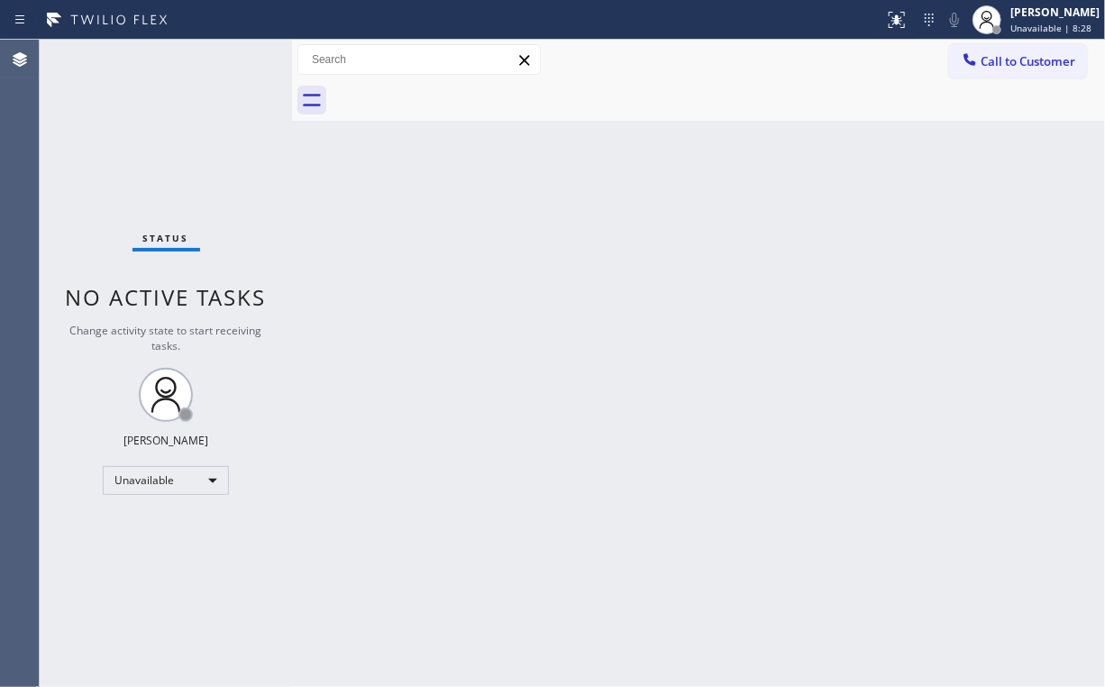
drag, startPoint x: 248, startPoint y: 96, endPoint x: 239, endPoint y: 0, distance: 96.9
click at [245, 87] on div "Status No active tasks Change activity state to start receiving tasks. [PERSON_…" at bounding box center [166, 363] width 252 height 647
click at [974, 64] on icon at bounding box center [971, 59] width 12 height 12
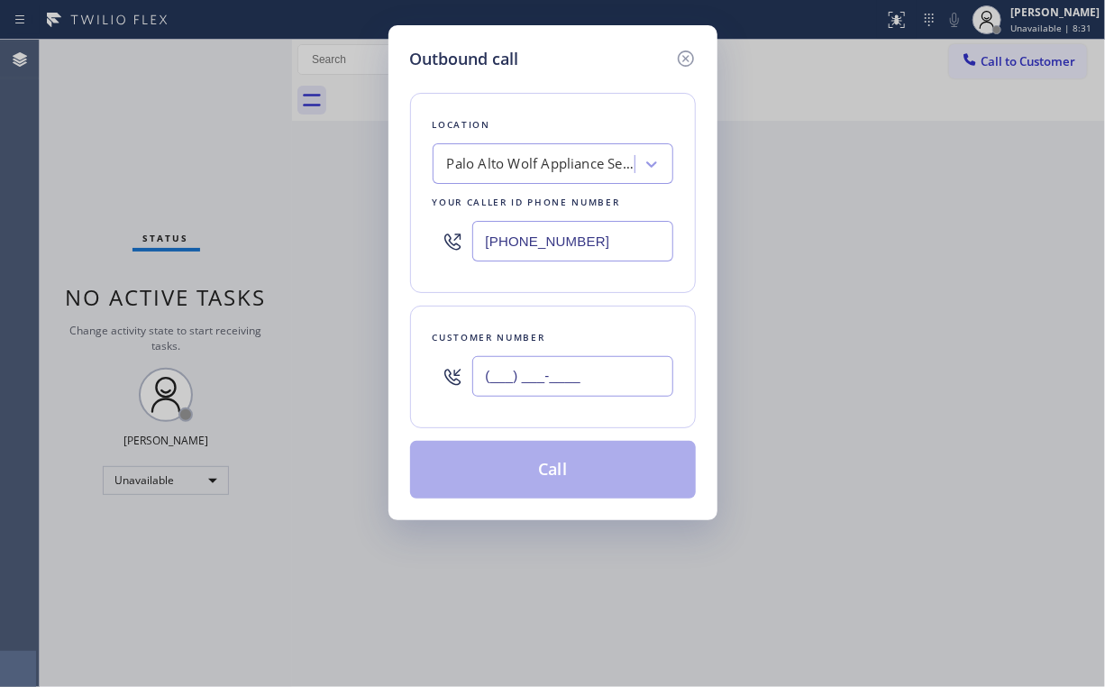
click at [573, 370] on input "(___) ___-____" at bounding box center [572, 376] width 201 height 41
paste input "917) 226-5295"
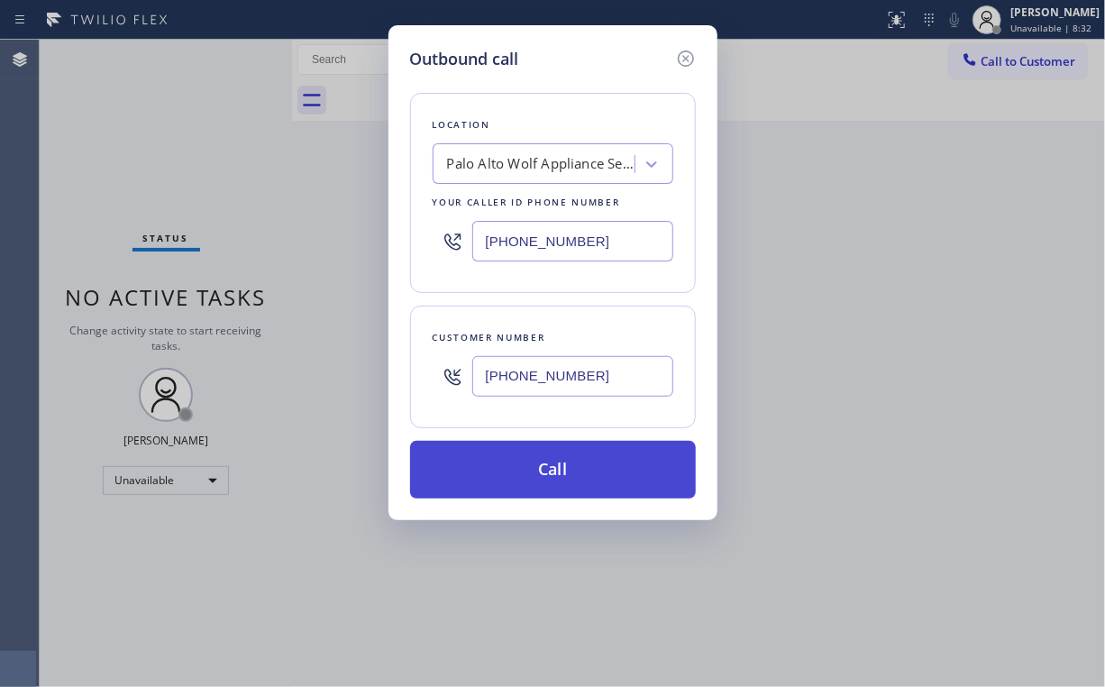
type input "(917) 226-5295"
click at [514, 471] on button "Call" at bounding box center [553, 470] width 286 height 58
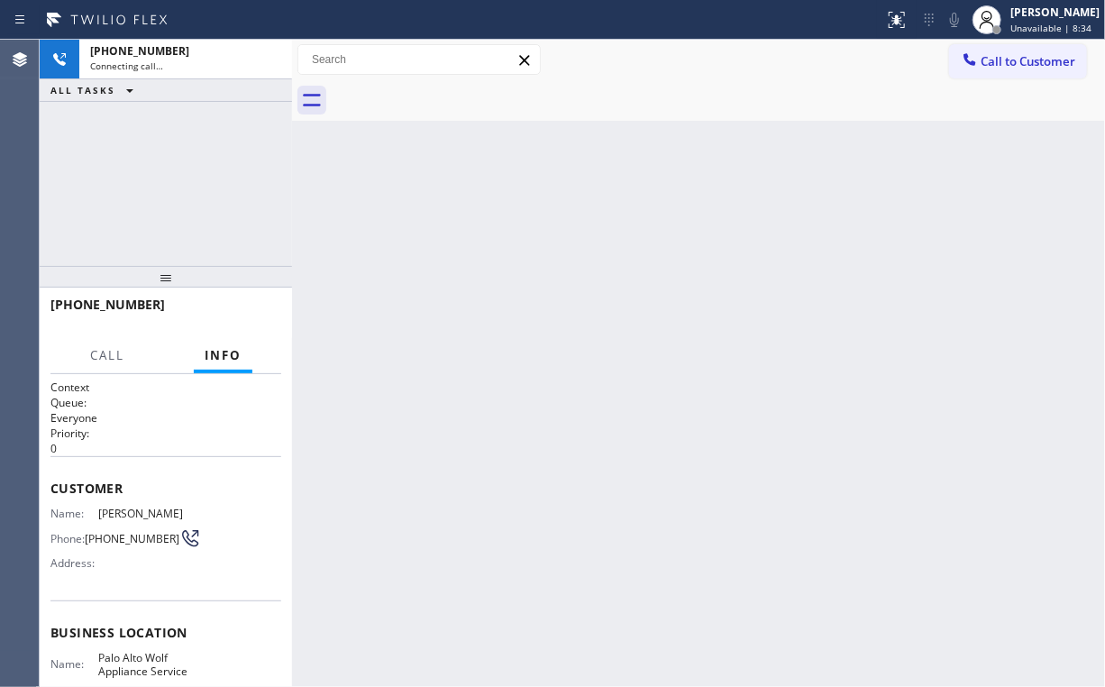
click at [154, 179] on div "+19172265295 Connecting call… ALL TASKS ALL TASKS ACTIVE TASKS TASKS IN WRAP UP" at bounding box center [166, 153] width 252 height 226
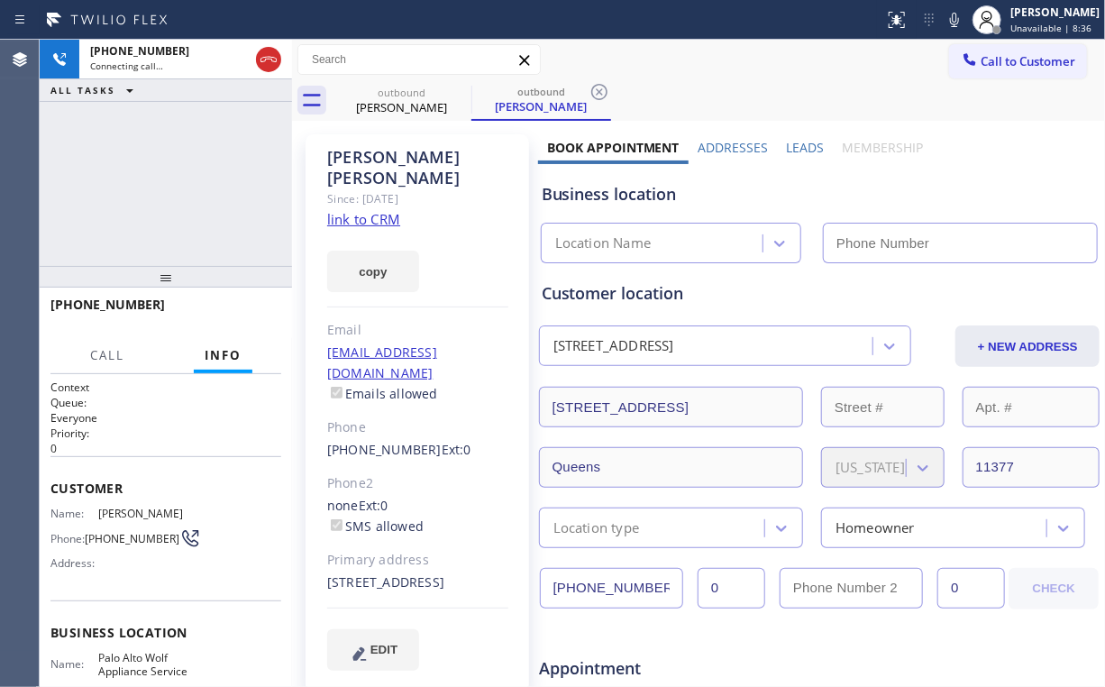
type input "(650) 620-7276"
click at [178, 180] on div "+19172265295 Connecting call… ALL TASKS ALL TASKS ACTIVE TASKS TASKS IN WRAP UP" at bounding box center [166, 153] width 252 height 226
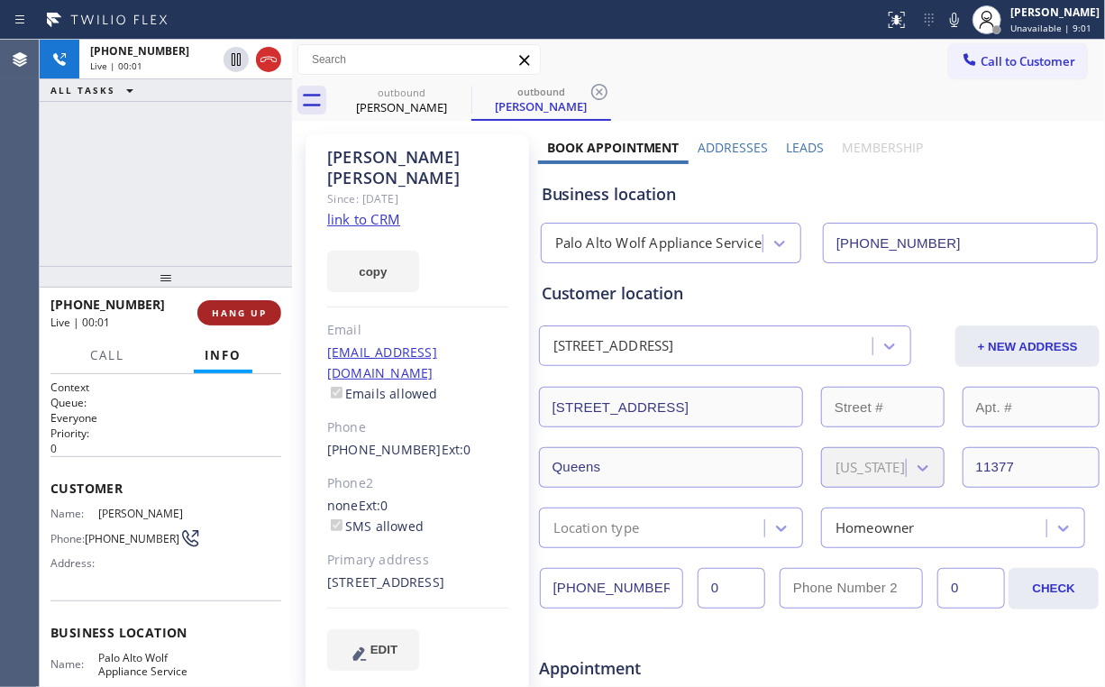
click at [237, 314] on span "HANG UP" at bounding box center [239, 312] width 55 height 13
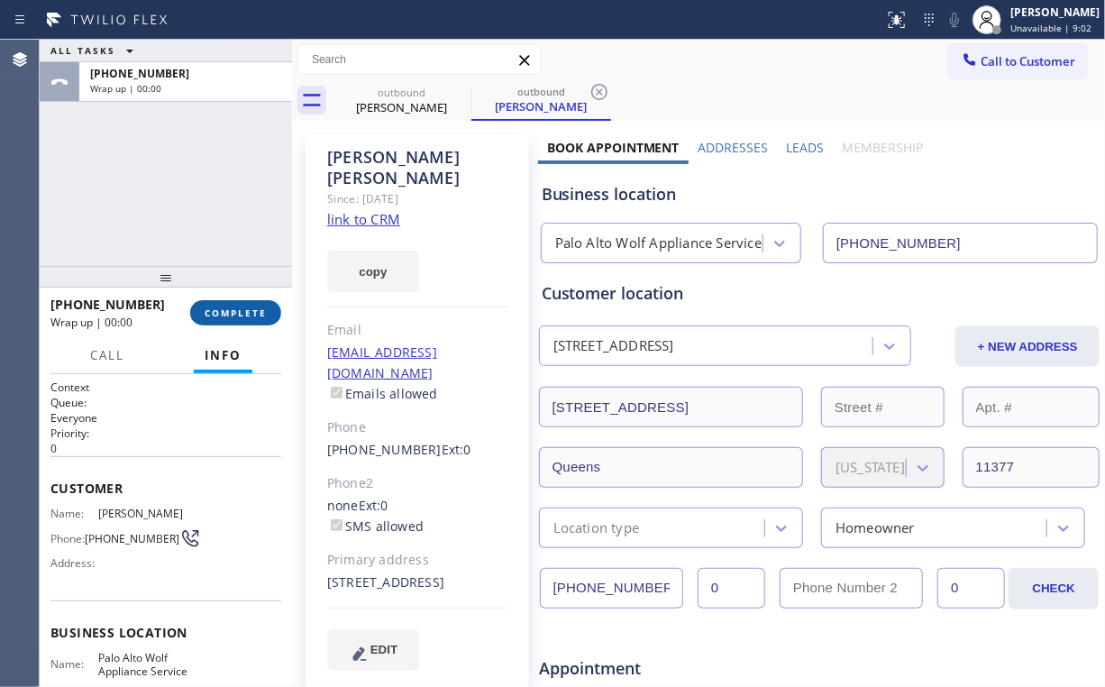
click at [237, 317] on span "COMPLETE" at bounding box center [236, 312] width 62 height 13
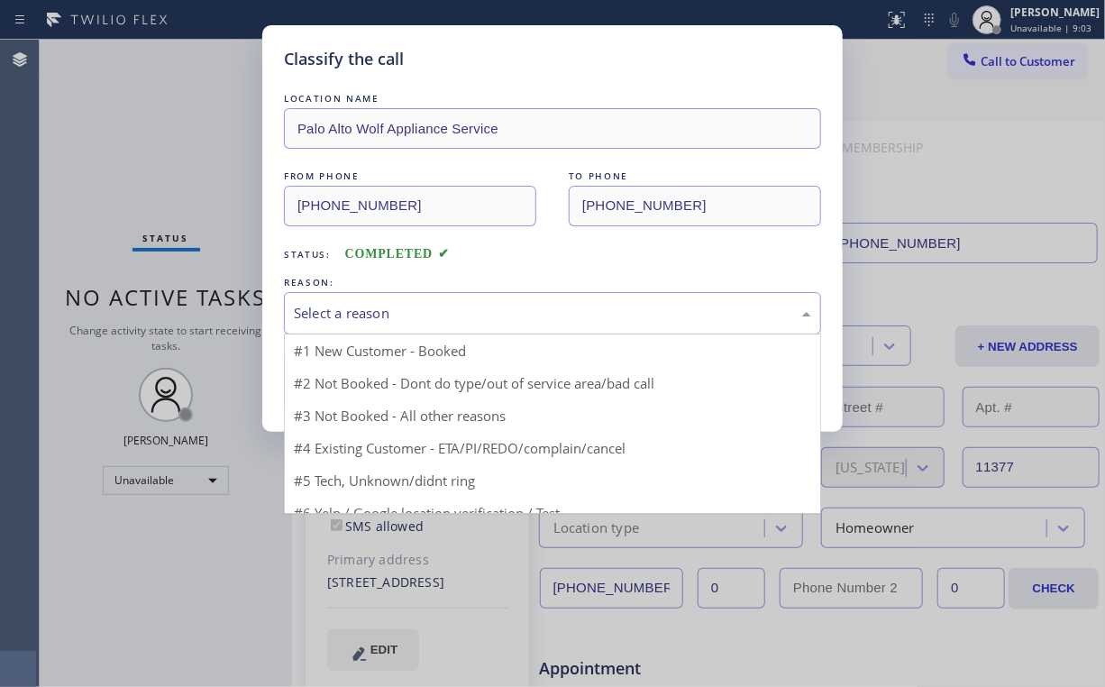
click at [373, 310] on div "Select a reason" at bounding box center [552, 313] width 517 height 21
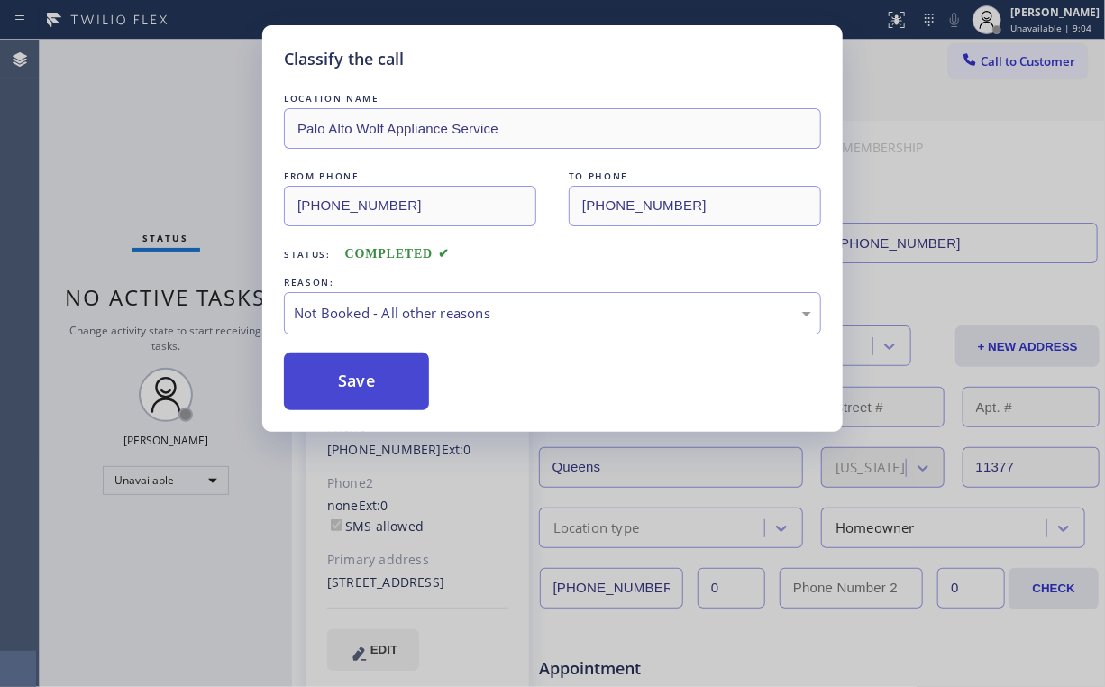
click at [348, 375] on button "Save" at bounding box center [356, 381] width 145 height 58
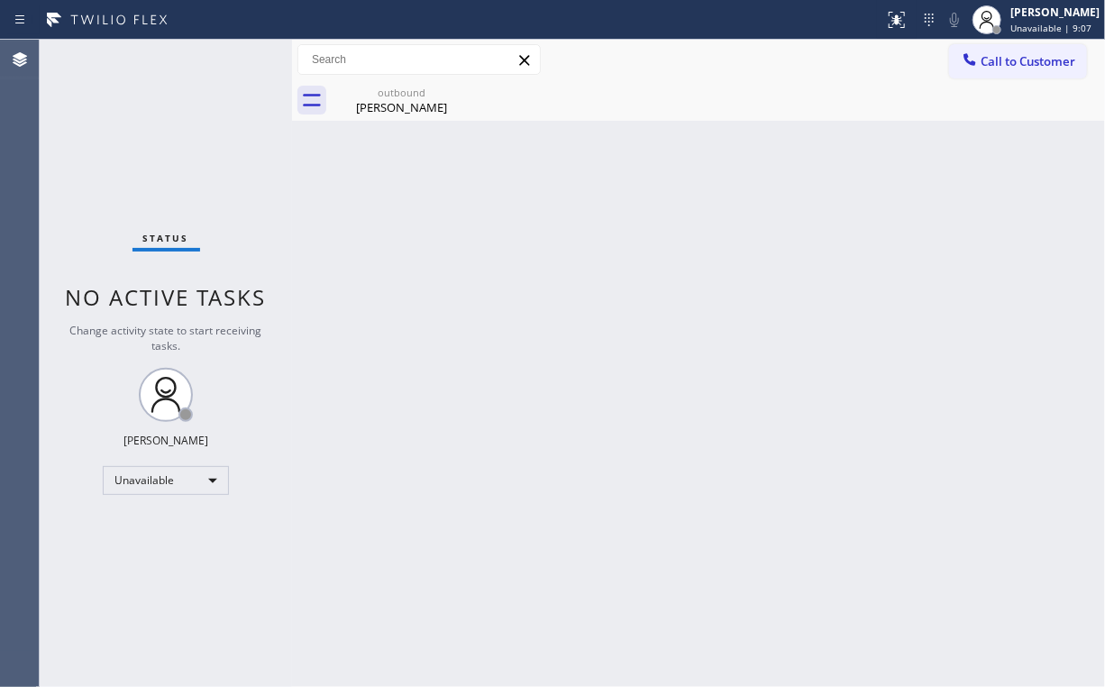
drag, startPoint x: 1004, startPoint y: 58, endPoint x: 657, endPoint y: 309, distance: 428.6
click at [1004, 59] on span "Call to Customer" at bounding box center [1028, 61] width 95 height 16
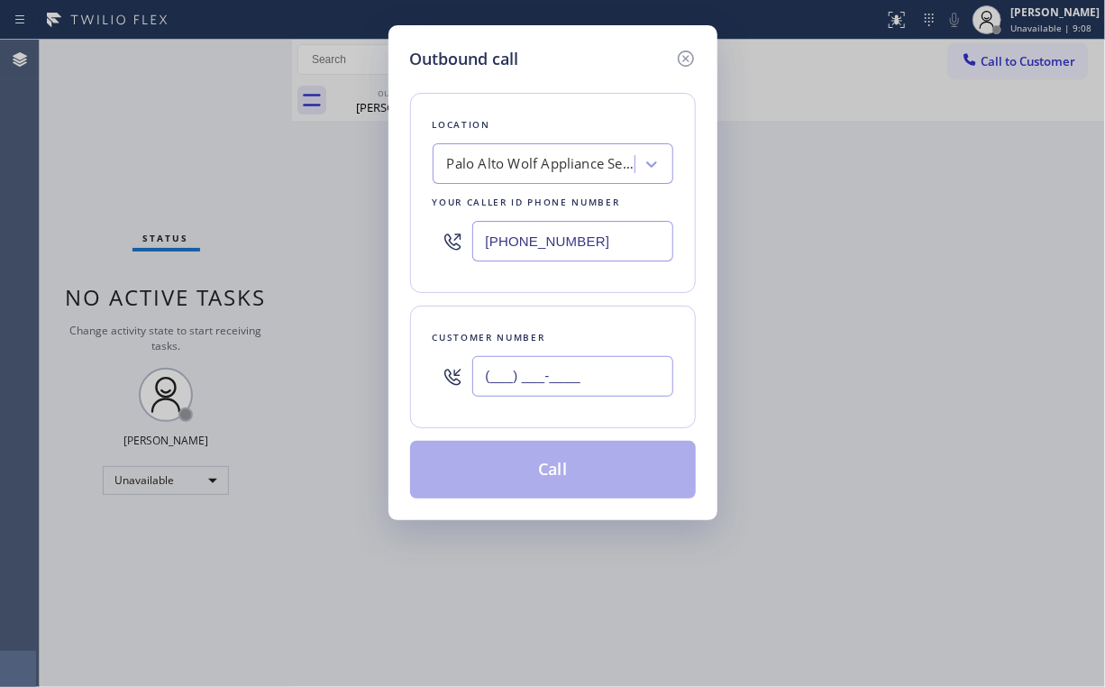
click at [572, 386] on input "(___) ___-____" at bounding box center [572, 376] width 201 height 41
paste input "714) 589-5752"
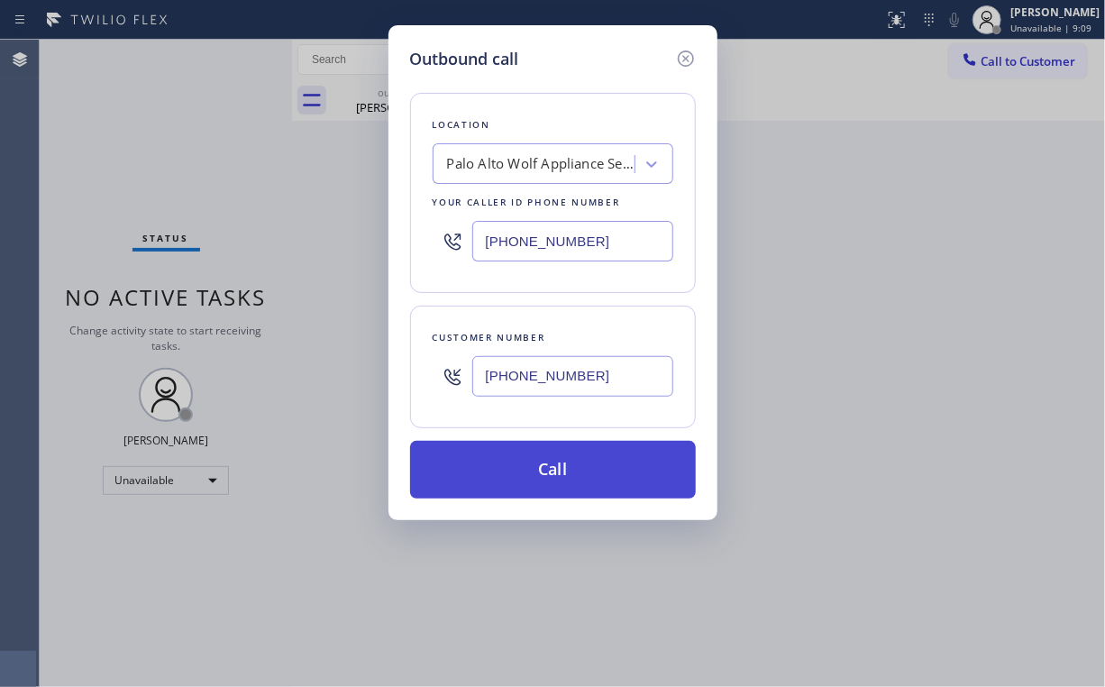
type input "(714) 589-5752"
click at [547, 458] on button "Call" at bounding box center [553, 470] width 286 height 58
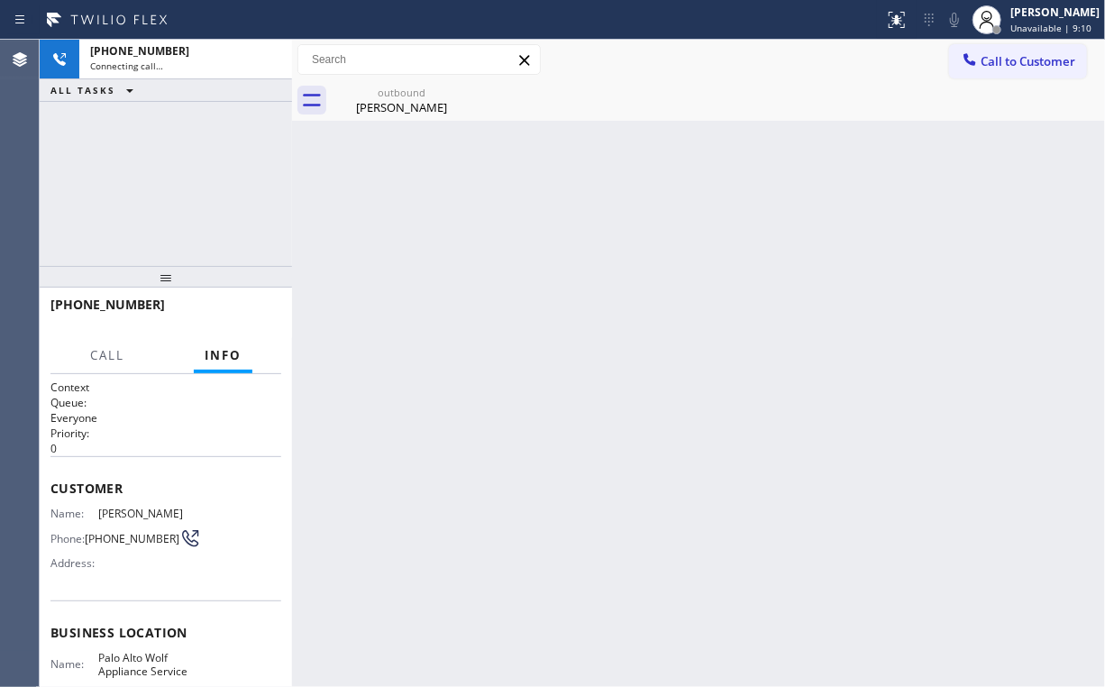
click at [252, 180] on div "+17145895752 Connecting call… ALL TASKS ALL TASKS ACTIVE TASKS TASKS IN WRAP UP" at bounding box center [166, 153] width 252 height 226
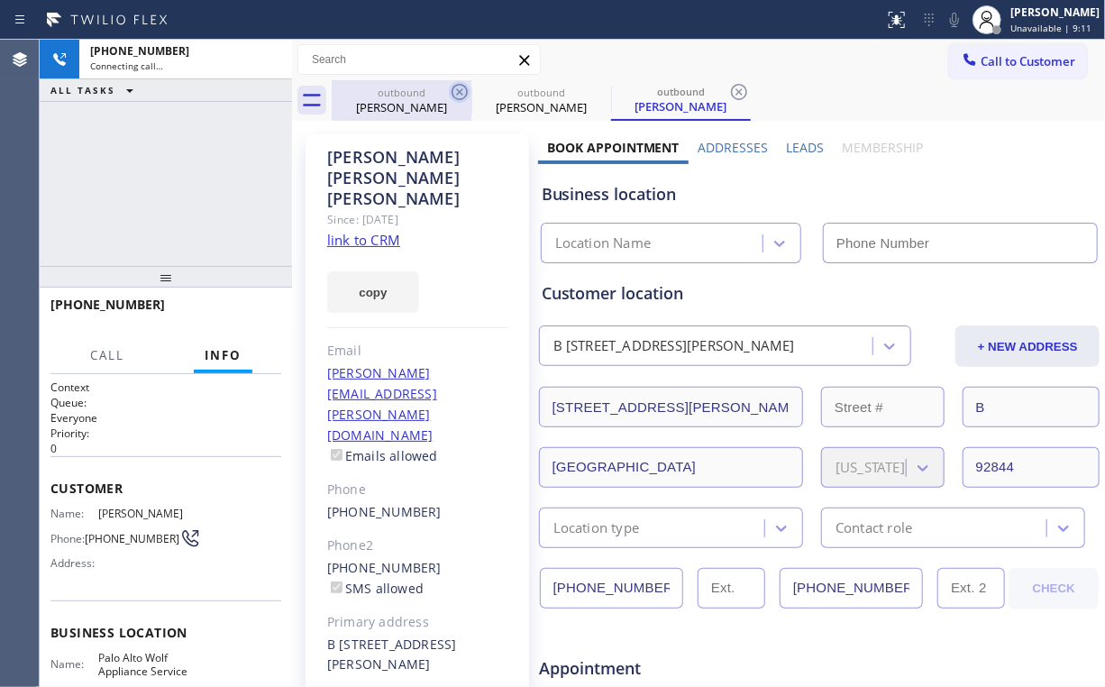
click at [416, 96] on div "outbound" at bounding box center [402, 93] width 136 height 14
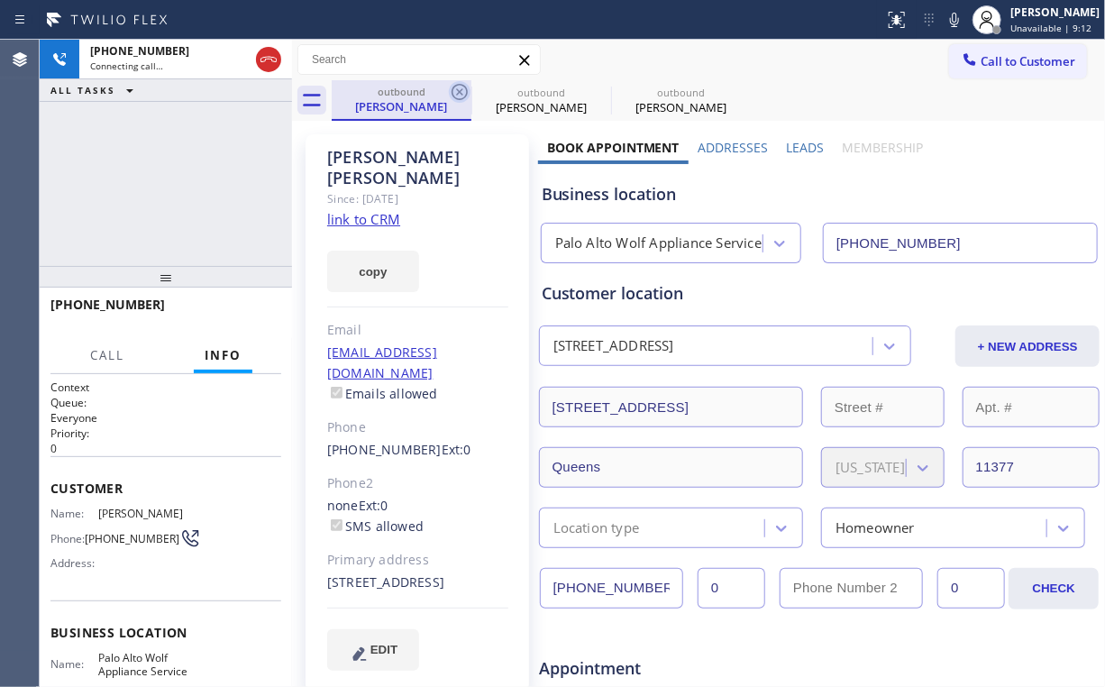
click at [463, 90] on icon at bounding box center [460, 92] width 22 height 22
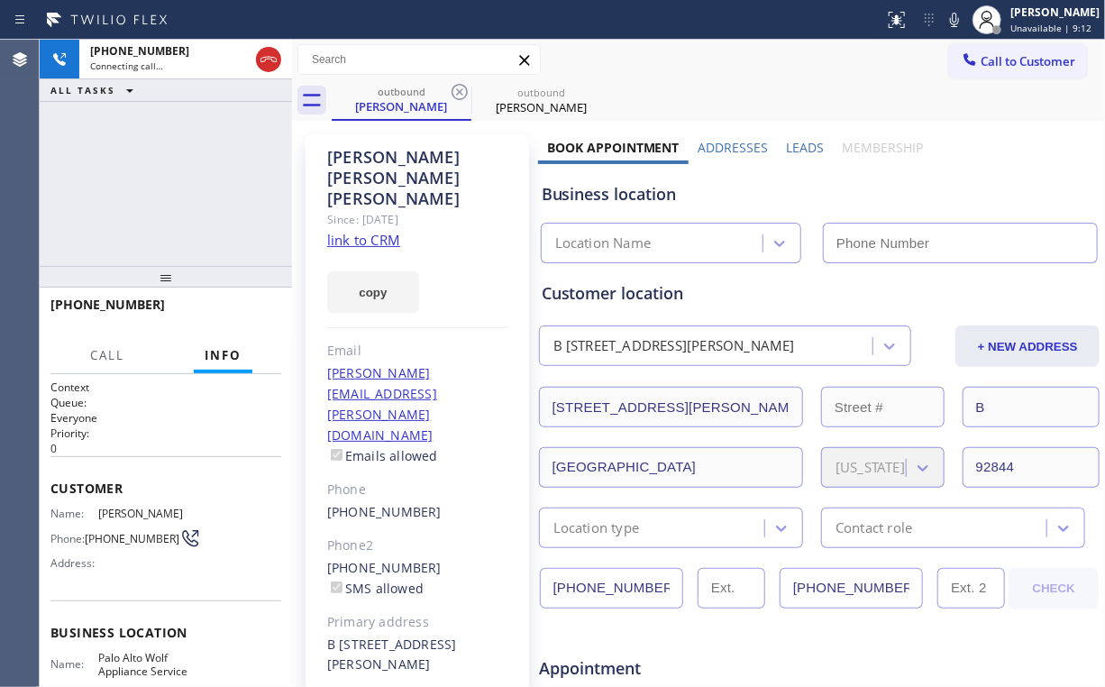
click at [206, 192] on div "+17145895752 Connecting call… ALL TASKS ALL TASKS ACTIVE TASKS TASKS IN WRAP UP" at bounding box center [166, 153] width 252 height 226
type input "(650) 620-7276"
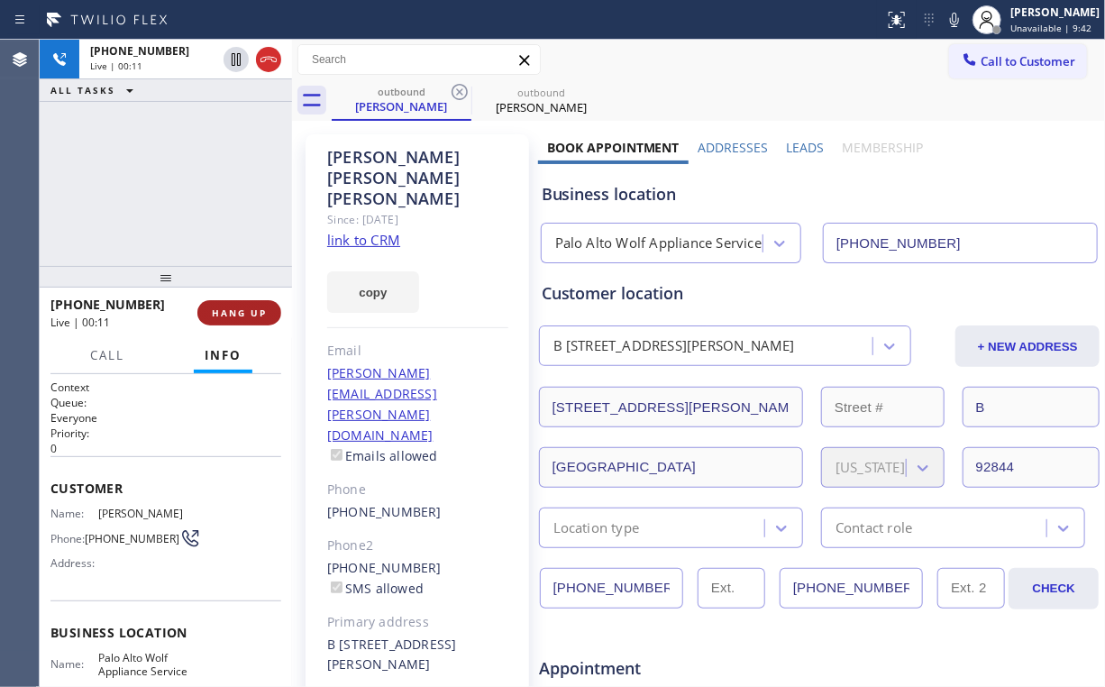
drag, startPoint x: 178, startPoint y: 218, endPoint x: 238, endPoint y: 302, distance: 102.8
click at [180, 222] on div "+17145895752 Live | 00:11 ALL TASKS ALL TASKS ACTIVE TASKS TASKS IN WRAP UP" at bounding box center [166, 153] width 252 height 226
click at [239, 317] on span "HANG UP" at bounding box center [239, 312] width 55 height 13
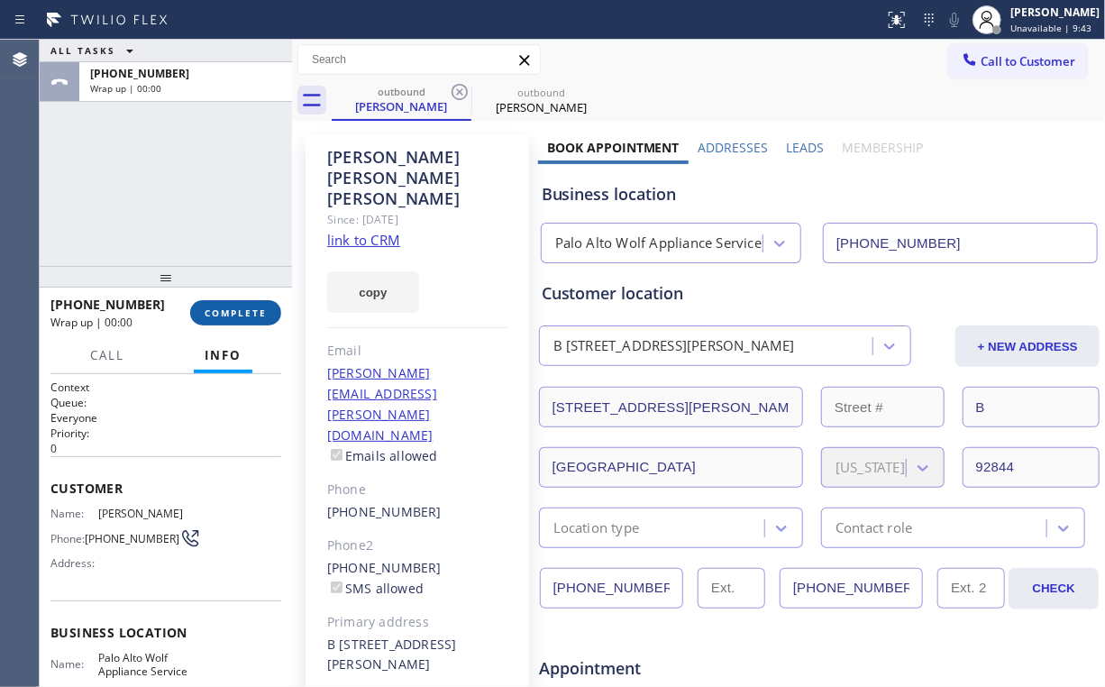
click at [238, 314] on span "COMPLETE" at bounding box center [236, 312] width 62 height 13
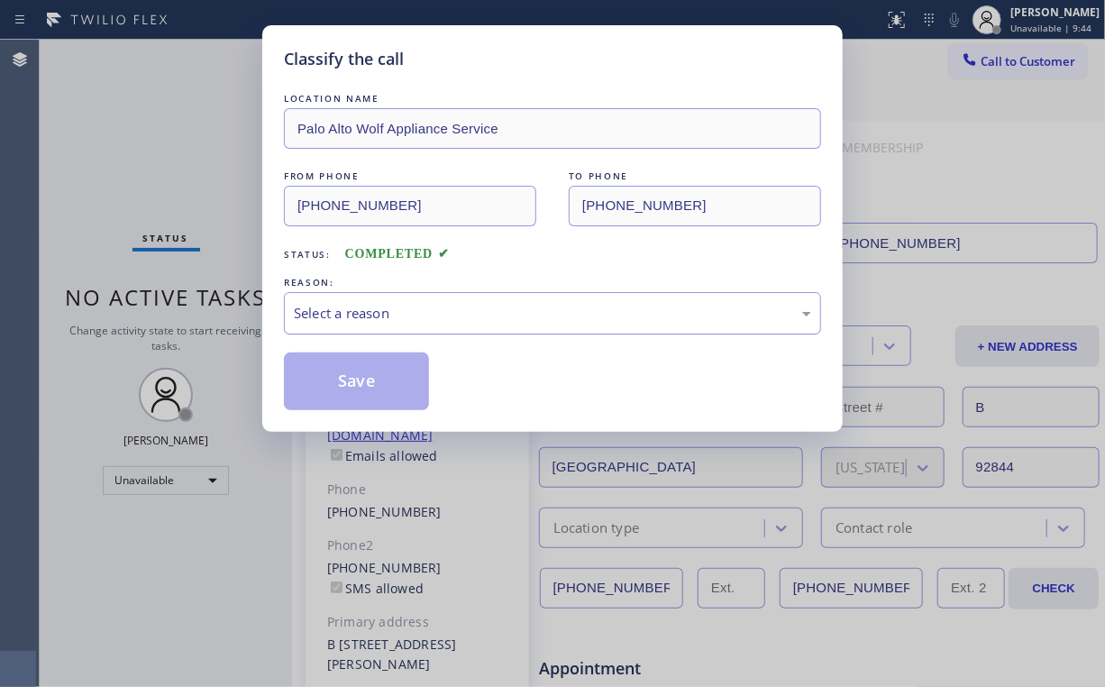
click at [333, 315] on div "Select a reason" at bounding box center [552, 313] width 517 height 21
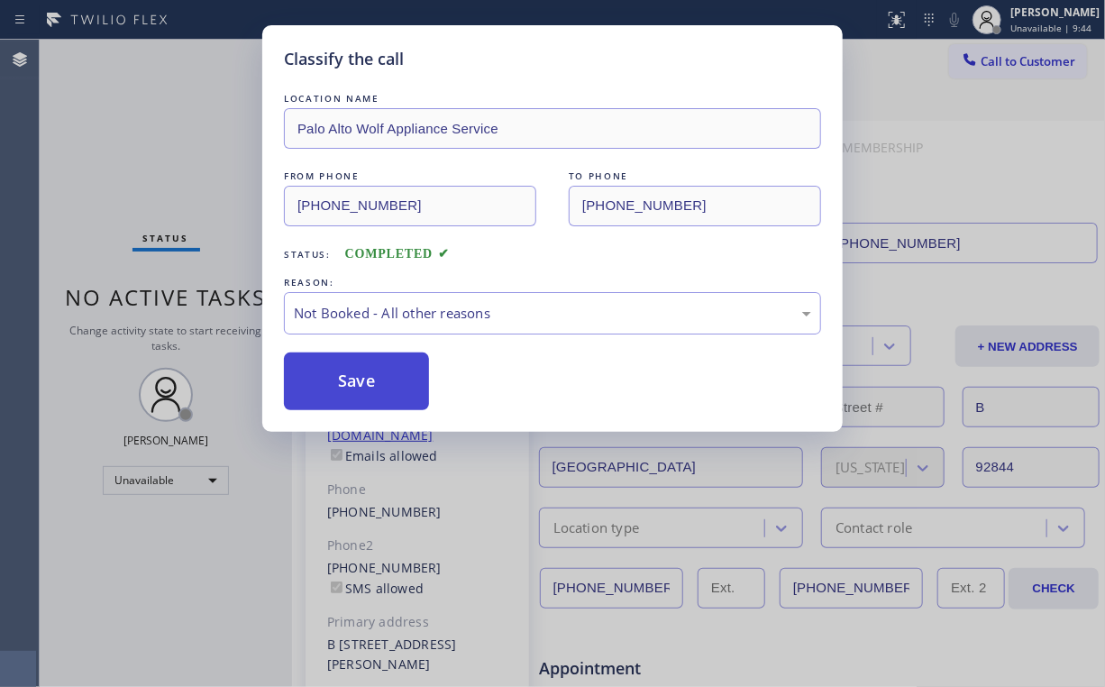
drag, startPoint x: 346, startPoint y: 386, endPoint x: 219, endPoint y: 209, distance: 217.7
click at [346, 385] on button "Save" at bounding box center [356, 381] width 145 height 58
click at [191, 182] on div "Classify the call LOCATION NAME Palo Alto Wolf Appliance Service FROM PHONE (65…" at bounding box center [552, 343] width 1105 height 687
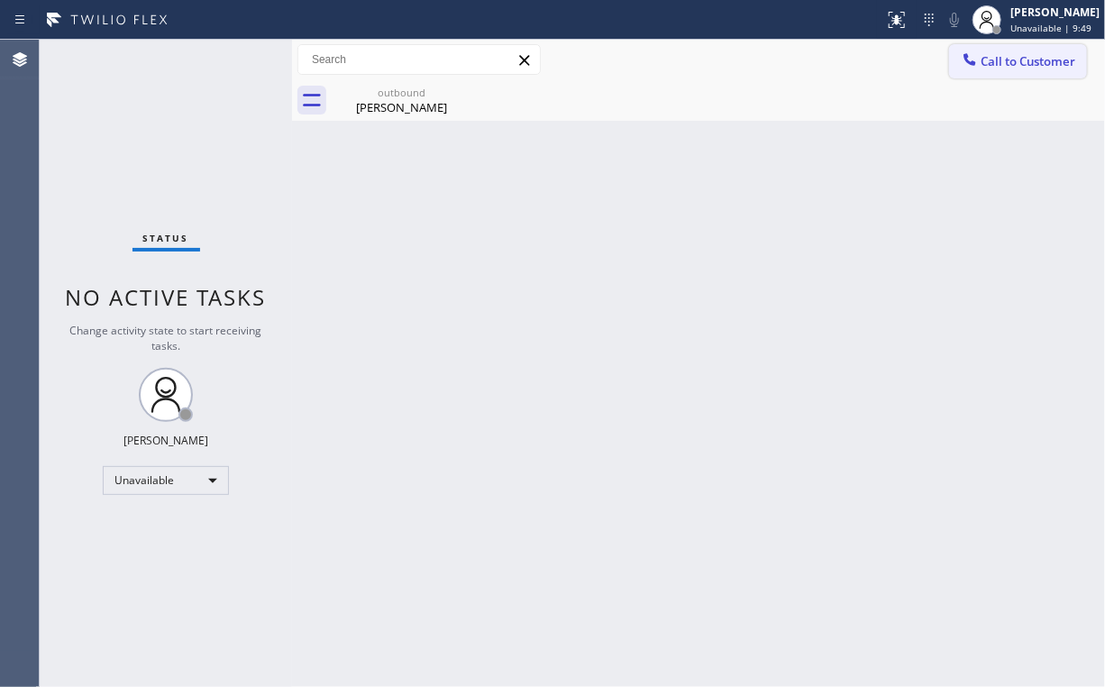
click at [981, 51] on div at bounding box center [970, 61] width 22 height 22
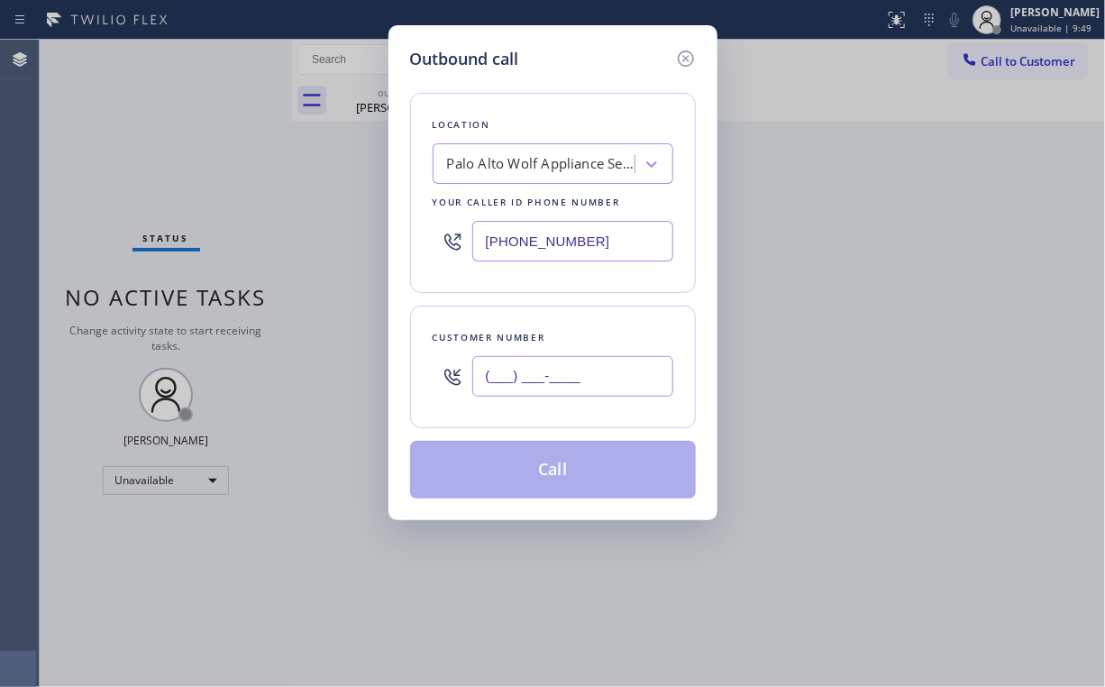
click at [535, 364] on input "(___) ___-____" at bounding box center [572, 376] width 201 height 41
paste input "323) 800-2962"
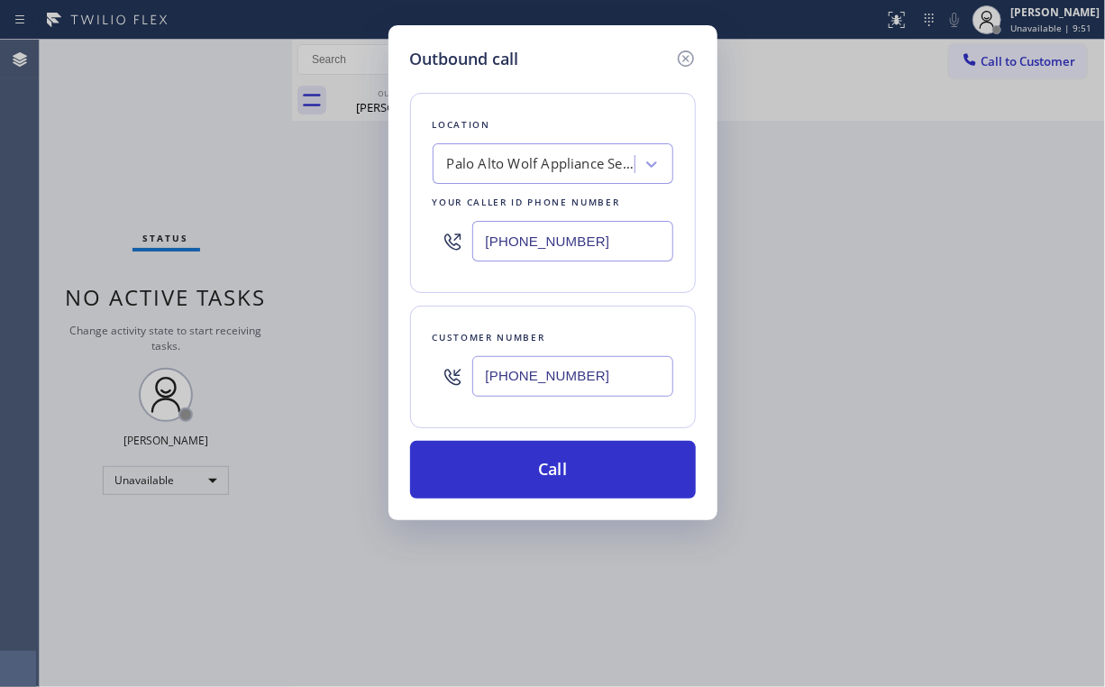
type input "(323) 800-2962"
click at [563, 81] on div "Location Palo Alto Wolf Appliance Service Your caller id phone number (650) 620…" at bounding box center [553, 284] width 286 height 427
drag, startPoint x: 612, startPoint y: 238, endPoint x: 274, endPoint y: 244, distance: 338.1
click at [433, 238] on div "(650) 620-7276" at bounding box center [553, 241] width 241 height 59
paste input "855) 731-4952"
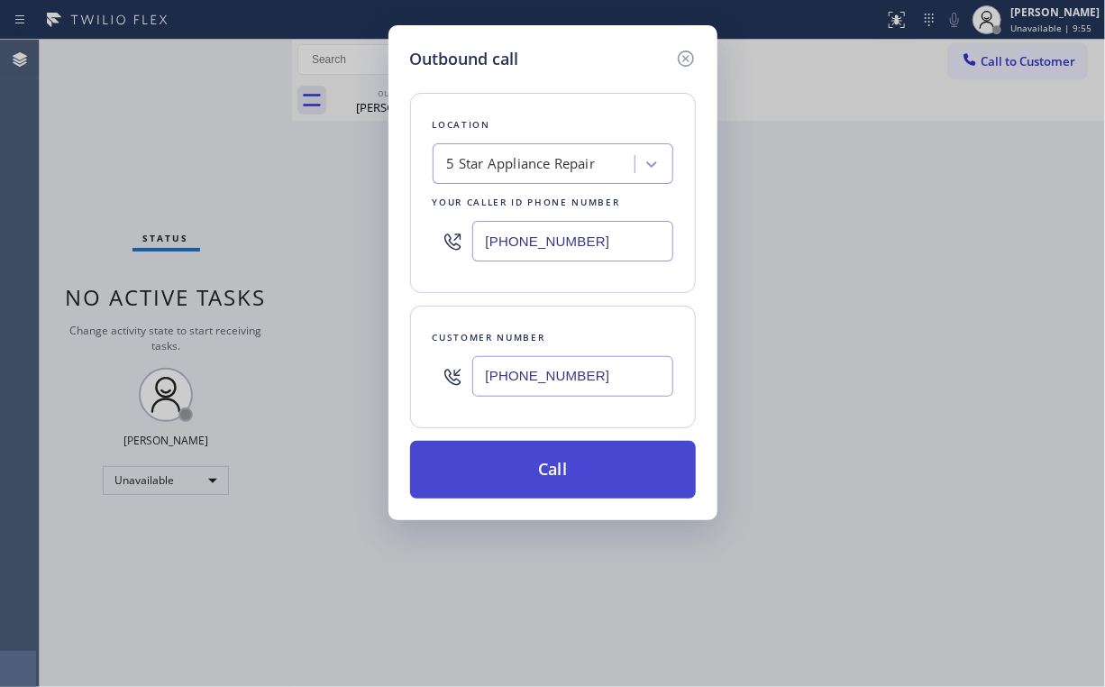
type input "[PHONE_NUMBER]"
click at [537, 484] on button "Call" at bounding box center [553, 470] width 286 height 58
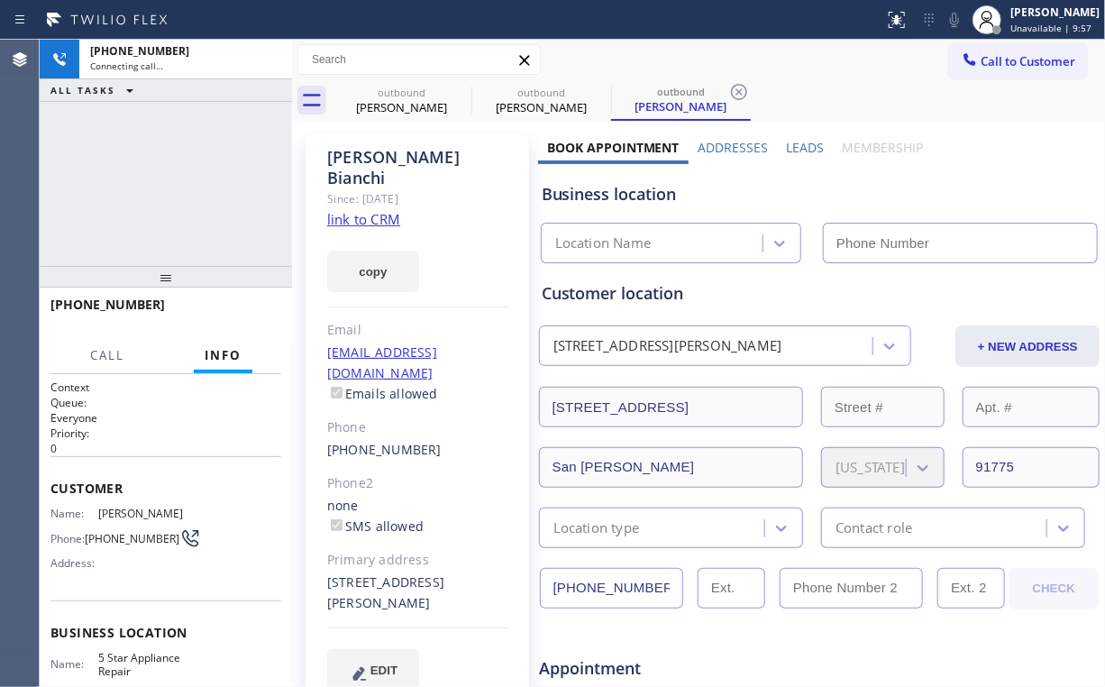
click at [167, 189] on div "+13238002962 Connecting call… ALL TASKS ALL TASKS ACTIVE TASKS TASKS IN WRAP UP" at bounding box center [166, 153] width 252 height 226
type input "[PHONE_NUMBER]"
click at [191, 177] on div "+13238002962 Connecting call… ALL TASKS ALL TASKS ACTIVE TASKS TASKS IN WRAP UP" at bounding box center [166, 153] width 252 height 226
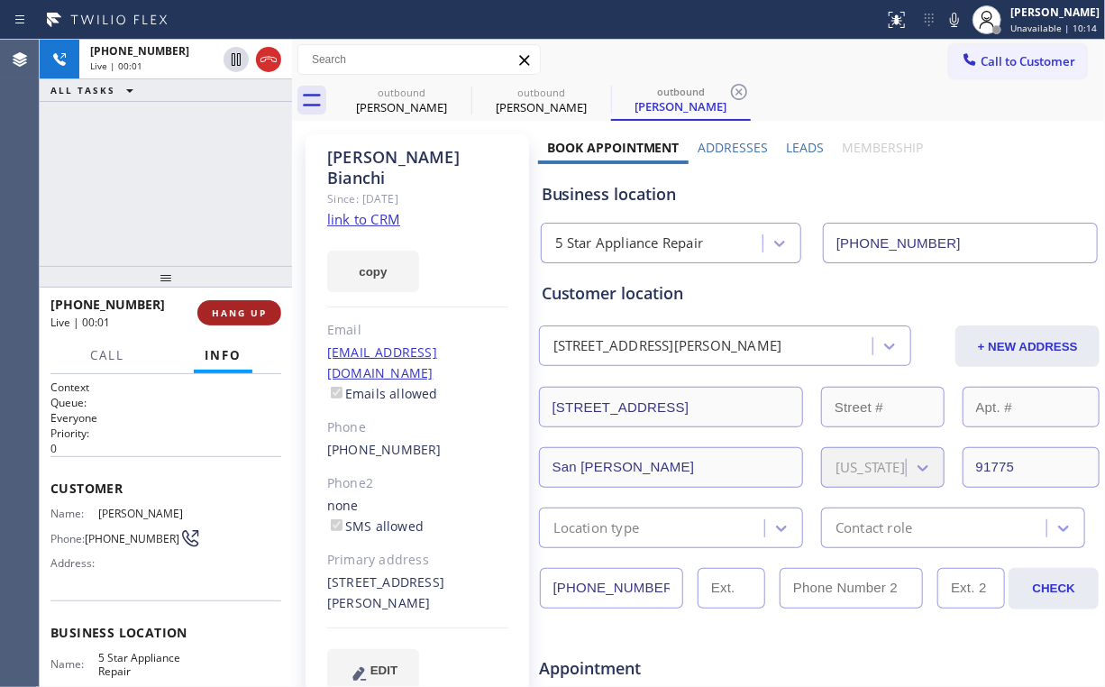
click at [252, 310] on span "HANG UP" at bounding box center [239, 312] width 55 height 13
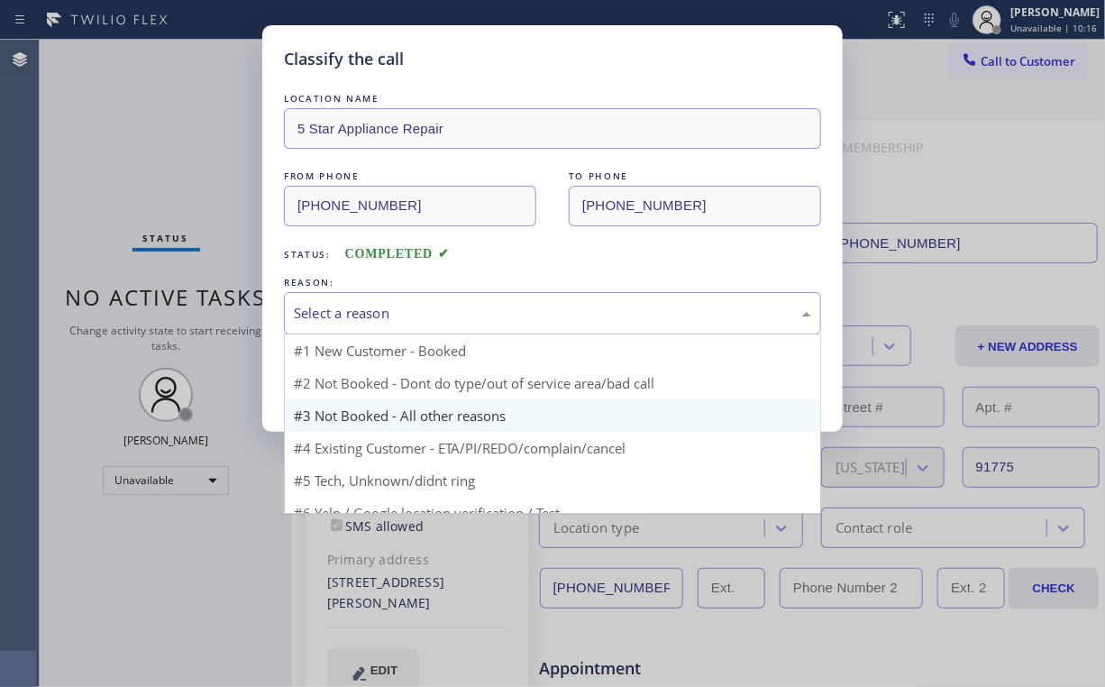
drag, startPoint x: 346, startPoint y: 314, endPoint x: 358, endPoint y: 376, distance: 63.3
click at [347, 315] on div "Select a reason" at bounding box center [552, 313] width 517 height 21
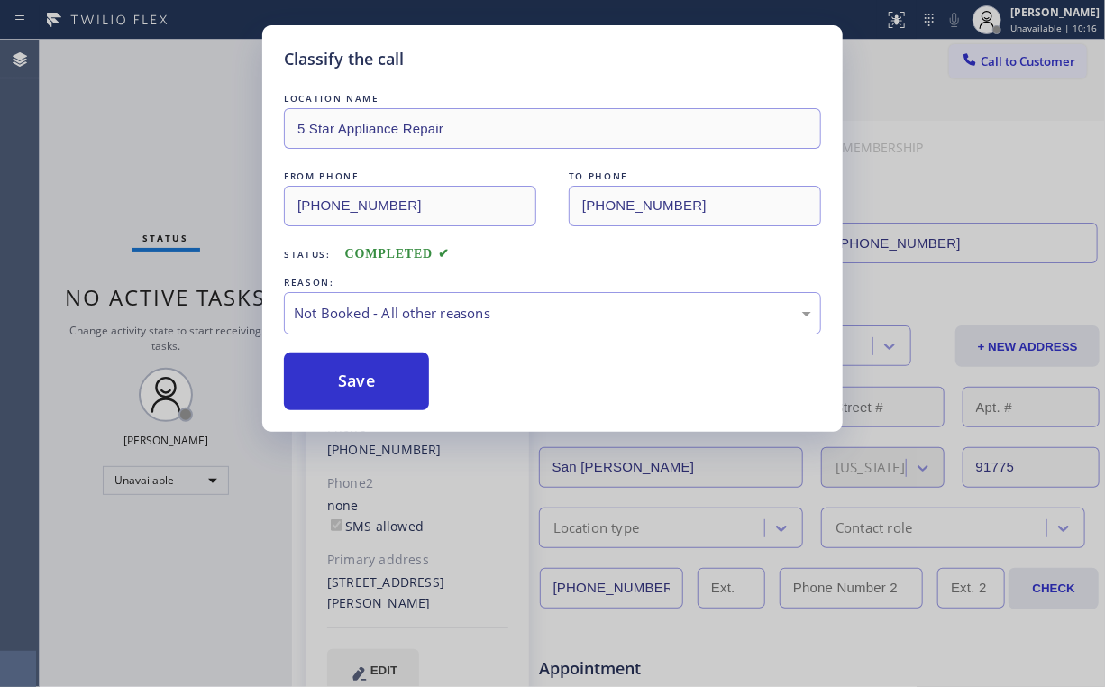
click at [358, 386] on button "Save" at bounding box center [356, 381] width 145 height 58
click at [124, 184] on div "Classify the call LOCATION NAME 5 Star Appliance Repair FROM PHONE (855) 731-49…" at bounding box center [552, 343] width 1105 height 687
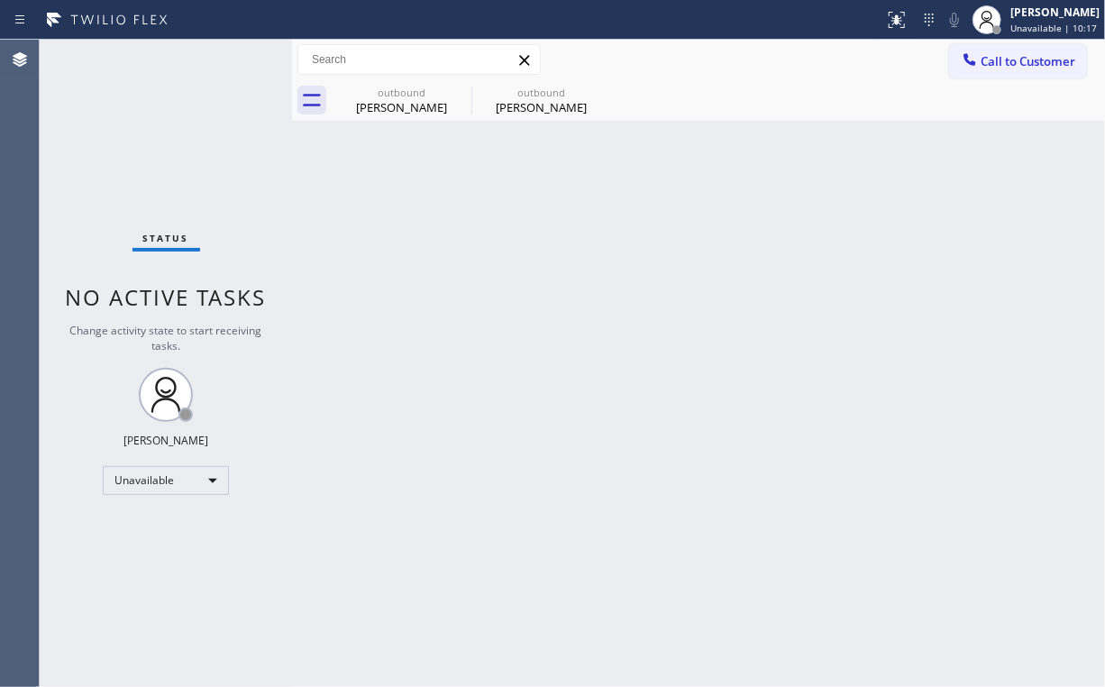
click at [408, 126] on div "Back to Dashboard Change Sender ID Customers Technicians Select a contact Outbo…" at bounding box center [698, 363] width 813 height 647
click at [451, 101] on icon at bounding box center [460, 92] width 22 height 22
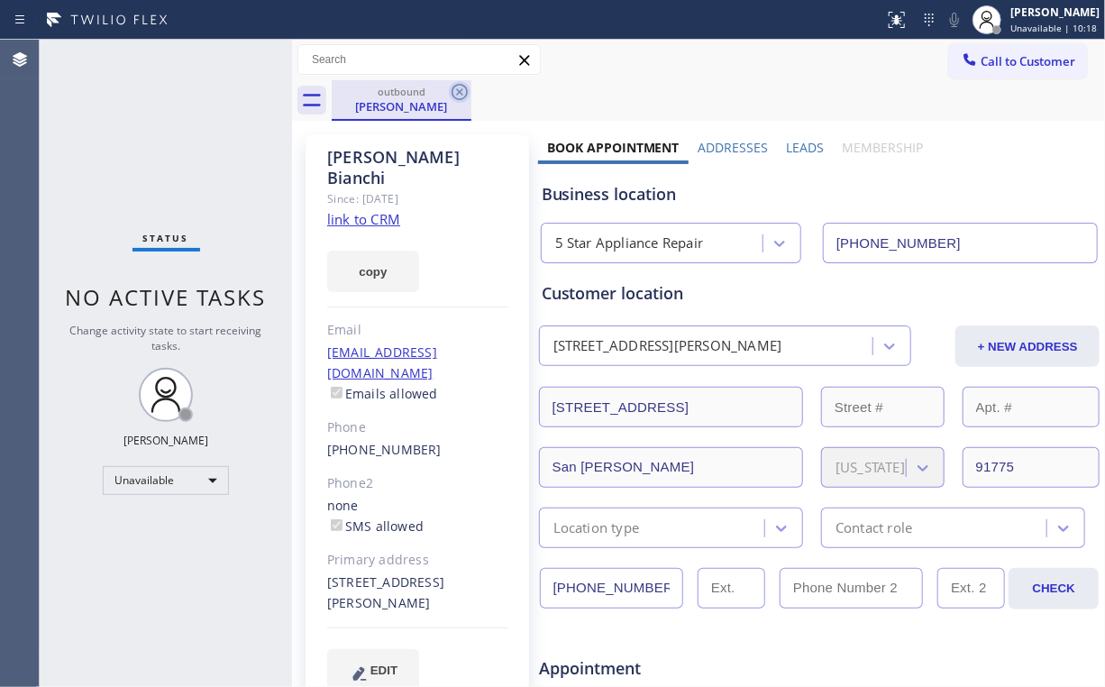
click at [461, 92] on icon at bounding box center [460, 92] width 16 height 16
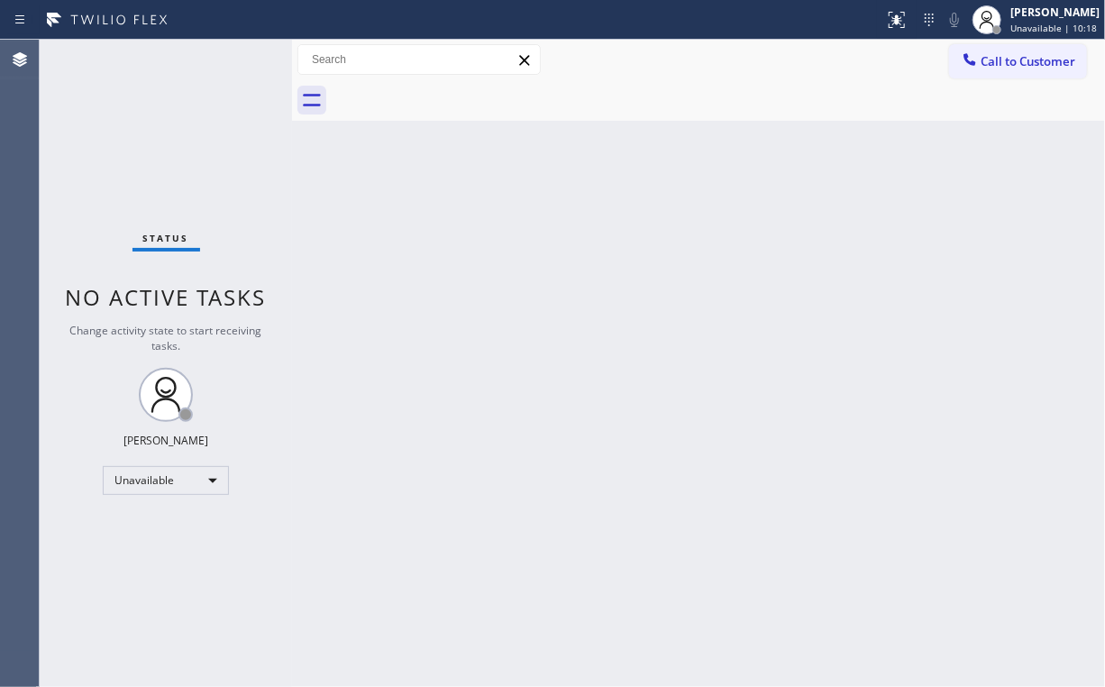
click at [461, 92] on div at bounding box center [718, 100] width 773 height 41
drag, startPoint x: 119, startPoint y: 105, endPoint x: 112, endPoint y: 9, distance: 96.7
click at [119, 101] on div "Status No active tasks Change activity state to start receiving tasks. [PERSON_…" at bounding box center [166, 363] width 252 height 647
drag, startPoint x: 1006, startPoint y: 59, endPoint x: 891, endPoint y: 141, distance: 141.1
click at [1003, 63] on span "Call to Customer" at bounding box center [1028, 61] width 95 height 16
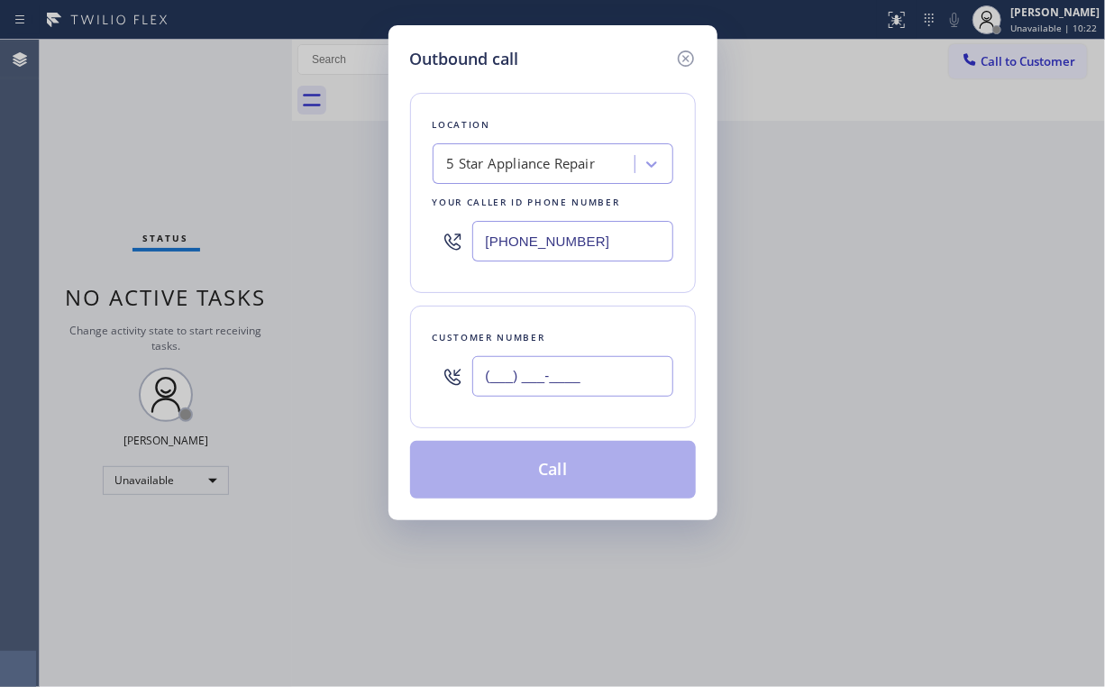
click at [577, 356] on input "(___) ___-____" at bounding box center [572, 376] width 201 height 41
paste input "949) 433-7690"
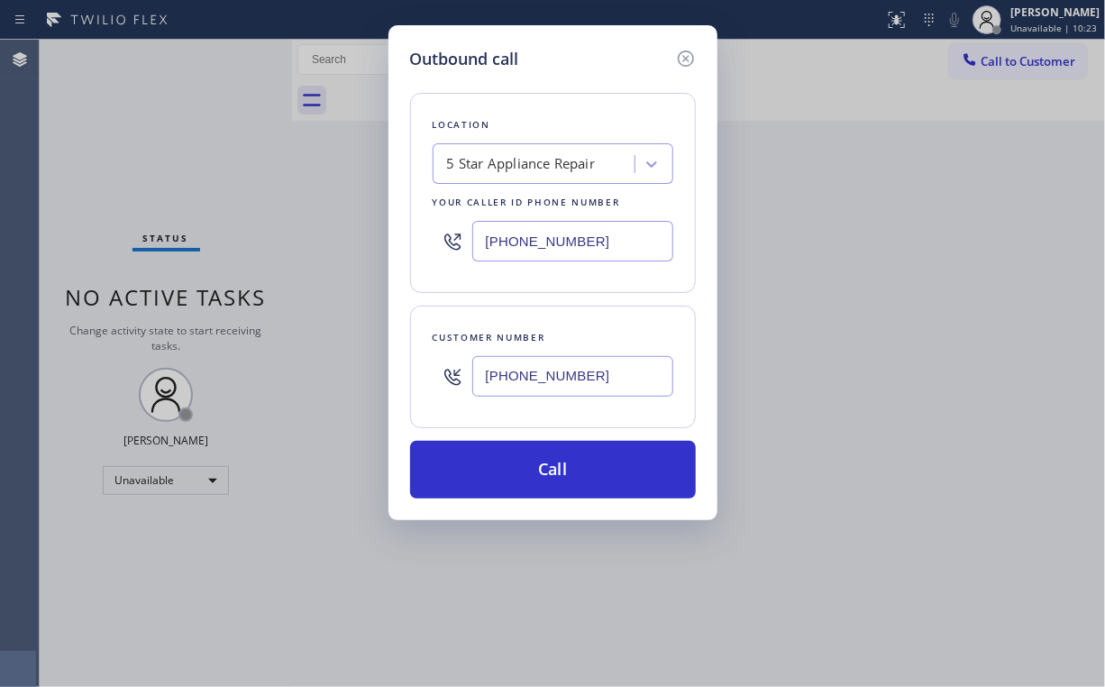
type input "(949) 433-7690"
click at [543, 471] on button "Call" at bounding box center [553, 470] width 286 height 58
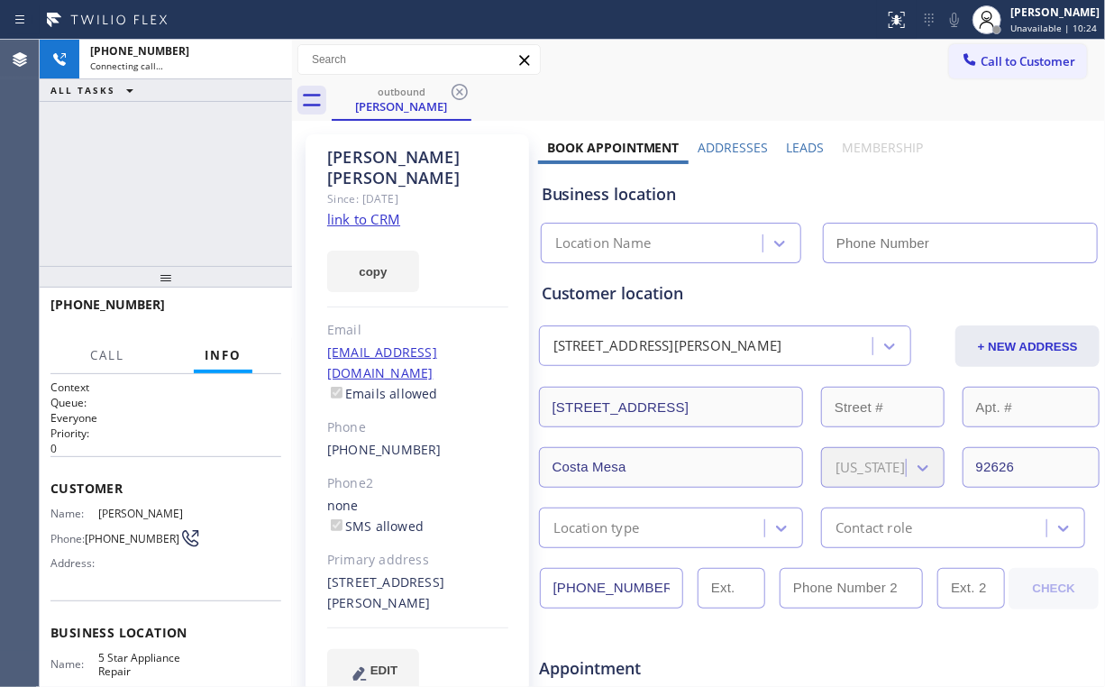
click at [169, 160] on div "+19494337690 Connecting call… ALL TASKS ALL TASKS ACTIVE TASKS TASKS IN WRAP UP" at bounding box center [166, 153] width 252 height 226
type input "[PHONE_NUMBER]"
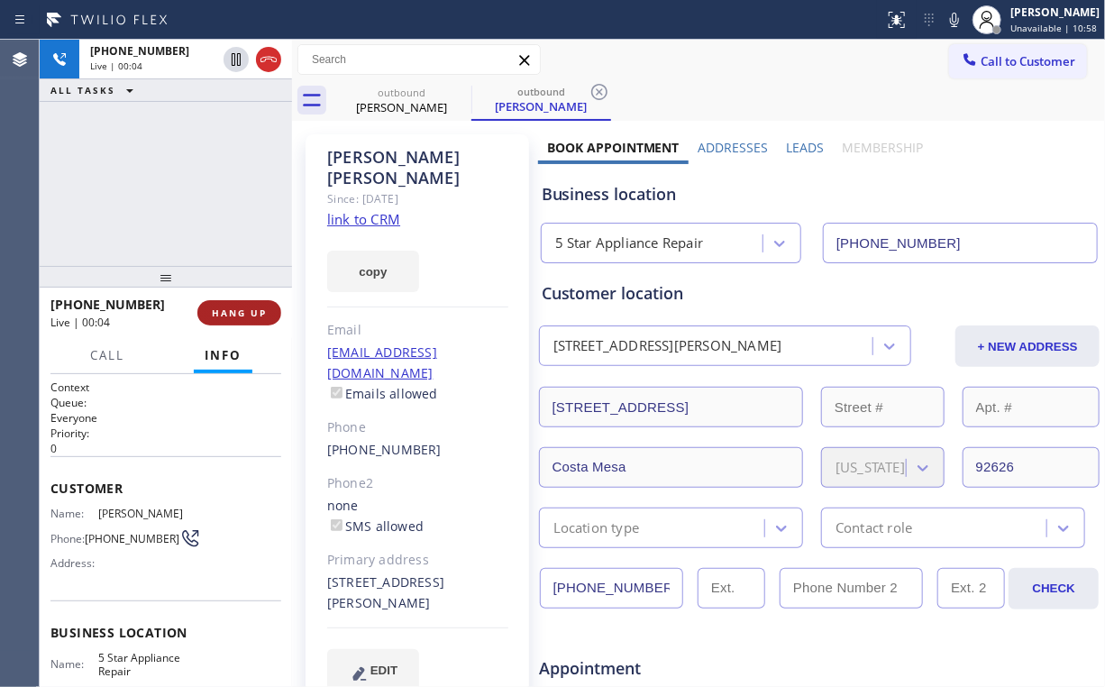
click at [260, 314] on span "HANG UP" at bounding box center [239, 312] width 55 height 13
click at [259, 314] on span "HANG UP" at bounding box center [239, 312] width 55 height 13
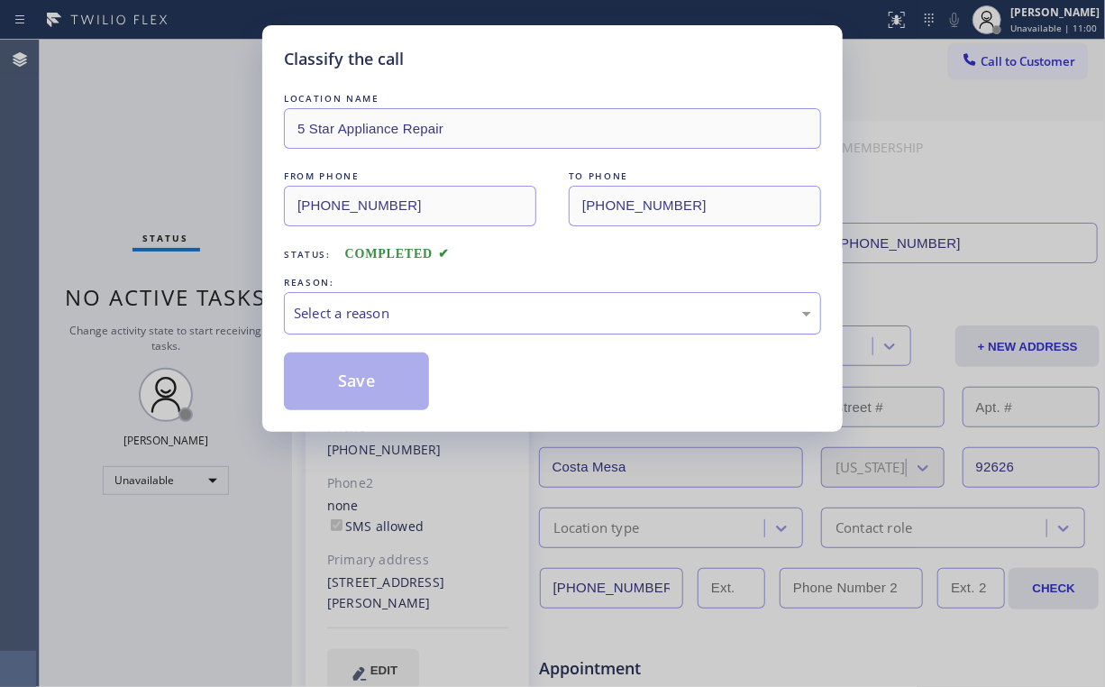
drag, startPoint x: 339, startPoint y: 313, endPoint x: 341, endPoint y: 324, distance: 11.0
click at [340, 313] on div "Select a reason" at bounding box center [552, 313] width 517 height 21
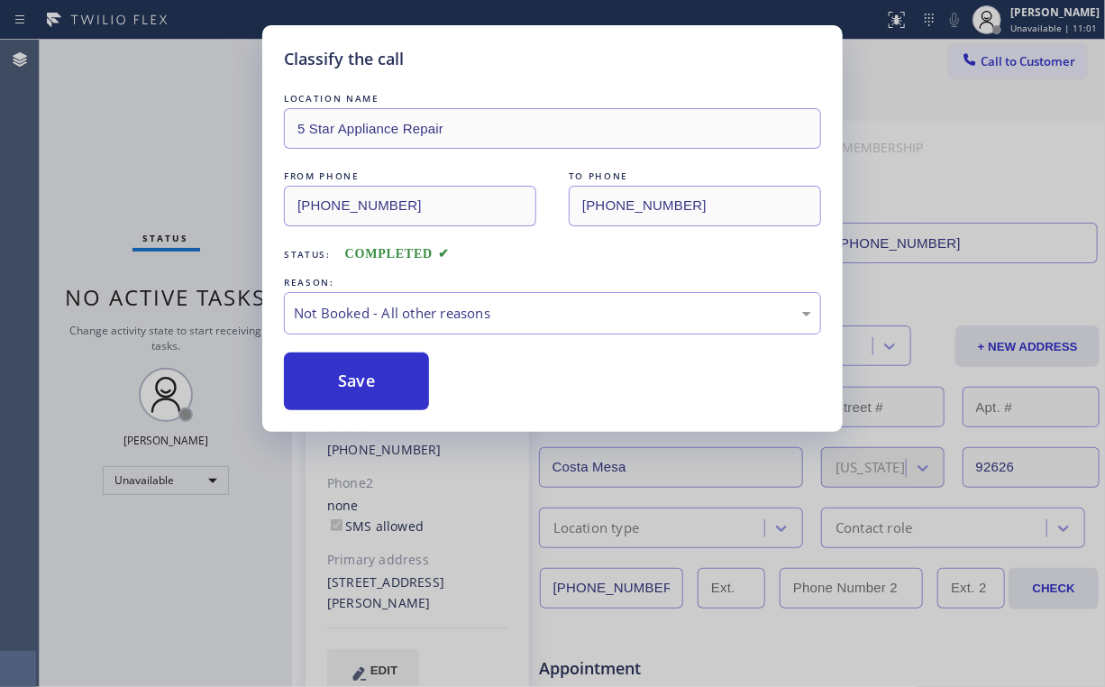
drag, startPoint x: 355, startPoint y: 383, endPoint x: 218, endPoint y: 167, distance: 256.1
click at [357, 381] on button "Save" at bounding box center [356, 381] width 145 height 58
click at [188, 134] on div "Classify the call LOCATION NAME 5 Star Appliance Repair FROM PHONE (855) 731-49…" at bounding box center [552, 343] width 1105 height 687
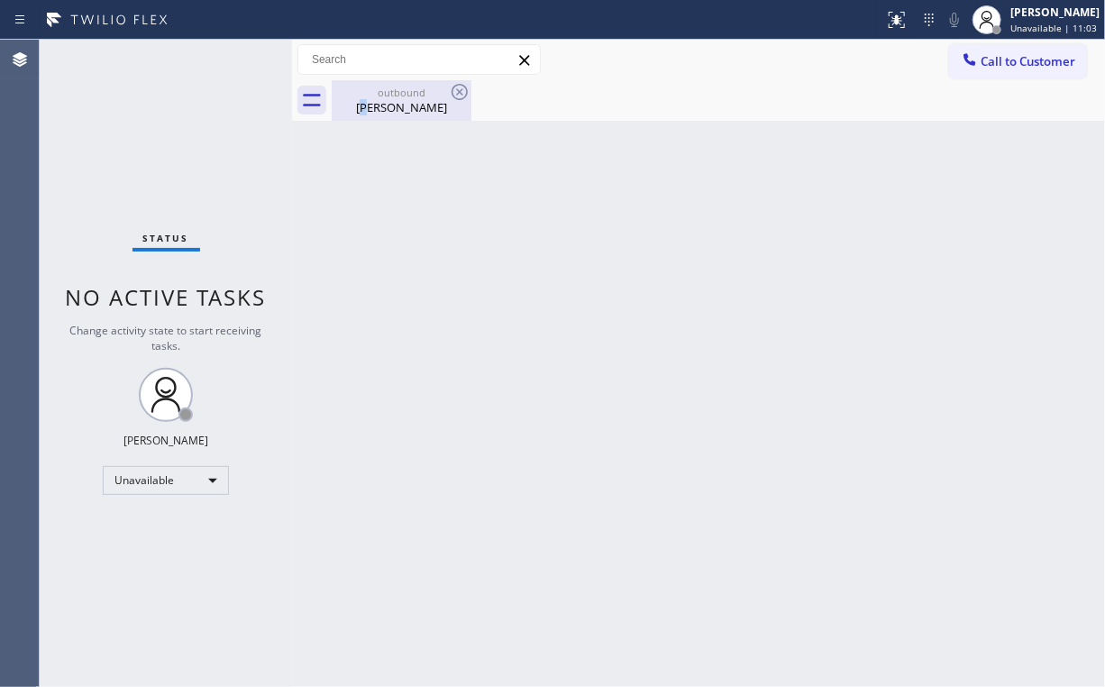
drag, startPoint x: 375, startPoint y: 105, endPoint x: 424, endPoint y: 95, distance: 49.7
click at [380, 105] on div "Hugo Bautista" at bounding box center [402, 107] width 136 height 16
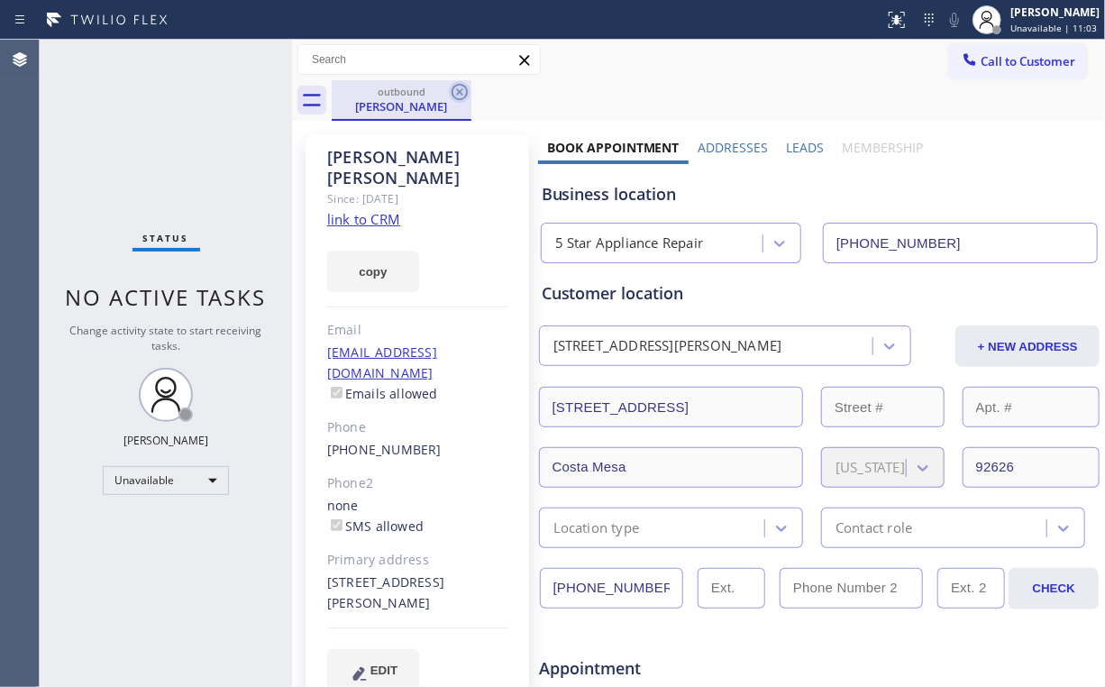
click at [452, 90] on icon at bounding box center [460, 92] width 22 height 22
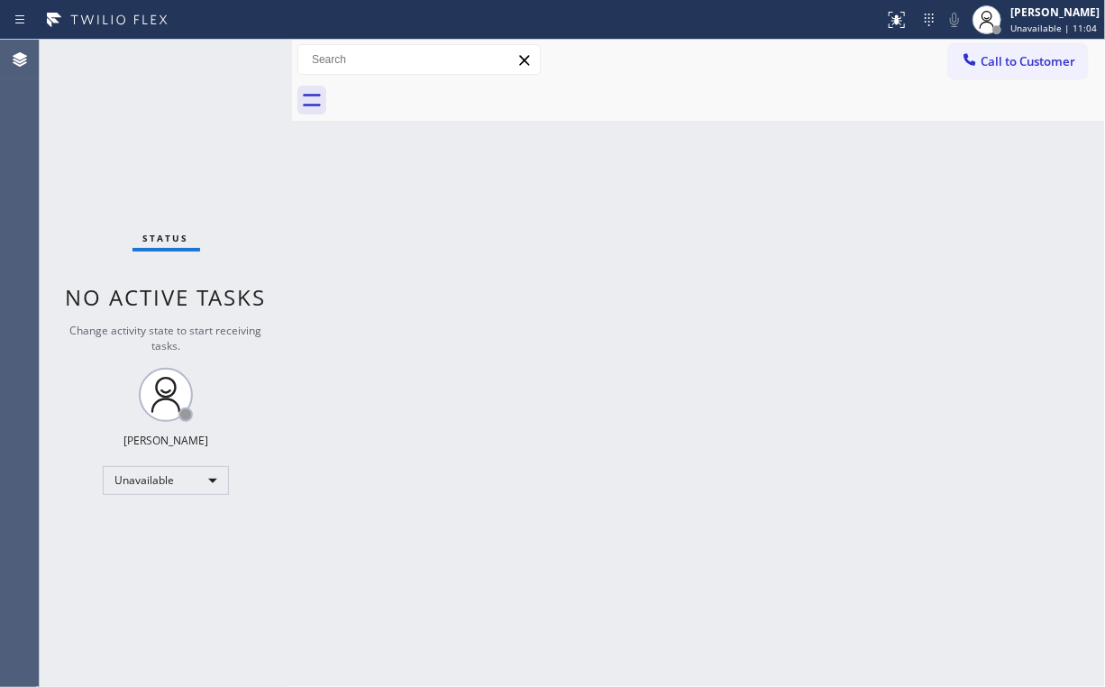
drag, startPoint x: 177, startPoint y: 33, endPoint x: 191, endPoint y: 4, distance: 33.1
click at [177, 32] on div "Status report No issues detected If you experience an issue, please download th…" at bounding box center [552, 20] width 1105 height 40
drag, startPoint x: 1008, startPoint y: 60, endPoint x: 995, endPoint y: 69, distance: 15.0
click at [1006, 60] on span "Call to Customer" at bounding box center [1028, 61] width 95 height 16
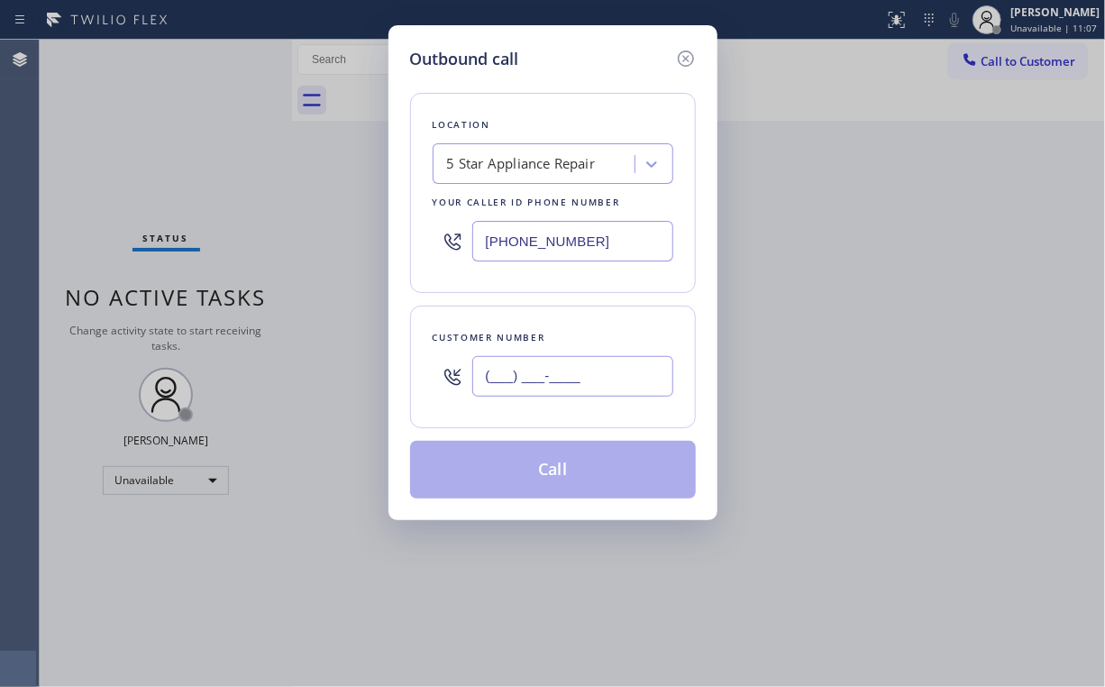
click at [618, 367] on input "(___) ___-____" at bounding box center [572, 376] width 201 height 41
paste input "561) 859-7504"
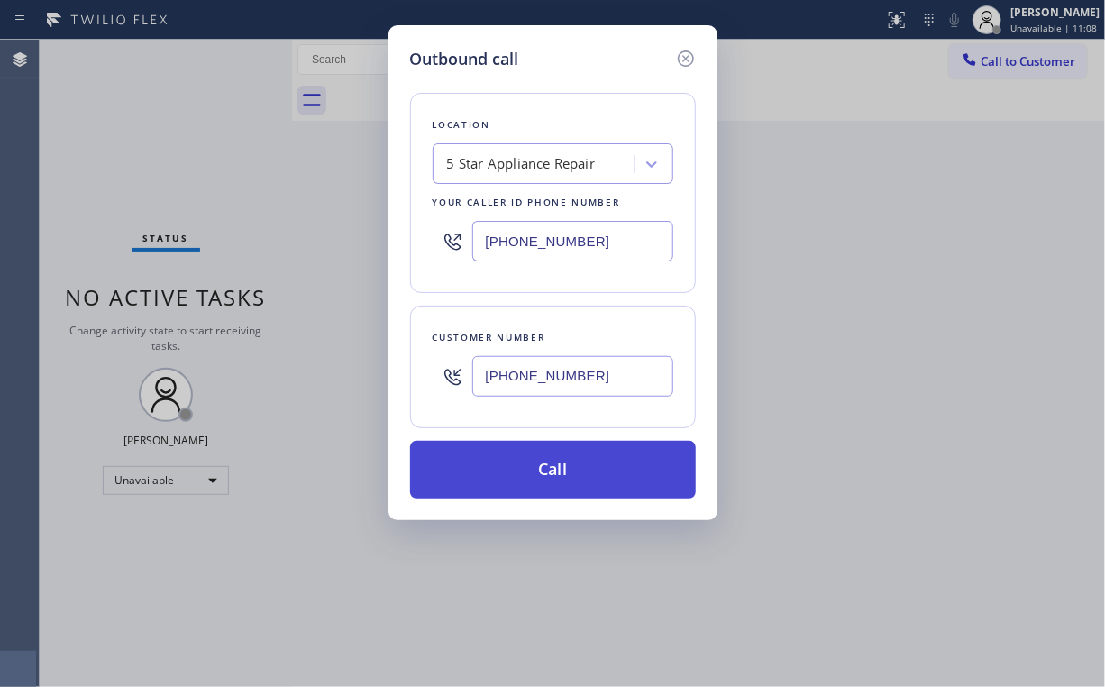
type input "(561) 859-7504"
click at [501, 454] on button "Call" at bounding box center [553, 470] width 286 height 58
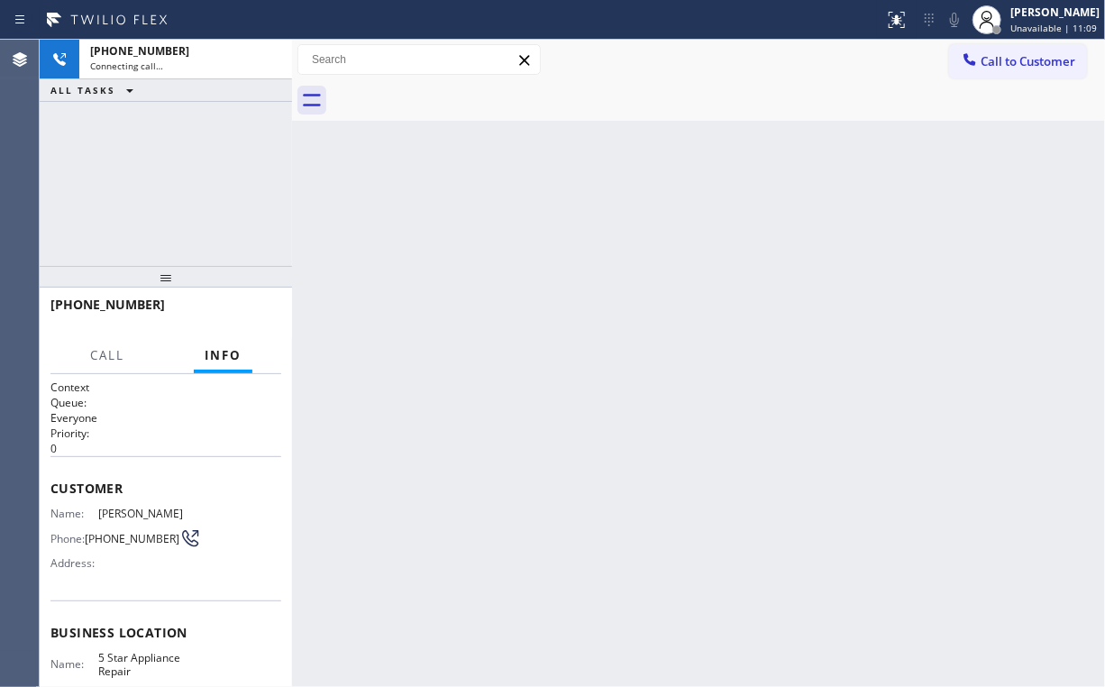
click at [194, 177] on div "+15618597504 Connecting call… ALL TASKS ALL TASKS ACTIVE TASKS TASKS IN WRAP UP" at bounding box center [166, 153] width 252 height 226
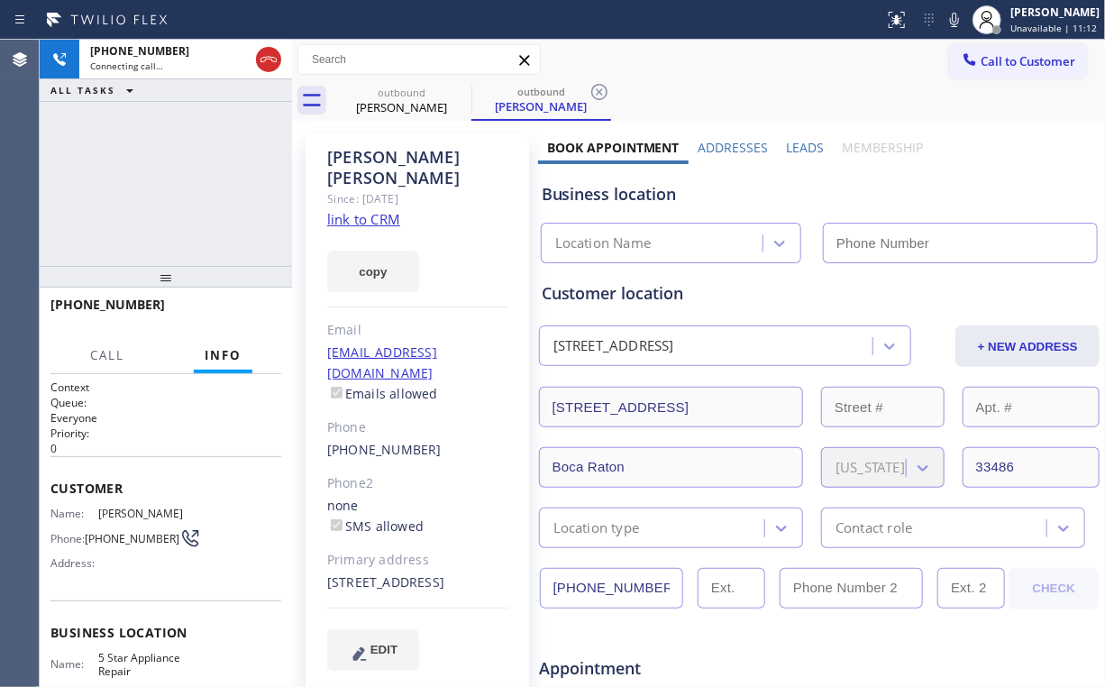
type input "[PHONE_NUMBER]"
click at [180, 180] on div "+15618597504 Connecting call… ALL TASKS ALL TASKS ACTIVE TASKS TASKS IN WRAP UP" at bounding box center [166, 153] width 252 height 226
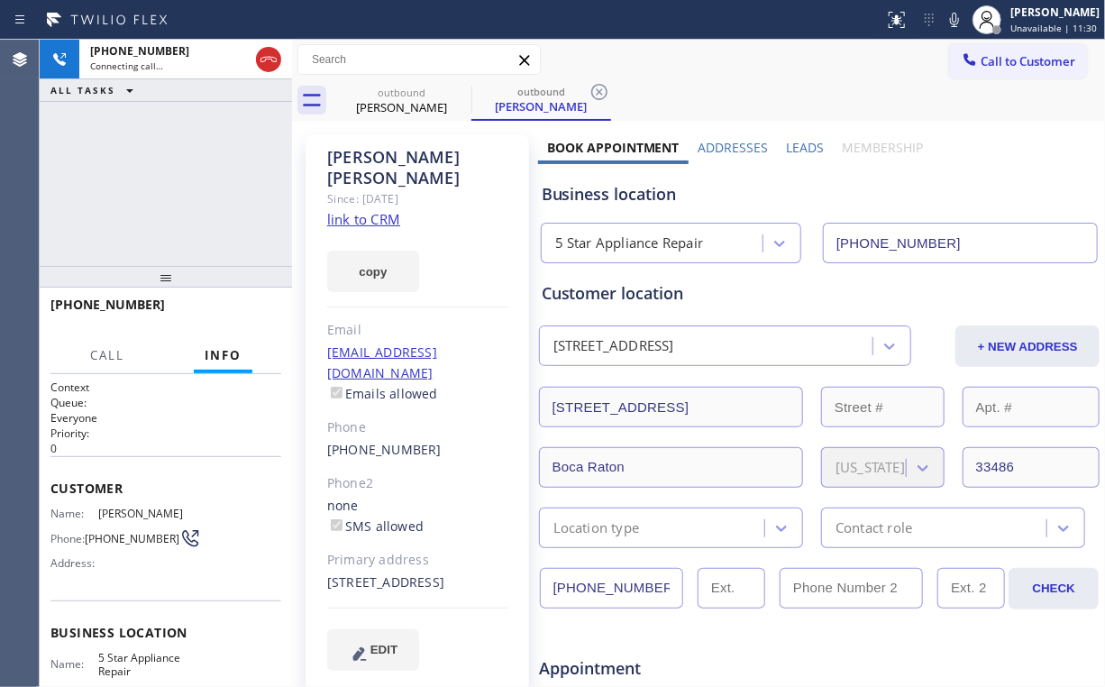
click at [180, 180] on div "+15618597504 Connecting call… ALL TASKS ALL TASKS ACTIVE TASKS TASKS IN WRAP UP" at bounding box center [166, 153] width 252 height 226
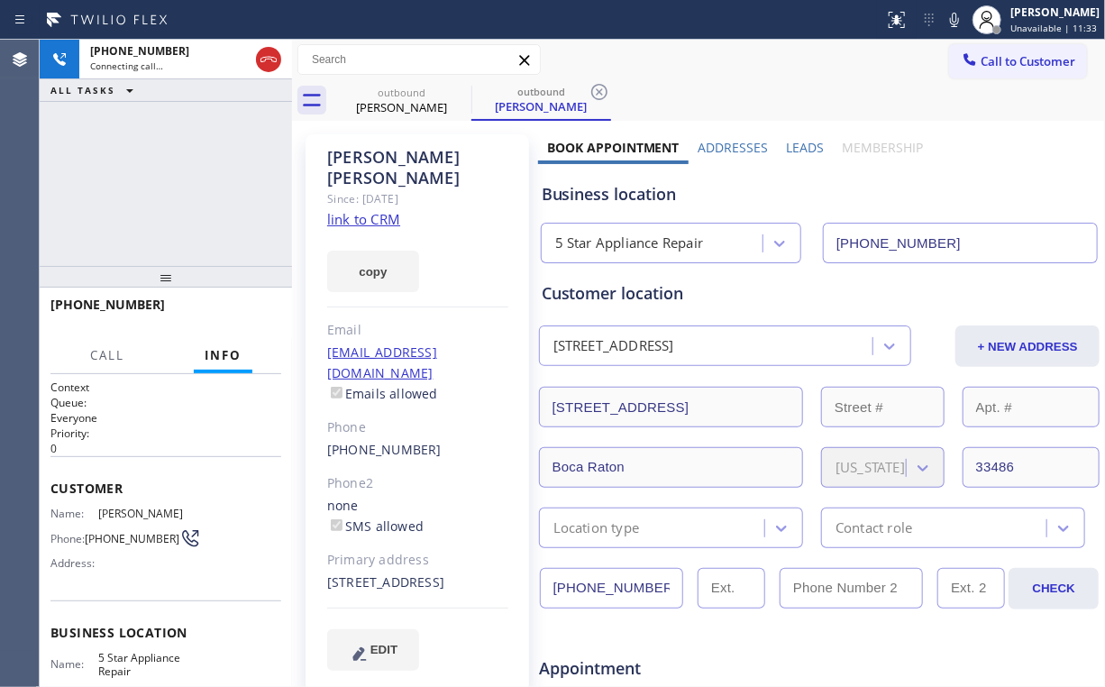
click at [180, 180] on div "+15618597504 Connecting call… ALL TASKS ALL TASKS ACTIVE TASKS TASKS IN WRAP UP" at bounding box center [166, 153] width 252 height 226
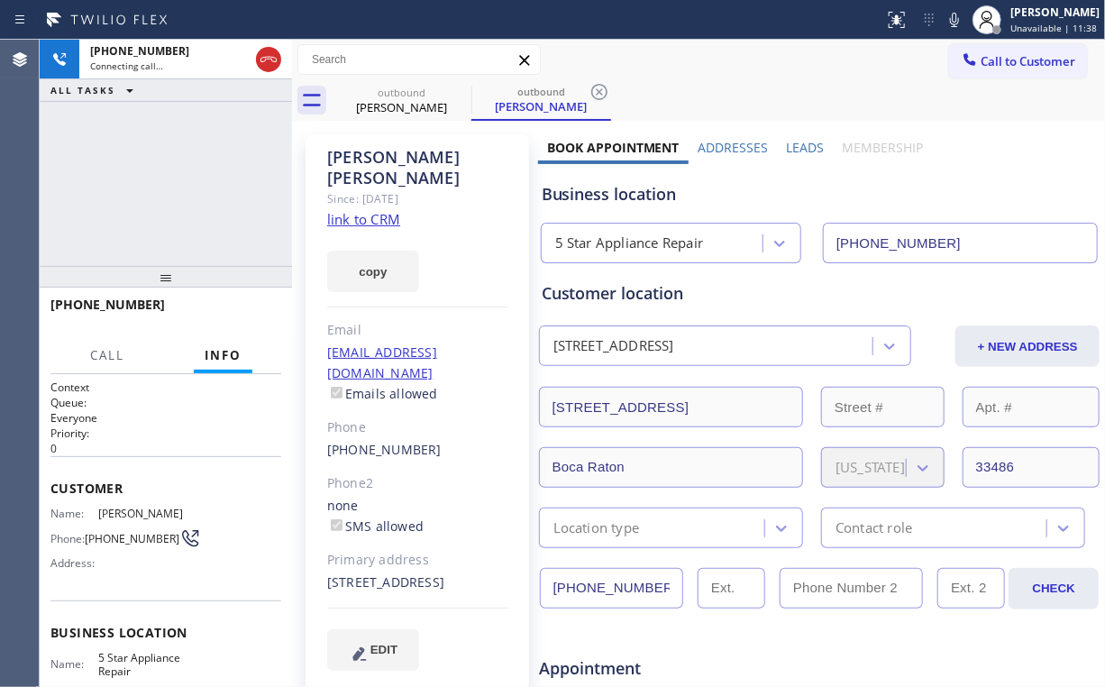
click at [180, 180] on div "+15618597504 Connecting call… ALL TASKS ALL TASKS ACTIVE TASKS TASKS IN WRAP UP" at bounding box center [166, 153] width 252 height 226
click at [180, 180] on div "+15618597504 Live | 00:00 ALL TASKS ALL TASKS ACTIVE TASKS TASKS IN WRAP UP" at bounding box center [166, 153] width 252 height 226
click at [180, 180] on div "+15618597504 Live | 00:01 ALL TASKS ALL TASKS ACTIVE TASKS TASKS IN WRAP UP" at bounding box center [166, 153] width 252 height 226
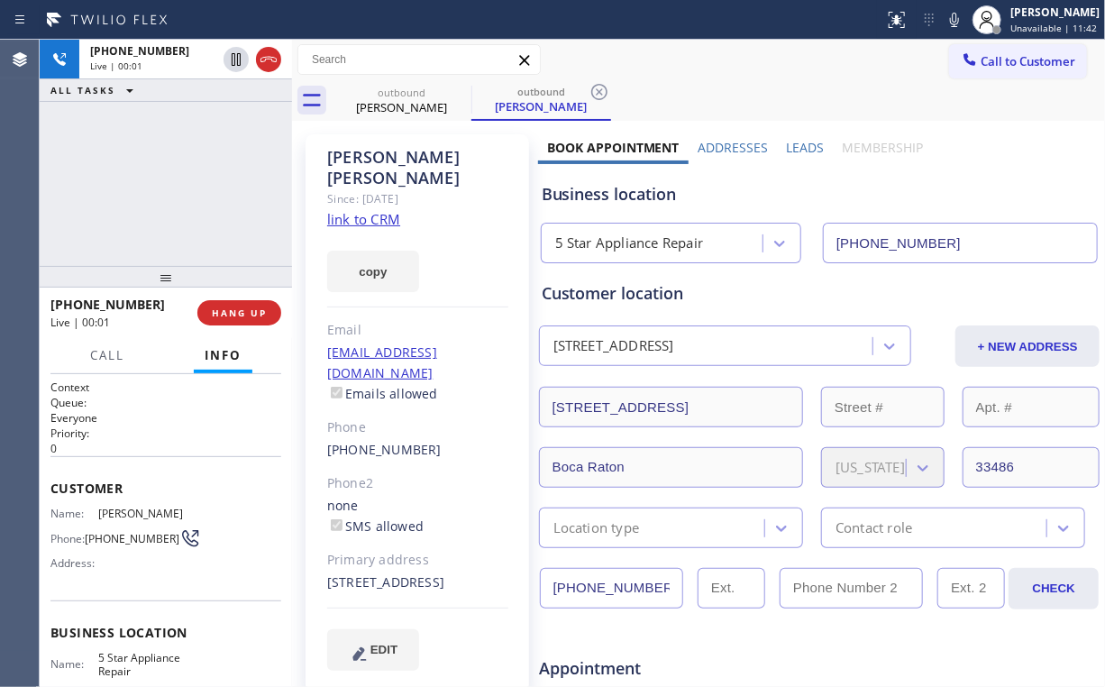
click at [180, 180] on div "+15618597504 Live | 00:01 ALL TASKS ALL TASKS ACTIVE TASKS TASKS IN WRAP UP" at bounding box center [166, 153] width 252 height 226
click at [180, 180] on div "+15618597504 Live | 00:03 ALL TASKS ALL TASKS ACTIVE TASKS TASKS IN WRAP UP" at bounding box center [166, 153] width 252 height 226
click at [180, 180] on div "+15618597504 Live | 00:04 ALL TASKS ALL TASKS ACTIVE TASKS TASKS IN WRAP UP" at bounding box center [166, 153] width 252 height 226
click at [180, 181] on div "+15618597504 Live | 00:05 ALL TASKS ALL TASKS ACTIVE TASKS TASKS IN WRAP UP" at bounding box center [166, 153] width 252 height 226
click at [246, 316] on span "HANG UP" at bounding box center [239, 312] width 55 height 13
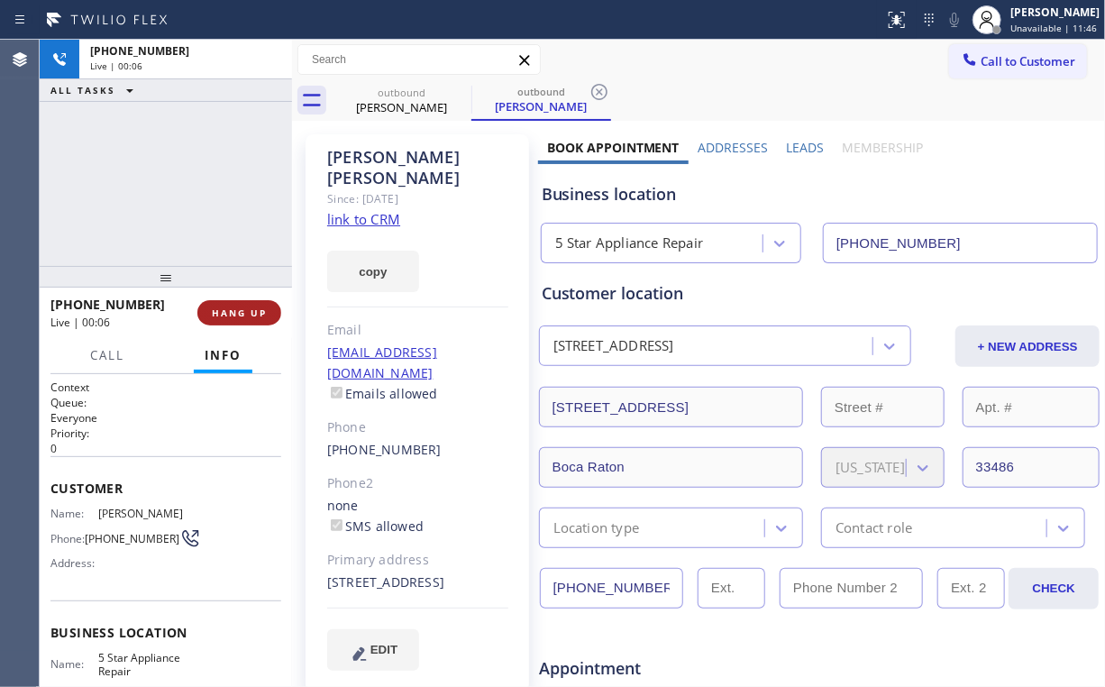
click at [254, 317] on span "HANG UP" at bounding box center [239, 312] width 55 height 13
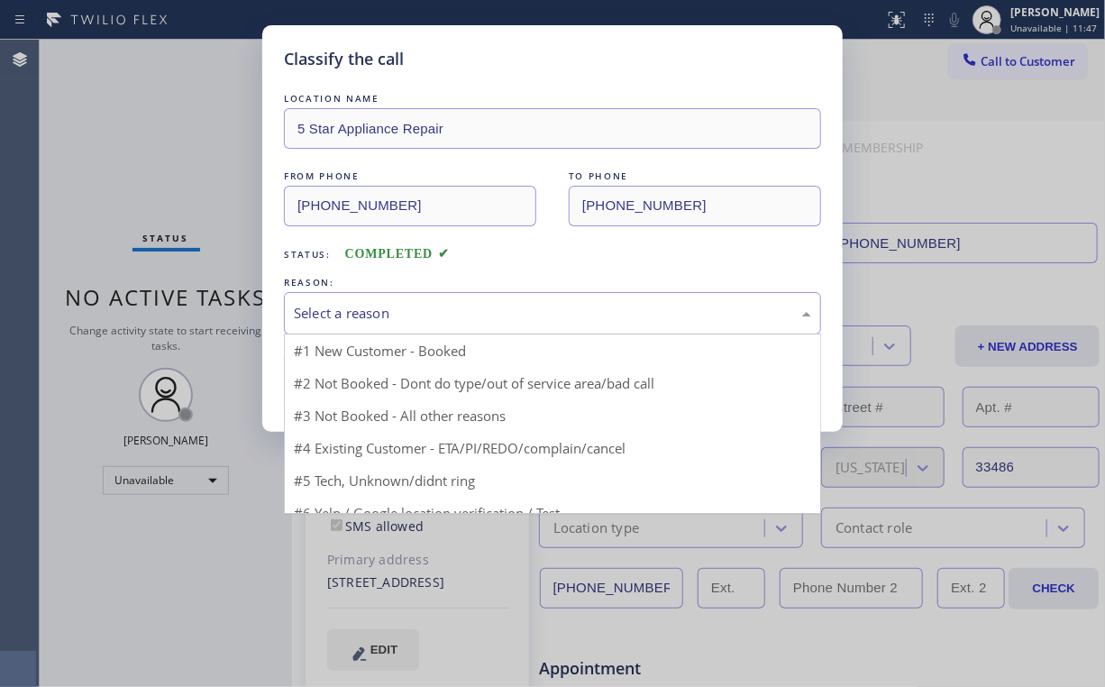
click at [353, 303] on div "Select a reason" at bounding box center [552, 313] width 517 height 21
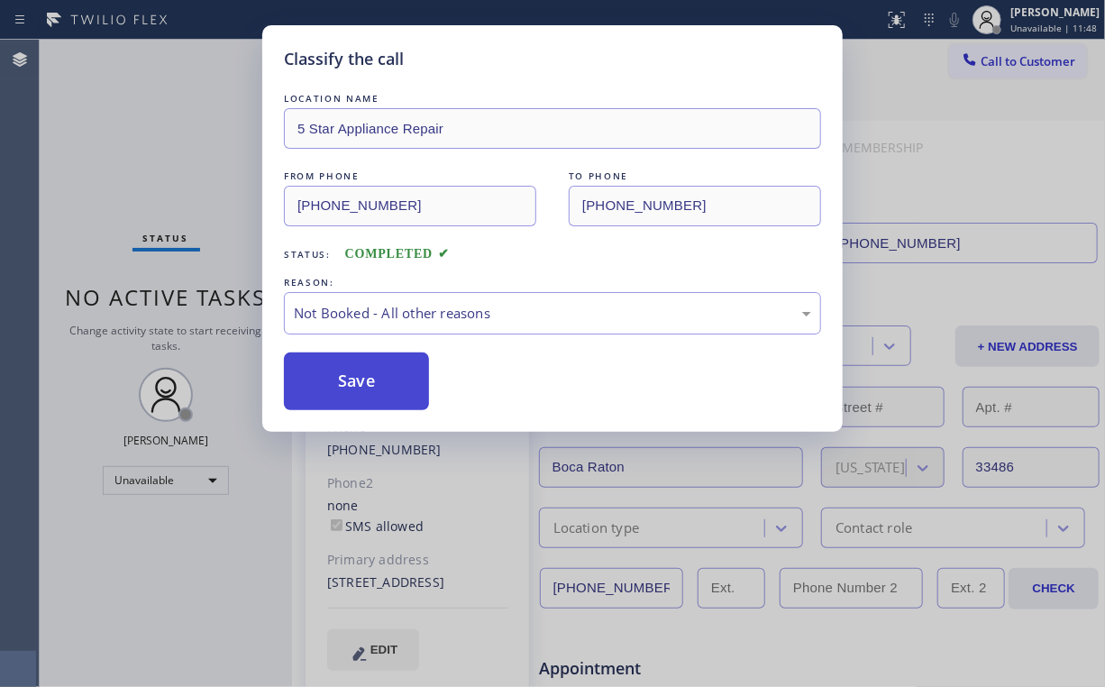
drag, startPoint x: 360, startPoint y: 385, endPoint x: 352, endPoint y: 353, distance: 32.6
click at [361, 383] on button "Save" at bounding box center [356, 381] width 145 height 58
click at [179, 137] on div "Classify the call LOCATION NAME 5 Star Appliance Repair FROM PHONE (855) 731-49…" at bounding box center [552, 343] width 1105 height 687
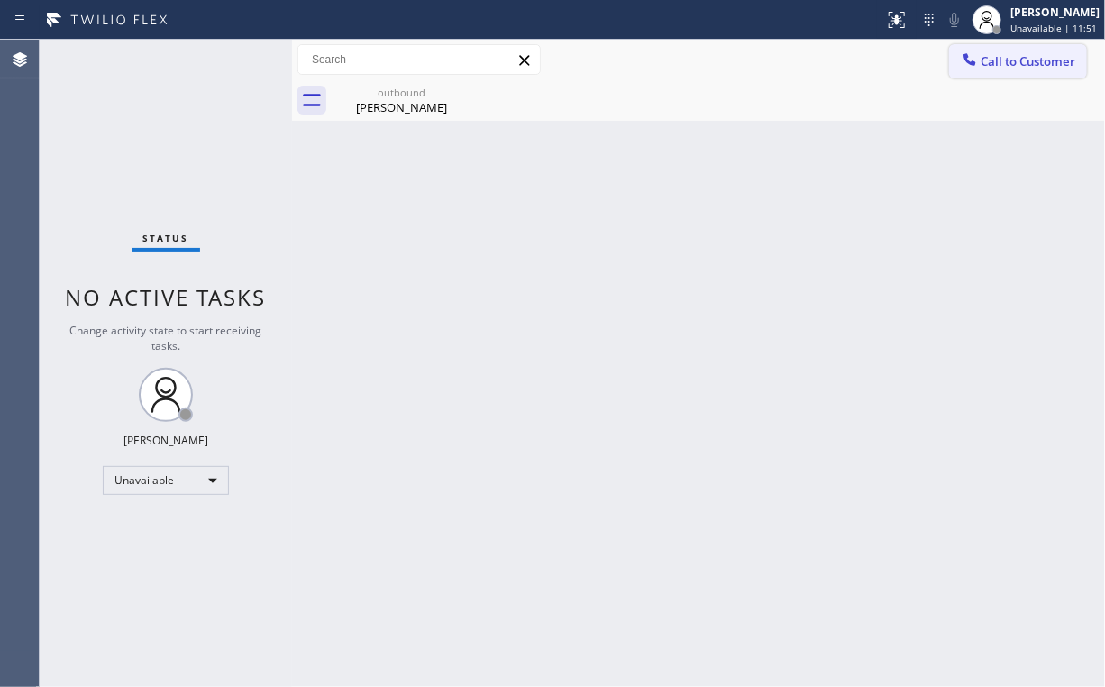
click at [1027, 59] on span "Call to Customer" at bounding box center [1028, 61] width 95 height 16
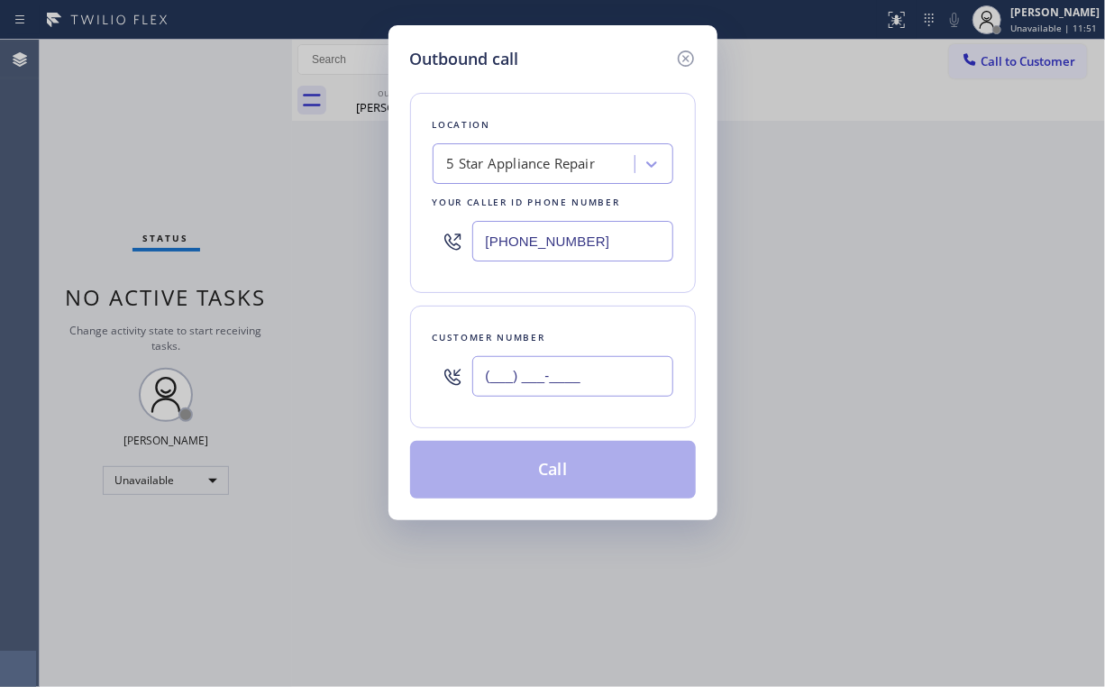
click at [549, 380] on input "(___) ___-____" at bounding box center [572, 376] width 201 height 41
paste input "480) 258-9267"
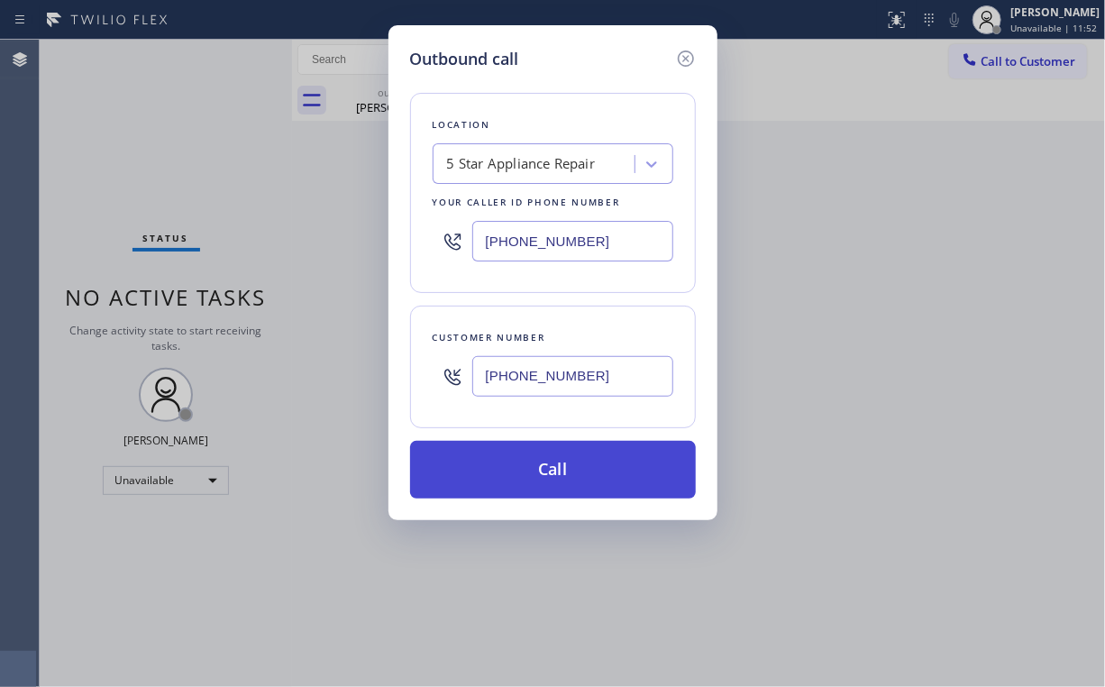
type input "(480) 258-9267"
drag, startPoint x: 546, startPoint y: 478, endPoint x: 457, endPoint y: 643, distance: 187.6
click at [545, 479] on button "Call" at bounding box center [553, 470] width 286 height 58
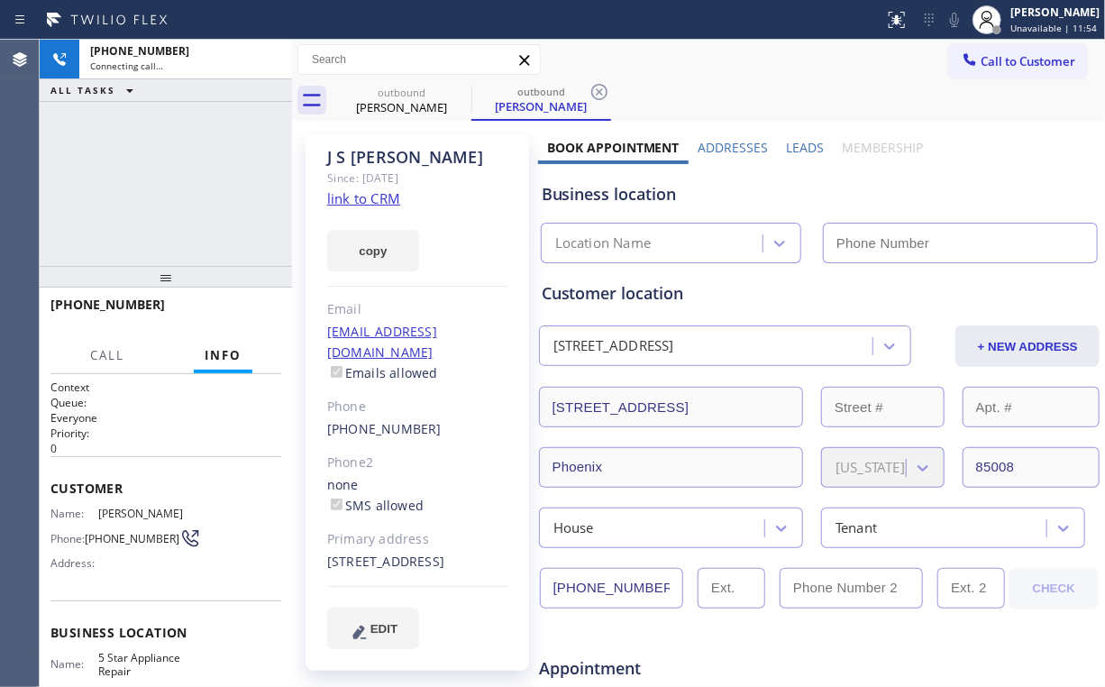
click at [147, 173] on div "+14802589267 Connecting call… ALL TASKS ALL TASKS ACTIVE TASKS TASKS IN WRAP UP" at bounding box center [166, 153] width 252 height 226
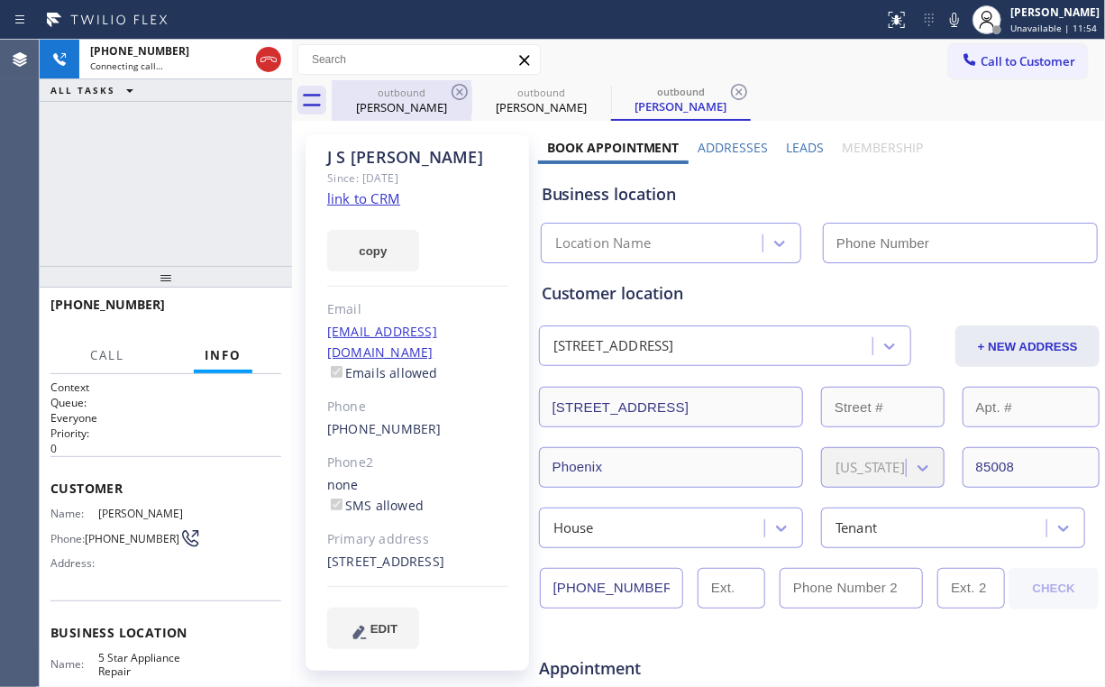
click at [418, 99] on div "Linda Murray" at bounding box center [402, 107] width 136 height 16
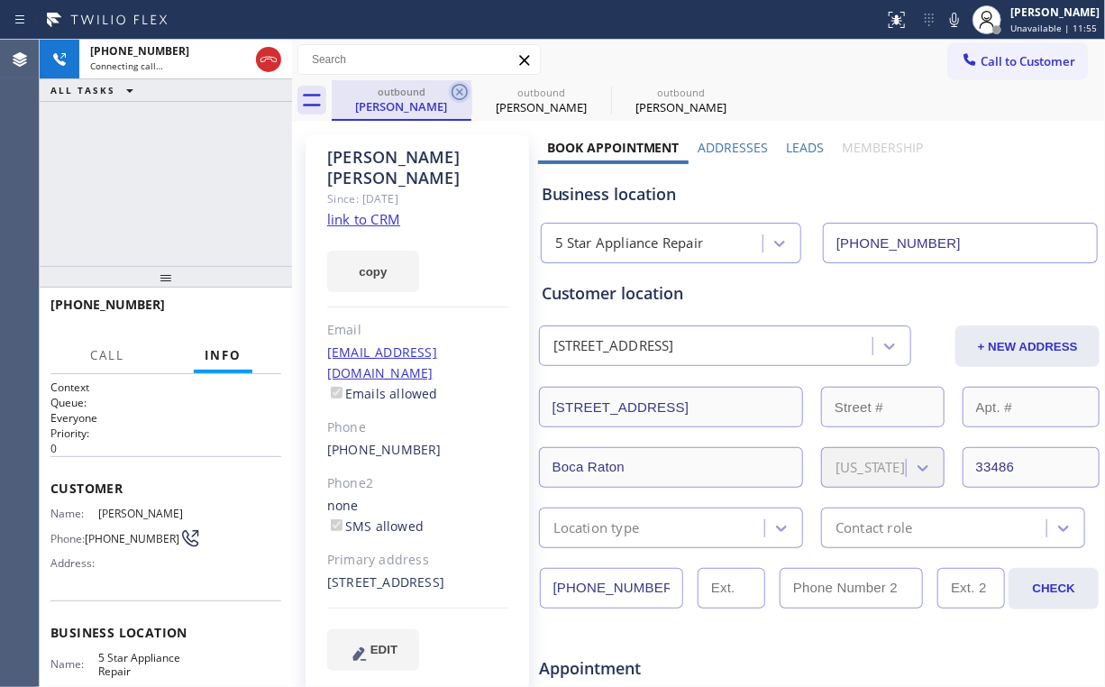
click at [465, 89] on icon at bounding box center [460, 92] width 22 height 22
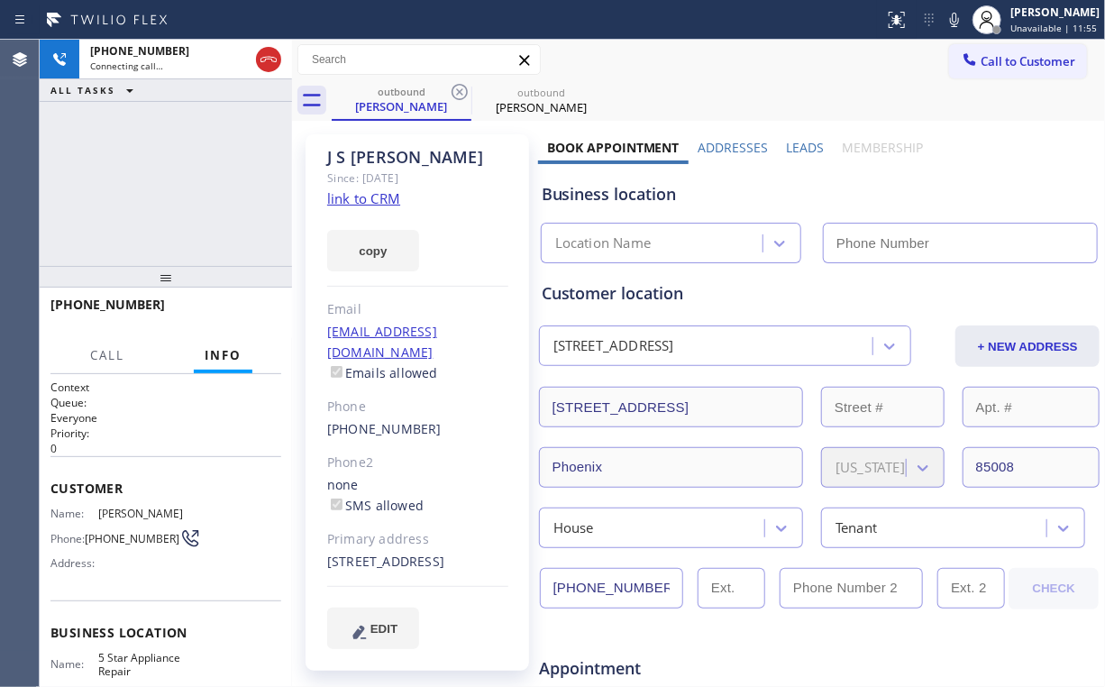
type input "[PHONE_NUMBER]"
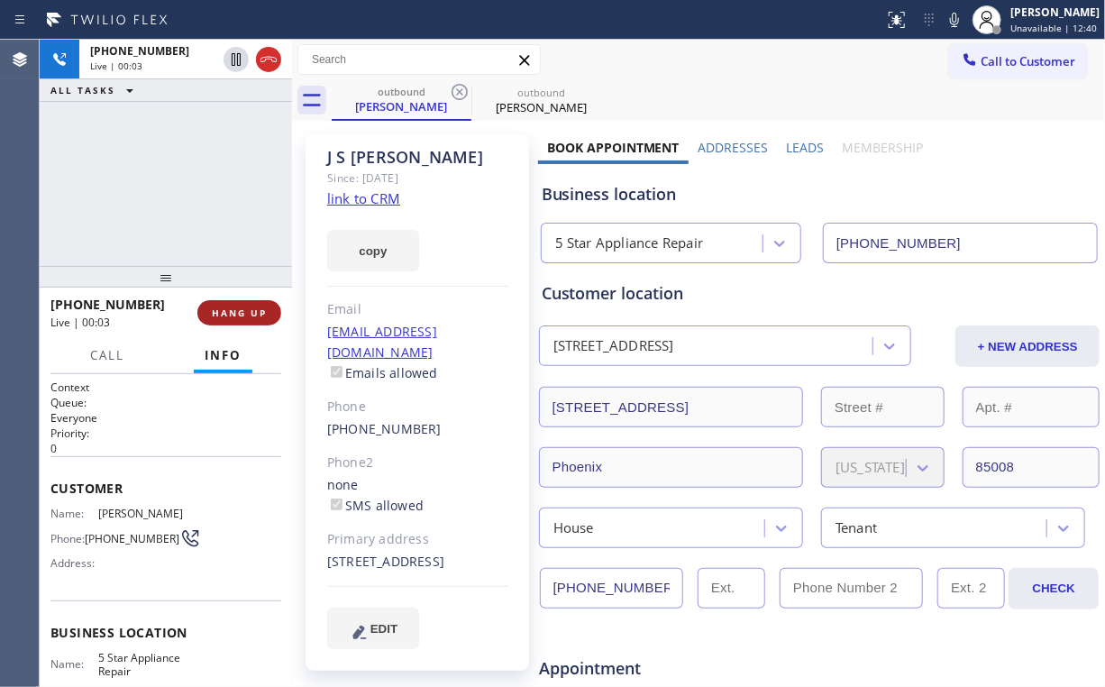
drag, startPoint x: 166, startPoint y: 189, endPoint x: 270, endPoint y: 317, distance: 164.7
click at [166, 191] on div "+14802589267 Live | 00:03 ALL TASKS ALL TASKS ACTIVE TASKS TASKS IN WRAP UP" at bounding box center [166, 153] width 252 height 226
click at [242, 306] on span "HANG UP" at bounding box center [239, 312] width 55 height 13
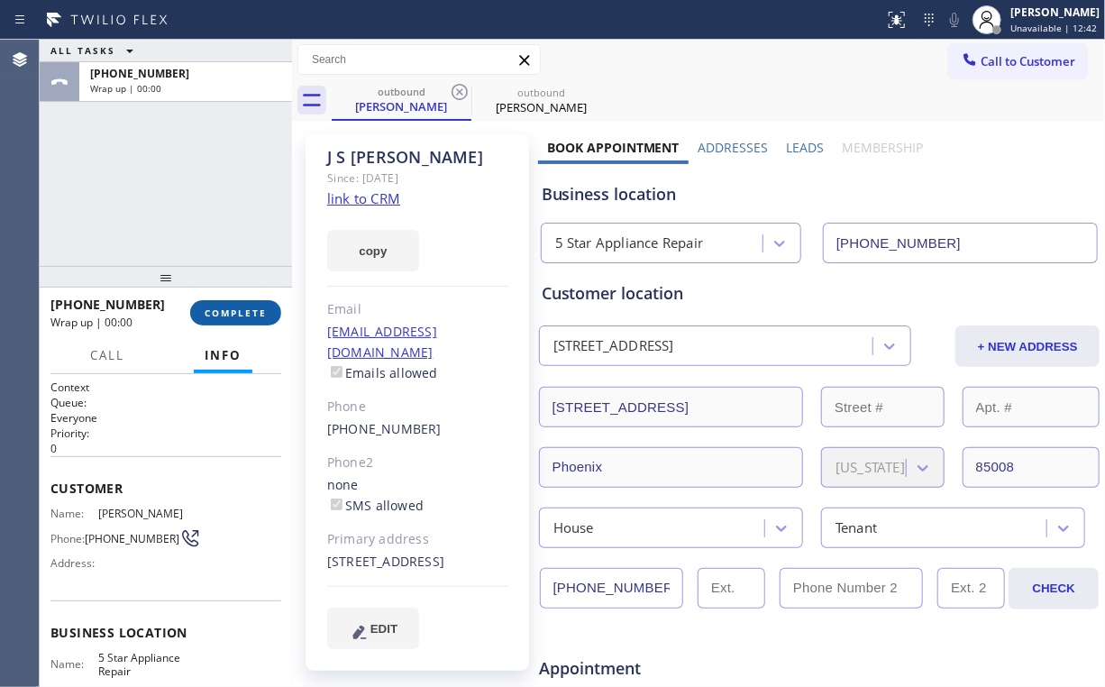
click at [242, 316] on span "COMPLETE" at bounding box center [236, 312] width 62 height 13
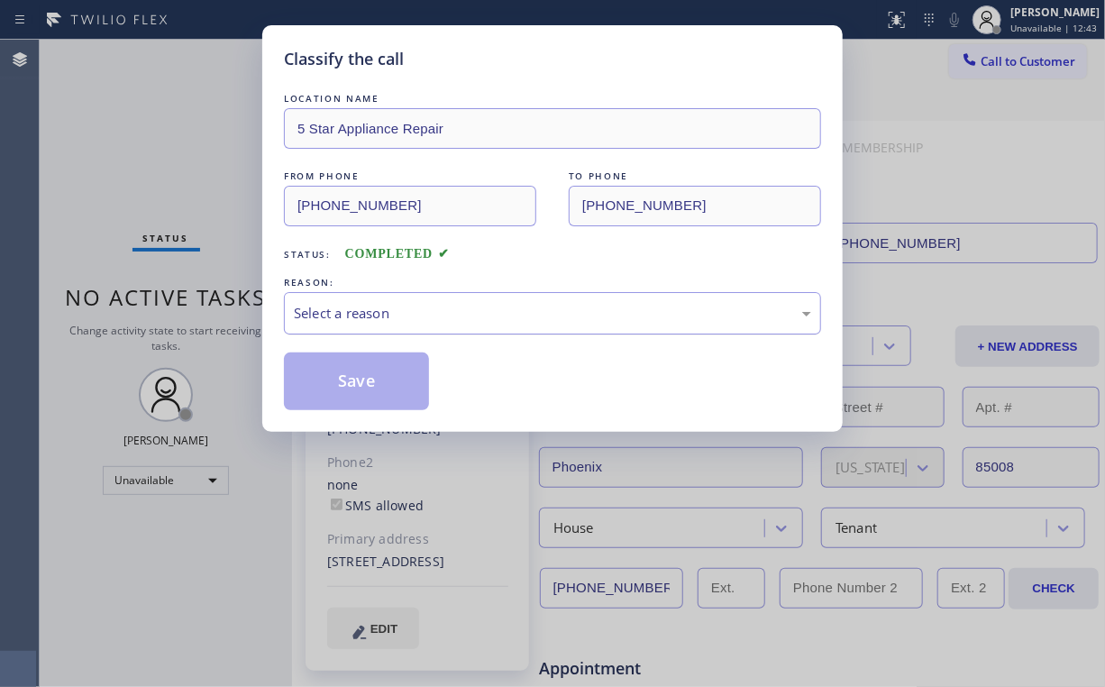
click at [334, 314] on div "Select a reason" at bounding box center [552, 313] width 517 height 21
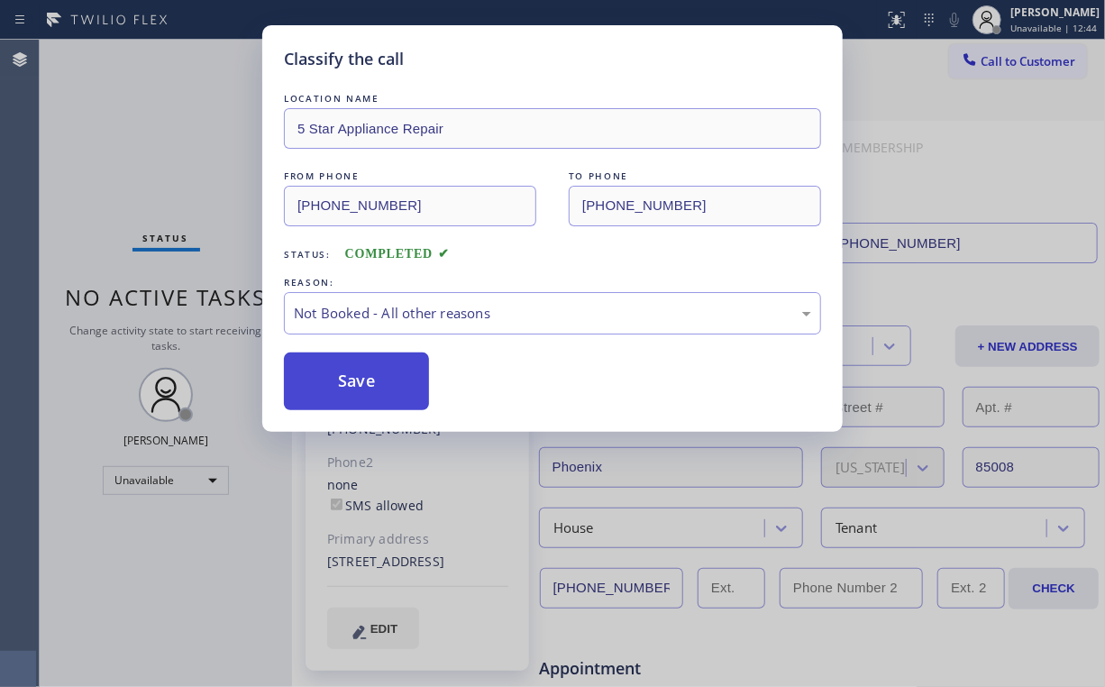
click at [354, 379] on button "Save" at bounding box center [356, 381] width 145 height 58
drag, startPoint x: 173, startPoint y: 188, endPoint x: 166, endPoint y: 159, distance: 29.7
click at [173, 185] on div "Classify the call LOCATION NAME 5 Star Appliance Repair FROM PHONE (855) 731-49…" at bounding box center [552, 343] width 1105 height 687
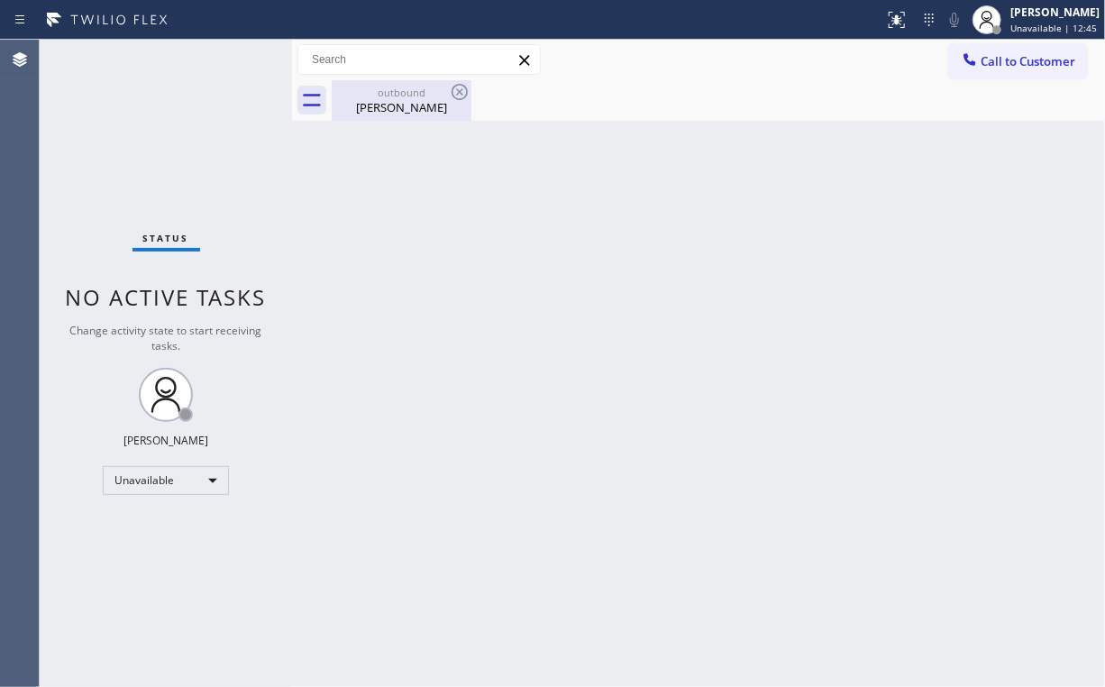
drag, startPoint x: 386, startPoint y: 102, endPoint x: 432, endPoint y: 103, distance: 46.0
click at [389, 103] on div "J S Bricker" at bounding box center [402, 107] width 136 height 16
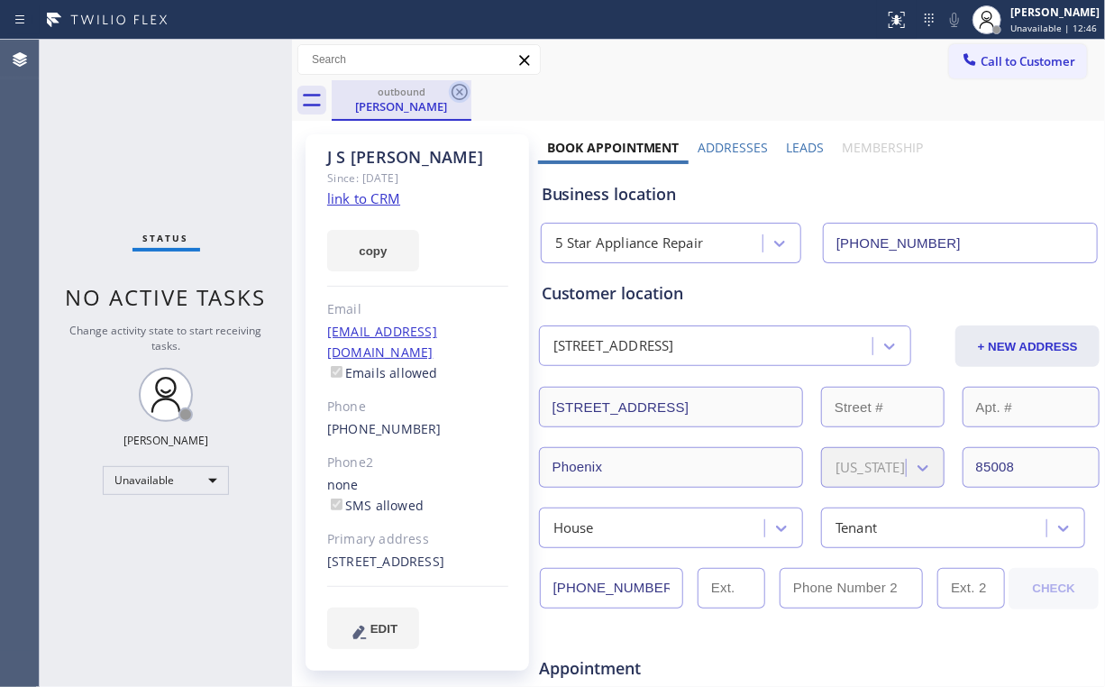
click at [453, 90] on icon at bounding box center [460, 92] width 16 height 16
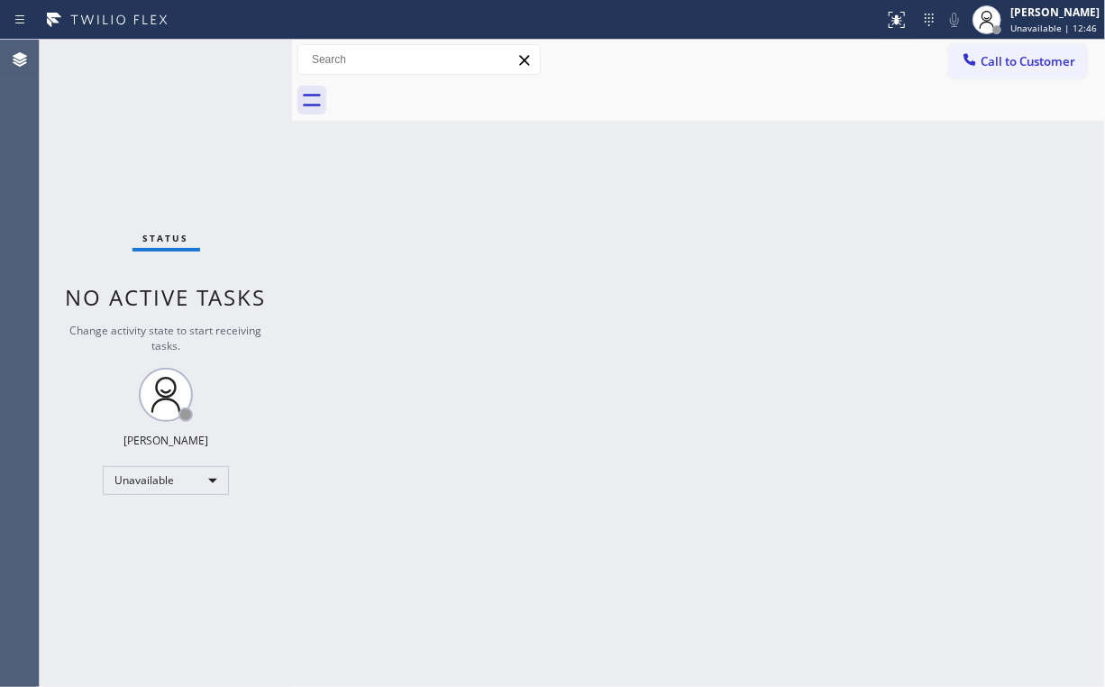
drag, startPoint x: 137, startPoint y: 94, endPoint x: 137, endPoint y: 72, distance: 21.6
click at [137, 90] on div "Status No active tasks Change activity state to start receiving tasks. [PERSON_…" at bounding box center [166, 363] width 252 height 647
click at [1011, 68] on span "Call to Customer" at bounding box center [1028, 61] width 95 height 16
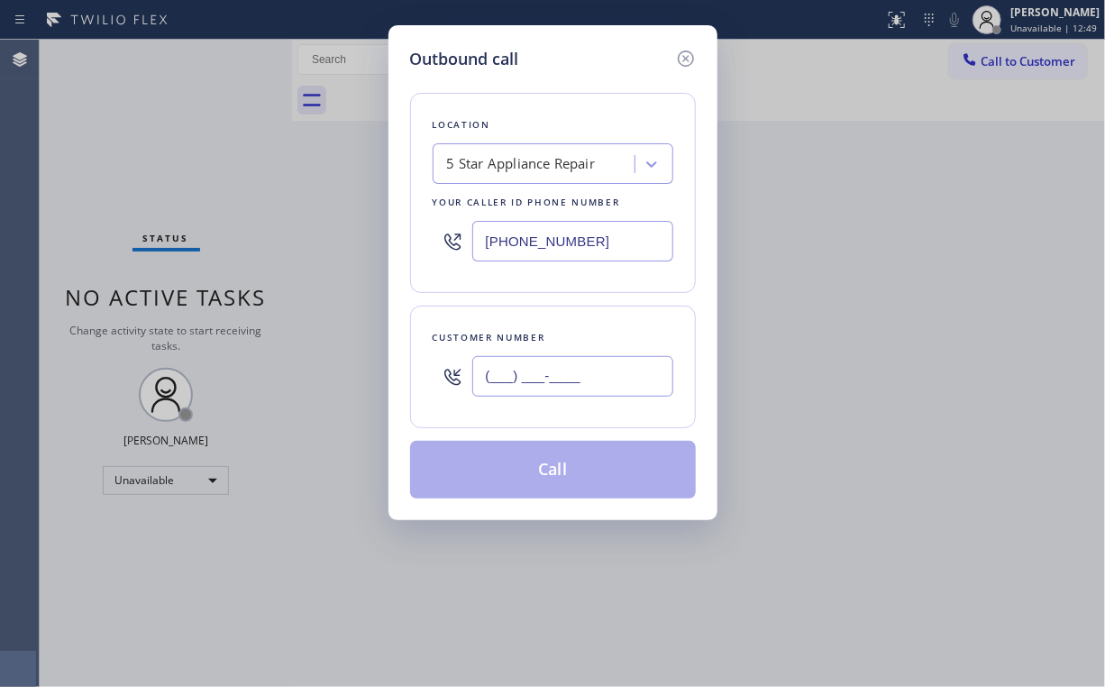
click at [620, 356] on input "(___) ___-____" at bounding box center [572, 376] width 201 height 41
paste input "626) 807-0561"
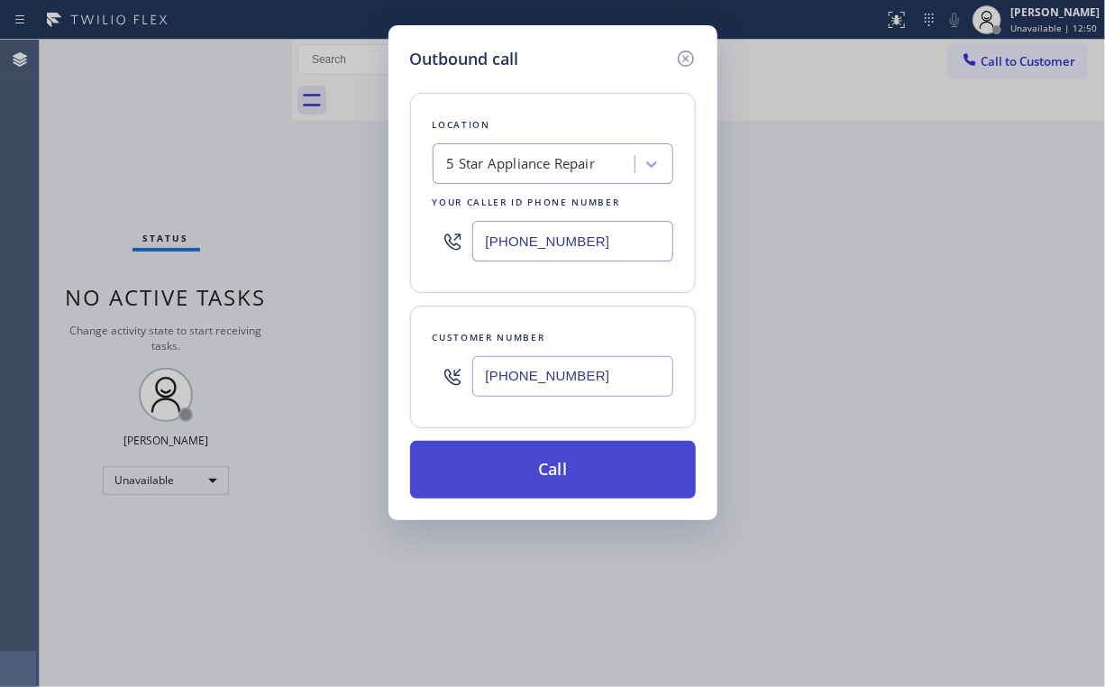
type input "(626) 807-0561"
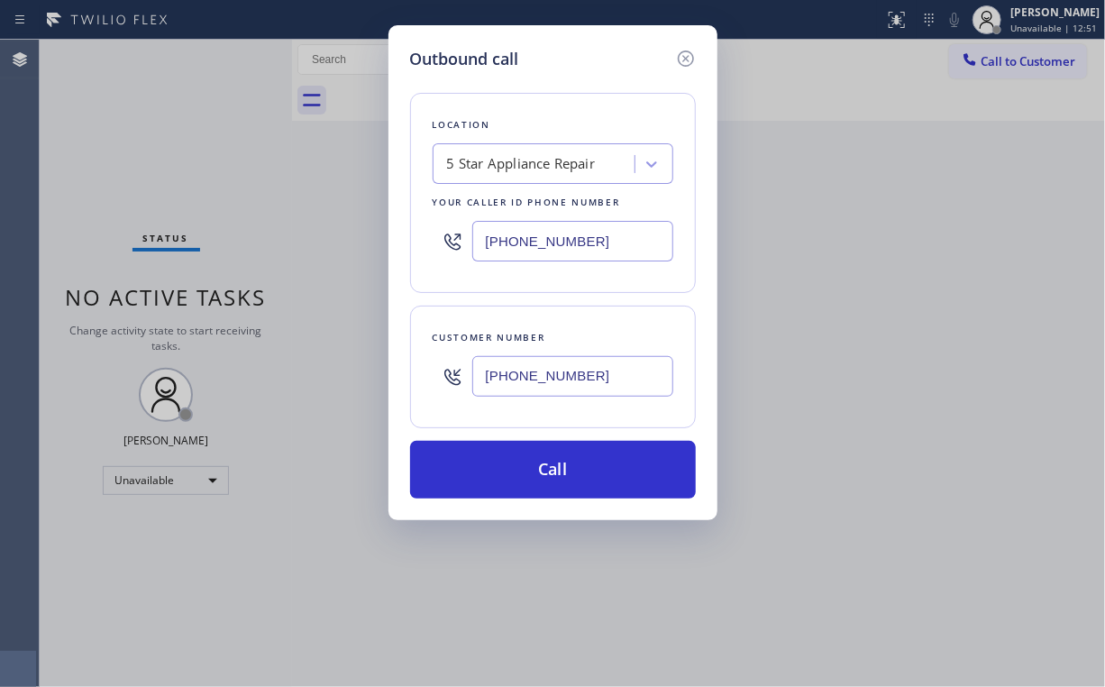
drag, startPoint x: 524, startPoint y: 472, endPoint x: 472, endPoint y: 669, distance: 203.1
click at [523, 472] on button "Call" at bounding box center [553, 470] width 286 height 58
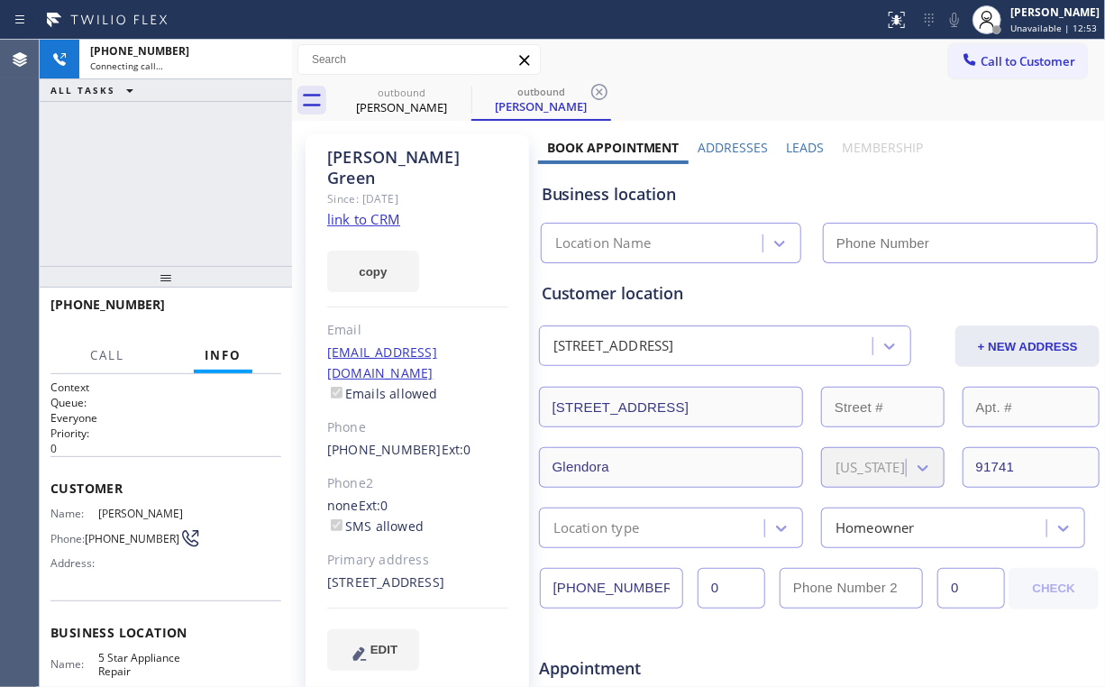
click at [176, 210] on div "+16268070561 Connecting call… ALL TASKS ALL TASKS ACTIVE TASKS TASKS IN WRAP UP" at bounding box center [166, 153] width 252 height 226
type input "[PHONE_NUMBER]"
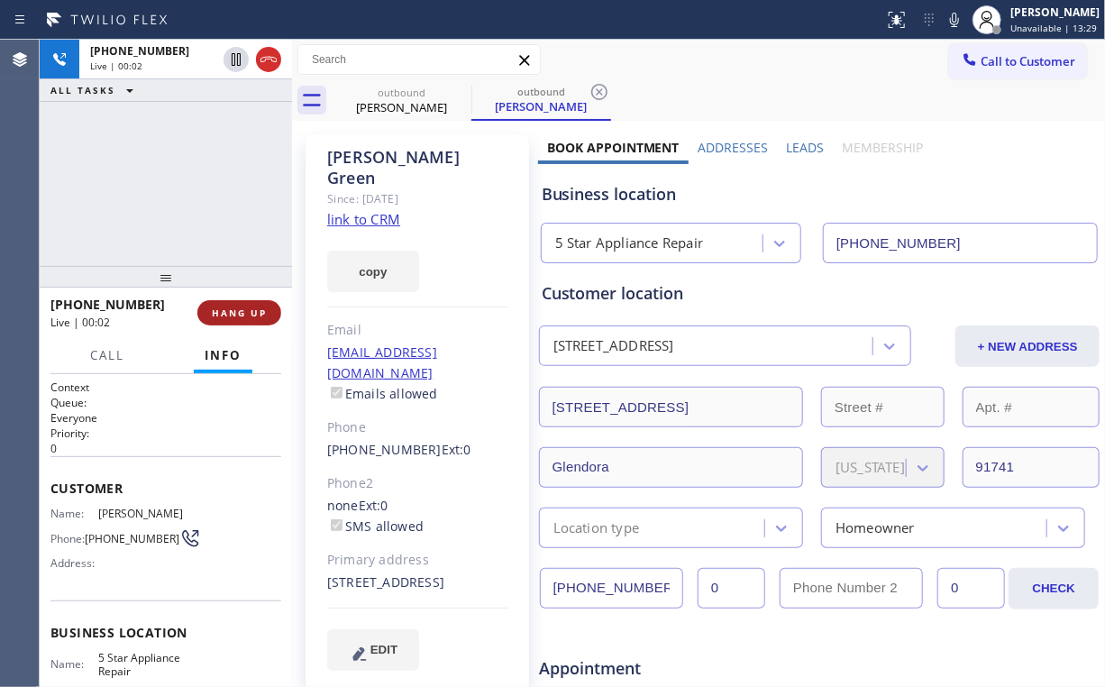
click at [234, 314] on span "HANG UP" at bounding box center [239, 312] width 55 height 13
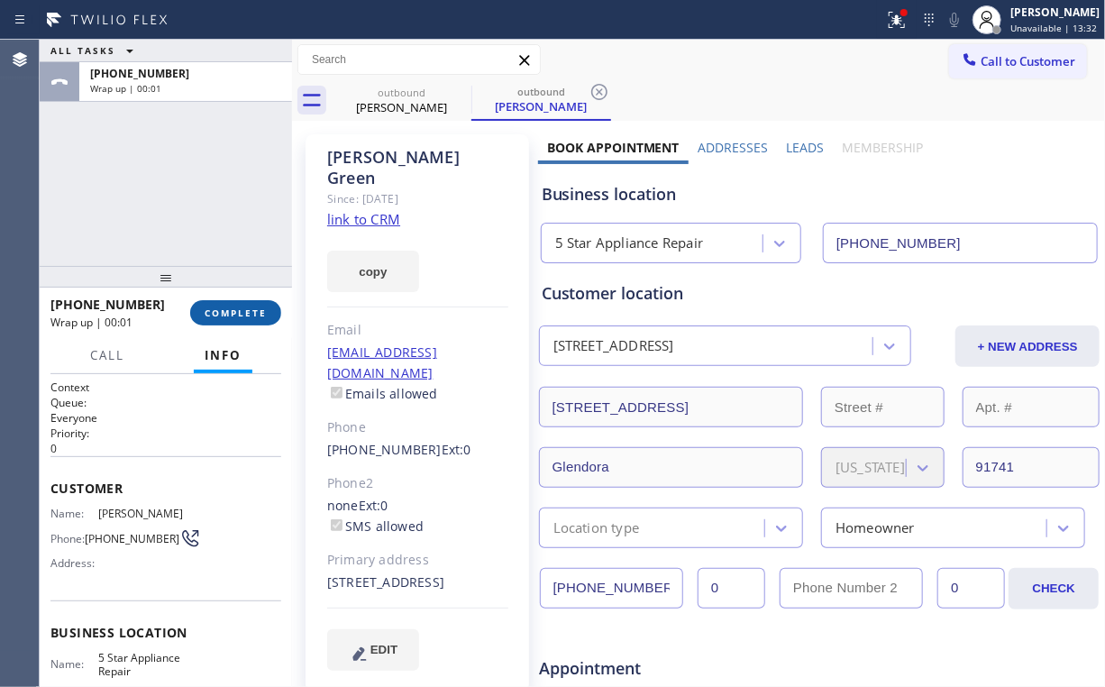
click at [261, 310] on span "COMPLETE" at bounding box center [236, 312] width 62 height 13
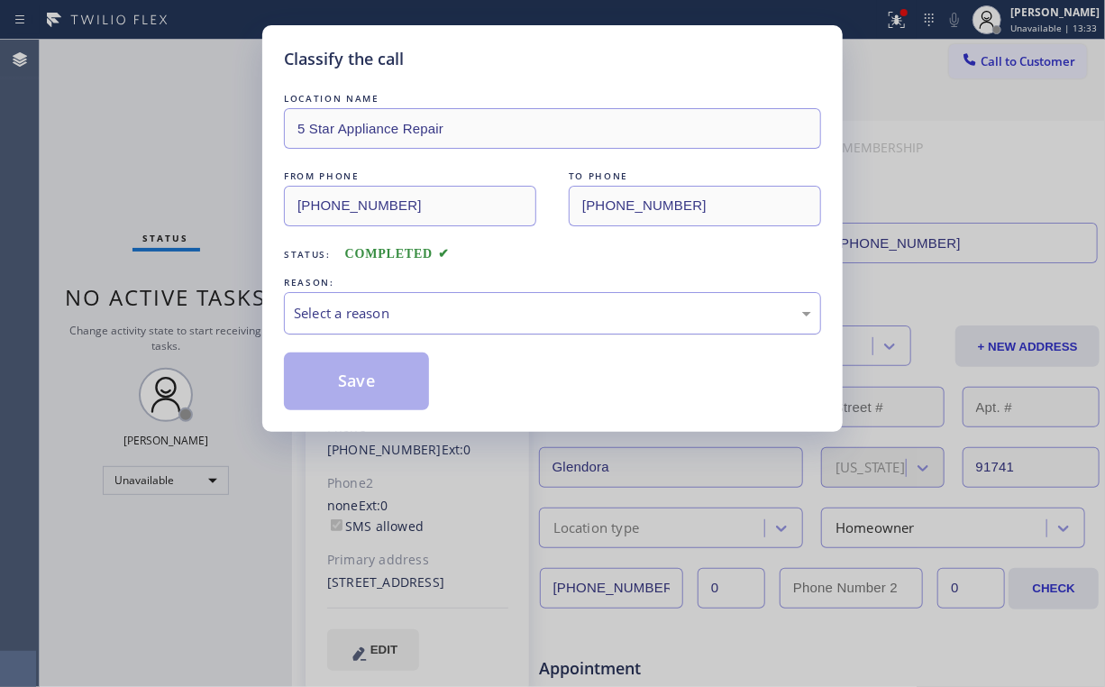
click at [368, 311] on div "Select a reason" at bounding box center [552, 313] width 517 height 21
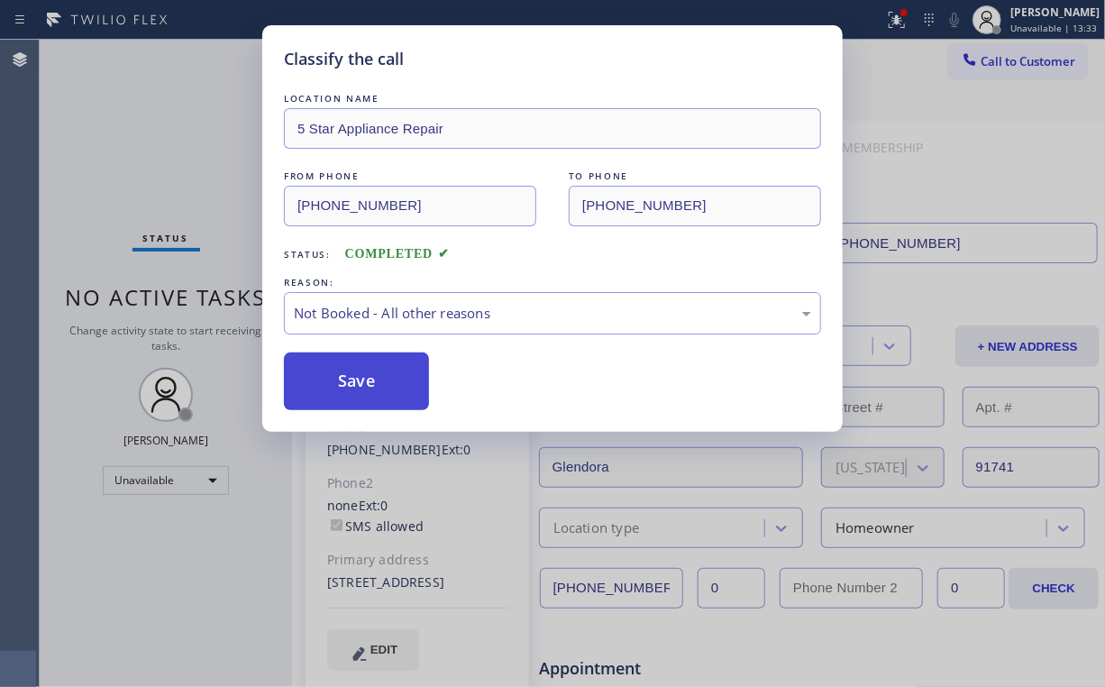
click at [361, 371] on button "Save" at bounding box center [356, 381] width 145 height 58
click at [168, 151] on div "Classify the call LOCATION NAME 5 Star Appliance Repair FROM PHONE (855) 731-49…" at bounding box center [552, 343] width 1105 height 687
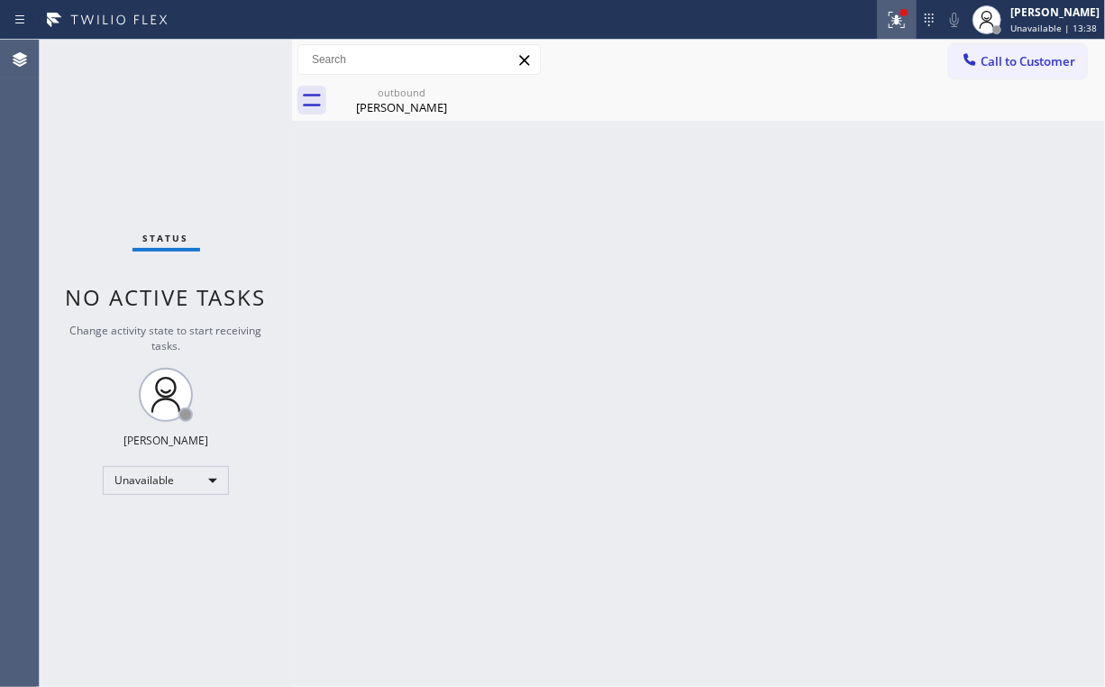
drag, startPoint x: 889, startPoint y: 19, endPoint x: 892, endPoint y: 32, distance: 14.0
click at [890, 21] on div at bounding box center [897, 20] width 40 height 22
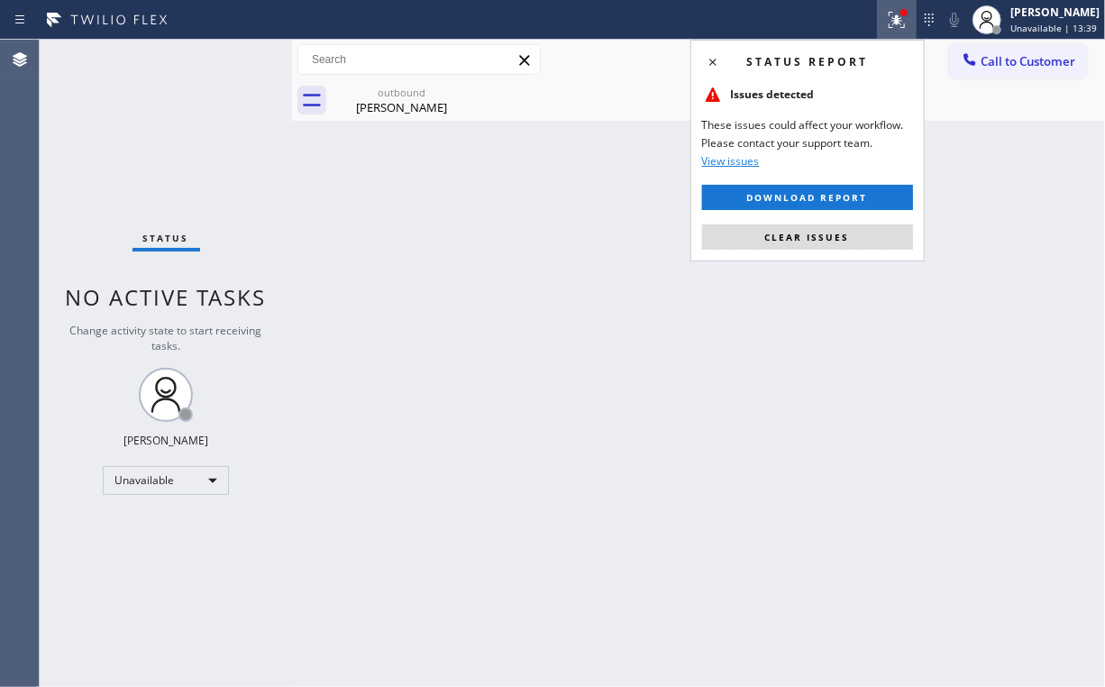
drag, startPoint x: 817, startPoint y: 241, endPoint x: 965, endPoint y: 195, distance: 155.7
click at [819, 242] on span "Clear issues" at bounding box center [807, 237] width 85 height 13
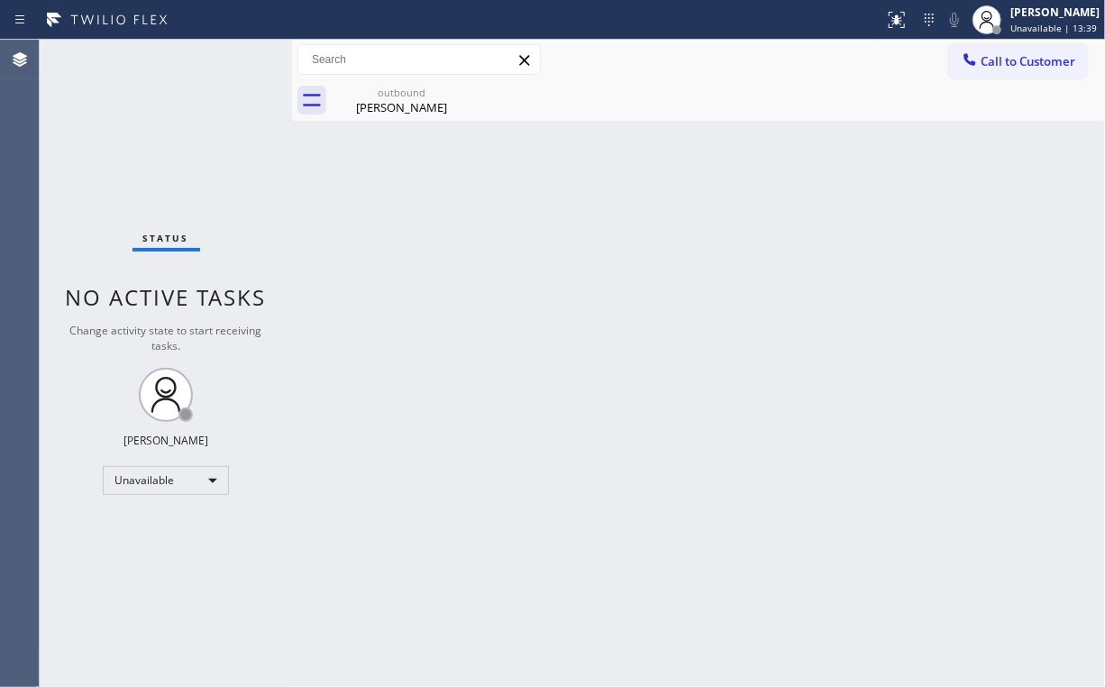
drag, startPoint x: 974, startPoint y: 188, endPoint x: 1011, endPoint y: 131, distance: 68.5
click at [977, 181] on div "Back to Dashboard Change Sender ID Customers Technicians Select a contact Outbo…" at bounding box center [698, 363] width 813 height 647
drag, startPoint x: 1031, startPoint y: 63, endPoint x: 1018, endPoint y: 77, distance: 19.1
click at [1029, 65] on span "Call to Customer" at bounding box center [1028, 61] width 95 height 16
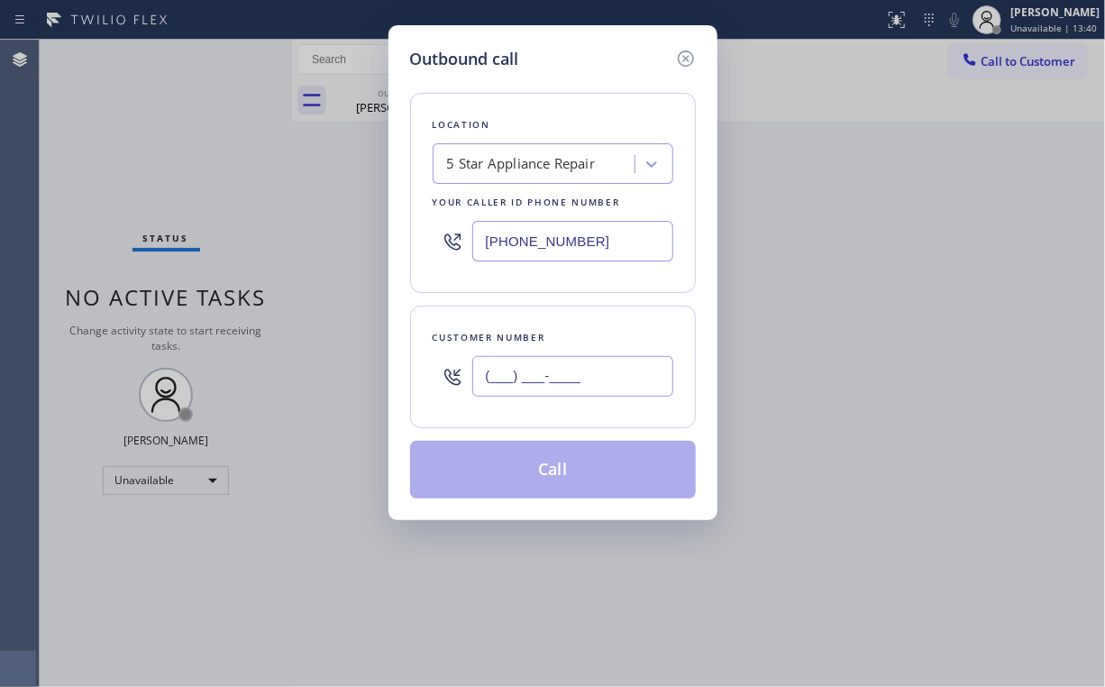
click at [605, 371] on input "(___) ___-____" at bounding box center [572, 376] width 201 height 41
paste input "203) 550-6421"
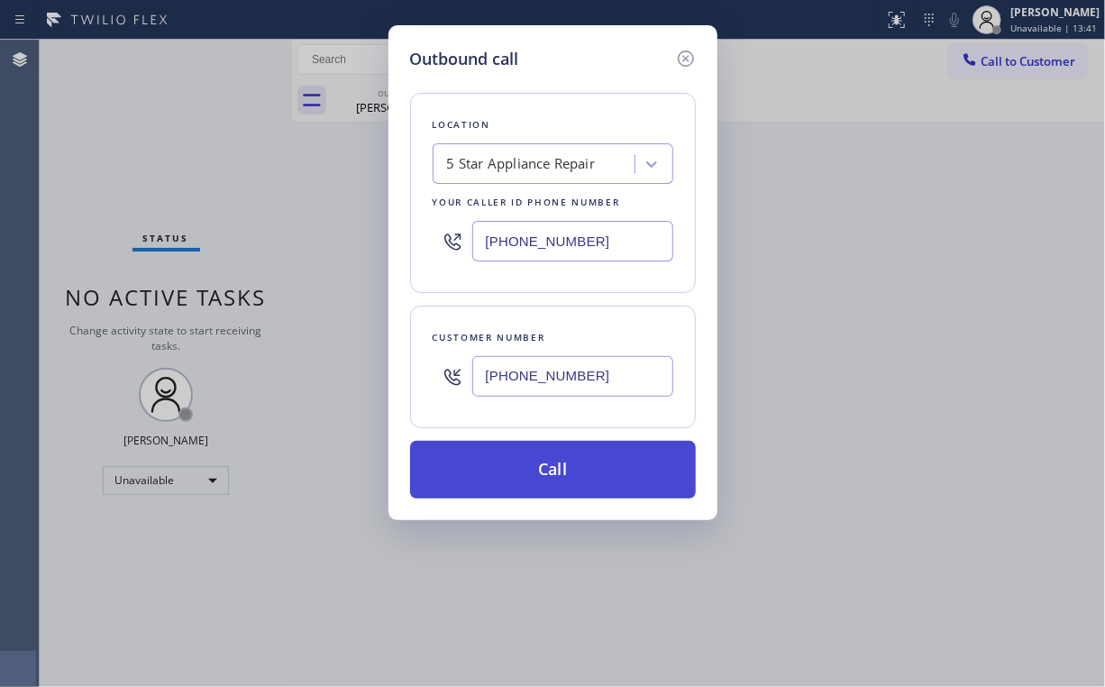
type input "(203) 550-6421"
click at [544, 463] on button "Call" at bounding box center [553, 470] width 286 height 58
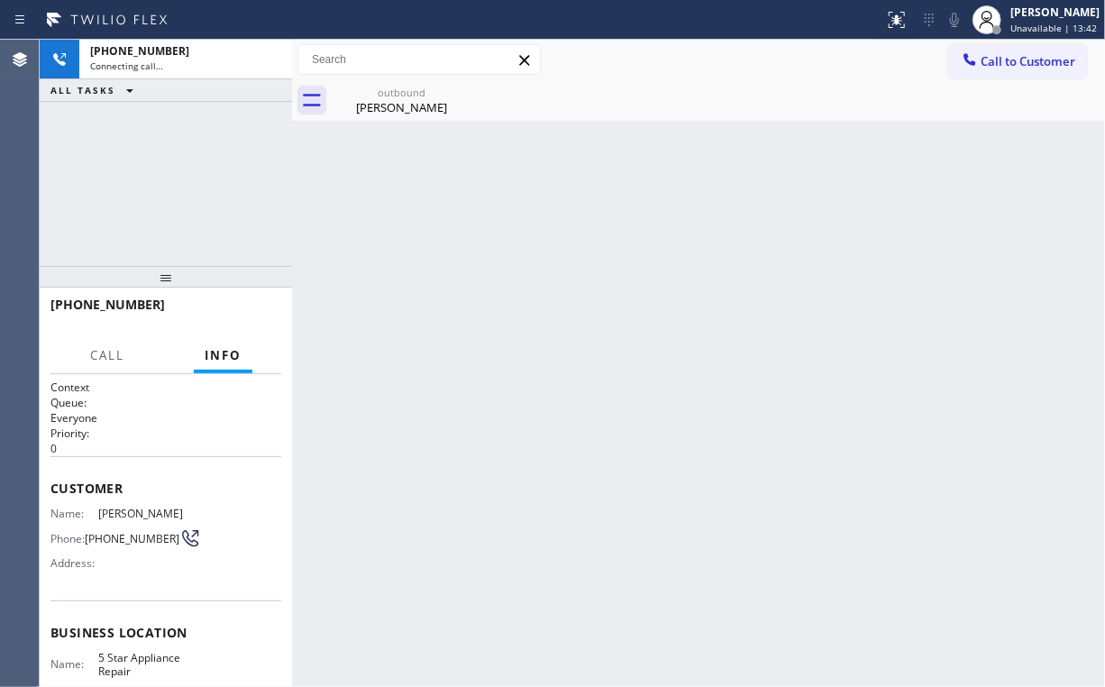
click at [163, 138] on div "+12035506421 Connecting call… ALL TASKS ALL TASKS ACTIVE TASKS TASKS IN WRAP UP" at bounding box center [166, 153] width 252 height 226
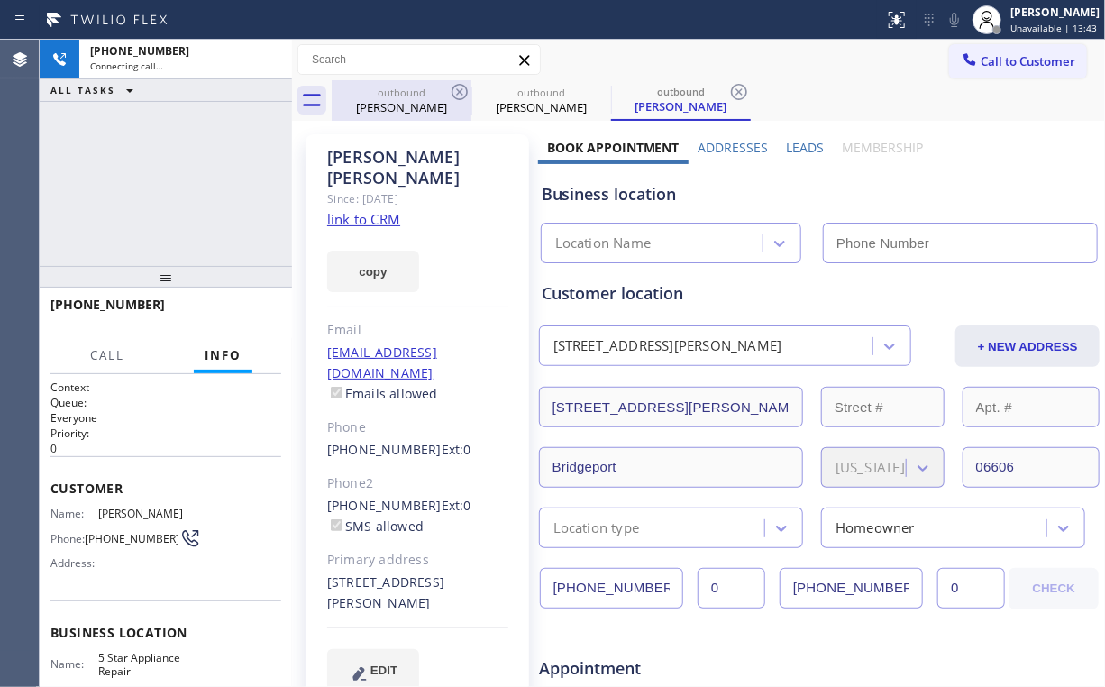
click at [397, 113] on div "Yvonne Green" at bounding box center [402, 107] width 136 height 16
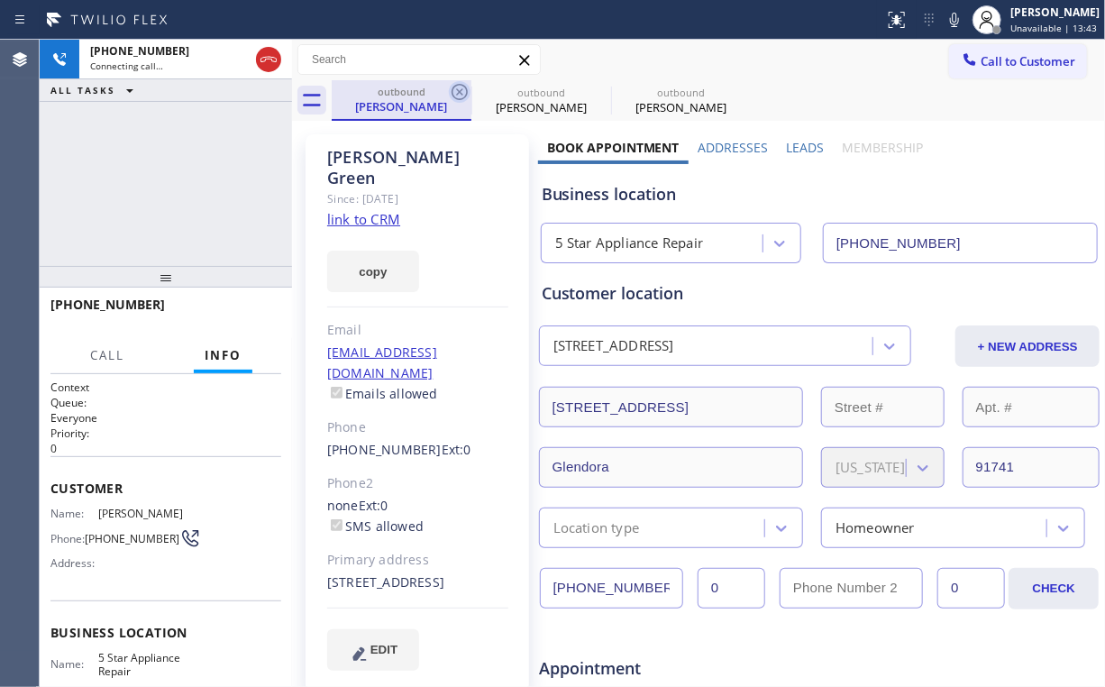
click at [462, 94] on icon at bounding box center [460, 92] width 16 height 16
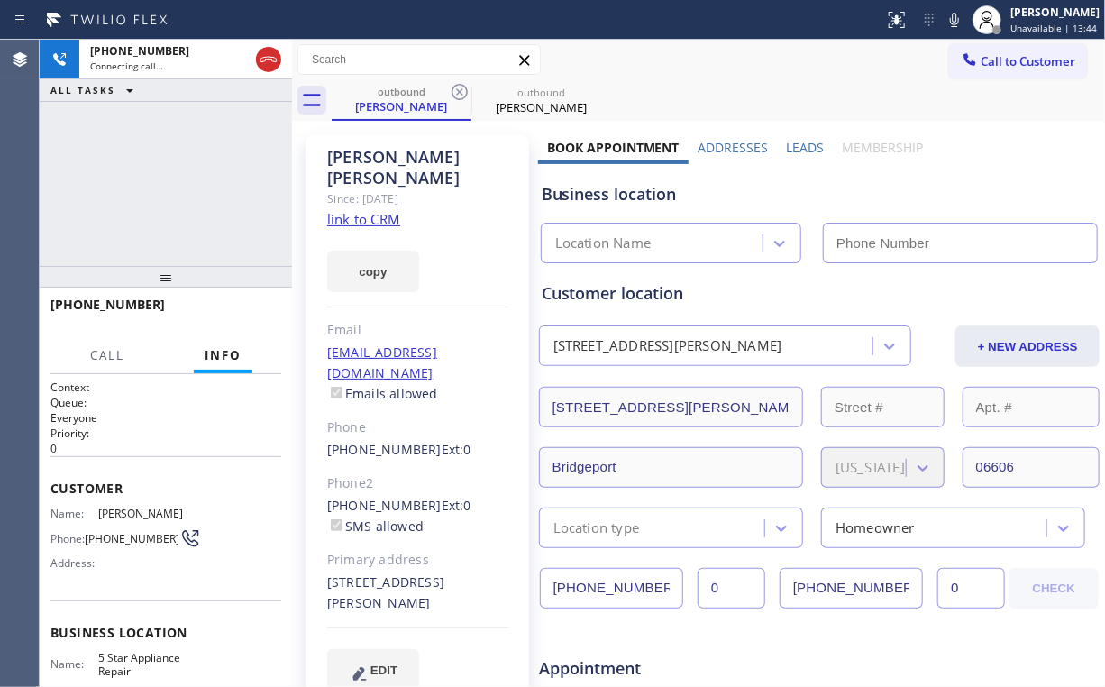
click at [143, 166] on div "+12035506421 Connecting call… ALL TASKS ALL TASKS ACTIVE TASKS TASKS IN WRAP UP" at bounding box center [166, 153] width 252 height 226
type input "[PHONE_NUMBER]"
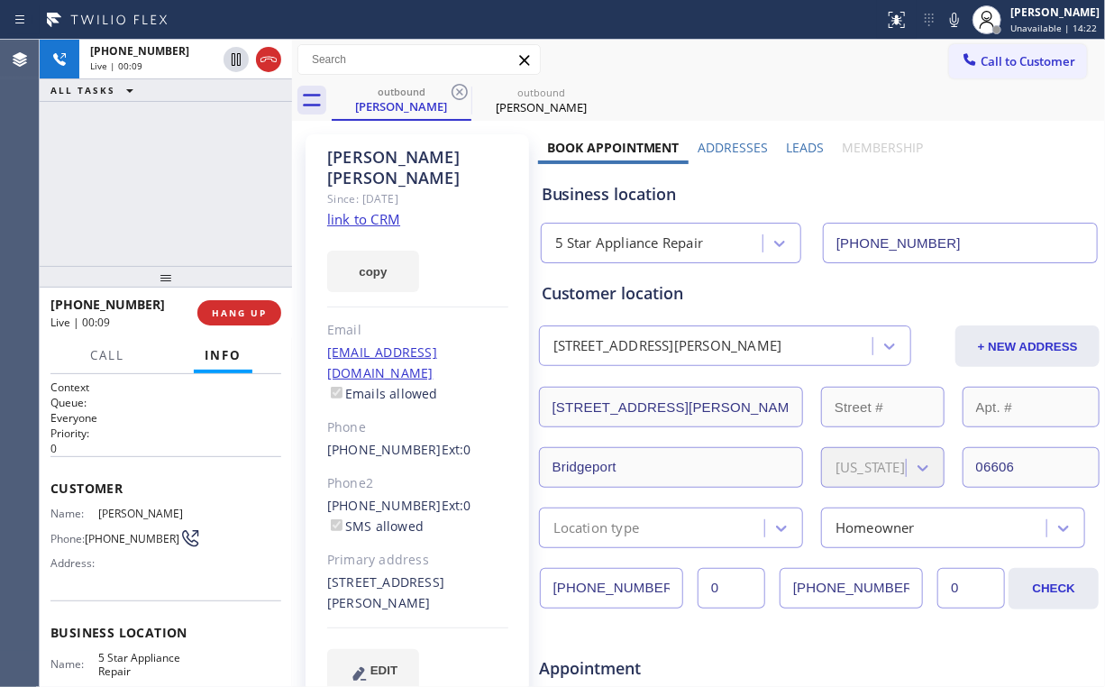
drag, startPoint x: 137, startPoint y: 192, endPoint x: 189, endPoint y: 242, distance: 72.1
click at [161, 214] on div "+12035506421 Live | 00:09 ALL TASKS ALL TASKS ACTIVE TASKS TASKS IN WRAP UP" at bounding box center [166, 153] width 252 height 226
click at [247, 315] on span "HANG UP" at bounding box center [239, 312] width 55 height 13
click at [248, 313] on span "HANG UP" at bounding box center [239, 312] width 55 height 13
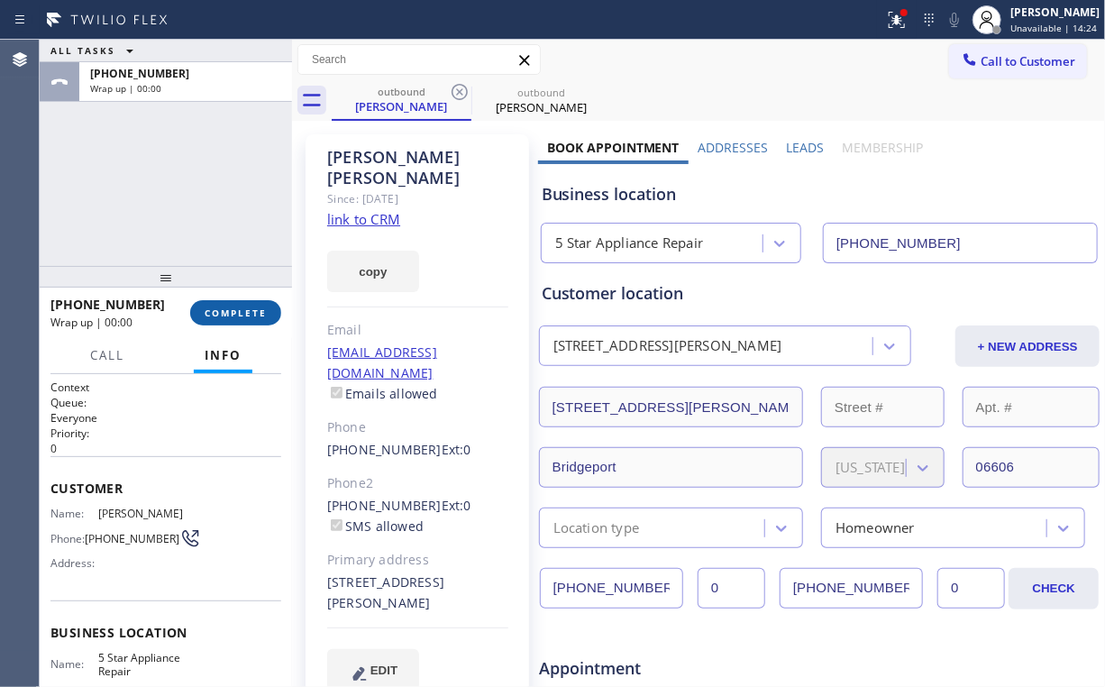
click at [242, 321] on button "COMPLETE" at bounding box center [235, 312] width 91 height 25
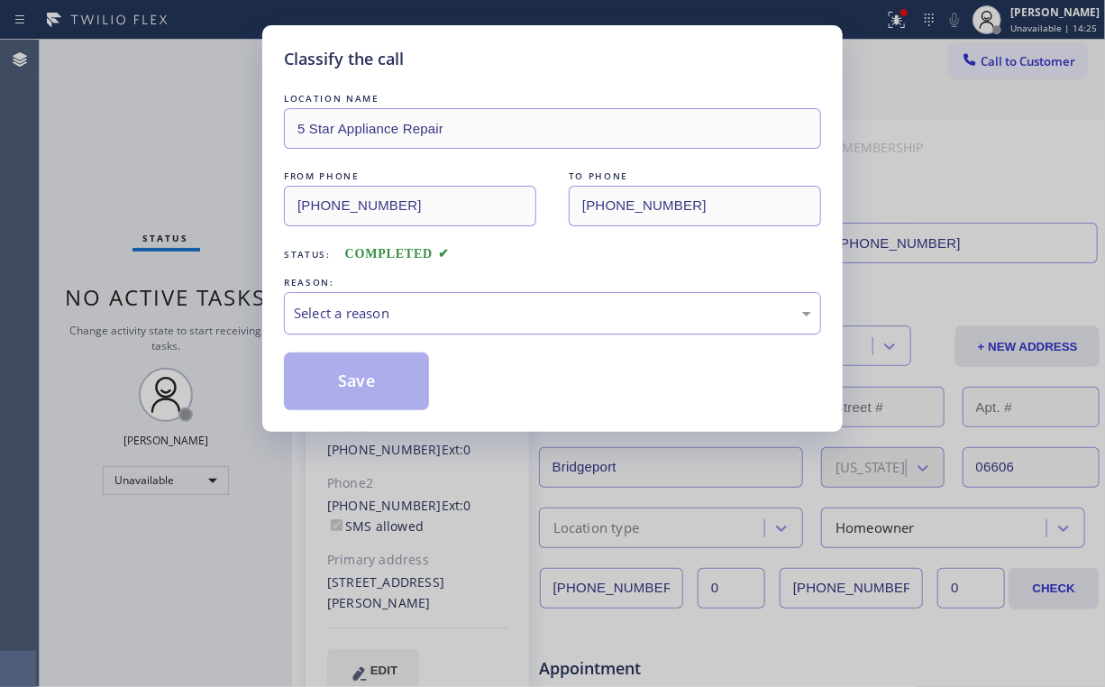
drag, startPoint x: 305, startPoint y: 292, endPoint x: 313, endPoint y: 310, distance: 19.8
click at [306, 296] on div "Select a reason" at bounding box center [552, 313] width 537 height 42
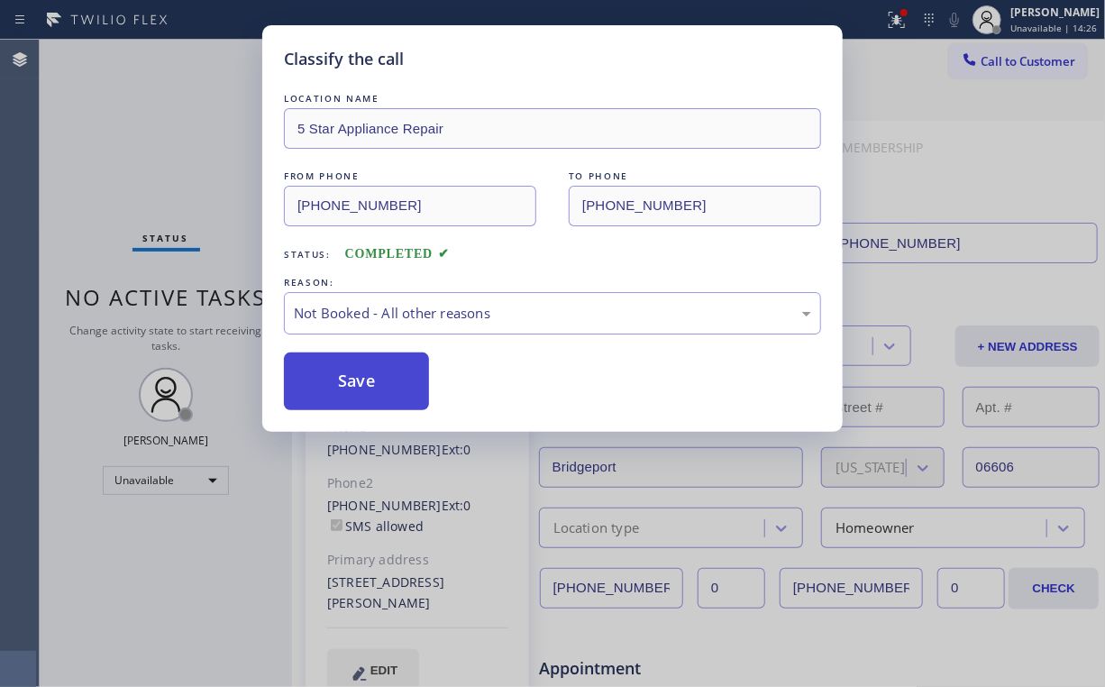
click at [335, 372] on button "Save" at bounding box center [356, 381] width 145 height 58
drag, startPoint x: 190, startPoint y: 179, endPoint x: 276, endPoint y: 328, distance: 171.6
click at [199, 197] on div "Classify the call LOCATION NAME 5 Star Appliance Repair FROM PHONE (855) 731-49…" at bounding box center [552, 343] width 1105 height 687
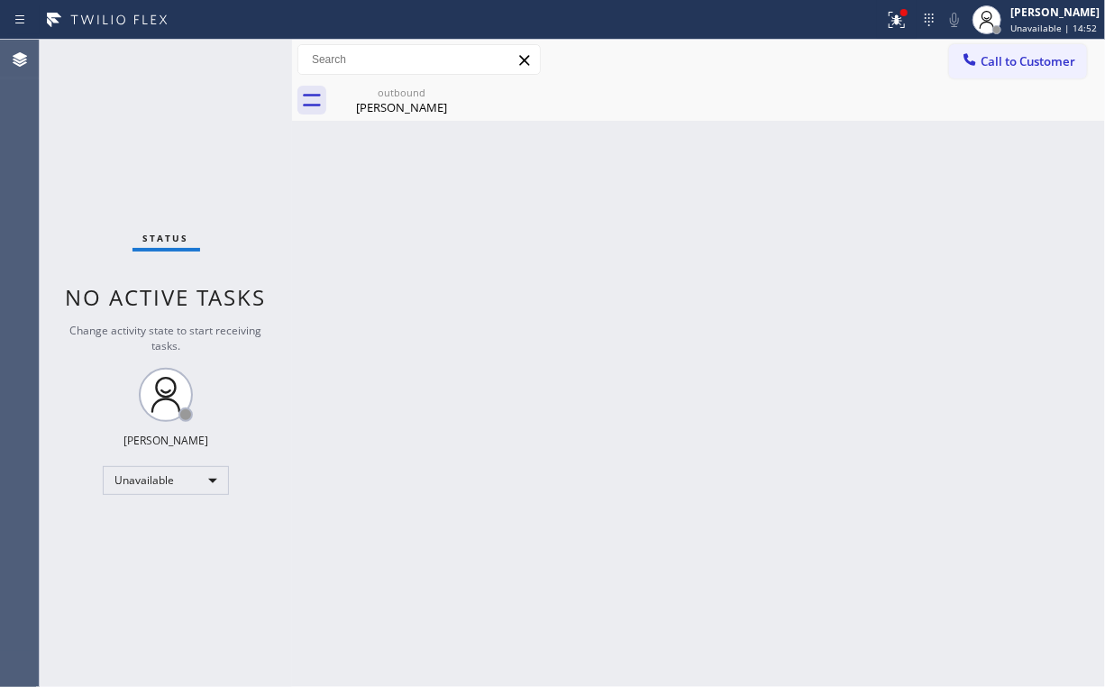
click at [160, 142] on div "Status No active tasks Change activity state to start receiving tasks. [PERSON_…" at bounding box center [166, 363] width 252 height 647
click at [416, 102] on div "Umile Ritacco" at bounding box center [402, 107] width 136 height 16
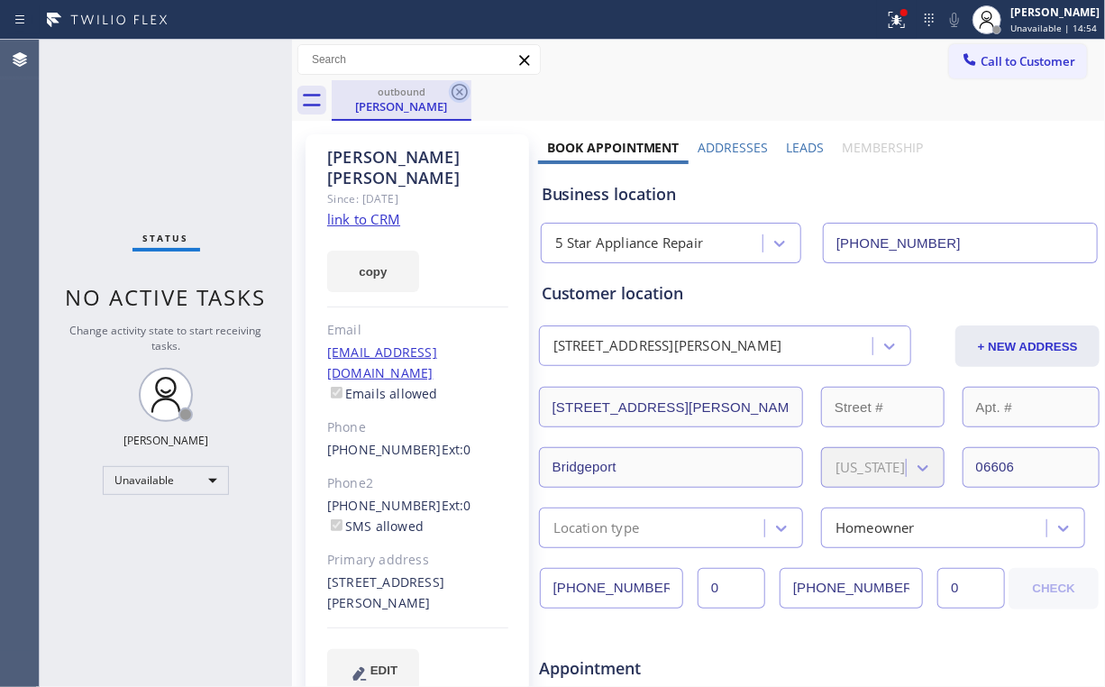
click at [467, 90] on icon at bounding box center [460, 92] width 16 height 16
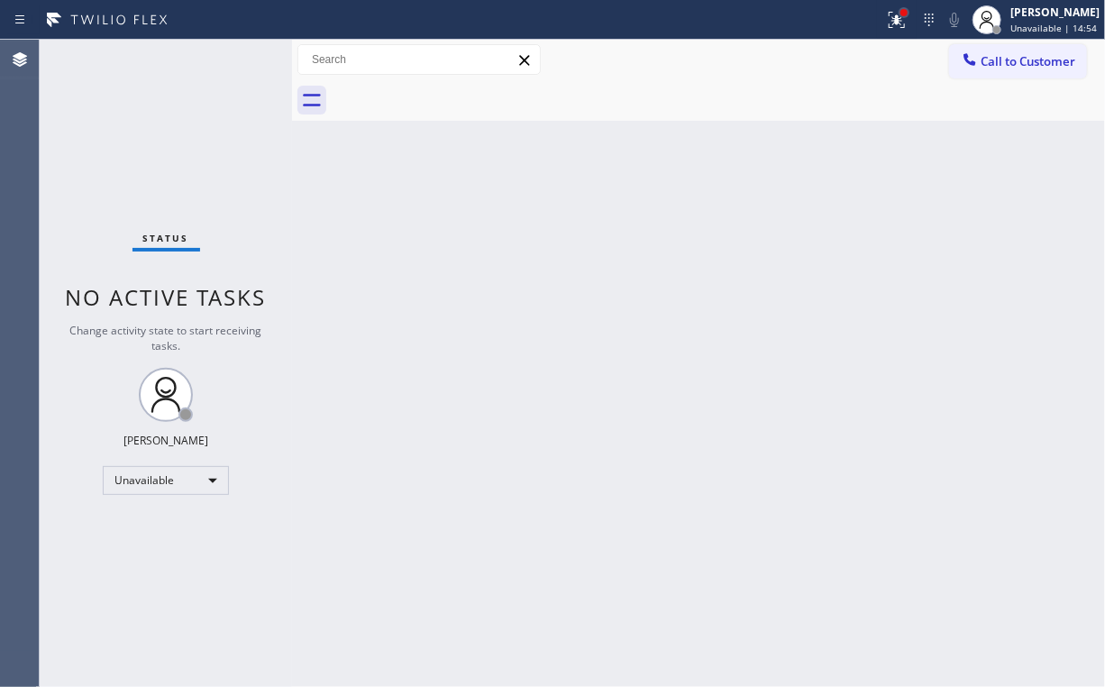
click at [910, 17] on div at bounding box center [904, 12] width 11 height 11
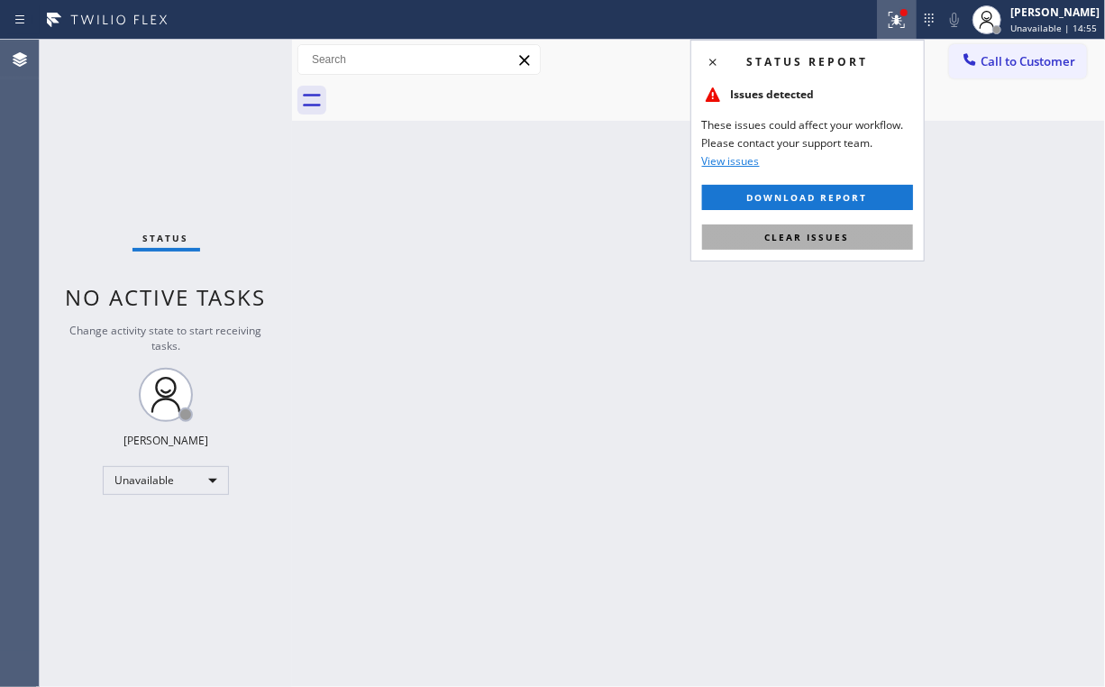
click at [808, 242] on span "Clear issues" at bounding box center [807, 237] width 85 height 13
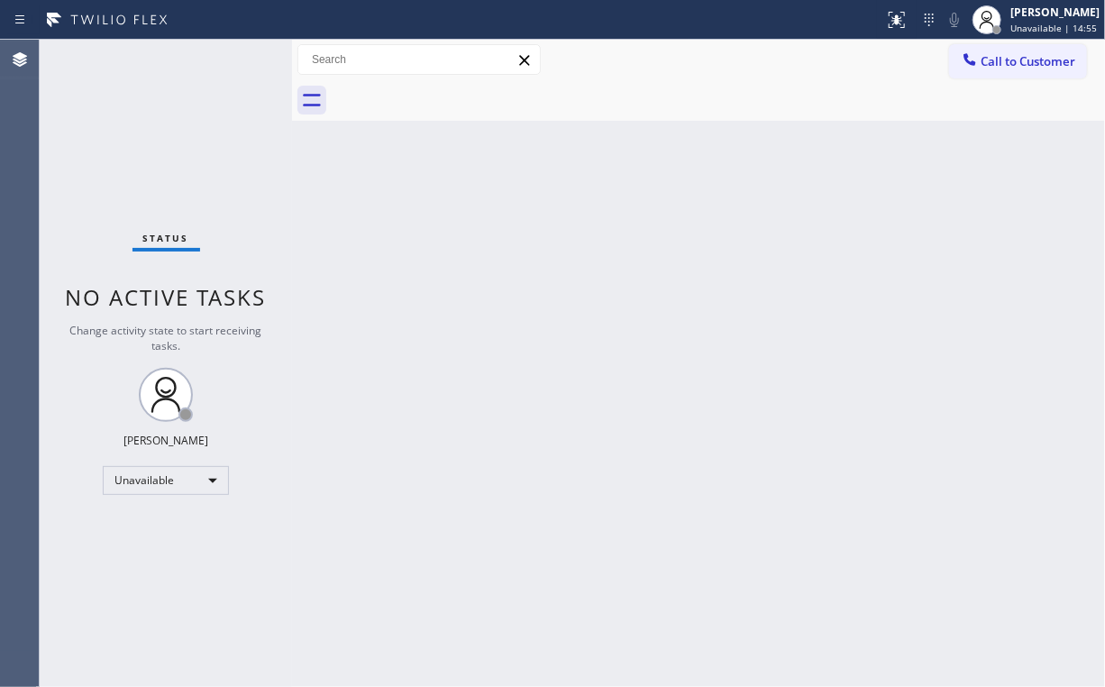
drag, startPoint x: 382, startPoint y: 266, endPoint x: 275, endPoint y: 31, distance: 258.6
click at [371, 233] on div "Back to Dashboard Change Sender ID Customers Technicians Select a contact Outbo…" at bounding box center [698, 363] width 813 height 647
click at [993, 65] on span "Call to Customer" at bounding box center [1028, 61] width 95 height 16
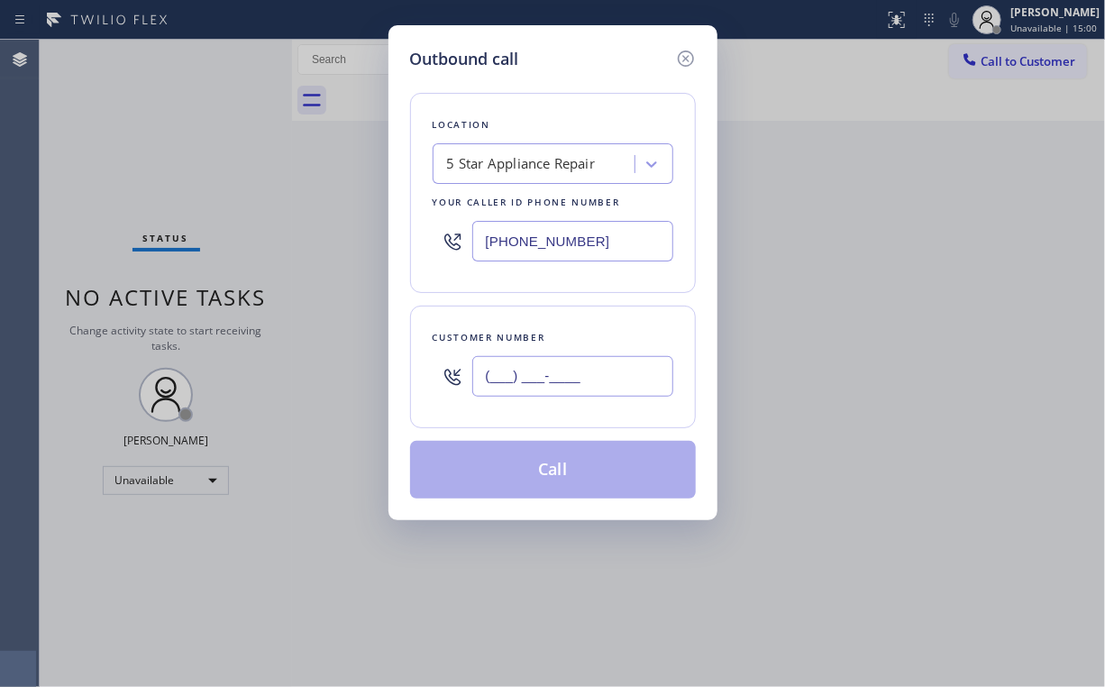
click at [552, 391] on input "(___) ___-____" at bounding box center [572, 376] width 201 height 41
paste input "480) 244-7948"
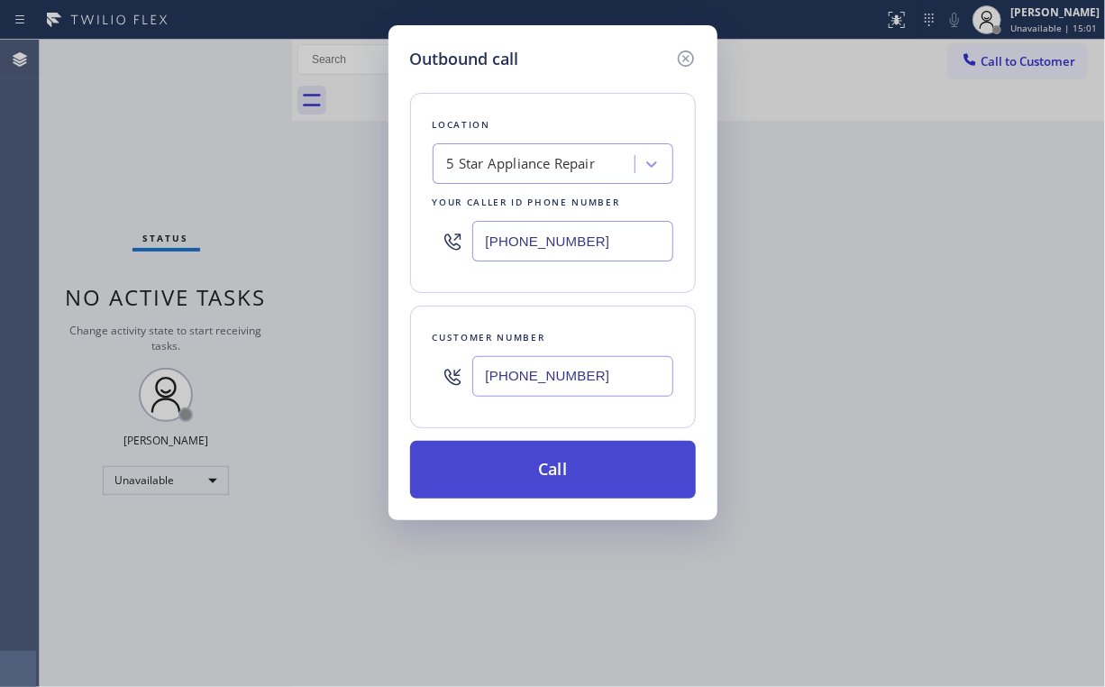
type input "(480) 244-7948"
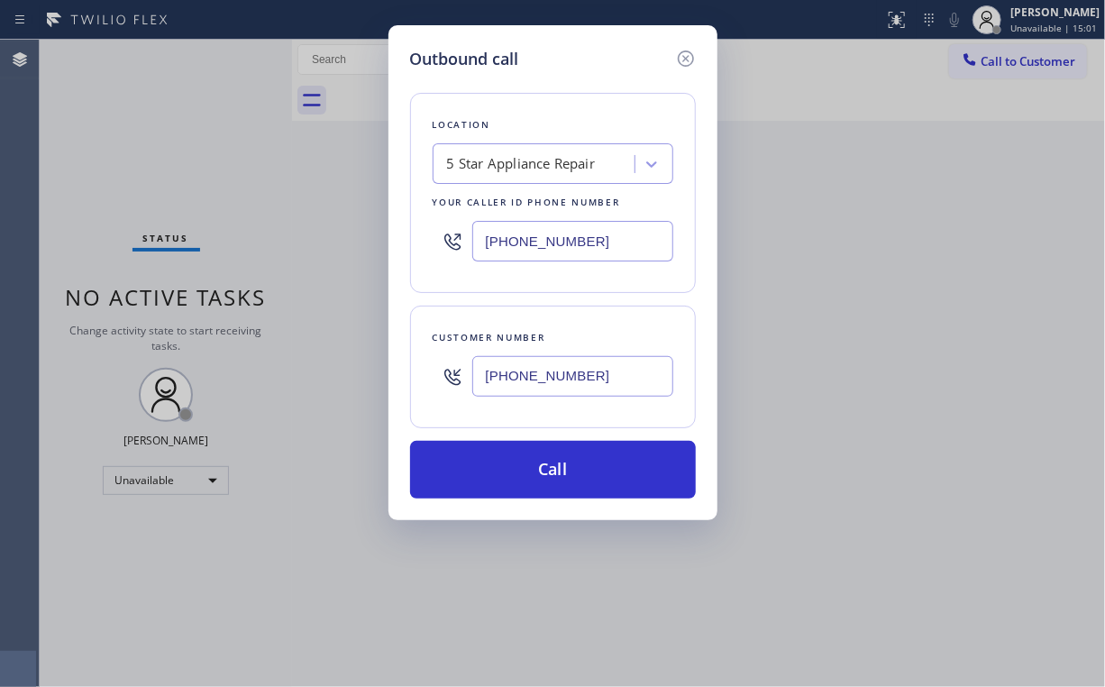
drag, startPoint x: 537, startPoint y: 472, endPoint x: 461, endPoint y: 613, distance: 160.1
click at [537, 472] on button "Call" at bounding box center [553, 470] width 286 height 58
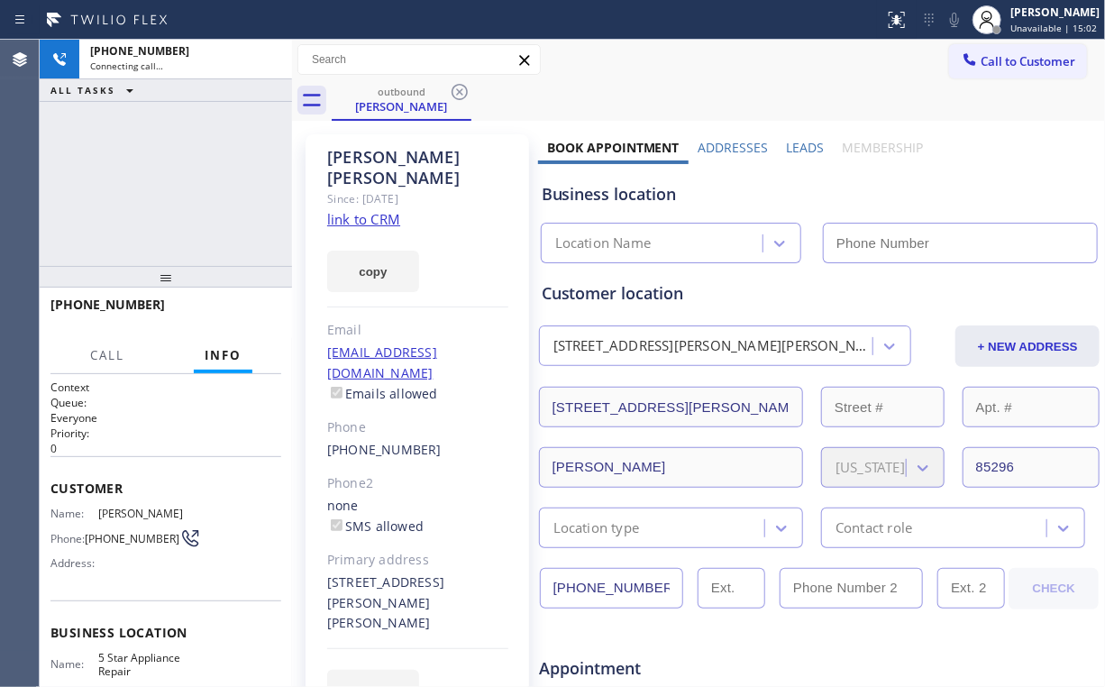
click at [155, 175] on div "+14802447948 Connecting call… ALL TASKS ALL TASKS ACTIVE TASKS TASKS IN WRAP UP" at bounding box center [166, 153] width 252 height 226
type input "[PHONE_NUMBER]"
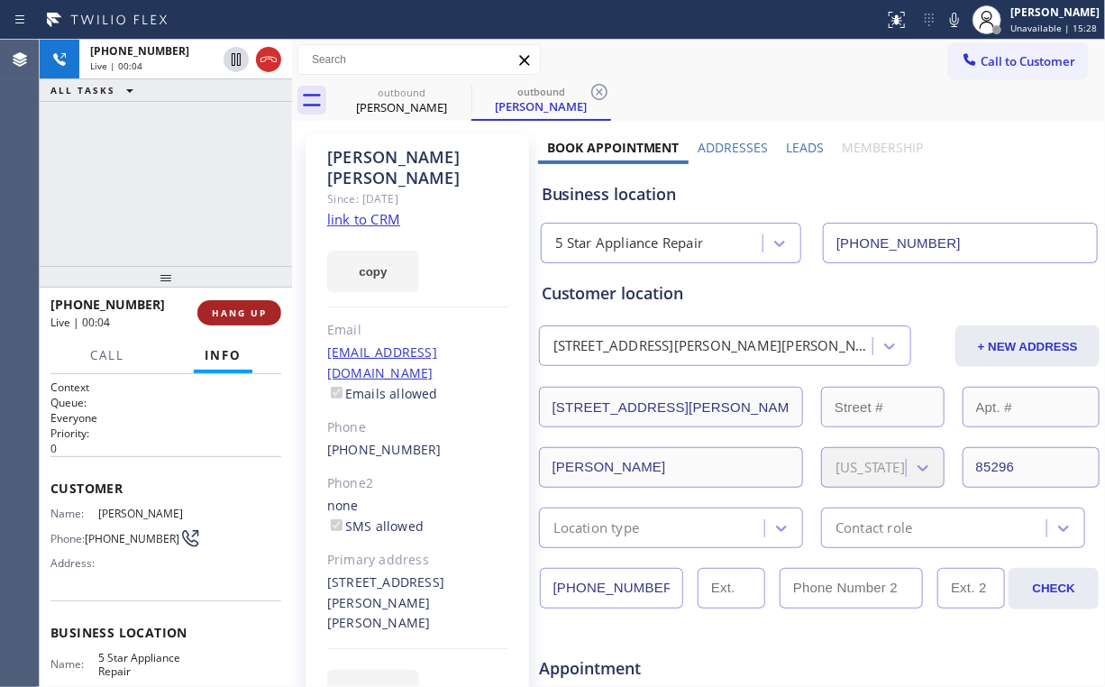
click at [248, 312] on span "HANG UP" at bounding box center [239, 312] width 55 height 13
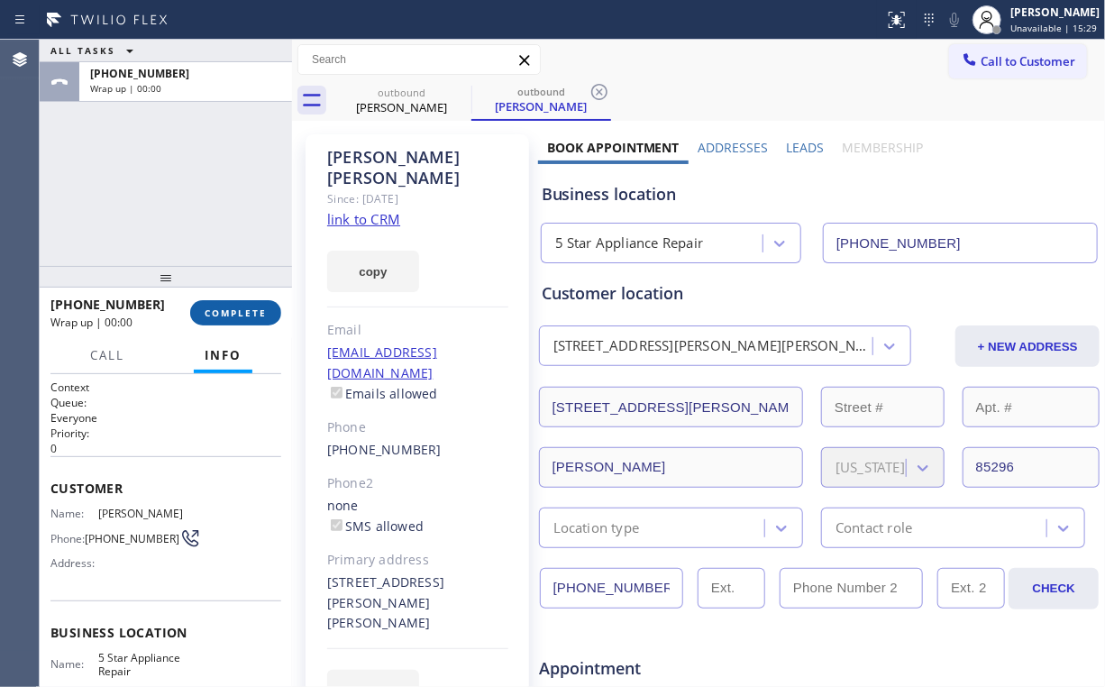
click at [248, 312] on span "COMPLETE" at bounding box center [236, 312] width 62 height 13
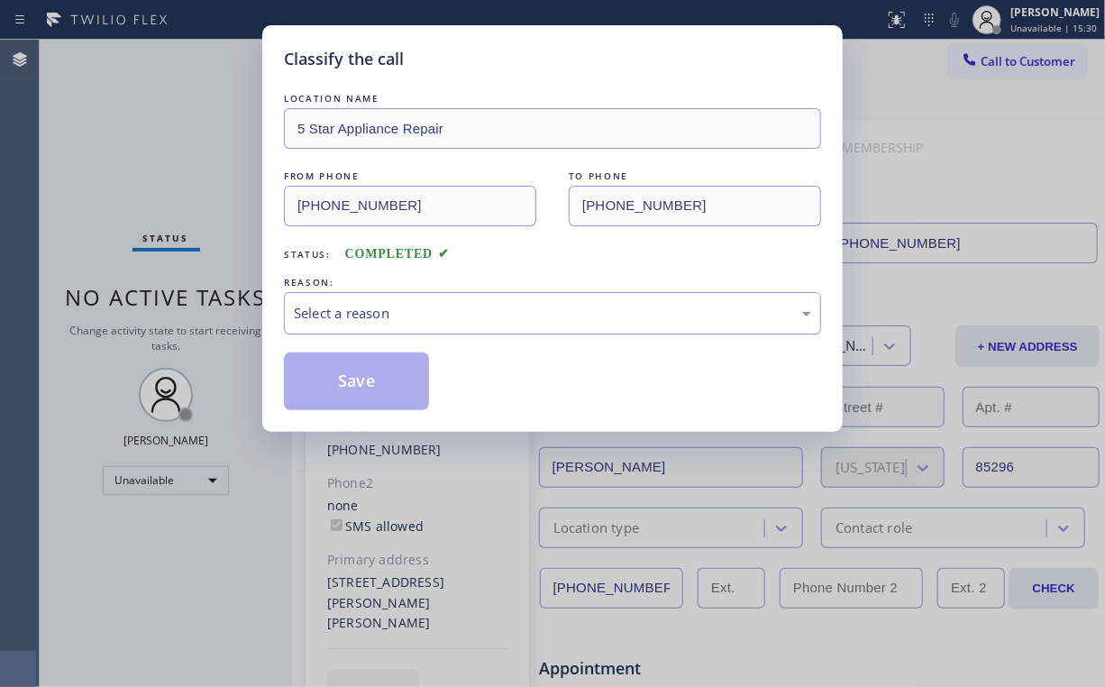
drag, startPoint x: 364, startPoint y: 303, endPoint x: 364, endPoint y: 323, distance: 19.8
click at [364, 304] on div "Select a reason" at bounding box center [552, 313] width 517 height 21
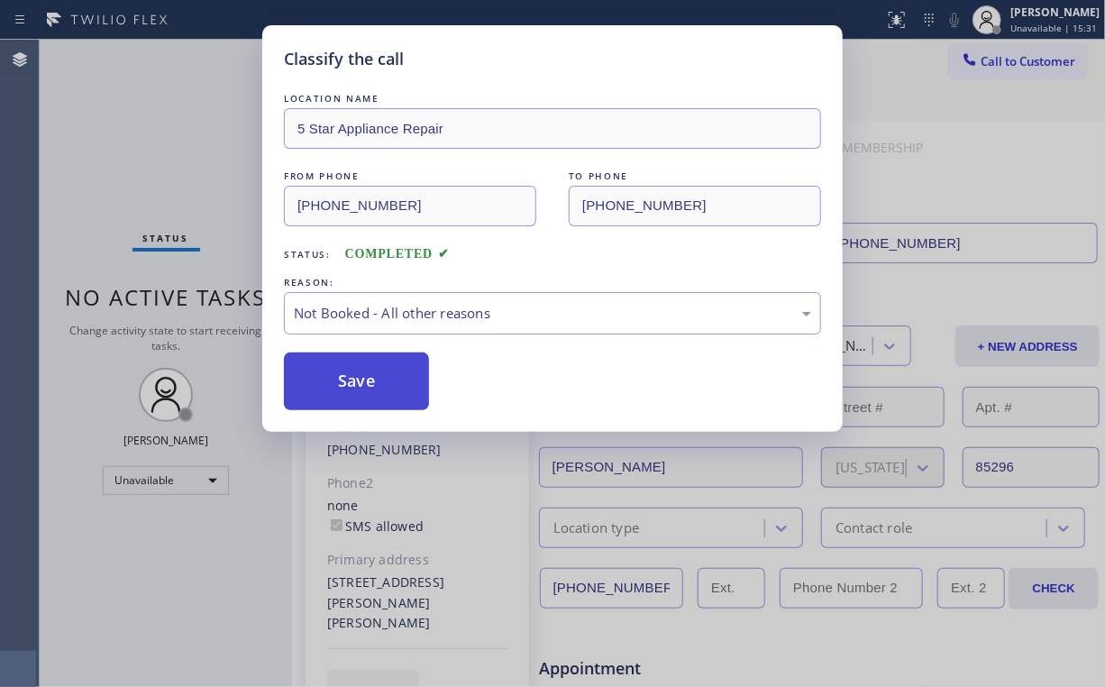
drag, startPoint x: 362, startPoint y: 378, endPoint x: 349, endPoint y: 352, distance: 29.4
click at [363, 376] on button "Save" at bounding box center [356, 381] width 145 height 58
click at [168, 139] on div "Classify the call LOCATION NAME 5 Star Appliance Repair FROM PHONE (855) 731-49…" at bounding box center [552, 343] width 1105 height 687
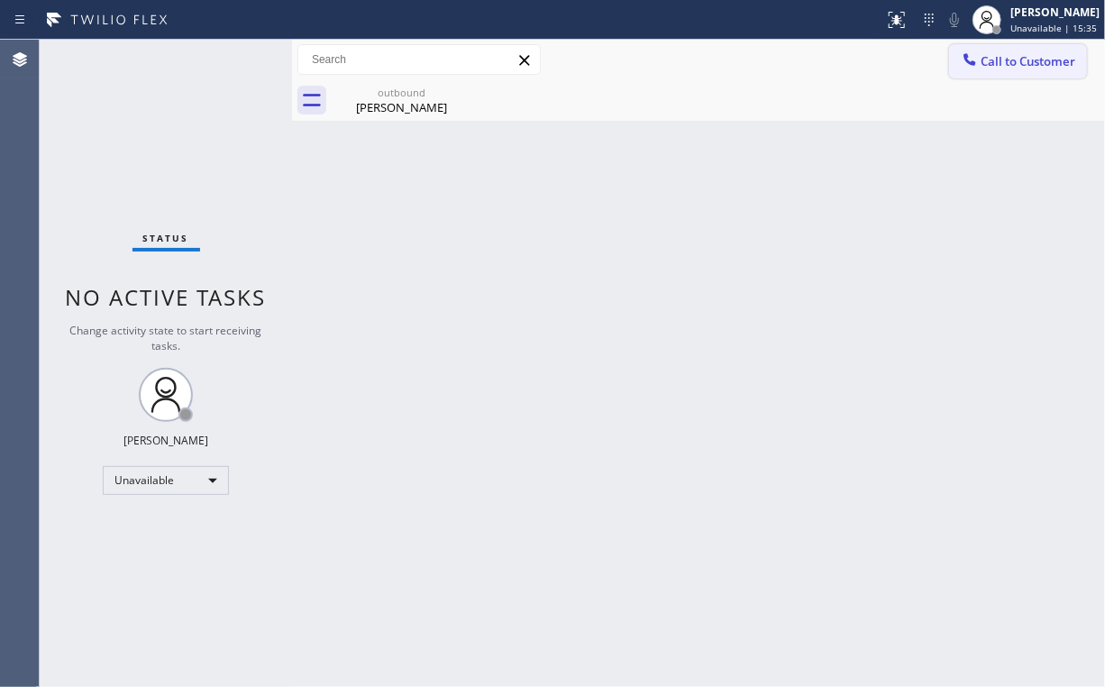
drag, startPoint x: 1037, startPoint y: 54, endPoint x: 714, endPoint y: 221, distance: 363.3
click at [1035, 54] on span "Call to Customer" at bounding box center [1028, 61] width 95 height 16
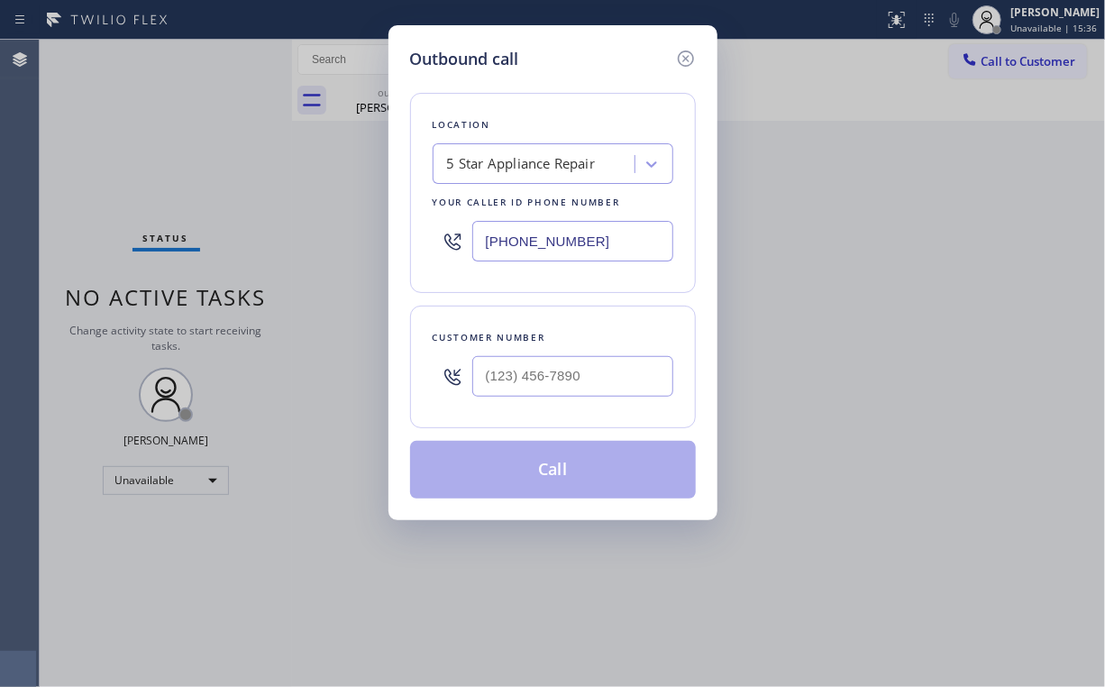
click at [633, 239] on input "[PHONE_NUMBER]" at bounding box center [572, 241] width 201 height 41
click at [563, 363] on input "(___) ___-____" at bounding box center [572, 376] width 201 height 41
paste input "949) 300-3169"
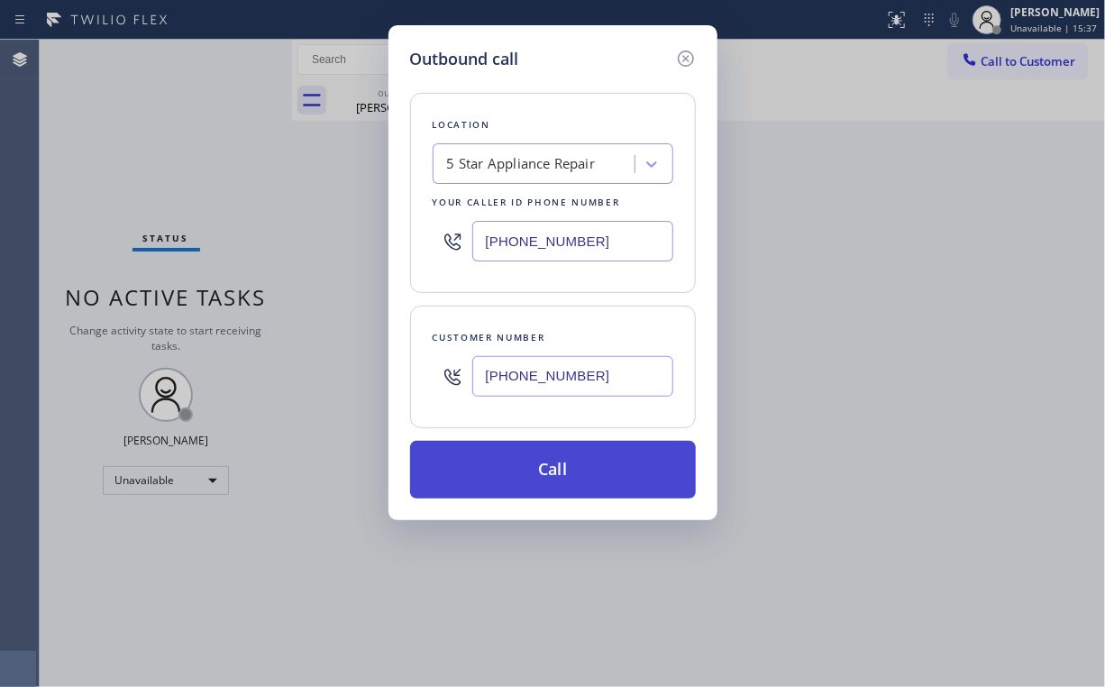
type input "(949) 300-3169"
click at [527, 479] on button "Call" at bounding box center [553, 470] width 286 height 58
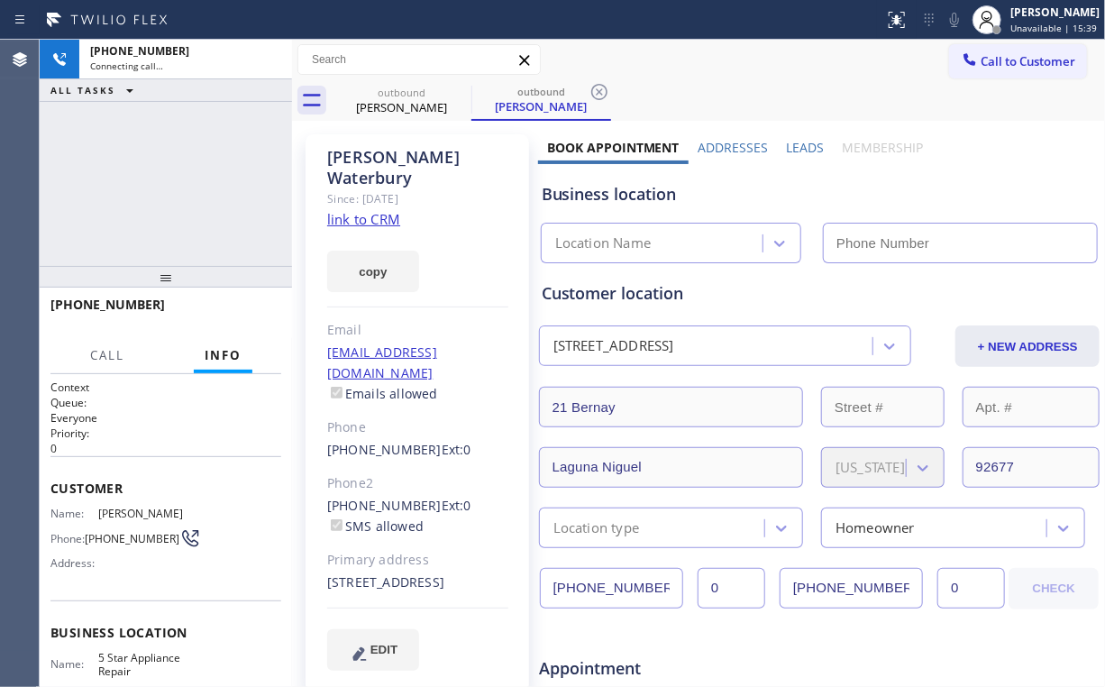
click at [155, 165] on div "+19493003169 Connecting call… ALL TASKS ALL TASKS ACTIVE TASKS TASKS IN WRAP UP" at bounding box center [166, 153] width 252 height 226
click at [177, 180] on div "+19493003169 Connecting call… ALL TASKS ALL TASKS ACTIVE TASKS TASKS IN WRAP UP" at bounding box center [166, 153] width 252 height 226
type input "[PHONE_NUMBER]"
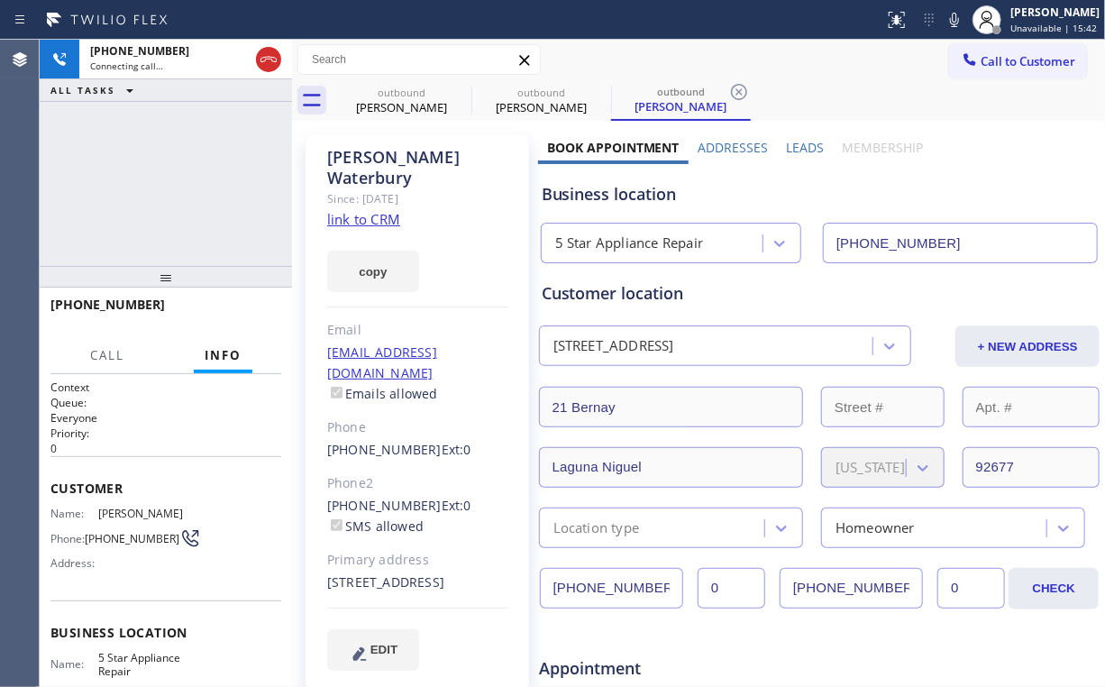
click at [177, 180] on div "+19493003169 Connecting call… ALL TASKS ALL TASKS ACTIVE TASKS TASKS IN WRAP UP" at bounding box center [166, 153] width 252 height 226
drag, startPoint x: 389, startPoint y: 107, endPoint x: 455, endPoint y: 97, distance: 66.5
click at [391, 107] on div "Malani Tillotson" at bounding box center [402, 107] width 136 height 16
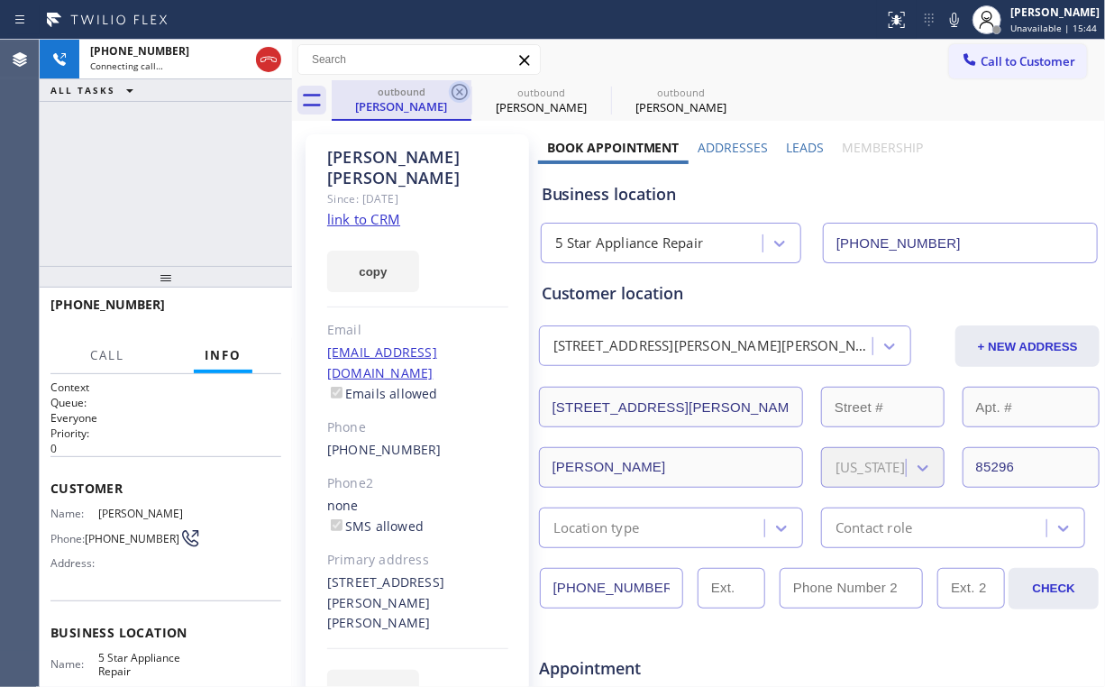
click at [458, 92] on icon at bounding box center [460, 92] width 22 height 22
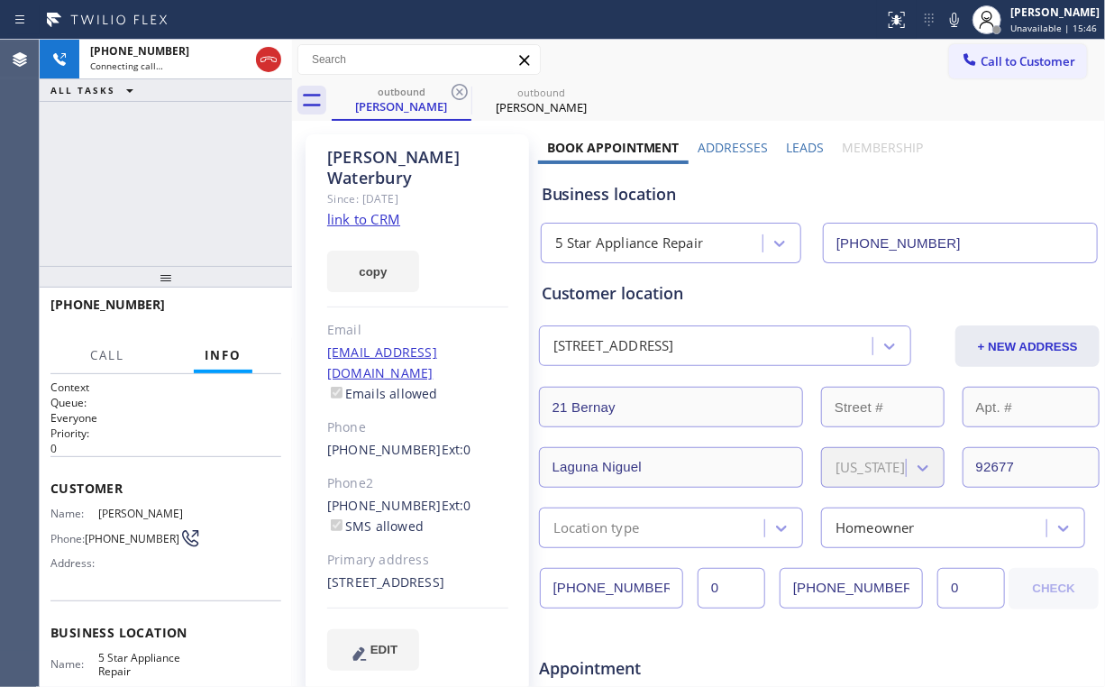
click at [180, 183] on div "+19493003169 Connecting call… ALL TASKS ALL TASKS ACTIVE TASKS TASKS IN WRAP UP" at bounding box center [166, 153] width 252 height 226
click at [180, 177] on div "+19493003169 Connecting call… ALL TASKS ALL TASKS ACTIVE TASKS TASKS IN WRAP UP" at bounding box center [166, 153] width 252 height 226
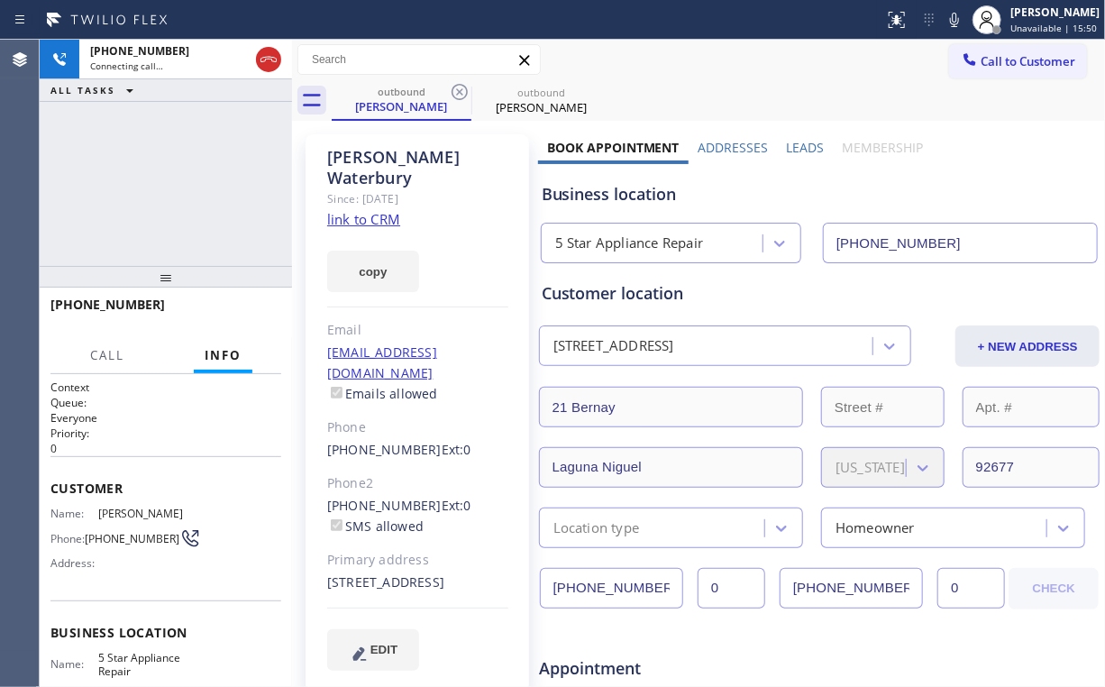
click at [180, 177] on div "+19493003169 Connecting call… ALL TASKS ALL TASKS ACTIVE TASKS TASKS IN WRAP UP" at bounding box center [166, 153] width 252 height 226
click at [183, 181] on div "+19493003169 Live | 00:04 ALL TASKS ALL TASKS ACTIVE TASKS TASKS IN WRAP UP" at bounding box center [166, 153] width 252 height 226
click at [183, 181] on div "+19493003169 Live | 00:05 ALL TASKS ALL TASKS ACTIVE TASKS TASKS IN WRAP UP" at bounding box center [166, 153] width 252 height 226
drag, startPoint x: 640, startPoint y: 195, endPoint x: 980, endPoint y: 229, distance: 341.6
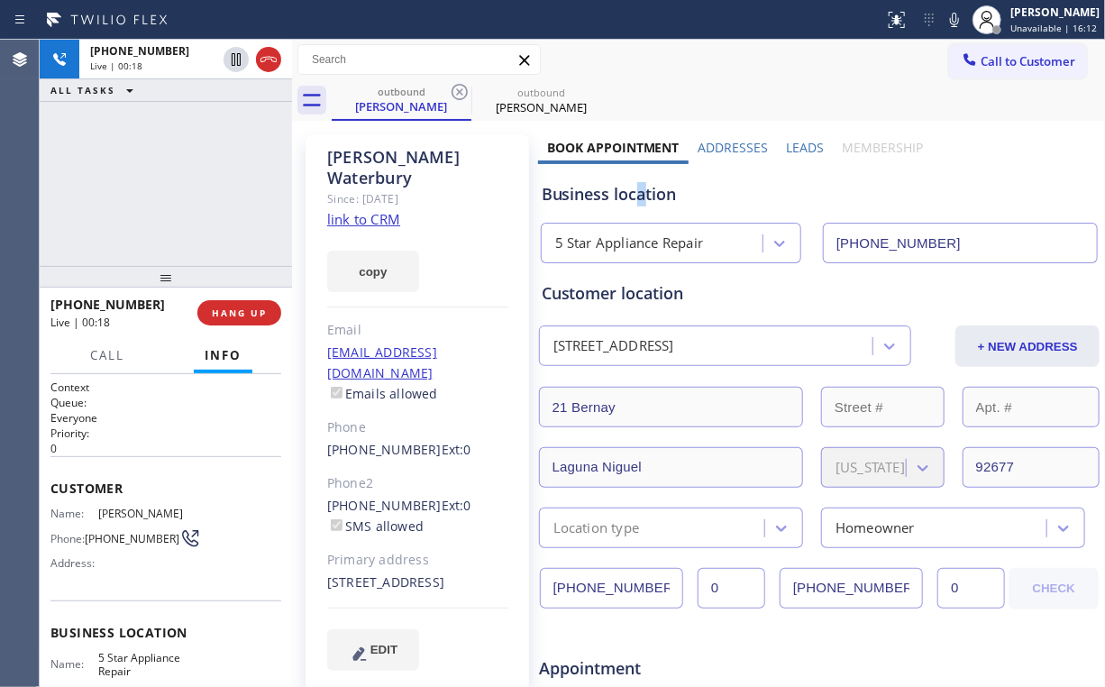
click at [635, 194] on div "Business location" at bounding box center [820, 194] width 556 height 24
click at [660, 191] on div "Business location" at bounding box center [820, 194] width 556 height 24
drag, startPoint x: 641, startPoint y: 195, endPoint x: 621, endPoint y: 192, distance: 20.0
click at [574, 193] on div "Business location" at bounding box center [820, 194] width 556 height 24
click at [654, 189] on div "Business location" at bounding box center [820, 194] width 556 height 24
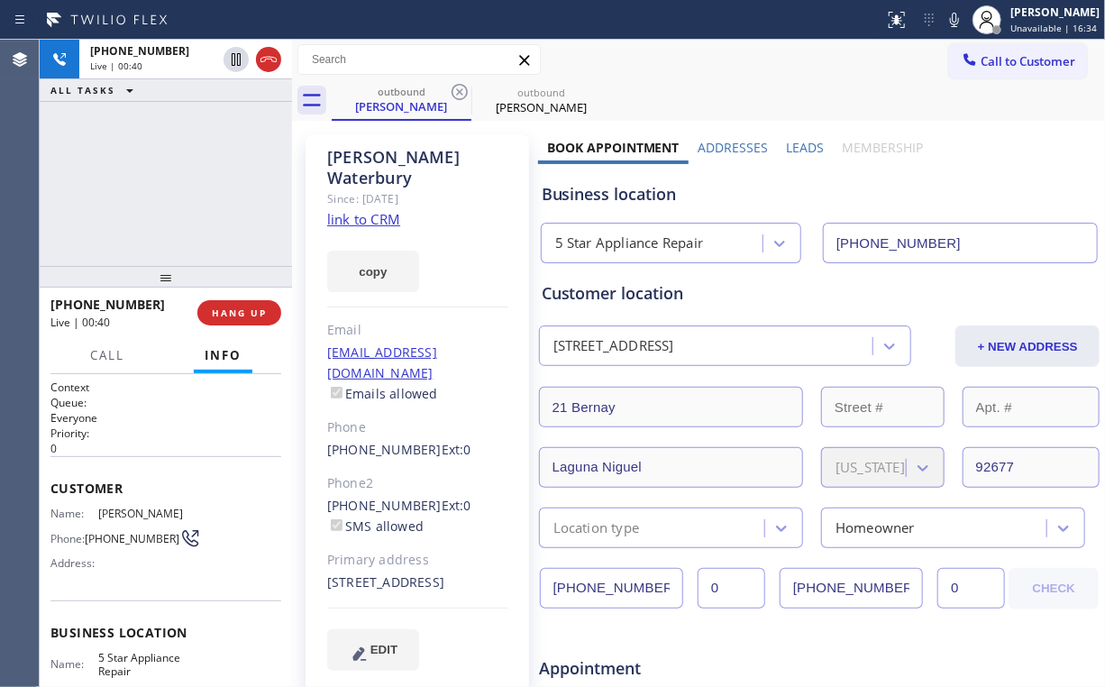
click at [180, 177] on div "+19493003169 Live | 00:40 ALL TASKS ALL TASKS ACTIVE TASKS TASKS IN WRAP UP" at bounding box center [166, 153] width 252 height 226
click at [180, 177] on div "+19493003169 Live | 00:41 ALL TASKS ALL TASKS ACTIVE TASKS TASKS IN WRAP UP" at bounding box center [166, 153] width 252 height 226
click at [182, 184] on div "+19493003169 Live | 00:43 ALL TASKS ALL TASKS ACTIVE TASKS TASKS IN WRAP UP" at bounding box center [166, 153] width 252 height 226
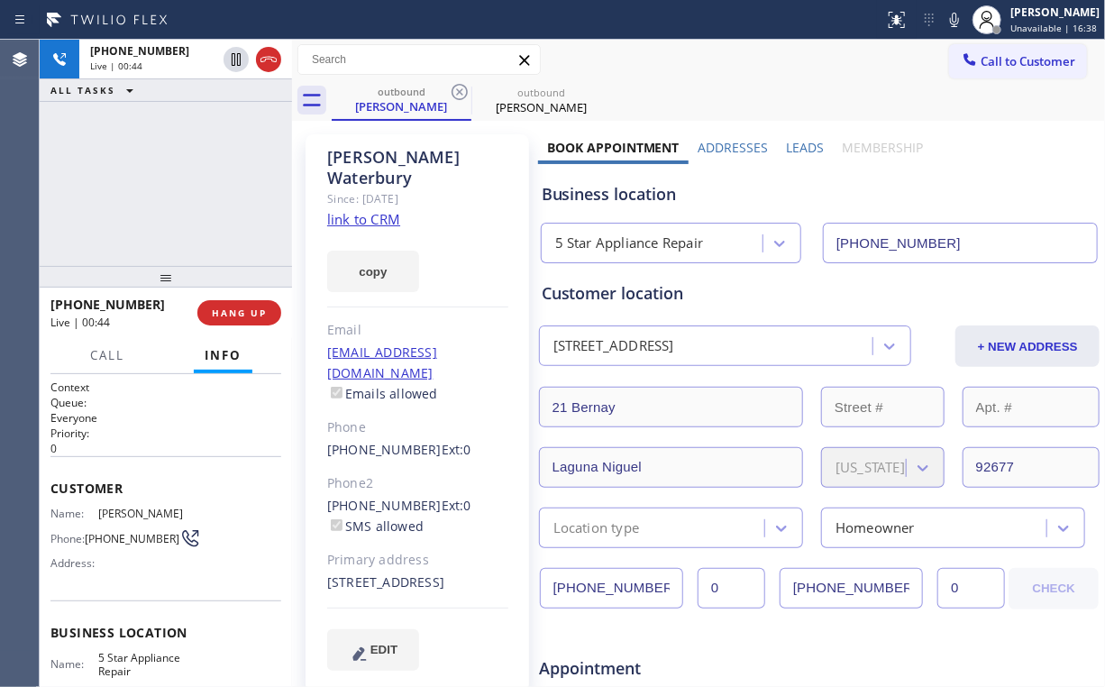
click at [182, 184] on div "+19493003169 Live | 00:44 ALL TASKS ALL TASKS ACTIVE TASKS TASKS IN WRAP UP" at bounding box center [166, 153] width 252 height 226
click at [182, 184] on div "+19493003169 Live | 00:45 ALL TASKS ALL TASKS ACTIVE TASKS TASKS IN WRAP UP" at bounding box center [166, 153] width 252 height 226
click at [249, 307] on span "HANG UP" at bounding box center [239, 312] width 55 height 13
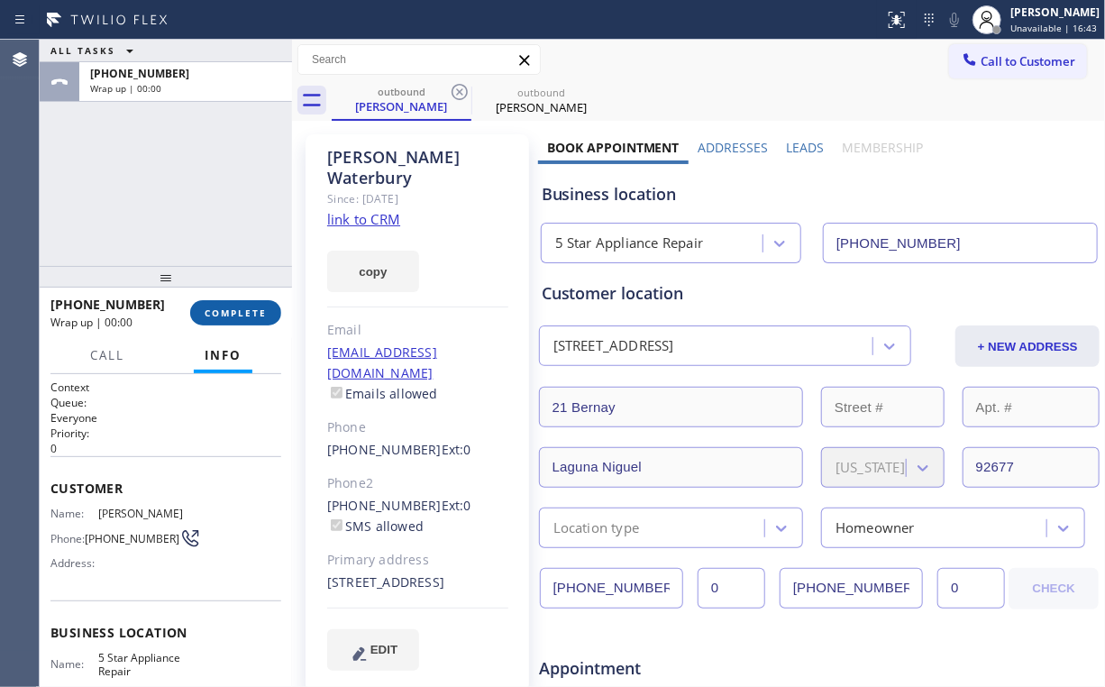
click at [247, 309] on span "COMPLETE" at bounding box center [236, 312] width 62 height 13
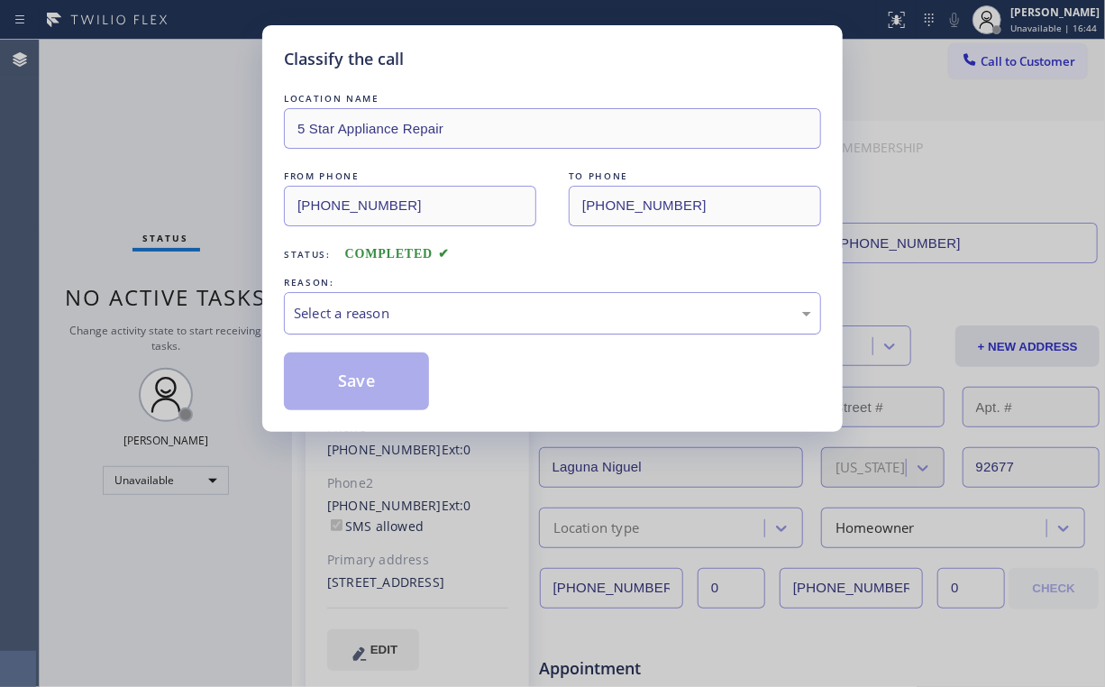
click at [343, 313] on div "Select a reason" at bounding box center [552, 313] width 517 height 21
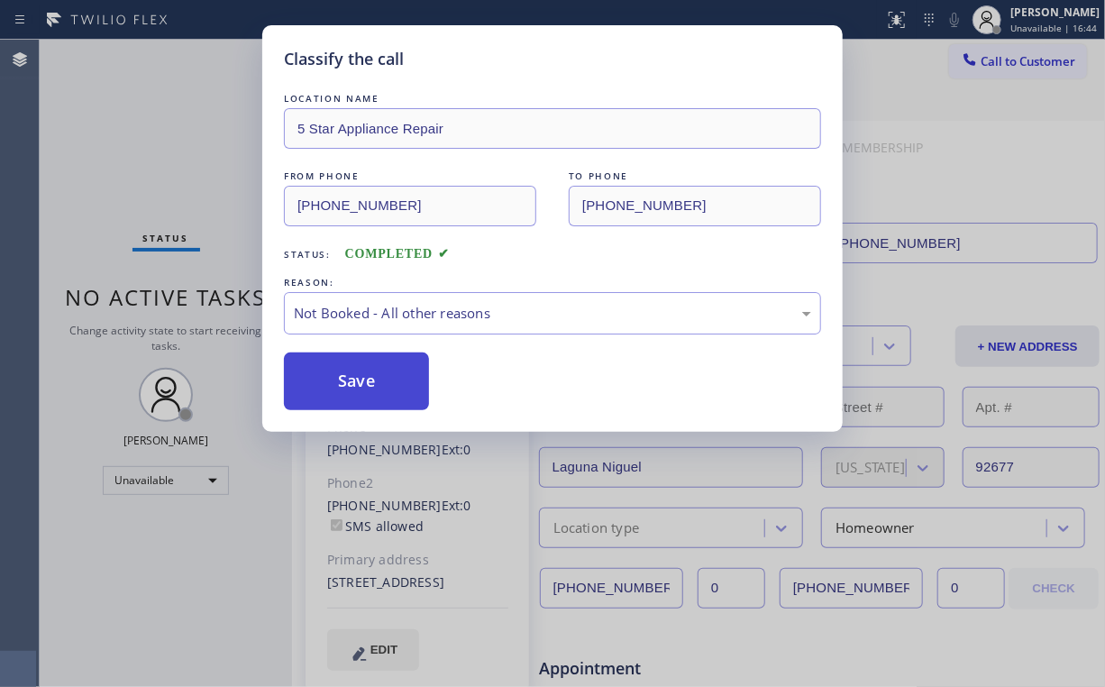
drag, startPoint x: 351, startPoint y: 380, endPoint x: 191, endPoint y: 191, distance: 246.9
click at [350, 379] on button "Save" at bounding box center [356, 381] width 145 height 58
drag, startPoint x: 191, startPoint y: 191, endPoint x: 1039, endPoint y: 302, distance: 855.5
click at [207, 199] on div "Classify the call LOCATION NAME 5 Star Appliance Repair FROM PHONE (855) 731-49…" at bounding box center [552, 343] width 1105 height 687
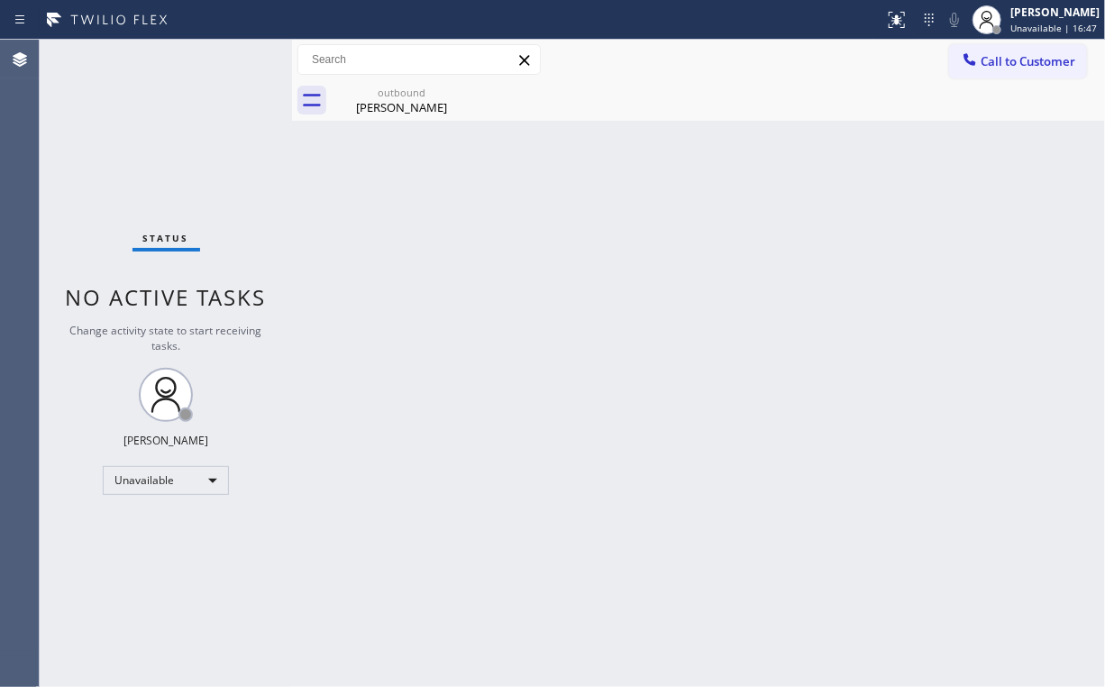
drag, startPoint x: 1021, startPoint y: 57, endPoint x: 664, endPoint y: 226, distance: 395.2
click at [1021, 58] on span "Call to Customer" at bounding box center [1028, 61] width 95 height 16
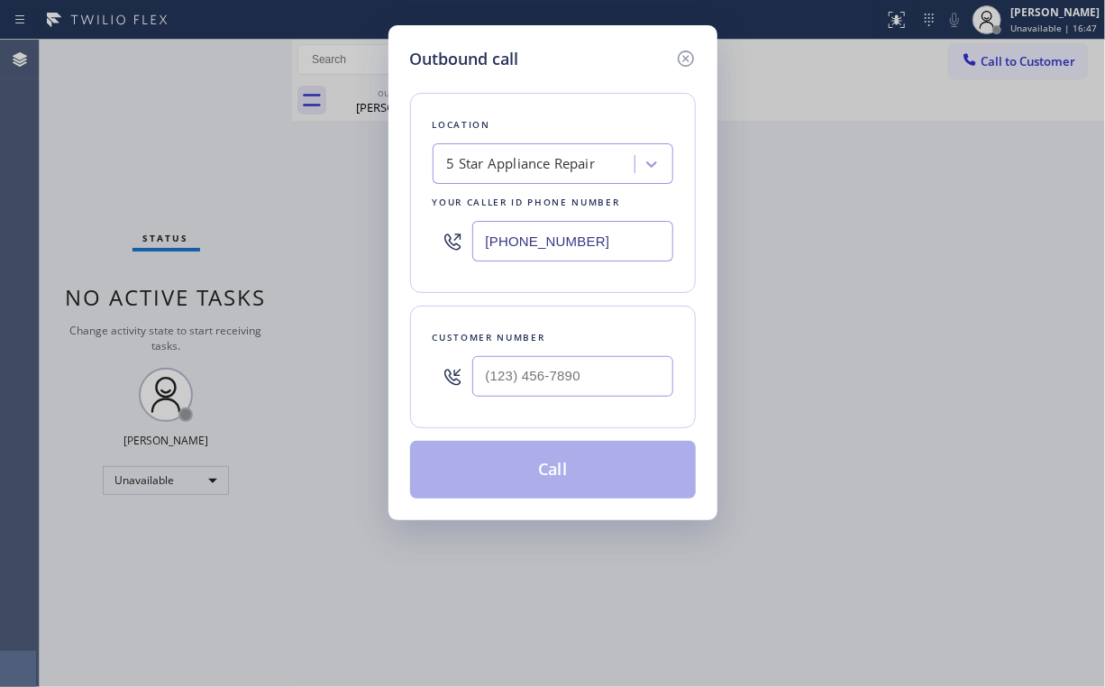
drag, startPoint x: 618, startPoint y: 235, endPoint x: 397, endPoint y: 242, distance: 220.9
click at [443, 250] on div "[PHONE_NUMBER]" at bounding box center [553, 241] width 241 height 59
paste input "347) 757-4373"
type input "(347) 757-4373"
click at [568, 358] on input "(___) ___-____" at bounding box center [572, 376] width 201 height 41
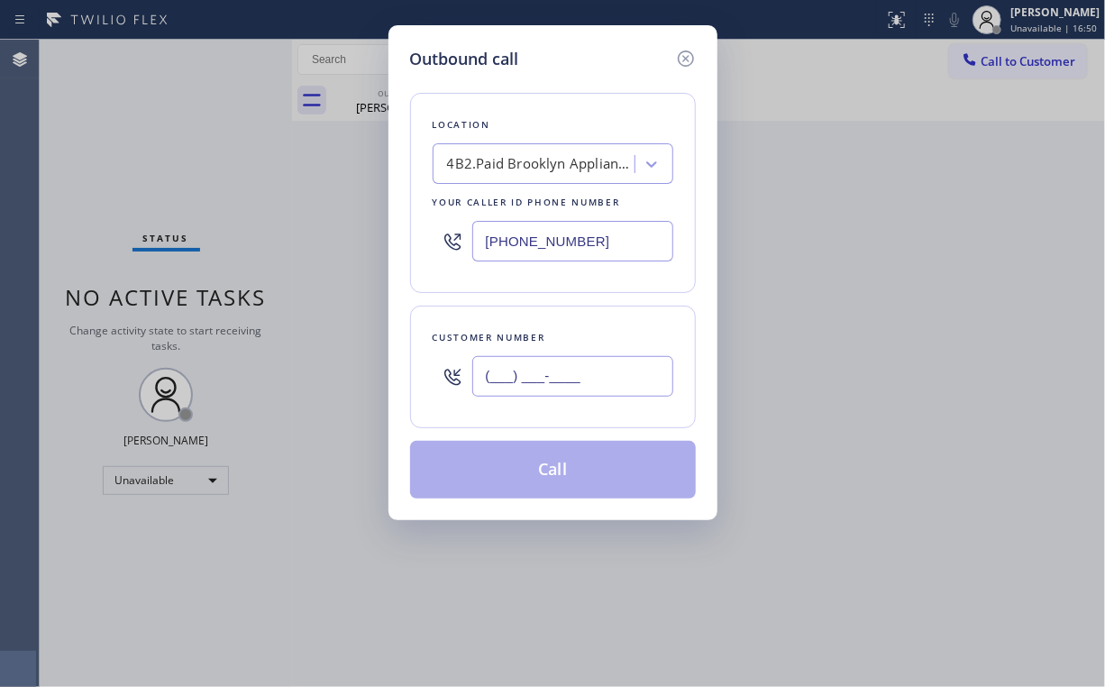
paste input "908) 625-6972"
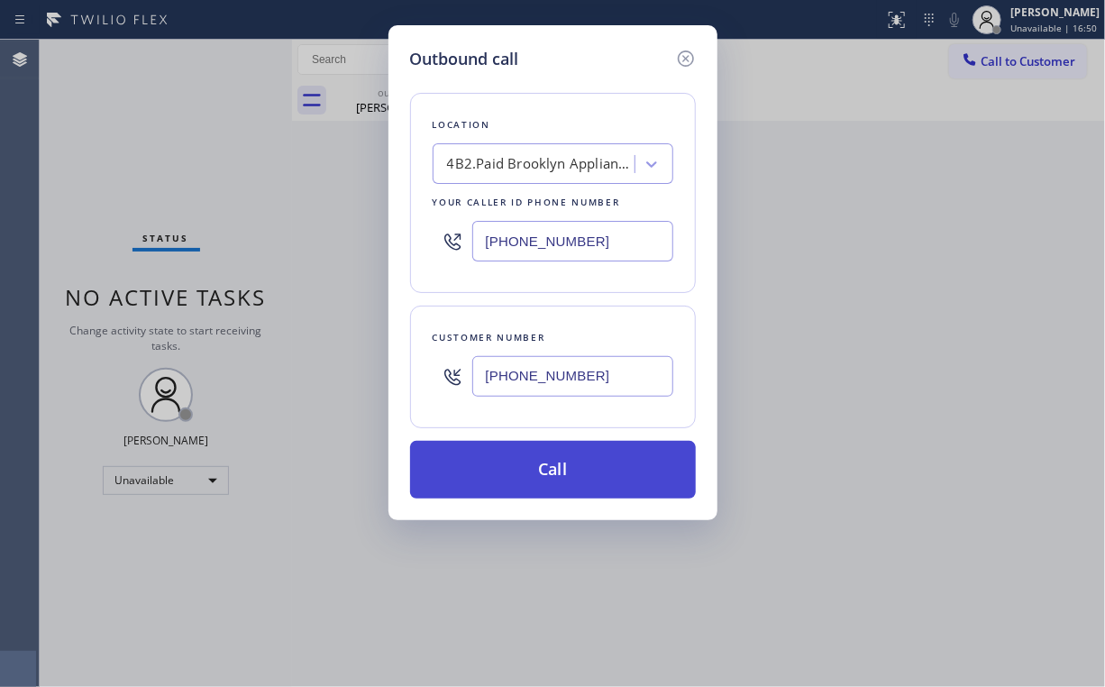
type input "(908) 625-6972"
click at [534, 480] on button "Call" at bounding box center [553, 470] width 286 height 58
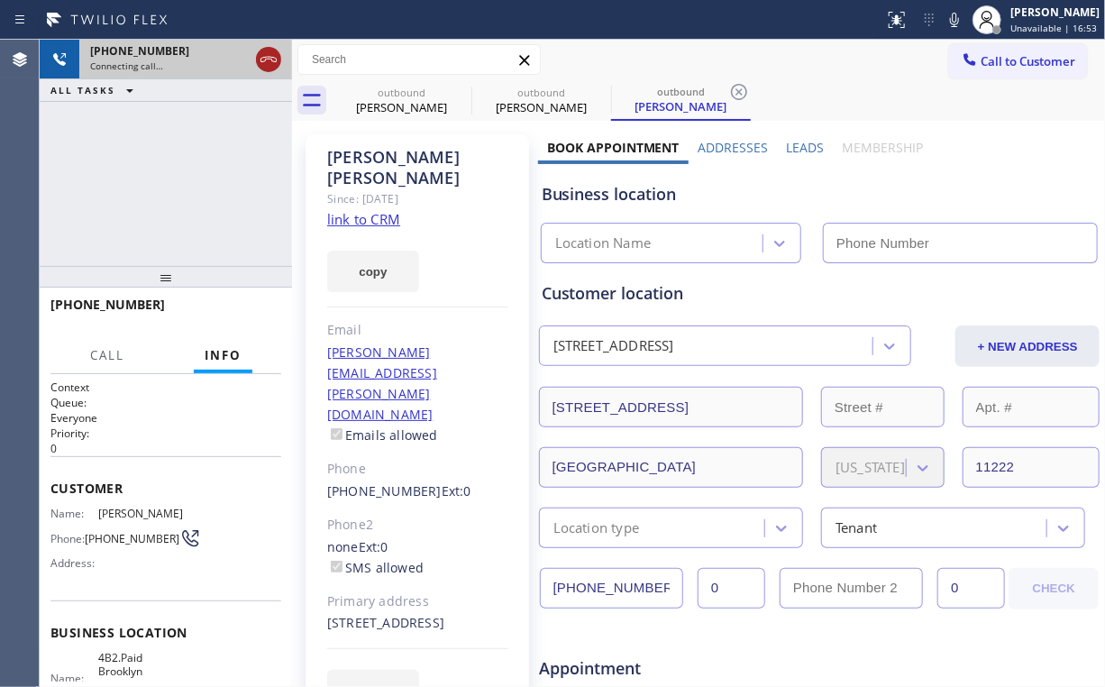
click at [271, 54] on icon at bounding box center [269, 60] width 22 height 22
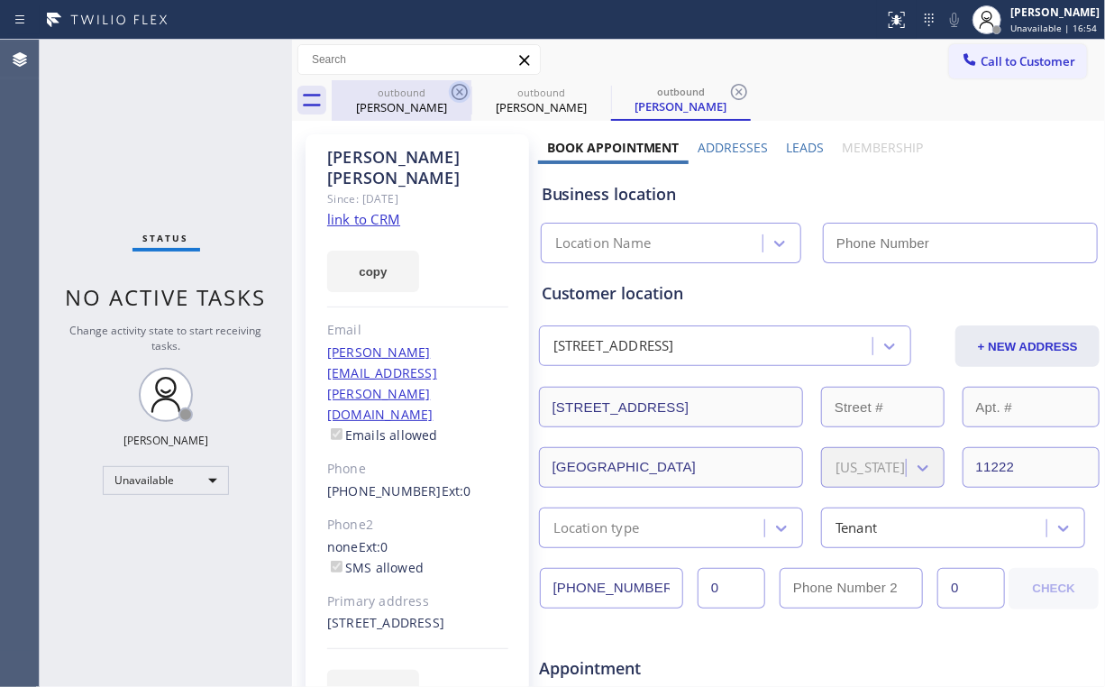
click at [427, 105] on div "James Waterbury" at bounding box center [402, 107] width 136 height 16
type input "[PHONE_NUMBER]"
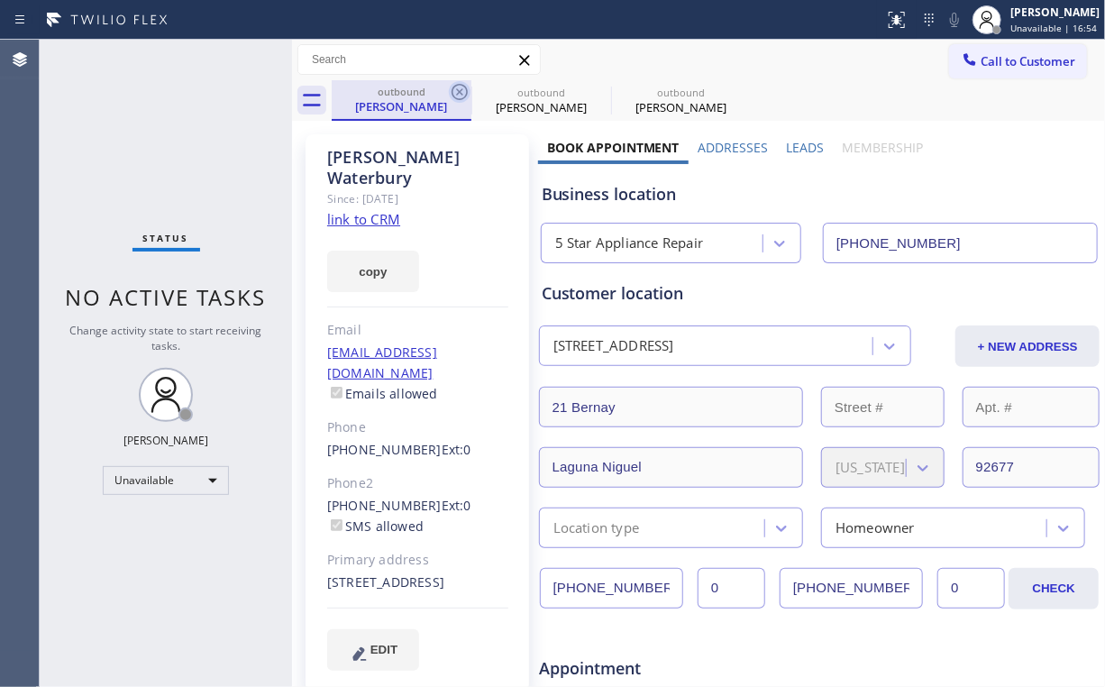
type input "(347) 757-4373"
click at [462, 89] on icon at bounding box center [460, 92] width 16 height 16
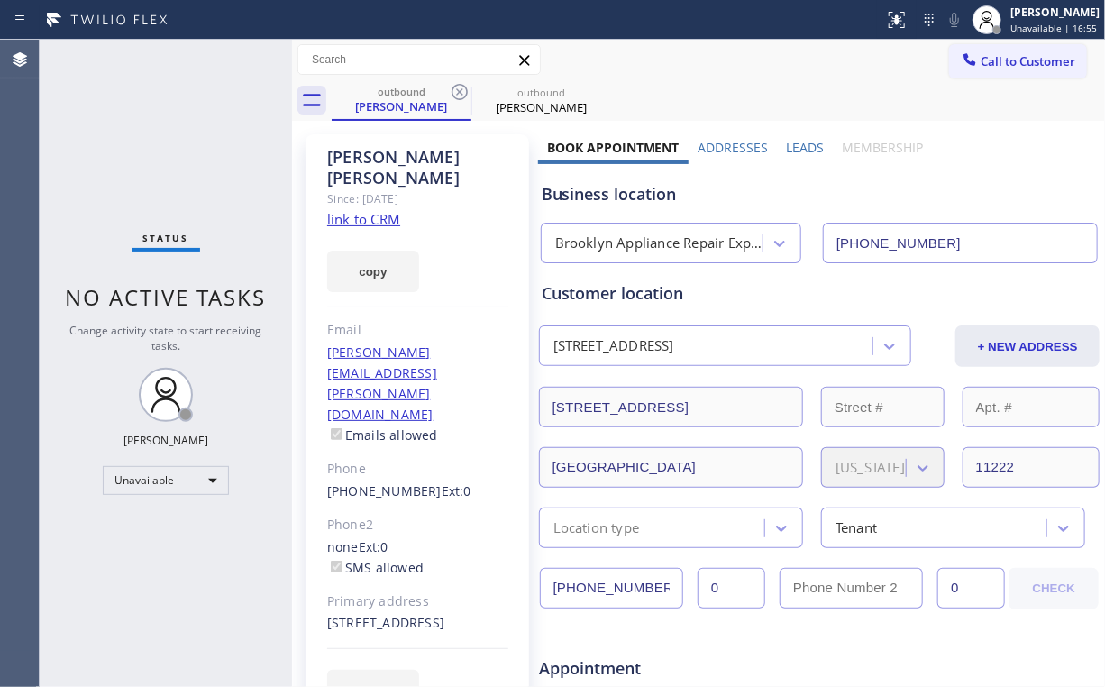
click at [381, 210] on link "link to CRM" at bounding box center [363, 219] width 73 height 18
click at [981, 68] on span "Call to Customer" at bounding box center [1028, 61] width 95 height 16
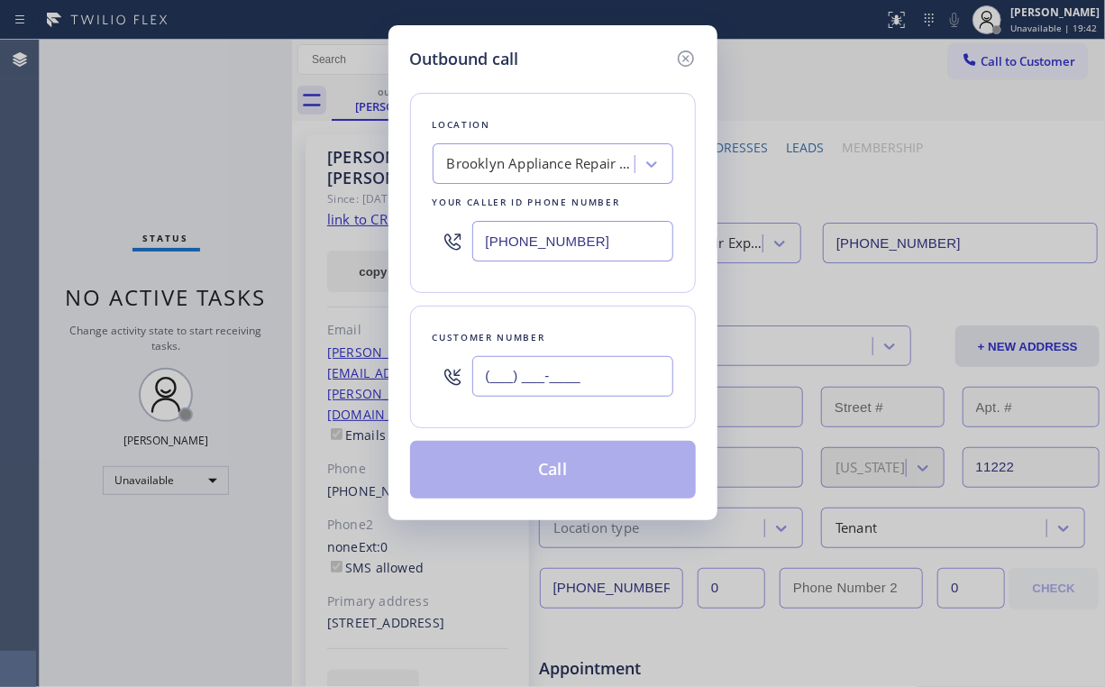
click at [618, 357] on input "(___) ___-____" at bounding box center [572, 376] width 201 height 41
paste input "650) 269-5255"
type input "(650) 269-5255"
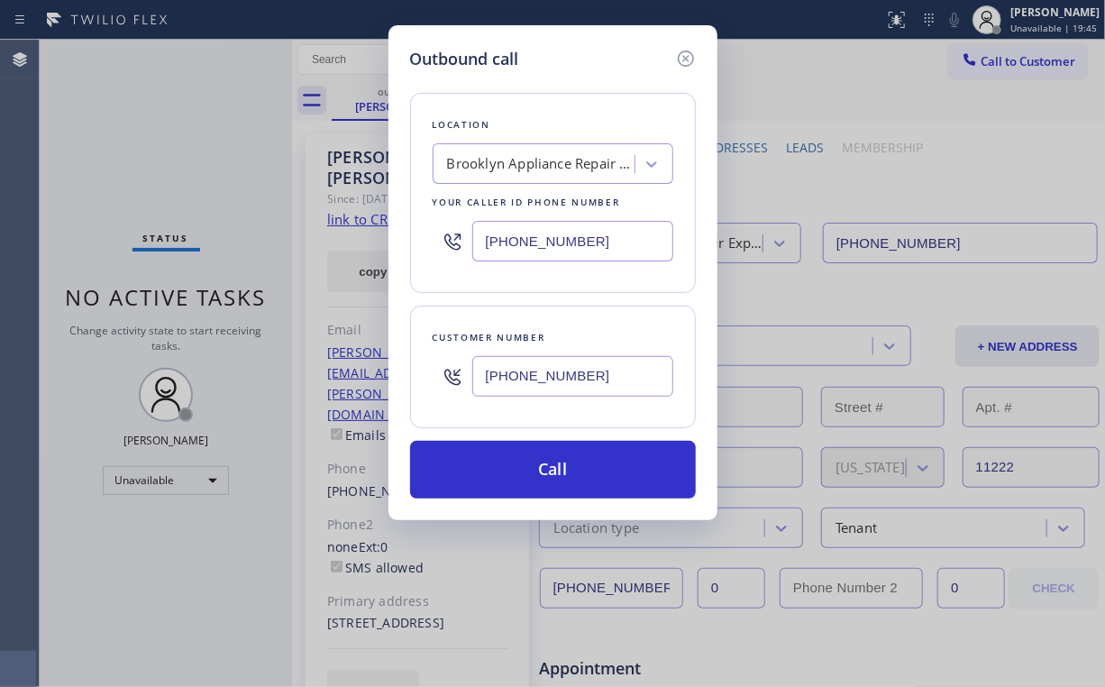
click at [599, 44] on div "Outbound call Location Brooklyn Appliance Repair Experts Your caller id phone n…" at bounding box center [553, 272] width 329 height 495
drag, startPoint x: 599, startPoint y: 227, endPoint x: 245, endPoint y: 259, distance: 354.8
click at [463, 235] on div "(347) 757-4373" at bounding box center [553, 241] width 241 height 59
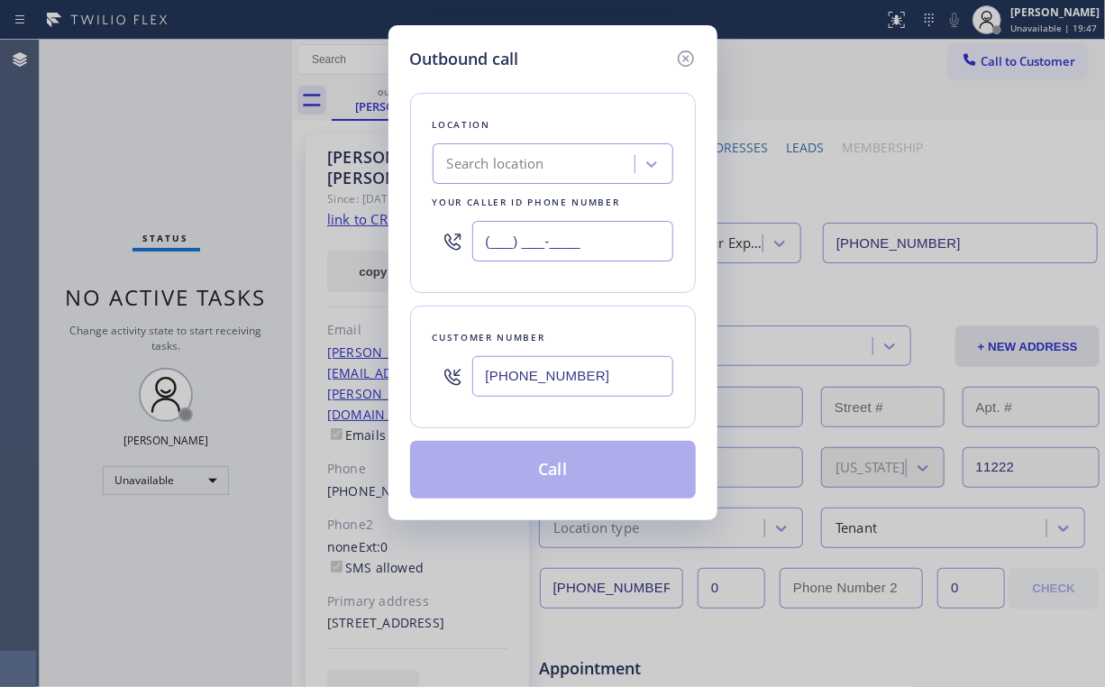
drag, startPoint x: 592, startPoint y: 245, endPoint x: 334, endPoint y: 250, distance: 258.8
click at [414, 246] on div "Location Search location Your caller id phone number (___) ___-____" at bounding box center [553, 193] width 286 height 200
paste input "855) 731-4952"
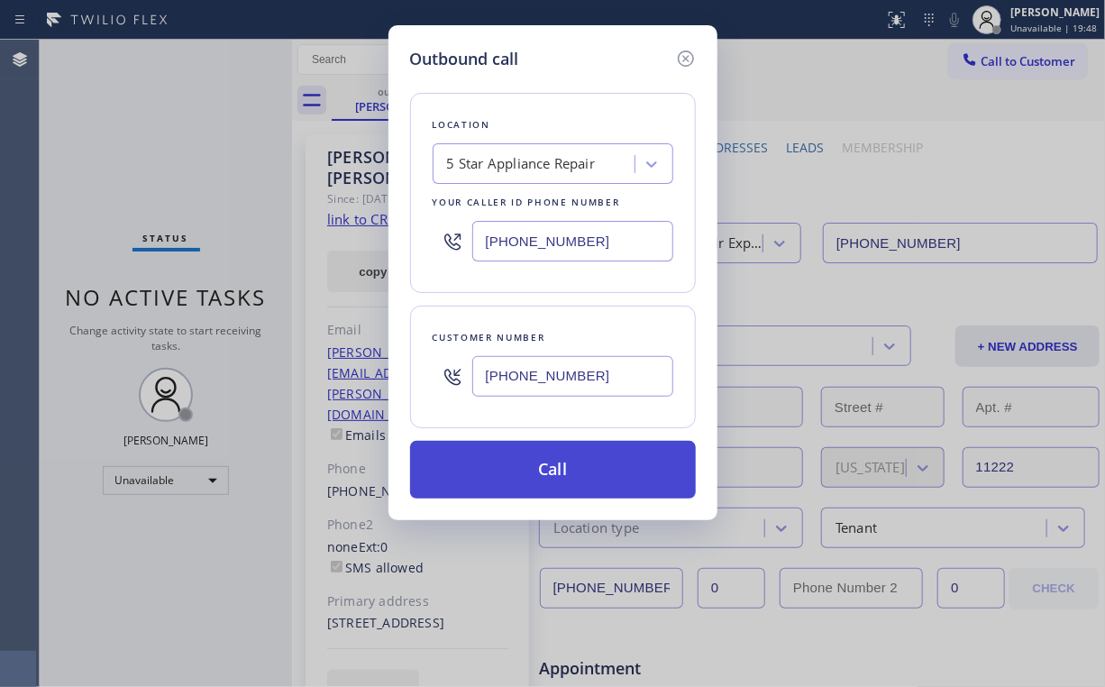
type input "[PHONE_NUMBER]"
click at [544, 465] on button "Call" at bounding box center [553, 470] width 286 height 58
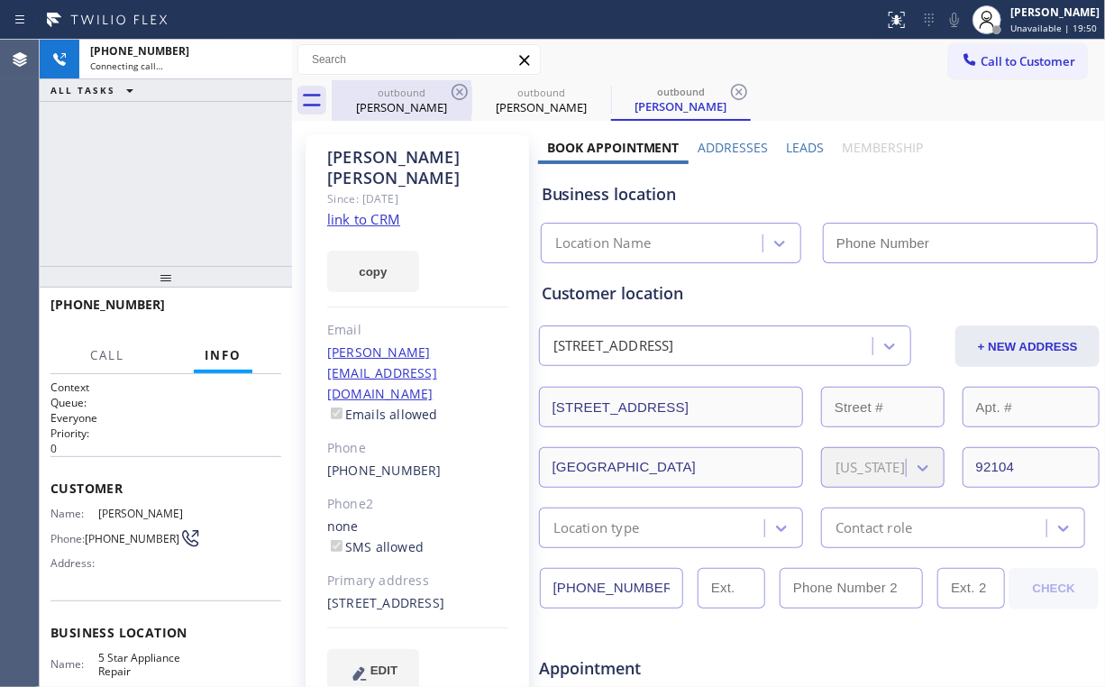
click at [161, 141] on div "+16502695255 Connecting call… ALL TASKS ALL TASKS ACTIVE TASKS TASKS IN WRAP UP" at bounding box center [166, 153] width 252 height 226
click at [433, 89] on div "outbound" at bounding box center [402, 93] width 136 height 14
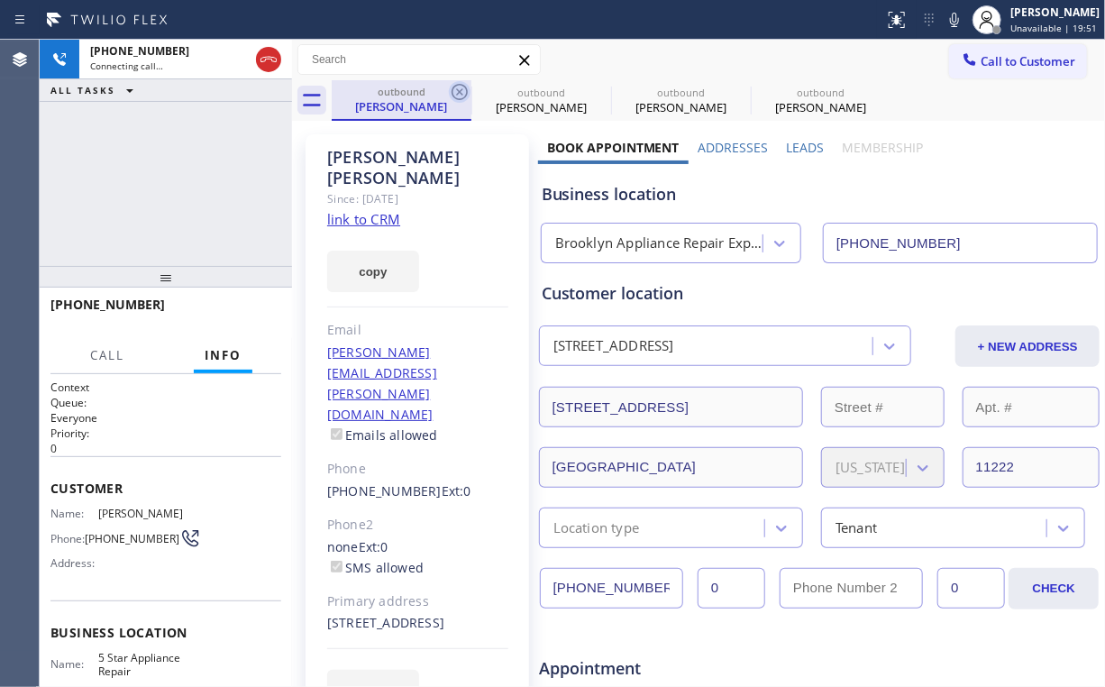
click at [454, 87] on icon at bounding box center [460, 92] width 22 height 22
click at [456, 87] on icon at bounding box center [460, 92] width 22 height 22
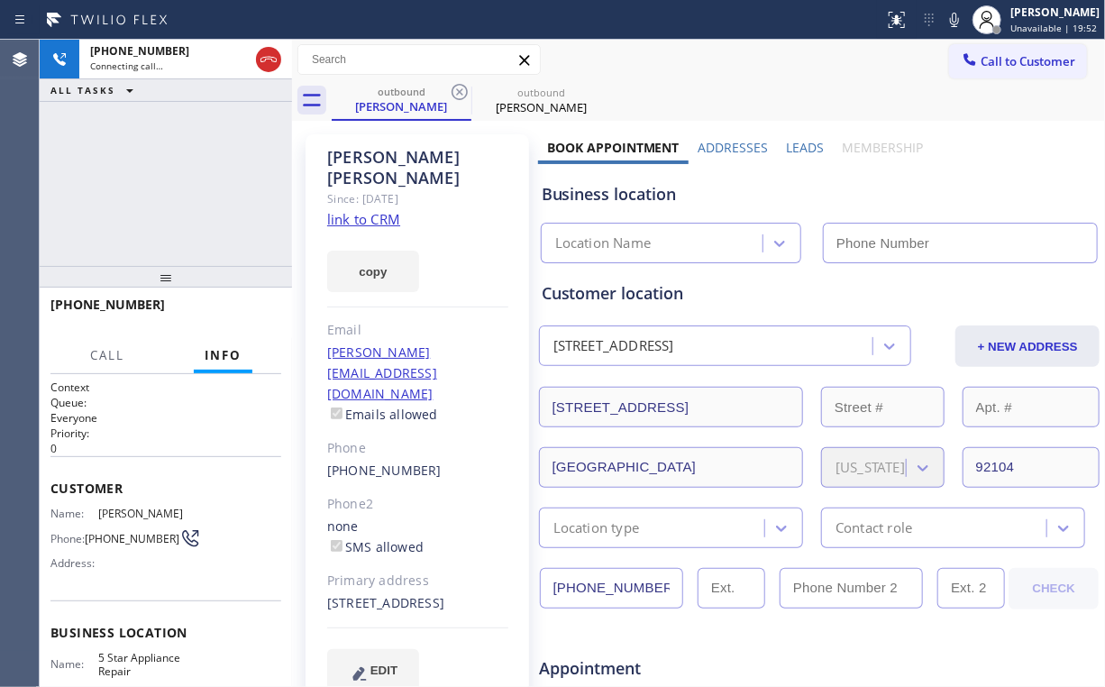
drag, startPoint x: 133, startPoint y: 171, endPoint x: 184, endPoint y: 166, distance: 50.8
click at [133, 170] on div "+16502695255 Connecting call… ALL TASKS ALL TASKS ACTIVE TASKS TASKS IN WRAP UP" at bounding box center [166, 153] width 252 height 226
type input "[PHONE_NUMBER]"
click at [119, 217] on div "+16502695255 Connecting call… ALL TASKS ALL TASKS ACTIVE TASKS TASKS IN WRAP UP" at bounding box center [166, 153] width 252 height 226
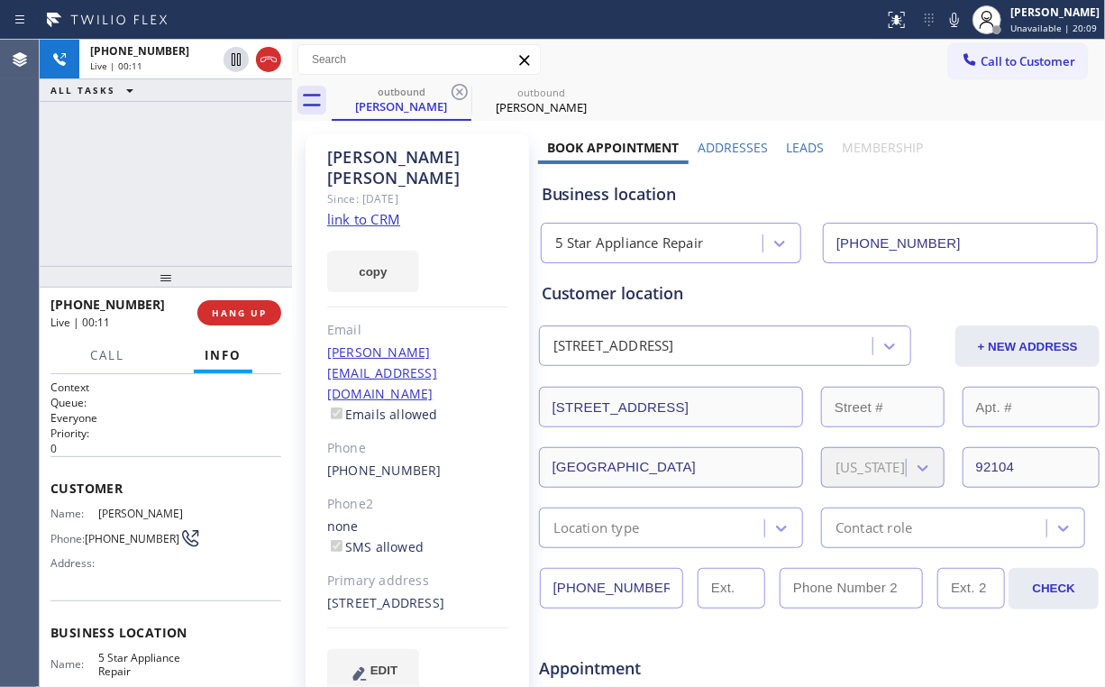
click at [155, 187] on div "+16502695255 Live | 00:11 ALL TASKS ALL TASKS ACTIVE TASKS TASKS IN WRAP UP" at bounding box center [166, 153] width 252 height 226
click at [257, 328] on div "+16502695255 Live | 00:11 HANG UP" at bounding box center [165, 312] width 231 height 47
click at [238, 310] on span "HANG UP" at bounding box center [239, 312] width 55 height 13
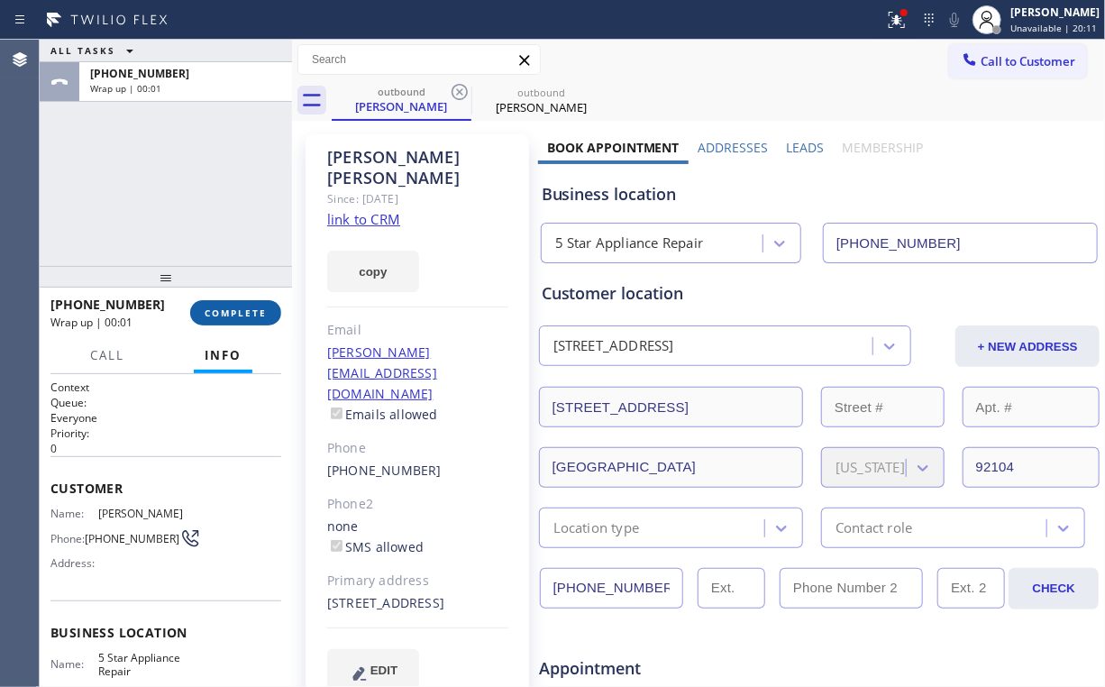
click at [246, 312] on span "COMPLETE" at bounding box center [236, 312] width 62 height 13
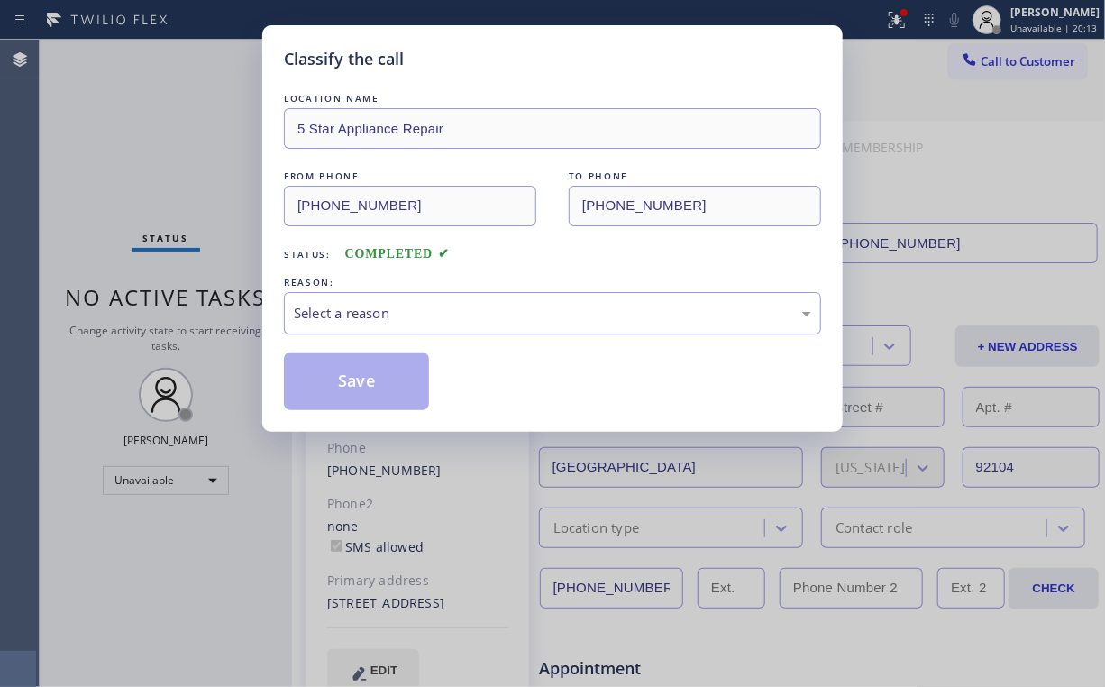
drag, startPoint x: 366, startPoint y: 310, endPoint x: 369, endPoint y: 328, distance: 18.2
click at [368, 313] on div "Select a reason" at bounding box center [552, 313] width 517 height 21
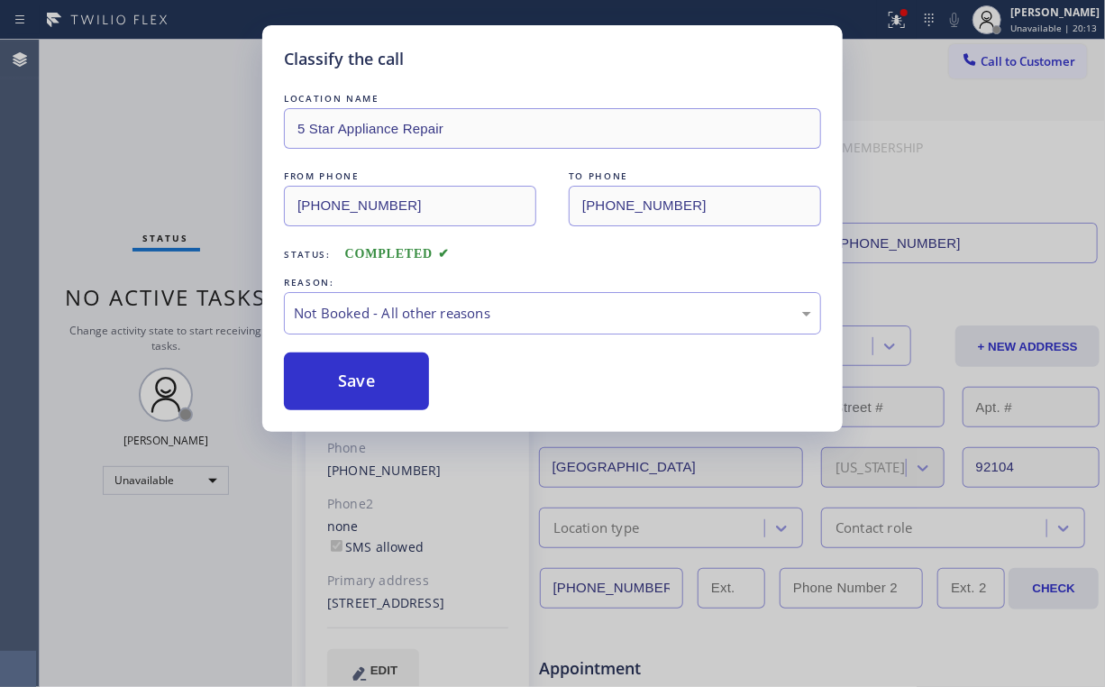
drag, startPoint x: 365, startPoint y: 371, endPoint x: 151, endPoint y: 231, distance: 255.8
click at [364, 369] on button "Save" at bounding box center [356, 381] width 145 height 58
drag, startPoint x: 108, startPoint y: 189, endPoint x: 117, endPoint y: 168, distance: 23.4
click at [110, 188] on div "Classify the call LOCATION NAME 5 Star Appliance Repair FROM PHONE (855) 731-49…" at bounding box center [552, 343] width 1105 height 687
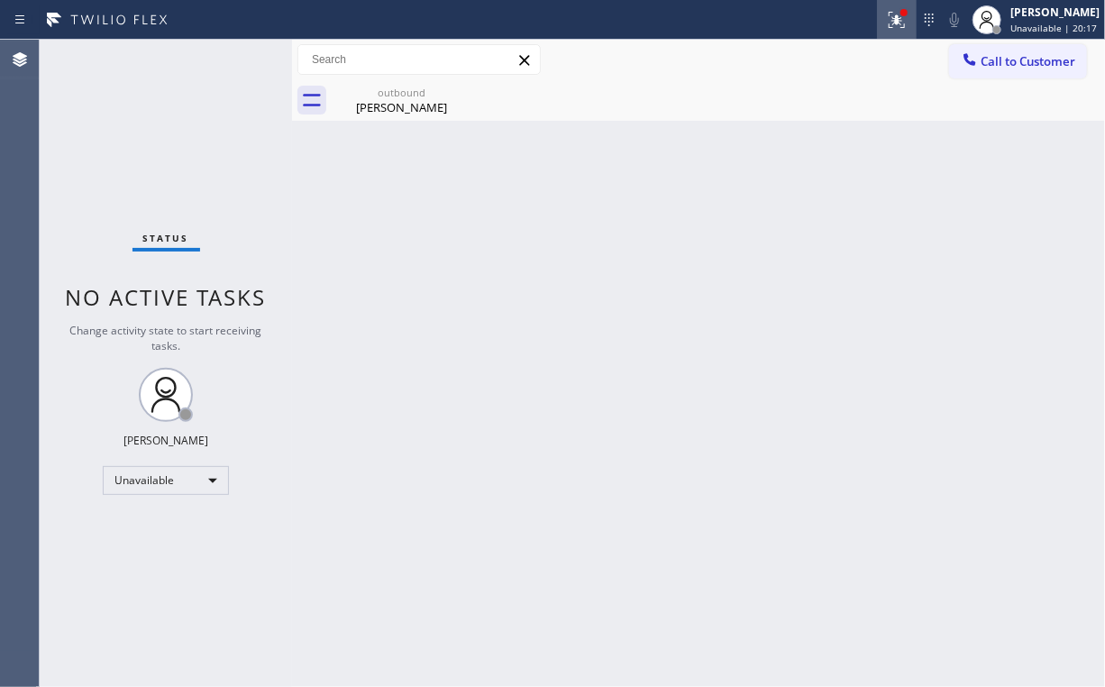
click at [901, 22] on icon at bounding box center [897, 20] width 16 height 16
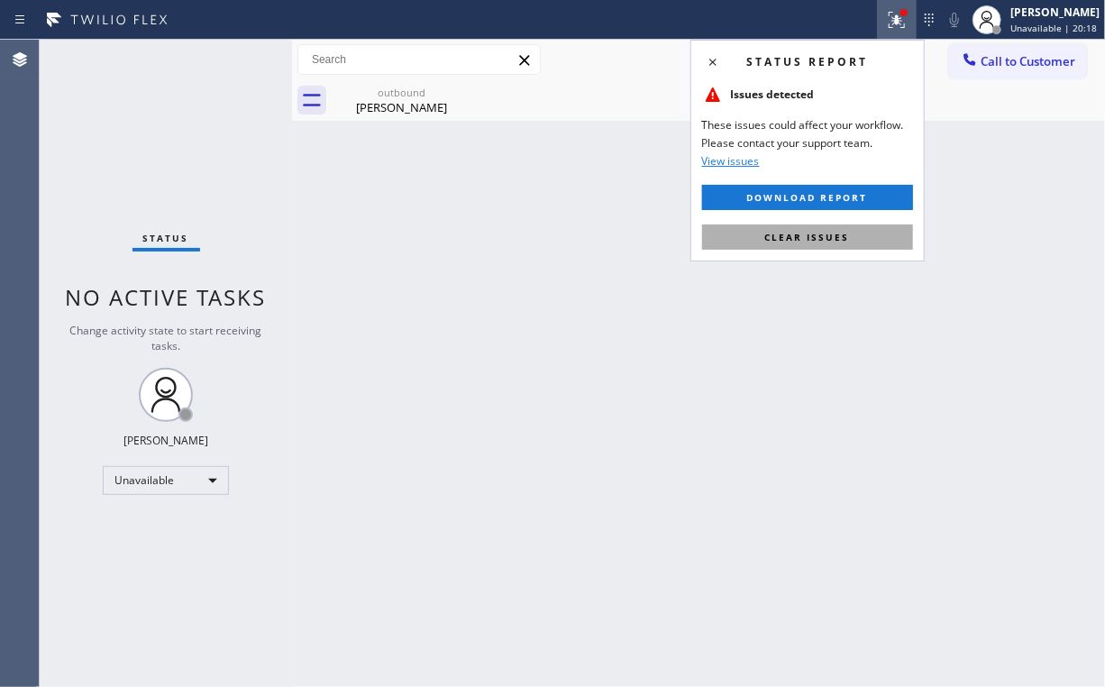
click at [829, 244] on button "Clear issues" at bounding box center [807, 236] width 211 height 25
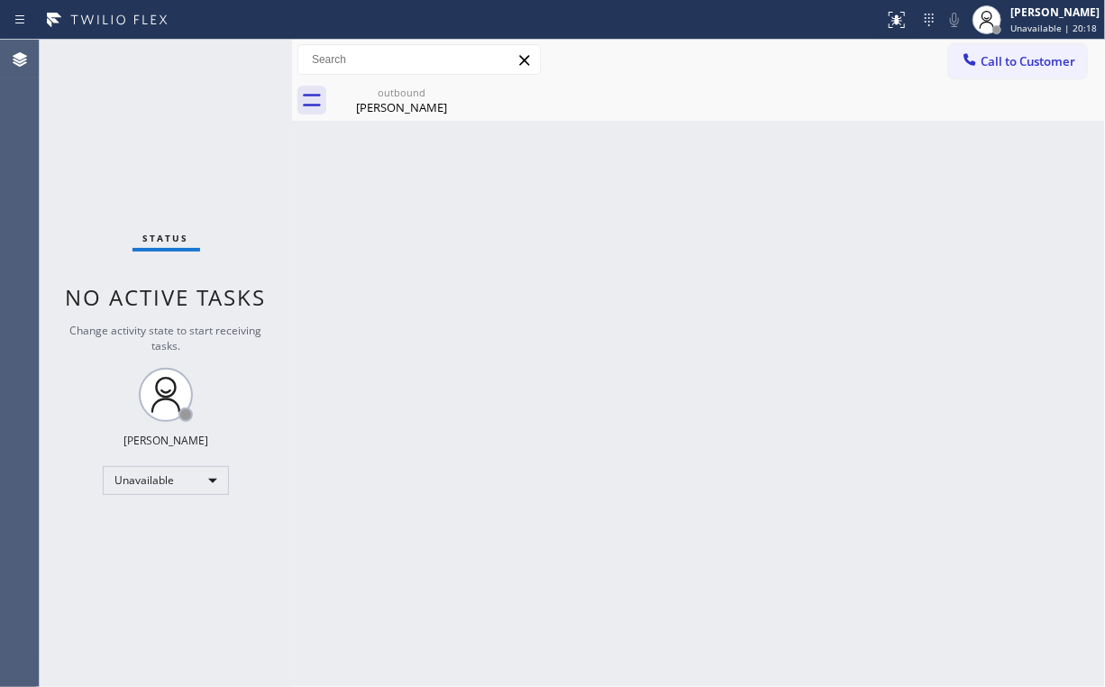
click at [474, 199] on div "Back to Dashboard Change Sender ID Customers Technicians Select a contact Outbo…" at bounding box center [698, 363] width 813 height 647
drag, startPoint x: 371, startPoint y: 108, endPoint x: 428, endPoint y: 97, distance: 57.8
click at [372, 108] on div "Matthew Harter" at bounding box center [402, 107] width 136 height 16
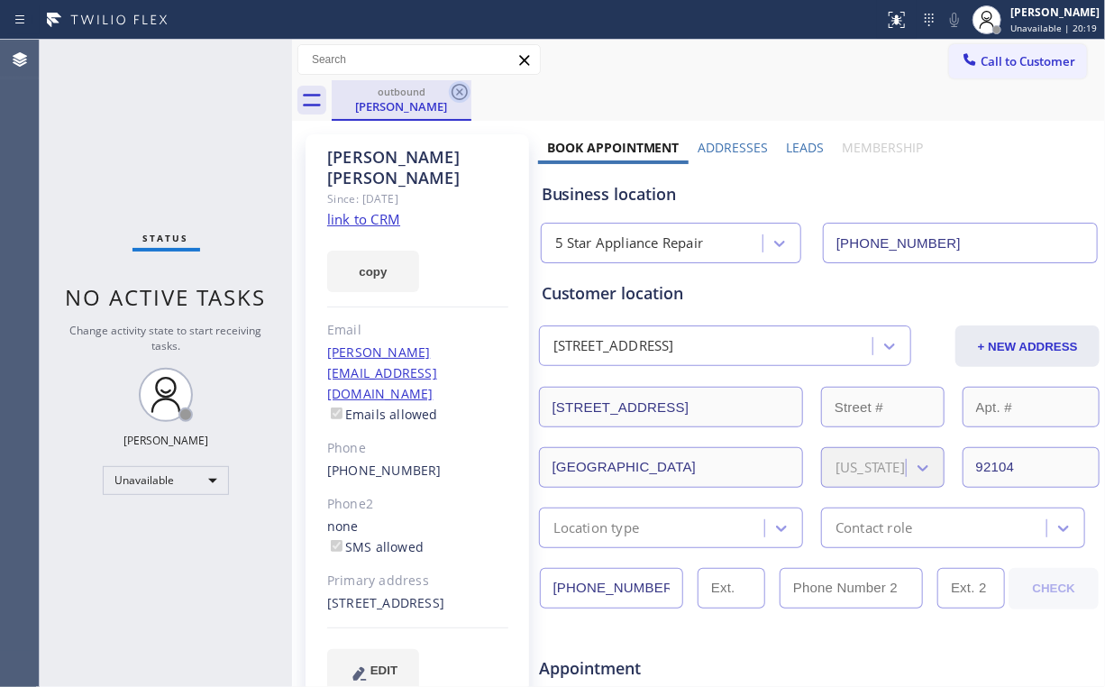
click at [461, 94] on icon at bounding box center [460, 92] width 16 height 16
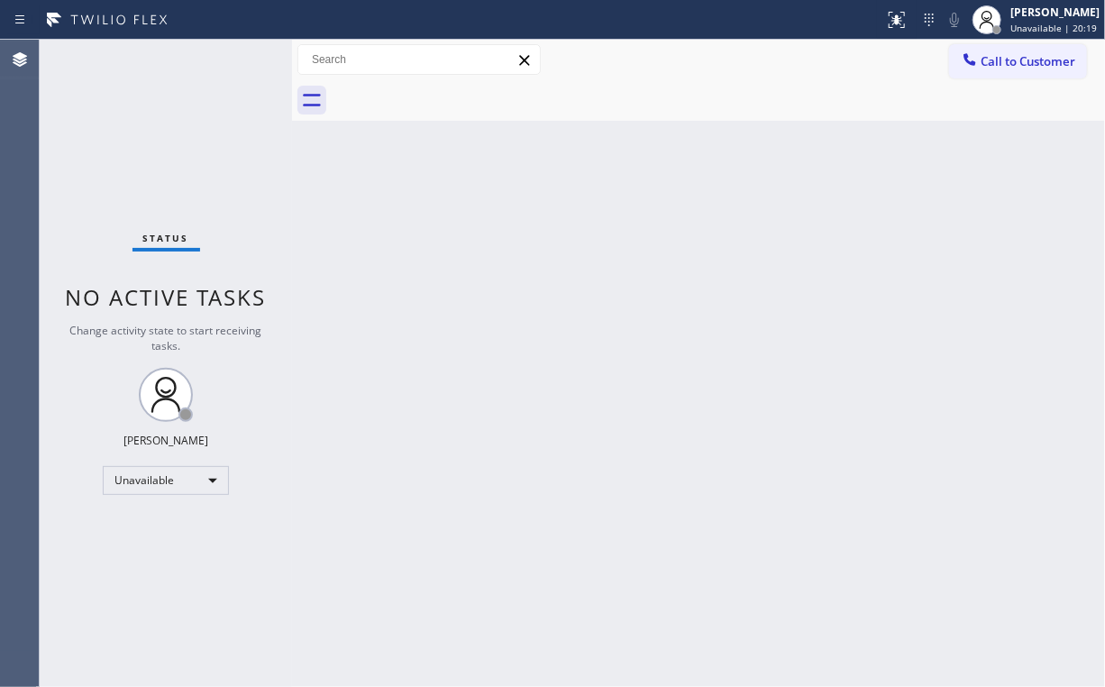
click at [936, 215] on div "Back to Dashboard Change Sender ID Customers Technicians Select a contact Outbo…" at bounding box center [698, 363] width 813 height 647
click at [1035, 69] on span "Call to Customer" at bounding box center [1028, 61] width 95 height 16
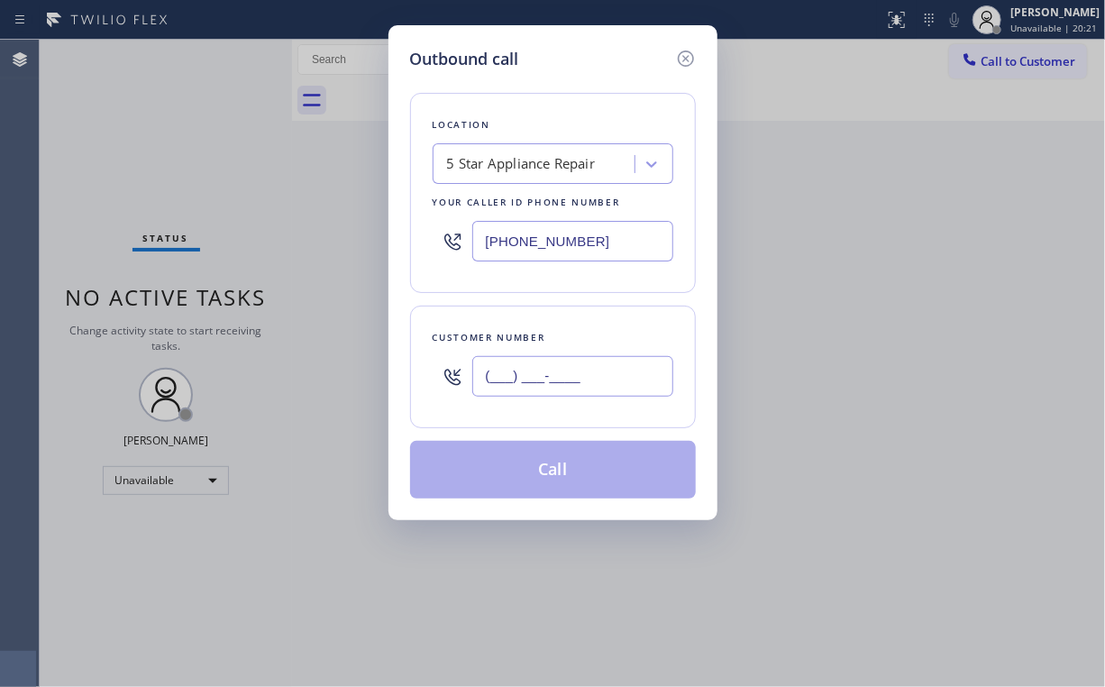
click at [579, 373] on input "(___) ___-____" at bounding box center [572, 376] width 201 height 41
paste input "626) 230-3538"
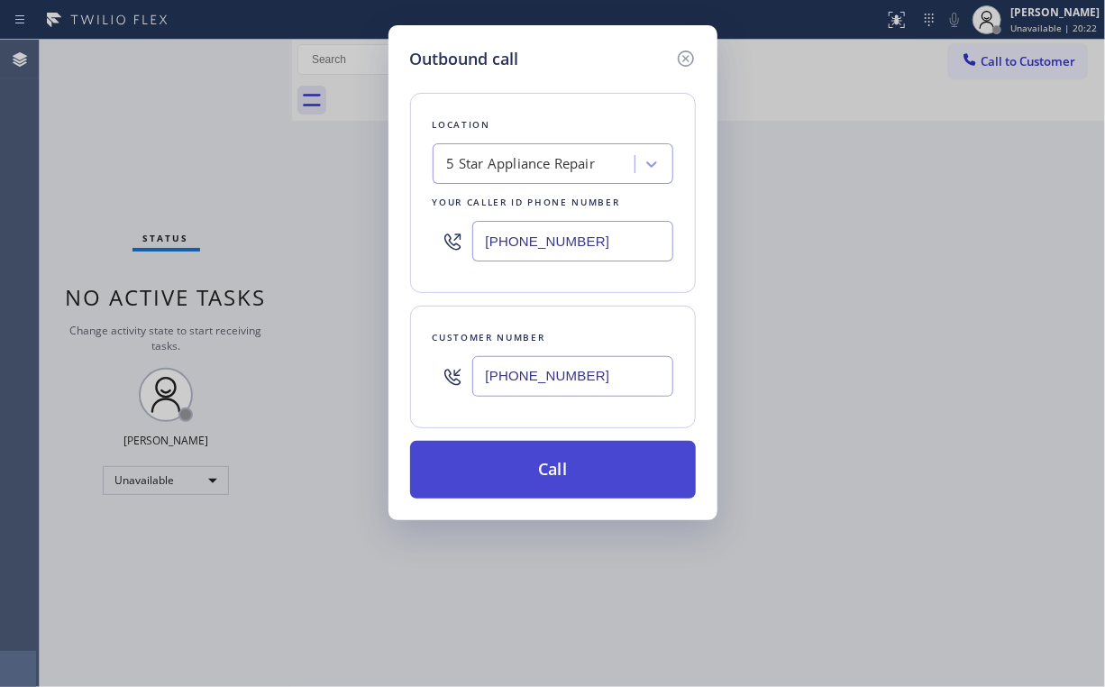
type input "(626) 230-3538"
click at [502, 479] on button "Call" at bounding box center [553, 470] width 286 height 58
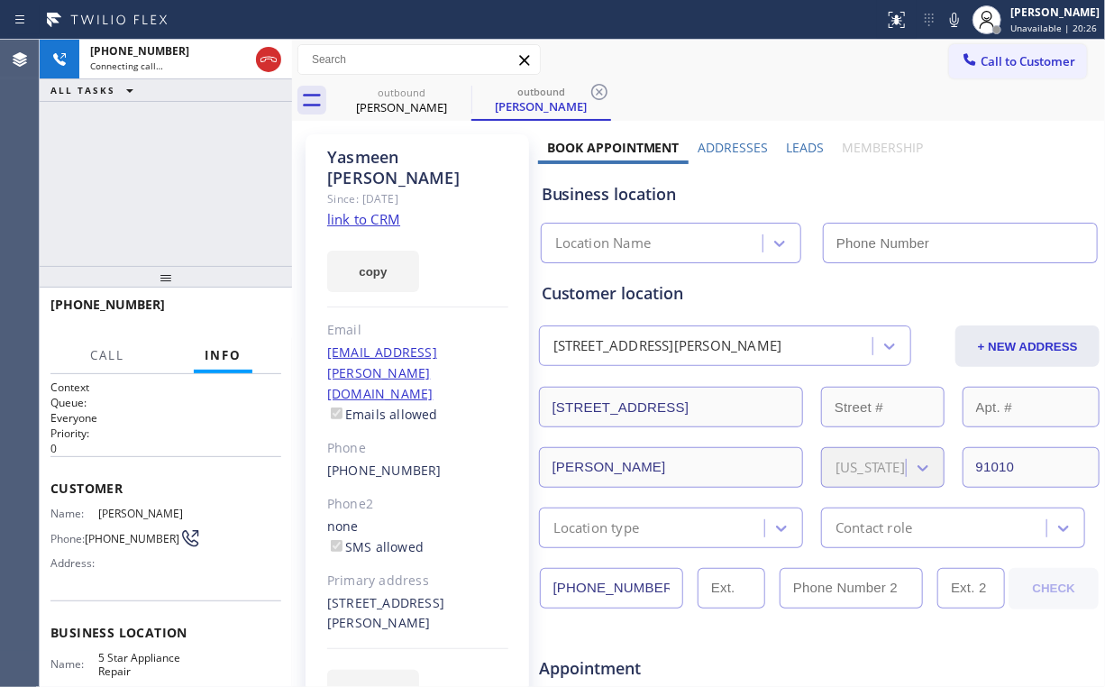
type input "[PHONE_NUMBER]"
drag, startPoint x: 150, startPoint y: 169, endPoint x: 160, endPoint y: 172, distance: 10.6
click at [152, 169] on div "+16262303538 Connecting call… ALL TASKS ALL TASKS ACTIVE TASKS TASKS IN WRAP UP" at bounding box center [166, 153] width 252 height 226
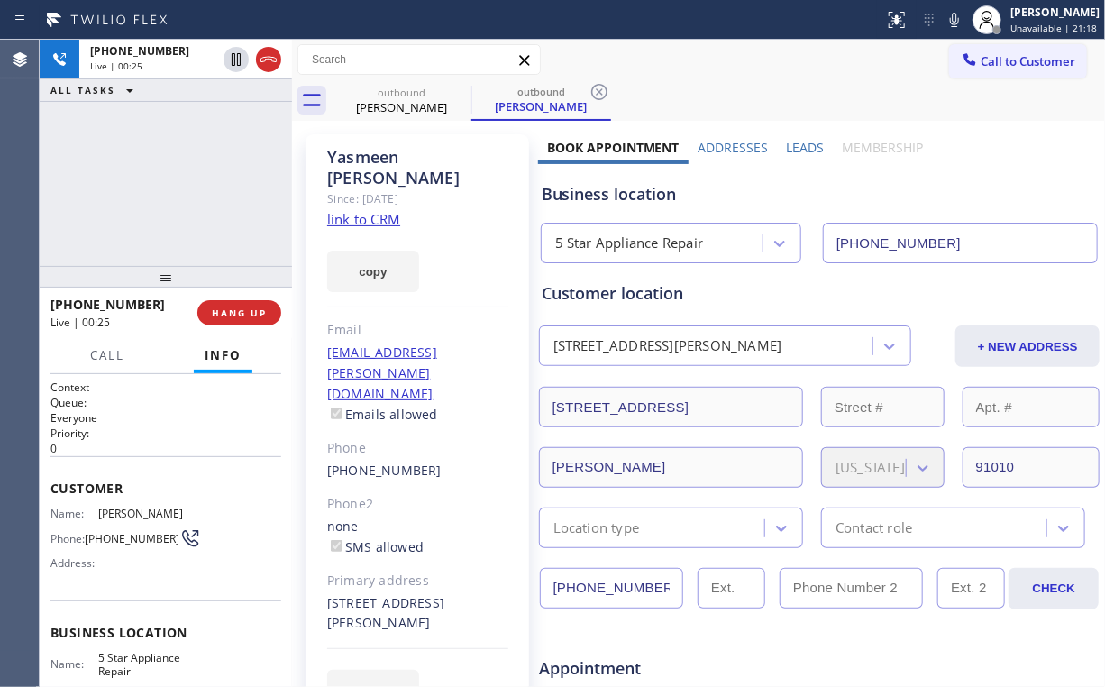
click at [193, 184] on div "+16262303538 Live | 00:25 ALL TASKS ALL TASKS ACTIVE TASKS TASKS IN WRAP UP" at bounding box center [166, 153] width 252 height 226
click at [233, 329] on div "+16262303538 Live | 00:26 HANG UP" at bounding box center [165, 312] width 231 height 47
click at [252, 308] on span "HANG UP" at bounding box center [239, 312] width 55 height 13
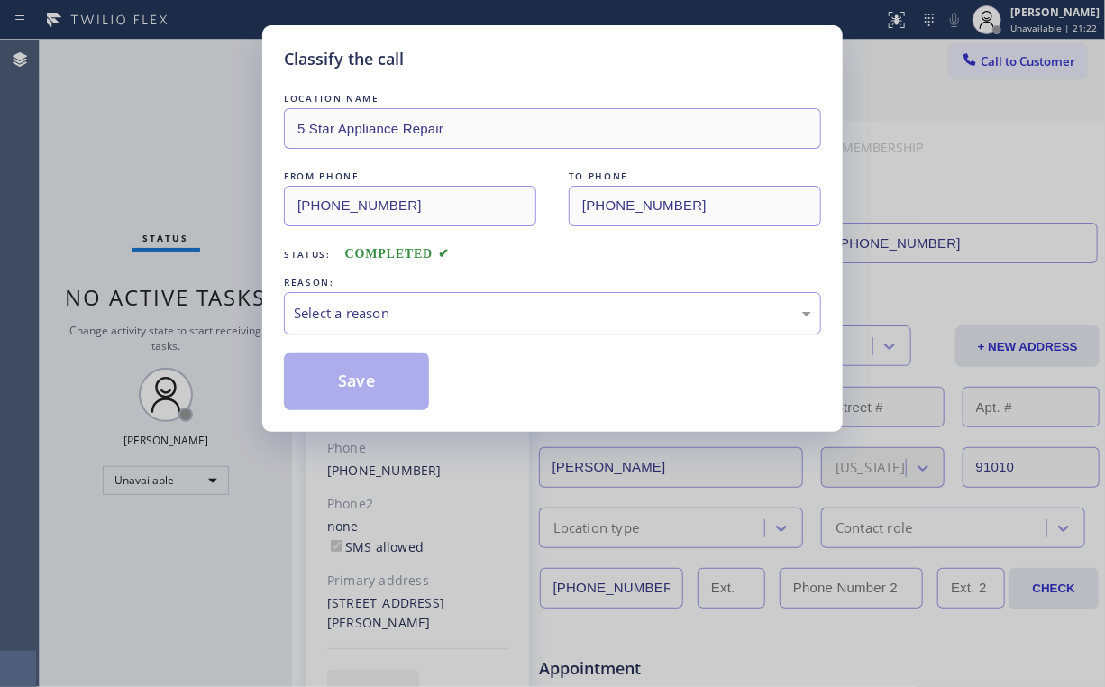
drag, startPoint x: 368, startPoint y: 311, endPoint x: 368, endPoint y: 326, distance: 15.3
click at [368, 317] on div "Select a reason" at bounding box center [552, 313] width 517 height 21
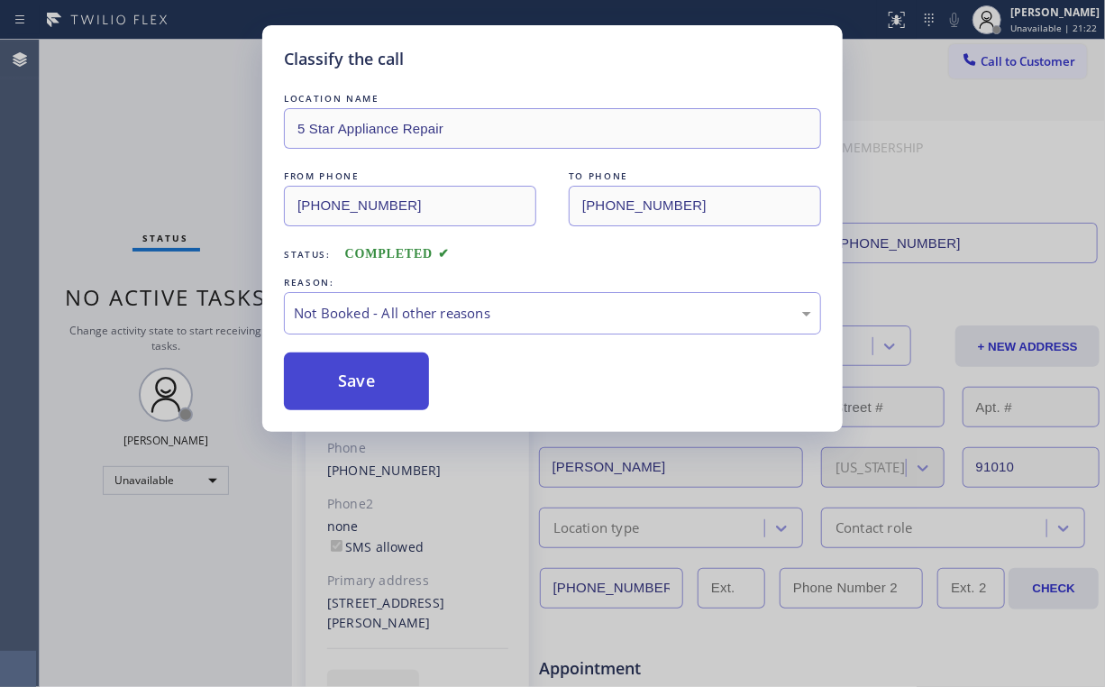
drag, startPoint x: 361, startPoint y: 389, endPoint x: 341, endPoint y: 361, distance: 35.0
click at [361, 389] on button "Save" at bounding box center [356, 381] width 145 height 58
click at [185, 170] on div "Classify the call LOCATION NAME 5 Star Appliance Repair FROM PHONE (855) 731-49…" at bounding box center [552, 343] width 1105 height 687
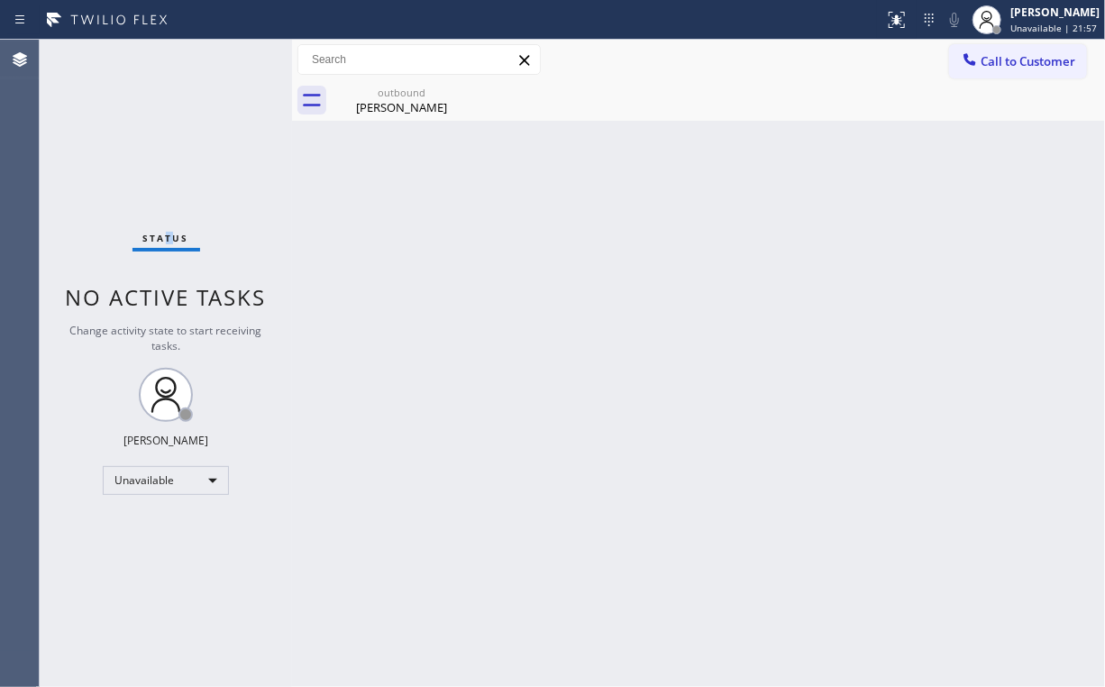
click at [169, 136] on div "Status No active tasks Change activity state to start receiving tasks. [PERSON_…" at bounding box center [166, 363] width 252 height 647
drag, startPoint x: 1011, startPoint y: 63, endPoint x: 943, endPoint y: 124, distance: 91.3
click at [1011, 64] on span "Call to Customer" at bounding box center [1028, 61] width 95 height 16
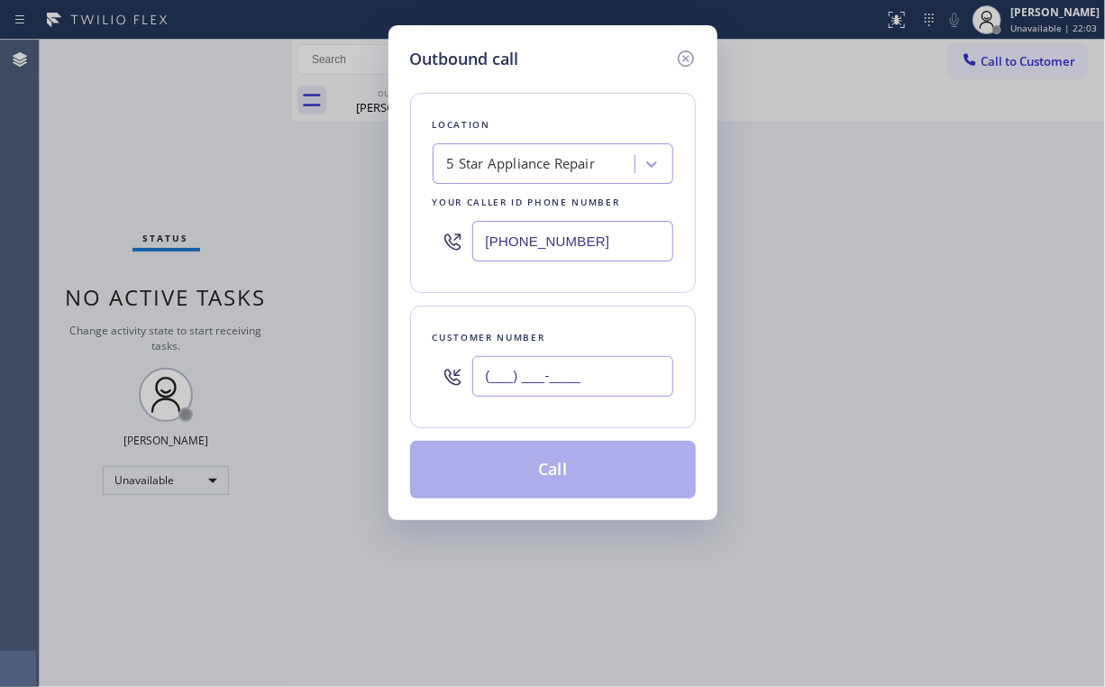
click at [614, 368] on input "(___) ___-____" at bounding box center [572, 376] width 201 height 41
paste input "310) 750-8356"
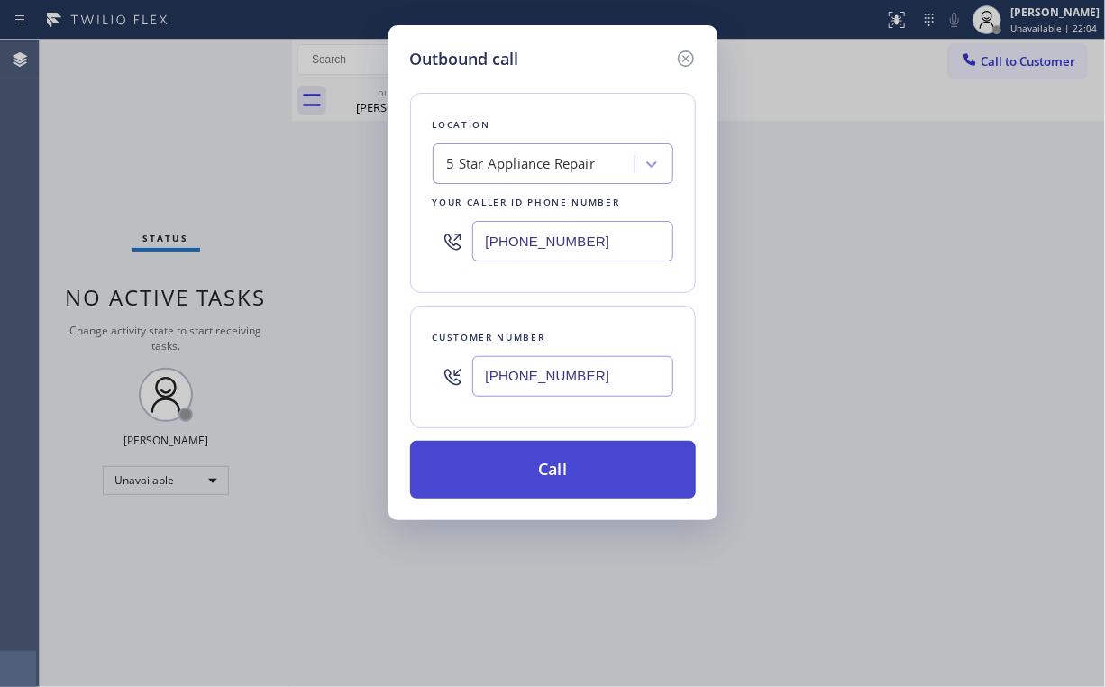
type input "(310) 750-8356"
click at [539, 467] on button "Call" at bounding box center [553, 470] width 286 height 58
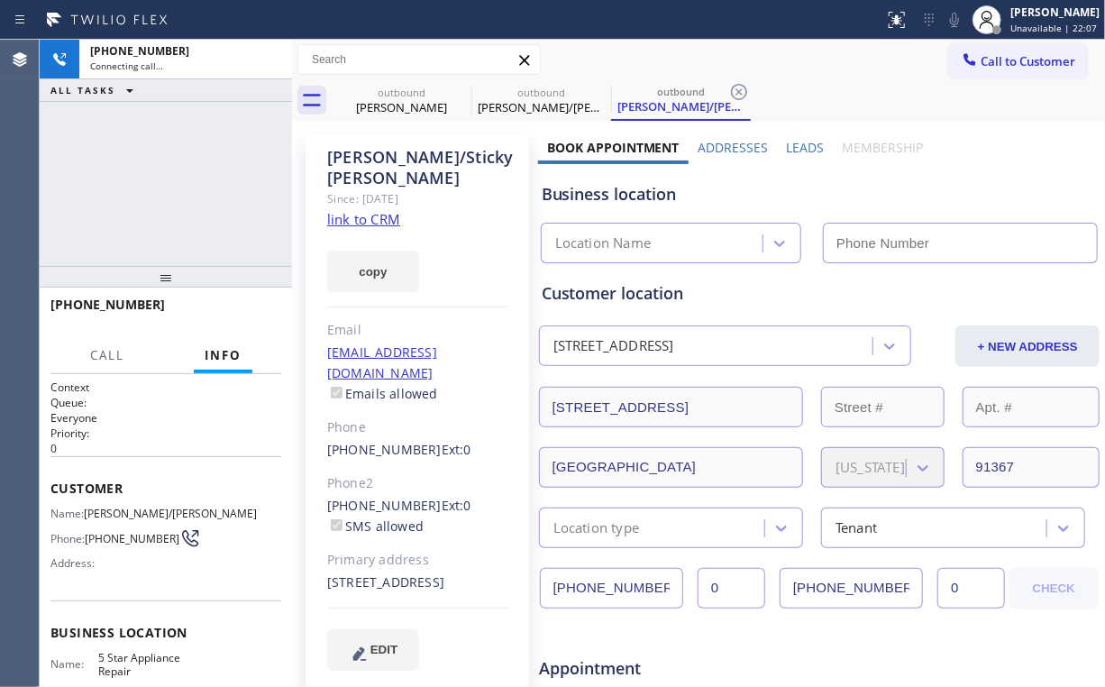
click at [177, 169] on div "+13107508356 Connecting call… ALL TASKS ALL TASKS ACTIVE TASKS TASKS IN WRAP UP" at bounding box center [166, 153] width 252 height 226
drag, startPoint x: 407, startPoint y: 110, endPoint x: 444, endPoint y: 105, distance: 36.5
click at [407, 108] on div "Yasmeen Hanif" at bounding box center [402, 107] width 136 height 16
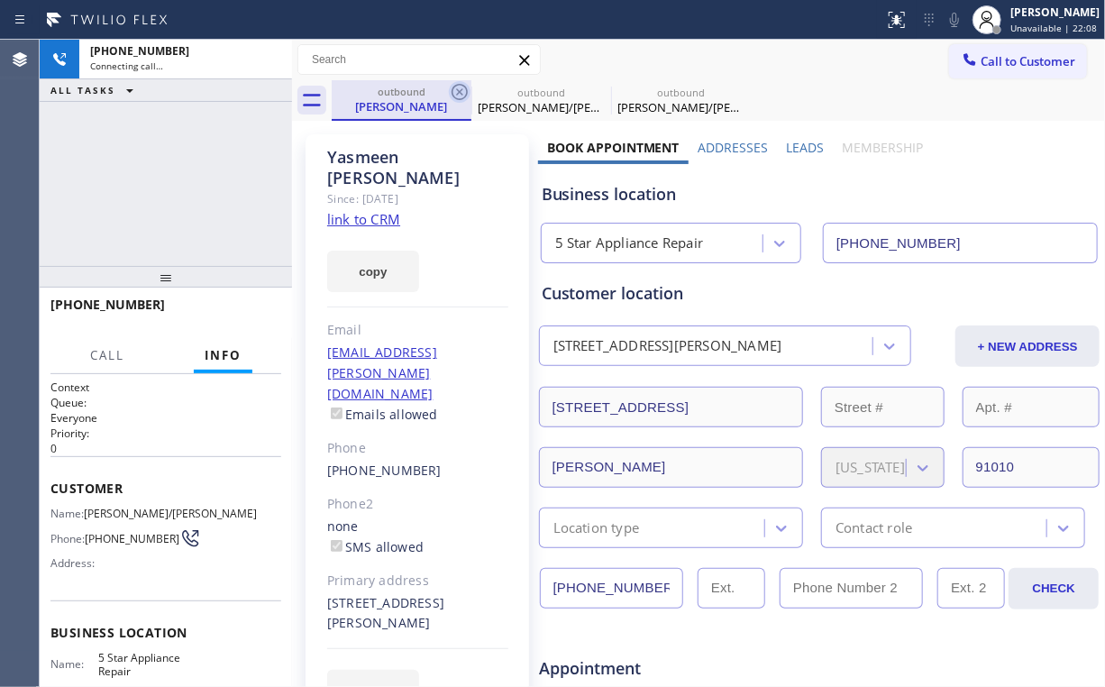
type input "[PHONE_NUMBER]"
click at [456, 90] on icon at bounding box center [460, 92] width 22 height 22
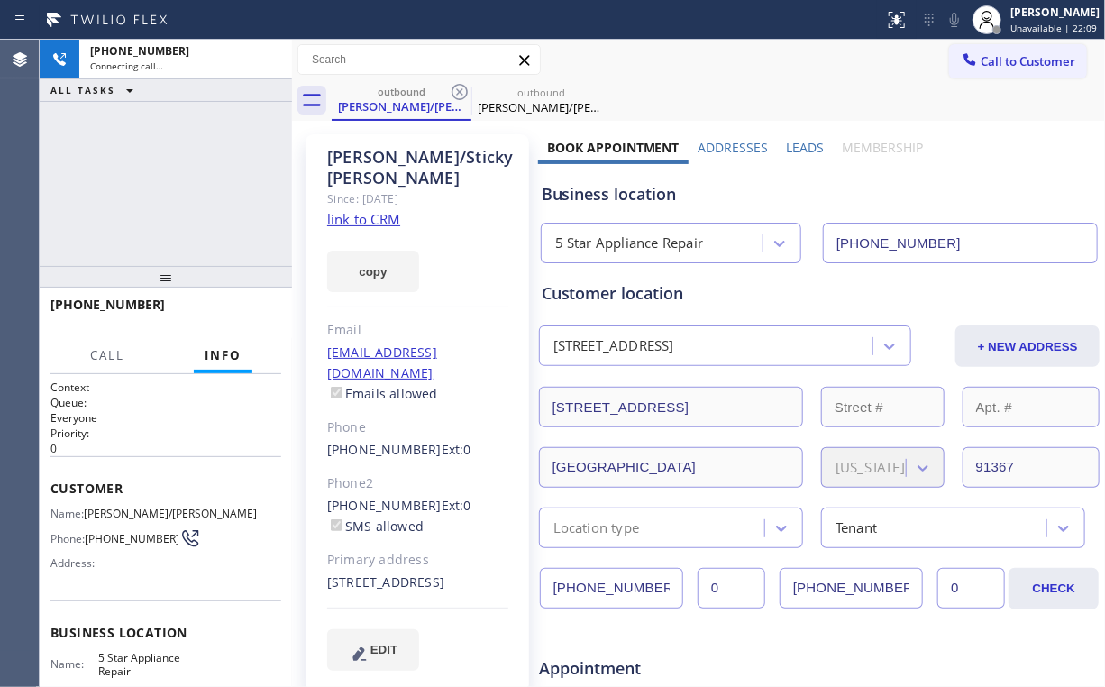
click at [166, 169] on div "+13107508356 Connecting call… ALL TASKS ALL TASKS ACTIVE TASKS TASKS IN WRAP UP" at bounding box center [166, 153] width 252 height 226
click at [242, 310] on span "HANG UP" at bounding box center [239, 312] width 55 height 13
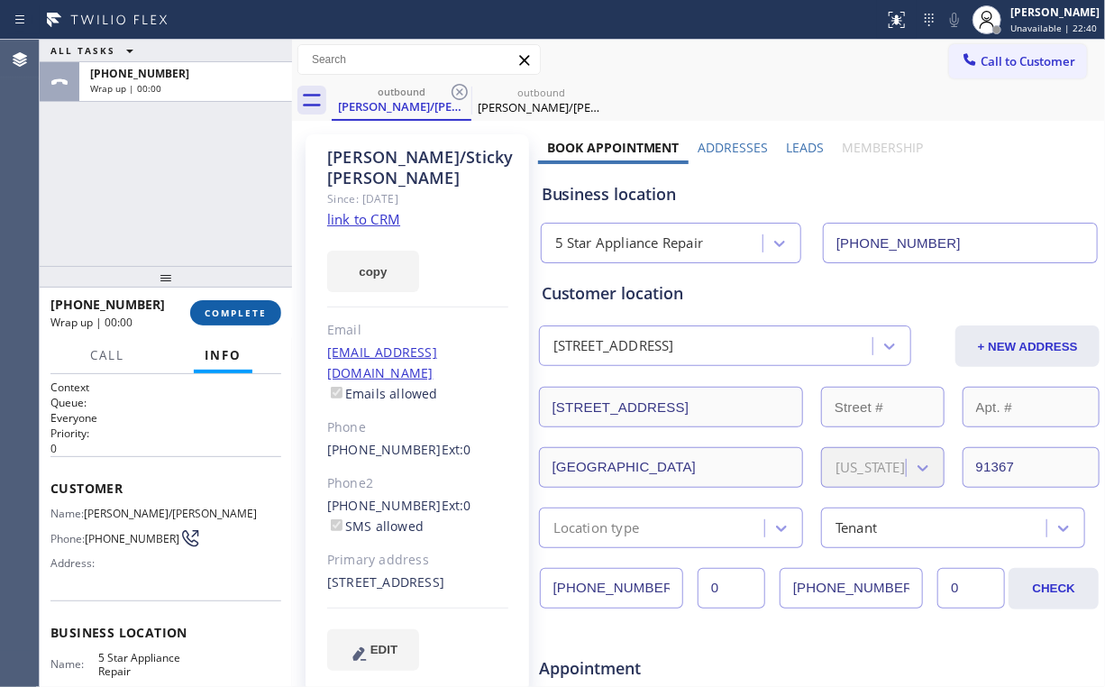
click at [242, 311] on span "COMPLETE" at bounding box center [236, 312] width 62 height 13
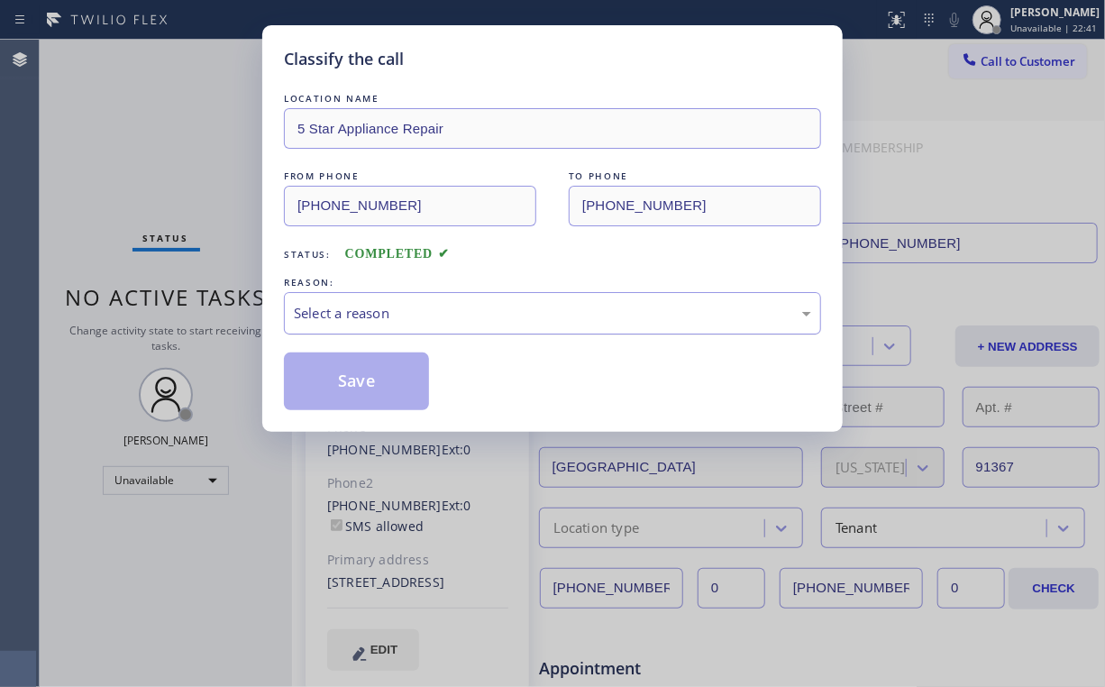
click at [376, 314] on div "Select a reason" at bounding box center [552, 313] width 517 height 21
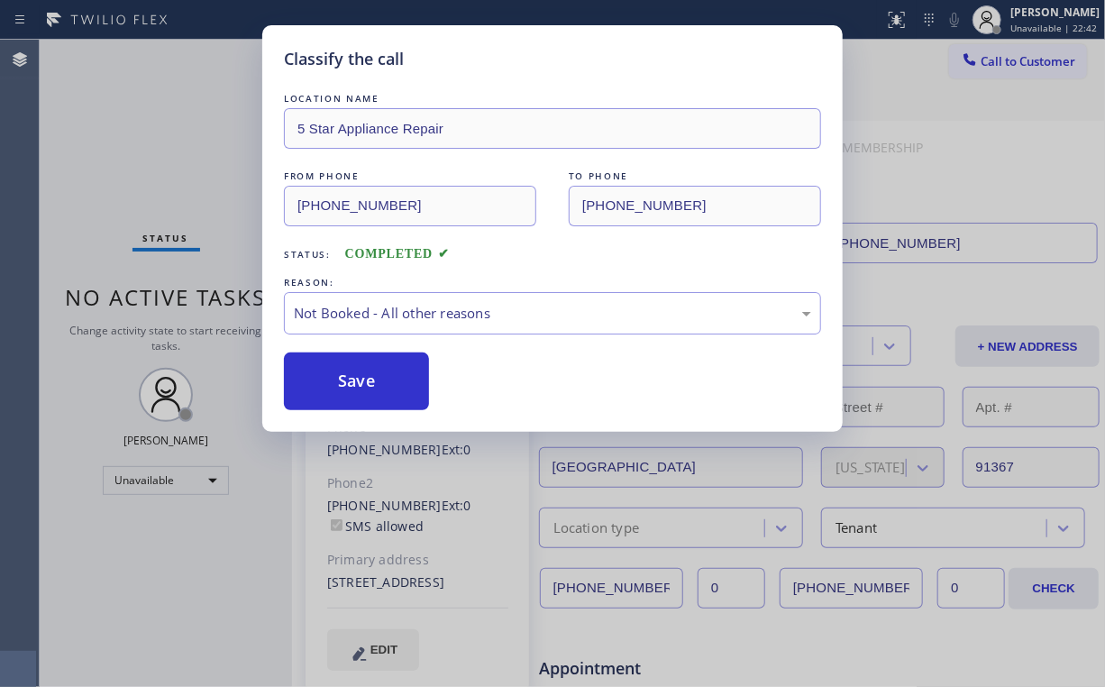
drag, startPoint x: 368, startPoint y: 375, endPoint x: 157, endPoint y: 201, distance: 273.4
click at [365, 371] on button "Save" at bounding box center [356, 381] width 145 height 58
click at [101, 131] on div "Classify the call LOCATION NAME 5 Star Appliance Repair FROM PHONE (855) 731-49…" at bounding box center [552, 343] width 1105 height 687
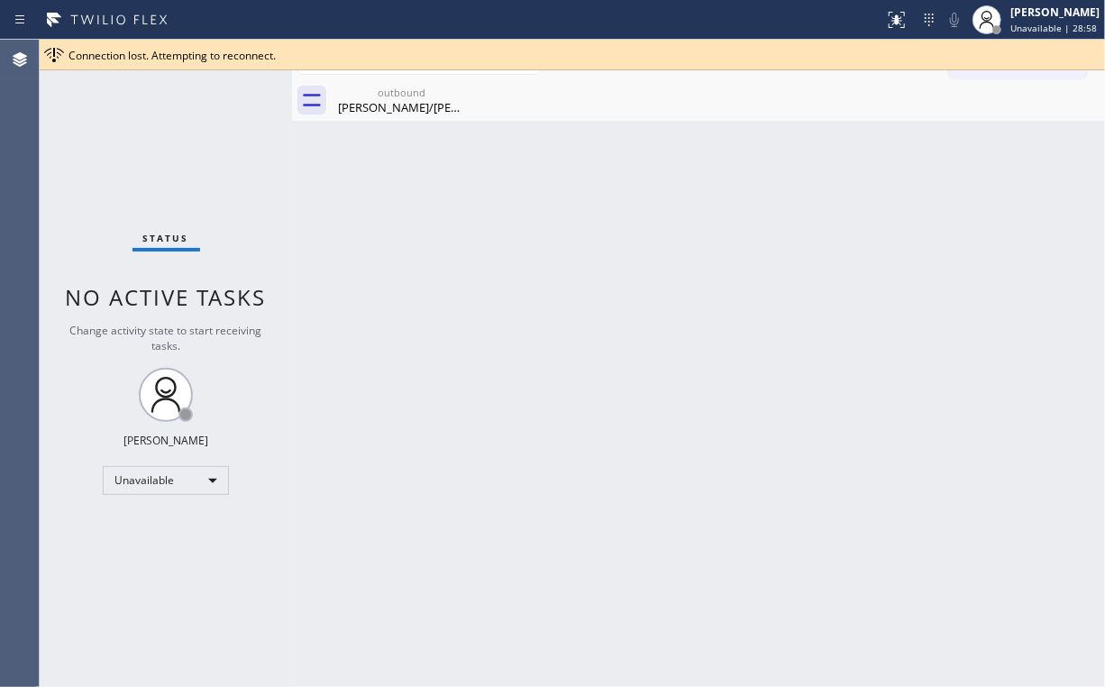
drag, startPoint x: 178, startPoint y: 166, endPoint x: 296, endPoint y: 110, distance: 129.8
click at [178, 165] on div "Status No active tasks Change activity state to start receiving tasks. [PERSON_…" at bounding box center [166, 363] width 252 height 647
click at [393, 181] on div "Back to Dashboard Change Sender ID Customers Technicians Select a contact Outbo…" at bounding box center [698, 363] width 813 height 647
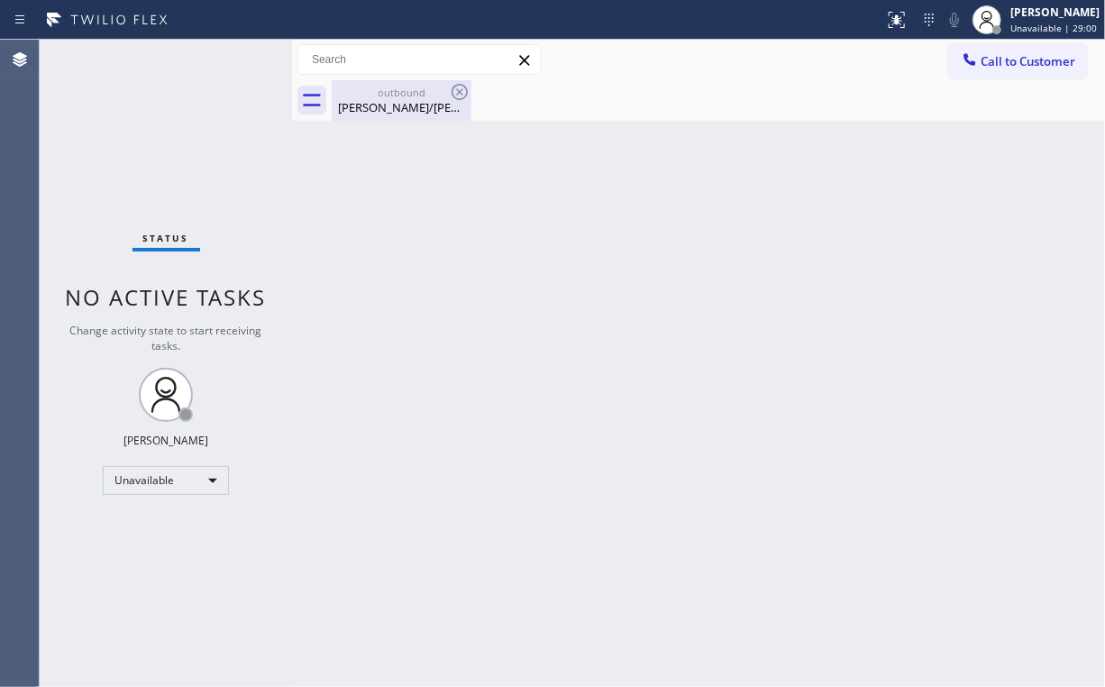
click at [387, 98] on div "outbound Kirk/Sticky Jones" at bounding box center [402, 100] width 136 height 41
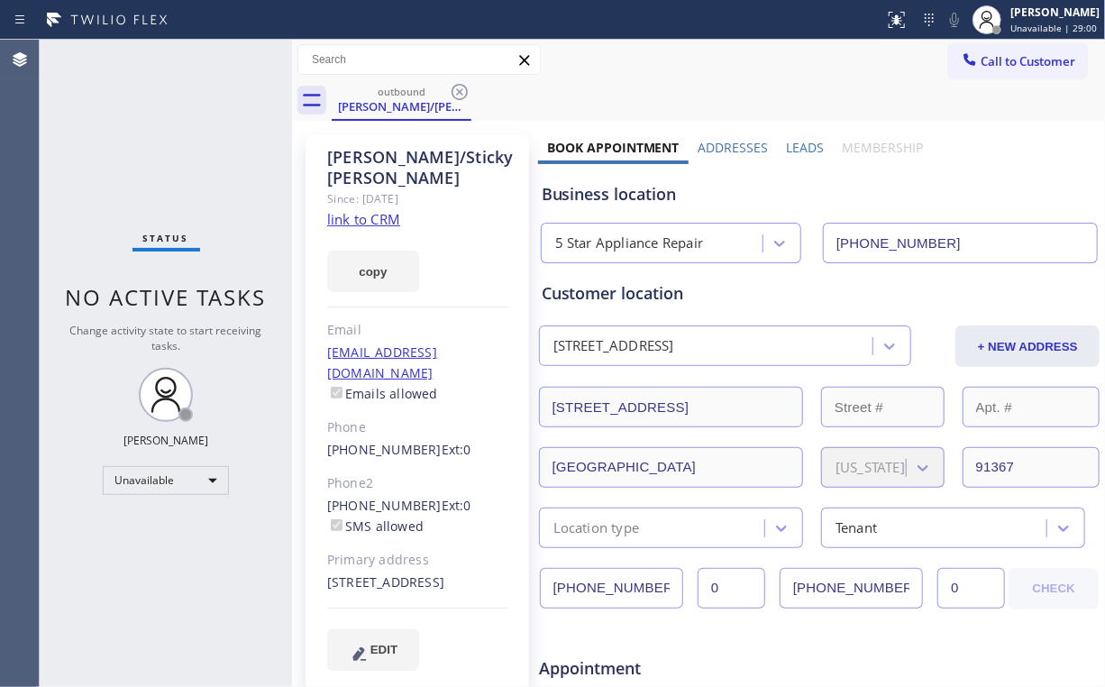
click at [462, 87] on icon at bounding box center [460, 92] width 22 height 22
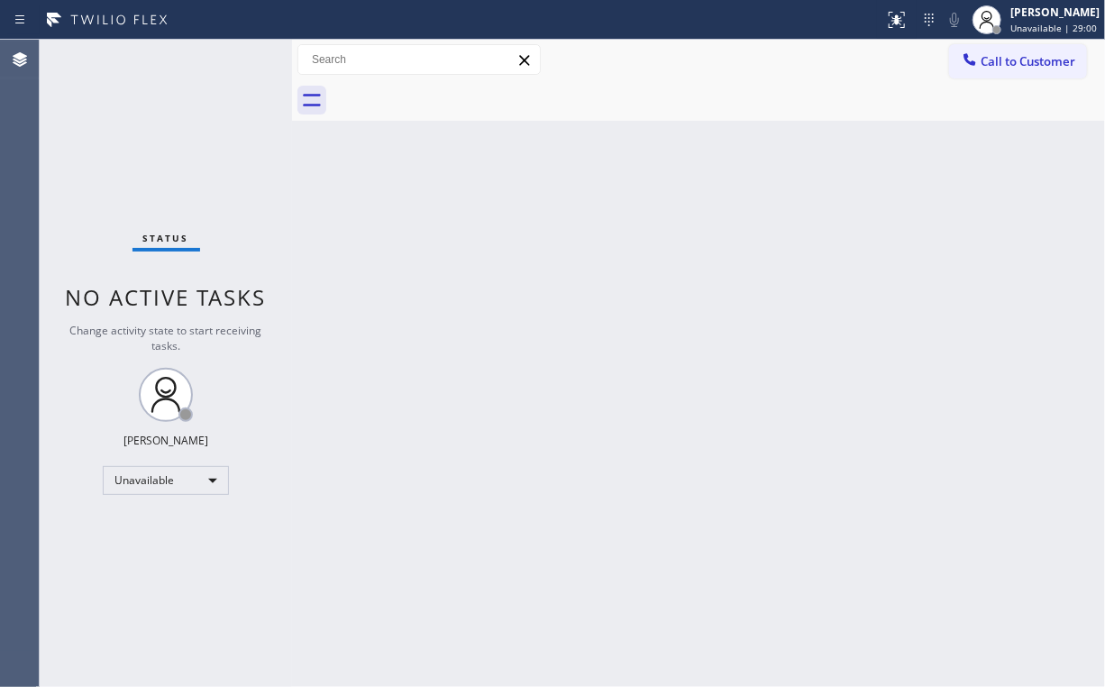
click at [154, 108] on div "Status No active tasks Change activity state to start receiving tasks. [PERSON_…" at bounding box center [166, 363] width 252 height 647
click at [1044, 45] on button "Call to Customer" at bounding box center [1018, 61] width 138 height 34
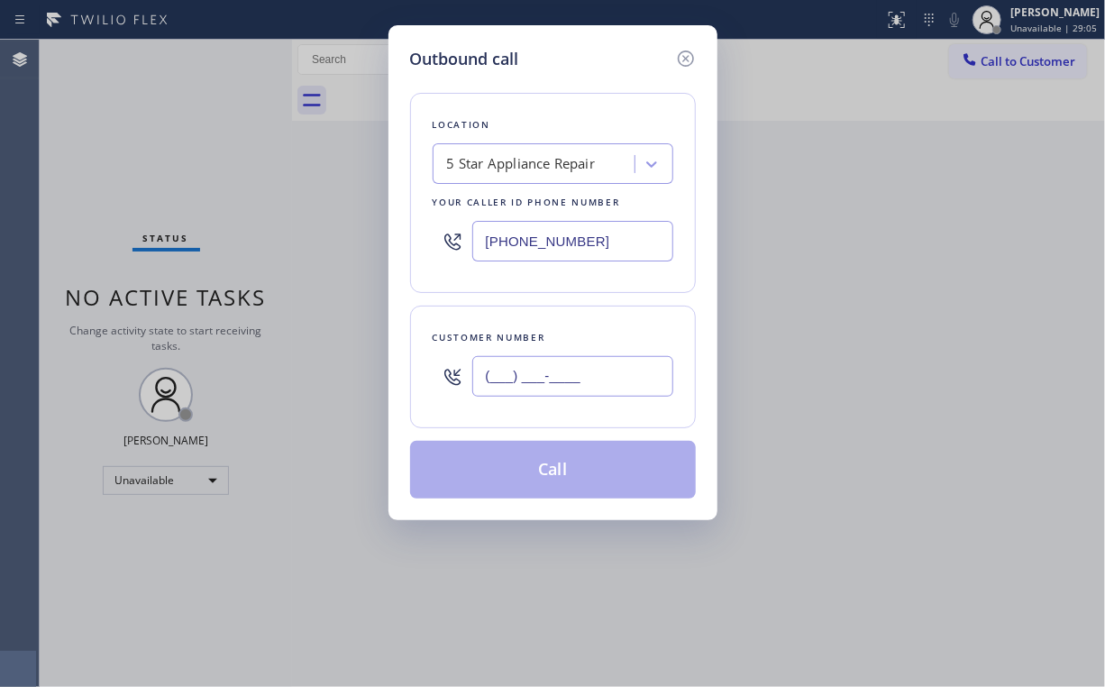
drag, startPoint x: 567, startPoint y: 388, endPoint x: 572, endPoint y: 378, distance: 10.9
click at [568, 388] on input "(___) ___-____" at bounding box center [572, 376] width 201 height 41
paste input "301) 305-8896"
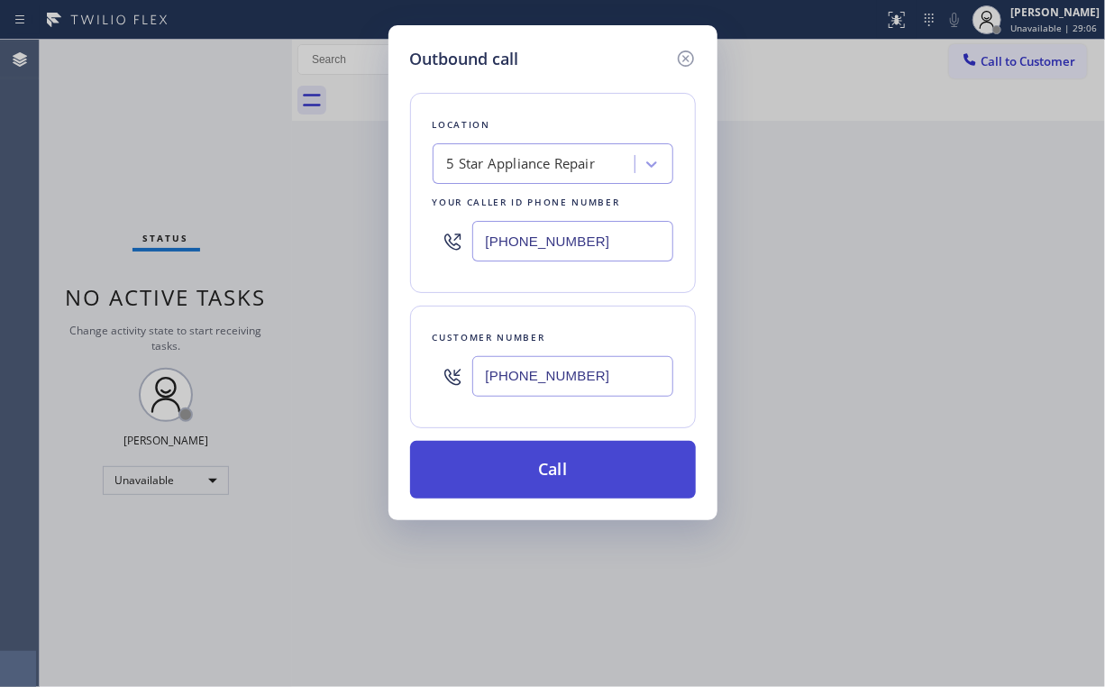
type input "(301) 305-8896"
click at [559, 472] on button "Call" at bounding box center [553, 470] width 286 height 58
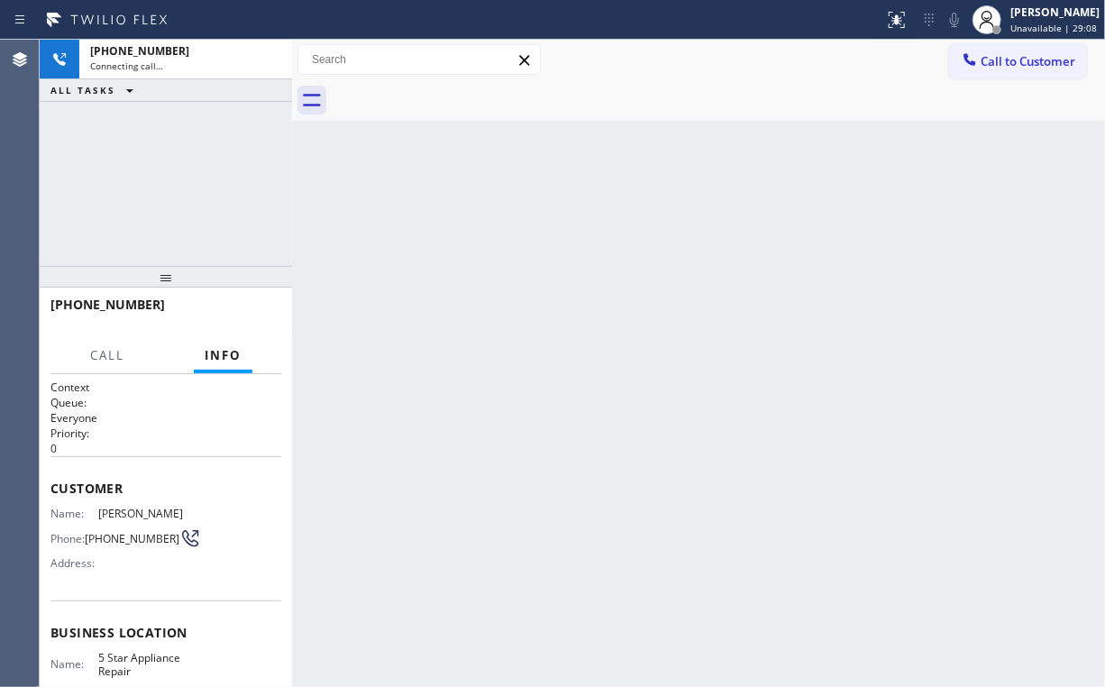
click at [218, 188] on div "+13013058896 Connecting call… ALL TASKS ALL TASKS ACTIVE TASKS TASKS IN WRAP UP" at bounding box center [166, 153] width 252 height 226
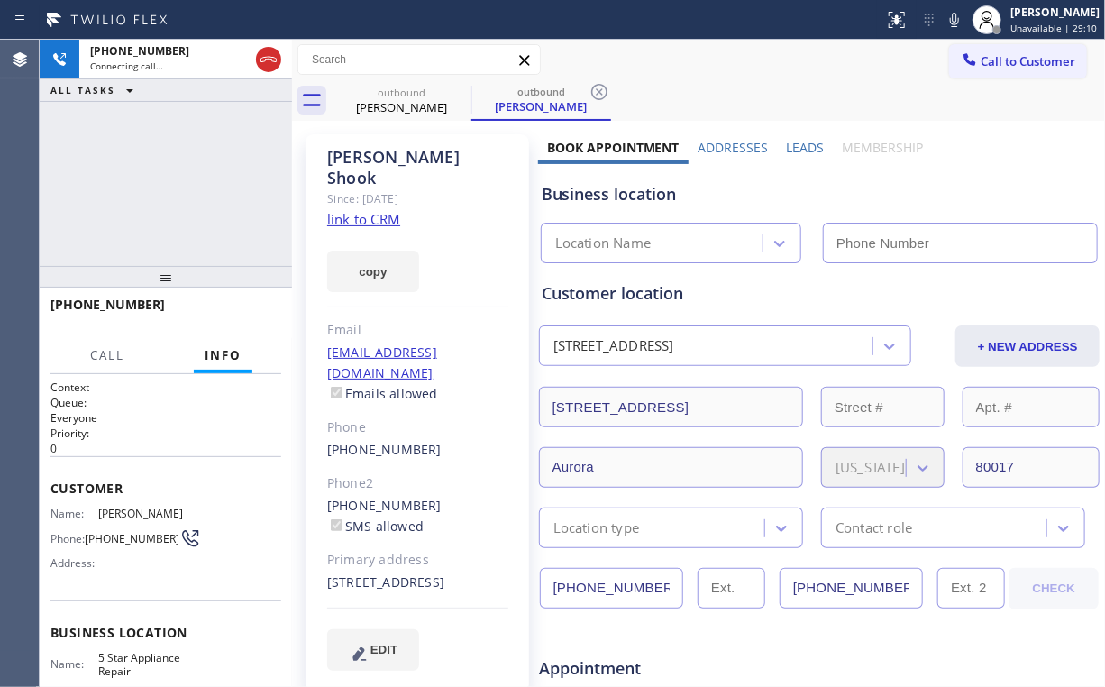
type input "[PHONE_NUMBER]"
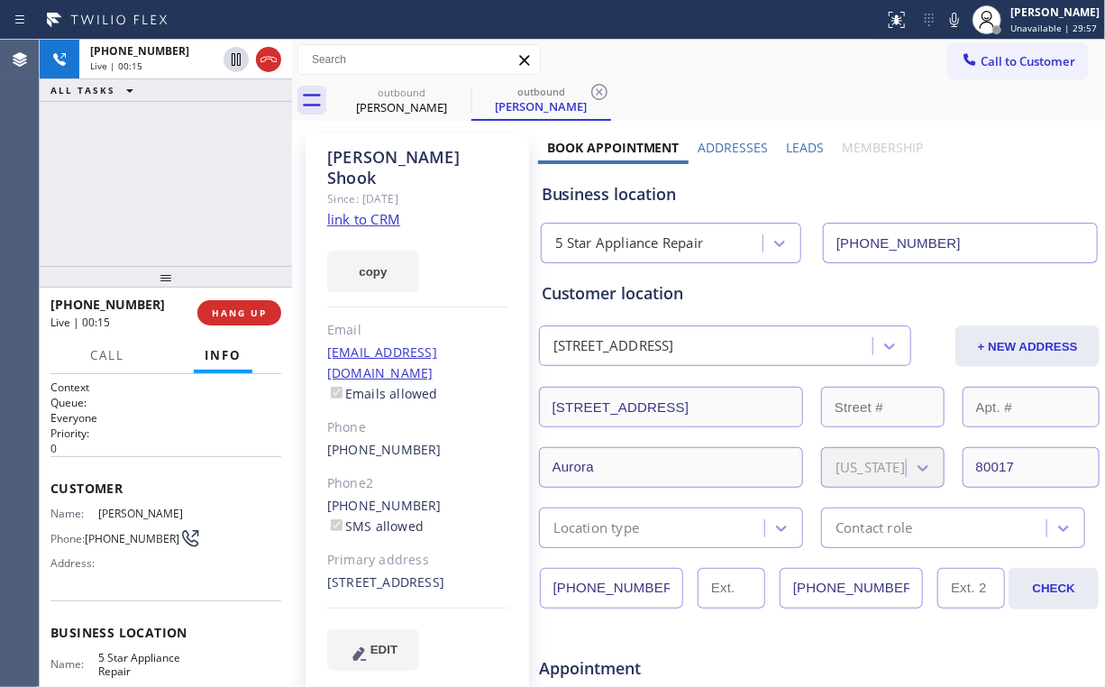
drag, startPoint x: 181, startPoint y: 206, endPoint x: 173, endPoint y: 233, distance: 29.1
click at [181, 206] on div "+13013058896 Live | 00:15 ALL TASKS ALL TASKS ACTIVE TASKS TASKS IN WRAP UP" at bounding box center [166, 153] width 252 height 226
click at [242, 305] on button "HANG UP" at bounding box center [239, 312] width 84 height 25
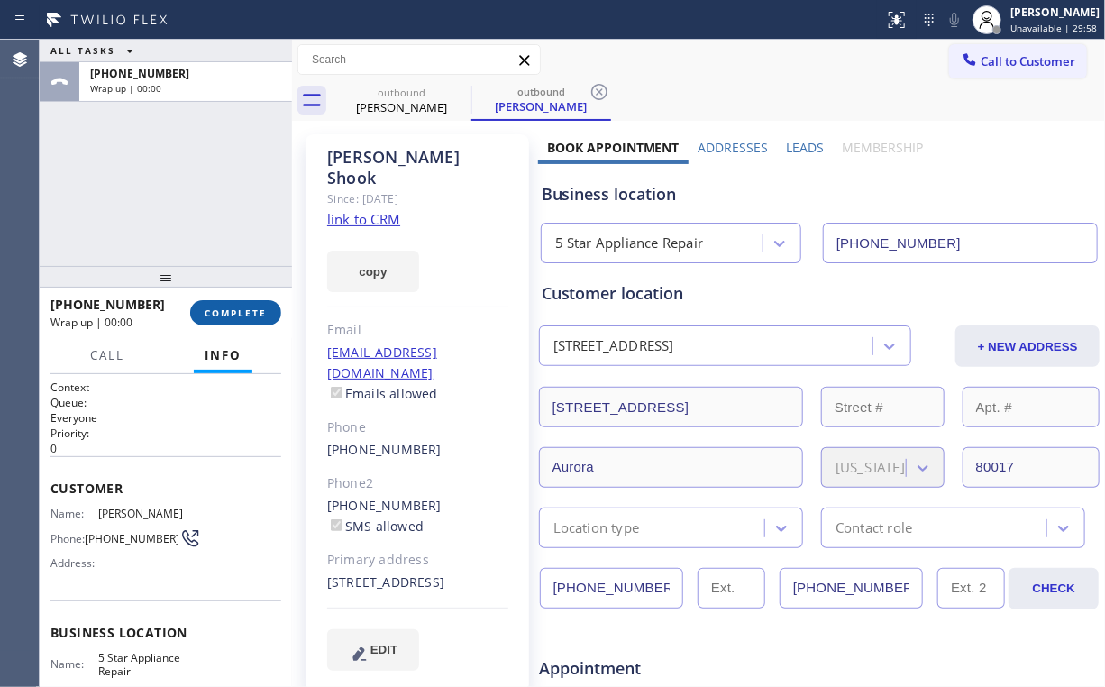
click at [242, 308] on span "COMPLETE" at bounding box center [236, 312] width 62 height 13
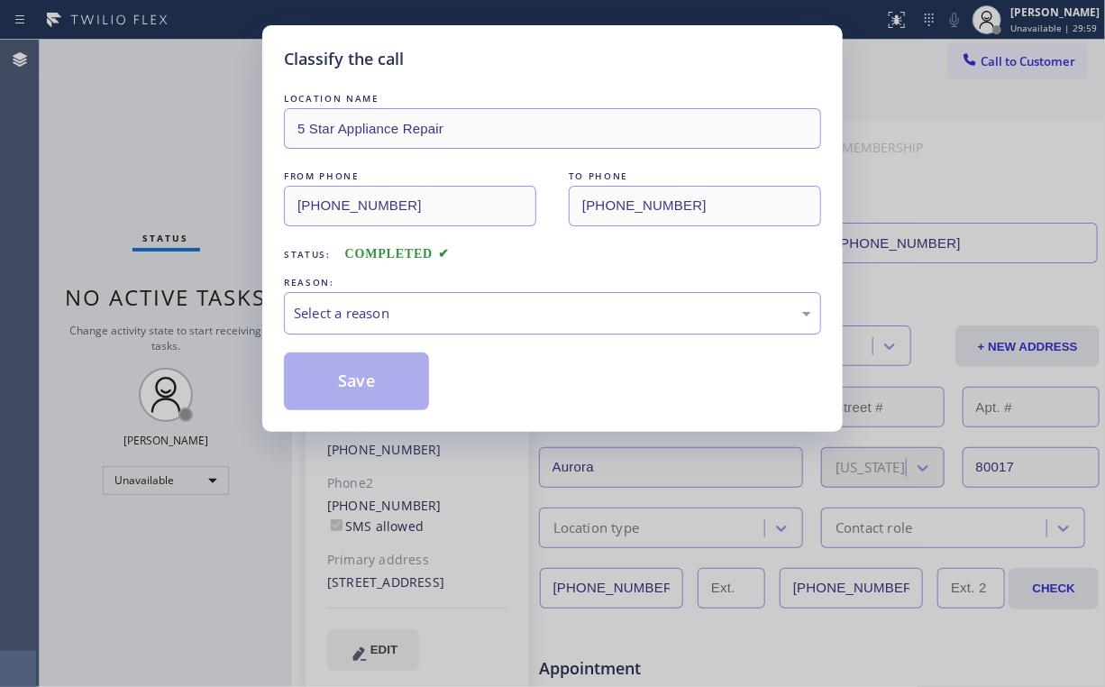
click at [359, 321] on div "Select a reason" at bounding box center [552, 313] width 517 height 21
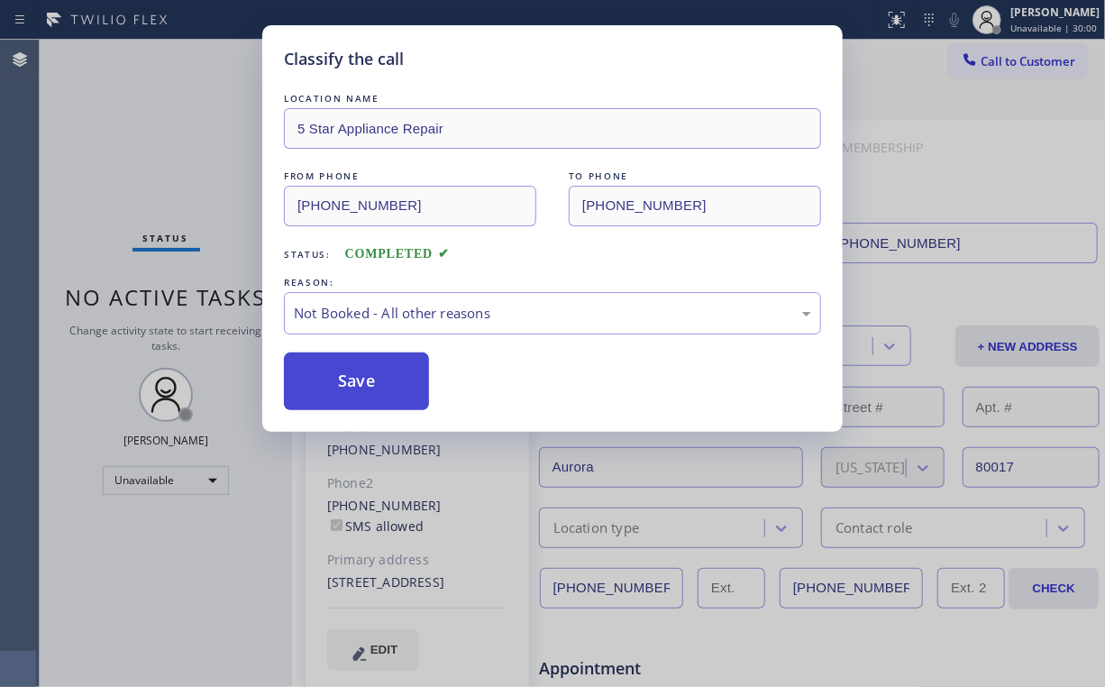
click at [355, 380] on button "Save" at bounding box center [356, 381] width 145 height 58
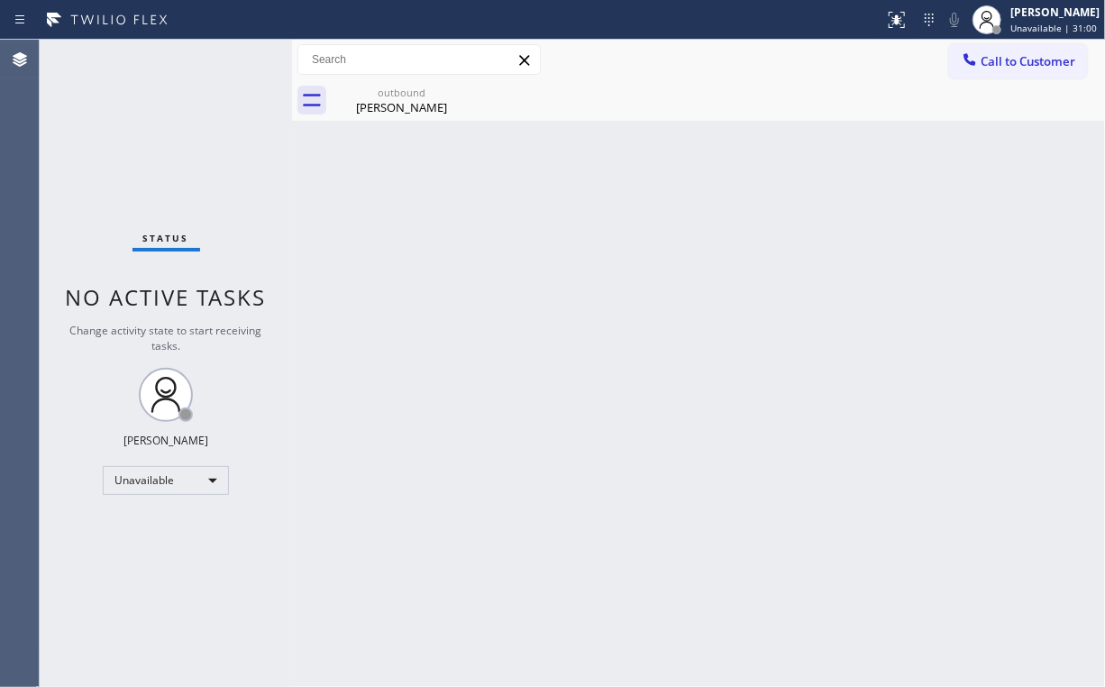
drag, startPoint x: 159, startPoint y: 169, endPoint x: 188, endPoint y: 113, distance: 63.7
click at [159, 169] on div "Status No active tasks Change activity state to start receiving tasks. [PERSON_…" at bounding box center [166, 363] width 252 height 647
click at [418, 97] on div "outbound" at bounding box center [402, 93] width 136 height 14
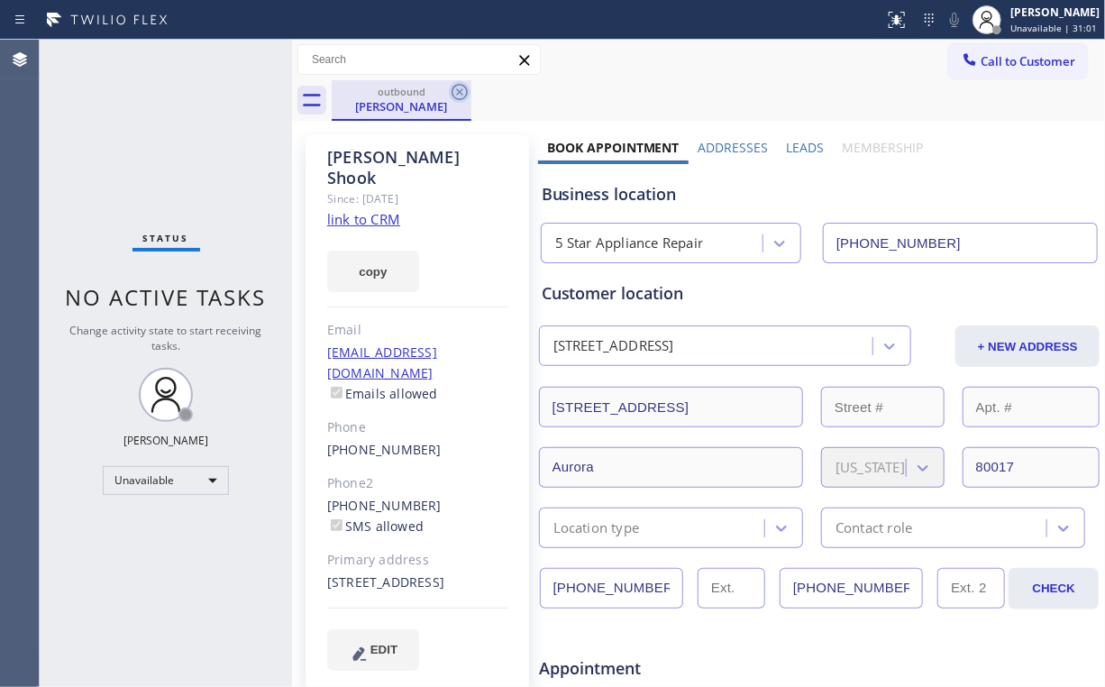
click at [460, 92] on icon at bounding box center [460, 92] width 16 height 16
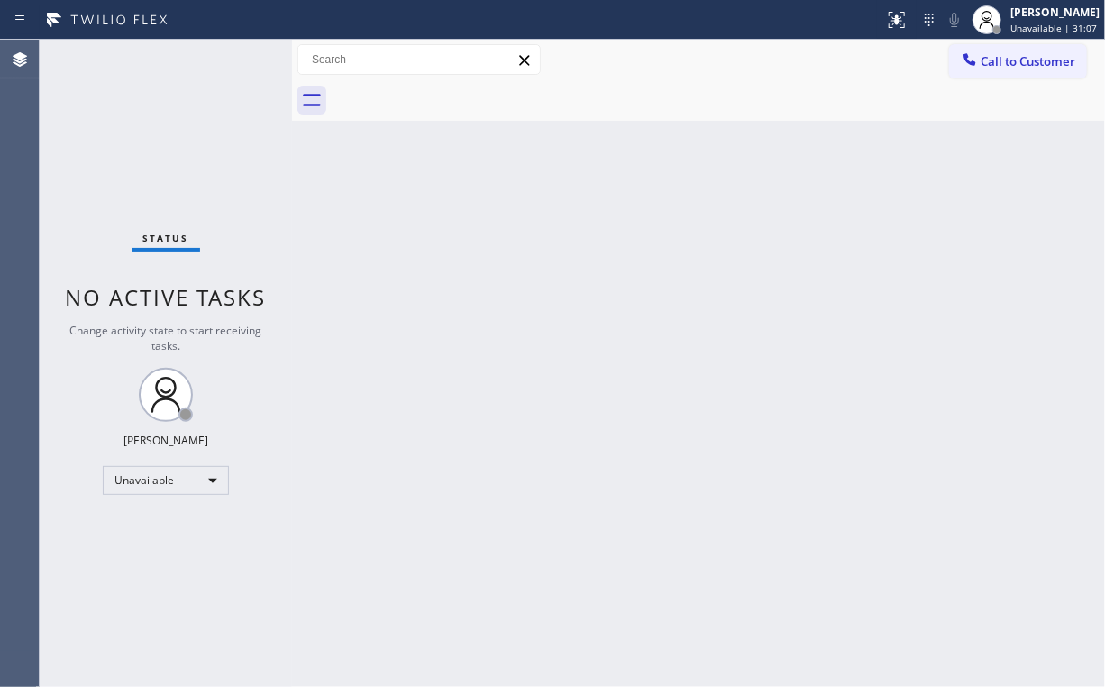
drag, startPoint x: 1031, startPoint y: 58, endPoint x: 930, endPoint y: 144, distance: 133.0
click at [1031, 58] on span "Call to Customer" at bounding box center [1028, 61] width 95 height 16
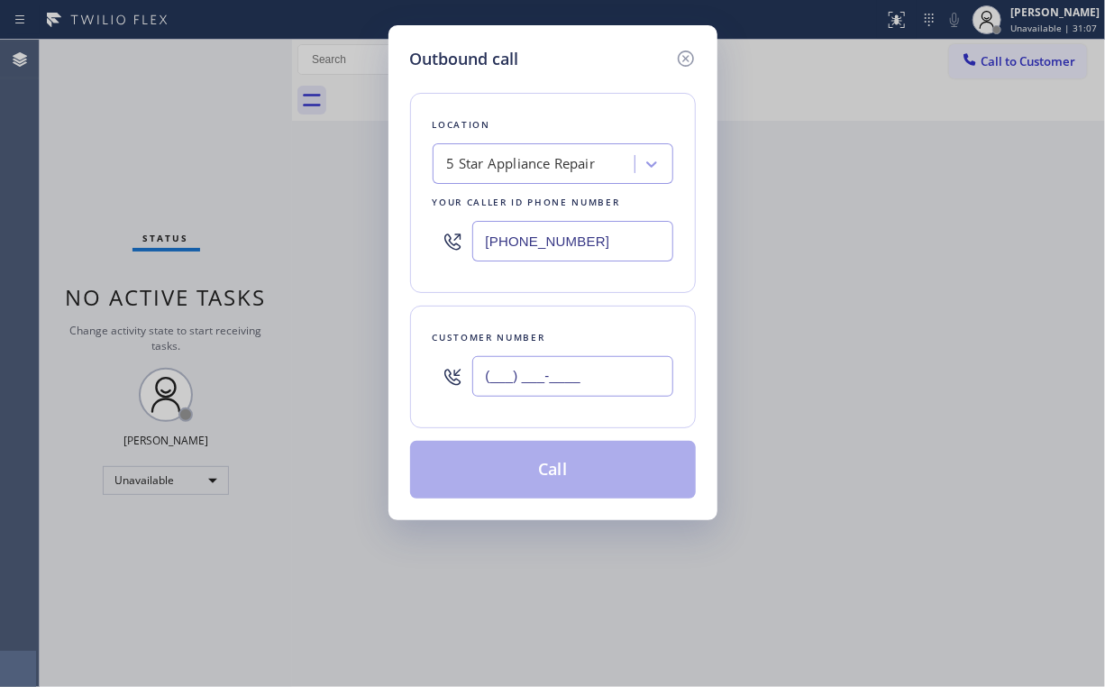
click at [630, 366] on input "(___) ___-____" at bounding box center [572, 376] width 201 height 41
paste input "949) 421-9464"
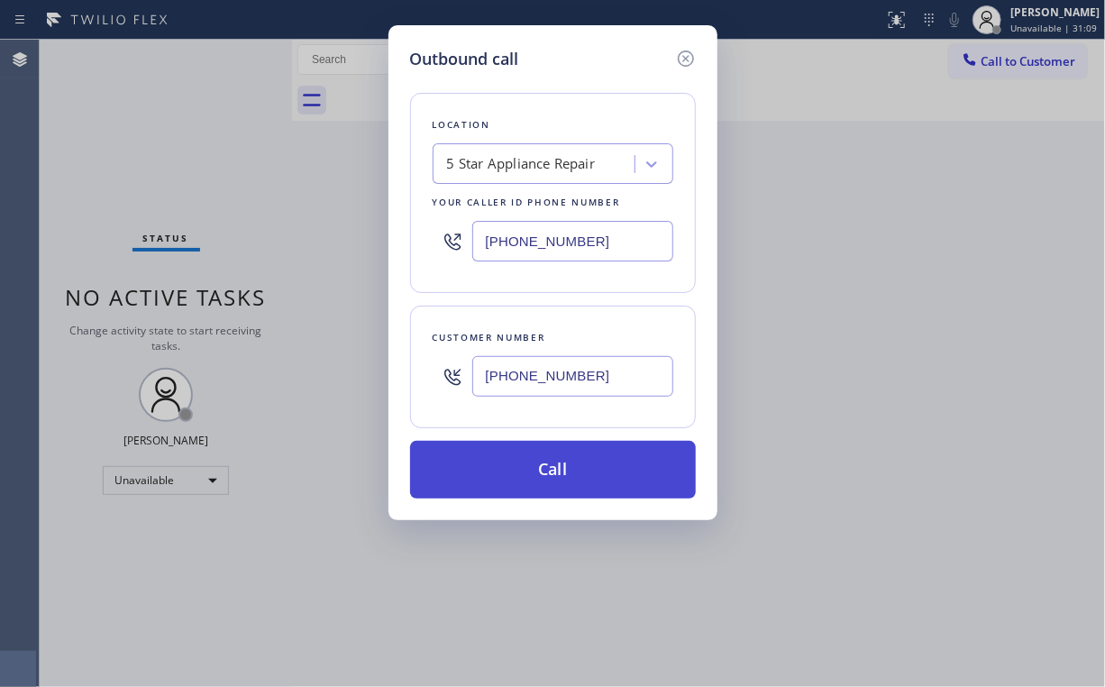
type input "(949) 421-9464"
click at [483, 473] on button "Call" at bounding box center [553, 470] width 286 height 58
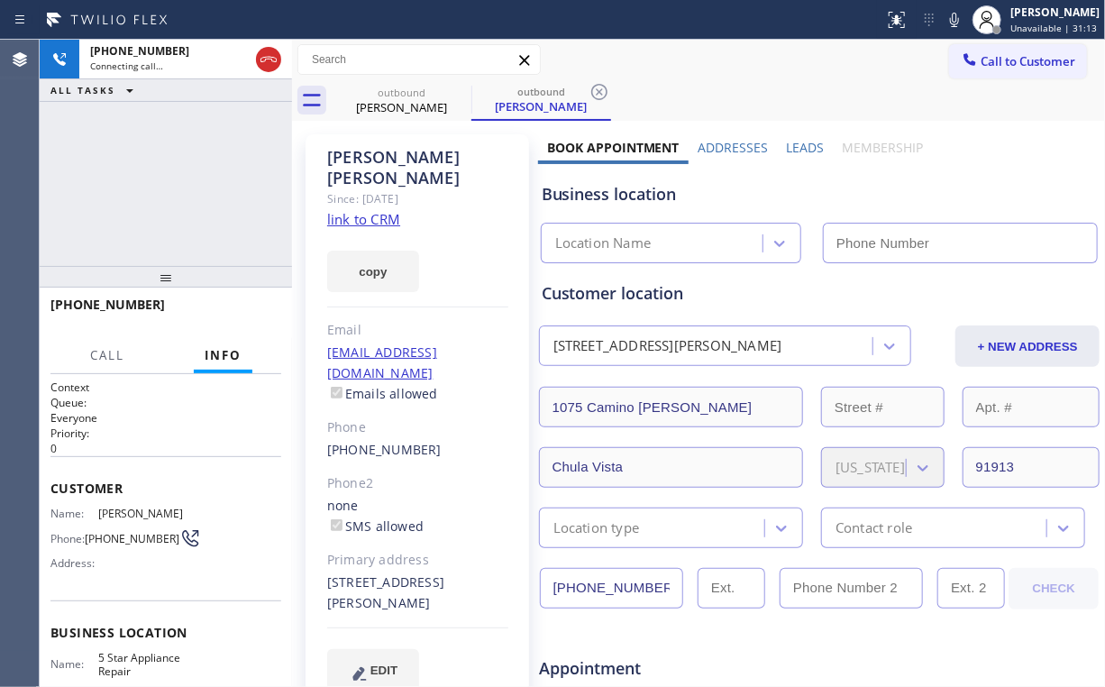
type input "[PHONE_NUMBER]"
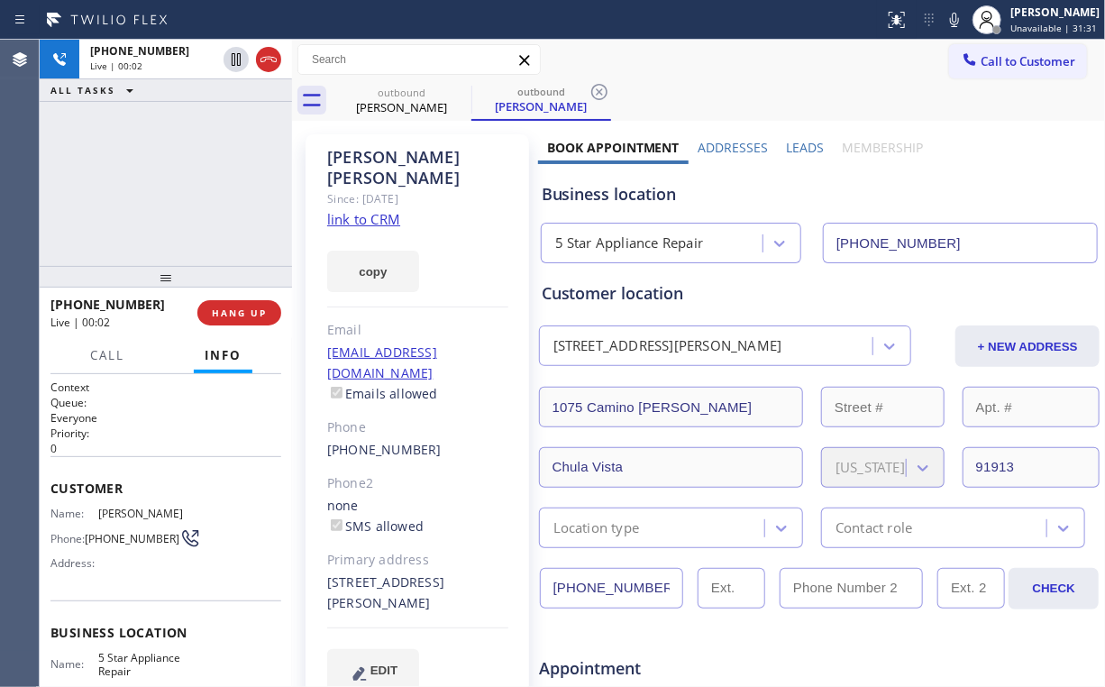
click at [207, 215] on div "+19494219464 Live | 00:02 ALL TASKS ALL TASKS ACTIVE TASKS TASKS IN WRAP UP" at bounding box center [166, 153] width 252 height 226
click at [618, 242] on div "5 Star Appliance Repair" at bounding box center [629, 243] width 149 height 21
drag, startPoint x: 640, startPoint y: 196, endPoint x: 574, endPoint y: 192, distance: 65.9
click at [574, 192] on div "Business location" at bounding box center [820, 194] width 556 height 24
click at [572, 193] on div "Business location" at bounding box center [820, 194] width 556 height 24
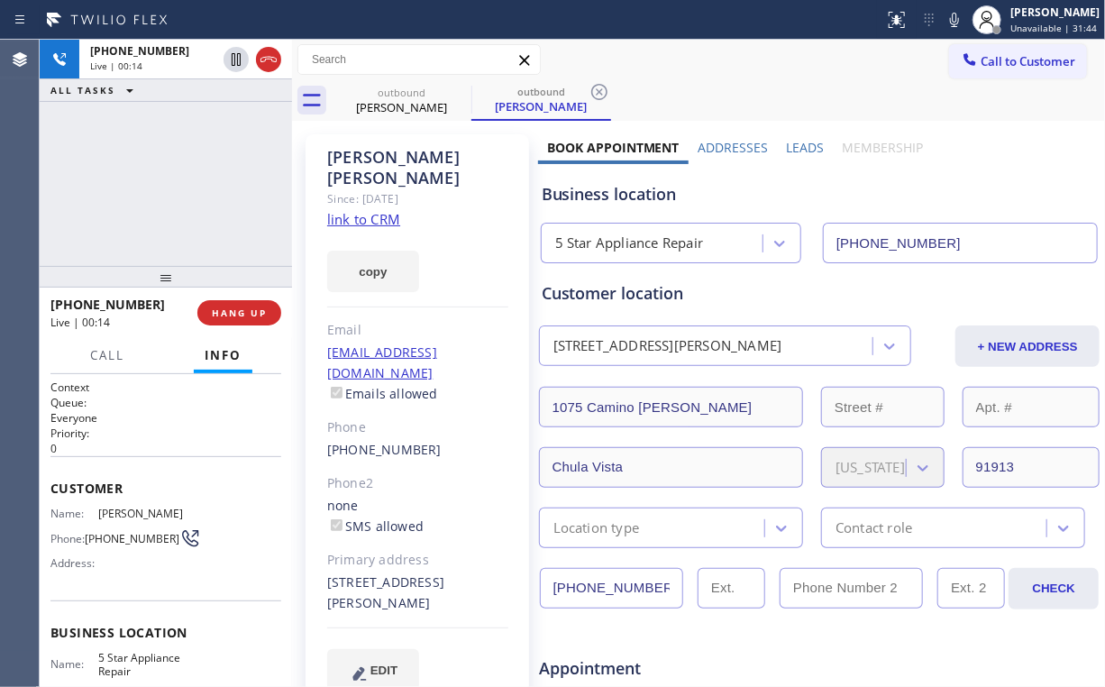
click at [573, 193] on div "Business location" at bounding box center [820, 194] width 556 height 24
drag, startPoint x: 573, startPoint y: 193, endPoint x: 630, endPoint y: 194, distance: 56.8
click at [630, 194] on div "Business location" at bounding box center [820, 194] width 556 height 24
click at [624, 194] on div "Business location" at bounding box center [820, 194] width 556 height 24
drag, startPoint x: 642, startPoint y: 197, endPoint x: 573, endPoint y: 196, distance: 68.5
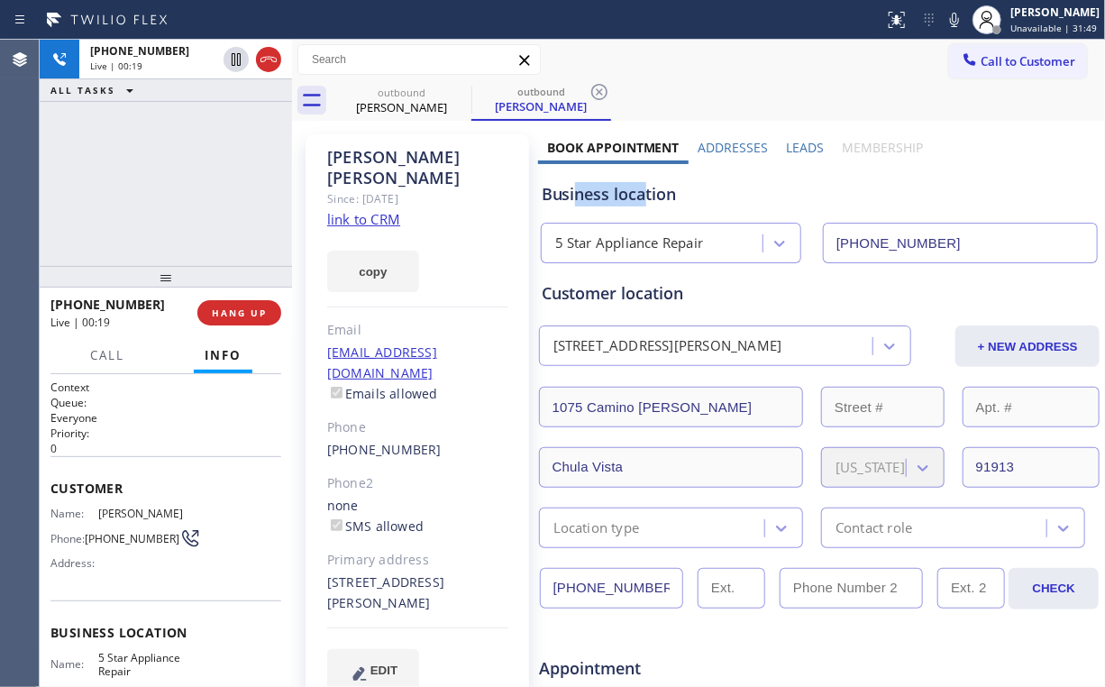
click at [573, 196] on div "Business location" at bounding box center [820, 194] width 556 height 24
click at [590, 198] on div "Business location" at bounding box center [820, 194] width 556 height 24
drag, startPoint x: 575, startPoint y: 192, endPoint x: 595, endPoint y: 197, distance: 20.3
click at [595, 197] on div "Business location" at bounding box center [820, 194] width 556 height 24
click at [580, 195] on div "Business location" at bounding box center [820, 194] width 556 height 24
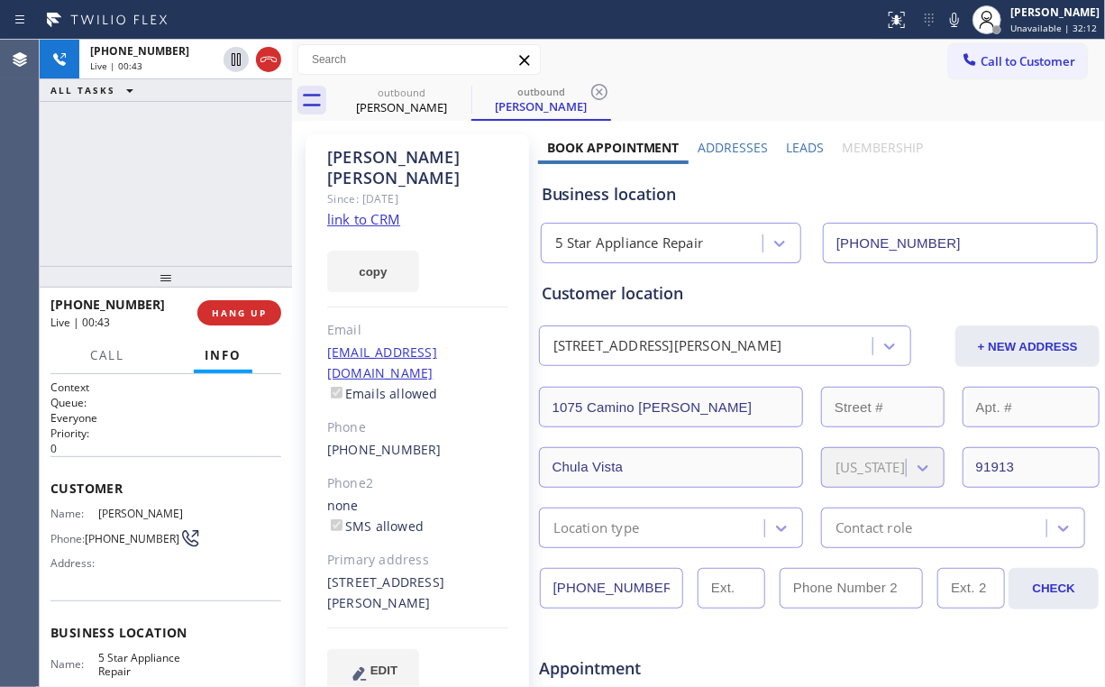
click at [223, 176] on div "+19494219464 Live | 00:43 ALL TASKS ALL TASKS ACTIVE TASKS TASKS IN WRAP UP" at bounding box center [166, 153] width 252 height 226
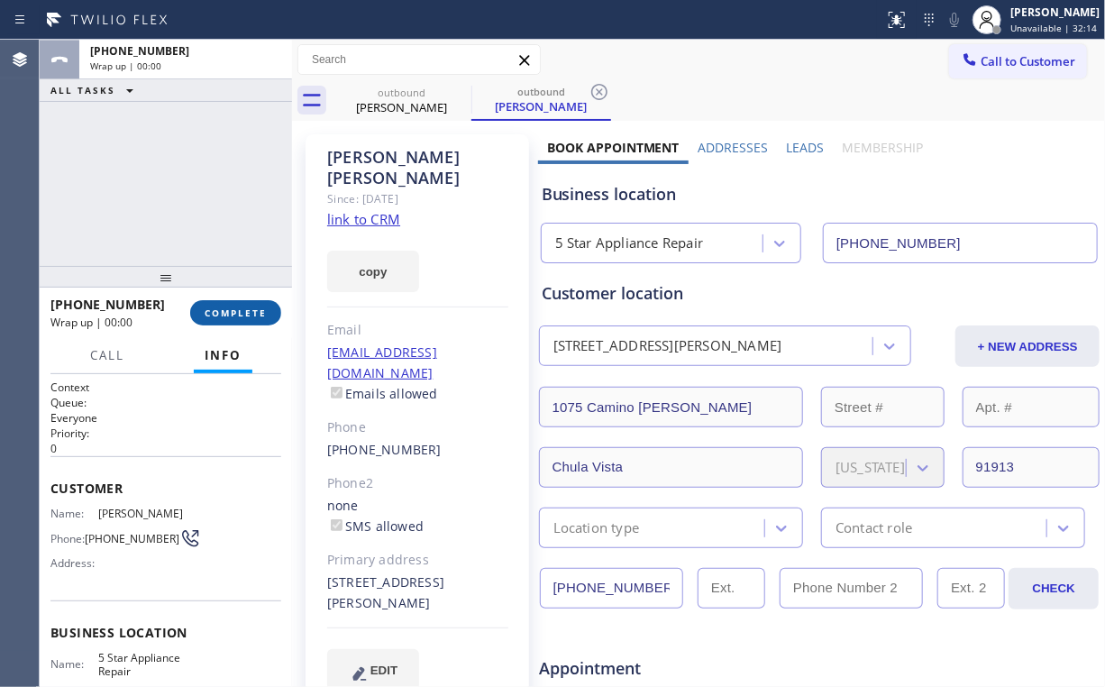
click at [242, 302] on button "COMPLETE" at bounding box center [235, 312] width 91 height 25
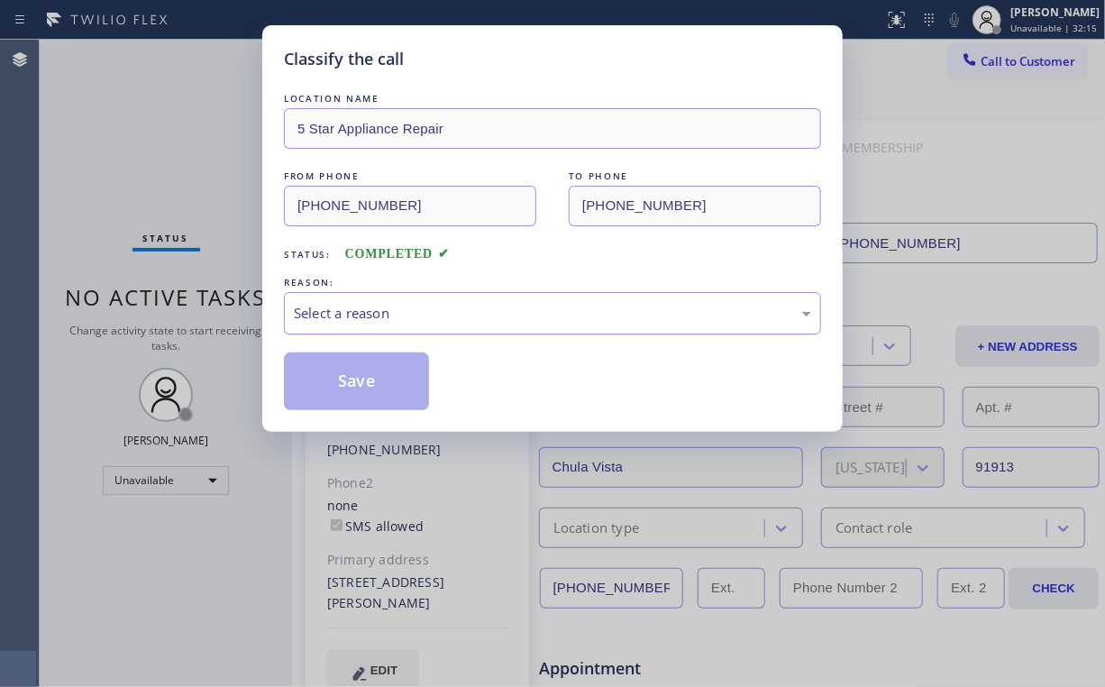
click at [395, 292] on div "Select a reason" at bounding box center [552, 313] width 537 height 42
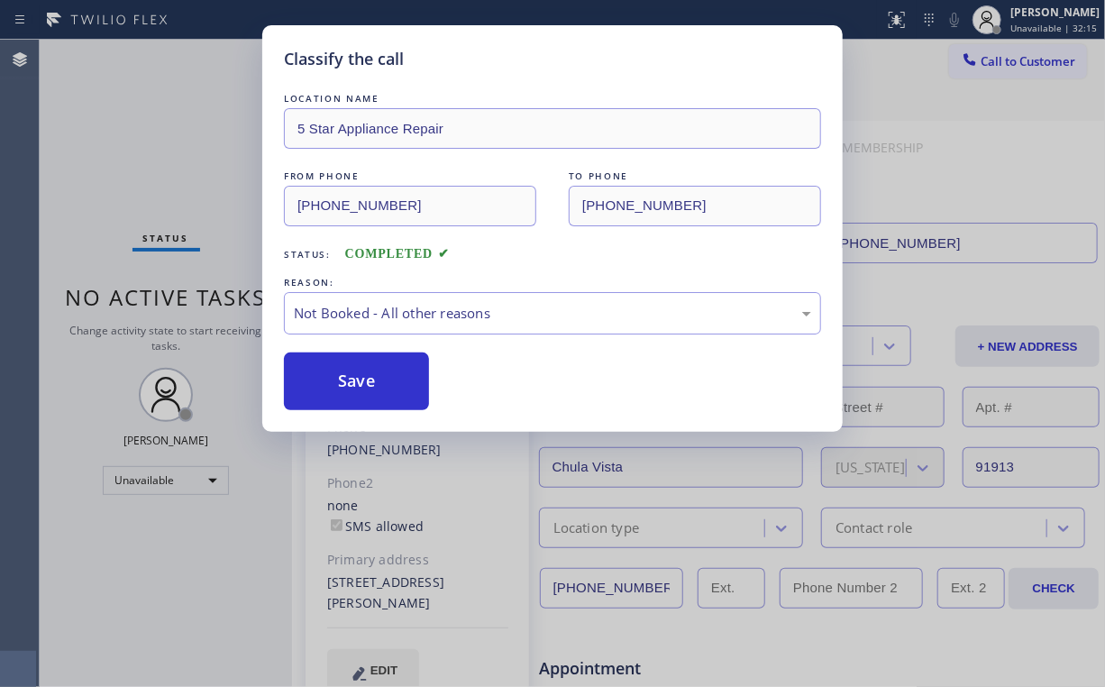
drag, startPoint x: 356, startPoint y: 371, endPoint x: 371, endPoint y: 462, distance: 91.4
click at [356, 376] on button "Save" at bounding box center [356, 381] width 145 height 58
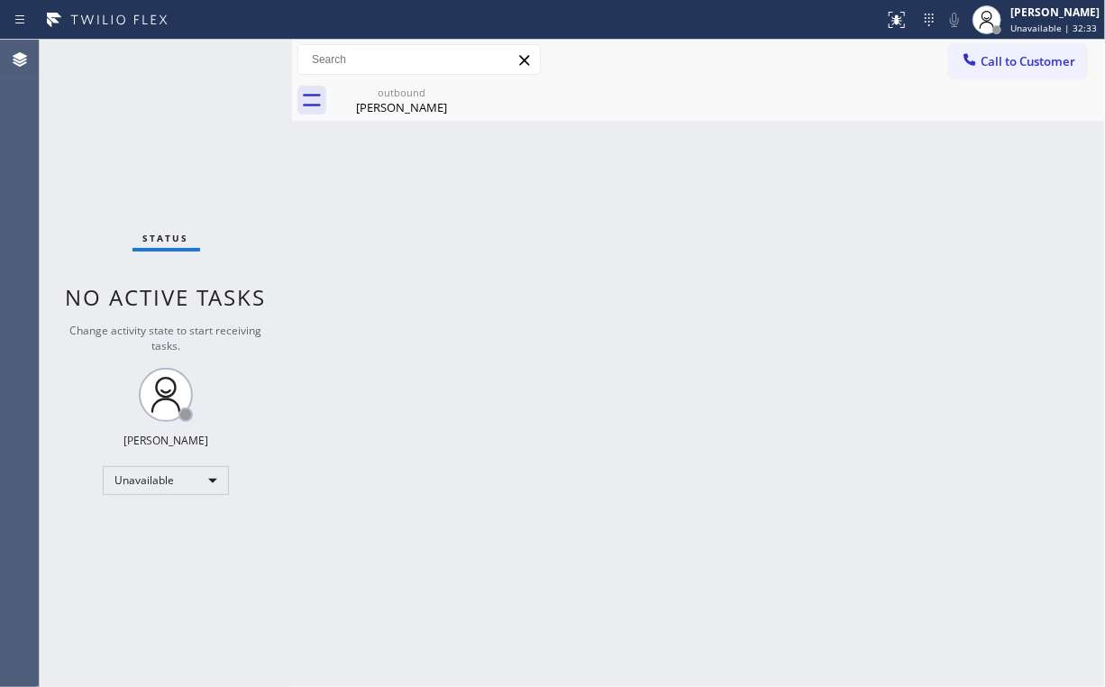
drag, startPoint x: 165, startPoint y: 151, endPoint x: 166, endPoint y: 140, distance: 11.8
click at [166, 151] on div "Status No active tasks Change activity state to start receiving tasks. [PERSON_…" at bounding box center [166, 363] width 252 height 647
click at [380, 105] on div "James Gilstrap" at bounding box center [402, 107] width 136 height 16
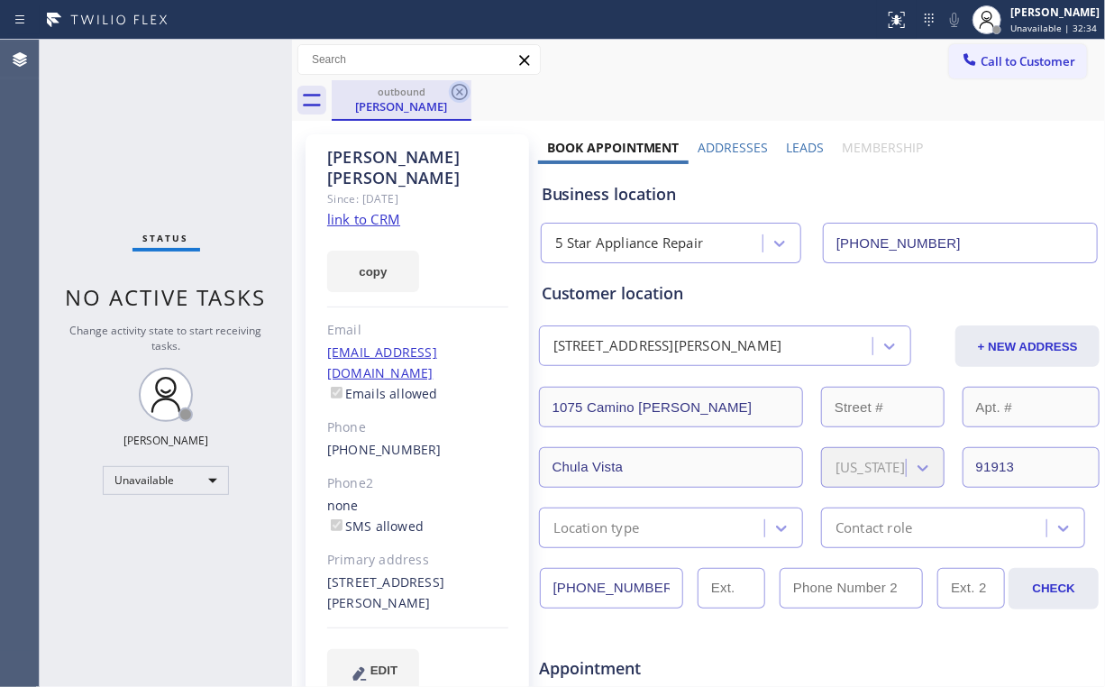
click at [462, 90] on icon at bounding box center [460, 92] width 16 height 16
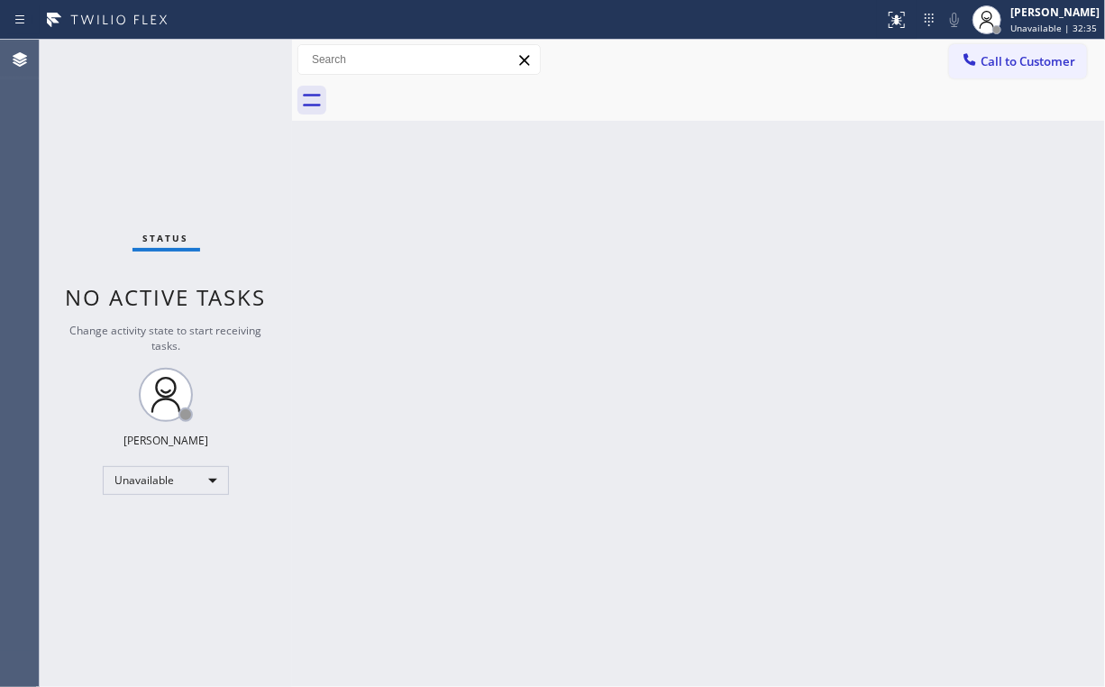
click at [501, 202] on div "Back to Dashboard Change Sender ID Customers Technicians Select a contact Outbo…" at bounding box center [698, 363] width 813 height 647
drag, startPoint x: 997, startPoint y: 65, endPoint x: 629, endPoint y: 269, distance: 420.5
click at [995, 66] on span "Call to Customer" at bounding box center [1028, 61] width 95 height 16
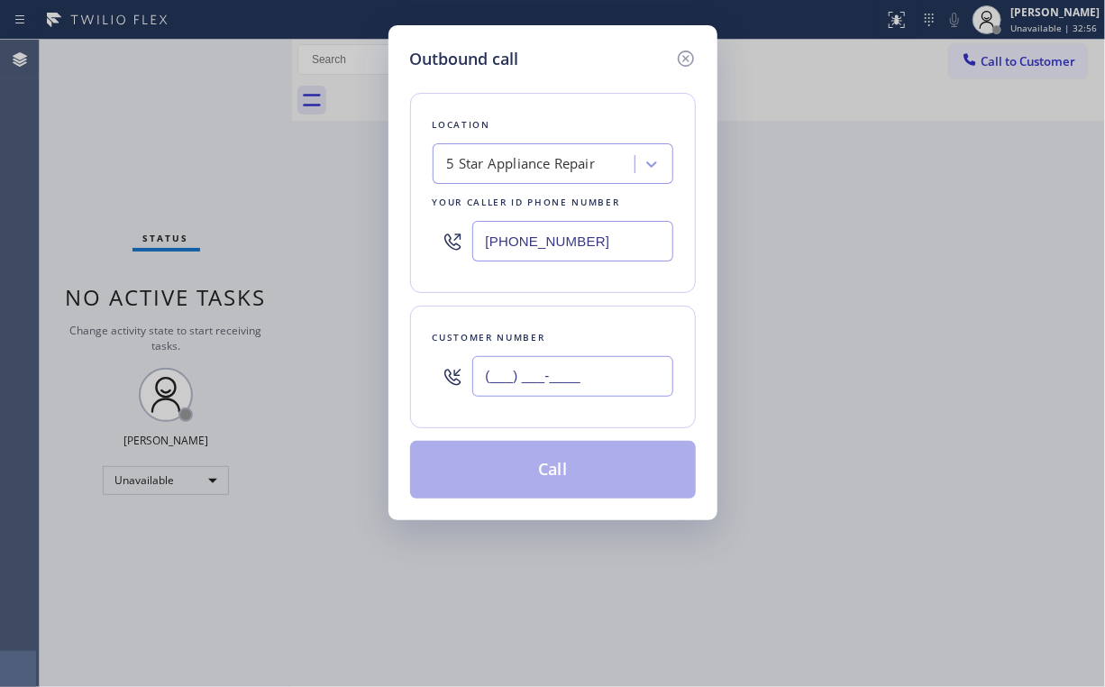
click at [582, 363] on input "(___) ___-____" at bounding box center [572, 376] width 201 height 41
paste input "626) 798-6135"
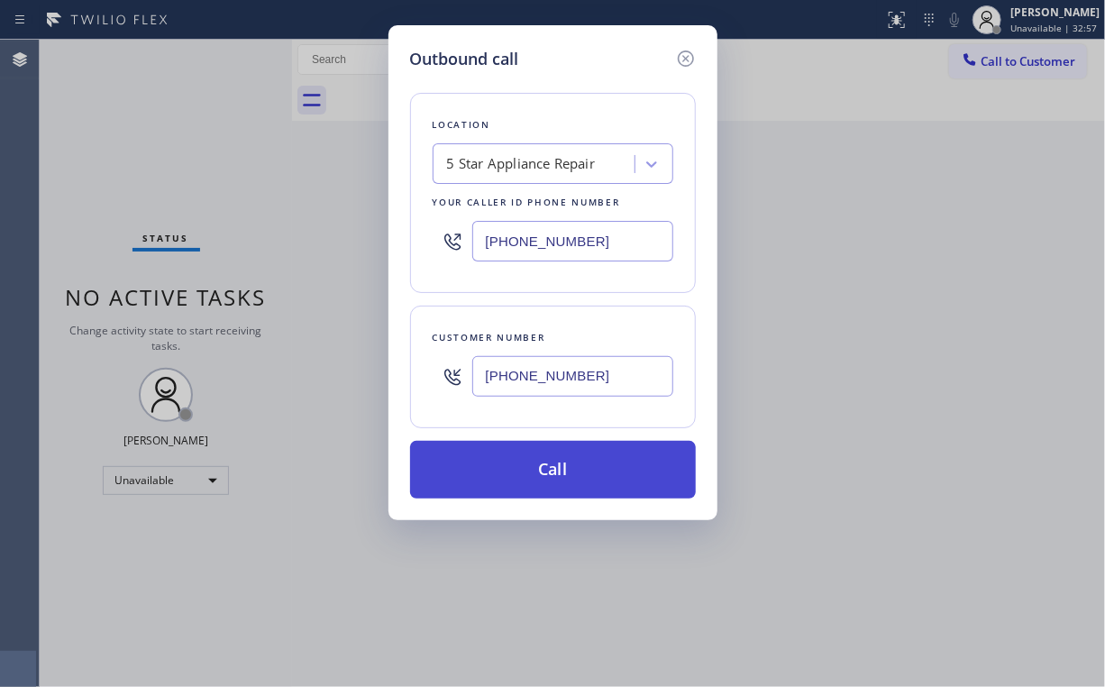
type input "(626) 798-6135"
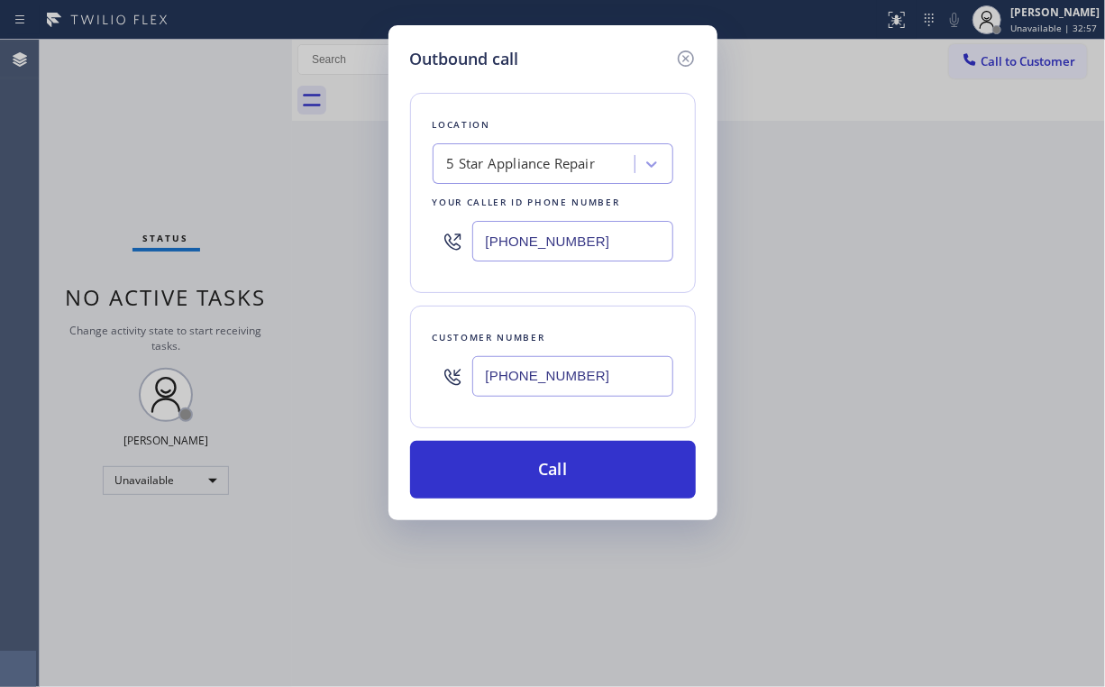
drag, startPoint x: 538, startPoint y: 469, endPoint x: 492, endPoint y: 576, distance: 116.7
click at [537, 471] on button "Call" at bounding box center [553, 470] width 286 height 58
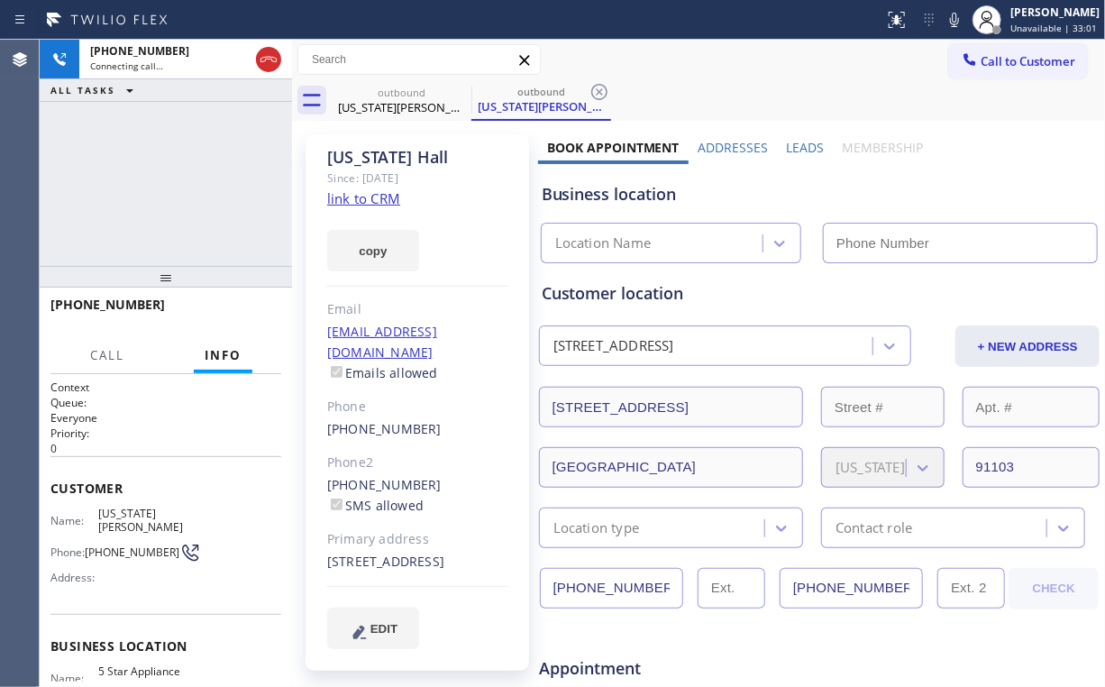
type input "[PHONE_NUMBER]"
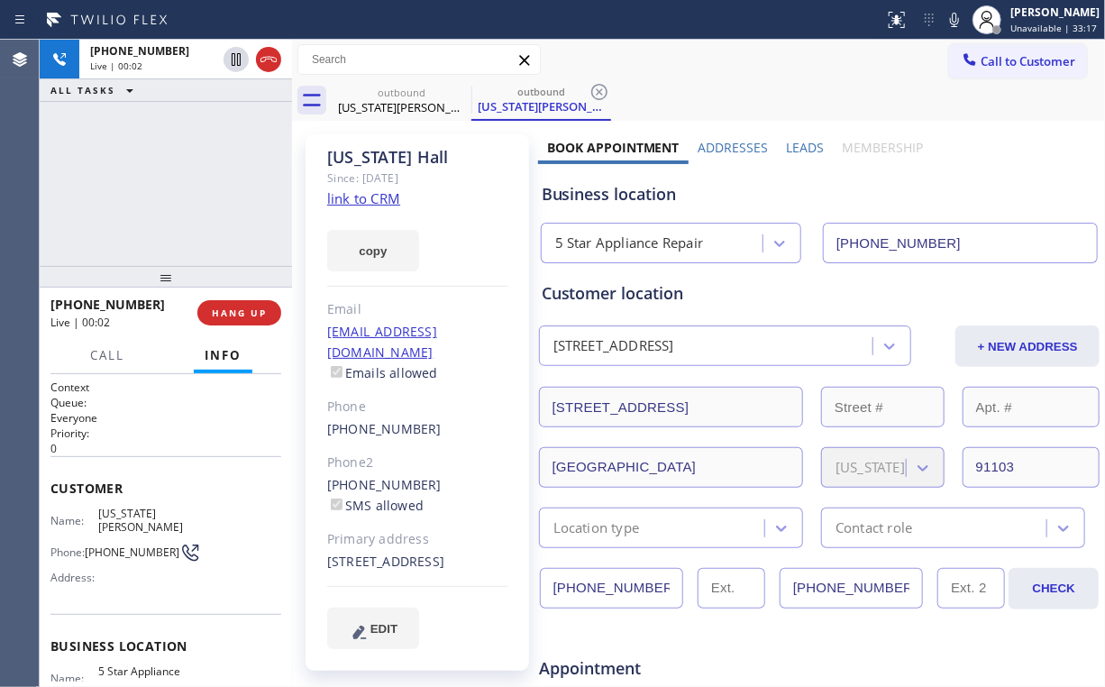
click at [160, 171] on div "+16267986135 Live | 00:02 ALL TASKS ALL TASKS ACTIVE TASKS TASKS IN WRAP UP" at bounding box center [166, 153] width 252 height 226
click at [231, 311] on span "HANG UP" at bounding box center [239, 312] width 55 height 13
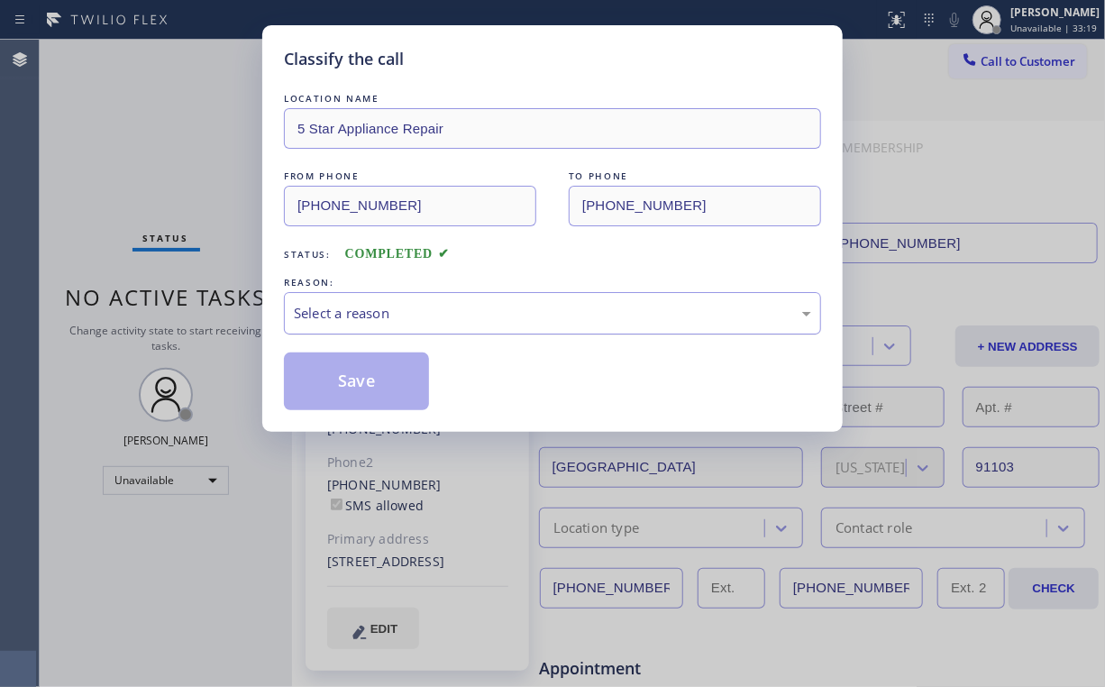
drag, startPoint x: 346, startPoint y: 295, endPoint x: 346, endPoint y: 306, distance: 11.7
click at [346, 296] on div "Select a reason" at bounding box center [552, 313] width 537 height 42
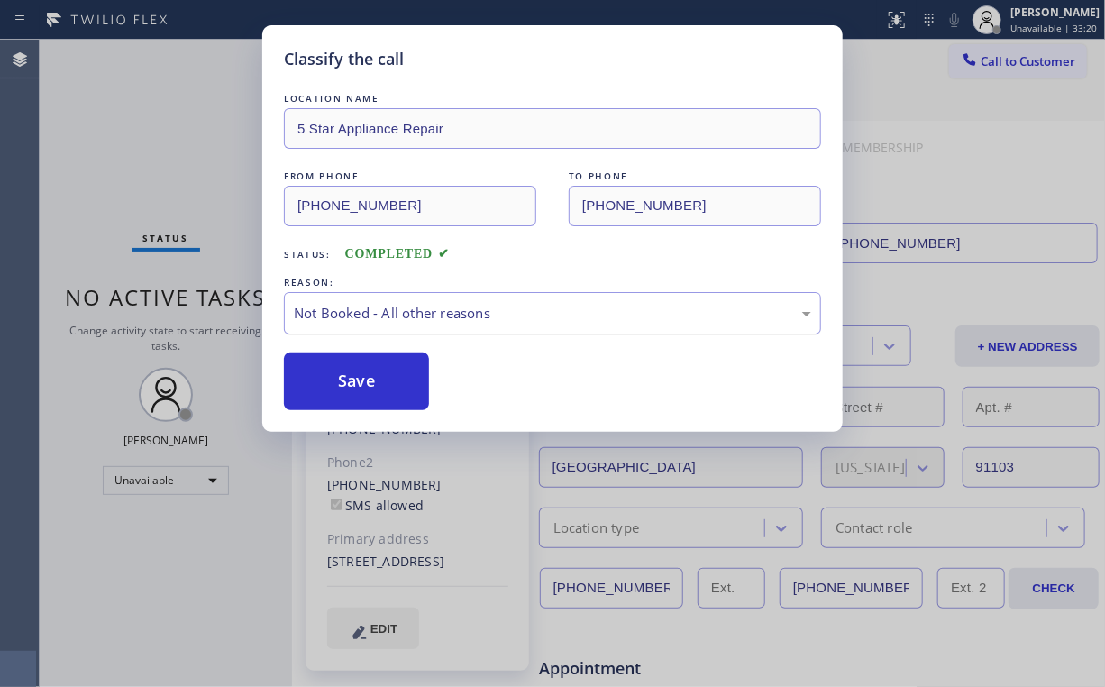
drag, startPoint x: 355, startPoint y: 378, endPoint x: 297, endPoint y: 306, distance: 92.2
click at [356, 376] on button "Save" at bounding box center [356, 381] width 145 height 58
click at [123, 44] on div "Classify the call LOCATION NAME 5 Star Appliance Repair FROM PHONE (855) 731-49…" at bounding box center [552, 343] width 1105 height 687
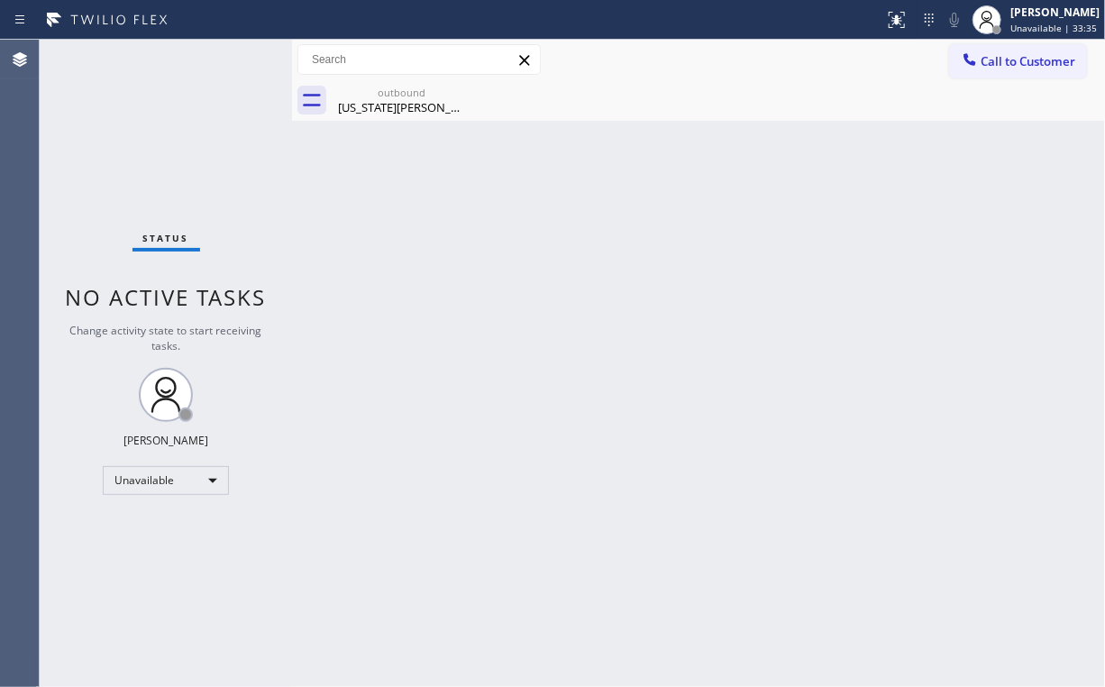
drag, startPoint x: 169, startPoint y: 151, endPoint x: 195, endPoint y: 137, distance: 29.9
click at [169, 151] on div "Status No active tasks Change activity state to start receiving tasks. [PERSON_…" at bounding box center [166, 363] width 252 height 647
click at [407, 106] on div "Georgia Hall" at bounding box center [402, 107] width 136 height 16
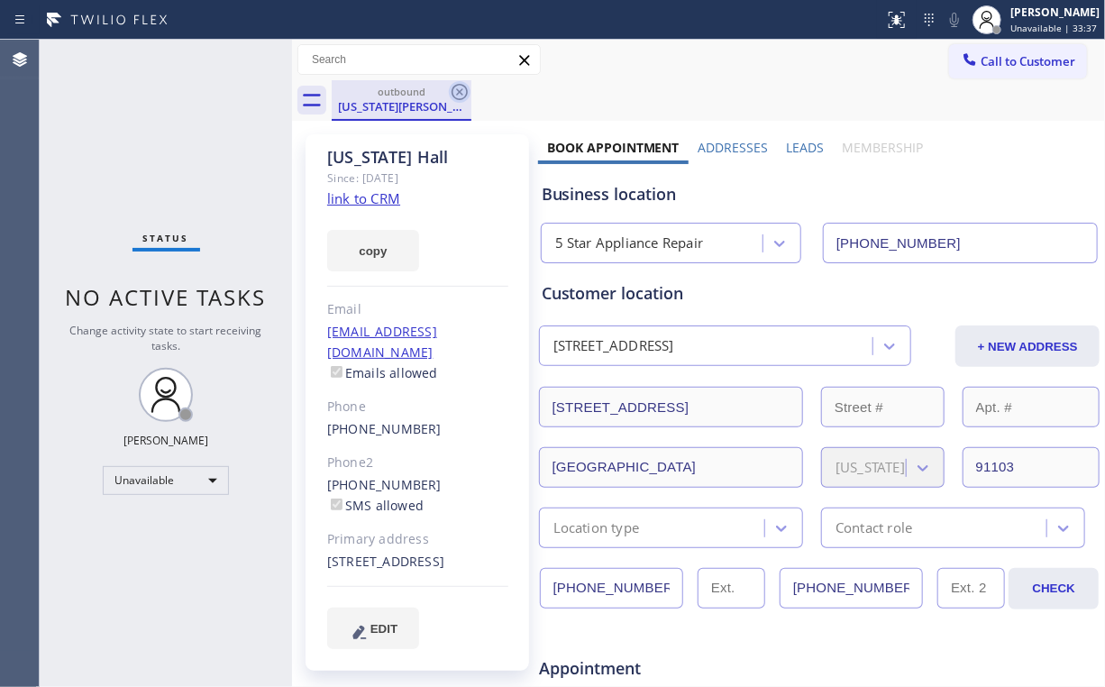
click at [467, 94] on icon at bounding box center [460, 92] width 16 height 16
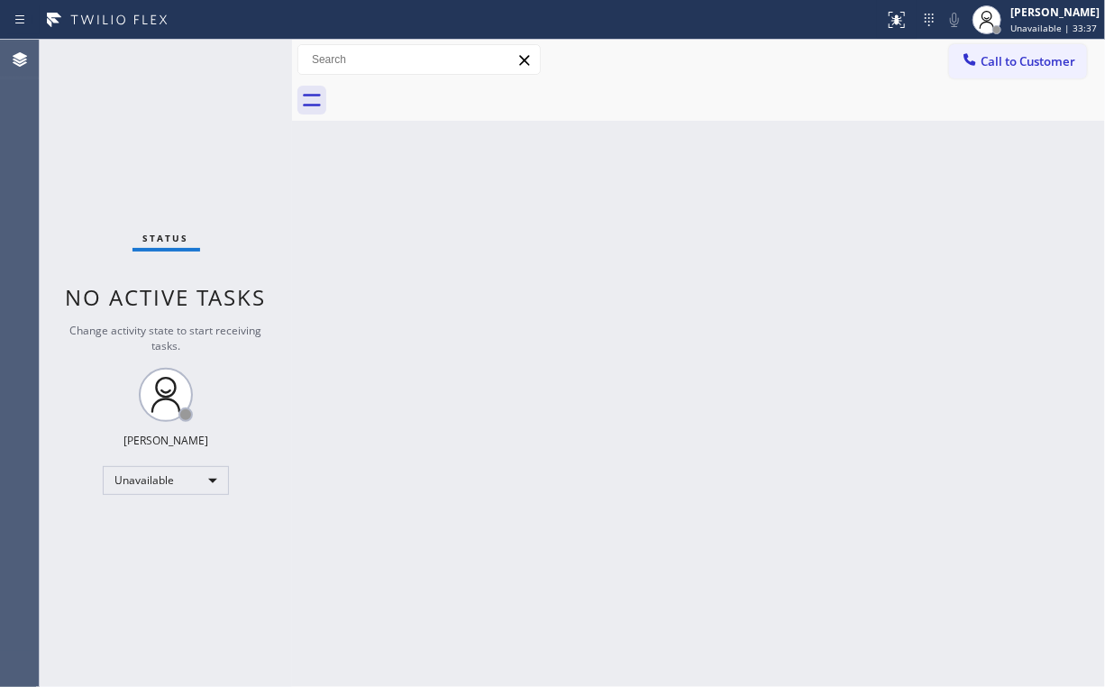
click at [132, 97] on div "Status No active tasks Change activity state to start receiving tasks. [PERSON_…" at bounding box center [166, 363] width 252 height 647
drag, startPoint x: 1011, startPoint y: 62, endPoint x: 963, endPoint y: 108, distance: 66.3
click at [1011, 65] on span "Call to Customer" at bounding box center [1028, 61] width 95 height 16
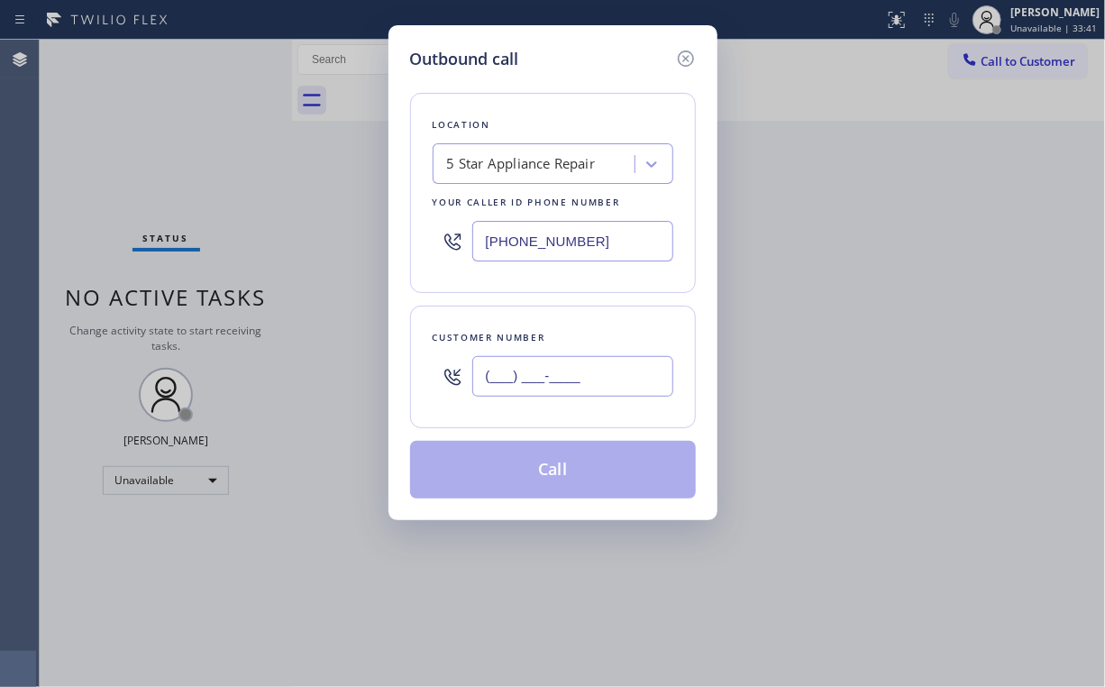
click at [599, 371] on input "(___) ___-____" at bounding box center [572, 376] width 201 height 41
paste input "714) 820-0084"
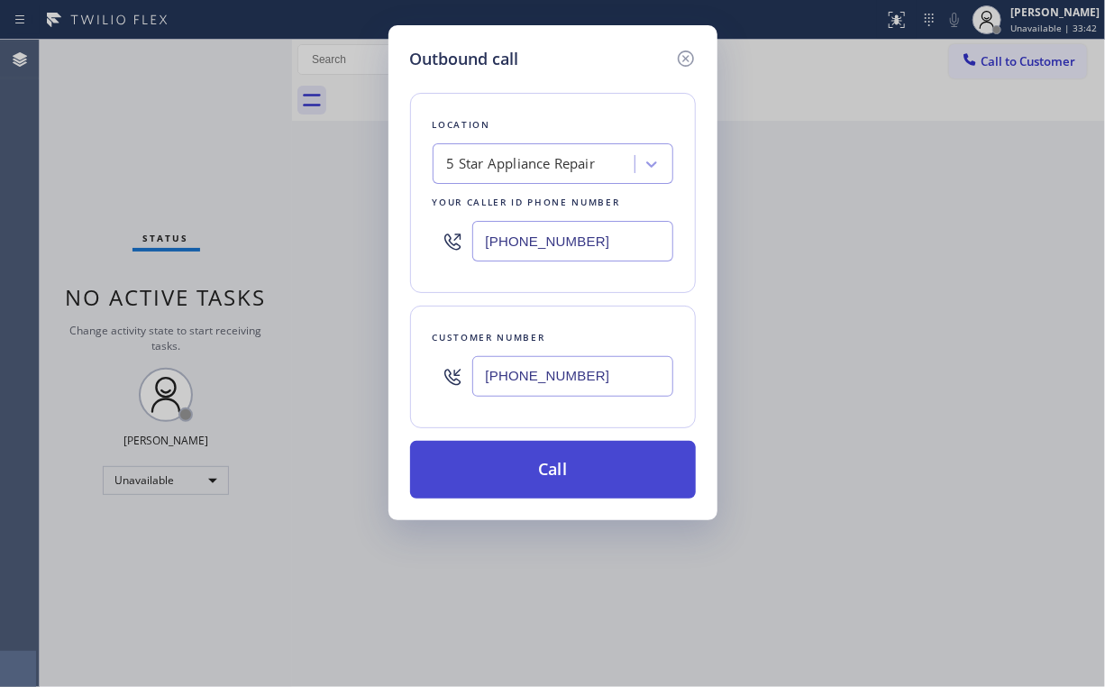
type input "(714) 820-0084"
click at [500, 472] on button "Call" at bounding box center [553, 470] width 286 height 58
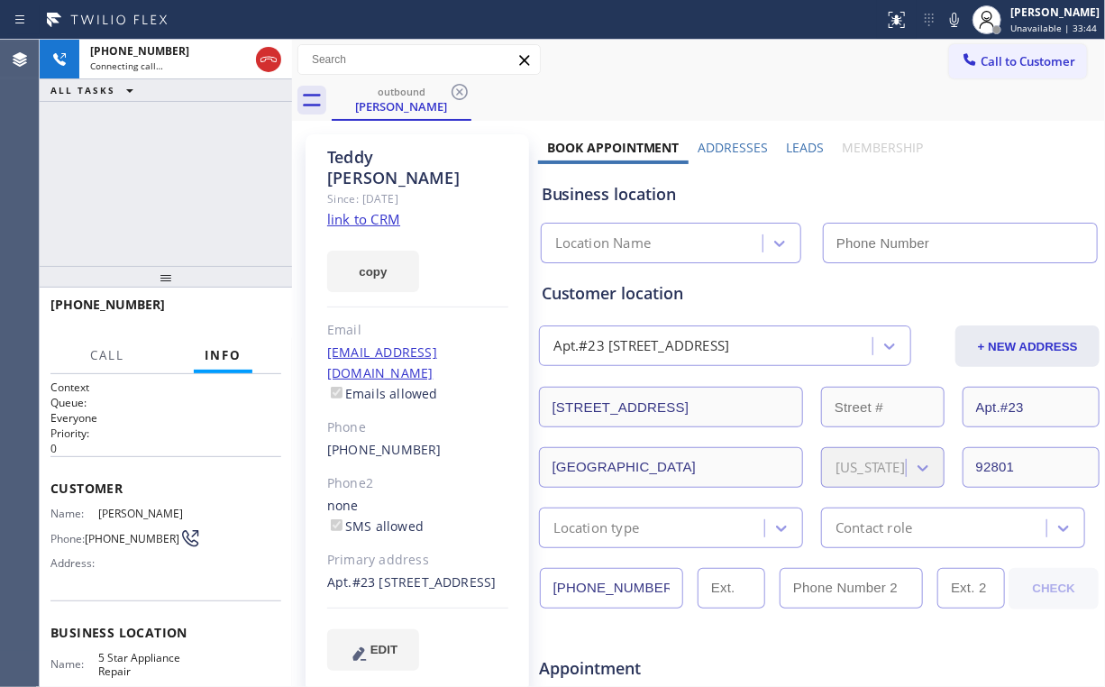
drag, startPoint x: 140, startPoint y: 162, endPoint x: 188, endPoint y: 179, distance: 50.8
click at [141, 164] on div "+17148200084 Connecting call… ALL TASKS ALL TASKS ACTIVE TASKS TASKS IN WRAP UP" at bounding box center [166, 153] width 252 height 226
click at [188, 178] on div "+17148200084 Connecting call… ALL TASKS ALL TASKS ACTIVE TASKS TASKS IN WRAP UP" at bounding box center [166, 153] width 252 height 226
type input "[PHONE_NUMBER]"
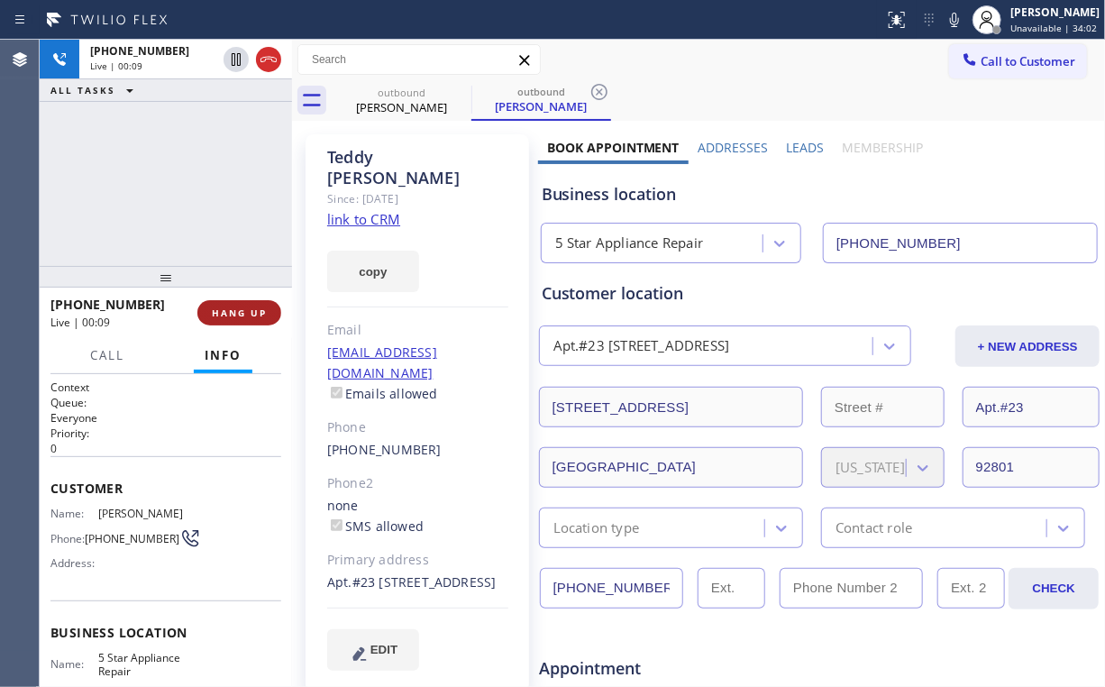
click at [223, 317] on span "HANG UP" at bounding box center [239, 312] width 55 height 13
click at [230, 308] on span "HANG UP" at bounding box center [239, 312] width 55 height 13
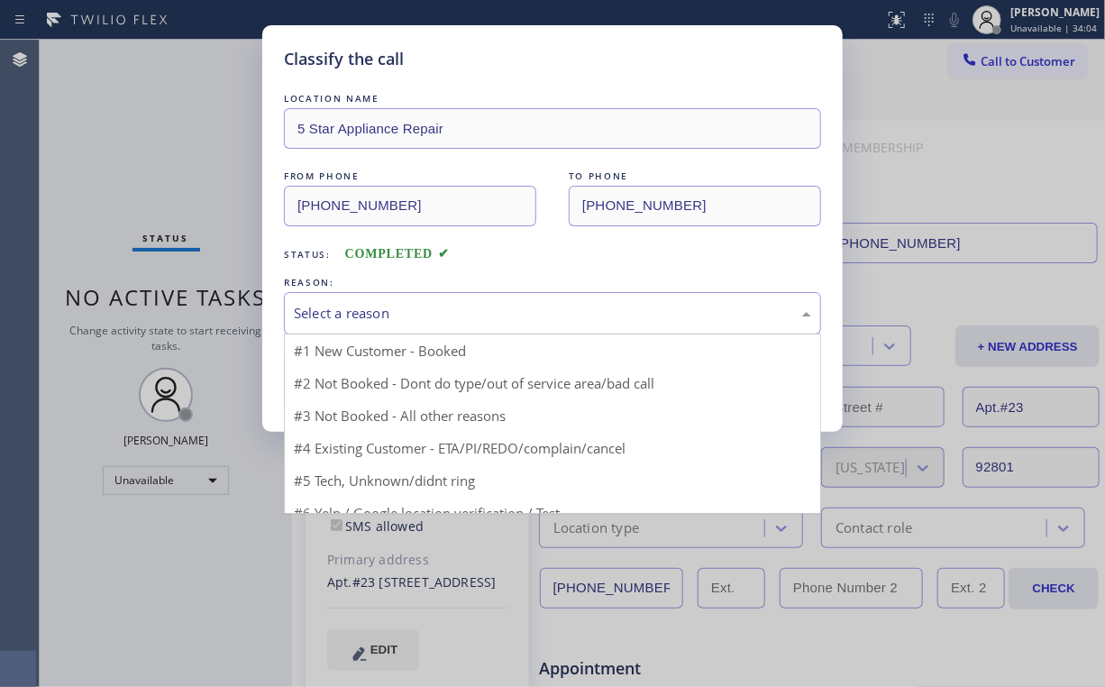
click at [361, 321] on div "Select a reason" at bounding box center [552, 313] width 517 height 21
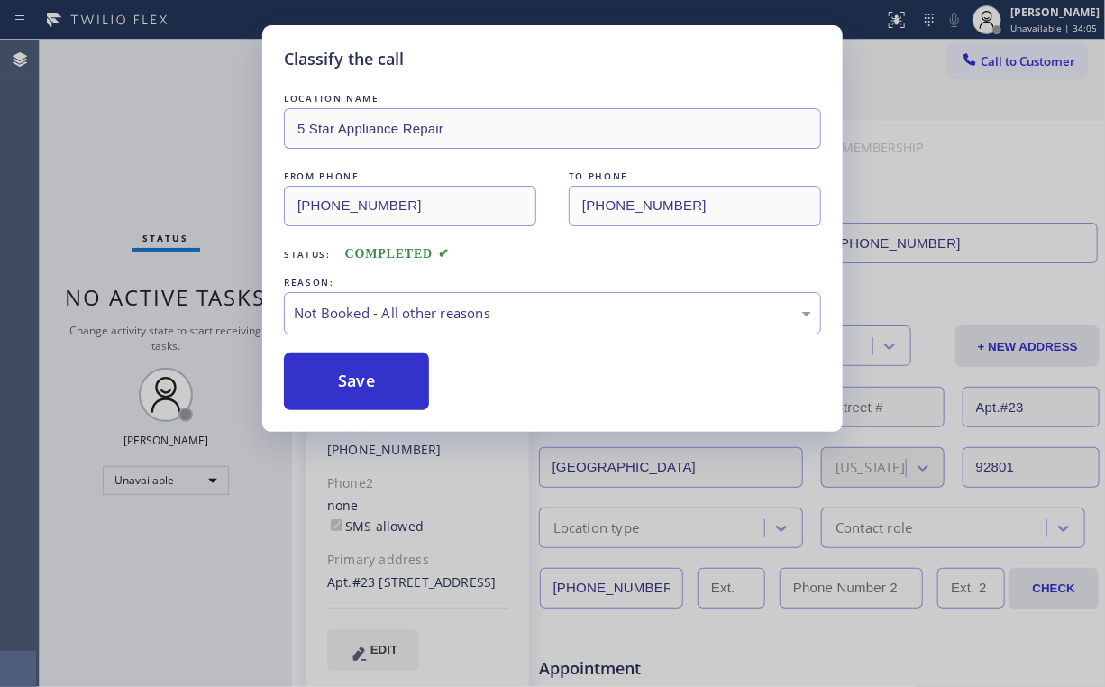
drag, startPoint x: 367, startPoint y: 387, endPoint x: 198, endPoint y: 251, distance: 216.7
click at [368, 386] on button "Save" at bounding box center [356, 381] width 145 height 58
click at [142, 166] on div "Classify the call LOCATION NAME 5 Star Appliance Repair FROM PHONE (855) 731-49…" at bounding box center [552, 343] width 1105 height 687
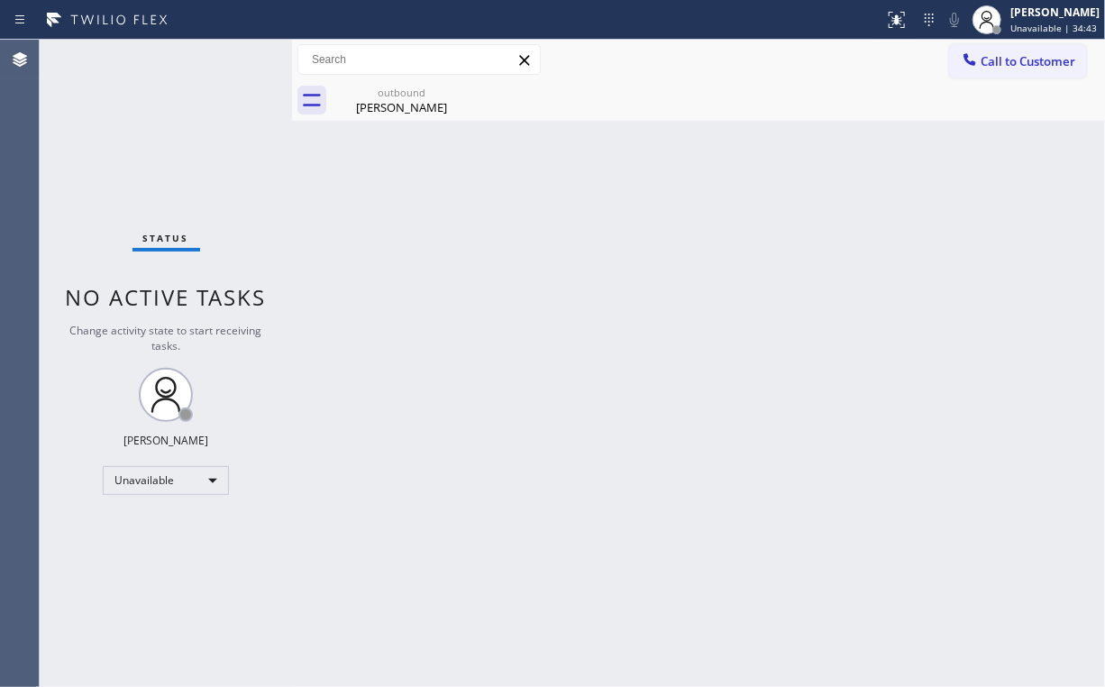
click at [168, 142] on div "Status No active tasks Change activity state to start receiving tasks. [PERSON_…" at bounding box center [166, 363] width 252 height 647
drag, startPoint x: 1028, startPoint y: 58, endPoint x: 938, endPoint y: 129, distance: 114.2
click at [1027, 59] on span "Call to Customer" at bounding box center [1028, 61] width 95 height 16
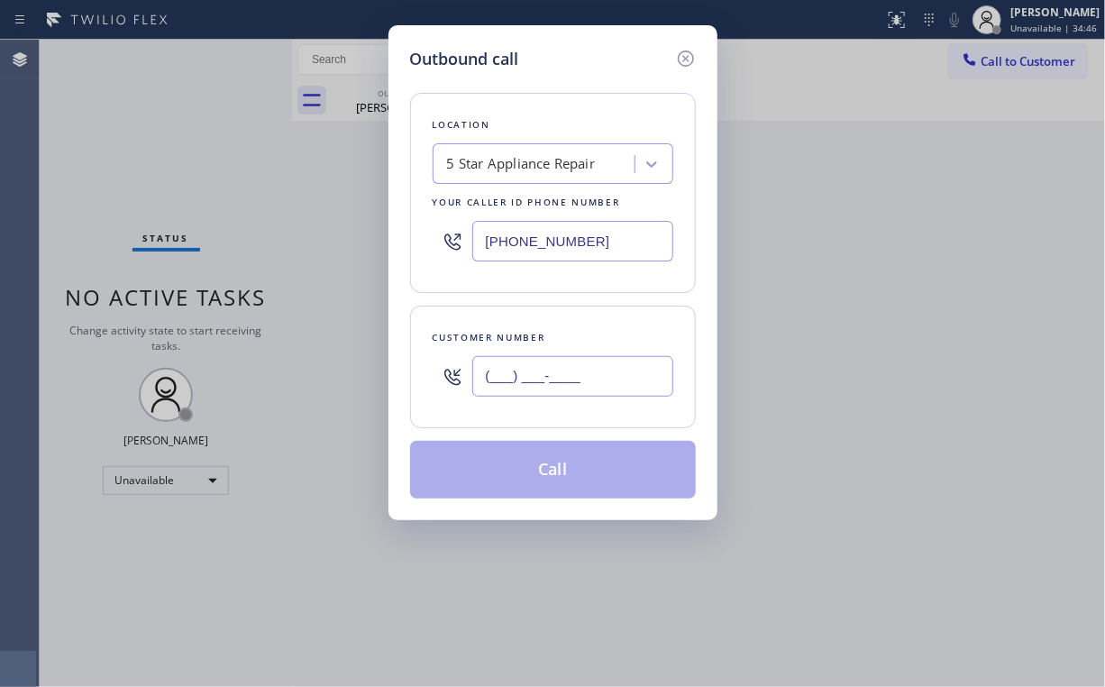
click at [581, 374] on input "(___) ___-____" at bounding box center [572, 376] width 201 height 41
paste input "480) 620-4539"
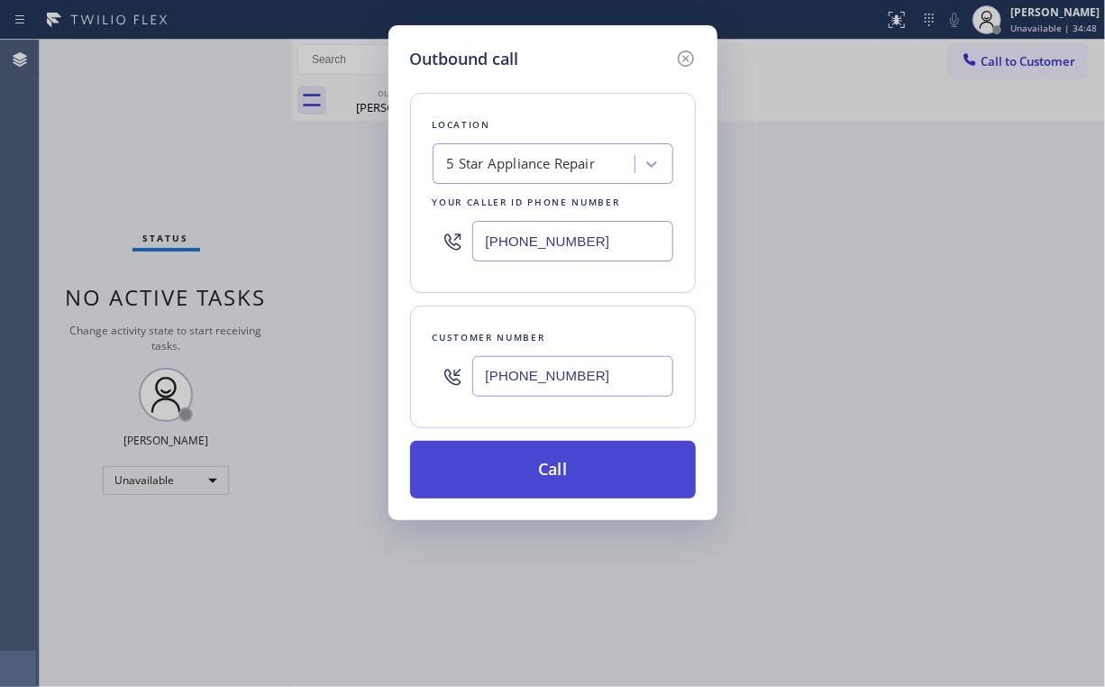
type input "(480) 620-4539"
click at [530, 465] on button "Call" at bounding box center [553, 470] width 286 height 58
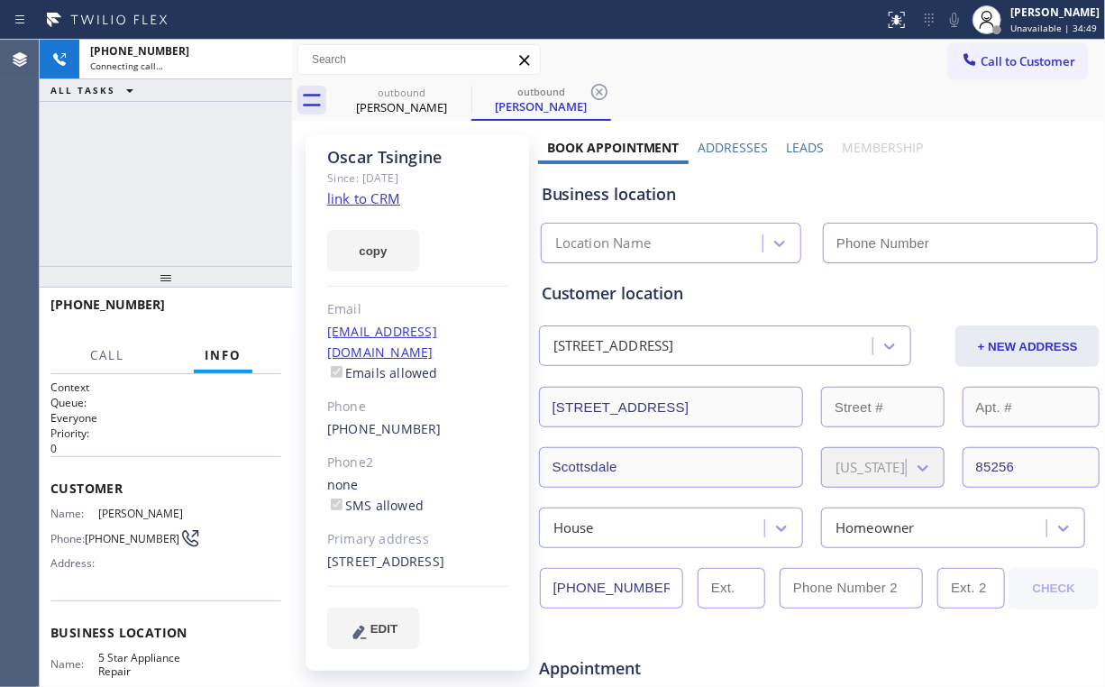
click at [145, 151] on div "+14806204539 Connecting call… ALL TASKS ALL TASKS ACTIVE TASKS TASKS IN WRAP UP" at bounding box center [166, 153] width 252 height 226
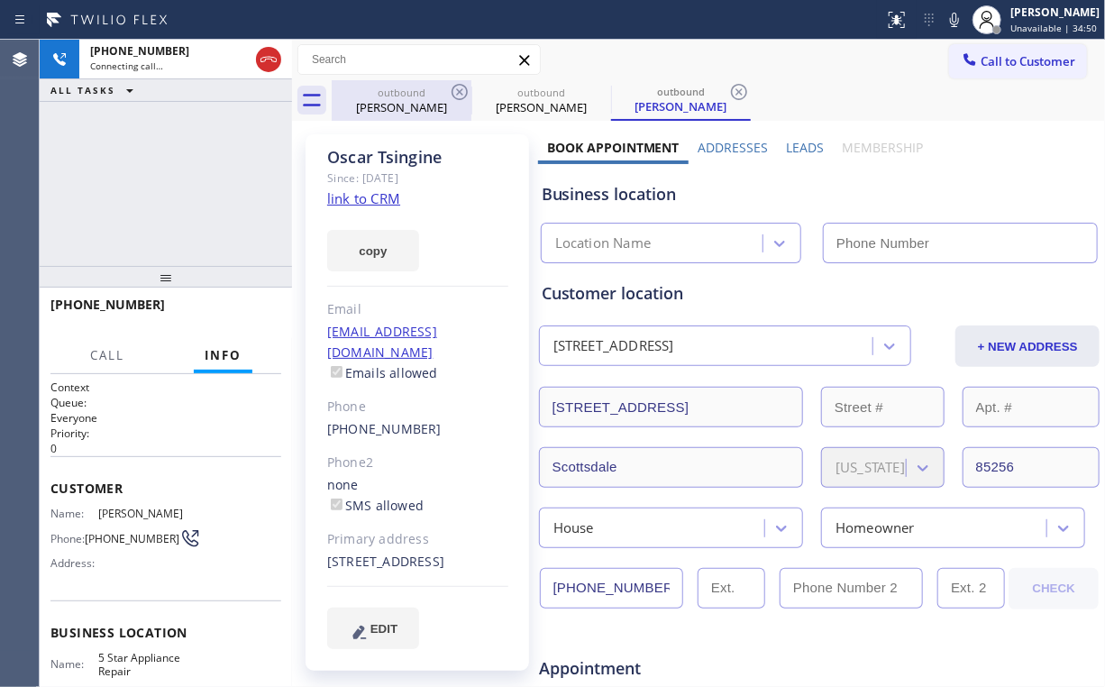
drag, startPoint x: 386, startPoint y: 107, endPoint x: 442, endPoint y: 103, distance: 56.1
click at [386, 107] on div "Teddy Santos" at bounding box center [402, 107] width 136 height 16
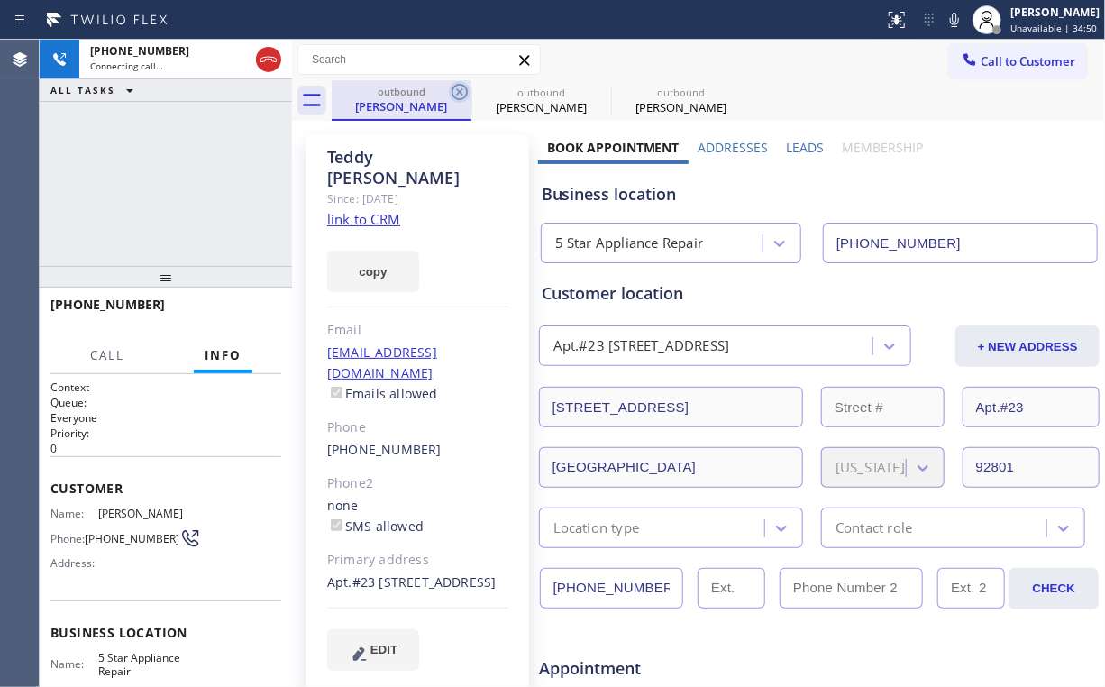
click at [457, 90] on icon at bounding box center [460, 92] width 16 height 16
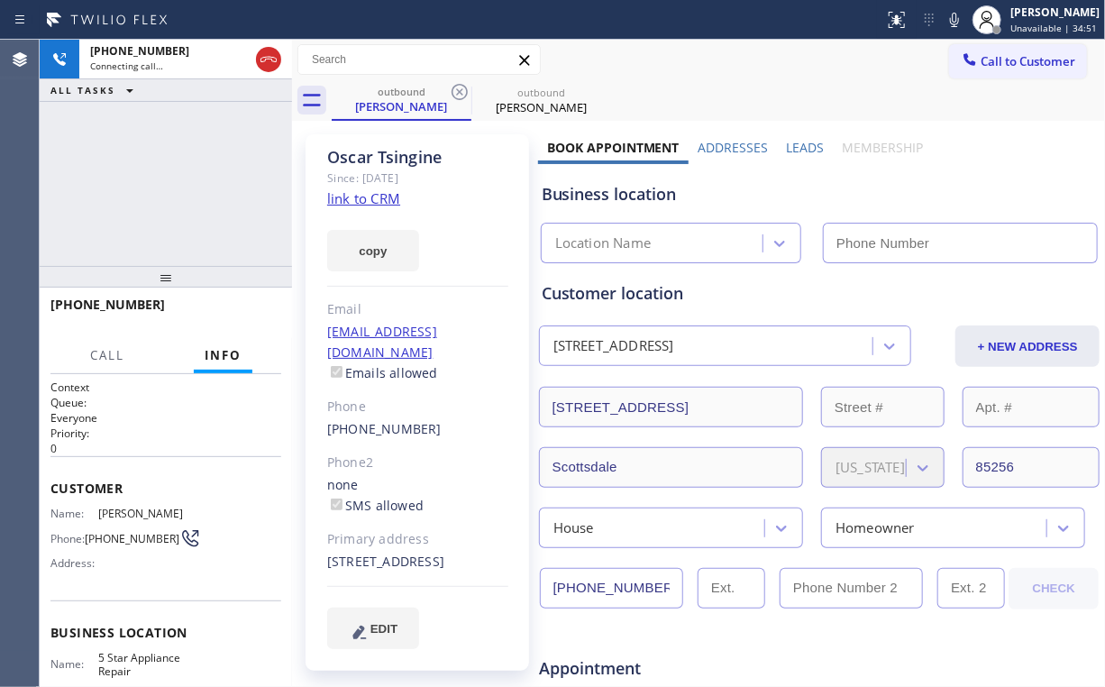
type input "[PHONE_NUMBER]"
click at [157, 135] on div "+14806204539 Connecting call… ALL TASKS ALL TASKS ACTIVE TASKS TASKS IN WRAP UP" at bounding box center [166, 153] width 252 height 226
click at [242, 140] on div "+14806204539 Connecting call… ALL TASKS ALL TASKS ACTIVE TASKS TASKS IN WRAP UP" at bounding box center [166, 153] width 252 height 226
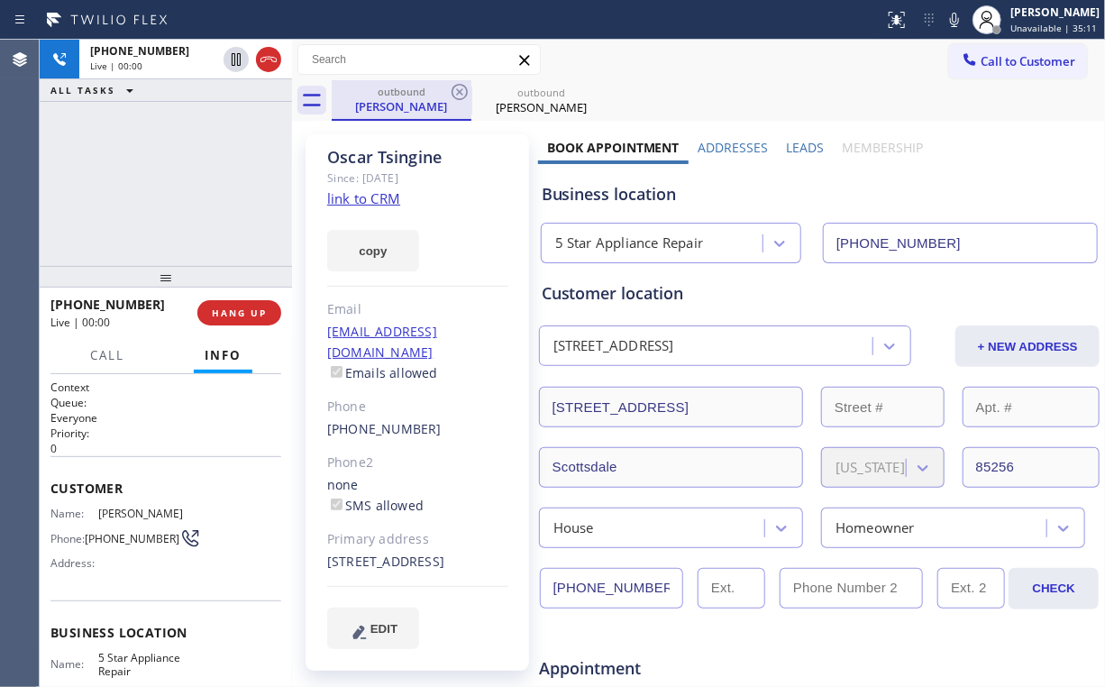
click at [409, 102] on div "Oscar Tsingine" at bounding box center [402, 106] width 136 height 16
click at [215, 314] on span "HANG UP" at bounding box center [239, 312] width 55 height 13
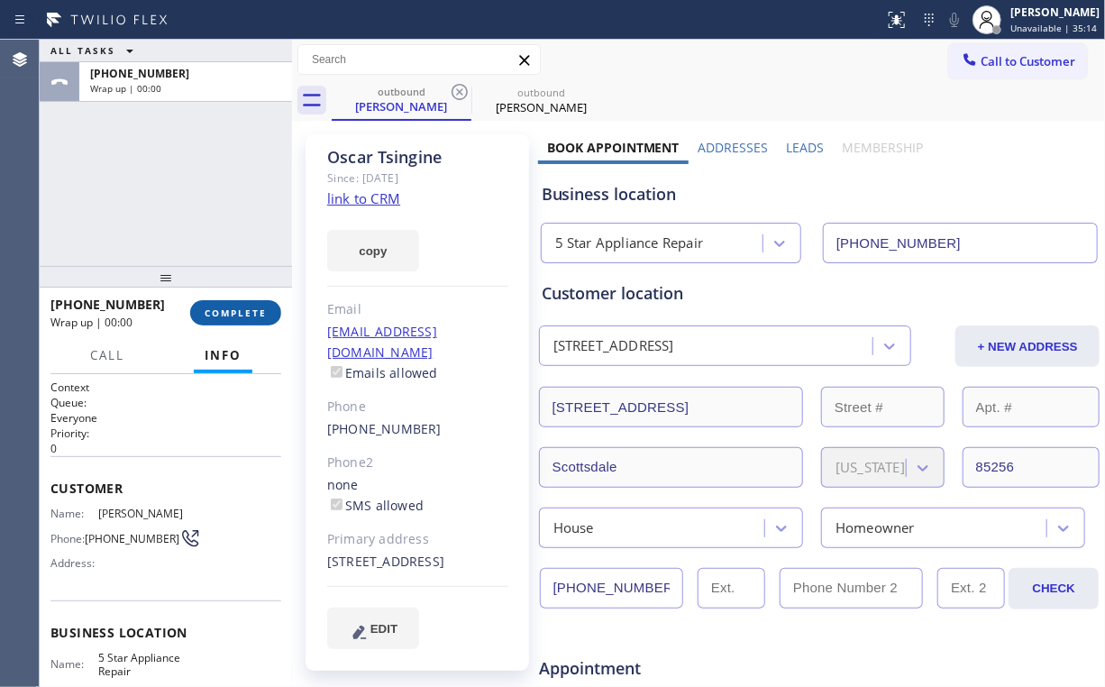
click at [246, 306] on span "COMPLETE" at bounding box center [236, 312] width 62 height 13
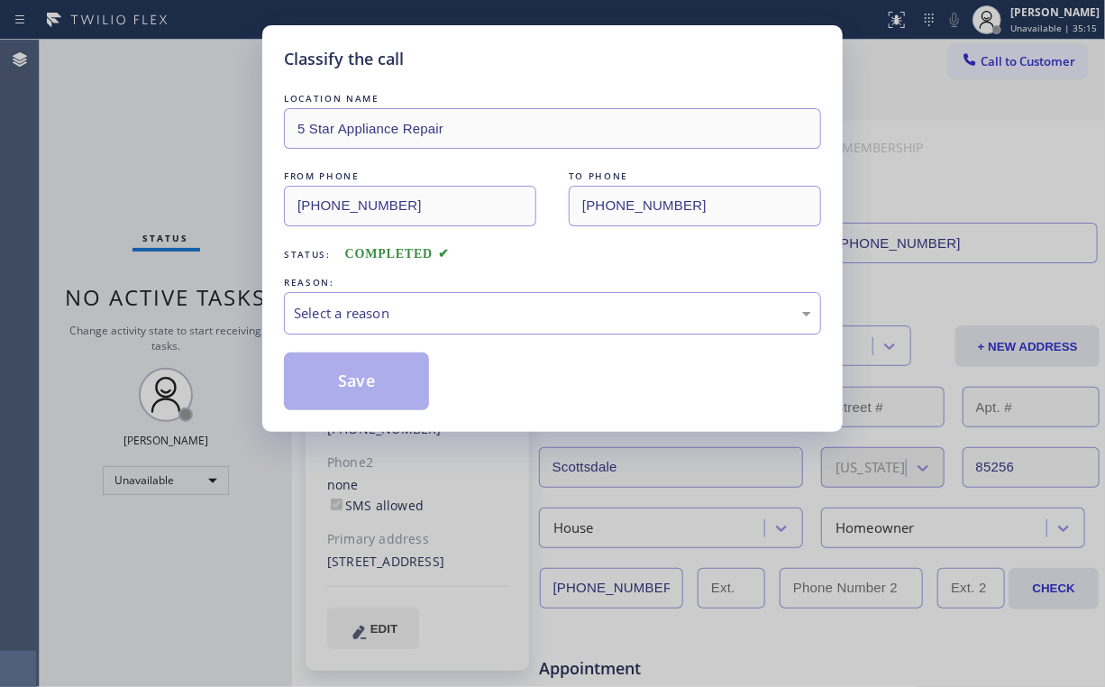
click at [310, 325] on div "Select a reason" at bounding box center [552, 313] width 537 height 42
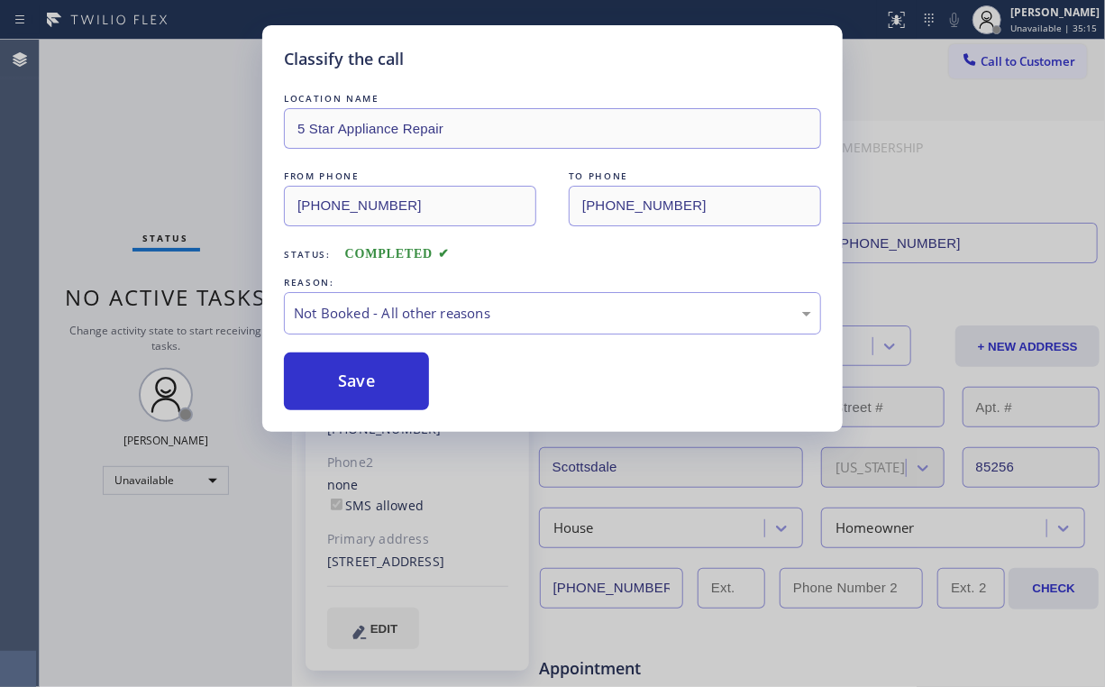
drag, startPoint x: 325, startPoint y: 386, endPoint x: 173, endPoint y: 195, distance: 243.8
click at [325, 384] on button "Save" at bounding box center [356, 381] width 145 height 58
click at [133, 143] on div "Classify the call LOCATION NAME 5 Star Appliance Repair FROM PHONE (855) 731-49…" at bounding box center [552, 343] width 1105 height 687
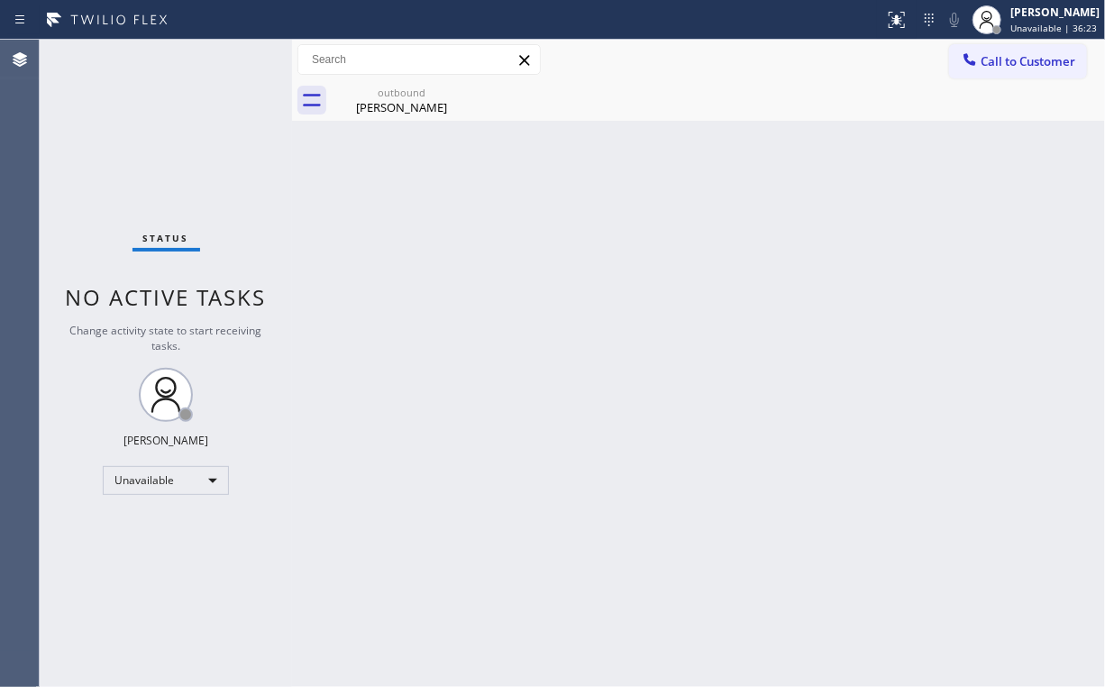
drag, startPoint x: 158, startPoint y: 135, endPoint x: 142, endPoint y: 16, distance: 120.0
click at [160, 133] on div "Status No active tasks Change activity state to start receiving tasks. [PERSON_…" at bounding box center [166, 363] width 252 height 647
click at [387, 102] on div "Oscar Tsingine" at bounding box center [402, 107] width 136 height 16
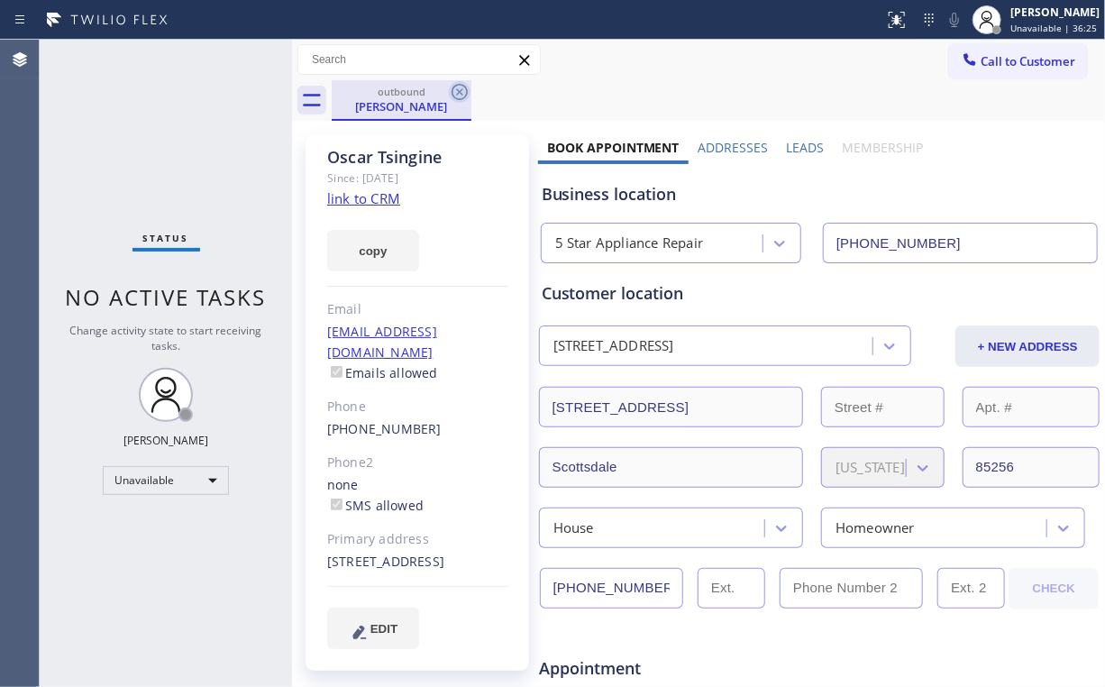
click at [459, 90] on icon at bounding box center [460, 92] width 16 height 16
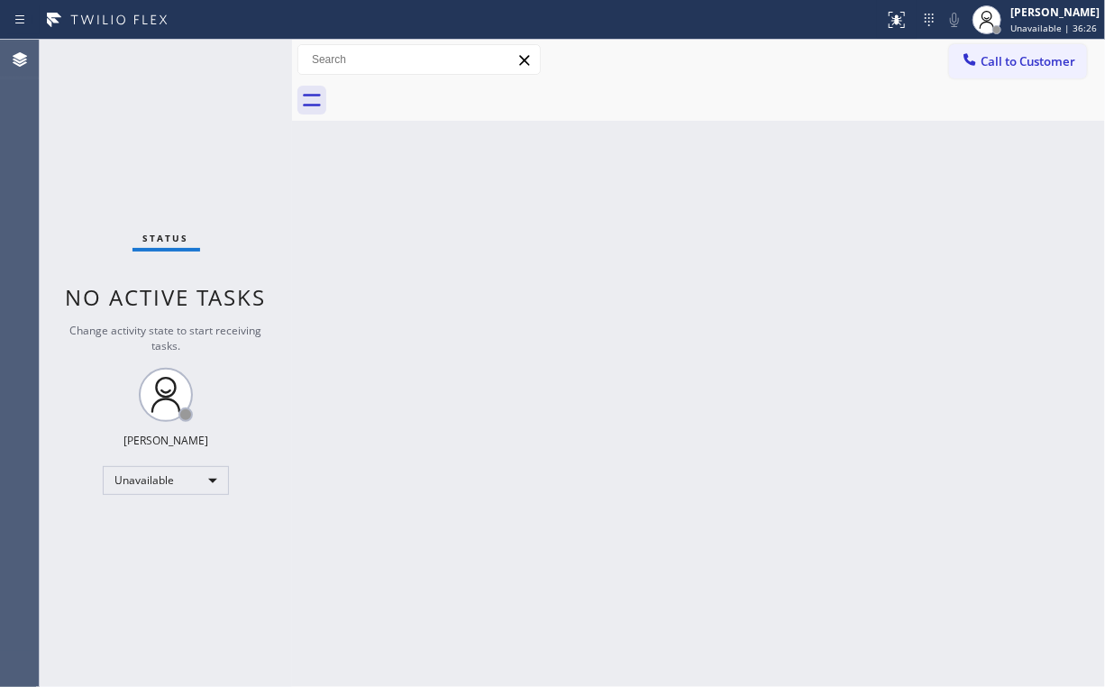
click at [633, 376] on div "Back to Dashboard Change Sender ID Customers Technicians Select a contact Outbo…" at bounding box center [698, 363] width 813 height 647
drag, startPoint x: 41, startPoint y: 121, endPoint x: 103, endPoint y: 4, distance: 132.3
click at [43, 120] on div "Status No active tasks Change activity state to start receiving tasks. [PERSON_…" at bounding box center [166, 363] width 252 height 647
click at [1015, 54] on span "Call to Customer" at bounding box center [1028, 61] width 95 height 16
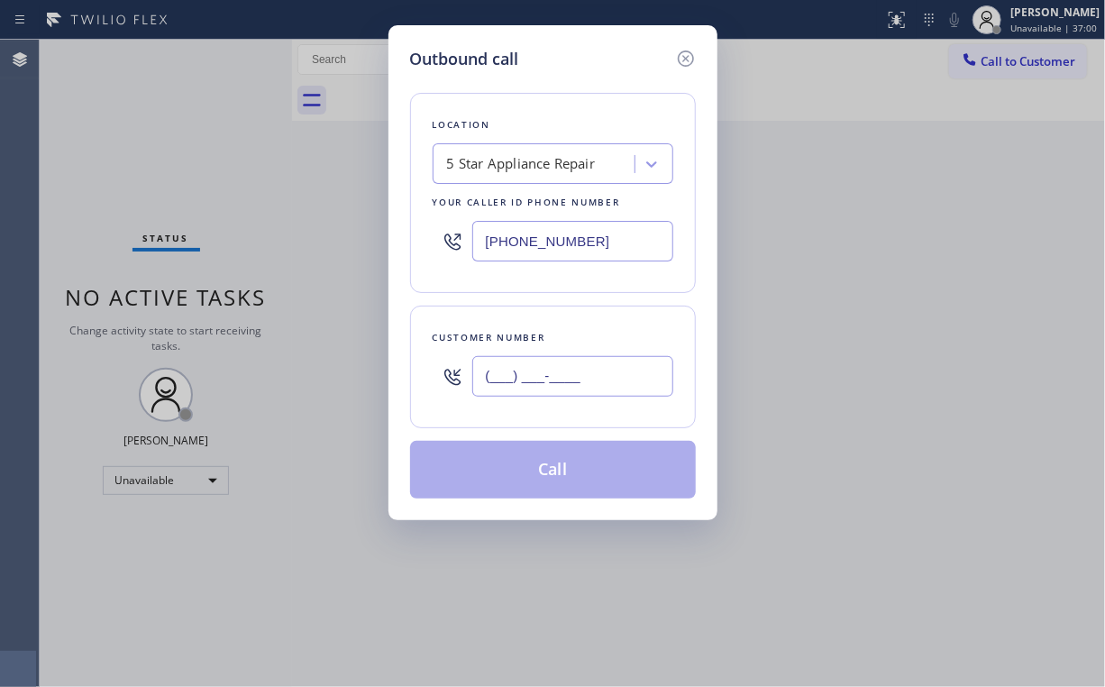
click at [575, 364] on input "(___) ___-____" at bounding box center [572, 376] width 201 height 41
paste input "562) 783-6281"
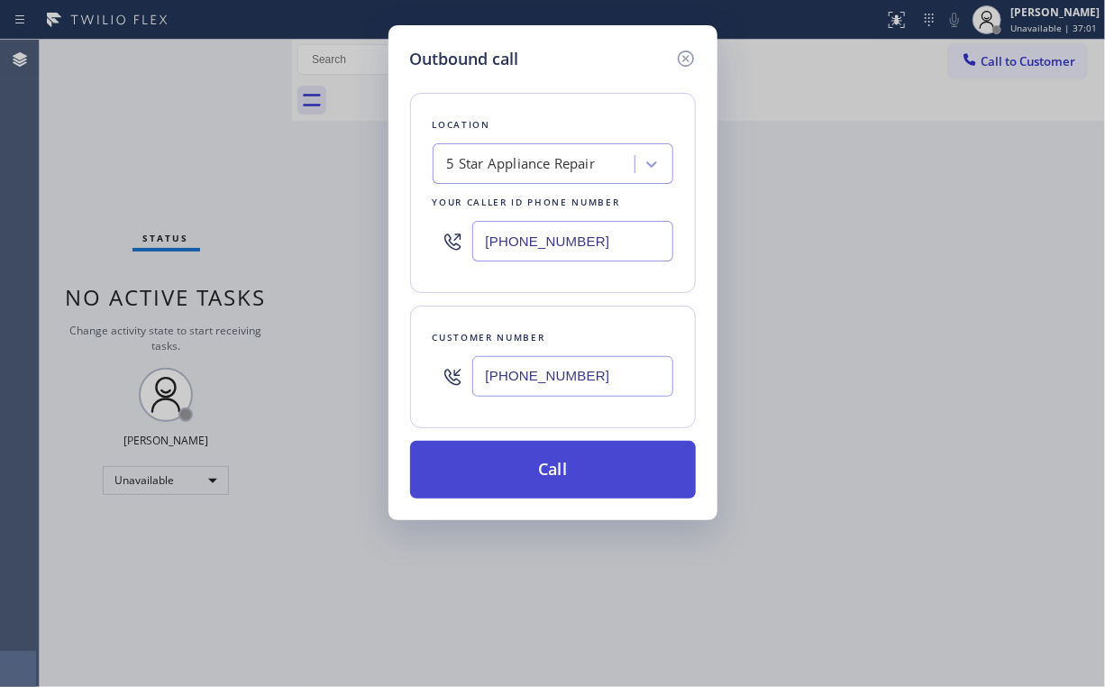
type input "(562) 783-6281"
click at [523, 462] on button "Call" at bounding box center [553, 470] width 286 height 58
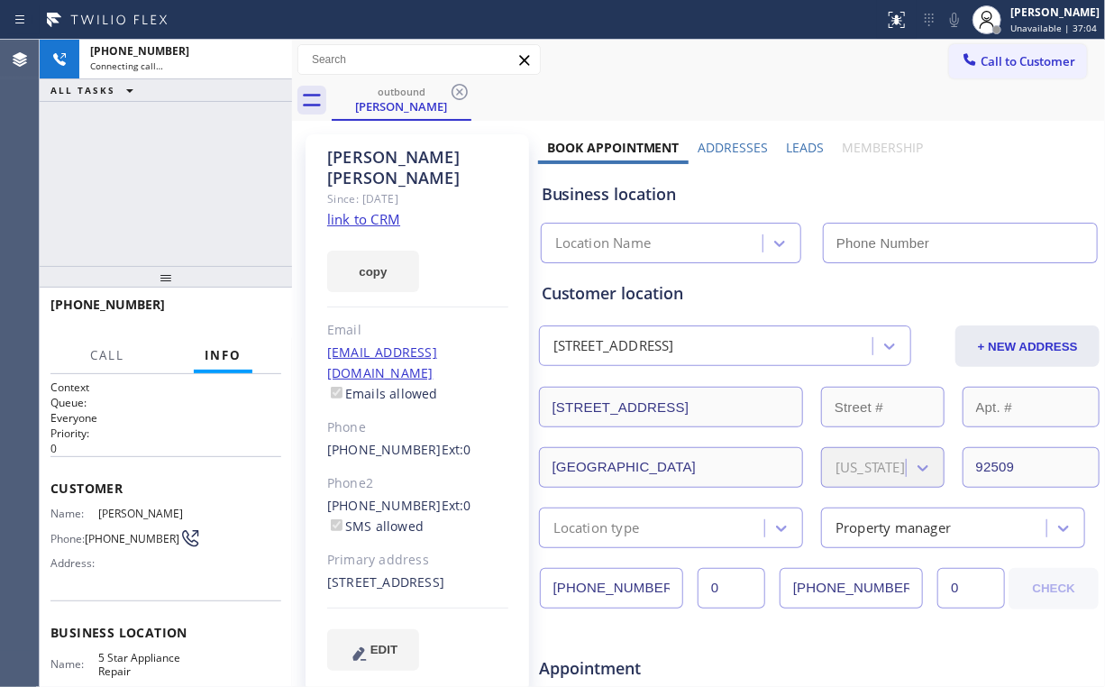
click at [112, 167] on div "+15627836281 Connecting call… ALL TASKS ALL TASKS ACTIVE TASKS TASKS IN WRAP UP" at bounding box center [166, 153] width 252 height 226
type input "[PHONE_NUMBER]"
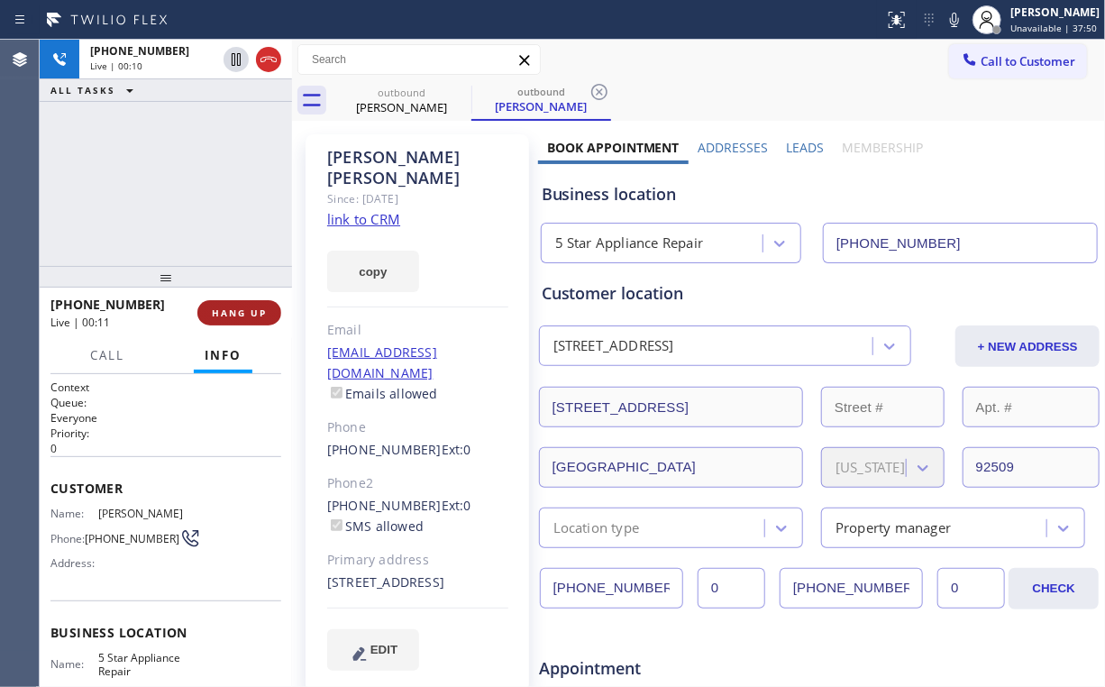
drag, startPoint x: 226, startPoint y: 295, endPoint x: 234, endPoint y: 317, distance: 24.0
click at [226, 296] on div "+15627836281 Live | 00:11 HANG UP" at bounding box center [165, 312] width 231 height 47
click at [238, 321] on button "HANG UP" at bounding box center [239, 312] width 84 height 25
click at [234, 312] on span "COMPLETE" at bounding box center [236, 312] width 62 height 13
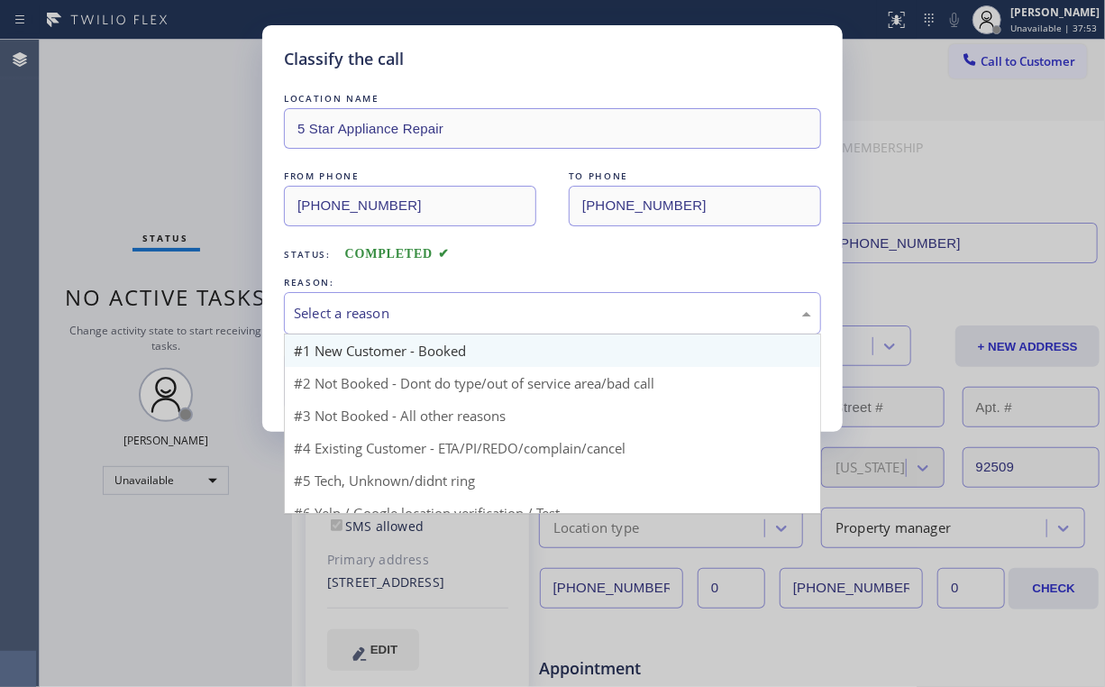
drag, startPoint x: 382, startPoint y: 325, endPoint x: 371, endPoint y: 358, distance: 35.4
click at [382, 326] on div "Select a reason" at bounding box center [552, 313] width 537 height 42
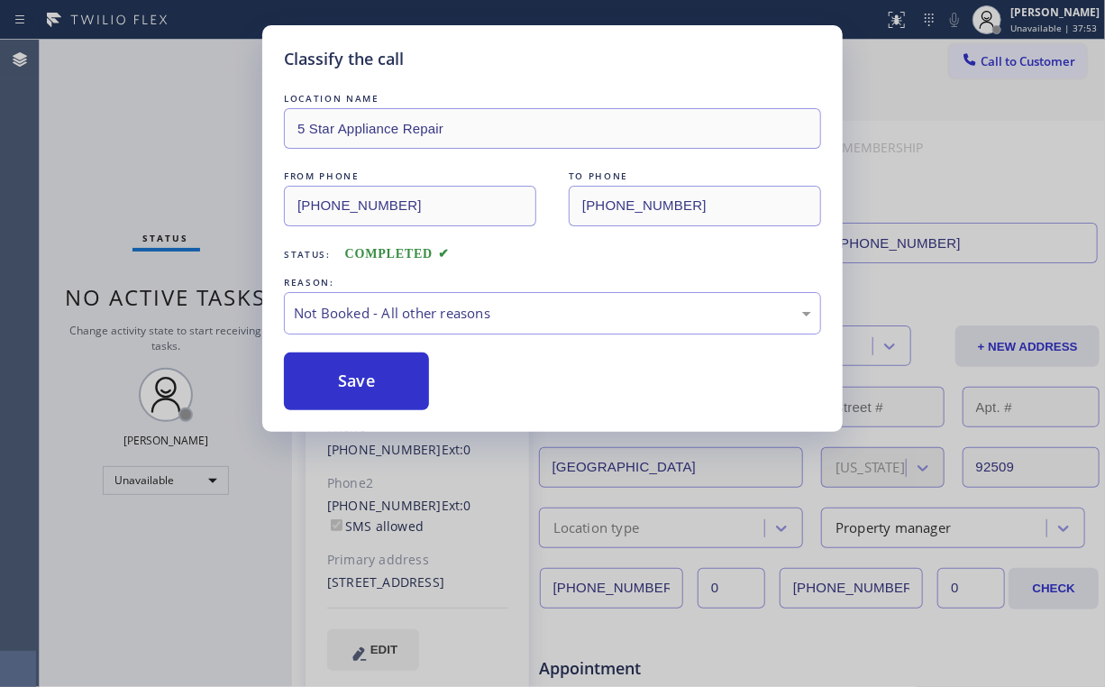
drag, startPoint x: 360, startPoint y: 391, endPoint x: 165, endPoint y: 213, distance: 264.1
click at [353, 375] on button "Save" at bounding box center [356, 381] width 145 height 58
drag, startPoint x: 159, startPoint y: 195, endPoint x: 216, endPoint y: 215, distance: 61.3
click at [159, 195] on div "Classify the call LOCATION NAME 5 Star Appliance Repair FROM PHONE (855) 731-49…" at bounding box center [552, 343] width 1105 height 687
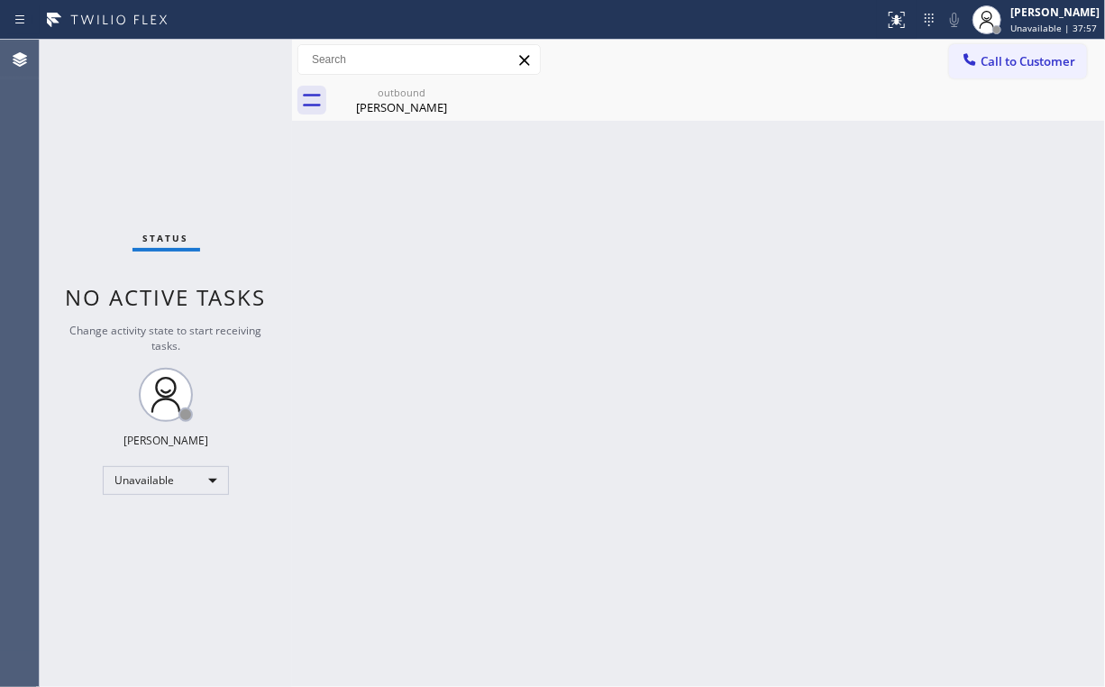
click at [149, 114] on div "Status No active tasks Change activity state to start receiving tasks. [PERSON_…" at bounding box center [166, 363] width 252 height 647
click at [1025, 67] on span "Call to Customer" at bounding box center [1028, 61] width 95 height 16
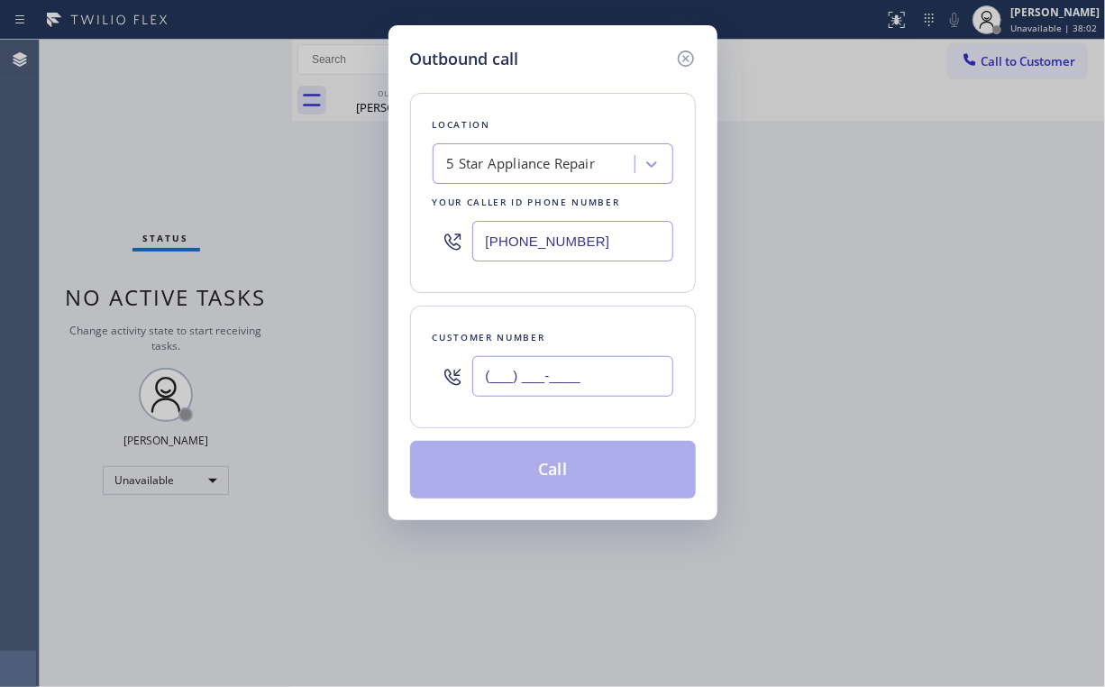
click at [578, 380] on input "(___) ___-____" at bounding box center [572, 376] width 201 height 41
paste input "909) 382-1394"
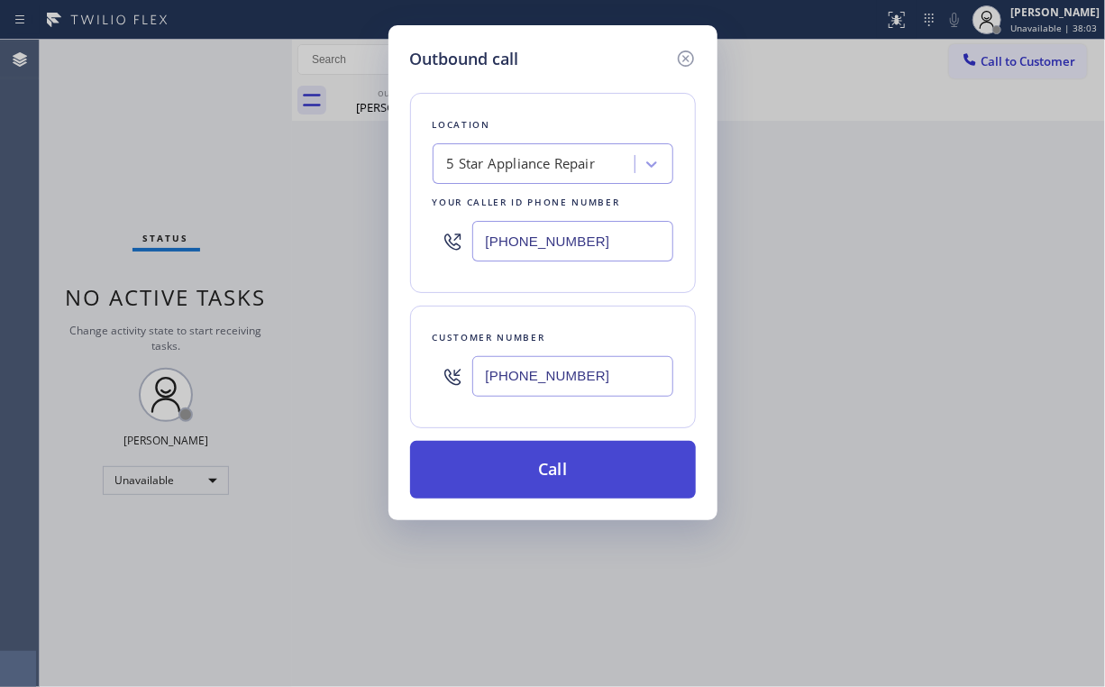
type input "(909) 382-1394"
click at [541, 485] on button "Call" at bounding box center [553, 470] width 286 height 58
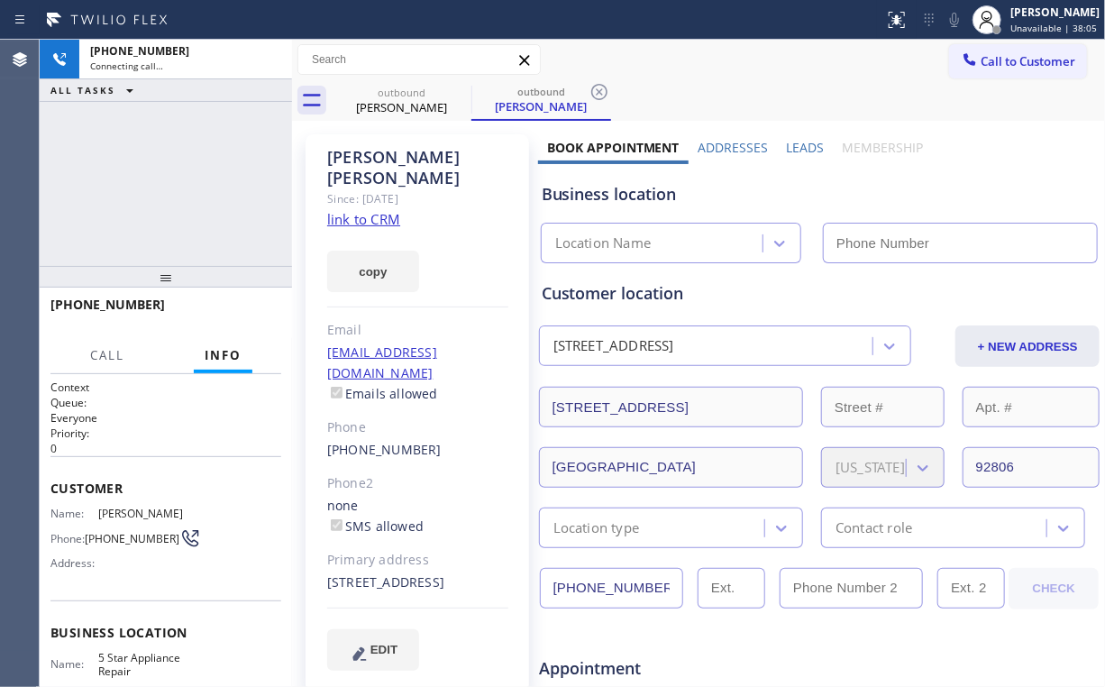
click at [192, 185] on div "+19093821394 Connecting call… ALL TASKS ALL TASKS ACTIVE TASKS TASKS IN WRAP UP" at bounding box center [166, 153] width 252 height 226
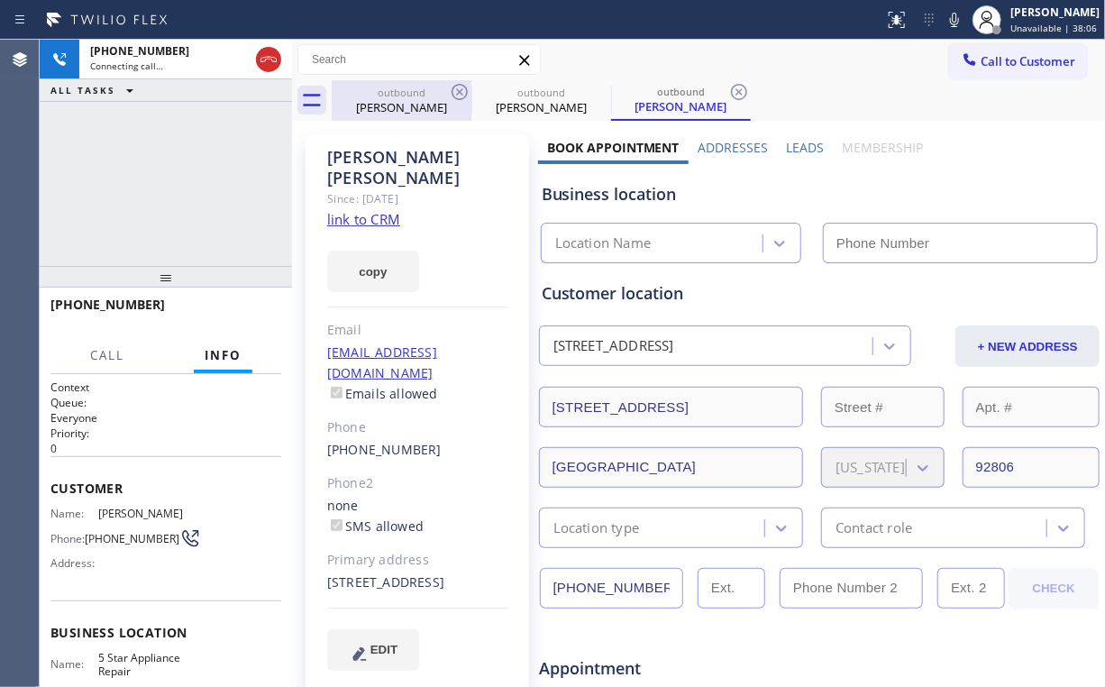
click at [403, 101] on div "Paulina Rodriguez" at bounding box center [402, 107] width 136 height 16
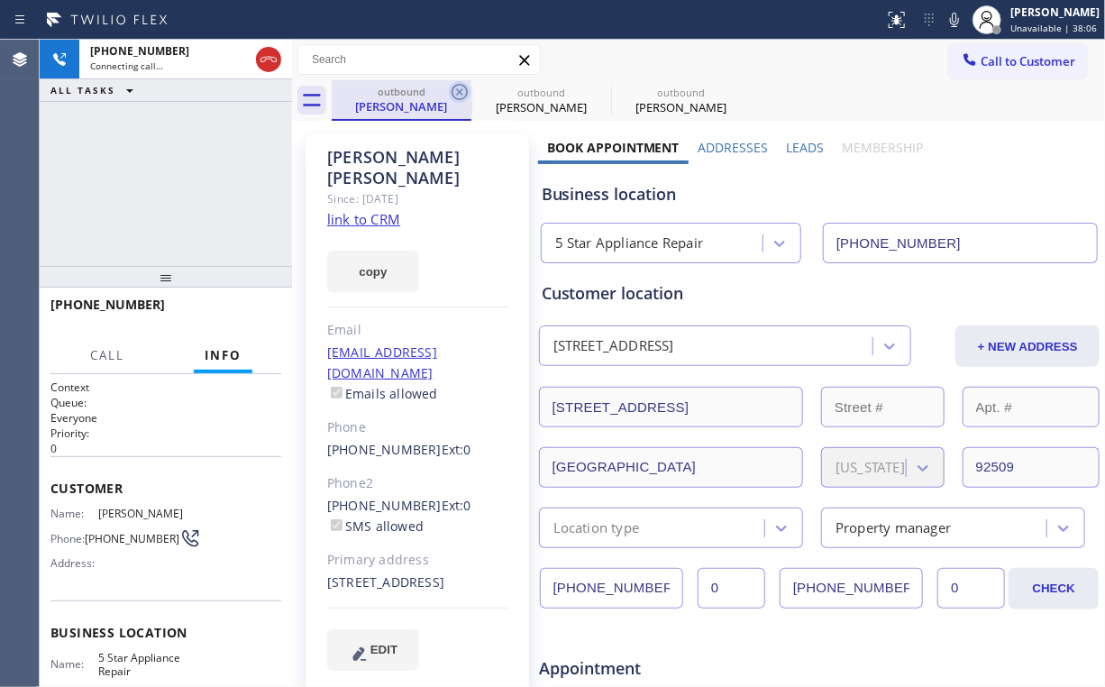
click at [462, 88] on icon at bounding box center [460, 92] width 16 height 16
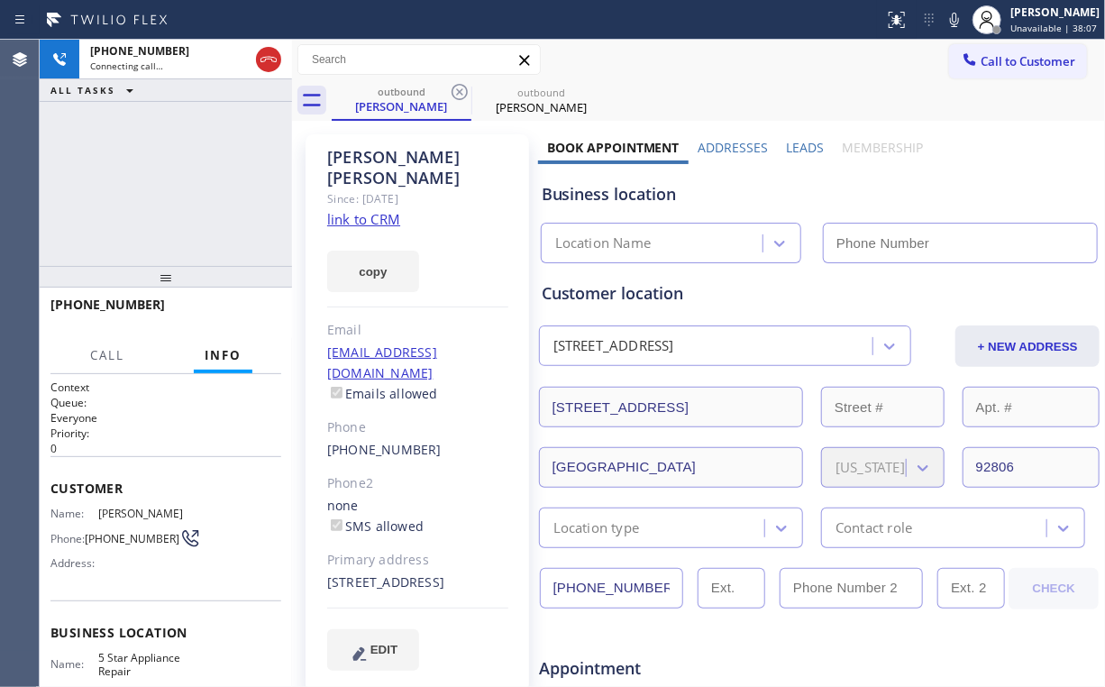
type input "[PHONE_NUMBER]"
click at [215, 177] on div "+19093821394 Connecting call… ALL TASKS ALL TASKS ACTIVE TASKS TASKS IN WRAP UP" at bounding box center [166, 153] width 252 height 226
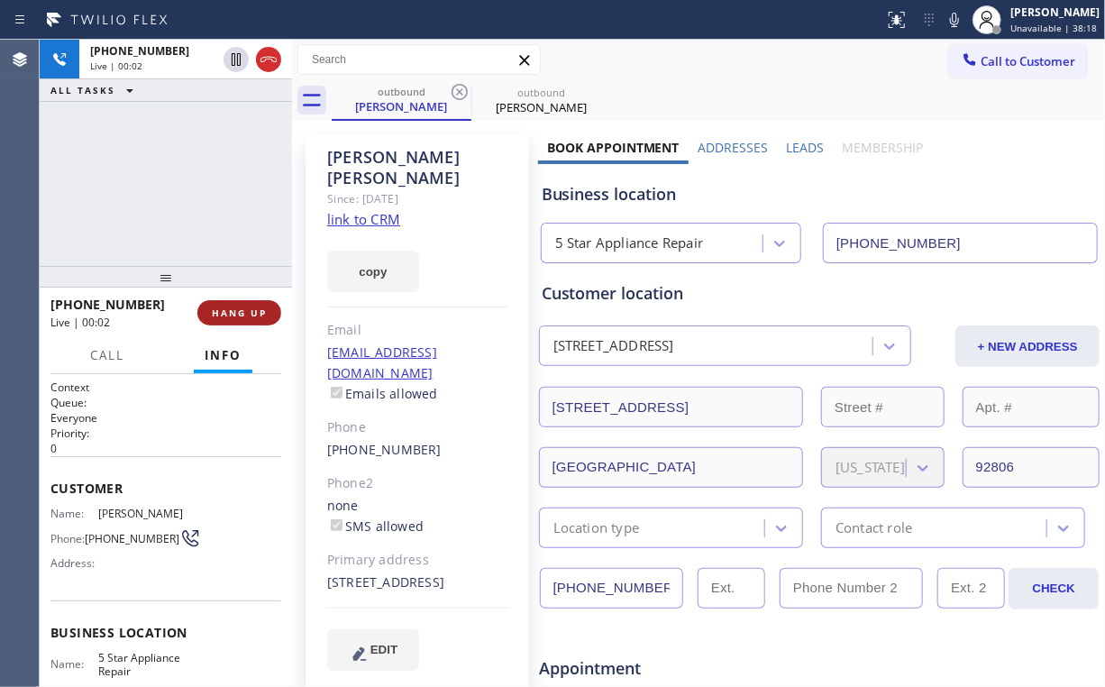
click at [241, 310] on span "HANG UP" at bounding box center [239, 312] width 55 height 13
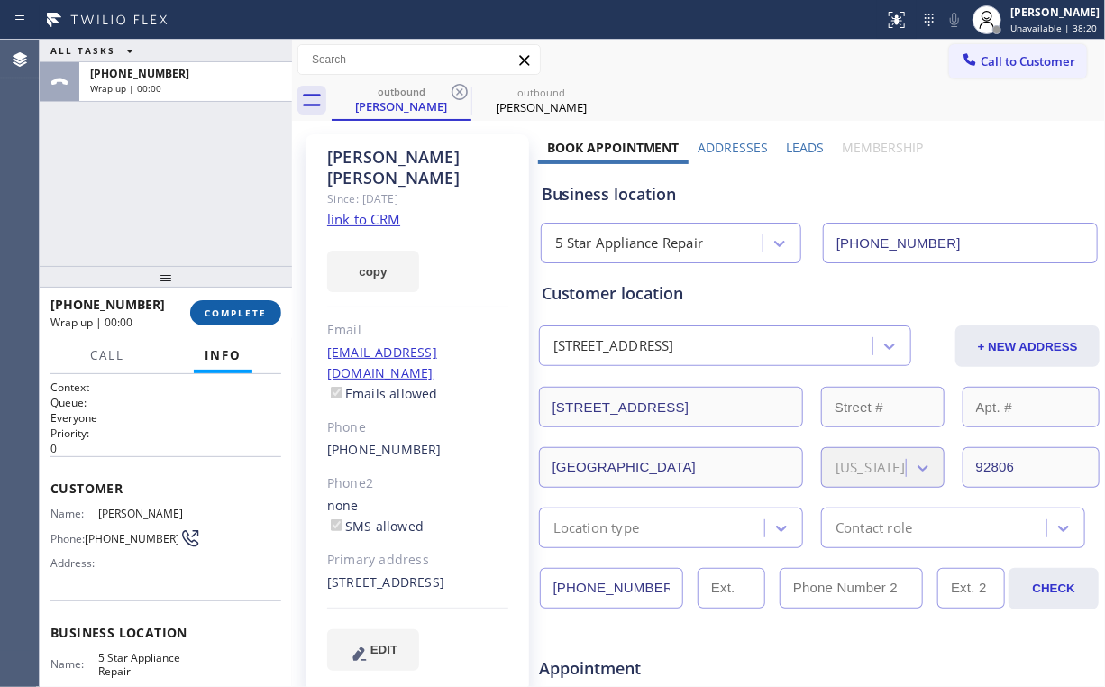
click at [242, 310] on span "COMPLETE" at bounding box center [236, 312] width 62 height 13
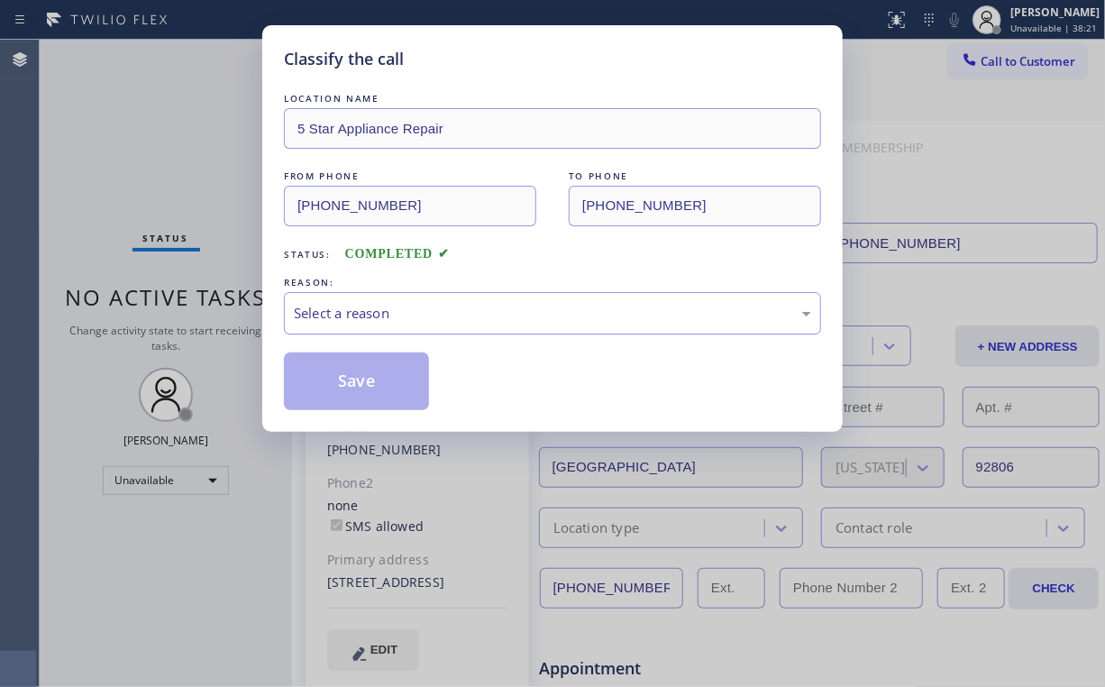
drag, startPoint x: 353, startPoint y: 313, endPoint x: 357, endPoint y: 324, distance: 11.4
click at [353, 314] on div "Select a reason" at bounding box center [552, 313] width 517 height 21
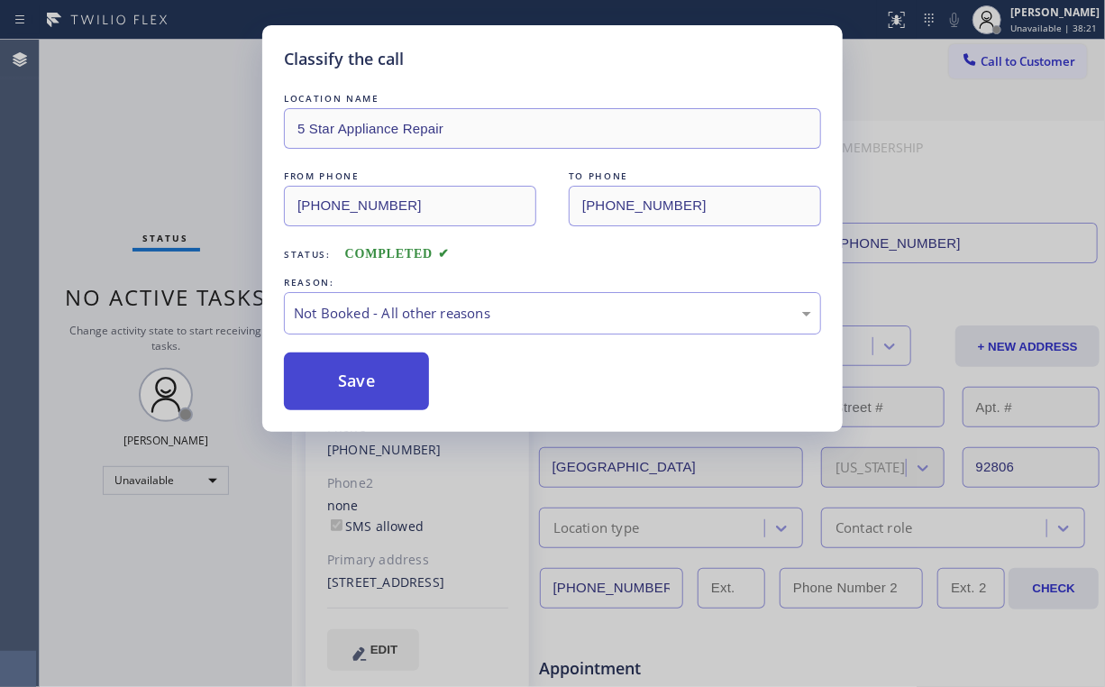
drag, startPoint x: 352, startPoint y: 382, endPoint x: 116, endPoint y: 110, distance: 359.8
click at [352, 381] on button "Save" at bounding box center [356, 381] width 145 height 58
drag, startPoint x: 115, startPoint y: 105, endPoint x: 160, endPoint y: 24, distance: 92.0
click at [116, 104] on div "Classify the call LOCATION NAME 5 Star Appliance Repair FROM PHONE (855) 731-49…" at bounding box center [552, 343] width 1105 height 687
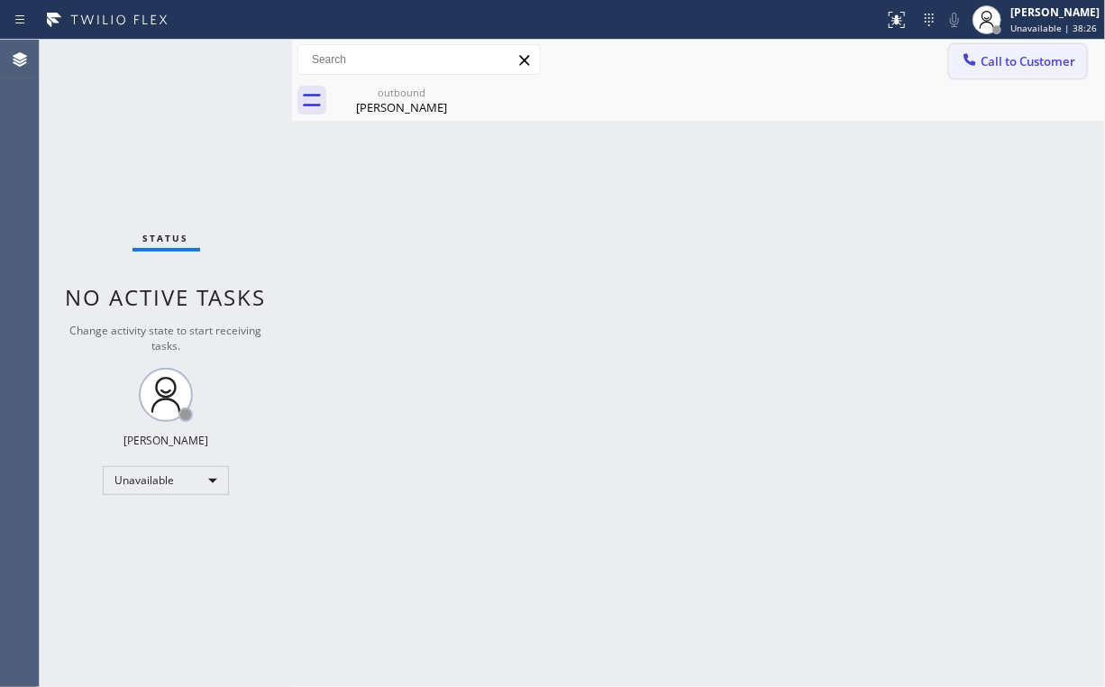
click at [1009, 69] on button "Call to Customer" at bounding box center [1018, 61] width 138 height 34
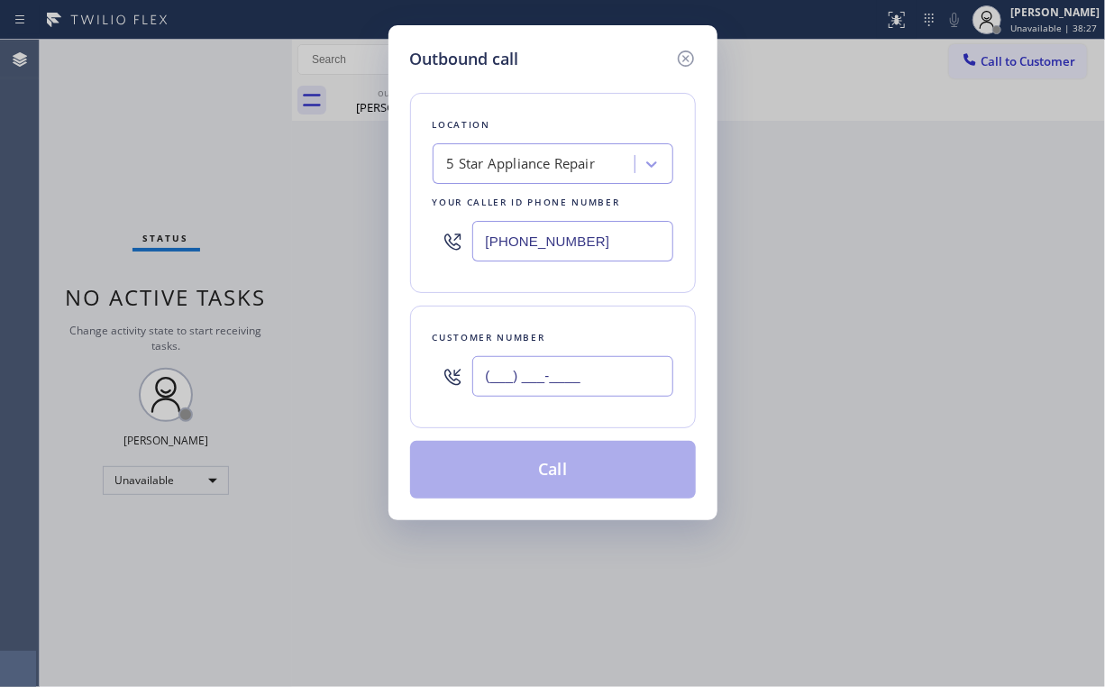
drag, startPoint x: 576, startPoint y: 371, endPoint x: 590, endPoint y: 353, distance: 23.1
click at [577, 371] on input "(___) ___-____" at bounding box center [572, 376] width 201 height 41
paste input "617) 240-9991"
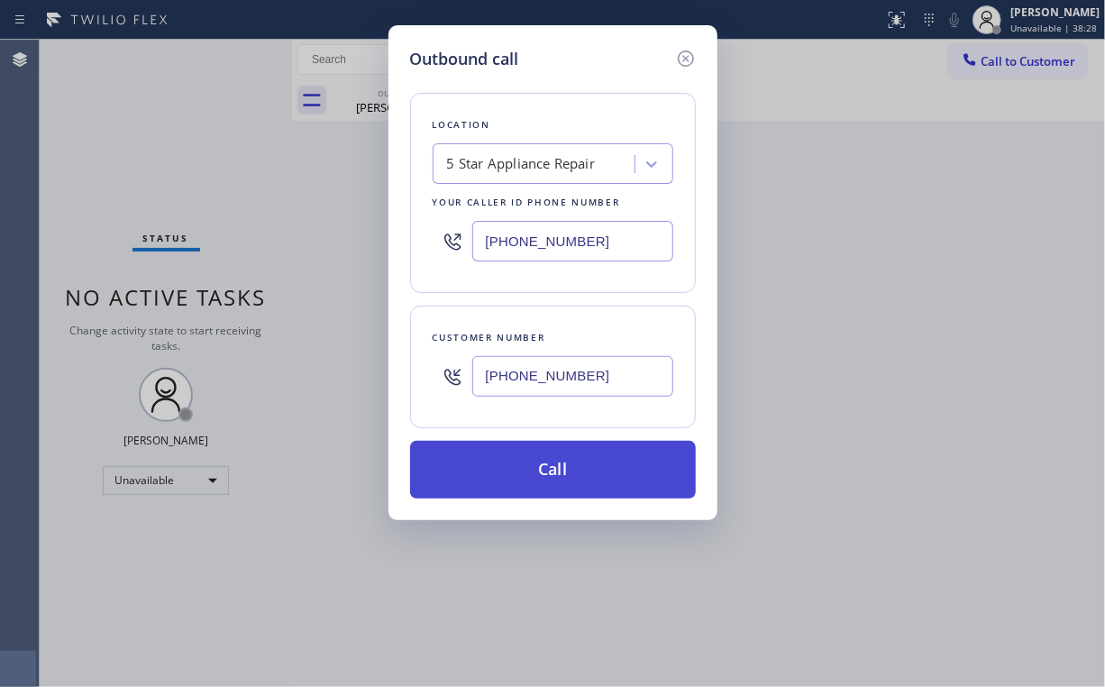
type input "(617) 240-9991"
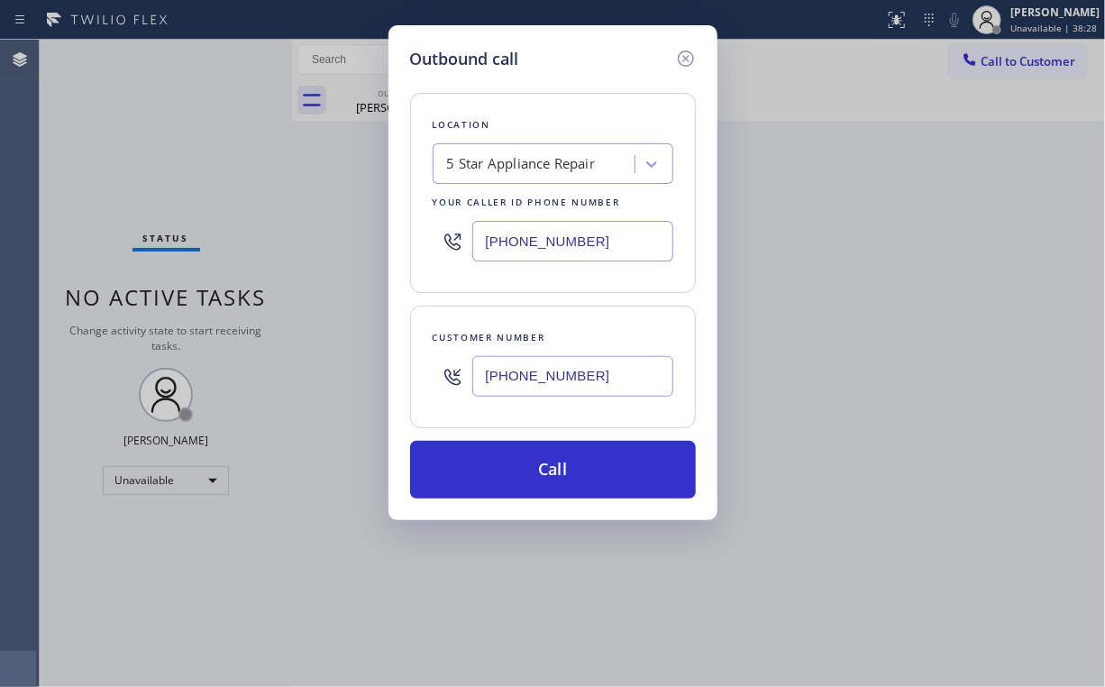
drag, startPoint x: 498, startPoint y: 469, endPoint x: 462, endPoint y: 566, distance: 103.5
click at [498, 471] on button "Call" at bounding box center [553, 470] width 286 height 58
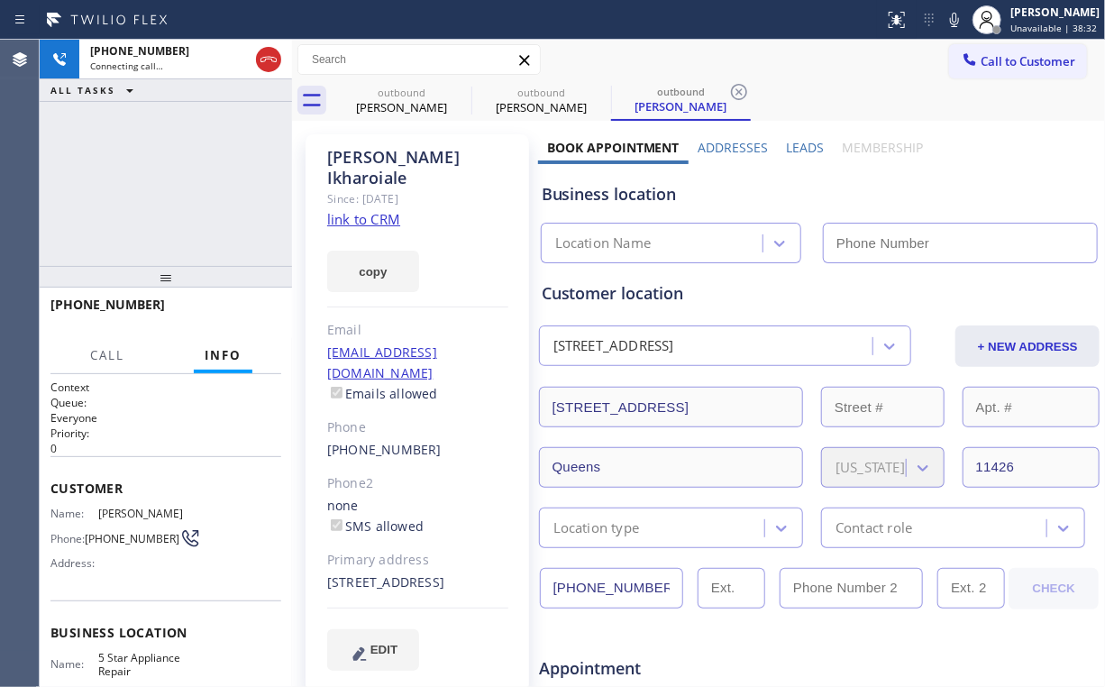
type input "[PHONE_NUMBER]"
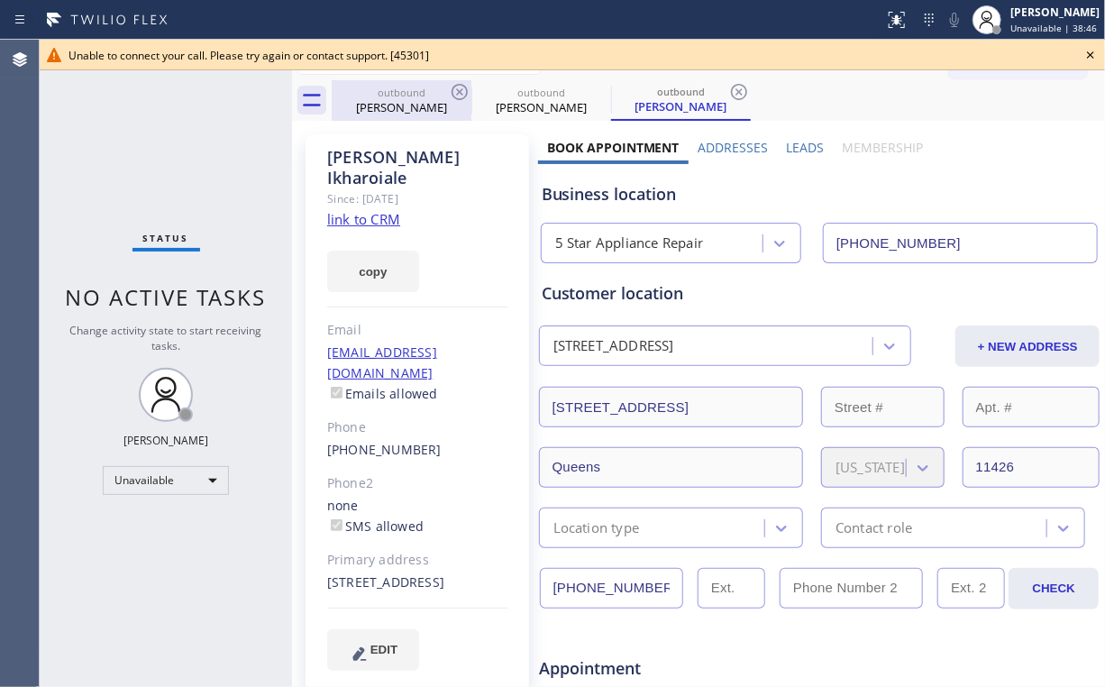
click at [396, 94] on div "outbound" at bounding box center [402, 93] width 136 height 14
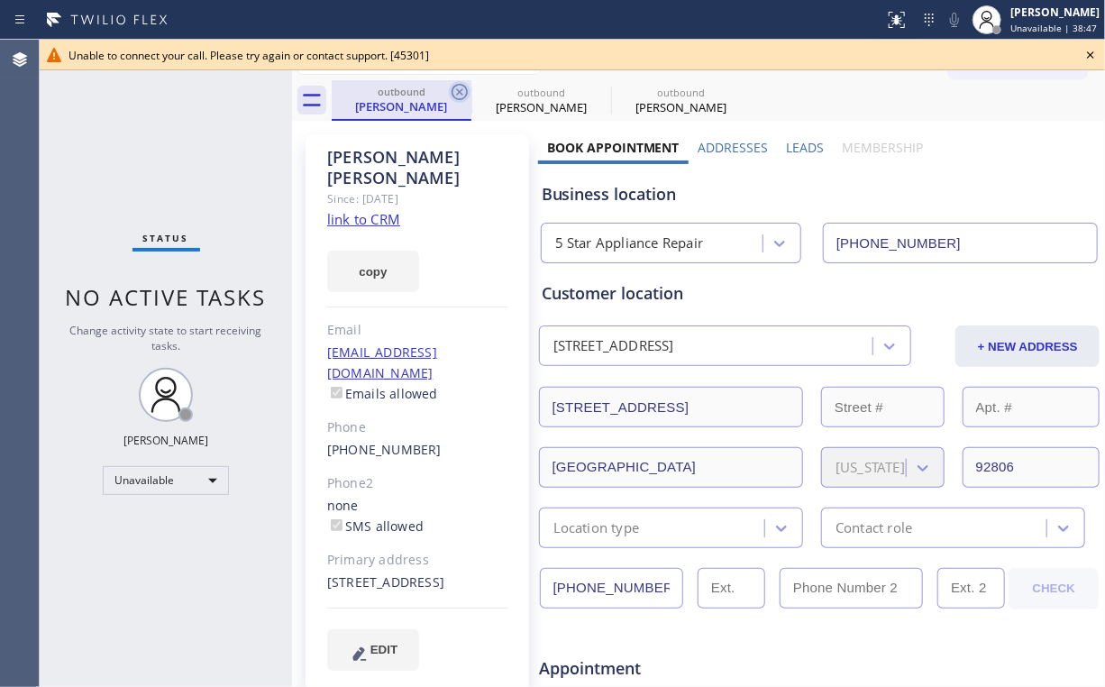
click at [458, 90] on icon at bounding box center [460, 92] width 16 height 16
click at [0, 0] on icon at bounding box center [0, 0] width 0 height 0
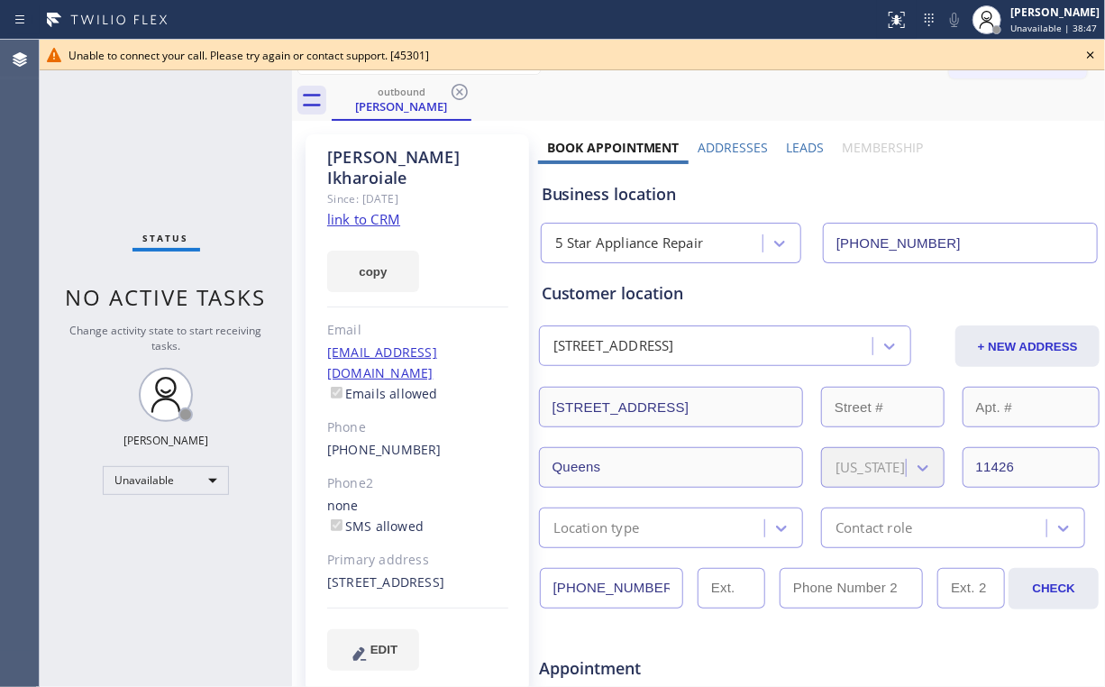
drag, startPoint x: 142, startPoint y: 162, endPoint x: 153, endPoint y: 162, distance: 11.7
click at [143, 162] on div "Status No active tasks Change activity state to start receiving tasks. [PERSON_…" at bounding box center [166, 363] width 252 height 647
click at [464, 95] on icon at bounding box center [460, 92] width 22 height 22
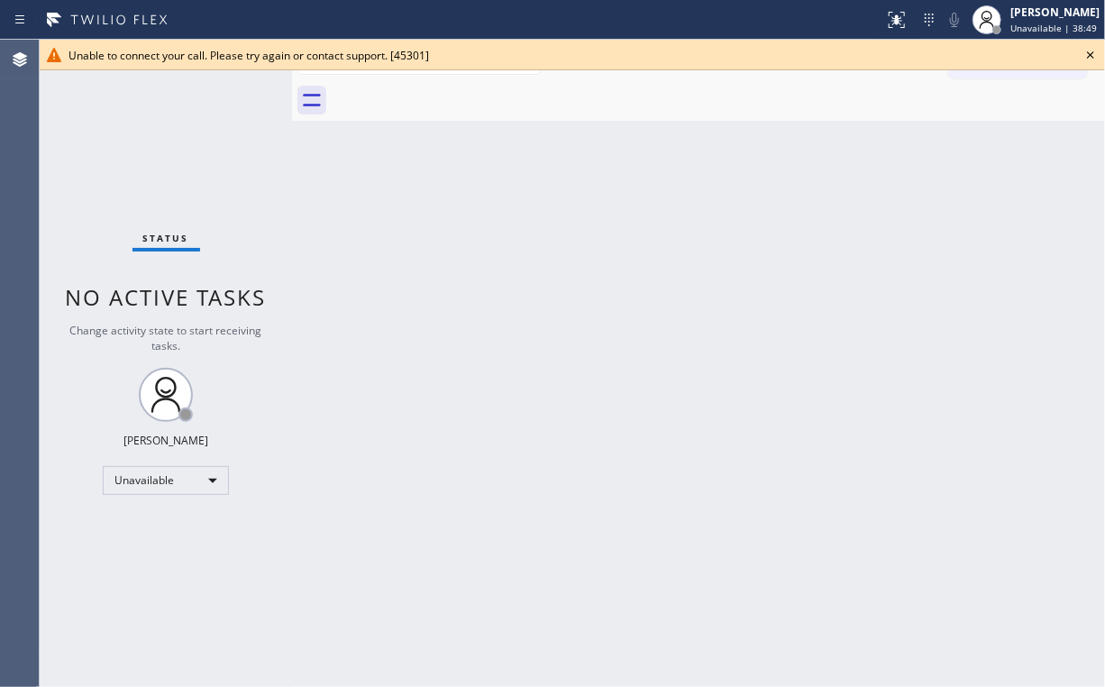
click at [1089, 56] on icon at bounding box center [1091, 55] width 22 height 22
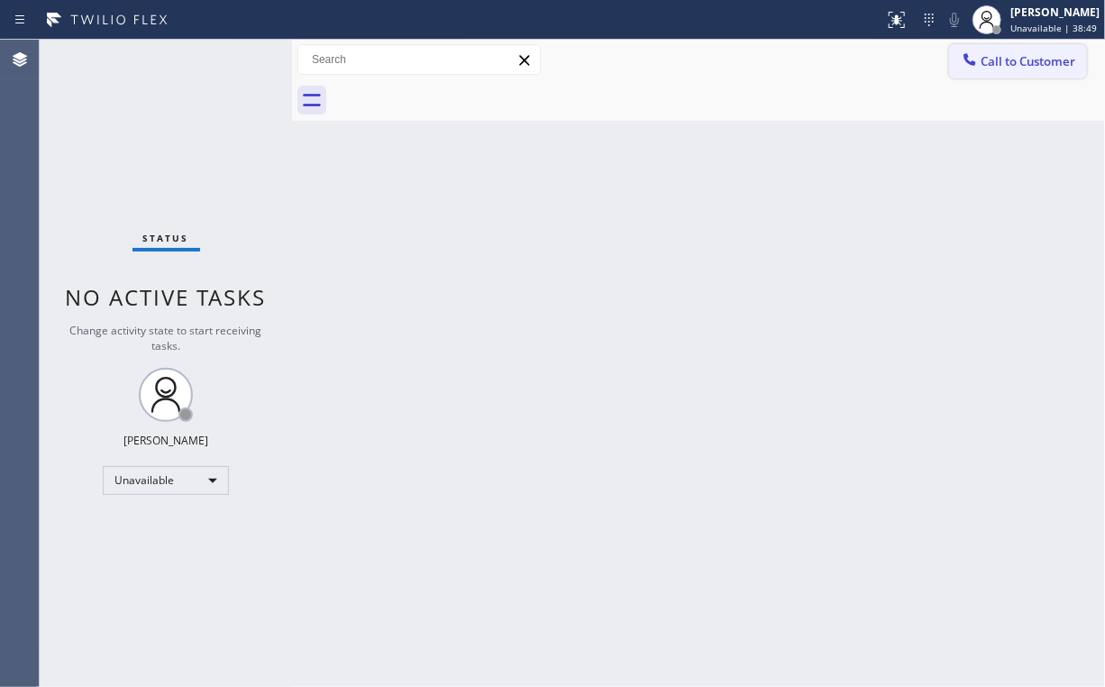
drag, startPoint x: 1008, startPoint y: 68, endPoint x: 1001, endPoint y: 76, distance: 10.9
click at [1008, 69] on span "Call to Customer" at bounding box center [1028, 61] width 95 height 16
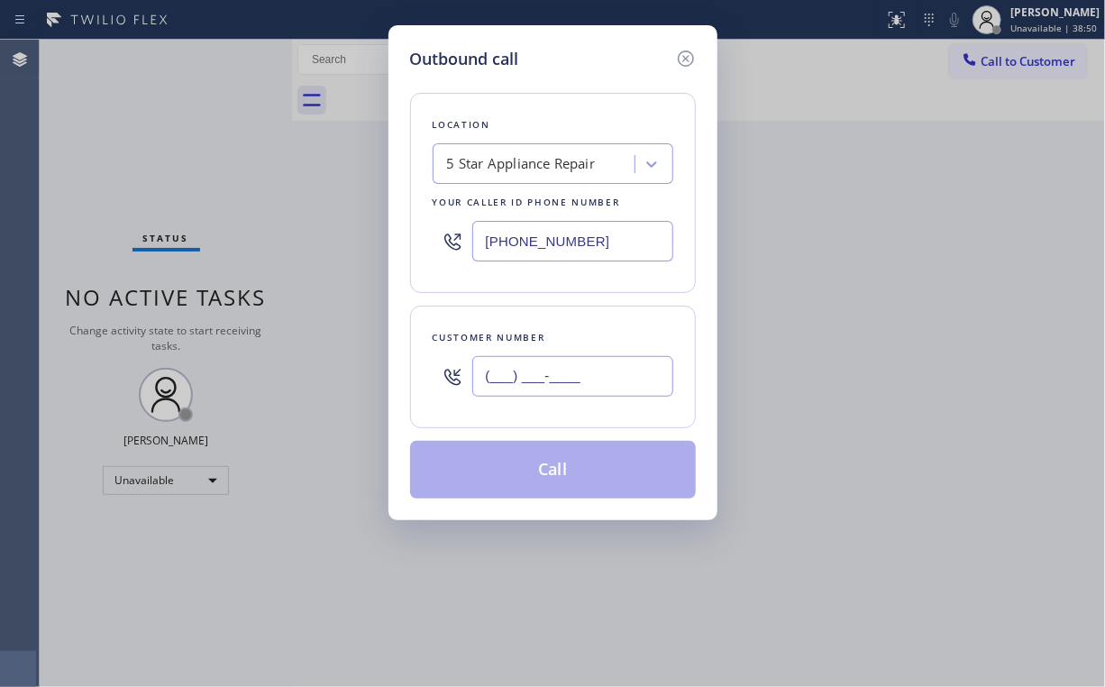
click at [594, 366] on input "(___) ___-____" at bounding box center [572, 376] width 201 height 41
paste input "617) 240-9991"
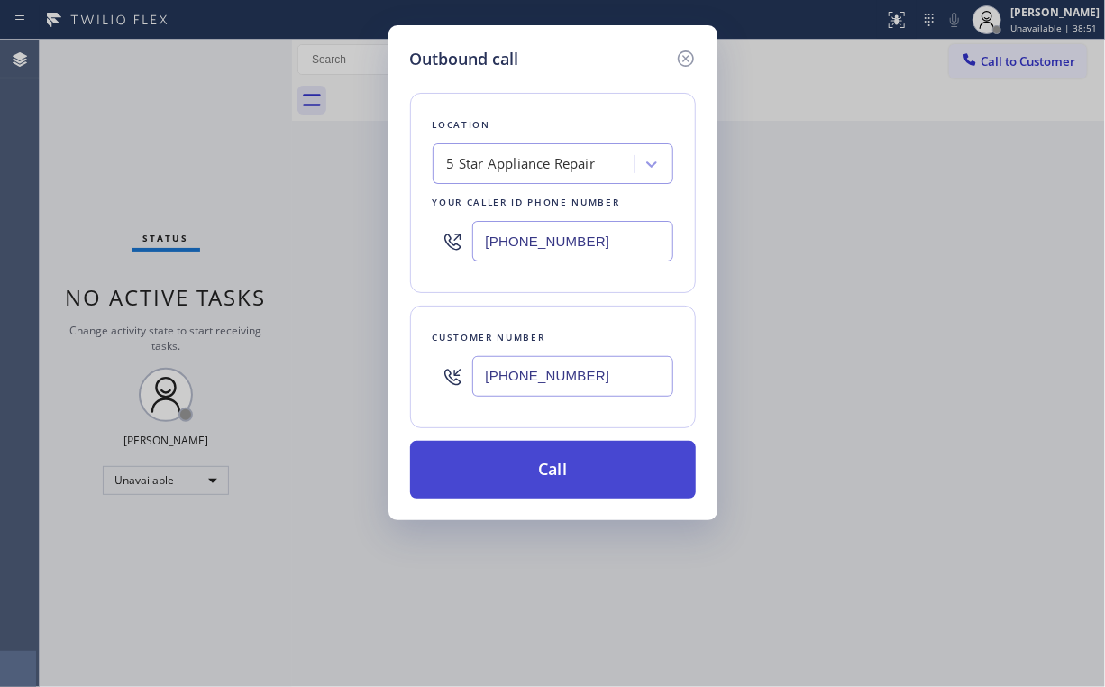
type input "(617) 240-9991"
click at [514, 460] on button "Call" at bounding box center [553, 470] width 286 height 58
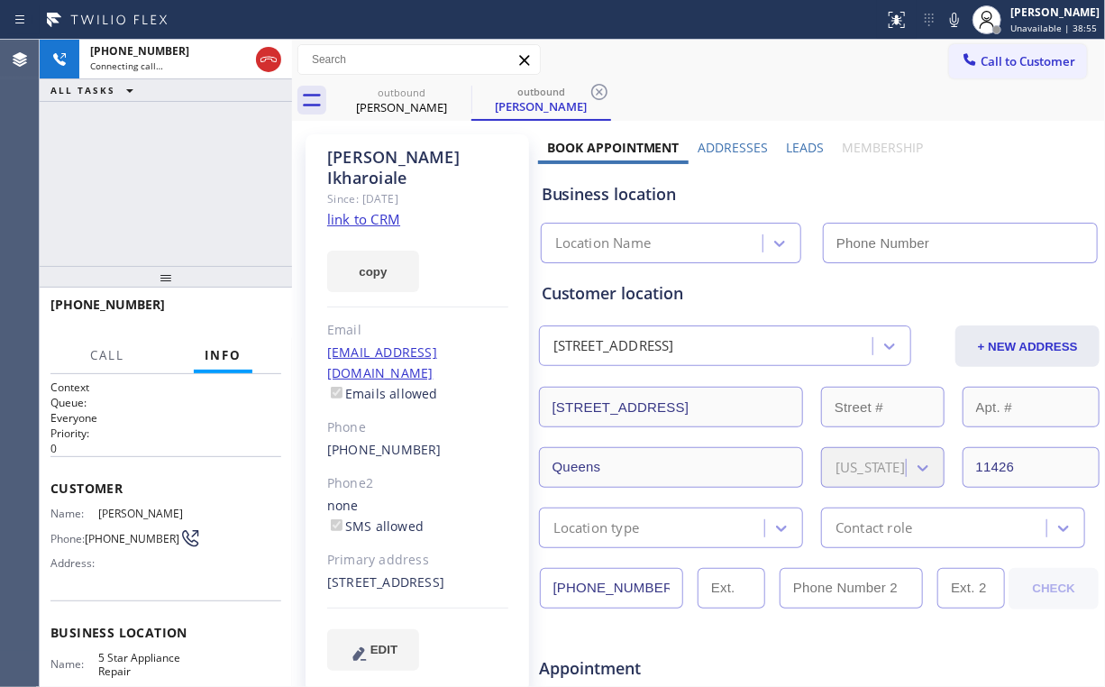
type input "[PHONE_NUMBER]"
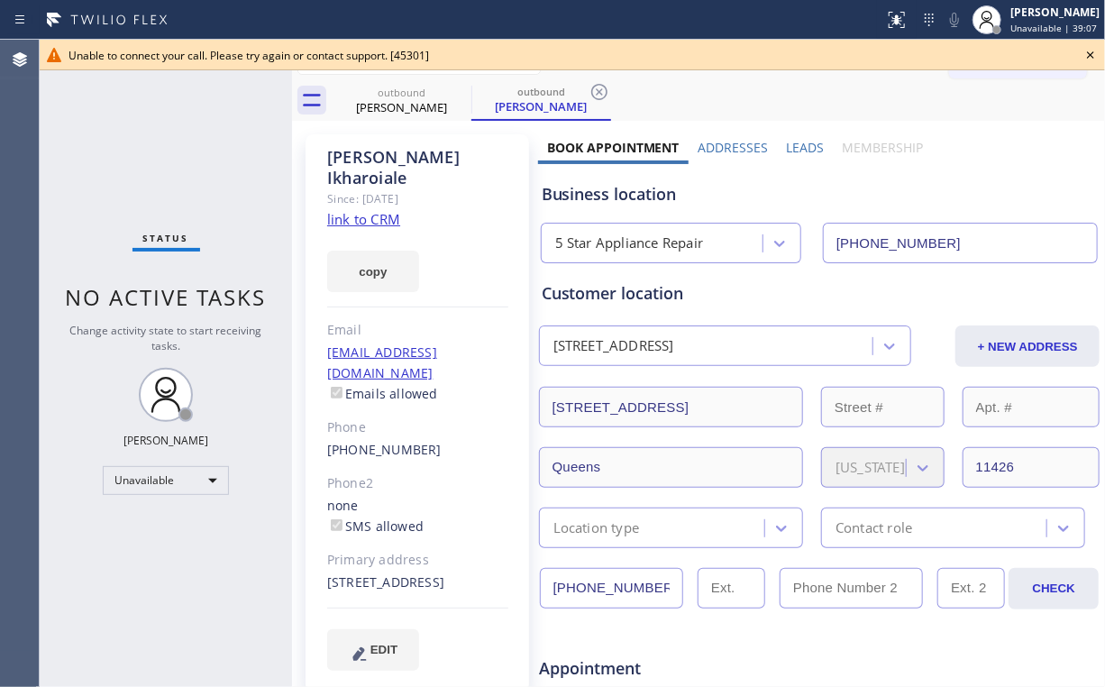
click at [99, 115] on div "Status No active tasks Change activity state to start receiving tasks. [PERSON_…" at bounding box center [166, 363] width 252 height 647
drag, startPoint x: 377, startPoint y: 104, endPoint x: 444, endPoint y: 108, distance: 66.9
click at [377, 105] on div "Newton Ikharoiale" at bounding box center [402, 107] width 136 height 16
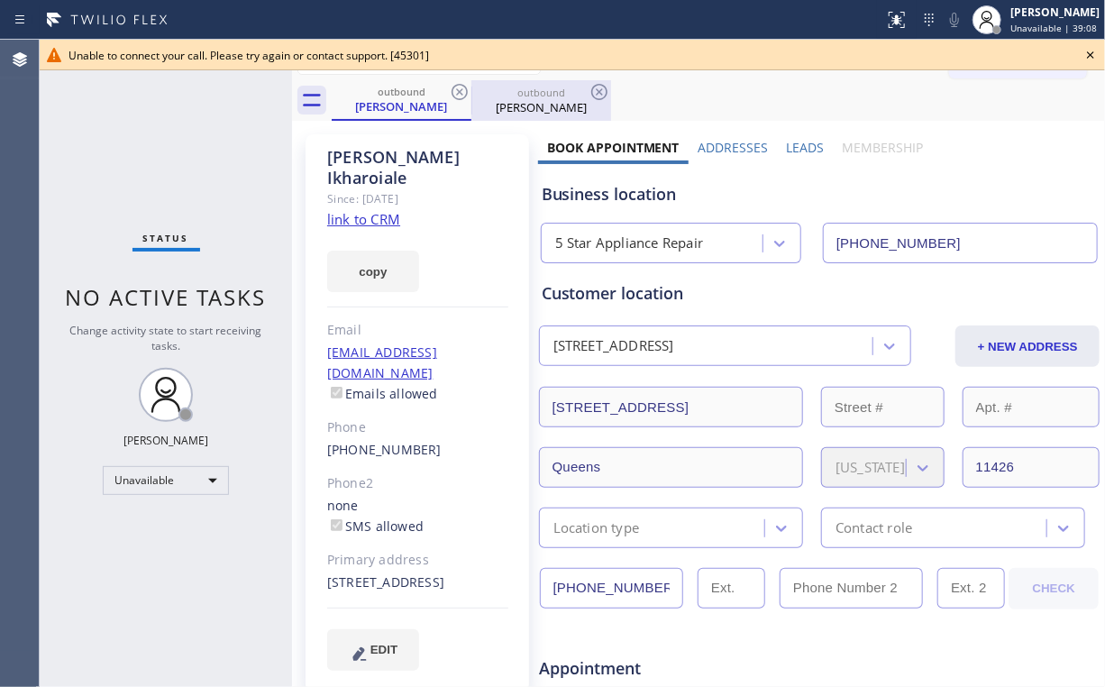
drag, startPoint x: 458, startPoint y: 91, endPoint x: 423, endPoint y: 108, distance: 39.1
click at [458, 91] on icon at bounding box center [460, 92] width 22 height 22
drag, startPoint x: 112, startPoint y: 152, endPoint x: 123, endPoint y: 145, distance: 13.0
click at [116, 149] on div "Status No active tasks Change activity state to start receiving tasks. [PERSON_…" at bounding box center [166, 363] width 252 height 647
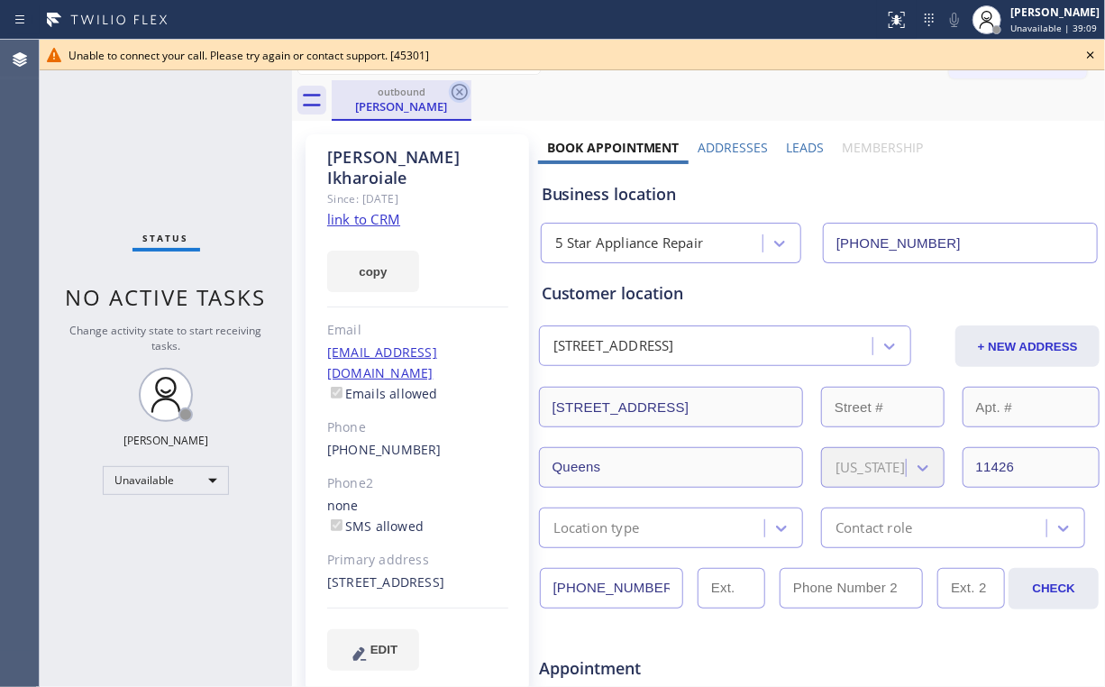
click at [457, 91] on icon at bounding box center [460, 92] width 22 height 22
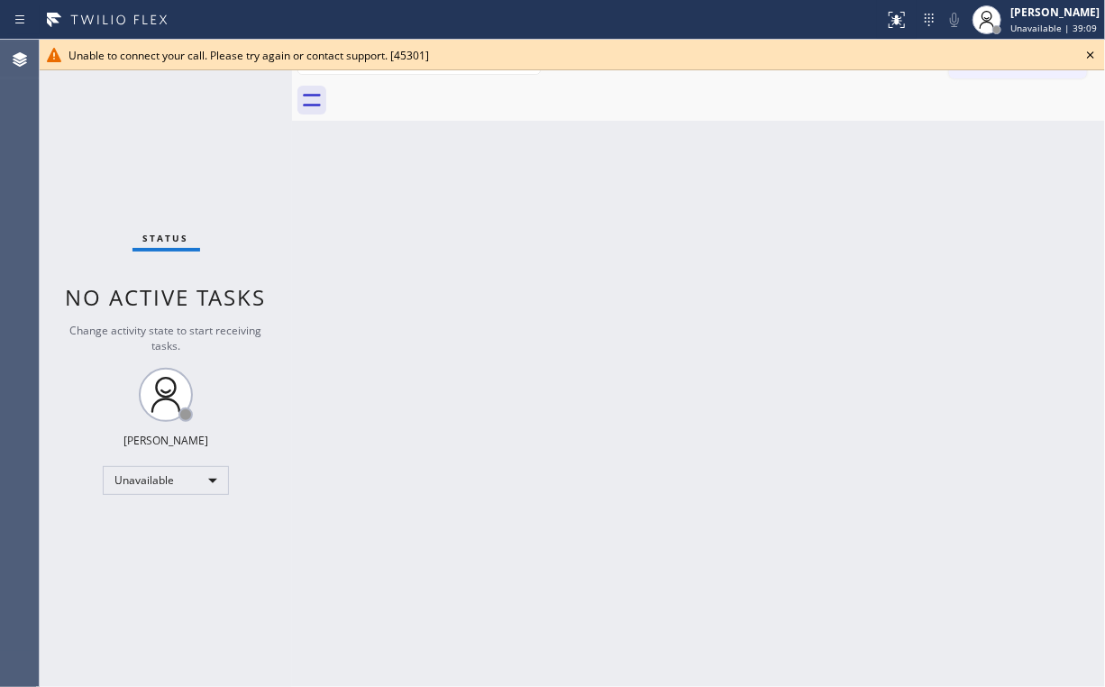
click at [105, 138] on div "Status No active tasks Change activity state to start receiving tasks. [PERSON_…" at bounding box center [166, 363] width 252 height 647
click at [1084, 53] on icon at bounding box center [1091, 55] width 22 height 22
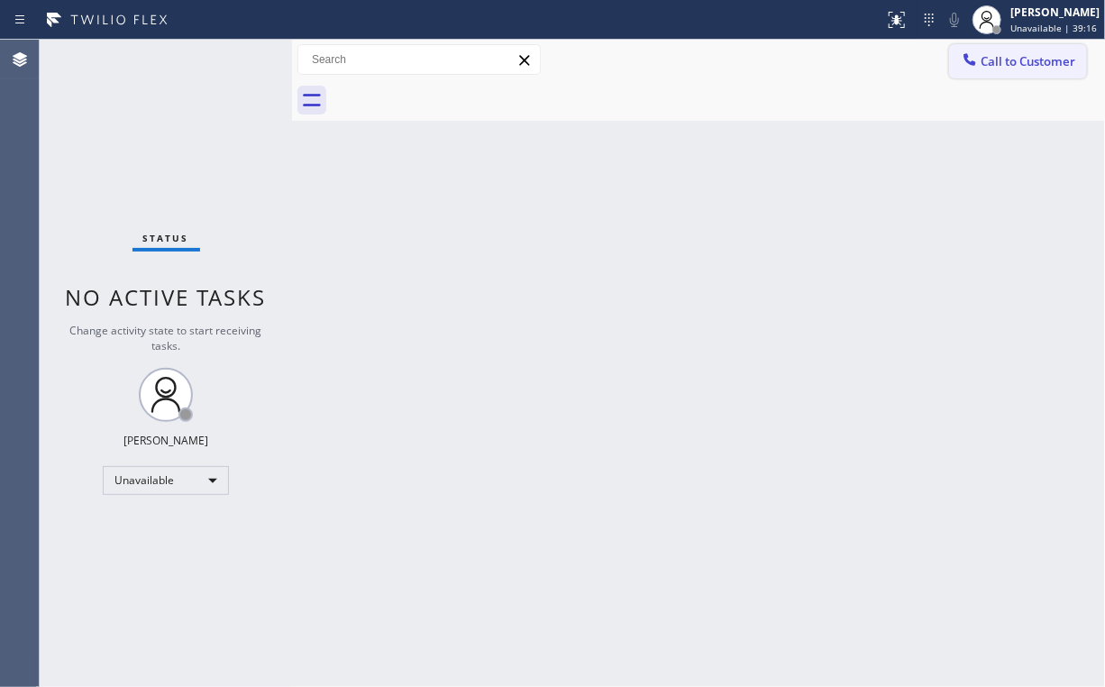
click at [983, 69] on span "Call to Customer" at bounding box center [1028, 61] width 95 height 16
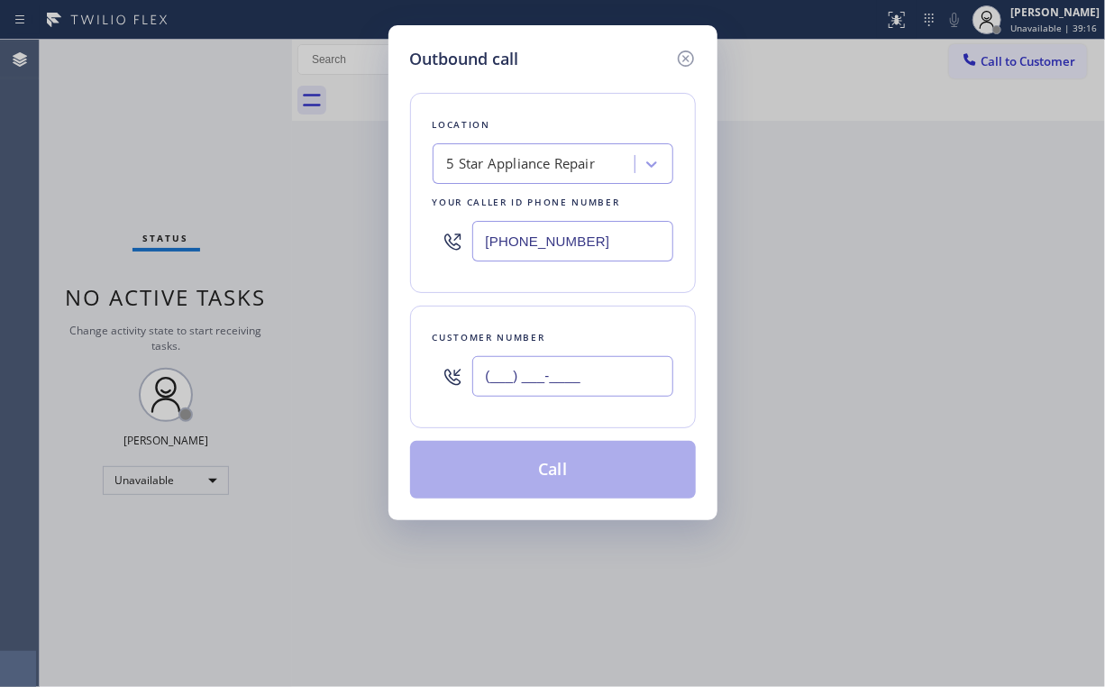
click at [608, 374] on input "(___) ___-____" at bounding box center [572, 376] width 201 height 41
paste input "631) 565-3309"
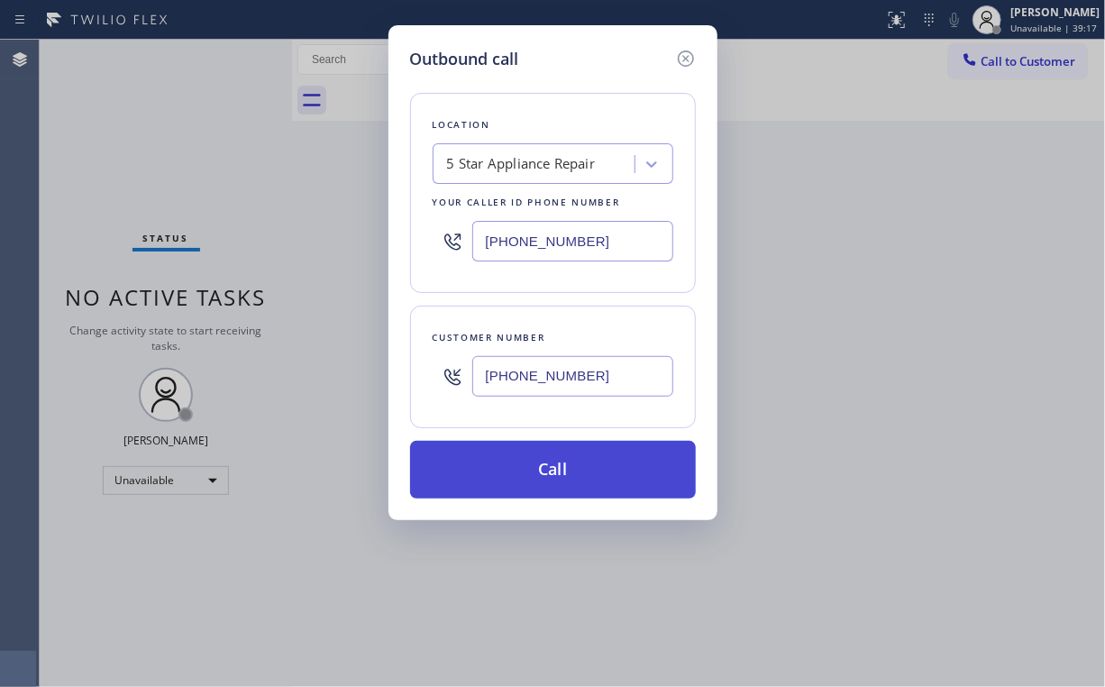
type input "(631) 565-3309"
drag, startPoint x: 514, startPoint y: 458, endPoint x: 401, endPoint y: 674, distance: 243.9
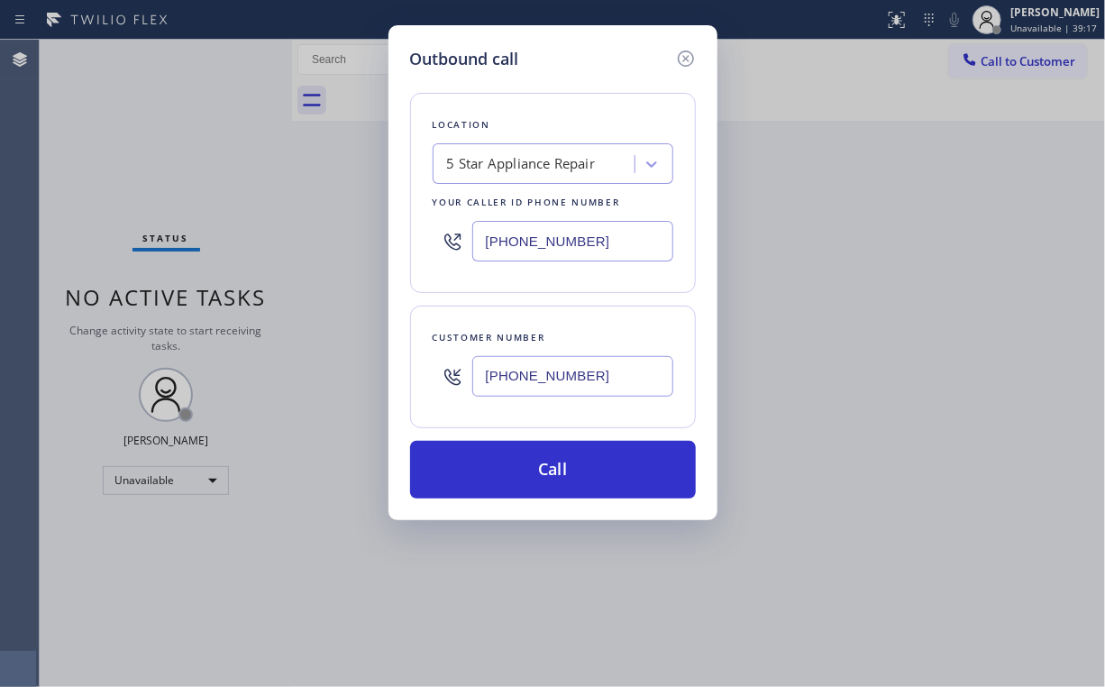
click at [514, 458] on button "Call" at bounding box center [553, 470] width 286 height 58
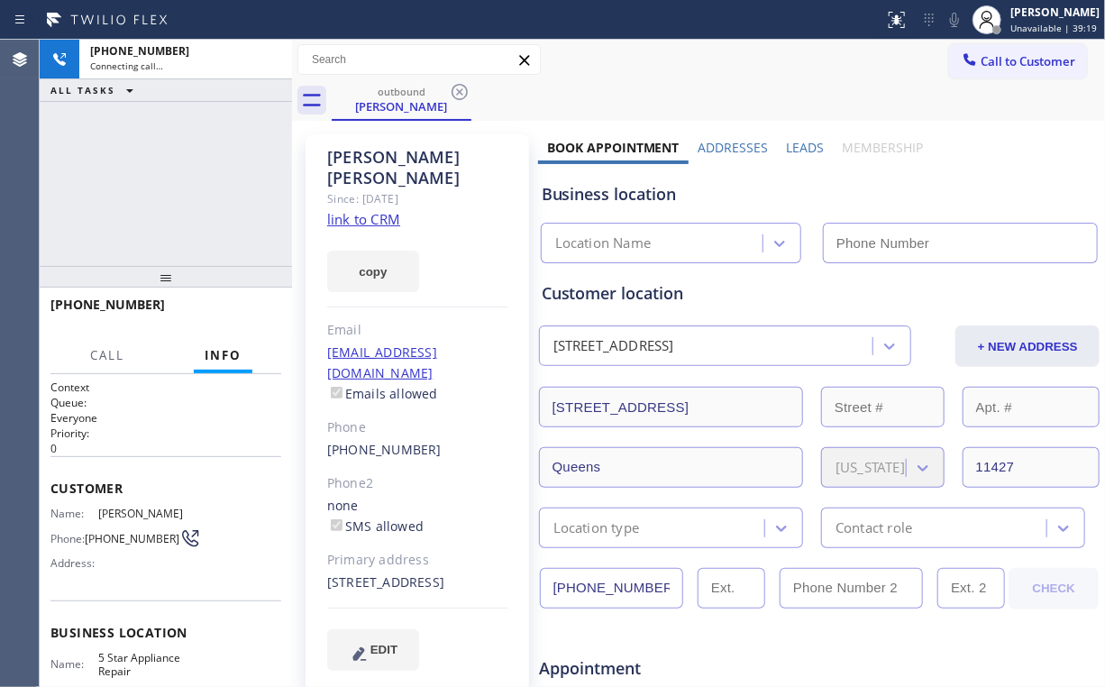
click at [174, 145] on div "+16315653309 Connecting call… ALL TASKS ALL TASKS ACTIVE TASKS TASKS IN WRAP UP" at bounding box center [166, 153] width 252 height 226
type input "[PHONE_NUMBER]"
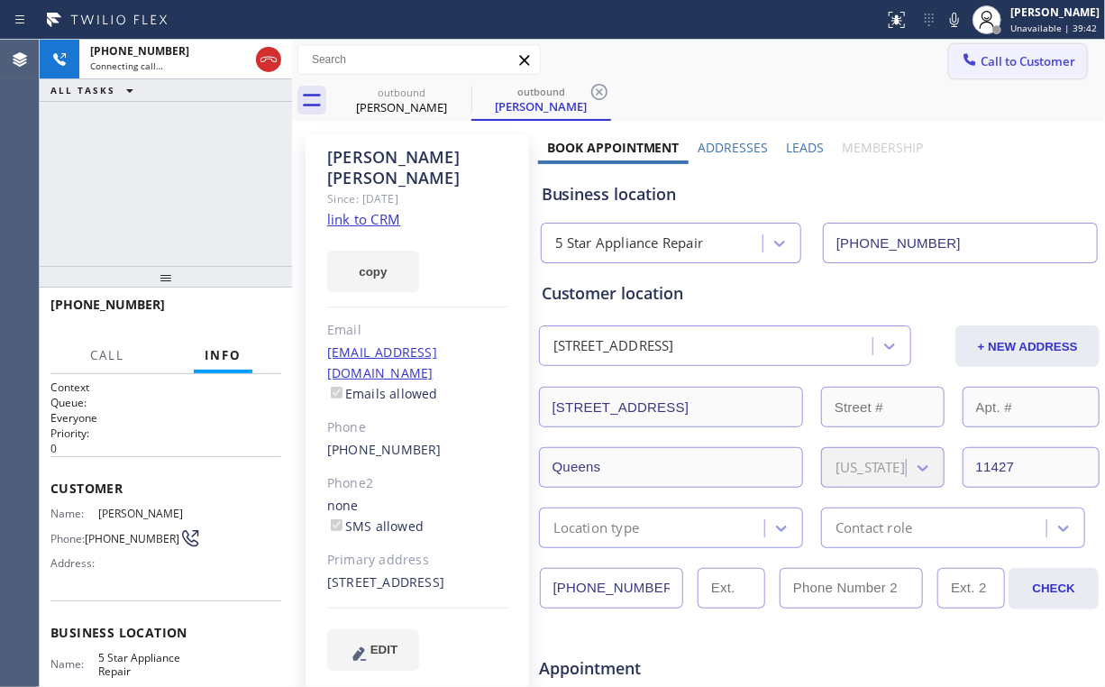
click at [995, 58] on span "Call to Customer" at bounding box center [1028, 61] width 95 height 16
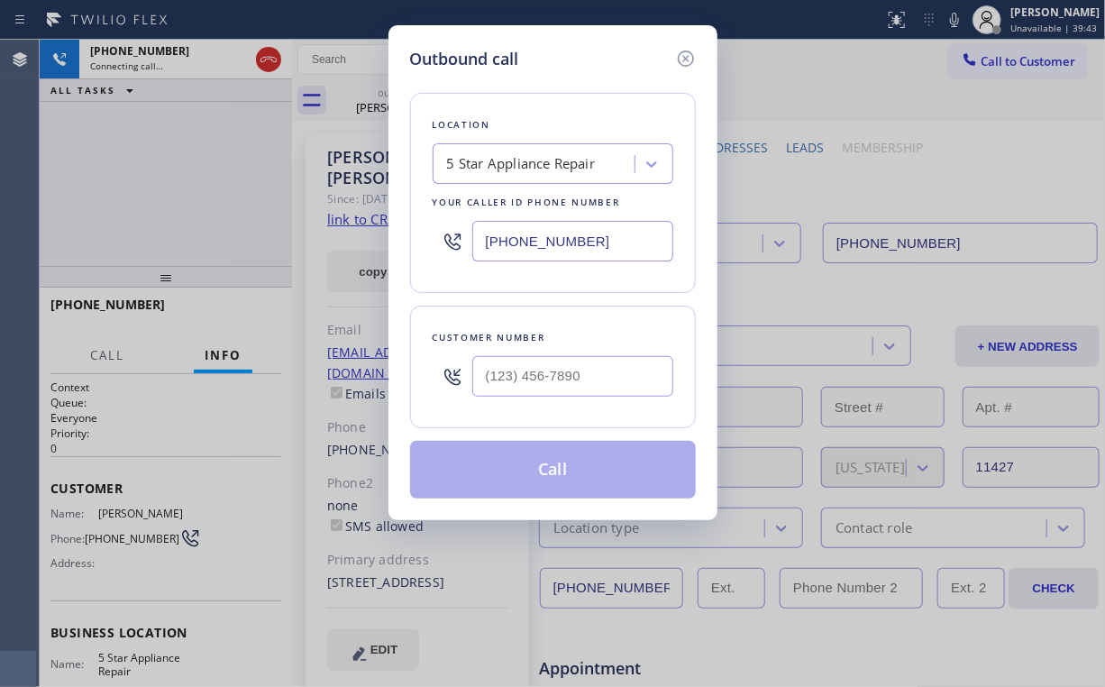
drag, startPoint x: 680, startPoint y: 58, endPoint x: 561, endPoint y: 87, distance: 122.4
click at [681, 58] on icon at bounding box center [686, 59] width 22 height 22
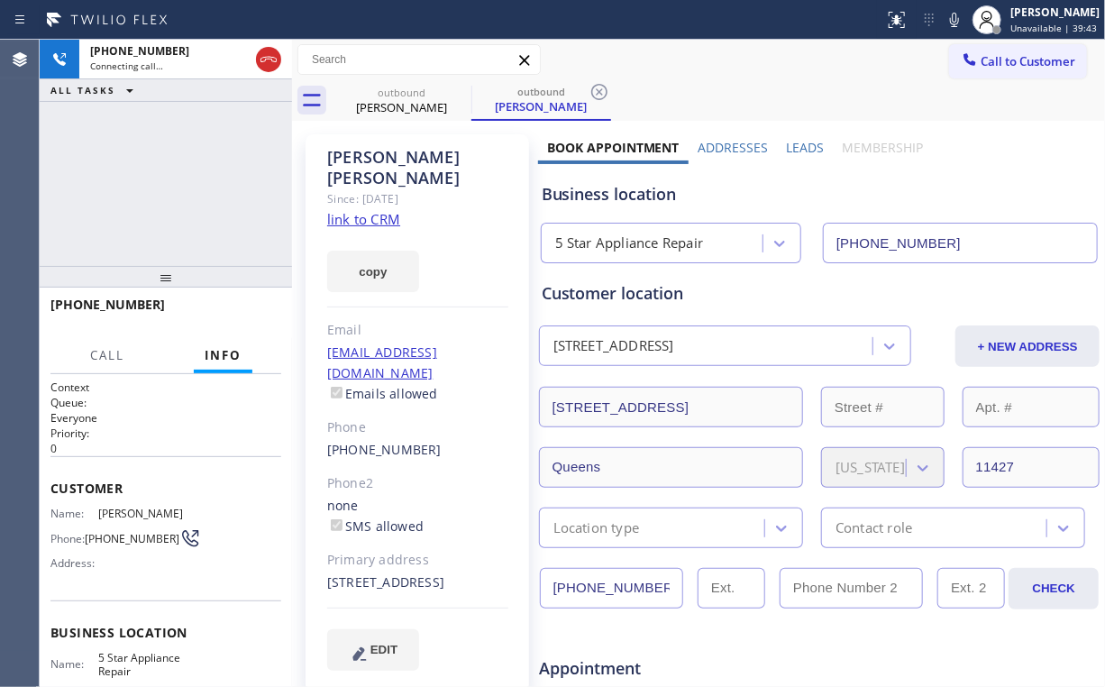
click at [157, 149] on div "+16315653309 Connecting call… ALL TASKS ALL TASKS ACTIVE TASKS TASKS IN WRAP UP" at bounding box center [166, 153] width 252 height 226
drag, startPoint x: 269, startPoint y: 51, endPoint x: 388, endPoint y: 108, distance: 131.9
click at [270, 52] on icon at bounding box center [269, 60] width 22 height 22
click at [390, 108] on div "Igor Aronov" at bounding box center [402, 107] width 136 height 16
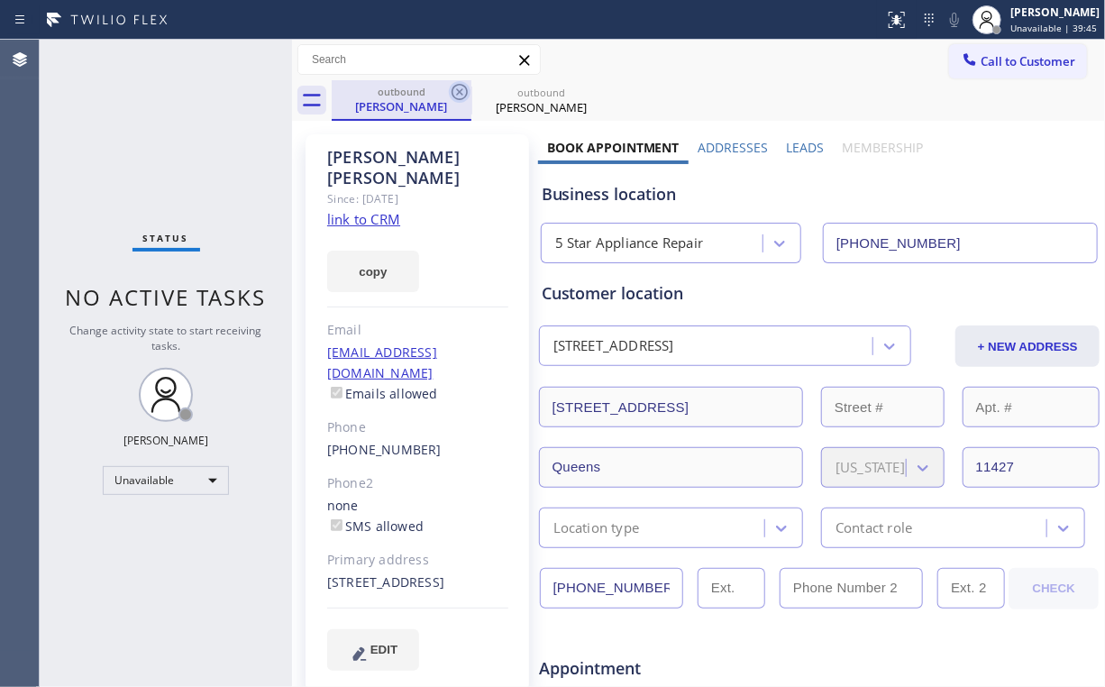
click at [457, 96] on icon at bounding box center [460, 92] width 22 height 22
click at [457, 95] on icon at bounding box center [460, 92] width 16 height 16
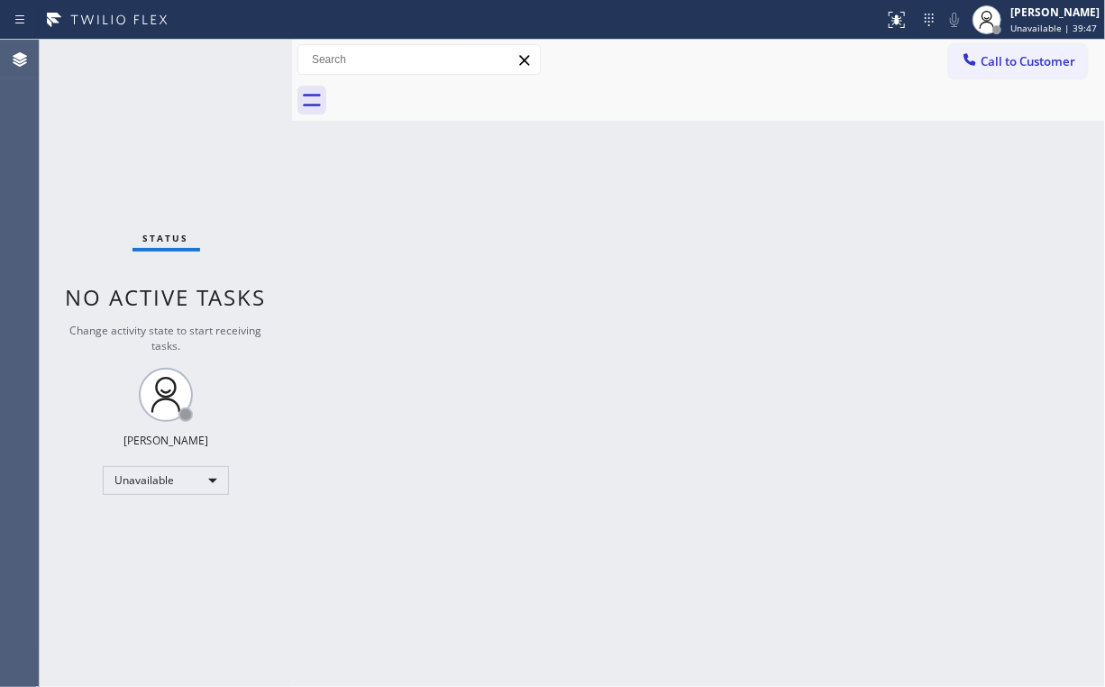
drag, startPoint x: 1011, startPoint y: 54, endPoint x: 755, endPoint y: 250, distance: 322.2
click at [1011, 54] on span "Call to Customer" at bounding box center [1028, 61] width 95 height 16
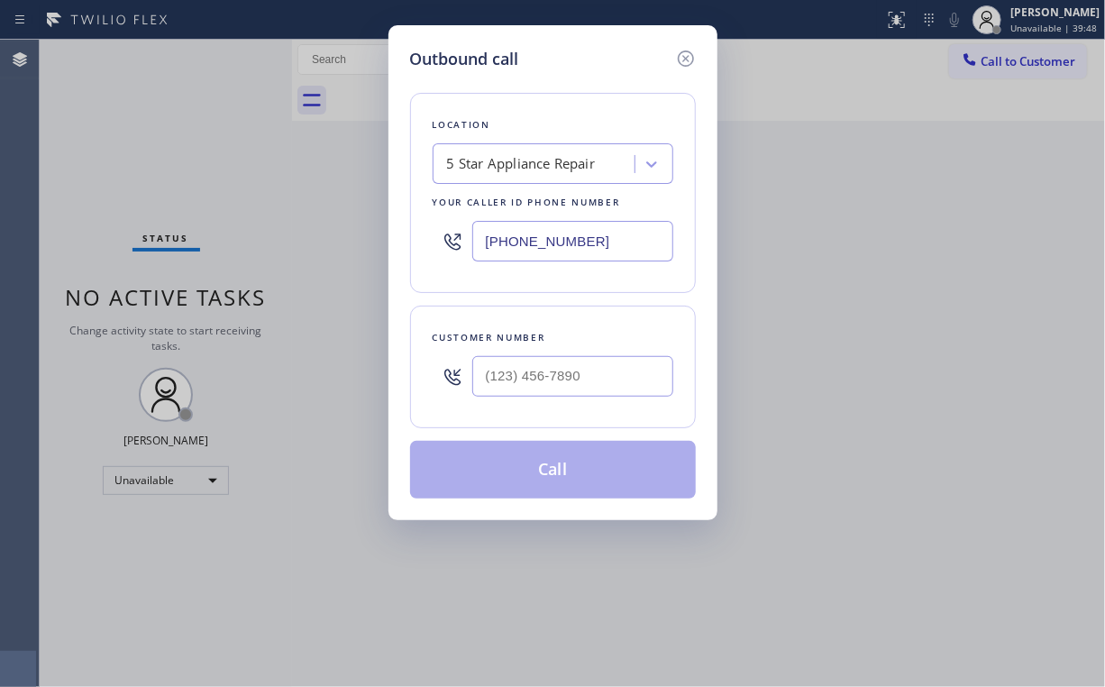
drag, startPoint x: 632, startPoint y: 233, endPoint x: 284, endPoint y: 242, distance: 348.1
click at [478, 241] on input "[PHONE_NUMBER]" at bounding box center [572, 241] width 201 height 41
paste input "77) 777-0796"
type input "(877) 777-0796"
drag, startPoint x: 553, startPoint y: 368, endPoint x: 568, endPoint y: 364, distance: 14.9
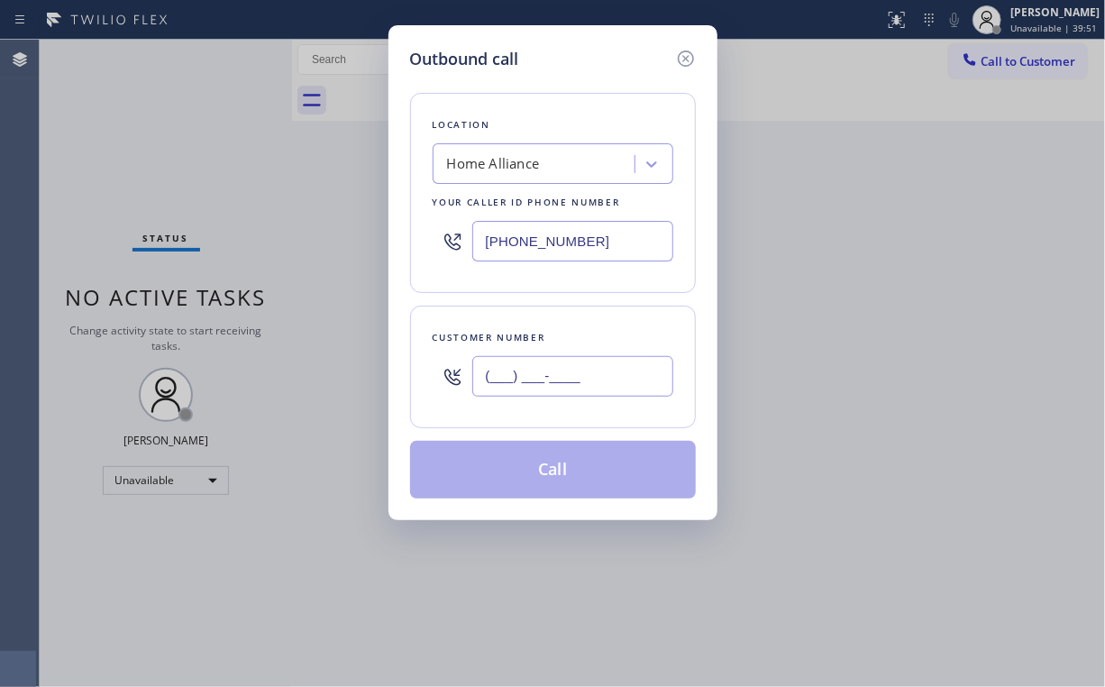
click at [554, 368] on input "(___) ___-____" at bounding box center [572, 376] width 201 height 41
paste input "562) 419-0348"
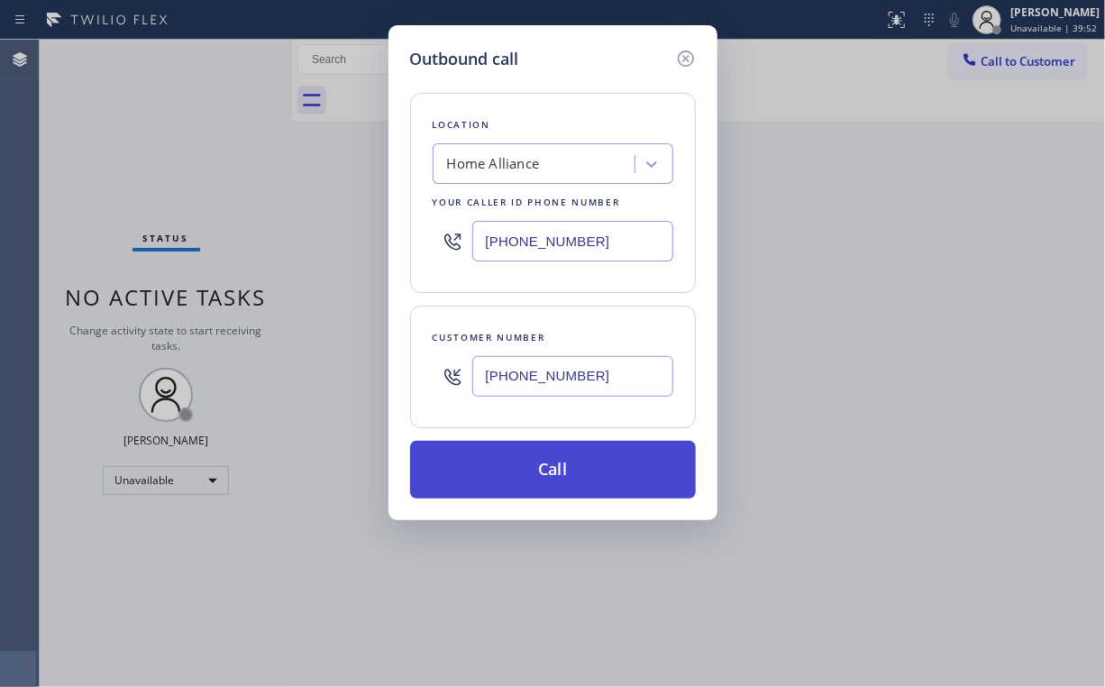
type input "(562) 419-0348"
click at [566, 483] on button "Call" at bounding box center [553, 470] width 286 height 58
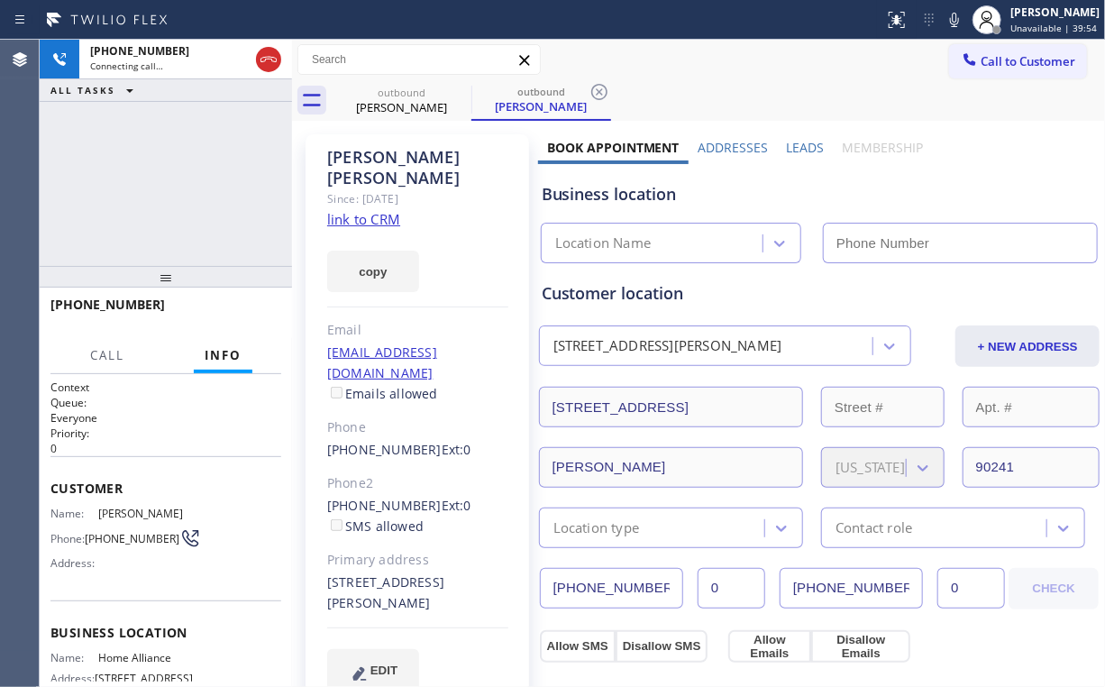
click at [185, 180] on div "+15624190348 Connecting call… ALL TASKS ALL TASKS ACTIVE TASKS TASKS IN WRAP UP" at bounding box center [166, 153] width 252 height 226
drag, startPoint x: 261, startPoint y: 58, endPoint x: 280, endPoint y: 81, distance: 30.1
click at [262, 59] on icon at bounding box center [269, 60] width 22 height 22
click at [376, 210] on link "link to CRM" at bounding box center [363, 219] width 73 height 18
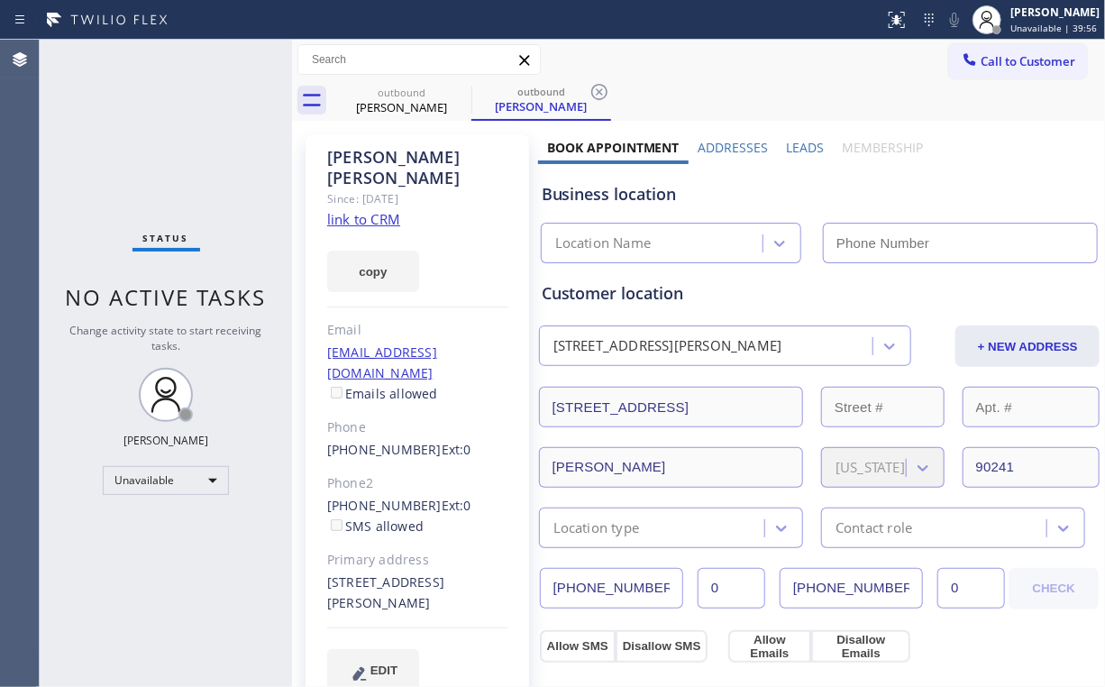
type input "(877) 777-0796"
drag, startPoint x: 427, startPoint y: 99, endPoint x: 487, endPoint y: 95, distance: 59.7
click at [435, 105] on div "Diane Luna" at bounding box center [402, 107] width 136 height 16
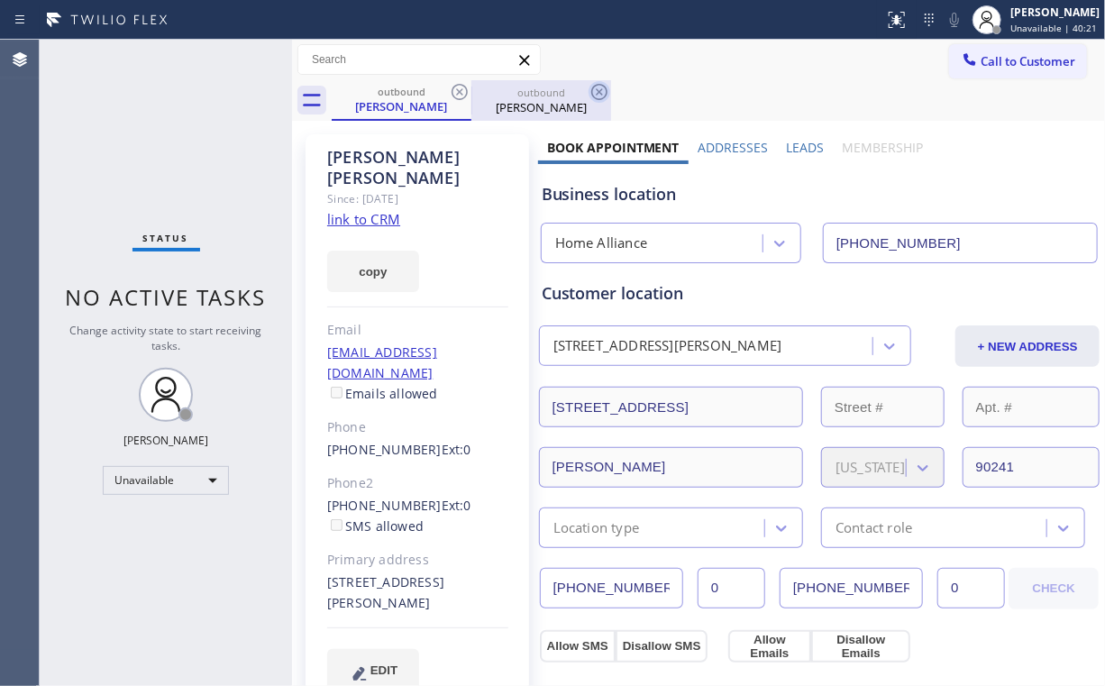
click at [458, 87] on icon at bounding box center [460, 92] width 22 height 22
click at [589, 87] on icon at bounding box center [600, 92] width 22 height 22
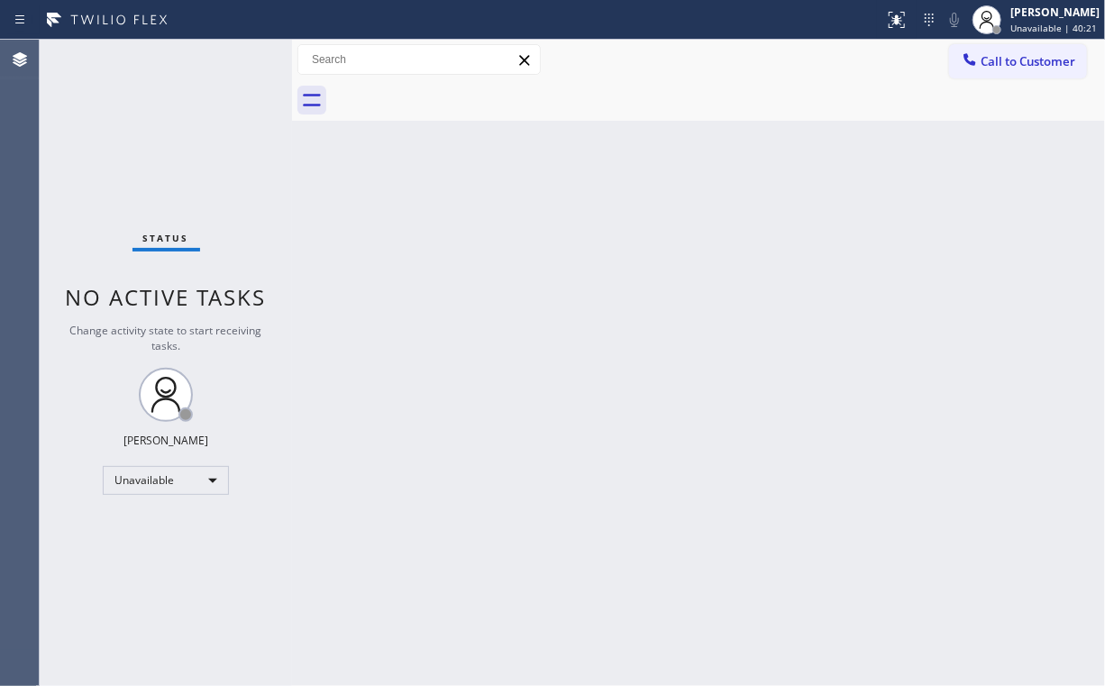
click at [179, 139] on div "Status No active tasks Change activity state to start receiving tasks. [PERSON_…" at bounding box center [166, 363] width 252 height 646
click at [1018, 58] on button "Call to Customer" at bounding box center [1018, 61] width 138 height 34
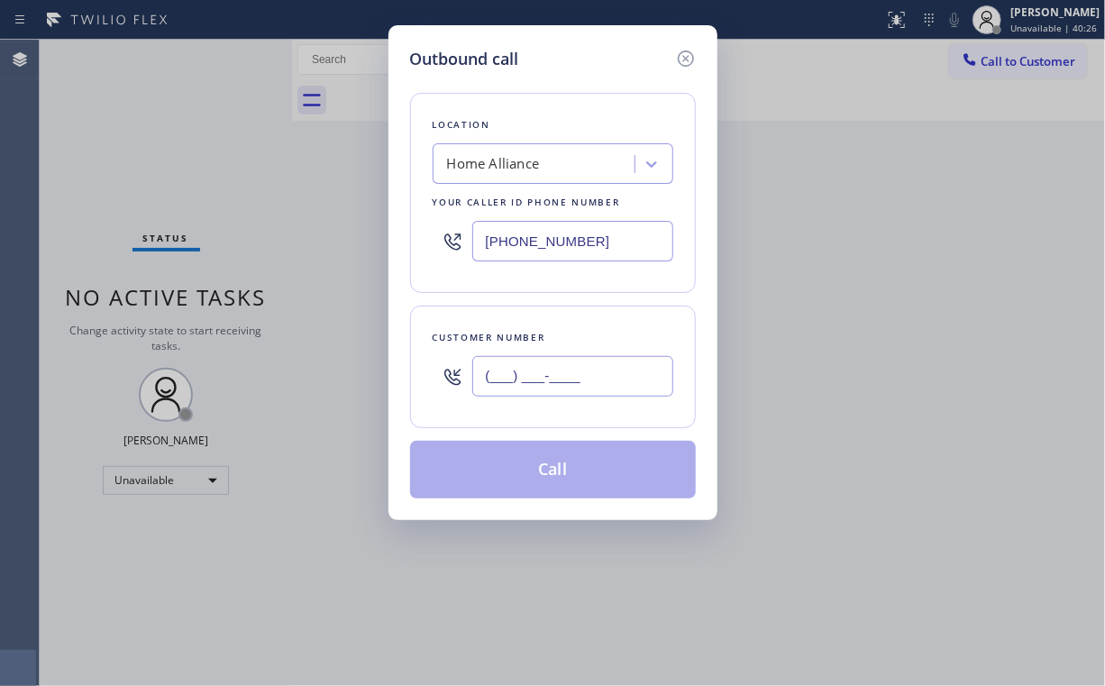
click at [613, 371] on input "(___) ___-____" at bounding box center [572, 376] width 201 height 41
paste input "619) 917-5153"
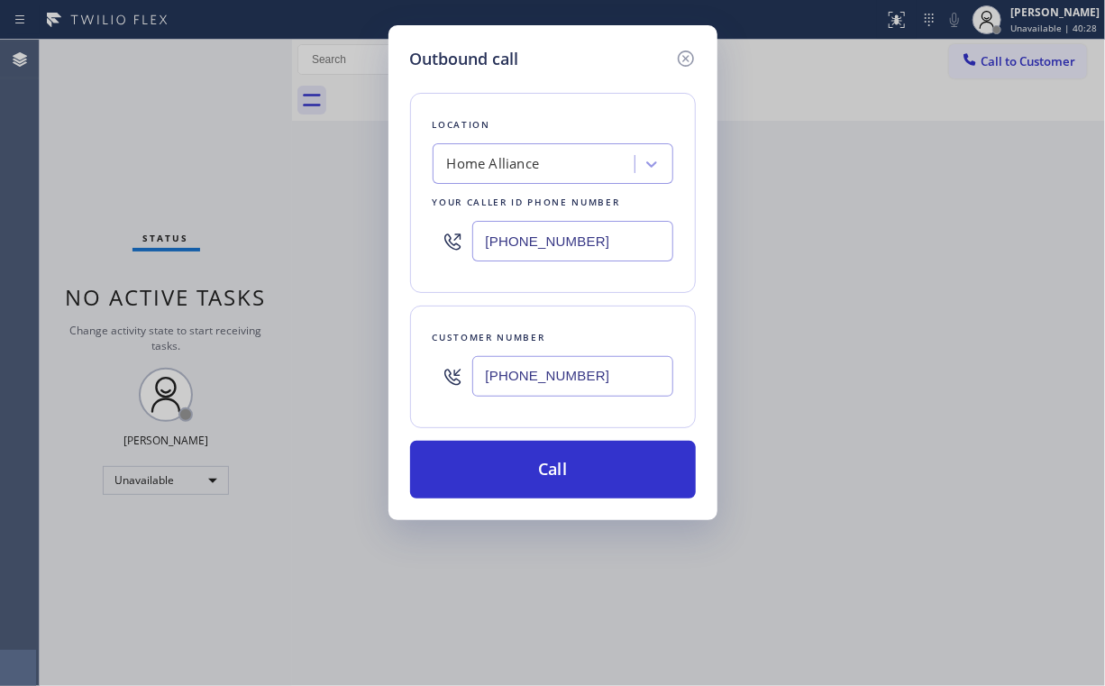
type input "(619) 917-5153"
drag, startPoint x: 599, startPoint y: 70, endPoint x: 610, endPoint y: 87, distance: 20.0
click at [599, 71] on div "Location Home Alliance Your caller id phone number (877) 777-0796 Customer numb…" at bounding box center [553, 284] width 286 height 427
drag, startPoint x: 484, startPoint y: 256, endPoint x: 359, endPoint y: 270, distance: 126.1
click at [429, 267] on div "Location Home Alliance Your caller id phone number (877) 777-0796" at bounding box center [553, 193] width 286 height 200
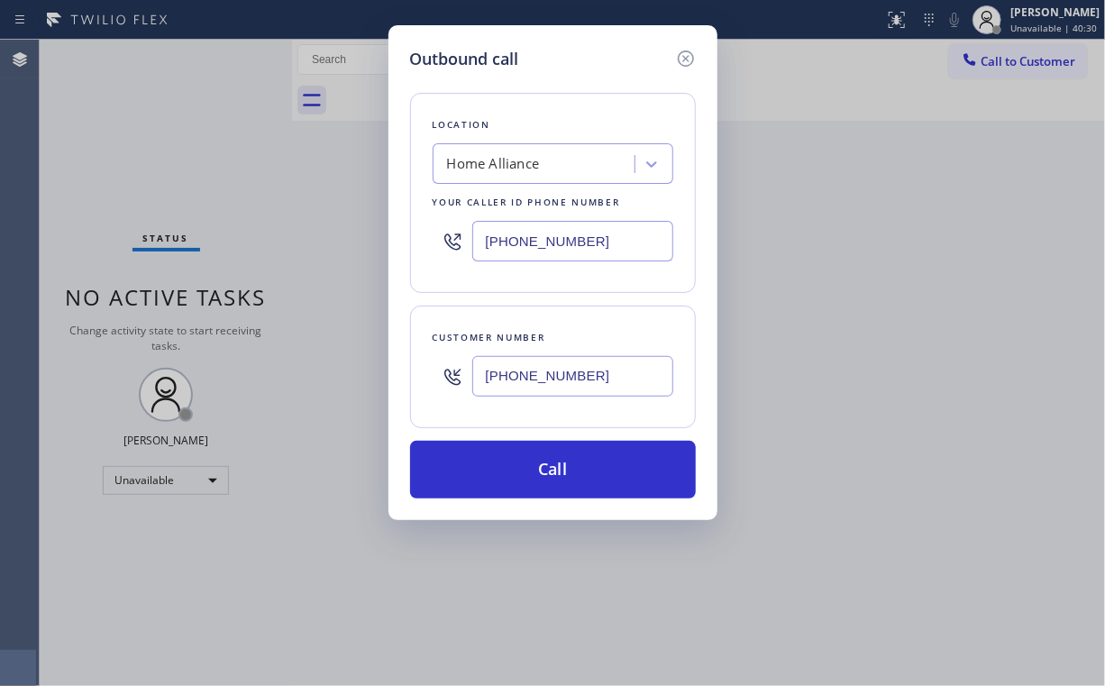
paste input "55) 731-4952"
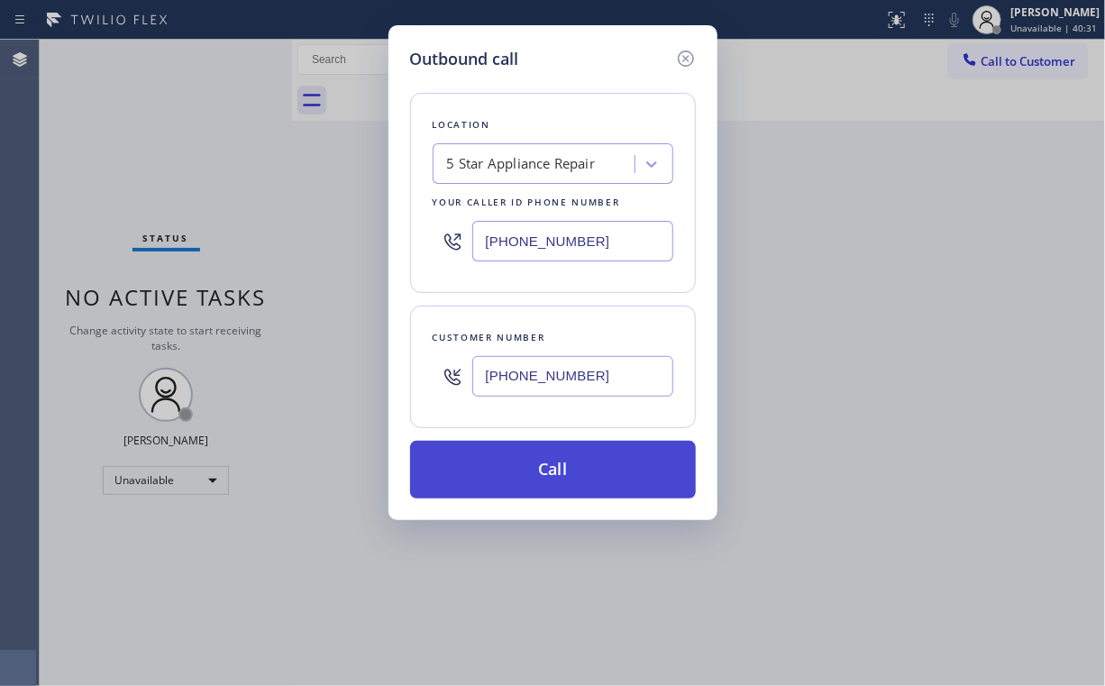
type input "[PHONE_NUMBER]"
click at [523, 457] on button "Call" at bounding box center [553, 470] width 286 height 58
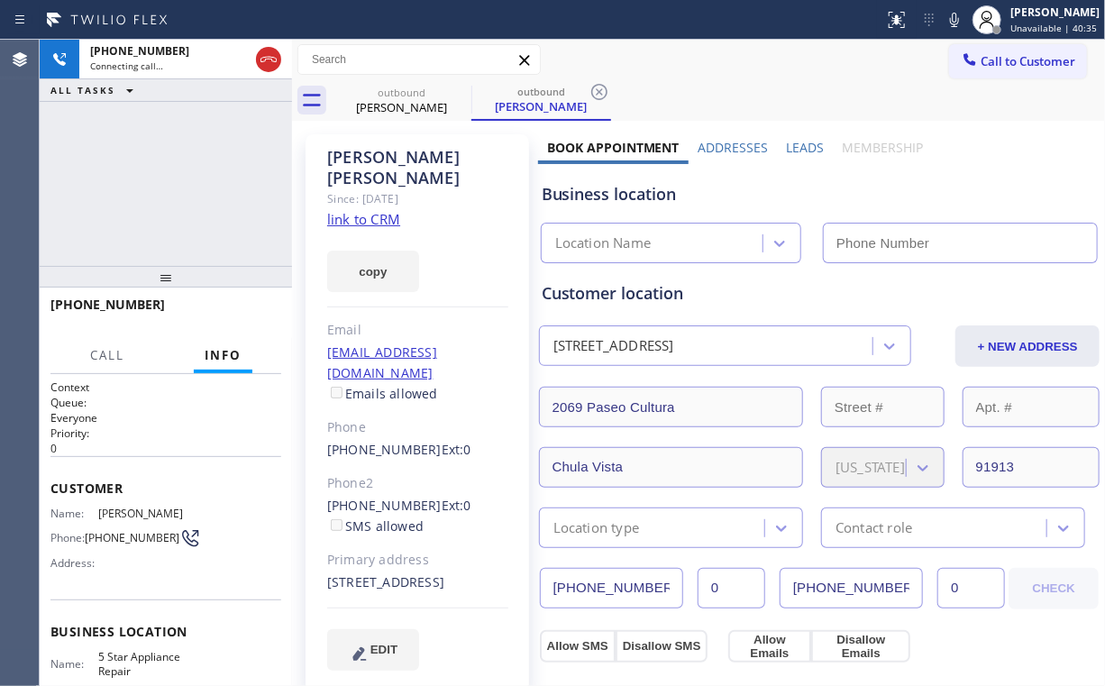
drag, startPoint x: 217, startPoint y: 202, endPoint x: 208, endPoint y: 206, distance: 9.7
click at [218, 201] on div "+16199175153 Connecting call… ALL TASKS ALL TASKS ACTIVE TASKS TASKS IN WRAP UP" at bounding box center [166, 153] width 252 height 226
type input "[PHONE_NUMBER]"
click at [177, 178] on div "+16199175153 Connecting call… ALL TASKS ALL TASKS ACTIVE TASKS TASKS IN WRAP UP" at bounding box center [166, 153] width 252 height 226
click at [181, 188] on div "+16199175153 Connecting call… ALL TASKS ALL TASKS ACTIVE TASKS TASKS IN WRAP UP" at bounding box center [166, 153] width 252 height 226
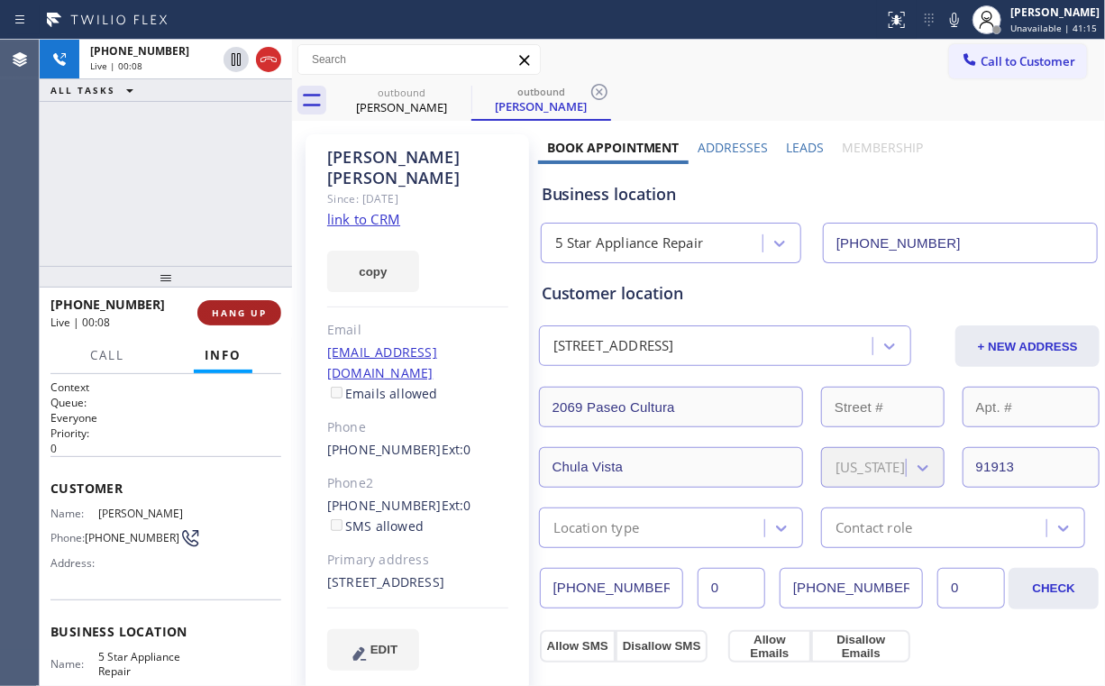
click at [235, 318] on span "HANG UP" at bounding box center [239, 312] width 55 height 13
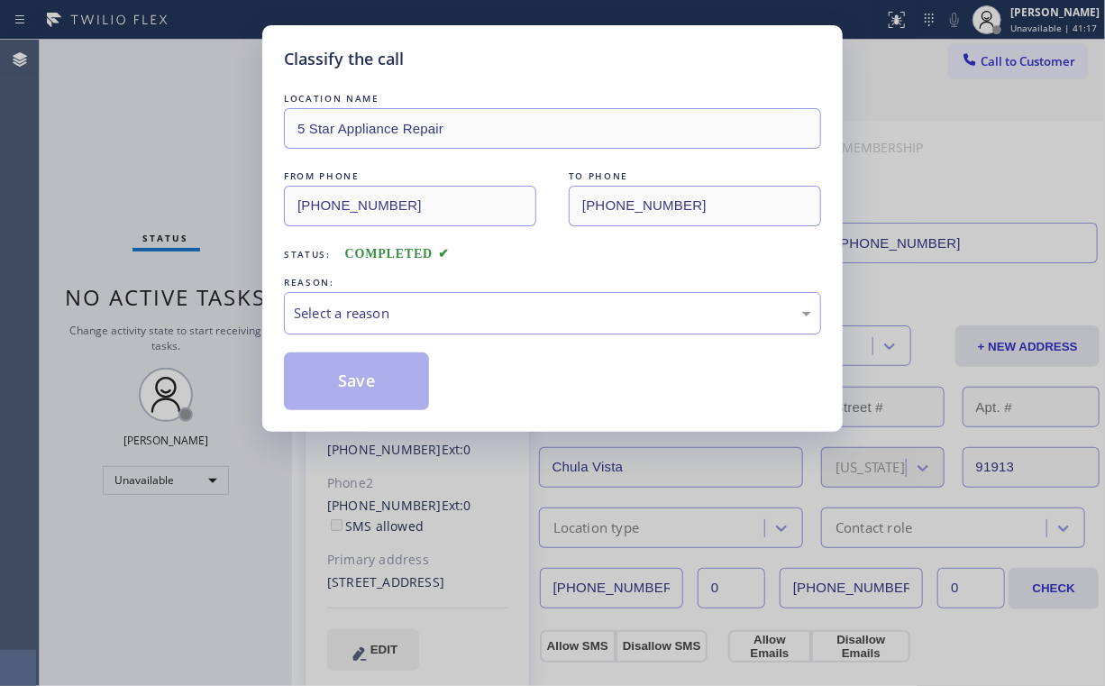
click at [360, 322] on div "Select a reason" at bounding box center [552, 313] width 517 height 21
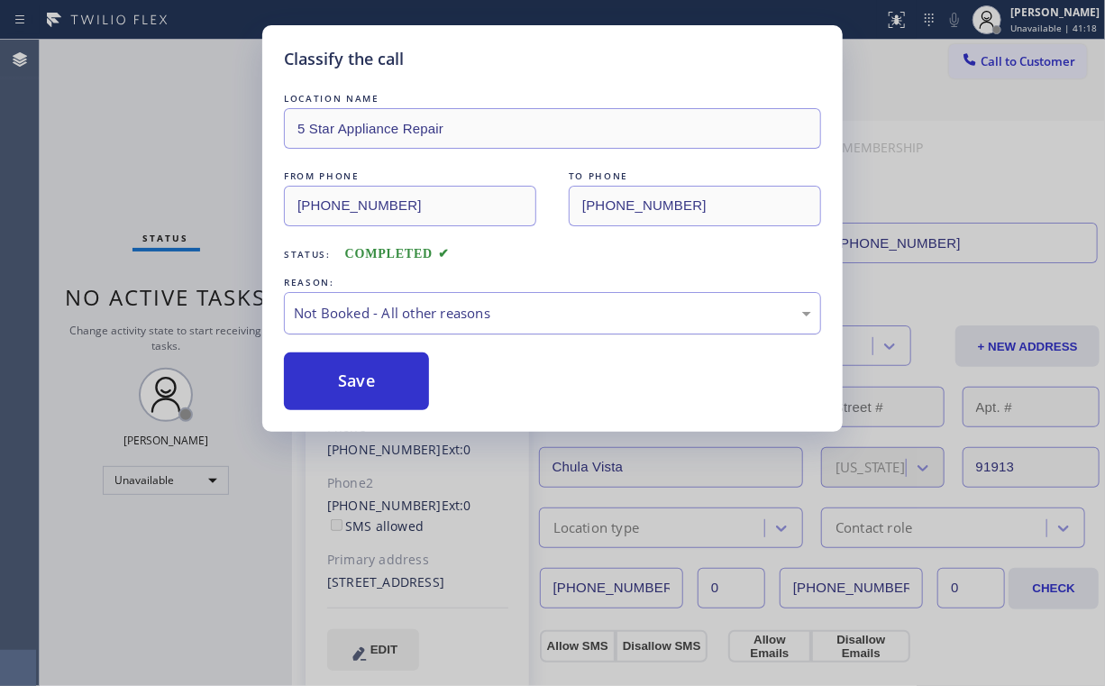
drag, startPoint x: 368, startPoint y: 390, endPoint x: 290, endPoint y: 315, distance: 108.4
click at [368, 386] on button "Save" at bounding box center [356, 381] width 145 height 58
click at [145, 182] on div "Classify the call LOCATION NAME 5 Star Appliance Repair FROM PHONE (855) 731-49…" at bounding box center [552, 343] width 1105 height 686
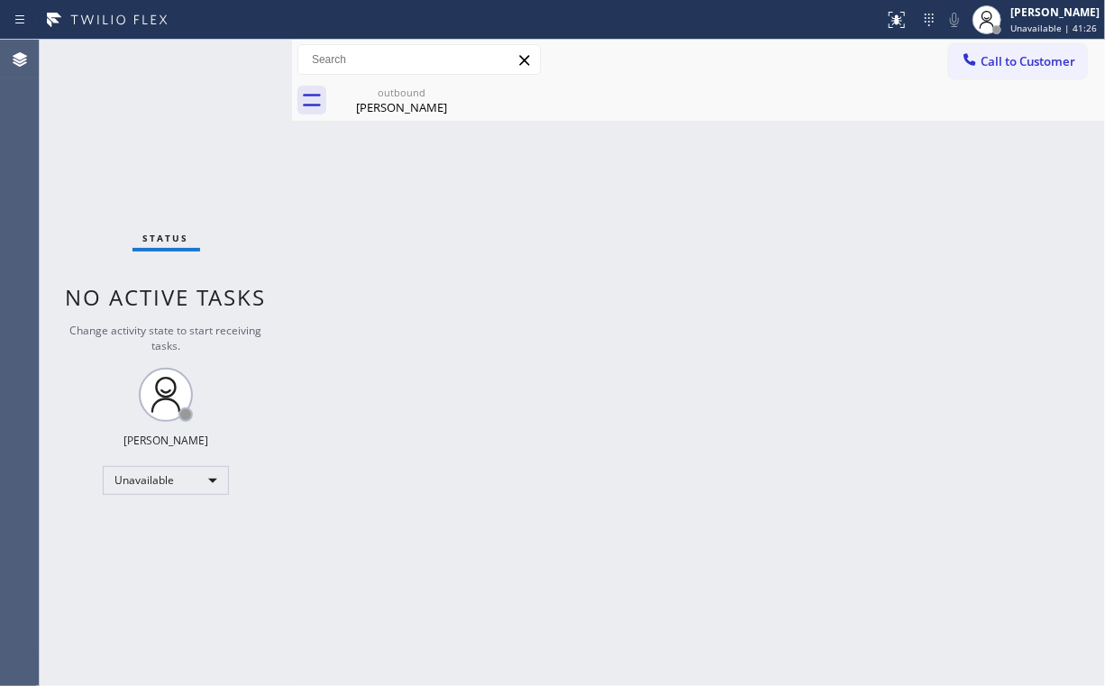
click at [536, 96] on div "outbound Cedric Cunningham" at bounding box center [718, 100] width 773 height 41
click at [431, 101] on div "Cedric Cunningham" at bounding box center [402, 107] width 136 height 16
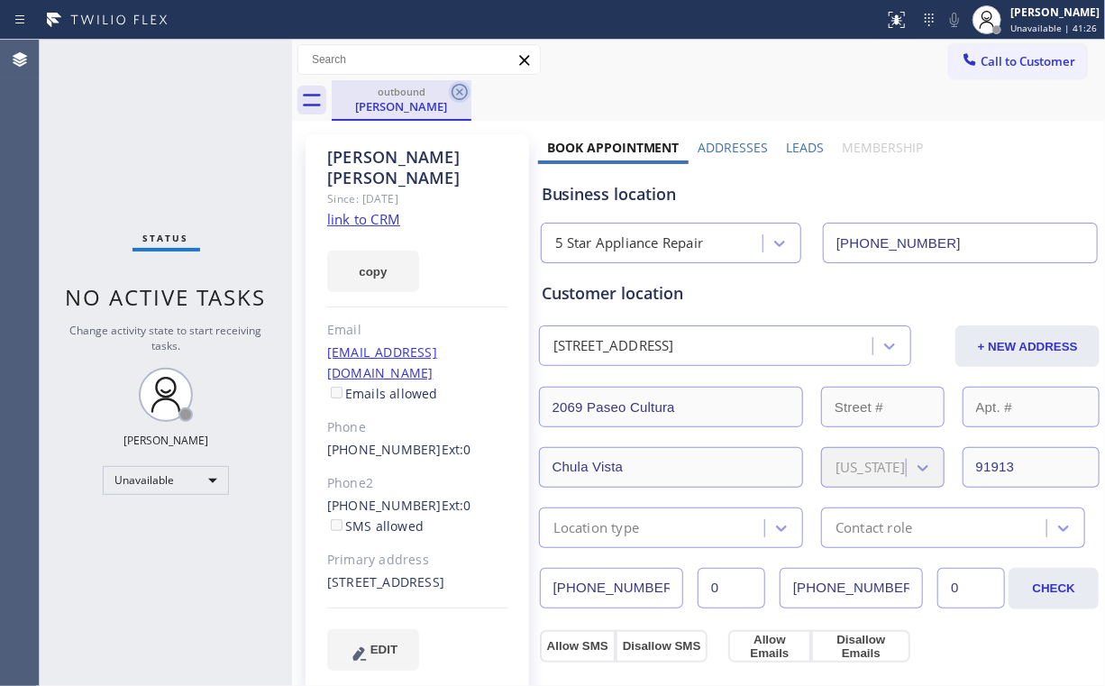
click at [456, 96] on icon at bounding box center [460, 92] width 22 height 22
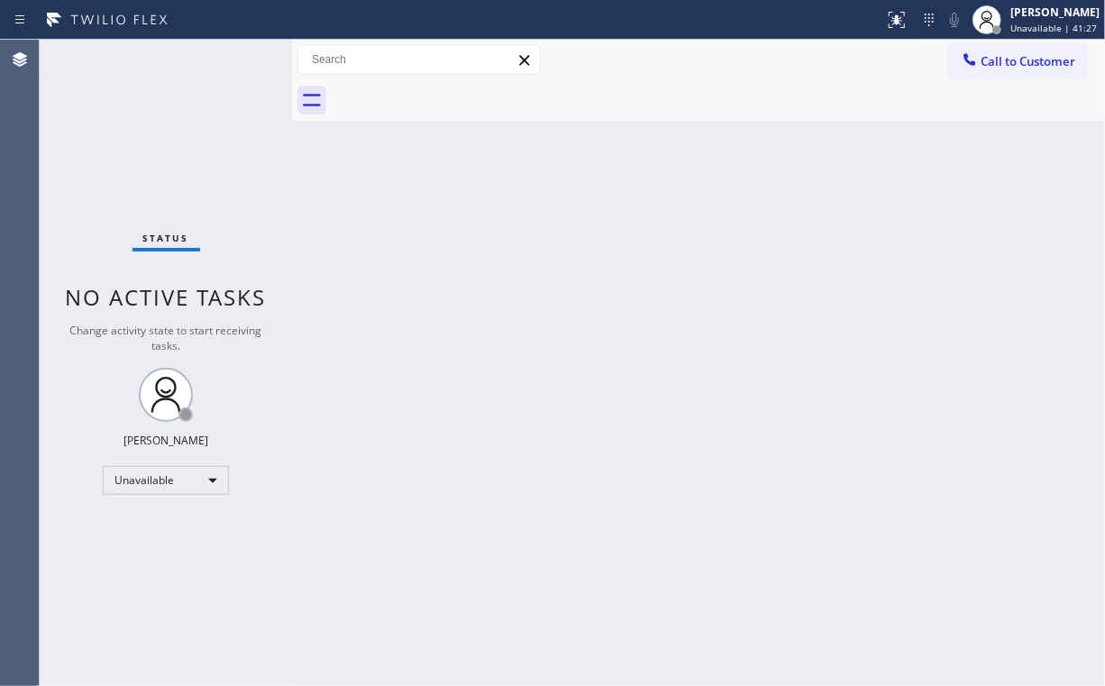
click at [209, 169] on div "Status No active tasks Change activity state to start receiving tasks. [PERSON_…" at bounding box center [166, 363] width 252 height 646
drag, startPoint x: 995, startPoint y: 67, endPoint x: 956, endPoint y: 97, distance: 50.1
click at [995, 68] on span "Call to Customer" at bounding box center [1028, 61] width 95 height 16
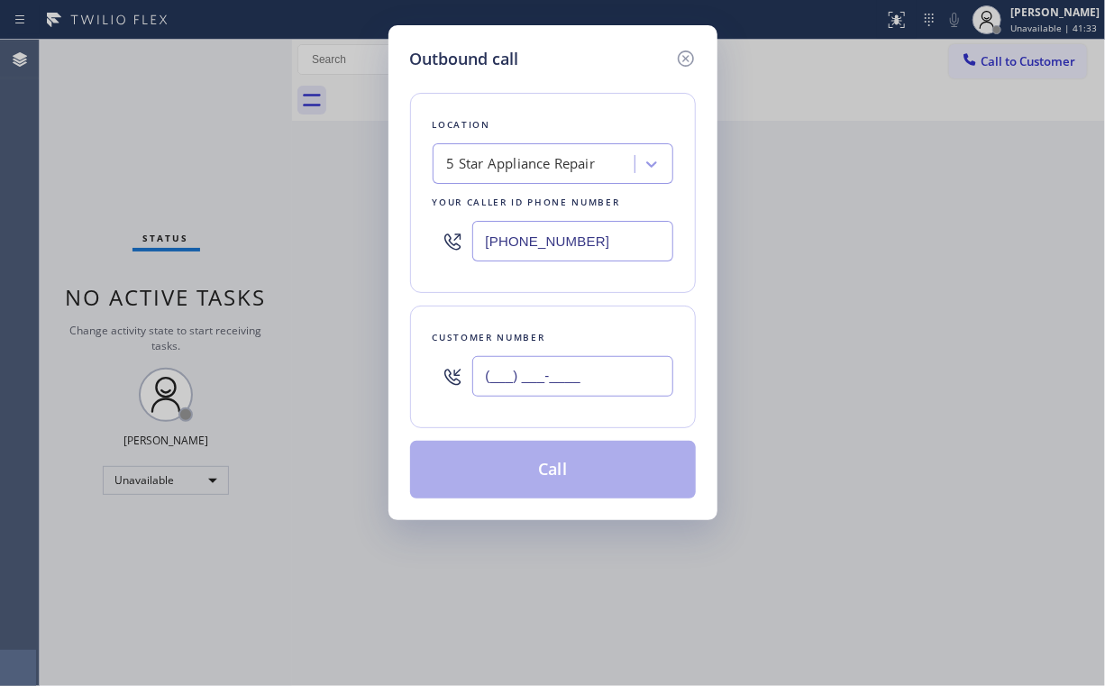
click at [595, 376] on input "(___) ___-____" at bounding box center [572, 376] width 201 height 41
paste input "303) 918-2904"
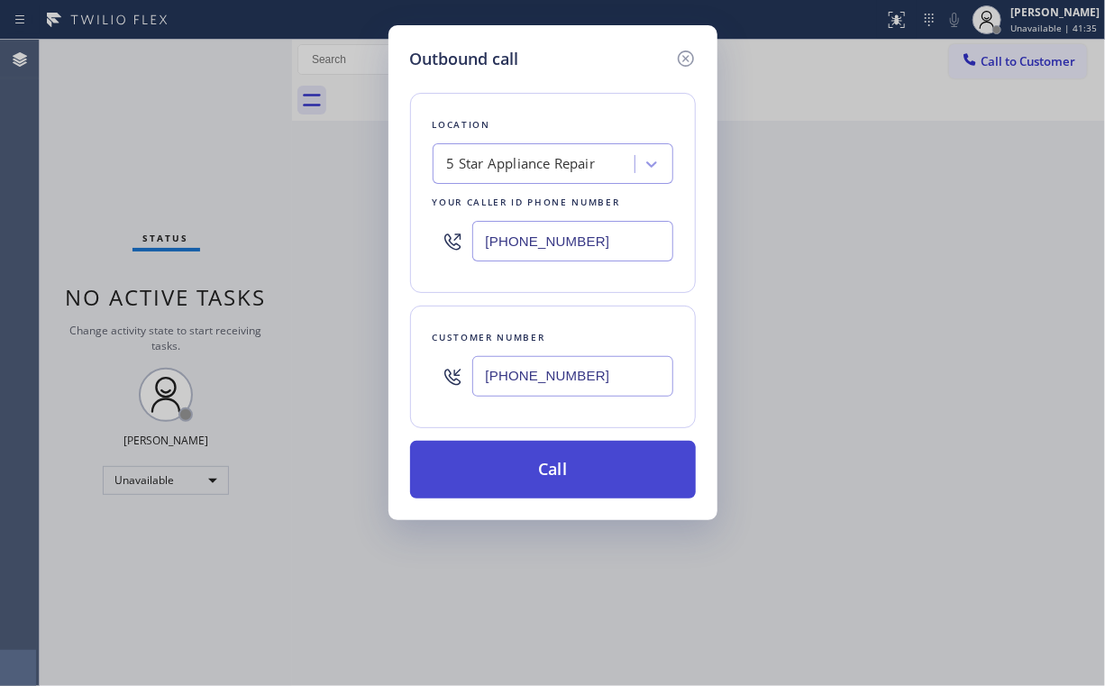
type input "(303) 918-2904"
click at [527, 487] on button "Call" at bounding box center [553, 470] width 286 height 58
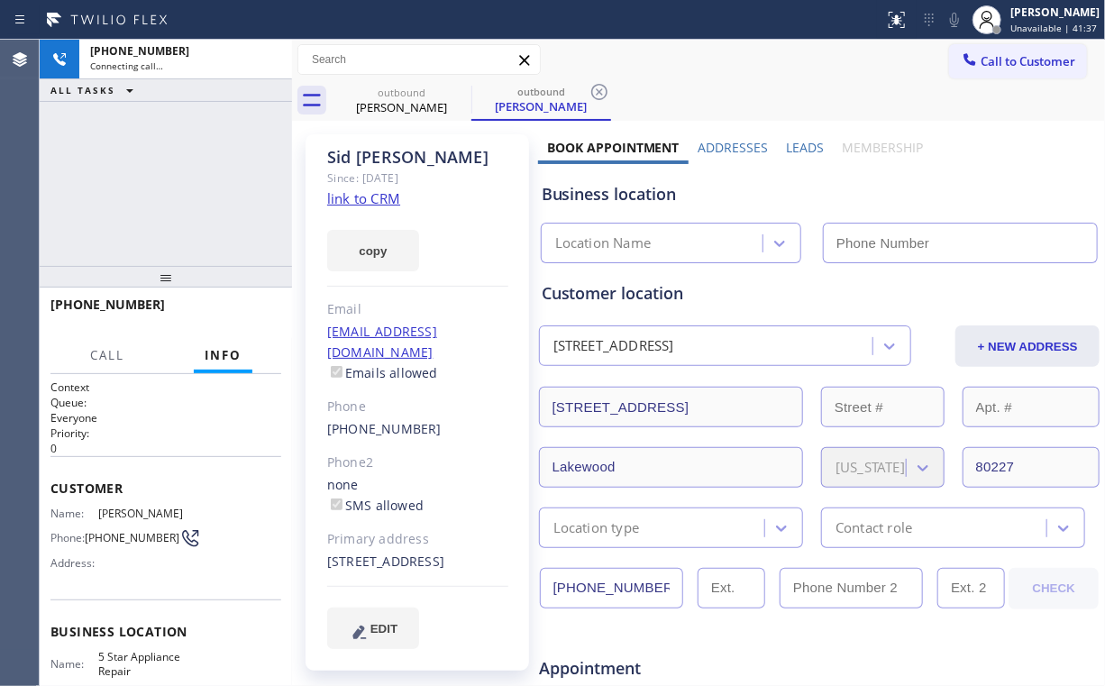
click at [215, 177] on div "+13039182904 Connecting call… ALL TASKS ALL TASKS ACTIVE TASKS TASKS IN WRAP UP" at bounding box center [166, 153] width 252 height 226
click at [198, 184] on div "+13039182904 Connecting call… ALL TASKS ALL TASKS ACTIVE TASKS TASKS IN WRAP UP" at bounding box center [166, 153] width 252 height 226
type input "[PHONE_NUMBER]"
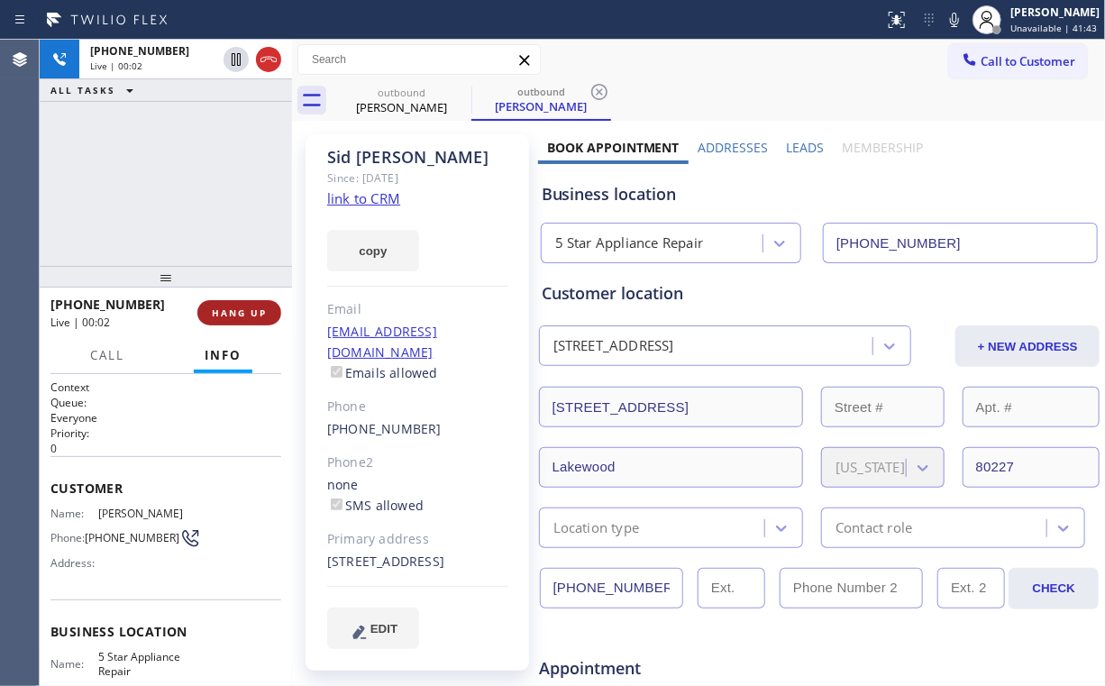
click at [251, 317] on span "HANG UP" at bounding box center [239, 312] width 55 height 13
click at [250, 318] on span "HANG UP" at bounding box center [239, 312] width 55 height 13
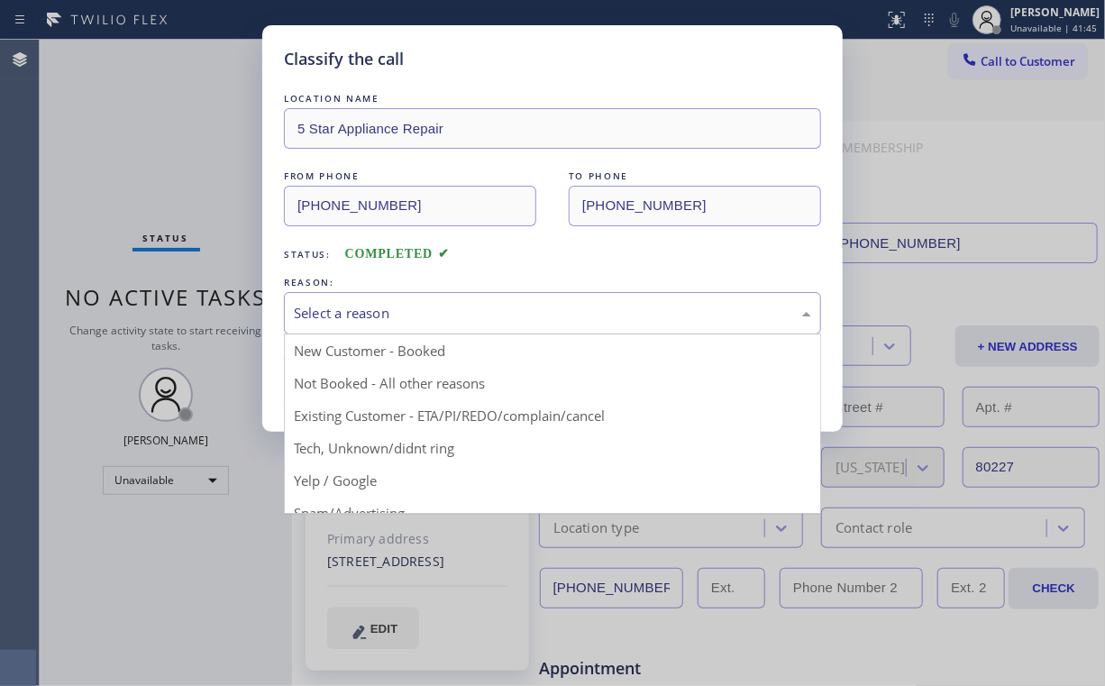
click at [341, 325] on div "Select a reason" at bounding box center [552, 313] width 537 height 42
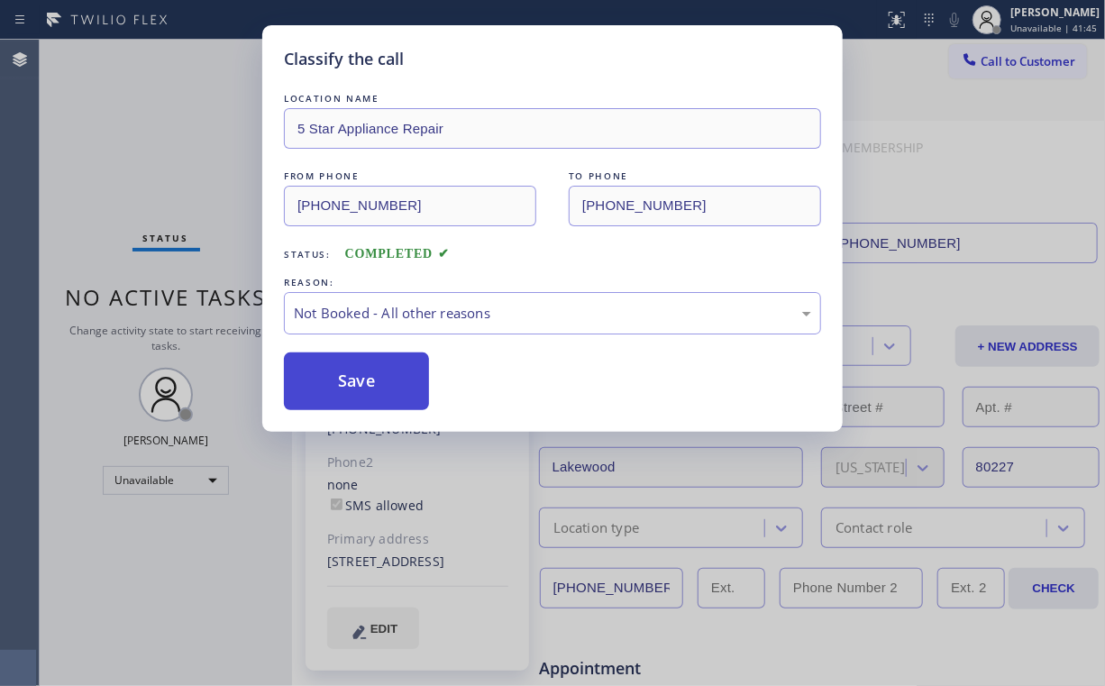
click at [359, 384] on button "Save" at bounding box center [356, 381] width 145 height 58
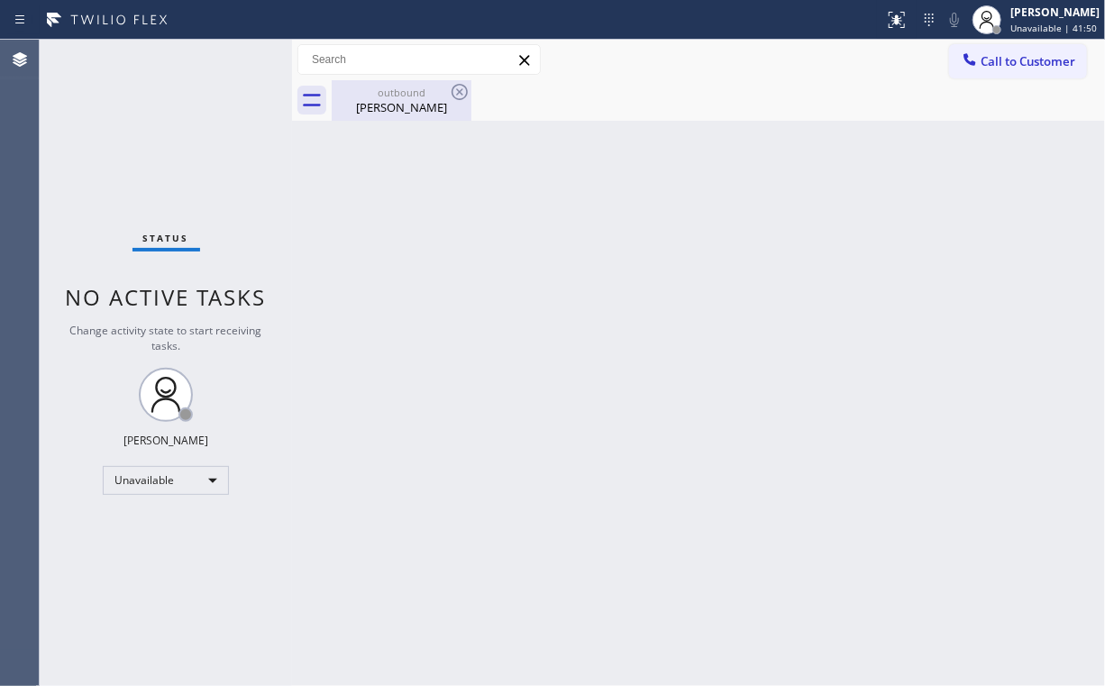
click at [411, 93] on div "outbound" at bounding box center [402, 93] width 136 height 14
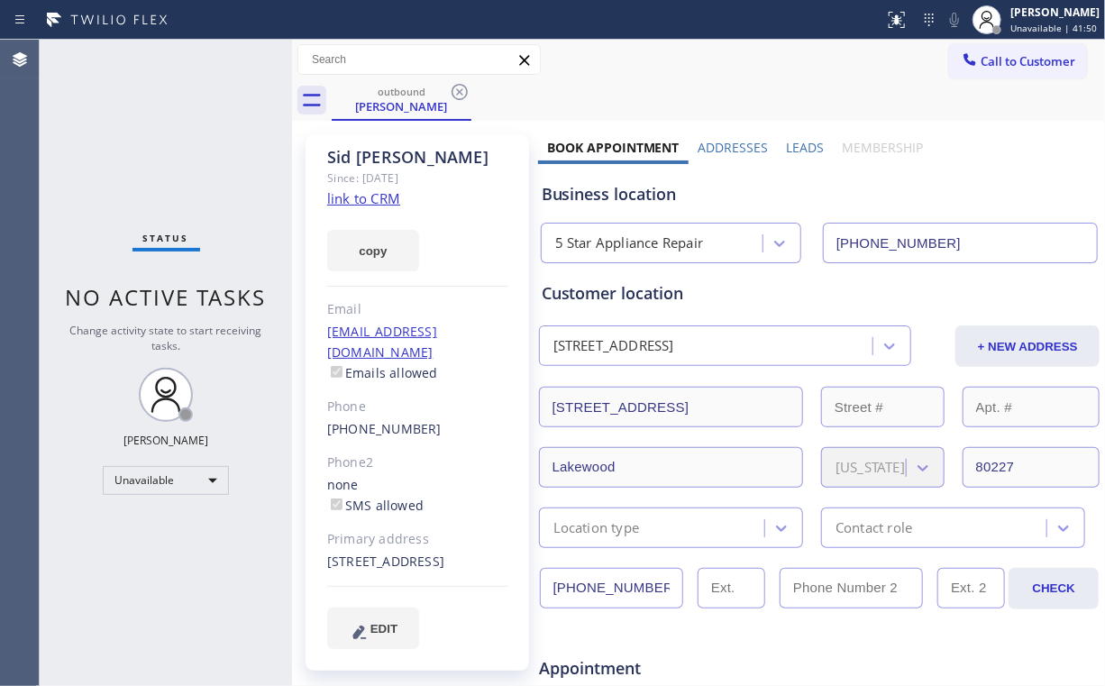
click at [465, 85] on icon at bounding box center [460, 92] width 22 height 22
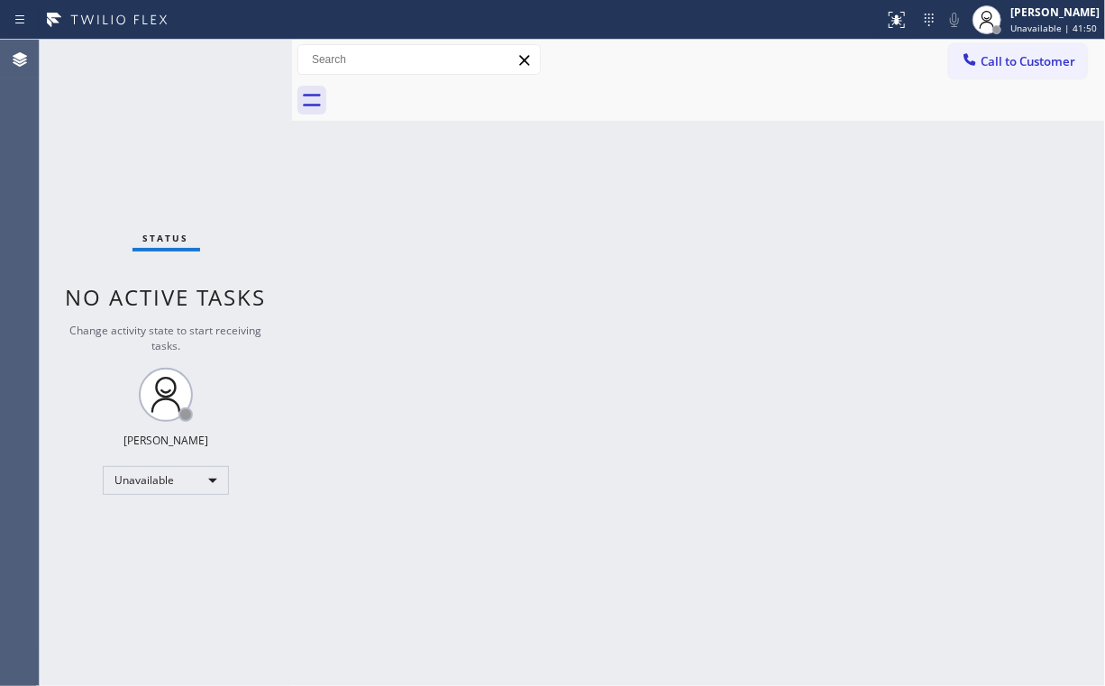
drag, startPoint x: 862, startPoint y: 154, endPoint x: 883, endPoint y: 144, distance: 23.8
click at [865, 154] on div "Back to Dashboard Change Sender ID Customers Technicians Select a contact Outbo…" at bounding box center [698, 363] width 813 height 646
click at [966, 57] on icon at bounding box center [971, 59] width 12 height 12
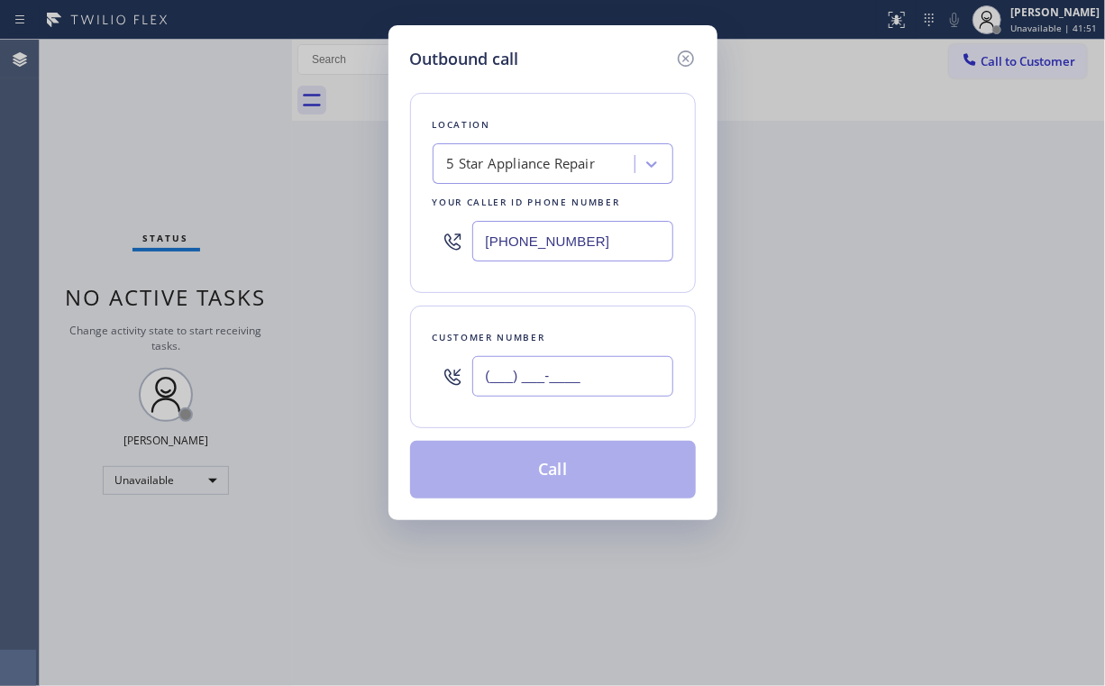
drag, startPoint x: 581, startPoint y: 368, endPoint x: 593, endPoint y: 356, distance: 17.2
click at [581, 368] on input "(___) ___-____" at bounding box center [572, 376] width 201 height 41
paste input "832) 444-1468"
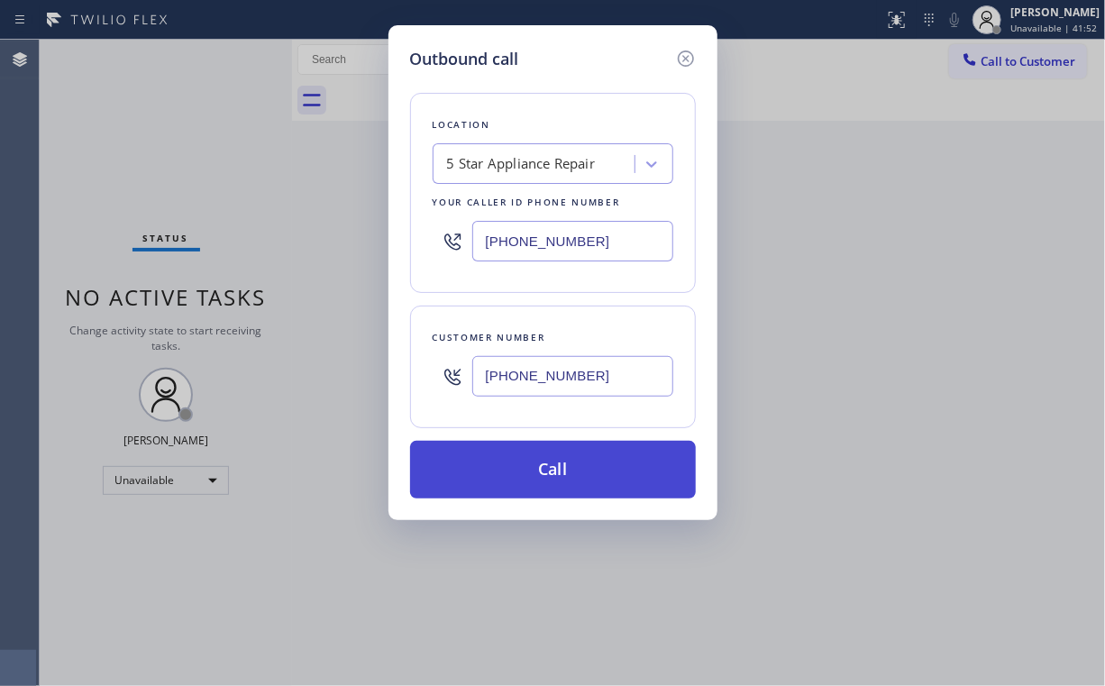
type input "(832) 444-1468"
click at [581, 464] on button "Call" at bounding box center [553, 470] width 286 height 58
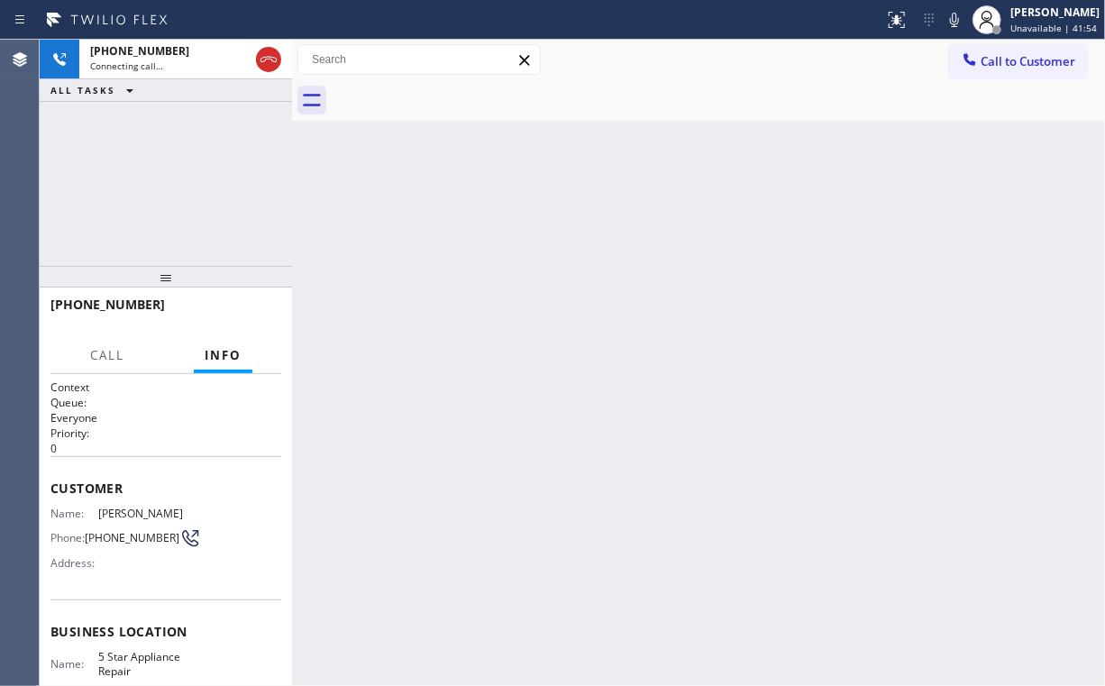
click at [197, 156] on div "+18324441468 Connecting call… ALL TASKS ALL TASKS ACTIVE TASKS TASKS IN WRAP UP" at bounding box center [166, 153] width 252 height 226
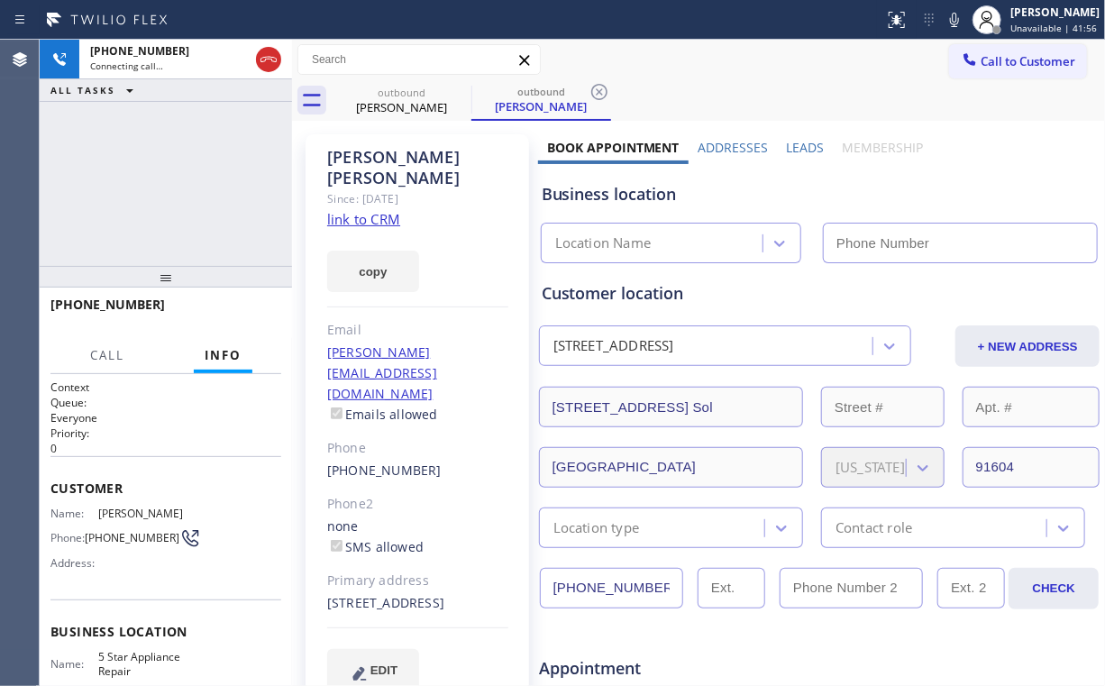
type input "[PHONE_NUMBER]"
click at [184, 180] on div "+18324441468 Live | 00:04 ALL TASKS ALL TASKS ACTIVE TASKS TASKS IN WRAP UP" at bounding box center [166, 153] width 252 height 226
click at [184, 180] on div "+18324441468 Live | 00:05 ALL TASKS ALL TASKS ACTIVE TASKS TASKS IN WRAP UP" at bounding box center [166, 153] width 252 height 226
click at [667, 242] on div "5 Star Appliance Repair" at bounding box center [629, 243] width 149 height 21
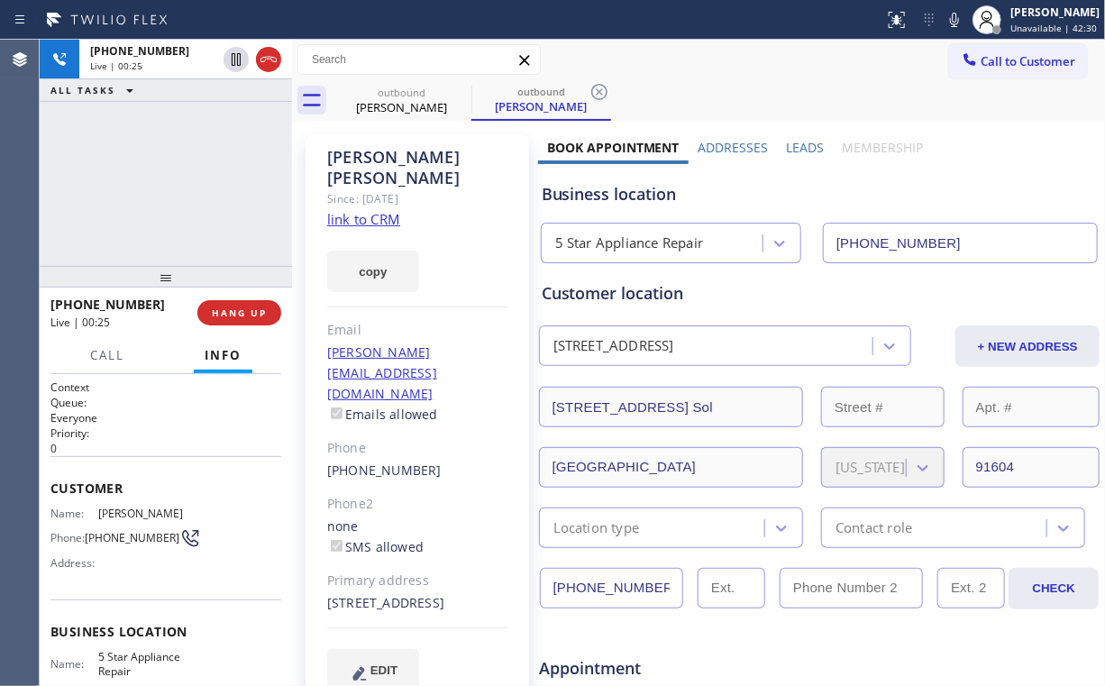
click at [638, 195] on div "Business location" at bounding box center [820, 194] width 556 height 24
click at [226, 191] on div "+18324441468 Live | 00:26 ALL TASKS ALL TASKS ACTIVE TASKS TASKS IN WRAP UP" at bounding box center [166, 153] width 252 height 226
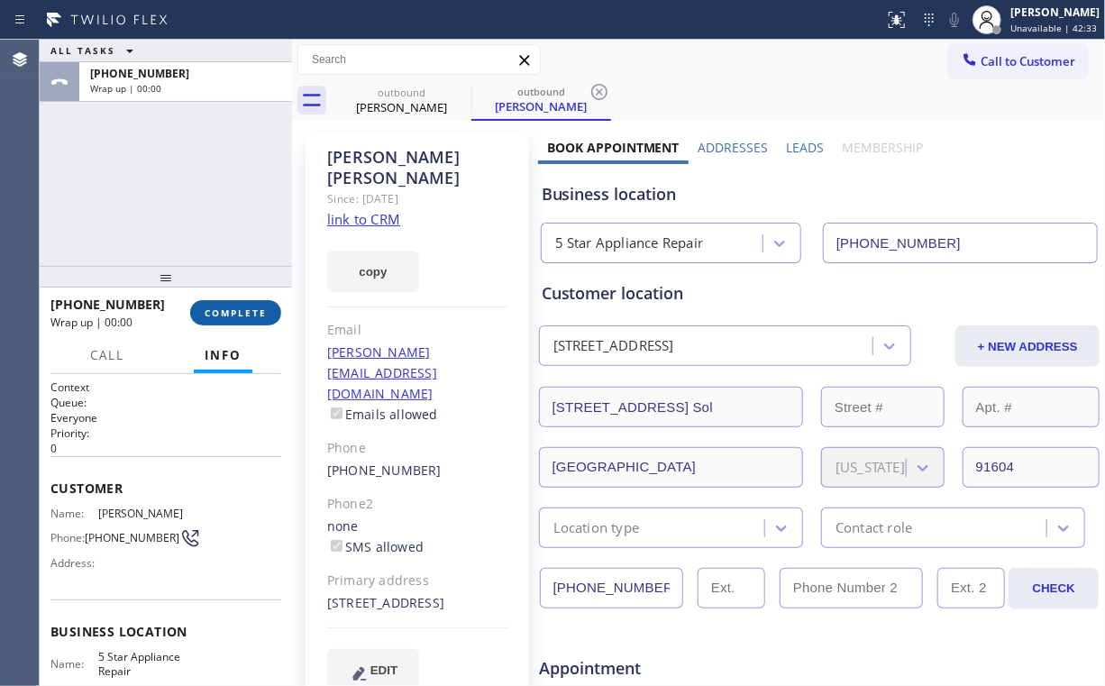
click at [241, 302] on button "COMPLETE" at bounding box center [235, 312] width 91 height 25
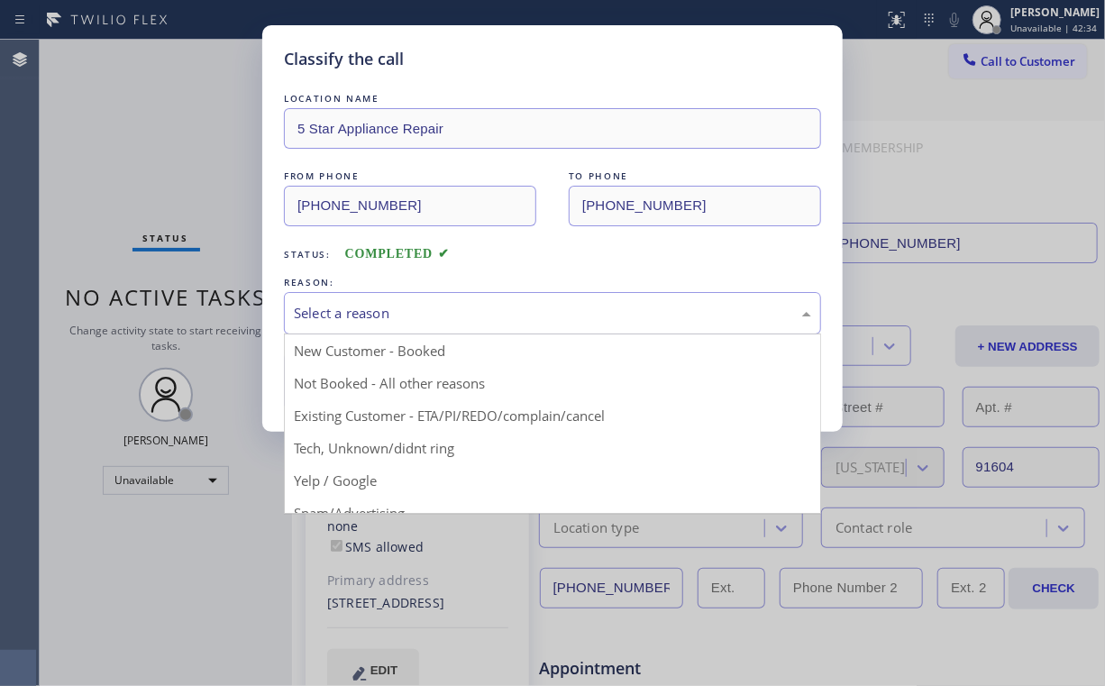
click at [322, 316] on div "Select a reason" at bounding box center [552, 313] width 517 height 21
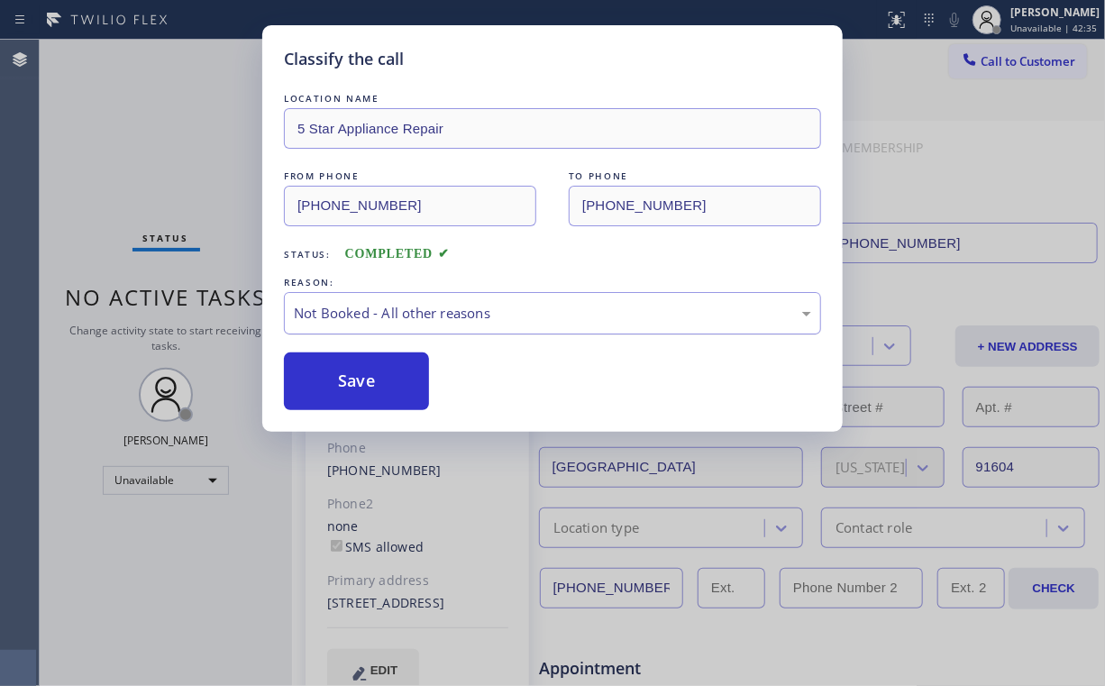
drag, startPoint x: 346, startPoint y: 385, endPoint x: 309, endPoint y: 327, distance: 68.5
click at [347, 383] on button "Save" at bounding box center [356, 381] width 145 height 58
click at [141, 145] on div "Classify the call LOCATION NAME 5 Star Appliance Repair FROM PHONE (855) 731-49…" at bounding box center [552, 343] width 1105 height 686
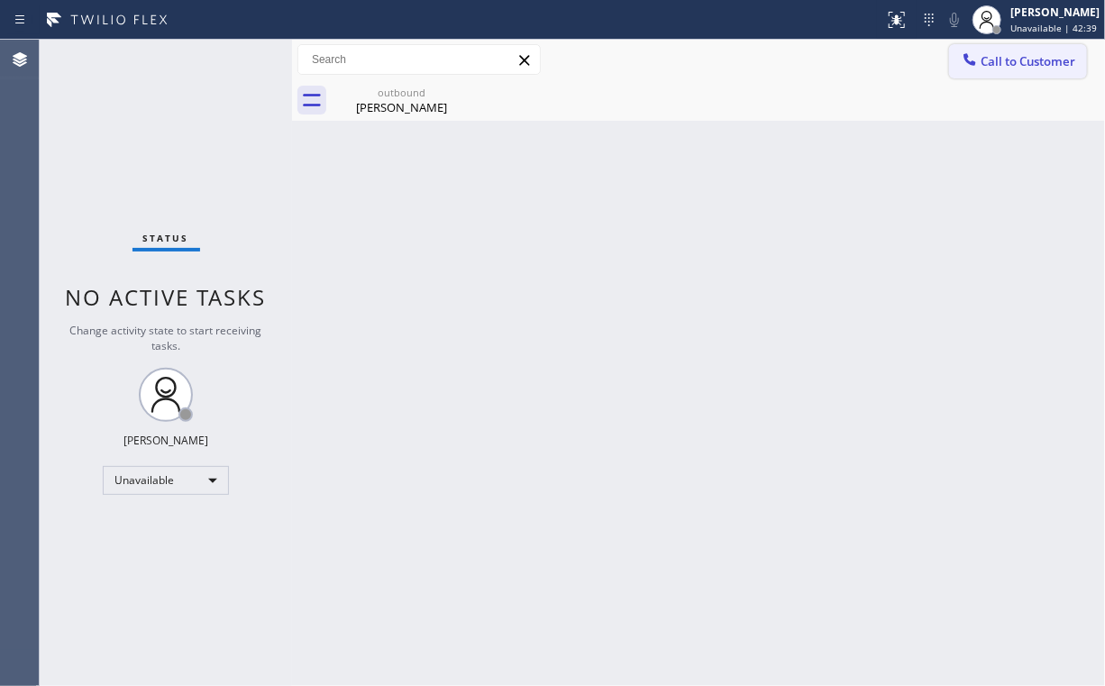
click at [998, 59] on span "Call to Customer" at bounding box center [1028, 61] width 95 height 16
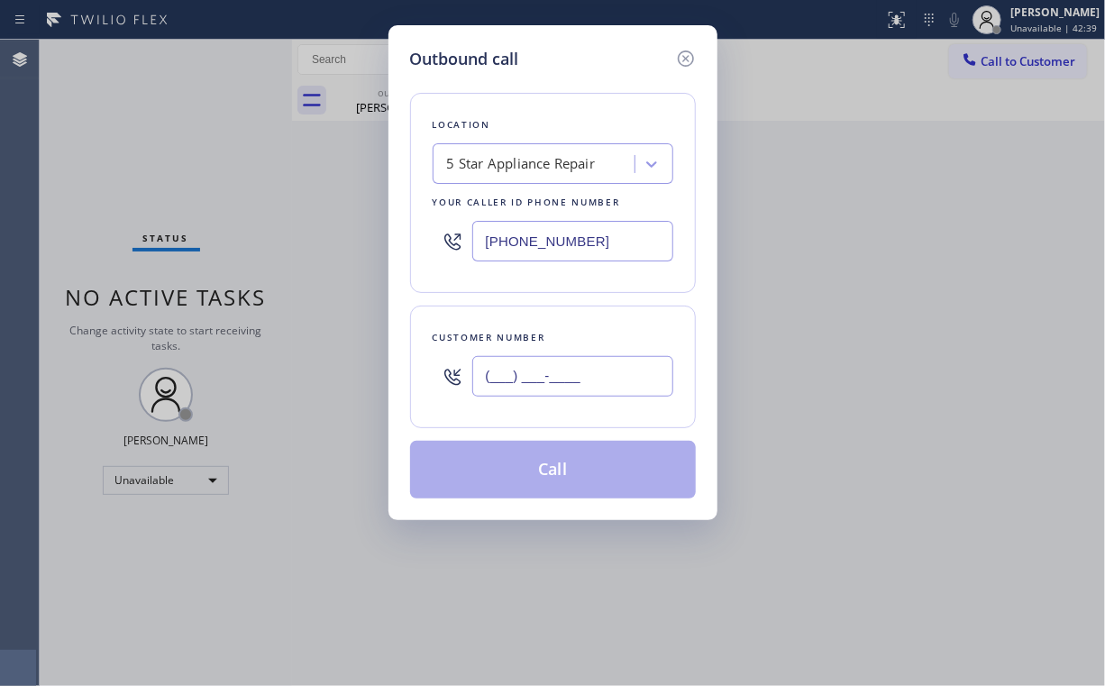
click at [614, 375] on input "(___) ___-____" at bounding box center [572, 376] width 201 height 41
paste input "817) 653-1945"
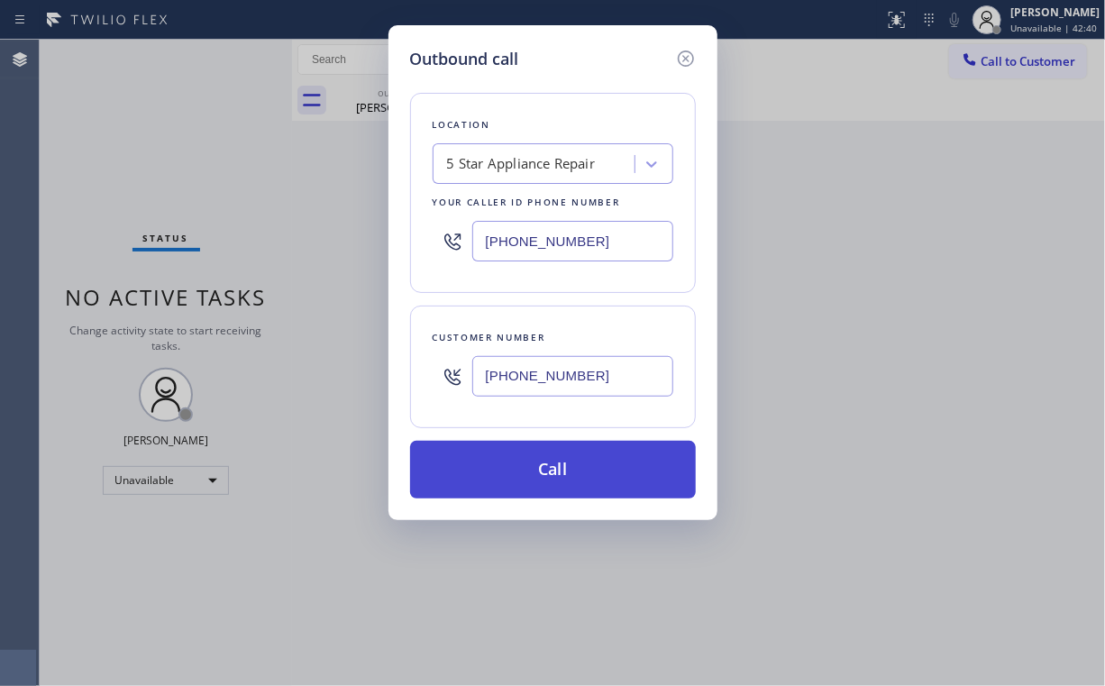
type input "(817) 653-1945"
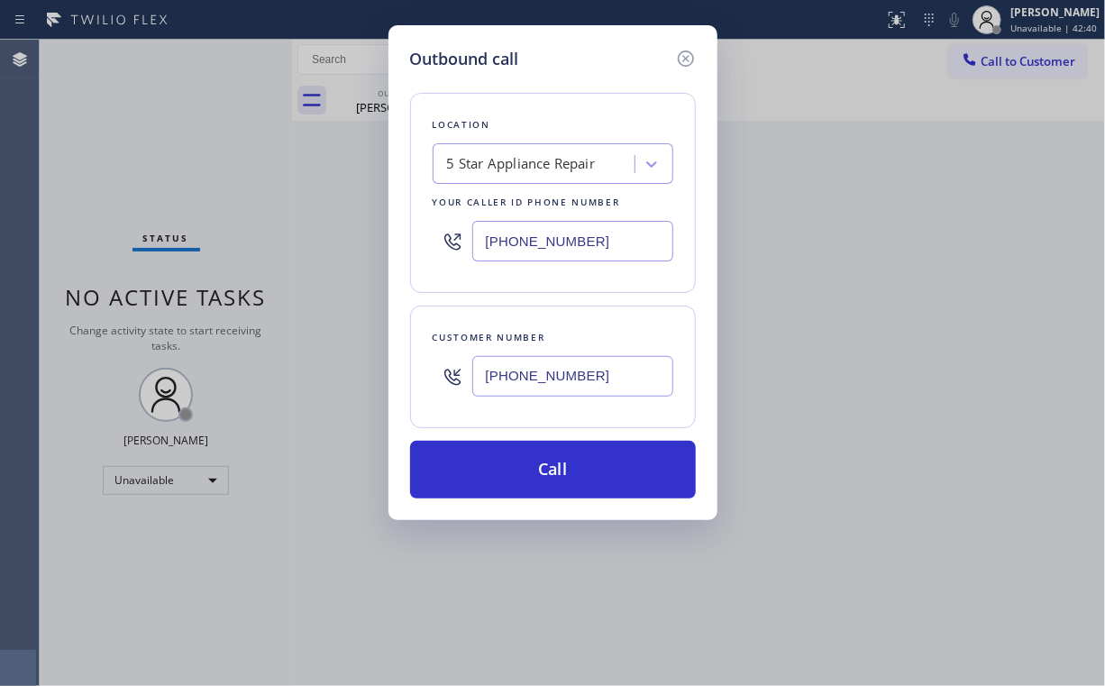
drag, startPoint x: 518, startPoint y: 454, endPoint x: 436, endPoint y: 650, distance: 212.1
click at [518, 457] on button "Call" at bounding box center [553, 470] width 286 height 58
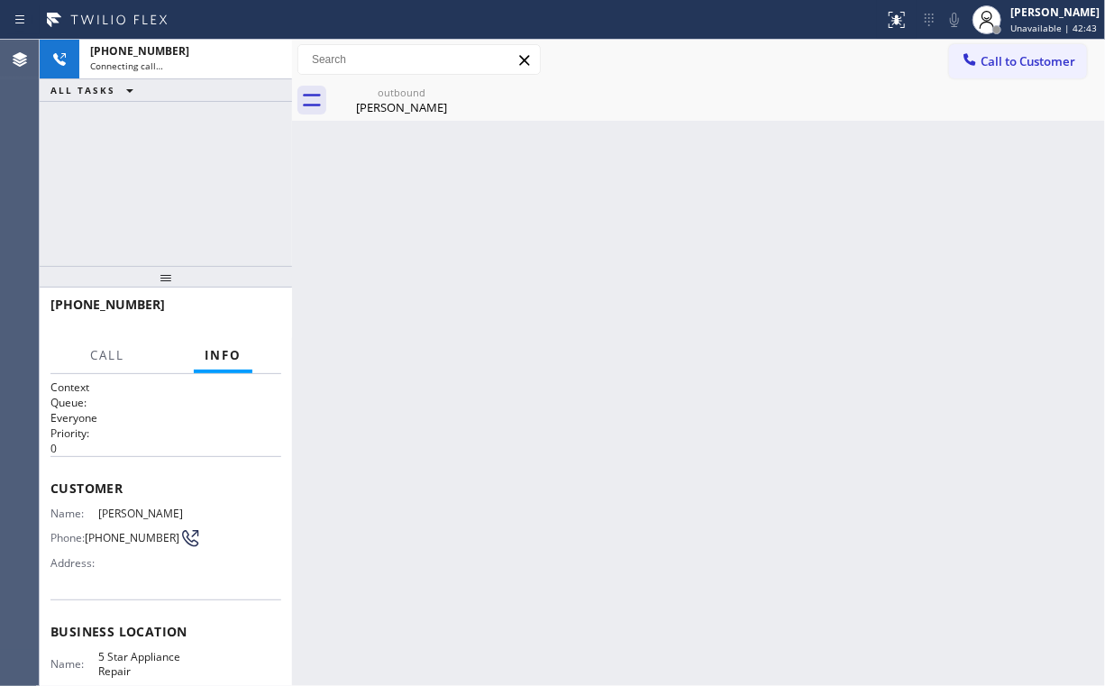
drag, startPoint x: 216, startPoint y: 195, endPoint x: 339, endPoint y: 137, distance: 135.5
click at [216, 194] on div "+18176531945 Connecting call… ALL TASKS ALL TASKS ACTIVE TASKS TASKS IN WRAP UP" at bounding box center [166, 153] width 252 height 226
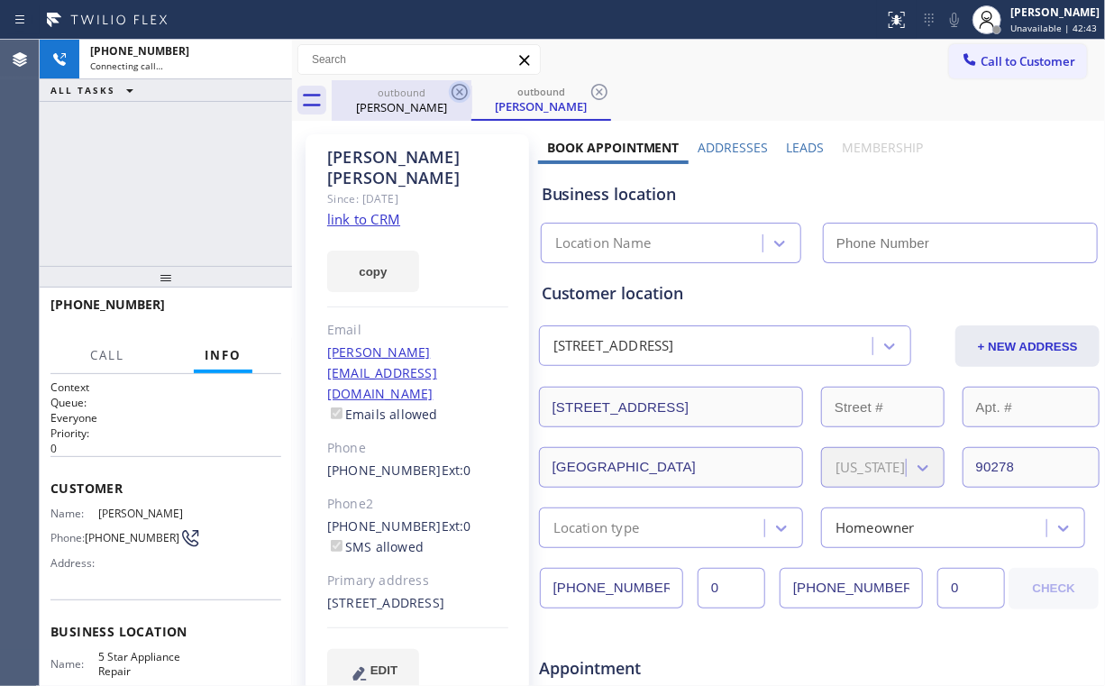
drag, startPoint x: 397, startPoint y: 95, endPoint x: 454, endPoint y: 91, distance: 57.8
click at [397, 96] on div "outbound" at bounding box center [402, 93] width 136 height 14
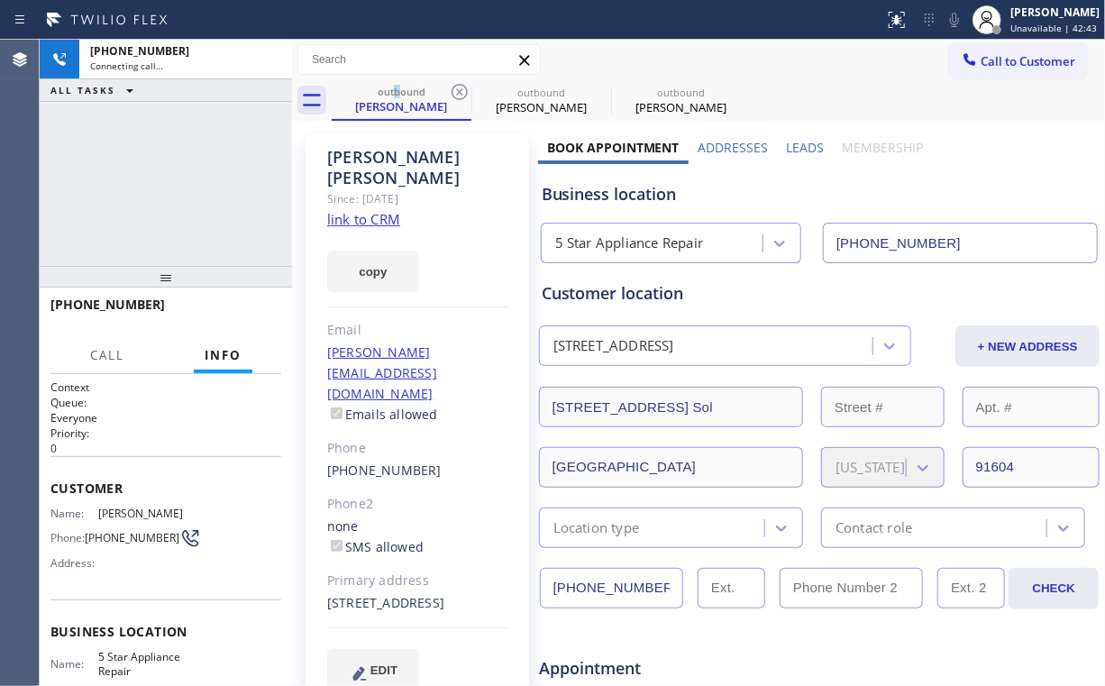
click at [461, 89] on icon at bounding box center [460, 92] width 22 height 22
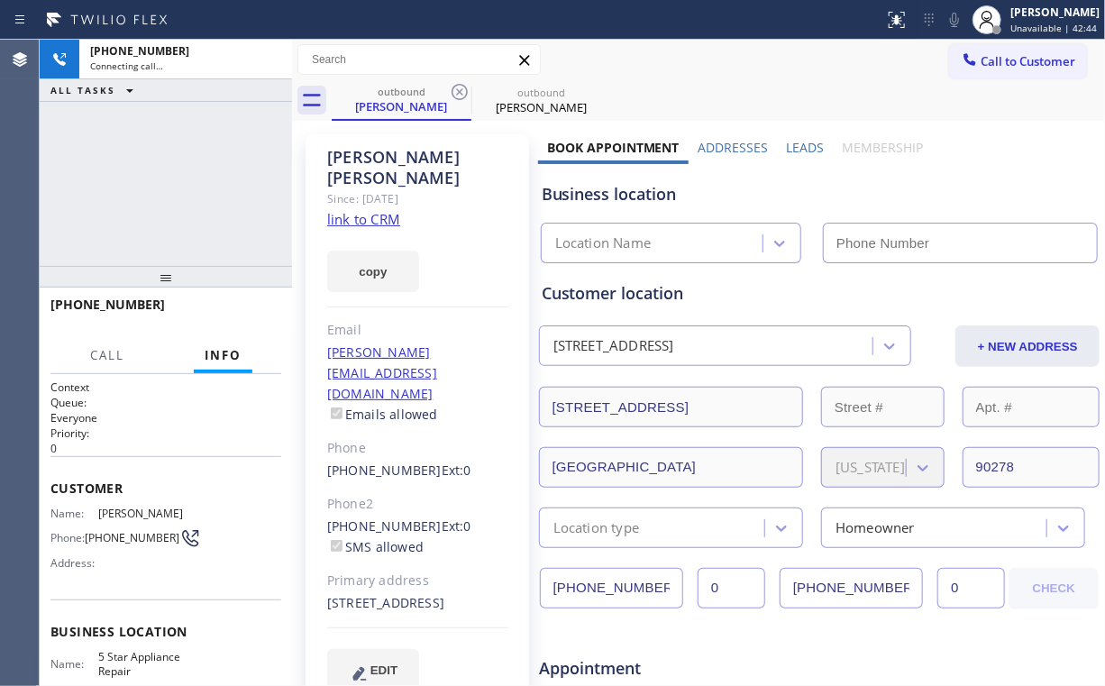
click at [165, 162] on div "+18176531945 Connecting call… ALL TASKS ALL TASKS ACTIVE TASKS TASKS IN WRAP UP" at bounding box center [166, 153] width 252 height 226
type input "[PHONE_NUMBER]"
drag, startPoint x: 212, startPoint y: 175, endPoint x: 206, endPoint y: 184, distance: 10.5
click at [212, 174] on div "+18176531945 Connecting call… ALL TASKS ALL TASKS ACTIVE TASKS TASKS IN WRAP UP" at bounding box center [166, 153] width 252 height 226
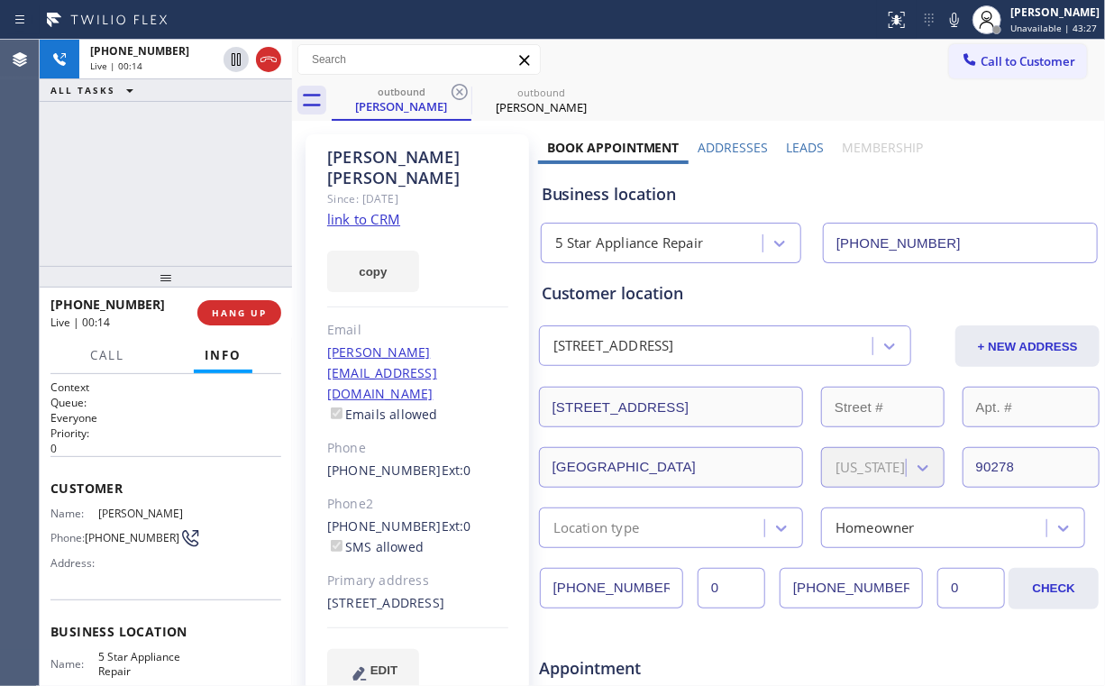
click at [226, 330] on div "+18176531945 Live | 00:14 HANG UP" at bounding box center [165, 312] width 231 height 47
click at [249, 316] on span "HANG UP" at bounding box center [239, 312] width 55 height 13
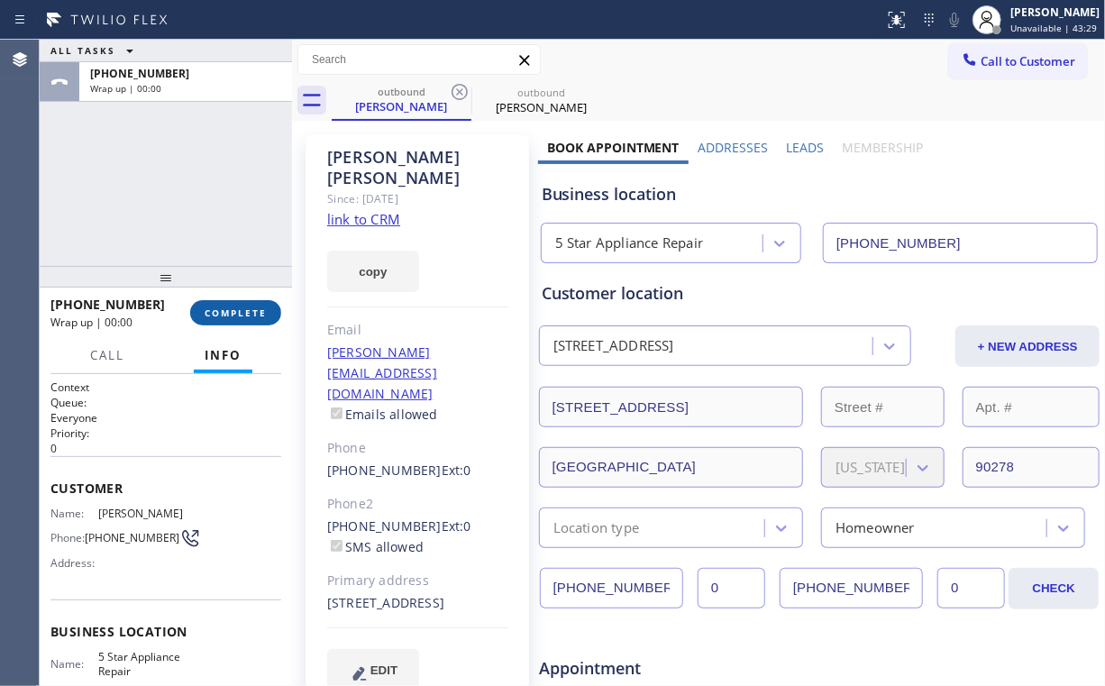
click at [249, 315] on span "COMPLETE" at bounding box center [236, 312] width 62 height 13
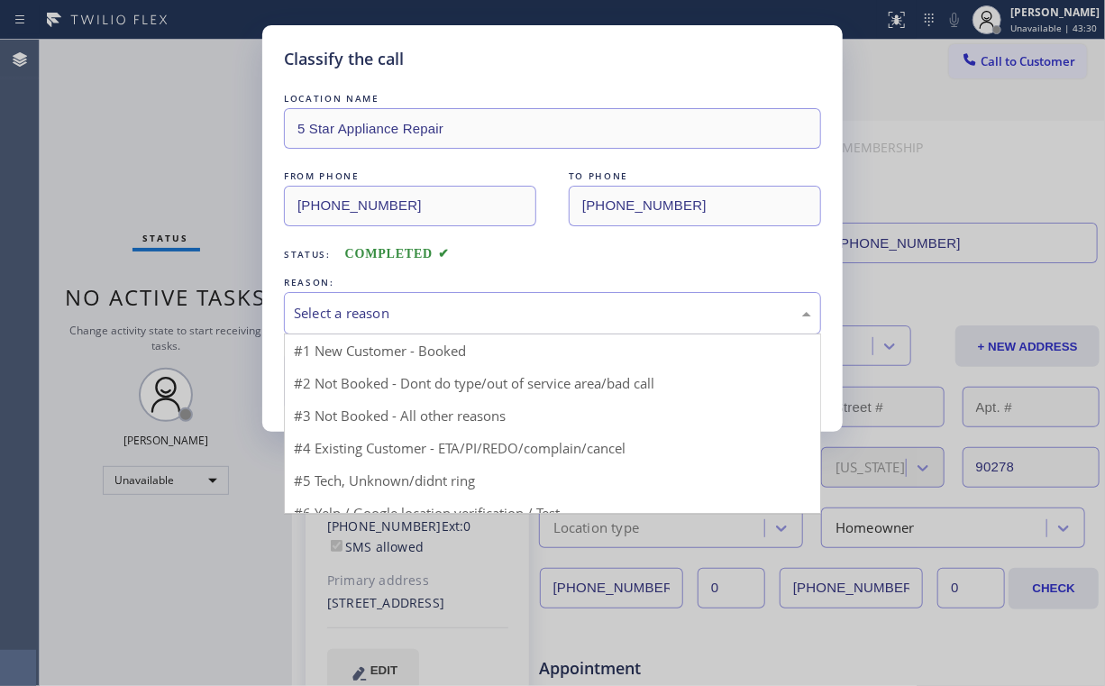
click at [340, 312] on div "Select a reason" at bounding box center [552, 313] width 517 height 21
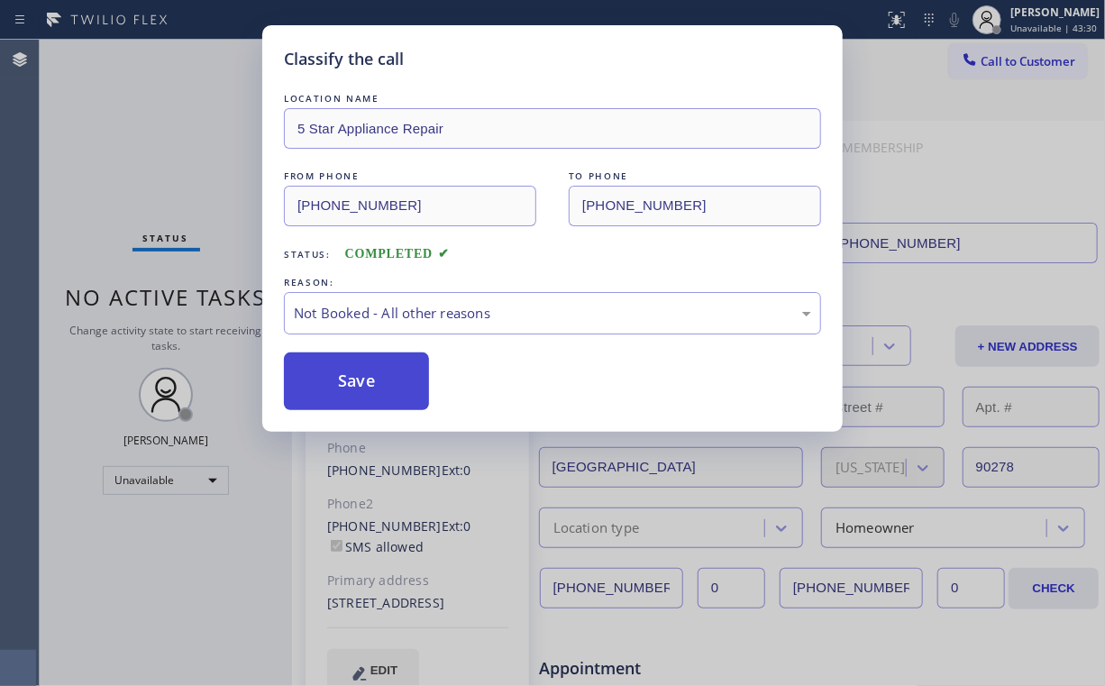
click at [346, 379] on button "Save" at bounding box center [356, 381] width 145 height 58
click at [115, 133] on div "Classify the call LOCATION NAME 5 Star Appliance Repair FROM PHONE (855) 731-49…" at bounding box center [552, 343] width 1105 height 686
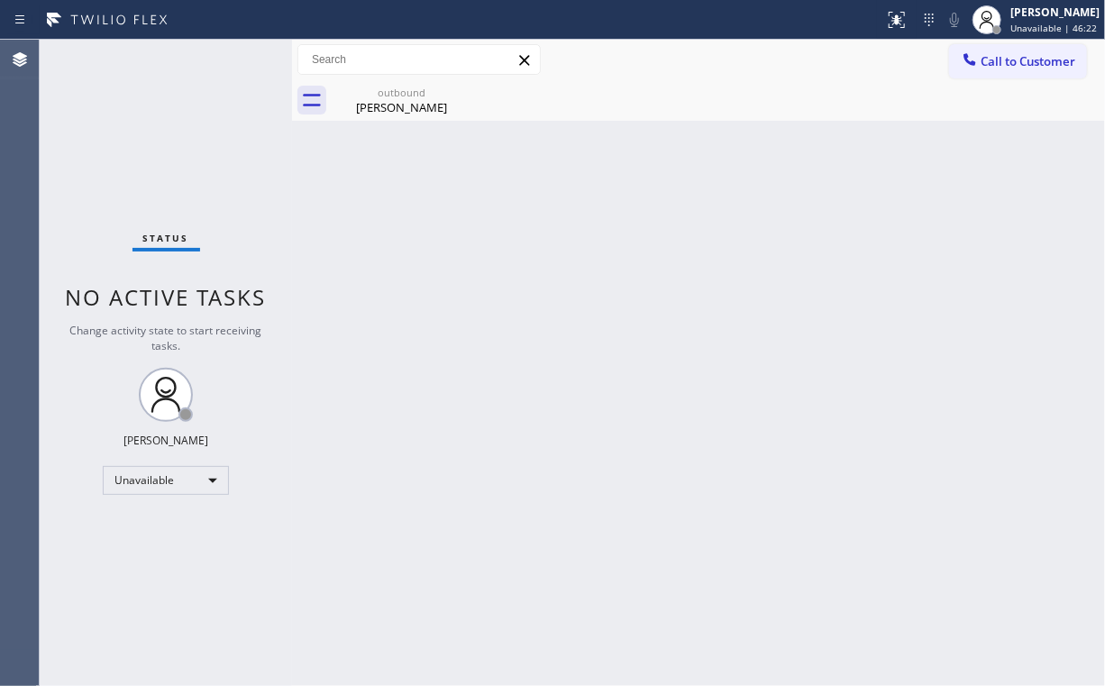
drag, startPoint x: 1031, startPoint y: 53, endPoint x: 649, endPoint y: 201, distance: 409.8
click at [1028, 54] on span "Call to Customer" at bounding box center [1028, 61] width 95 height 16
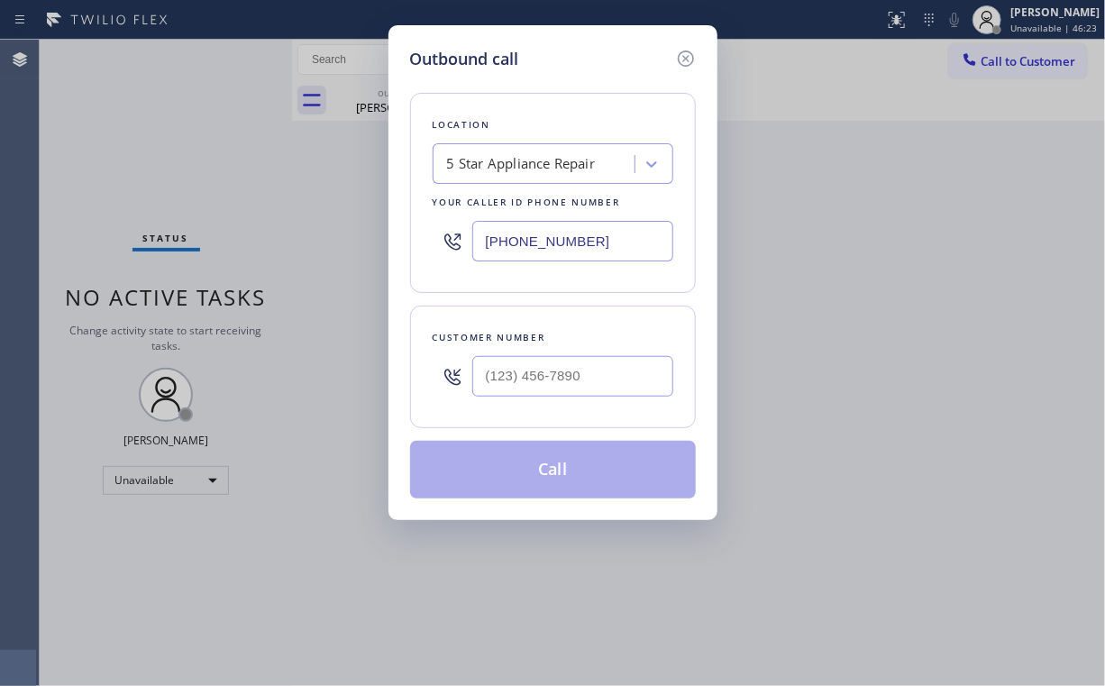
drag, startPoint x: 587, startPoint y: 255, endPoint x: 224, endPoint y: 223, distance: 364.7
click at [355, 241] on div "Outbound call Location 5 Star Appliance Repair Your caller id phone number [PHO…" at bounding box center [552, 343] width 1105 height 686
paste input "650) 699-5955"
type input "(650) 699-5955"
click at [608, 379] on input "(___) ___-____" at bounding box center [572, 376] width 201 height 41
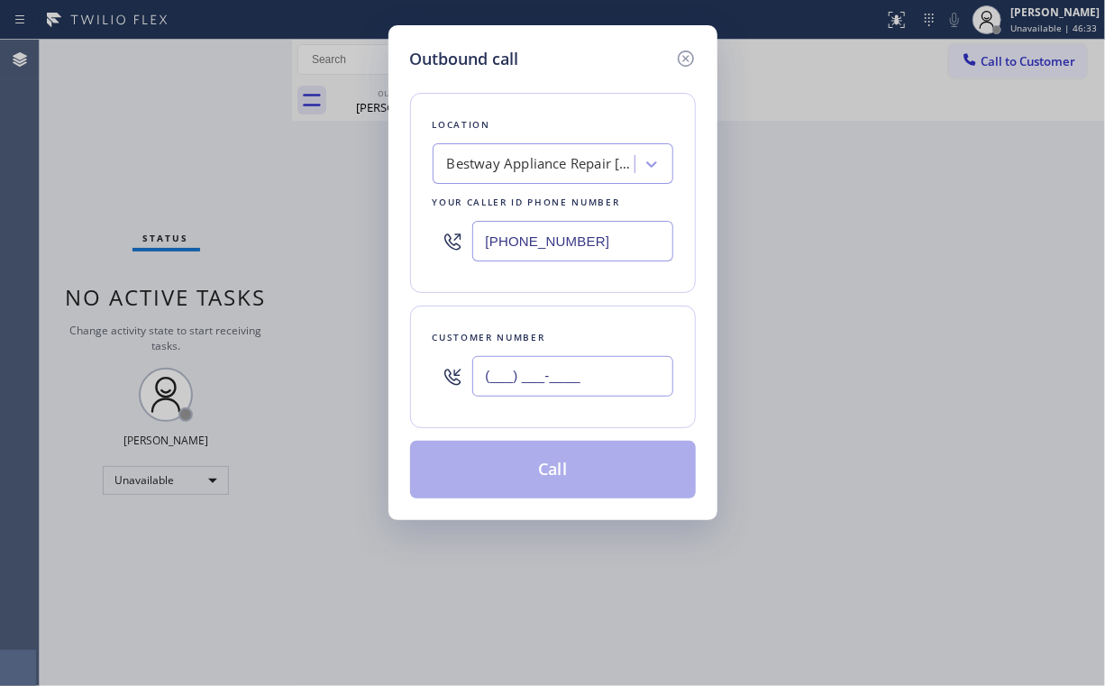
paste input "650) 823-9075"
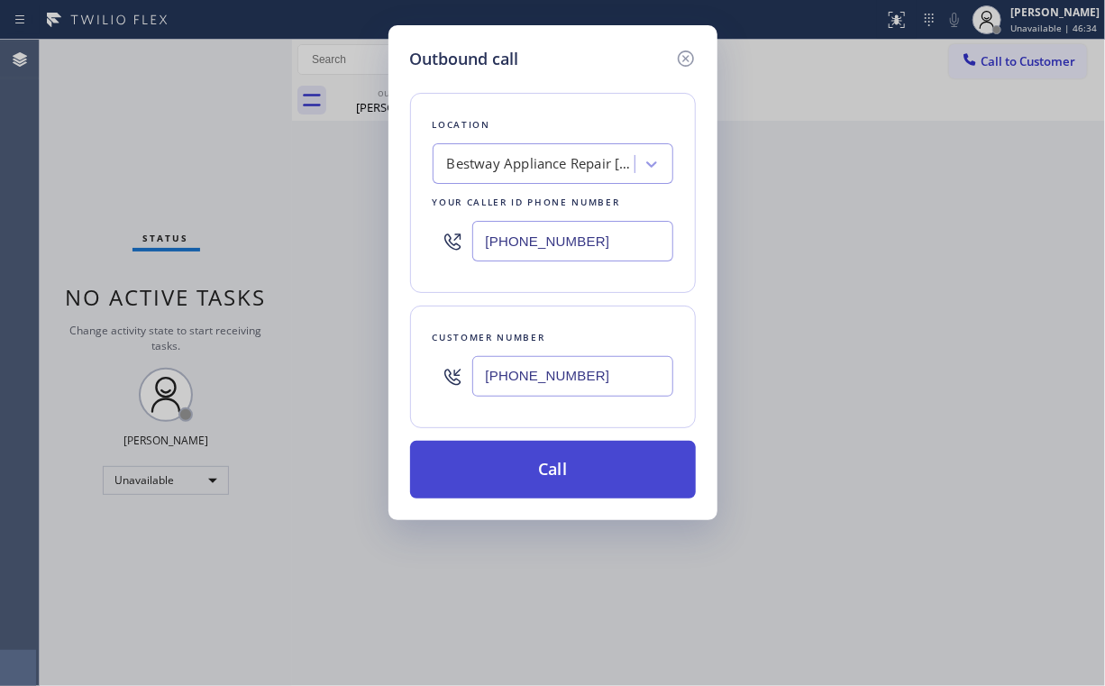
type input "(650) 823-9075"
click at [537, 465] on button "Call" at bounding box center [553, 470] width 286 height 58
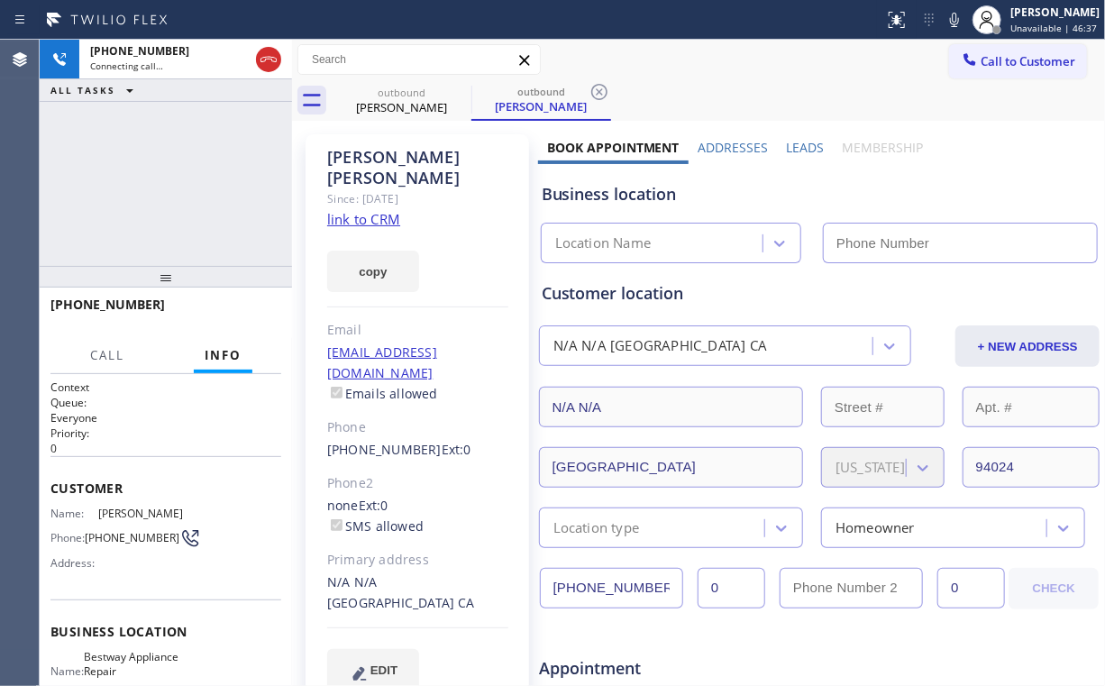
click at [220, 169] on div "+16508239075 Connecting call… ALL TASKS ALL TASKS ACTIVE TASKS TASKS IN WRAP UP" at bounding box center [166, 153] width 252 height 226
drag, startPoint x: 970, startPoint y: 178, endPoint x: 817, endPoint y: 14, distance: 224.5
click at [972, 178] on div "Business location Location Name" at bounding box center [819, 213] width 563 height 99
type input "(650) 699-5955"
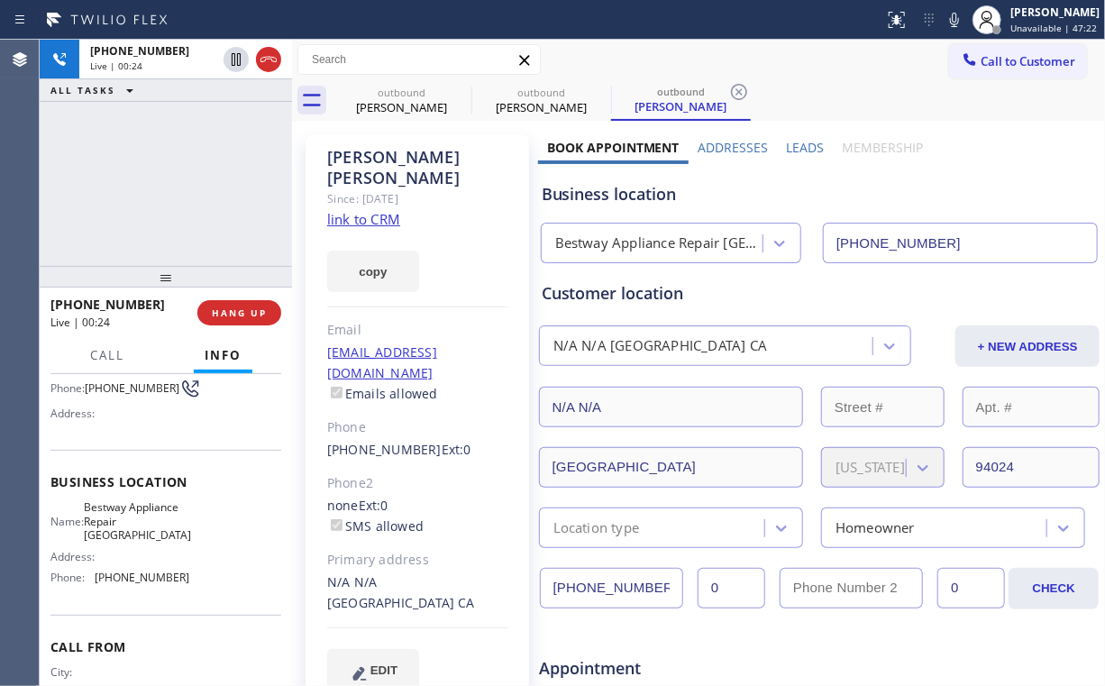
scroll to position [144, 0]
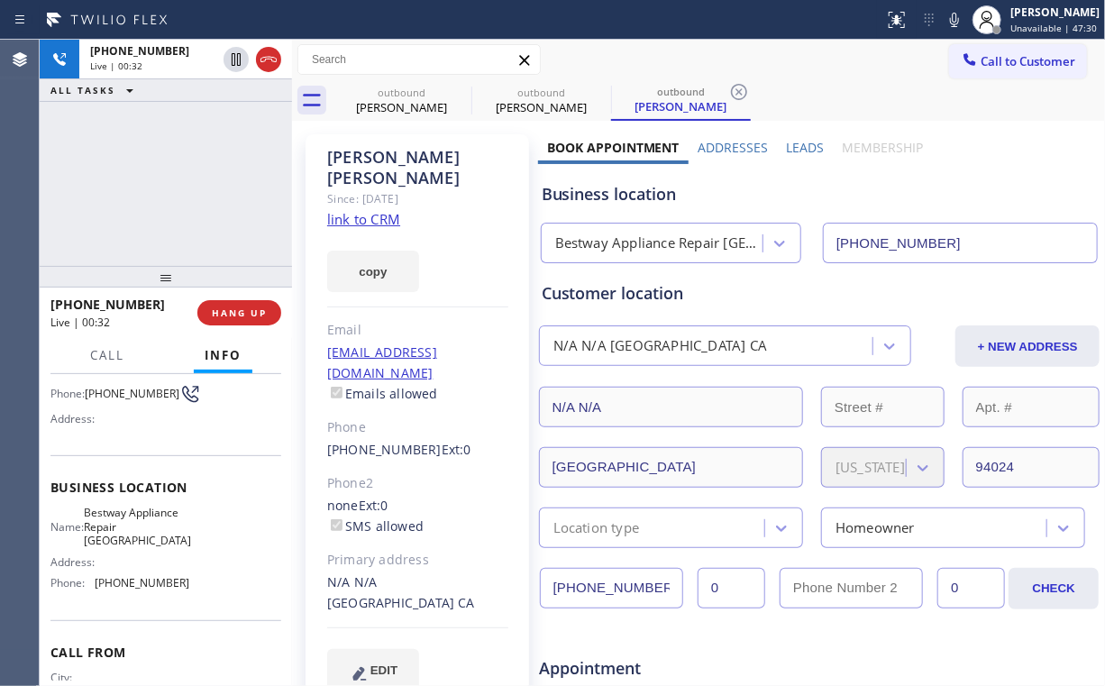
click at [189, 184] on div "+16508239075 Live | 00:32 ALL TASKS ALL TASKS ACTIVE TASKS TASKS IN WRAP UP" at bounding box center [166, 153] width 252 height 226
click at [212, 308] on span "HANG UP" at bounding box center [239, 312] width 55 height 13
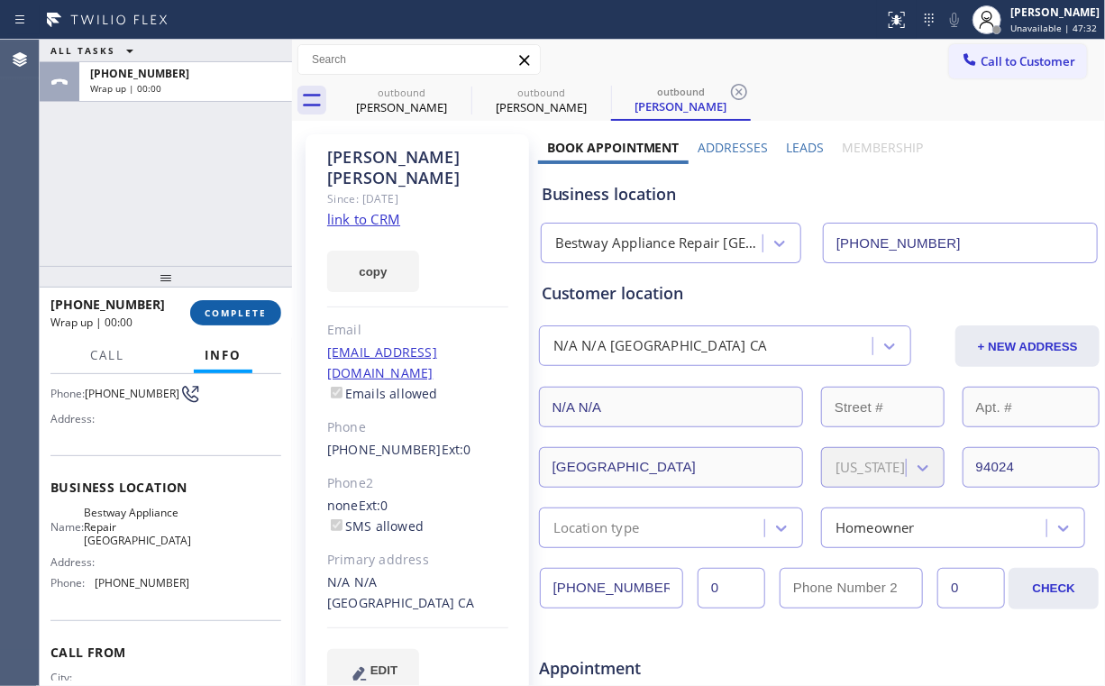
click at [211, 308] on span "COMPLETE" at bounding box center [236, 312] width 62 height 13
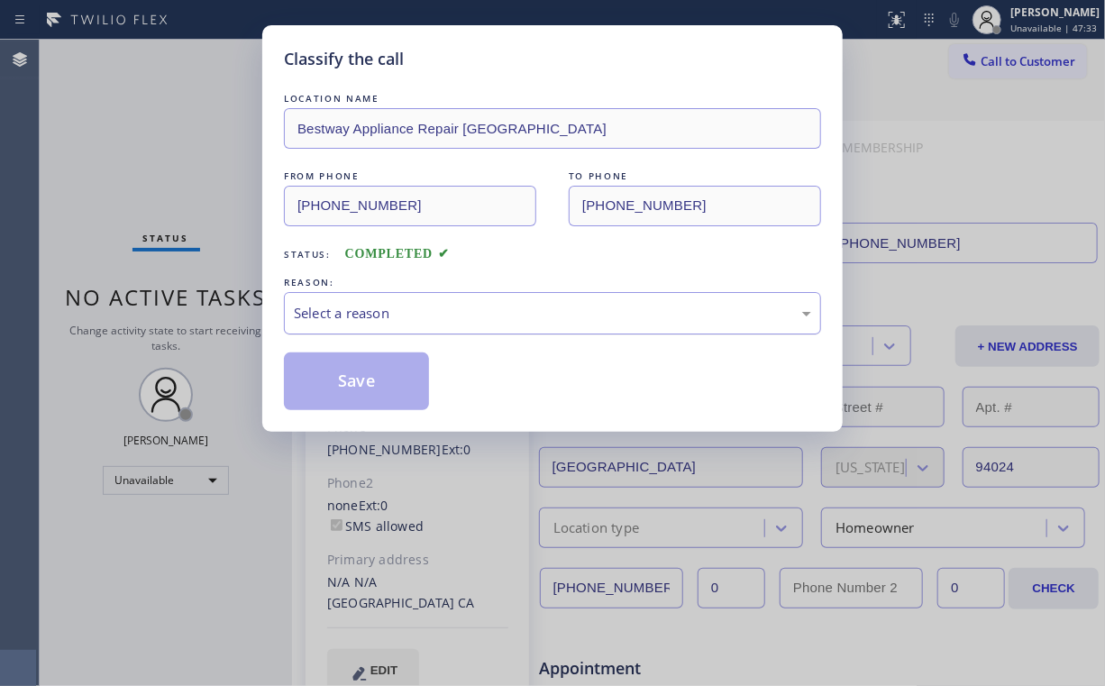
drag, startPoint x: 320, startPoint y: 308, endPoint x: 322, endPoint y: 323, distance: 14.5
click at [320, 308] on div "Select a reason" at bounding box center [552, 313] width 517 height 21
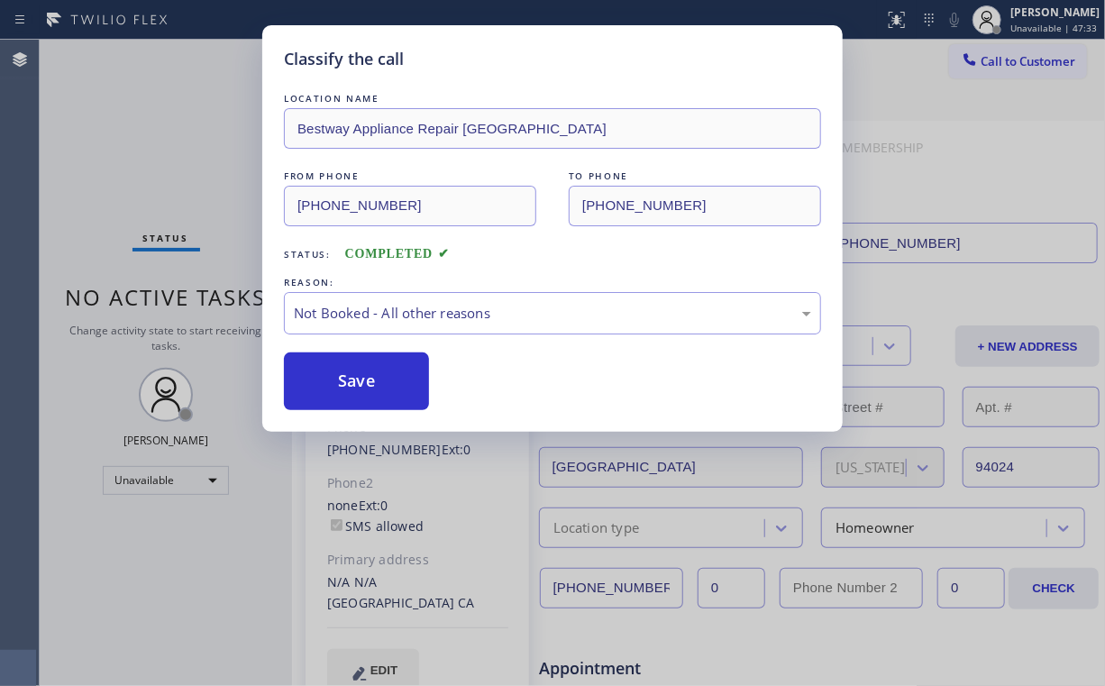
drag, startPoint x: 364, startPoint y: 389, endPoint x: 158, endPoint y: 107, distance: 349.6
click at [364, 386] on button "Save" at bounding box center [356, 381] width 145 height 58
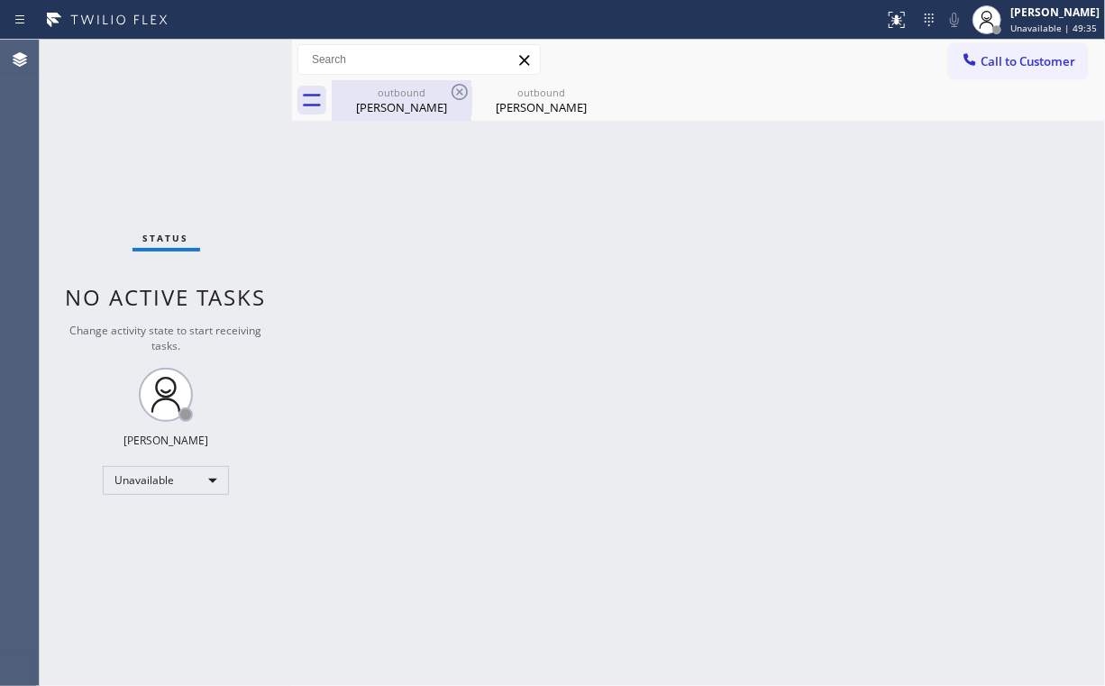
click at [394, 111] on div "Derick Foster" at bounding box center [402, 107] width 136 height 16
type input "[PHONE_NUMBER]"
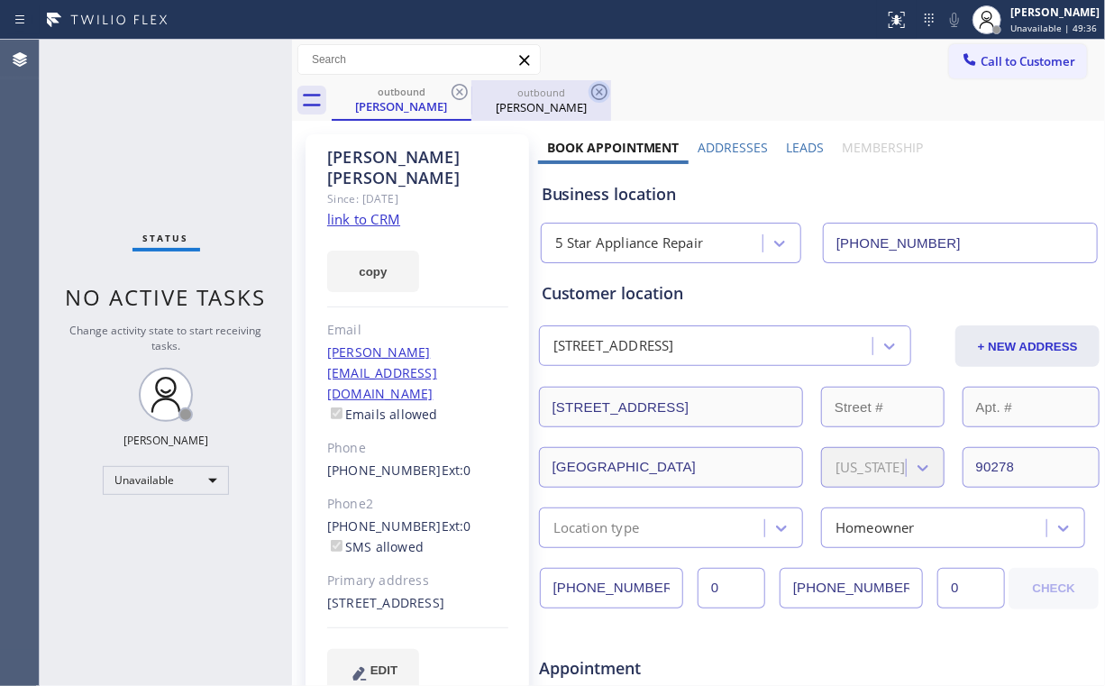
click at [459, 87] on icon at bounding box center [460, 92] width 22 height 22
type input "(650) 699-5955"
click at [589, 88] on icon at bounding box center [600, 92] width 22 height 22
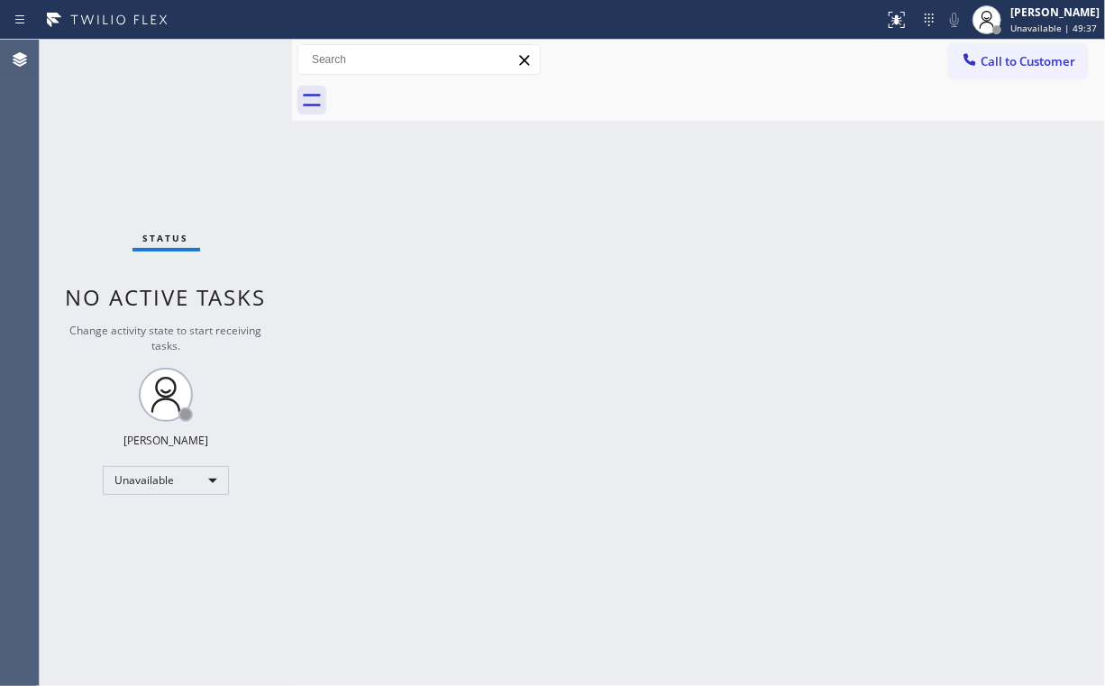
drag, startPoint x: 83, startPoint y: 124, endPoint x: 75, endPoint y: 97, distance: 27.4
click at [78, 105] on div "Status No active tasks Change activity state to start receiving tasks. [PERSON_…" at bounding box center [166, 363] width 252 height 646
drag, startPoint x: 972, startPoint y: 65, endPoint x: 751, endPoint y: 241, distance: 282.3
click at [973, 66] on icon at bounding box center [970, 59] width 18 height 18
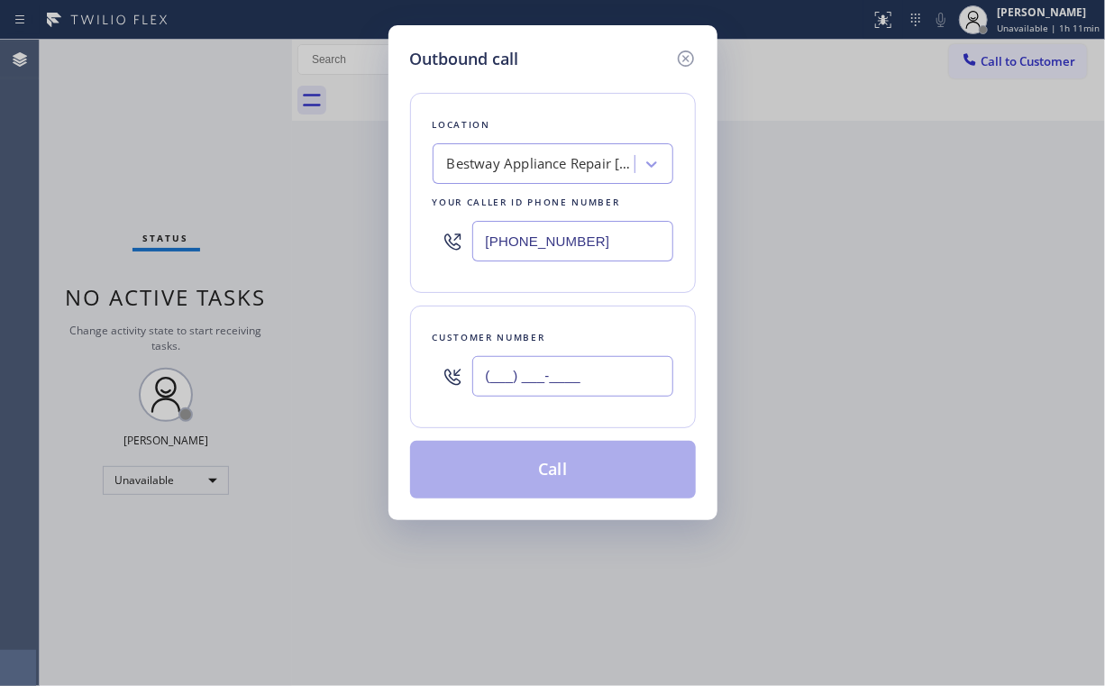
click at [561, 379] on input "(___) ___-____" at bounding box center [572, 376] width 201 height 41
paste input "917) 279-5309"
type input "(917) 279-5309"
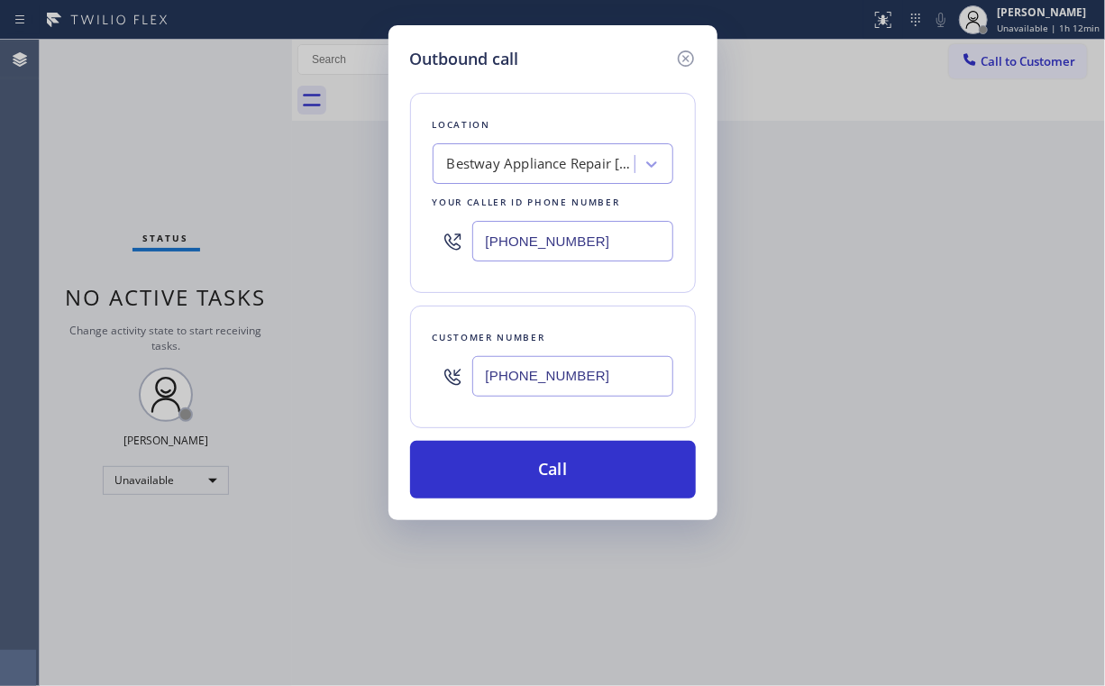
click at [583, 104] on div "Location Bestway Appliance Repair Los Altos Hills Your caller id phone number (…" at bounding box center [553, 193] width 286 height 200
drag, startPoint x: 596, startPoint y: 242, endPoint x: 340, endPoint y: 242, distance: 256.0
click at [352, 244] on div "Outbound call Location Bestway Appliance Repair Los Altos Hills Your caller id …" at bounding box center [552, 343] width 1105 height 686
paste input "855) 731-4952"
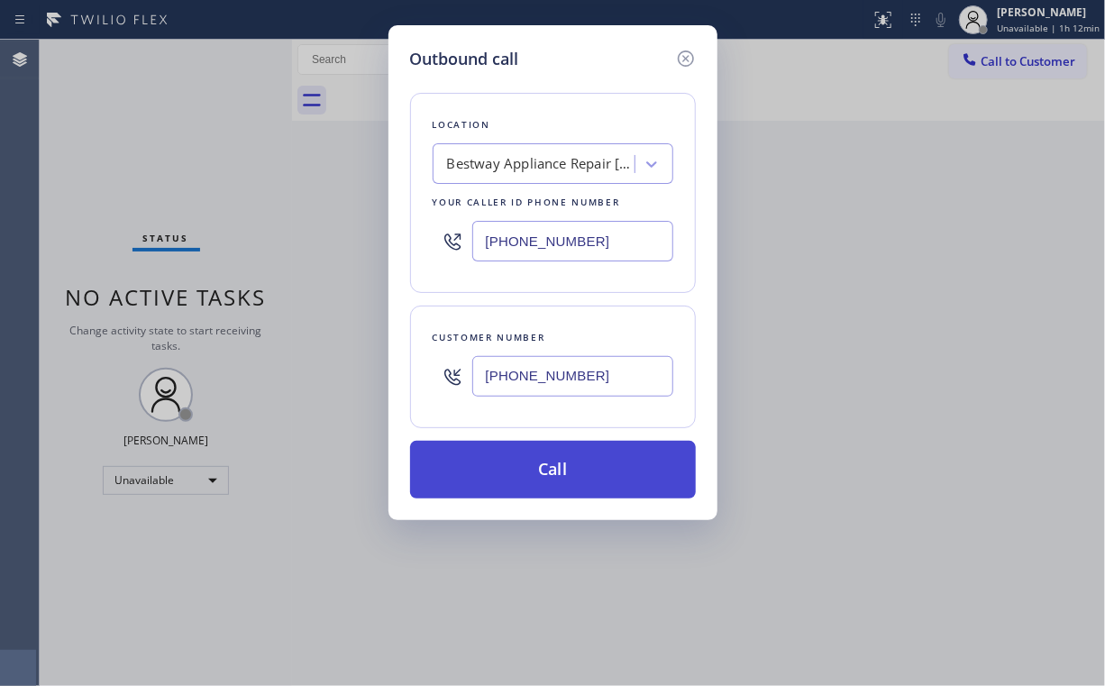
type input "[PHONE_NUMBER]"
click at [556, 465] on button "Call" at bounding box center [553, 470] width 286 height 58
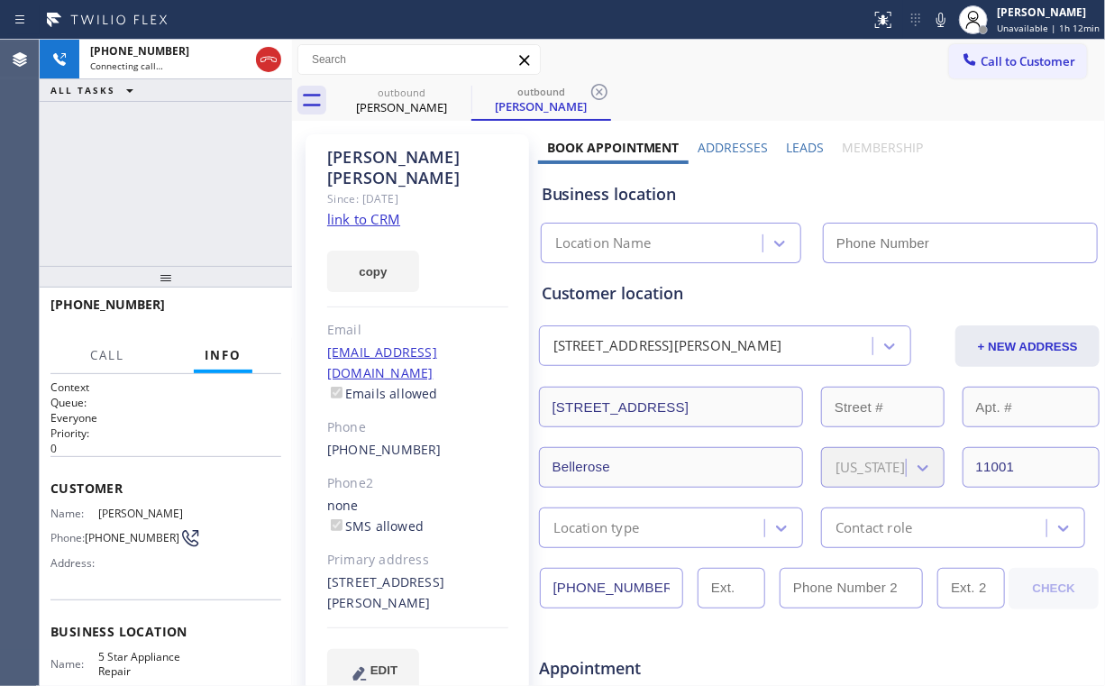
type input "[PHONE_NUMBER]"
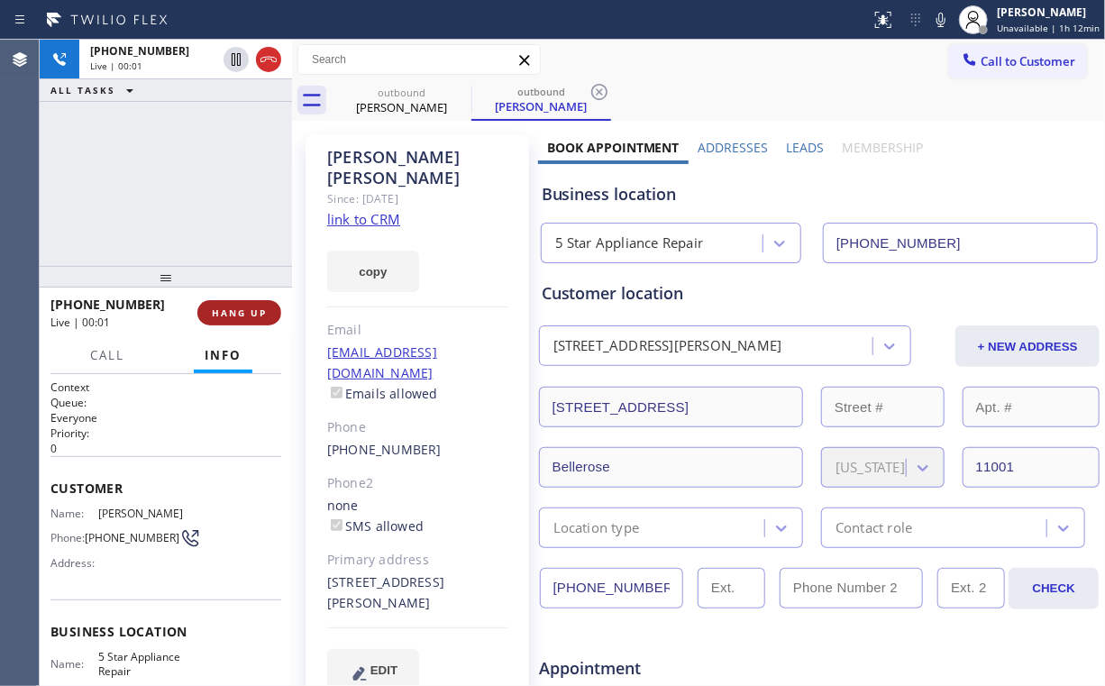
click at [260, 302] on button "HANG UP" at bounding box center [239, 312] width 84 height 25
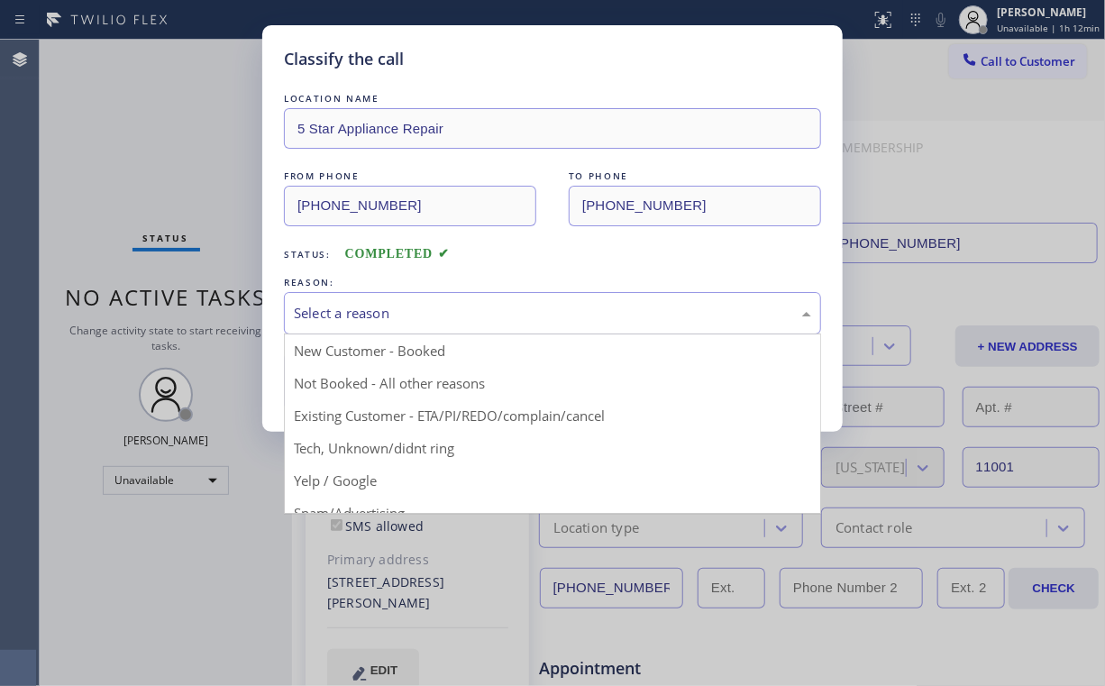
drag, startPoint x: 368, startPoint y: 316, endPoint x: 363, endPoint y: 364, distance: 48.0
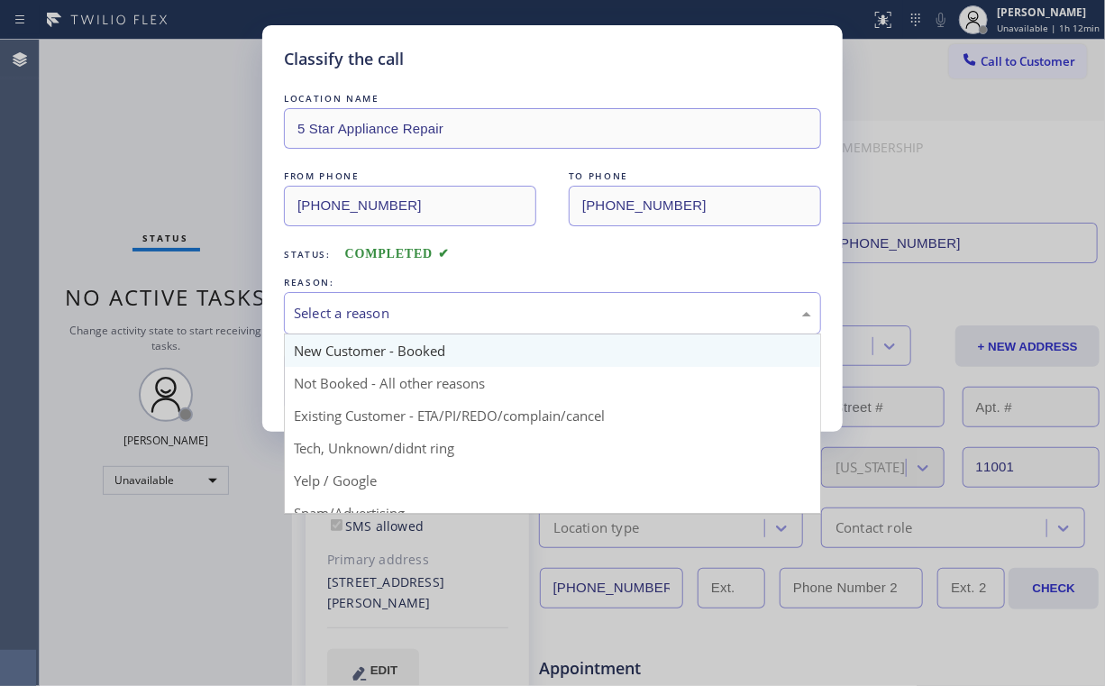
click at [368, 317] on div "Select a reason" at bounding box center [552, 313] width 517 height 21
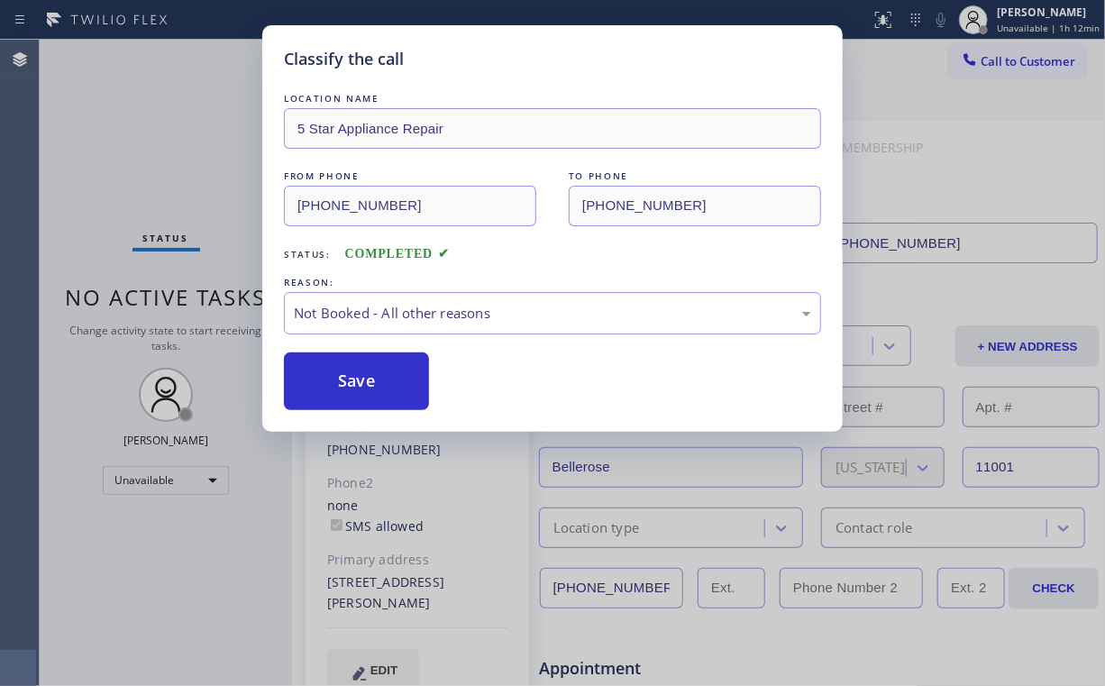
drag, startPoint x: 355, startPoint y: 381, endPoint x: 339, endPoint y: 350, distance: 35.5
click at [355, 380] on button "Save" at bounding box center [356, 381] width 145 height 58
click at [137, 162] on div "Classify the call LOCATION NAME 5 Star Appliance Repair FROM PHONE (855) 731-49…" at bounding box center [552, 343] width 1105 height 686
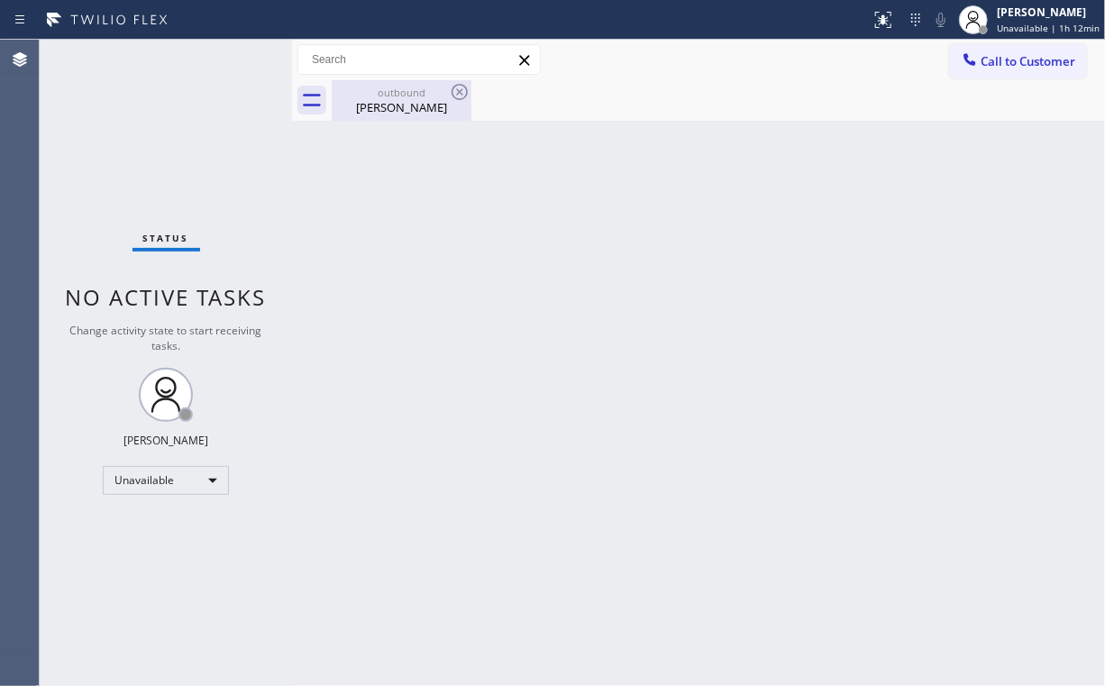
click at [376, 109] on div "Adil Abdulali" at bounding box center [402, 107] width 136 height 16
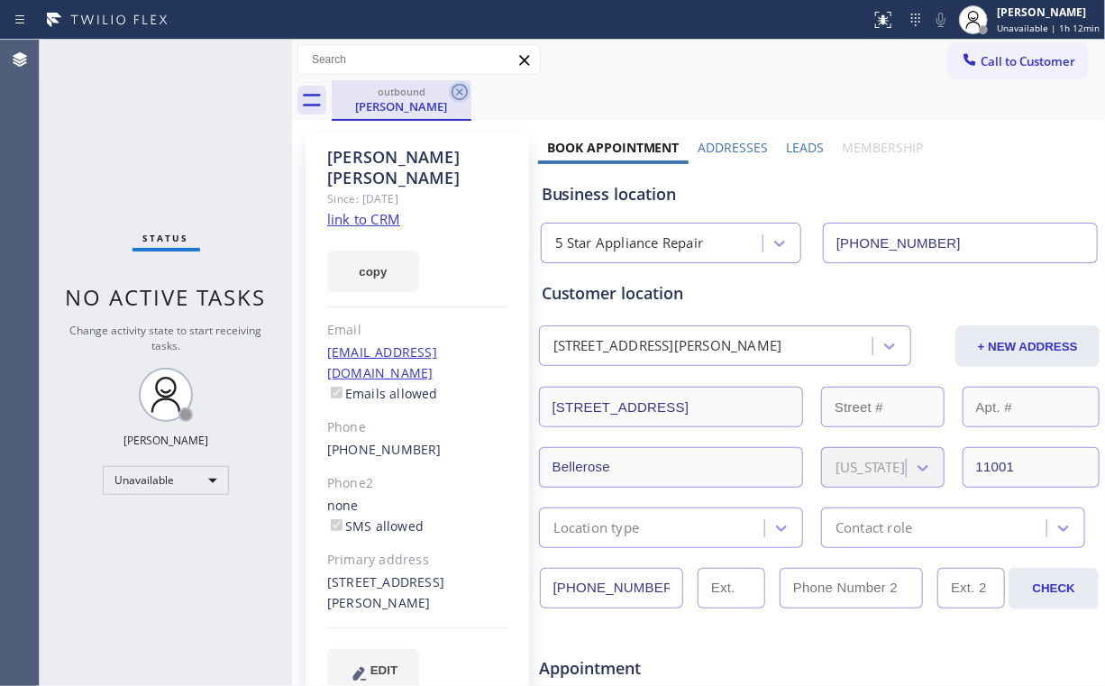
click at [457, 87] on icon at bounding box center [460, 92] width 22 height 22
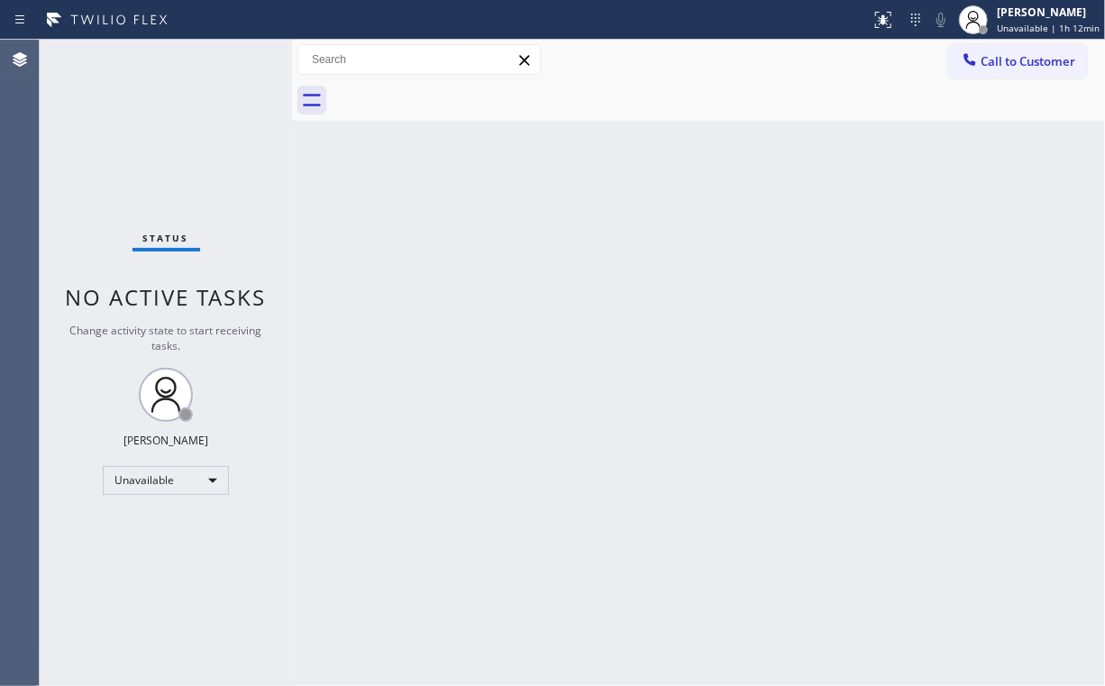
click at [462, 328] on div "Back to Dashboard Change Sender ID Customers Technicians Select a contact Outbo…" at bounding box center [698, 363] width 813 height 646
click at [148, 151] on div "Status No active tasks Change activity state to start receiving tasks. [PERSON_…" at bounding box center [166, 363] width 252 height 646
click at [1018, 69] on span "Call to Customer" at bounding box center [1028, 61] width 95 height 16
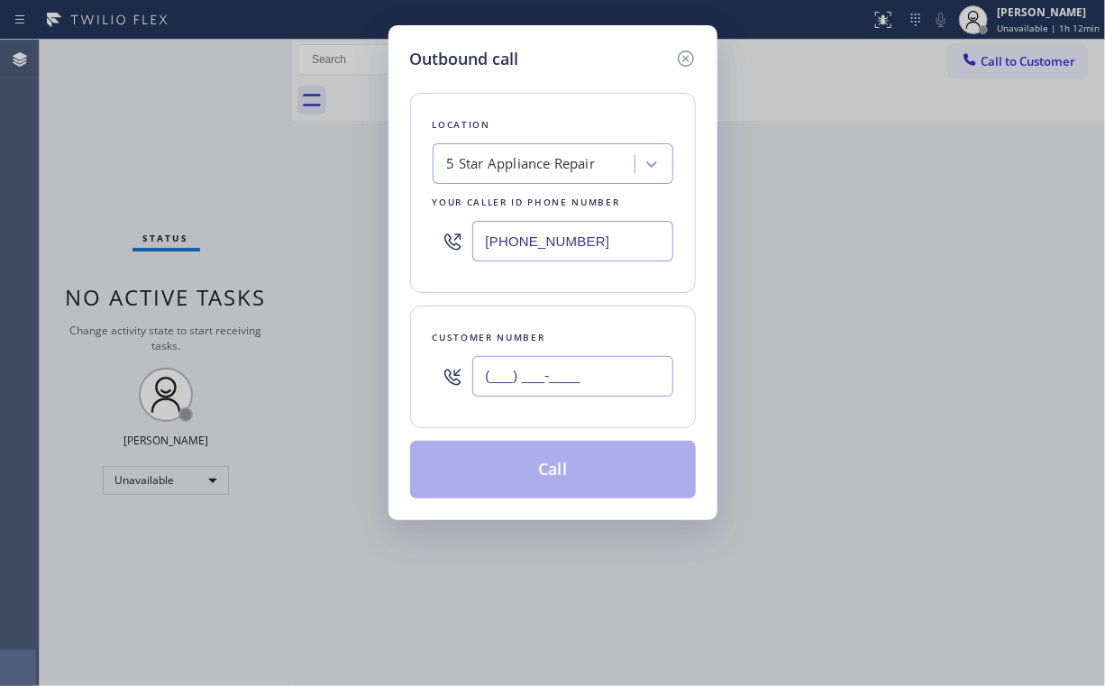
click at [597, 371] on input "(___) ___-____" at bounding box center [572, 376] width 201 height 41
paste input "630) 205-3290"
type input "(630) 205-3290"
click at [536, 480] on button "Call" at bounding box center [553, 470] width 286 height 58
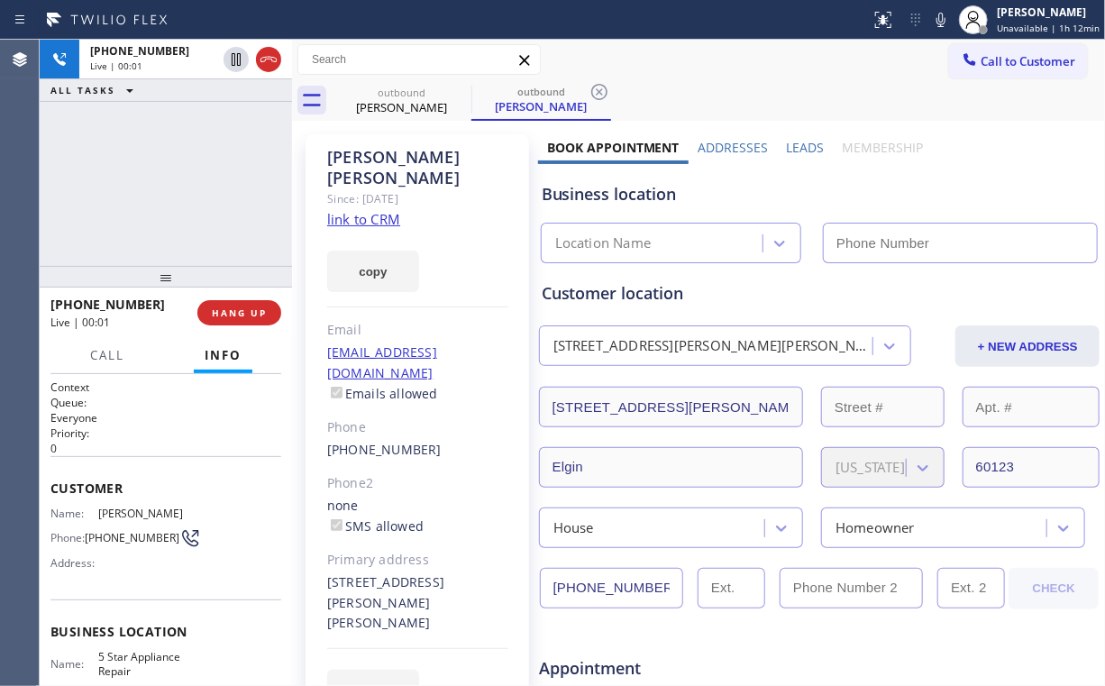
type input "[PHONE_NUMBER]"
drag, startPoint x: 176, startPoint y: 175, endPoint x: 179, endPoint y: 185, distance: 10.6
click at [179, 185] on div "+16302053290 Live | 00:03 ALL TASKS ALL TASKS ACTIVE TASKS TASKS IN WRAP UP" at bounding box center [166, 153] width 252 height 226
click at [245, 317] on span "HANG UP" at bounding box center [239, 312] width 55 height 13
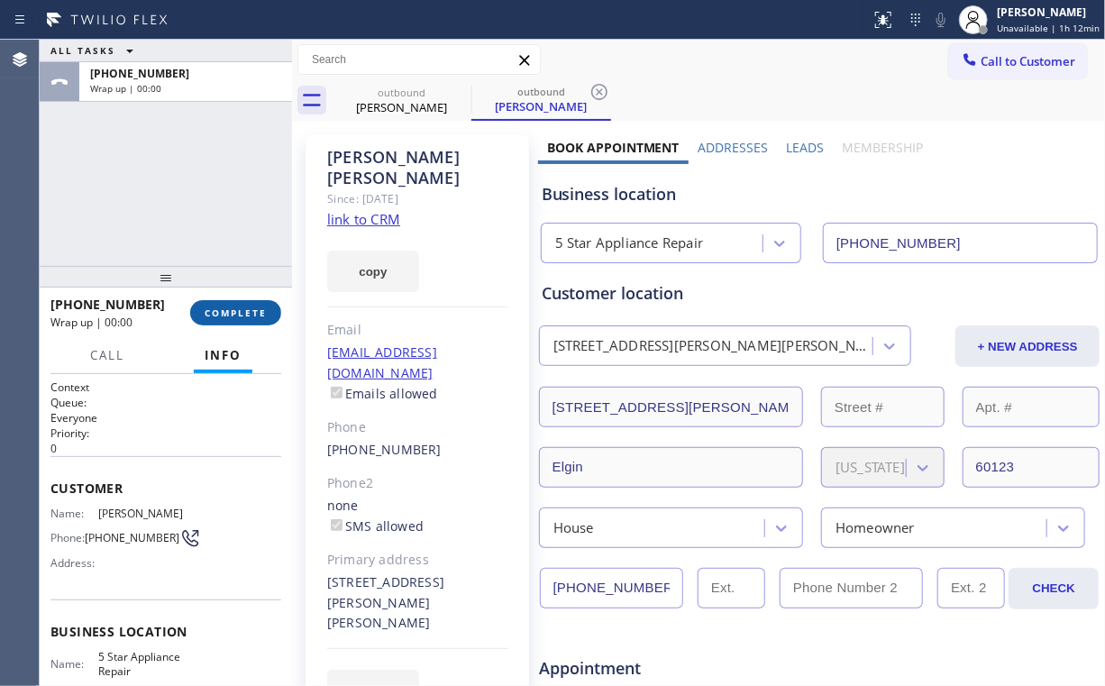
click at [245, 316] on span "COMPLETE" at bounding box center [236, 312] width 62 height 13
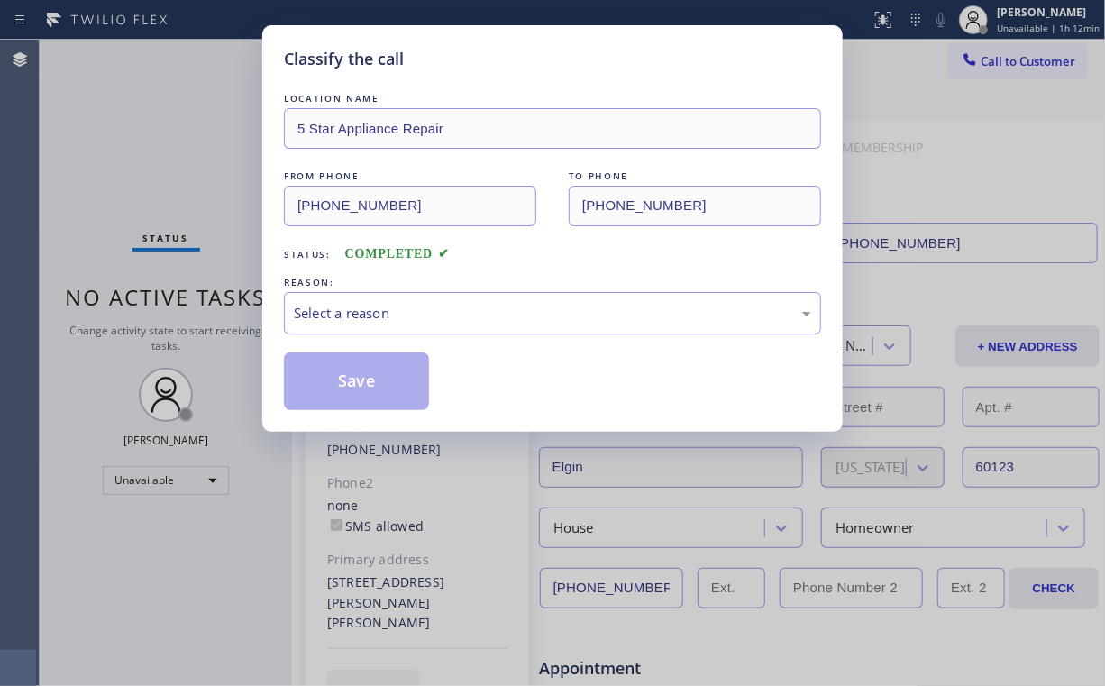
click at [339, 313] on div "Select a reason" at bounding box center [552, 313] width 517 height 21
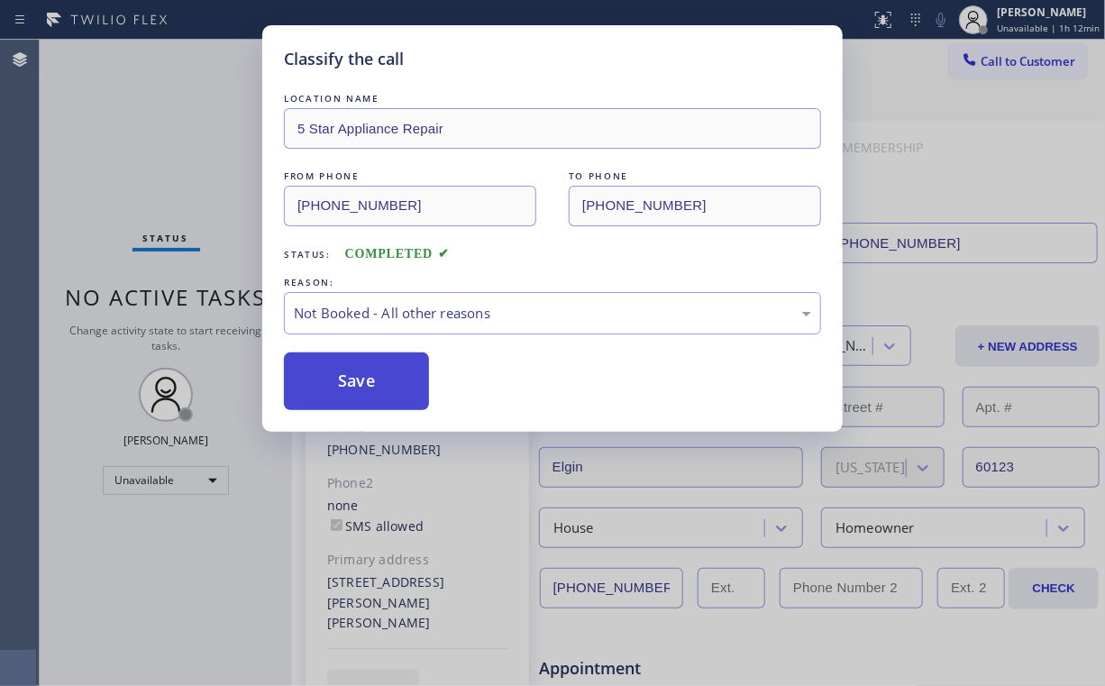
drag, startPoint x: 346, startPoint y: 379, endPoint x: 199, endPoint y: 92, distance: 322.1
click at [347, 379] on button "Save" at bounding box center [356, 381] width 145 height 58
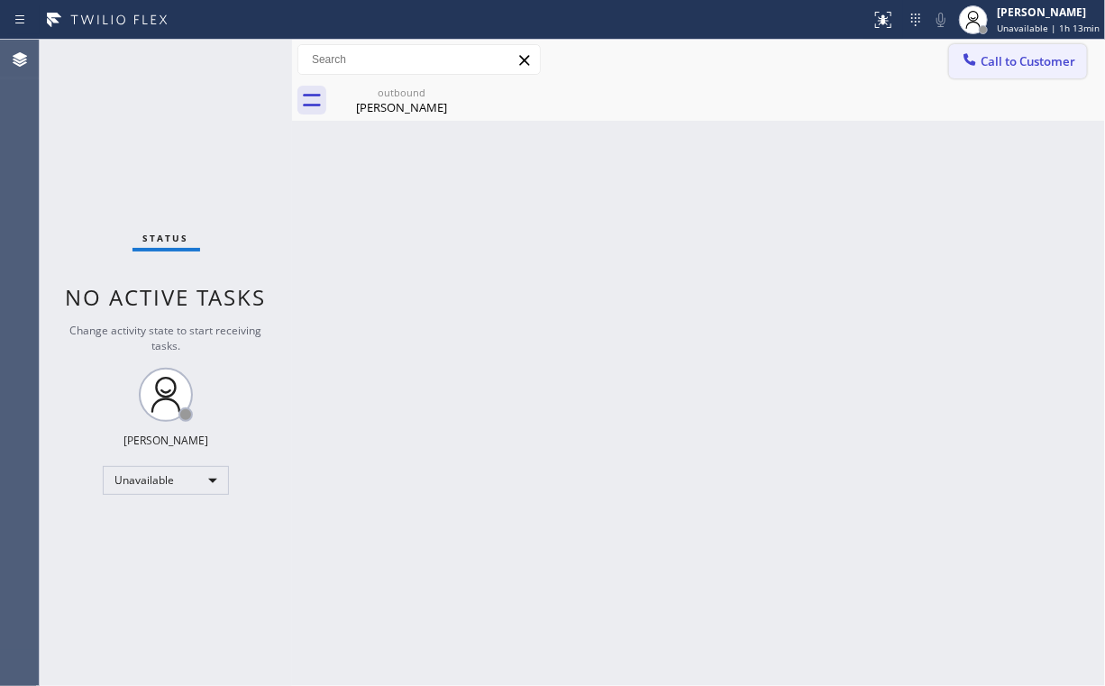
click at [1050, 69] on span "Call to Customer" at bounding box center [1028, 61] width 95 height 16
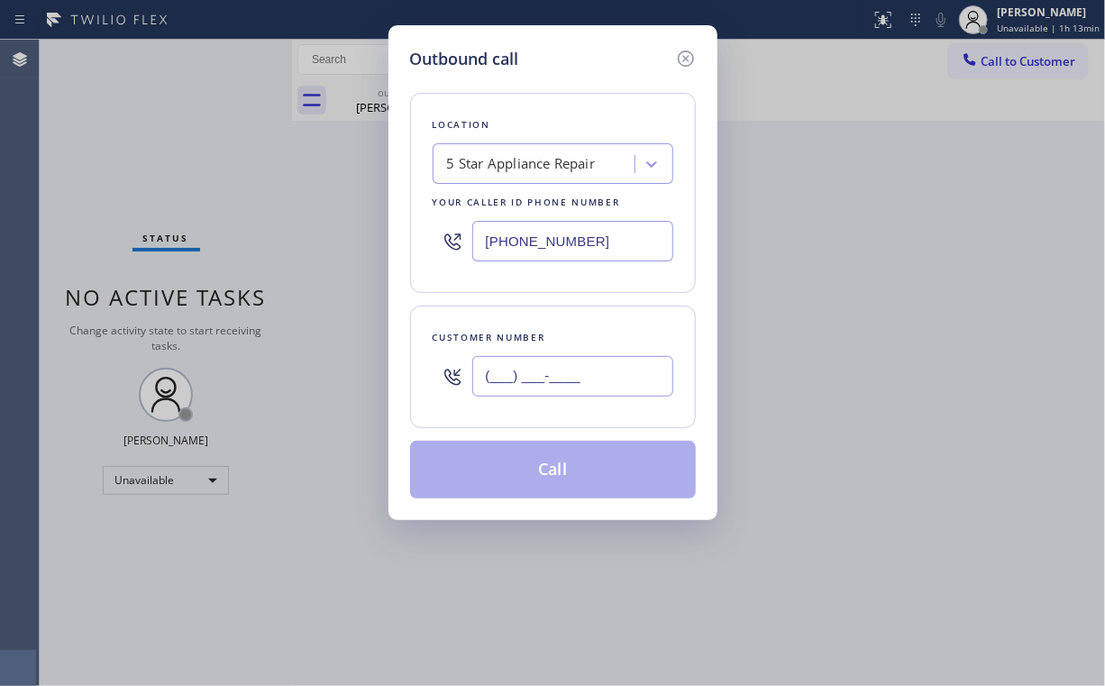
drag, startPoint x: 617, startPoint y: 380, endPoint x: 611, endPoint y: 364, distance: 16.3
click at [617, 380] on input "(___) ___-____" at bounding box center [572, 376] width 201 height 41
paste input "312) 388-0270"
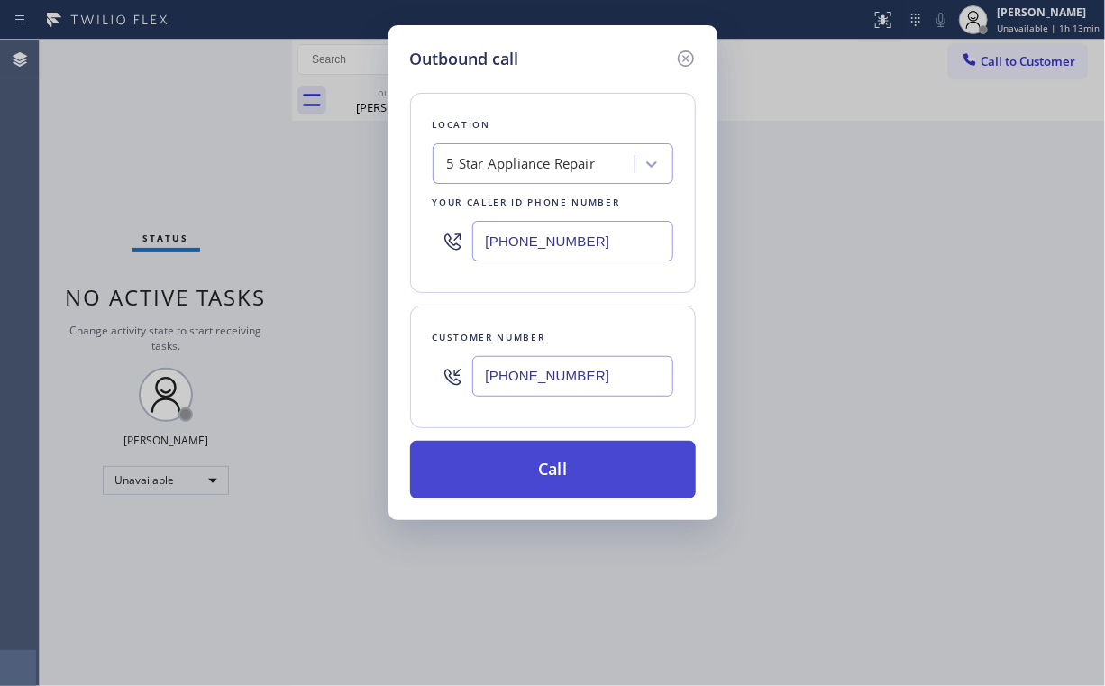
type input "(312) 388-0270"
click at [544, 458] on button "Call" at bounding box center [553, 470] width 286 height 58
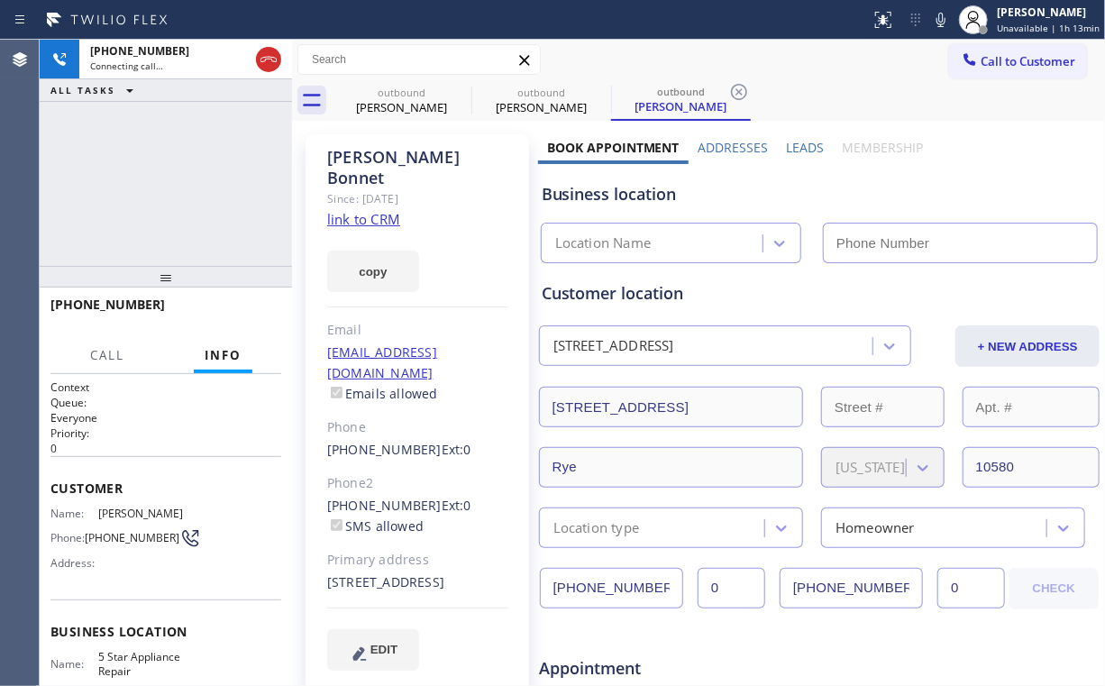
click at [164, 173] on div "+13123880270 Connecting call… ALL TASKS ALL TASKS ACTIVE TASKS TASKS IN WRAP UP" at bounding box center [166, 153] width 252 height 226
type input "[PHONE_NUMBER]"
click at [402, 110] on div "Darlene Conlee" at bounding box center [402, 107] width 136 height 16
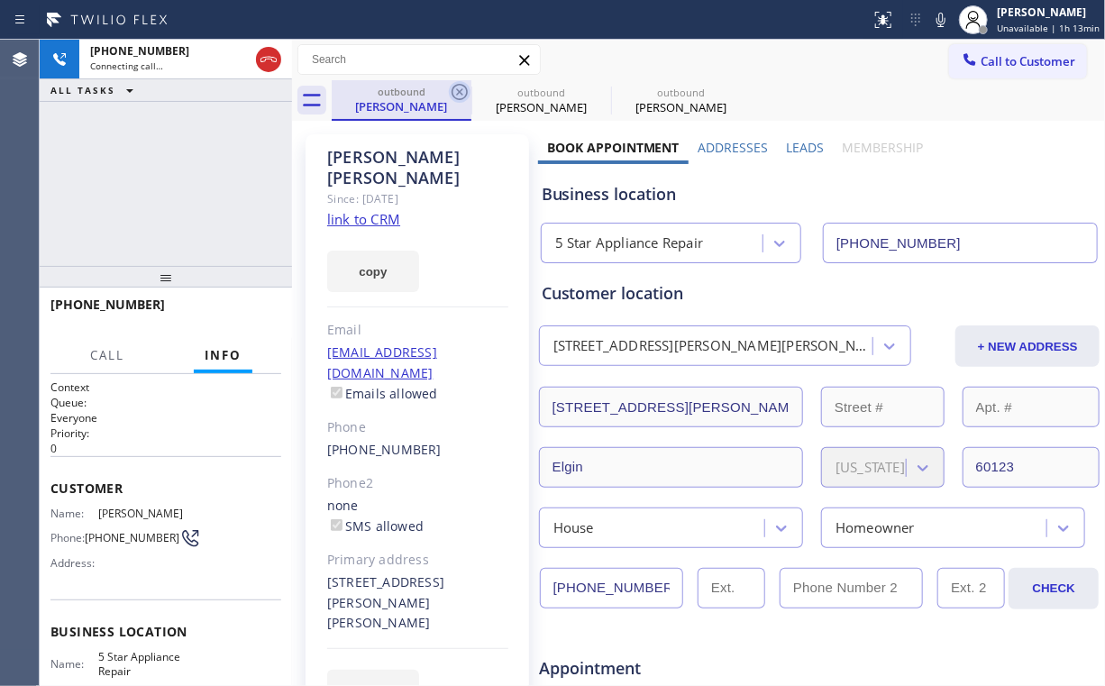
click at [459, 88] on icon at bounding box center [460, 92] width 22 height 22
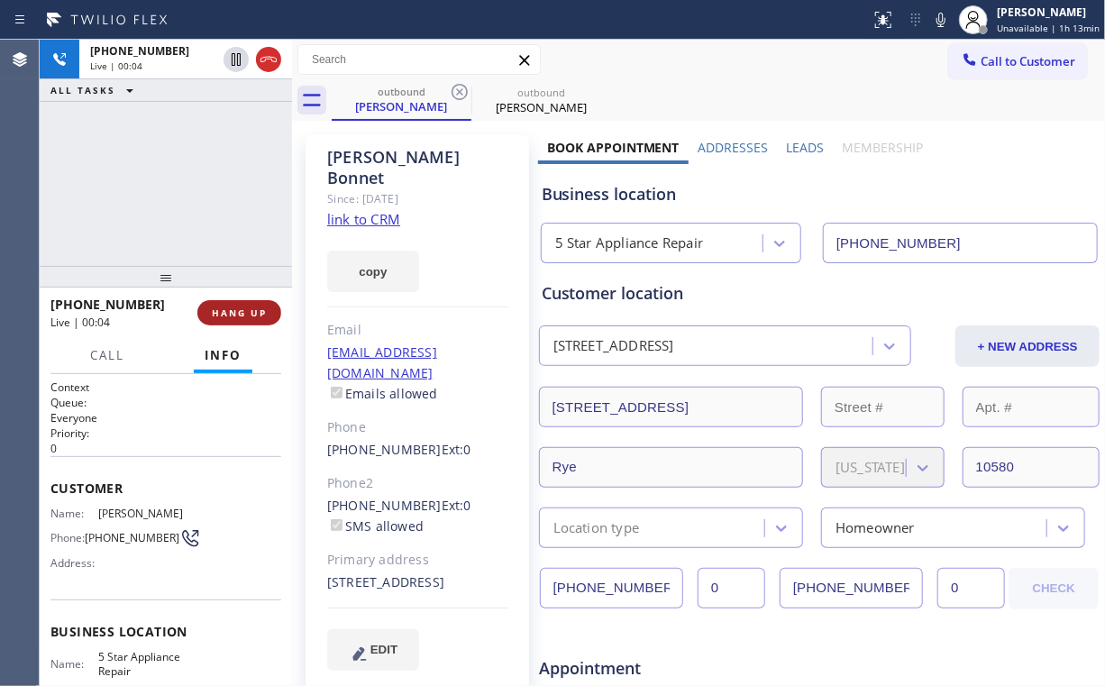
click at [245, 321] on button "HANG UP" at bounding box center [239, 312] width 84 height 25
click at [245, 317] on span "COMPLETE" at bounding box center [236, 312] width 62 height 13
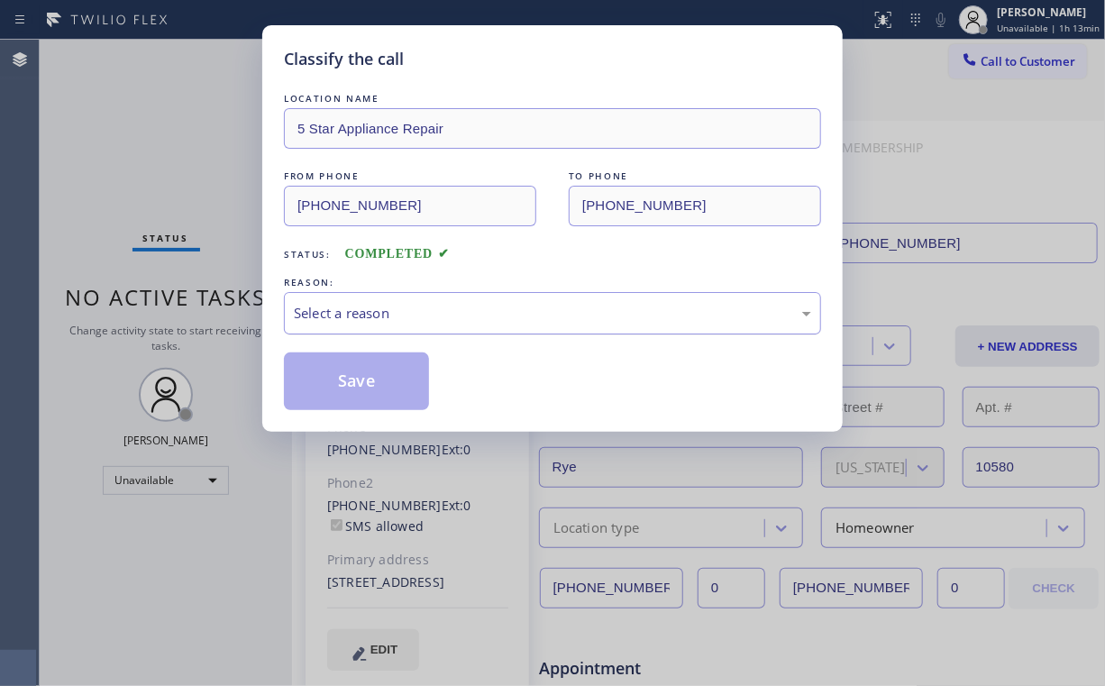
click at [302, 299] on div "Select a reason" at bounding box center [552, 313] width 537 height 42
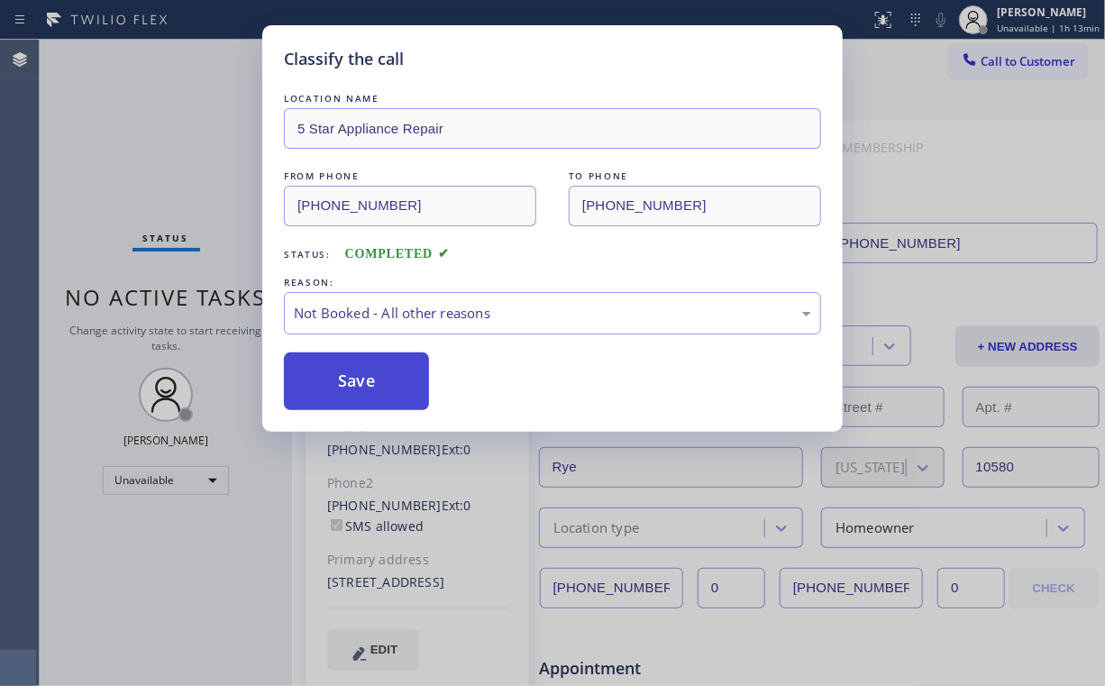
click at [338, 371] on button "Save" at bounding box center [356, 381] width 145 height 58
click at [169, 118] on div "Classify the call LOCATION NAME 5 Star Appliance Repair FROM PHONE (855) 731-49…" at bounding box center [552, 343] width 1105 height 686
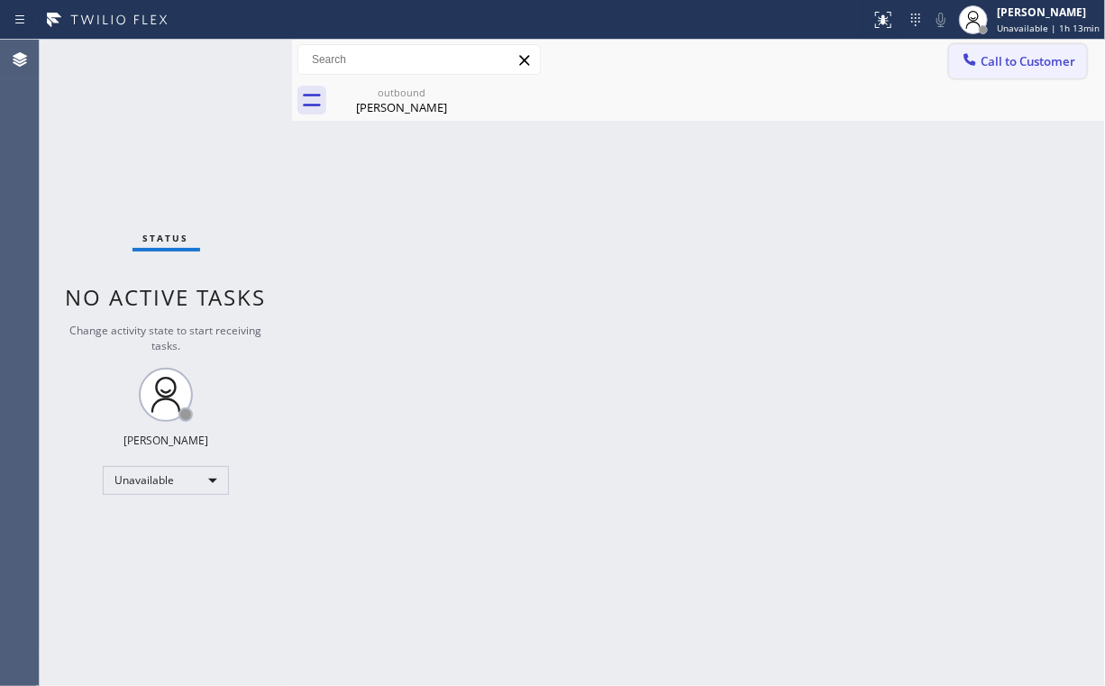
drag, startPoint x: 997, startPoint y: 63, endPoint x: 971, endPoint y: 94, distance: 40.3
click at [997, 64] on span "Call to Customer" at bounding box center [1028, 61] width 95 height 16
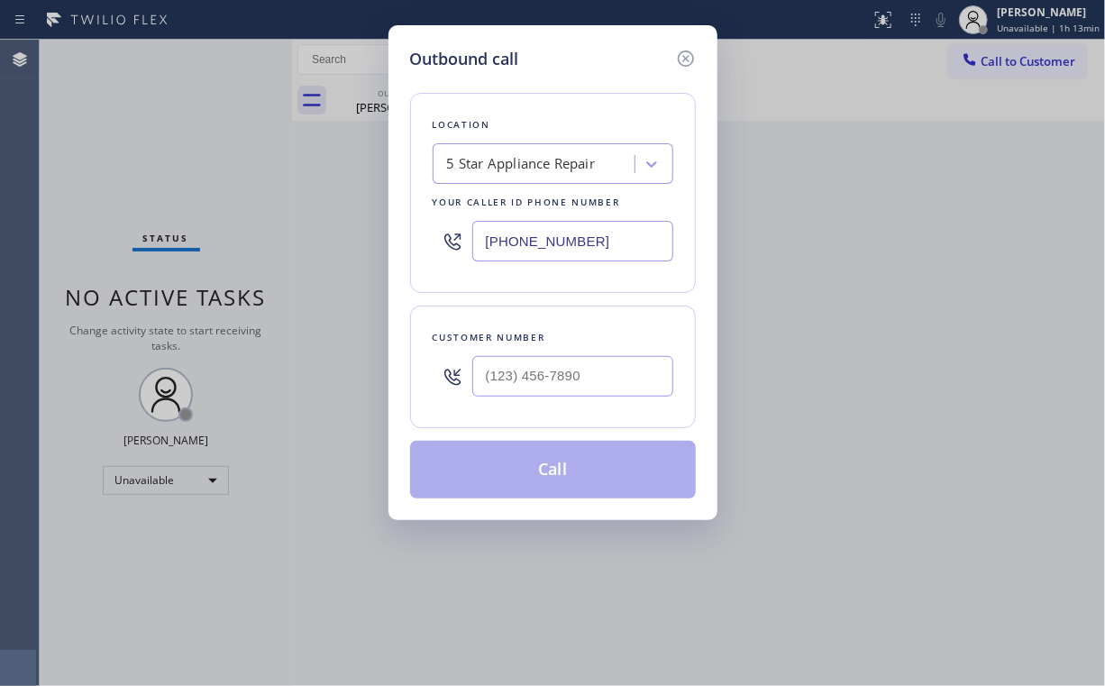
click at [617, 409] on div "Customer number" at bounding box center [553, 367] width 286 height 123
click at [614, 382] on input "(___) ___-____" at bounding box center [572, 376] width 201 height 41
paste input "562) 544-6730"
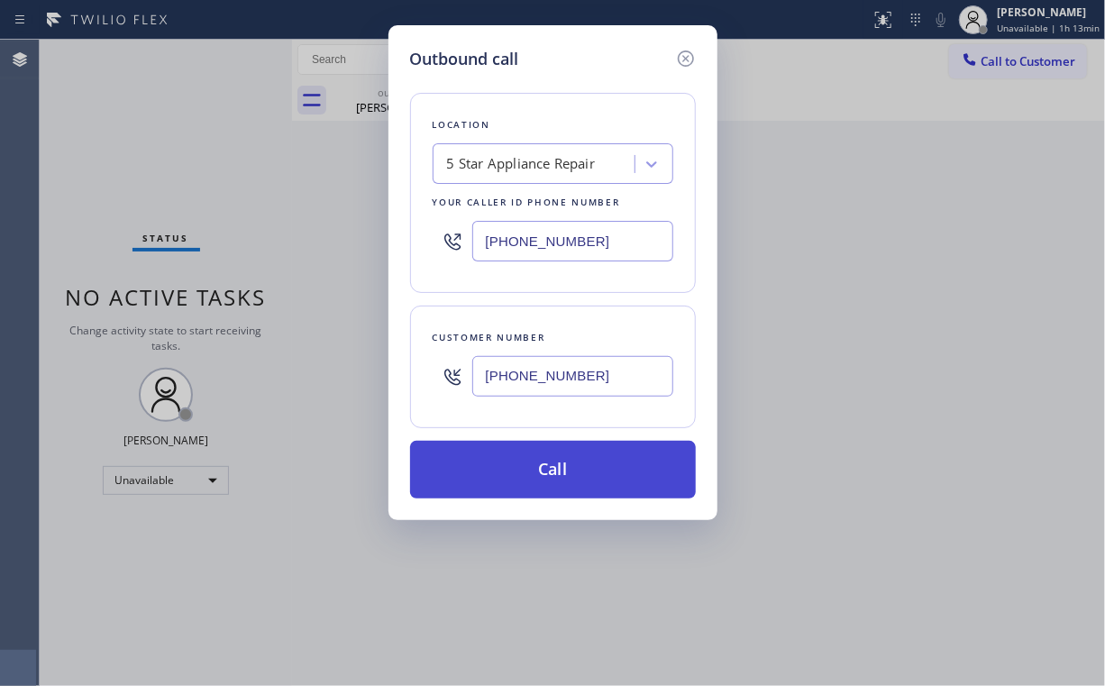
type input "(562) 544-6730"
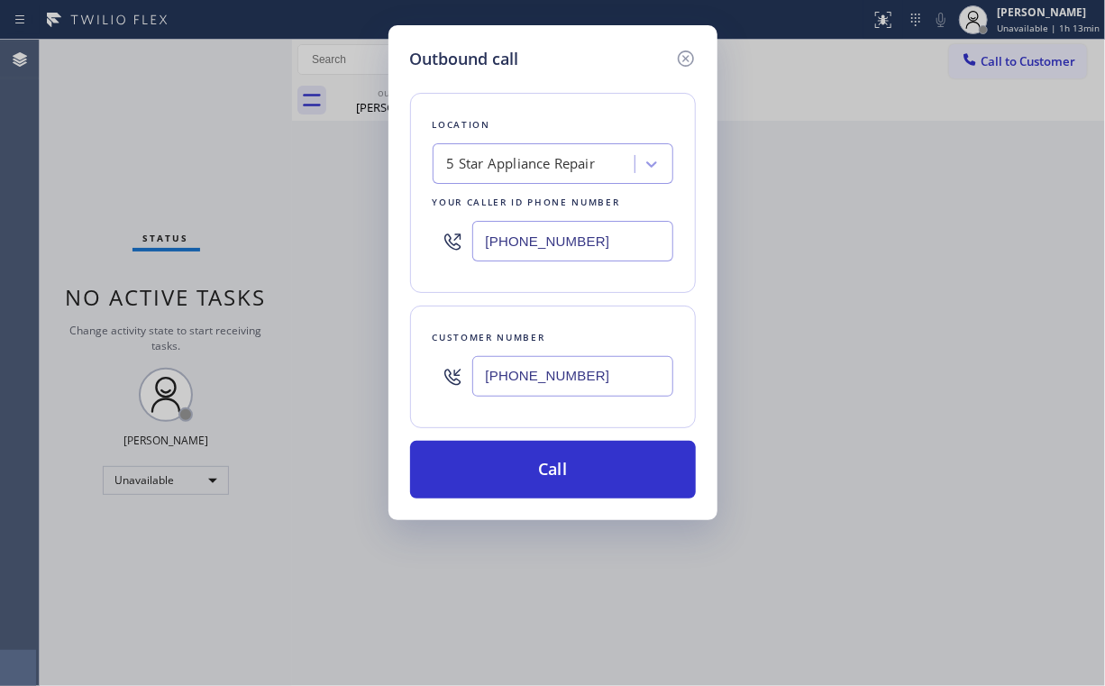
drag, startPoint x: 533, startPoint y: 468, endPoint x: 475, endPoint y: 608, distance: 151.2
click at [531, 469] on button "Call" at bounding box center [553, 470] width 286 height 58
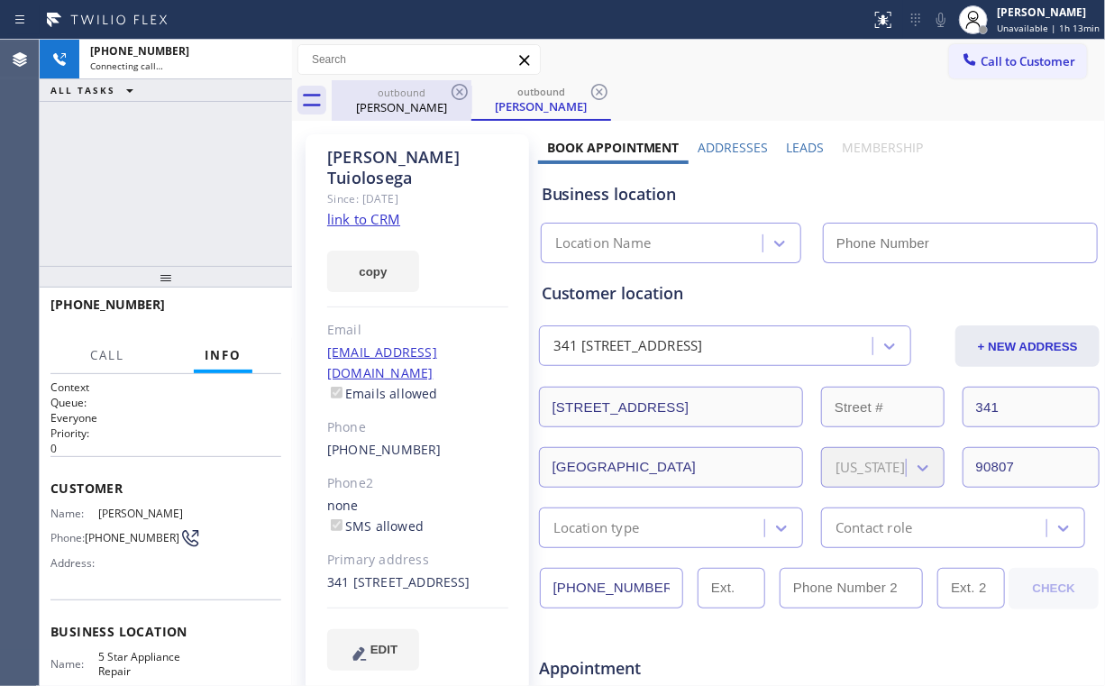
click at [150, 120] on div "+15625446730 Connecting call… ALL TASKS ALL TASKS ACTIVE TASKS TASKS IN WRAP UP" at bounding box center [166, 153] width 252 height 226
drag, startPoint x: 397, startPoint y: 98, endPoint x: 459, endPoint y: 96, distance: 62.3
click at [398, 100] on div "Simone Bonnet" at bounding box center [402, 107] width 136 height 16
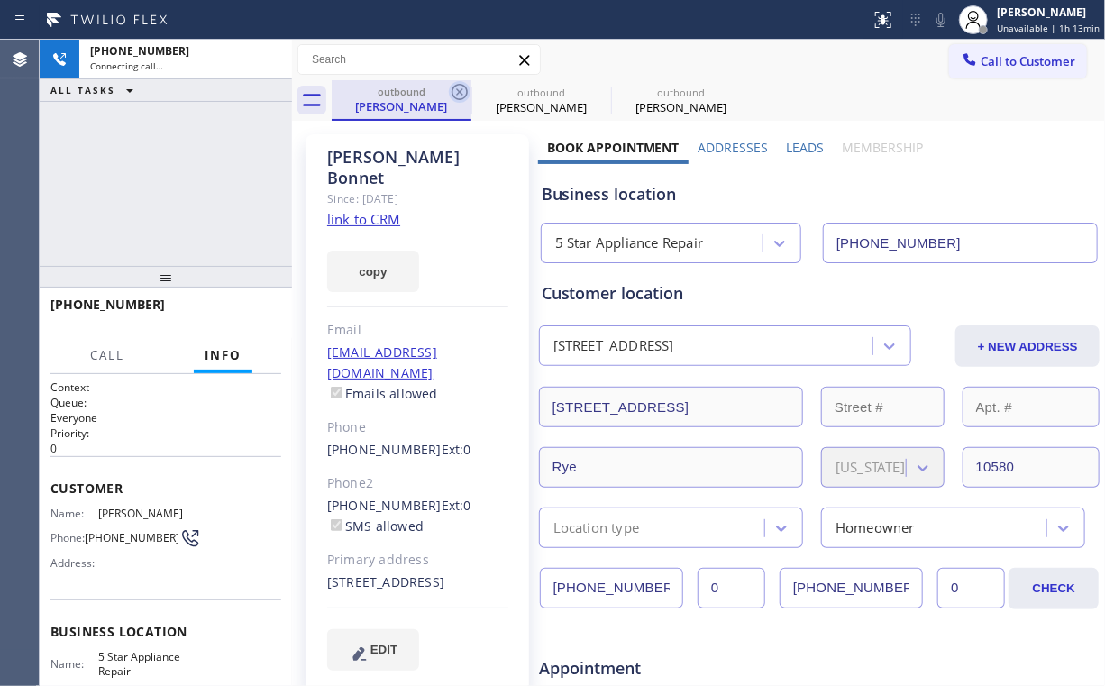
click at [458, 90] on icon at bounding box center [460, 92] width 16 height 16
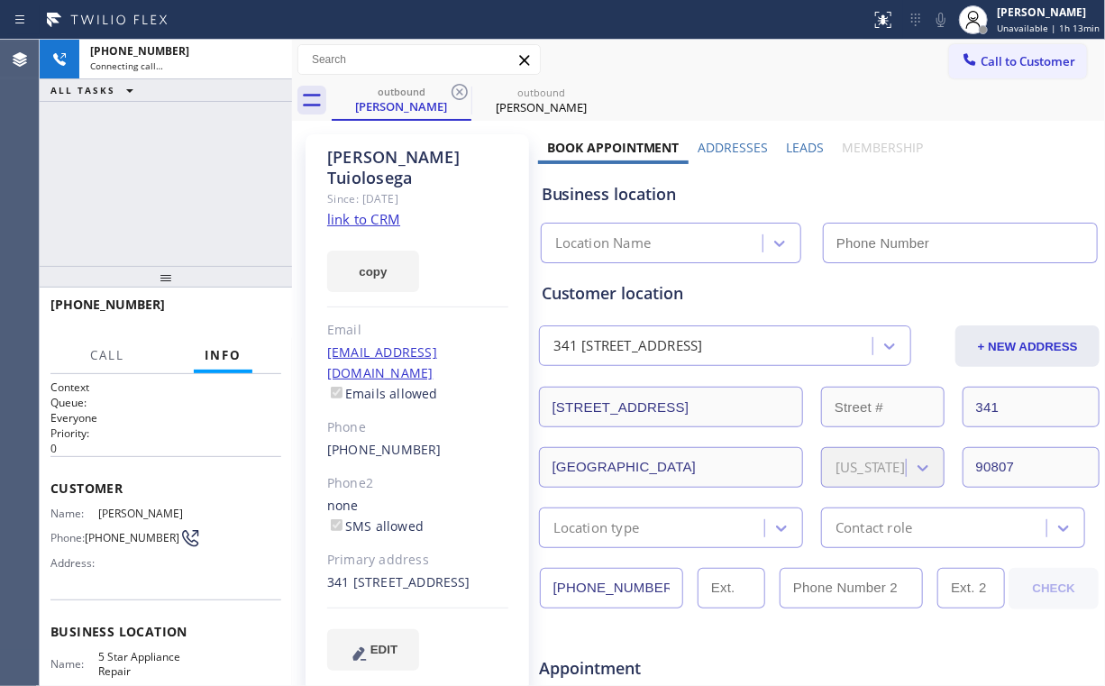
type input "[PHONE_NUMBER]"
click at [169, 181] on div "+15625446730 Connecting call… ALL TASKS ALL TASKS ACTIVE TASKS TASKS IN WRAP UP" at bounding box center [166, 153] width 252 height 226
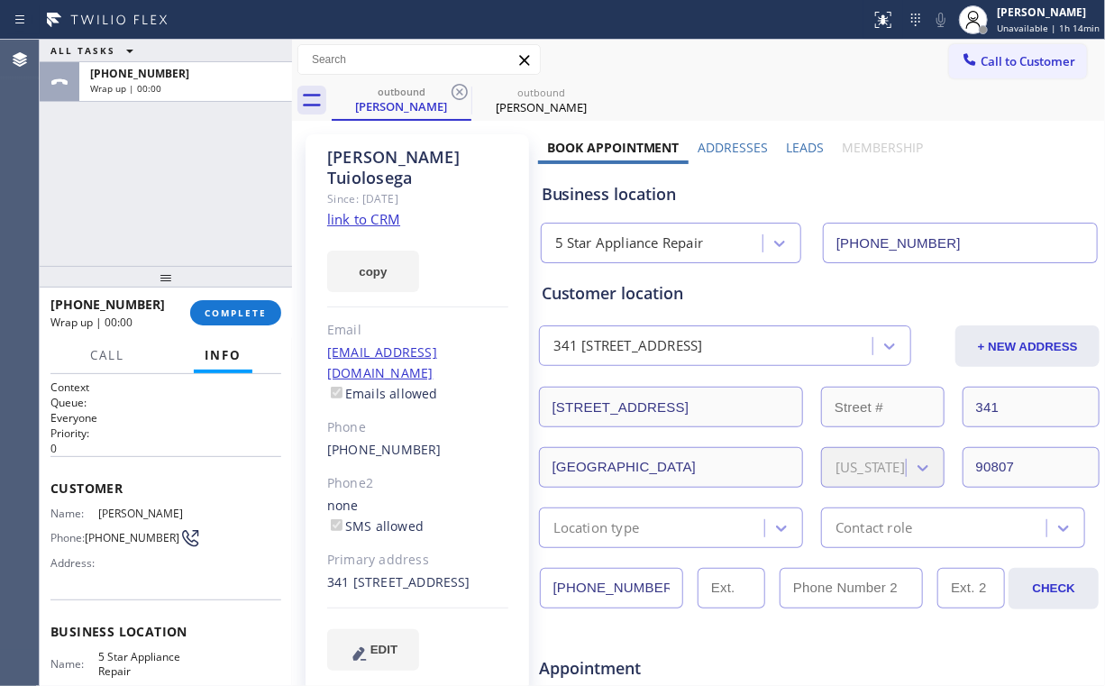
click at [246, 325] on div "+15625446730 Wrap up | 00:00 COMPLETE" at bounding box center [165, 312] width 231 height 47
click at [240, 301] on button "COMPLETE" at bounding box center [235, 312] width 91 height 25
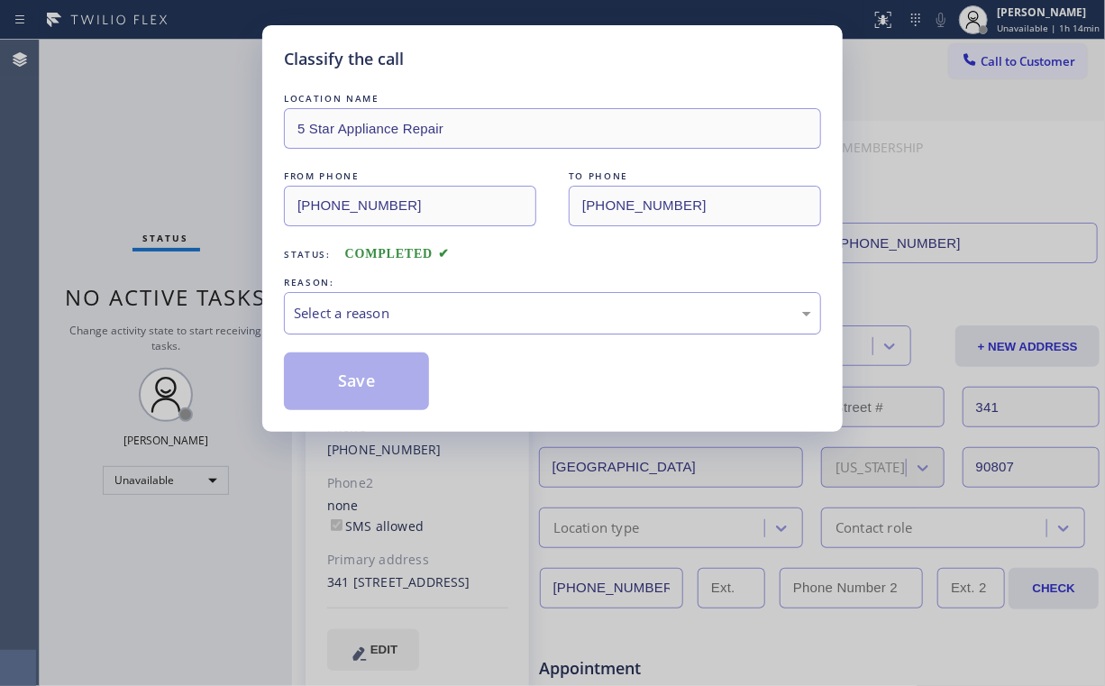
click at [310, 314] on div "Select a reason" at bounding box center [552, 313] width 517 height 21
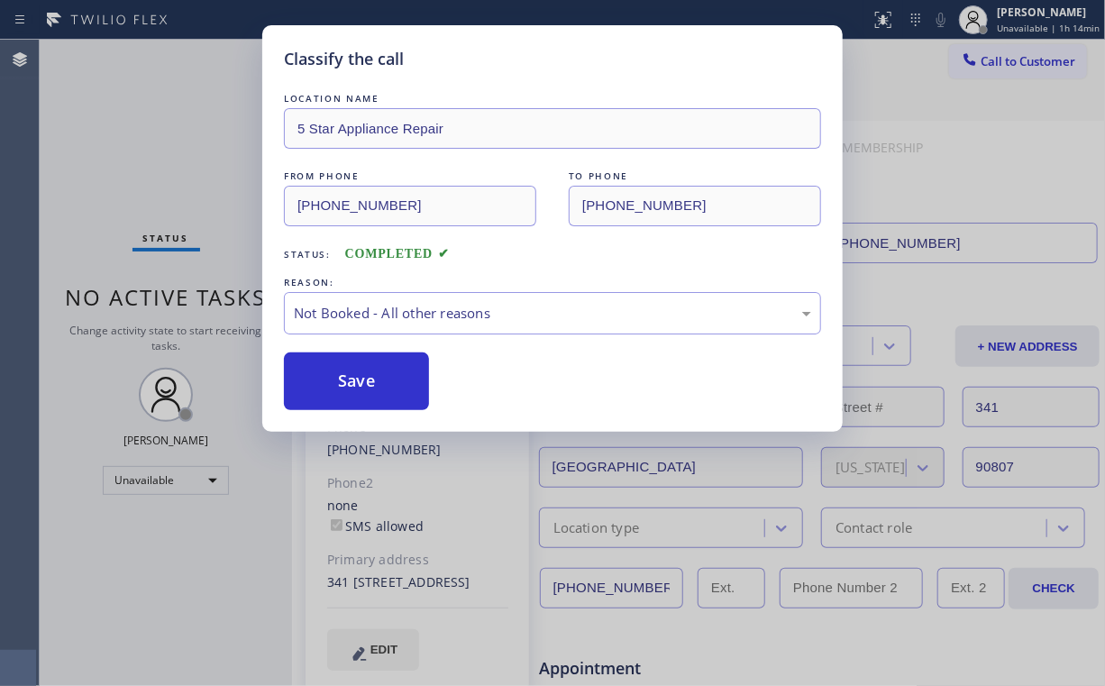
drag, startPoint x: 341, startPoint y: 378, endPoint x: 221, endPoint y: 165, distance: 244.2
click at [343, 378] on button "Save" at bounding box center [356, 381] width 145 height 58
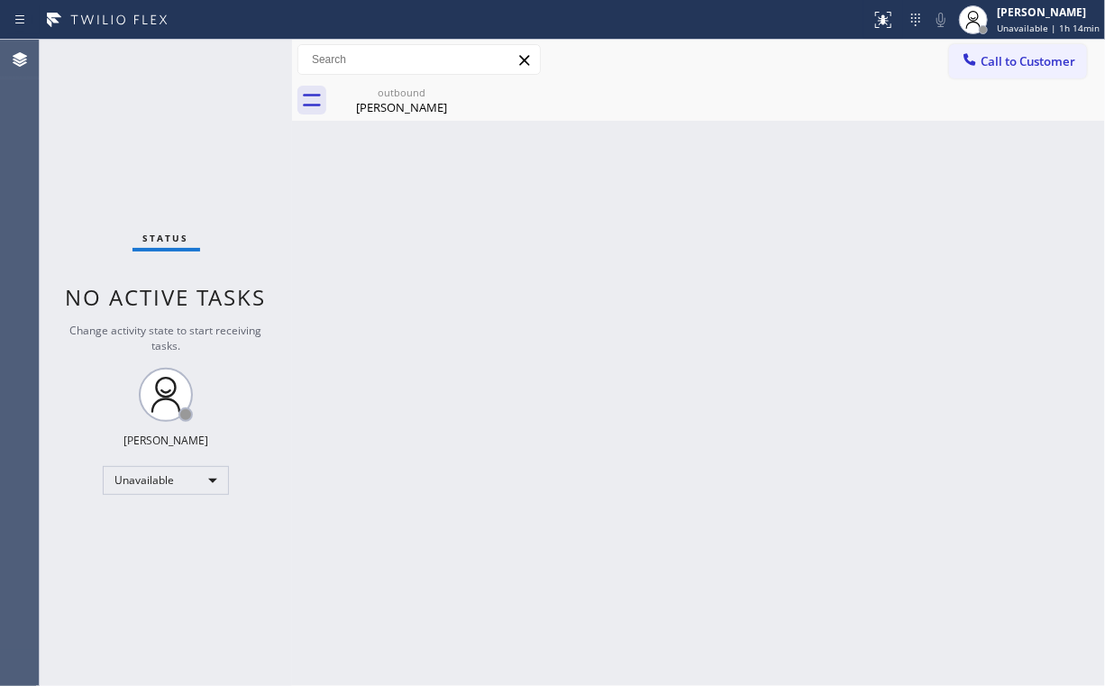
click at [993, 74] on button "Call to Customer" at bounding box center [1018, 61] width 138 height 34
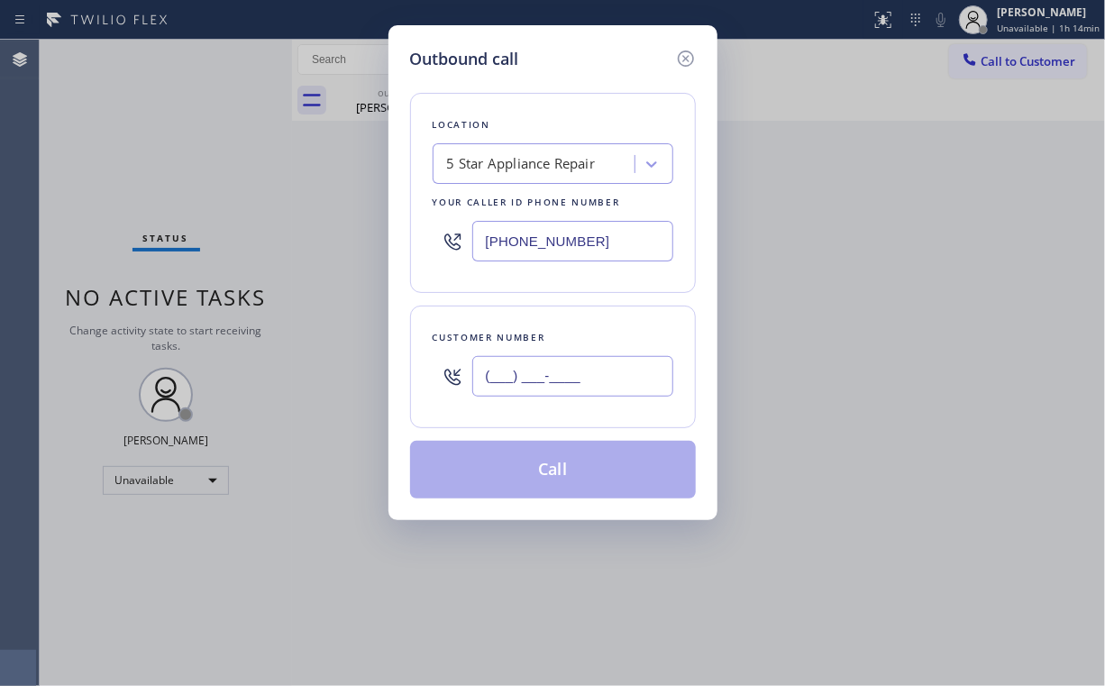
click at [613, 393] on input "(___) ___-____" at bounding box center [572, 376] width 201 height 41
paste input "845) 642-8370"
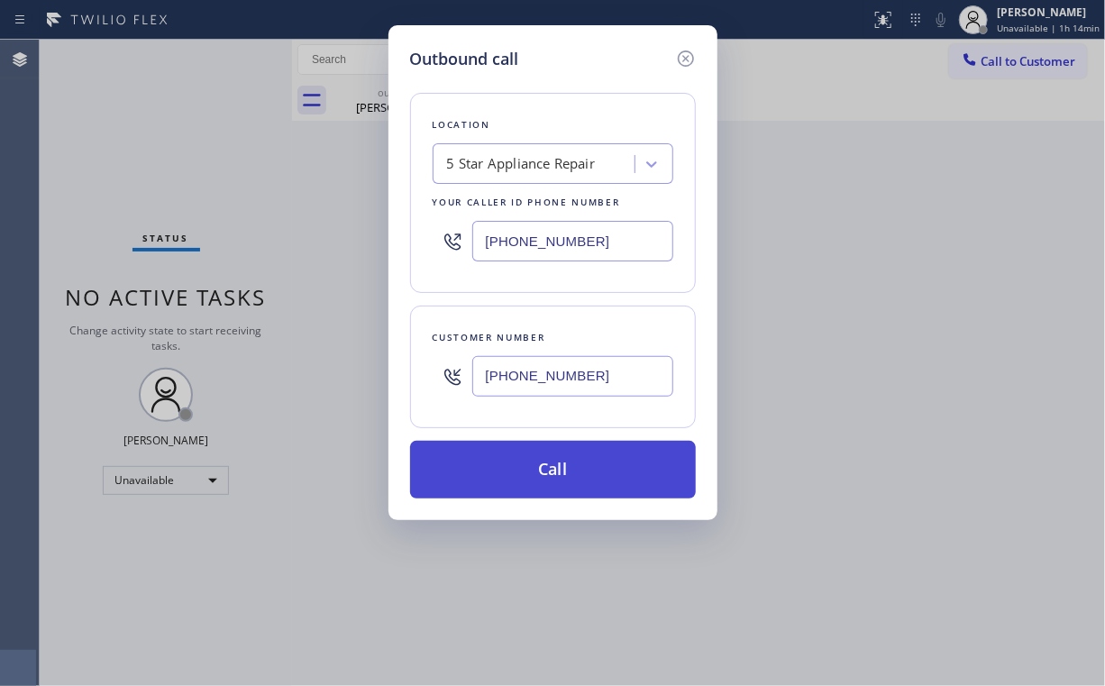
type input "(845) 642-8370"
click at [497, 475] on button "Call" at bounding box center [553, 470] width 286 height 58
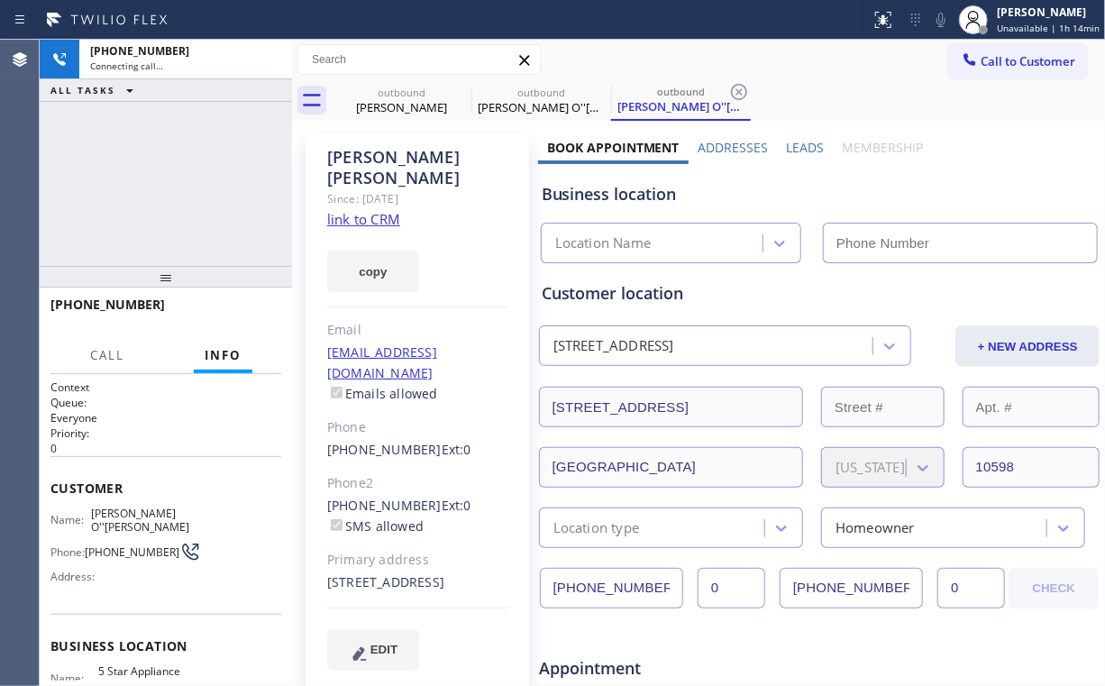
click at [198, 177] on div "+18456428370 Connecting call… ALL TASKS ALL TASKS ACTIVE TASKS TASKS IN WRAP UP" at bounding box center [166, 153] width 252 height 226
type input "[PHONE_NUMBER]"
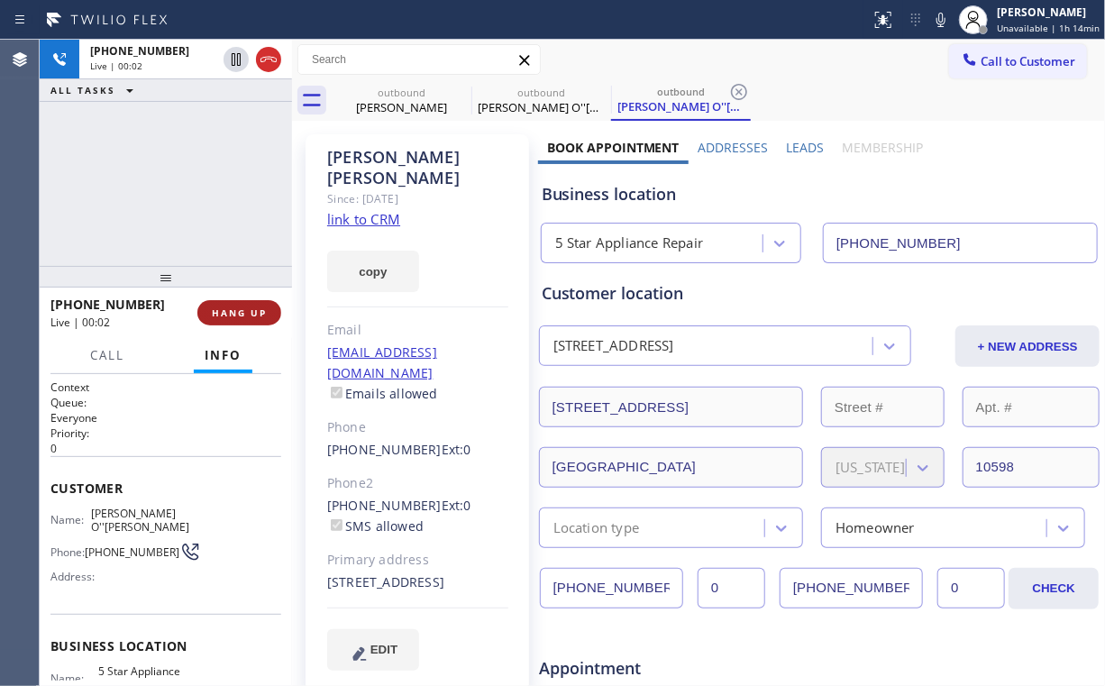
click at [234, 316] on span "HANG UP" at bounding box center [239, 312] width 55 height 13
click at [246, 307] on span "HANG UP" at bounding box center [239, 312] width 55 height 13
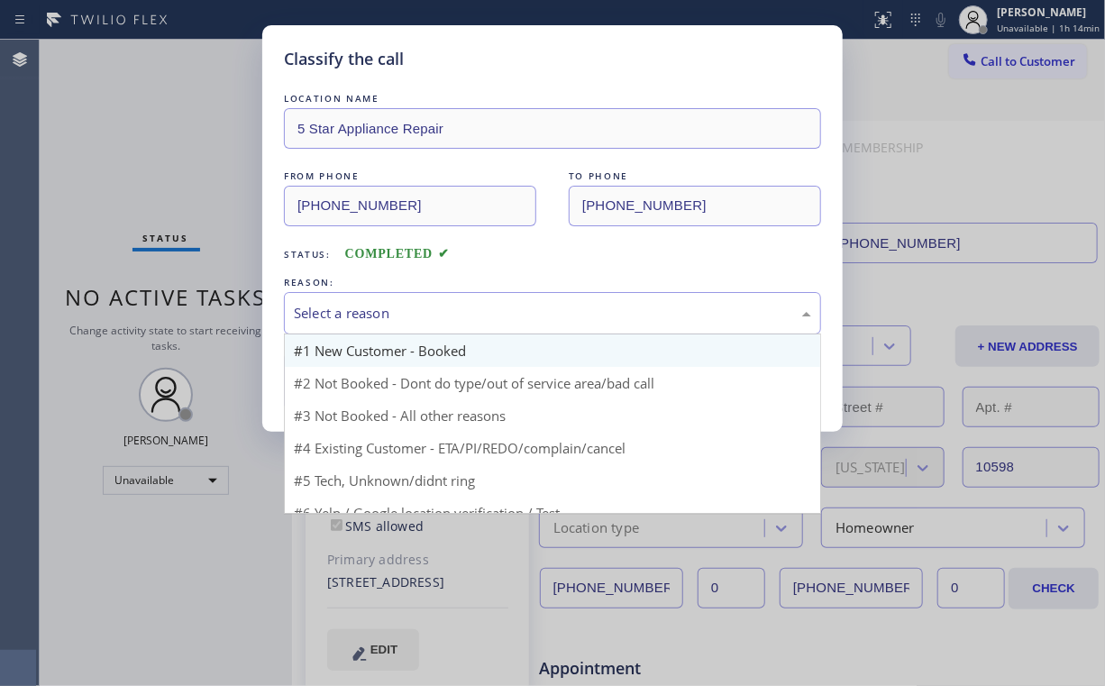
drag, startPoint x: 321, startPoint y: 313, endPoint x: 334, endPoint y: 335, distance: 26.3
click at [322, 314] on div "Select a reason" at bounding box center [552, 313] width 517 height 21
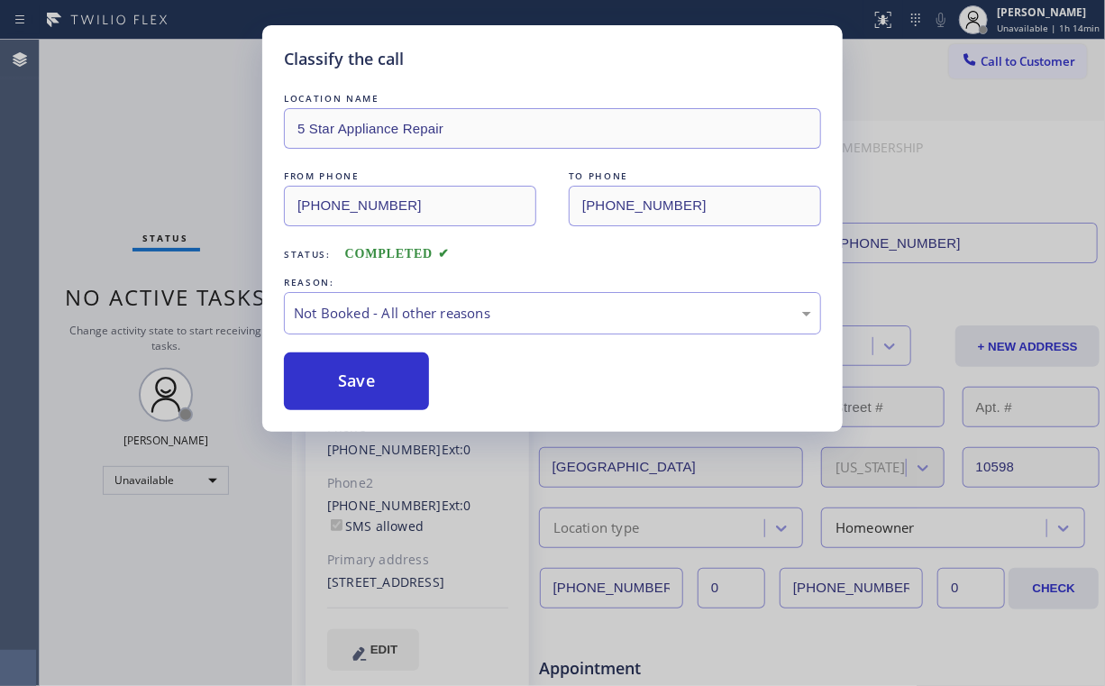
drag, startPoint x: 337, startPoint y: 375, endPoint x: 292, endPoint y: 290, distance: 96.0
click at [338, 374] on button "Save" at bounding box center [356, 381] width 145 height 58
click at [185, 134] on div "Classify the call LOCATION NAME 5 Star Appliance Repair FROM PHONE (855) 731-49…" at bounding box center [552, 343] width 1105 height 686
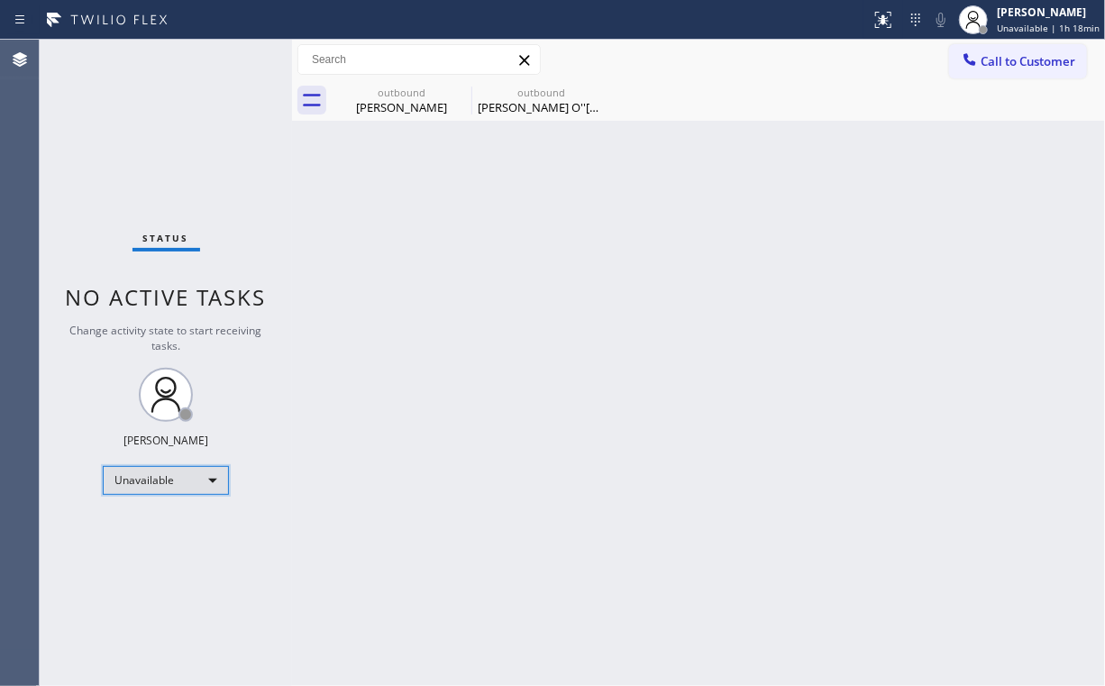
click at [196, 474] on div "Unavailable" at bounding box center [166, 480] width 126 height 29
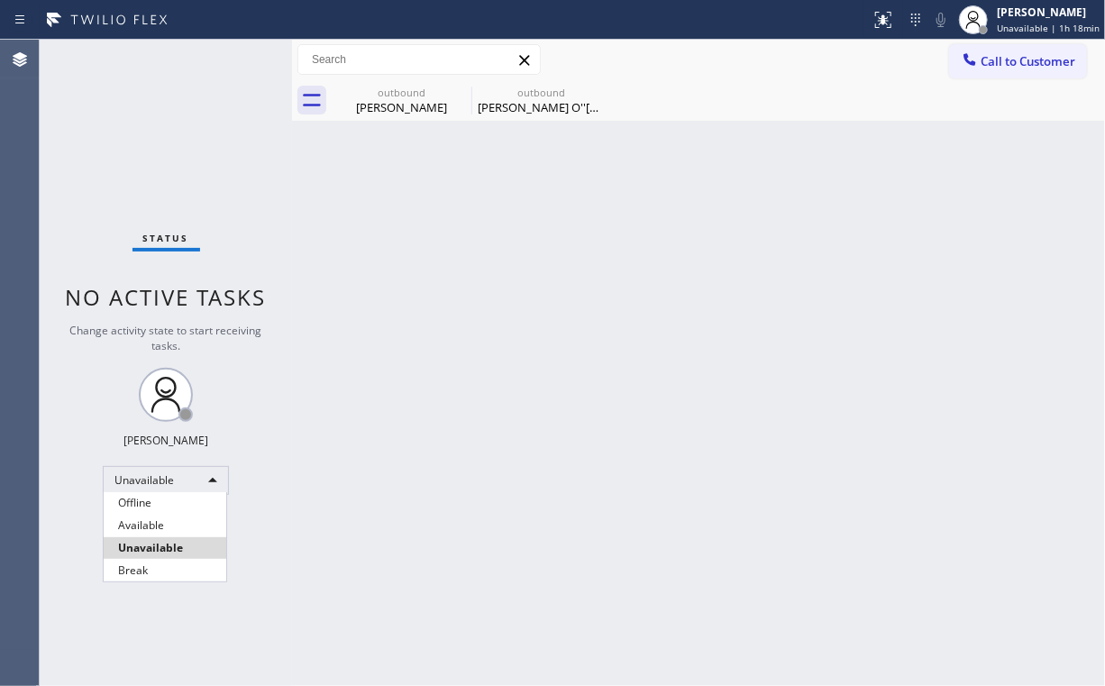
click at [1028, 49] on div at bounding box center [552, 343] width 1105 height 686
click at [1002, 60] on span "Call to Customer" at bounding box center [1028, 61] width 95 height 16
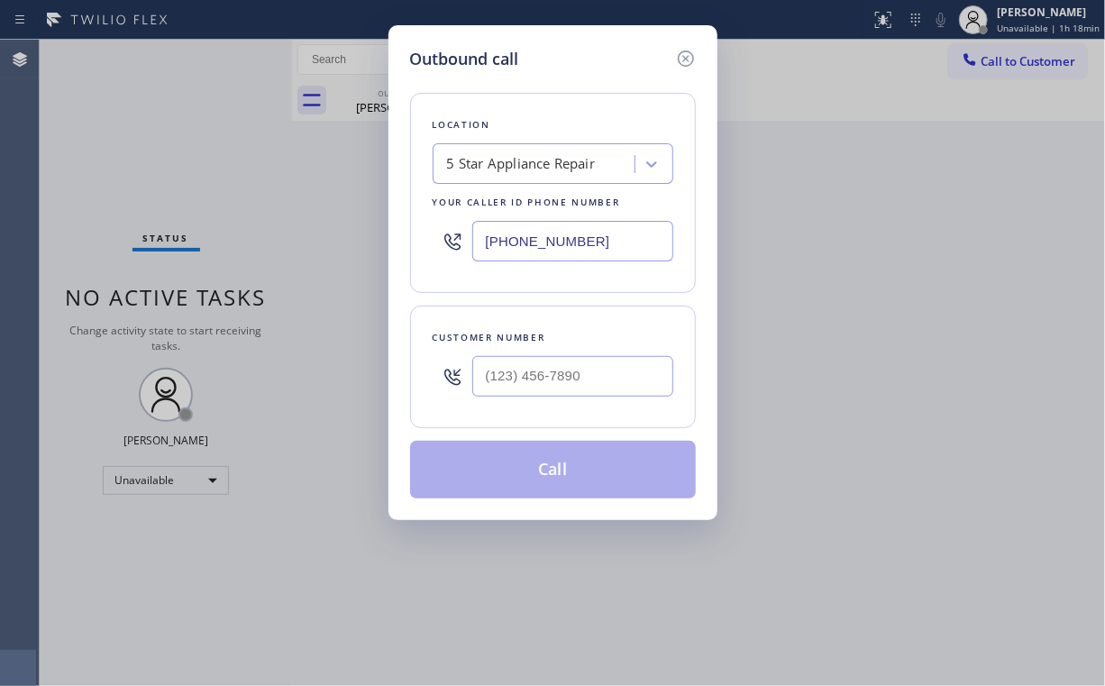
drag, startPoint x: 627, startPoint y: 235, endPoint x: 292, endPoint y: 287, distance: 339.3
click at [317, 278] on div "Outbound call Location 5 Star Appliance Repair Your caller id phone number [PHO…" at bounding box center [552, 343] width 1105 height 686
paste input "760) 462-7155"
type input "(760) 462-7155"
click at [613, 375] on input "(___) ___-____" at bounding box center [572, 376] width 201 height 41
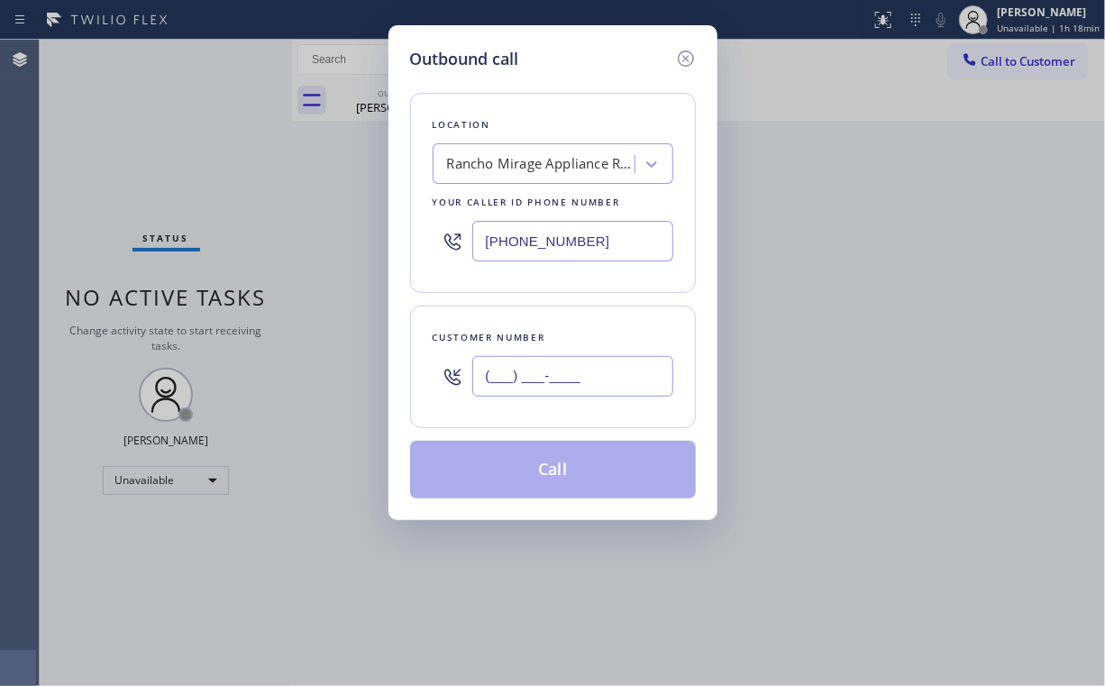
paste input "760) 518-9934"
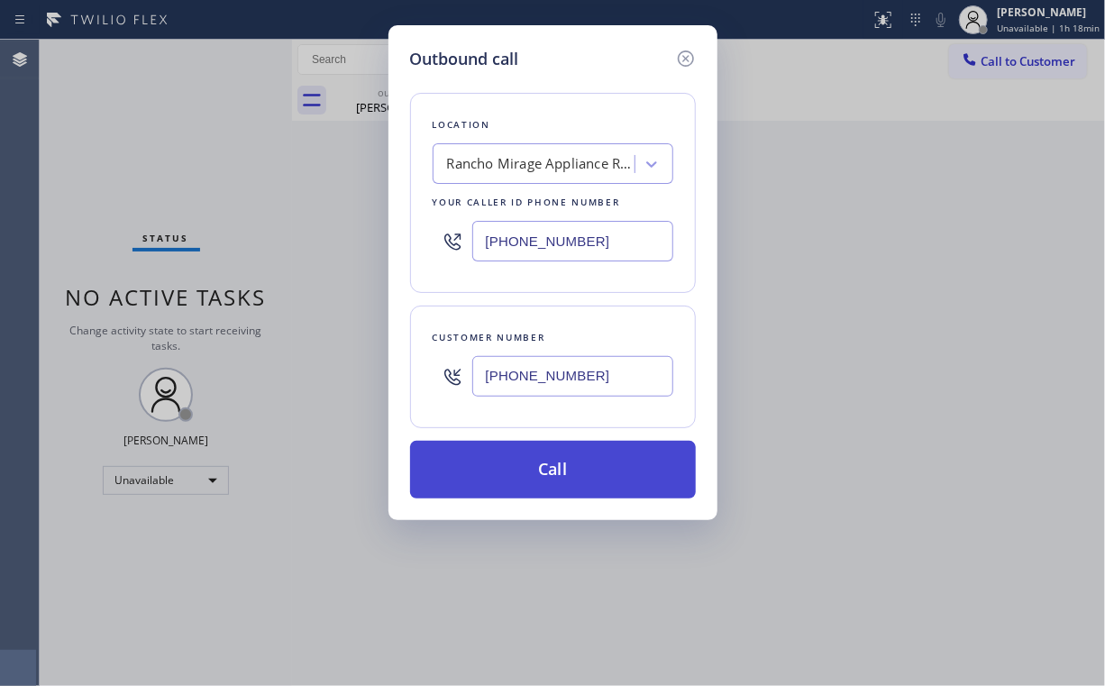
type input "(760) 518-9934"
click at [489, 474] on button "Call" at bounding box center [553, 470] width 286 height 58
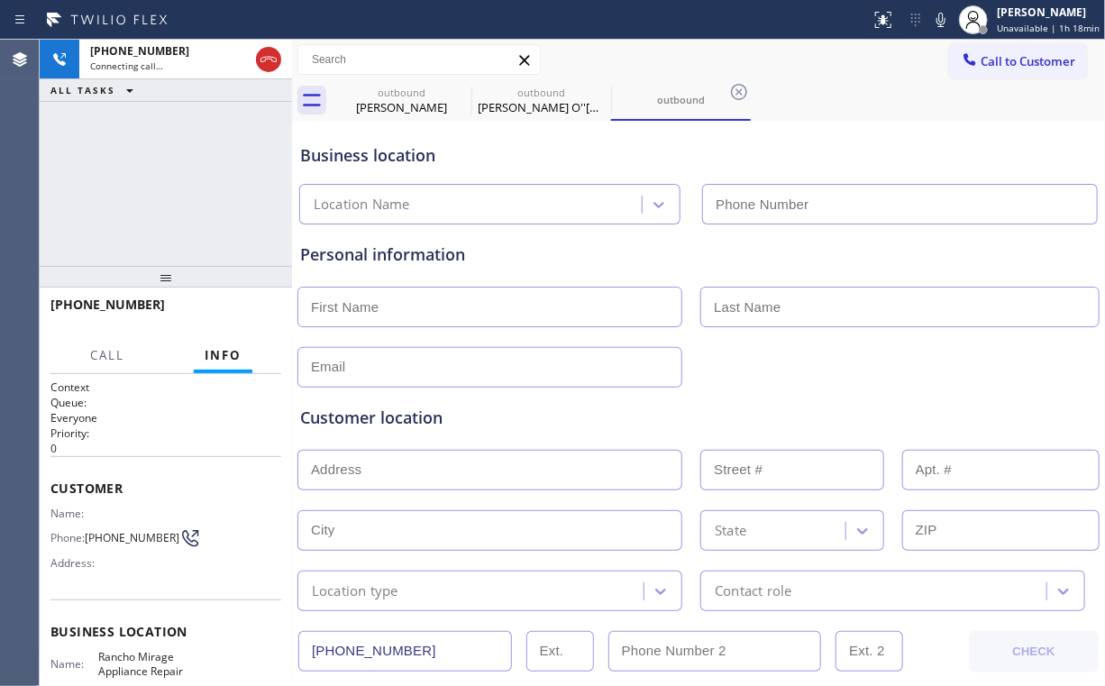
type input "(760) 462-7155"
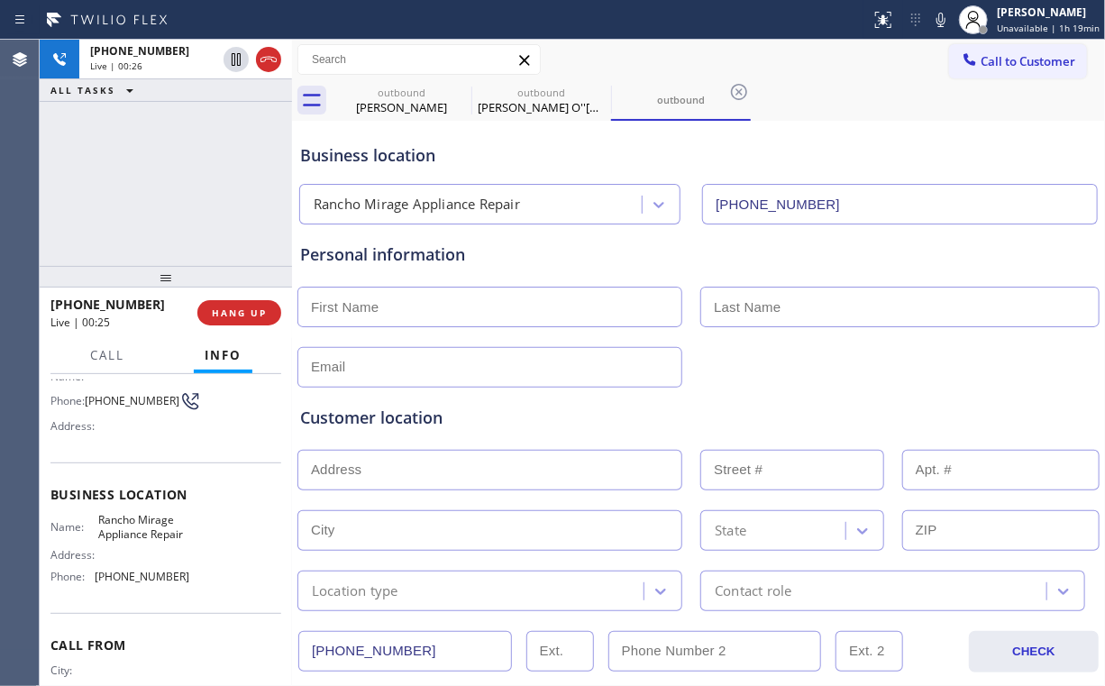
scroll to position [144, 0]
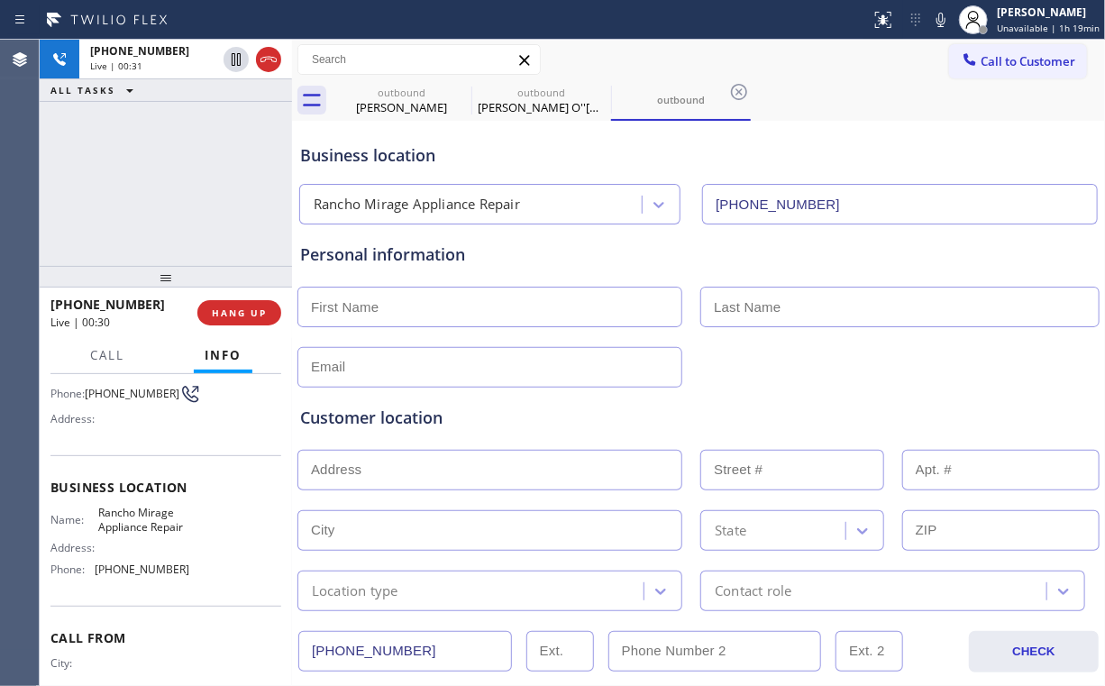
click at [176, 191] on div "+17605189934 Live | 00:31 ALL TASKS ALL TASKS ACTIVE TASKS TASKS IN WRAP UP" at bounding box center [166, 153] width 252 height 226
click at [172, 151] on div "+17605189934 Live | 00:31 ALL TASKS ALL TASKS ACTIVE TASKS TASKS IN WRAP UP" at bounding box center [166, 153] width 252 height 226
click at [366, 109] on div "Roni Tuiolosega" at bounding box center [402, 107] width 136 height 16
type input "[PHONE_NUMBER]"
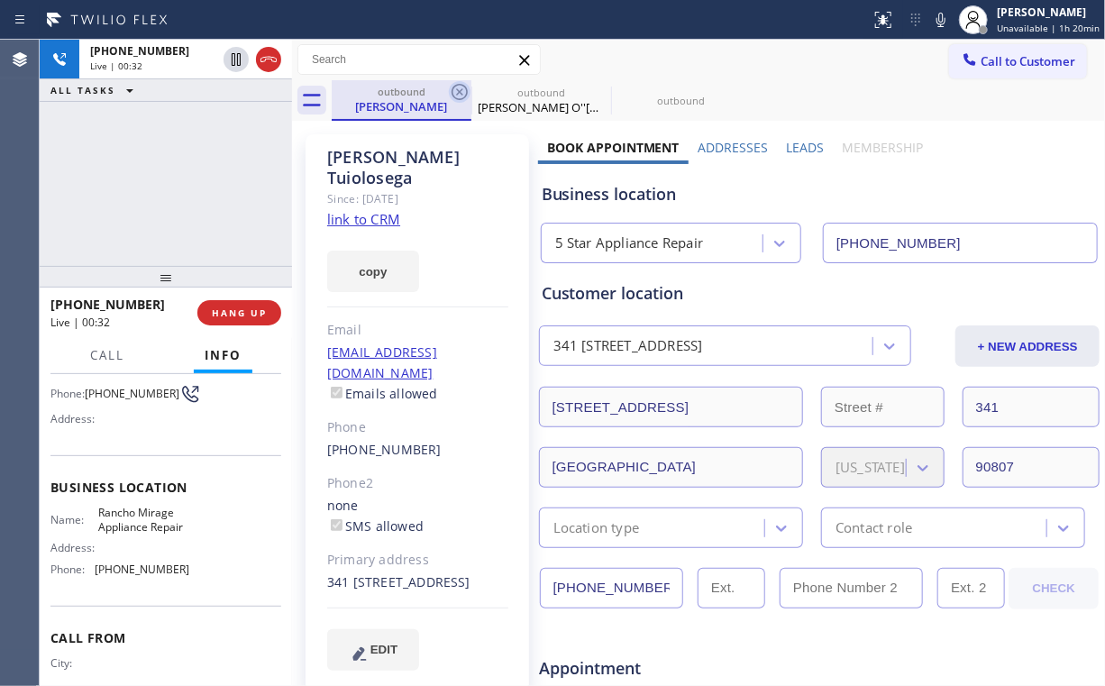
click at [455, 92] on icon at bounding box center [460, 92] width 22 height 22
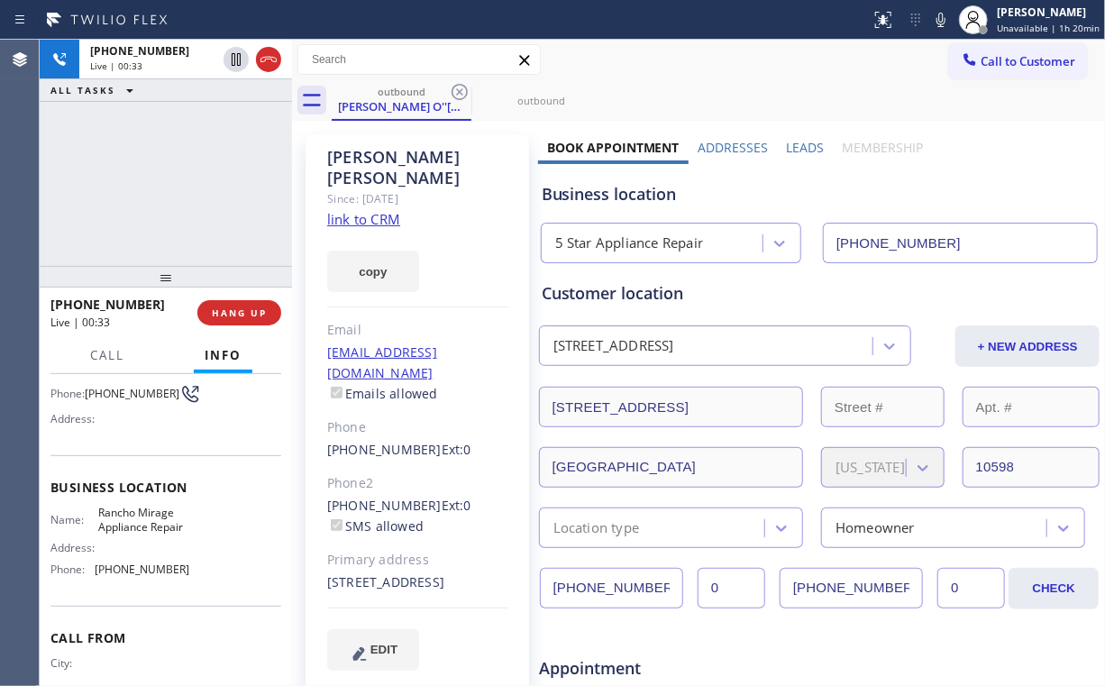
drag, startPoint x: 458, startPoint y: 94, endPoint x: 368, endPoint y: 123, distance: 94.6
click at [458, 94] on icon at bounding box center [460, 92] width 16 height 16
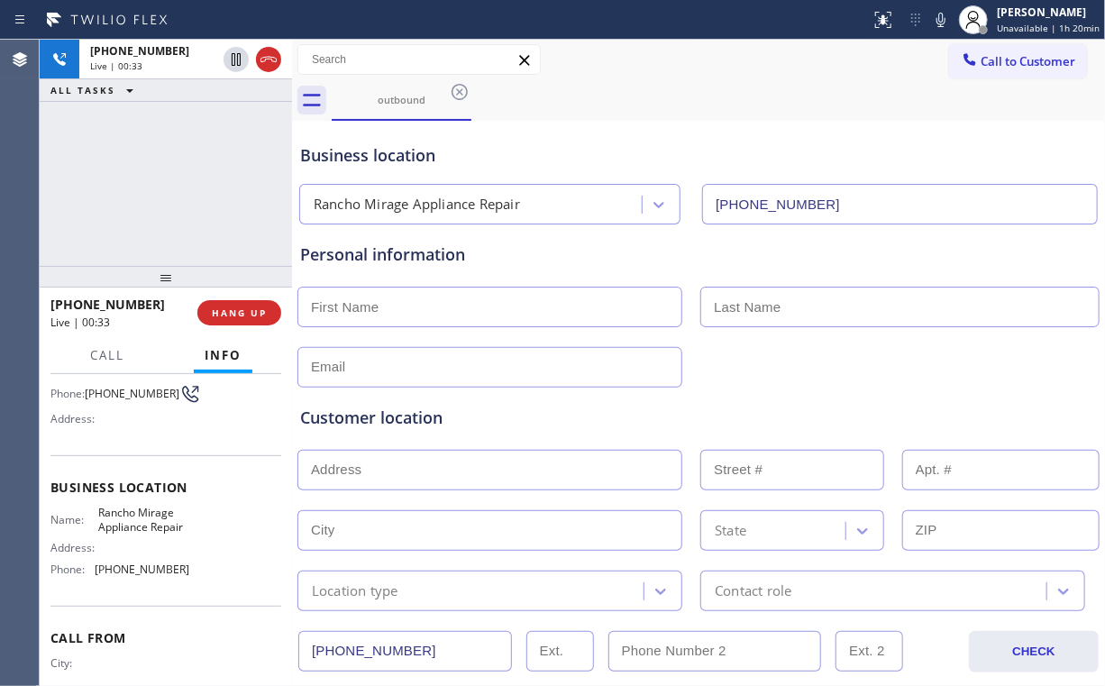
click at [155, 159] on div "+17605189934 Live | 00:33 ALL TASKS ALL TASKS ACTIVE TASKS TASKS IN WRAP UP" at bounding box center [166, 153] width 252 height 226
click at [238, 312] on span "HANG UP" at bounding box center [239, 312] width 55 height 13
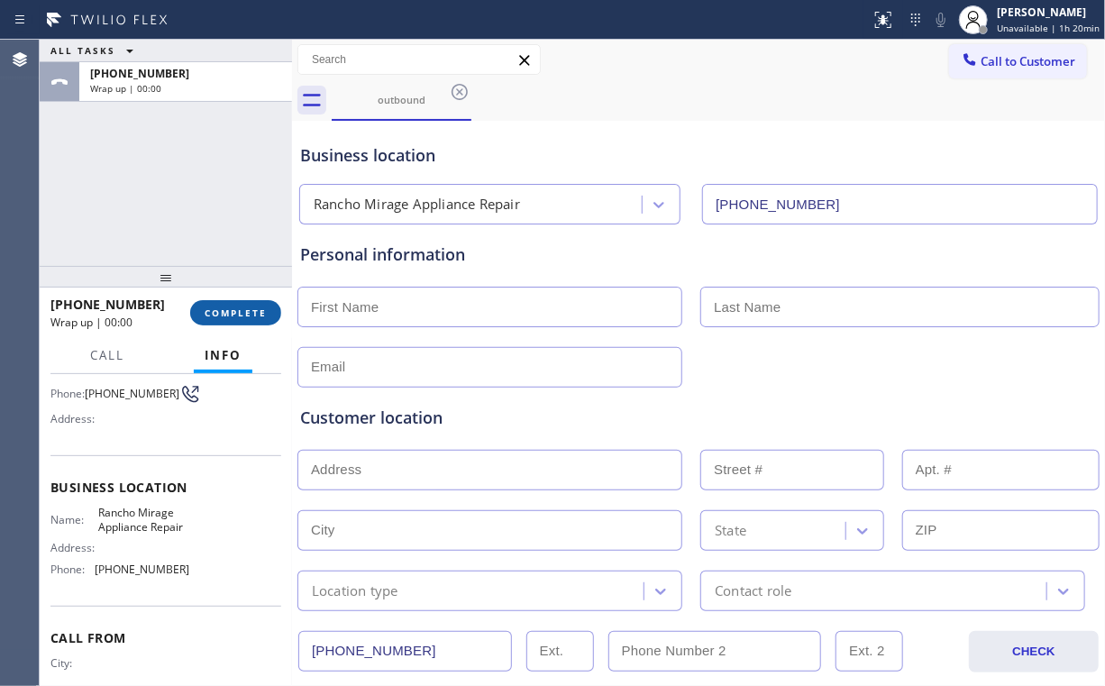
click at [227, 315] on span "COMPLETE" at bounding box center [236, 312] width 62 height 13
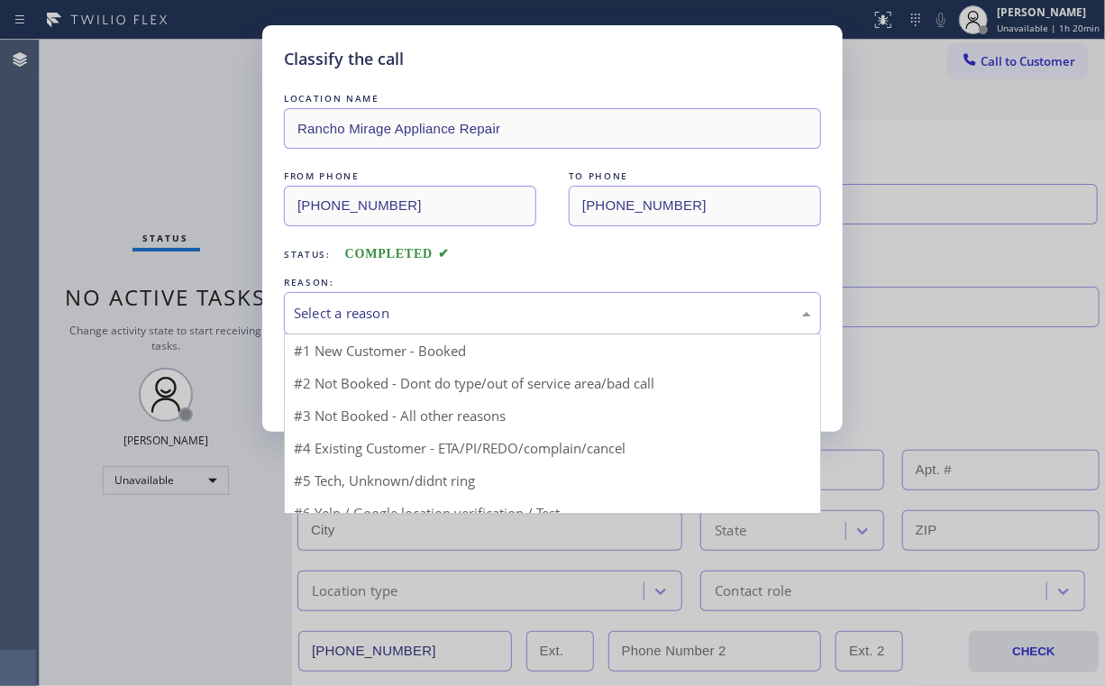
drag, startPoint x: 366, startPoint y: 304, endPoint x: 355, endPoint y: 361, distance: 58.7
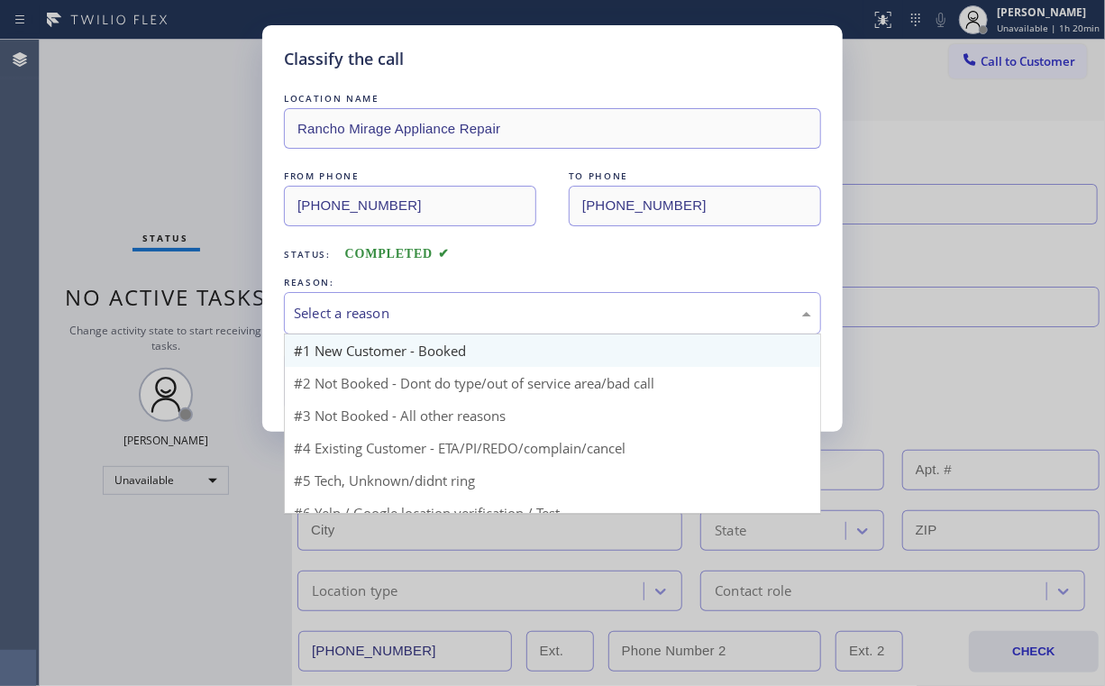
click at [365, 306] on div "Select a reason" at bounding box center [552, 313] width 517 height 21
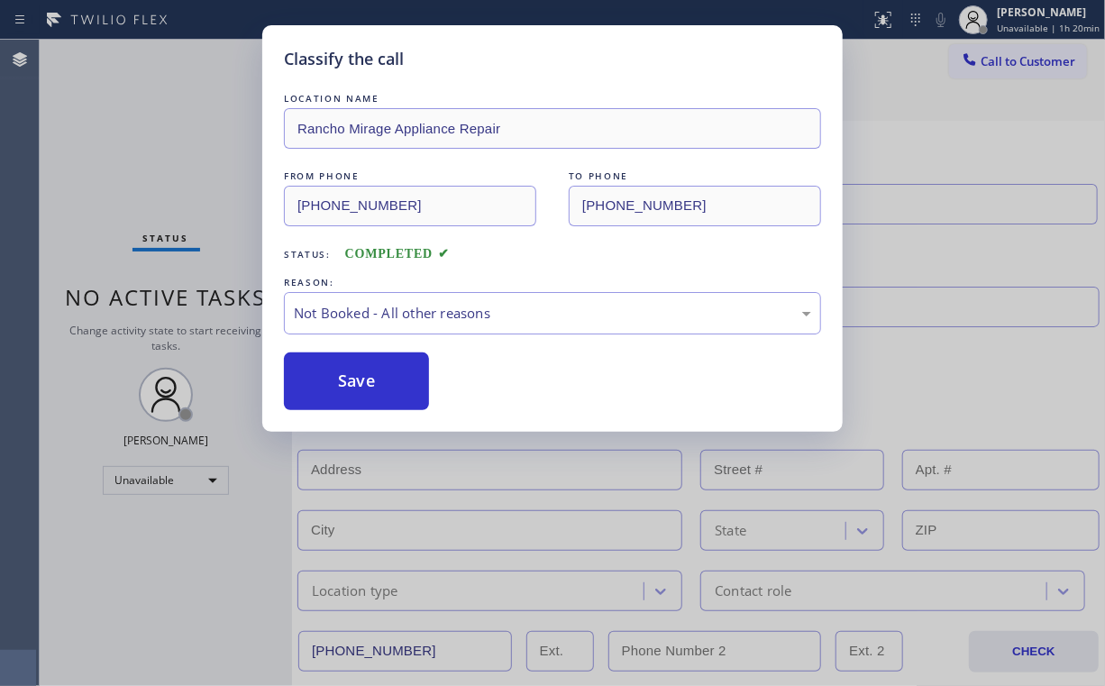
click at [352, 375] on button "Save" at bounding box center [356, 381] width 145 height 58
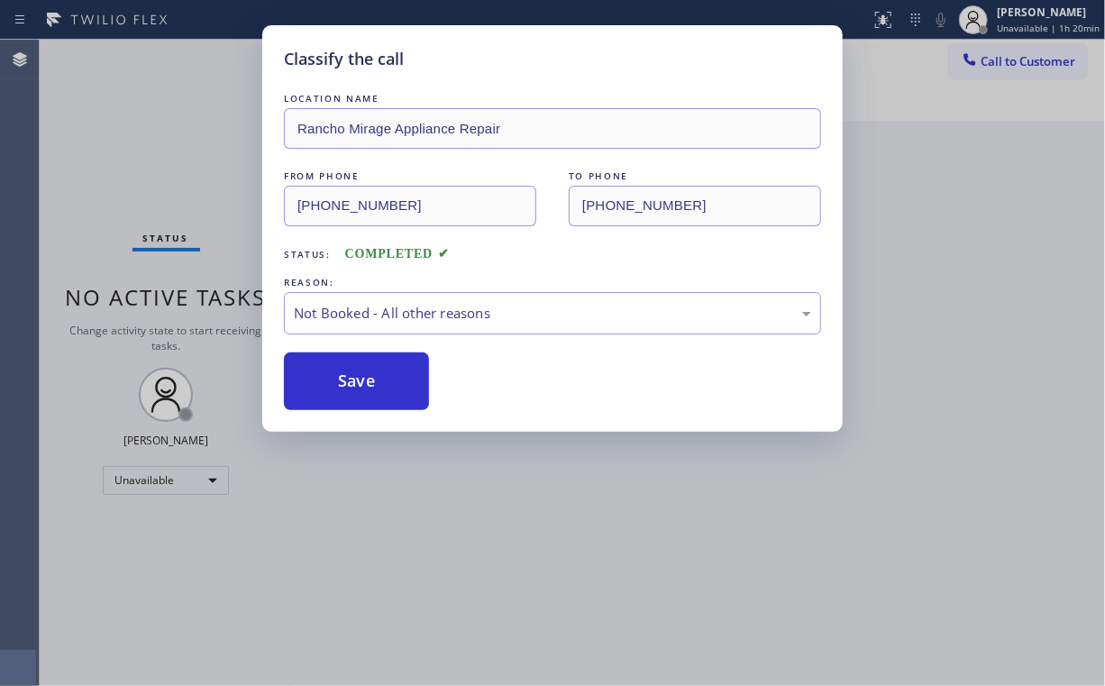
click at [180, 142] on div "Classify the call LOCATION NAME Rancho Mirage Appliance Repair FROM PHONE (760)…" at bounding box center [552, 343] width 1105 height 686
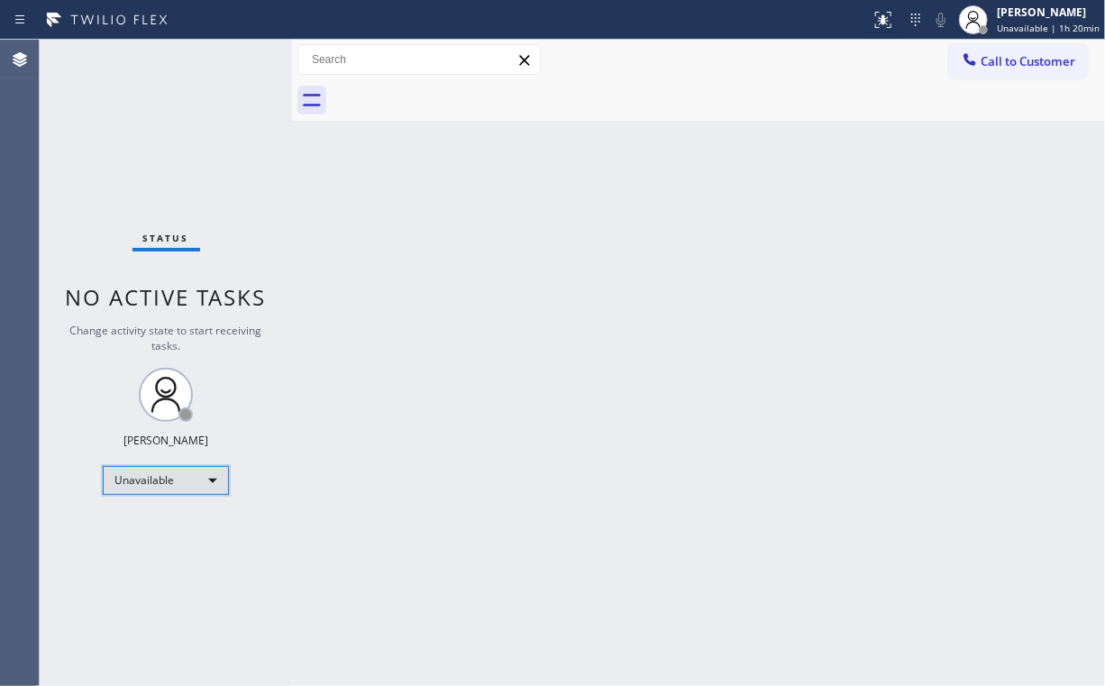
click at [164, 469] on div "Unavailable" at bounding box center [166, 480] width 126 height 29
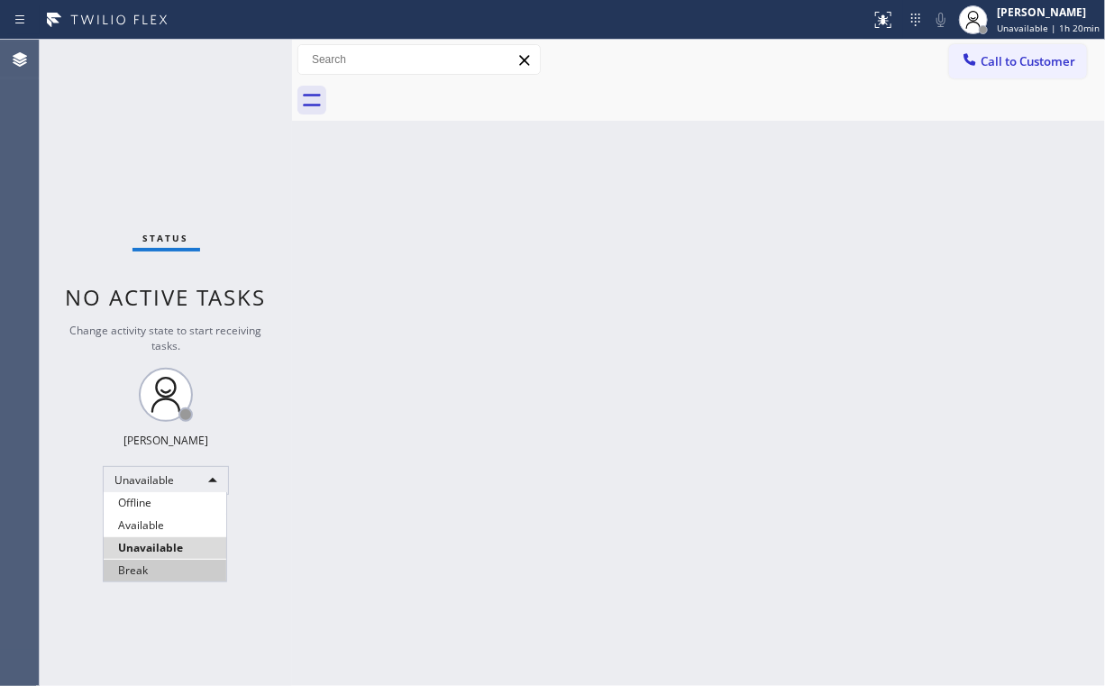
click at [162, 567] on li "Break" at bounding box center [165, 571] width 123 height 22
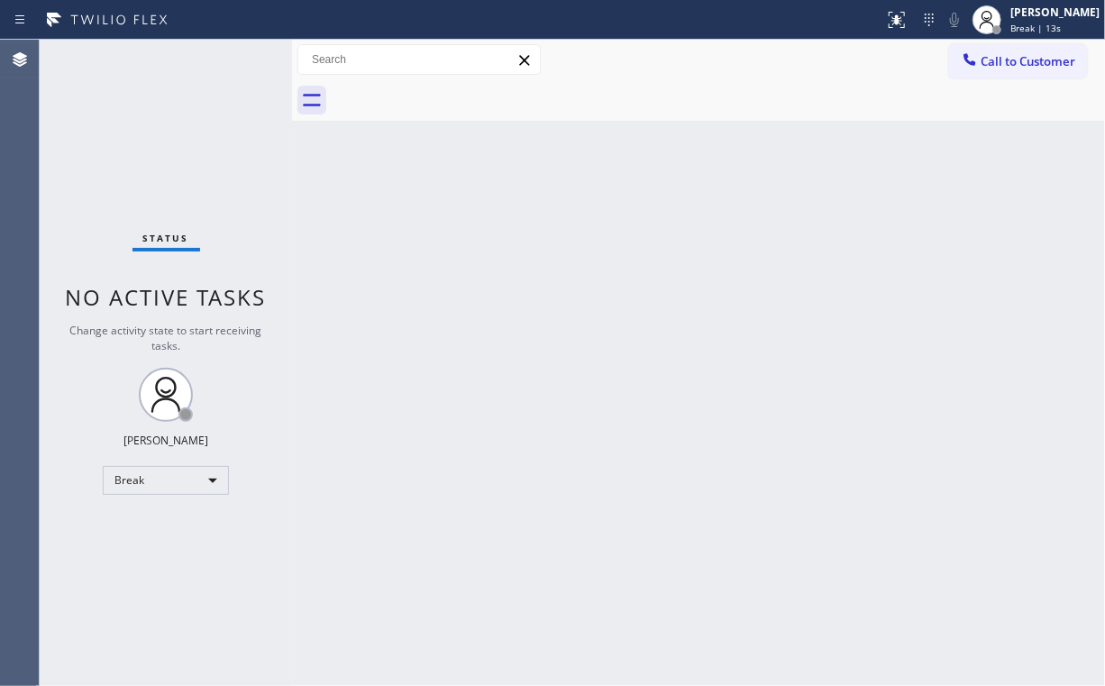
click at [184, 179] on div "Status No active tasks Change activity state to start receiving tasks. Arnold V…" at bounding box center [166, 363] width 252 height 646
